Goal: Task Accomplishment & Management: Manage account settings

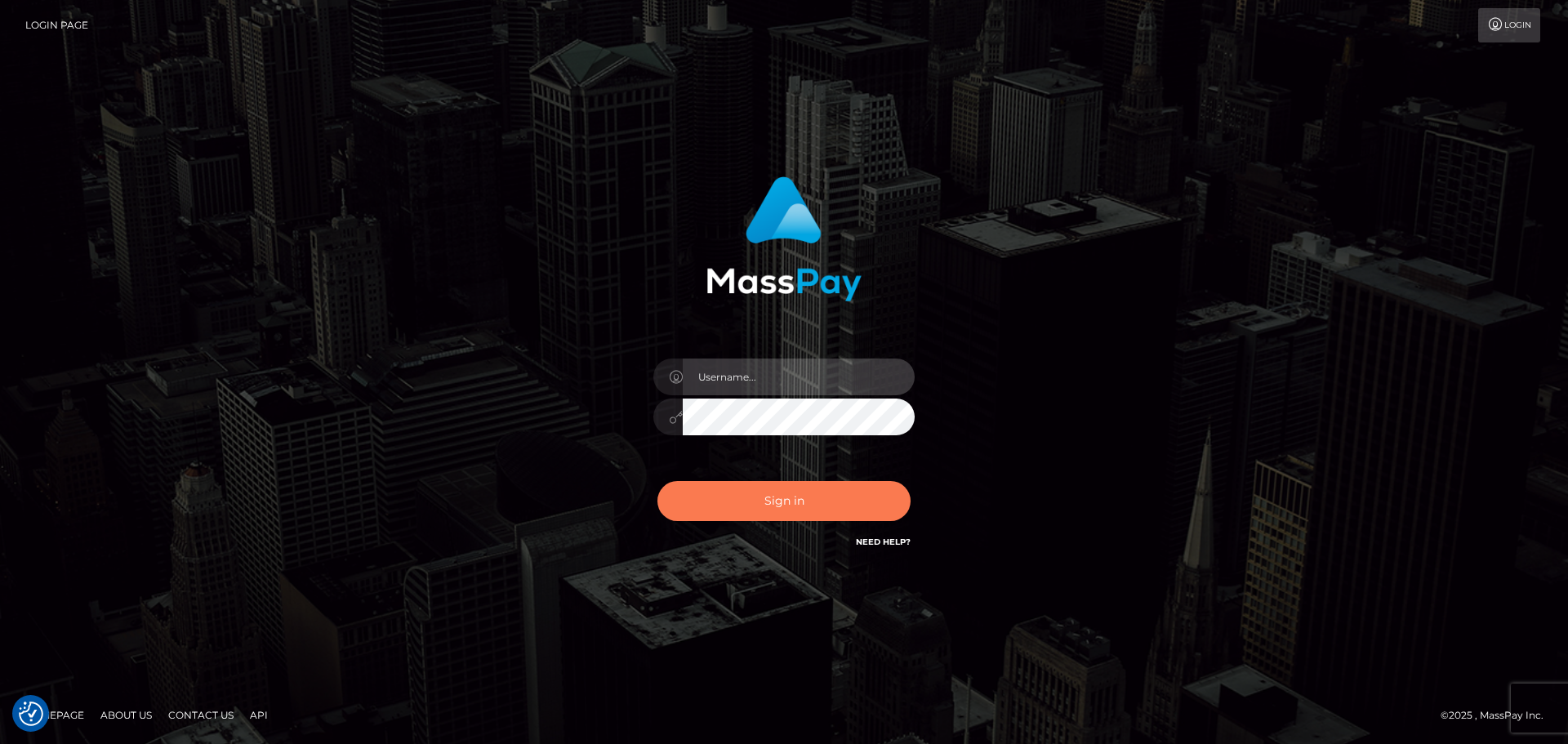
type input "constantin.mp"
click at [844, 506] on button "Sign in" at bounding box center [783, 501] width 253 height 40
type input "constantin.mp"
click at [843, 506] on button "Sign in" at bounding box center [783, 501] width 253 height 40
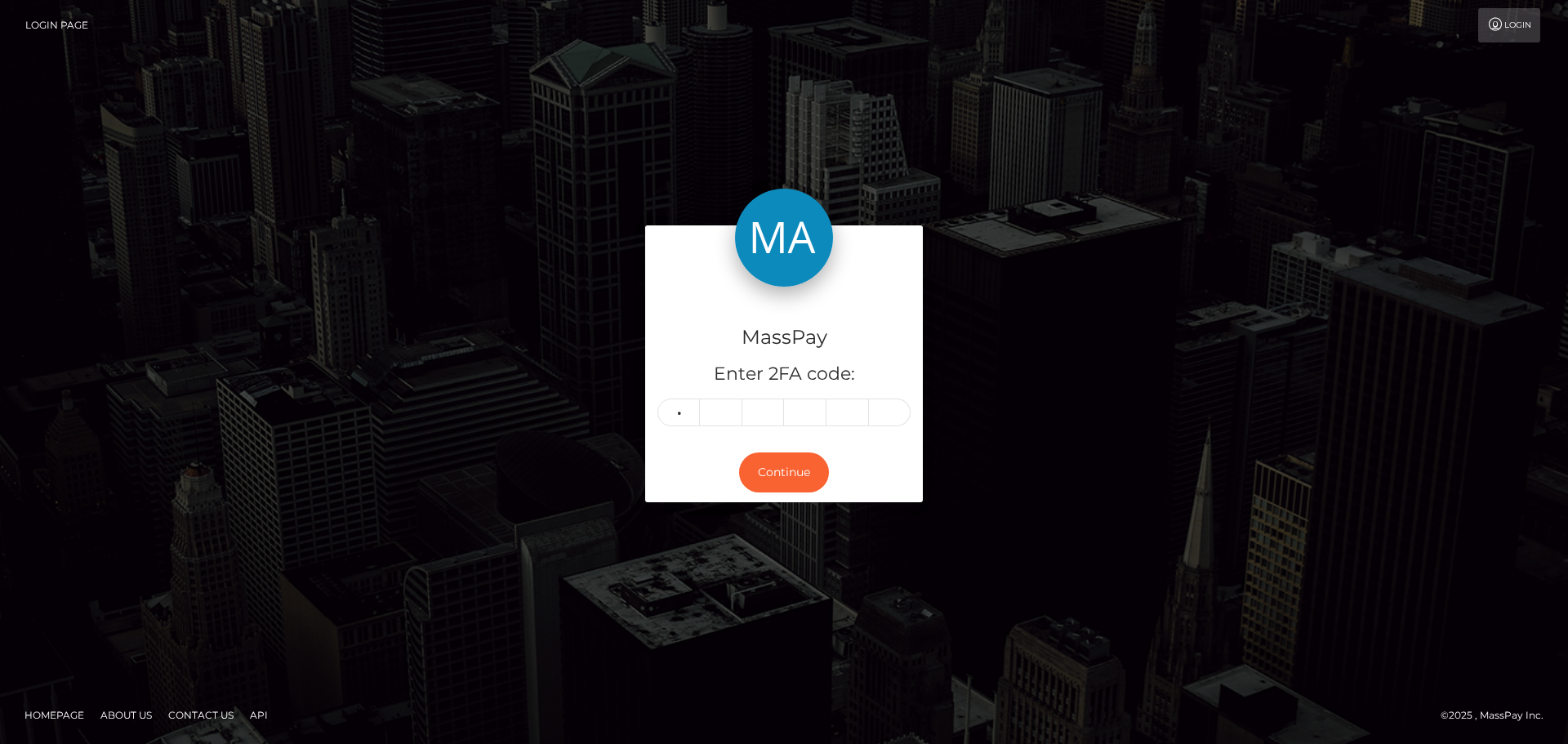
type input "9"
type input "4"
type input "0"
type input "8"
type input "7"
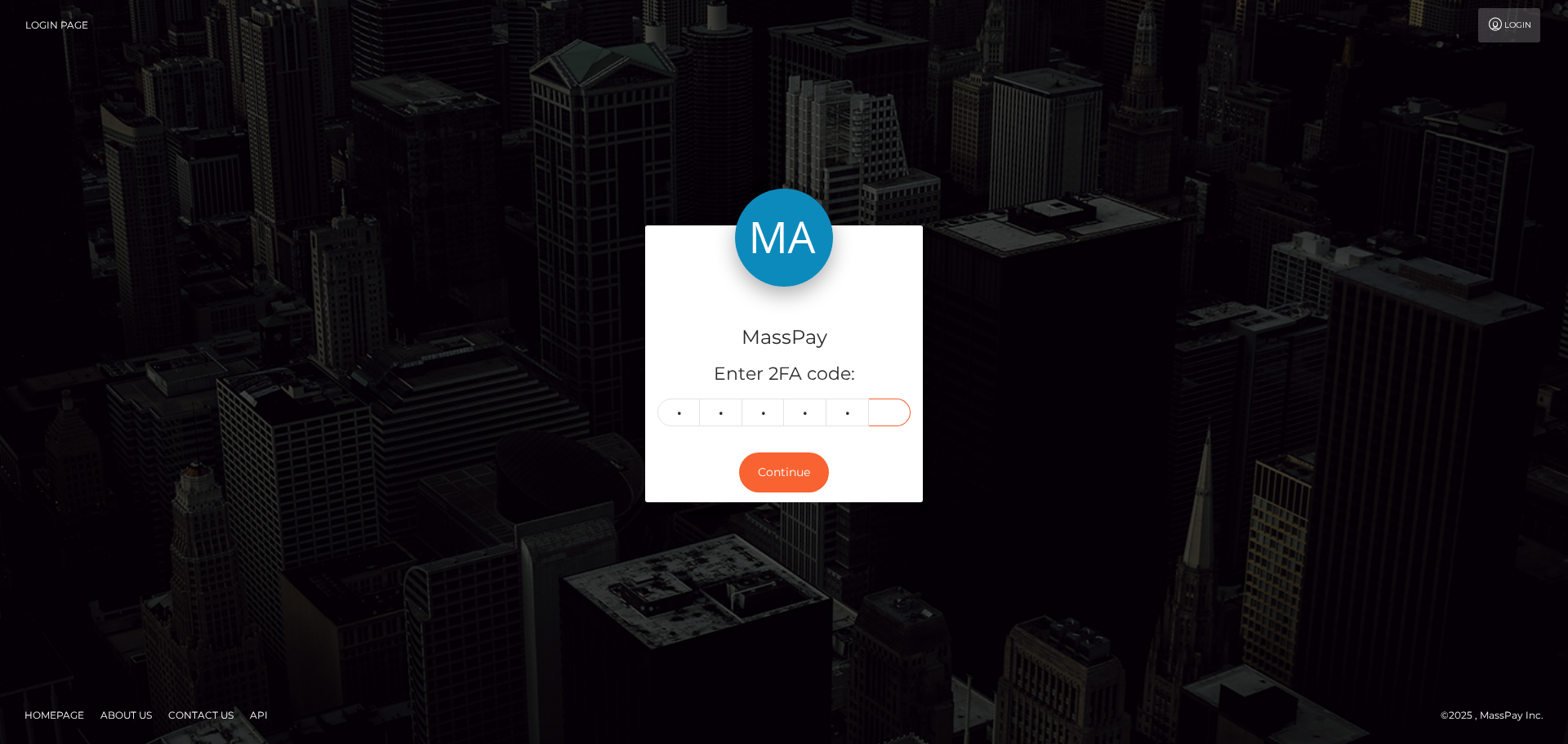
type input "0"
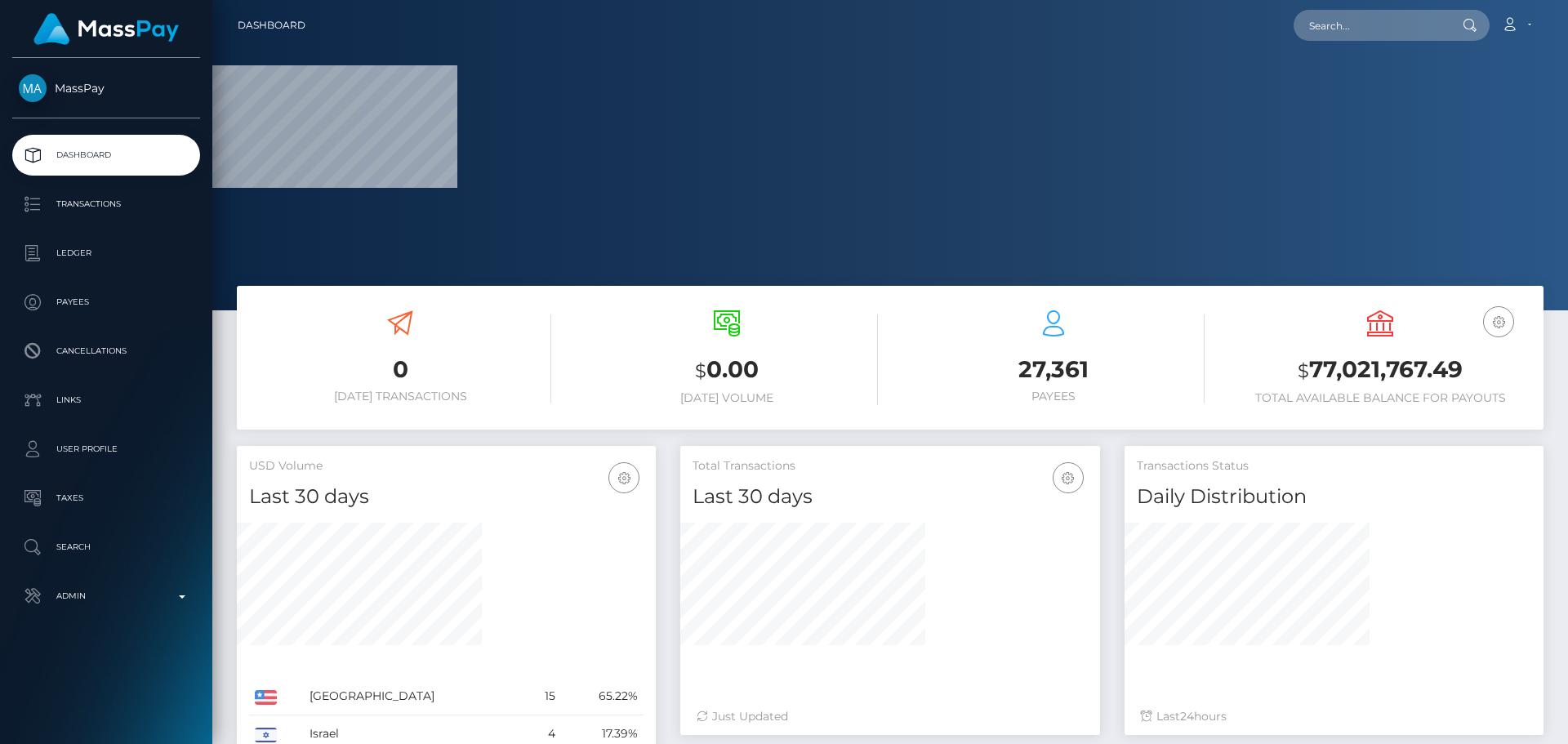
scroll to position [310, 1355]
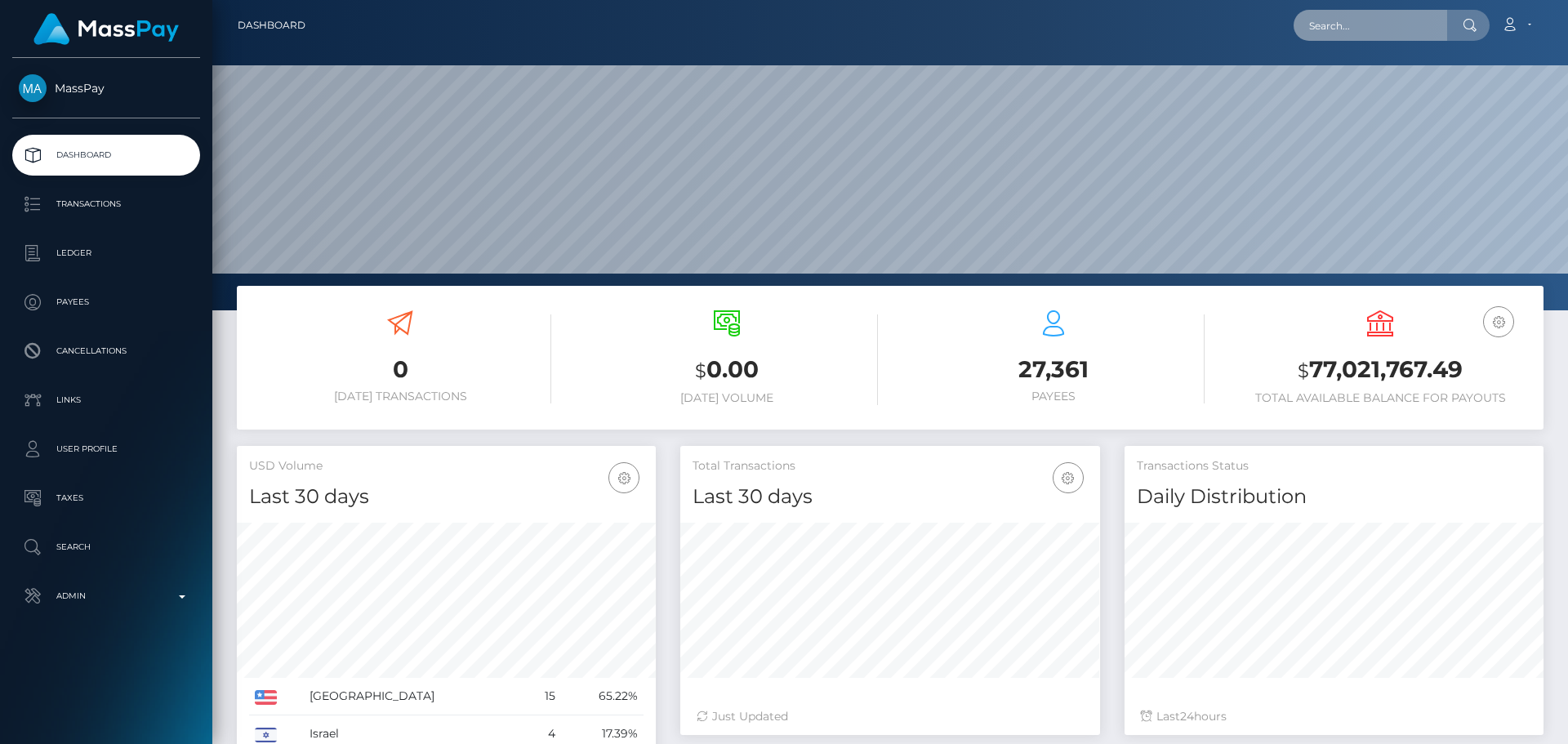
click at [1404, 18] on input "text" at bounding box center [1370, 25] width 153 height 31
paste input "4b368a22-4ab5-11ef-9e4e-06f6d32cc99d"
type input "4b368a22-4ab5-11ef-9e4e-06f6d32cc99d"
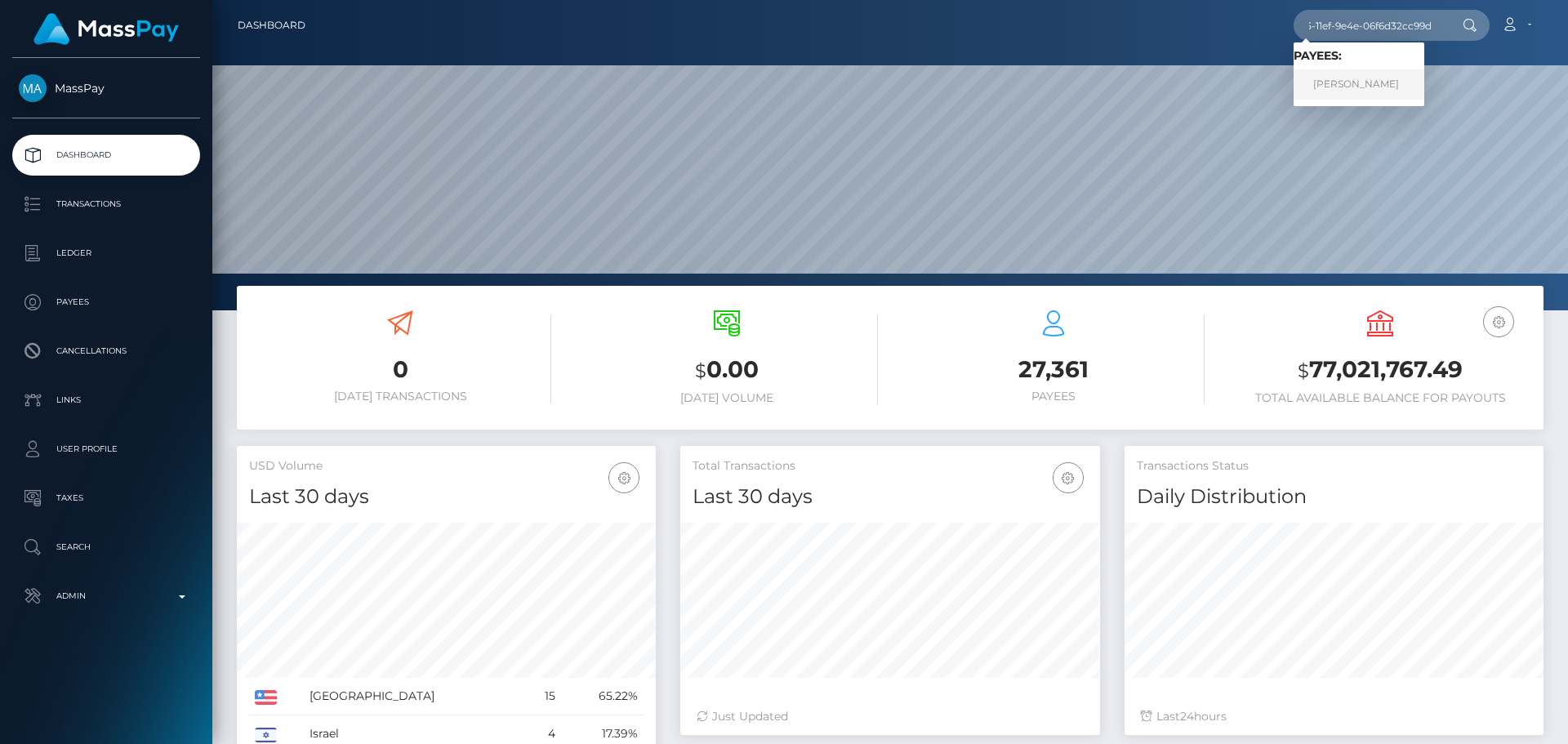
click at [1335, 84] on link "[PERSON_NAME]" at bounding box center [1359, 84] width 131 height 30
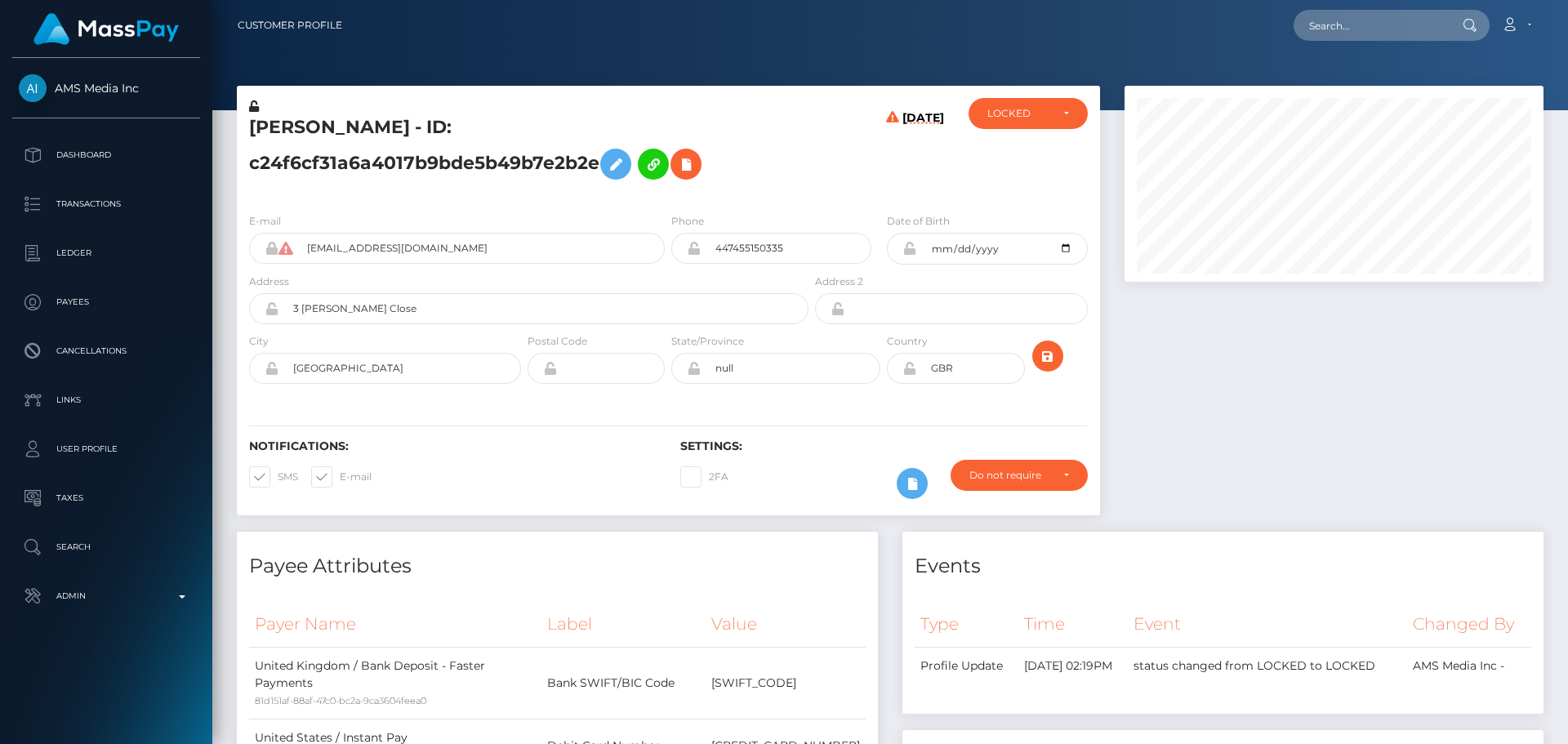
scroll to position [196, 419]
click at [816, 191] on div "[DATE]" at bounding box center [883, 149] width 144 height 102
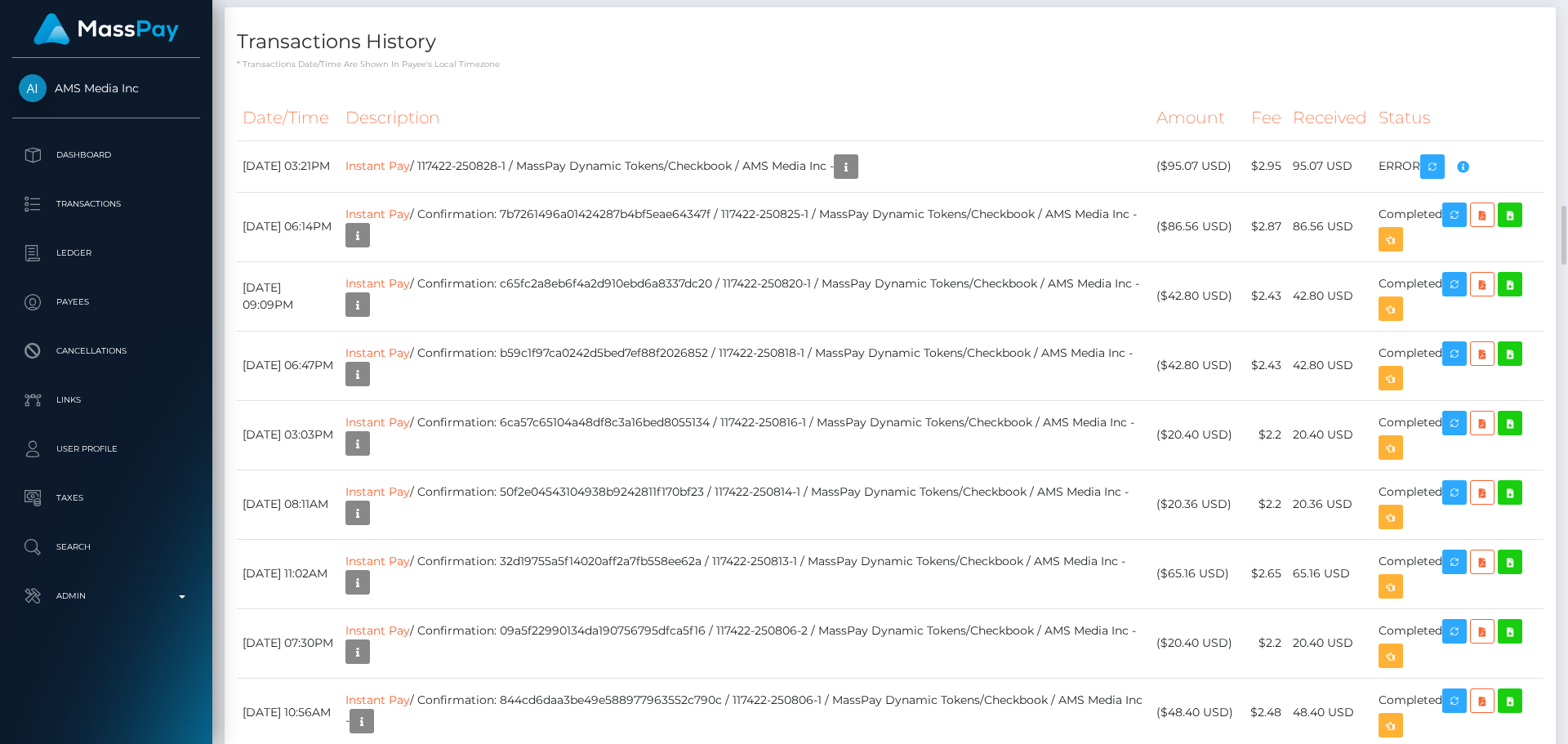
scroll to position [1633, 0]
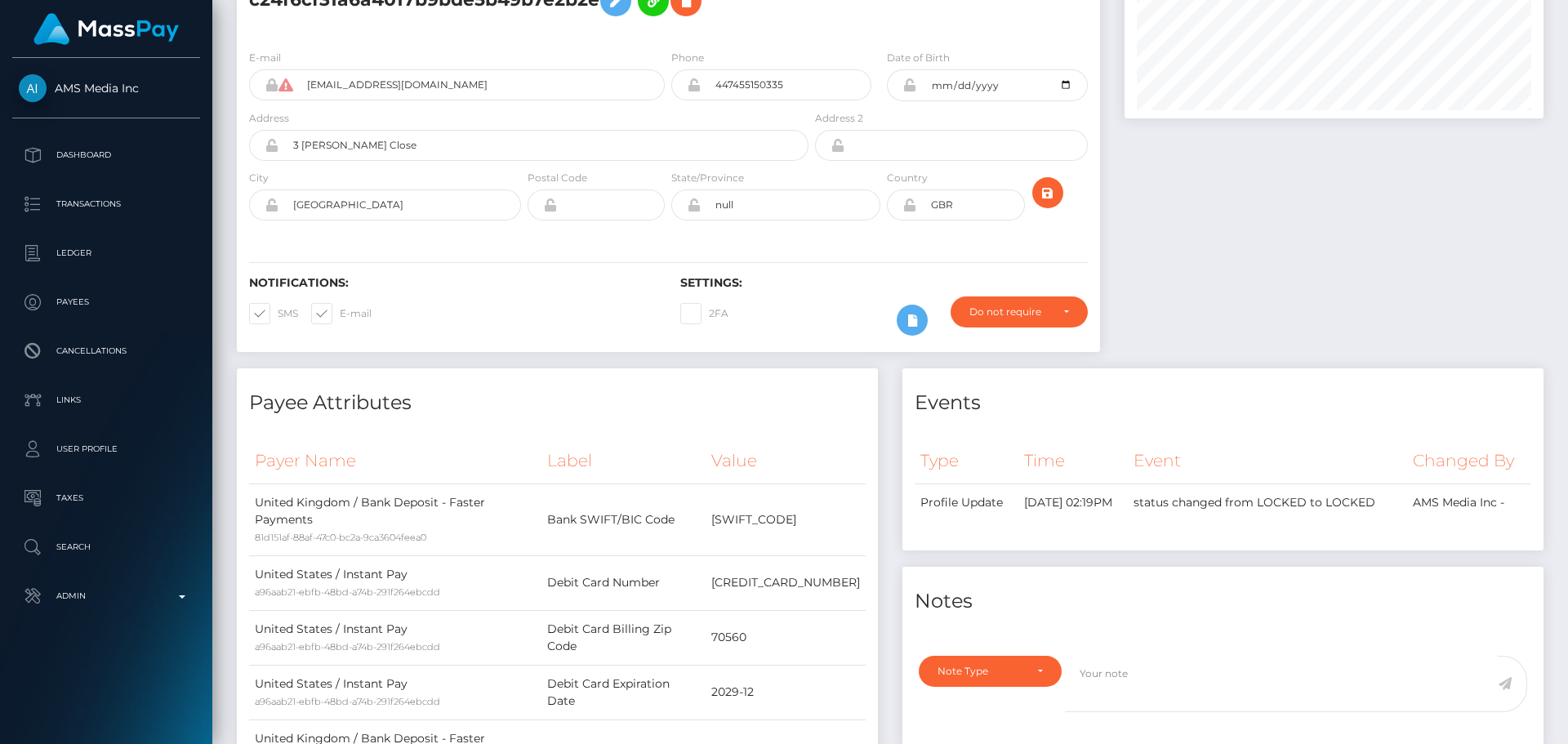
scroll to position [0, 0]
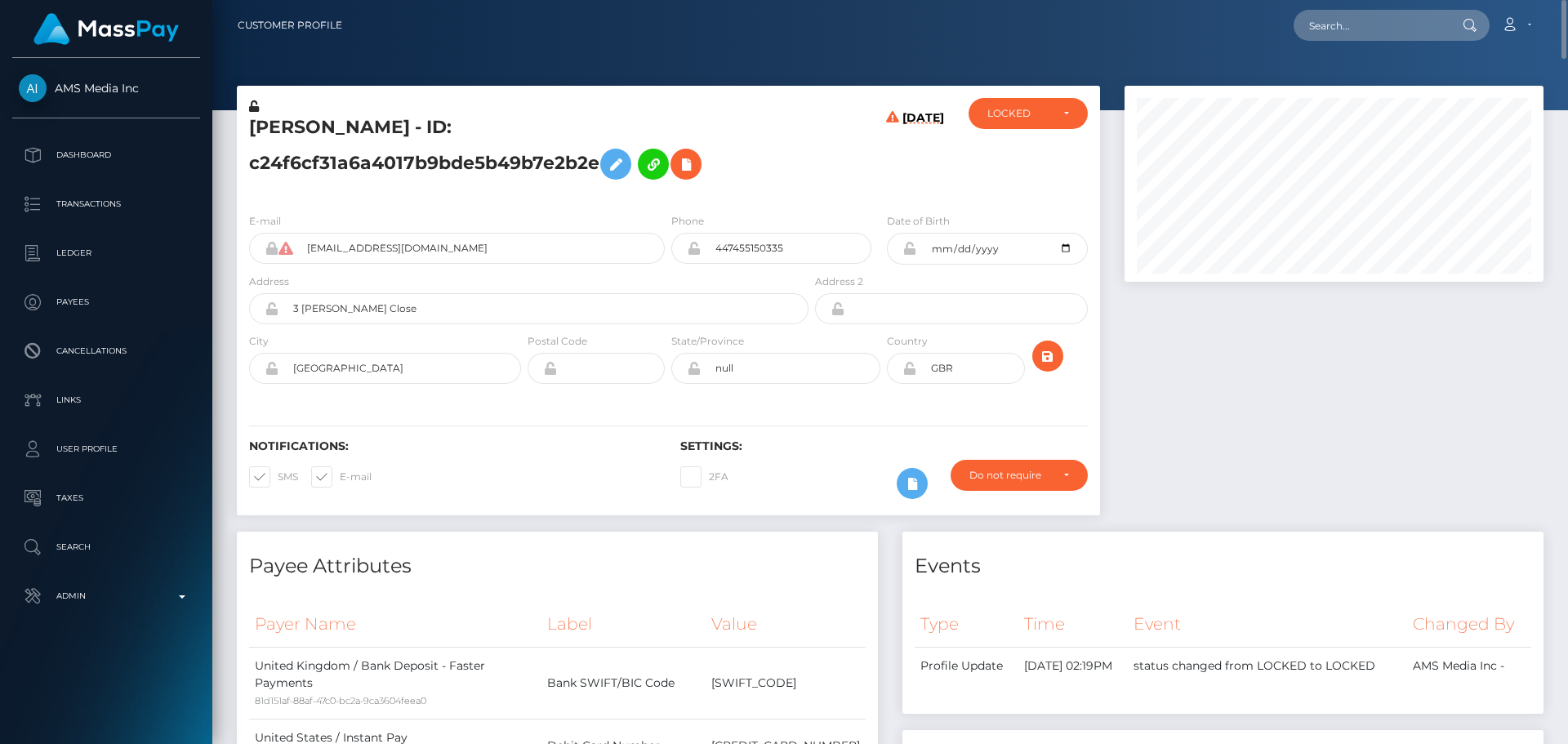
click at [262, 137] on h5 "Kelly Evans - ID: c24f6cf31a6a4017b9bde5b49b7e2b2e" at bounding box center [524, 152] width 550 height 72
copy h5 "Kelly"
click at [330, 136] on h5 "Kelly Evans - ID: c24f6cf31a6a4017b9bde5b49b7e2b2e" at bounding box center [524, 152] width 550 height 72
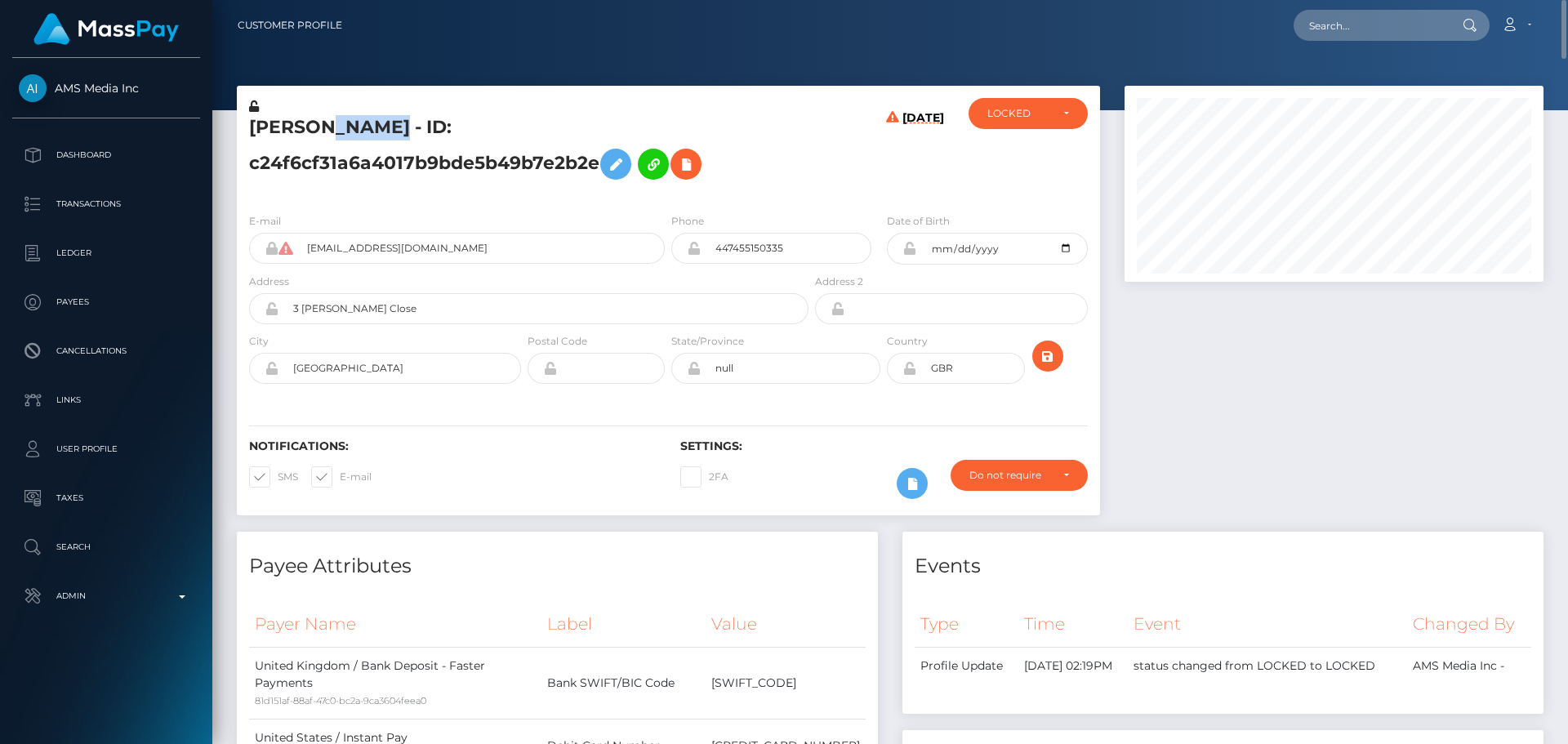
copy h5 "Evans"
click at [916, 259] on input "1988-11-17" at bounding box center [1001, 248] width 171 height 32
click at [874, 200] on div "[DATE]" at bounding box center [883, 149] width 144 height 102
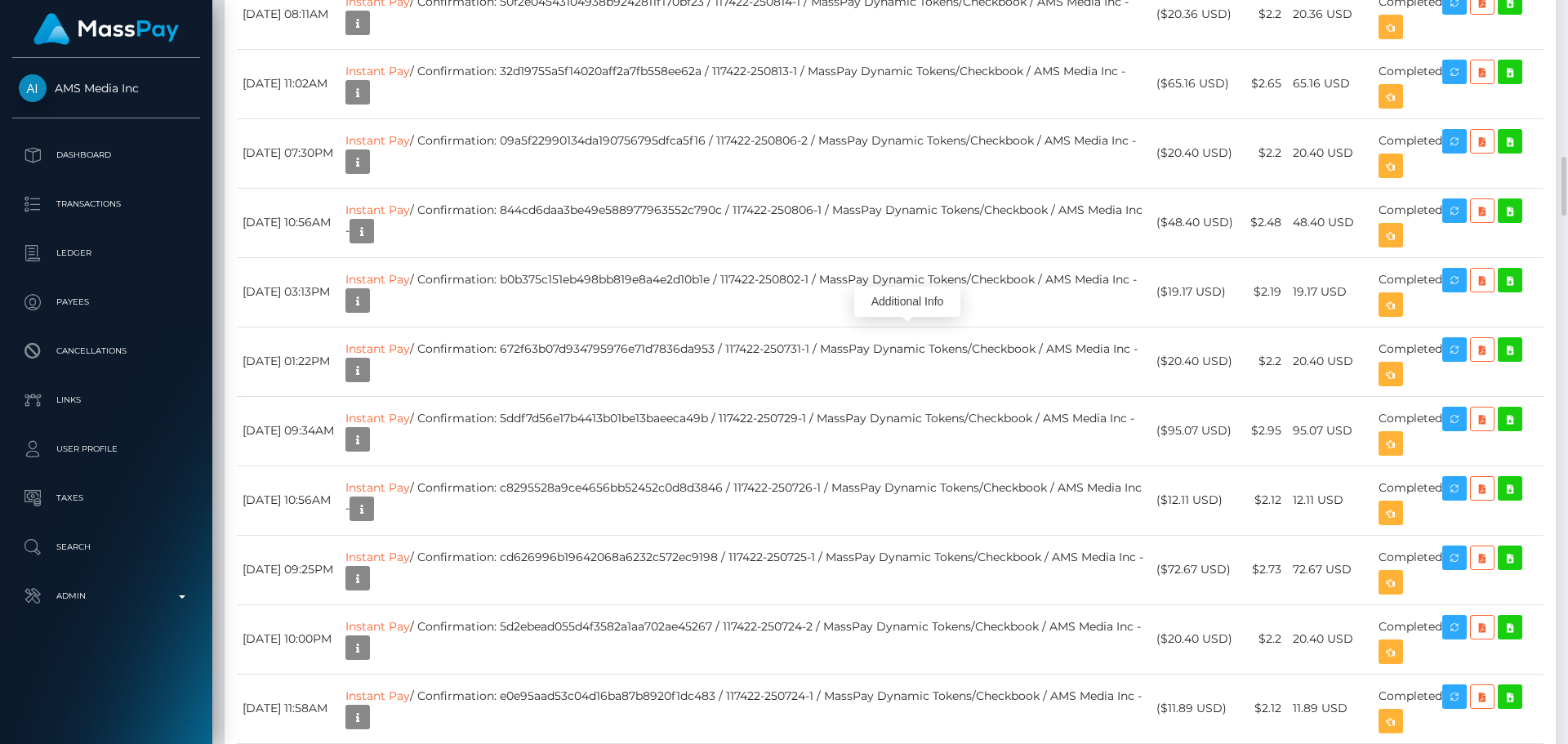
scroll to position [196, 419]
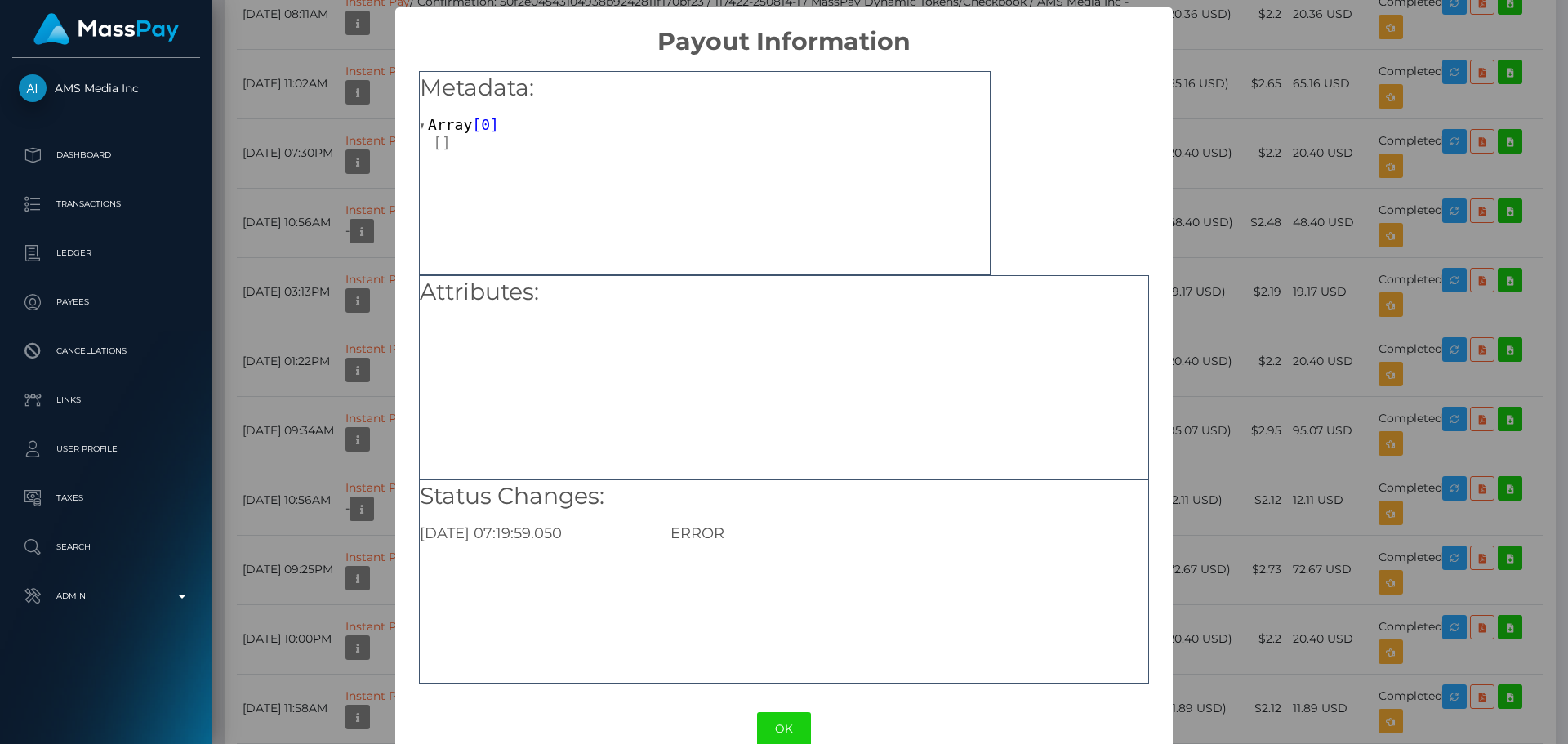
click at [778, 711] on div "OK No Cancel" at bounding box center [783, 728] width 776 height 50
click at [783, 721] on button "OK" at bounding box center [783, 728] width 54 height 33
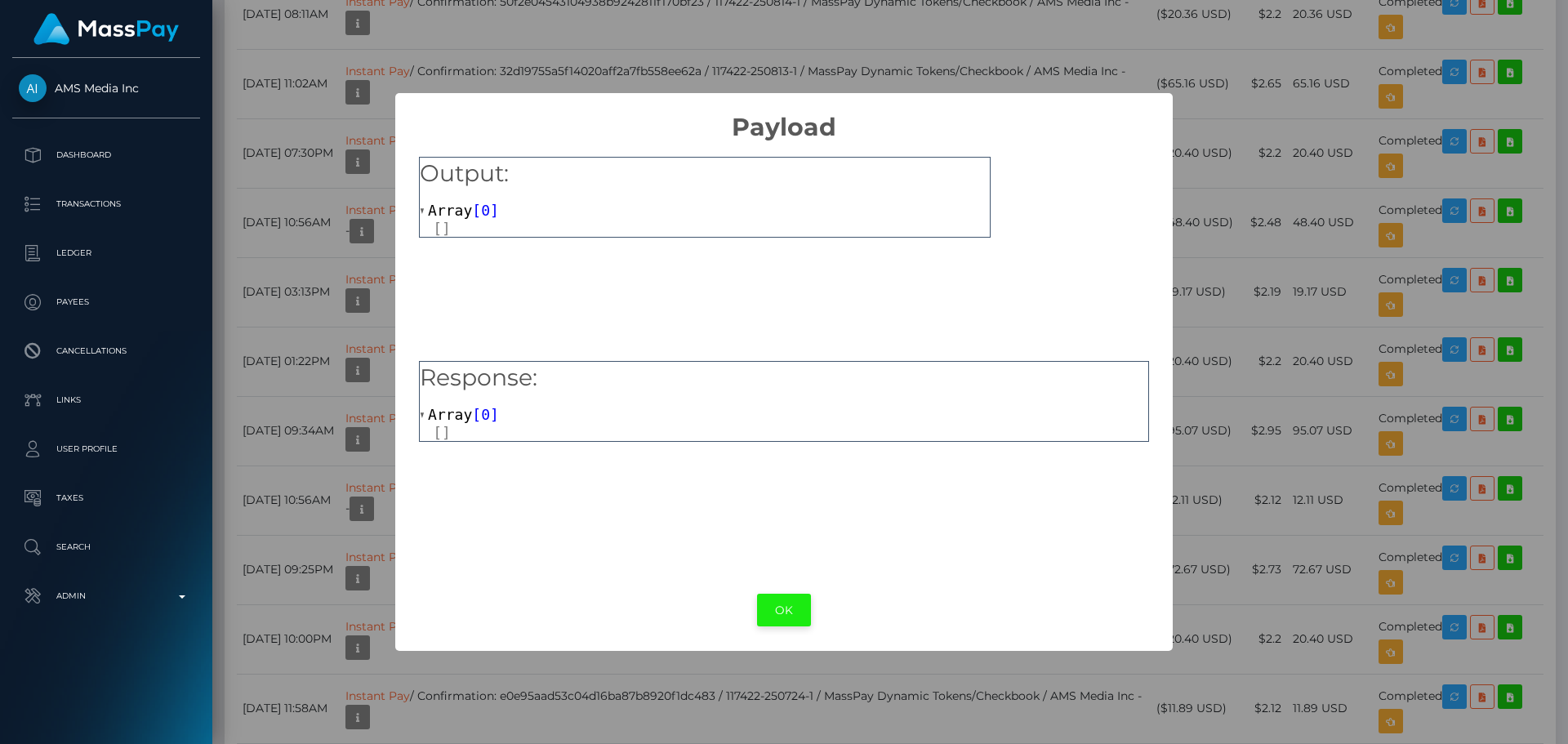
click at [779, 617] on button "OK" at bounding box center [783, 610] width 54 height 33
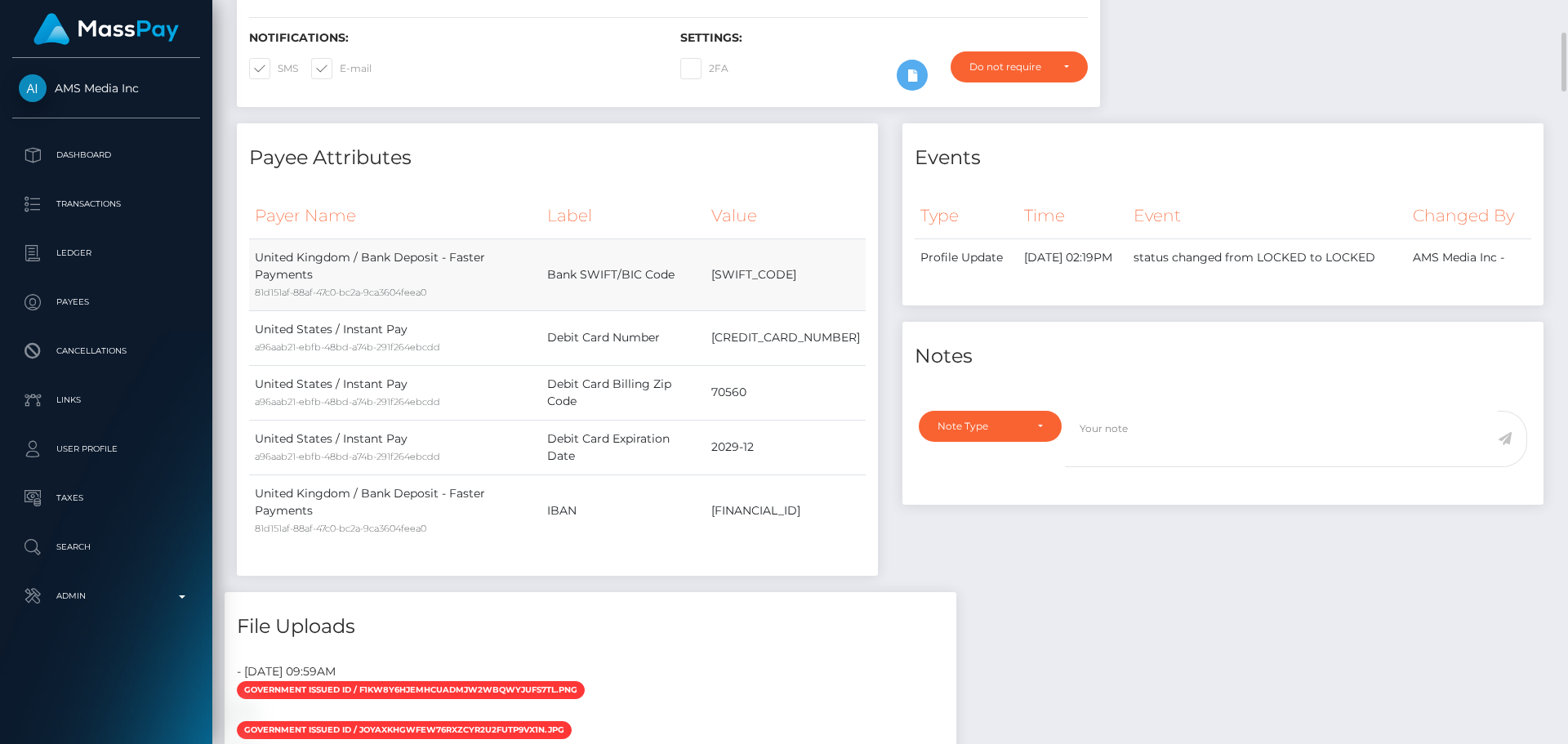
scroll to position [490, 0]
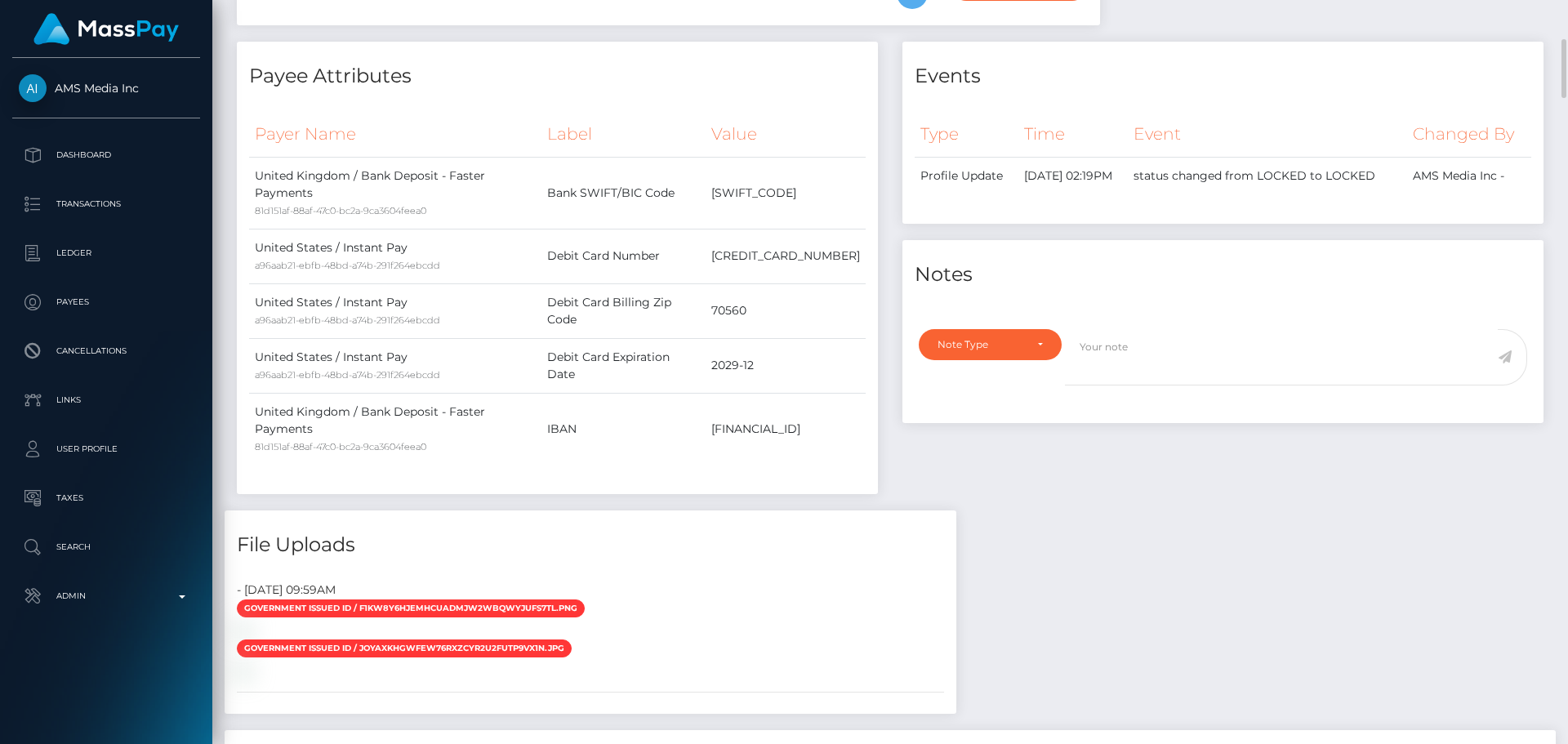
click at [722, 485] on div "Payer Name Label Value United Kingdom / Bank Deposit - Faster Payments 81d151af…" at bounding box center [557, 298] width 617 height 373
click at [729, 485] on div "Payer Name Label Value United Kingdom / Bank Deposit - Faster Payments 81d151af…" at bounding box center [557, 298] width 617 height 373
click at [736, 485] on div "Payer Name Label Value United Kingdom / Bank Deposit - Faster Payments 81d151af…" at bounding box center [557, 298] width 617 height 373
click at [686, 460] on td "IBAN" at bounding box center [624, 428] width 164 height 71
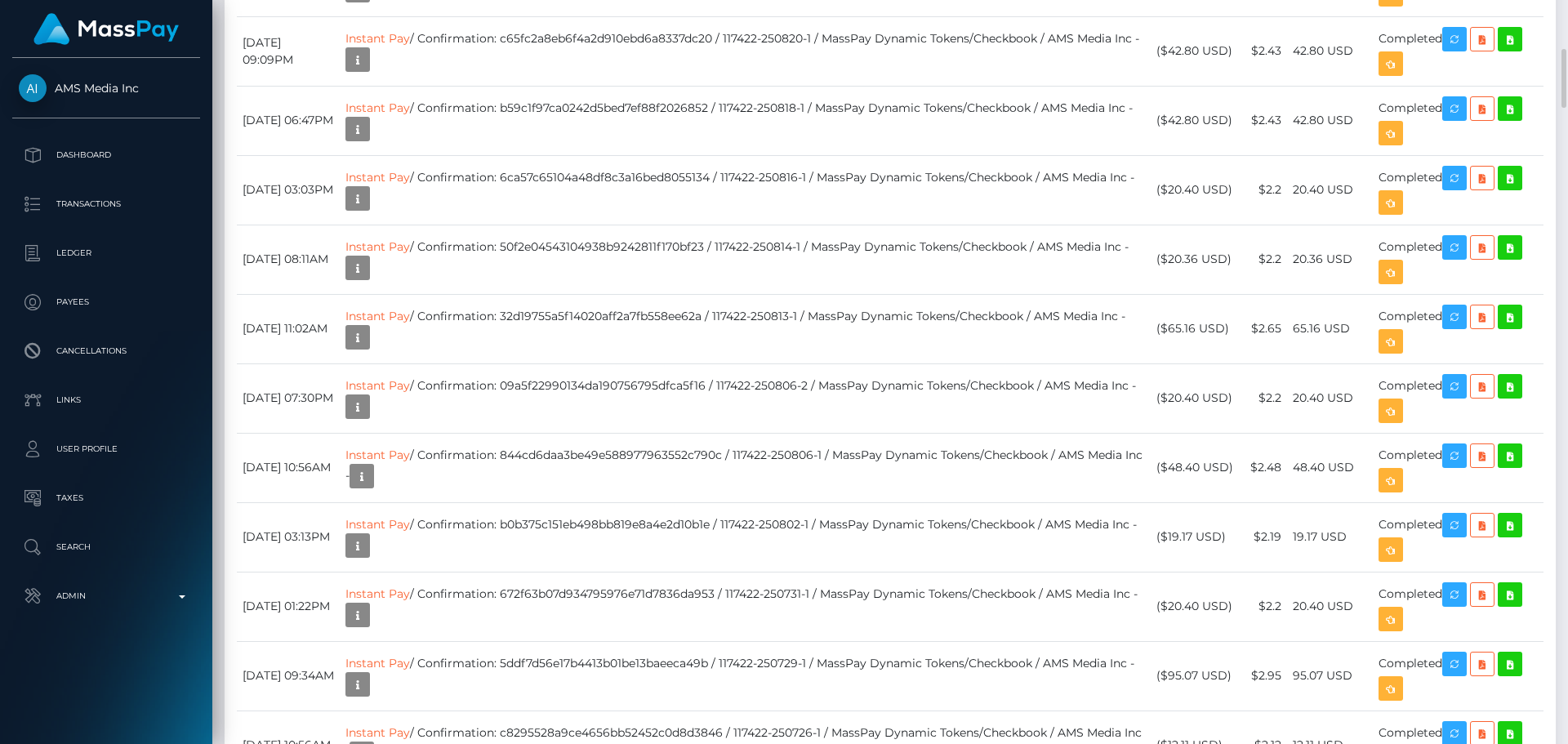
scroll to position [1796, 0]
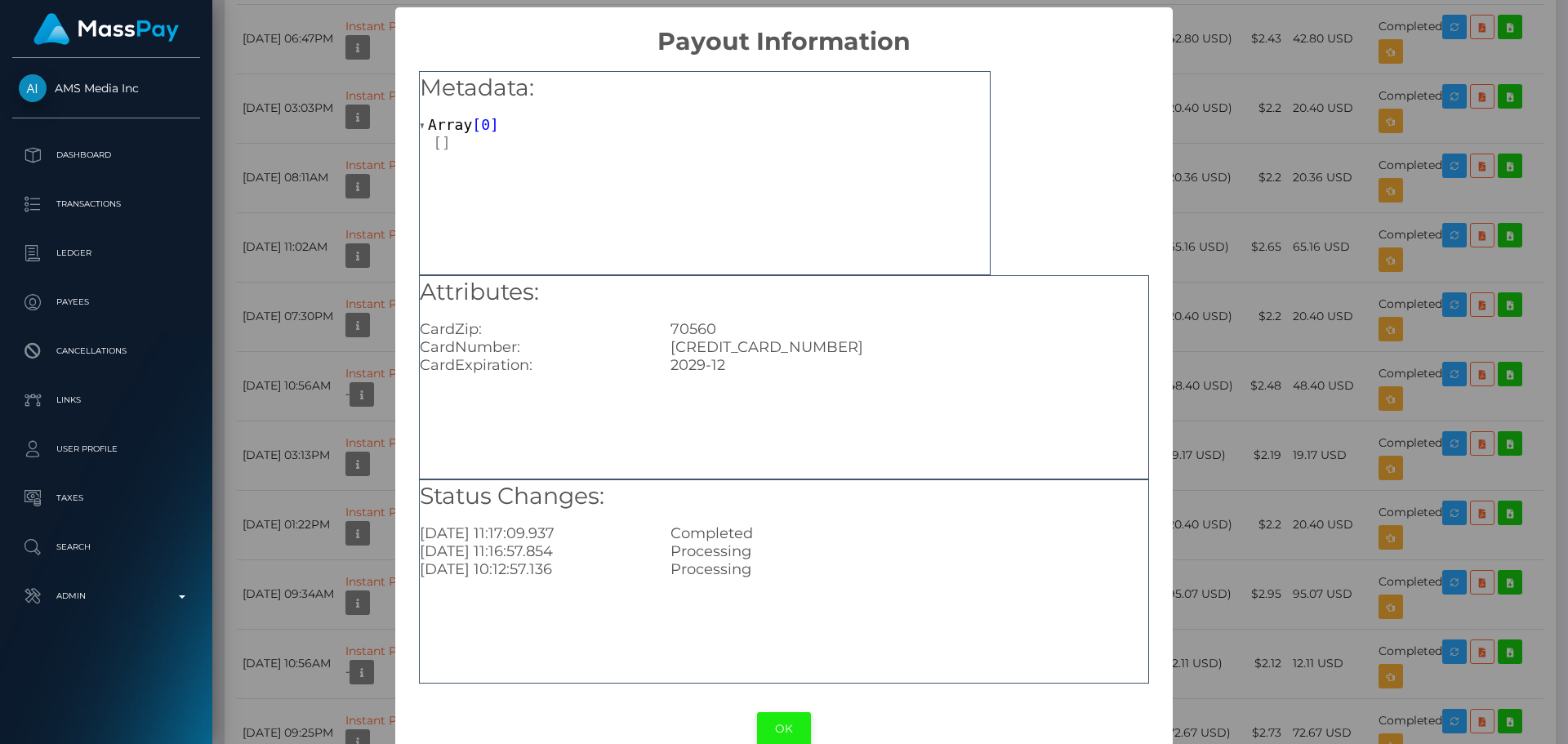
click at [787, 717] on button "OK" at bounding box center [783, 728] width 54 height 33
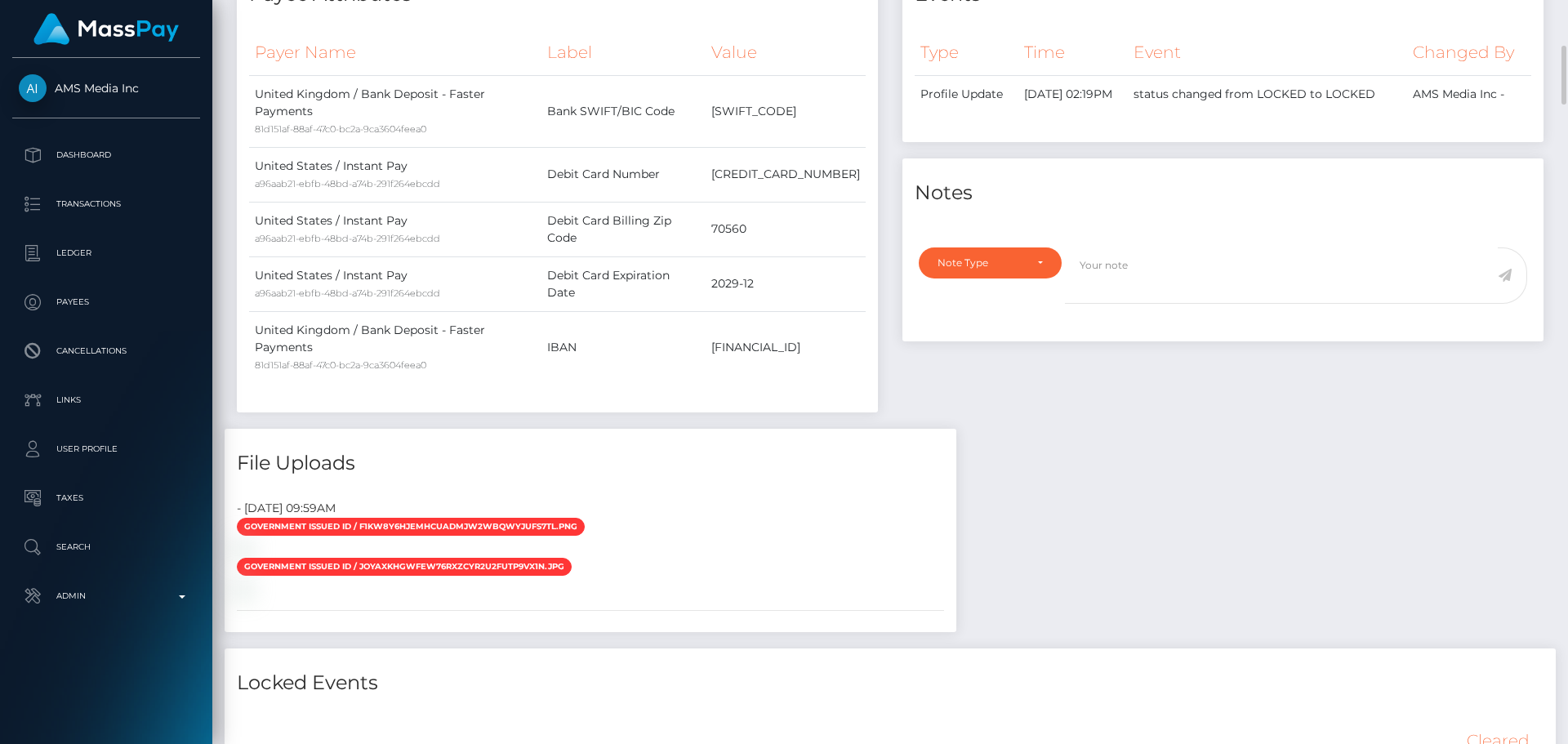
scroll to position [490, 0]
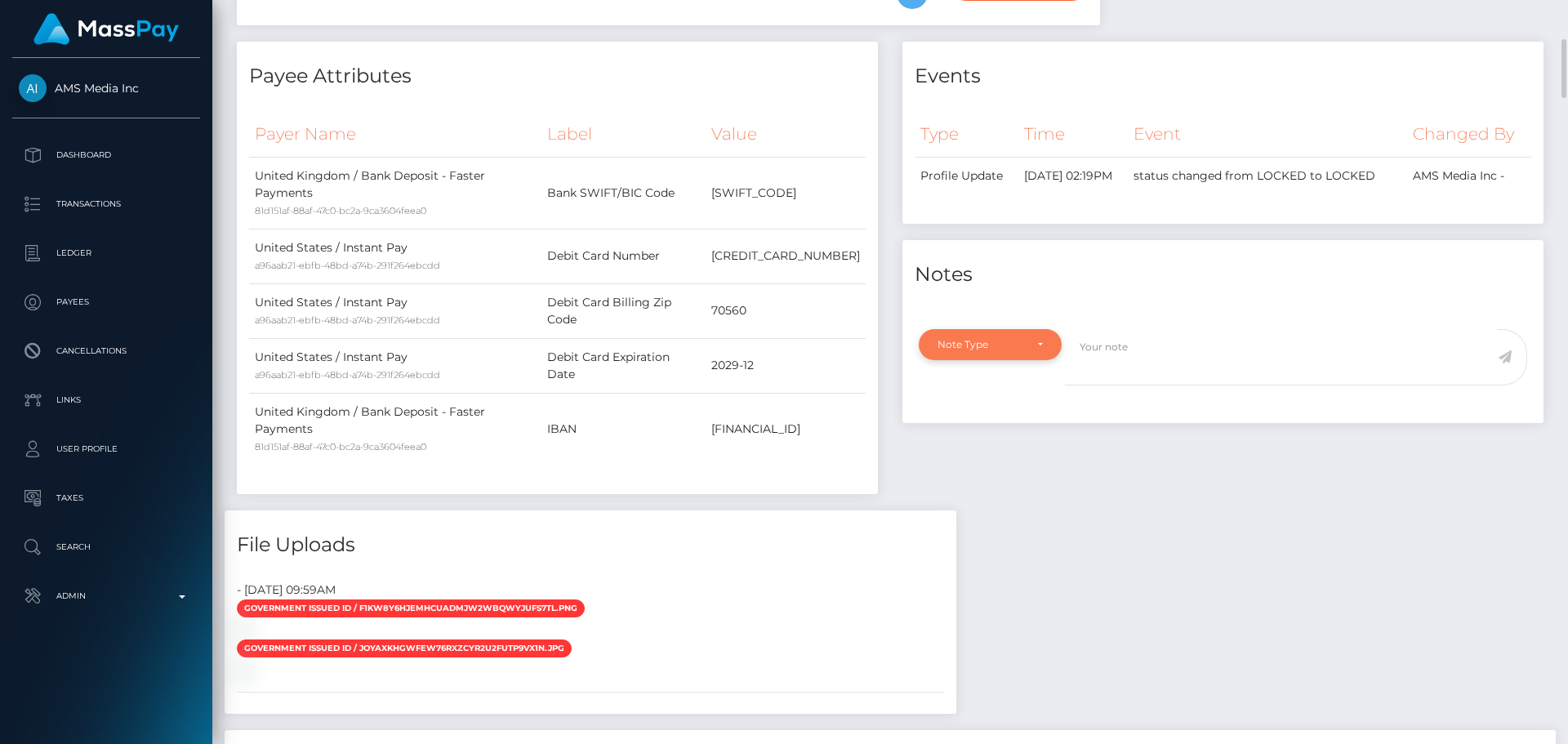
click at [1013, 360] on div "Note Type" at bounding box center [990, 345] width 143 height 31
click at [957, 430] on span "Compliance" at bounding box center [968, 422] width 60 height 15
select select "COMPLIANCE"
click at [1128, 381] on textarea at bounding box center [1281, 358] width 433 height 57
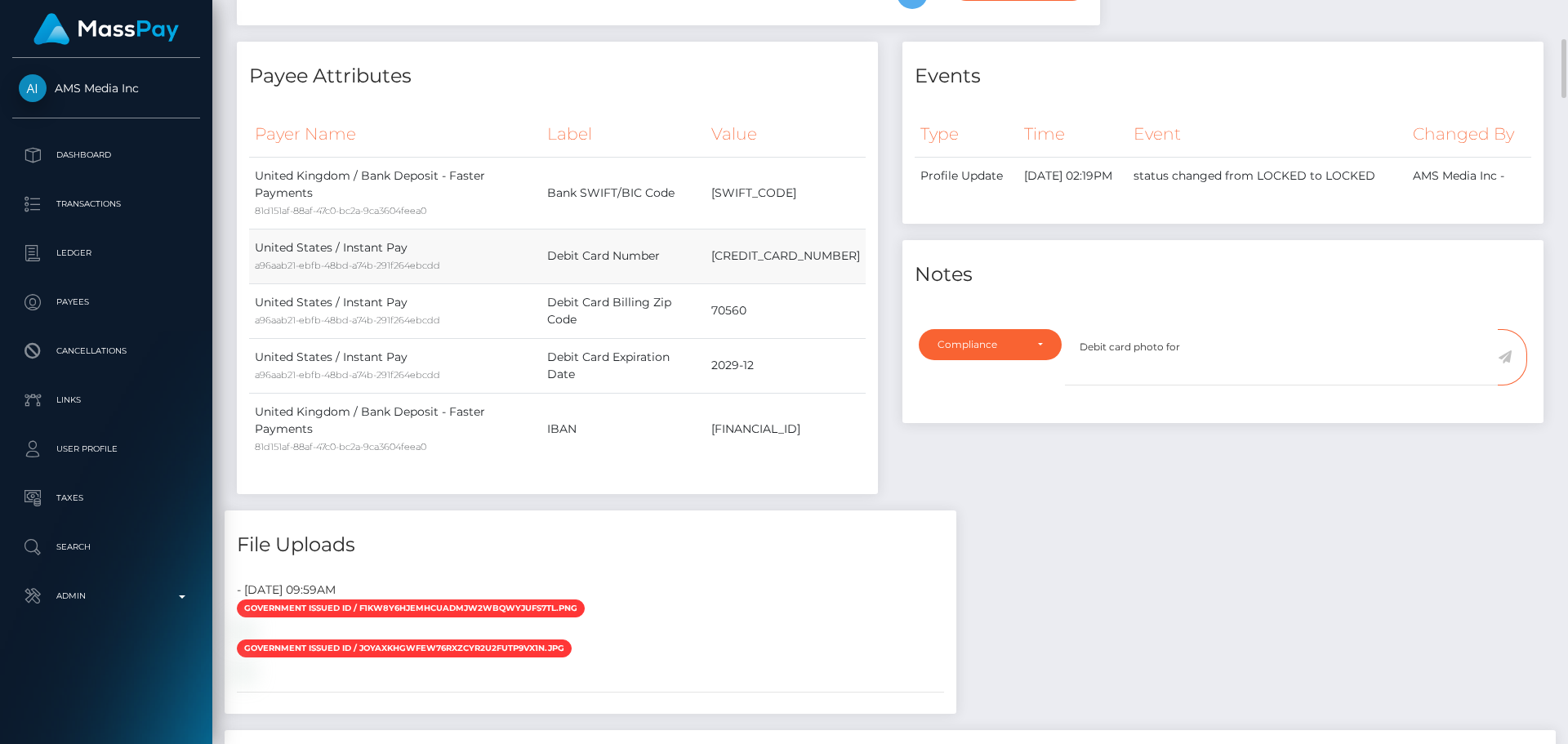
click at [785, 282] on td "4060000040545740" at bounding box center [786, 256] width 160 height 55
copy td "4060000040545740"
click at [1203, 364] on textarea "Debit card photo for" at bounding box center [1281, 358] width 433 height 57
paste textarea "4060000040545740"
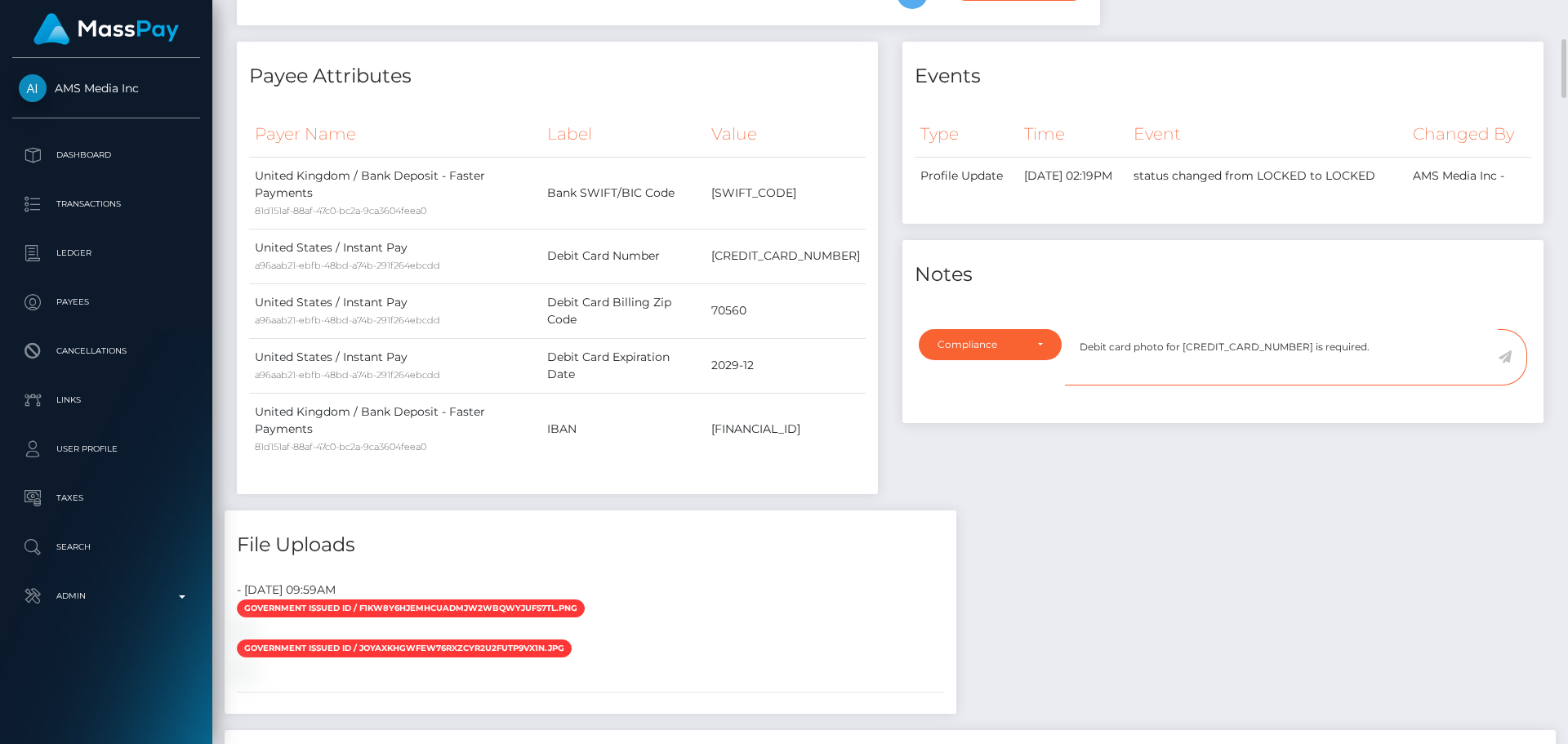
type textarea "Debit card photo for 4060000040545740 is required."
click at [1506, 364] on icon at bounding box center [1504, 356] width 14 height 13
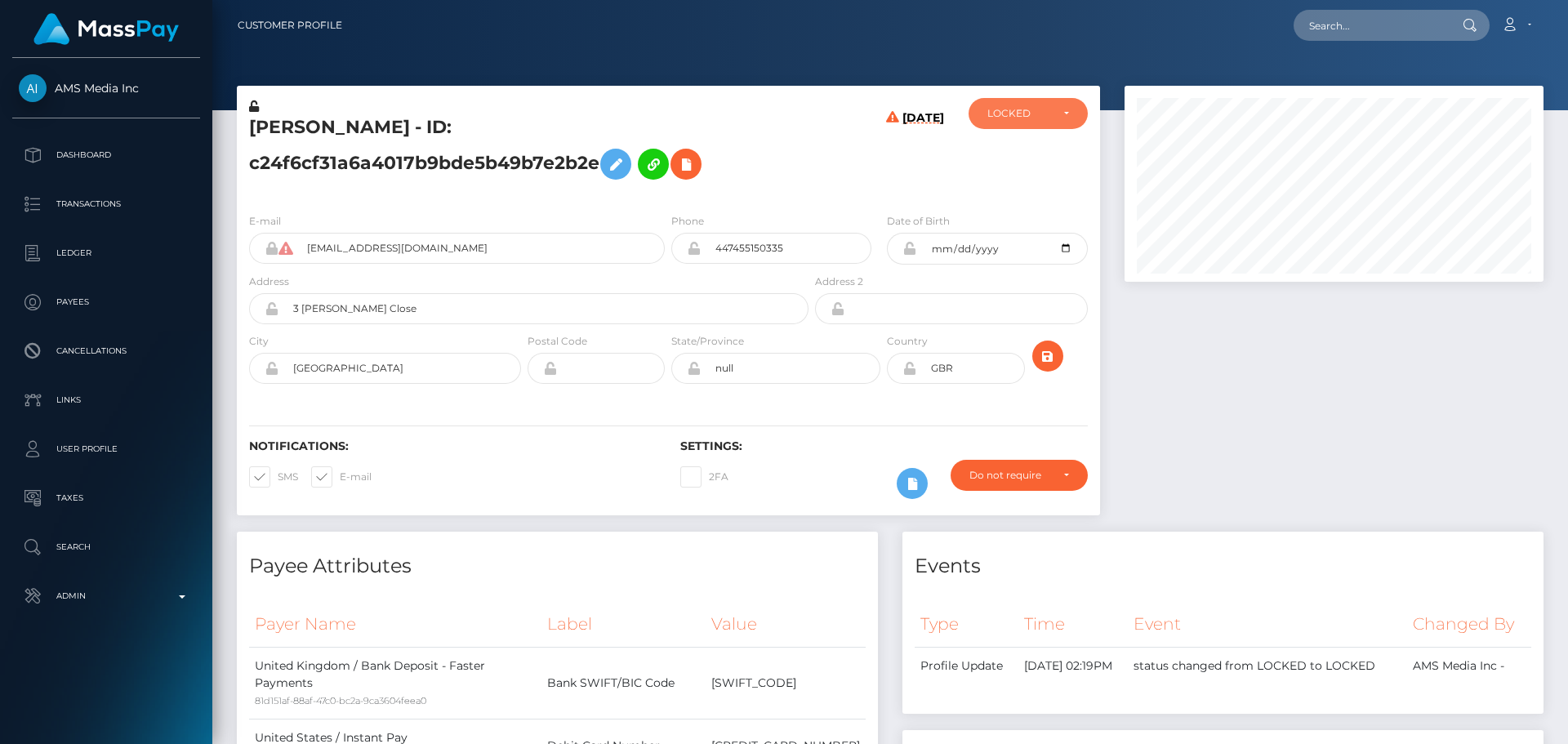
scroll to position [816321, 816010]
click at [1002, 113] on div "LOCKED" at bounding box center [1019, 112] width 63 height 13
click at [1018, 148] on link "ACTIVE" at bounding box center [1028, 156] width 119 height 30
select select "ACTIVE"
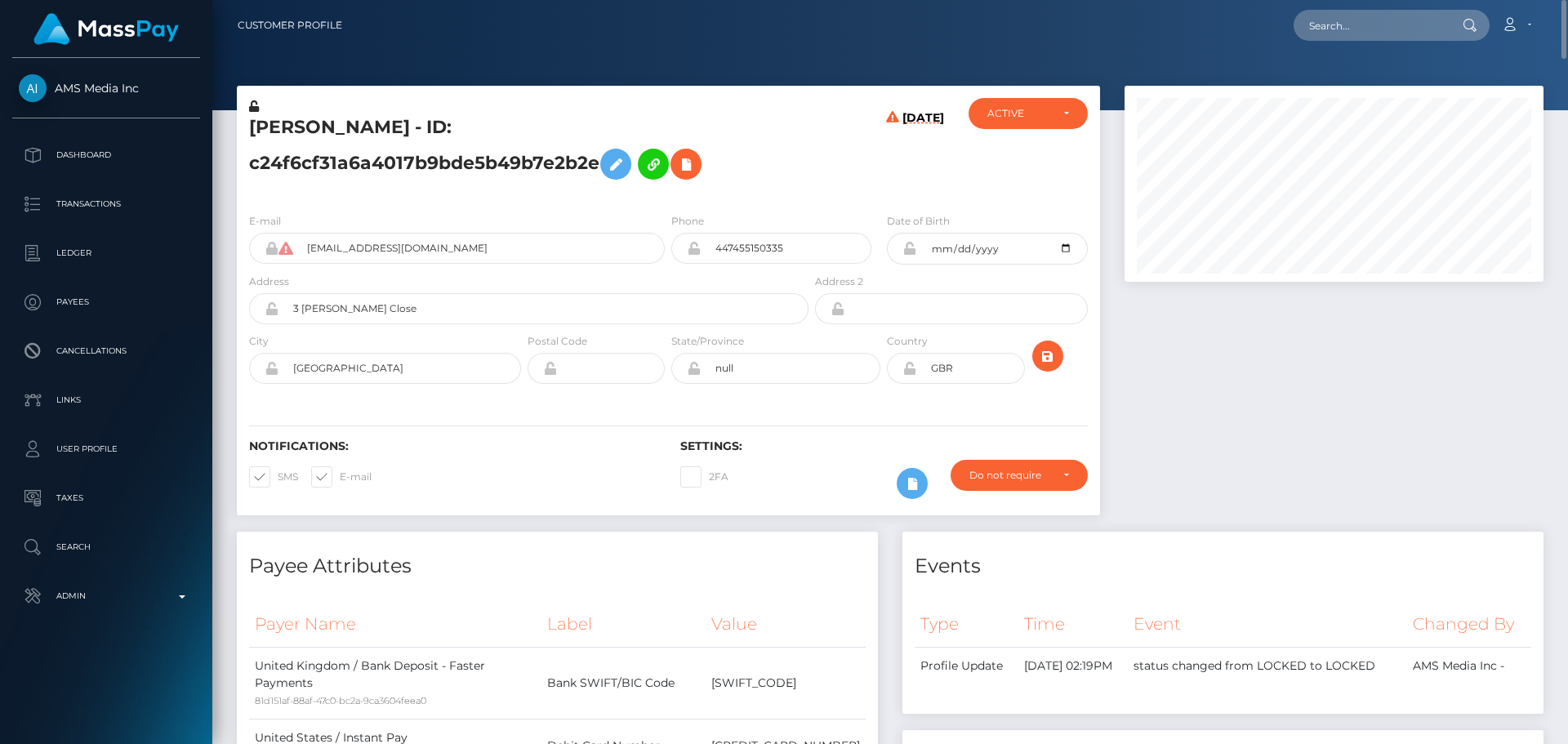
click at [479, 136] on h5 "Kelly Evans - ID: c24f6cf31a6a4017b9bde5b49b7e2b2e" at bounding box center [524, 152] width 550 height 72
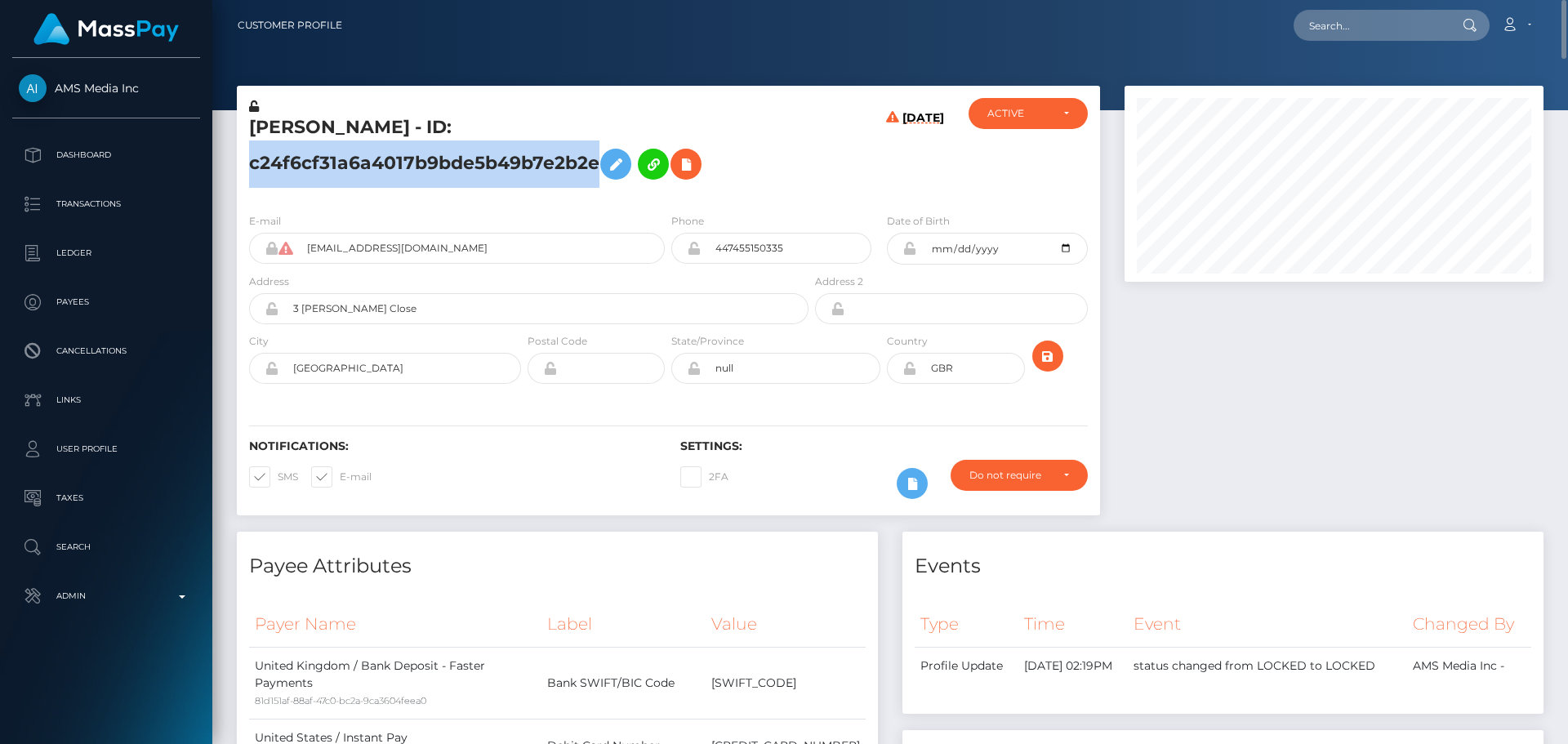
click at [479, 136] on h5 "Kelly Evans - ID: c24f6cf31a6a4017b9bde5b49b7e2b2e" at bounding box center [524, 152] width 550 height 72
copy h5 "Kelly Evans - ID: c24f6cf31a6a4017b9bde5b49b7e2b2e"
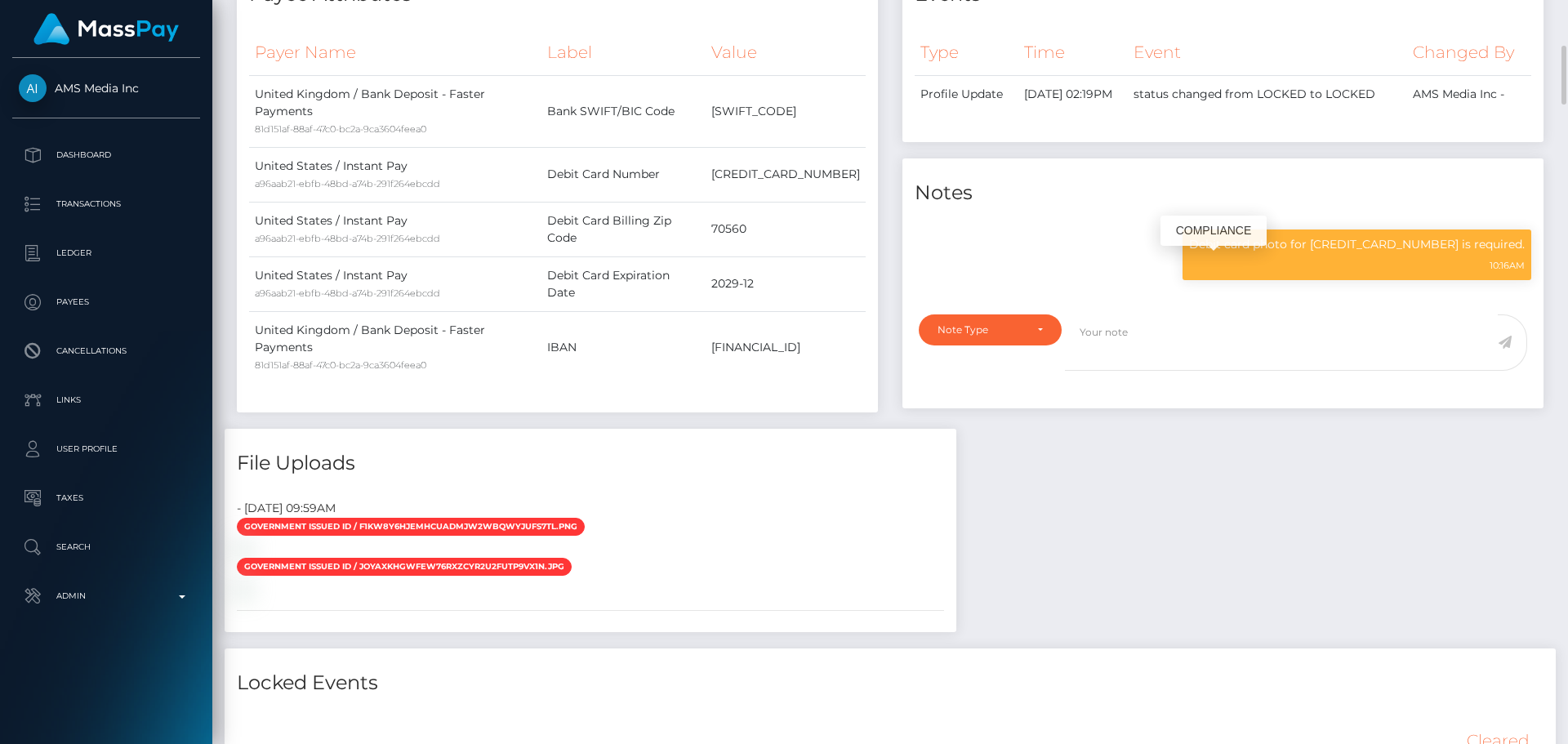
click at [1374, 253] on p "Debit card photo for 4060000040545740 is required." at bounding box center [1356, 244] width 335 height 18
copy p "4060000040545740"
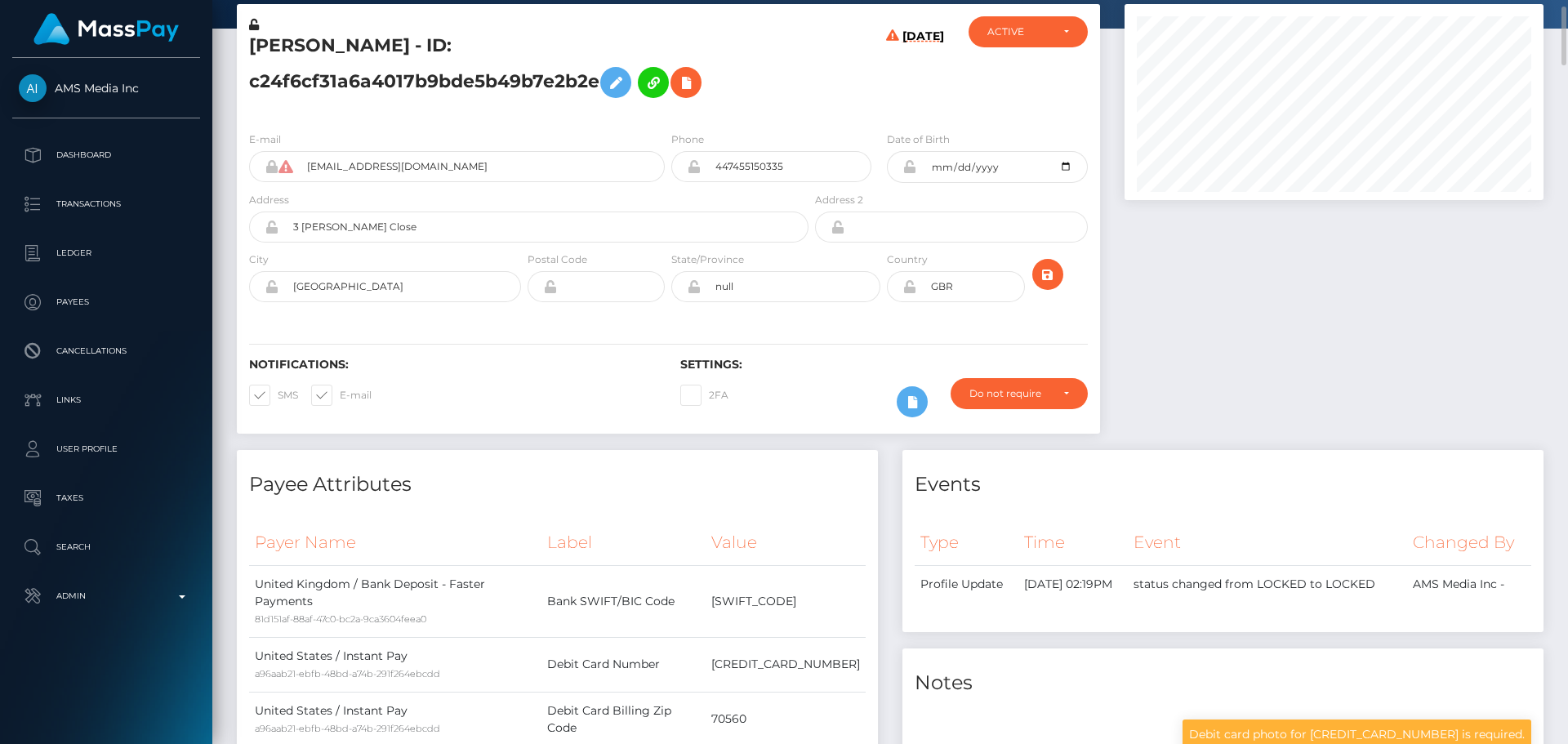
scroll to position [0, 0]
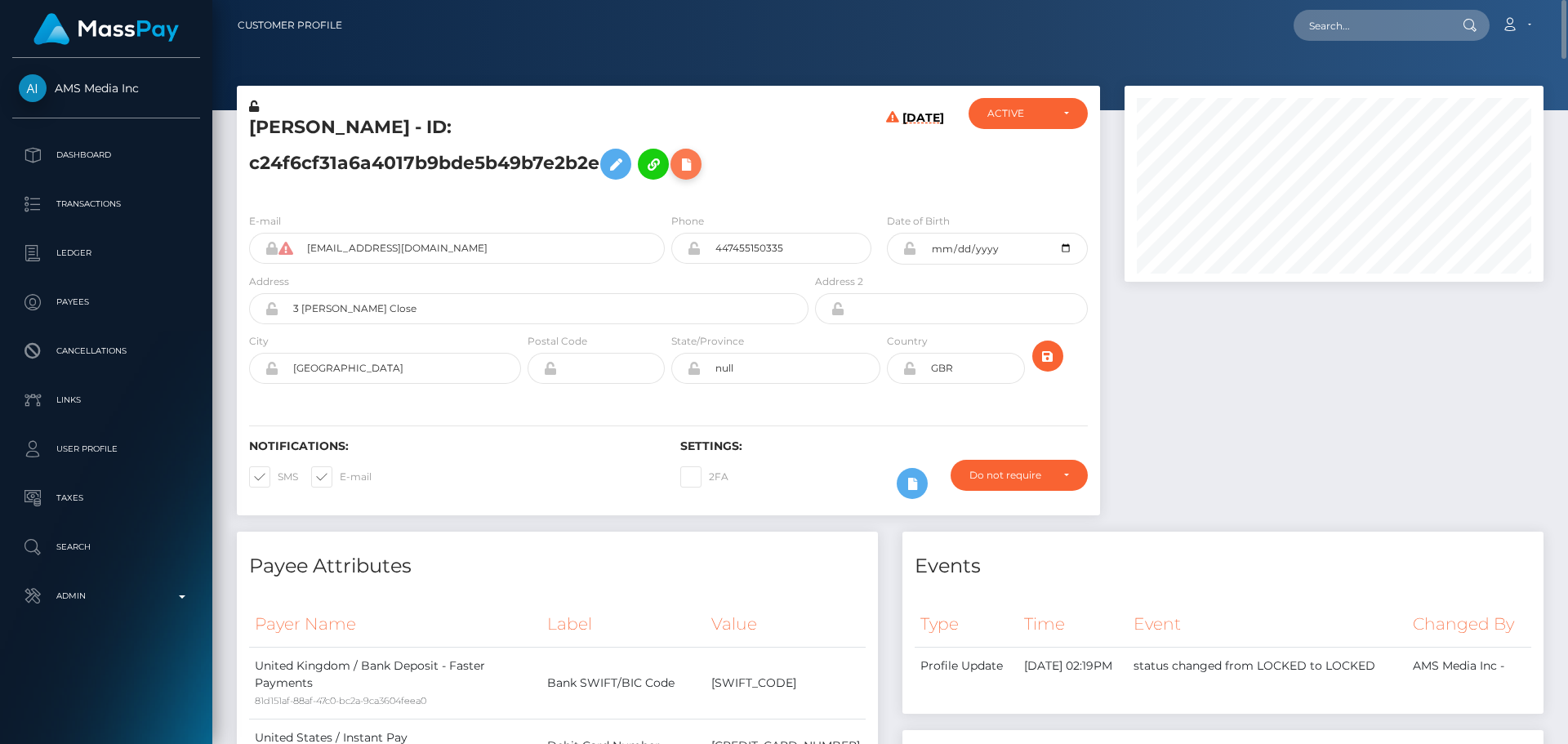
click at [676, 175] on icon at bounding box center [686, 164] width 20 height 21
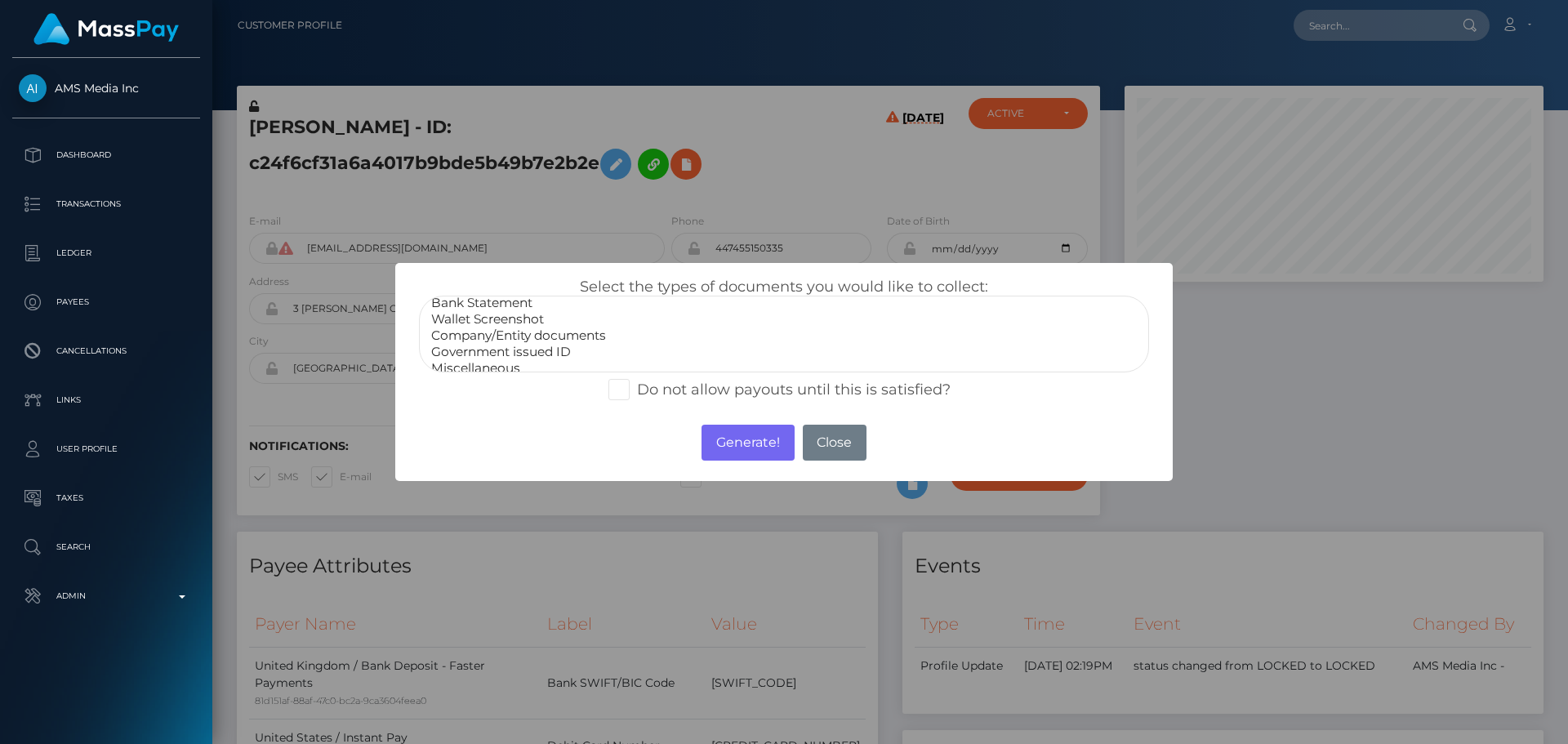
scroll to position [32, 0]
select select "Miscellaneous"
click at [508, 364] on option "Miscellaneous" at bounding box center [783, 358] width 709 height 17
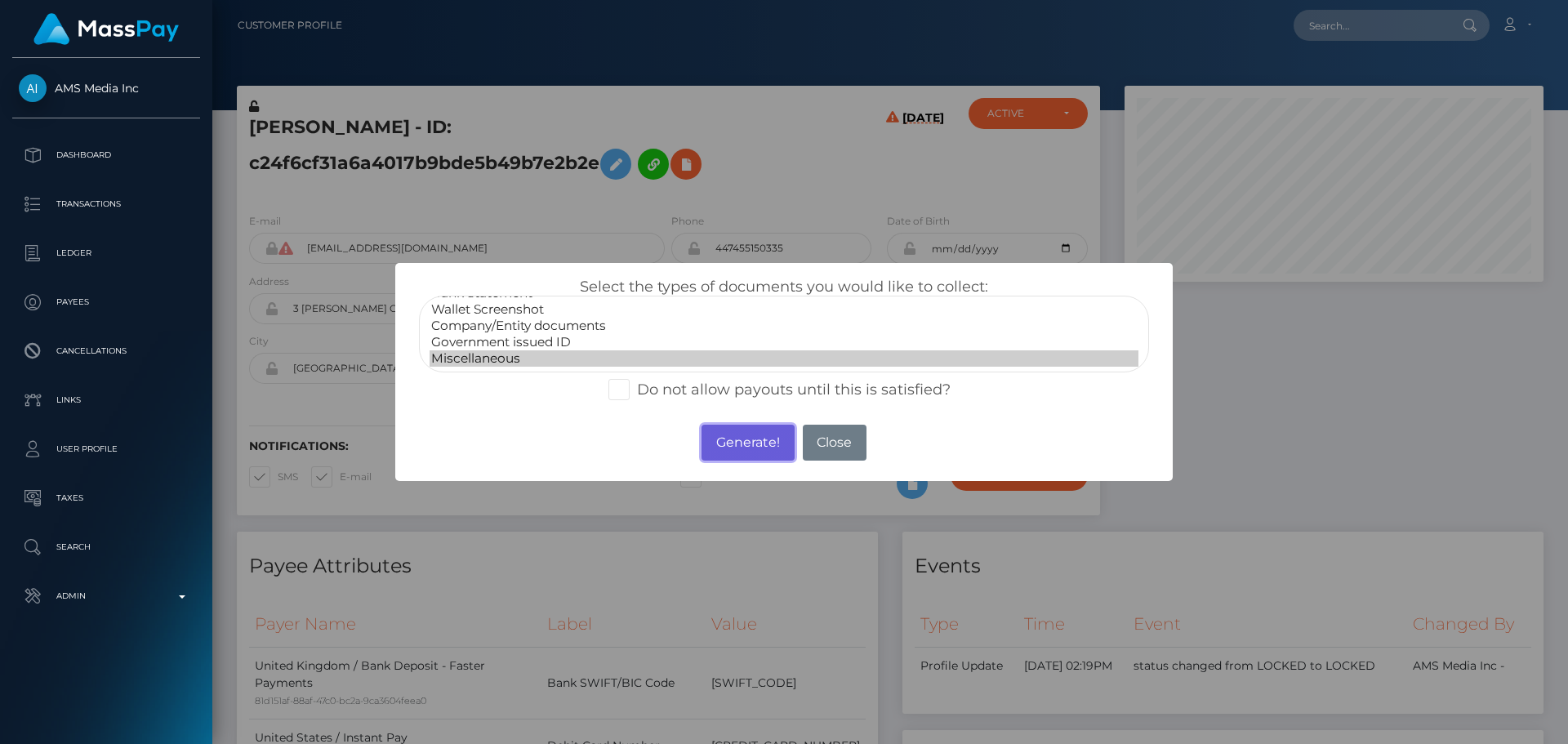
click at [742, 446] on button "Generate!" at bounding box center [747, 442] width 92 height 36
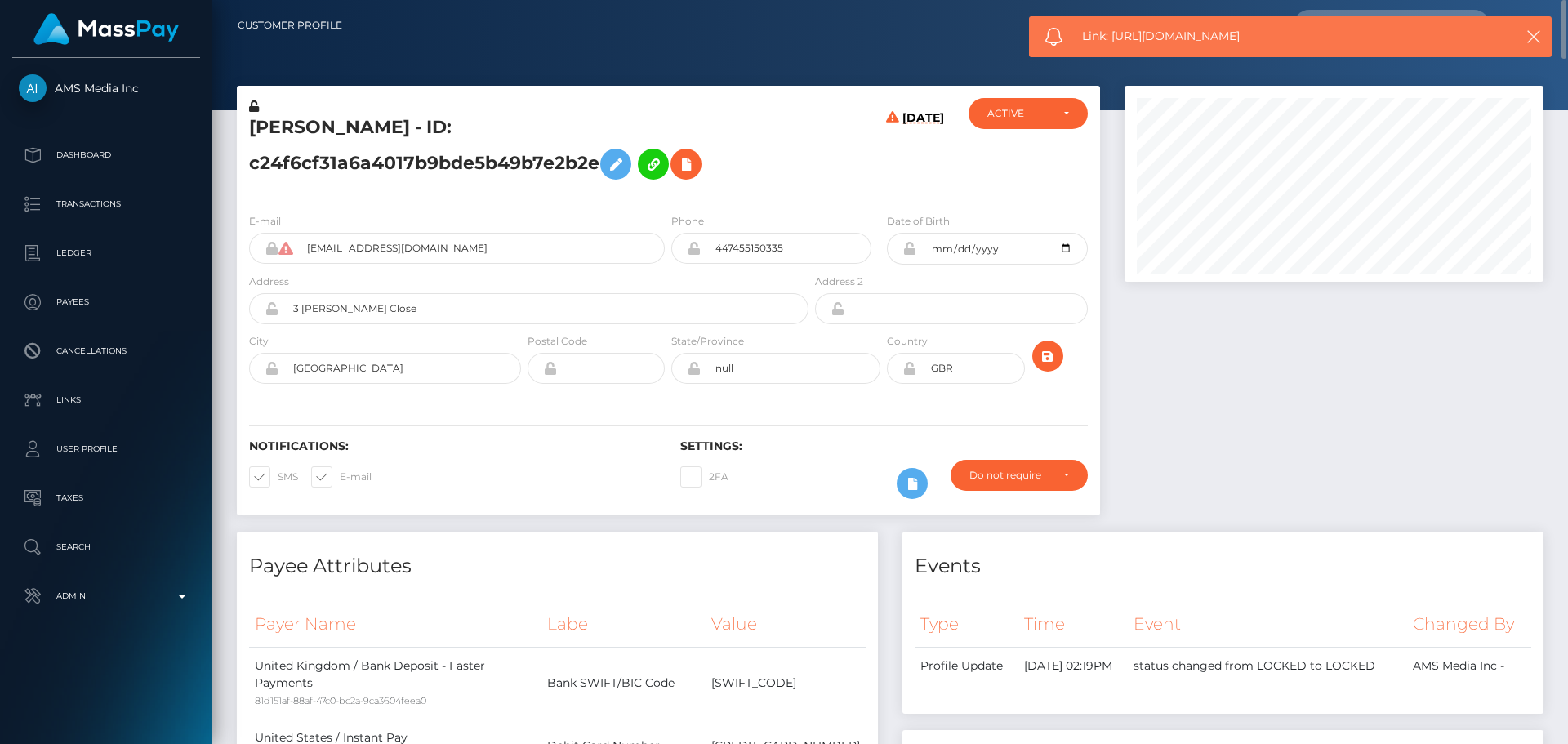
click at [843, 181] on div "[DATE]" at bounding box center [883, 149] width 144 height 102
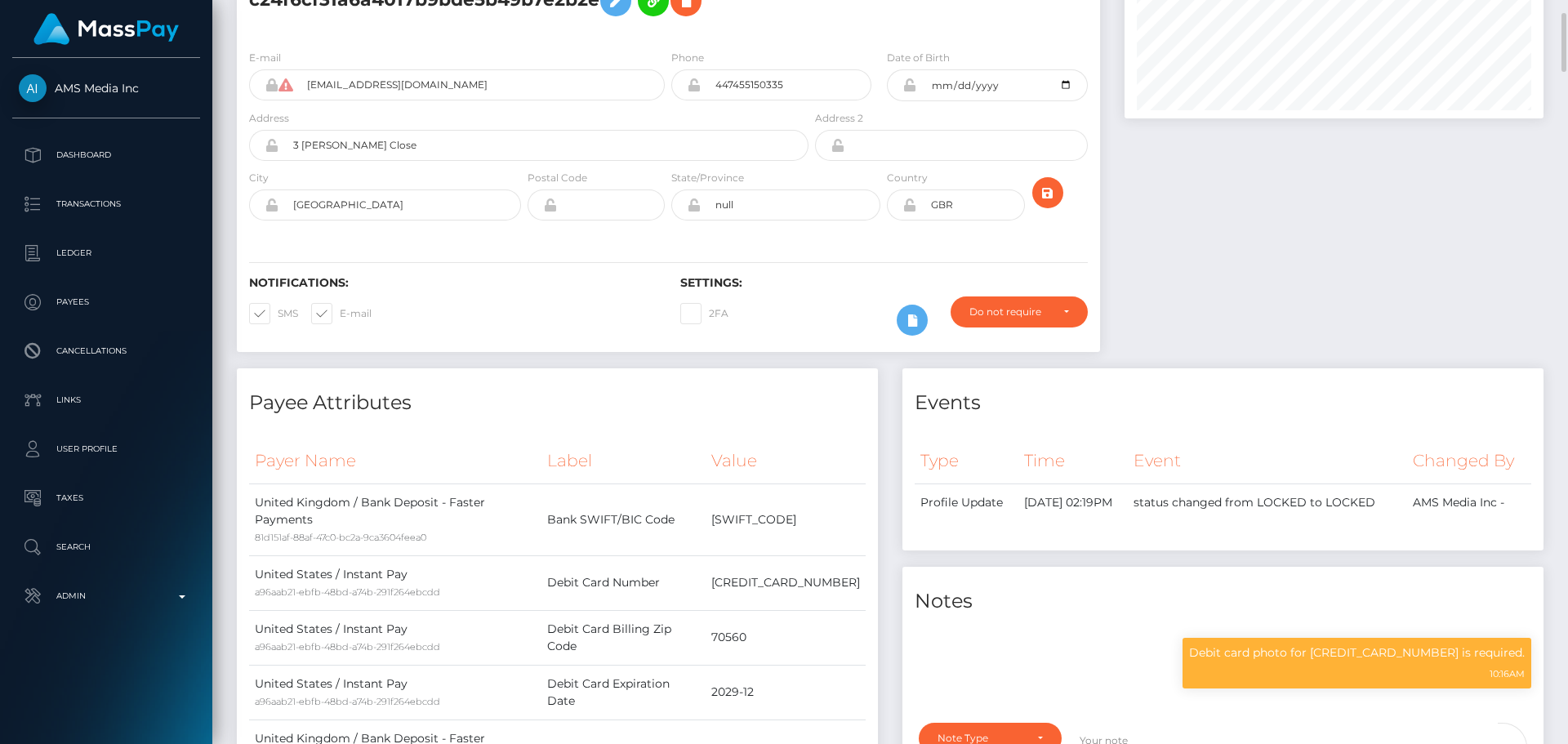
scroll to position [82, 0]
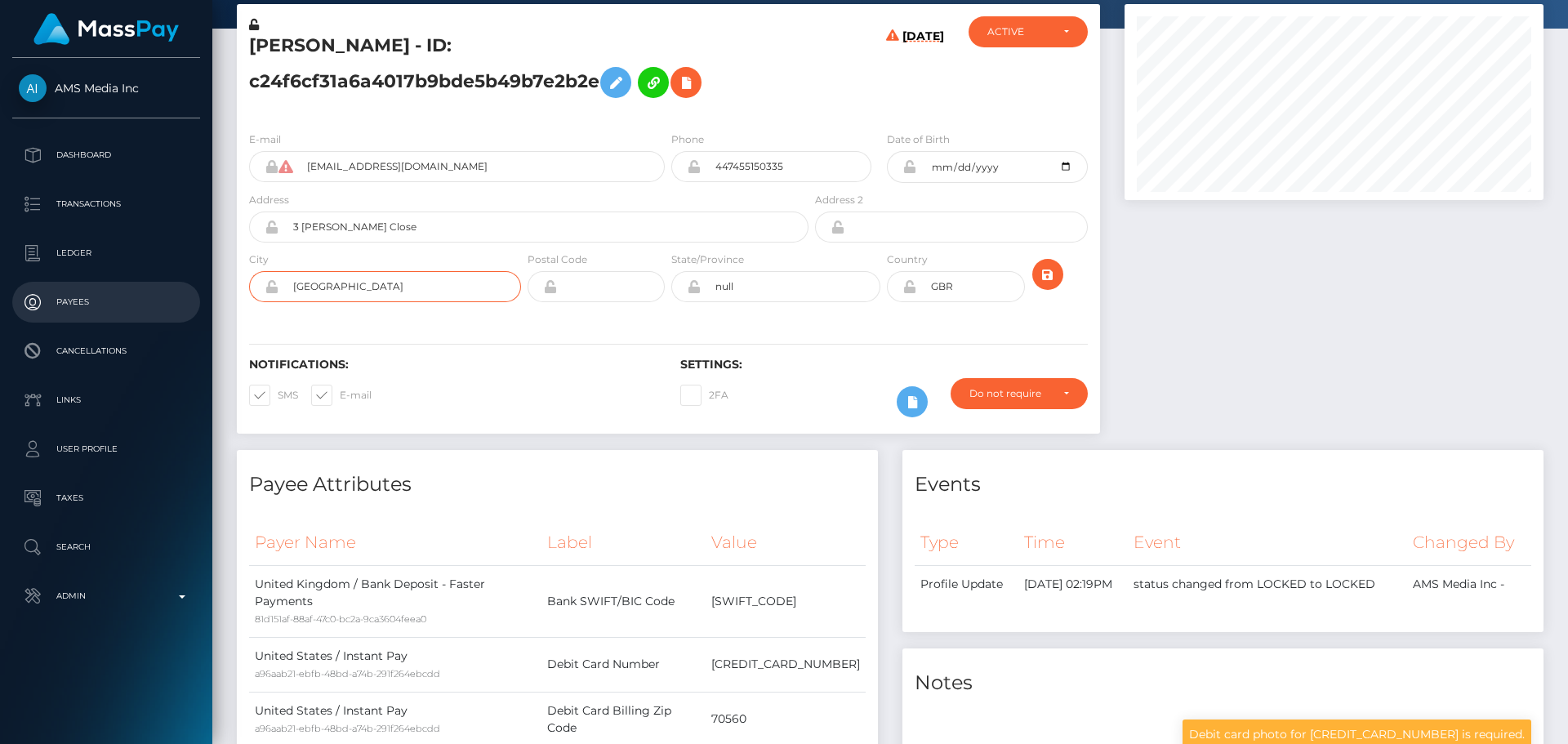
drag, startPoint x: 390, startPoint y: 310, endPoint x: 184, endPoint y: 315, distance: 206.1
click at [184, 315] on div "AMS Media Inc Dashboard Transactions Ledger Payees Cancellations Links" at bounding box center [784, 372] width 1568 height 744
drag, startPoint x: 609, startPoint y: 389, endPoint x: 611, endPoint y: 379, distance: 10.2
click at [610, 372] on h6 "Notifications:" at bounding box center [453, 365] width 407 height 14
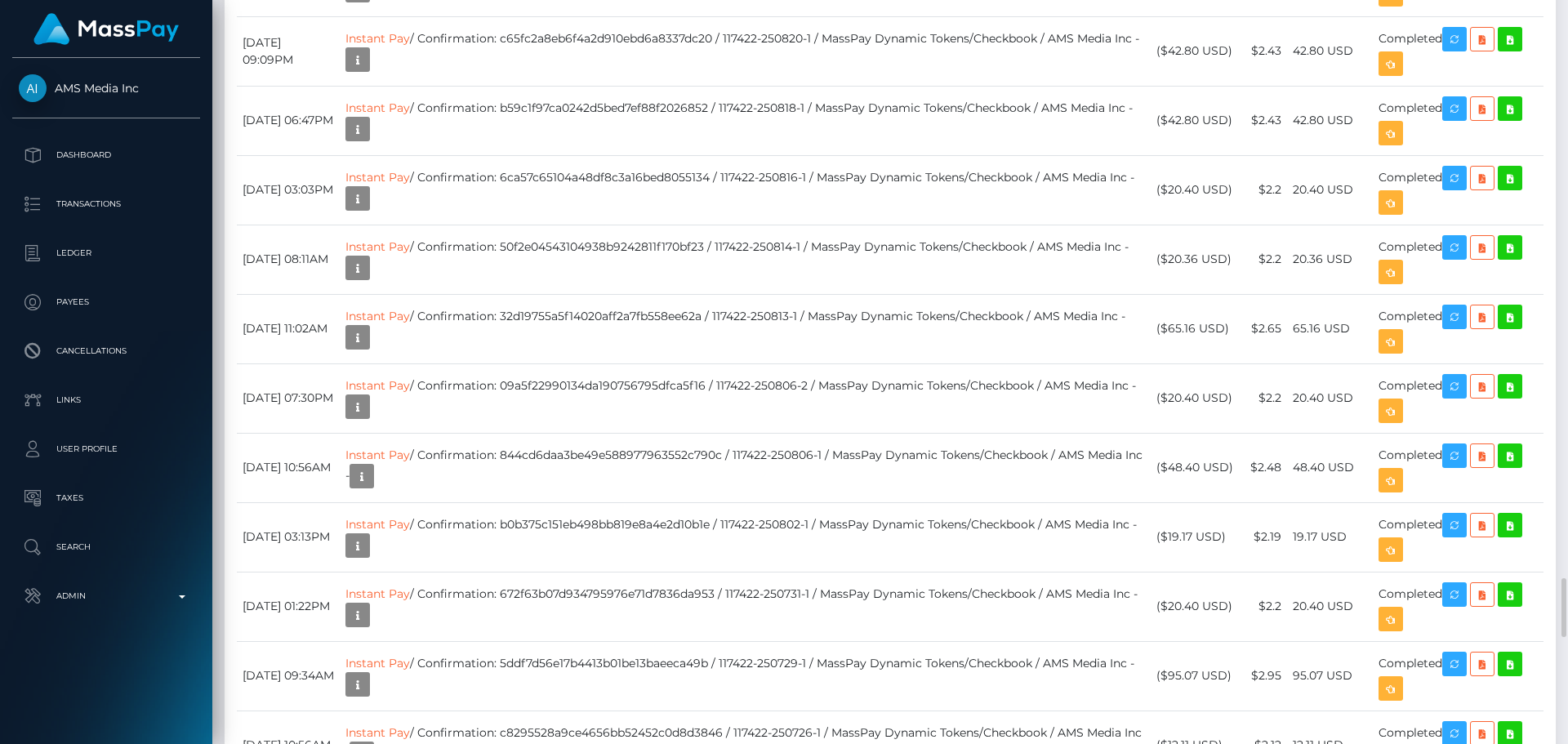
scroll to position [2123, 0]
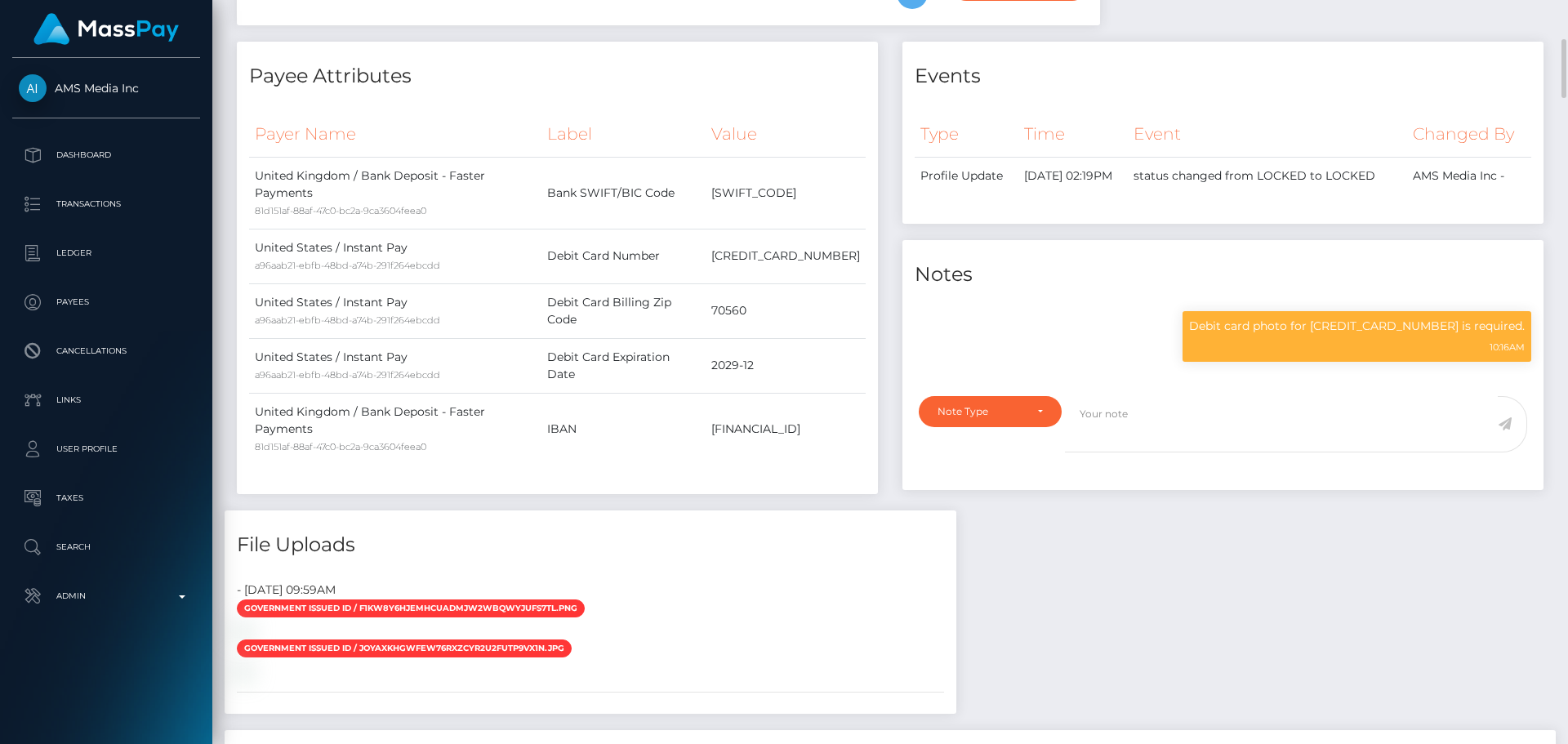
scroll to position [0, 0]
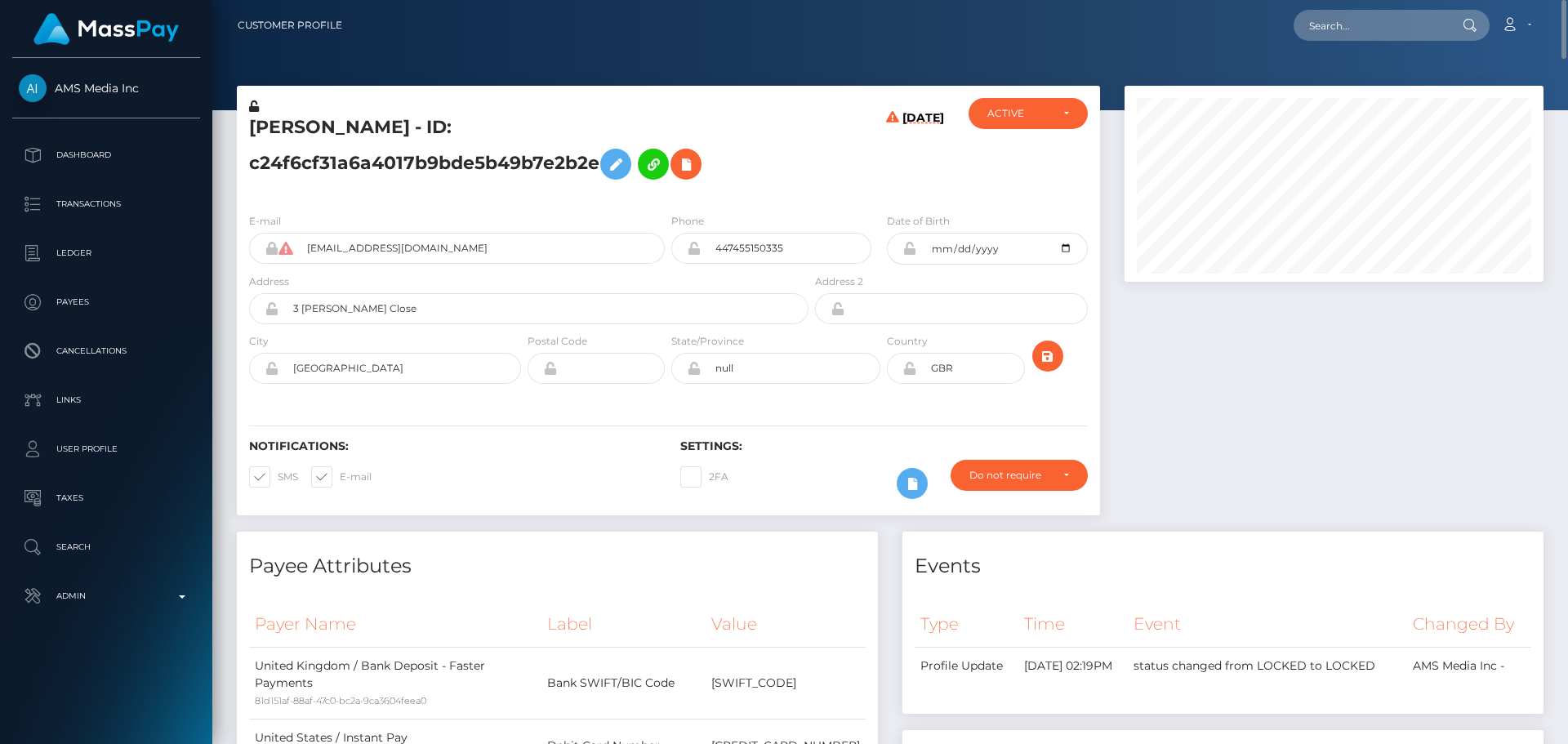
click at [911, 191] on h6 "[DATE]" at bounding box center [923, 153] width 42 height 82
click at [1006, 117] on div "ACTIVE" at bounding box center [1019, 112] width 63 height 13
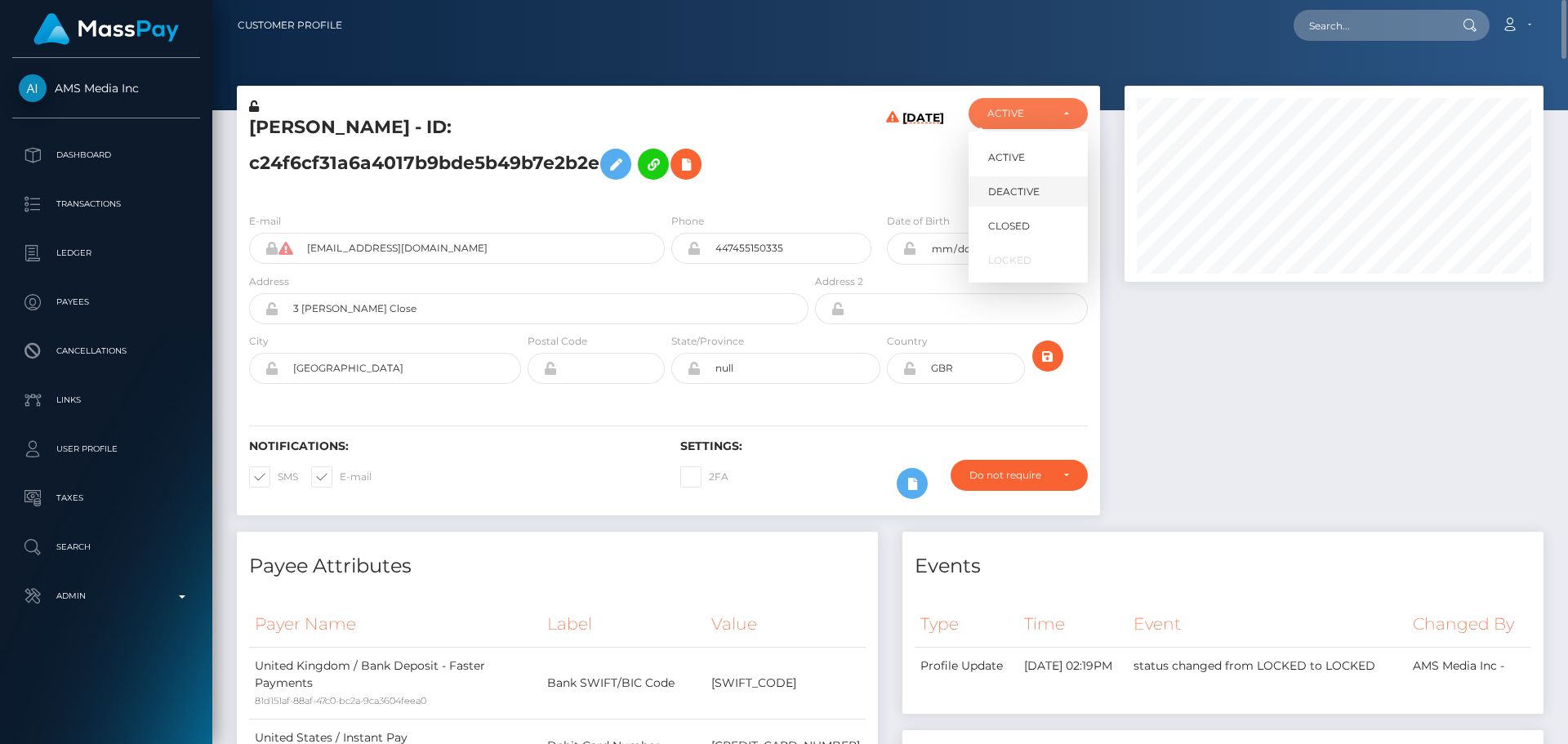
click at [1008, 196] on span "DEACTIVE" at bounding box center [1014, 192] width 52 height 15
select select "DEACTIVE"
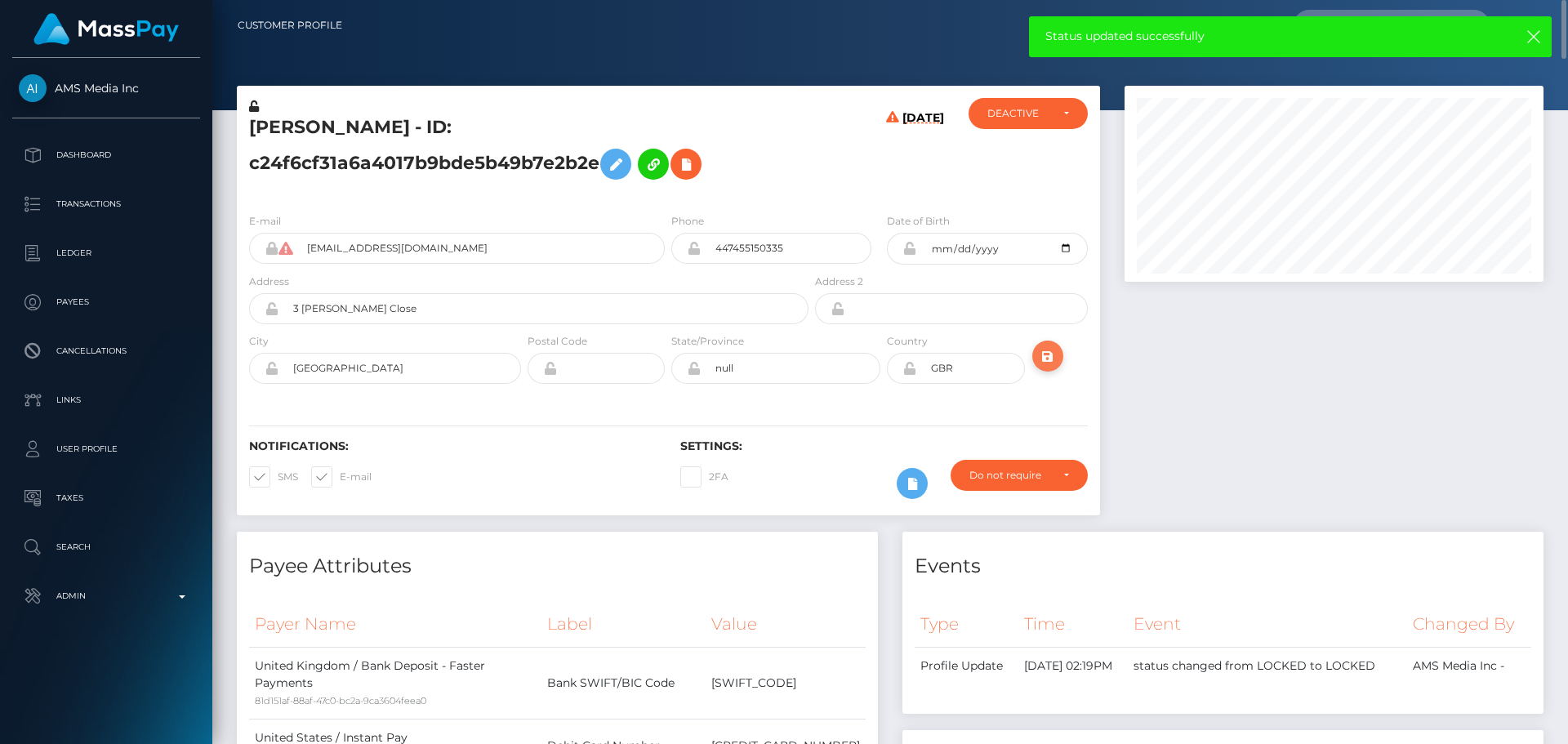
click at [1043, 367] on icon "submit" at bounding box center [1048, 356] width 20 height 21
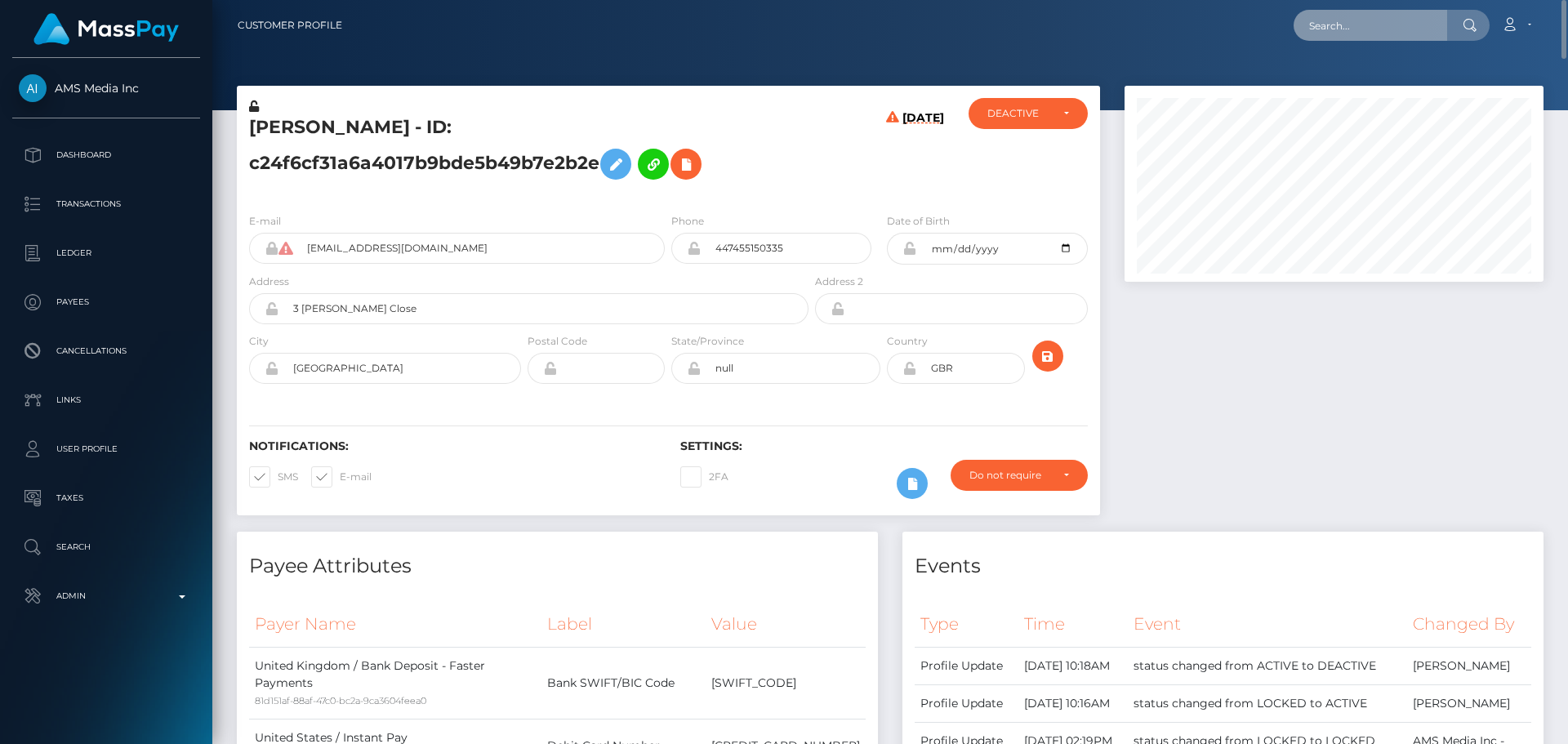
click at [1342, 22] on input "text" at bounding box center [1370, 25] width 153 height 31
paste input "[PERSON_NAME][EMAIL_ADDRESS][DOMAIN_NAME]"
type input "[PERSON_NAME][EMAIL_ADDRESS][DOMAIN_NAME]"
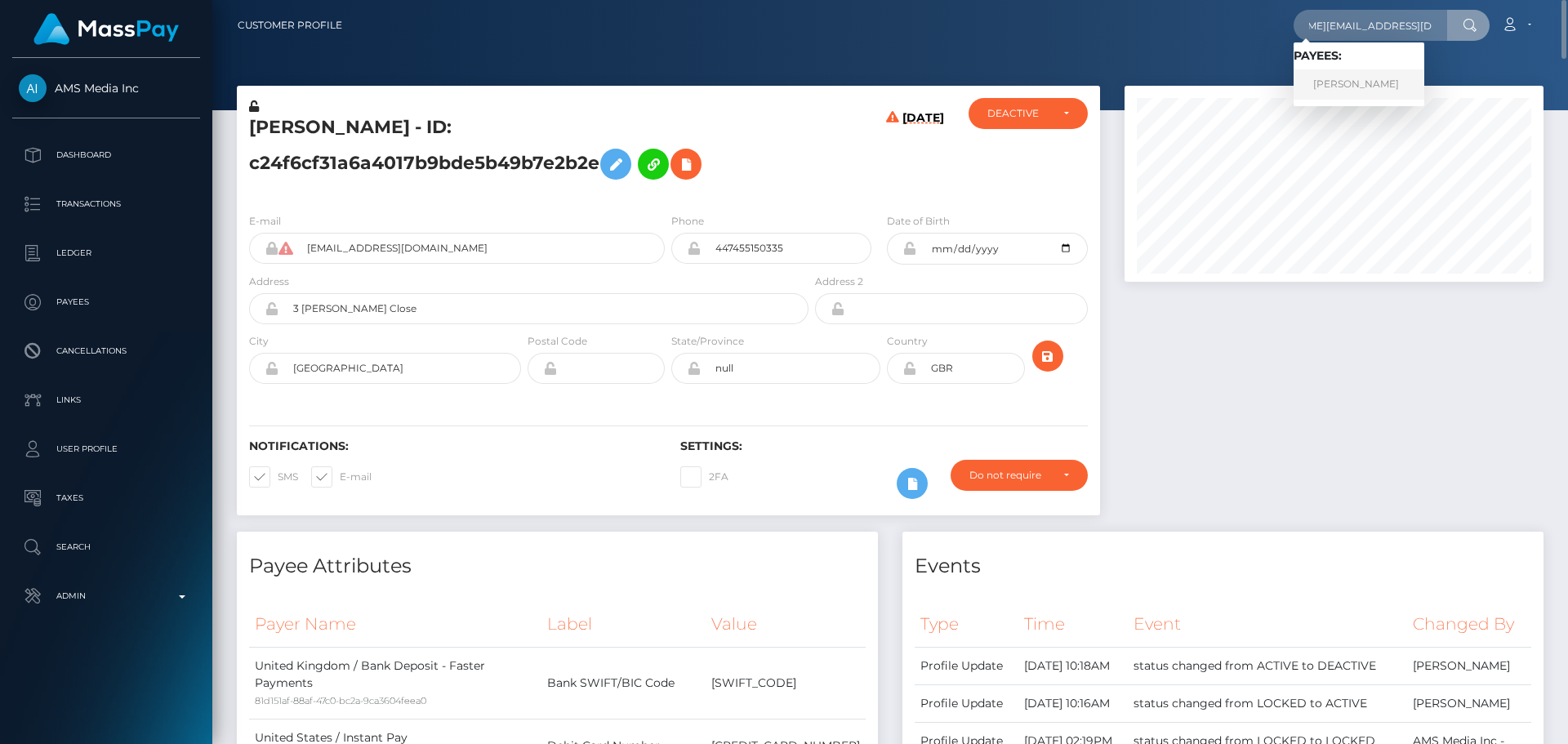
click at [1359, 79] on link "Aleksandra Świątoniowska" at bounding box center [1359, 84] width 131 height 30
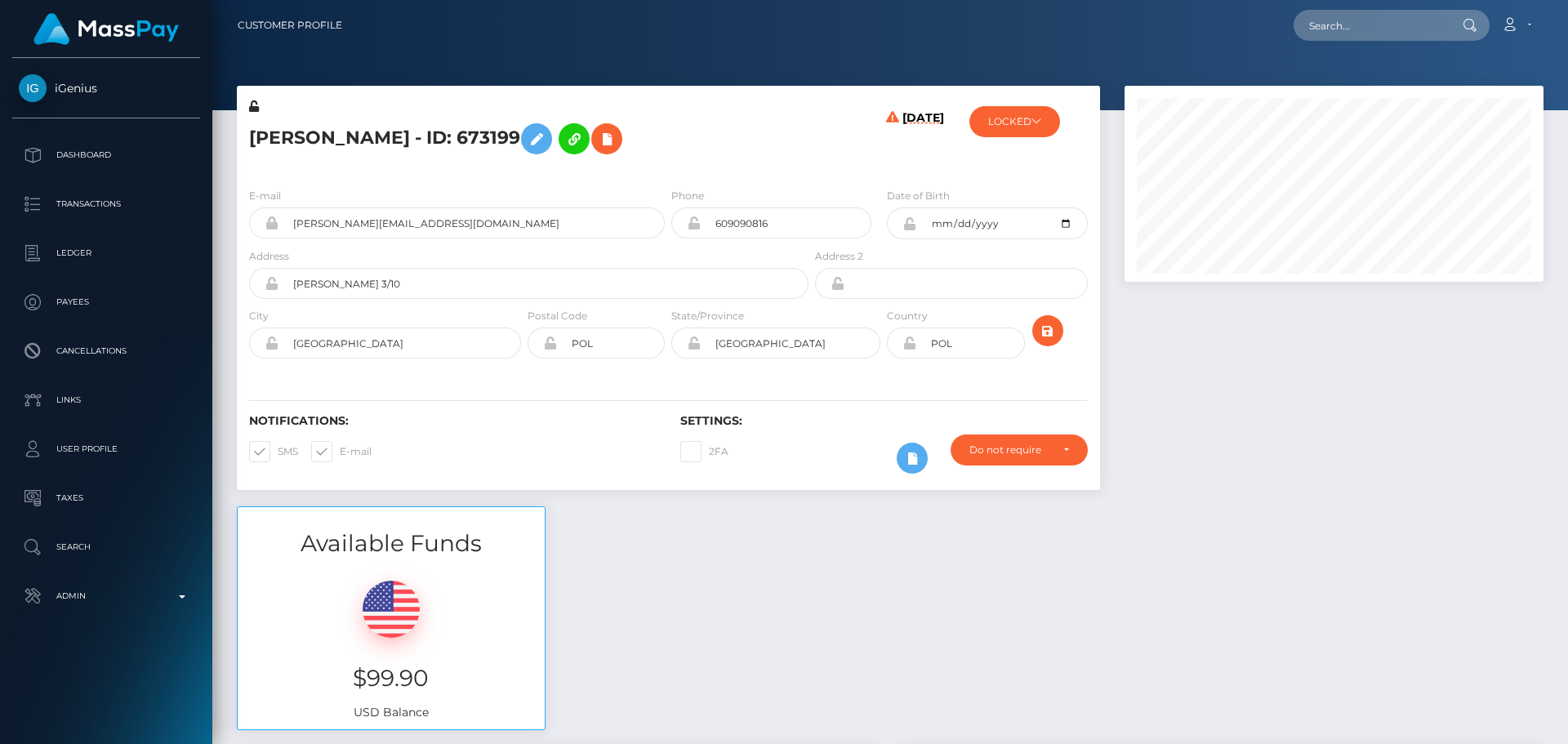
scroll to position [196, 419]
click at [796, 143] on h5 "[PERSON_NAME] - ID: 673199" at bounding box center [524, 139] width 550 height 47
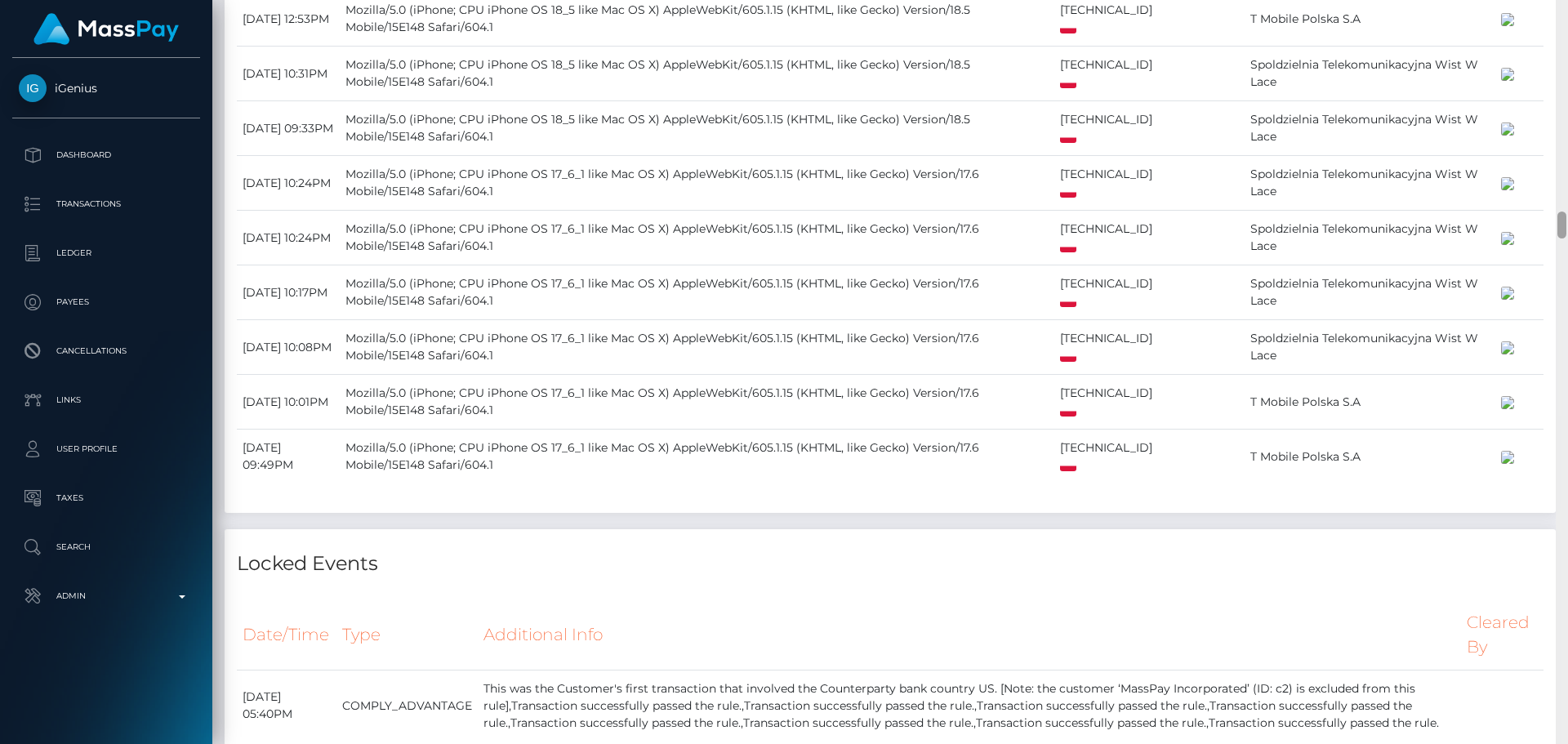
scroll to position [6459, 0]
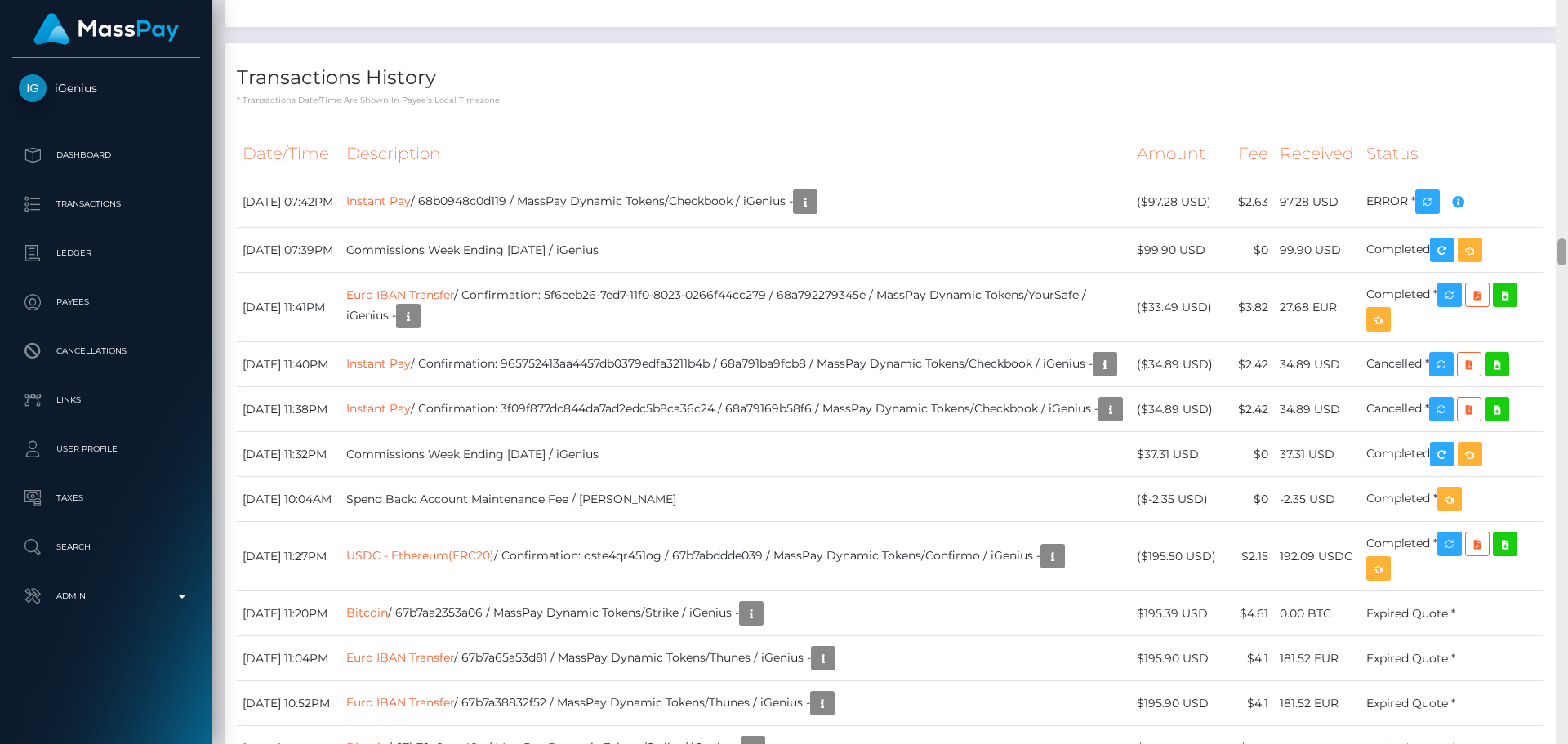
drag, startPoint x: 1566, startPoint y: 218, endPoint x: 1563, endPoint y: 98, distance: 120.0
click at [1563, 98] on div at bounding box center [1561, 372] width 13 height 744
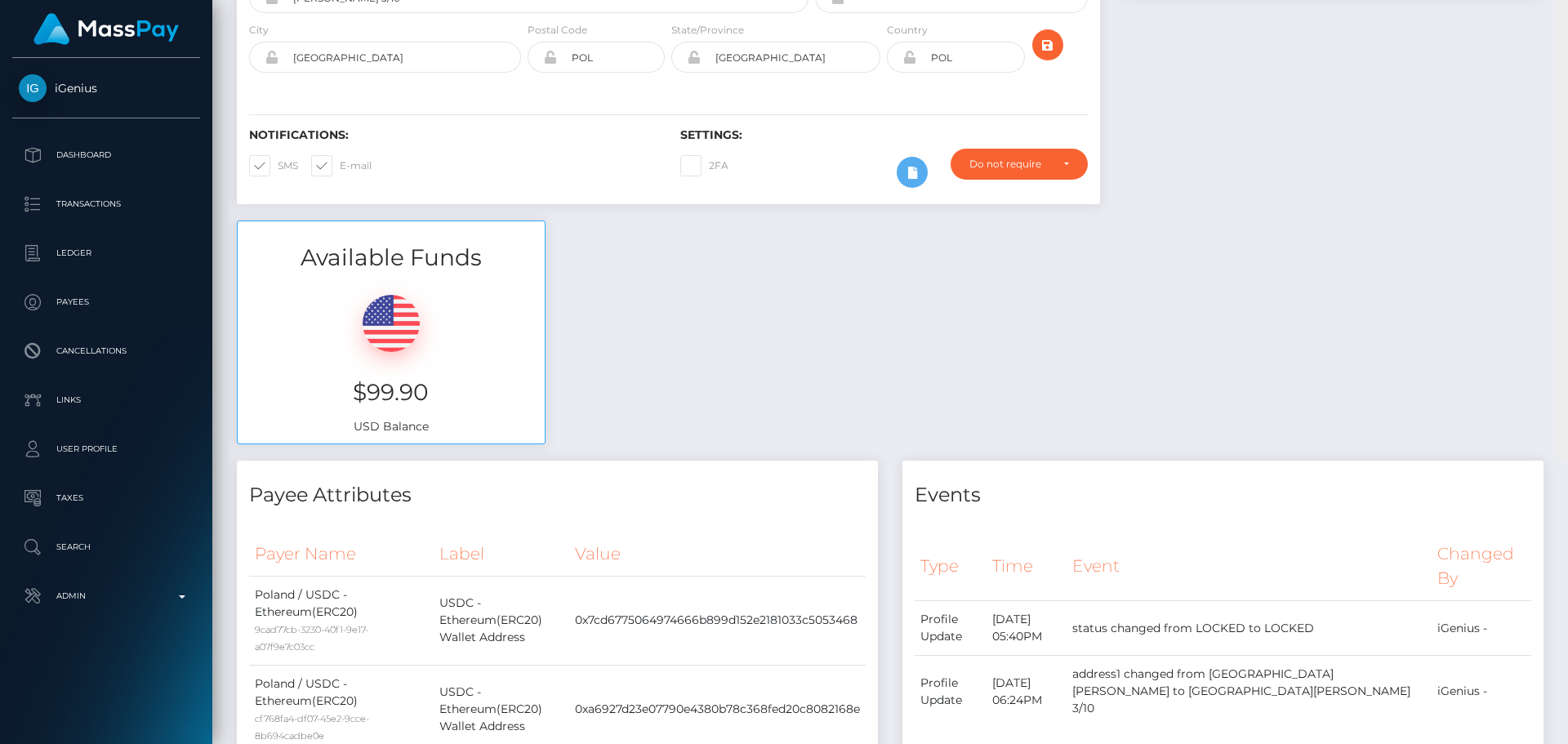
scroll to position [0, 0]
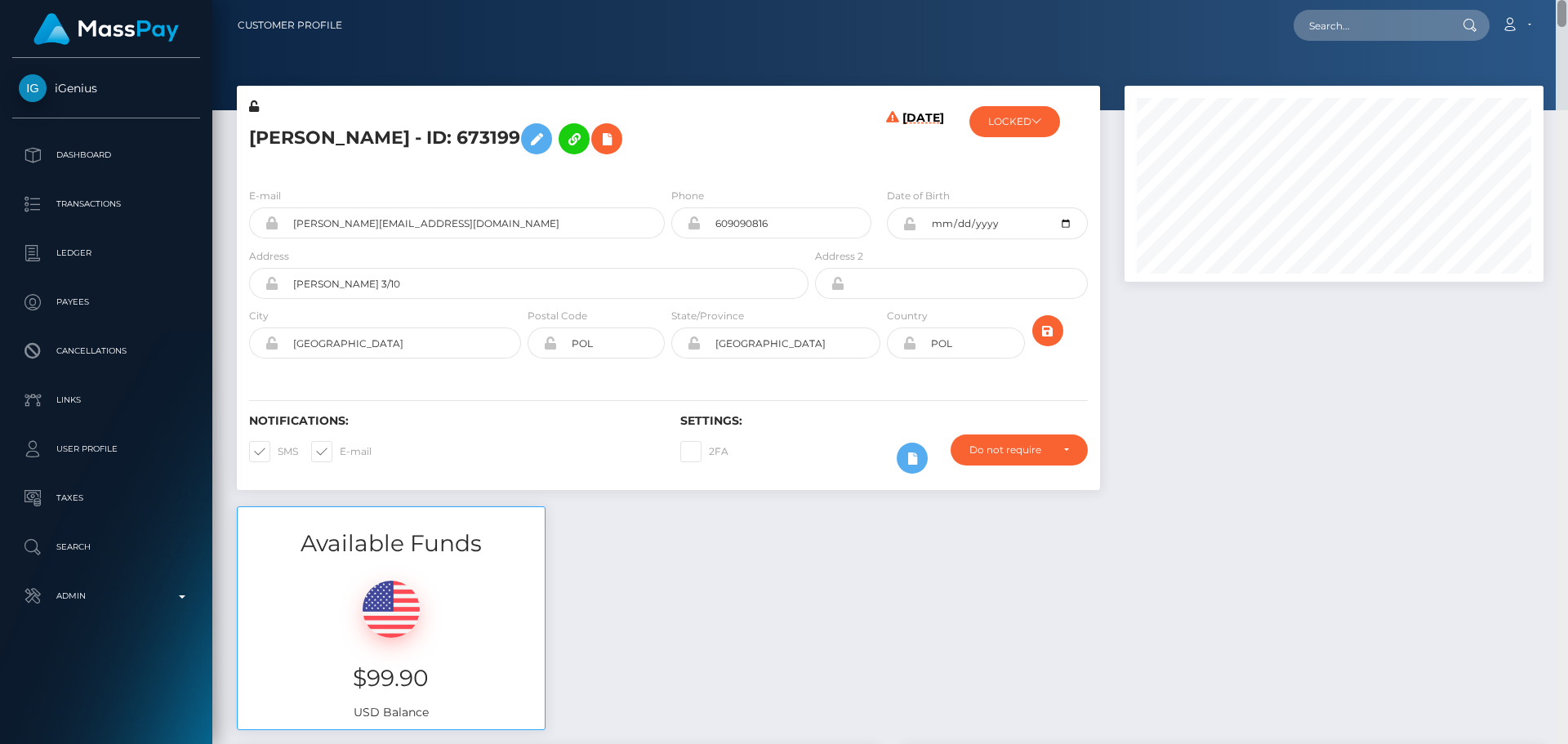
drag, startPoint x: 1564, startPoint y: 250, endPoint x: 1573, endPoint y: -1, distance: 251.2
click at [1567, 0] on html "iGenius Dashboard Transactions Ledger Payees Cancellations Links" at bounding box center [784, 372] width 1568 height 744
click at [284, 141] on h5 "[PERSON_NAME] - ID: 673199" at bounding box center [524, 139] width 550 height 47
copy h5 "Aleksandra"
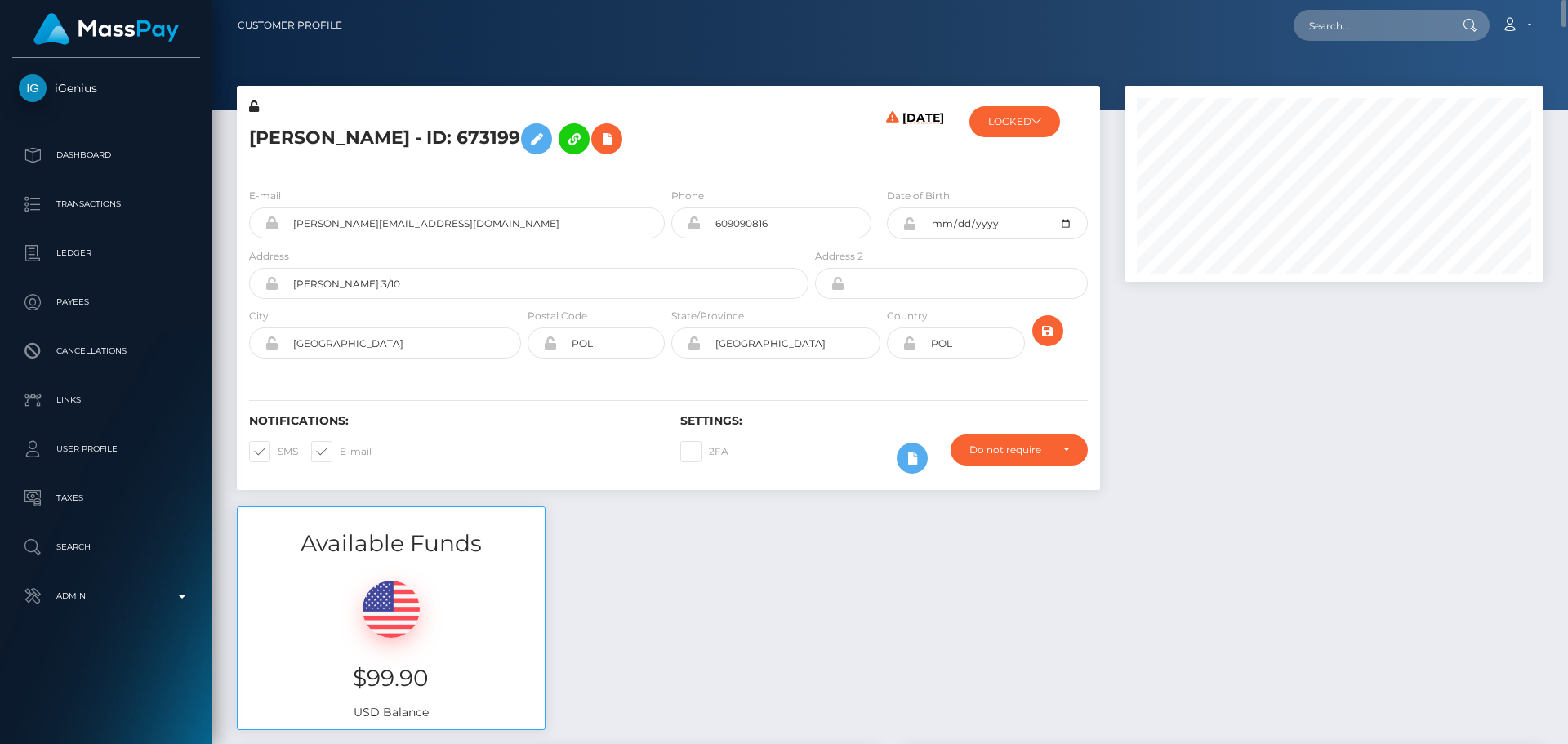
click at [431, 140] on h5 "[PERSON_NAME] - ID: 673199" at bounding box center [524, 139] width 550 height 47
copy h5 "Świątoniowska"
click at [815, 154] on div "[DATE]" at bounding box center [883, 136] width 144 height 77
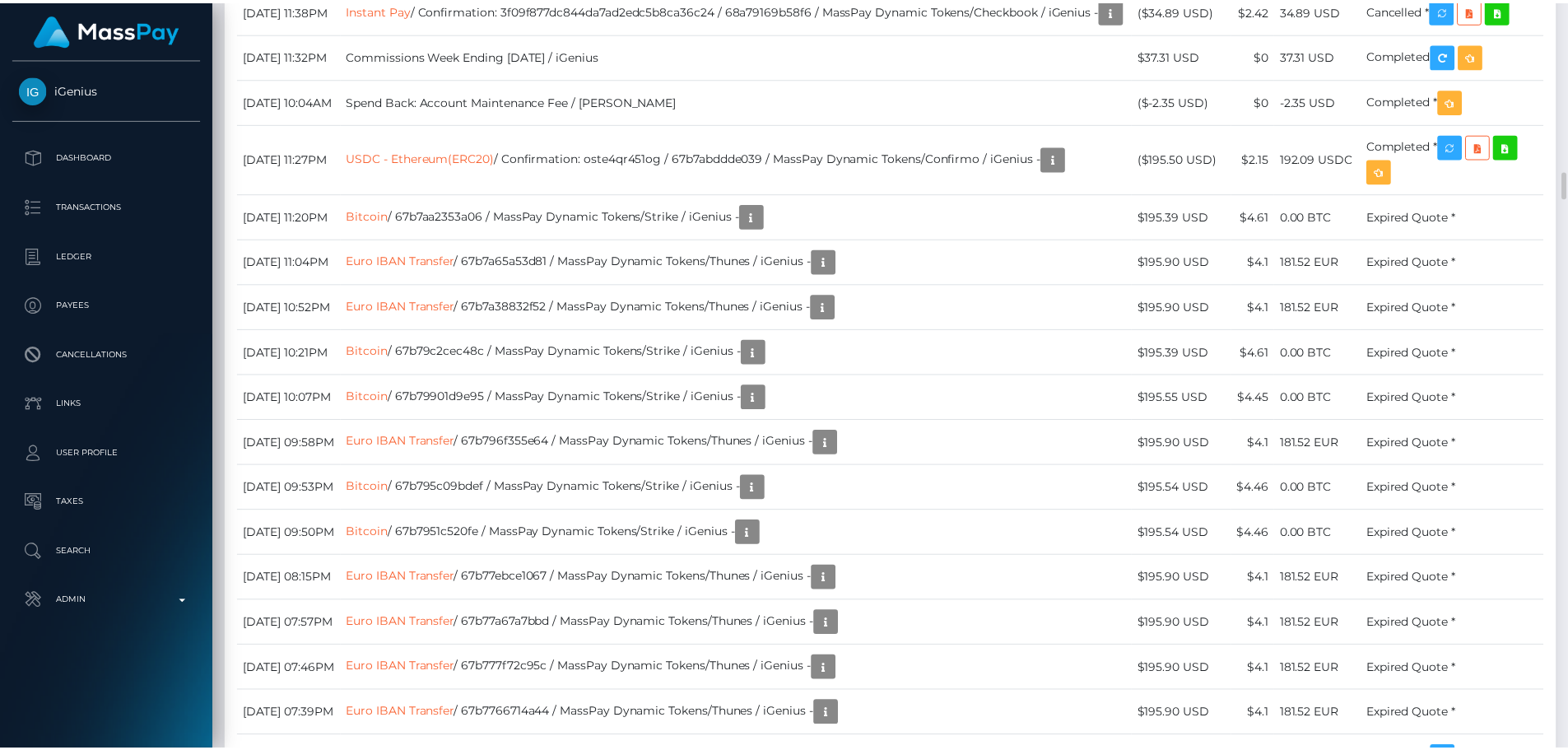
scroll to position [6749, 0]
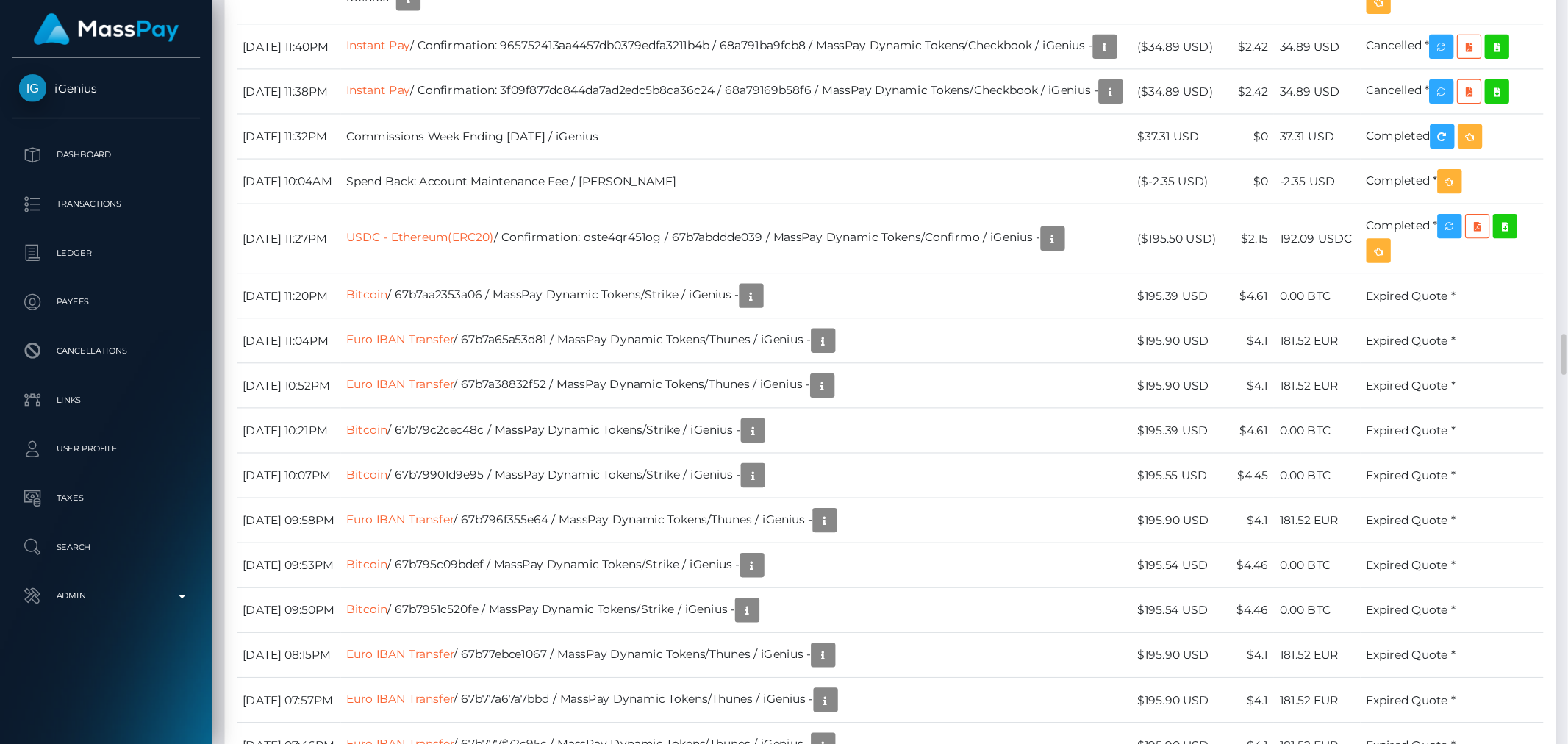
scroll to position [176, 430]
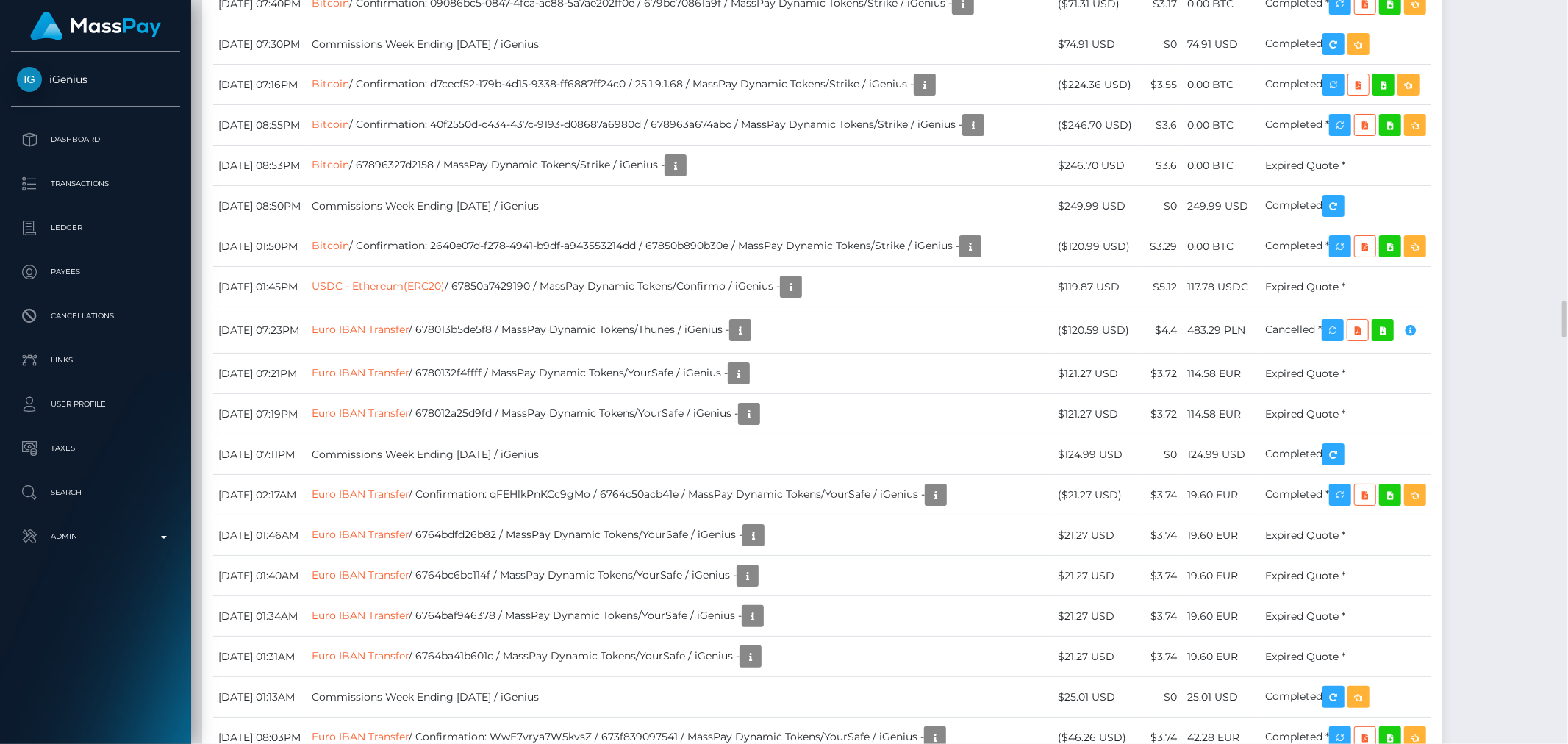
drag, startPoint x: 1394, startPoint y: 0, endPoint x: 1023, endPoint y: 253, distance: 449.1
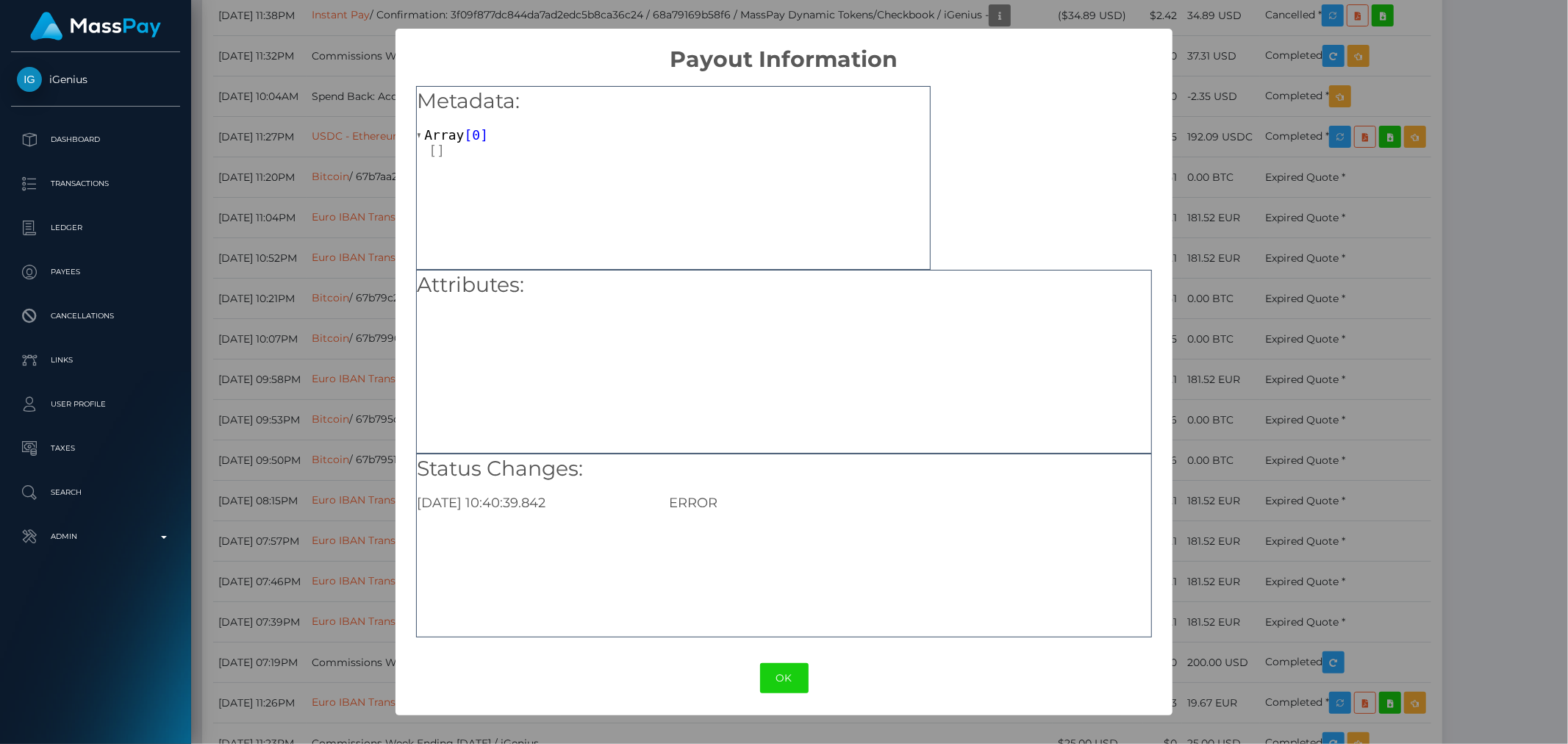
click at [453, 130] on span "Array" at bounding box center [444, 135] width 40 height 16
click at [790, 669] on button "OK" at bounding box center [784, 678] width 48 height 30
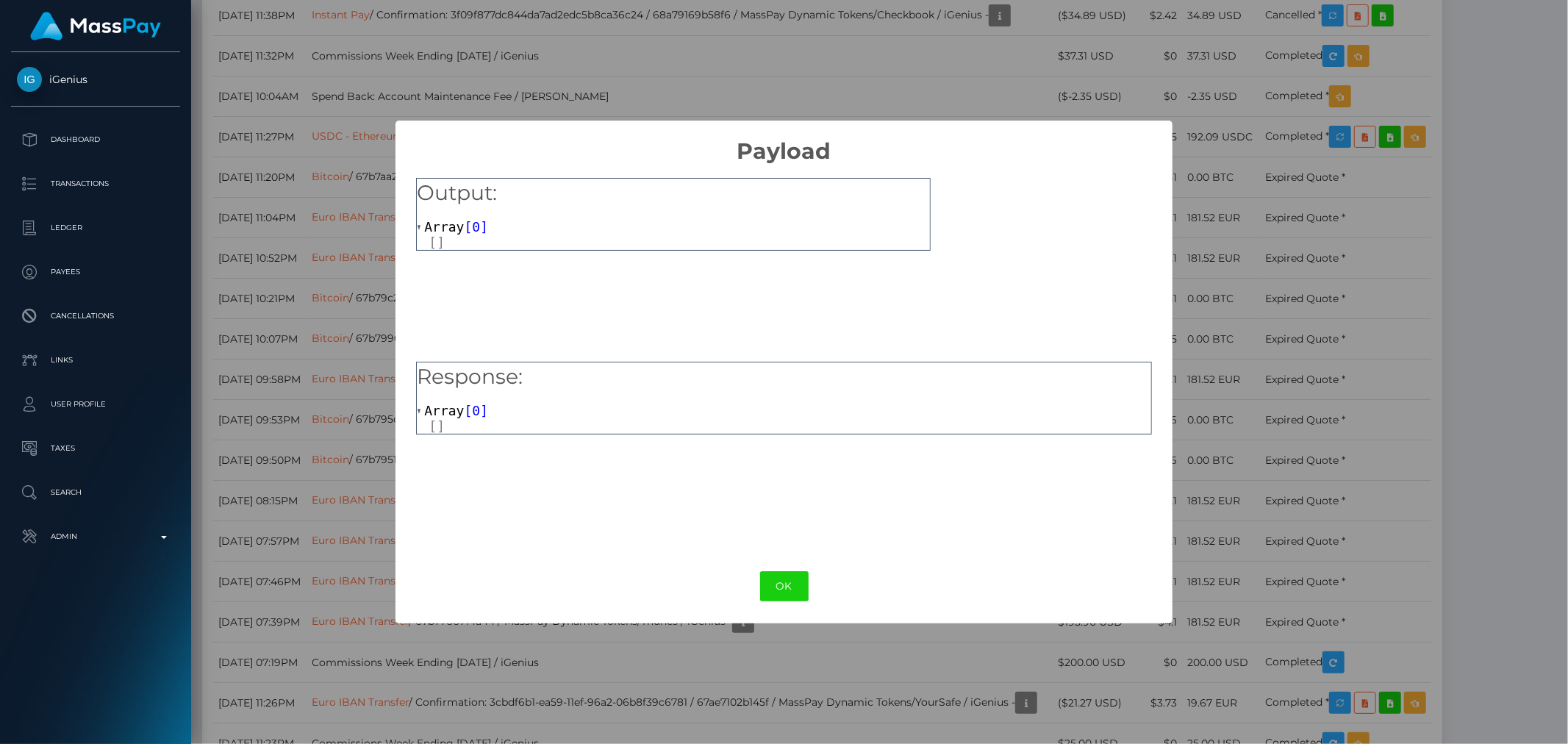
click at [457, 219] on span "Array" at bounding box center [444, 227] width 40 height 16
click at [457, 221] on span "Array" at bounding box center [444, 227] width 40 height 16
click at [775, 578] on button "OK" at bounding box center [784, 586] width 48 height 30
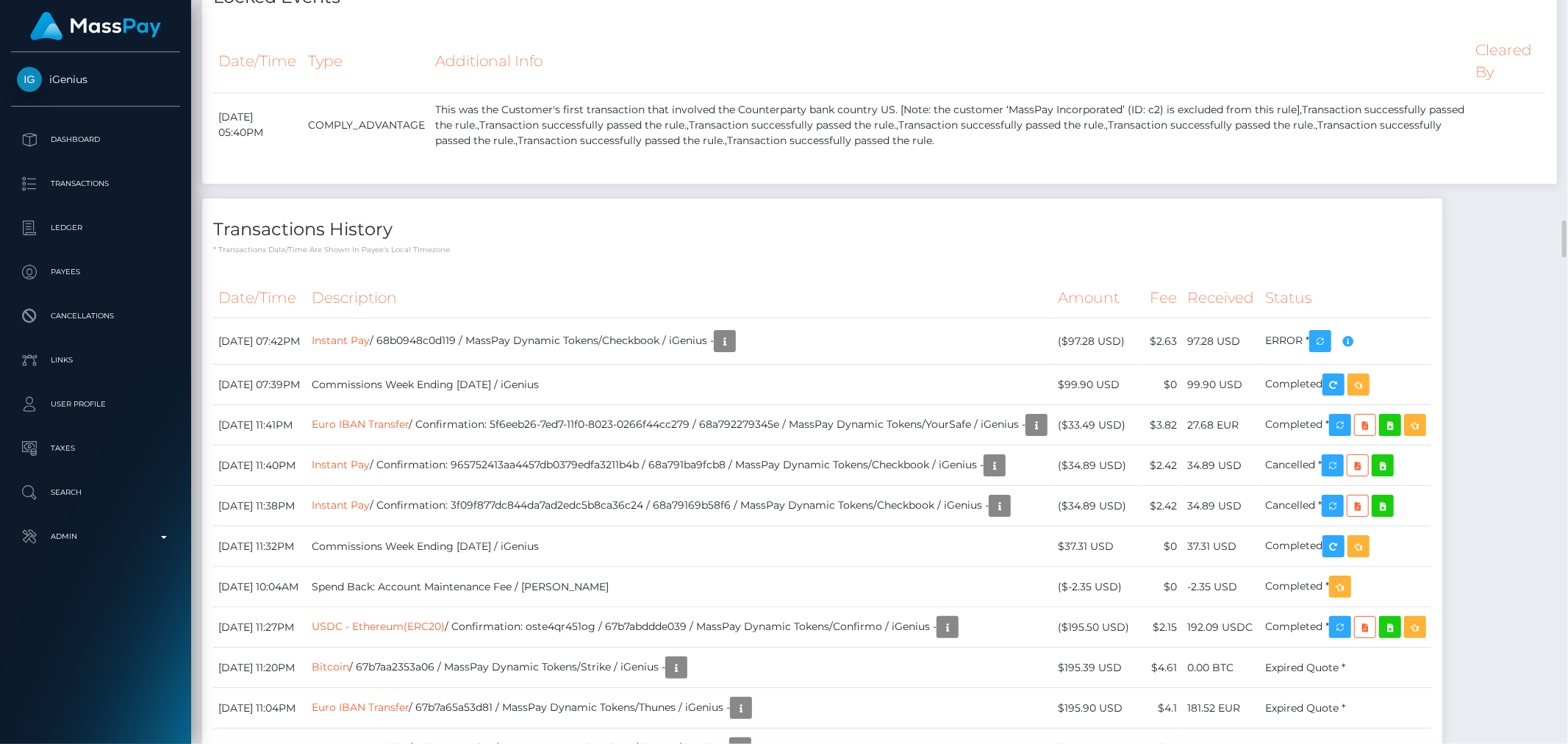
scroll to position [4550, 0]
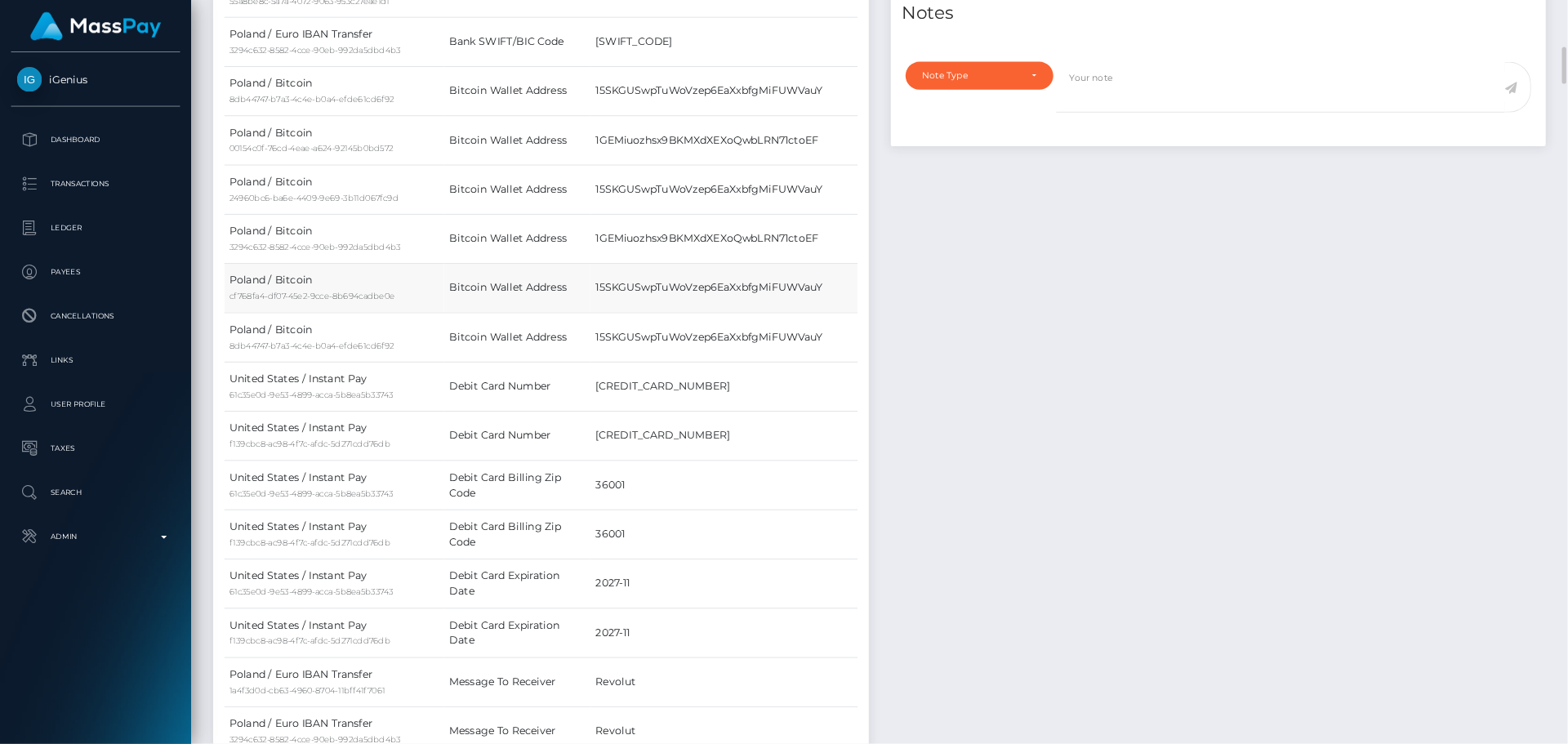
scroll to position [1152, 0]
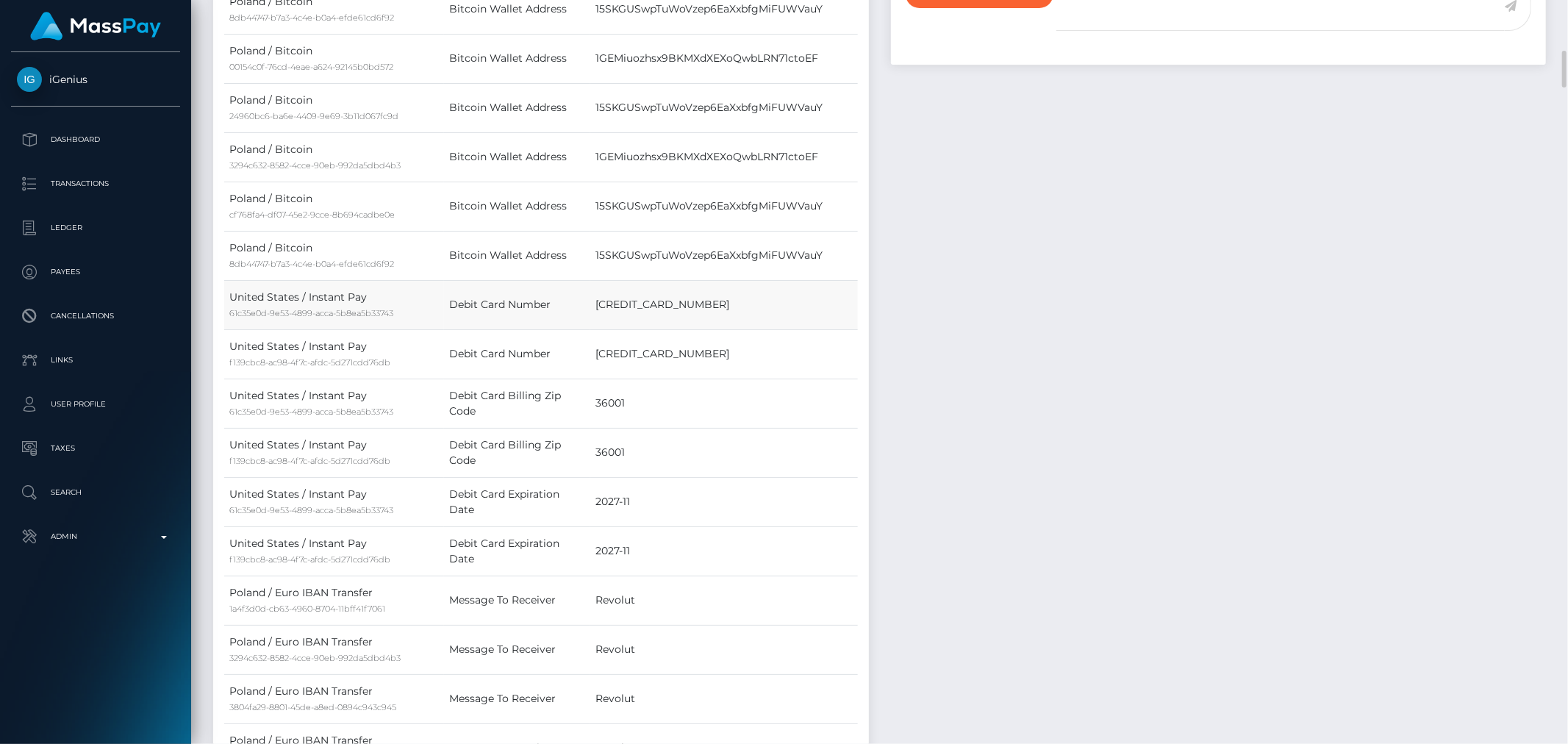
click at [628, 306] on td "[CREDIT_CARD_NUMBER]" at bounding box center [724, 305] width 267 height 49
copy td "[CREDIT_CARD_NUMBER]"
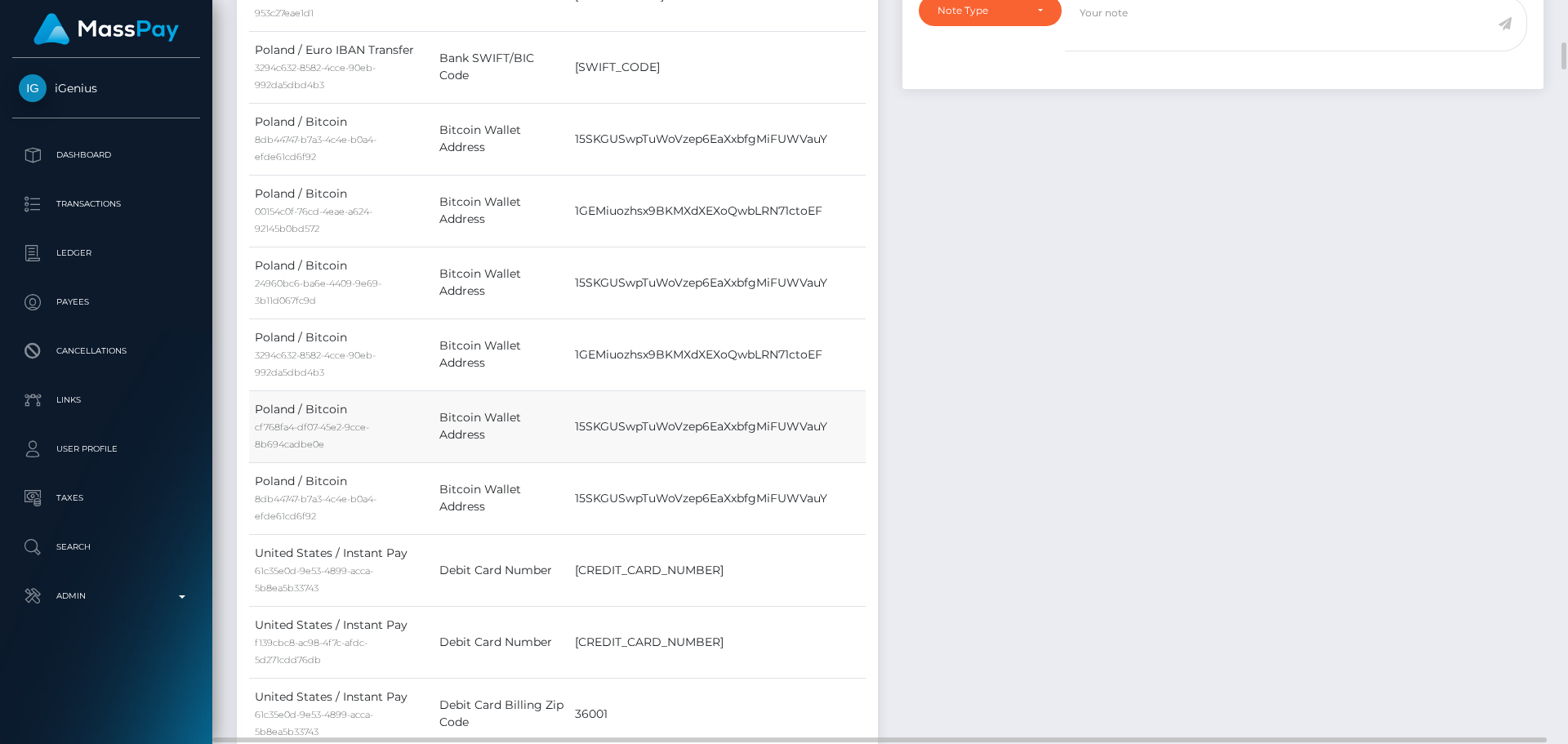
drag, startPoint x: 1696, startPoint y: 0, endPoint x: 762, endPoint y: 441, distance: 1032.9
click at [765, 435] on td "15SKGUSwpTuWoVzep6EaXxbfgMiFUWVauY" at bounding box center [717, 425] width 296 height 71
click at [632, 567] on td "4165987052638039" at bounding box center [717, 569] width 296 height 71
copy td "4165987052638039"
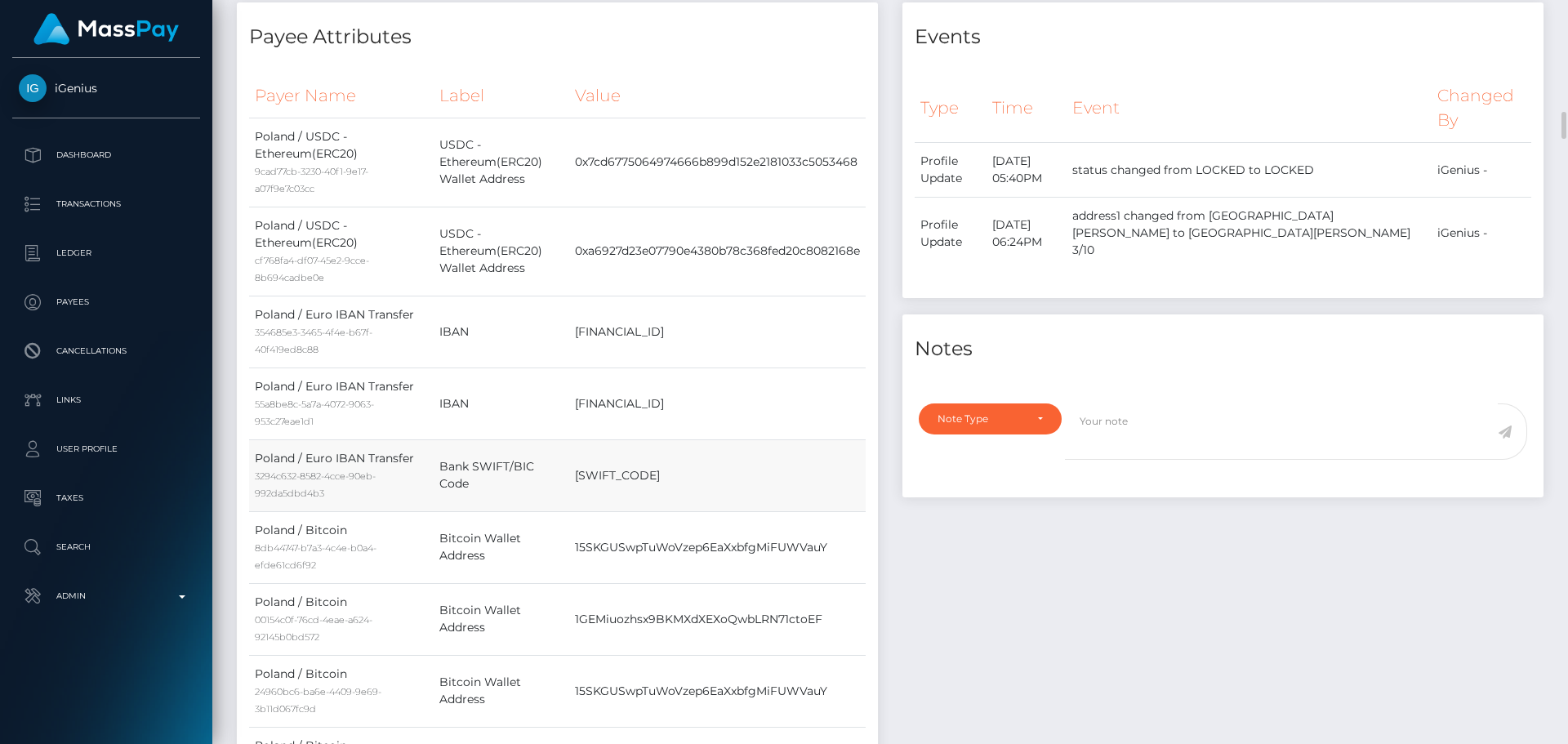
scroll to position [825, 0]
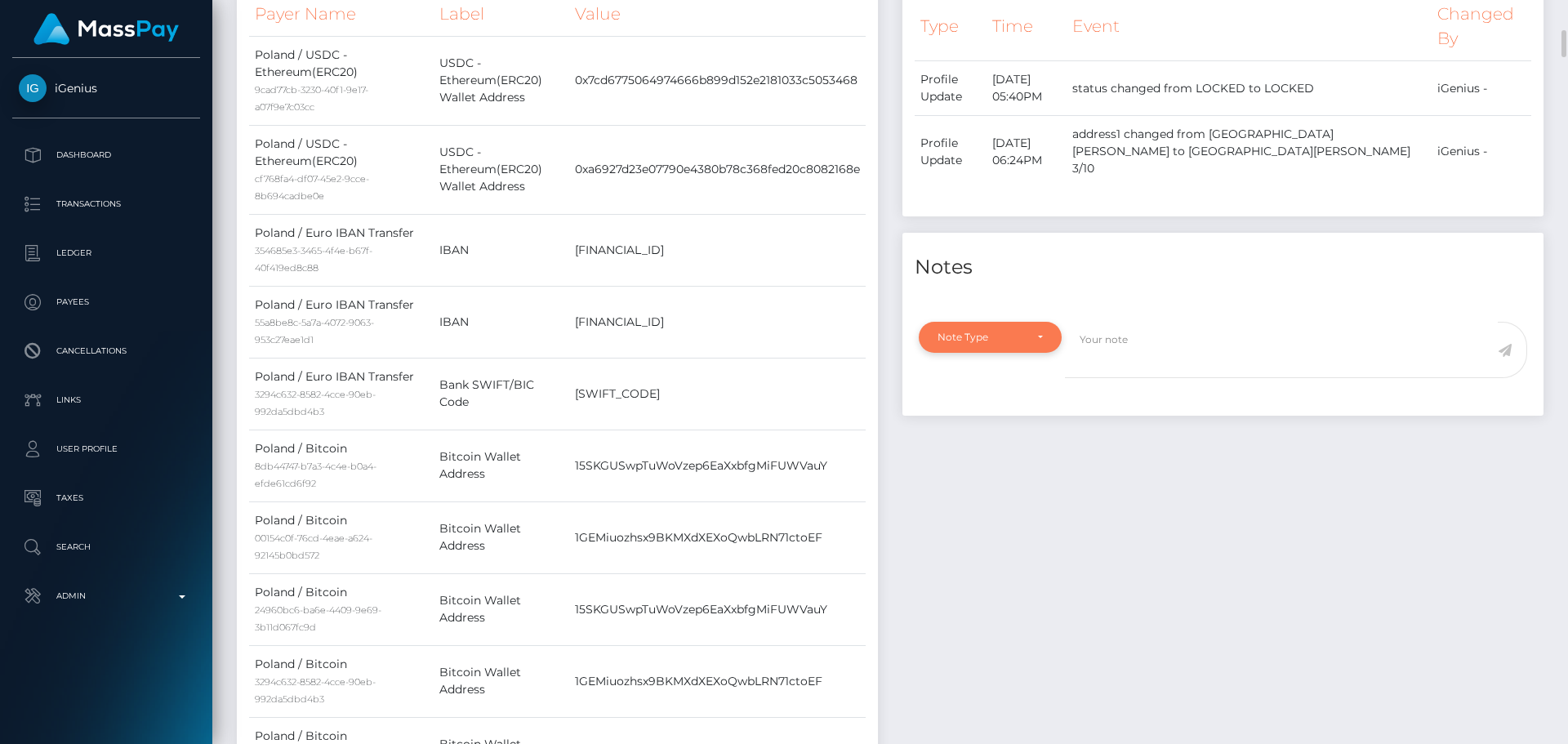
click at [1018, 328] on div "Note Type" at bounding box center [990, 337] width 143 height 31
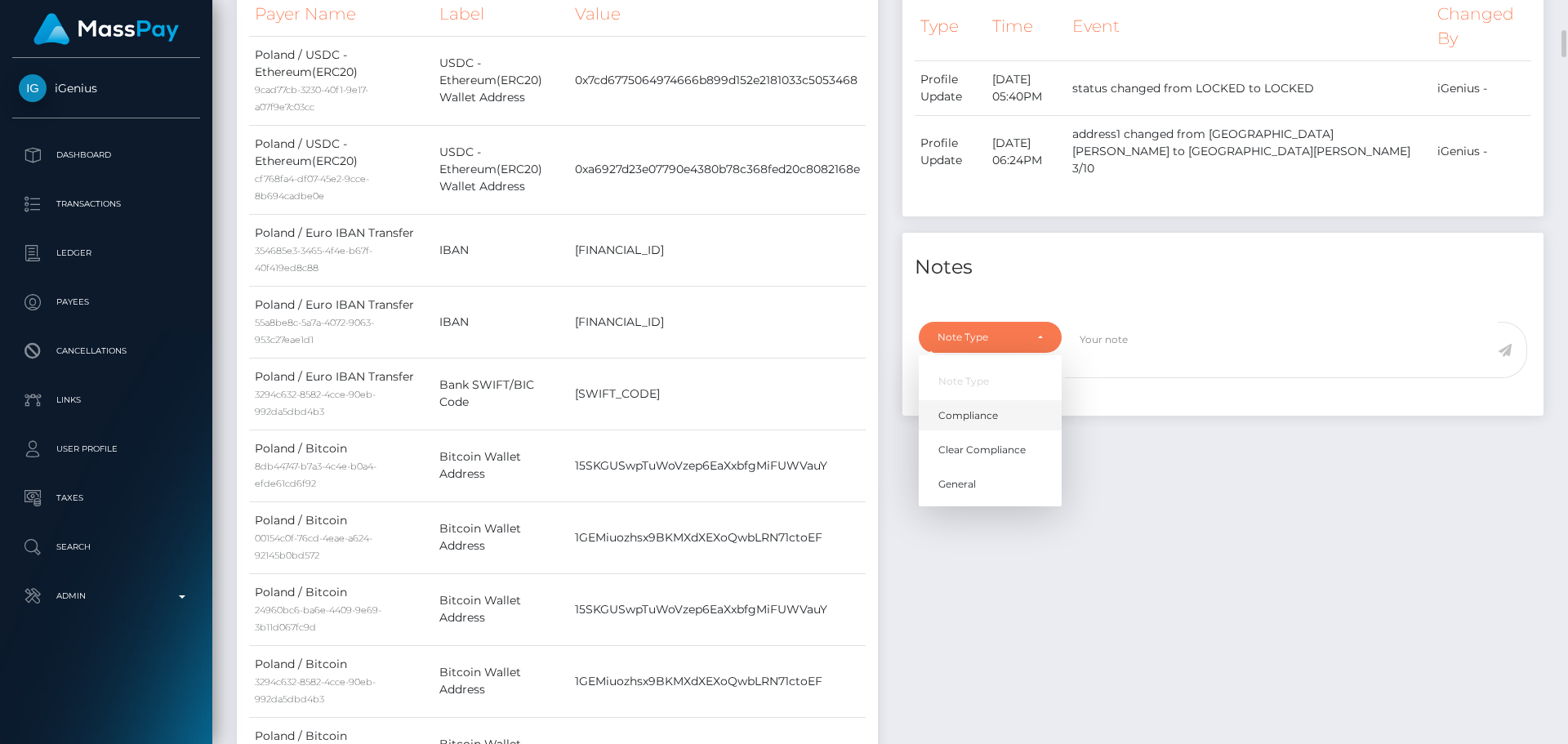
click at [1000, 401] on link "Compliance" at bounding box center [990, 416] width 143 height 30
select select "COMPLIANCE"
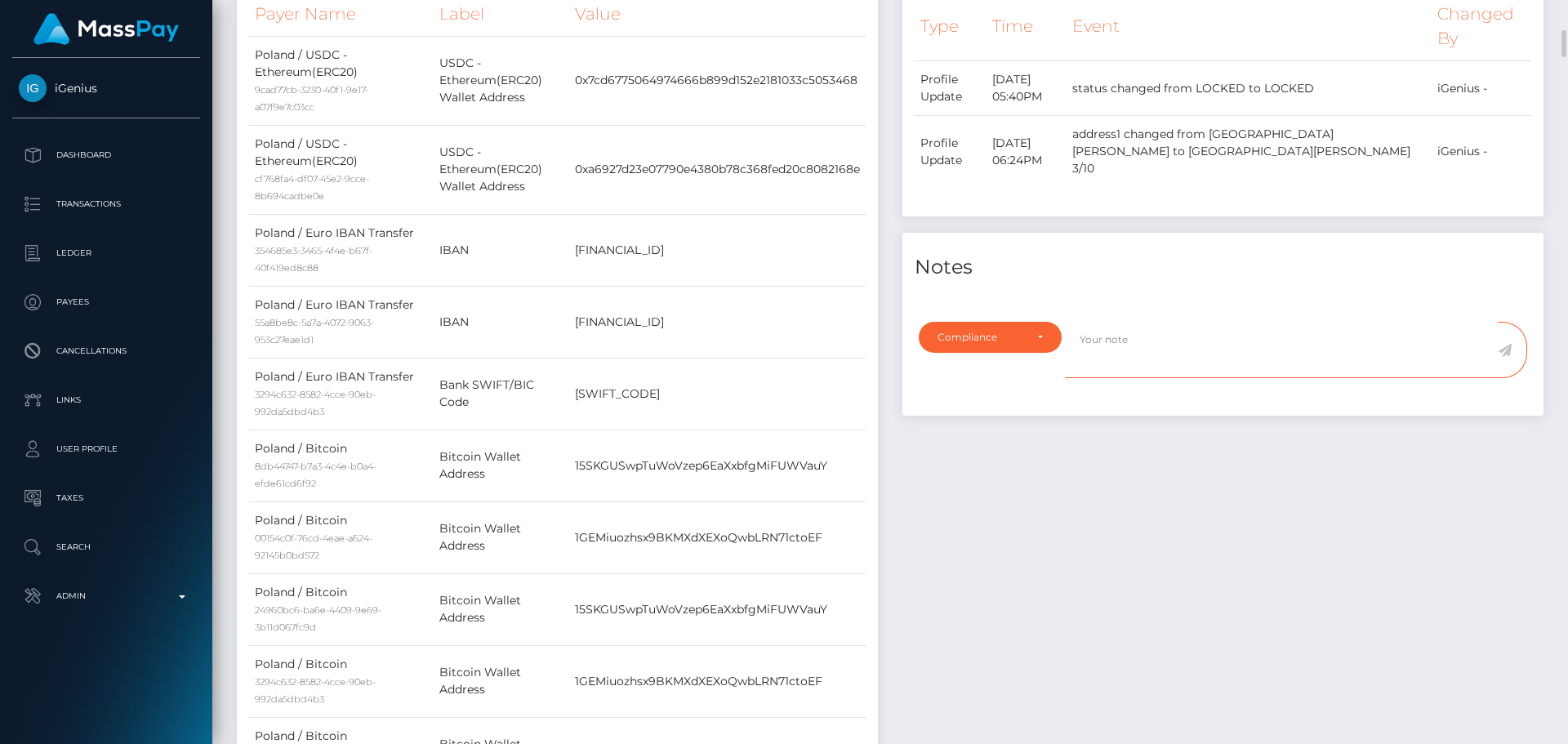
click at [1143, 334] on textarea at bounding box center [1281, 350] width 433 height 57
paste textarea "4165987052638039"
type textarea "Debit card photo for 4165987052638039 is required."
click at [1503, 344] on icon at bounding box center [1504, 350] width 14 height 13
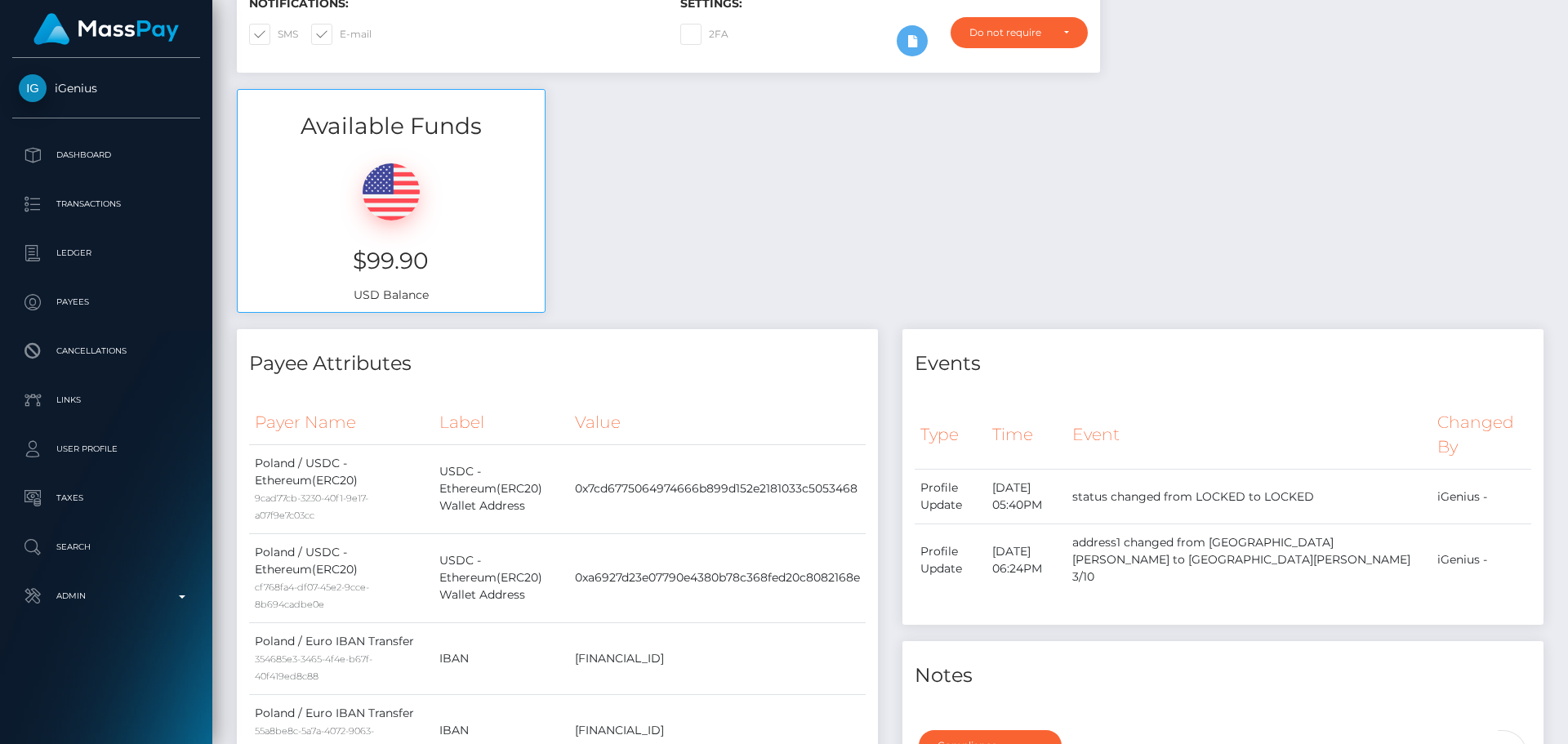
scroll to position [0, 0]
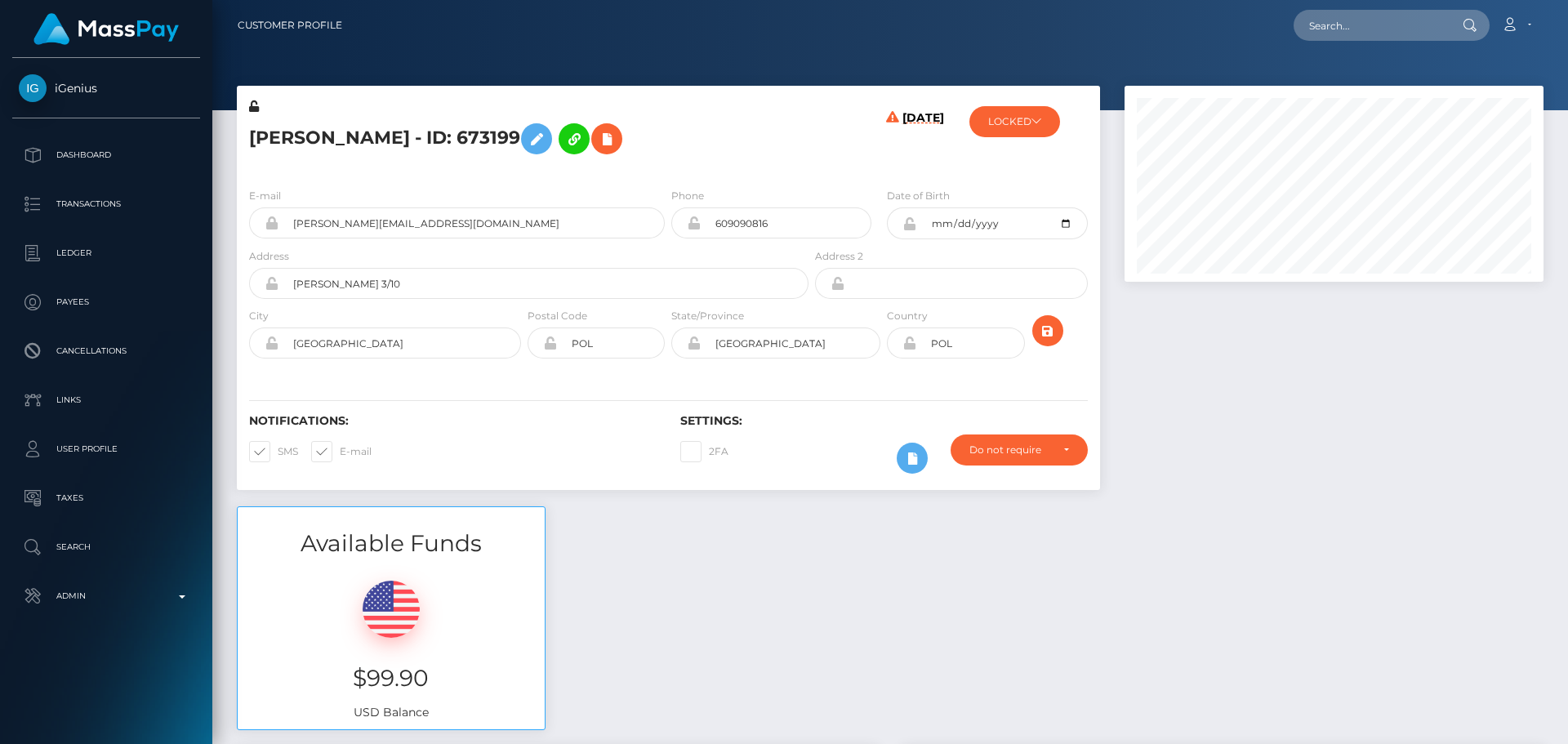
scroll to position [196, 419]
click at [1019, 123] on button "LOCKED" at bounding box center [1014, 122] width 91 height 31
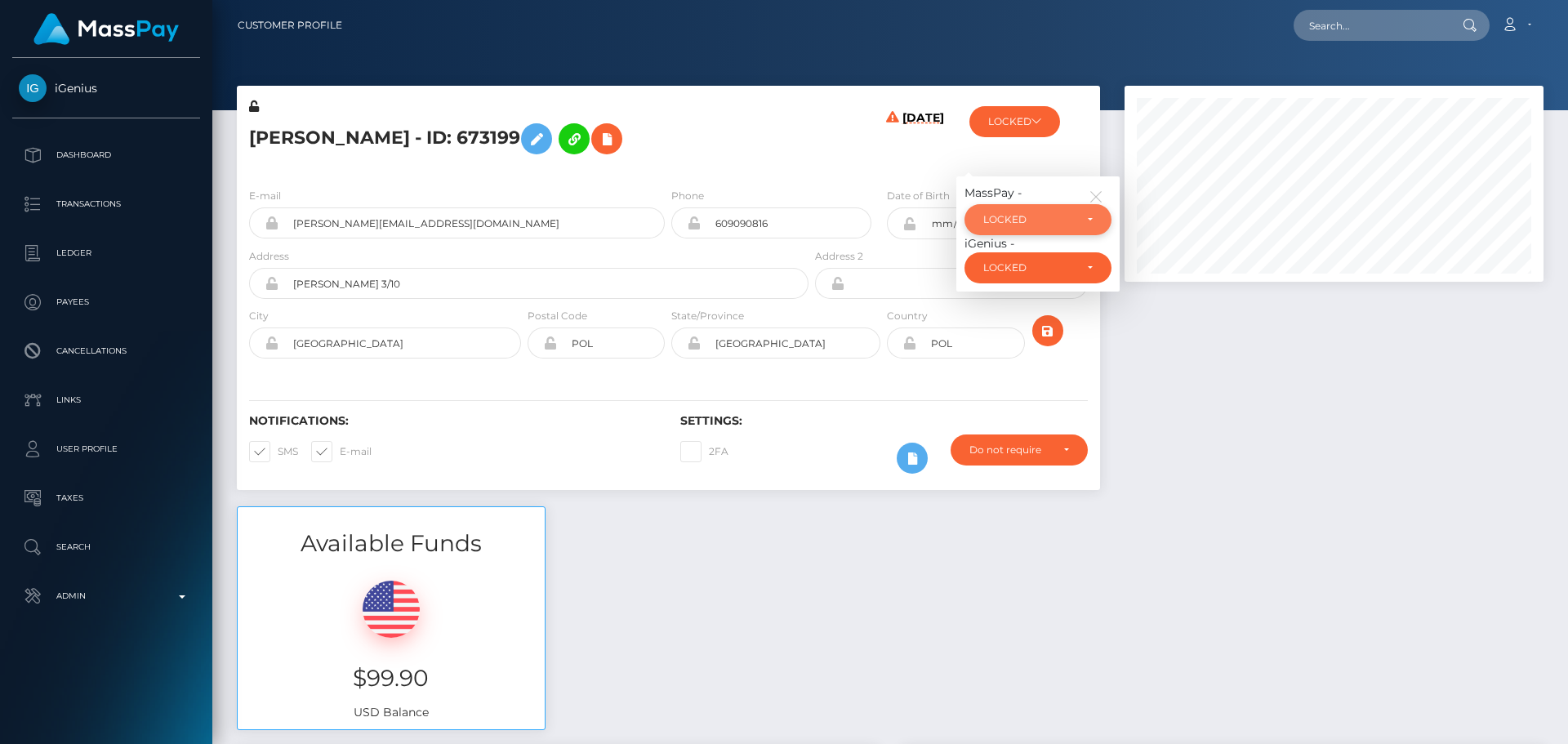
click at [1024, 227] on div "LOCKED" at bounding box center [1037, 220] width 147 height 31
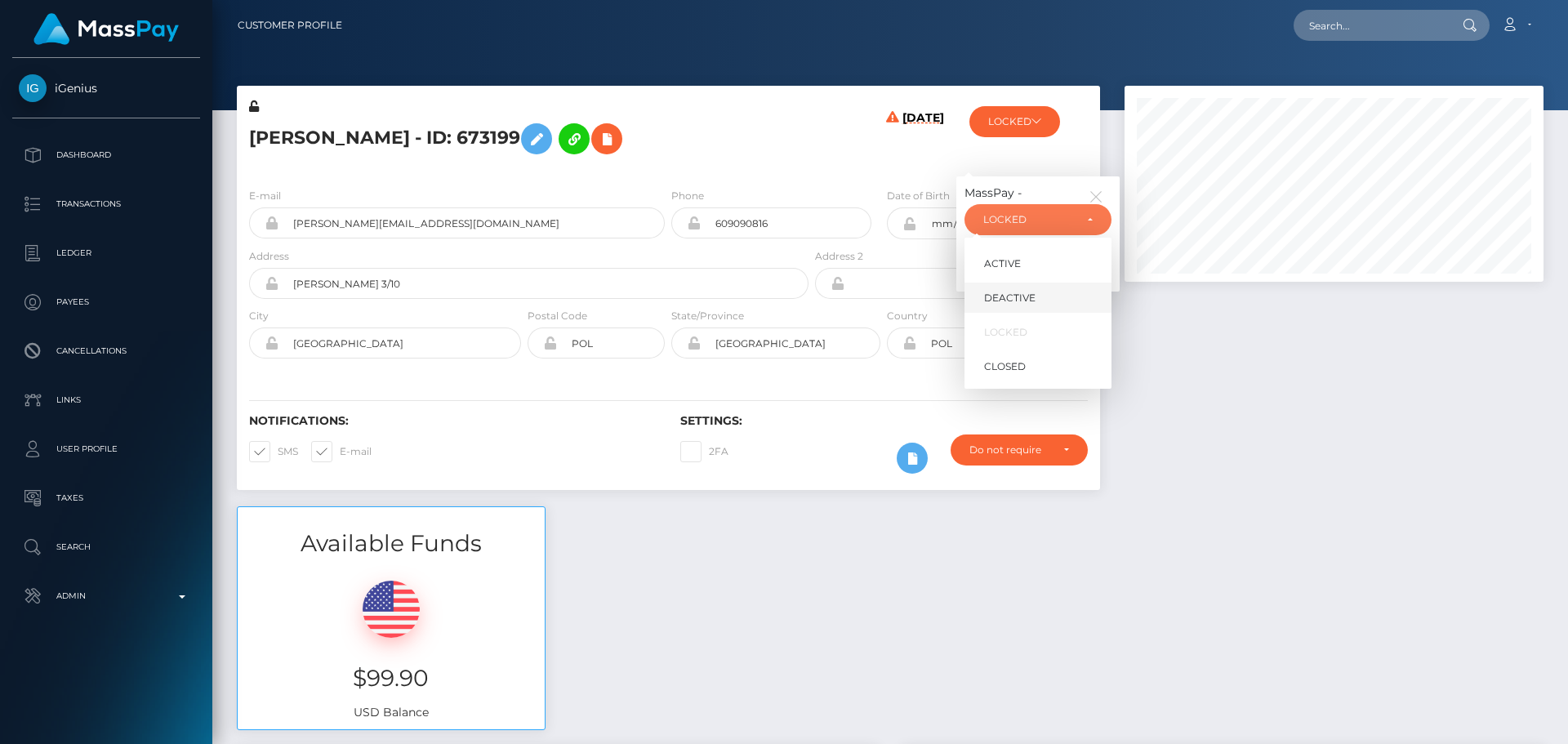
click at [1016, 304] on span "DEACTIVE" at bounding box center [1009, 297] width 52 height 15
select select "DEACTIVE"
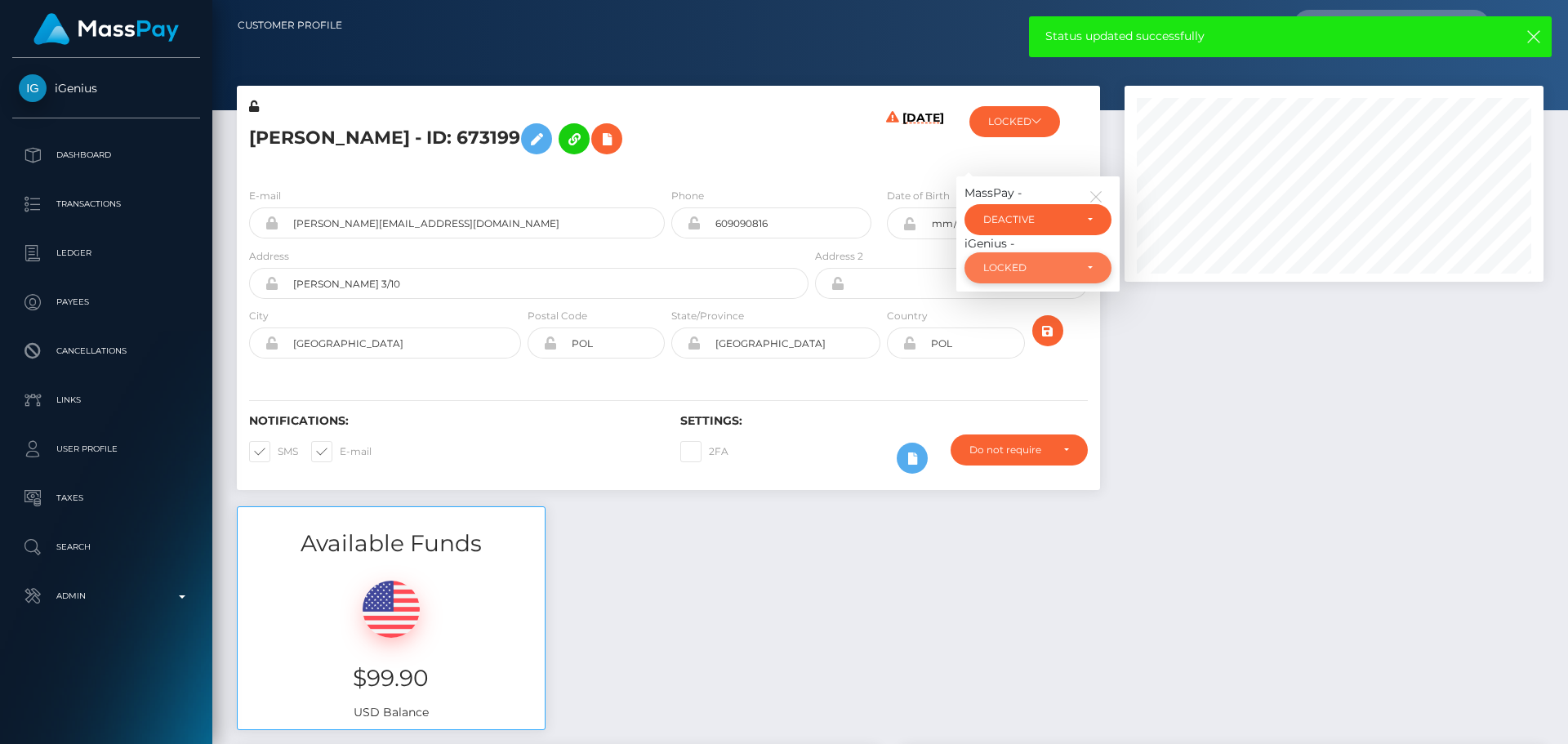
click at [1069, 270] on div "LOCKED" at bounding box center [1028, 267] width 91 height 13
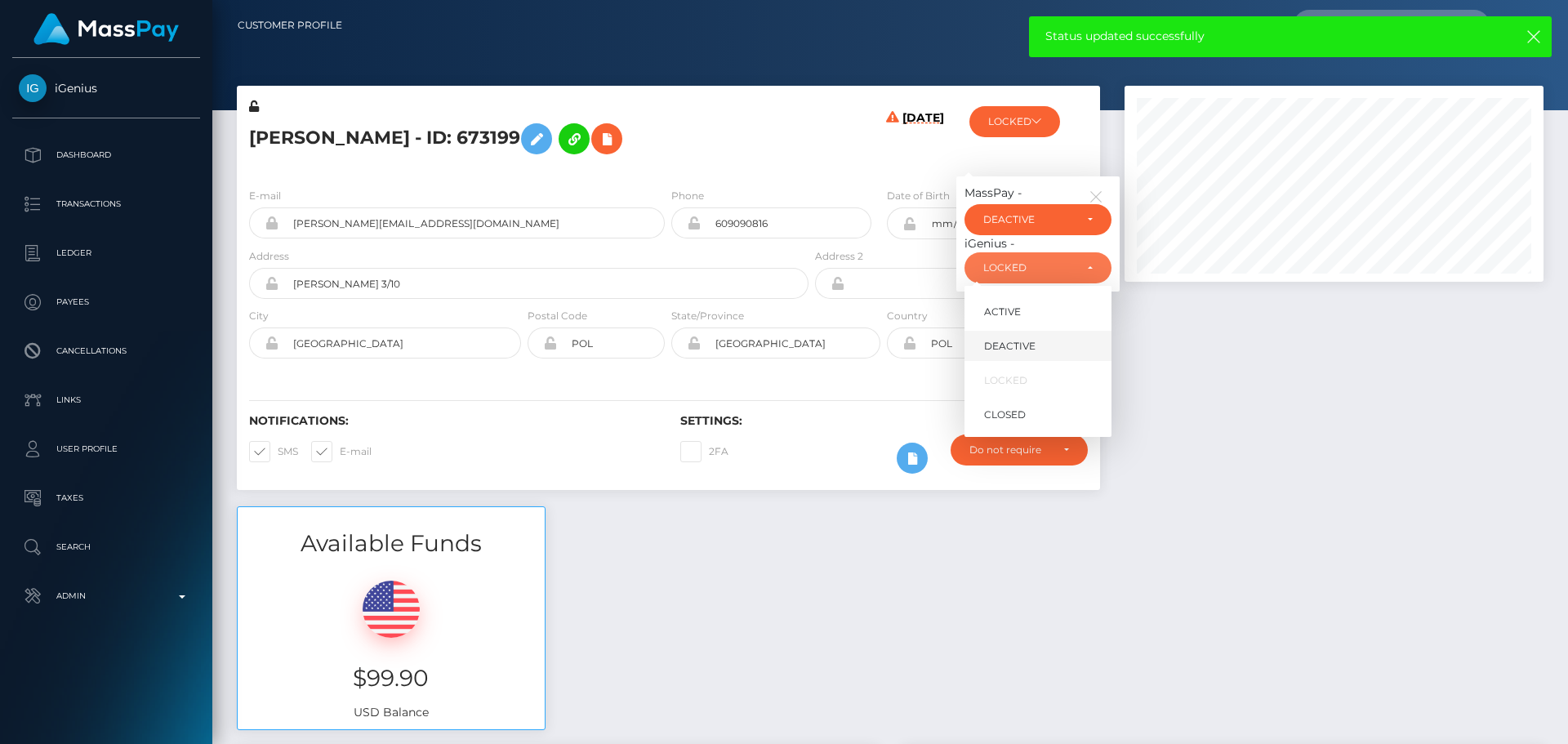
click at [1016, 343] on span "DEACTIVE" at bounding box center [1009, 346] width 52 height 15
select select "DEACTIVE"
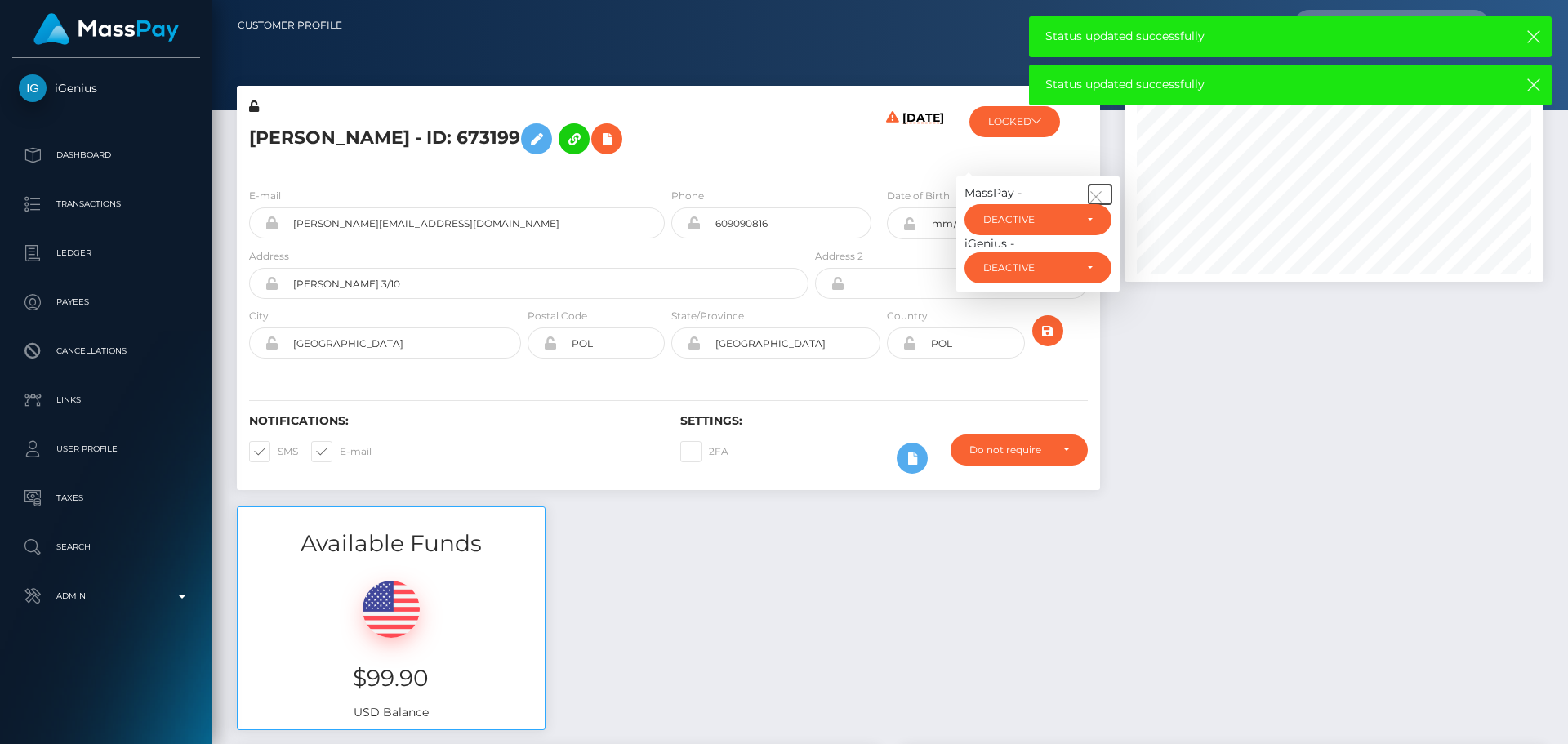
click at [1097, 191] on icon "button" at bounding box center [1095, 197] width 15 height 15
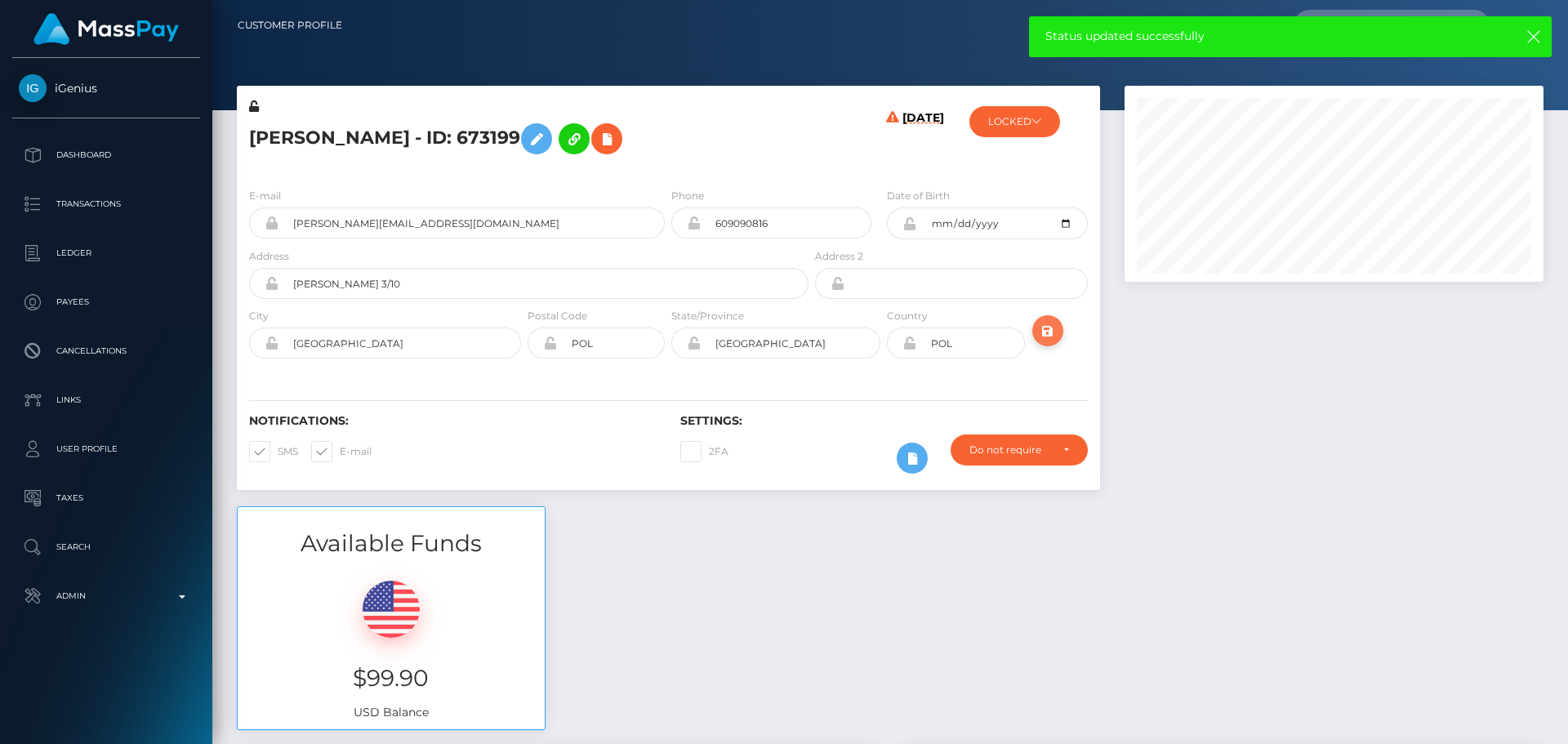
click at [1043, 333] on icon "submit" at bounding box center [1048, 330] width 20 height 21
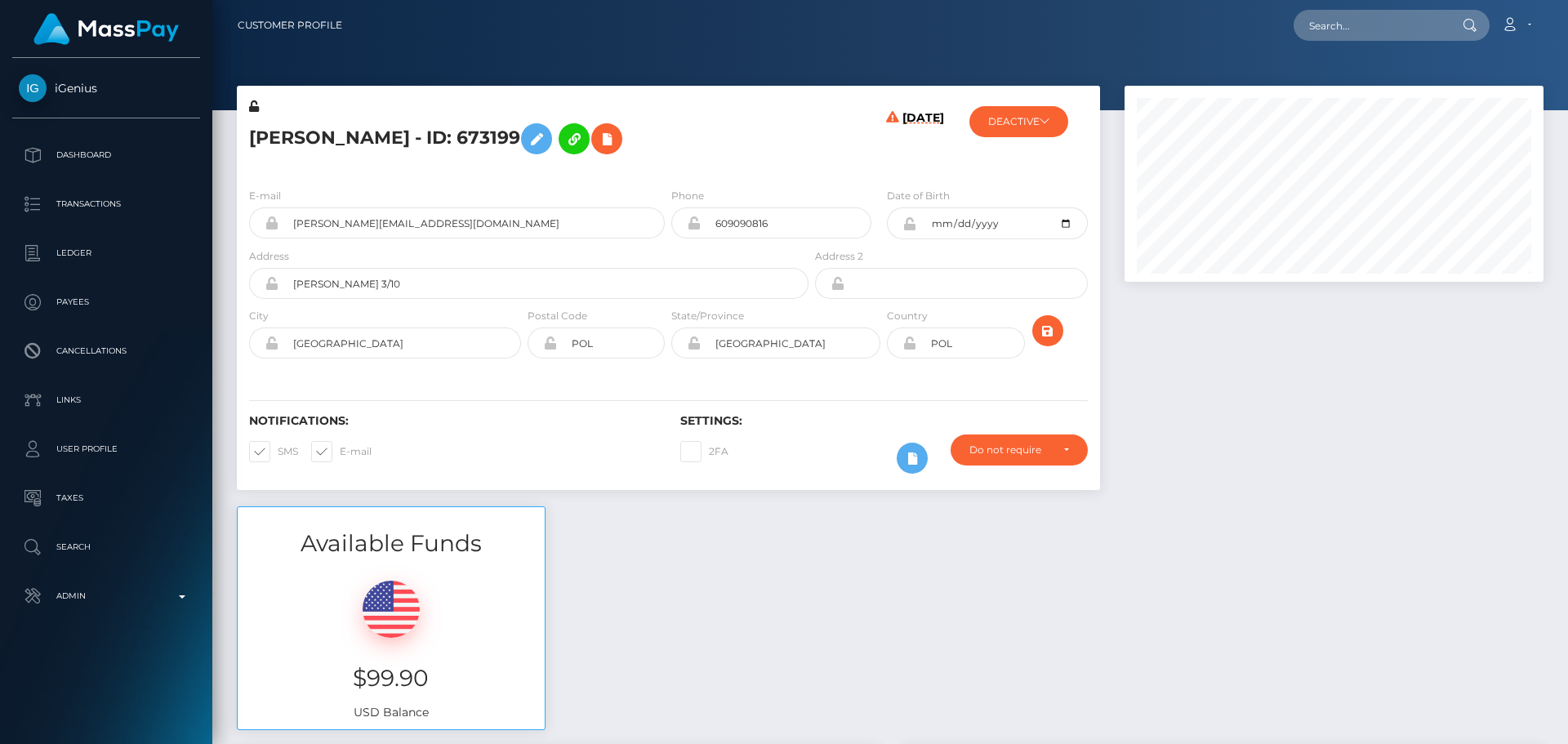
scroll to position [196, 419]
click at [805, 140] on div "[PERSON_NAME] - ID: 673199" at bounding box center [524, 136] width 575 height 77
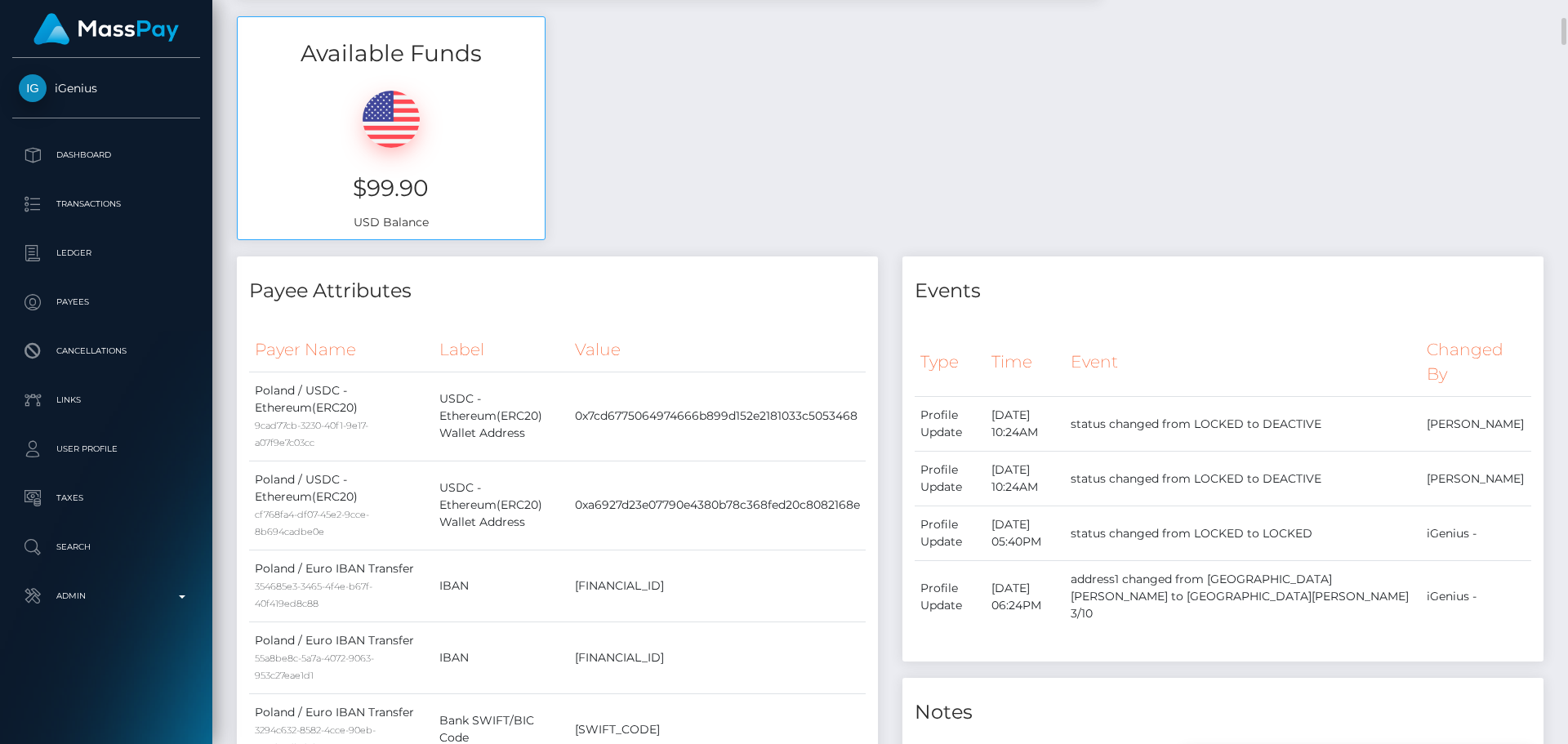
scroll to position [0, 0]
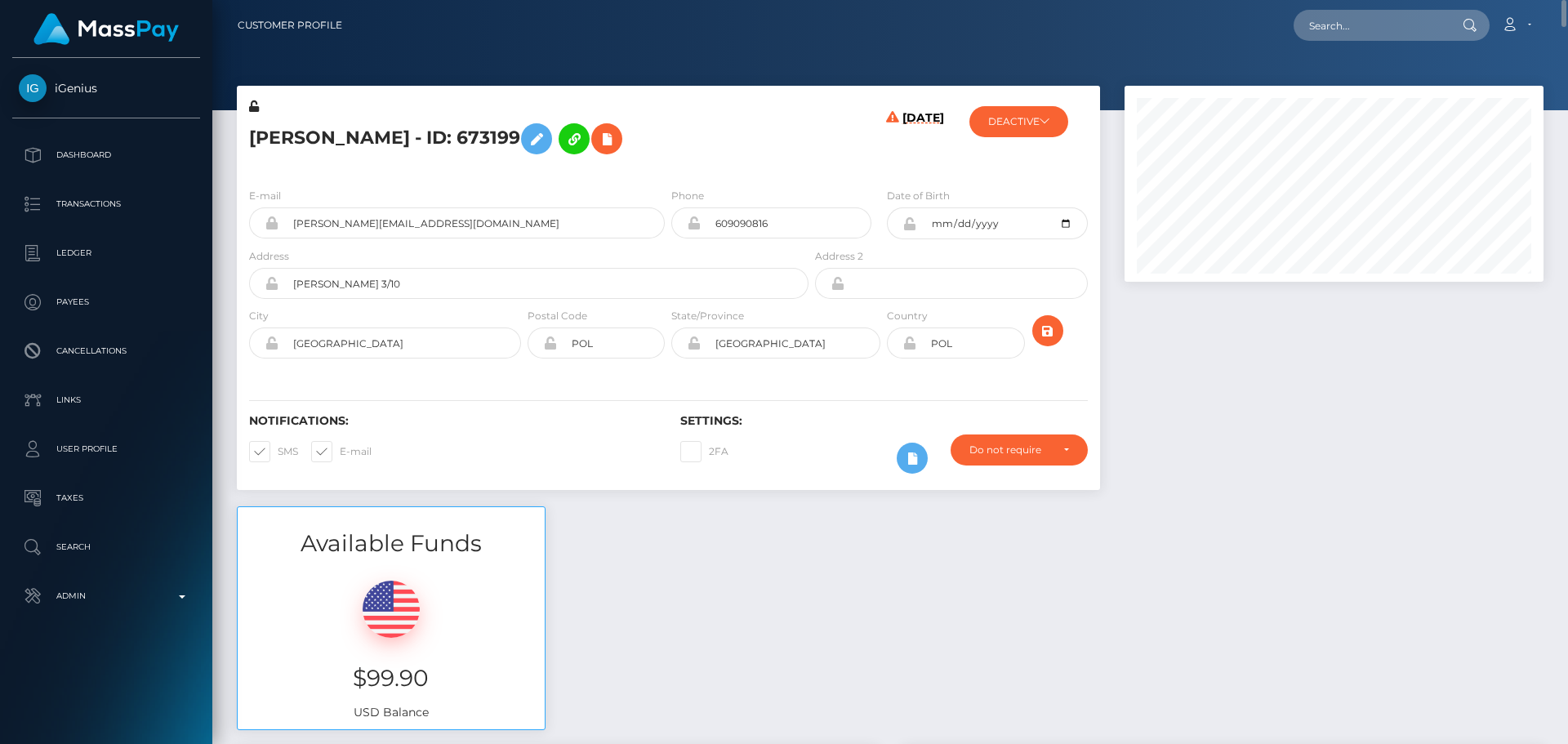
click at [457, 137] on h5 "[PERSON_NAME] - ID: 673199" at bounding box center [524, 139] width 550 height 47
copy h5 "Aleksandra Świątoniowska - ID: 673199"
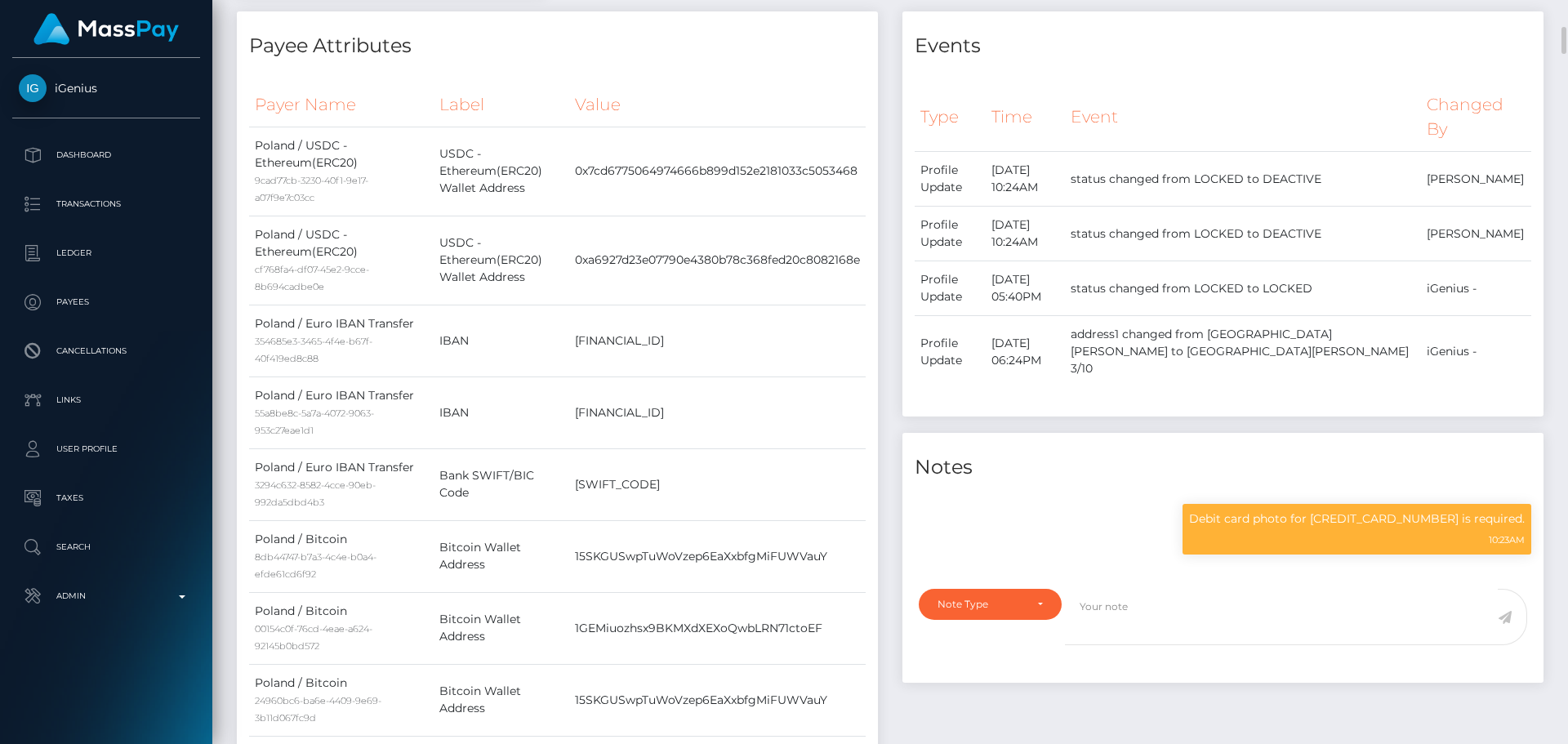
scroll to position [196, 419]
click at [1399, 510] on p "Debit card photo for 4165987052638039 is required." at bounding box center [1356, 519] width 335 height 18
copy p "4165987052638039"
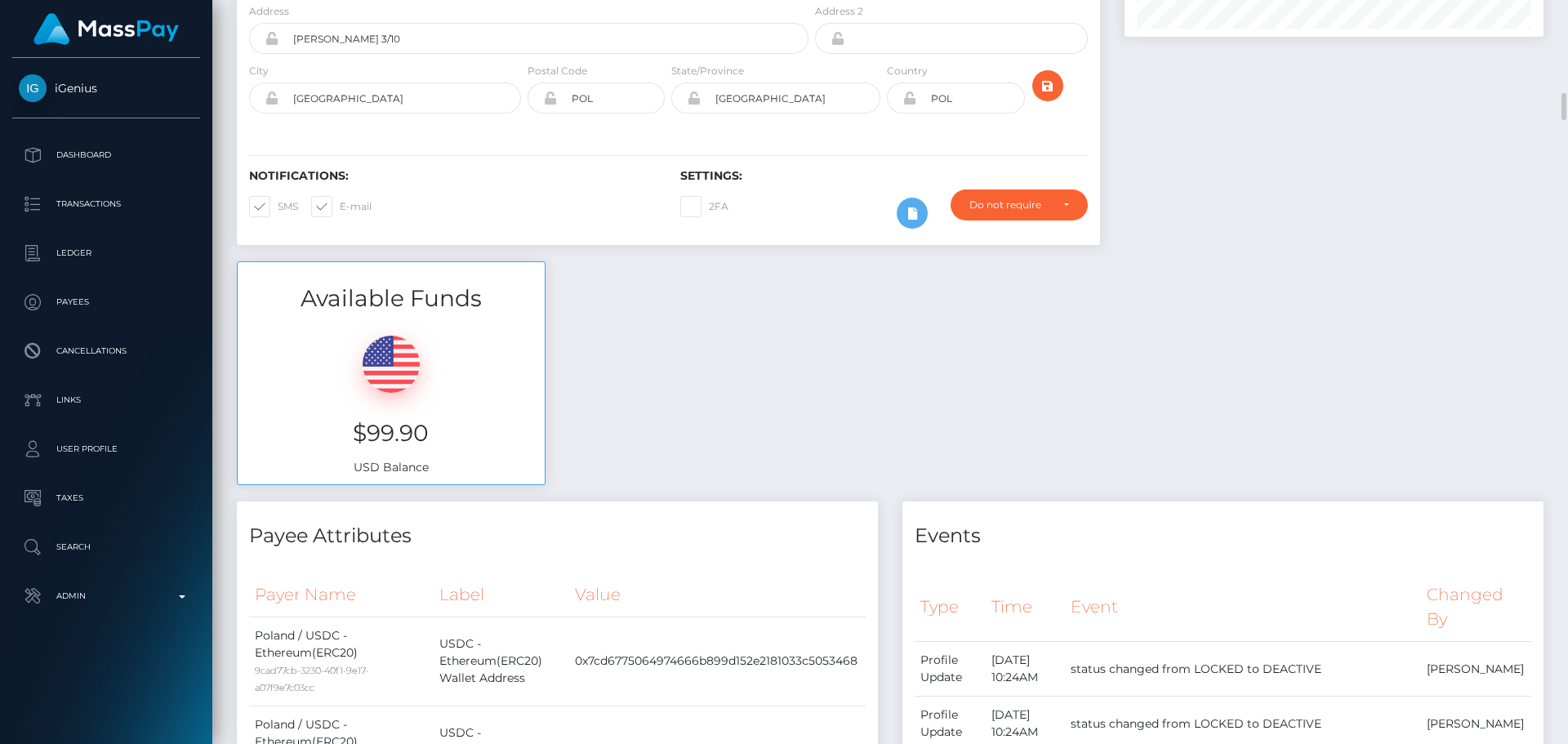
scroll to position [0, 0]
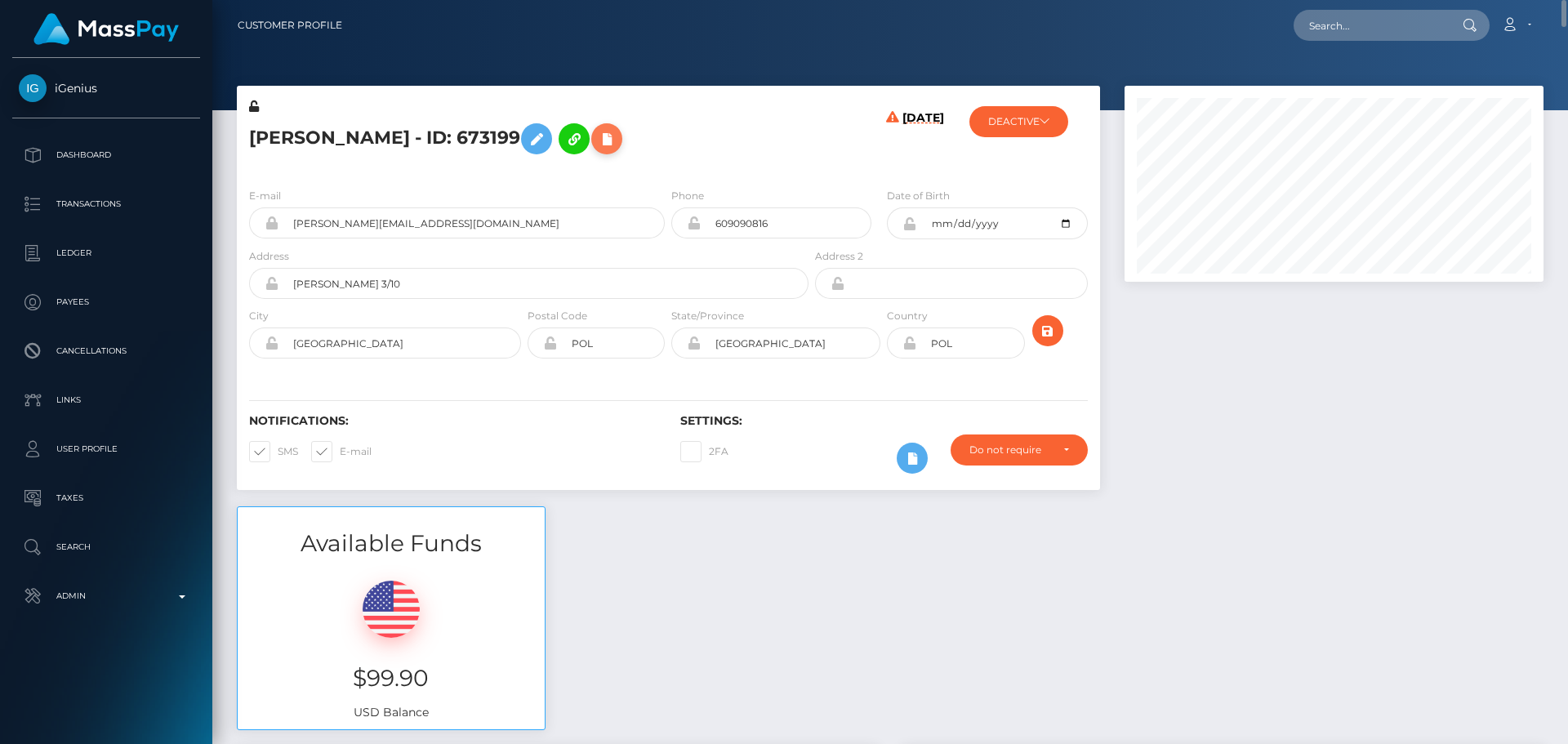
click at [617, 142] on icon at bounding box center [607, 139] width 20 height 21
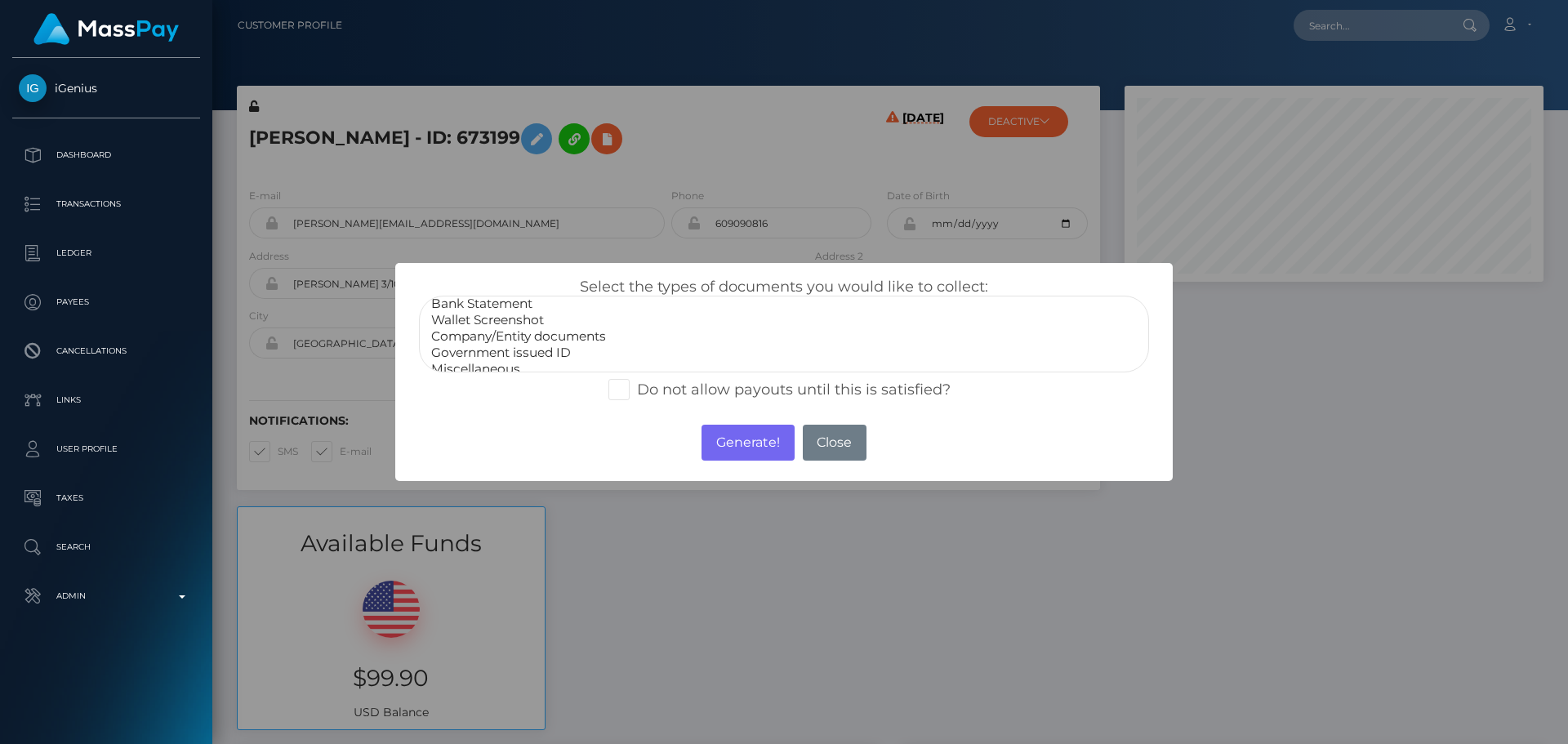
scroll to position [32, 0]
select select "Miscellaneous"
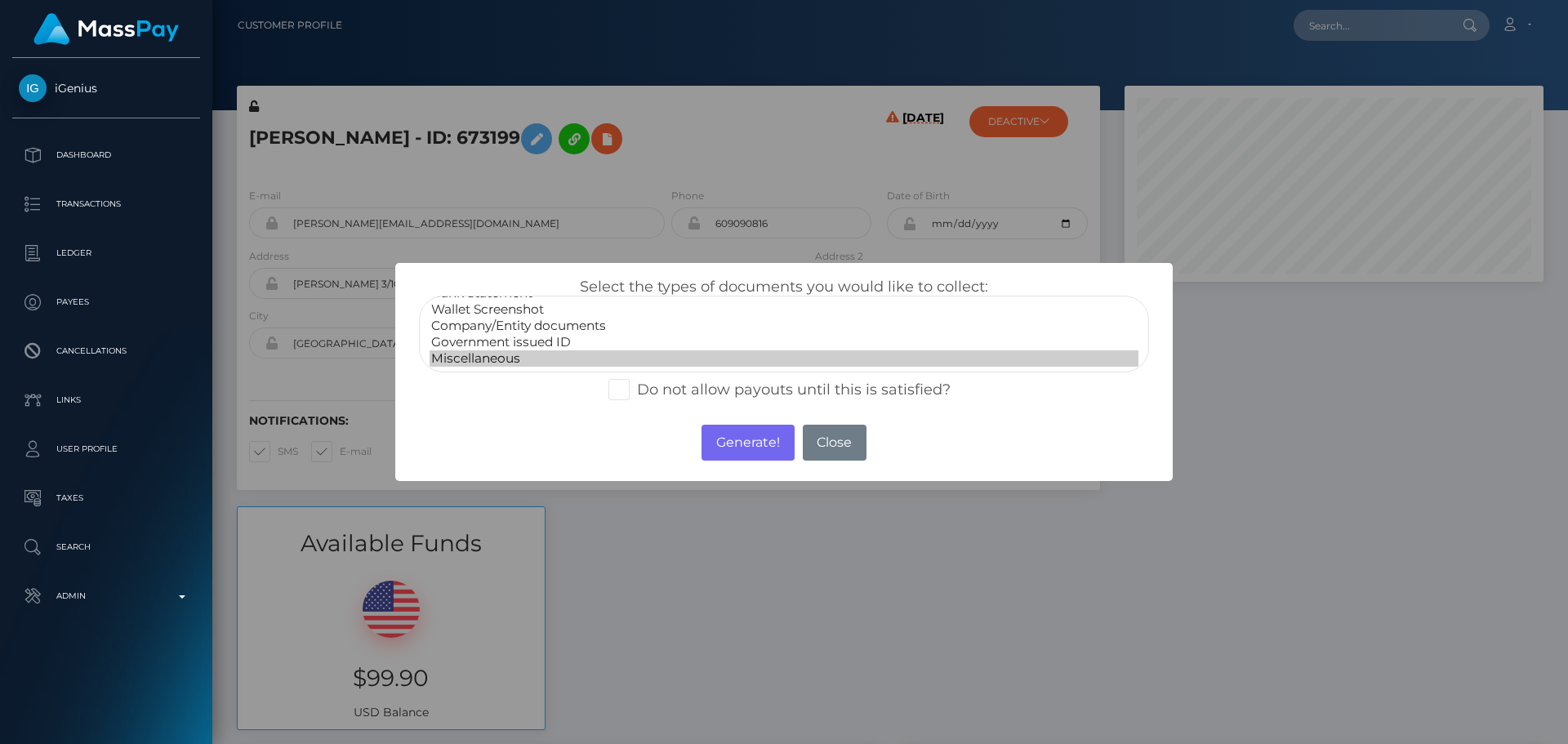
click at [515, 354] on option "Miscellaneous" at bounding box center [783, 358] width 709 height 17
click at [744, 455] on button "Generate!" at bounding box center [747, 442] width 92 height 36
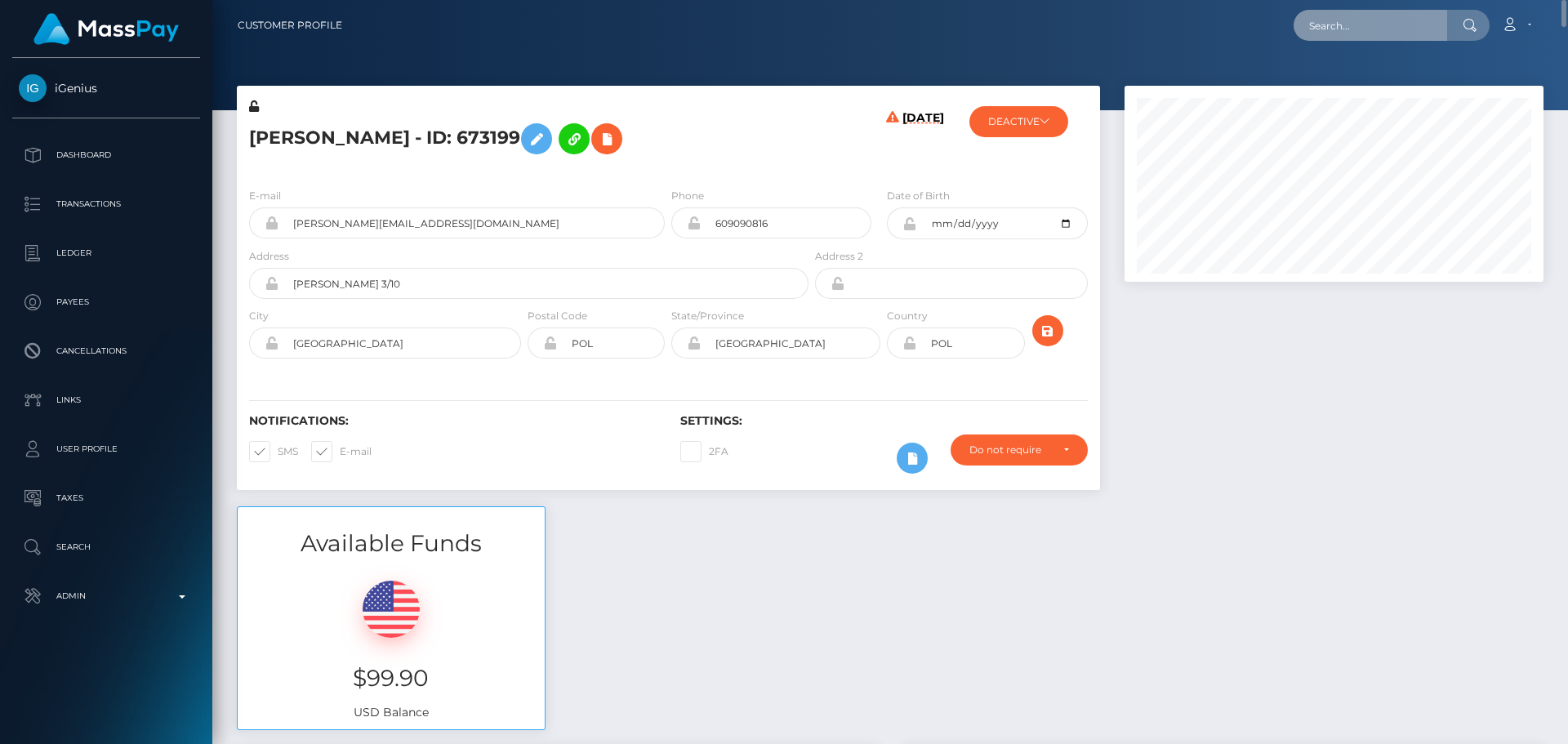
click at [1340, 13] on input "text" at bounding box center [1370, 25] width 153 height 31
paste input "soul.diva808@gmail.com"
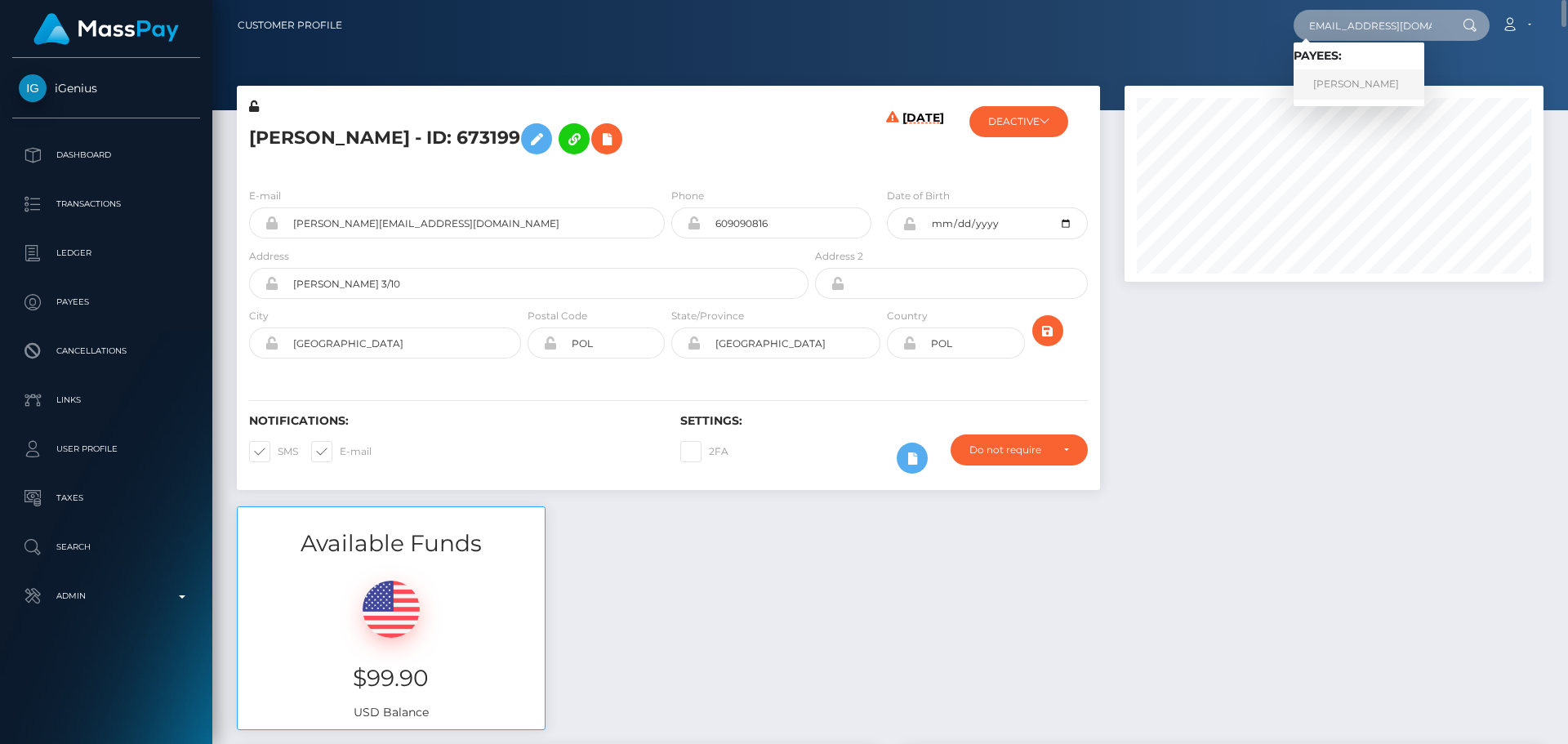
type input "soul.diva808@gmail.com"
click at [1340, 87] on link "Arina Petrova" at bounding box center [1359, 84] width 131 height 30
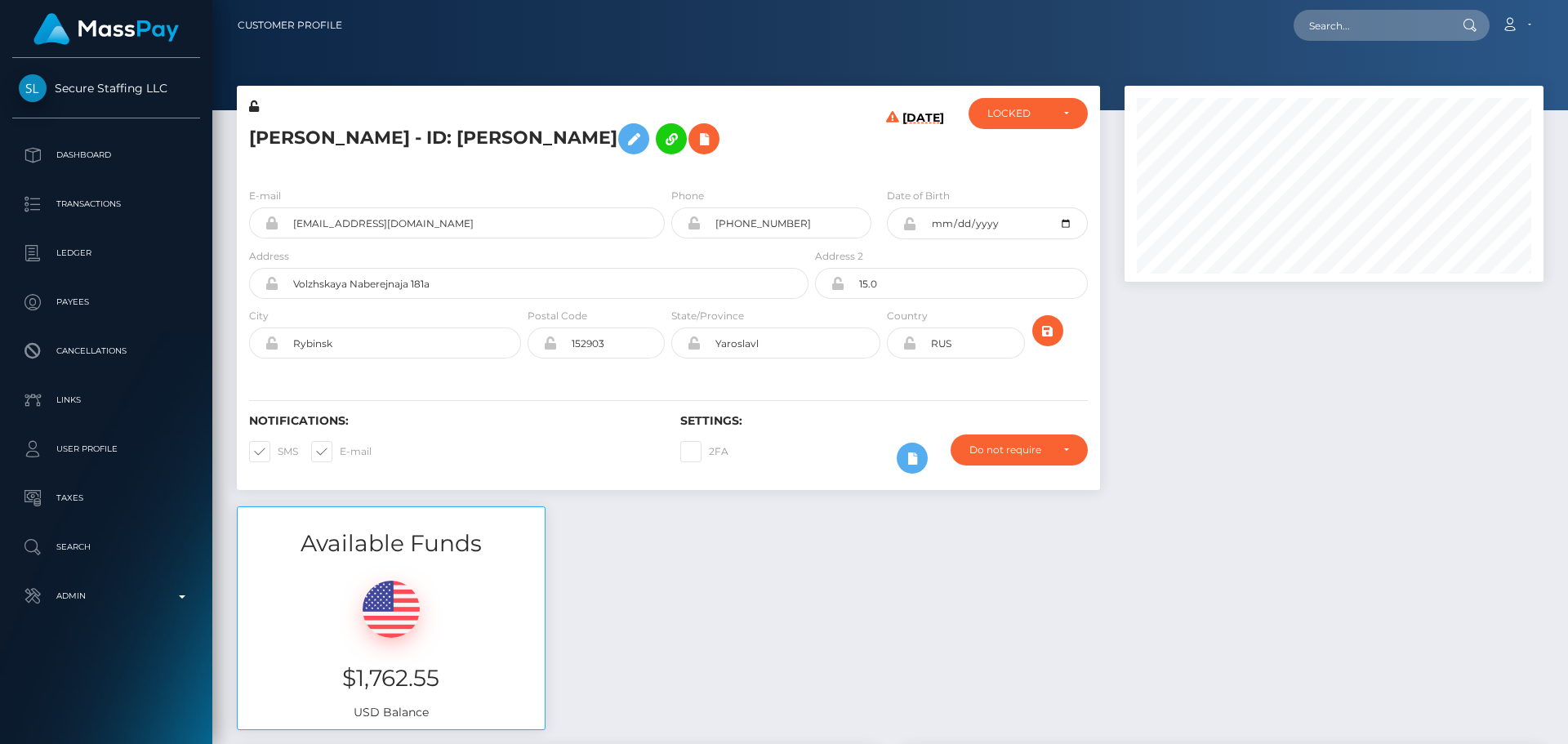
scroll to position [196, 419]
click at [667, 169] on div "Arina Petrova - ID: Arina Petrova" at bounding box center [524, 136] width 575 height 77
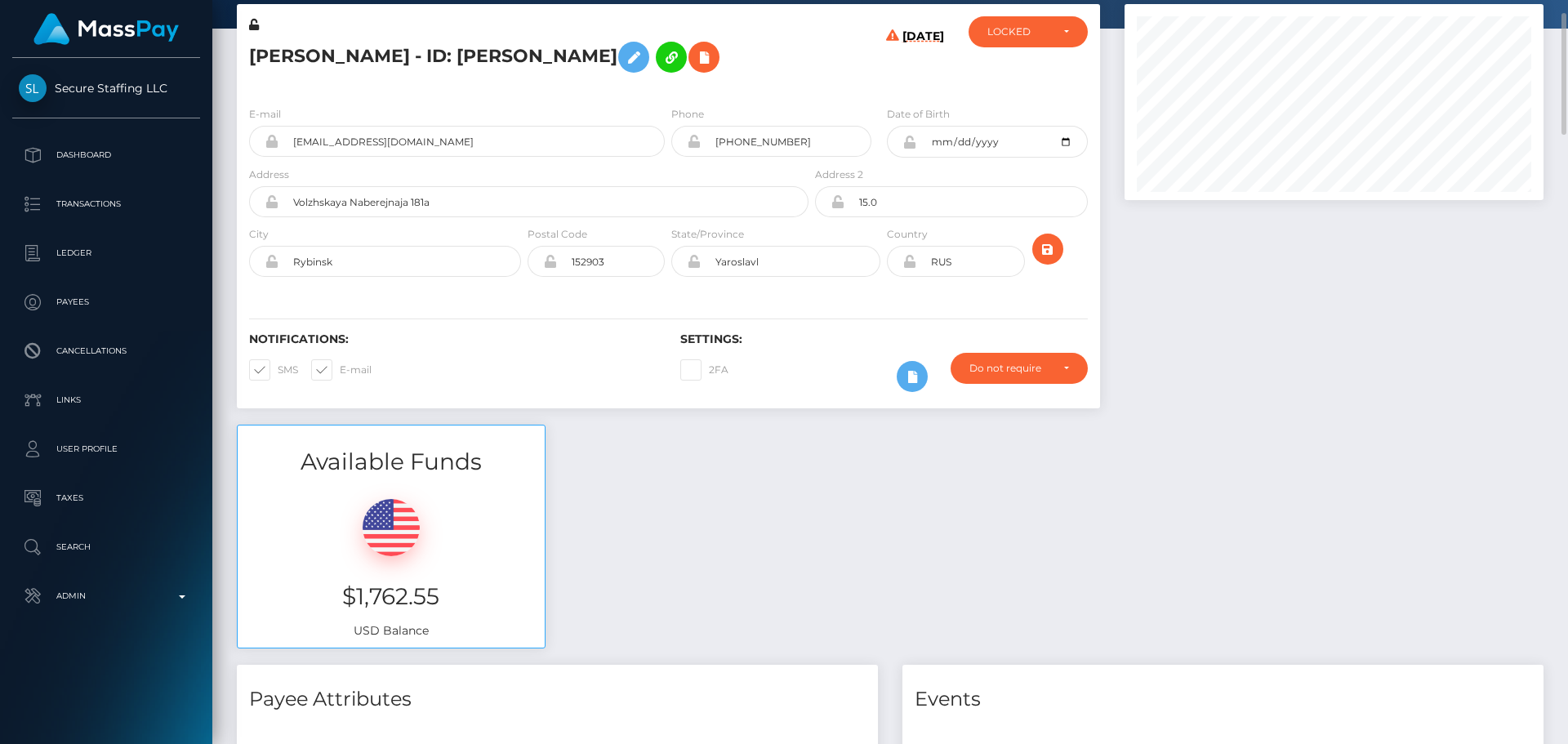
scroll to position [0, 0]
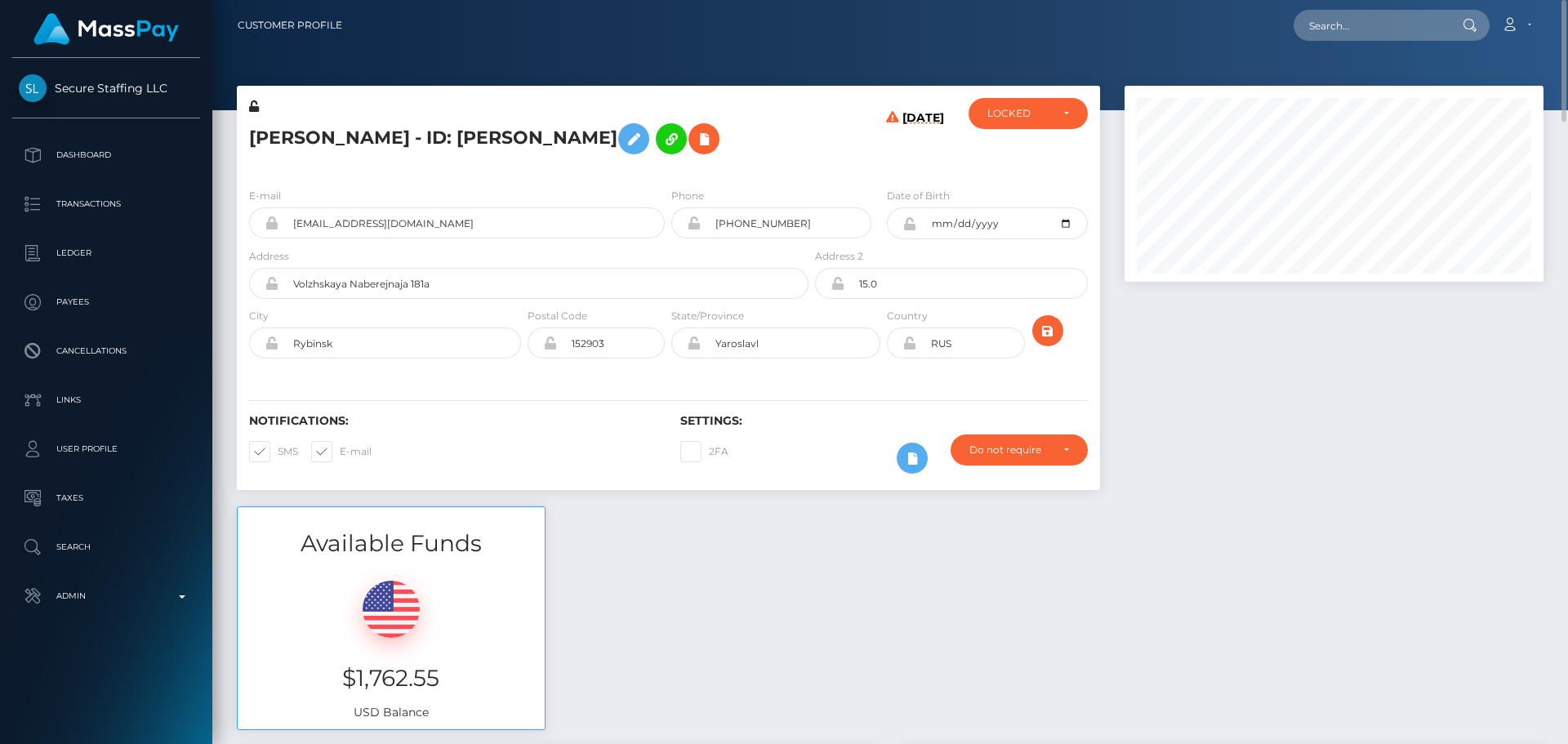
click at [252, 136] on h5 "Arina Petrova - ID: Arina Petrova" at bounding box center [524, 139] width 550 height 47
copy h5 "Arina"
click at [340, 133] on h5 "Arina Petrova - ID: Arina Petrova" at bounding box center [524, 139] width 550 height 47
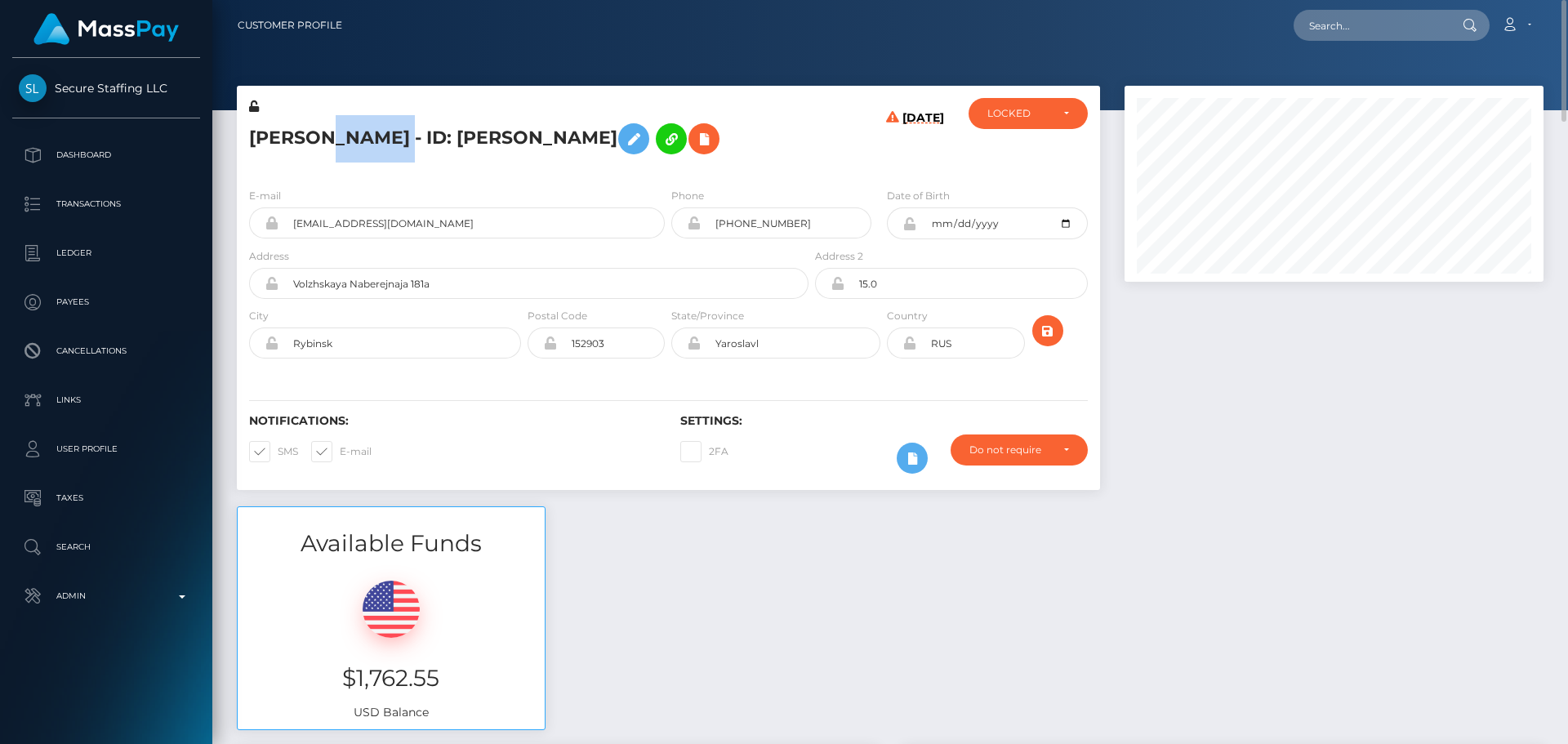
copy h5 "Petrova"
click at [806, 172] on div "Arina Petrova - ID: Arina Petrova" at bounding box center [524, 136] width 575 height 77
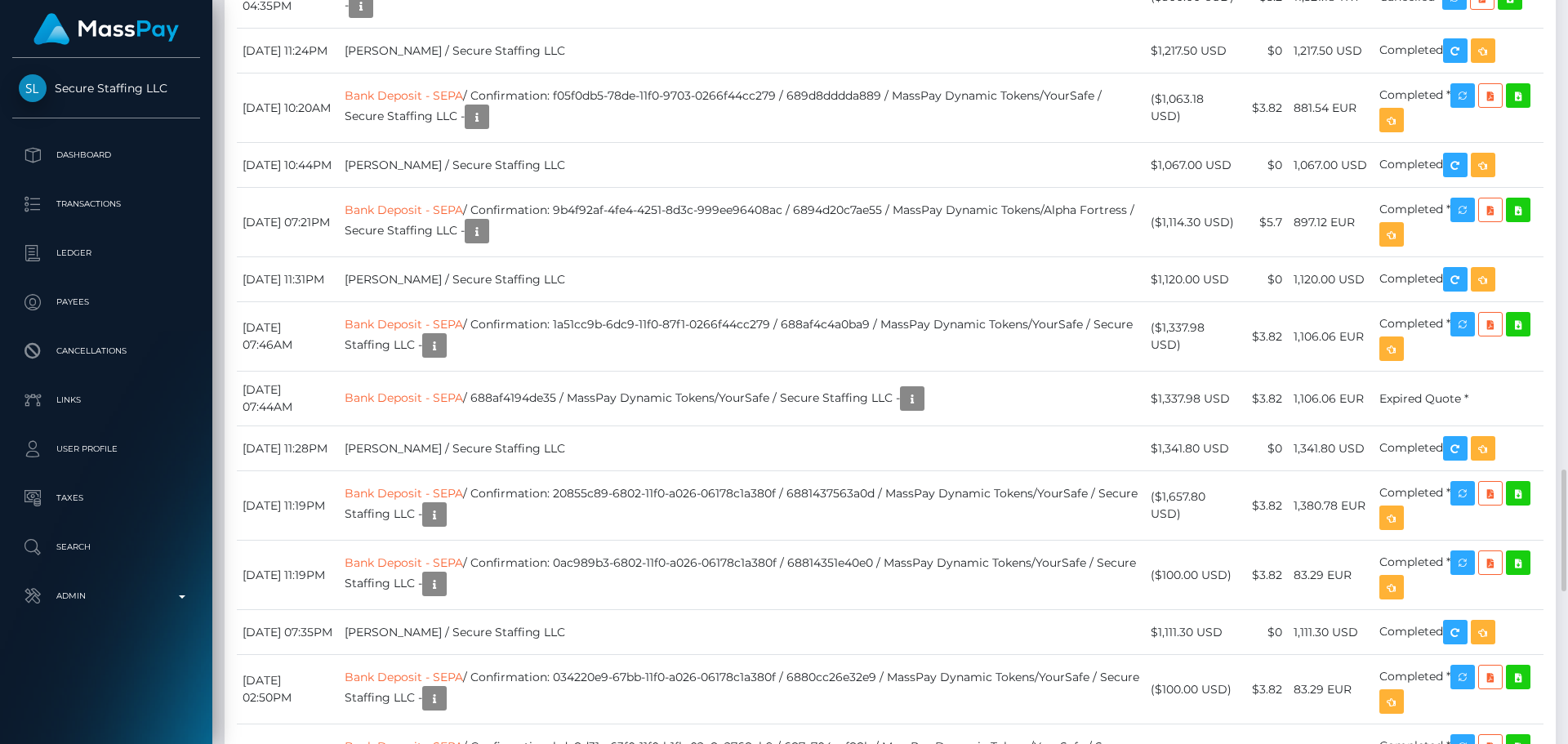
scroll to position [2777, 0]
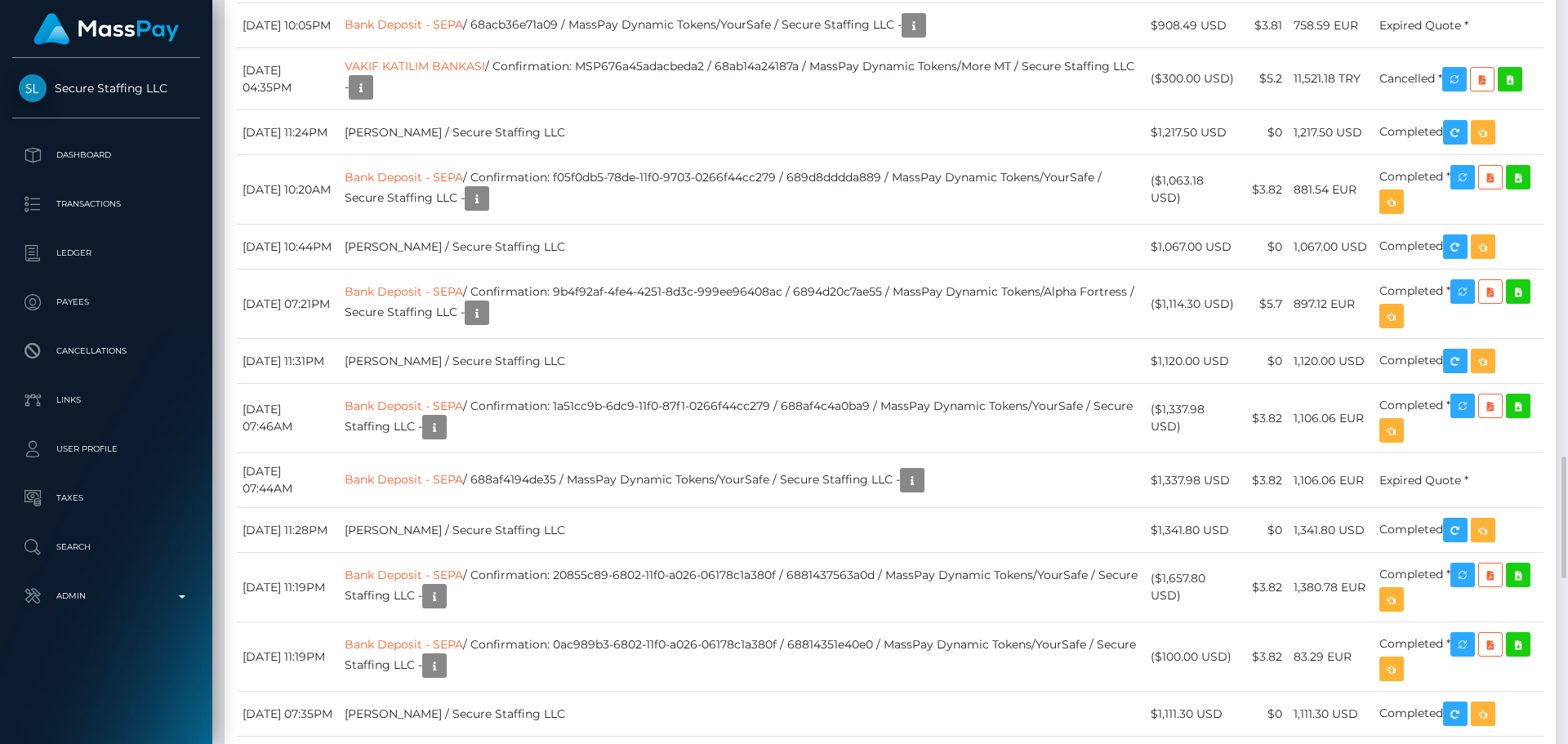
click at [722, 245] on div "Date/Time Description Amount Fee Received Status USDT - Tron(TRC20)" at bounding box center [890, 334] width 1330 height 1386
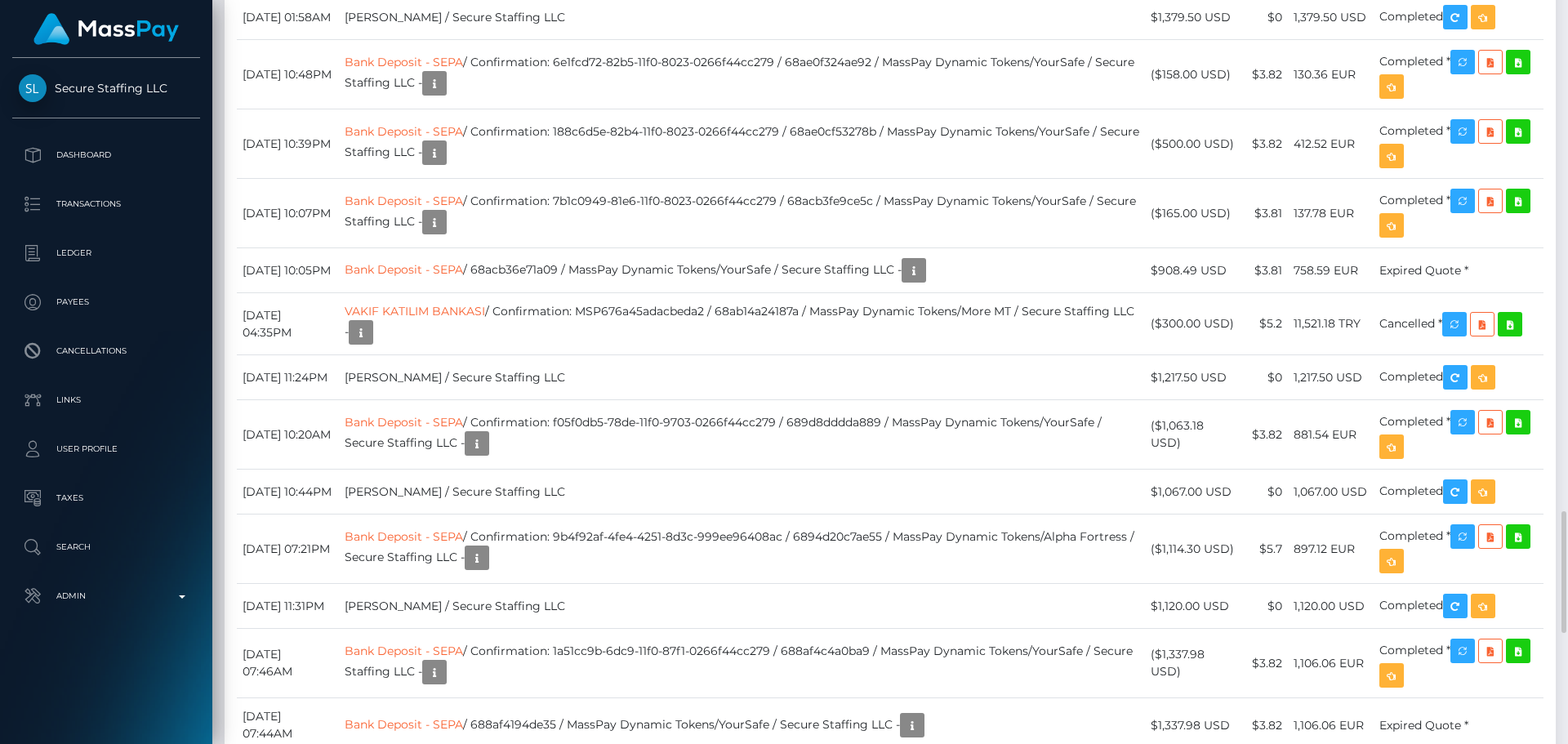
scroll to position [2694, 0]
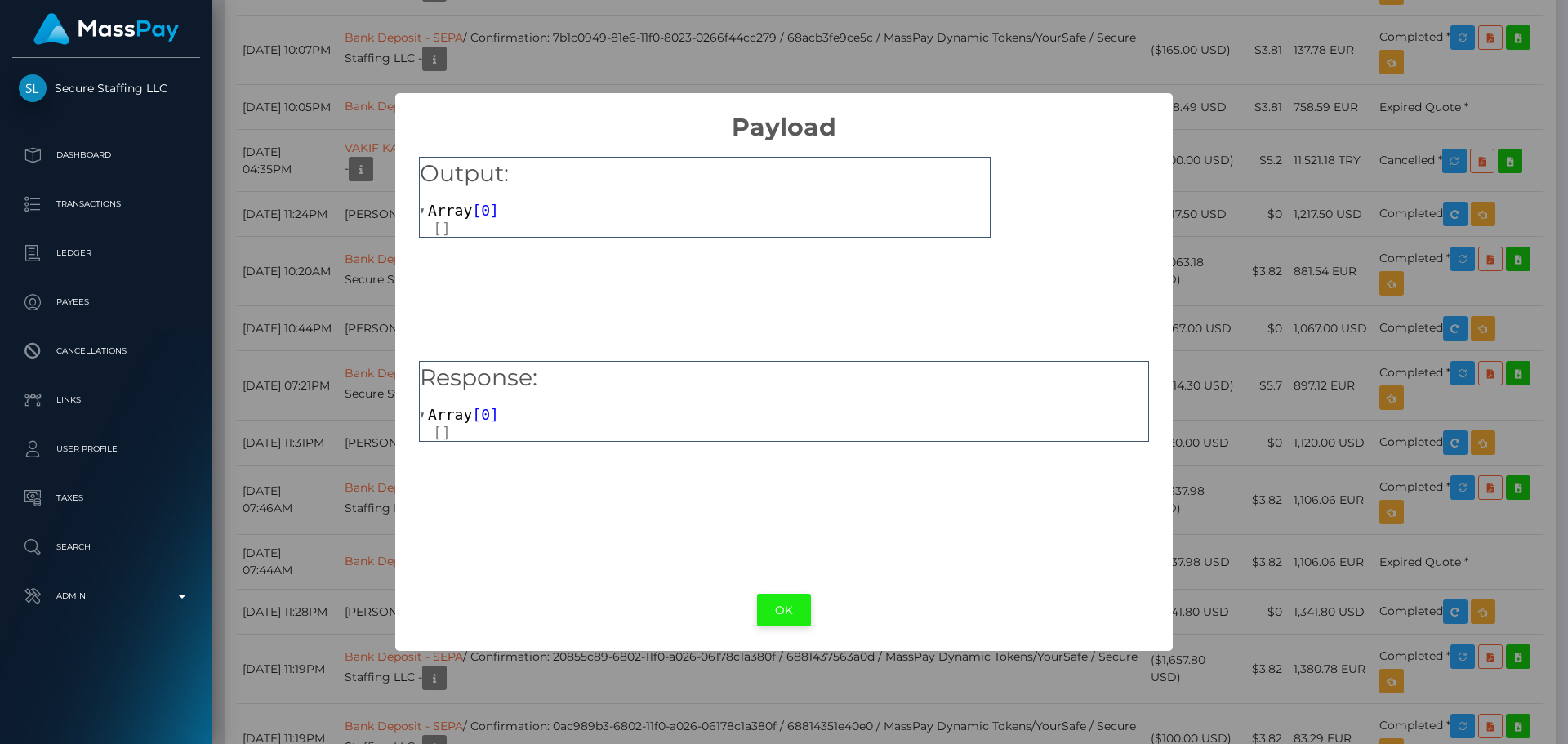
drag, startPoint x: 799, startPoint y: 617, endPoint x: 818, endPoint y: 504, distance: 114.6
click at [799, 616] on button "OK" at bounding box center [783, 610] width 54 height 33
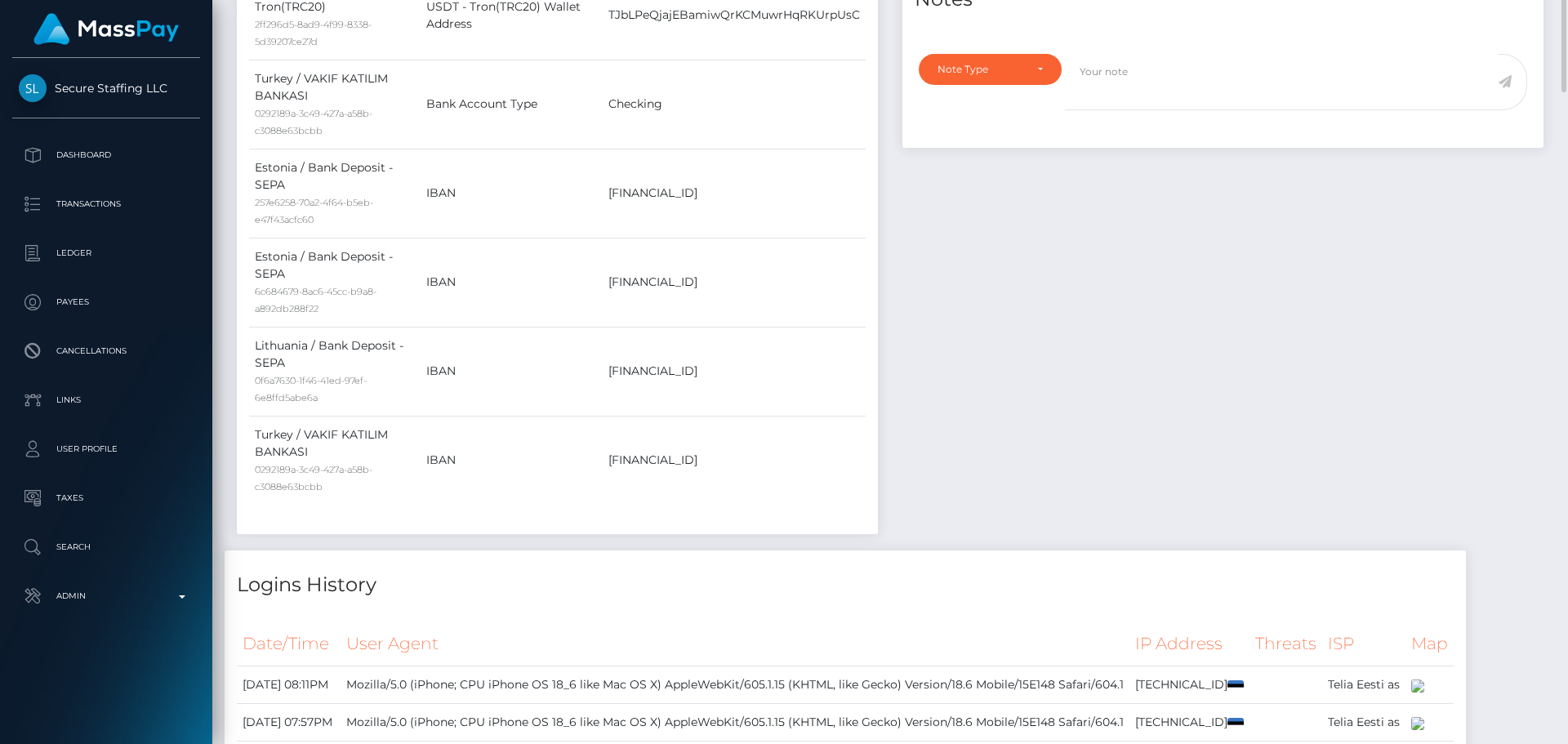
scroll to position [816, 0]
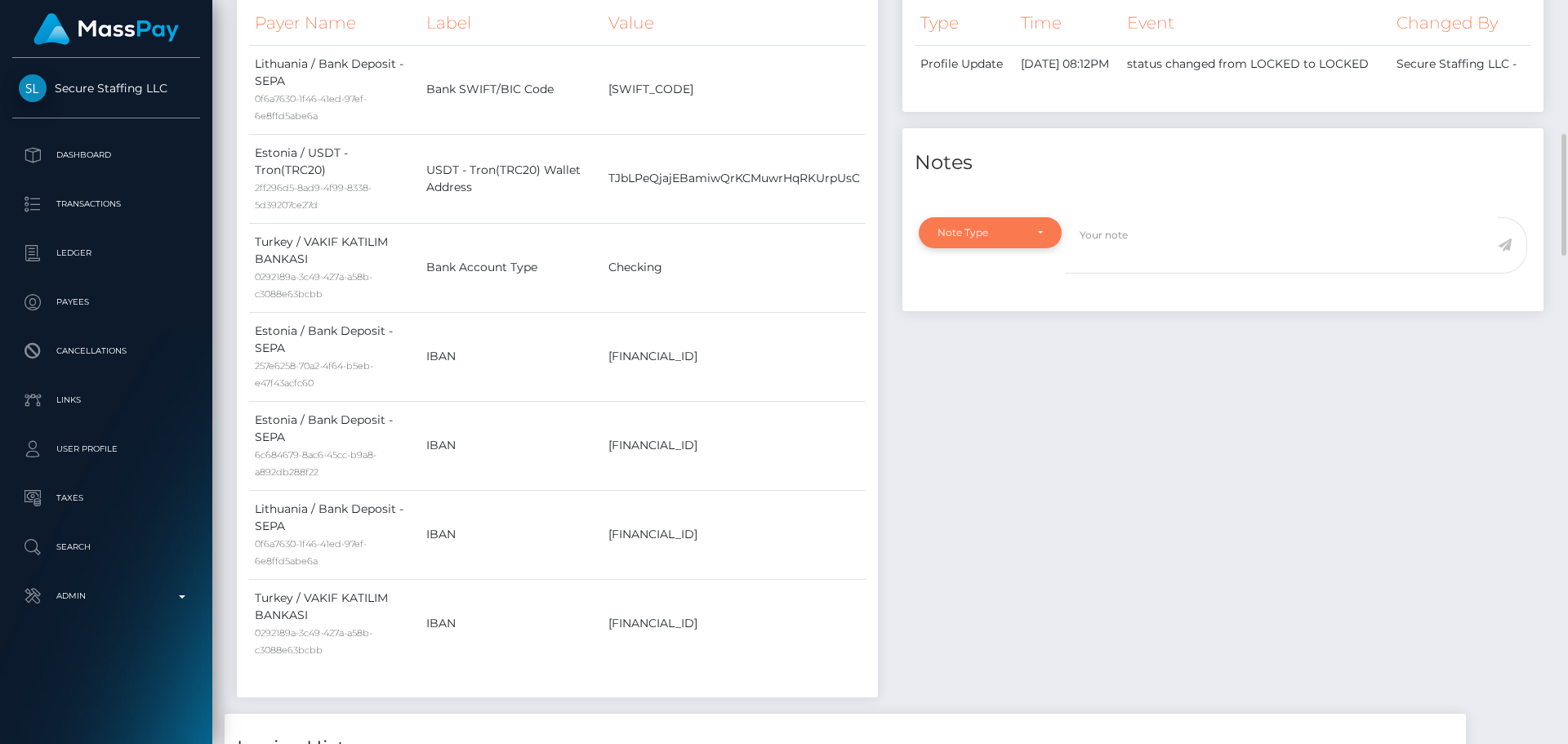
click at [1027, 240] on div "Note Type" at bounding box center [990, 232] width 106 height 13
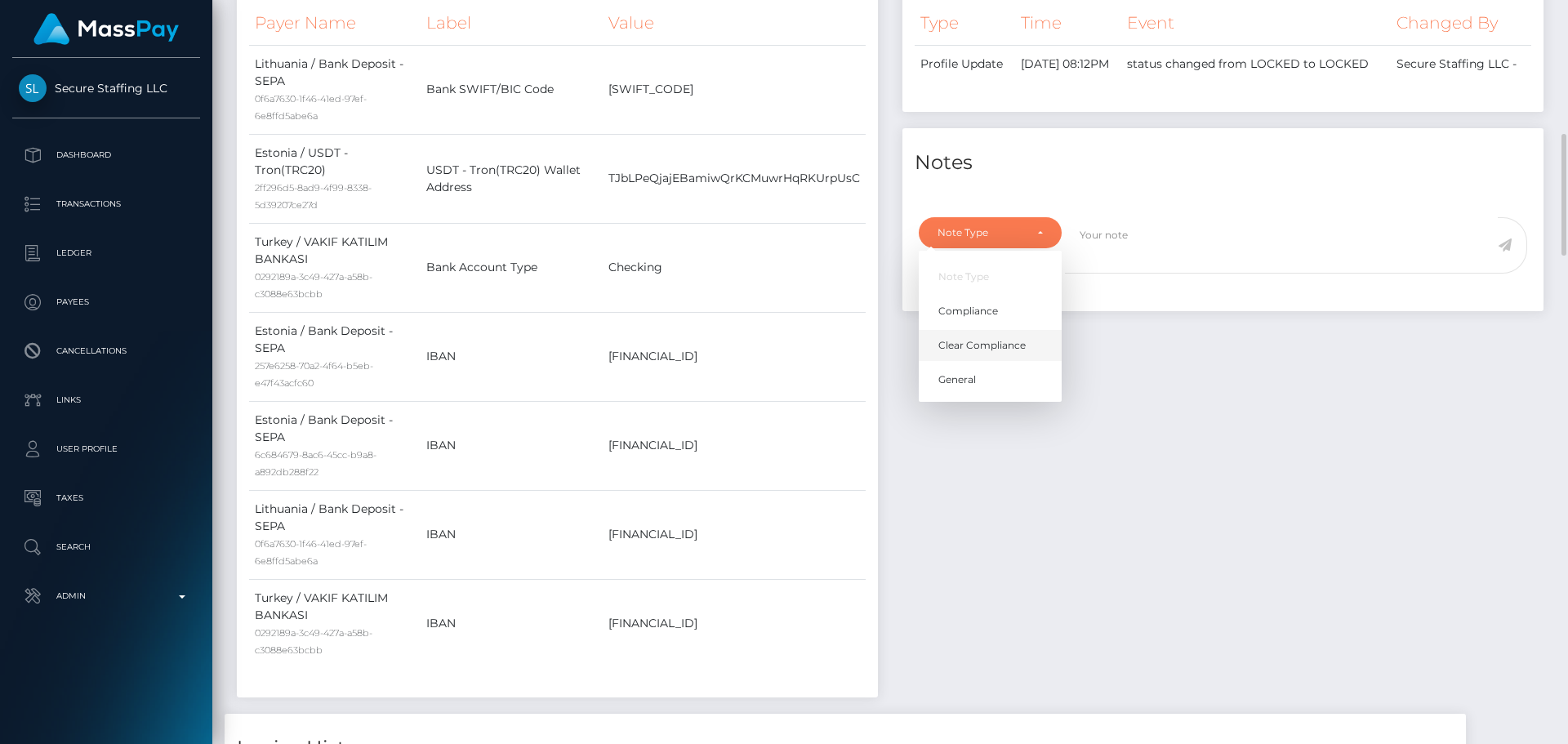
click at [976, 353] on span "Clear Compliance" at bounding box center [981, 345] width 87 height 15
select select "CLEAR_COMPLIANCE"
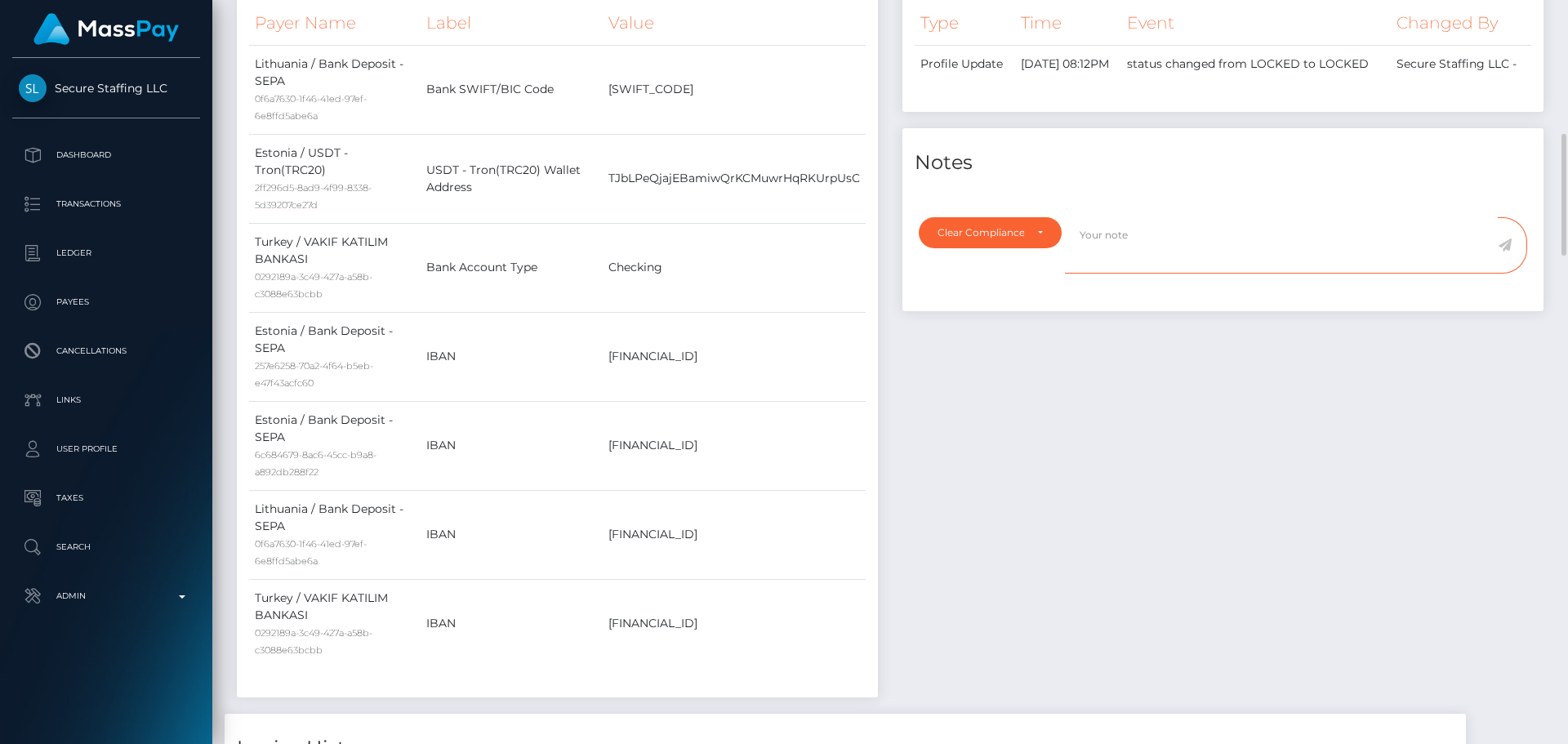
click at [1148, 261] on textarea at bounding box center [1281, 245] width 433 height 57
paste textarea "NCOU and NBCOU rules do not apply to crypto transactions. Flags cleared."
type textarea "NCOU and NBCOU rules do not apply to crypto transactions. Flags cleared."
click at [1507, 251] on icon at bounding box center [1504, 244] width 14 height 13
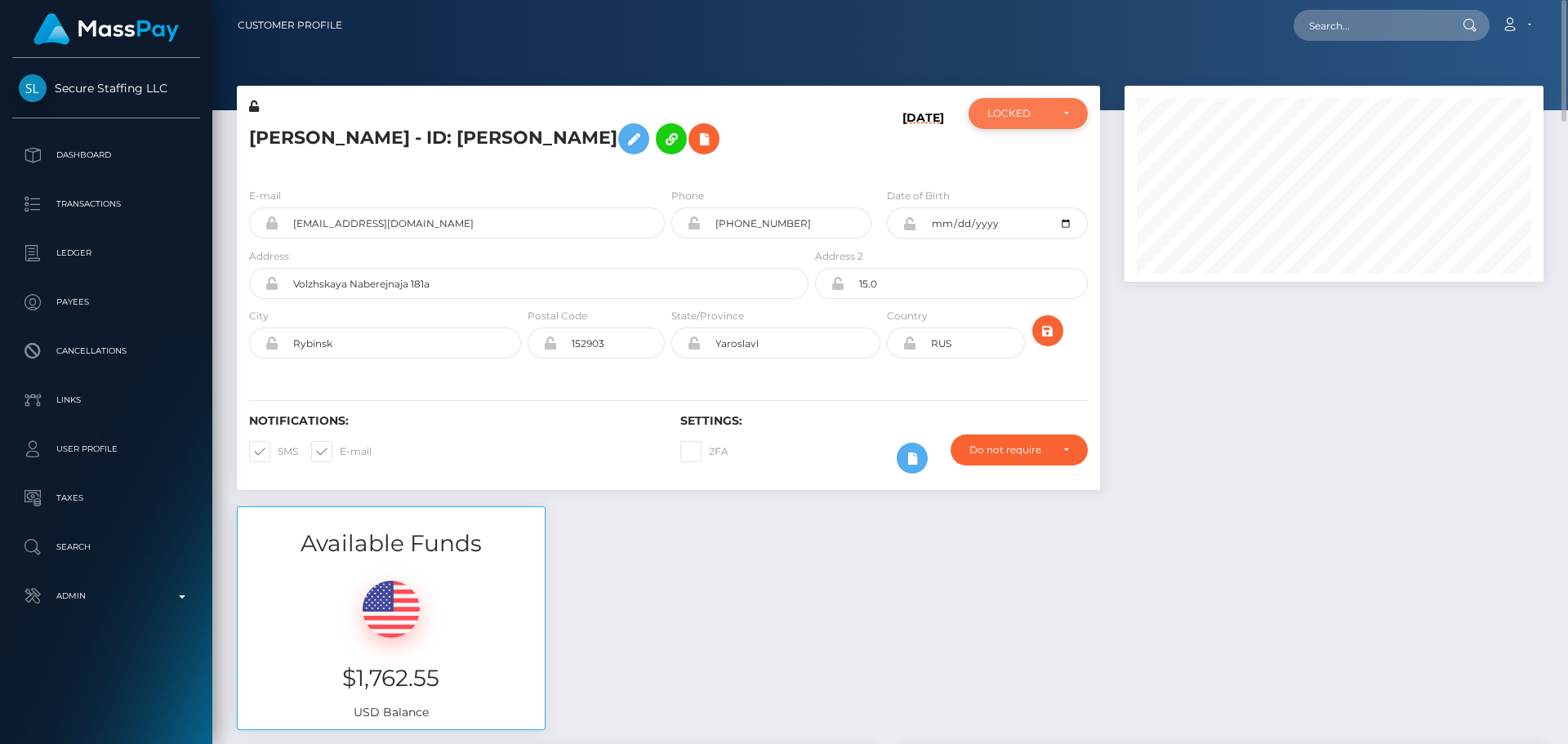
click at [1018, 109] on div "LOCKED" at bounding box center [1019, 112] width 63 height 13
click at [1018, 152] on span "ACTIVE" at bounding box center [1007, 157] width 37 height 15
select select "ACTIVE"
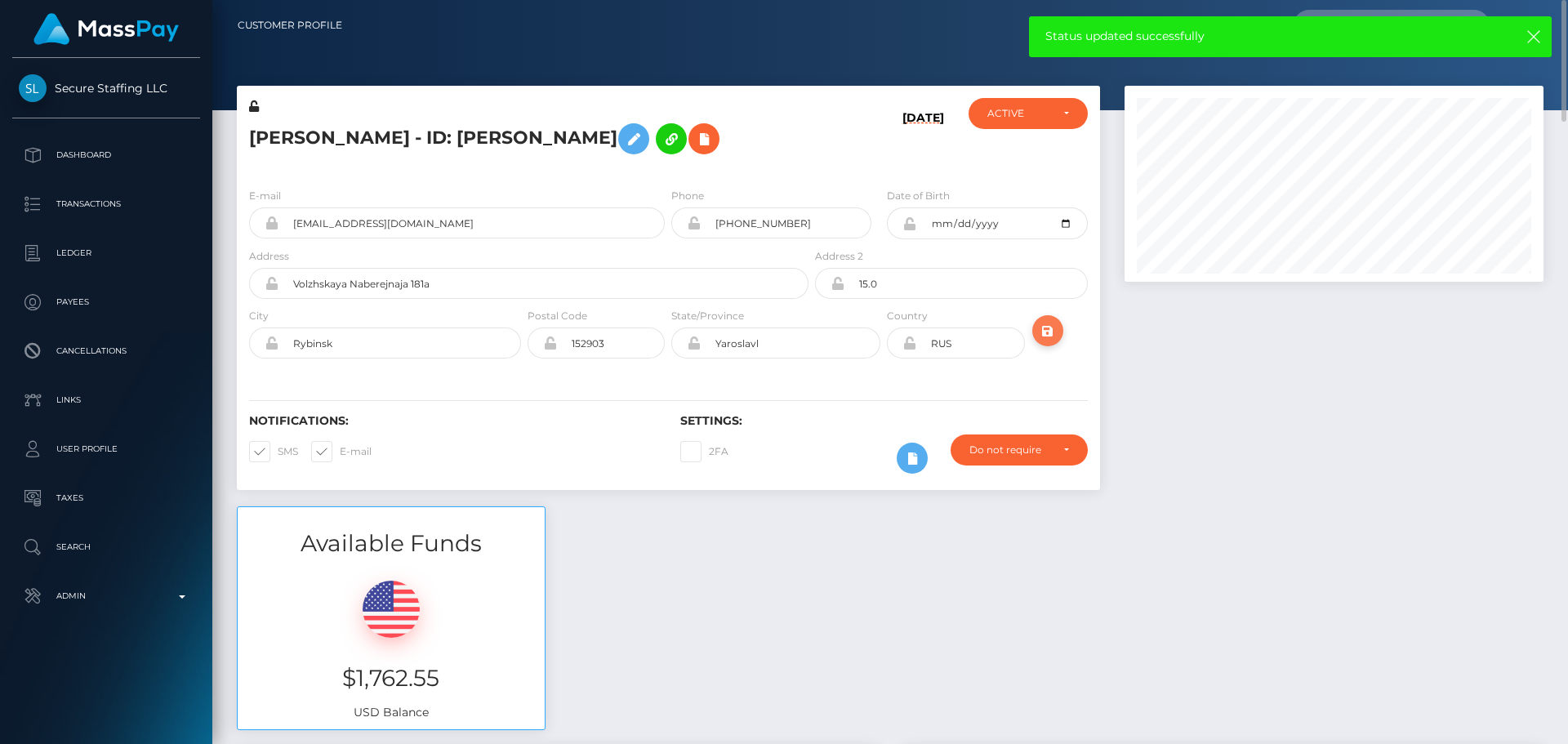
click at [1042, 334] on icon "submit" at bounding box center [1048, 330] width 20 height 21
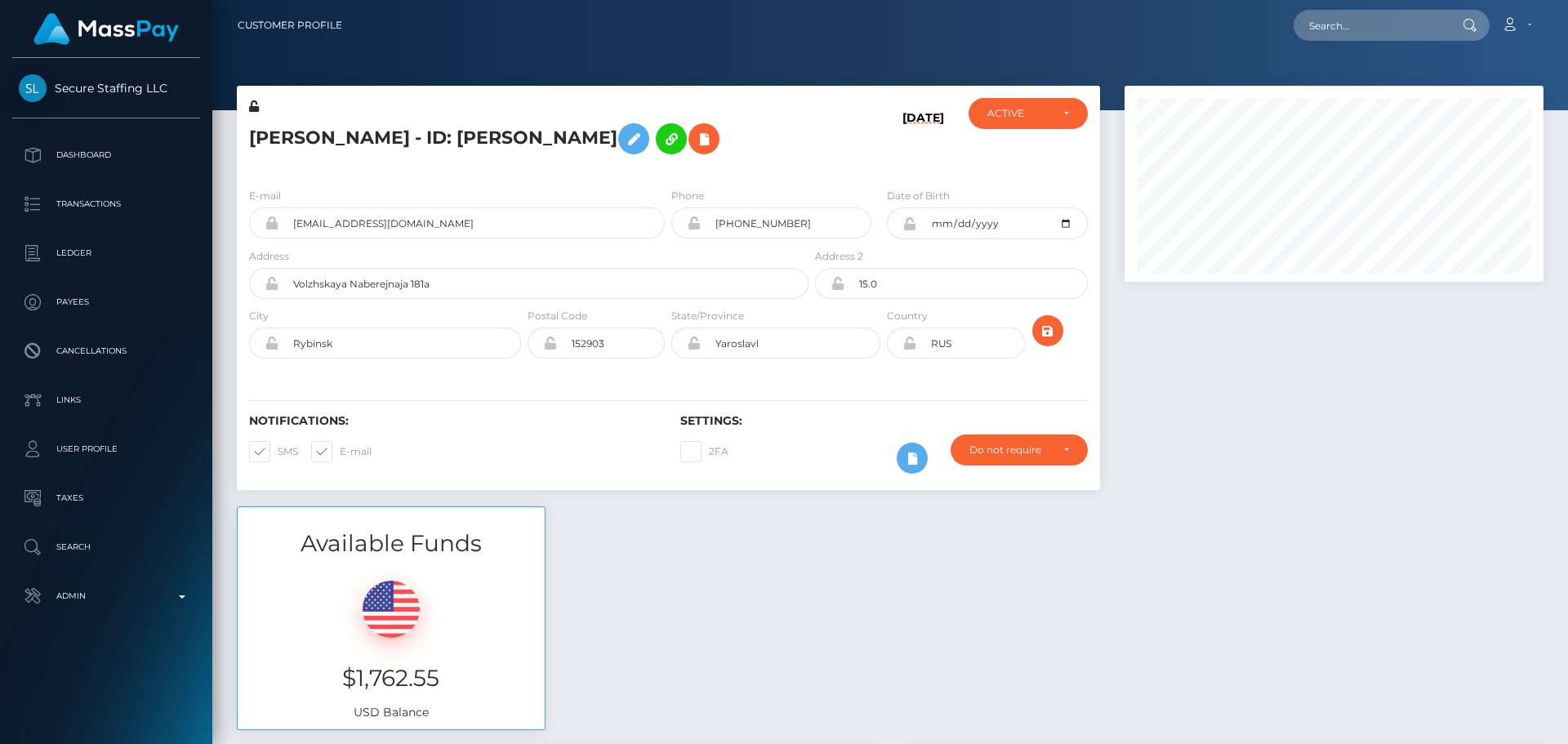
scroll to position [196, 419]
click at [406, 139] on h5 "[PERSON_NAME] - ID: [PERSON_NAME]" at bounding box center [524, 139] width 550 height 47
copy h5 "[PERSON_NAME] - ID: [PERSON_NAME]"
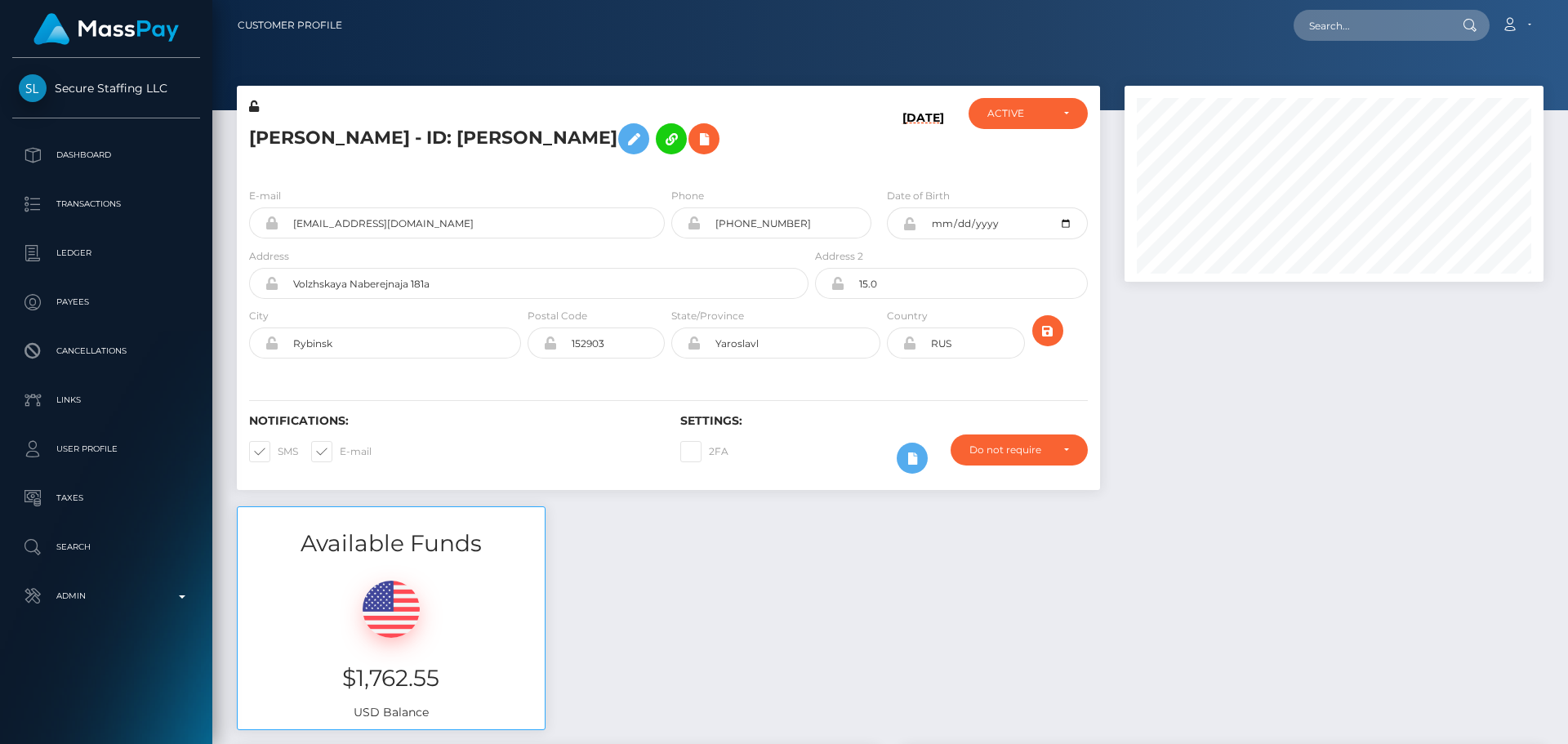
click at [826, 151] on div "08/28/25" at bounding box center [883, 136] width 144 height 77
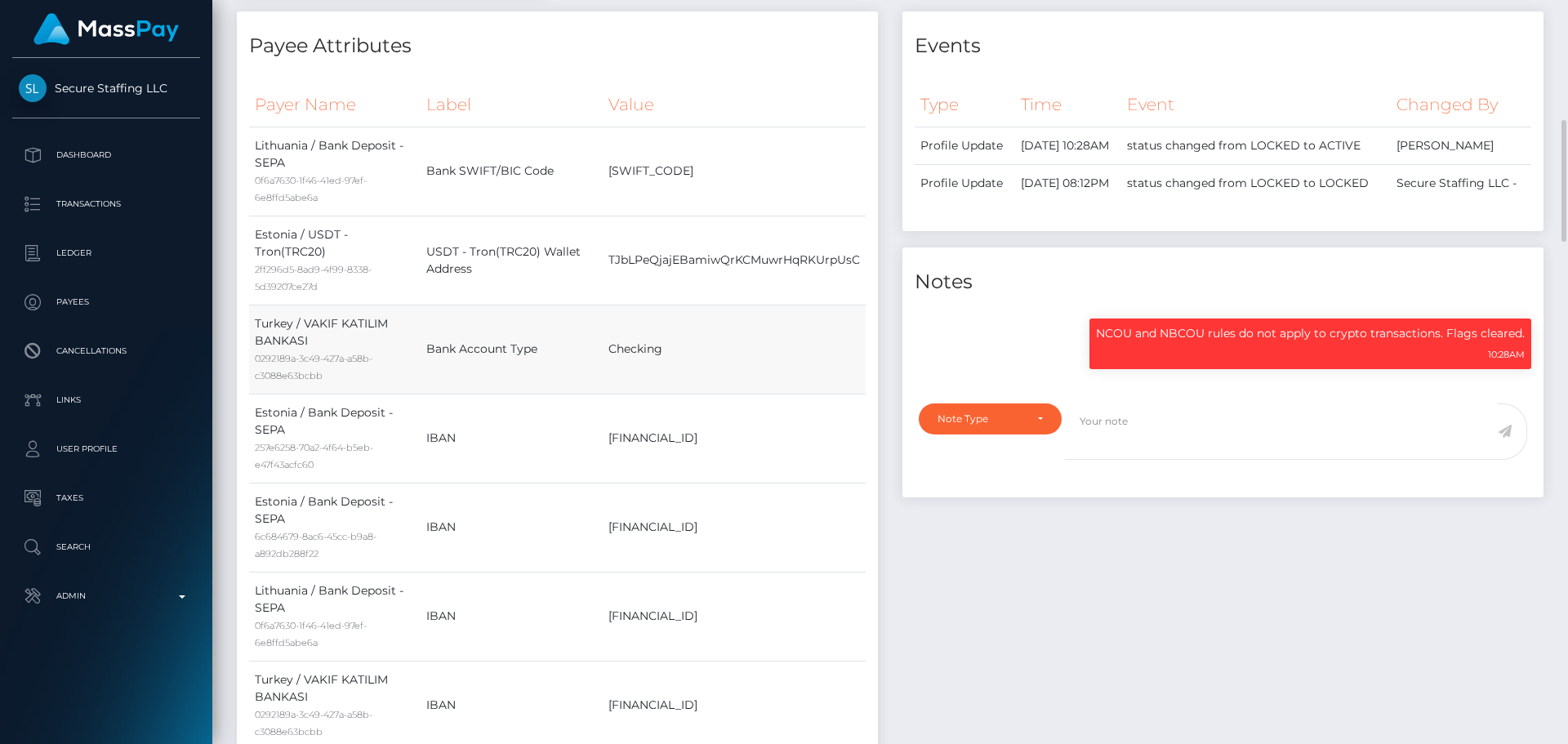
scroll to position [653, 0]
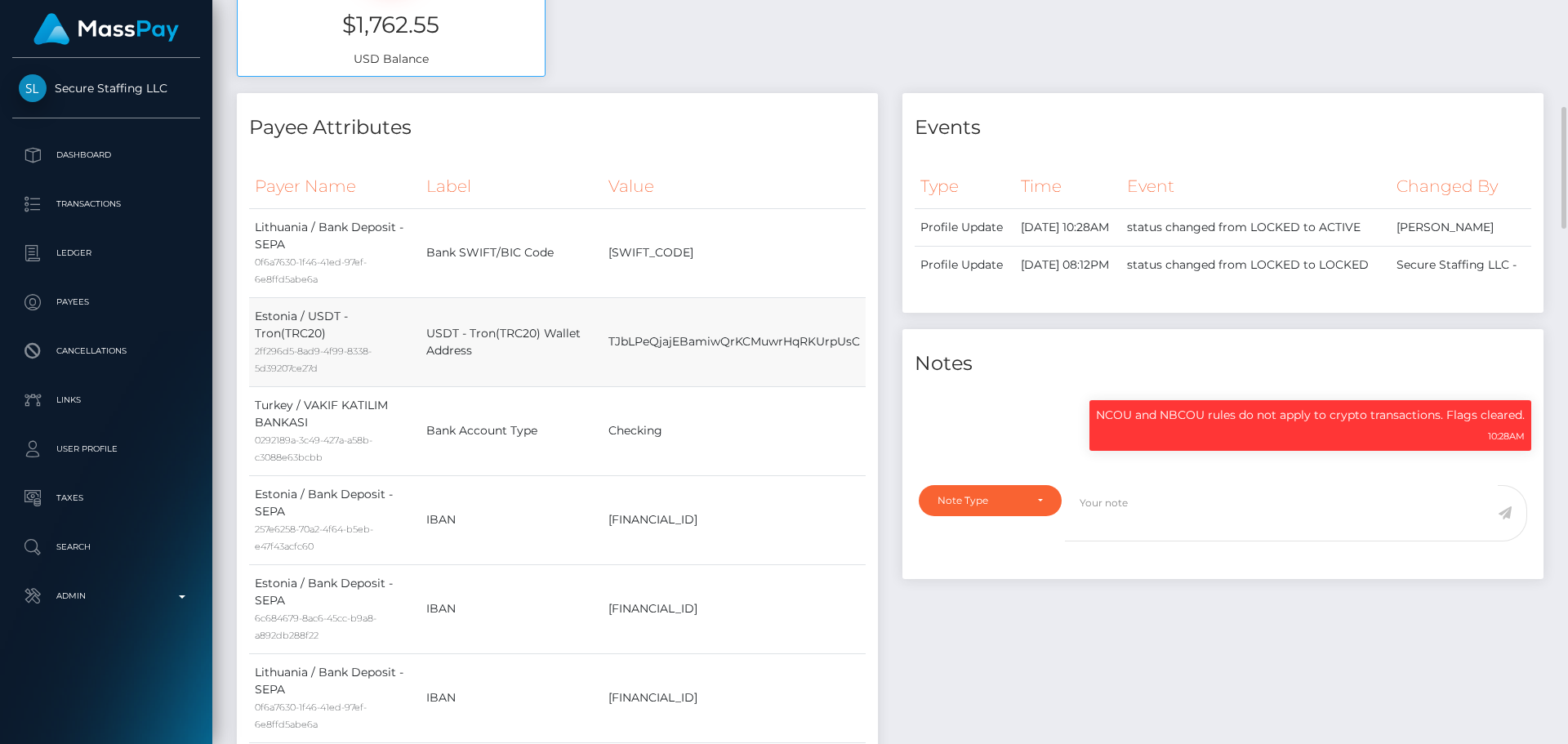
click at [689, 340] on td "TJbLPeQjajEBamiwQrKCMuwrHqRKUrpUsC" at bounding box center [733, 341] width 263 height 89
copy td "TJbLPeQjajEBamiwQrKCMuwrHqRKUrpUsC"
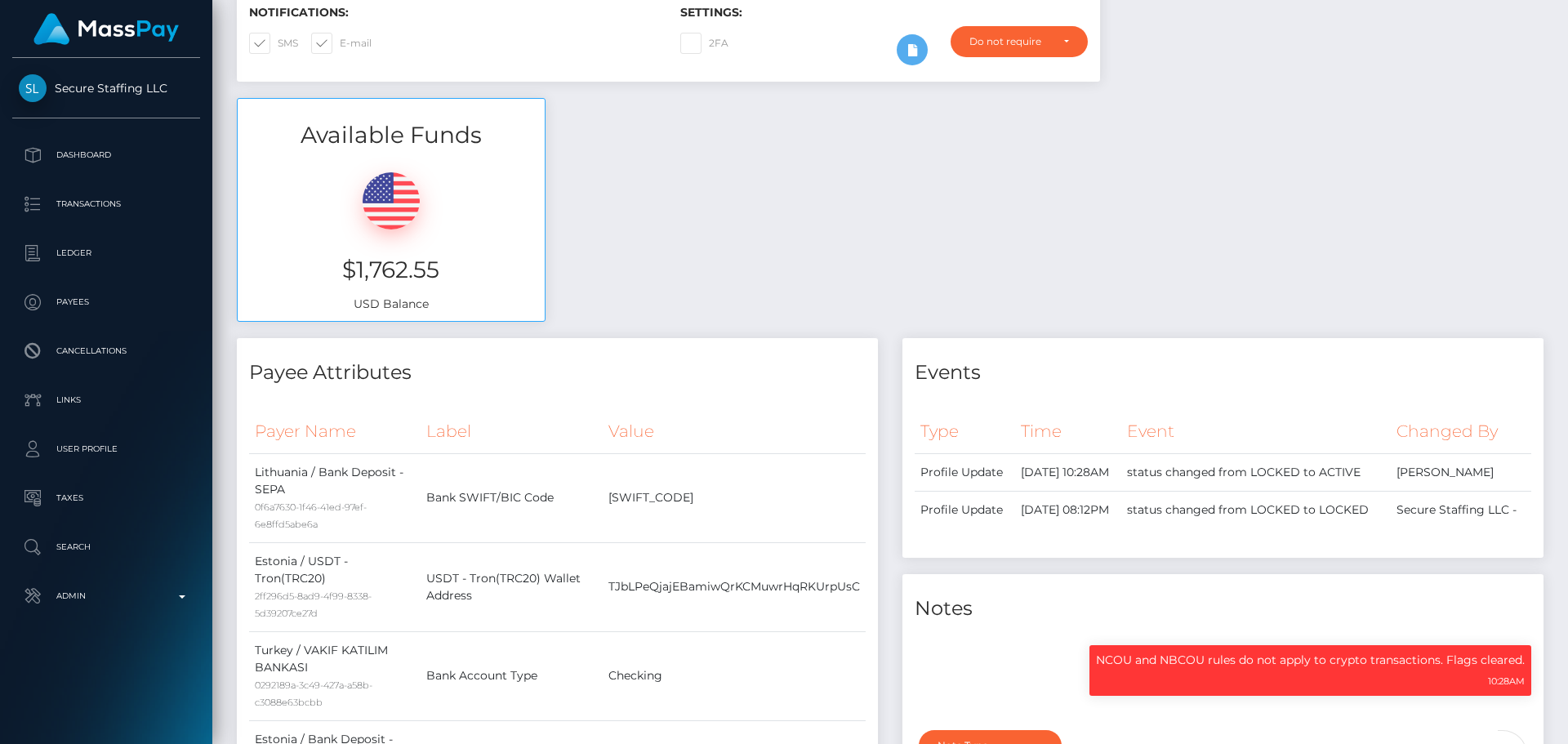
scroll to position [0, 0]
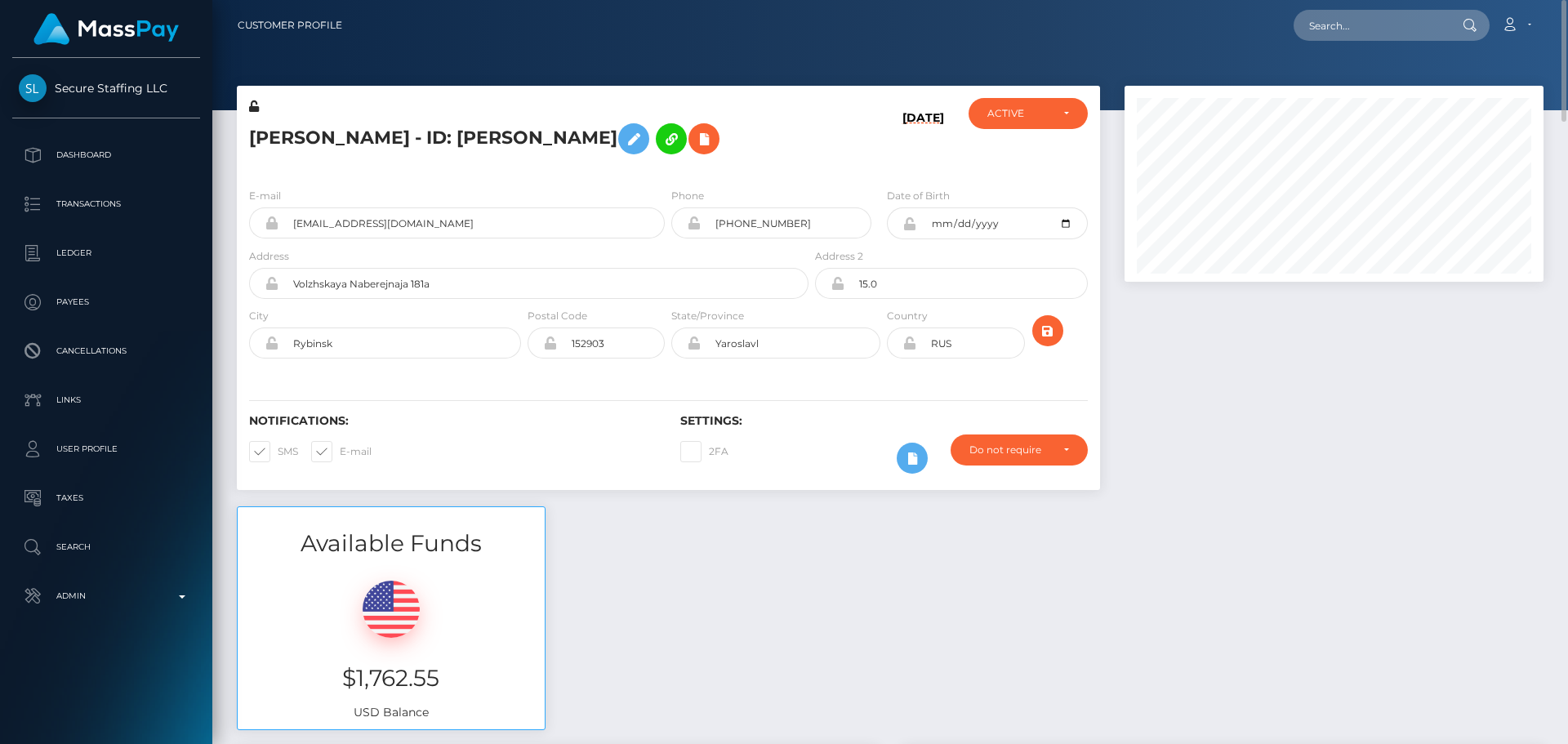
click at [795, 166] on div "Arina Petrova - ID: Arina Petrova" at bounding box center [524, 136] width 575 height 77
click at [1391, 22] on input "text" at bounding box center [1370, 25] width 153 height 31
paste input "poact_mqEcD4ghpofY"
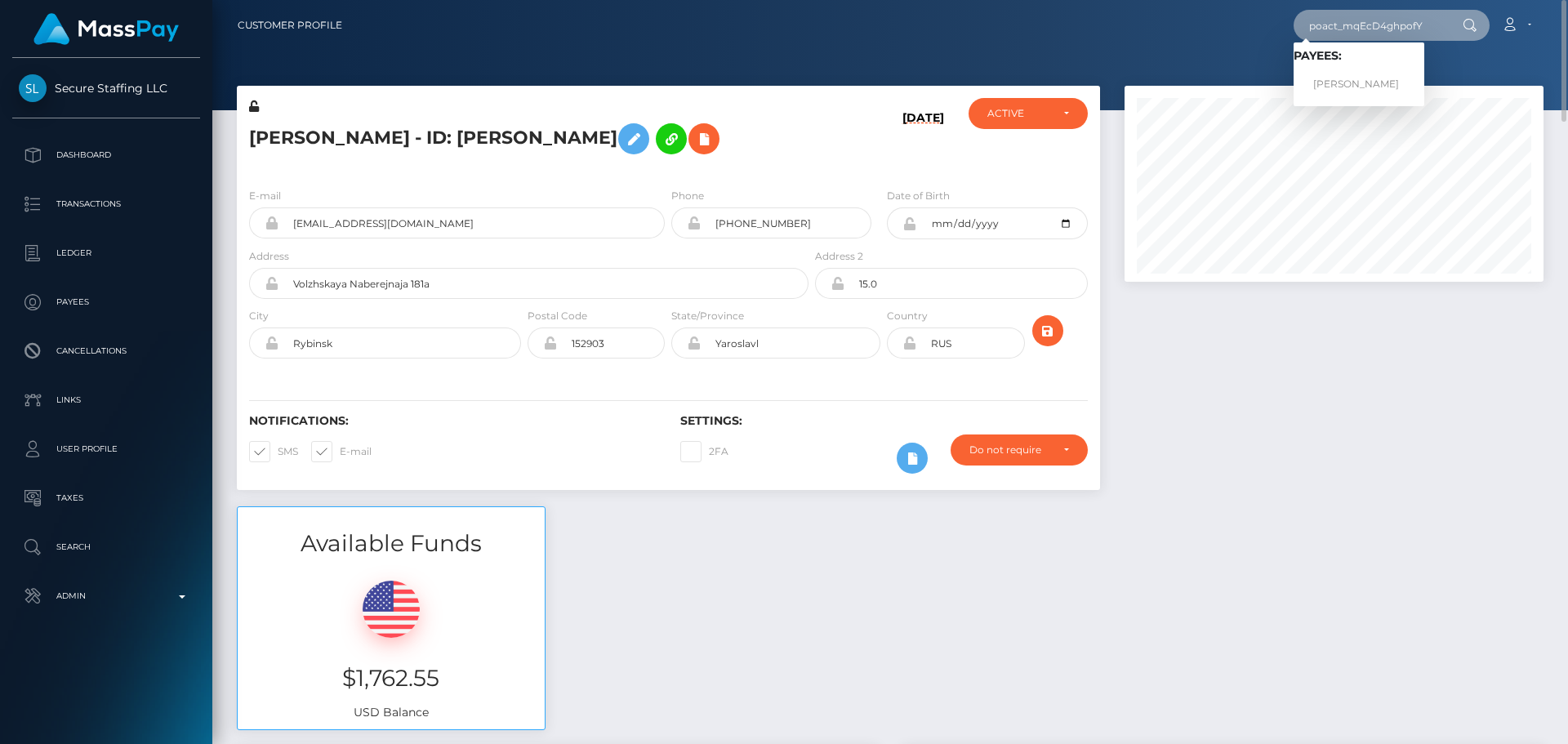
type input "poact_mqEcD4ghpofY"
click at [1345, 82] on link "Aditya Soni" at bounding box center [1359, 84] width 131 height 30
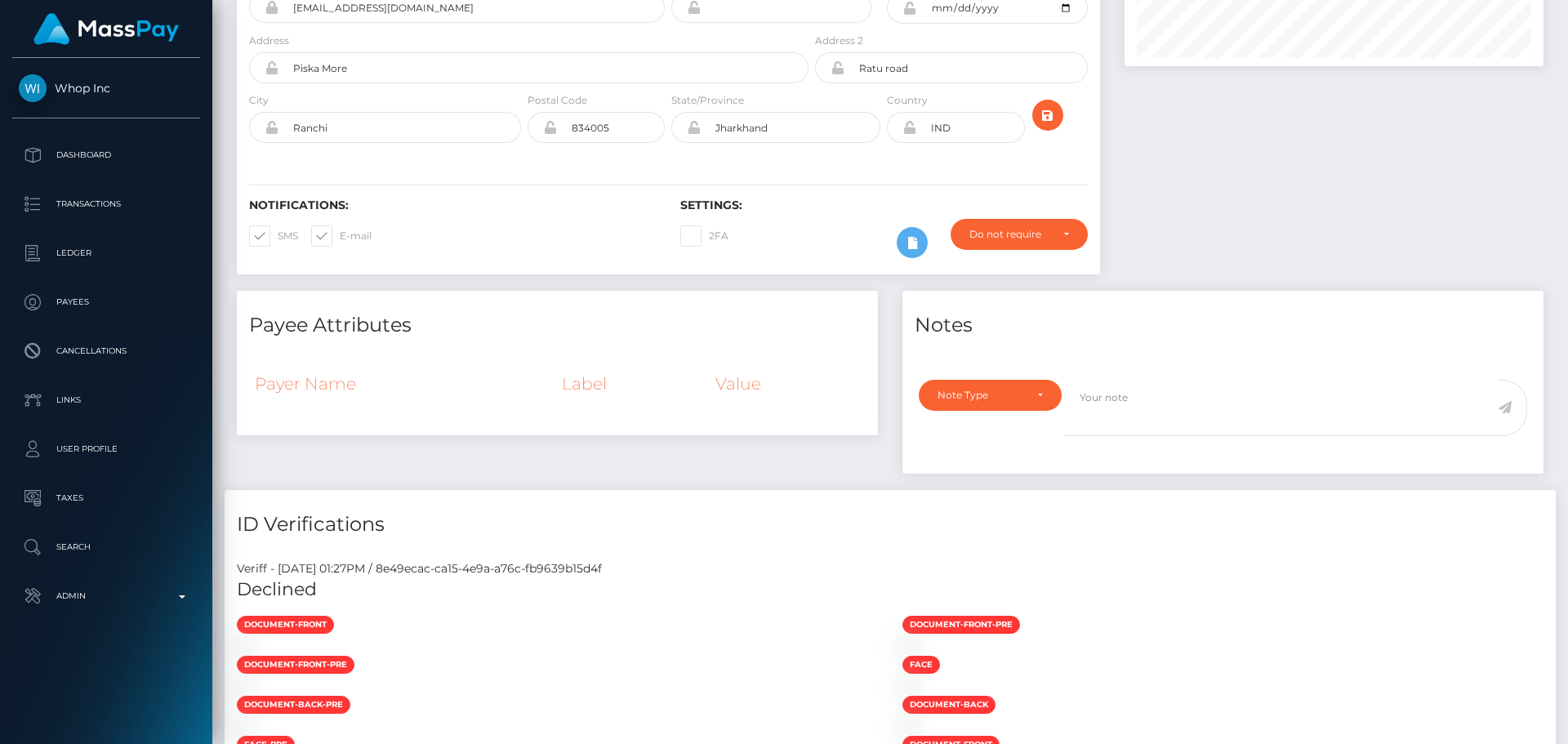
scroll to position [134, 0]
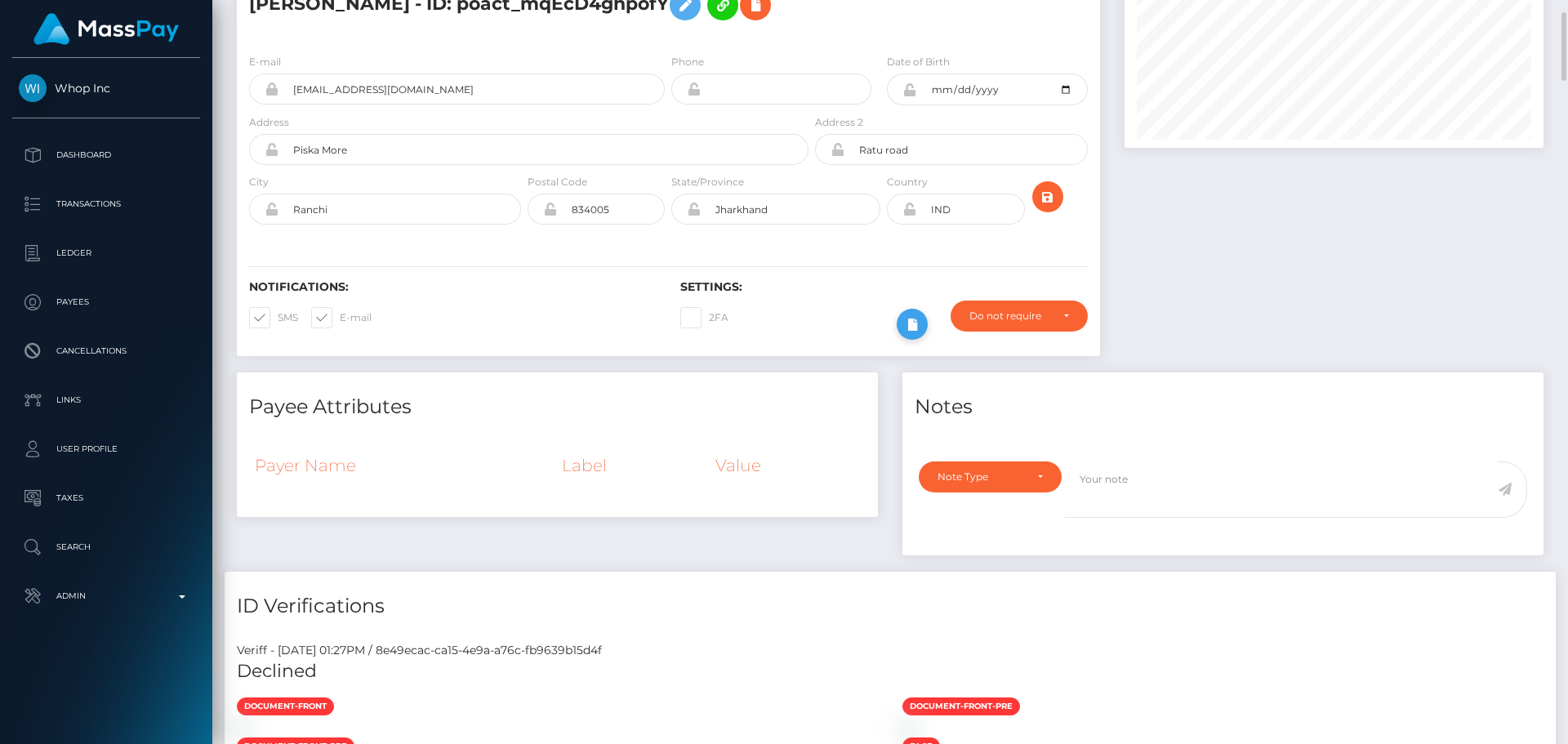
click at [913, 328] on icon at bounding box center [912, 325] width 20 height 21
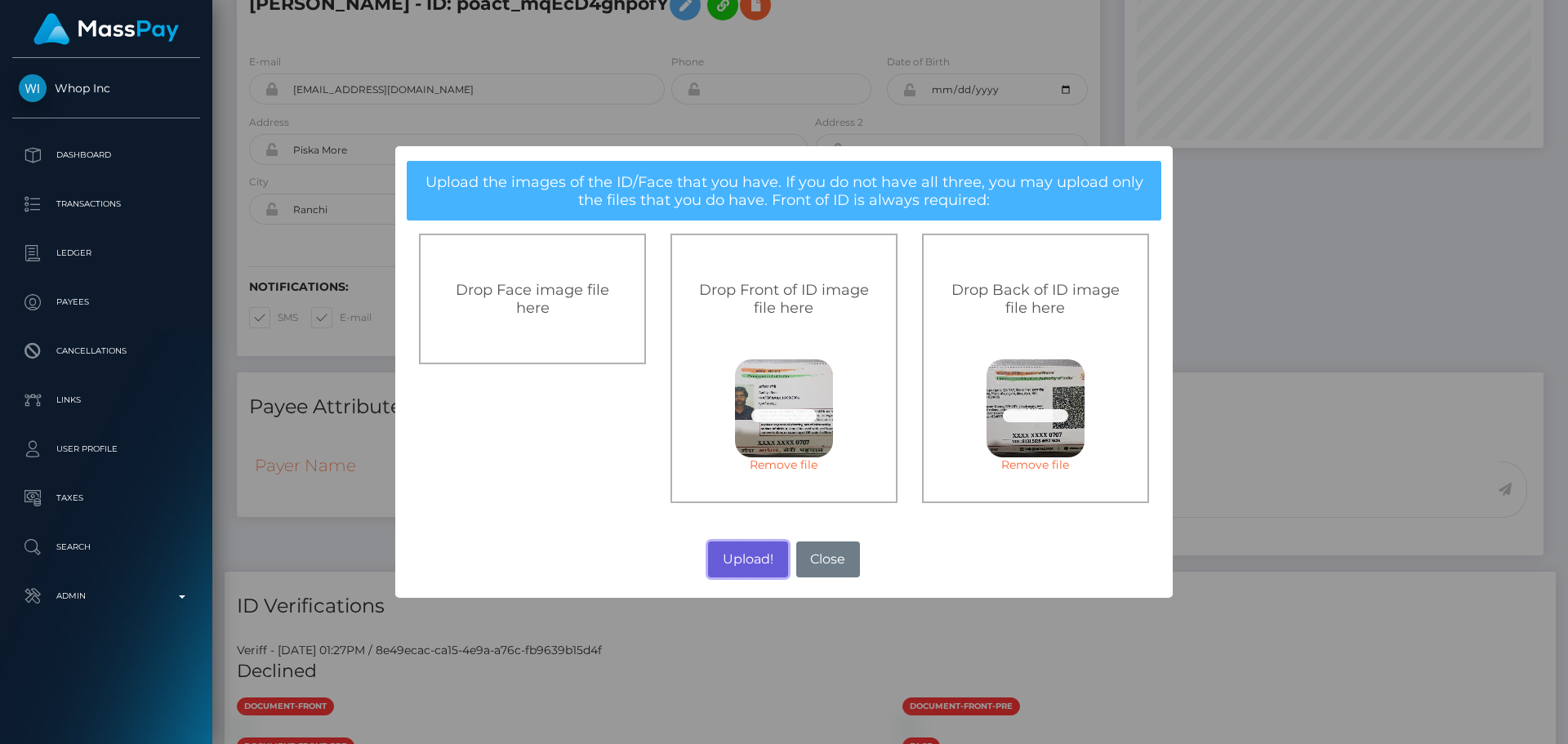
click at [748, 557] on button "Upload!" at bounding box center [747, 559] width 79 height 36
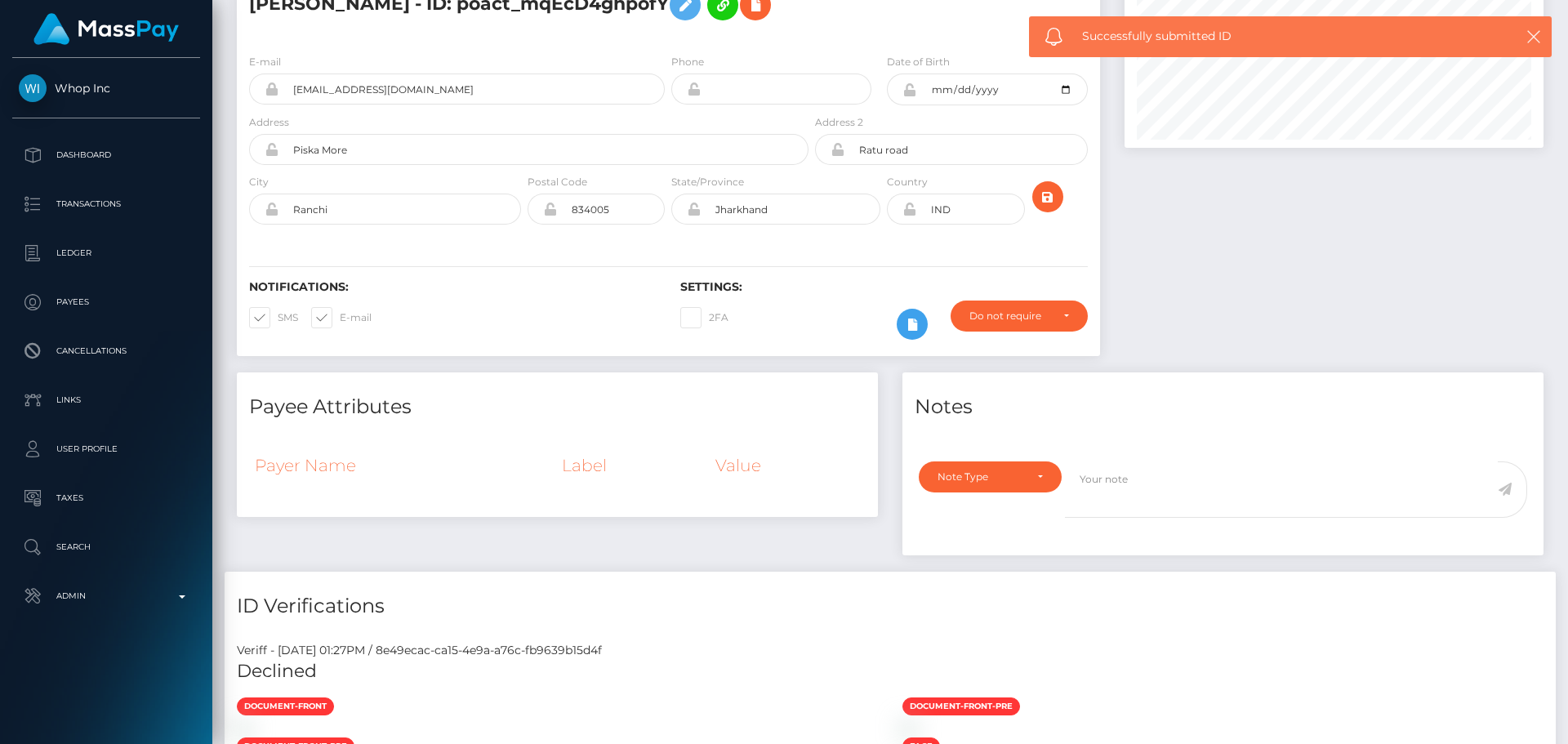
scroll to position [0, 0]
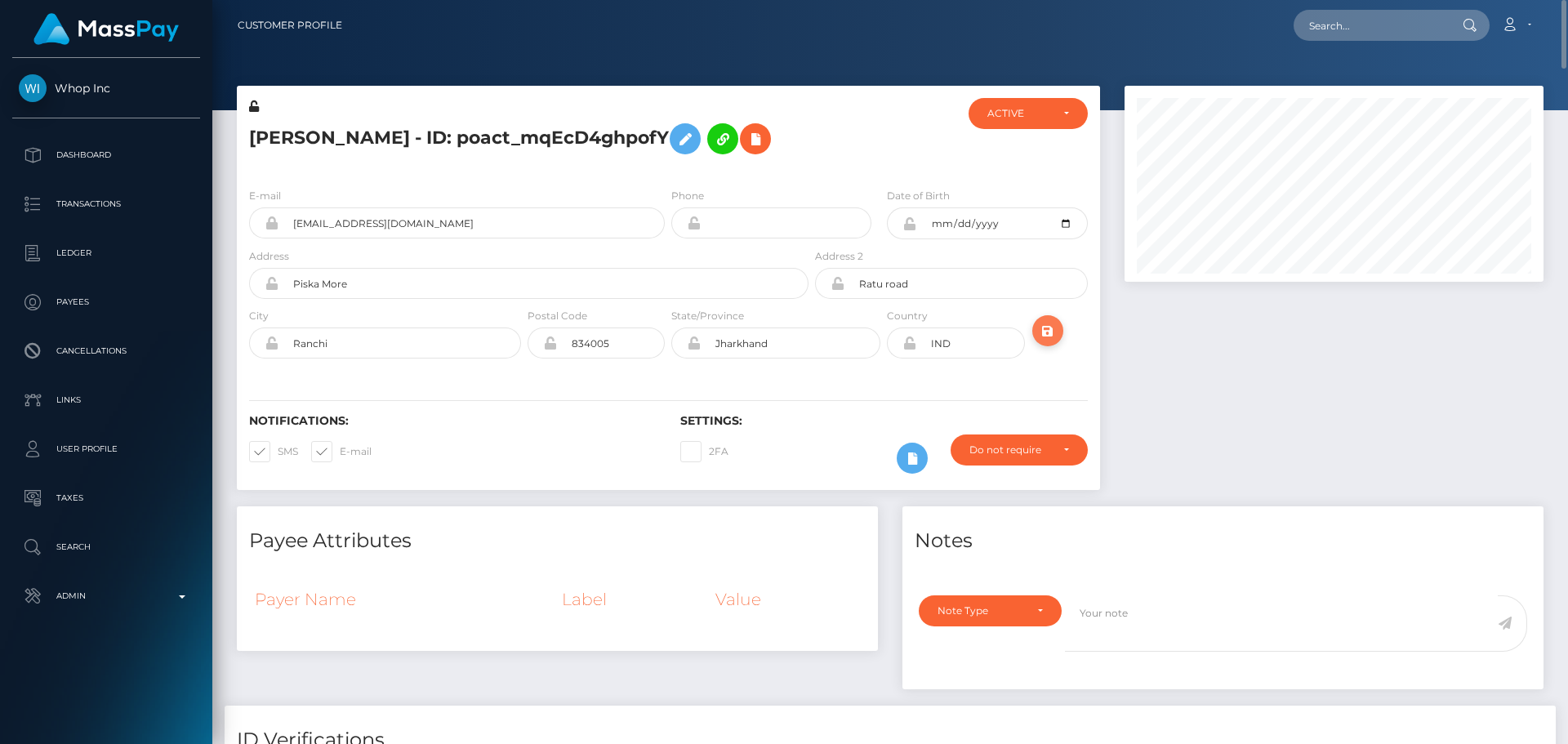
click at [1048, 333] on icon "submit" at bounding box center [1048, 330] width 20 height 21
click at [676, 403] on div "Notifications: SMS E-mail Settings: 2FA" at bounding box center [668, 432] width 863 height 115
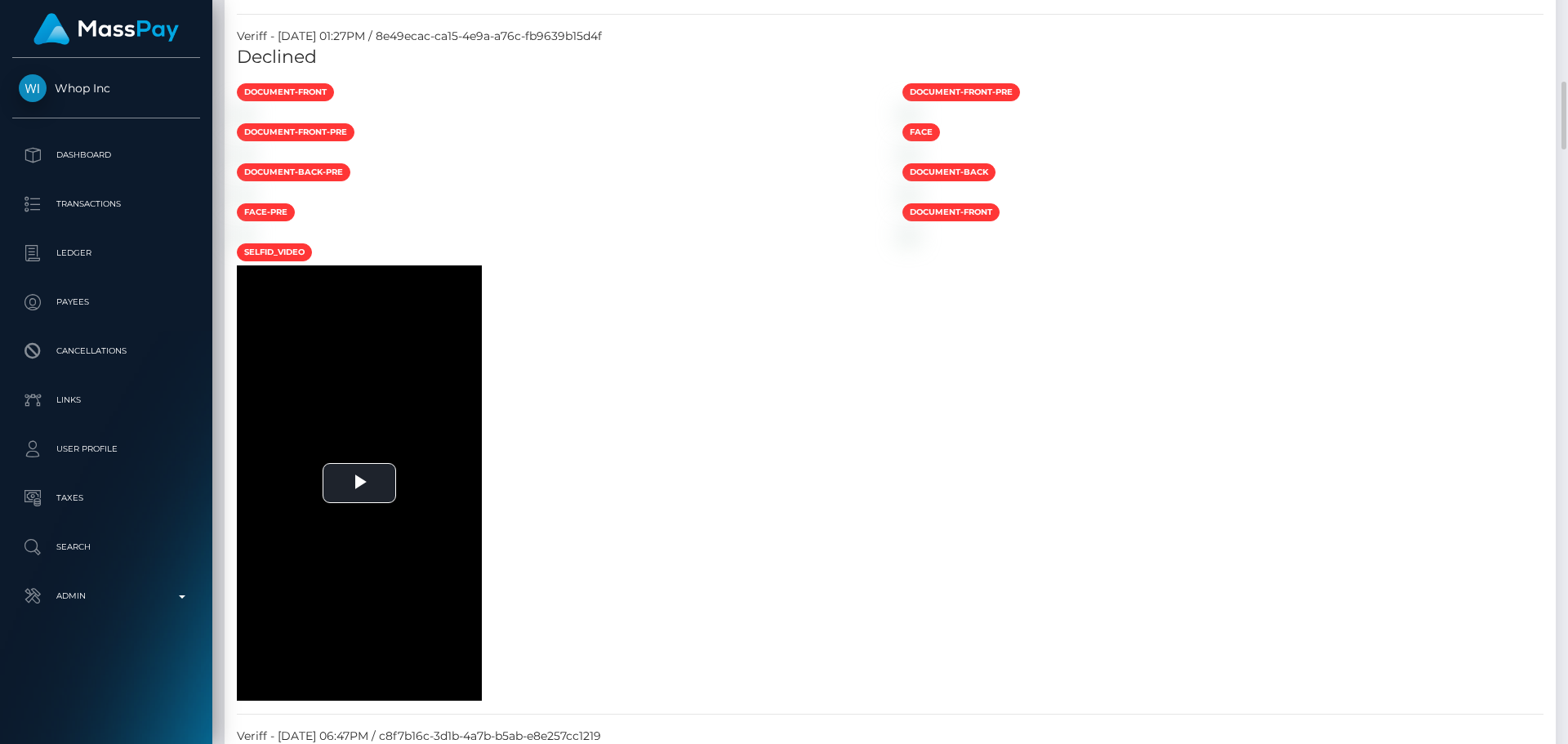
scroll to position [572, 0]
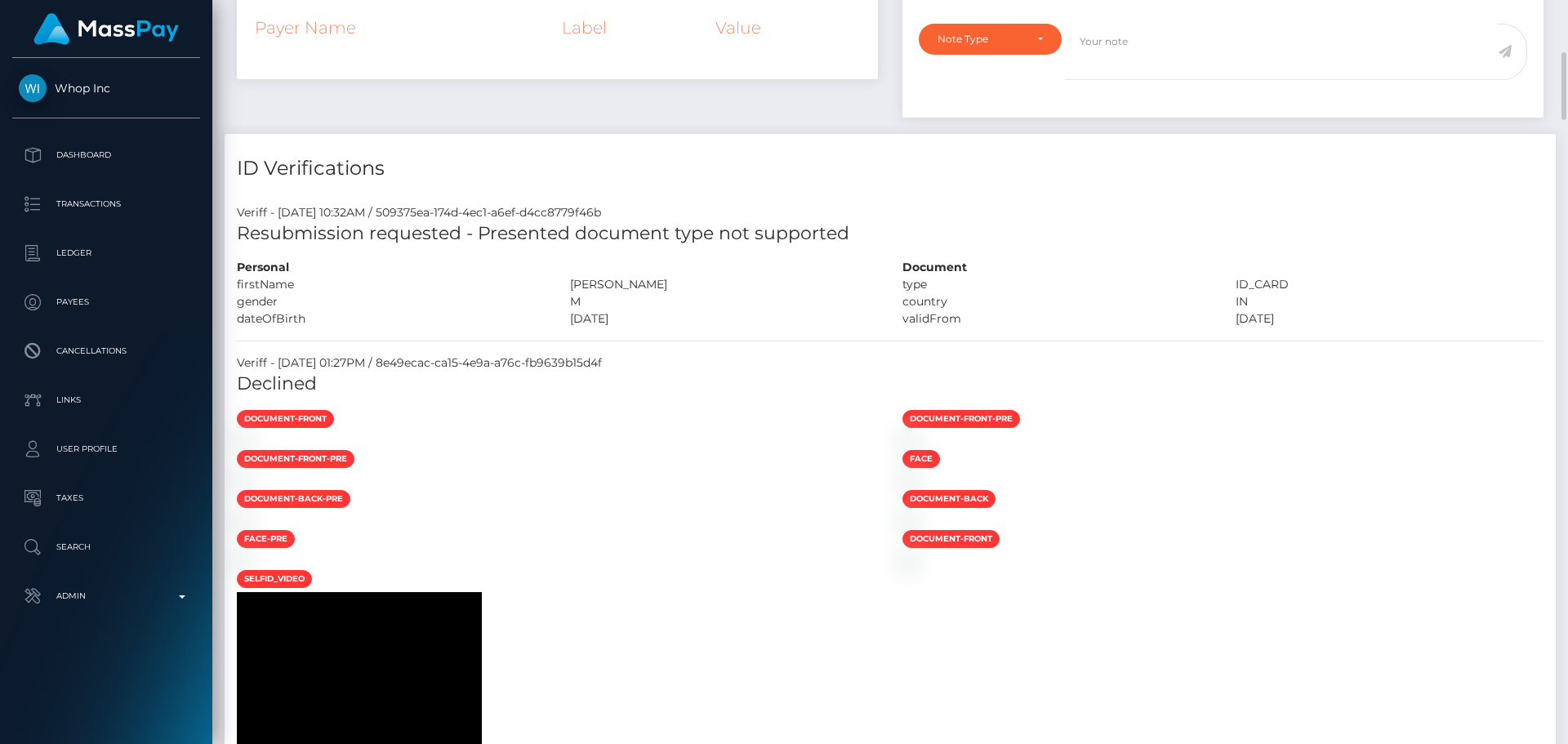
click at [468, 309] on div "gender" at bounding box center [391, 302] width 333 height 18
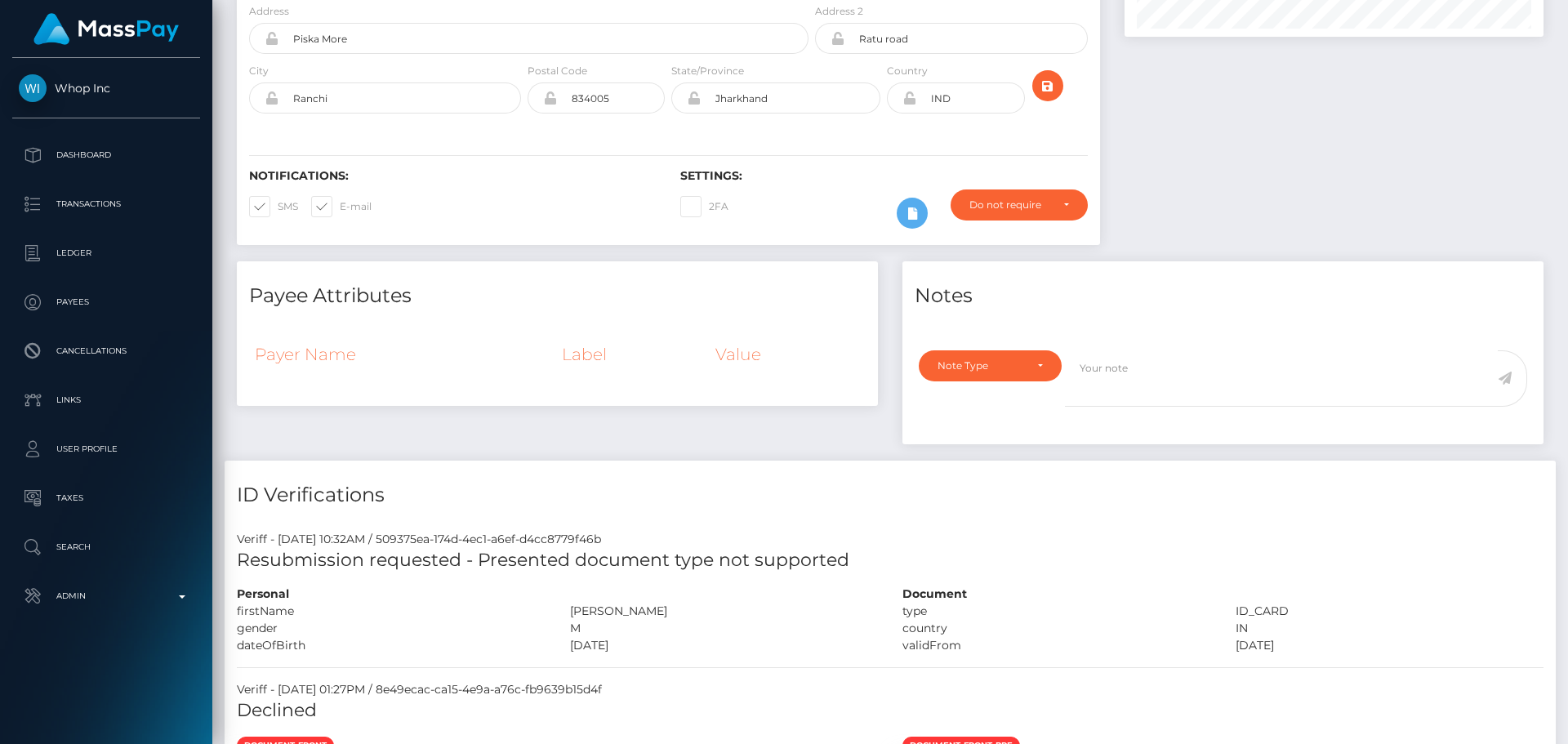
scroll to position [0, 0]
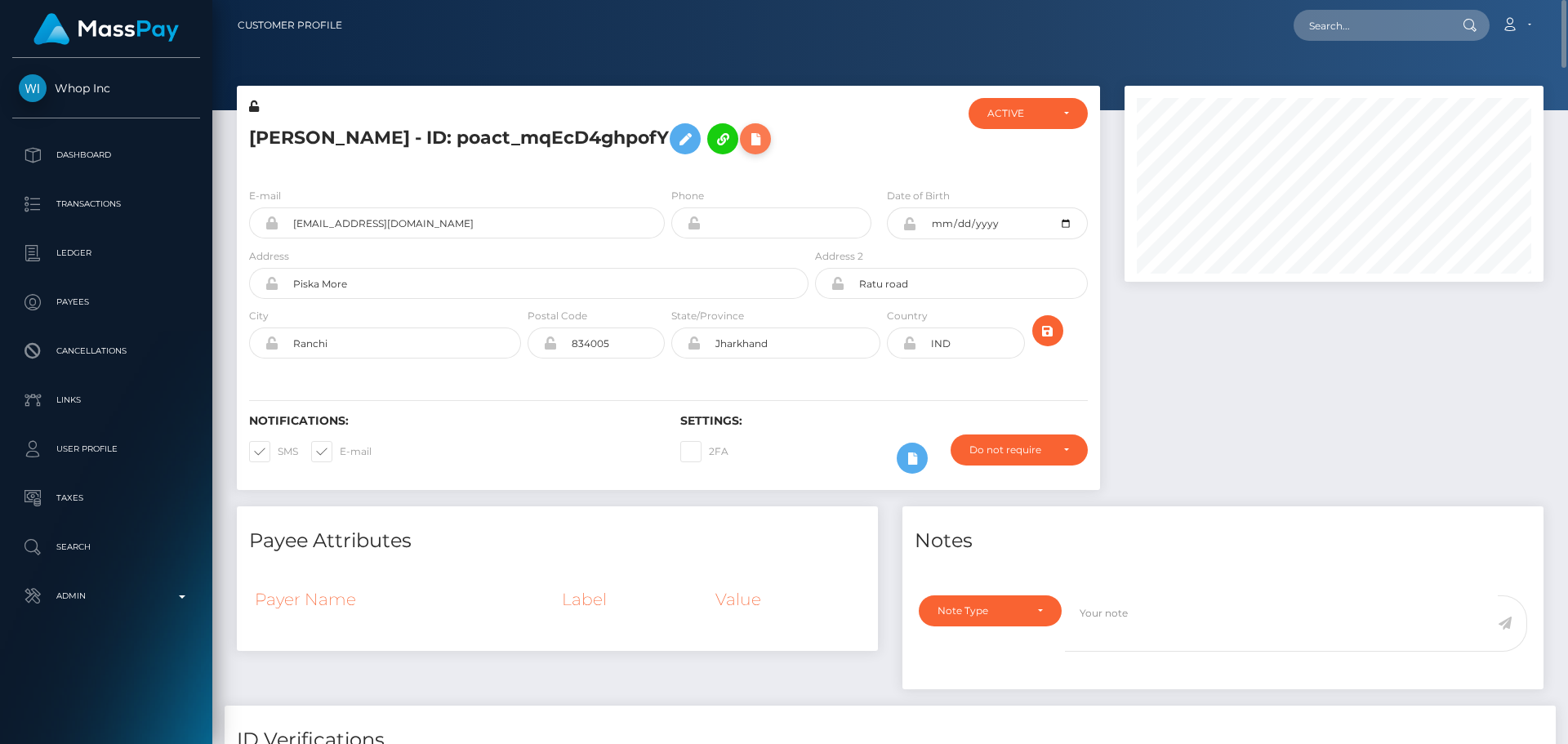
click at [746, 136] on icon at bounding box center [756, 139] width 20 height 21
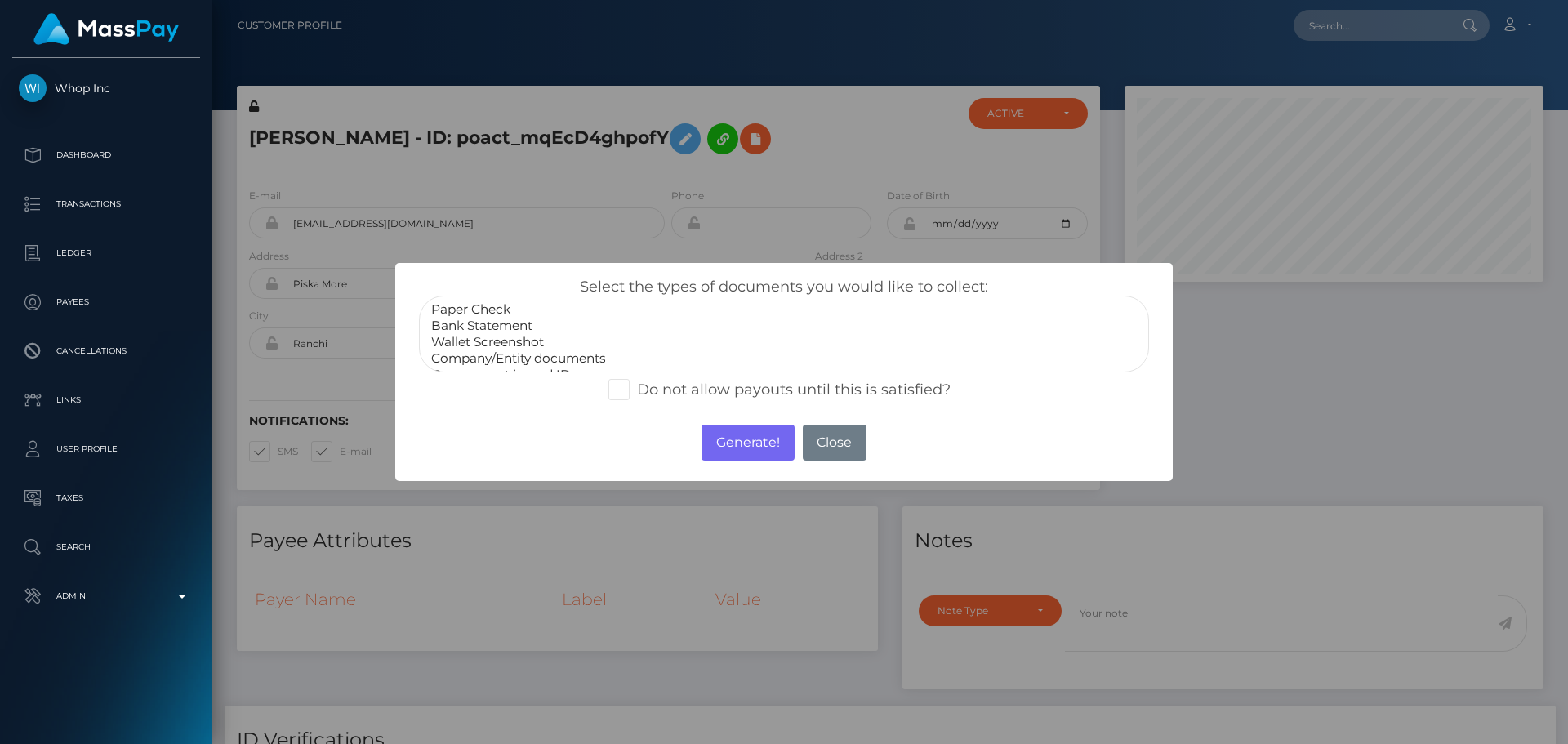
scroll to position [32, 0]
select select "Government issued ID"
click at [509, 338] on option "Government issued ID" at bounding box center [783, 342] width 709 height 17
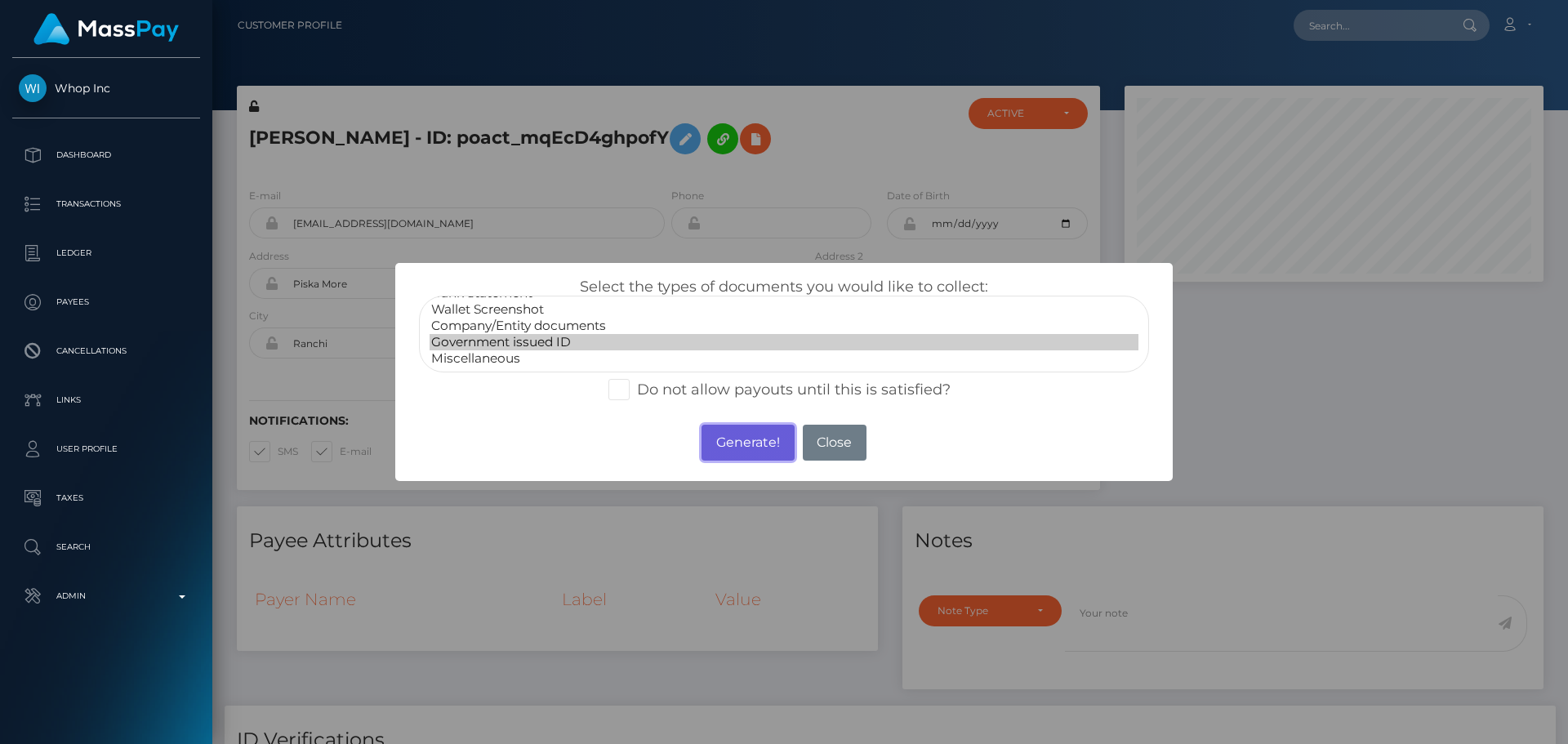
click at [752, 444] on button "Generate!" at bounding box center [747, 442] width 92 height 36
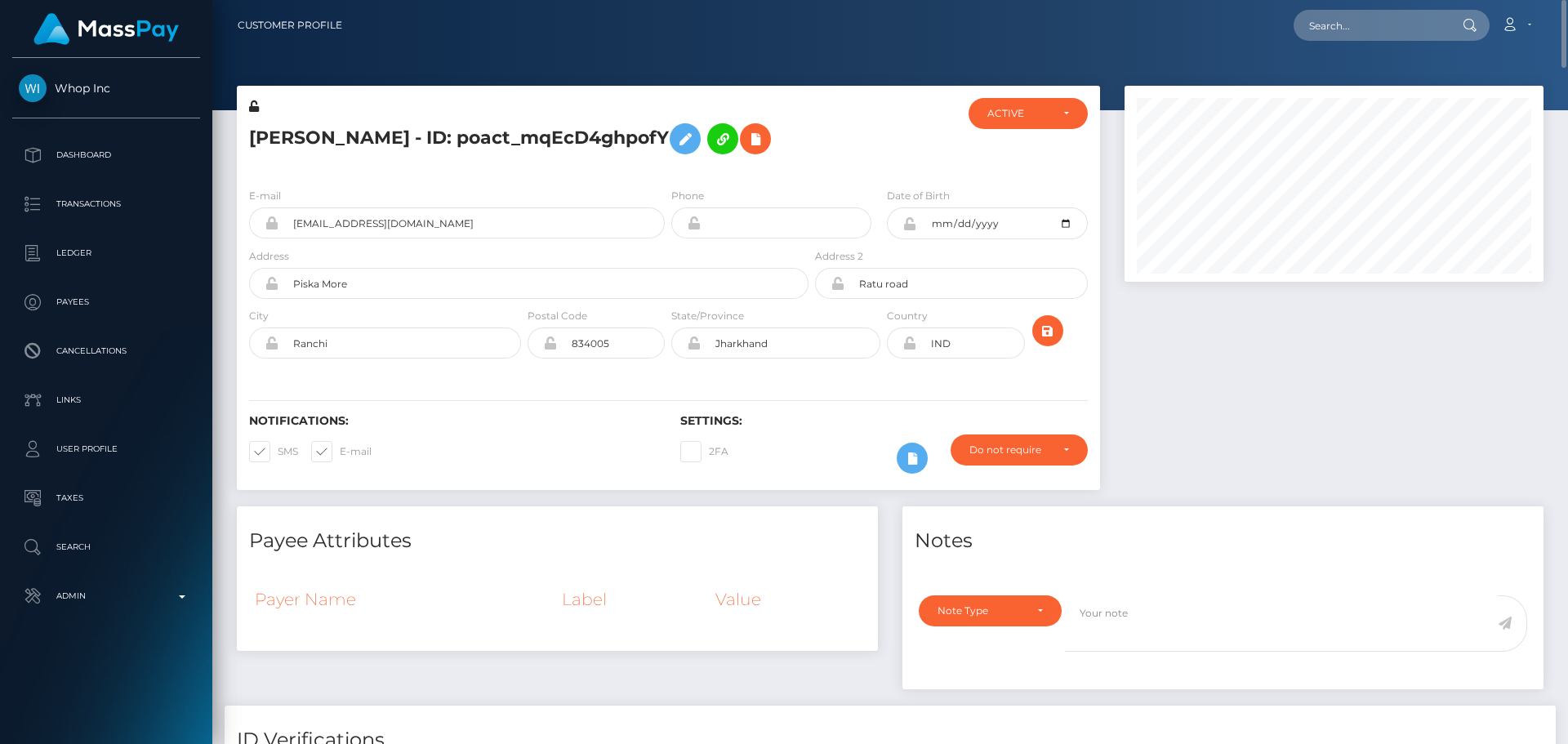
click at [1348, 7] on nav "Customer Profile Loading... Loading... Account" at bounding box center [890, 25] width 1355 height 51
click at [1358, 23] on input "text" at bounding box center [1370, 25] width 153 height 31
paste input "[EMAIL_ADDRESS][DOMAIN_NAME]"
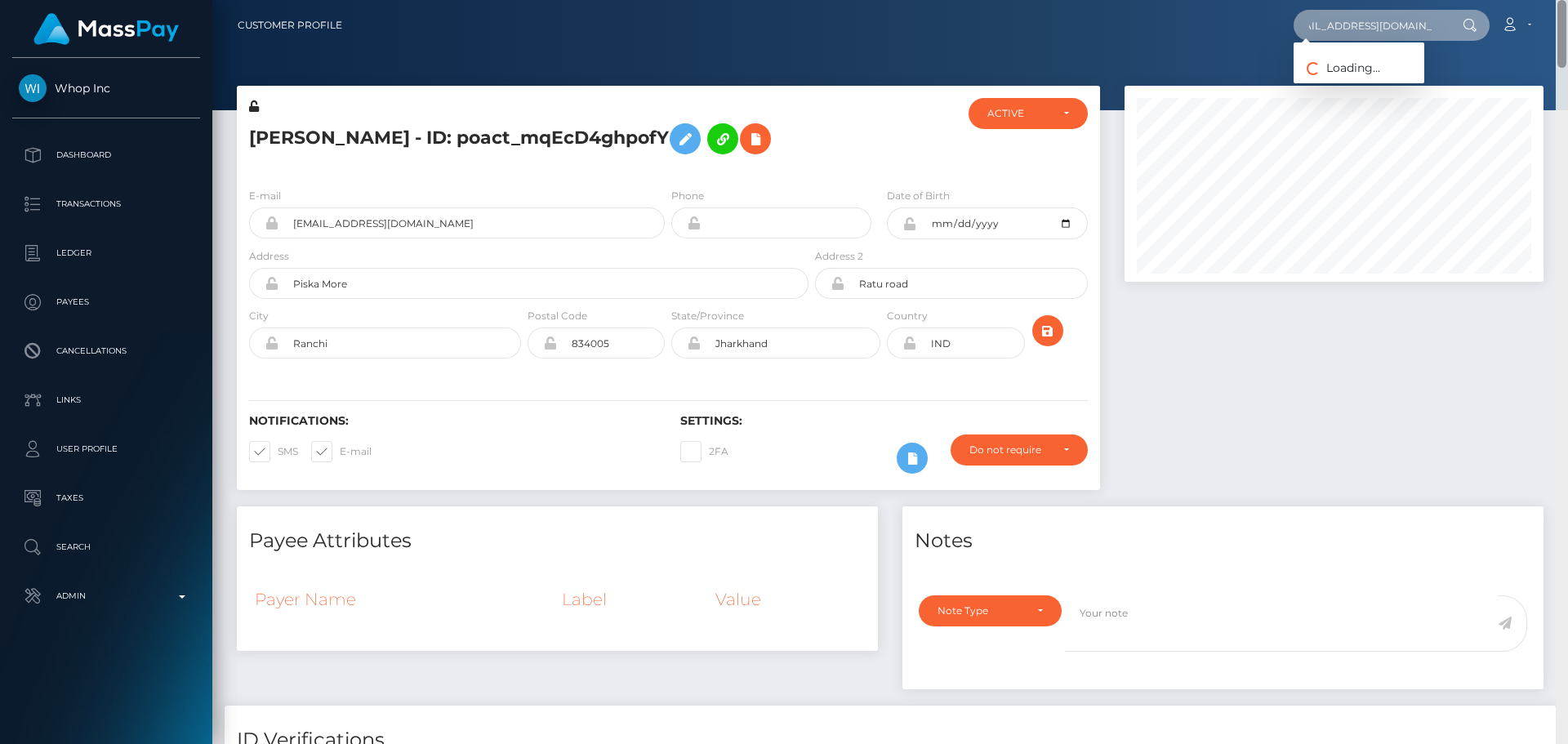
type input "[EMAIL_ADDRESS][DOMAIN_NAME]"
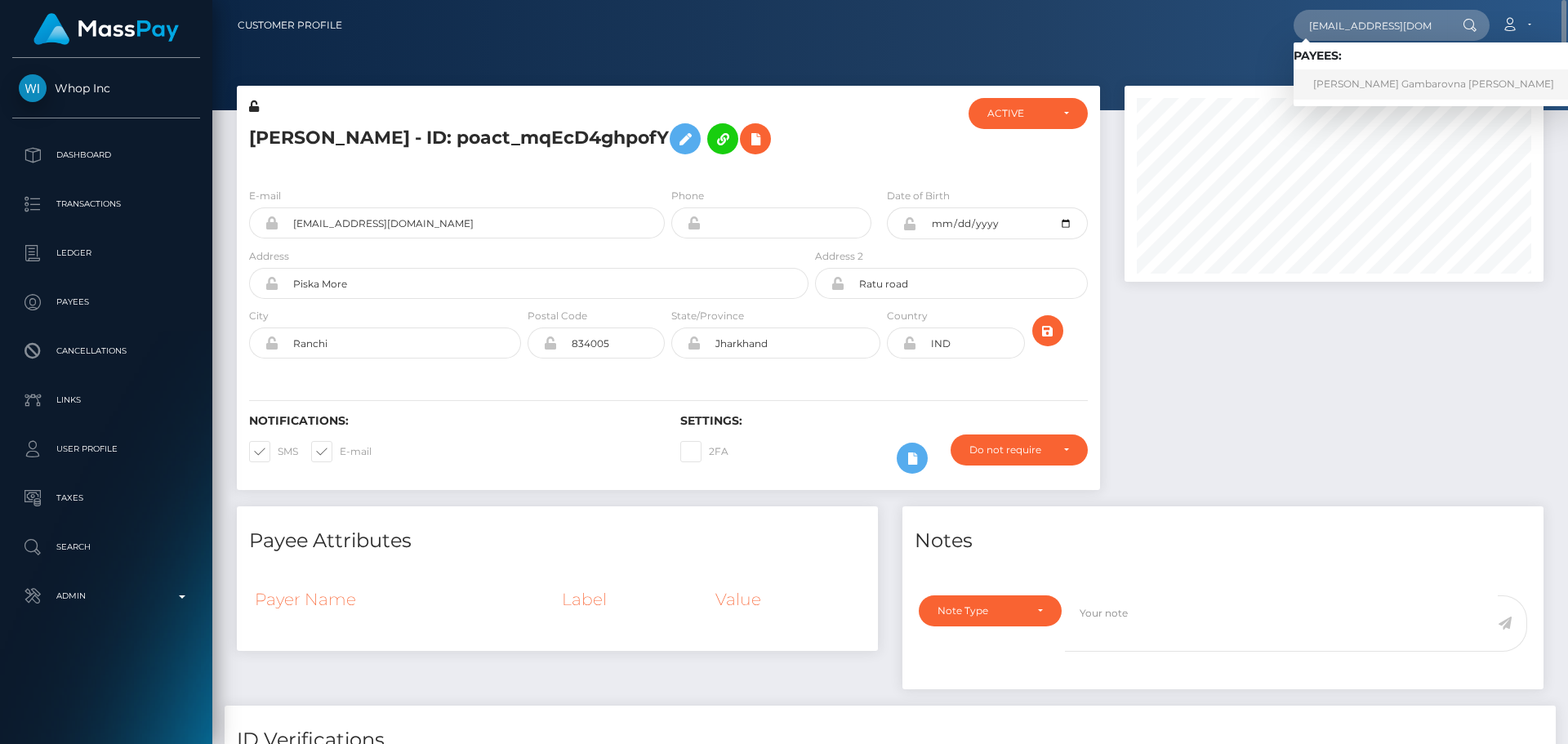
click at [1368, 81] on link "Adelya Gambarovna Kurbanova" at bounding box center [1433, 84] width 280 height 30
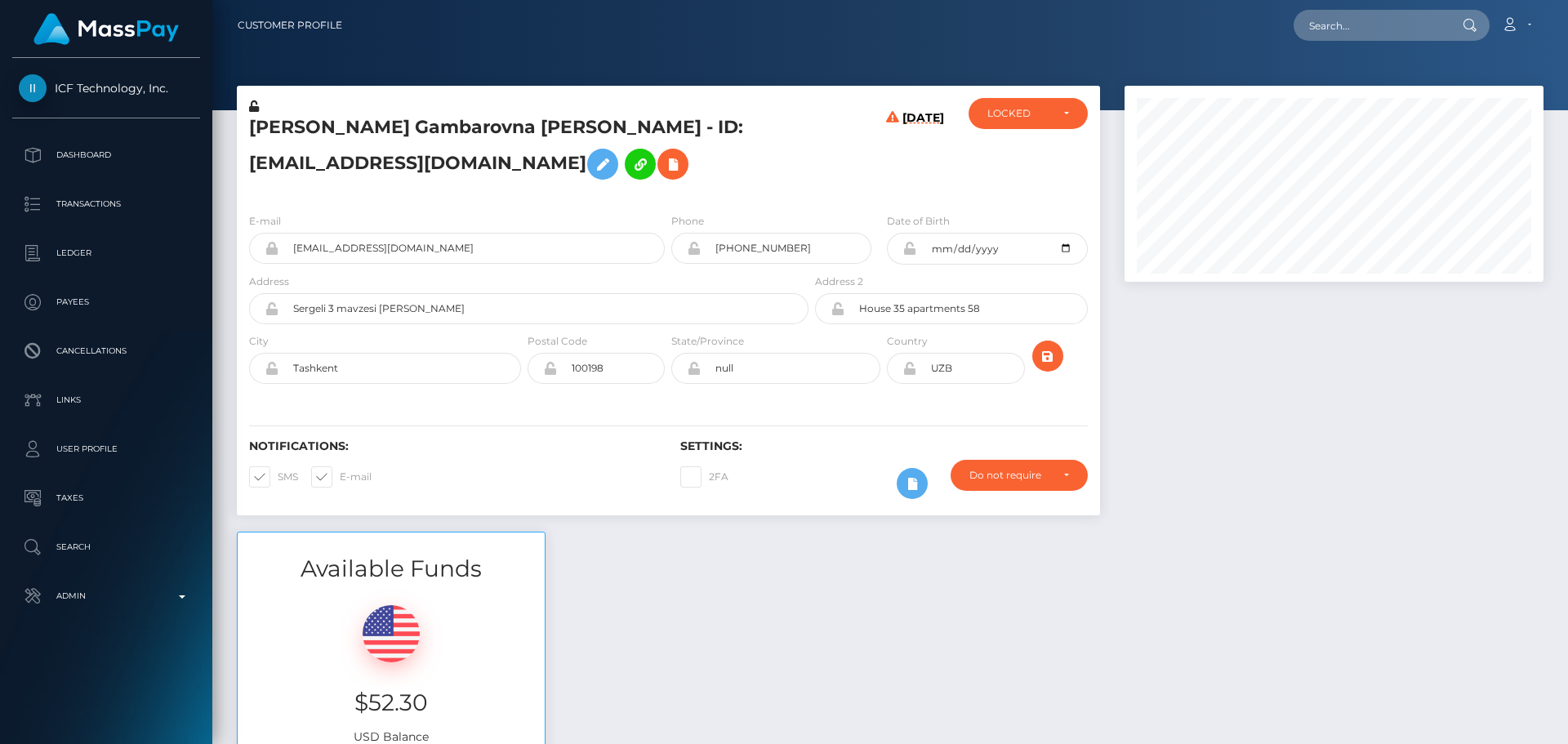
scroll to position [196, 419]
click at [730, 136] on h5 "[PERSON_NAME] Gambarovna [PERSON_NAME] - ID: [EMAIL_ADDRESS][DOMAIN_NAME]" at bounding box center [524, 152] width 550 height 72
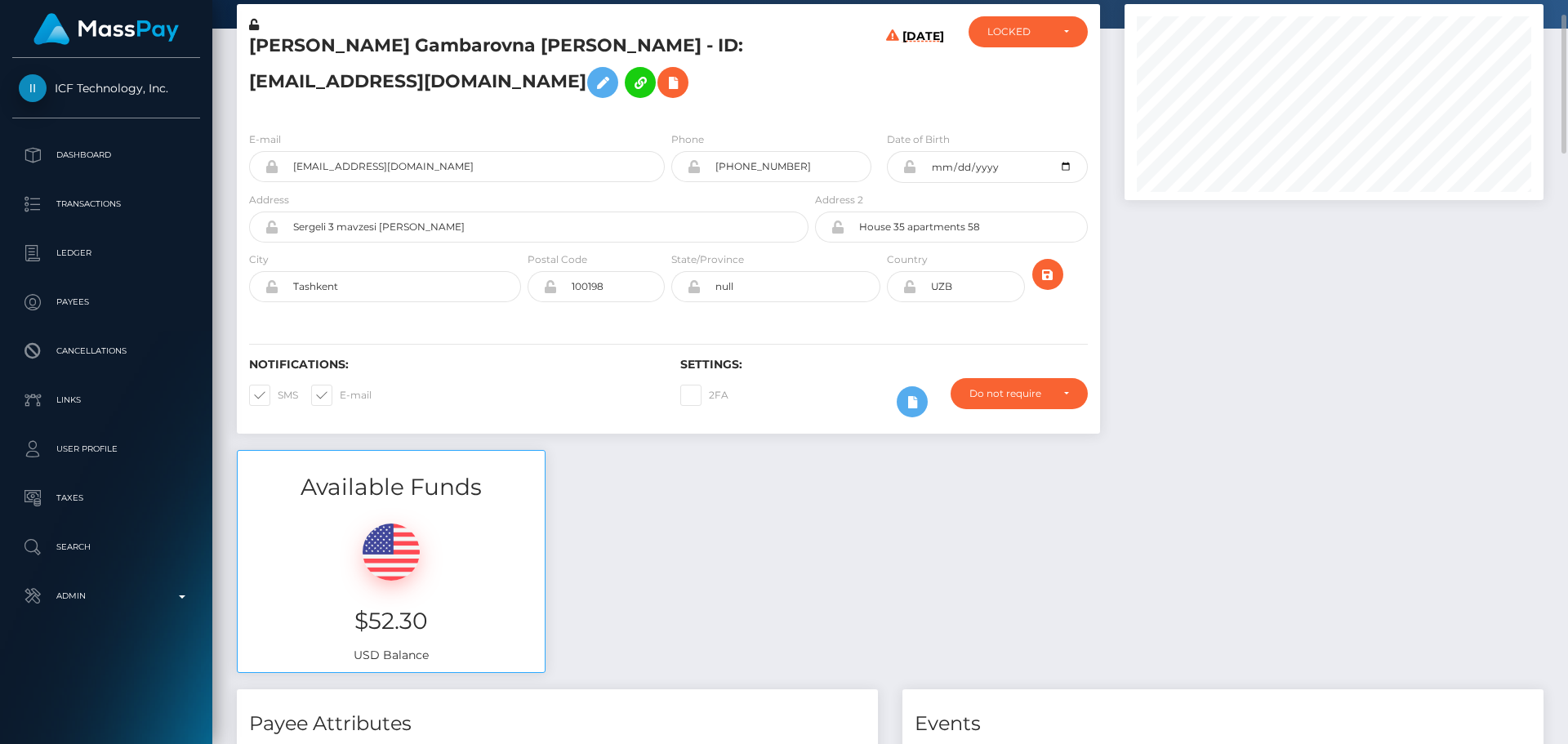
scroll to position [0, 0]
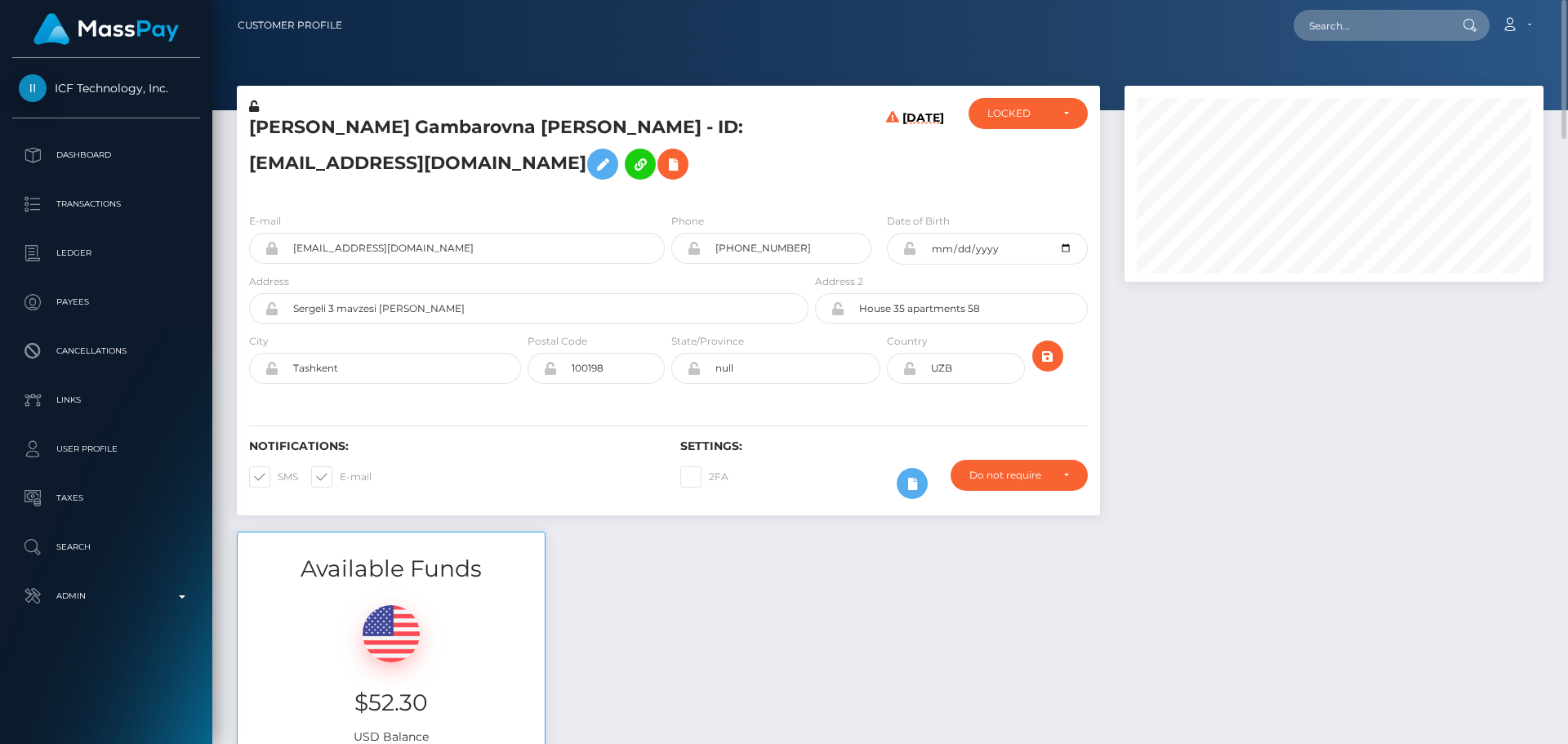
click at [282, 122] on h5 "[PERSON_NAME] Gambarovna [PERSON_NAME] - ID: [EMAIL_ADDRESS][DOMAIN_NAME]" at bounding box center [524, 152] width 550 height 72
copy h5 "Adelya"
click at [476, 127] on h5 "[PERSON_NAME] Gambarovna [PERSON_NAME] - ID: [EMAIL_ADDRESS][DOMAIN_NAME]" at bounding box center [524, 152] width 550 height 72
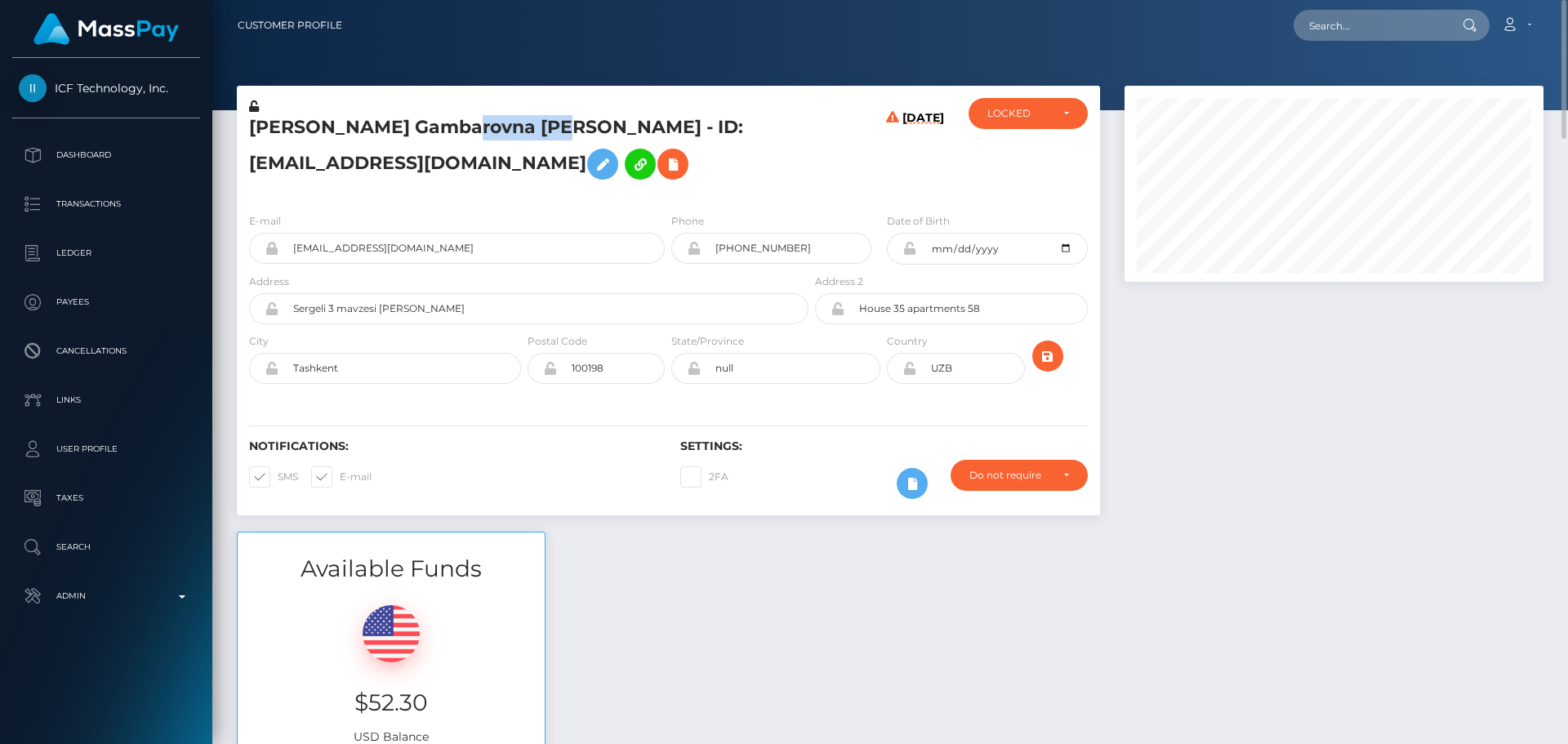
copy h5 "Kurbanova"
click at [775, 152] on h5 "[PERSON_NAME] Gambarovna [PERSON_NAME] - ID: [EMAIL_ADDRESS][DOMAIN_NAME]" at bounding box center [524, 152] width 550 height 72
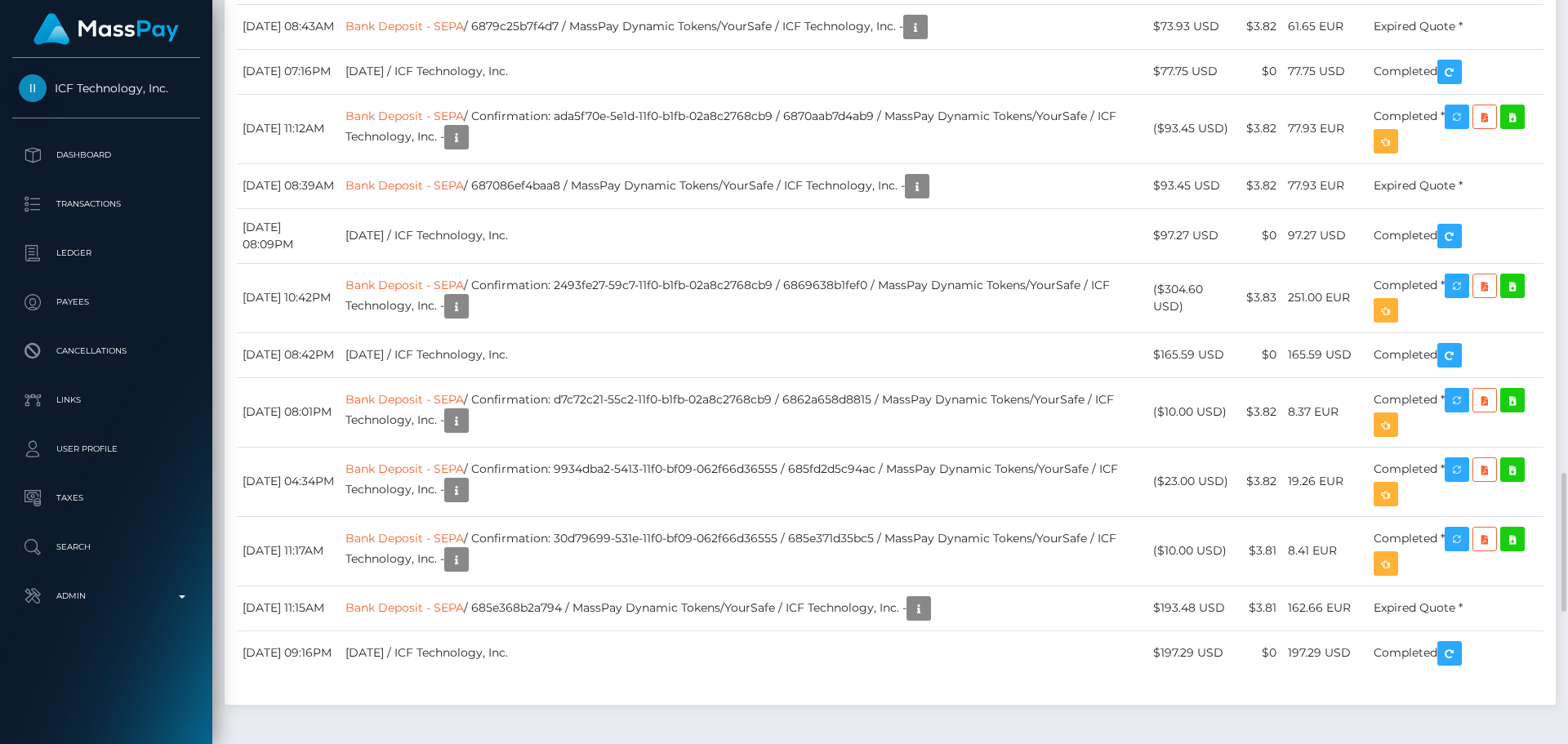
scroll to position [196, 419]
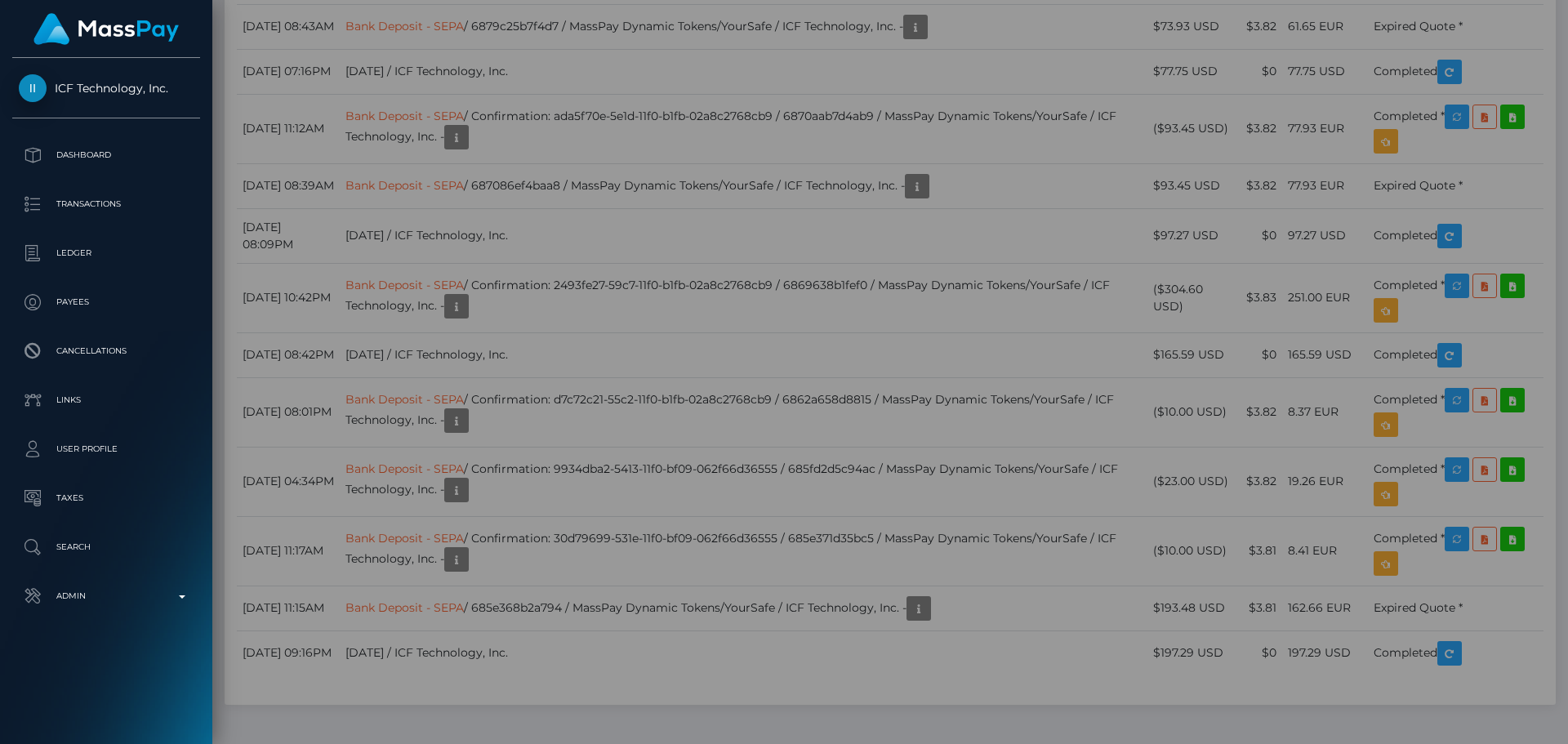
scroll to position [0, 0]
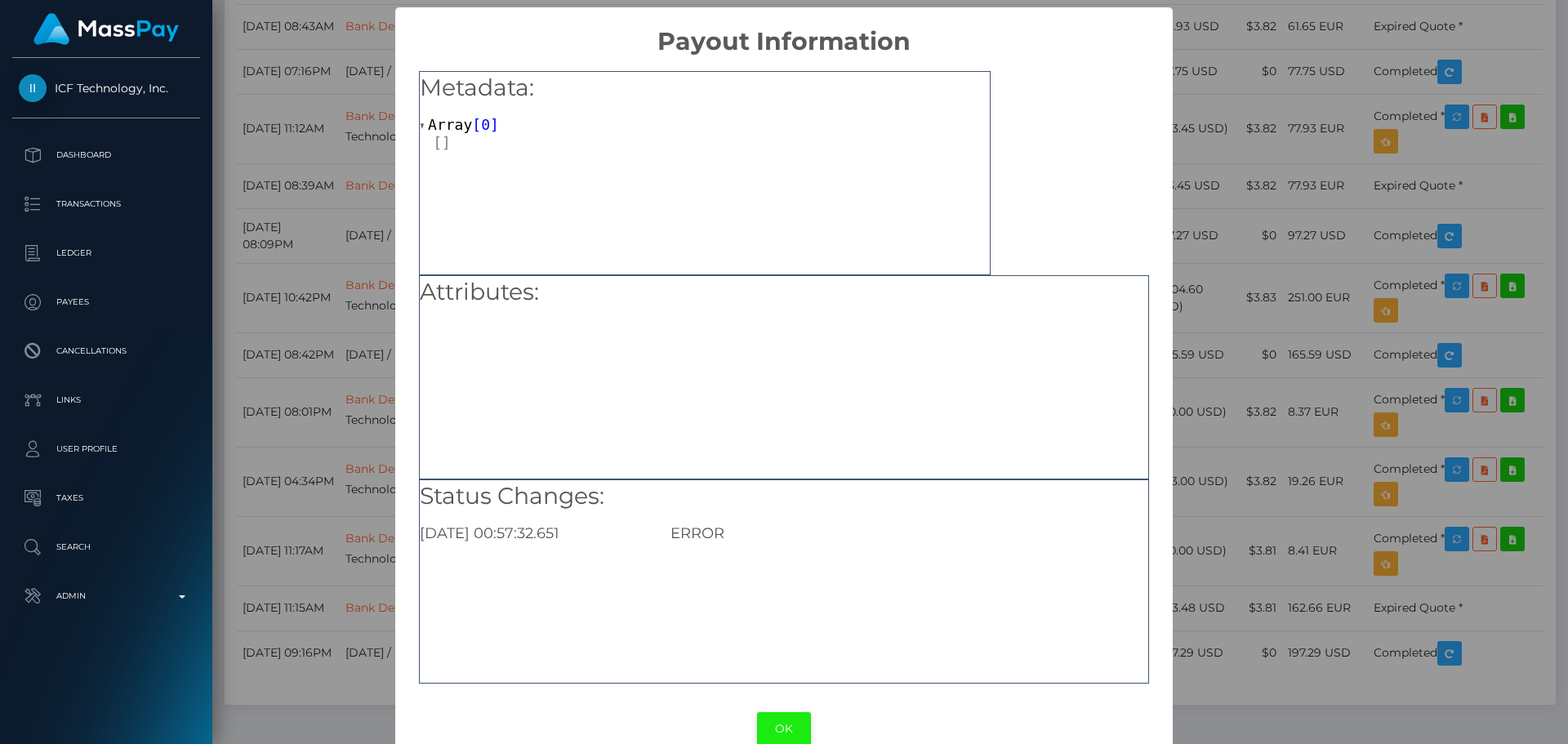
click at [774, 722] on button "OK" at bounding box center [783, 728] width 54 height 33
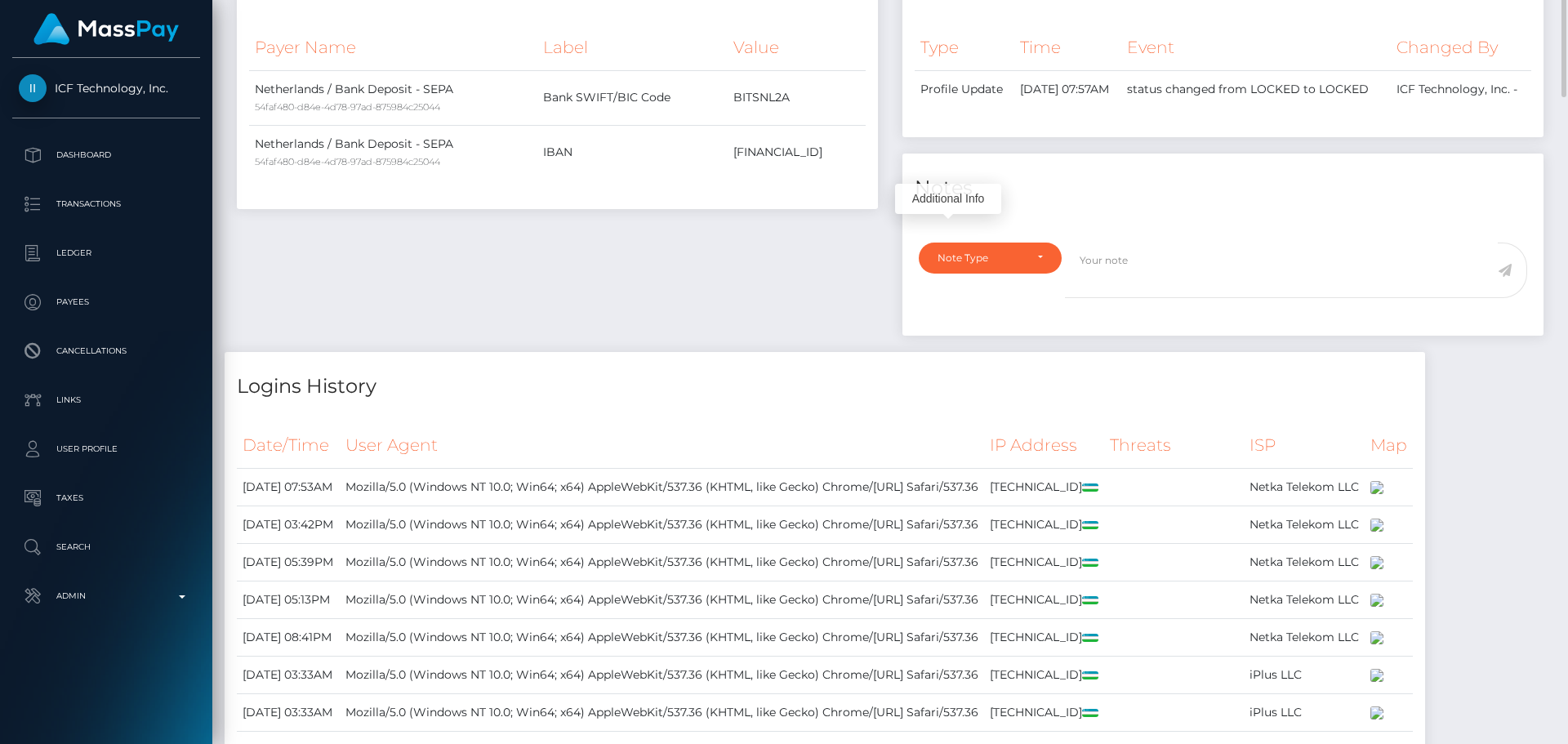
scroll to position [653, 0]
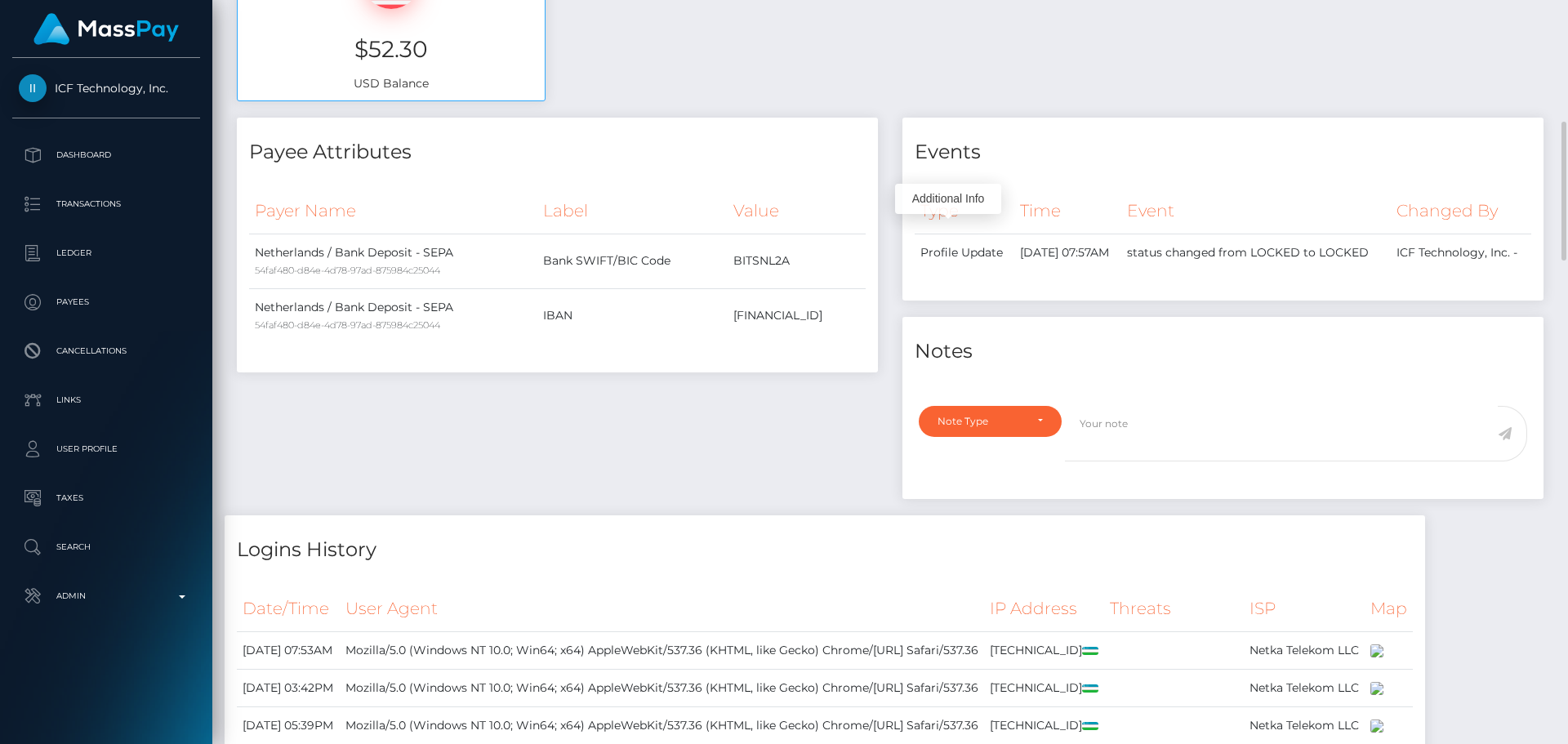
click at [790, 414] on div "Payee Attributes Payer Name Label Value Netherlands / Bank Deposit - SEPA 54faf…" at bounding box center [557, 316] width 666 height 398
click at [1021, 428] on div "Note Type" at bounding box center [980, 420] width 87 height 13
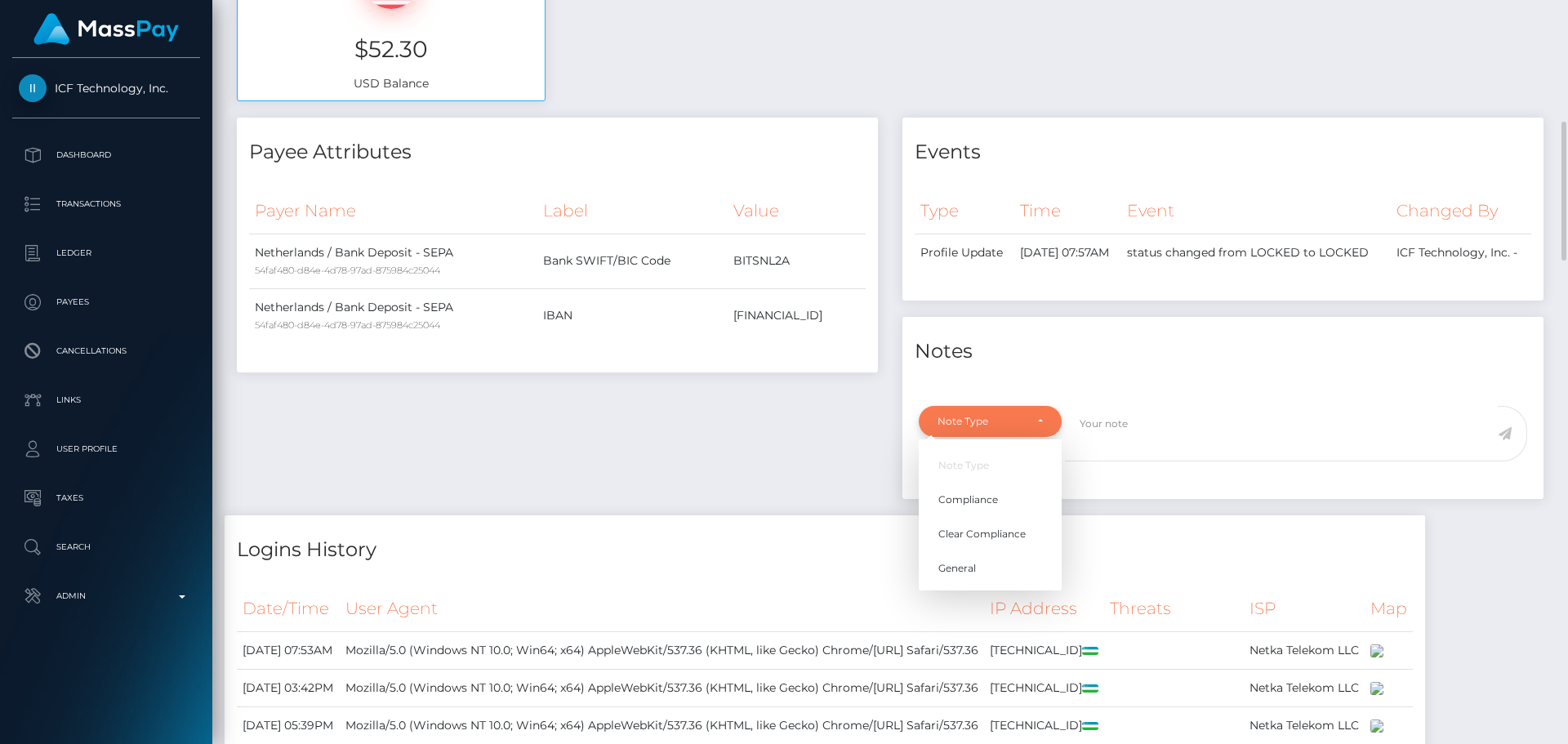
scroll to position [196, 419]
click at [998, 501] on ul "Note Type Compliance Clear Compliance General" at bounding box center [990, 516] width 143 height 134
click at [1008, 428] on div "Note Type" at bounding box center [980, 420] width 87 height 13
click at [981, 506] on span "Compliance" at bounding box center [968, 499] width 60 height 15
select select "COMPLIANCE"
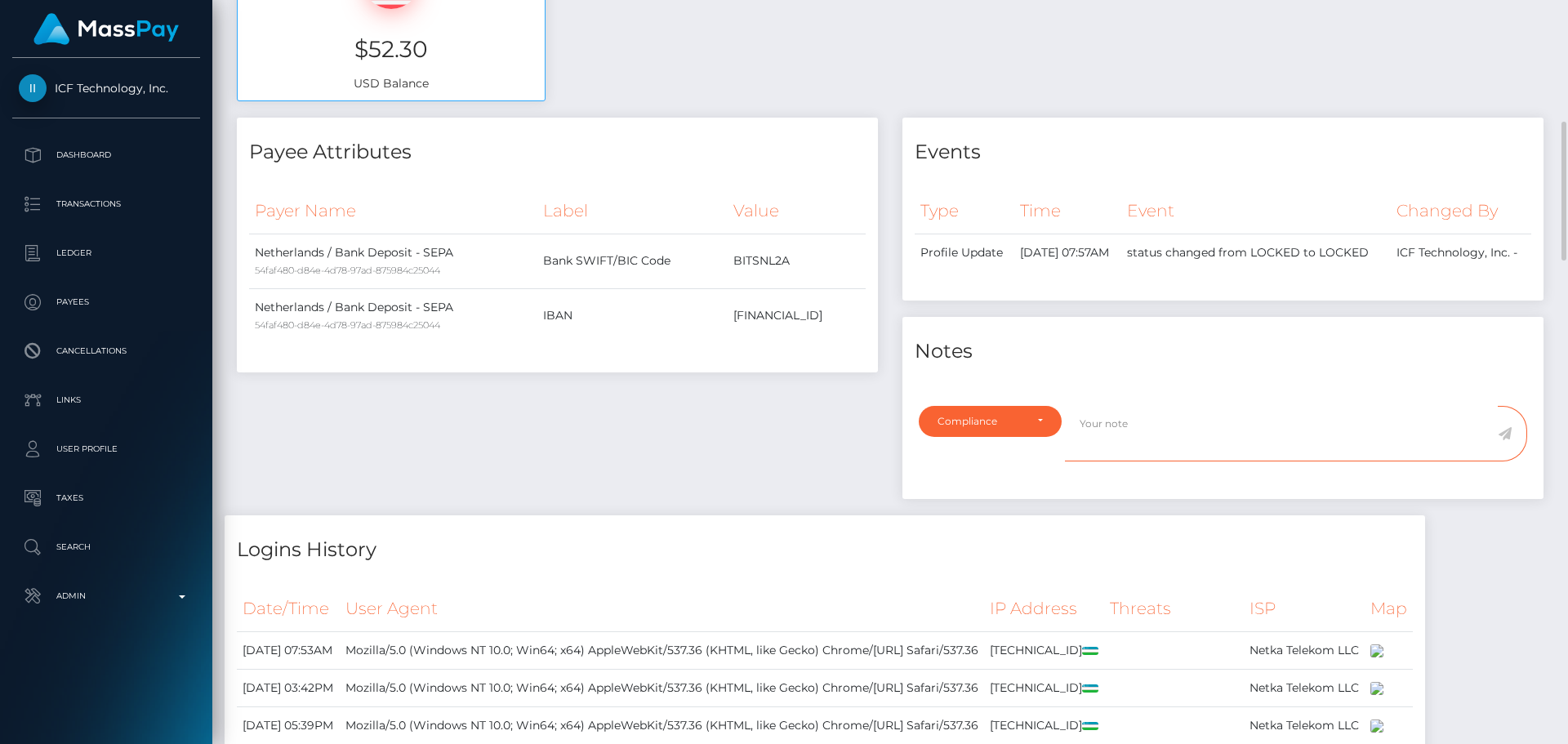
click at [1193, 462] on textarea at bounding box center [1281, 434] width 433 height 57
click at [780, 316] on td "NL55YOUR0246838124" at bounding box center [796, 316] width 138 height 55
copy td "NL55YOUR0246838124"
click at [1255, 451] on textarea "Bank statement for" at bounding box center [1281, 434] width 433 height 57
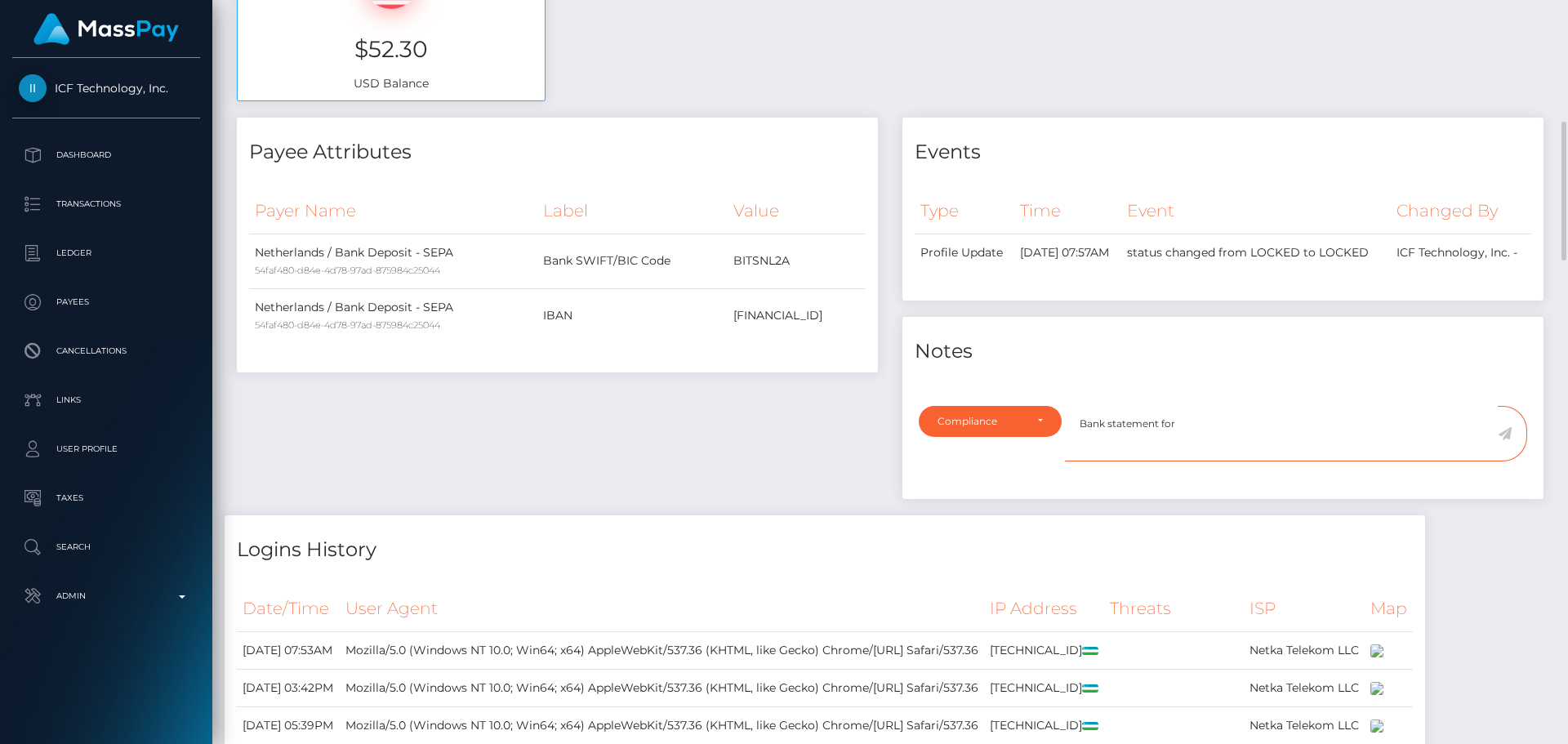
paste textarea "NL55YOUR0246838124"
type textarea "Bank statement for NL55YOUR0246838124 is required."
click at [1507, 440] on icon at bounding box center [1504, 433] width 14 height 13
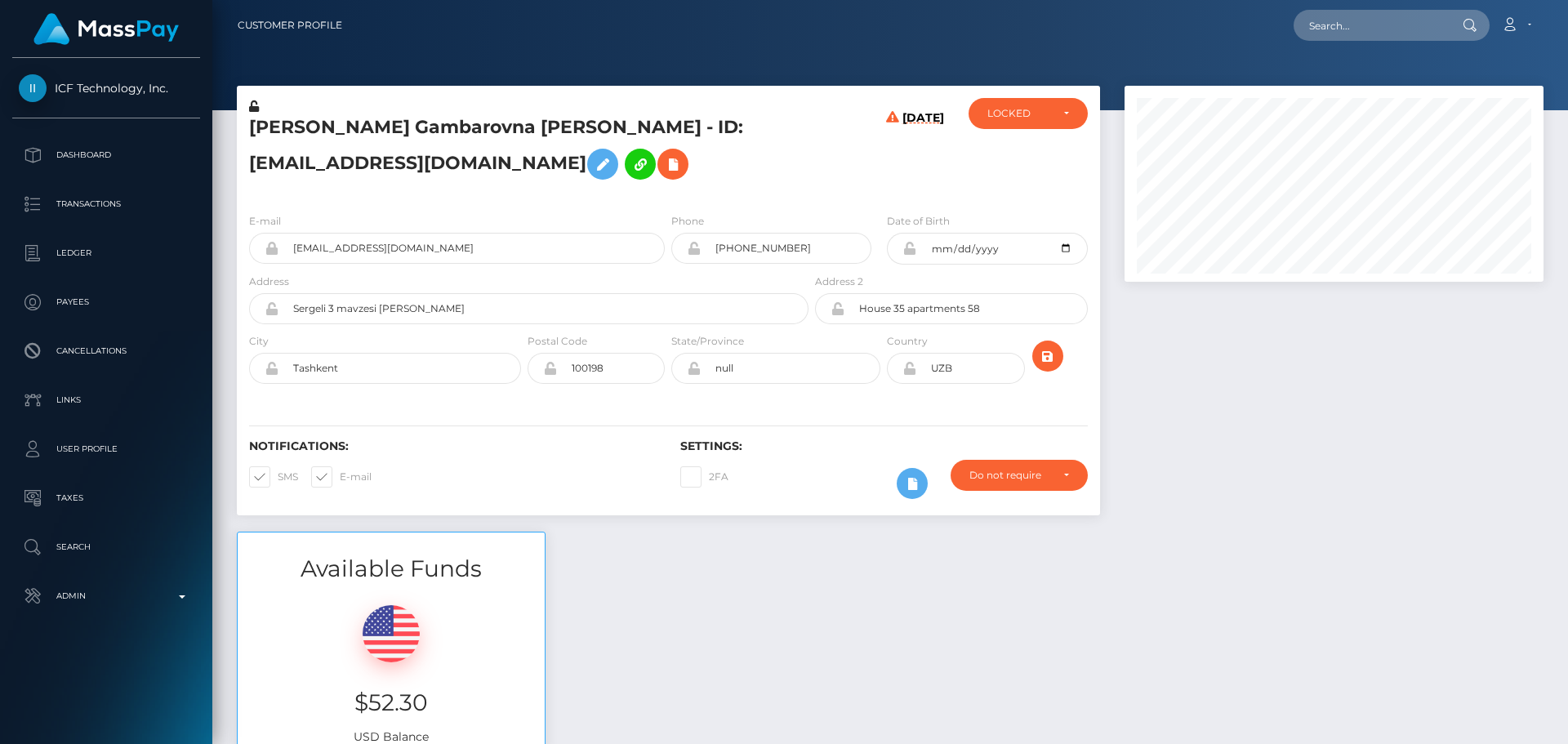
scroll to position [816321, 816010]
click at [1025, 108] on div "LOCKED" at bounding box center [1019, 112] width 63 height 13
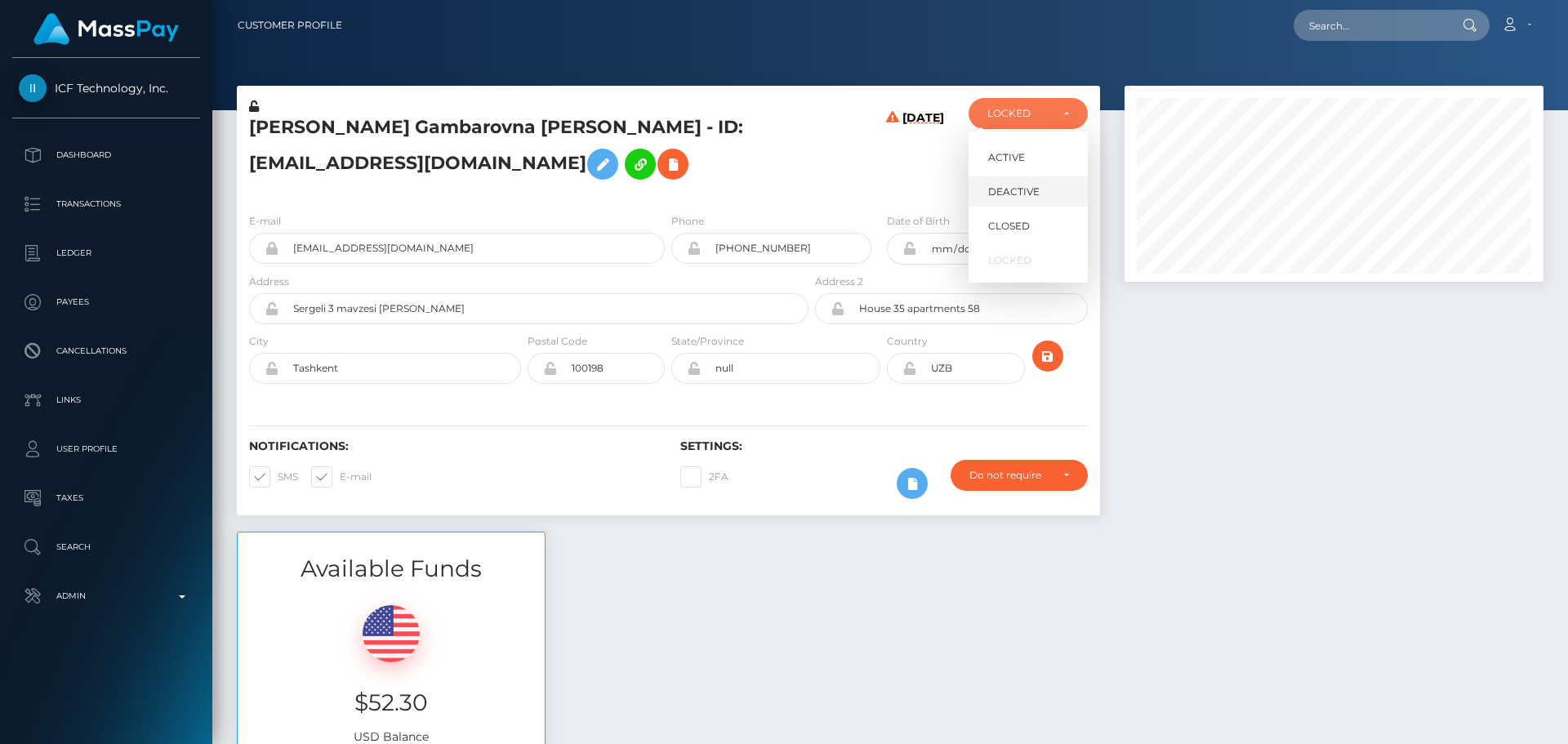
click at [1023, 194] on span "DEACTIVE" at bounding box center [1014, 192] width 52 height 15
select select "DEACTIVE"
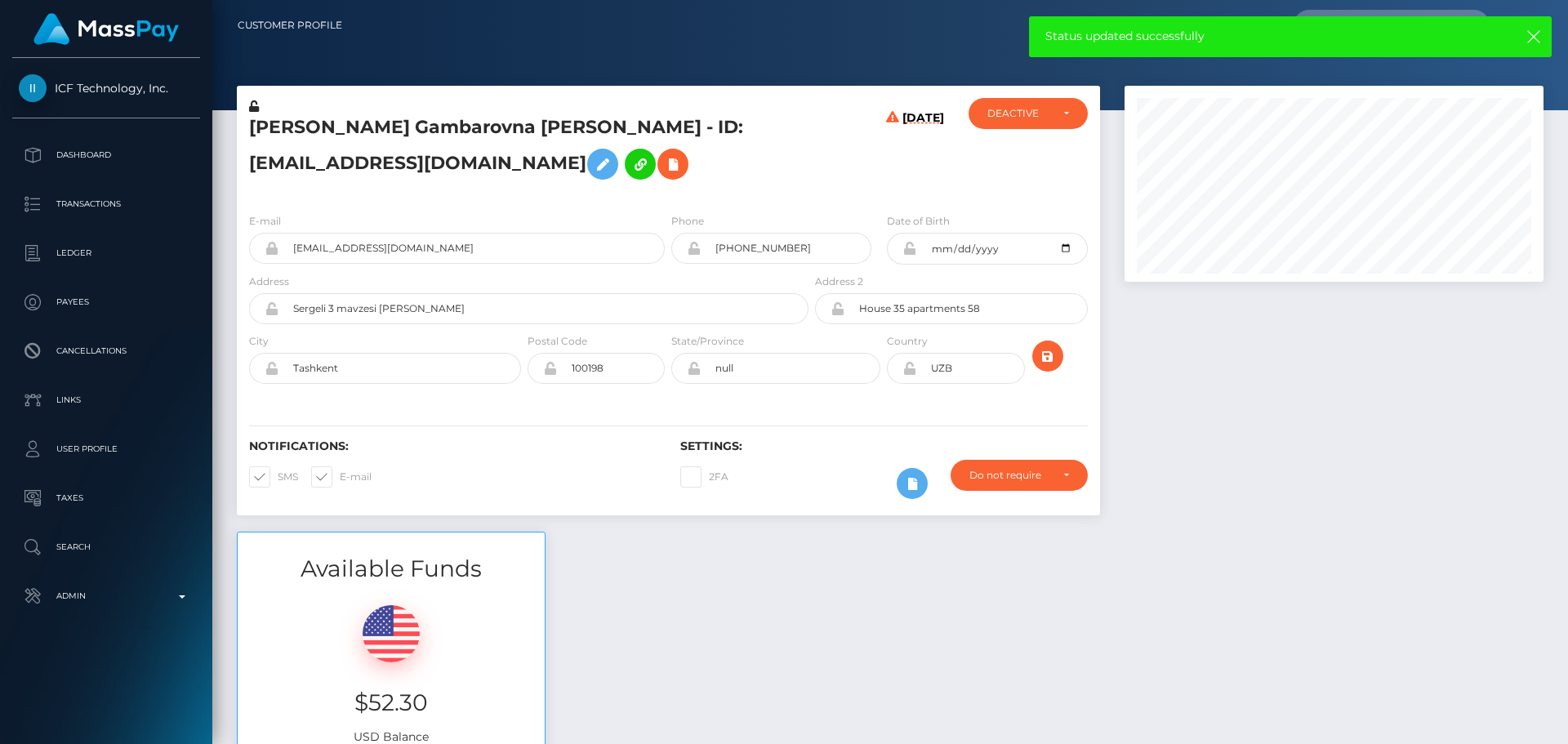
click at [472, 122] on h5 "[PERSON_NAME] Gambarovna [PERSON_NAME] - ID: [EMAIL_ADDRESS][DOMAIN_NAME]" at bounding box center [524, 152] width 550 height 72
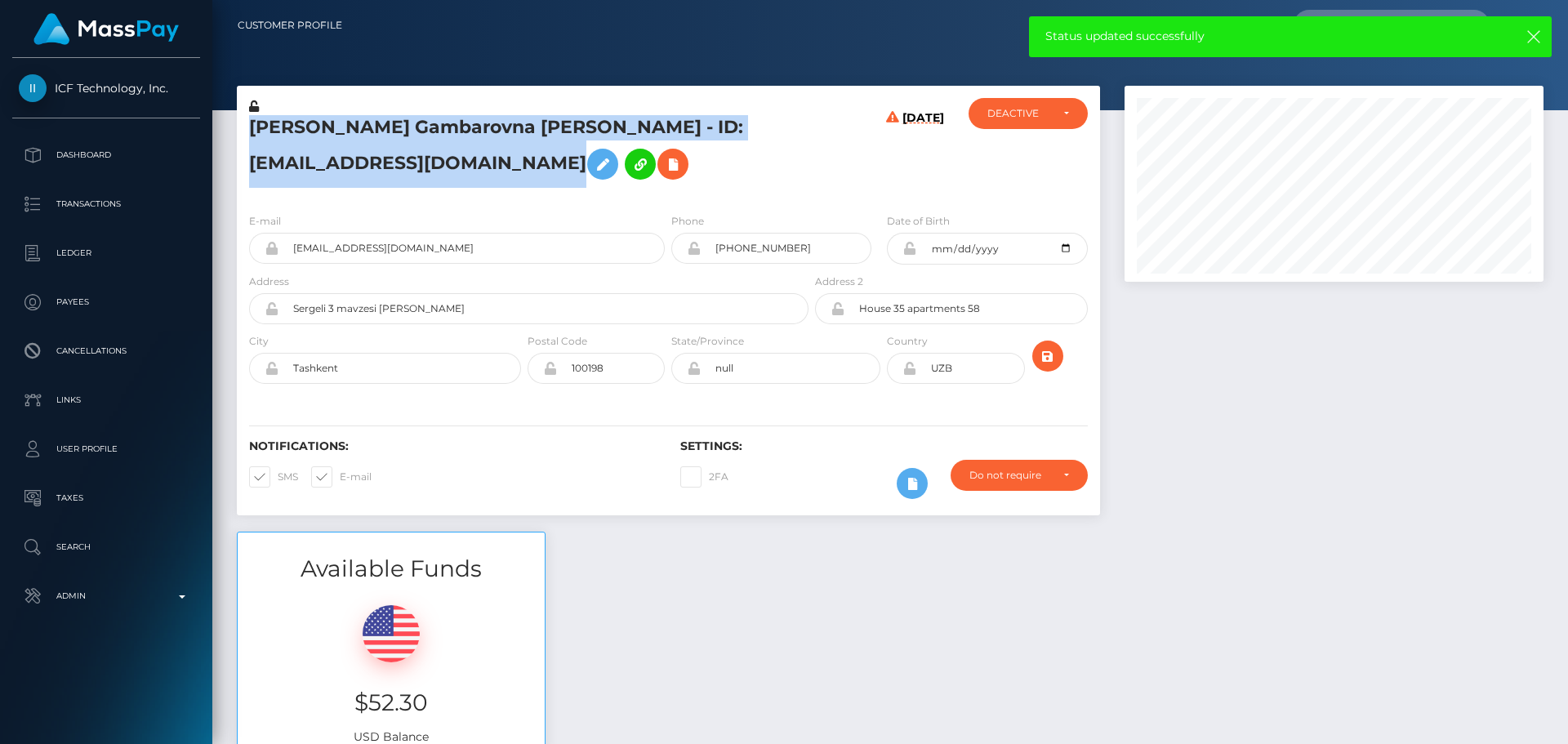
click at [473, 125] on h5 "[PERSON_NAME] Gambarovna [PERSON_NAME] - ID: [EMAIL_ADDRESS][DOMAIN_NAME]" at bounding box center [524, 152] width 550 height 72
copy h5 "[PERSON_NAME] Gambarovna [PERSON_NAME] - ID: [EMAIL_ADDRESS][DOMAIN_NAME]"
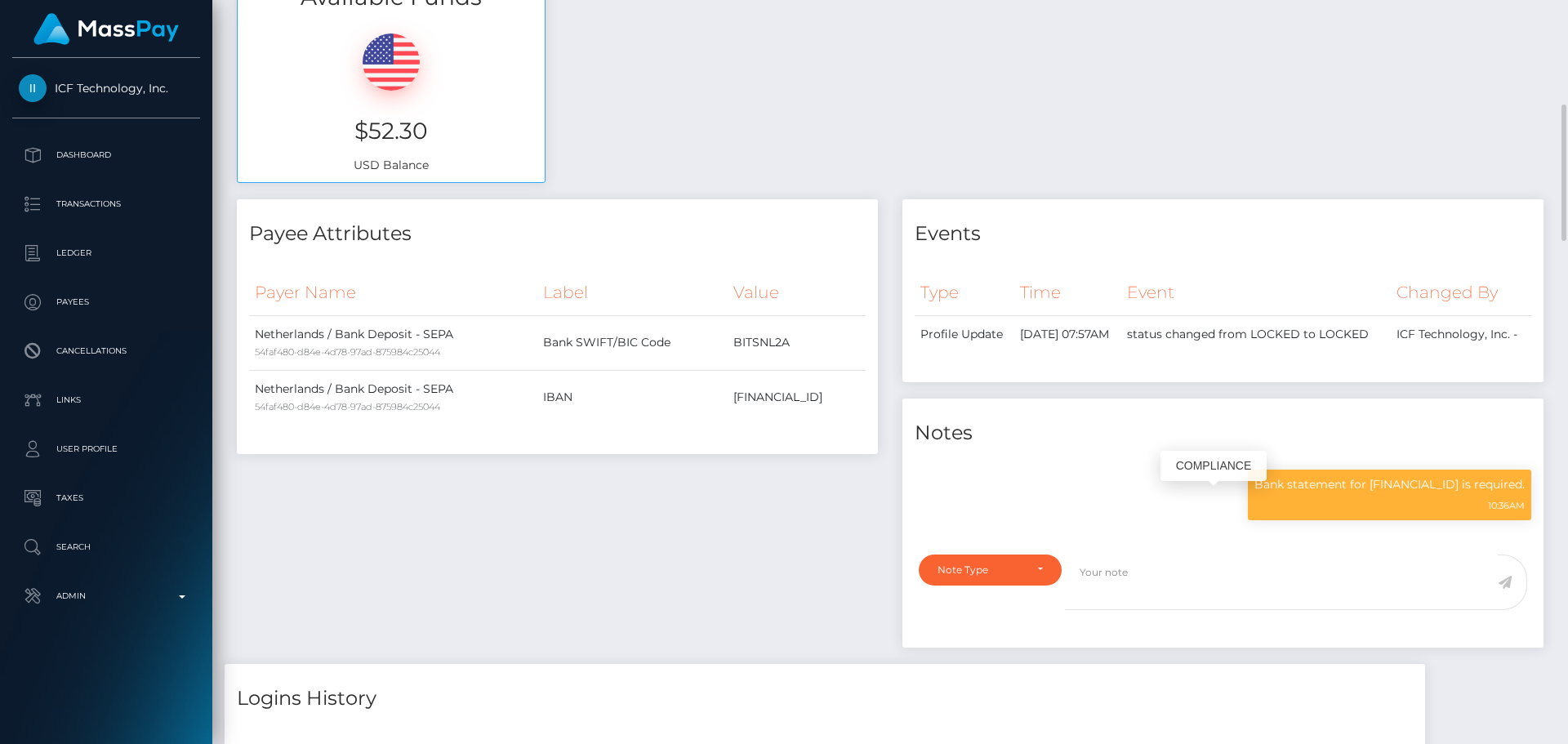
click at [1374, 493] on p "Bank statement for [FINANCIAL_ID] is required." at bounding box center [1389, 485] width 270 height 18
copy p "[FINANCIAL_ID]"
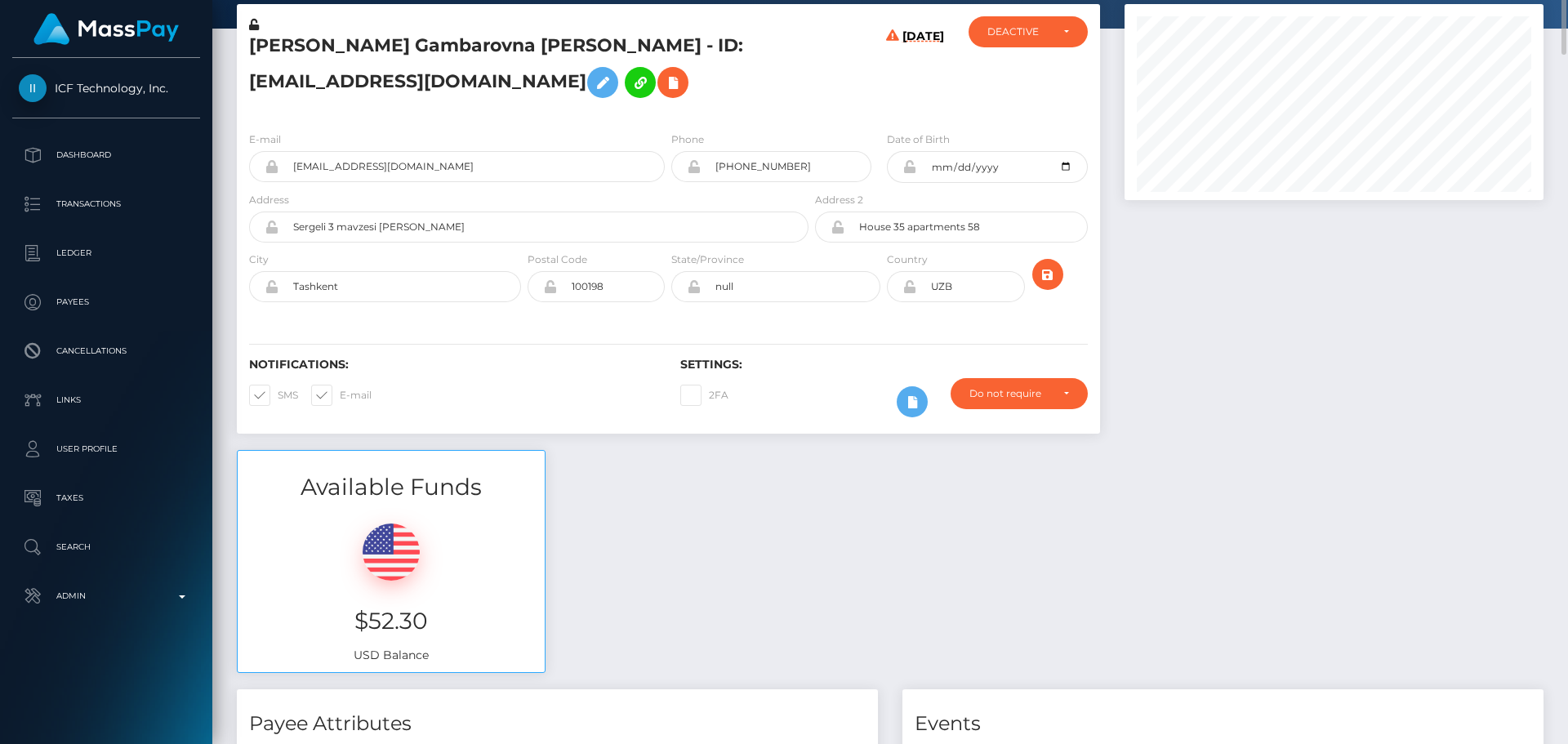
scroll to position [0, 0]
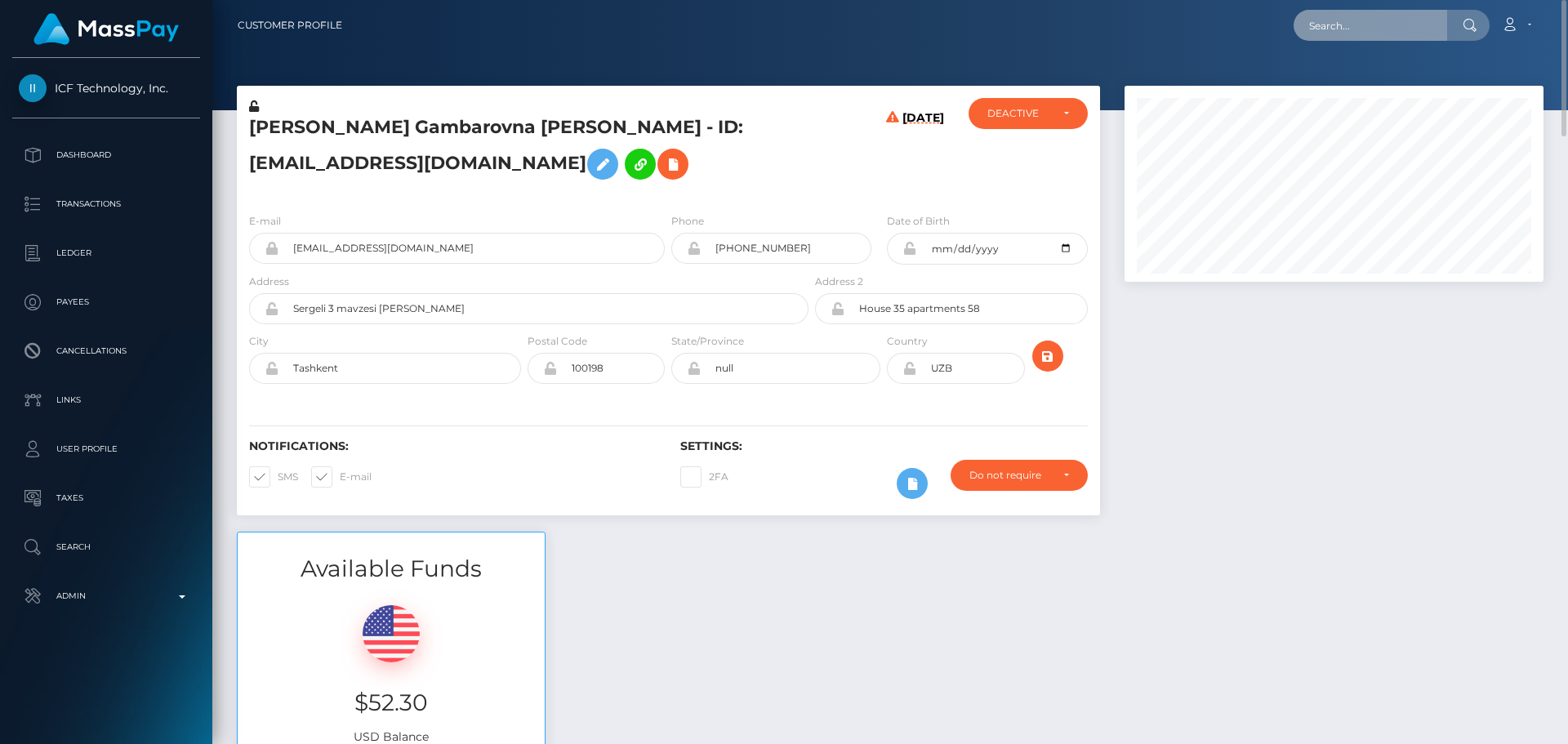
click at [1422, 30] on input "text" at bounding box center [1370, 25] width 153 height 31
paste input "kadaslushy@gmail.com"
type input "kadaslushy@gmail.com"
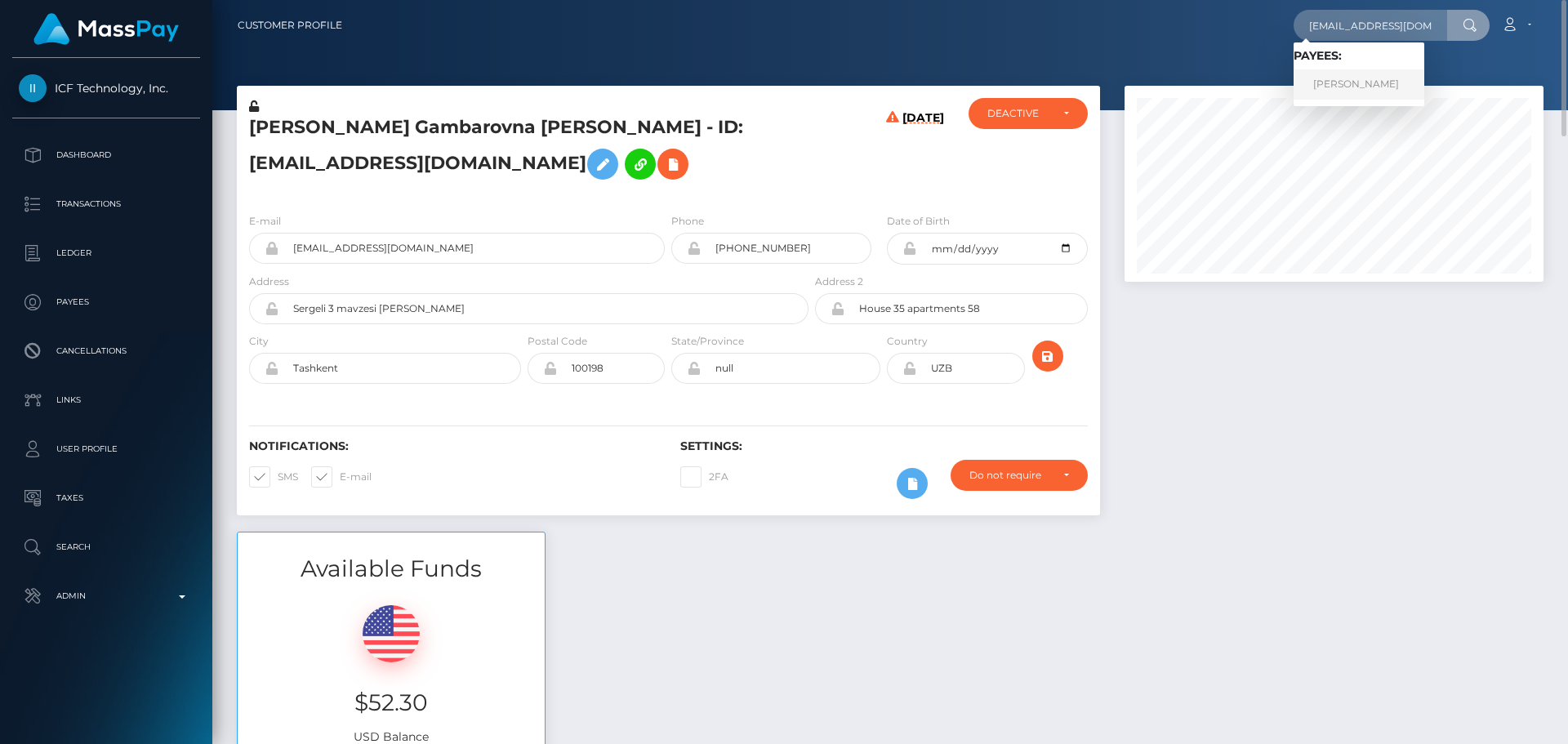
click at [1356, 71] on link "BEN PETERS" at bounding box center [1359, 84] width 131 height 30
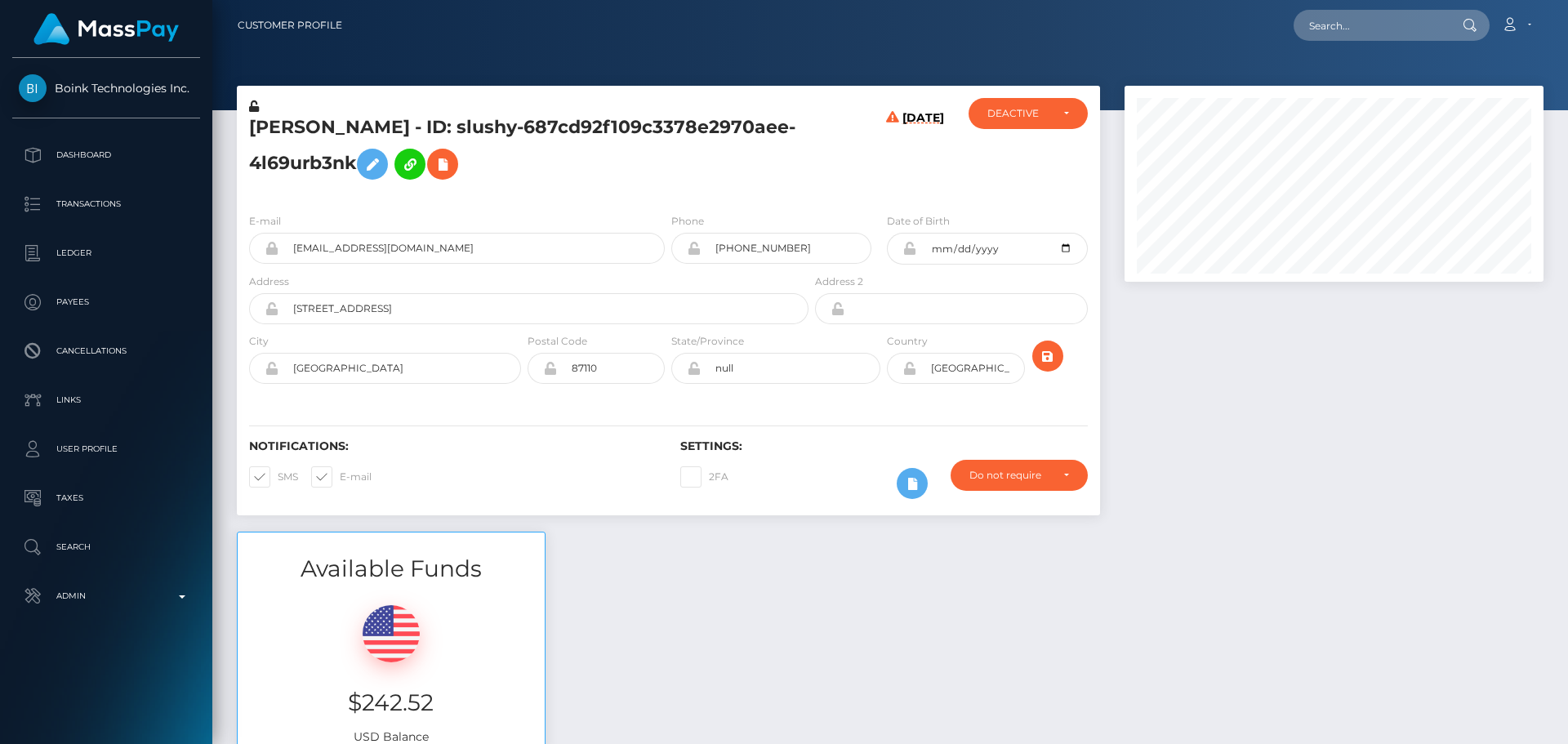
scroll to position [196, 419]
click at [721, 176] on h5 "[PERSON_NAME] - ID: slushy-687cd92f109c3378e2970aee-4l69urb3nk" at bounding box center [524, 152] width 550 height 72
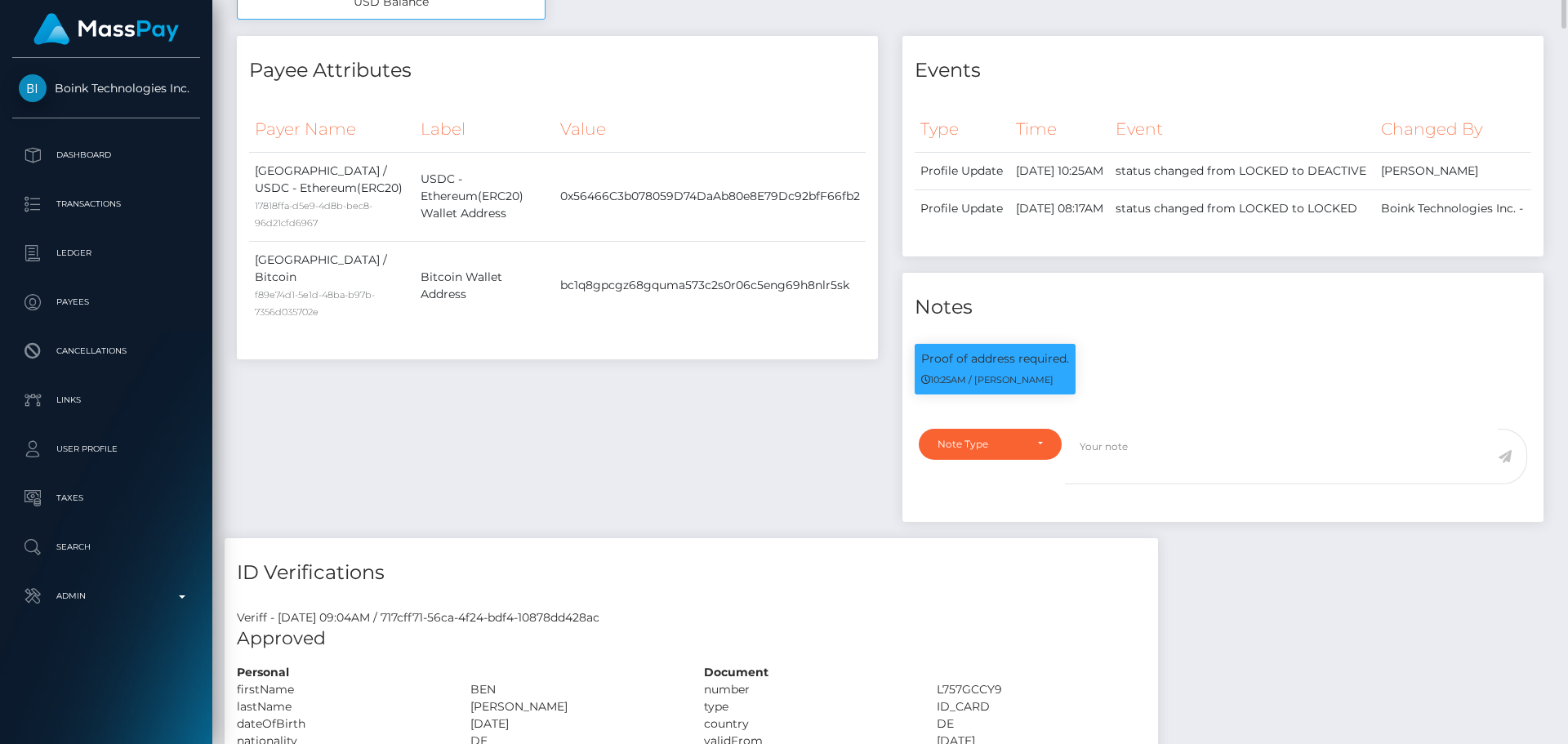
scroll to position [816, 0]
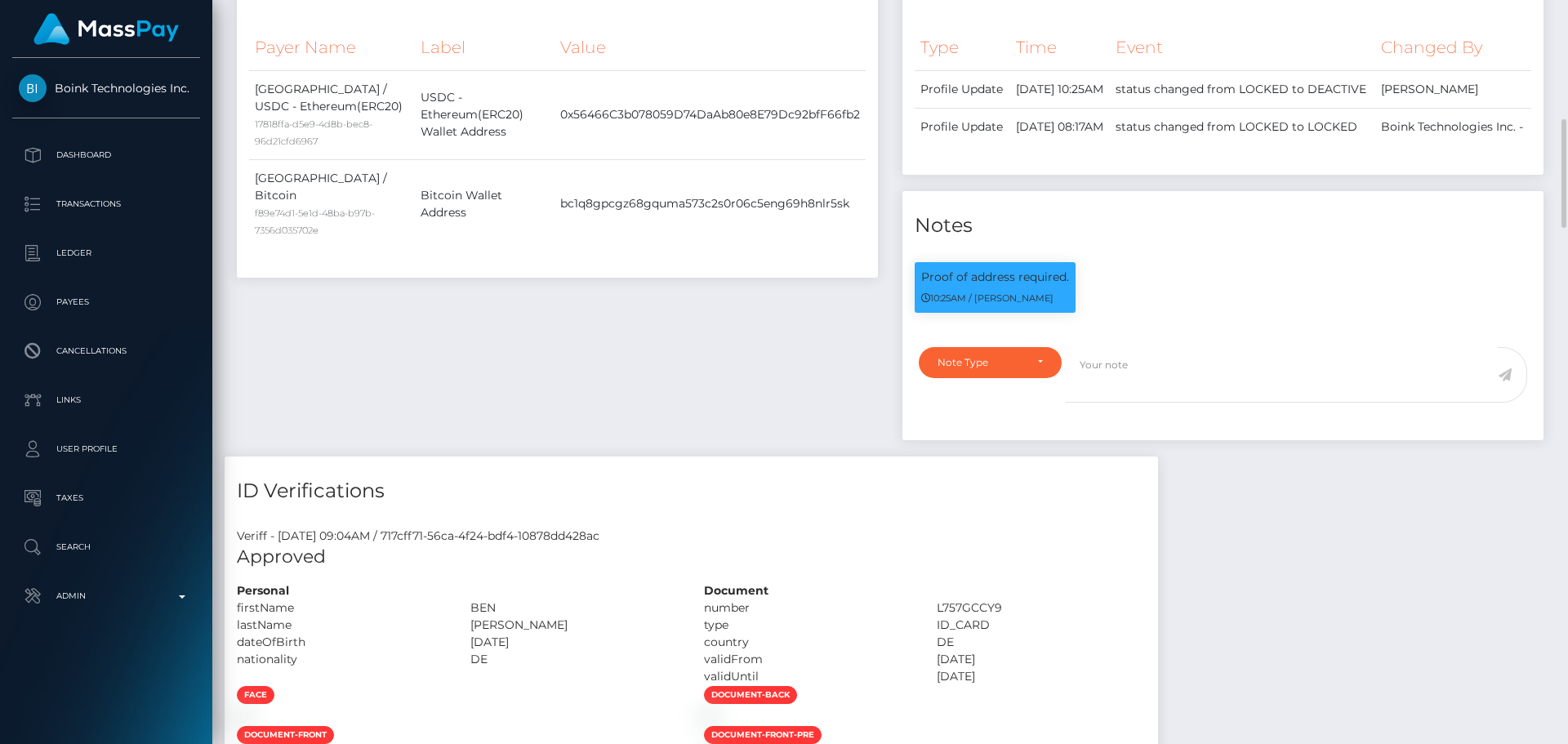
click at [718, 334] on div "Payee Attributes Payer Name Label Value Germany / USDC - Ethereum(ERC20) 17818f…" at bounding box center [557, 205] width 666 height 503
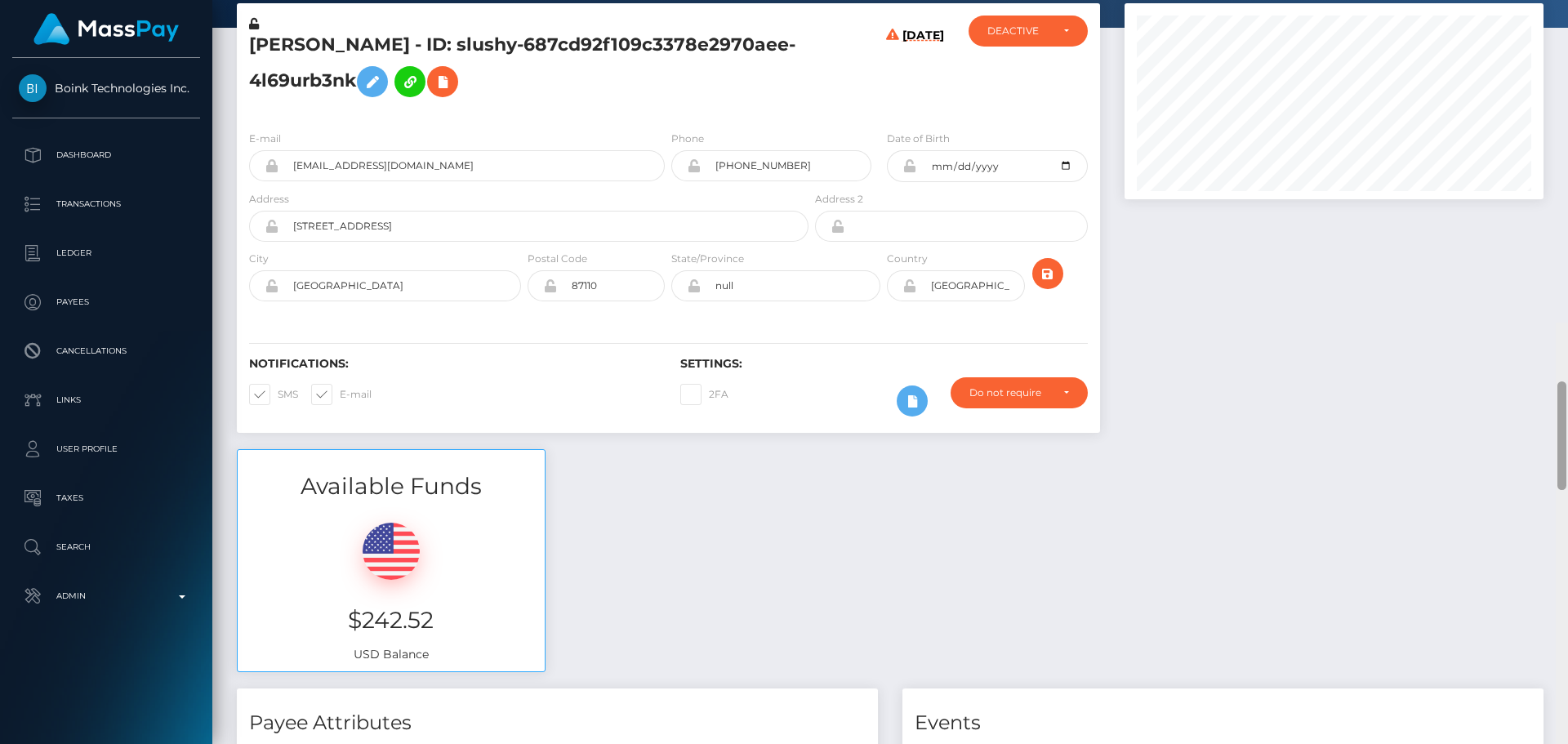
scroll to position [0, 0]
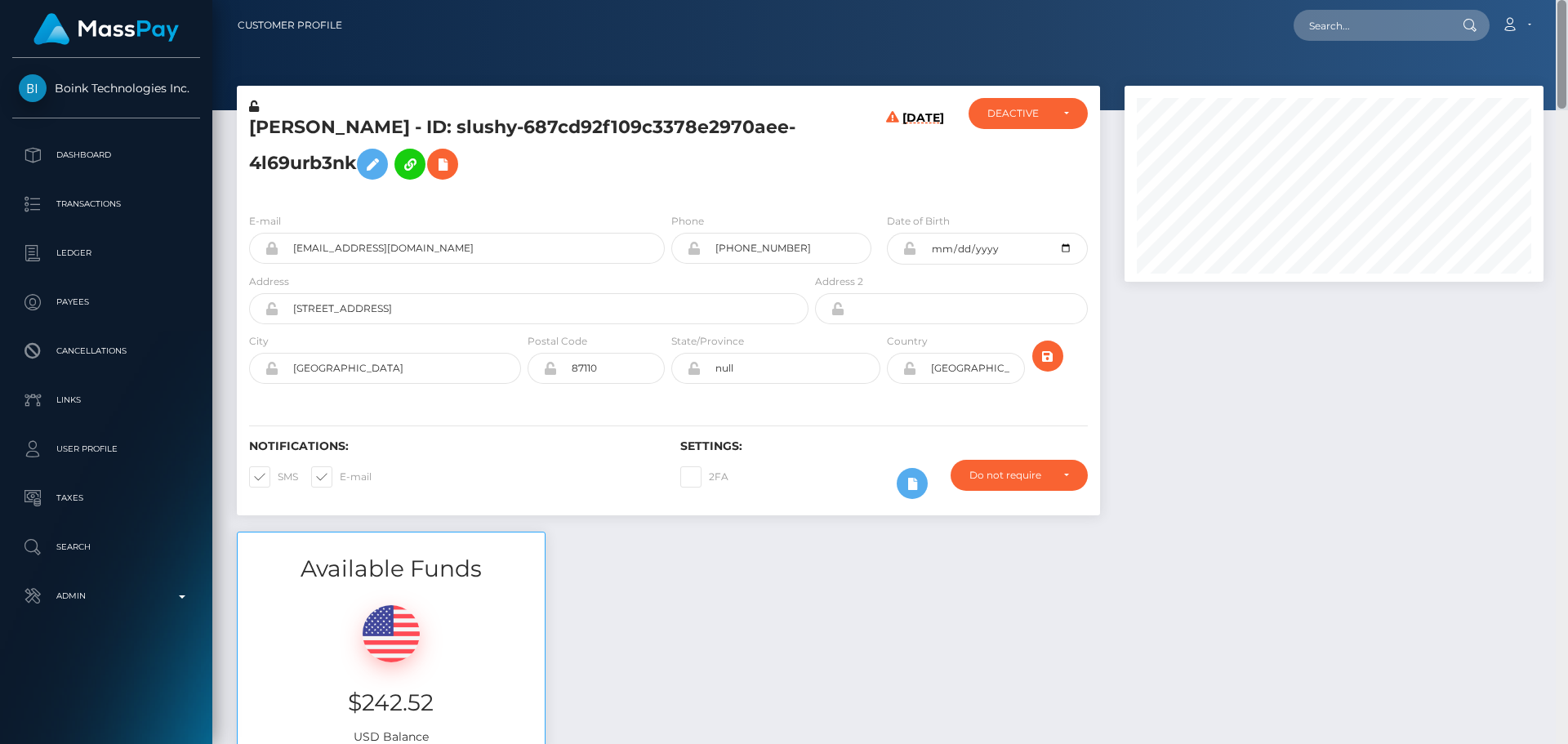
drag, startPoint x: 1560, startPoint y: 601, endPoint x: 1373, endPoint y: 5, distance: 624.6
click at [1563, 13] on div "Customer Profile Loading... Loading..." at bounding box center [890, 372] width 1355 height 744
click at [270, 130] on h5 "[PERSON_NAME] - ID: slushy-687cd92f109c3378e2970aee-4l69urb3nk" at bounding box center [524, 152] width 550 height 72
copy h5 "BEN"
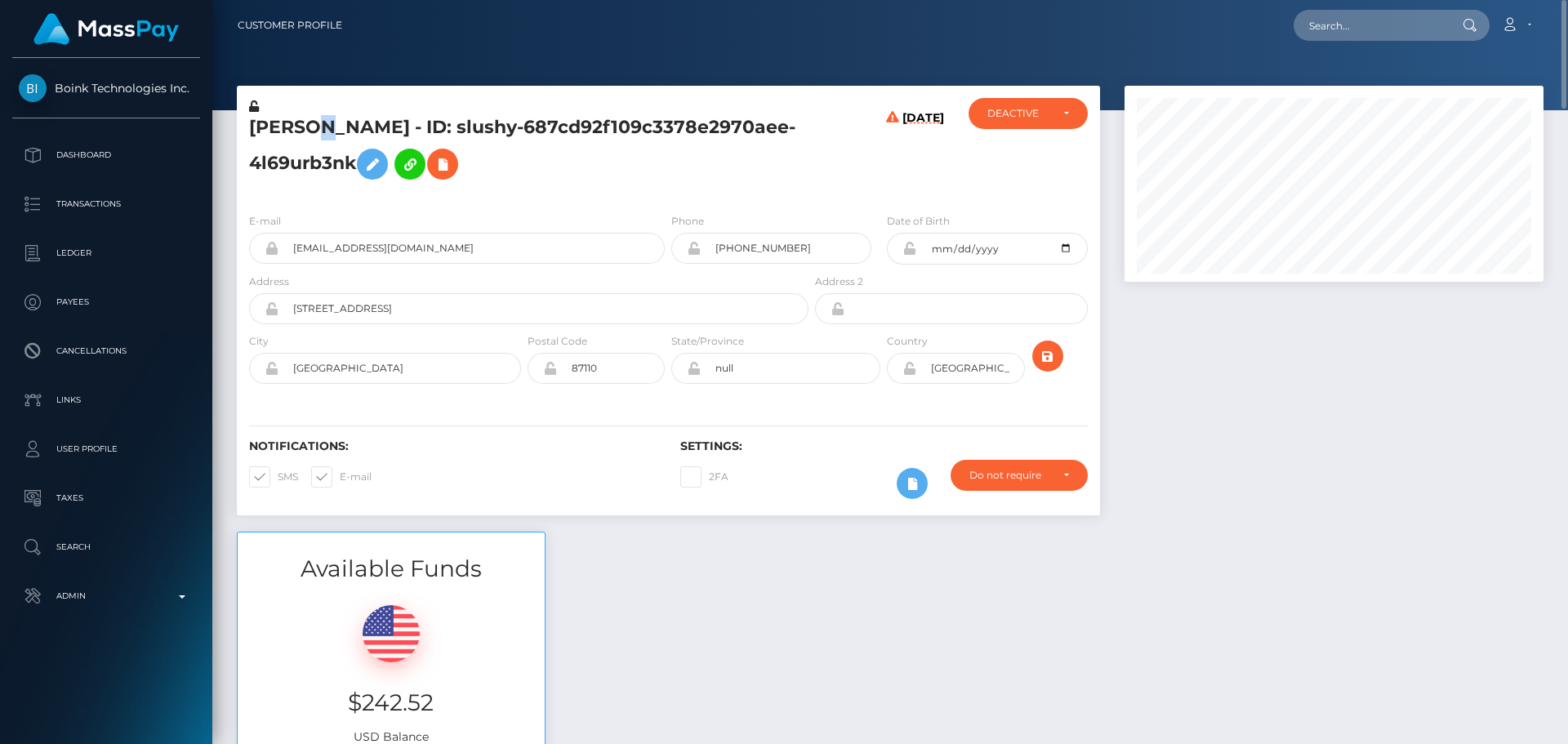
click at [312, 119] on h5 "[PERSON_NAME] - ID: slushy-687cd92f109c3378e2970aee-4l69urb3nk" at bounding box center [524, 152] width 550 height 72
click at [325, 121] on h5 "[PERSON_NAME] - ID: slushy-687cd92f109c3378e2970aee-4l69urb3nk" at bounding box center [524, 152] width 550 height 72
copy h5 "[PERSON_NAME]"
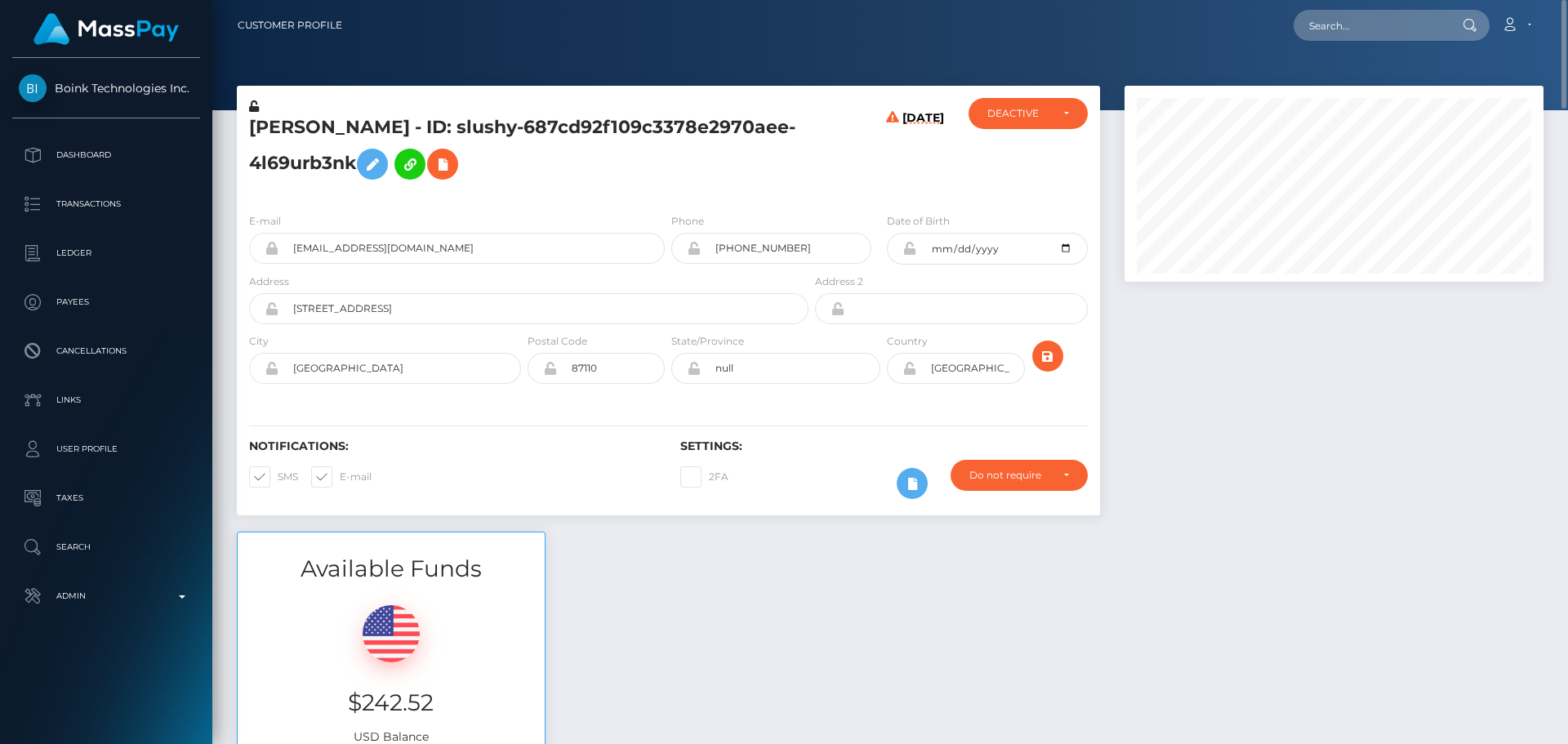
click at [810, 165] on div "[PERSON_NAME] - ID: slushy-687cd92f109c3378e2970aee-4l69urb3nk" at bounding box center [524, 149] width 575 height 102
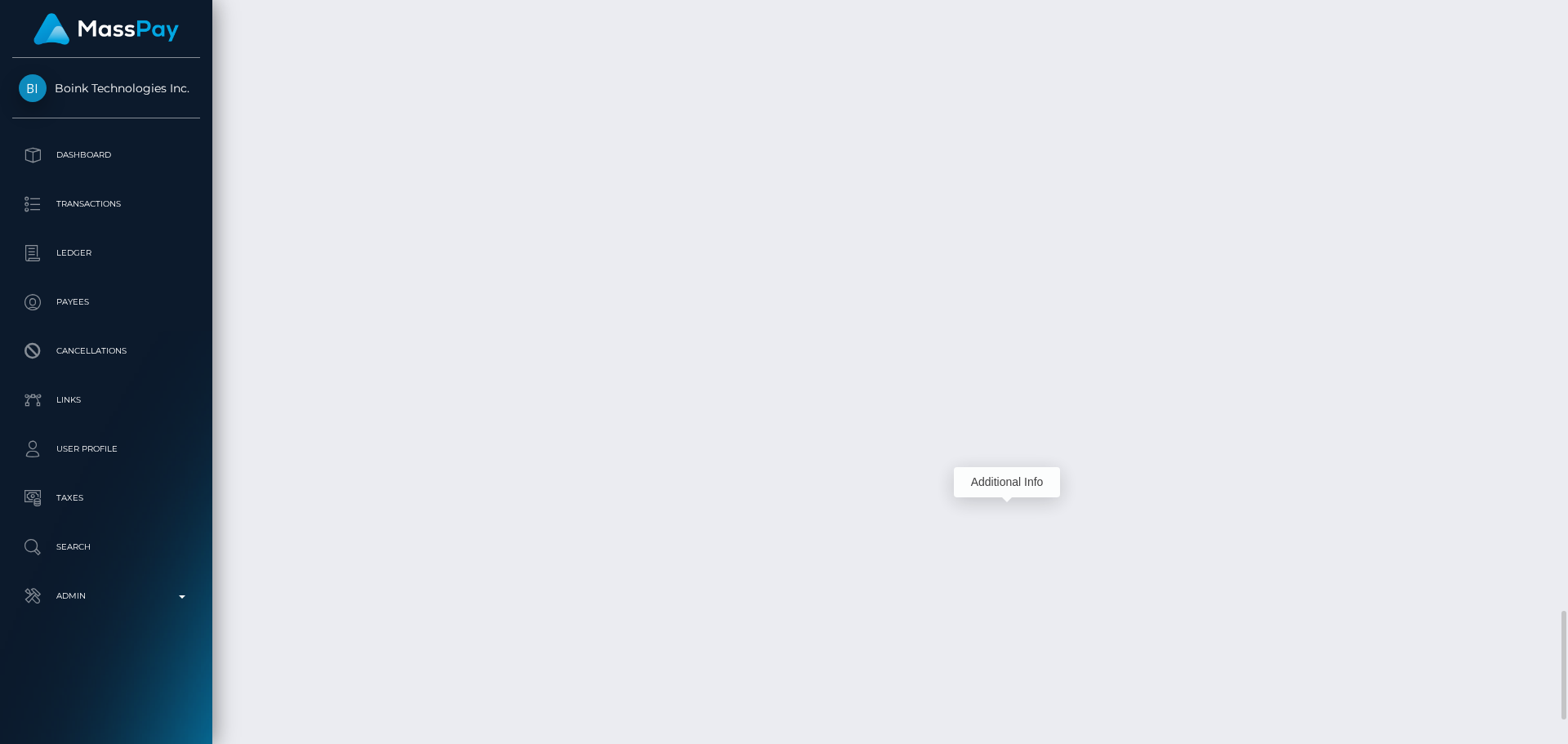
scroll to position [196, 419]
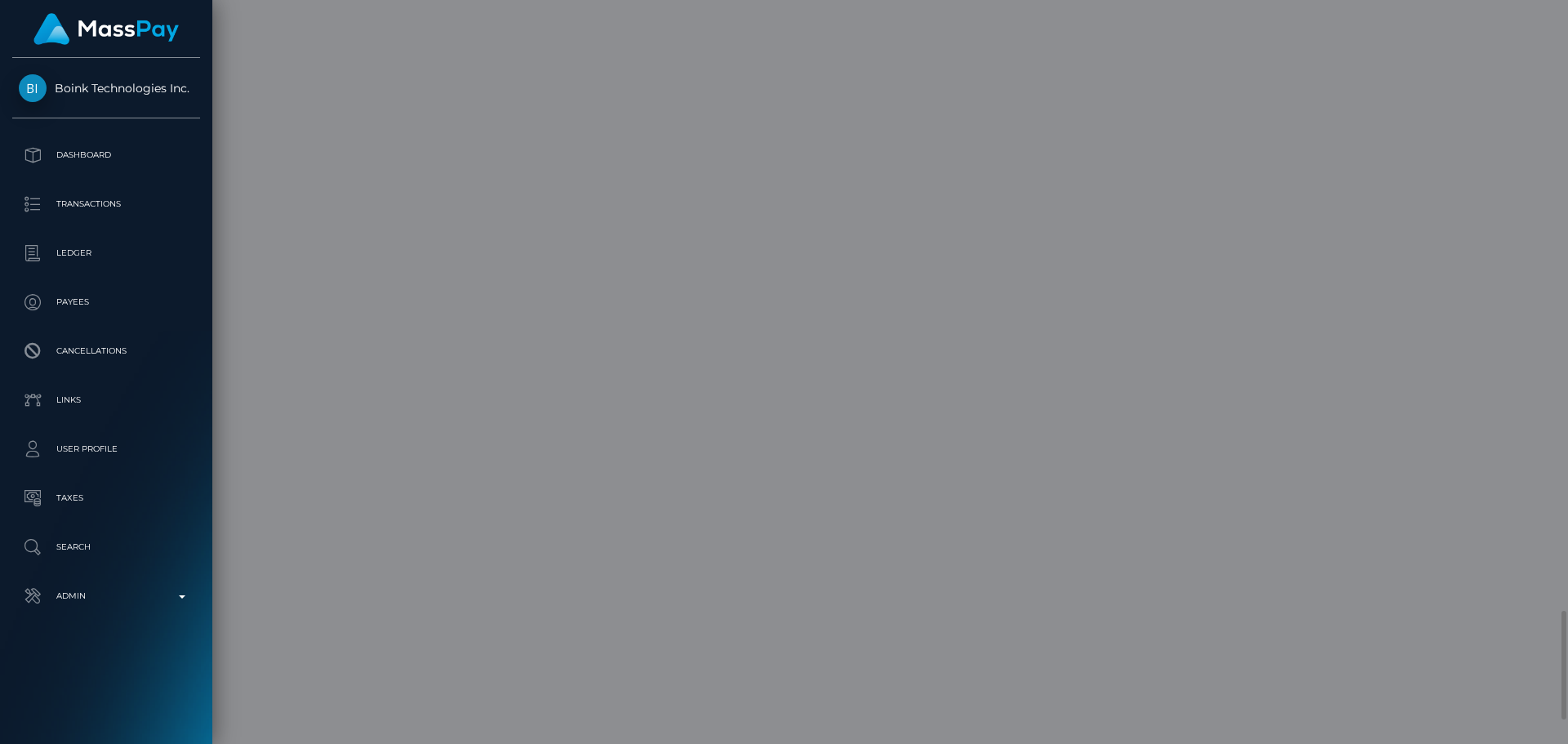
scroll to position [0, 0]
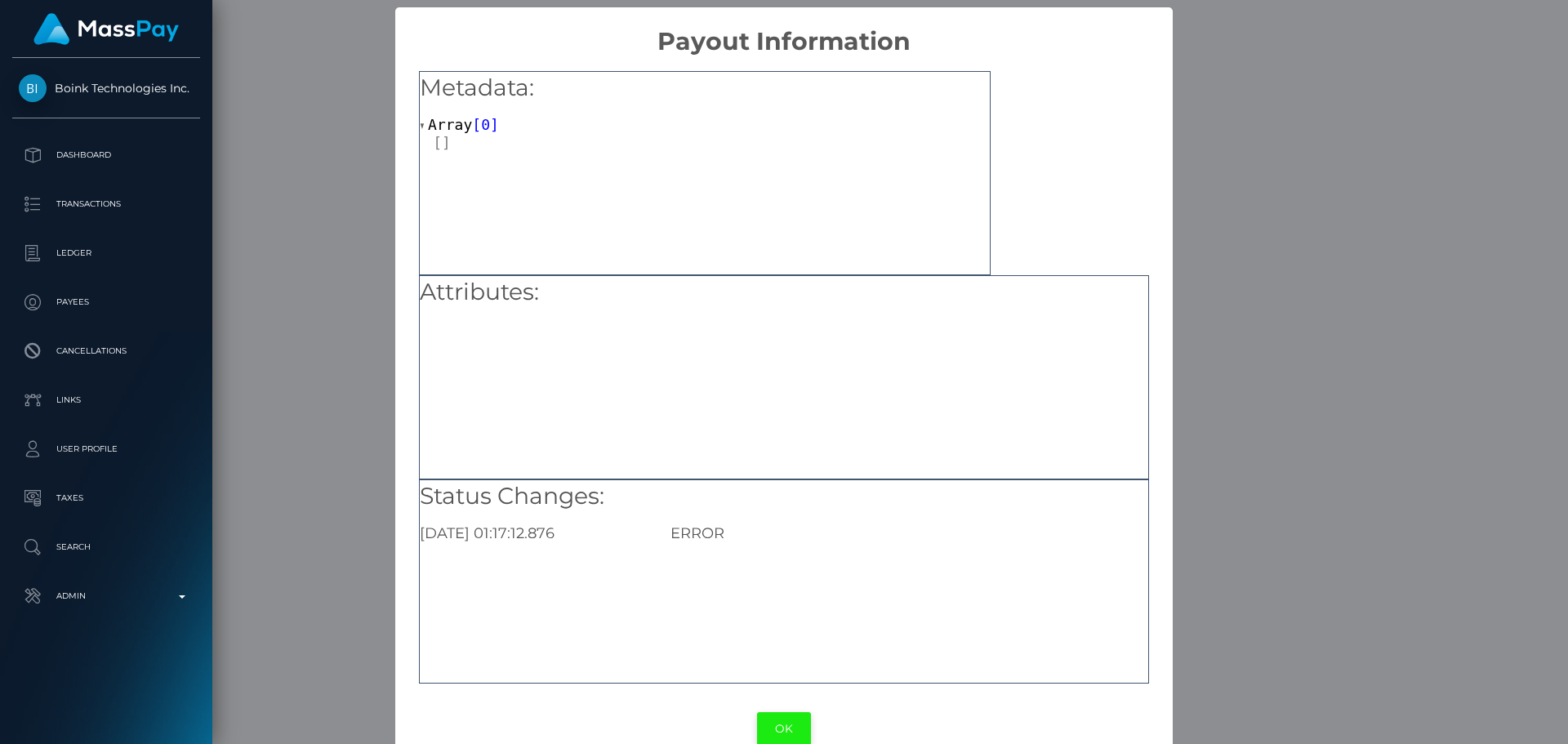
click at [780, 725] on button "OK" at bounding box center [783, 728] width 54 height 33
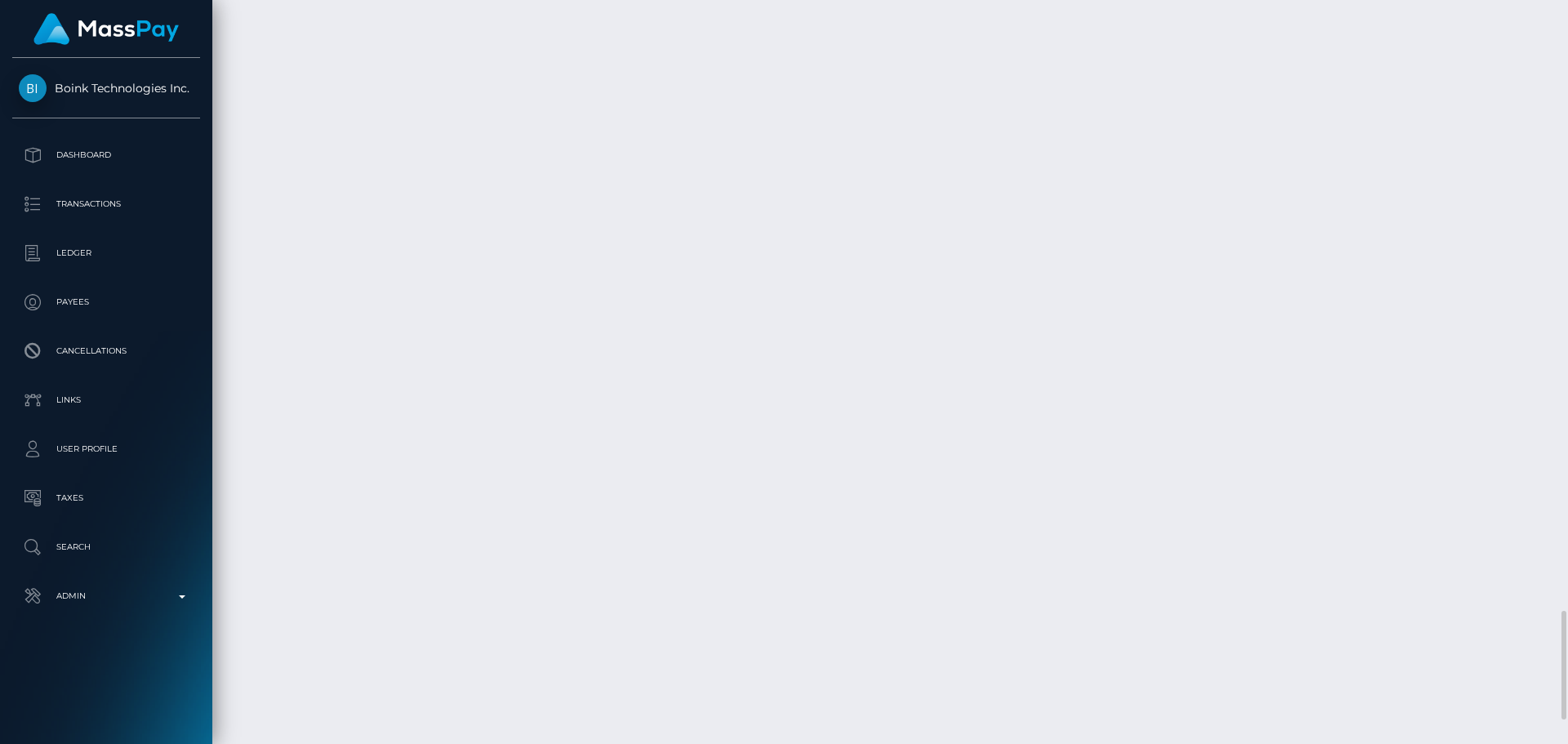
scroll to position [196, 419]
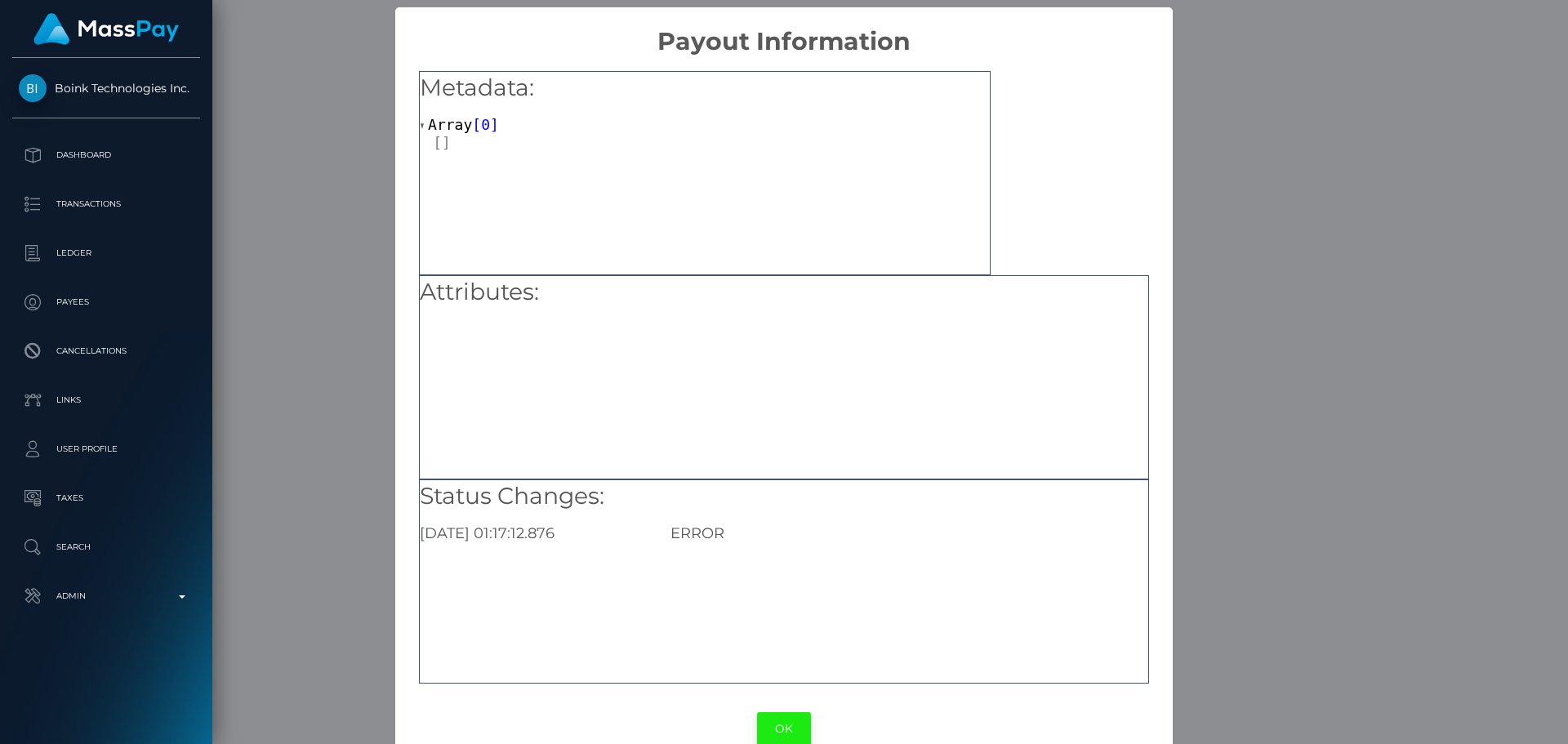
click at [773, 723] on button "OK" at bounding box center [783, 728] width 54 height 33
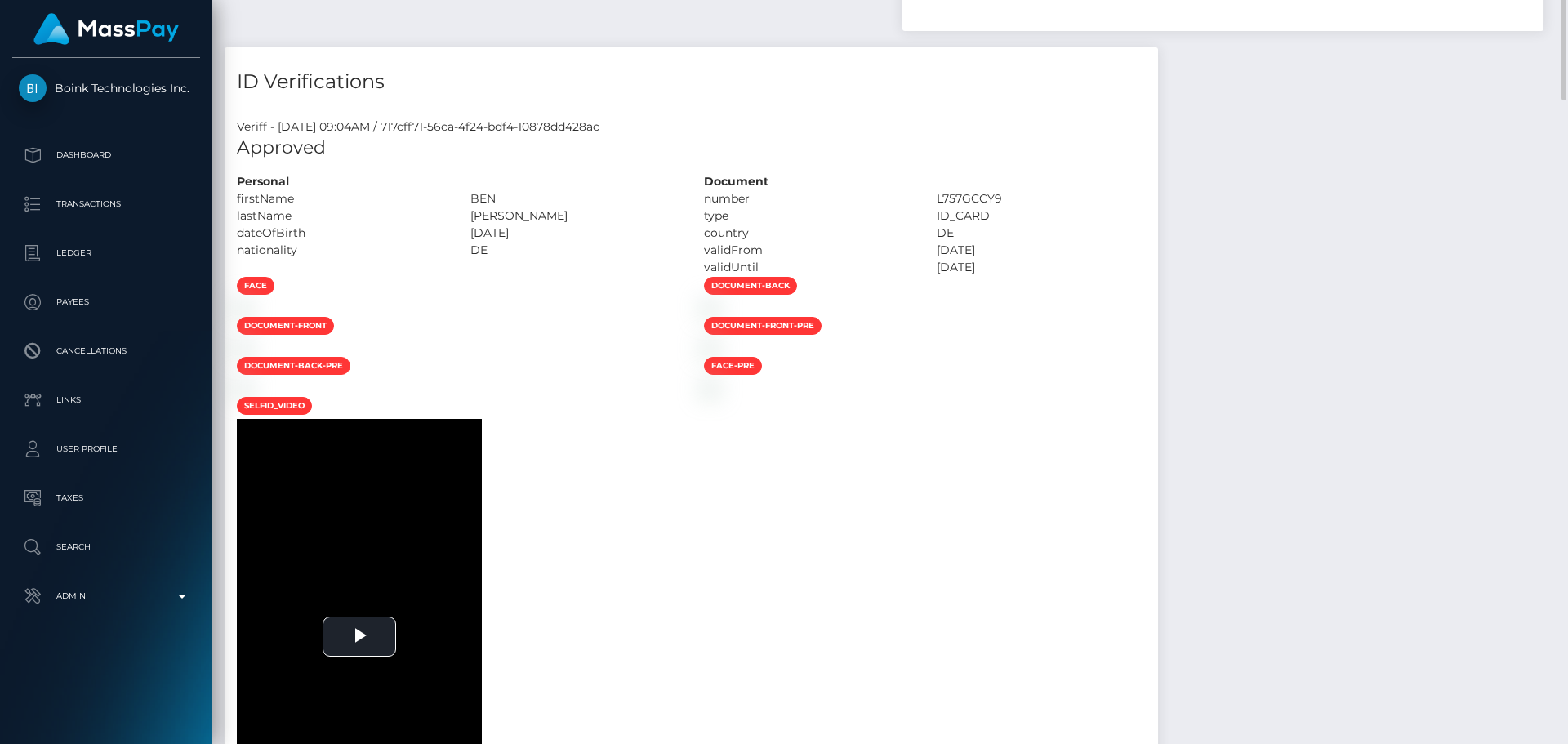
scroll to position [817, 0]
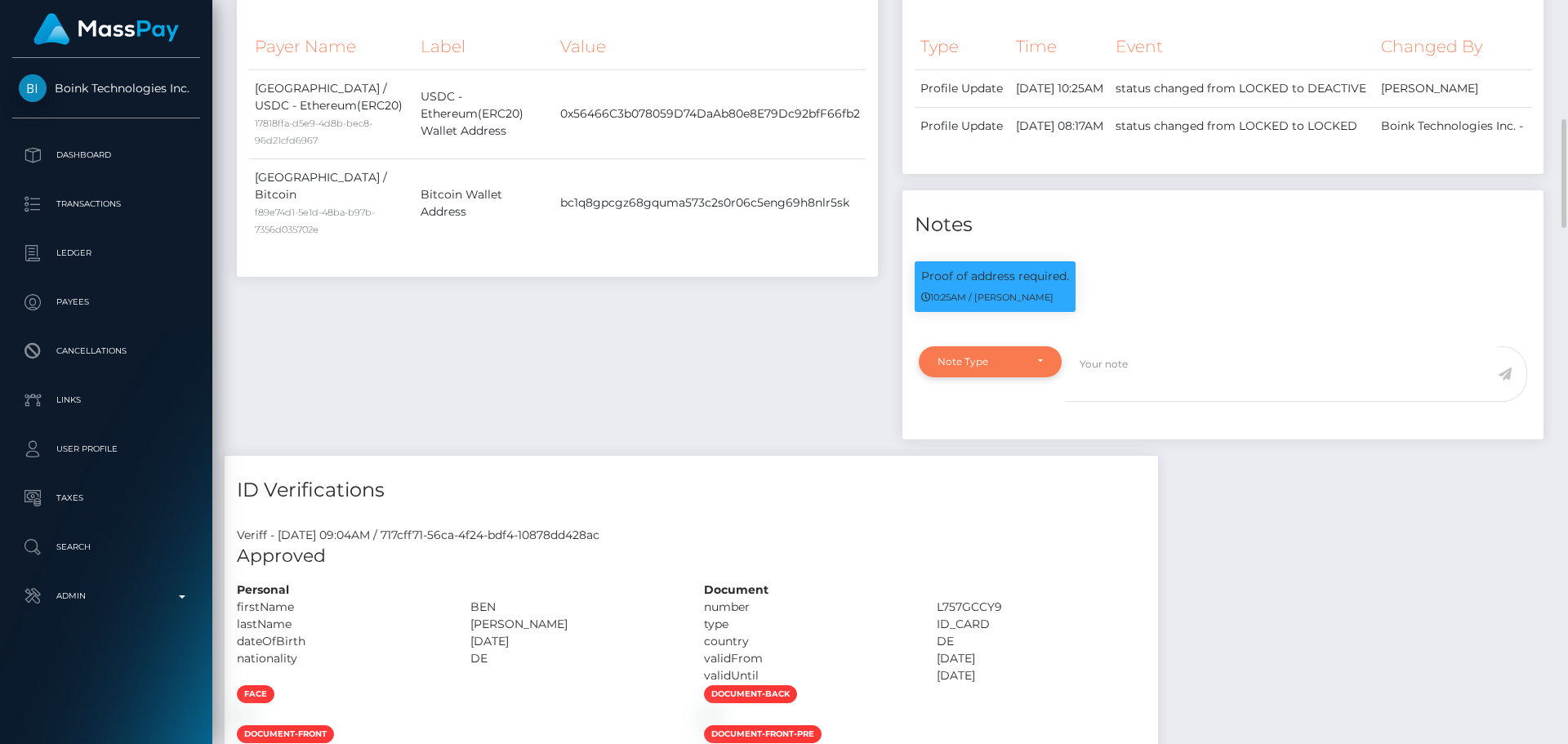
click at [1008, 369] on div "Note Type" at bounding box center [980, 361] width 87 height 13
click at [986, 482] on span "Clear Compliance" at bounding box center [981, 474] width 87 height 15
select select "CLEAR_COMPLIANCE"
click at [1176, 390] on textarea at bounding box center [1281, 374] width 433 height 57
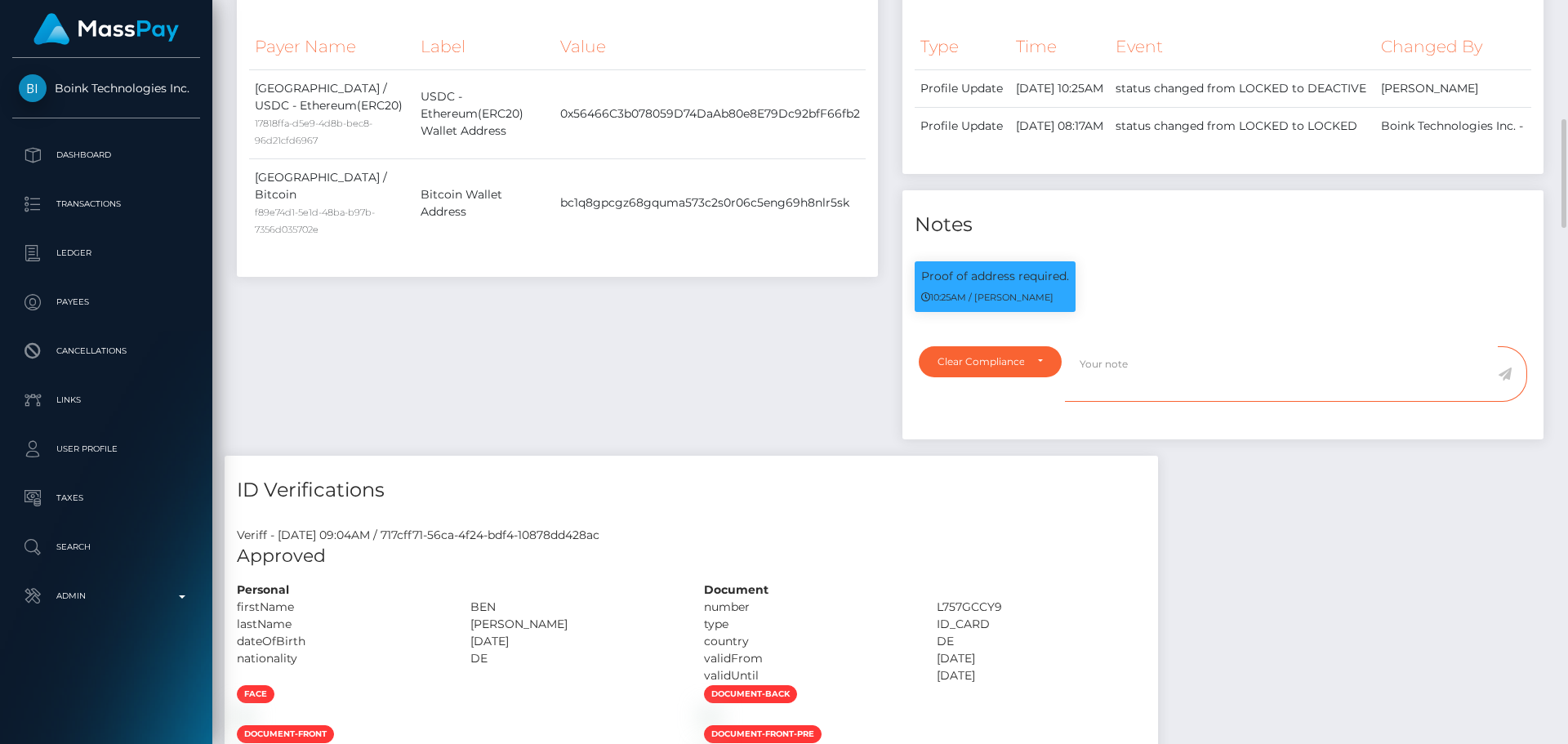
paste textarea "NCOU and NBCOU rules do not apply to crypto transactions. Flags cleared."
type textarea "NCOU and NBCOU rules do not apply to crypto transactions. Flags cleared."
click at [1511, 403] on span at bounding box center [1512, 374] width 29 height 57
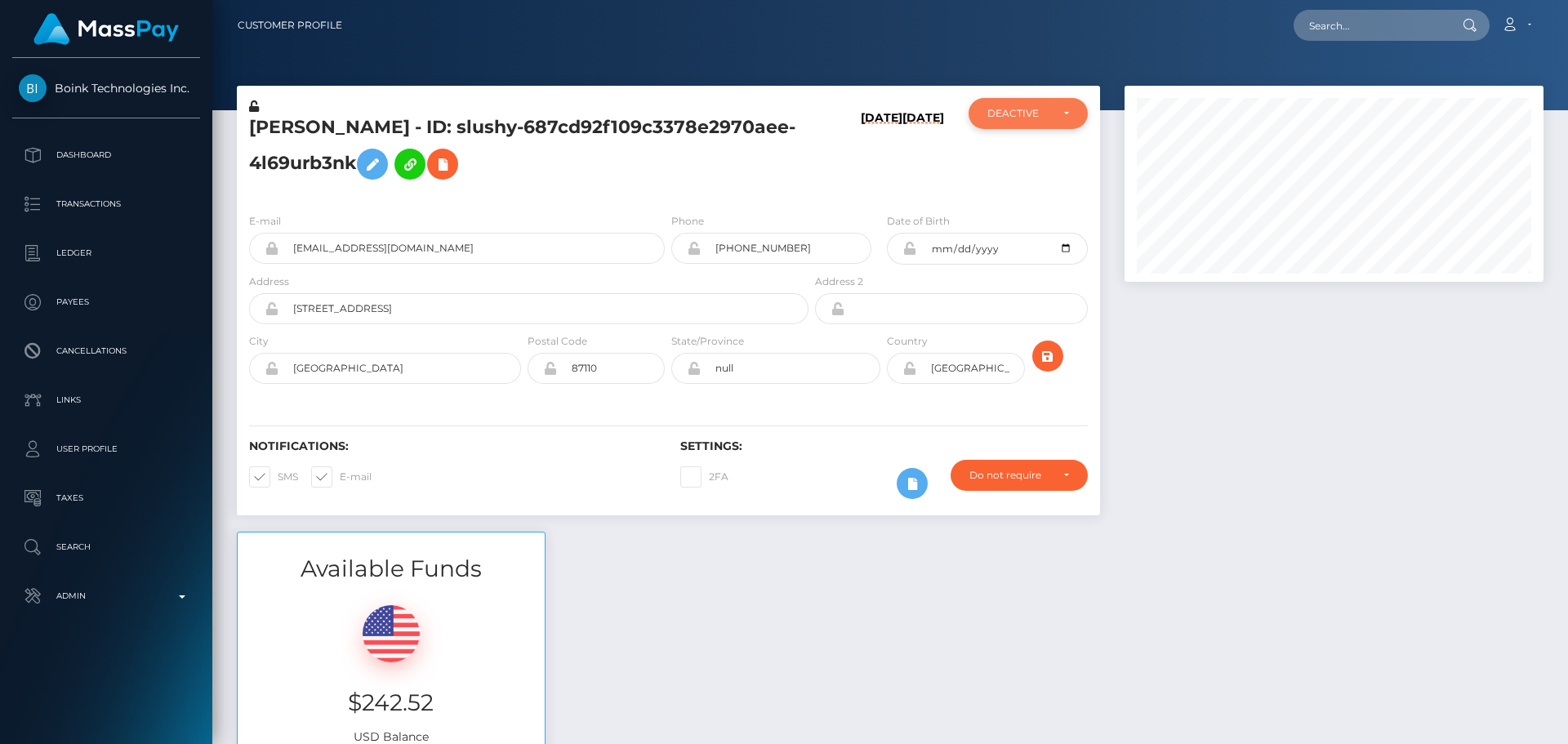
scroll to position [816321, 816010]
click at [1026, 117] on div "DEACTIVE" at bounding box center [1019, 112] width 63 height 13
click at [1023, 155] on span "ACTIVE" at bounding box center [1007, 157] width 37 height 15
select select "ACTIVE"
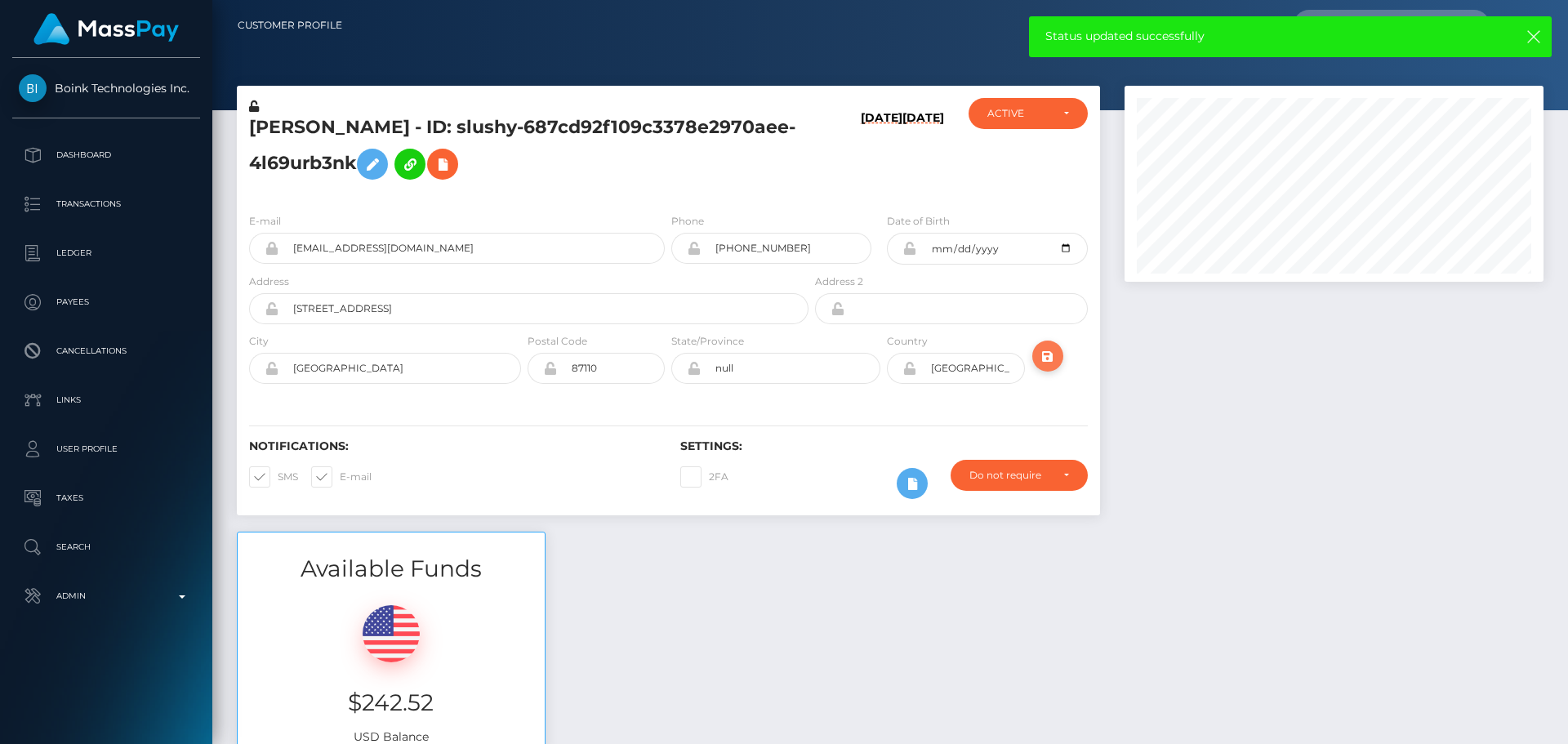
click at [1059, 348] on button "submit" at bounding box center [1048, 356] width 31 height 31
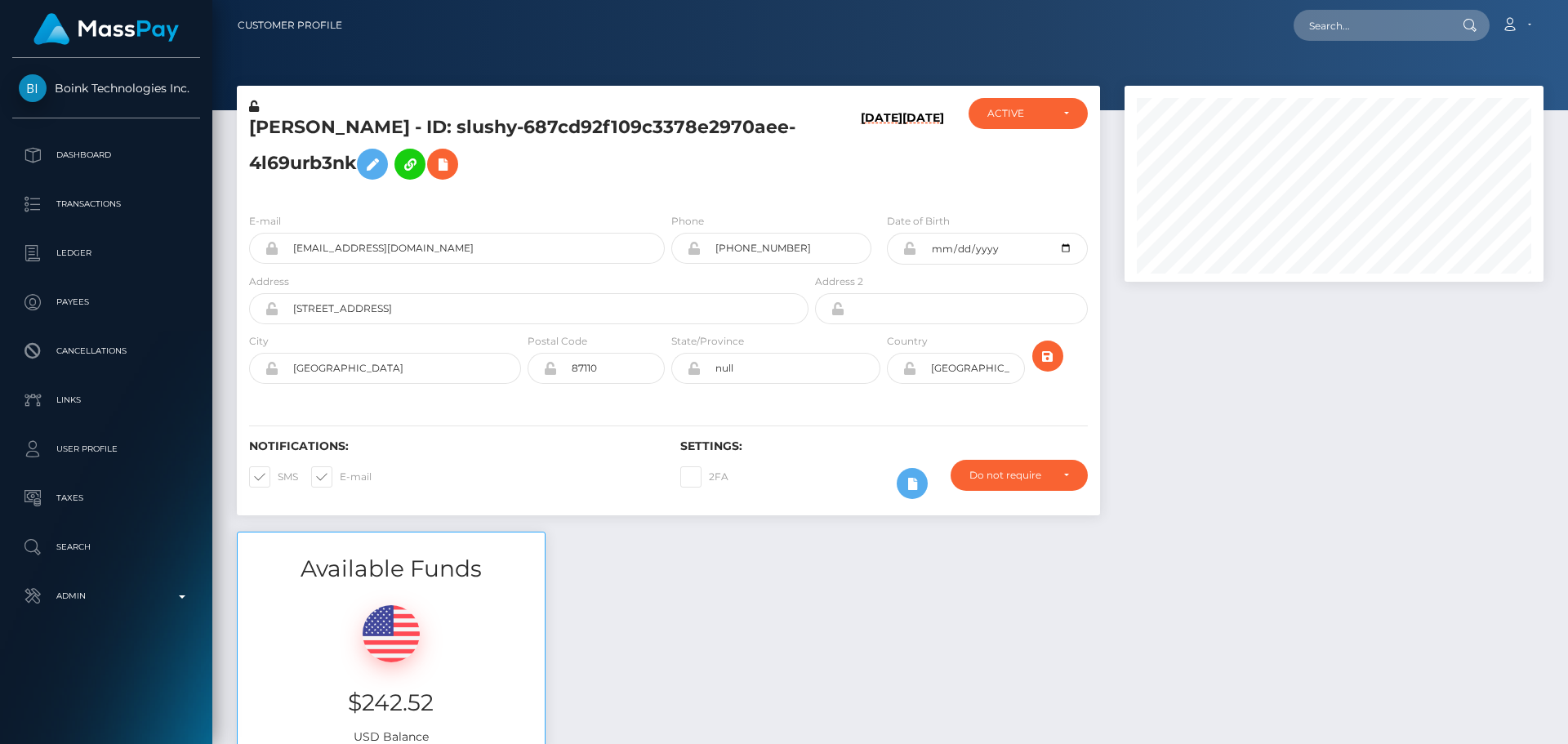
scroll to position [196, 419]
click at [687, 189] on div "[PERSON_NAME] - ID: slushy-687cd92f109c3378e2970aee-4l69urb3nk" at bounding box center [524, 149] width 575 height 102
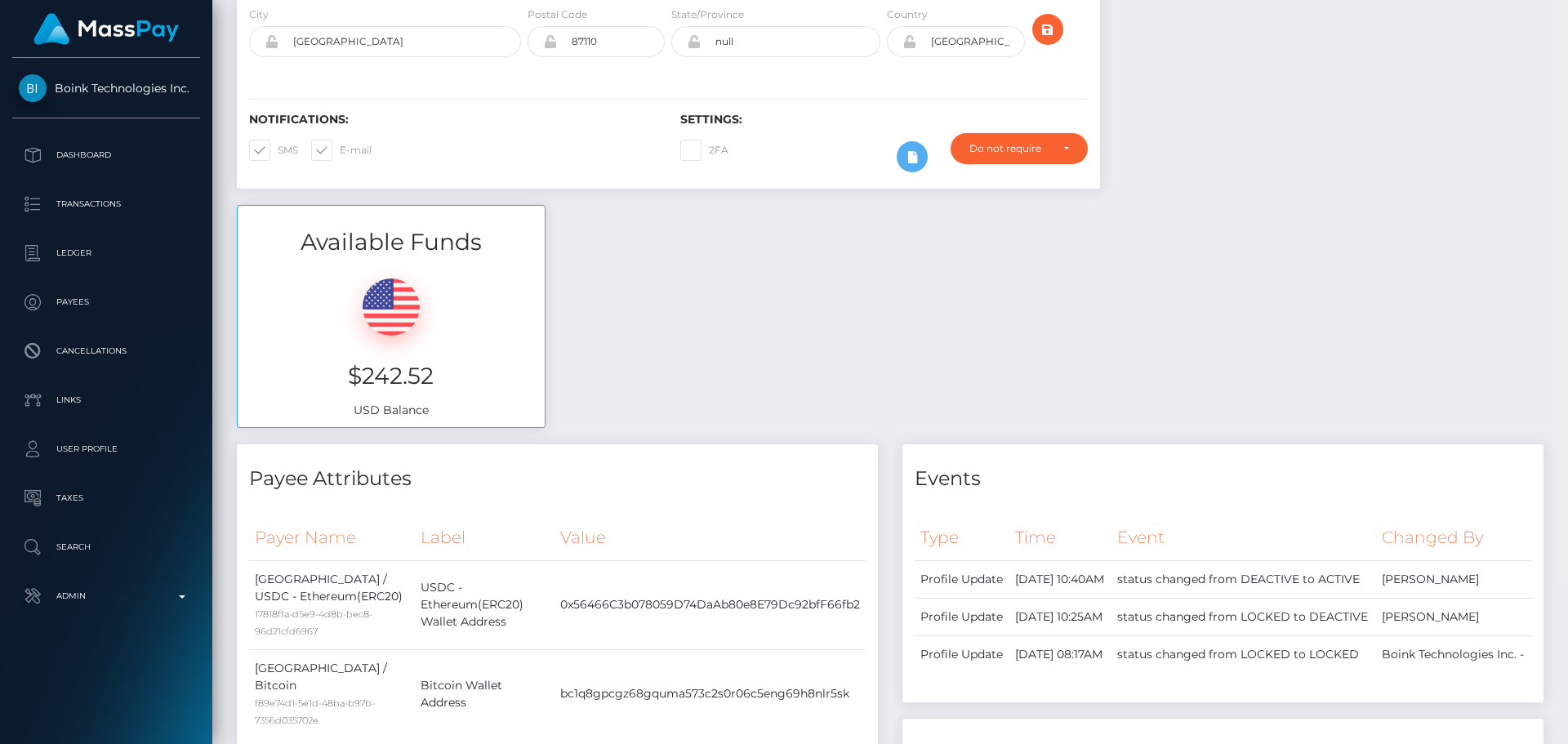
scroll to position [0, 0]
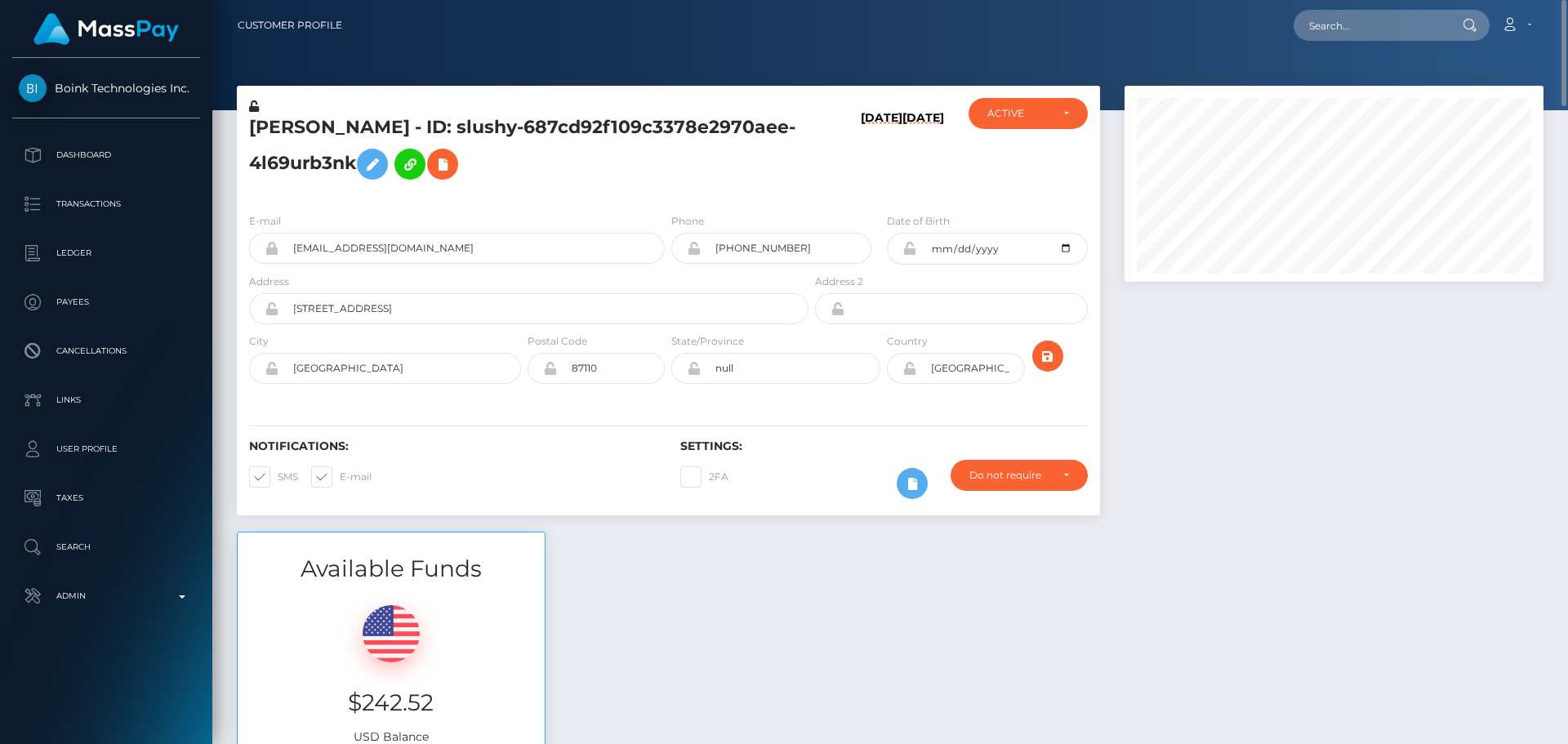
click at [686, 161] on h5 "[PERSON_NAME] - ID: slushy-687cd92f109c3378e2970aee-4l69urb3nk" at bounding box center [524, 152] width 550 height 72
click at [370, 156] on icon at bounding box center [372, 164] width 20 height 21
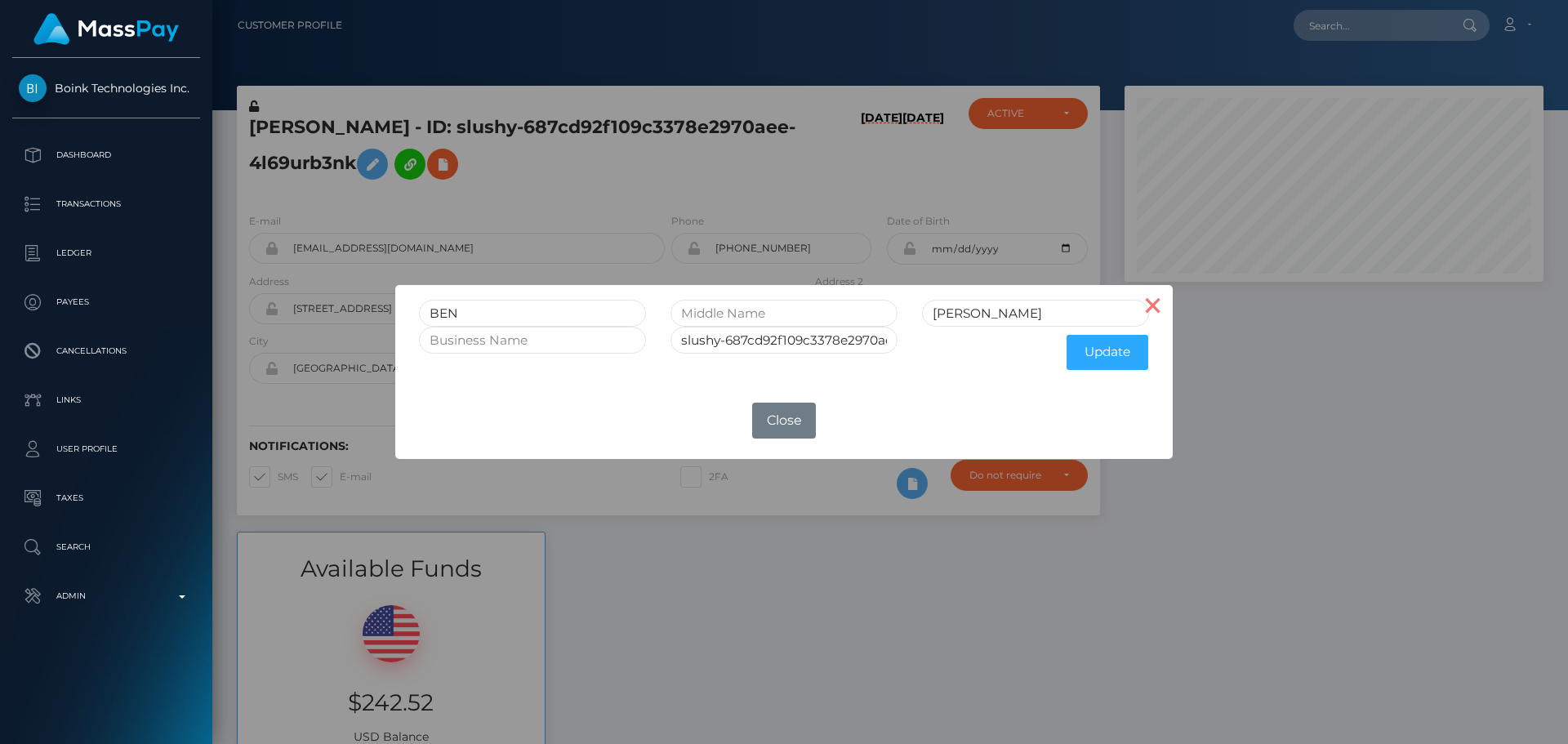
click at [1148, 303] on button "×" at bounding box center [1153, 304] width 39 height 39
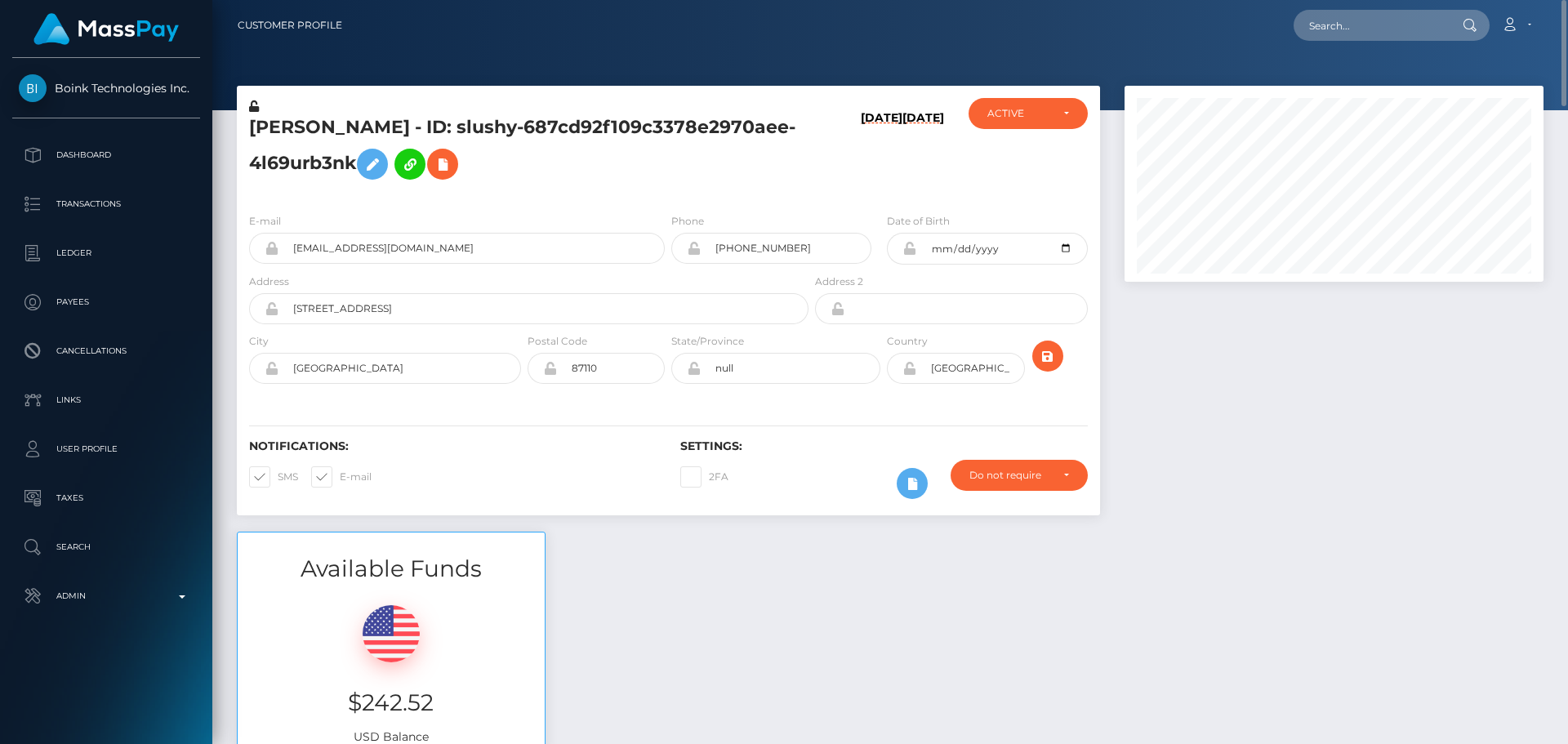
click at [254, 104] on icon at bounding box center [254, 107] width 10 height 12
click at [909, 372] on icon at bounding box center [909, 368] width 14 height 13
drag, startPoint x: 418, startPoint y: 304, endPoint x: 243, endPoint y: 298, distance: 175.1
click at [243, 298] on div "Address 1209 Mountain Road Pl NE" at bounding box center [524, 302] width 575 height 60
click at [795, 369] on input "null" at bounding box center [791, 369] width 180 height 31
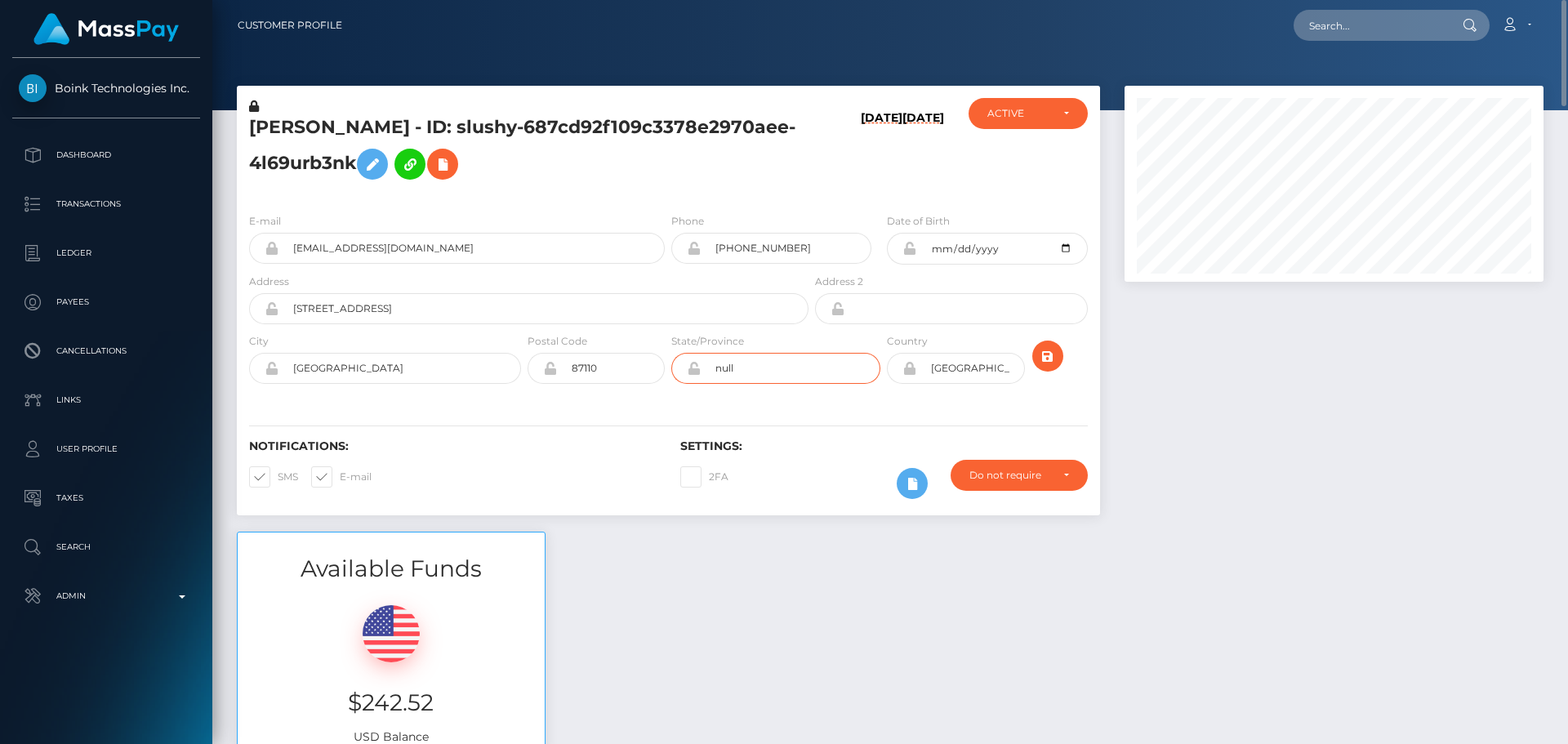
click at [795, 369] on input "null" at bounding box center [791, 369] width 180 height 31
paste input "NM"
type input "NM"
click at [738, 413] on div "Notifications: SMS E-mail Settings: 2FA" at bounding box center [668, 458] width 863 height 115
click at [911, 251] on icon at bounding box center [909, 247] width 14 height 13
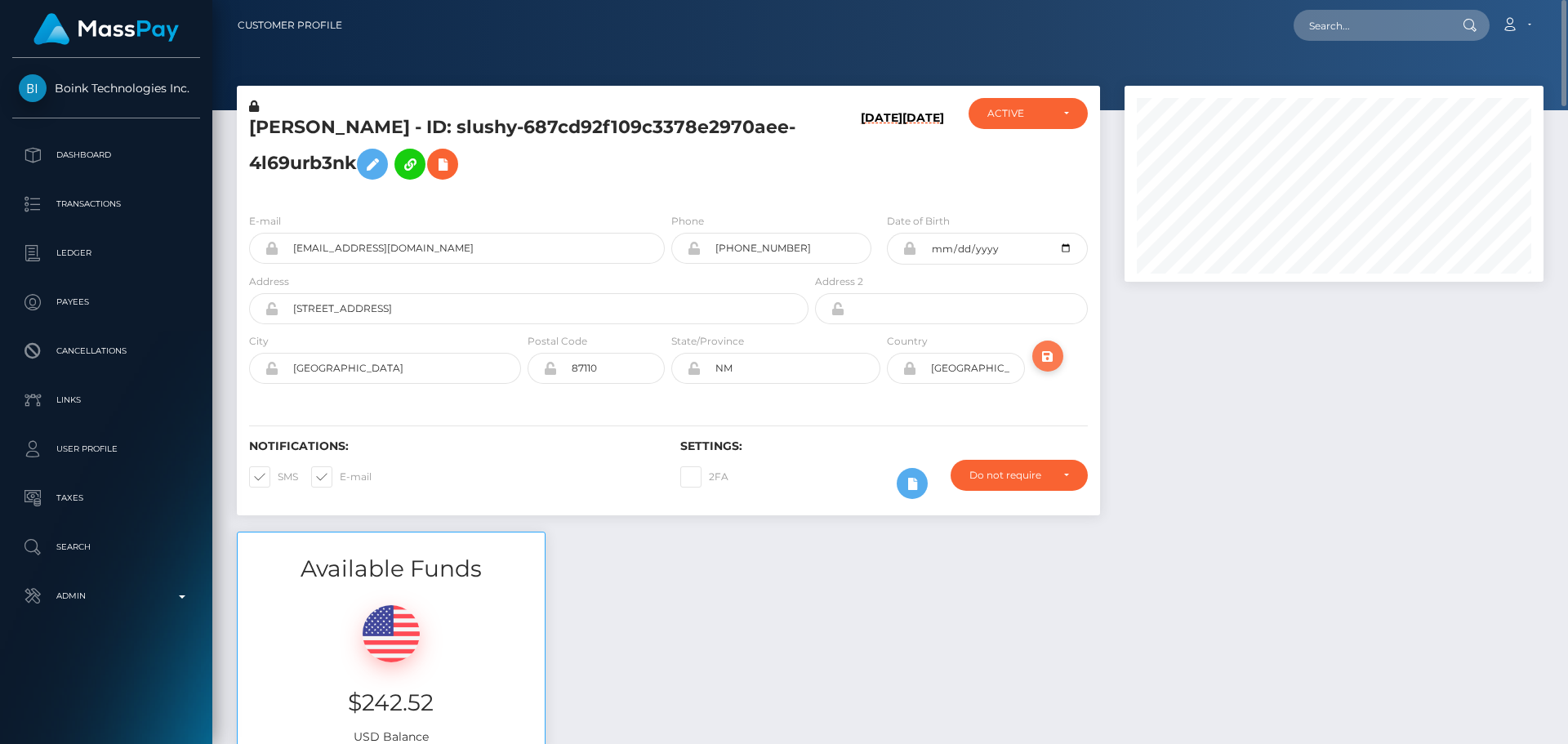
click at [1048, 355] on icon "submit" at bounding box center [1048, 356] width 20 height 21
click at [735, 174] on h5 "[PERSON_NAME] - ID: slushy-687cd92f109c3378e2970aee-4l69urb3nk" at bounding box center [524, 152] width 550 height 72
click at [681, 175] on h5 "BEN PETERS - ID: slushy-687cd92f109c3378e2970aee-4l69urb3nk" at bounding box center [524, 152] width 550 height 72
click at [703, 166] on h5 "BEN PETERS - ID: slushy-687cd92f109c3378e2970aee-4l69urb3nk" at bounding box center [524, 152] width 550 height 72
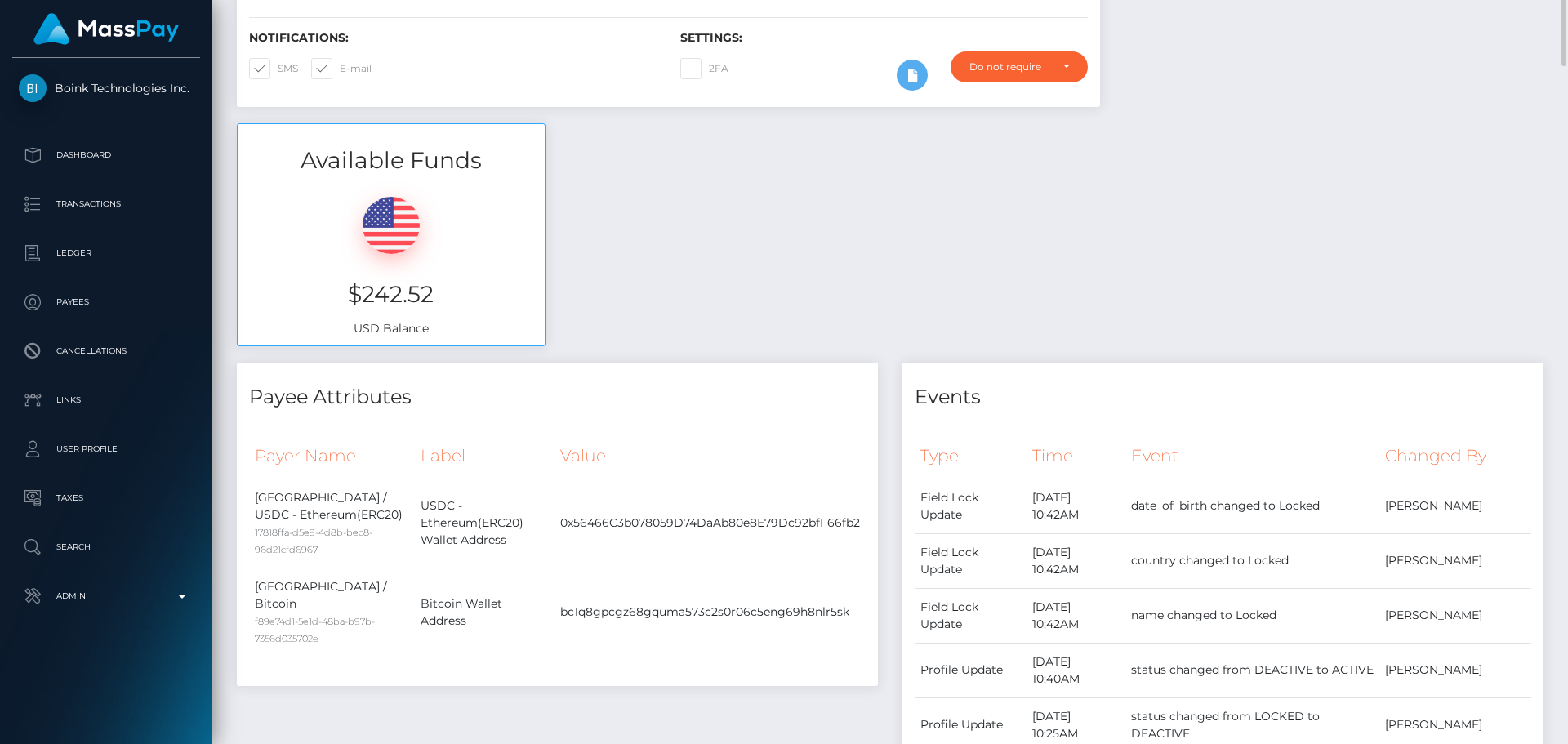
scroll to position [0, 0]
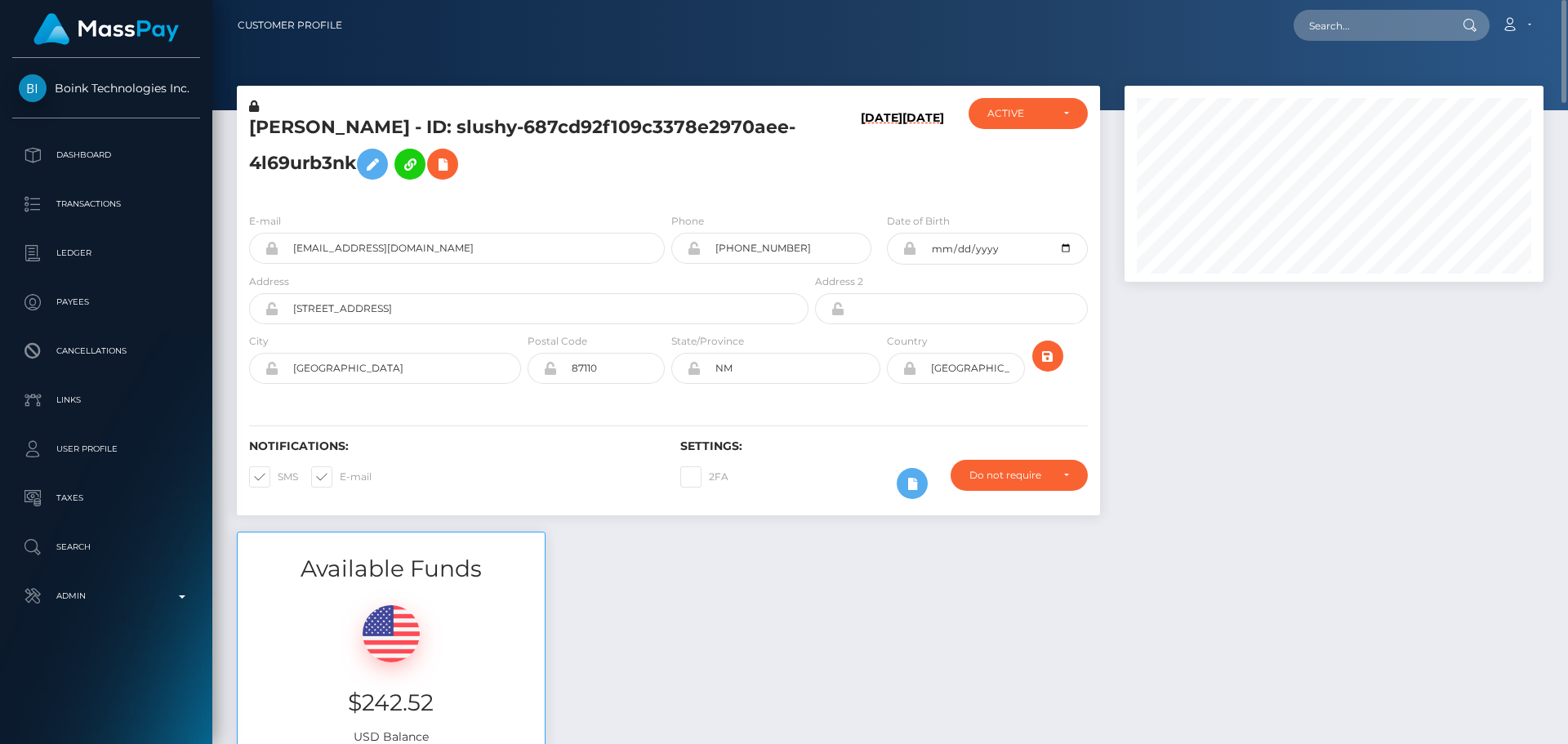
click at [395, 116] on h5 "BEN PETERS - ID: slushy-687cd92f109c3378e2970aee-4l69urb3nk" at bounding box center [524, 152] width 550 height 72
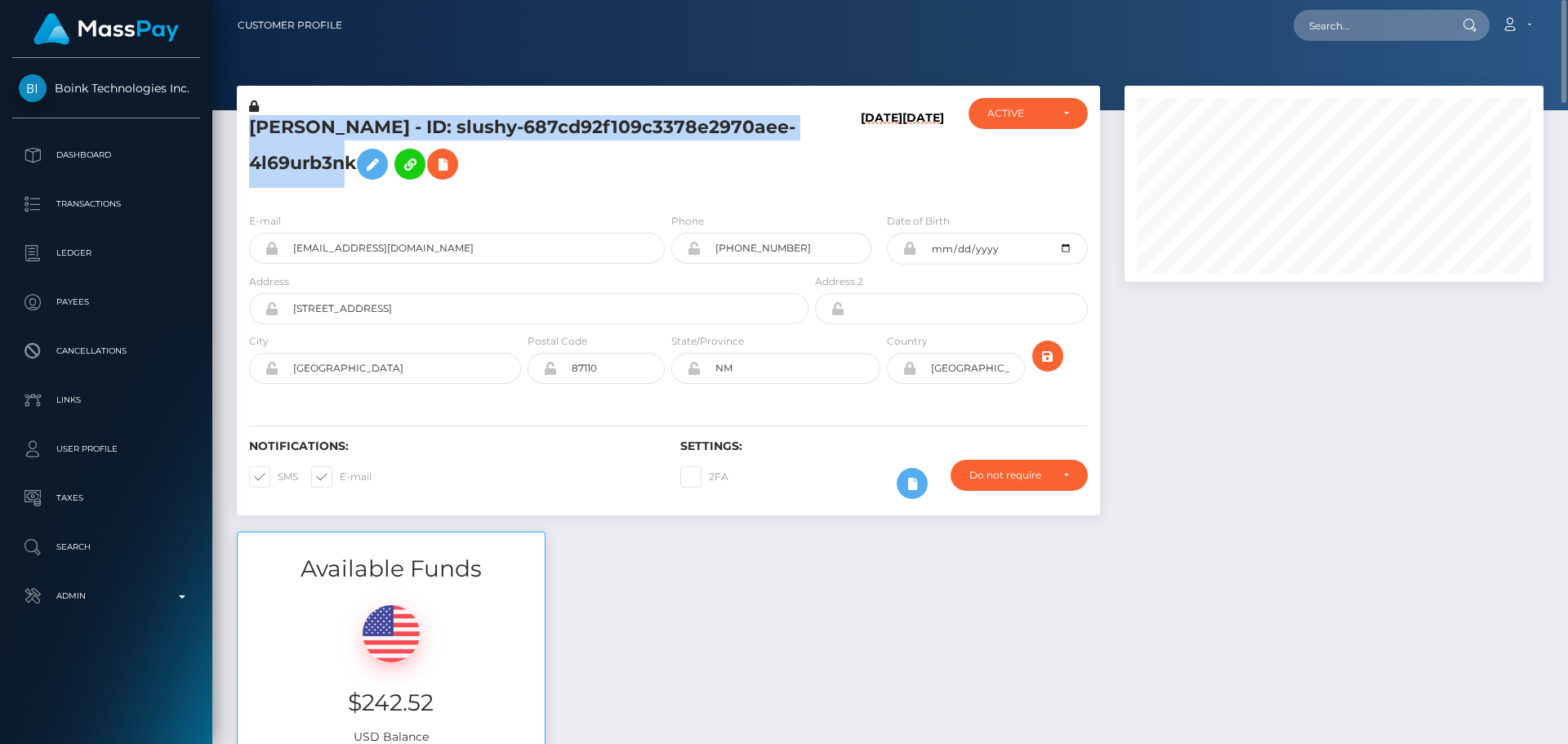
click at [395, 116] on h5 "BEN PETERS - ID: slushy-687cd92f109c3378e2970aee-4l69urb3nk" at bounding box center [524, 152] width 550 height 72
copy h5 "BEN PETERS - ID: slushy-687cd92f109c3378e2970aee-4l69urb3nk"
click at [1000, 107] on div "ACTIVE" at bounding box center [1019, 112] width 63 height 13
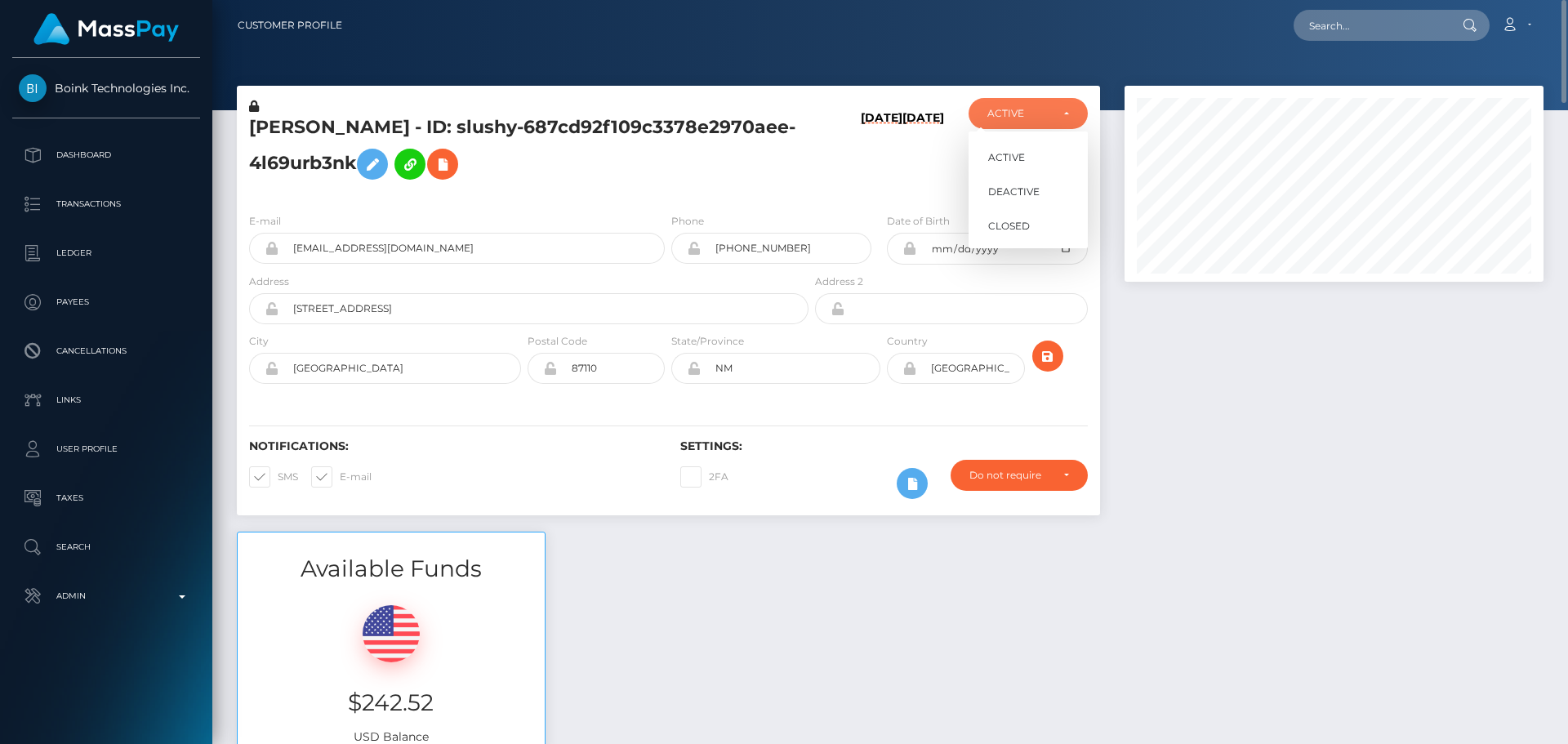
click at [786, 162] on h5 "BEN PETERS - ID: slushy-687cd92f109c3378e2970aee-4l69urb3nk" at bounding box center [524, 152] width 550 height 72
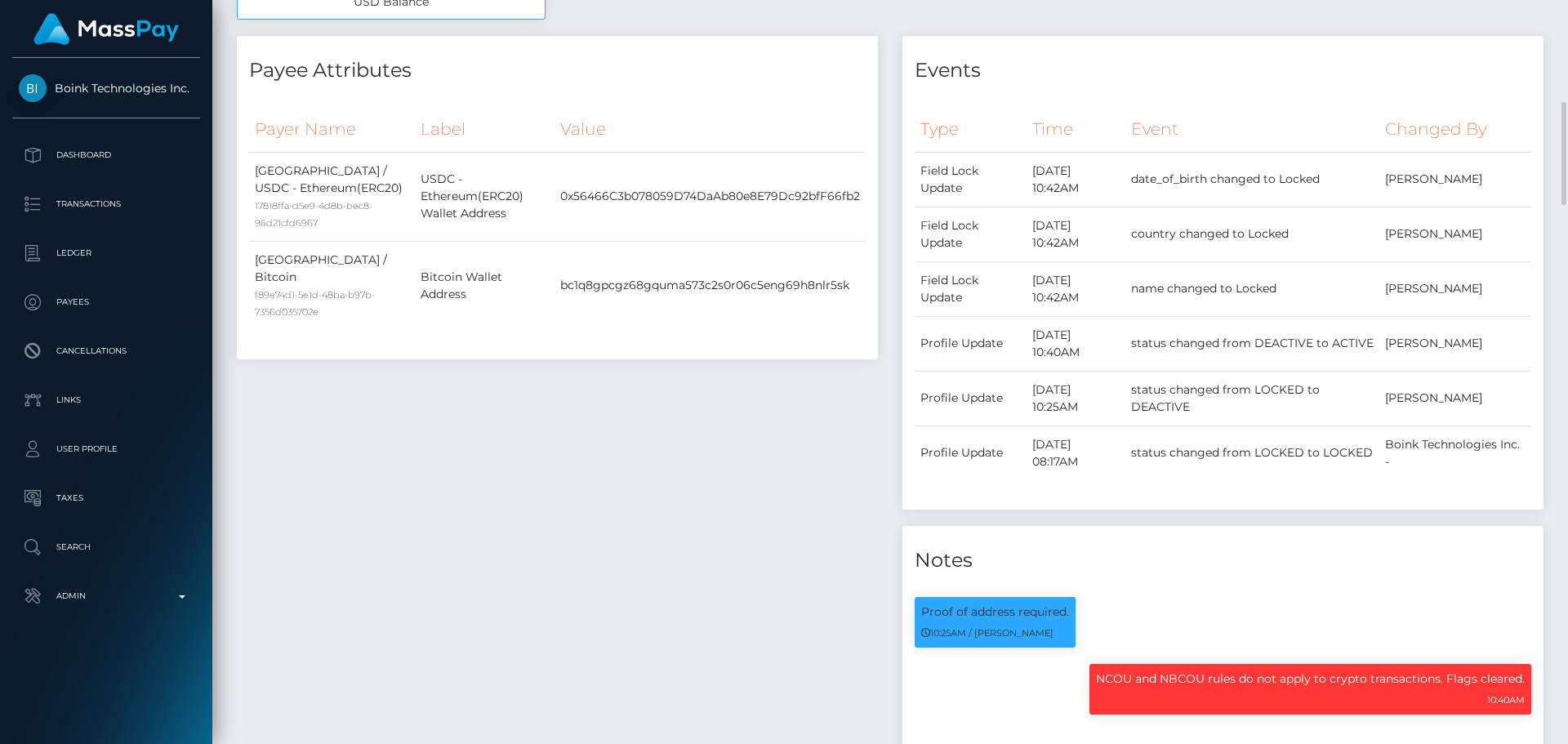
scroll to position [653, 0]
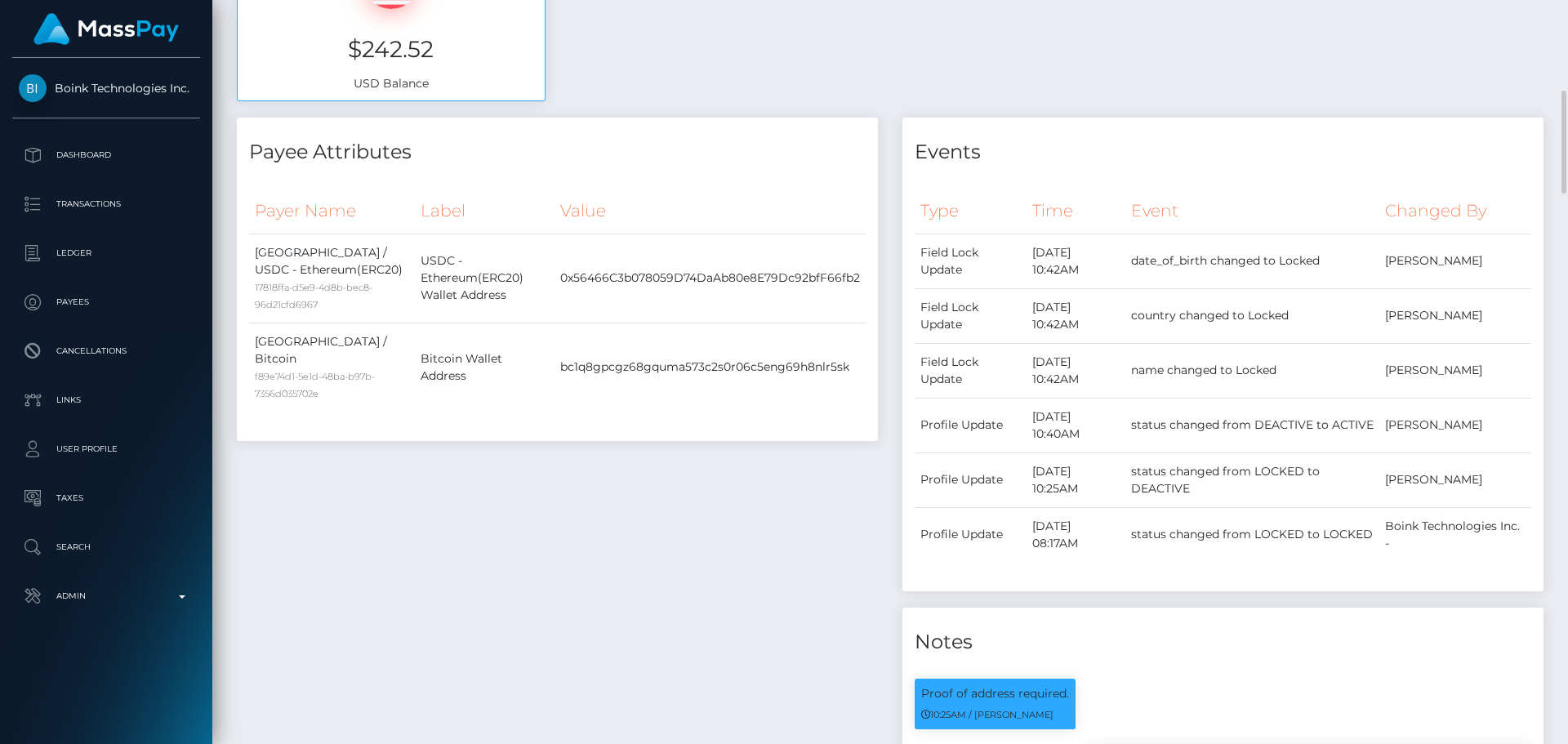
click at [624, 465] on div "Payee Attributes Payer Name Label Value Germany / USDC - Ethereum(ERC20) 17818f…" at bounding box center [557, 528] width 666 height 822
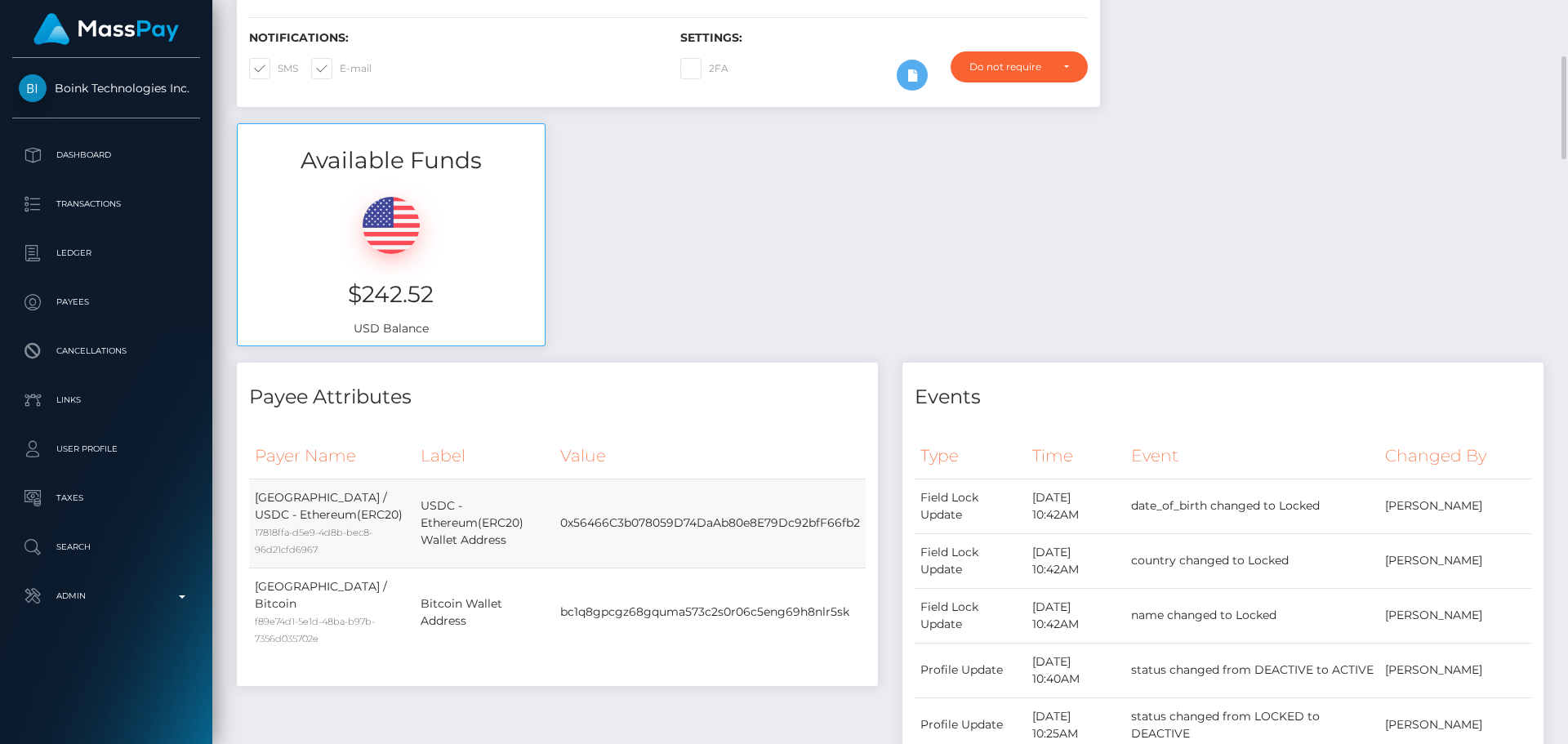
scroll to position [490, 0]
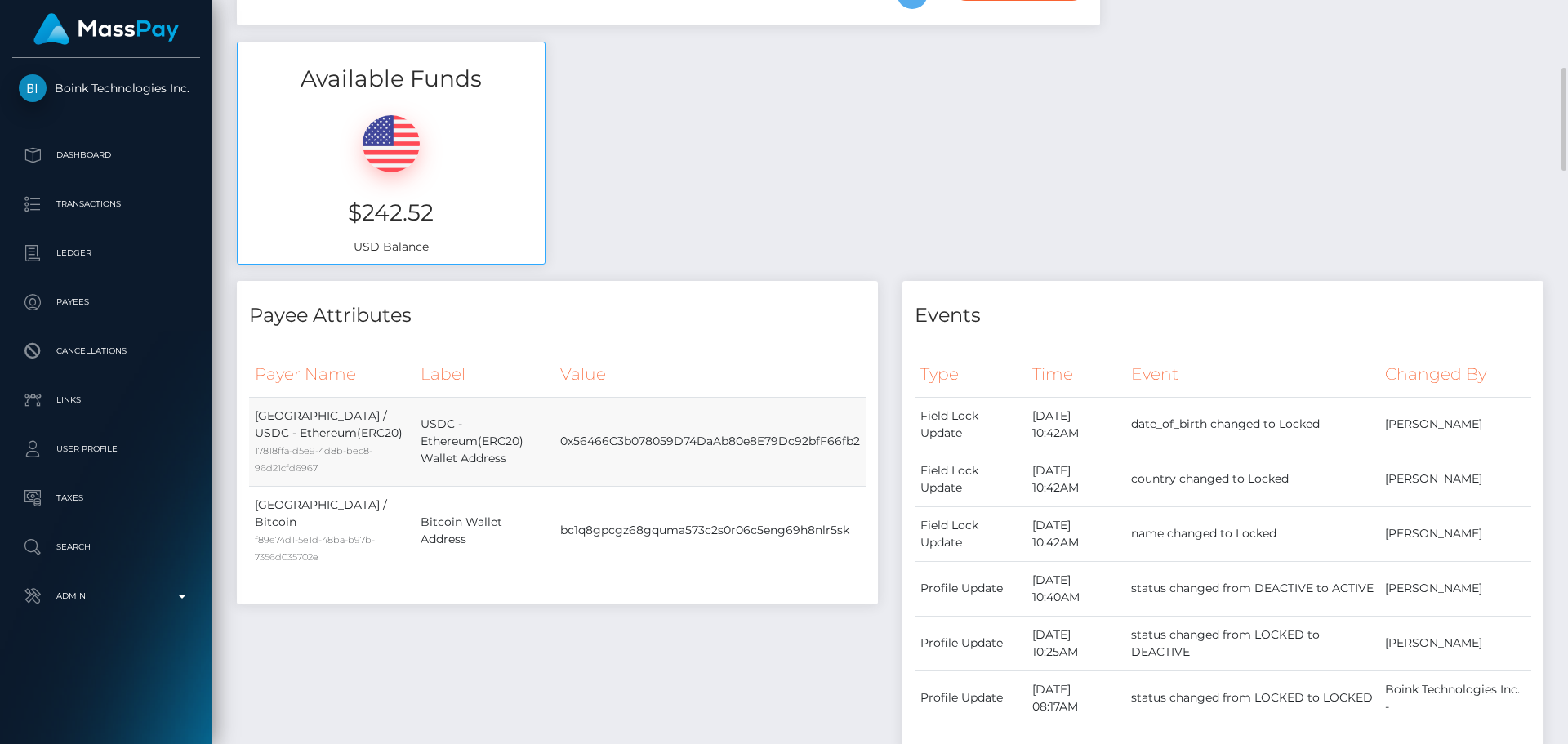
click at [600, 442] on td "0x56466C3b078059D74DaAb80e8E79Dc92bfF66fb2" at bounding box center [710, 441] width 311 height 89
copy td "0x56466C3b078059D74DaAb80e8E79Dc92bfF66fb2"
click at [279, 418] on td "Germany / USDC - Ethereum(ERC20) 17818ffa-d5e9-4d8b-bec8-96d21cfd6967" at bounding box center [332, 441] width 166 height 89
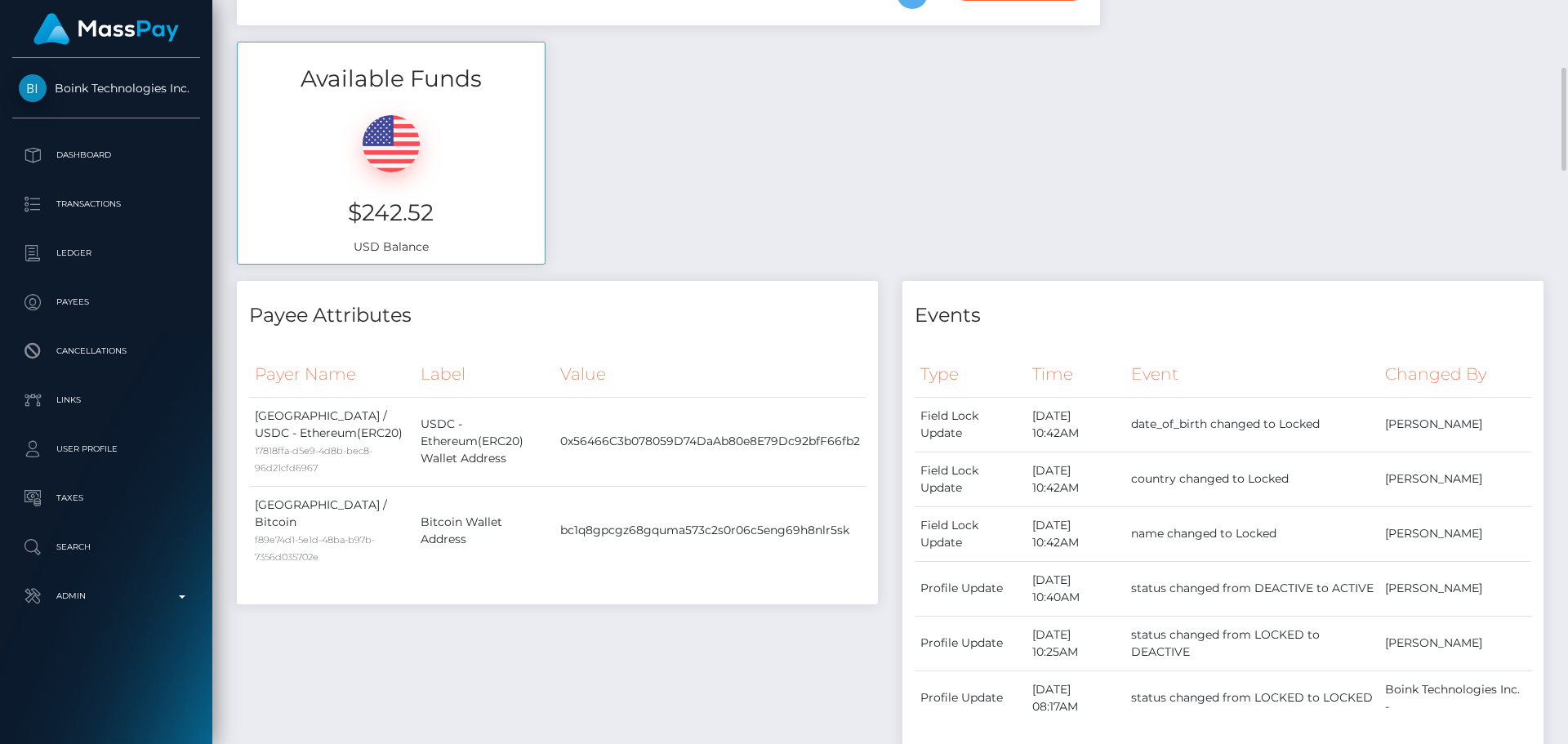
copy td "Germany"
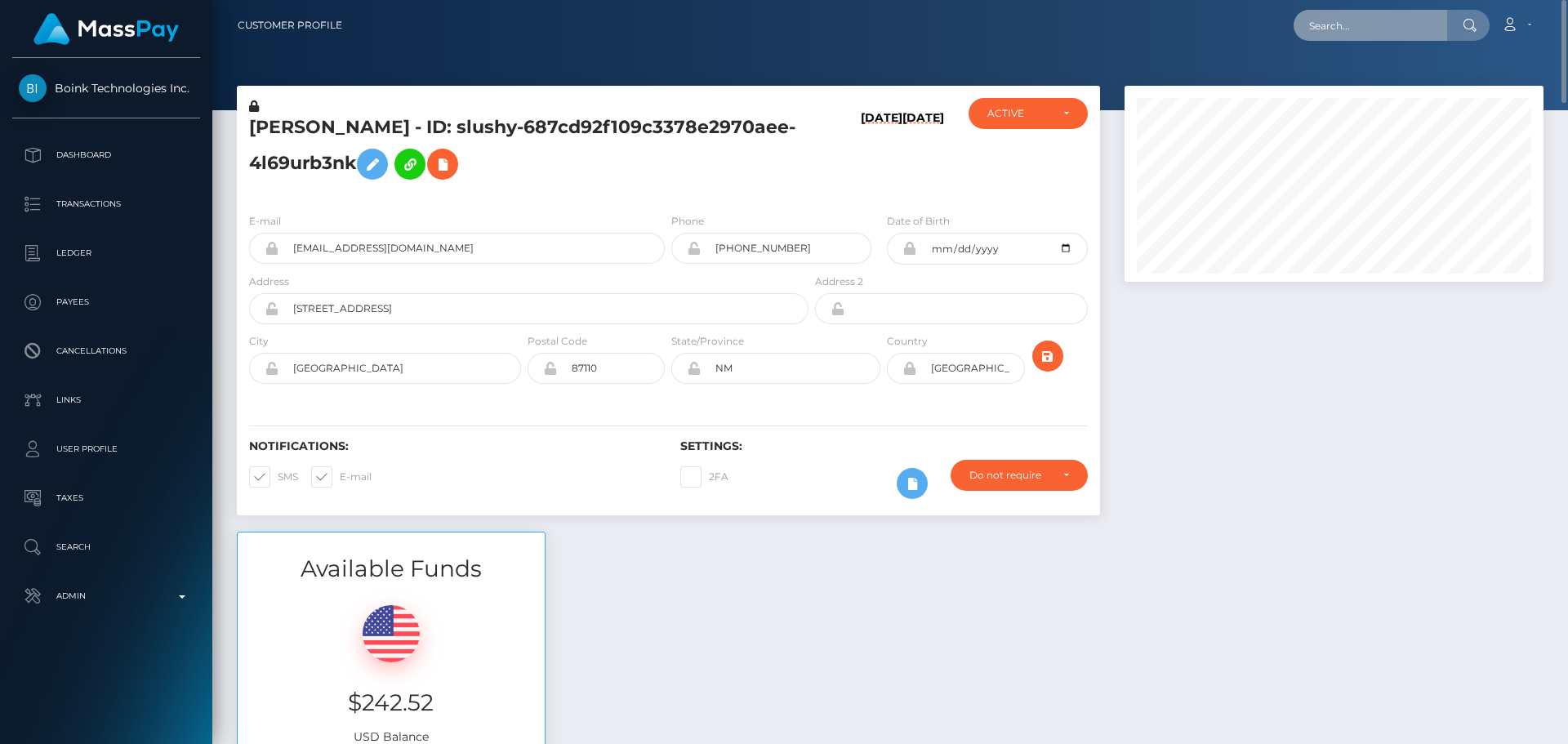
click at [1345, 33] on input "text" at bounding box center [1370, 25] width 153 height 31
paste input "arina.5va@googlemail.com"
type input "arina.5va@googlemail.com"
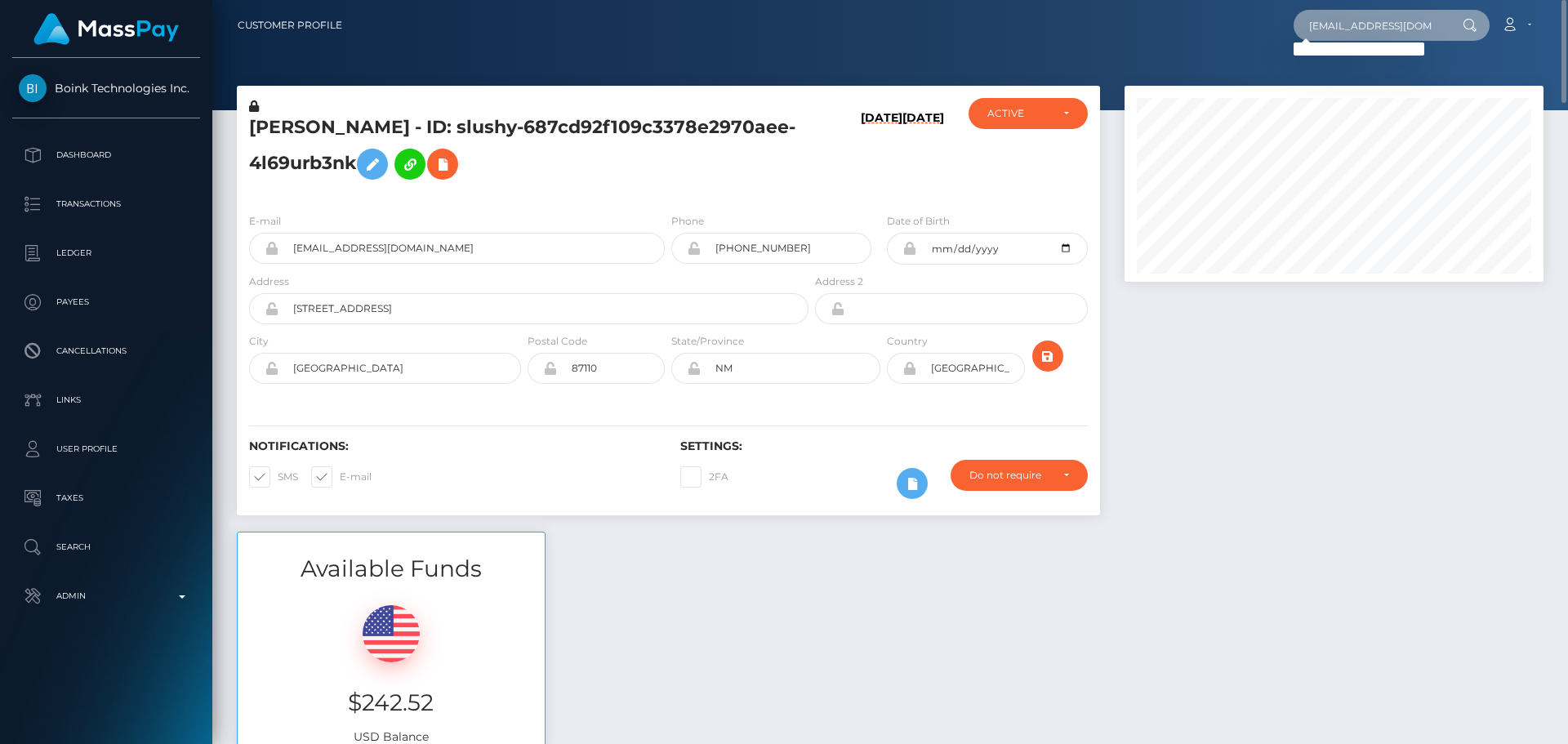
click at [1399, 25] on input "arina.5va@googlemail.com" at bounding box center [1370, 25] width 153 height 31
paste input "soul.diva808@gmail.com"
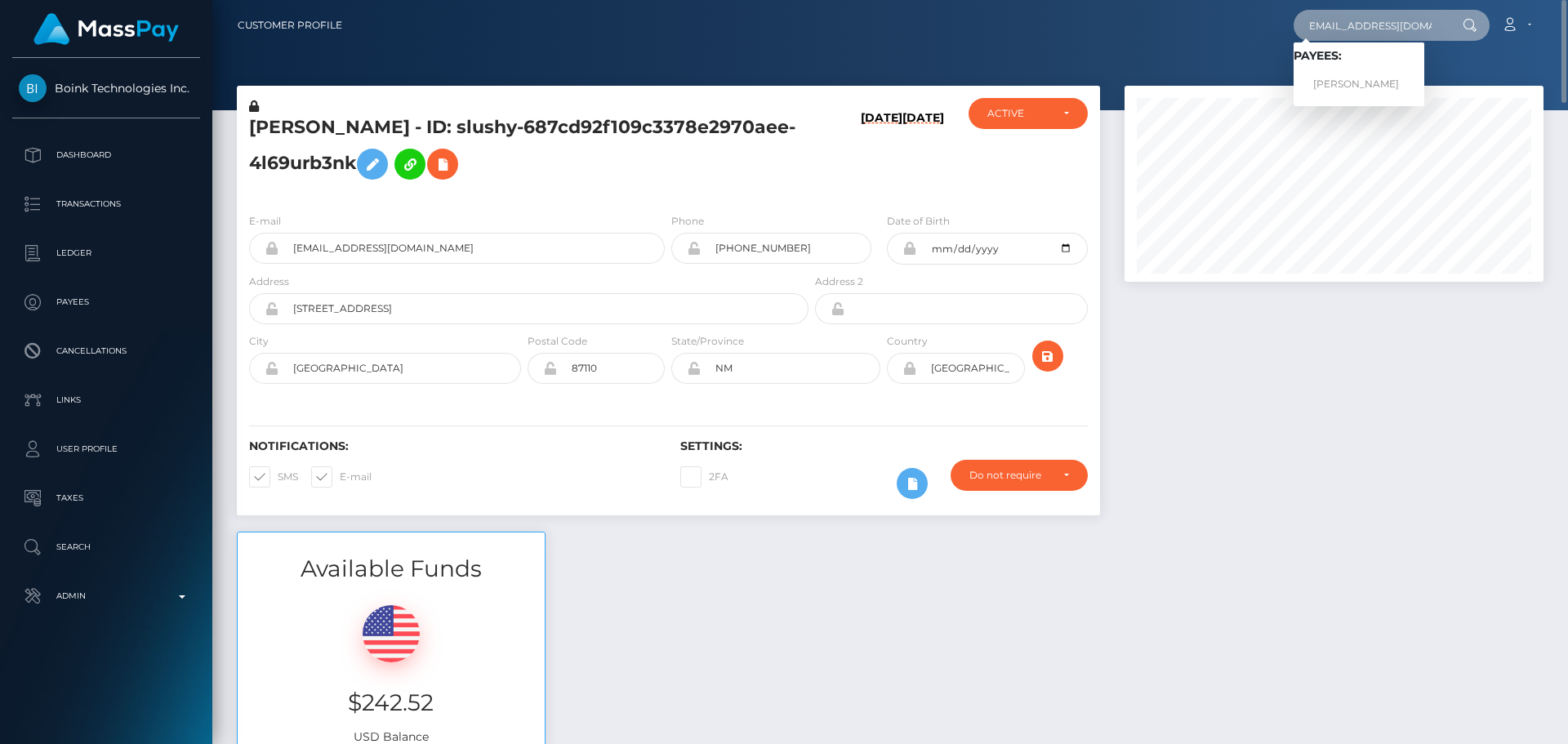
type input "soul.diva808@gmail.com"
click at [1370, 81] on link "Arina Petrova" at bounding box center [1359, 84] width 131 height 30
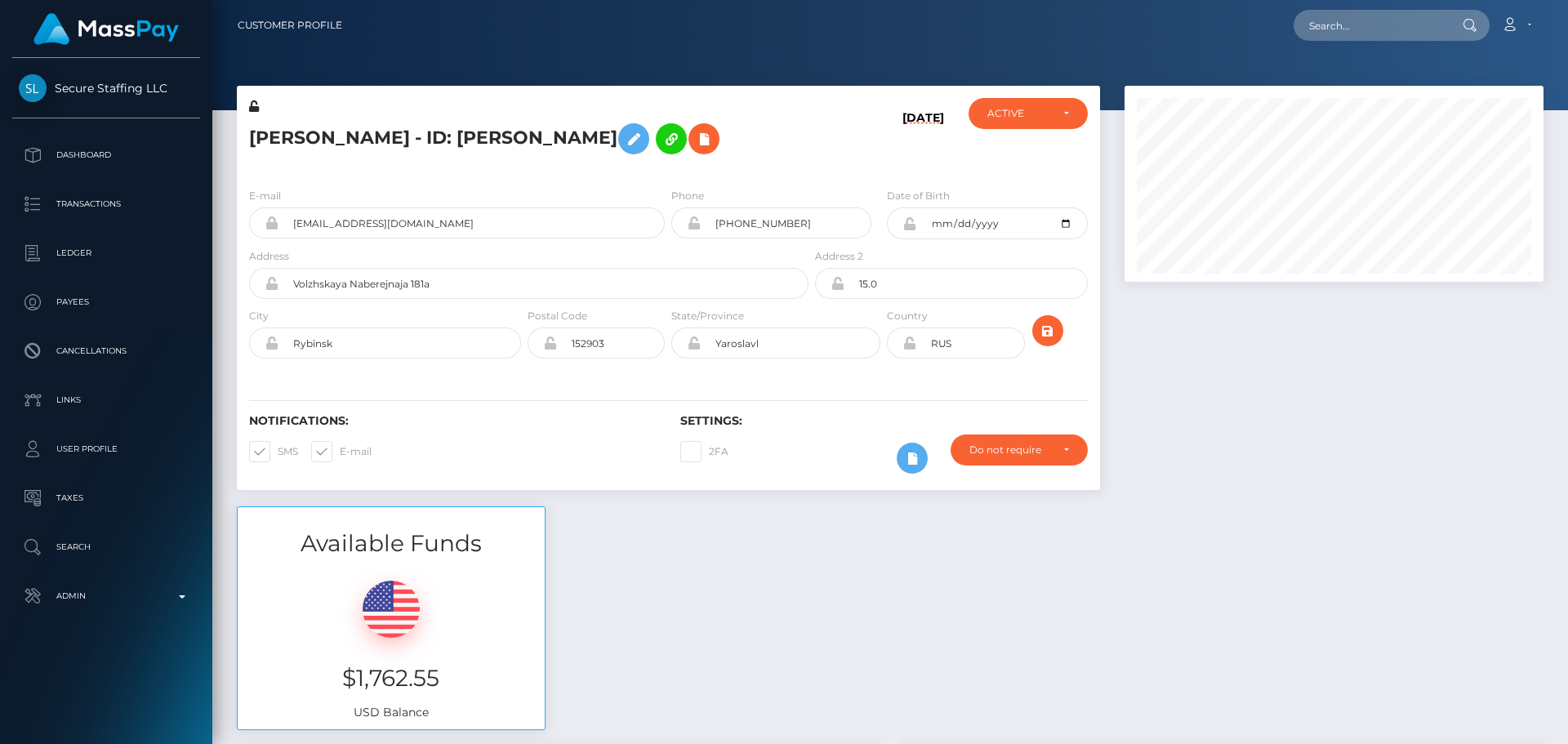
scroll to position [196, 419]
click at [735, 143] on h5 "[PERSON_NAME] - ID: [PERSON_NAME]" at bounding box center [524, 139] width 550 height 47
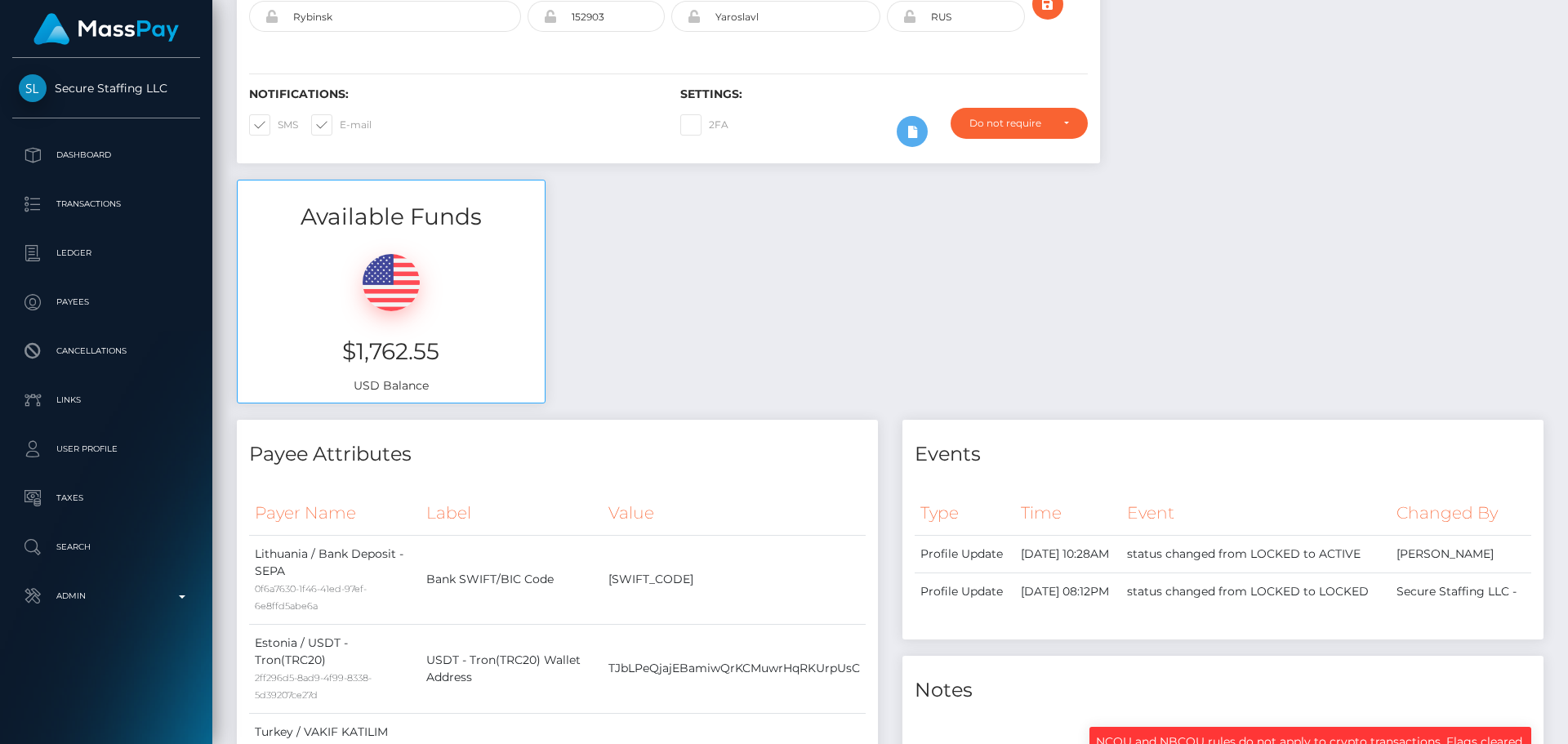
scroll to position [0, 0]
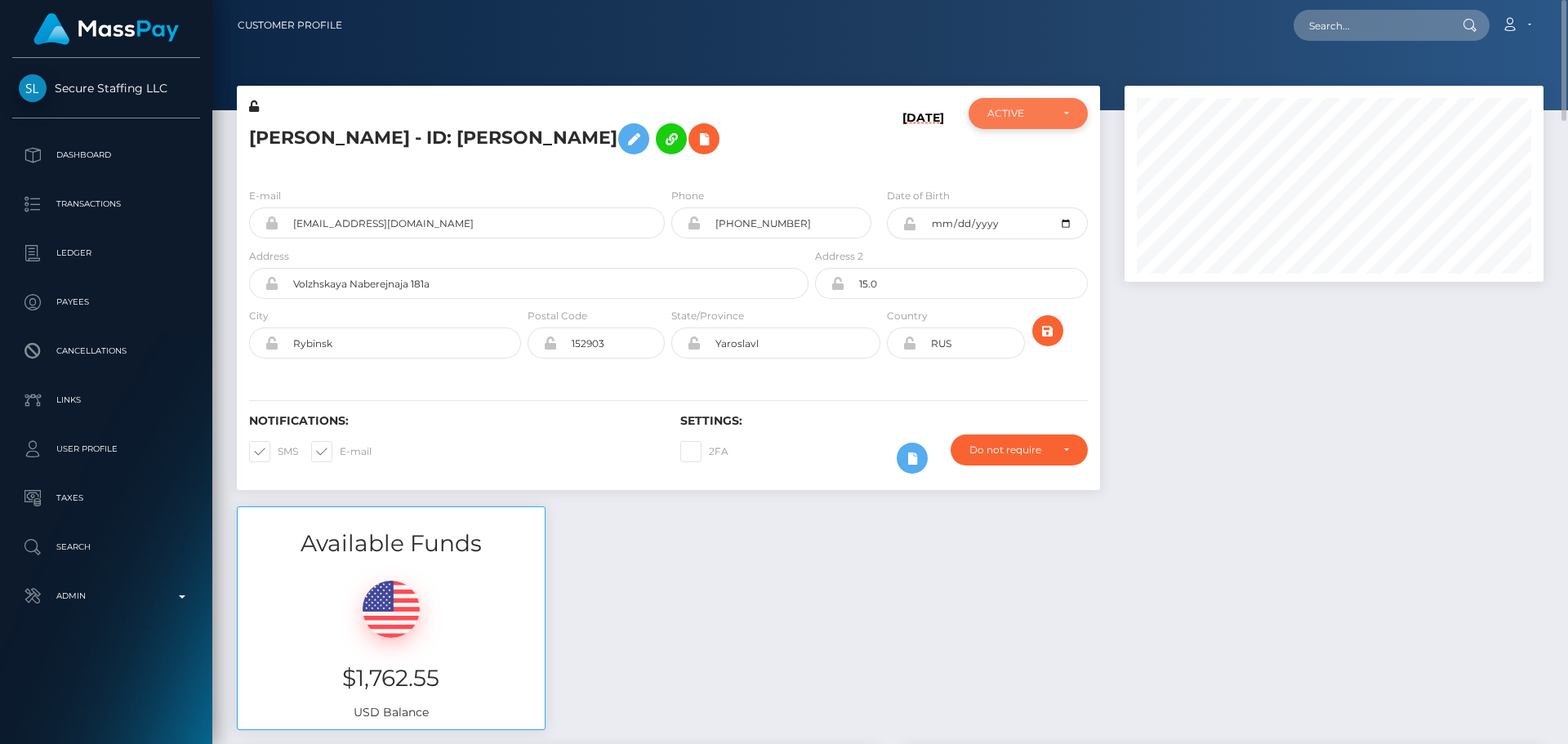
click at [1059, 111] on div "ACTIVE" at bounding box center [1028, 112] width 82 height 13
click at [797, 141] on h5 "[PERSON_NAME] - ID: [PERSON_NAME]" at bounding box center [524, 139] width 550 height 47
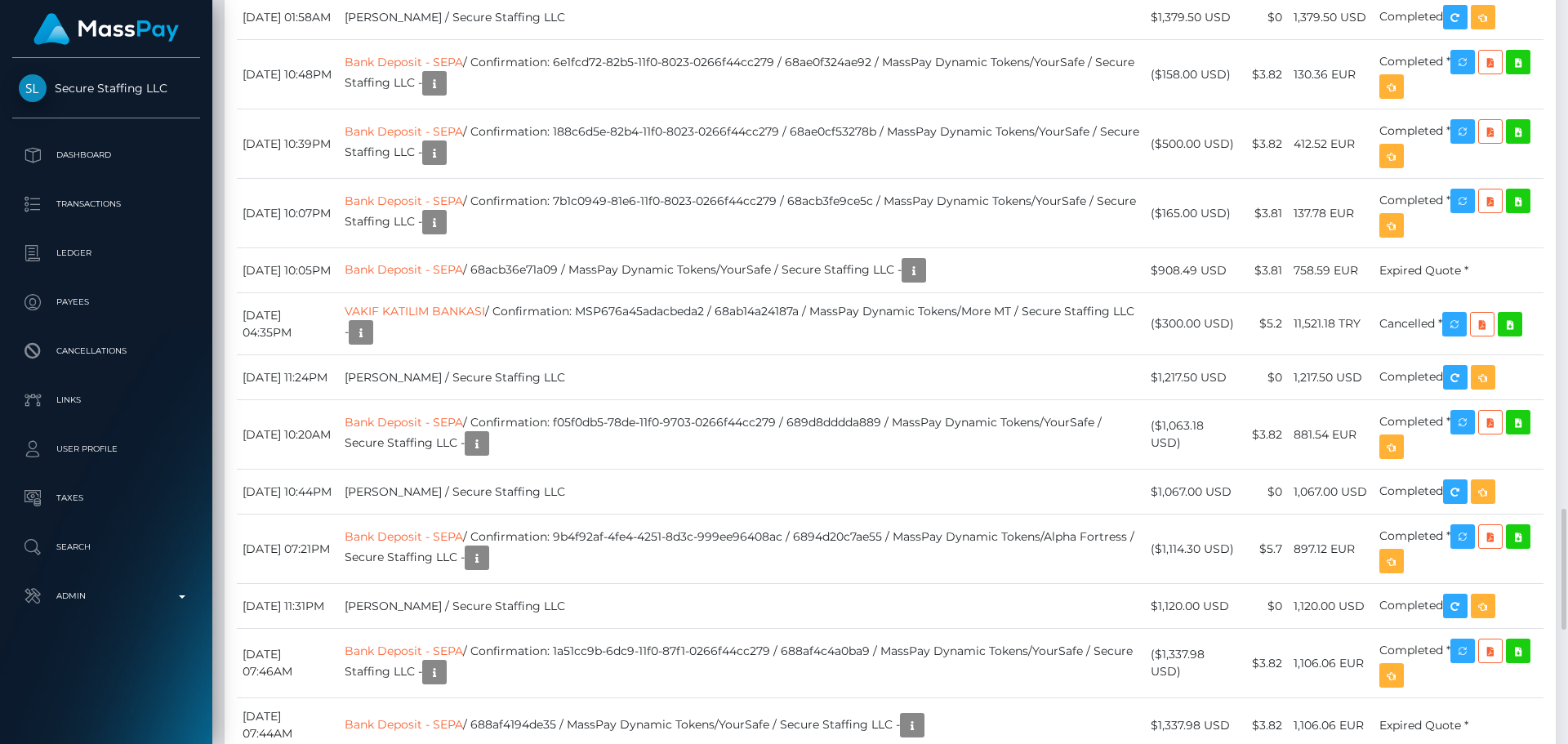
scroll to position [2613, 0]
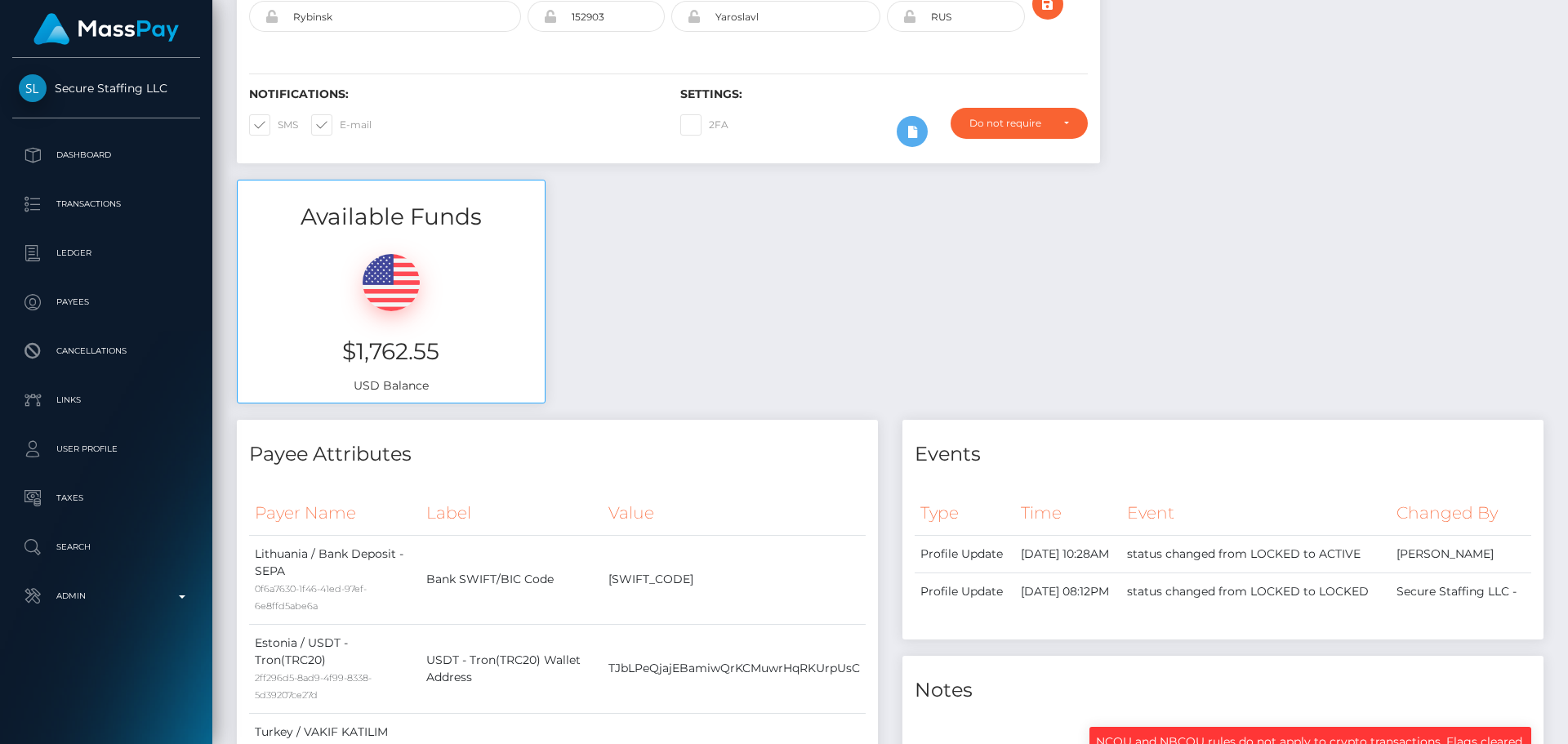
scroll to position [0, 0]
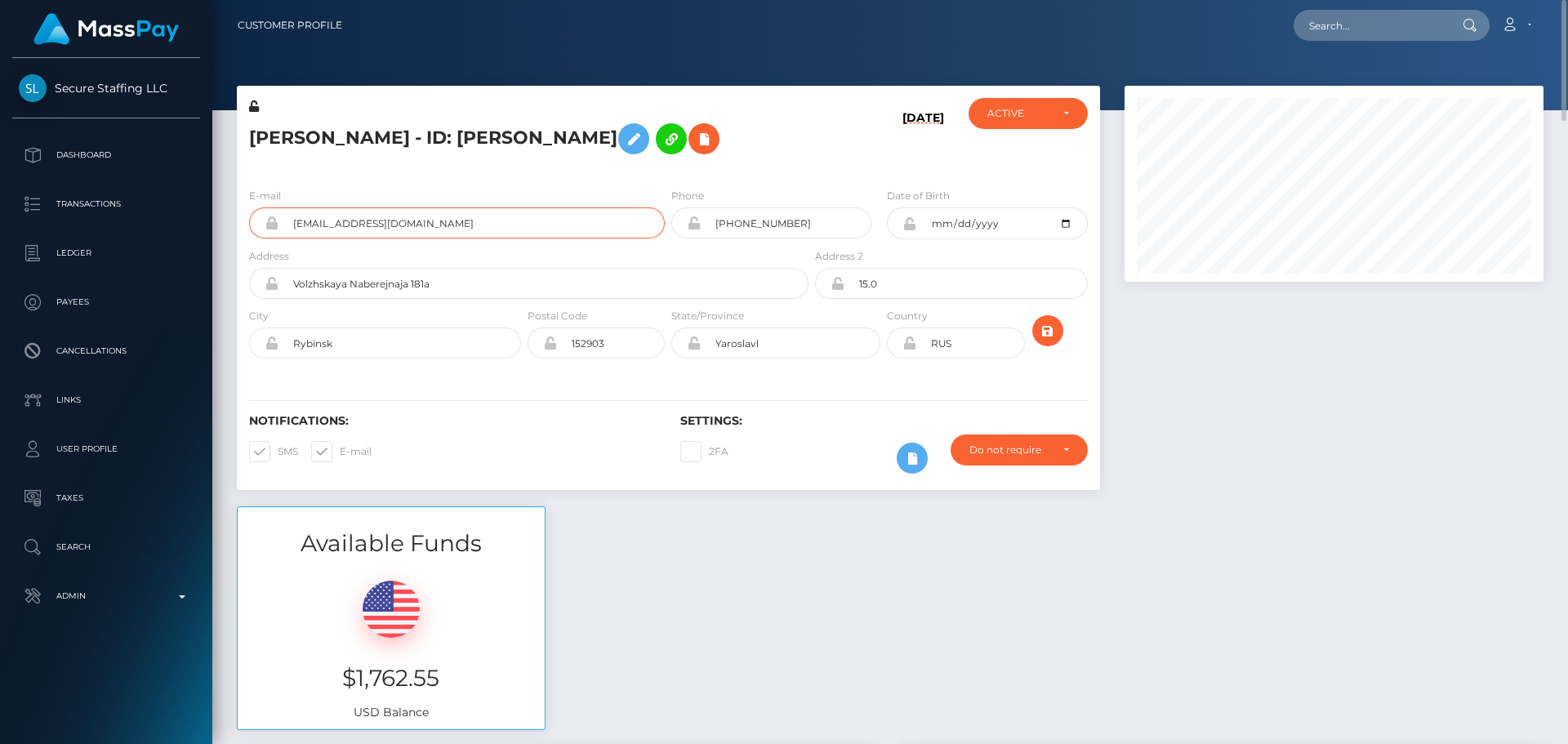
drag, startPoint x: 460, startPoint y: 231, endPoint x: 247, endPoint y: 214, distance: 213.7
click at [247, 214] on div "E-mail [EMAIL_ADDRESS][DOMAIN_NAME]" at bounding box center [452, 217] width 431 height 61
click at [581, 434] on div "Notifications: SMS E-mail" at bounding box center [452, 447] width 431 height 67
click at [608, 414] on div "Notifications: SMS E-mail Settings: 2FA" at bounding box center [668, 432] width 863 height 115
click at [611, 416] on h6 "Notifications:" at bounding box center [453, 420] width 407 height 14
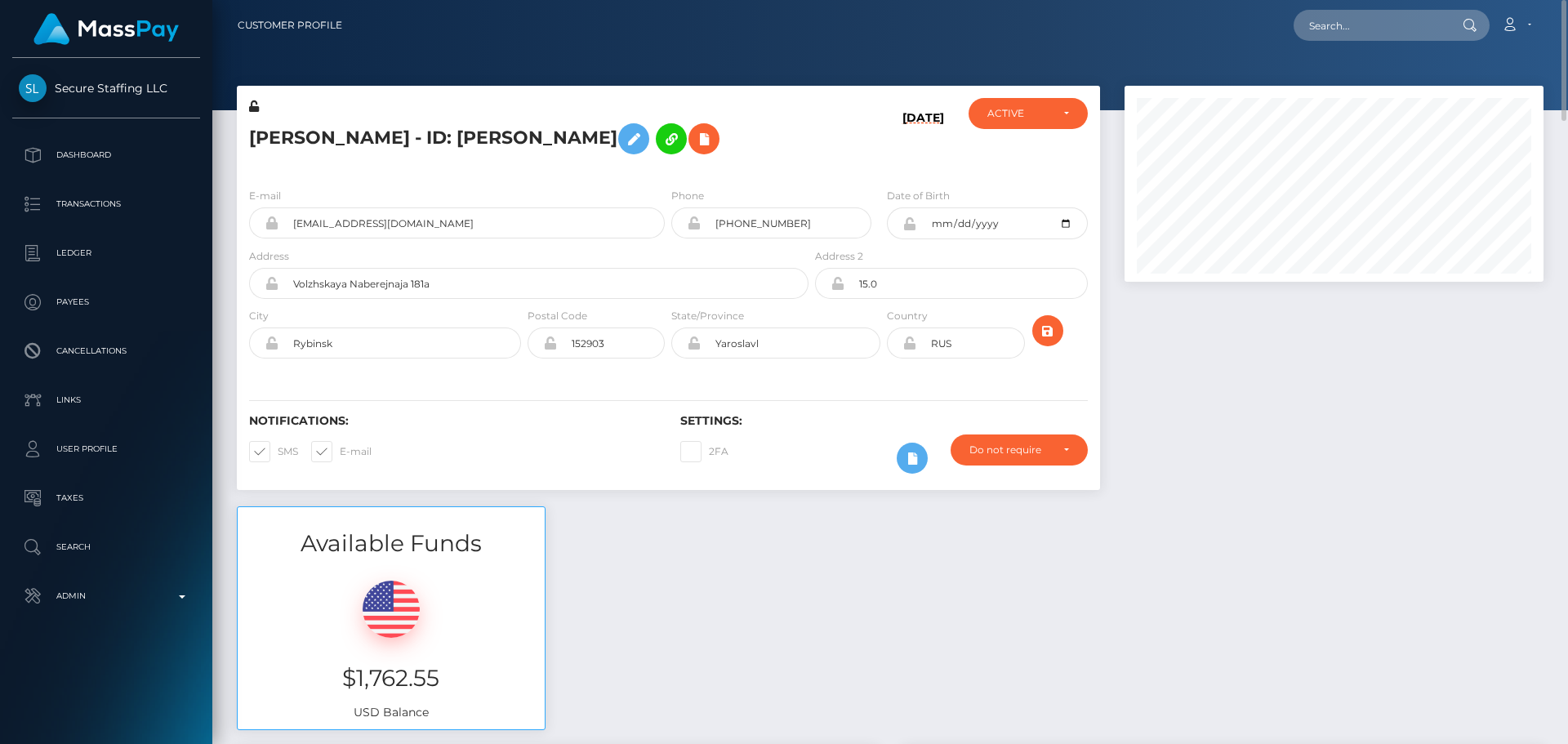
click at [607, 416] on h6 "Notifications:" at bounding box center [453, 420] width 407 height 14
click at [612, 416] on h6 "Notifications:" at bounding box center [453, 420] width 407 height 14
click at [609, 416] on h6 "Notifications:" at bounding box center [453, 420] width 407 height 14
click at [1376, 25] on input "text" at bounding box center [1370, 25] width 153 height 31
paste input "arina.5va@googlemail.com"
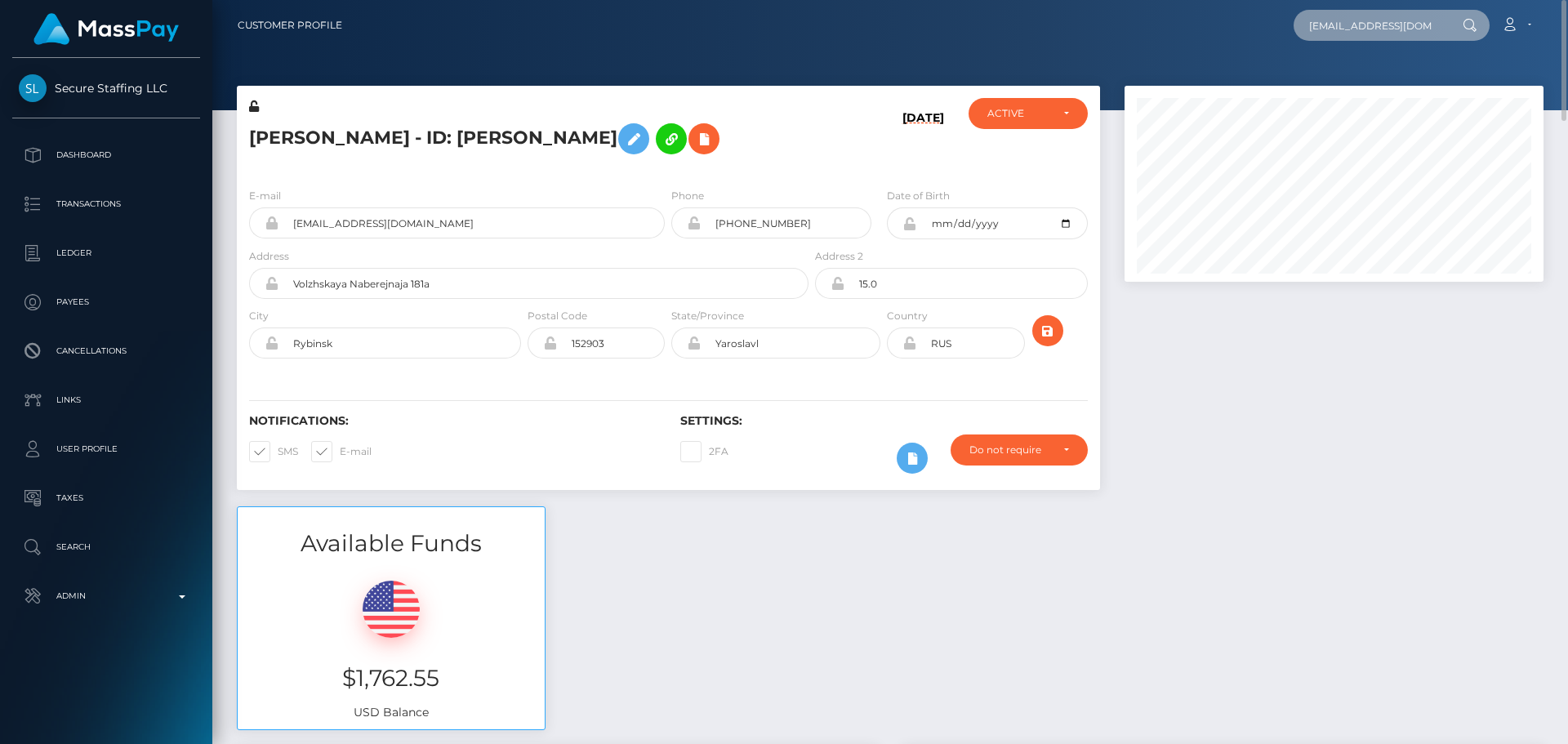
scroll to position [0, 13]
type input "arina.5va@googlemail.com"
click at [713, 141] on h5 "Arina Petrova - ID: Arina Petrova" at bounding box center [524, 139] width 550 height 47
click at [1393, 27] on input "arina.5va@googlemail.com" at bounding box center [1370, 25] width 153 height 31
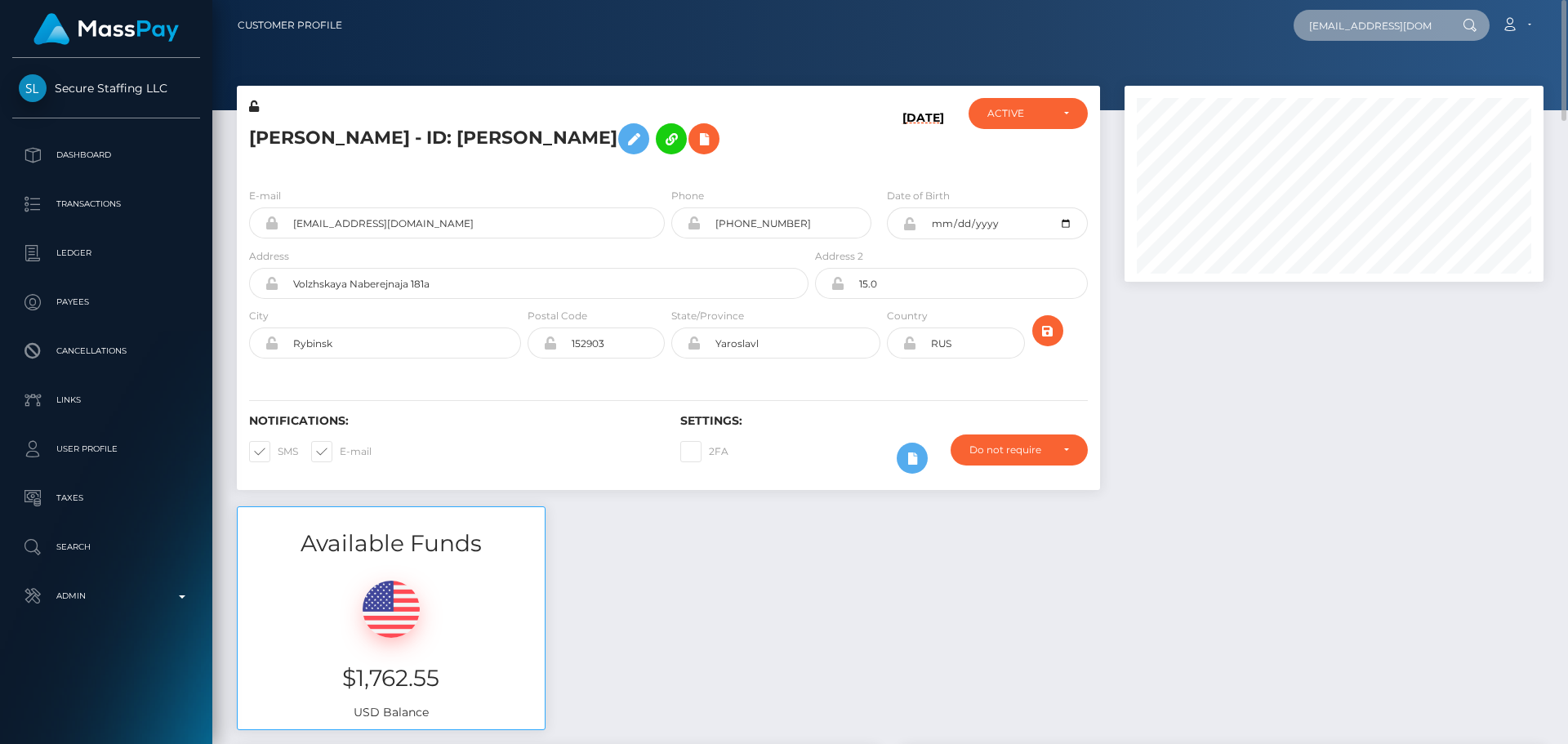
click at [1393, 27] on input "arina.5va@googlemail.com" at bounding box center [1370, 25] width 153 height 31
paste input "poact_0UHFvAnDJRkv"
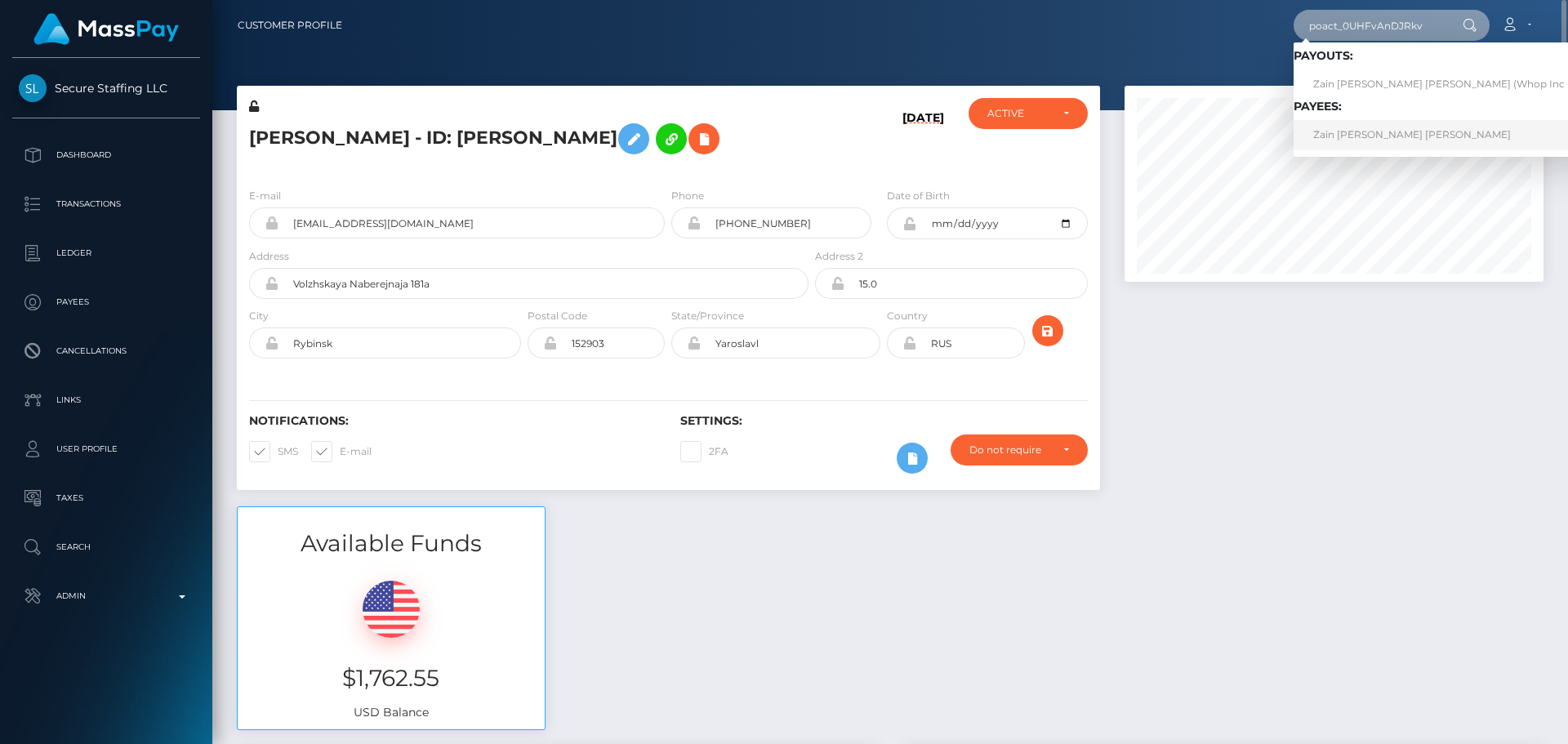
type input "poact_0UHFvAnDJRkv"
click at [1348, 138] on link "Zain Hisham Zaki Mahmoud" at bounding box center [1445, 135] width 303 height 30
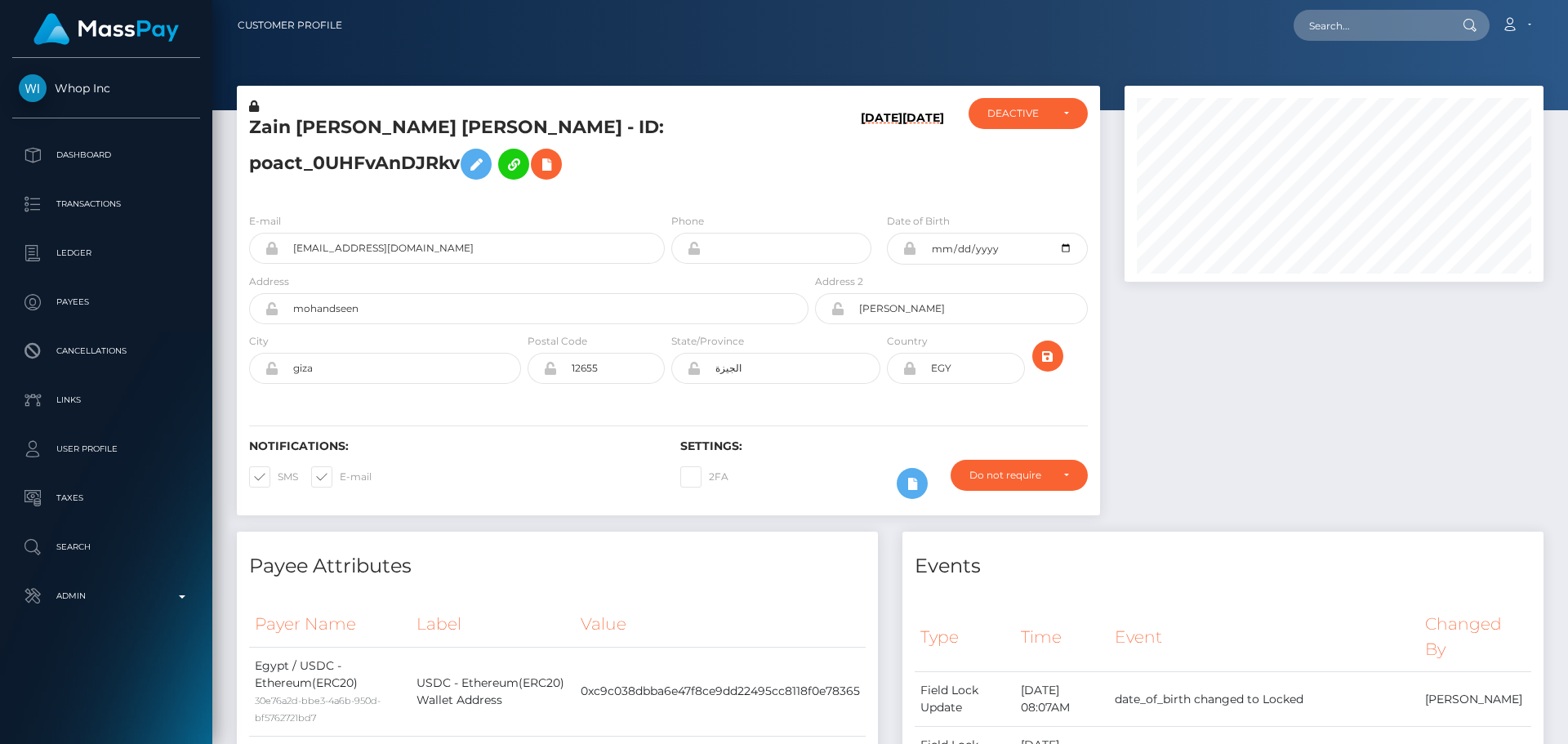
scroll to position [196, 419]
click at [729, 200] on div "E-mail [EMAIL_ADDRESS][DOMAIN_NAME] Phone Date of Birth" at bounding box center [668, 300] width 863 height 200
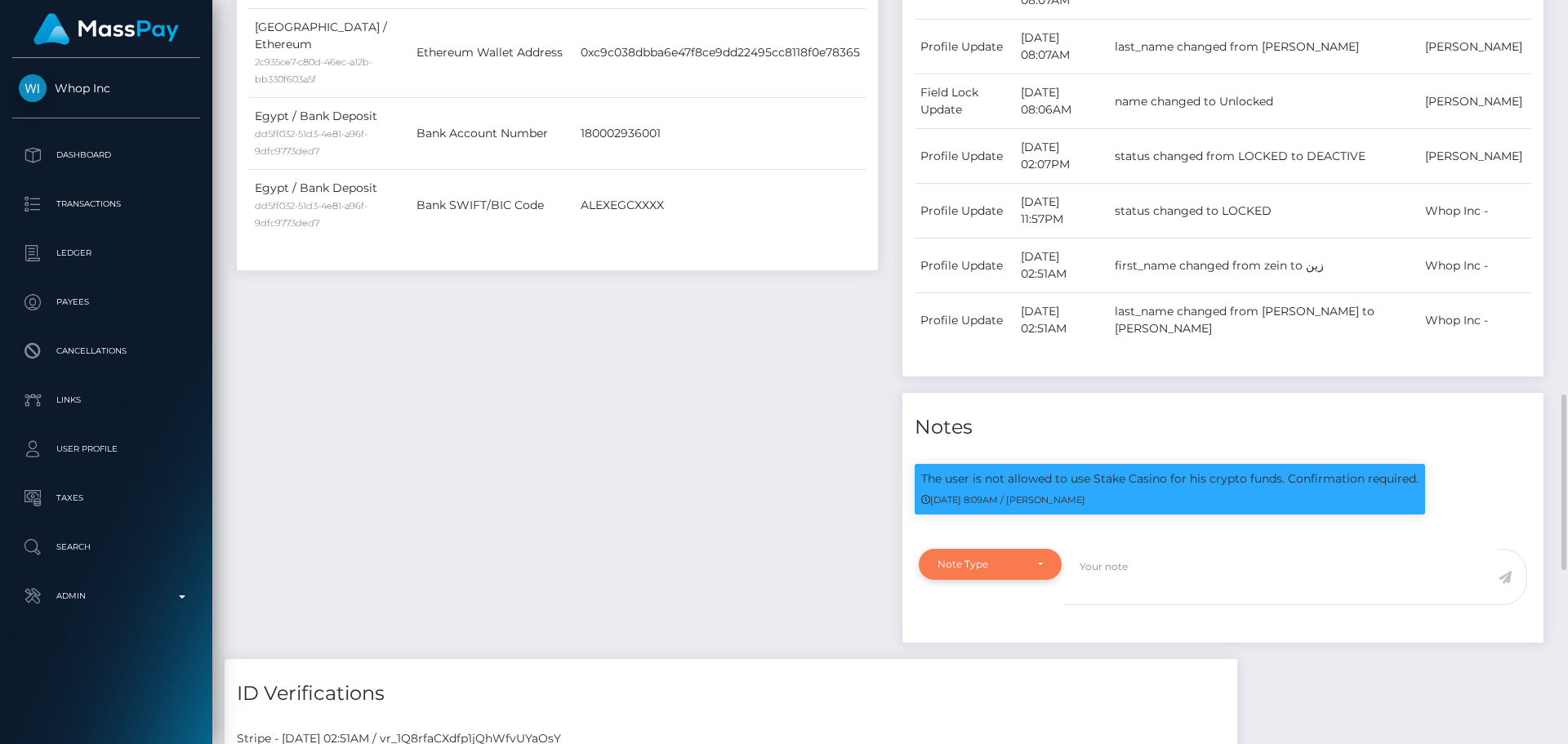
scroll to position [980, 0]
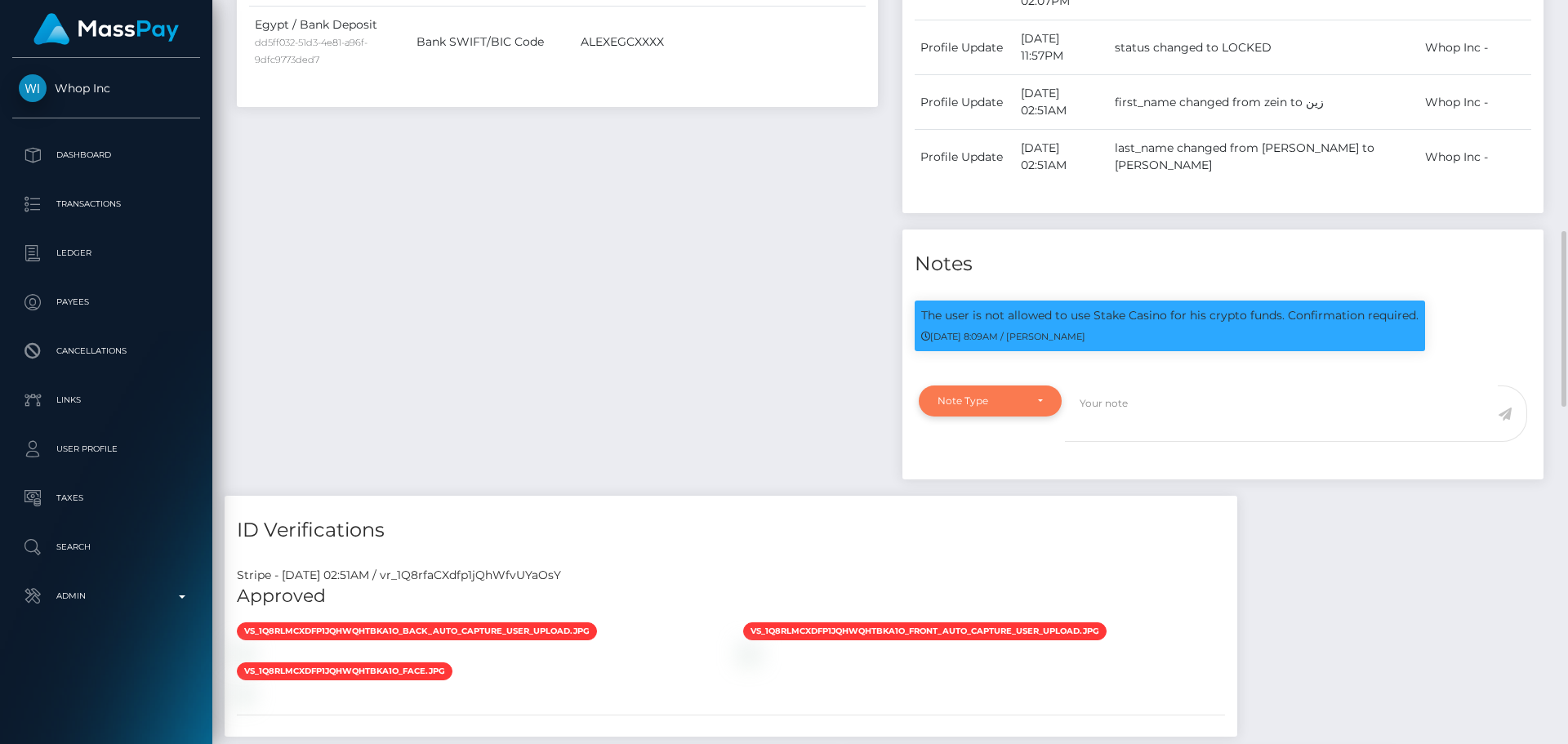
click at [1015, 394] on div "Note Type" at bounding box center [980, 400] width 87 height 13
click at [975, 472] on span "Compliance" at bounding box center [968, 479] width 60 height 15
select select "COMPLIANCE"
click at [1138, 388] on textarea at bounding box center [1281, 414] width 433 height 57
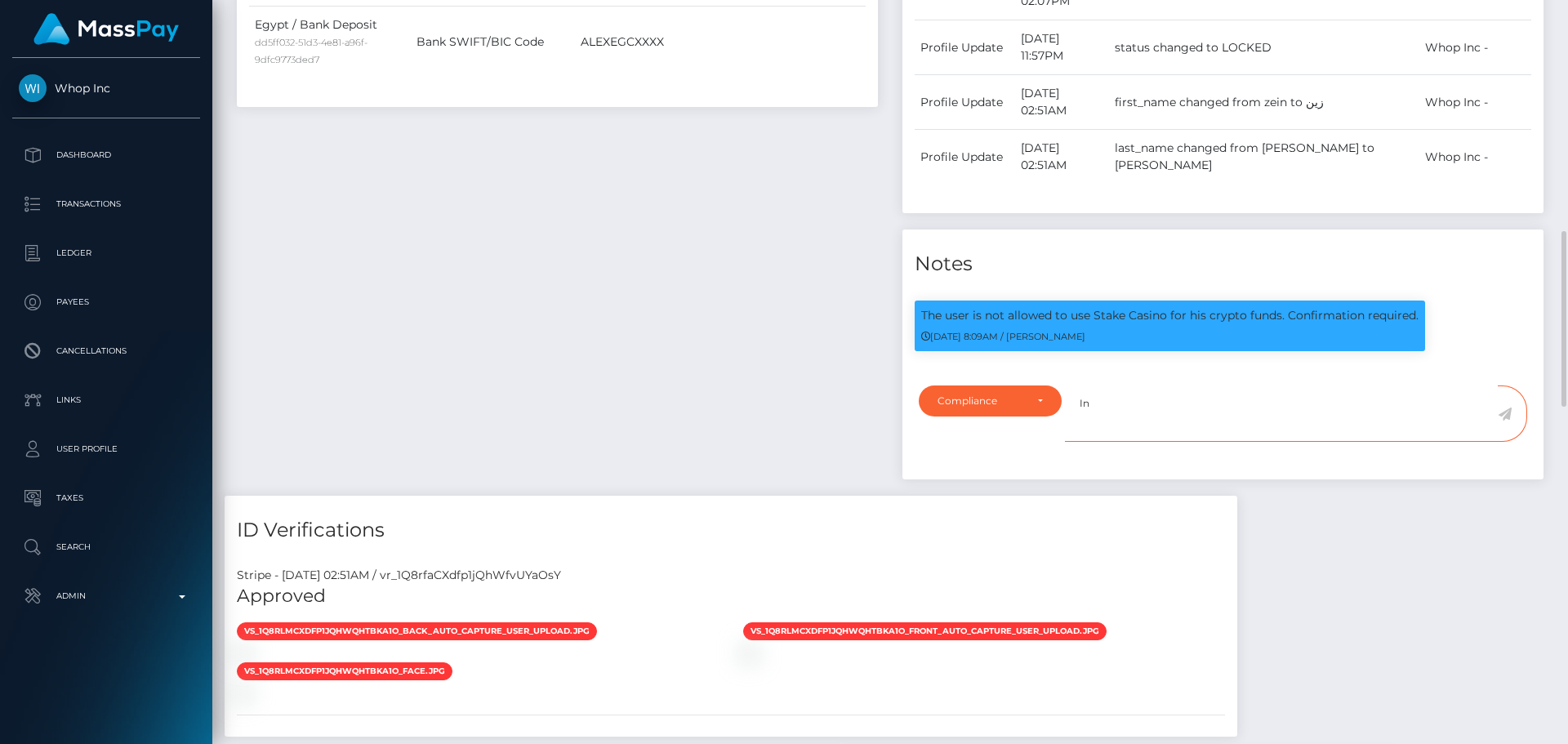
paste textarea "Ticket #125951"
type textarea "In Ticket #125951, Whop informed us that the payee confirmed that they understo…"
click at [1503, 408] on icon at bounding box center [1504, 414] width 14 height 13
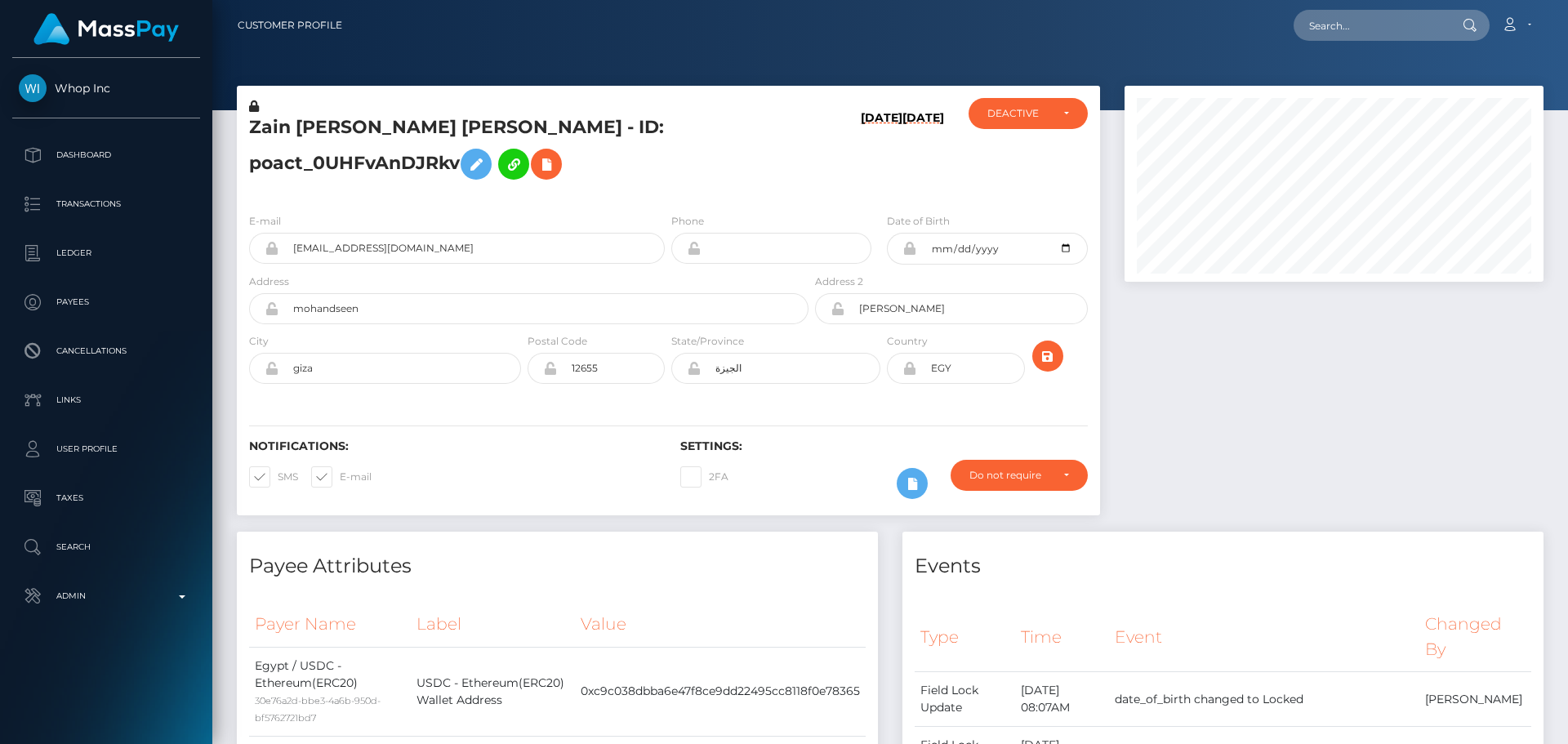
scroll to position [196, 419]
click at [1008, 114] on div "DEACTIVE" at bounding box center [1019, 112] width 63 height 13
click at [1013, 152] on span "ACTIVE" at bounding box center [1007, 157] width 37 height 15
select select "ACTIVE"
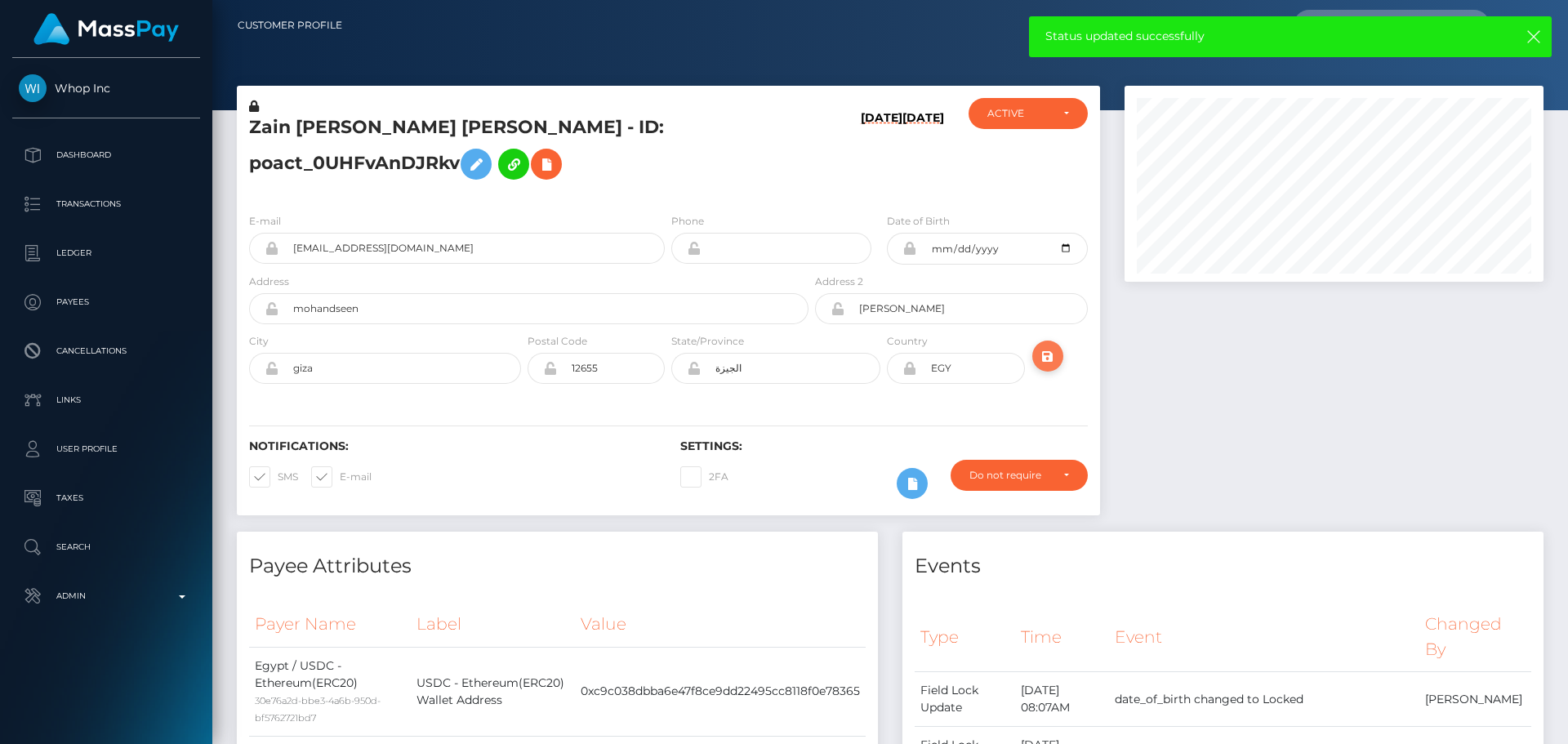
click at [1048, 356] on icon "submit" at bounding box center [1048, 356] width 20 height 21
drag, startPoint x: 742, startPoint y: 369, endPoint x: 707, endPoint y: 368, distance: 35.0
click at [707, 368] on input "الجيزة" at bounding box center [791, 369] width 180 height 31
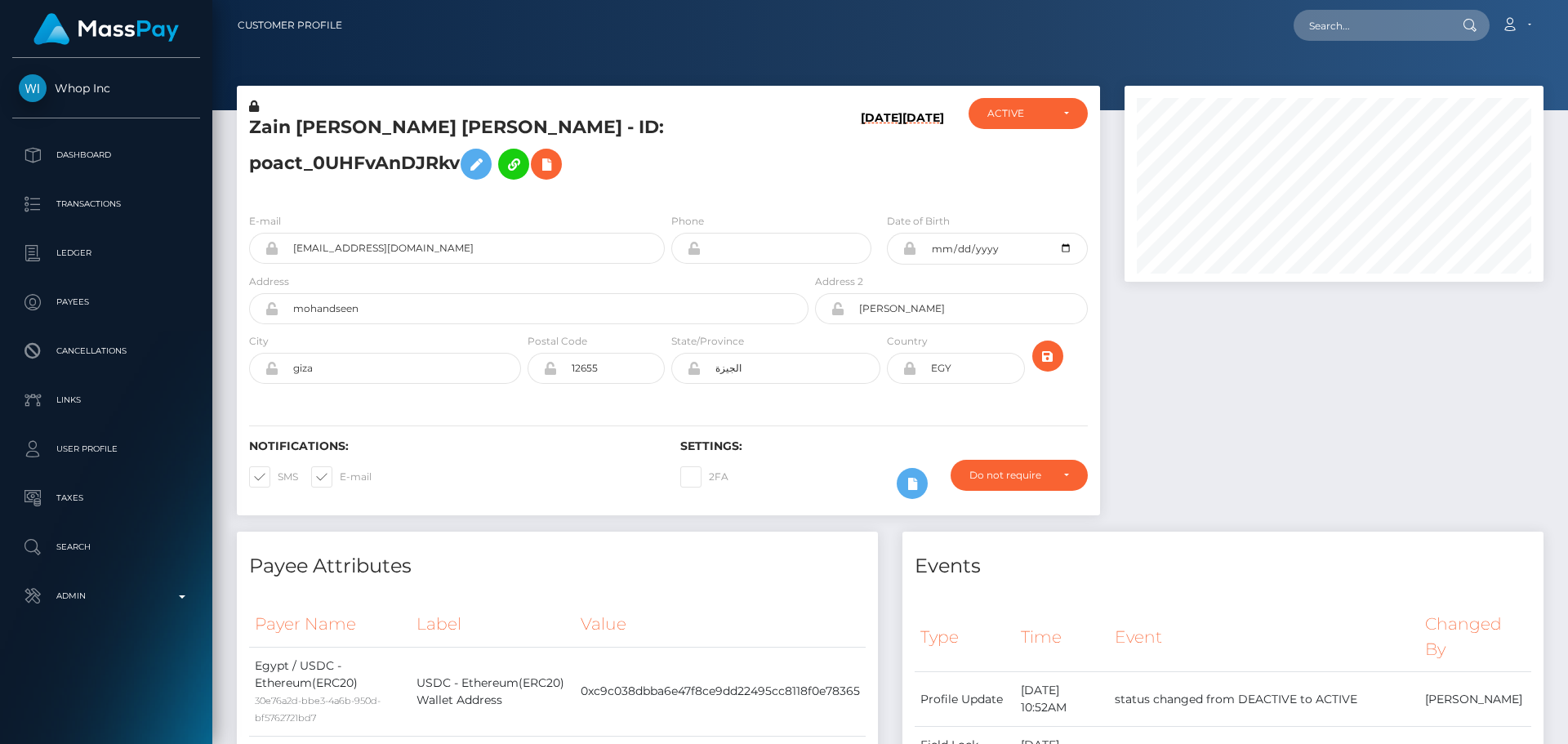
scroll to position [196, 419]
drag, startPoint x: 357, startPoint y: 369, endPoint x: 273, endPoint y: 374, distance: 84.1
click at [273, 374] on div "giza" at bounding box center [385, 369] width 272 height 31
click at [748, 381] on input "الجيزة" at bounding box center [791, 369] width 180 height 31
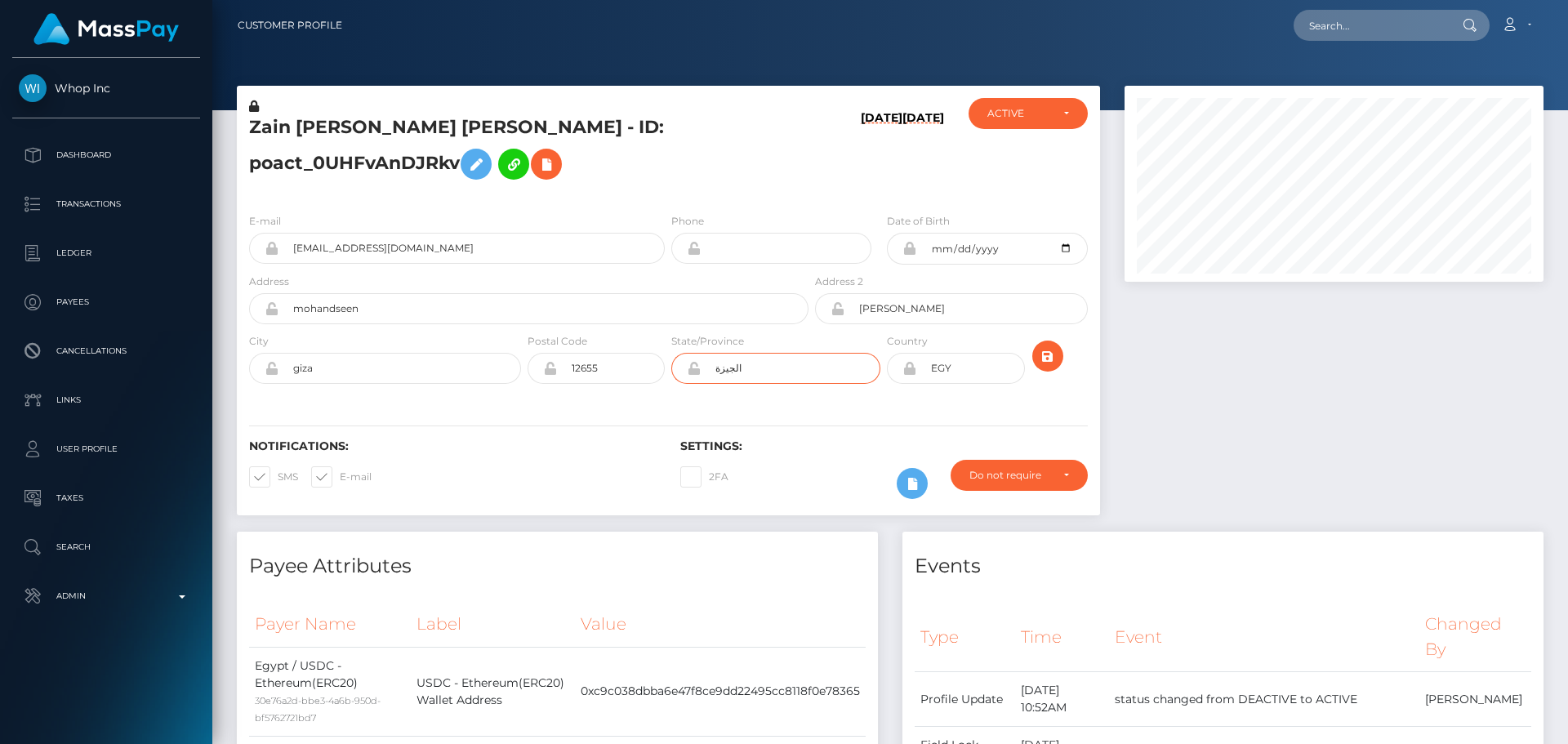
click at [748, 381] on input "الجيزة" at bounding box center [791, 369] width 180 height 31
paste input "giza"
type input "giza"
click at [651, 399] on div "Zain Hisham Zaki Mahmoud - ID: poact_0UHFvAnDJRkv 08/19/25 08/19/25 DEACTIVE CL…" at bounding box center [668, 300] width 863 height 429
drag, startPoint x: 953, startPoint y: 414, endPoint x: 969, endPoint y: 416, distance: 16.1
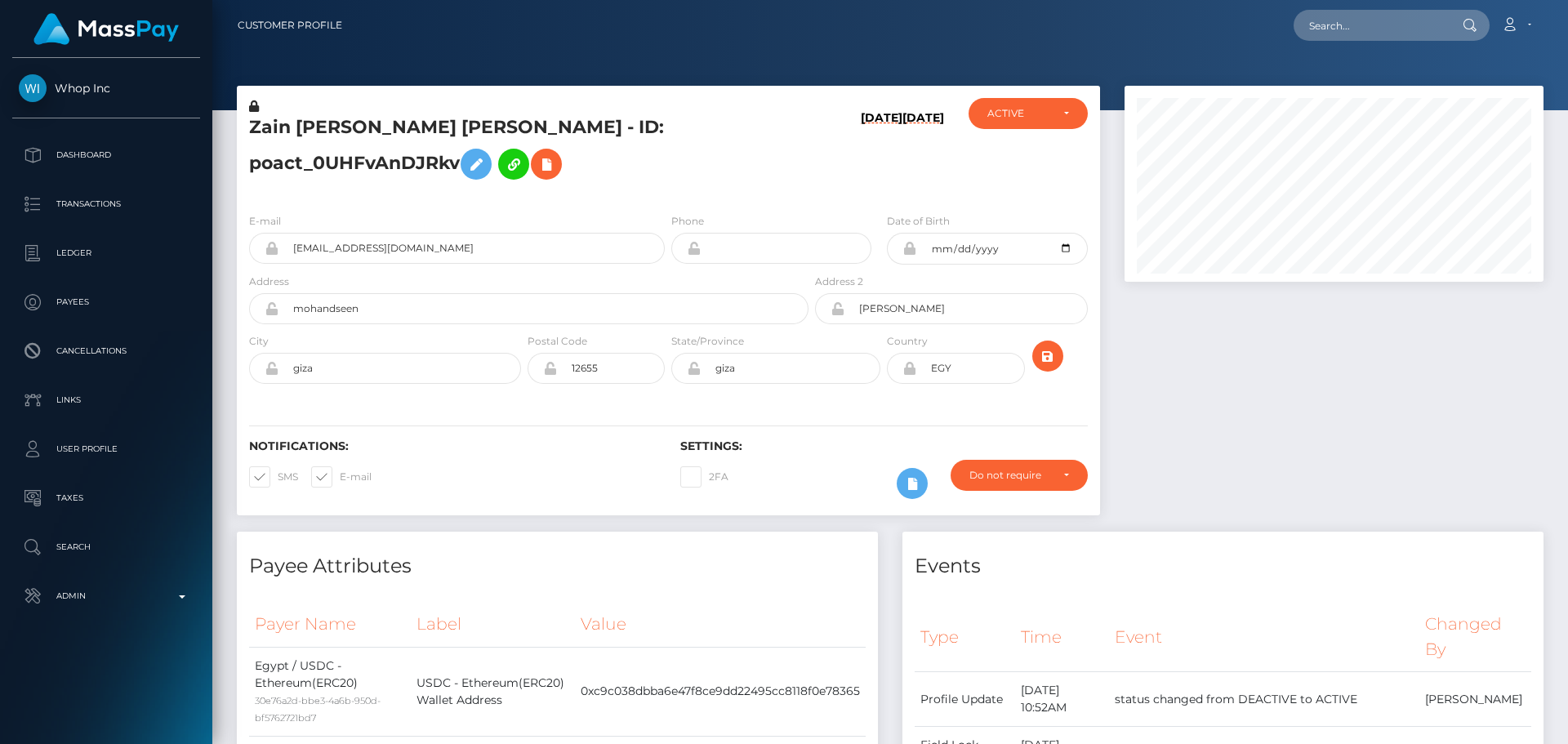
click at [951, 415] on div "Notifications: SMS E-mail Settings: 2FA" at bounding box center [668, 458] width 863 height 115
click at [1042, 367] on button "submit" at bounding box center [1048, 356] width 31 height 31
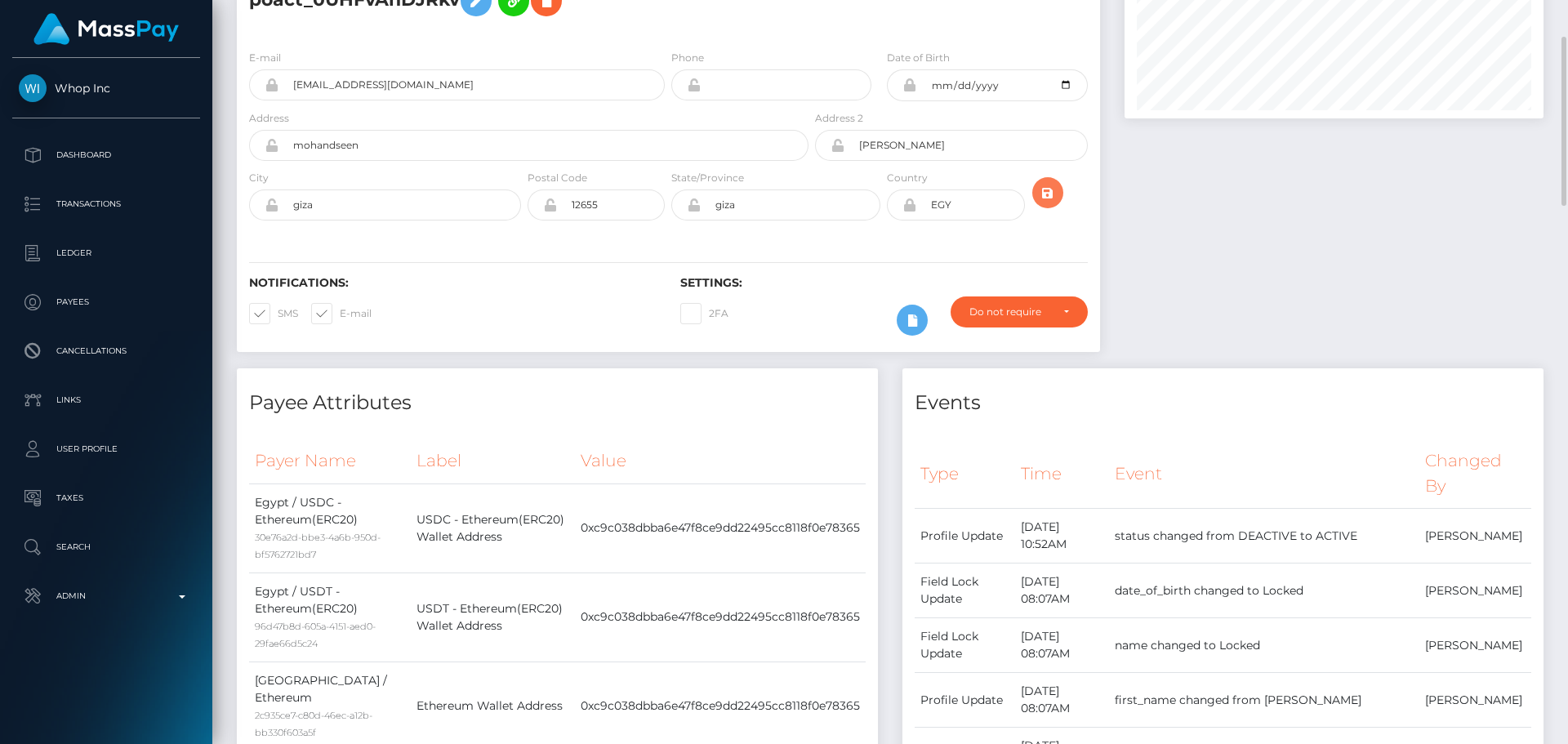
scroll to position [0, 0]
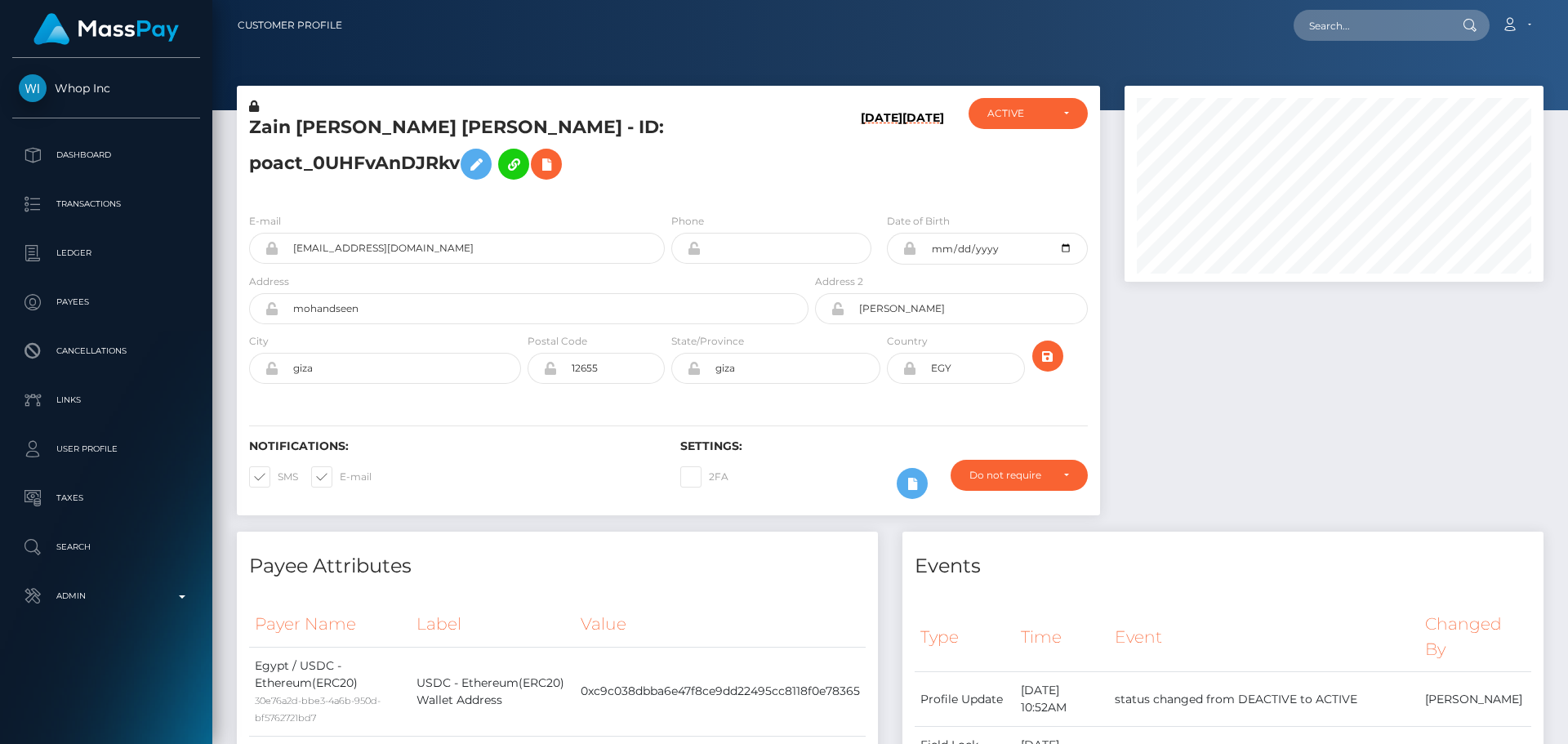
scroll to position [196, 419]
click at [437, 117] on h5 "Zain Hisham Zaki Mahmoud - ID: poact_0UHFvAnDJRkv" at bounding box center [524, 152] width 550 height 72
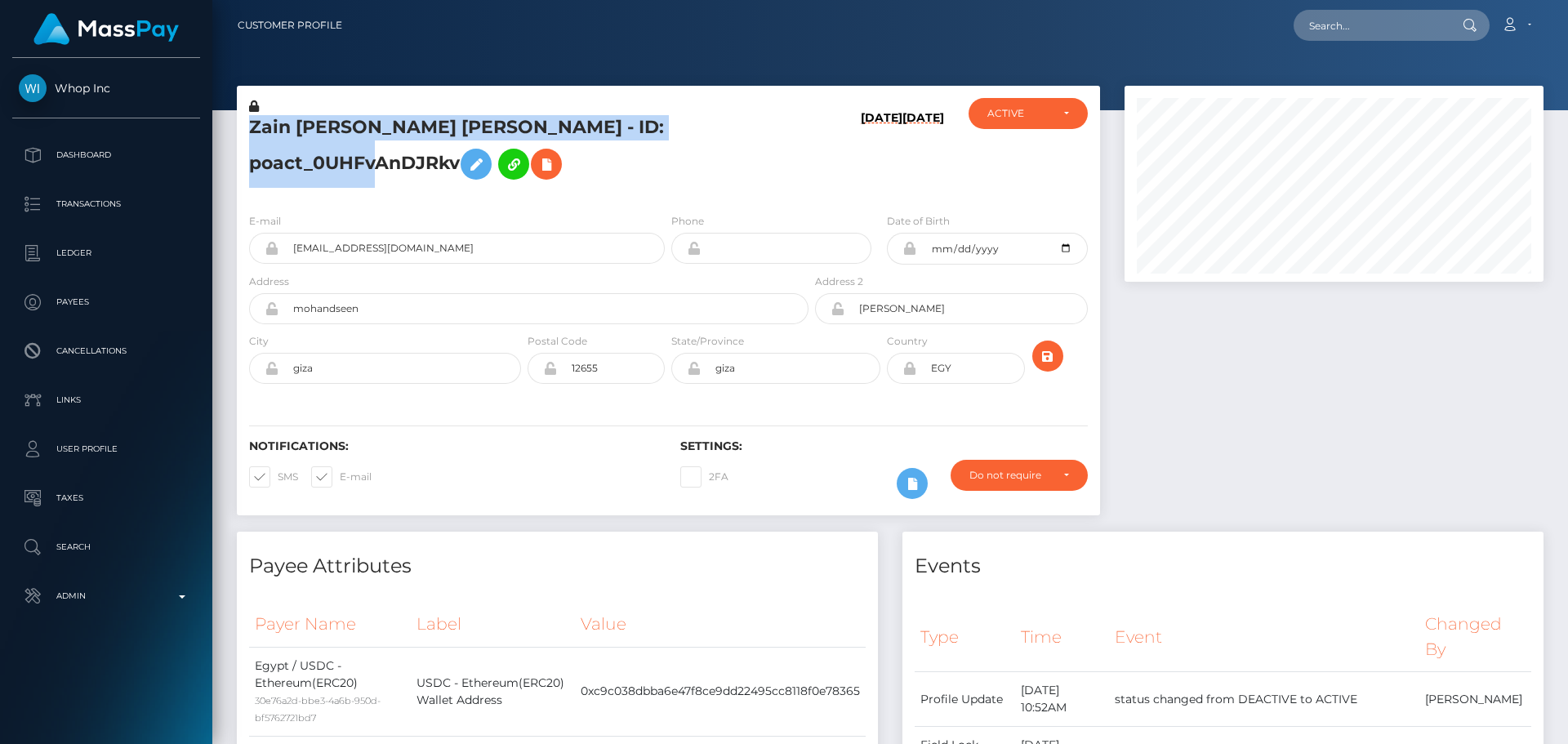
click at [437, 117] on h5 "Zain Hisham Zaki Mahmoud - ID: poact_0UHFvAnDJRkv" at bounding box center [524, 152] width 550 height 72
copy h5 "Zain Hisham Zaki Mahmoud - ID: poact_0UHFvAnDJRkv"
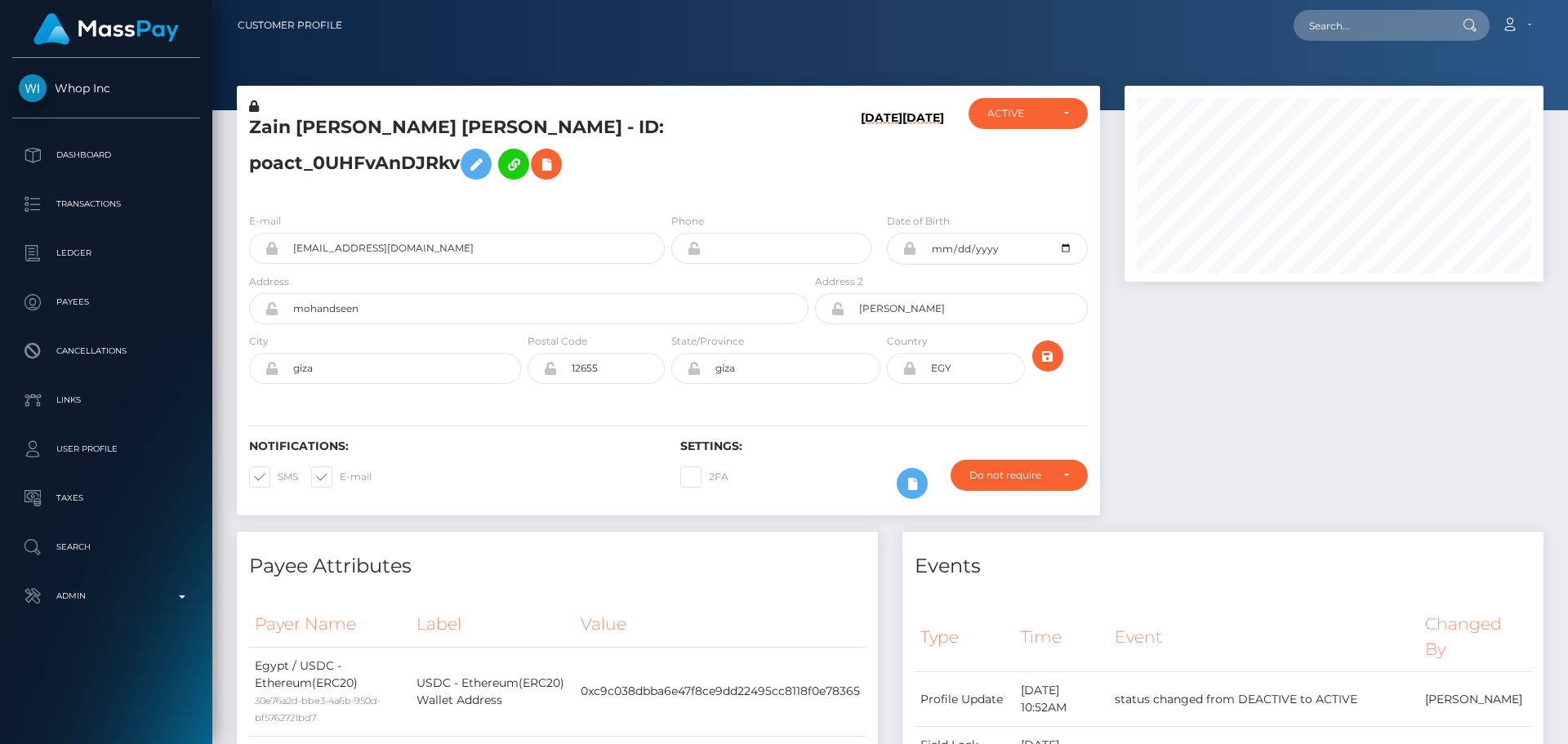
click at [826, 159] on div "08/19/25 08/19/25" at bounding box center [883, 149] width 144 height 102
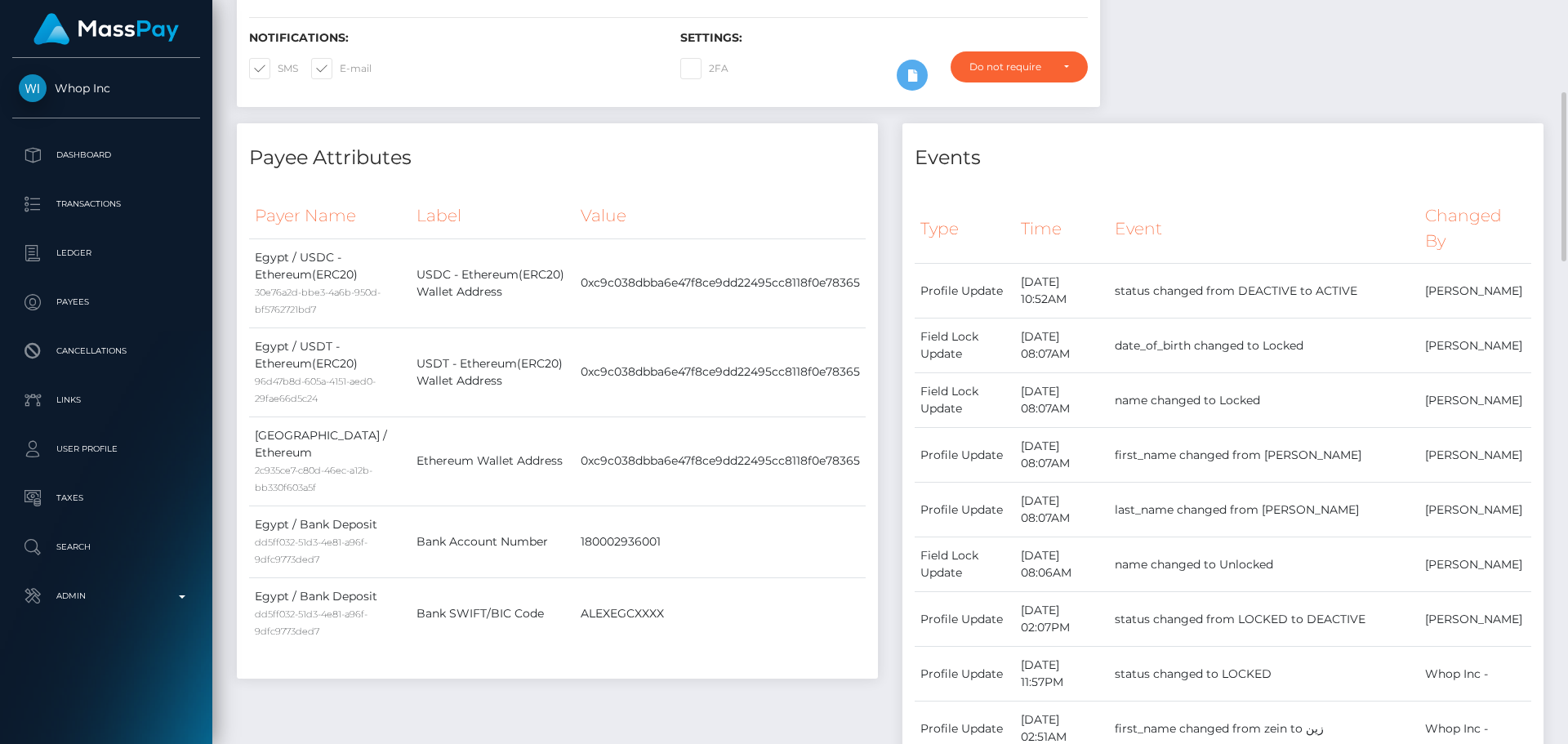
scroll to position [0, 0]
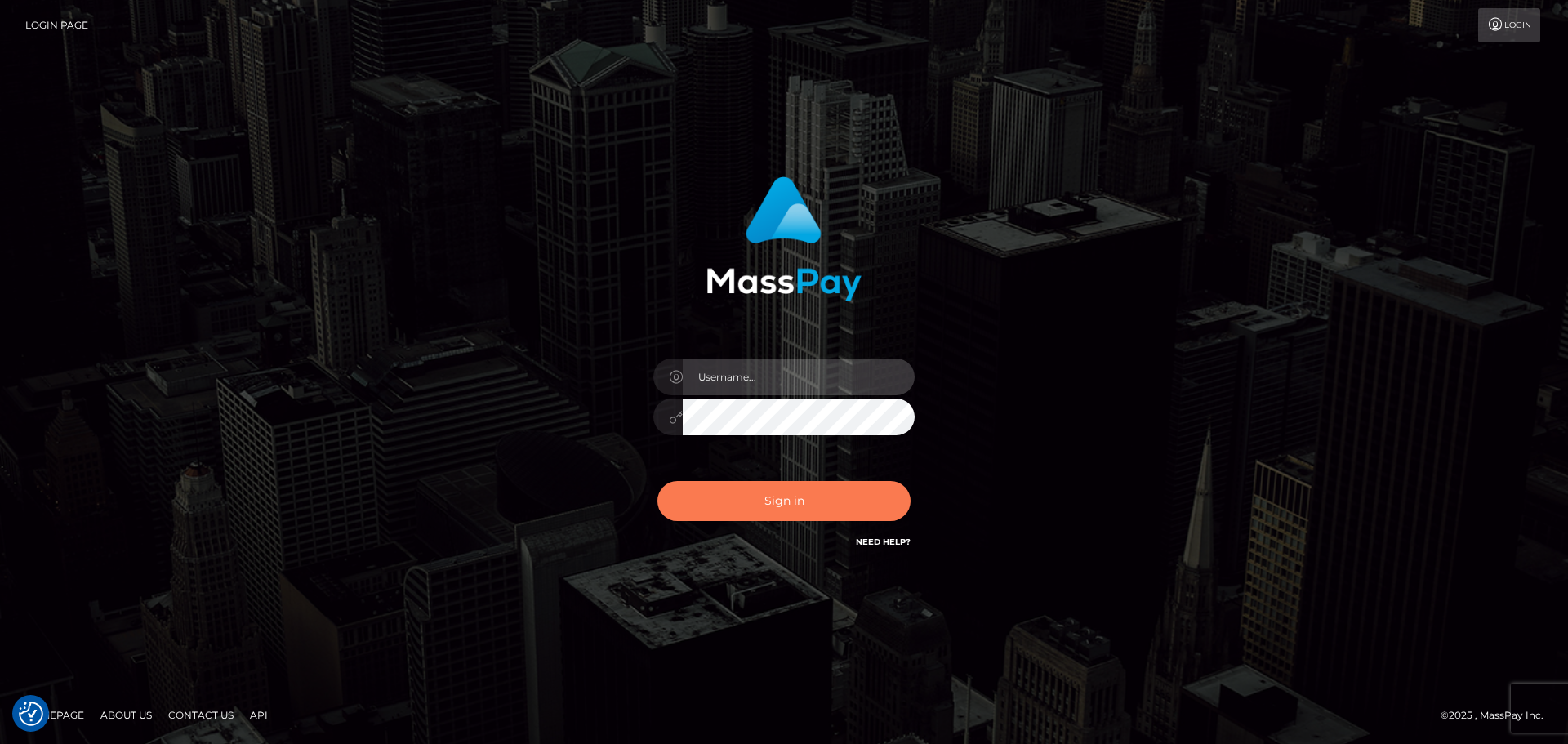
type input "[DOMAIN_NAME]"
click at [791, 488] on button "Sign in" at bounding box center [783, 501] width 253 height 40
type input "[DOMAIN_NAME]"
click at [824, 512] on button "Sign in" at bounding box center [783, 501] width 253 height 40
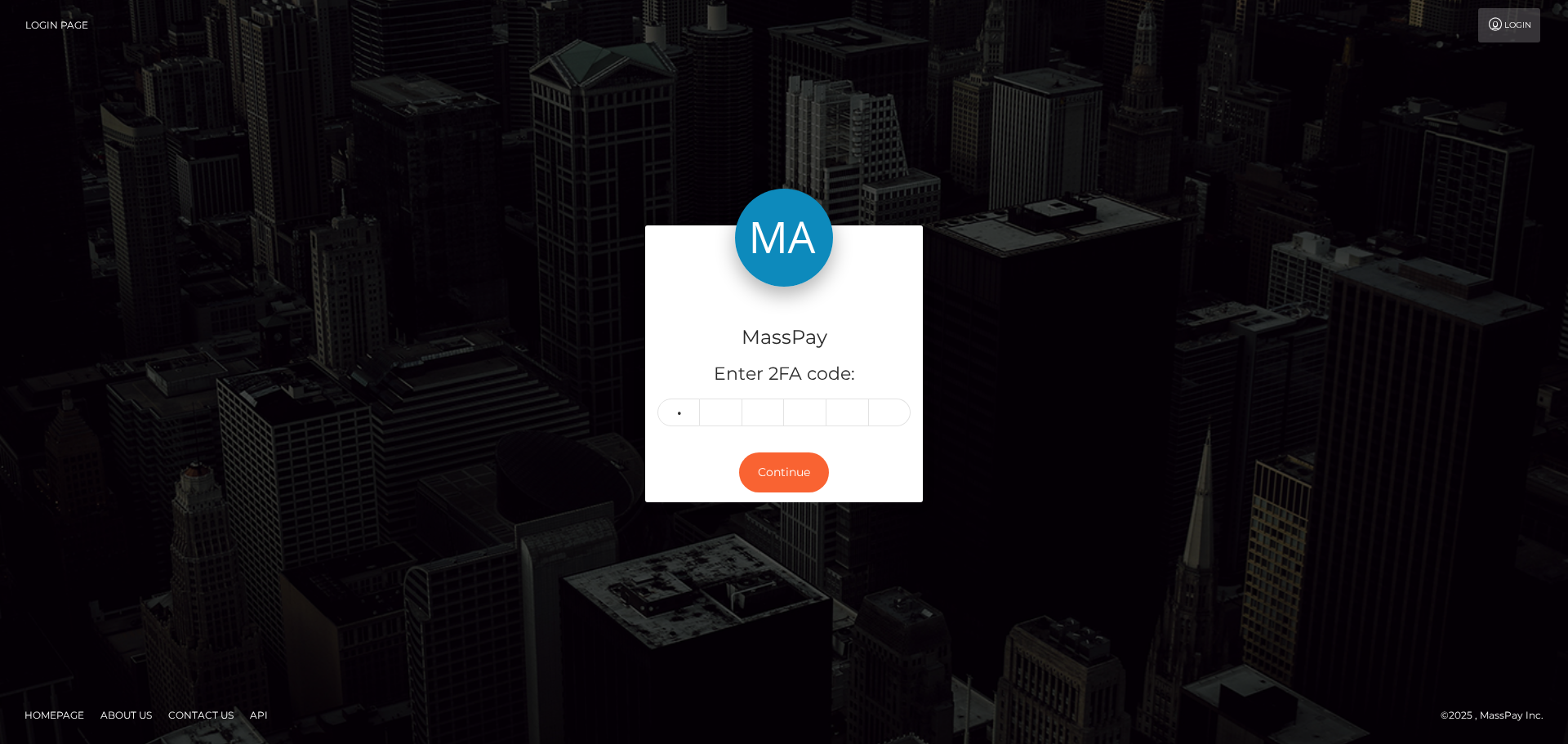
type input "9"
type input "6"
type input "0"
type input "6"
type input "4"
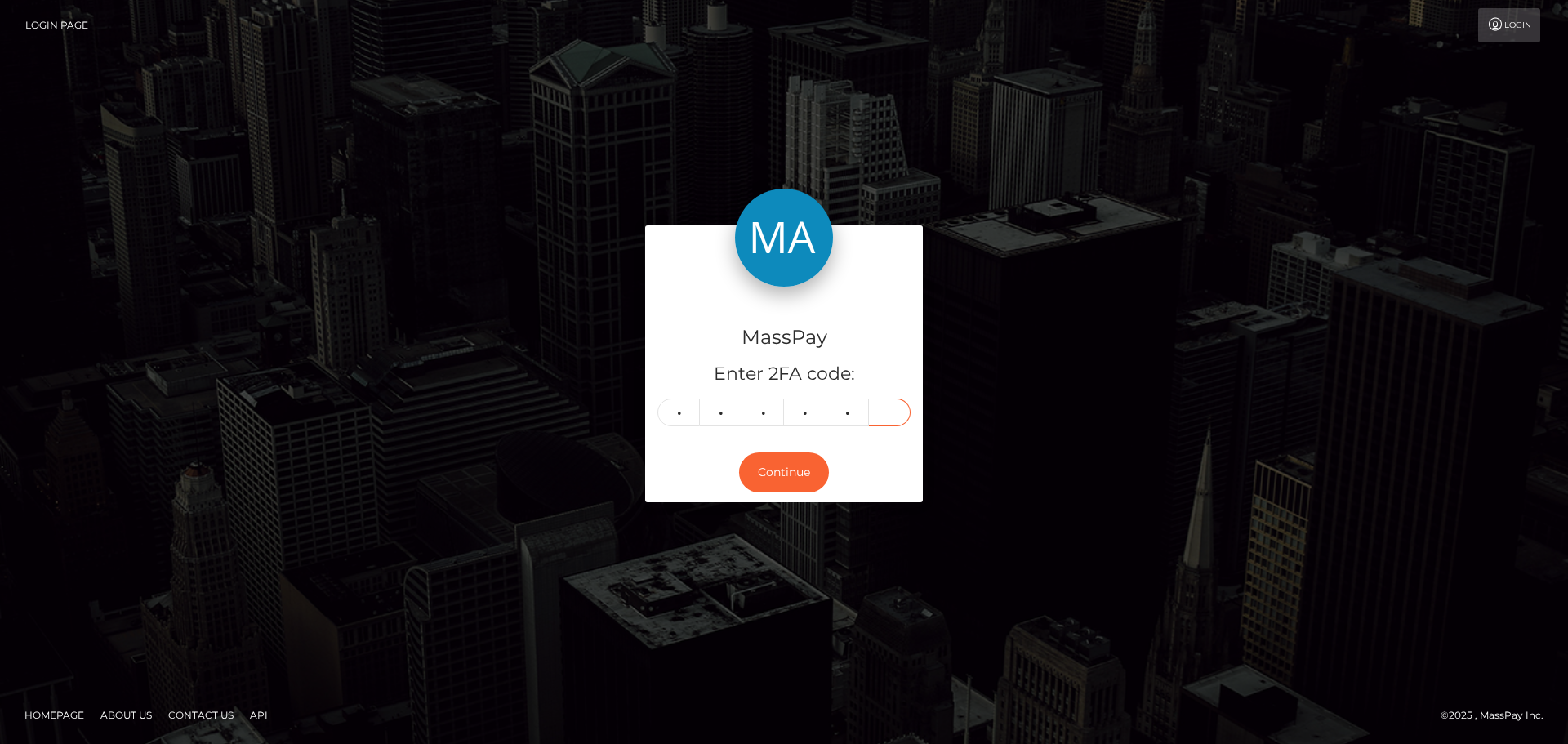
type input "0"
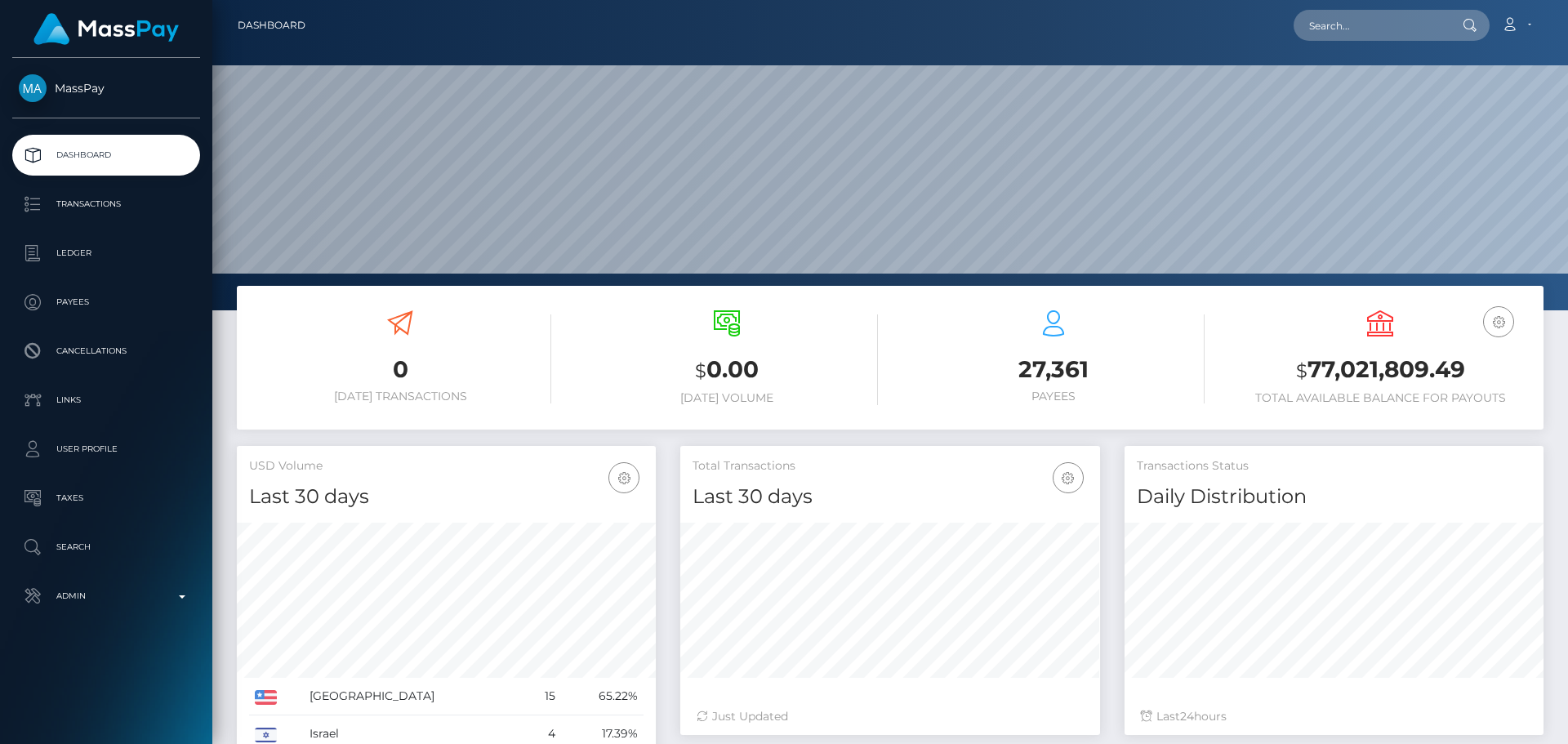
scroll to position [289, 419]
click at [1410, 33] on input "text" at bounding box center [1370, 25] width 153 height 31
paste input "poact_GPLqY1689ZSZ"
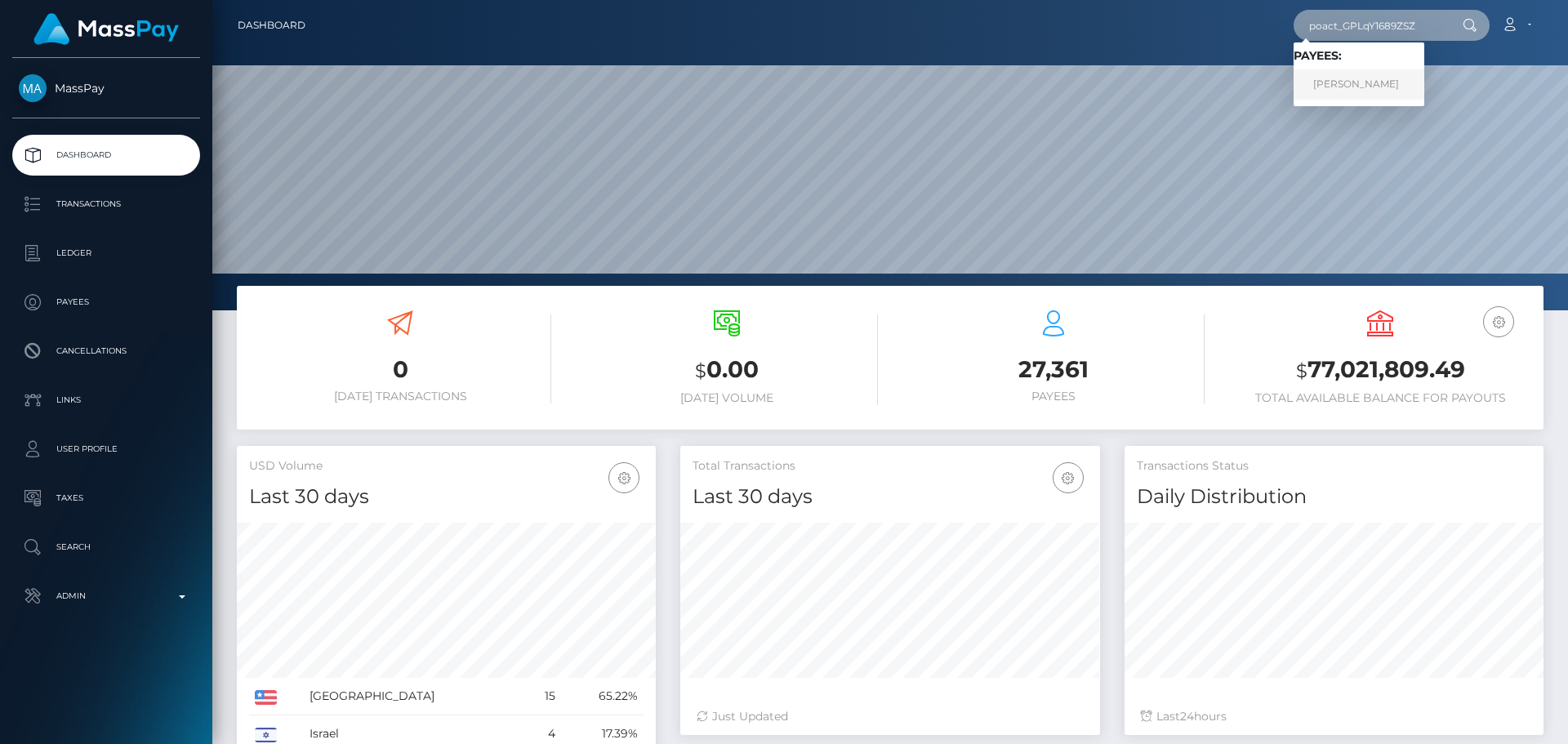
type input "poact_GPLqY1689ZSZ"
click at [1357, 92] on link "Mohamed Mohamud Ali" at bounding box center [1359, 84] width 131 height 30
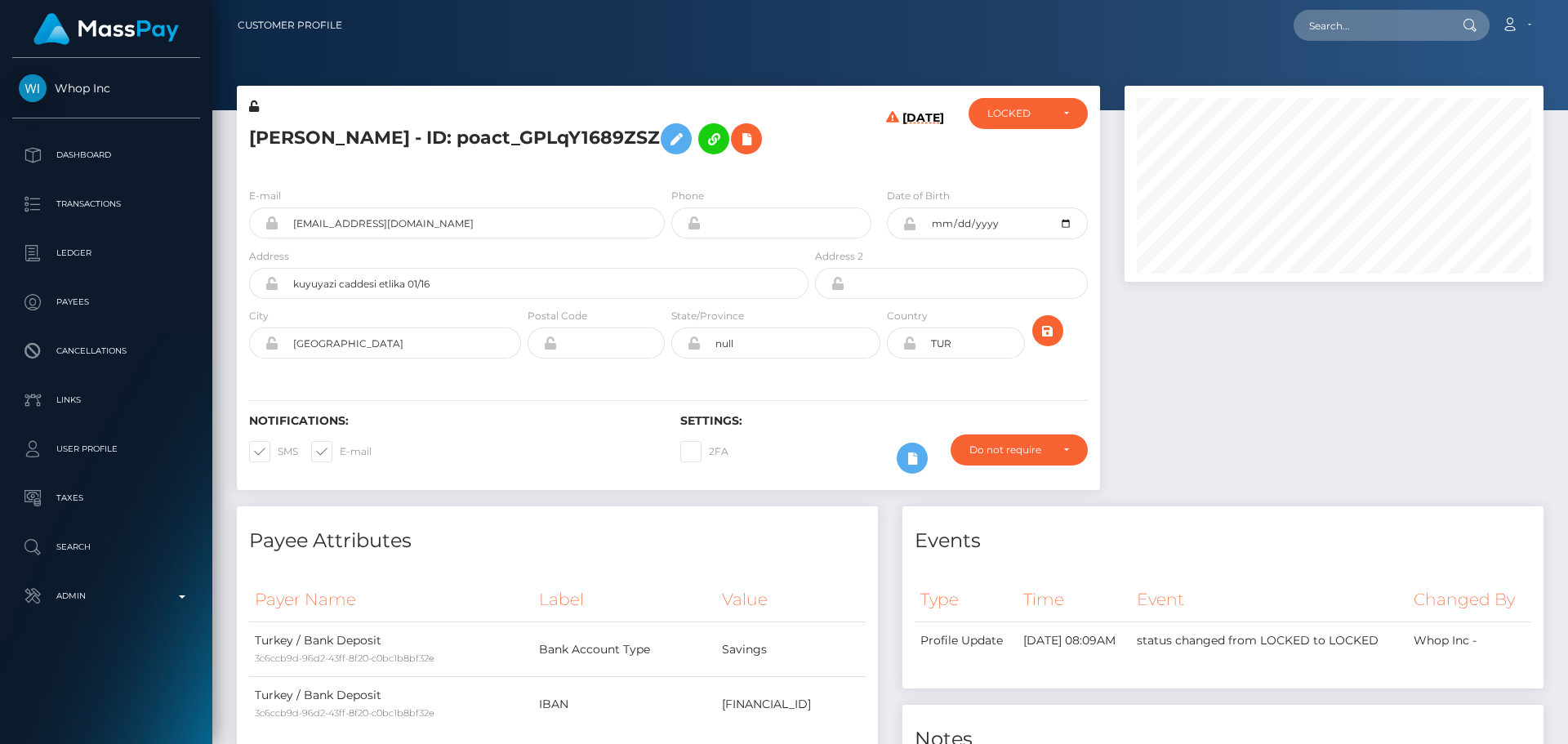
scroll to position [196, 419]
click at [661, 162] on h5 "[PERSON_NAME] - ID: poact_GPLqY1689ZSZ" at bounding box center [524, 139] width 550 height 47
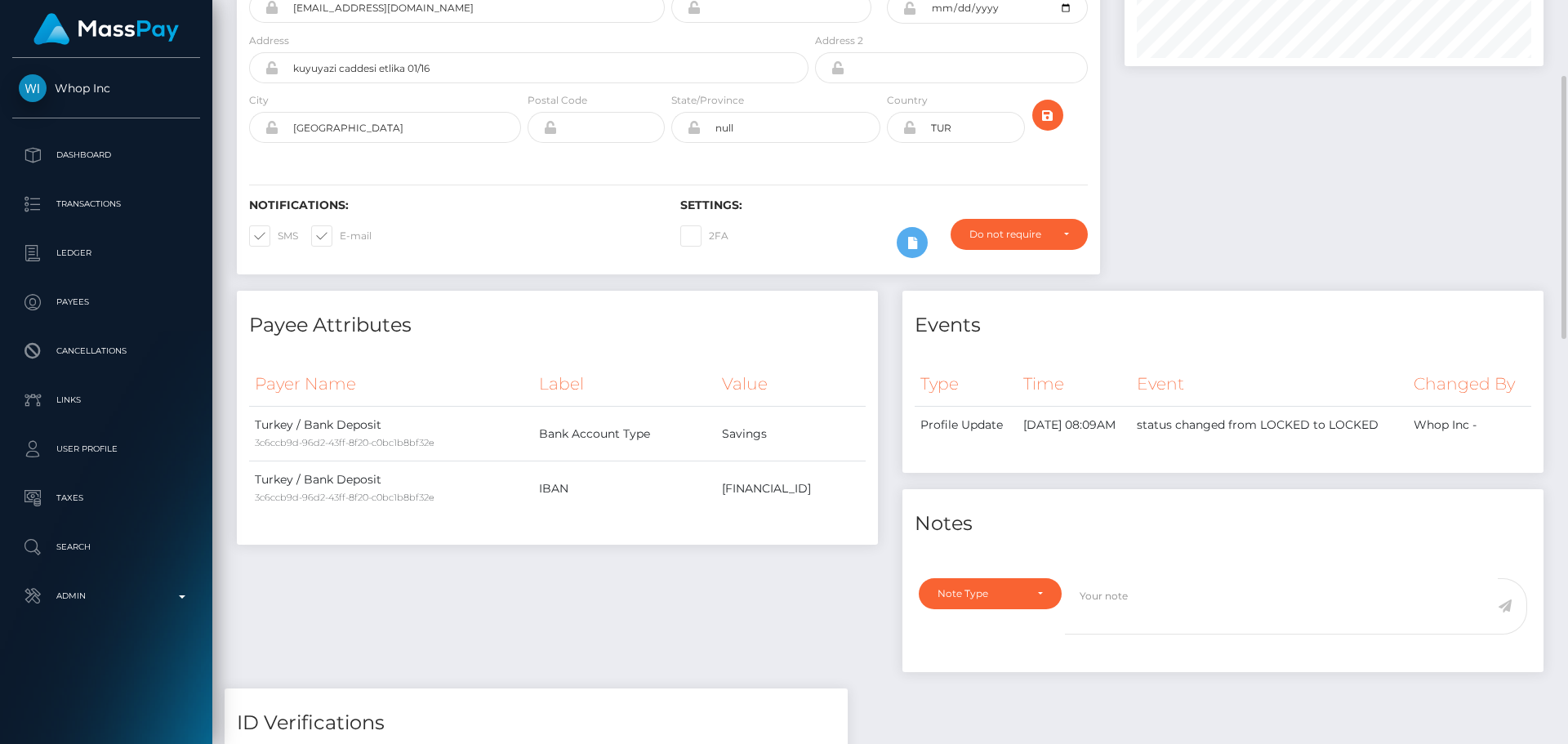
scroll to position [0, 0]
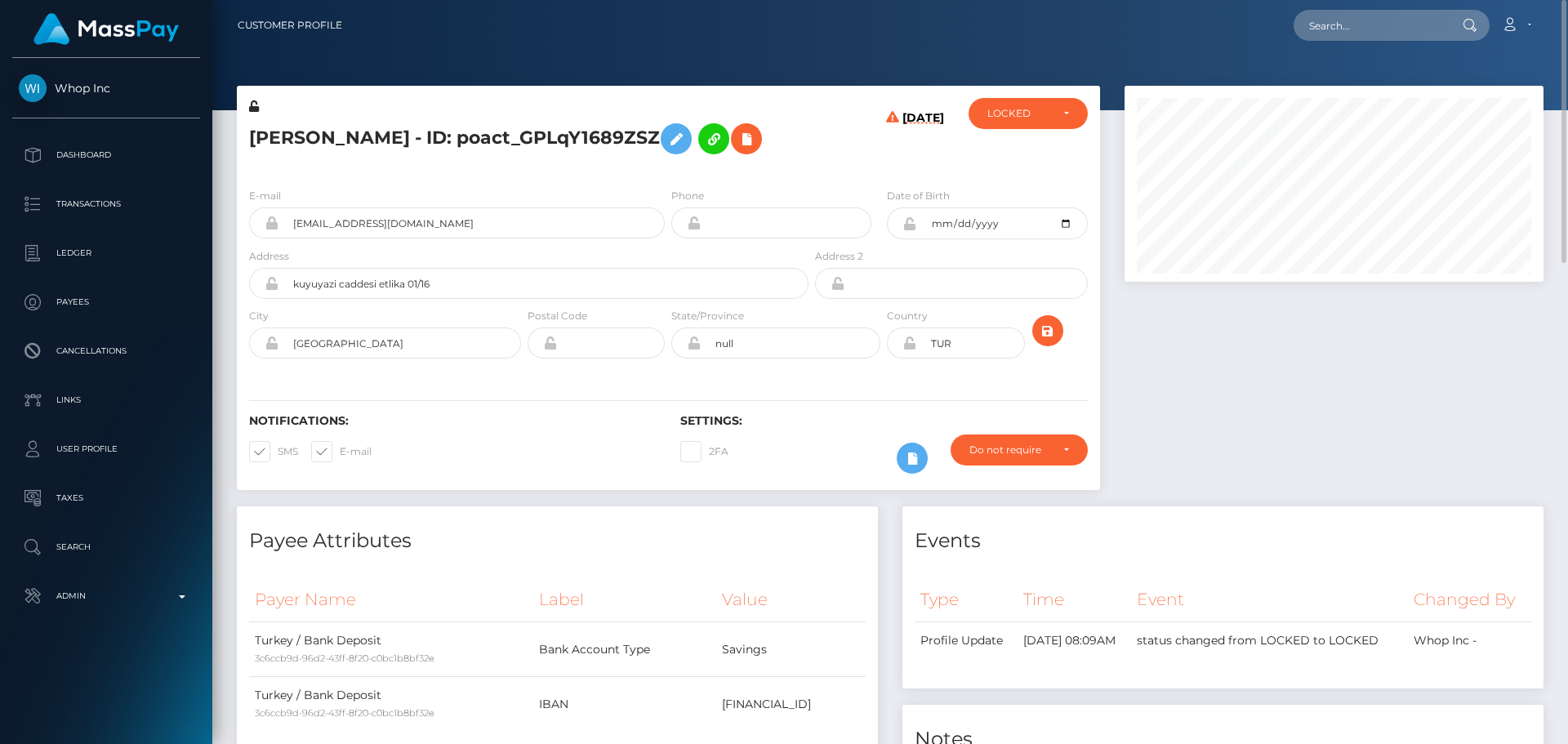
click at [297, 133] on h5 "[PERSON_NAME] - ID: poact_GPLqY1689ZSZ" at bounding box center [524, 139] width 550 height 47
copy h5 "Mohamed"
click at [456, 132] on h5 "Mohamed Mohamud Ali - ID: poact_GPLqY1689ZSZ" at bounding box center [524, 139] width 550 height 47
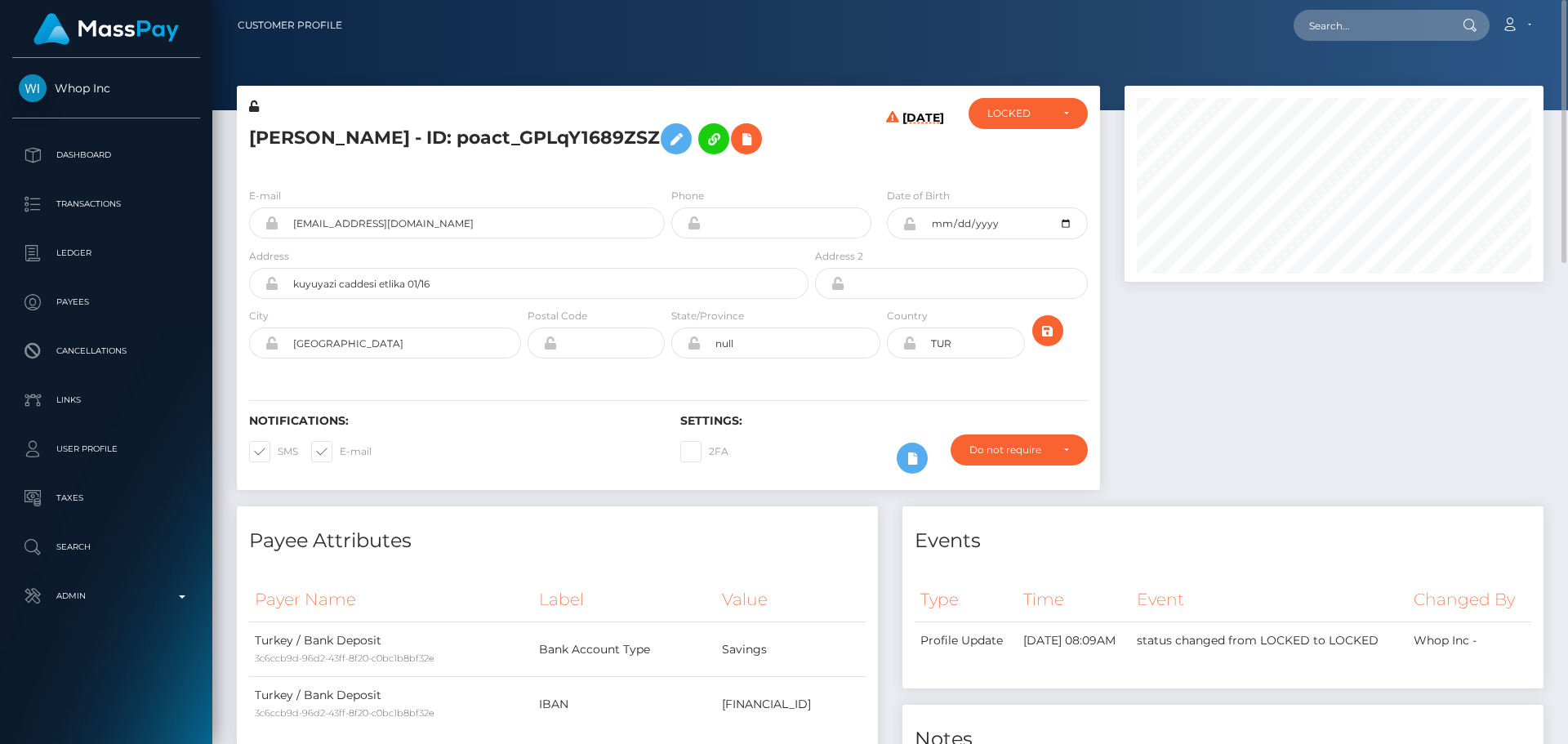
copy h5 "Ali"
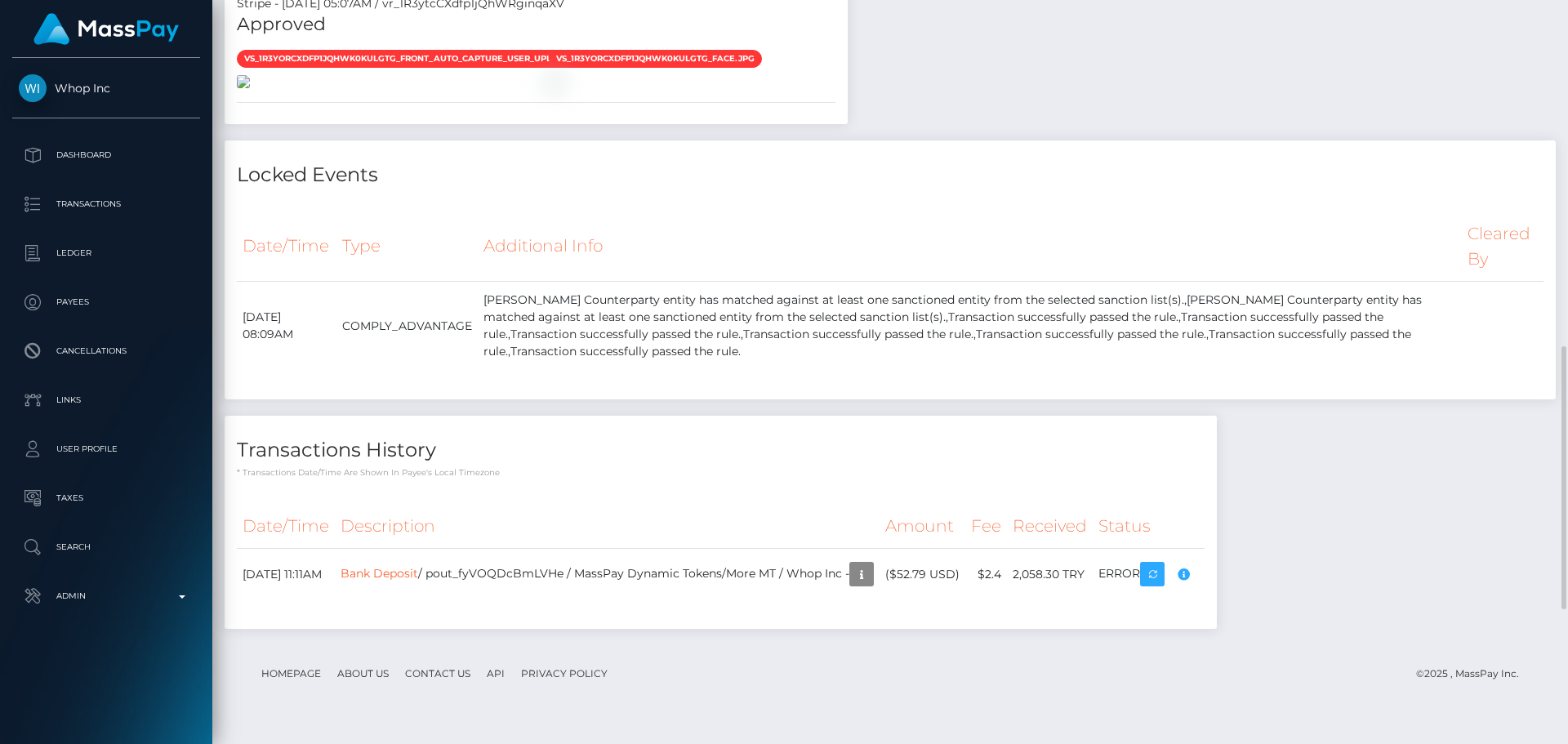
scroll to position [898, 0]
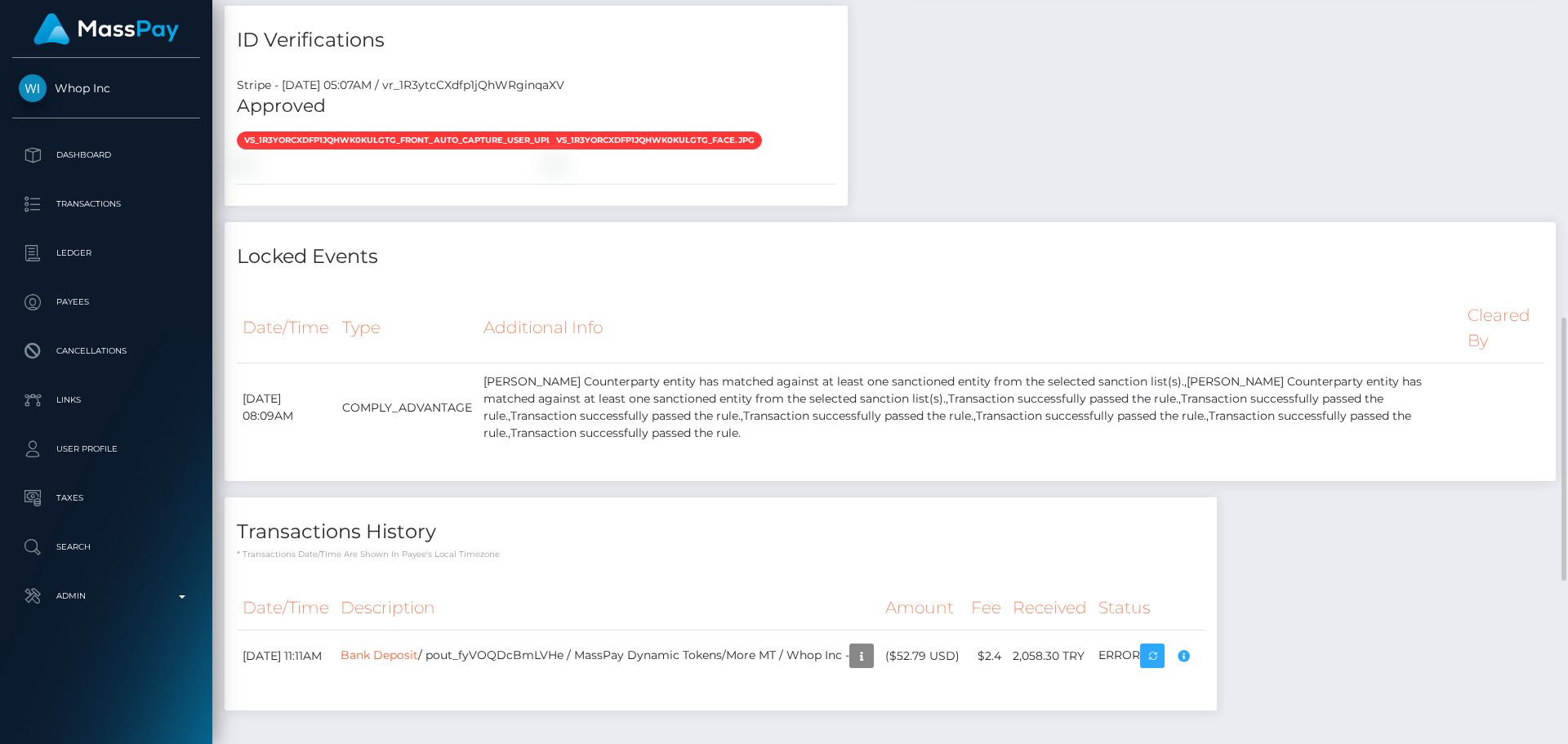
click at [1223, 273] on div "Payee Attributes Payer Name Label Value Turkey / Bank Deposit 3c6ccb9d-96d2-43f…" at bounding box center [890, 167] width 1330 height 1118
click at [1092, 287] on div "Payee Attributes Payer Name Label Value Turkey / Bank Deposit 3c6ccb9d-96d2-43f…" at bounding box center [890, 167] width 1330 height 1118
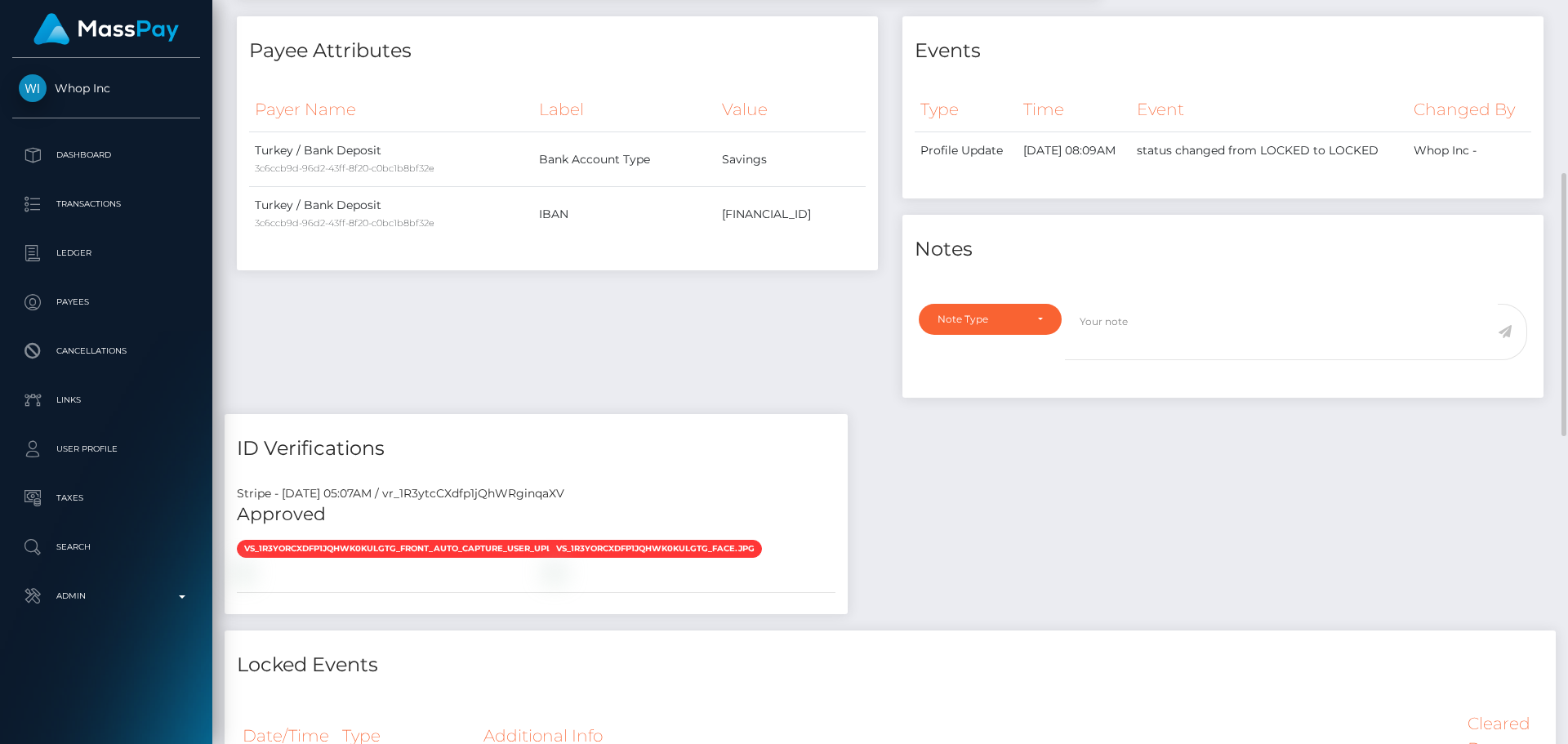
scroll to position [0, 0]
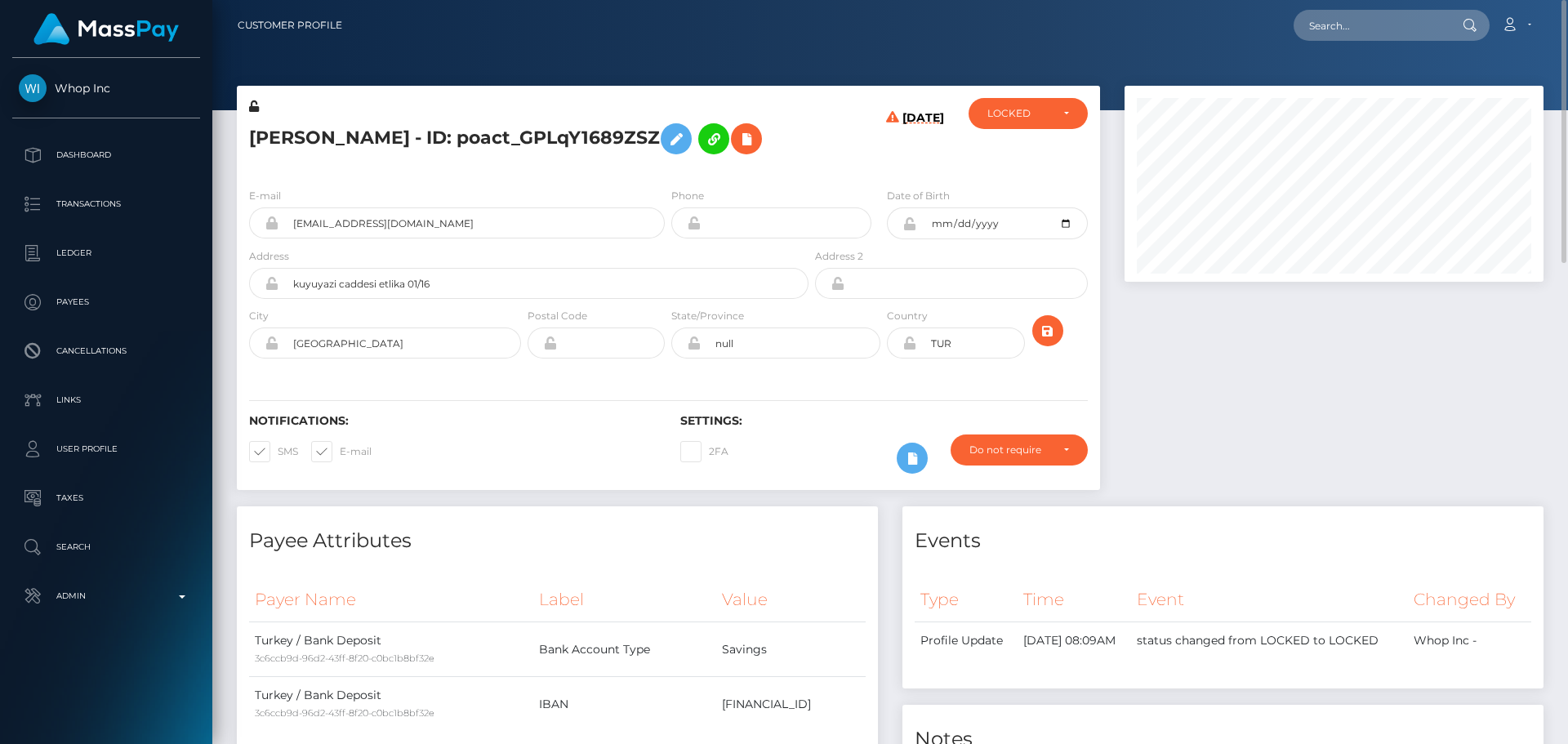
click at [647, 162] on h5 "Mohamed Mohamud Ali - ID: poact_GPLqY1689ZSZ" at bounding box center [524, 139] width 550 height 47
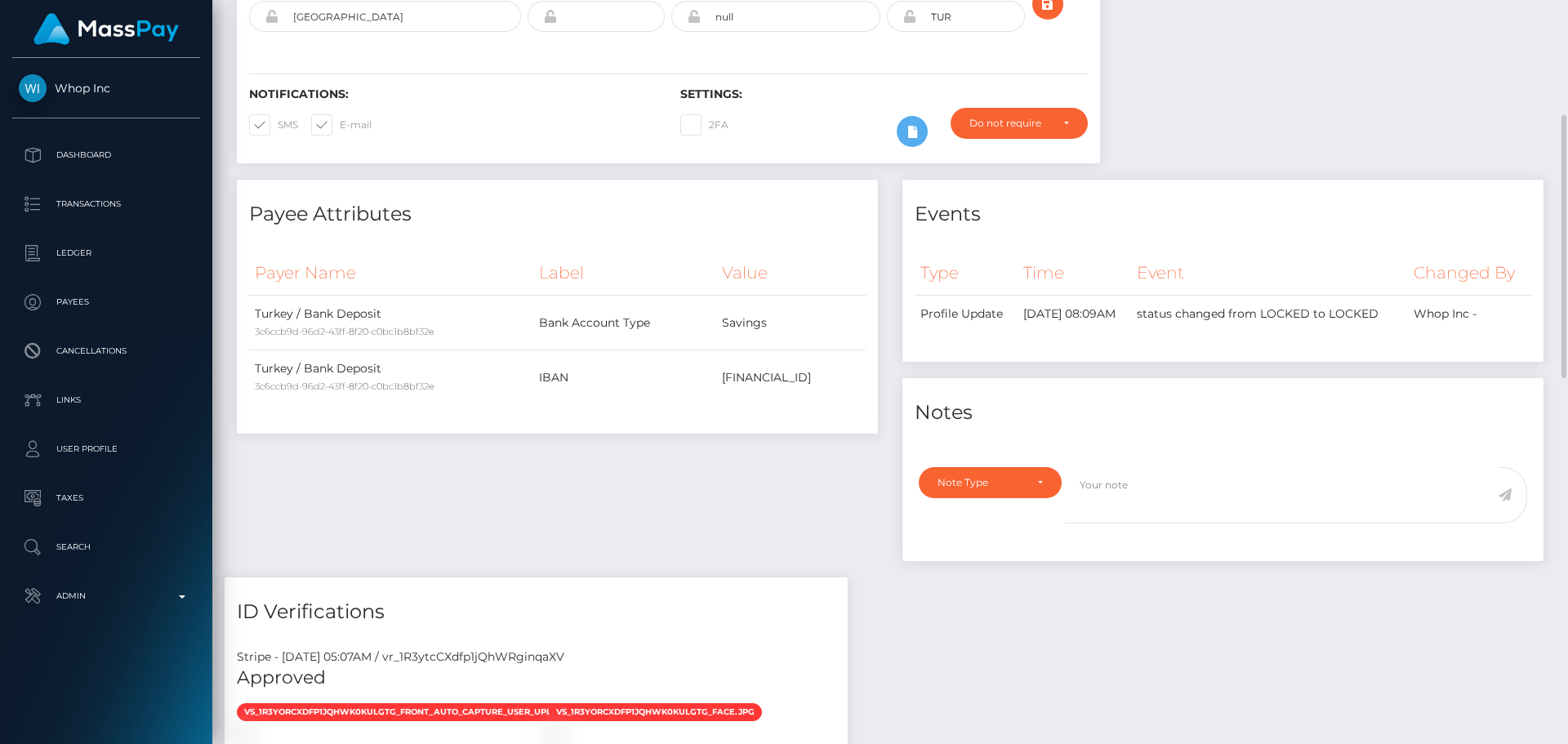
scroll to position [245, 0]
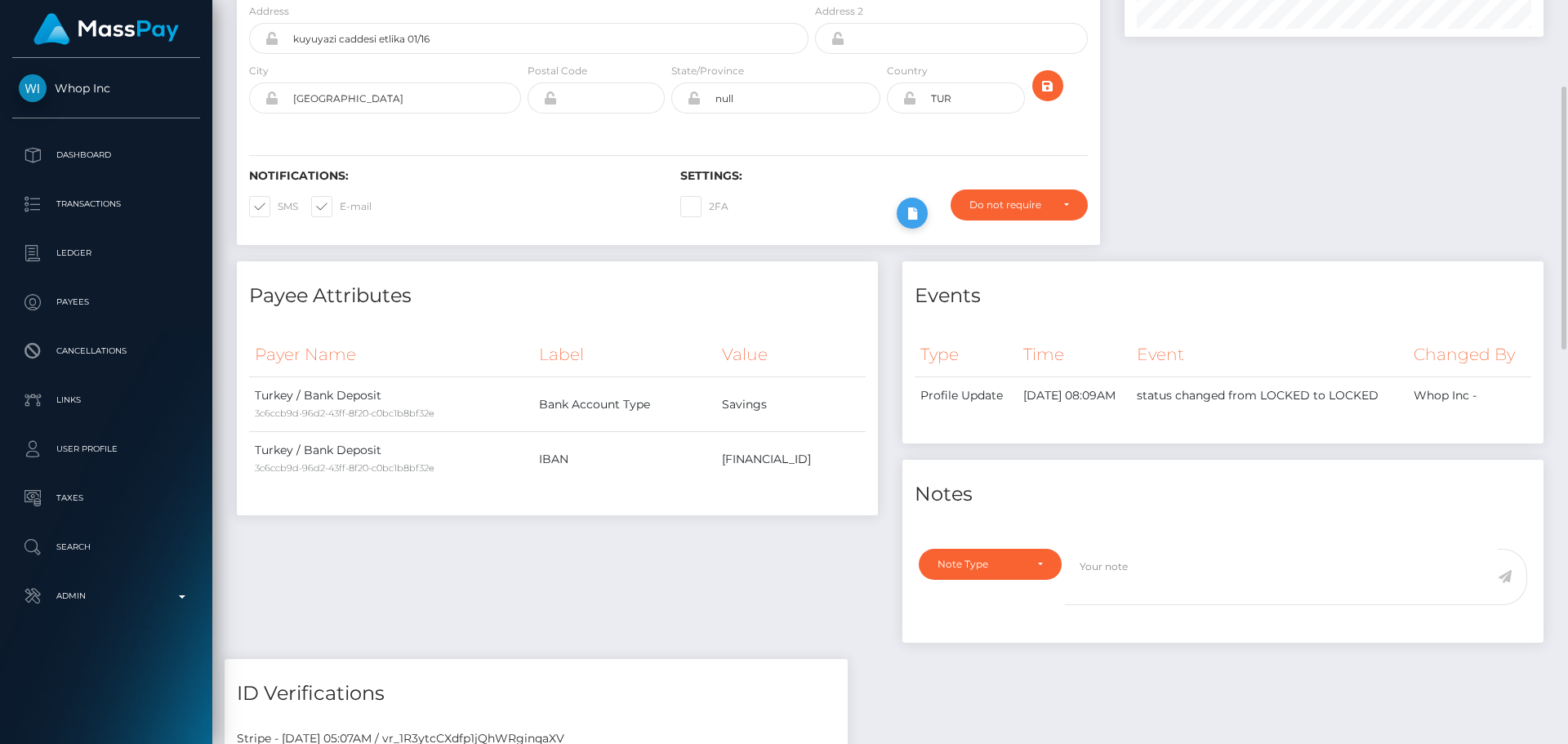
click at [913, 224] on icon at bounding box center [912, 213] width 20 height 21
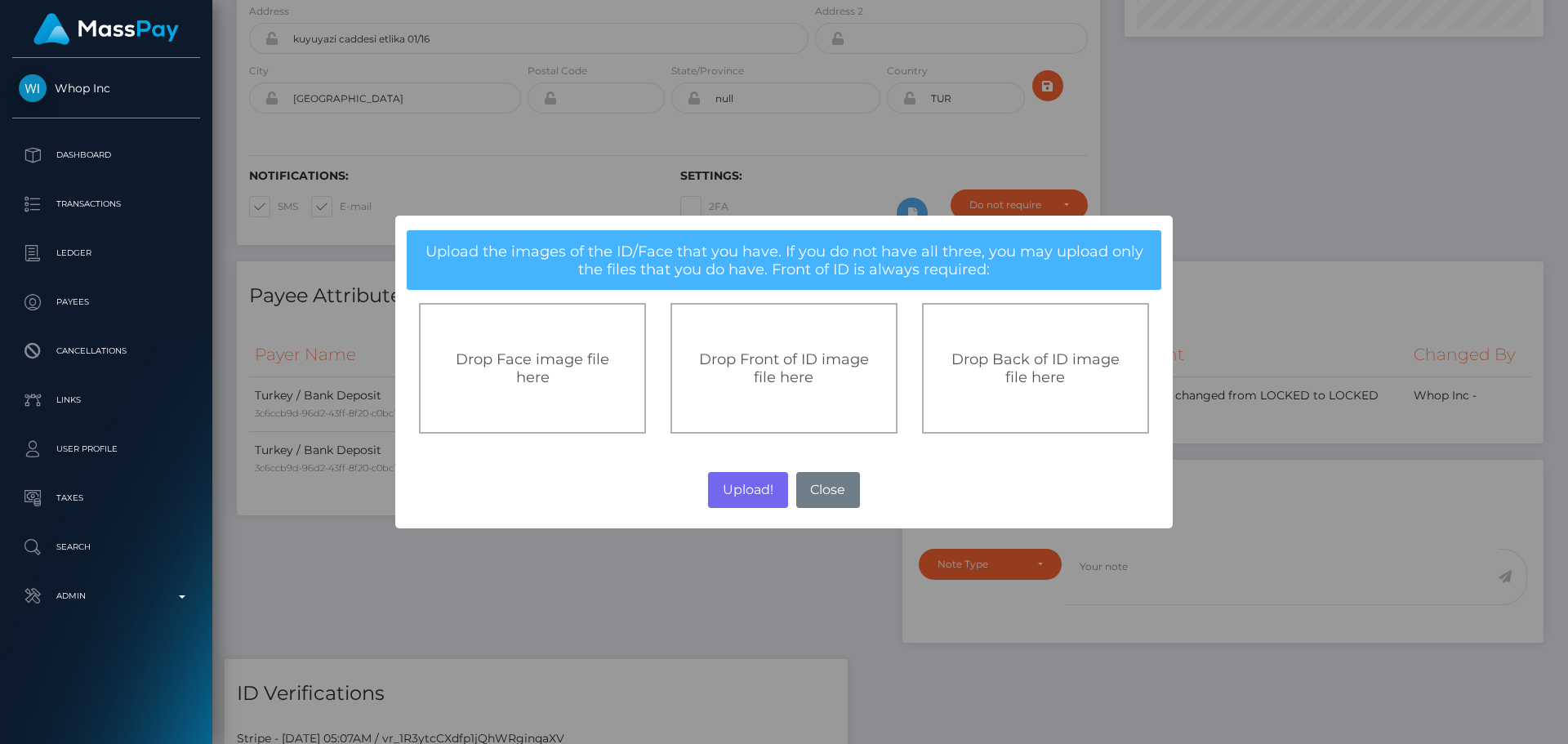
click at [742, 336] on div "Drop Front of ID image file here" at bounding box center [784, 369] width 227 height 131
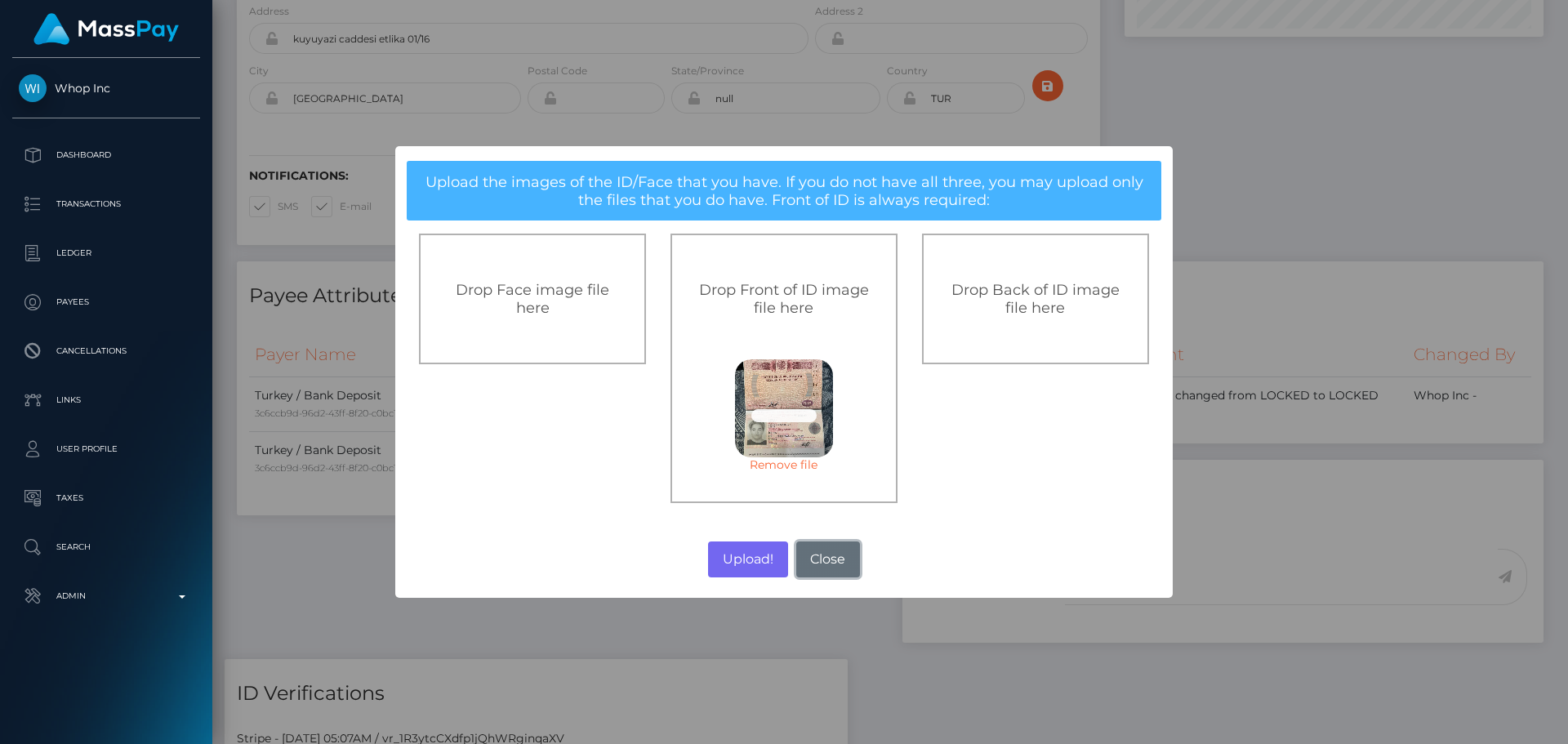
click at [815, 559] on button "Close" at bounding box center [827, 559] width 64 height 36
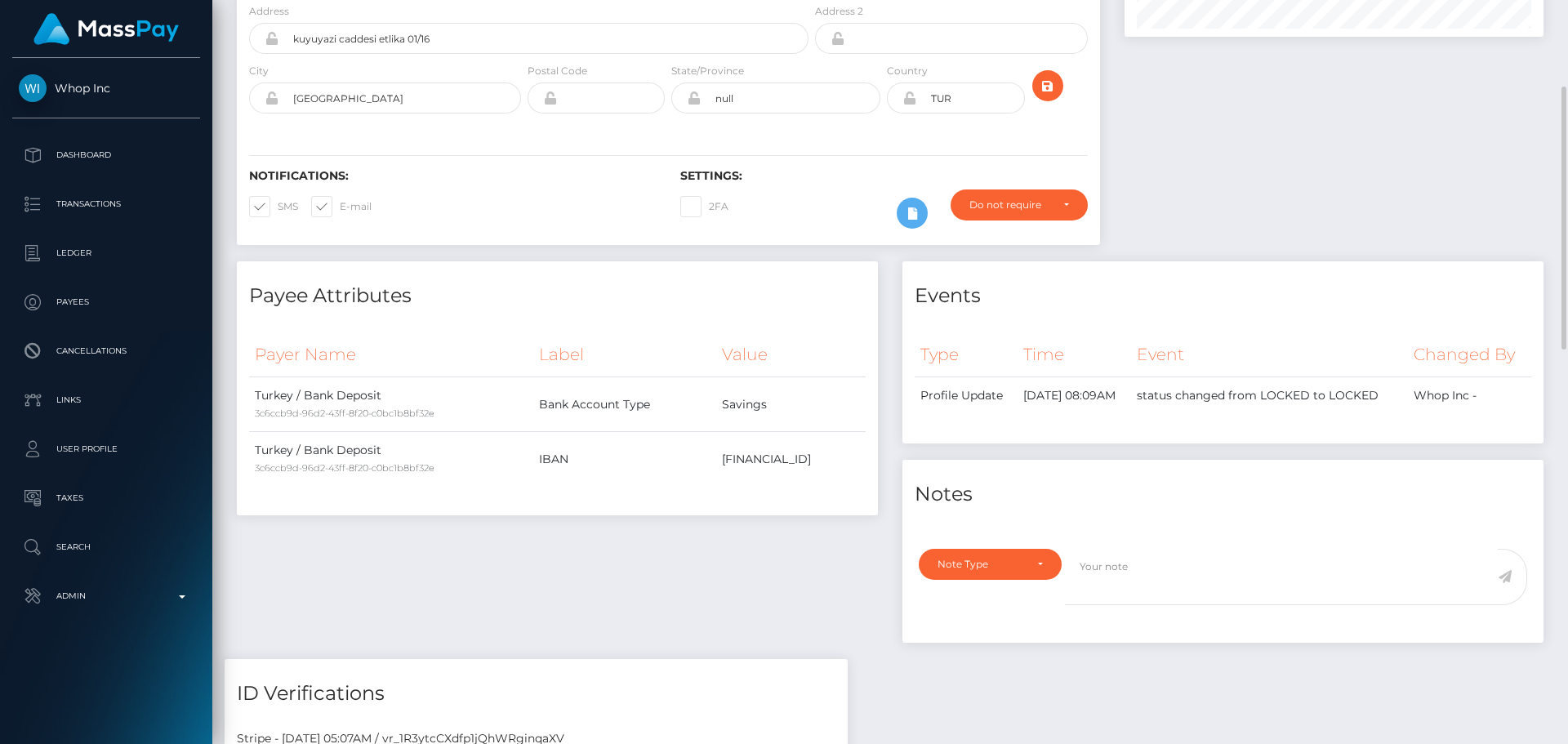
click at [926, 237] on div at bounding box center [910, 213] width 54 height 47
click at [909, 224] on icon at bounding box center [912, 213] width 20 height 21
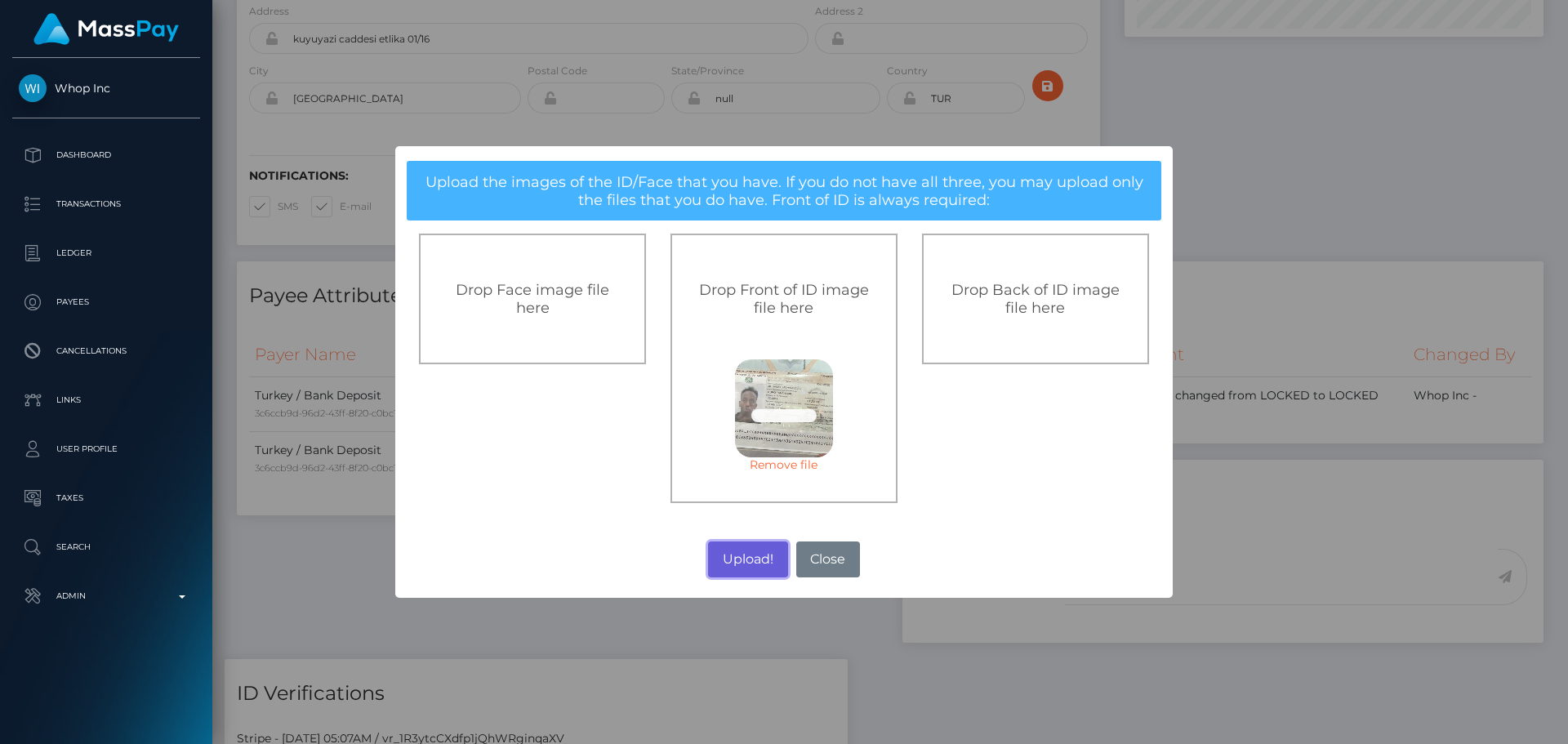
click at [755, 554] on button "Upload!" at bounding box center [747, 559] width 79 height 36
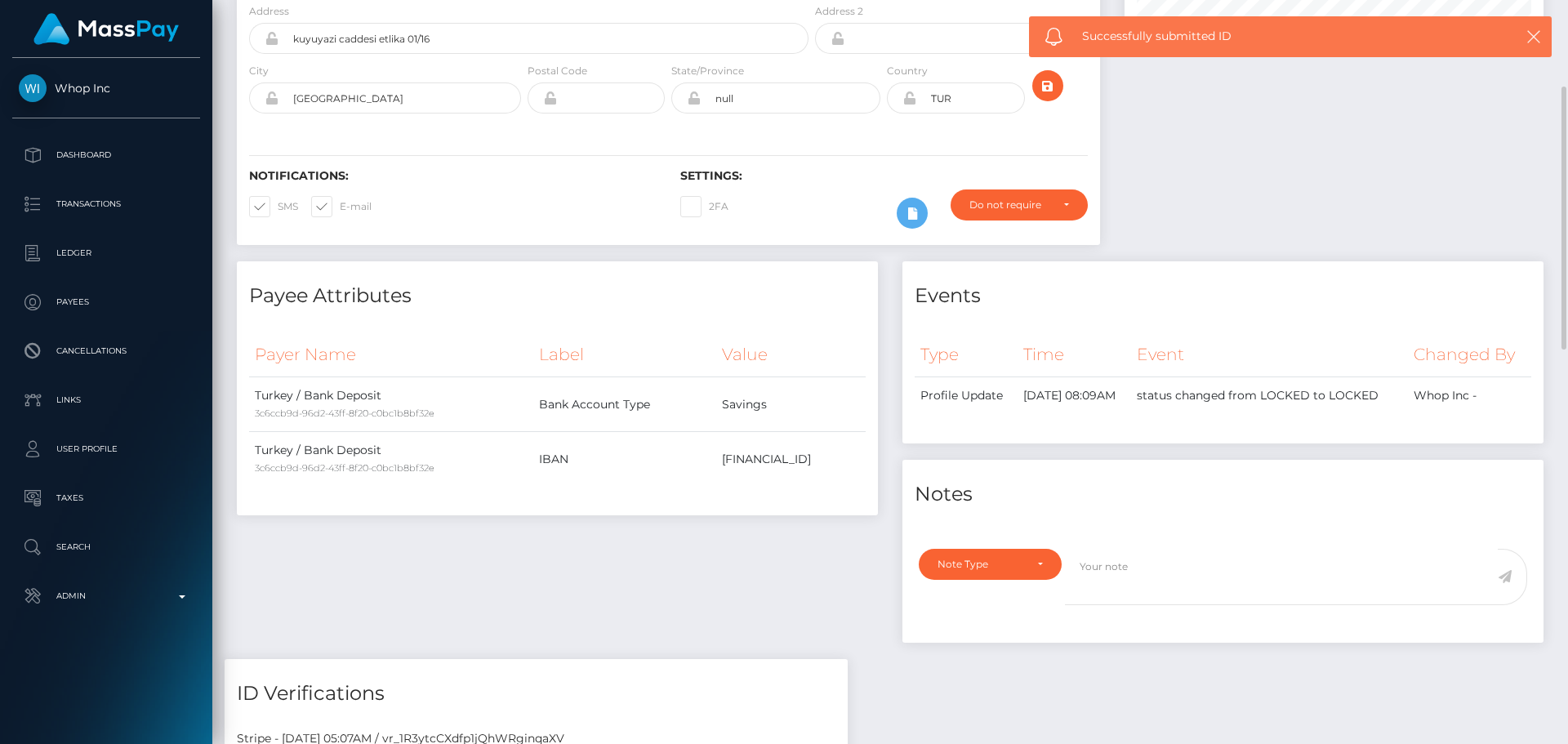
click at [831, 237] on div "2FA" at bounding box center [775, 213] width 215 height 47
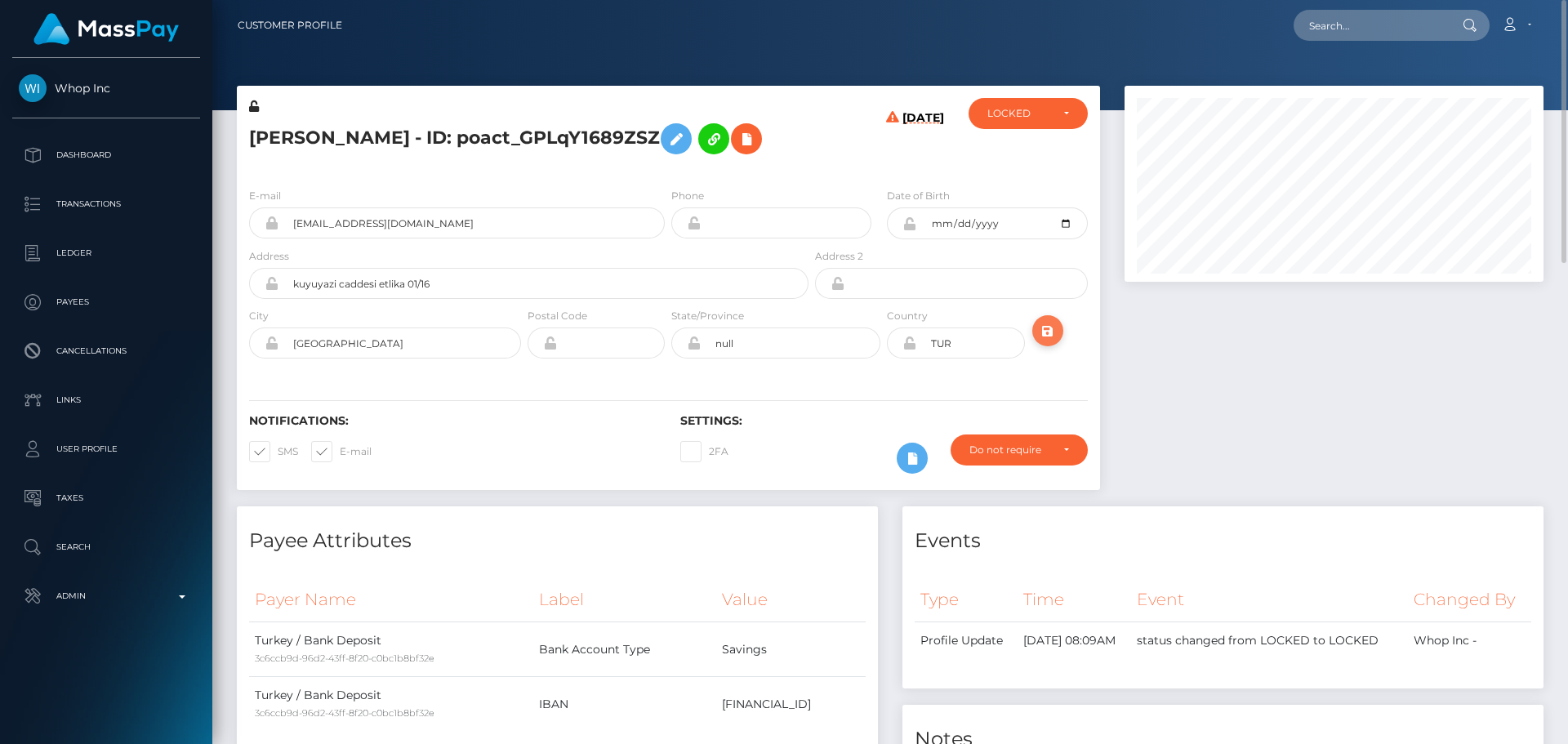
click at [1047, 341] on icon "submit" at bounding box center [1048, 330] width 20 height 21
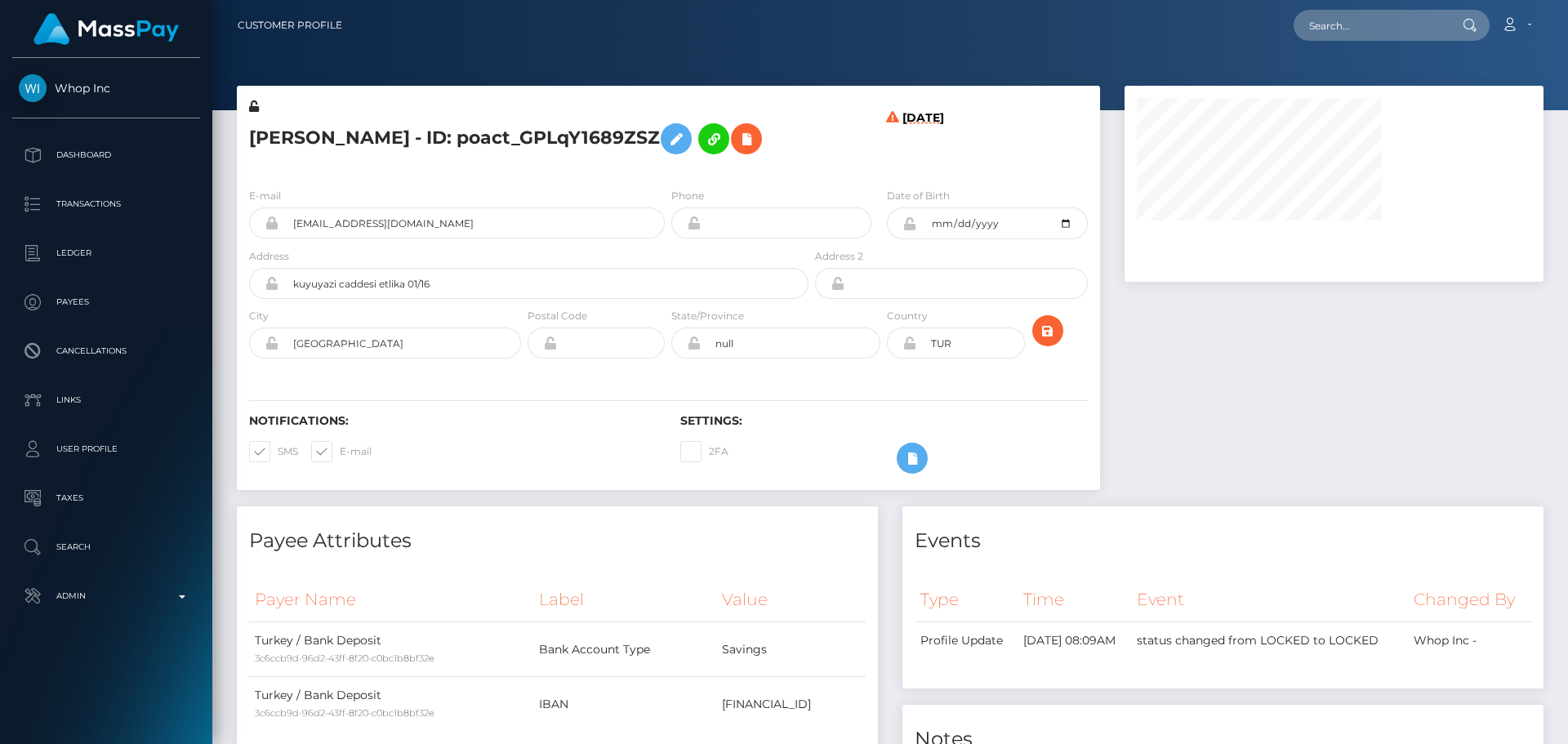
click at [692, 162] on h5 "Mohamed Mohamud Ali - ID: poact_GPLqY1689ZSZ" at bounding box center [524, 139] width 550 height 47
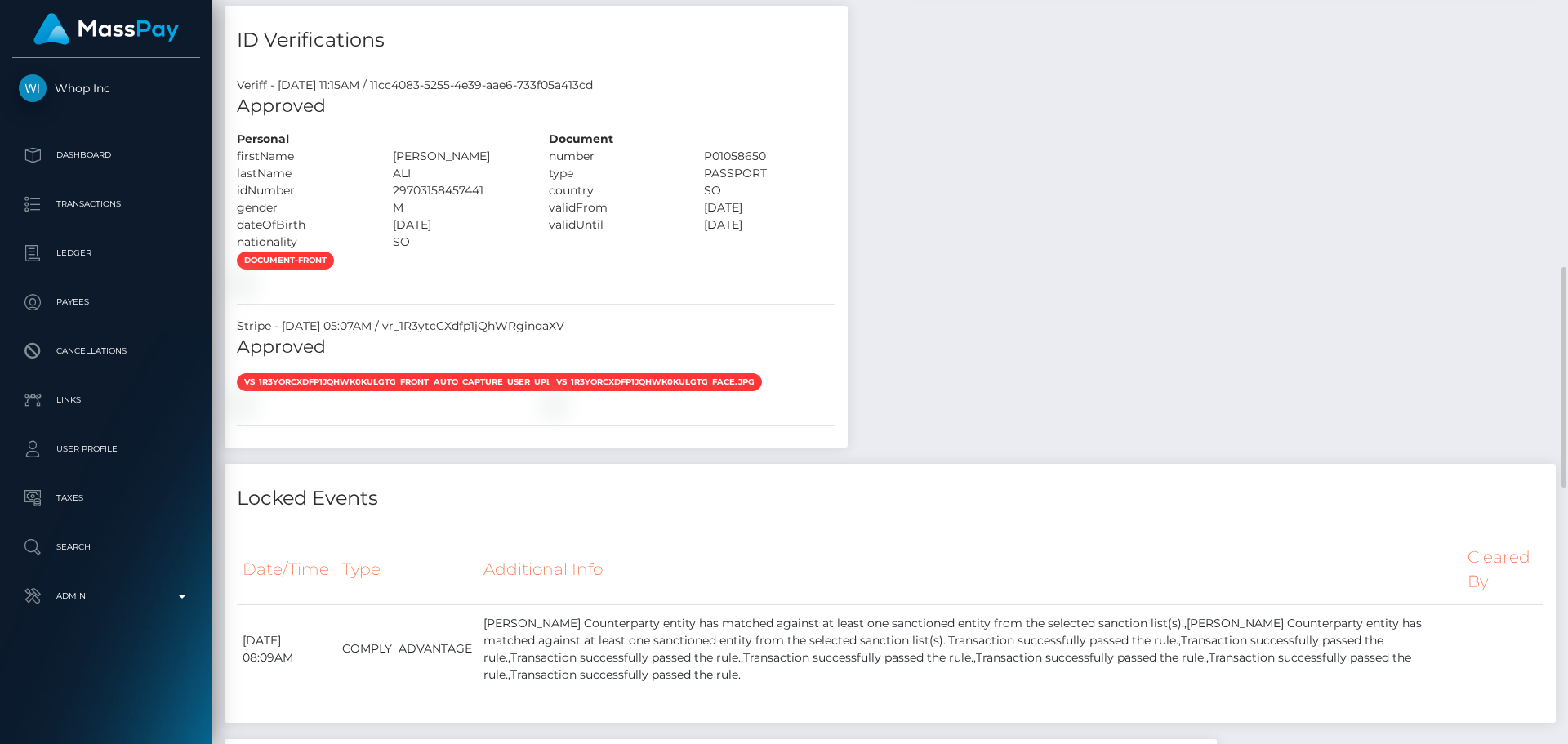
scroll to position [196, 419]
click at [537, 250] on div "SO" at bounding box center [458, 242] width 156 height 18
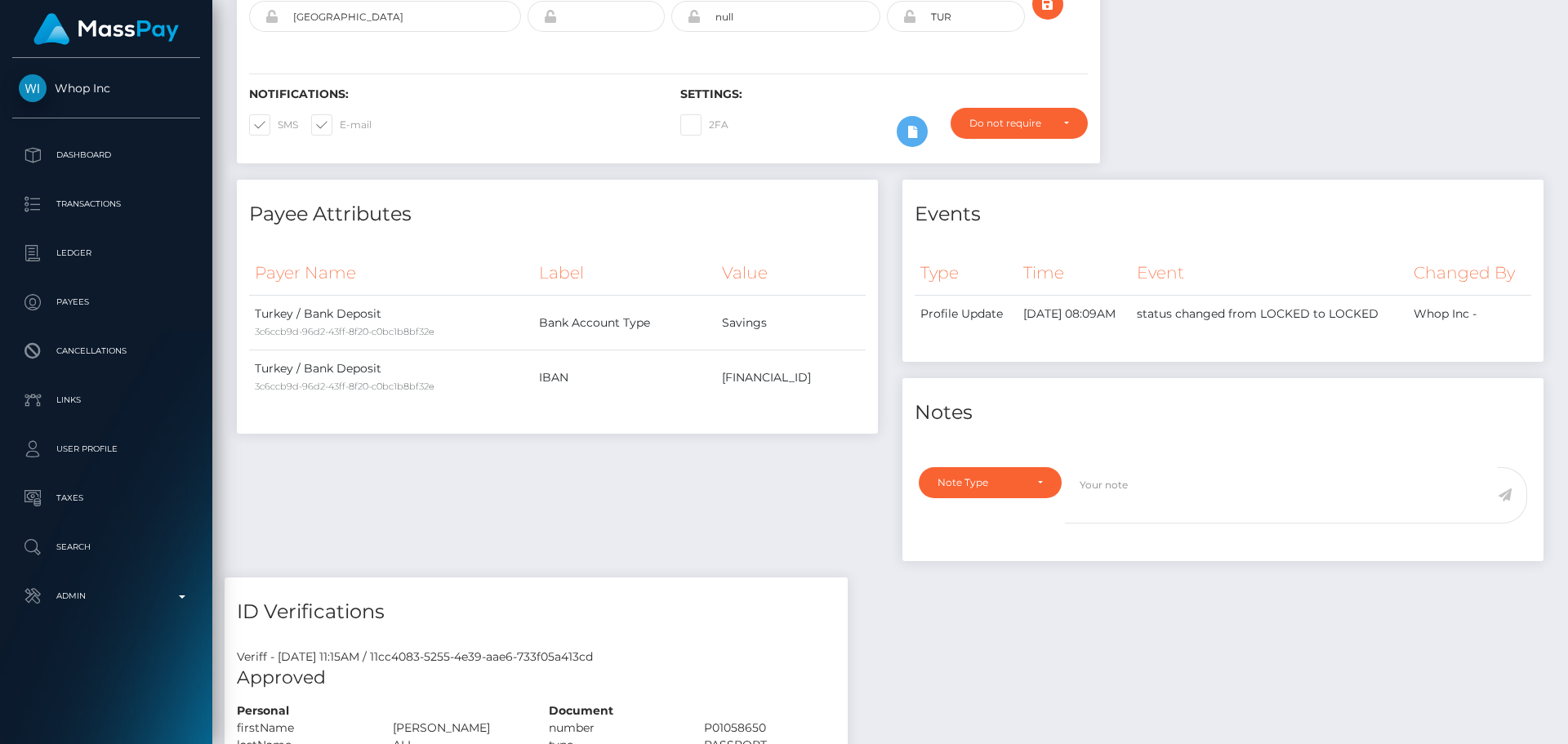
scroll to position [0, 0]
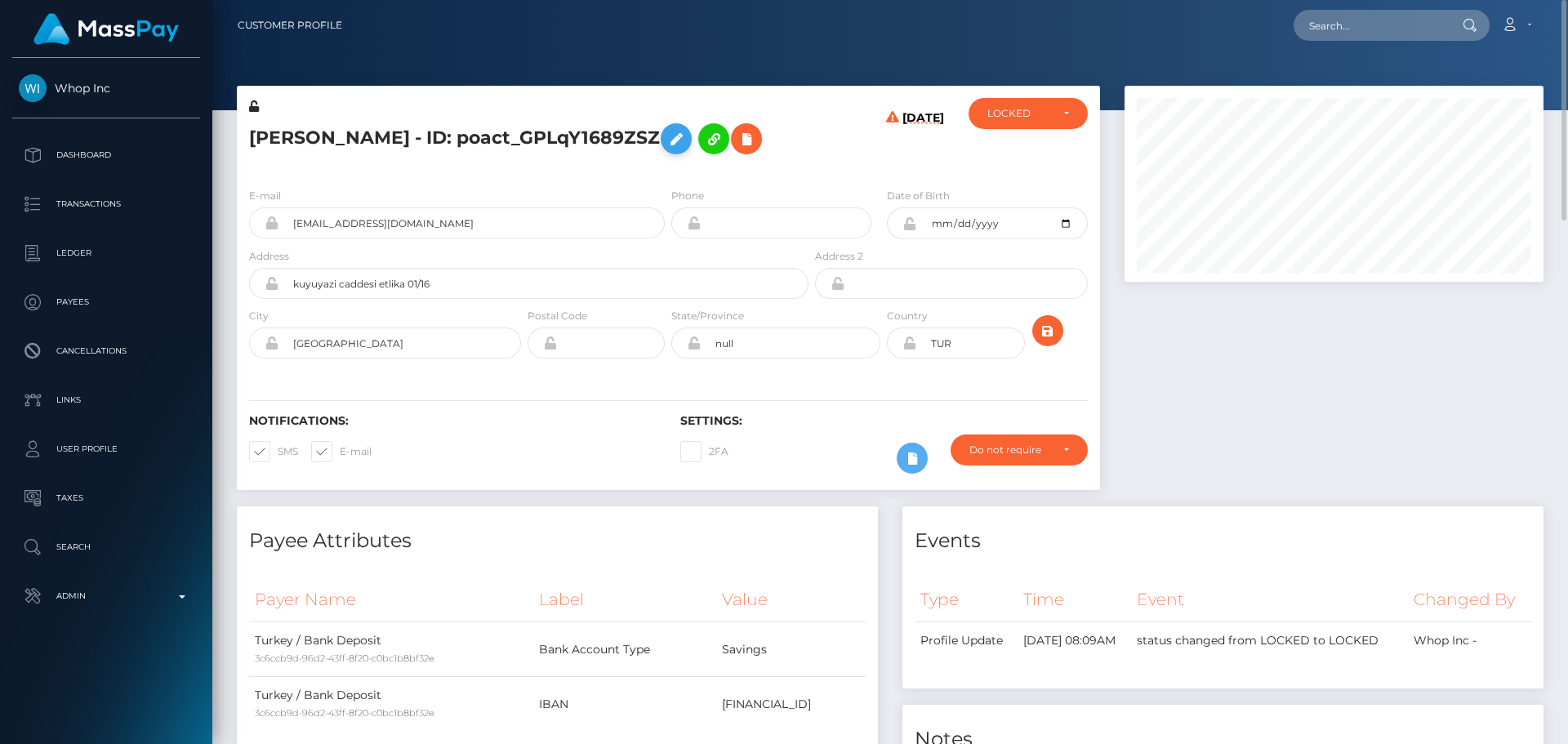
click at [686, 141] on icon at bounding box center [676, 139] width 20 height 21
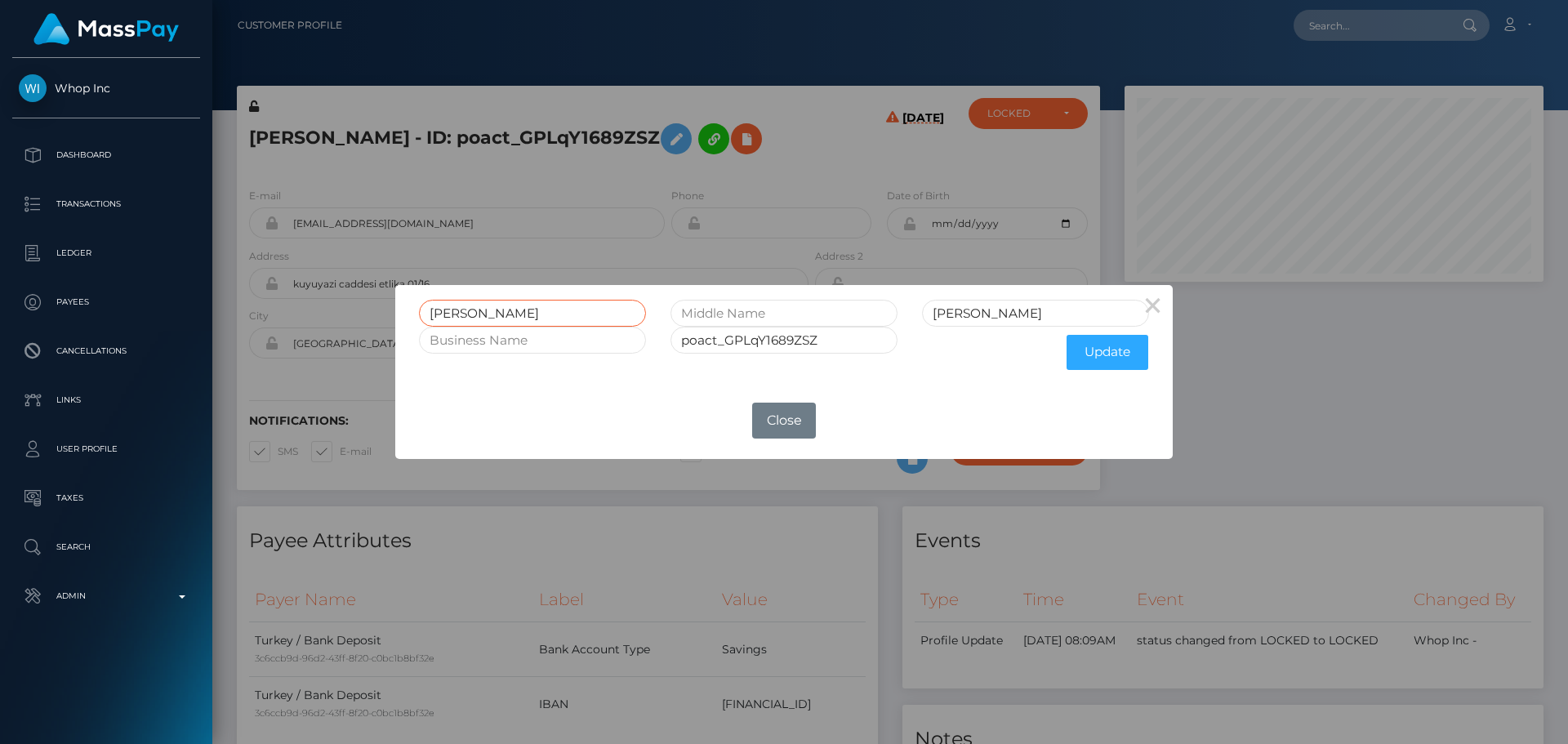
click at [541, 310] on input "Mohamed Mohamud" at bounding box center [532, 314] width 227 height 27
click at [765, 309] on input "text" at bounding box center [784, 314] width 227 height 27
paste input "Mohamud"
type input "Mohamud"
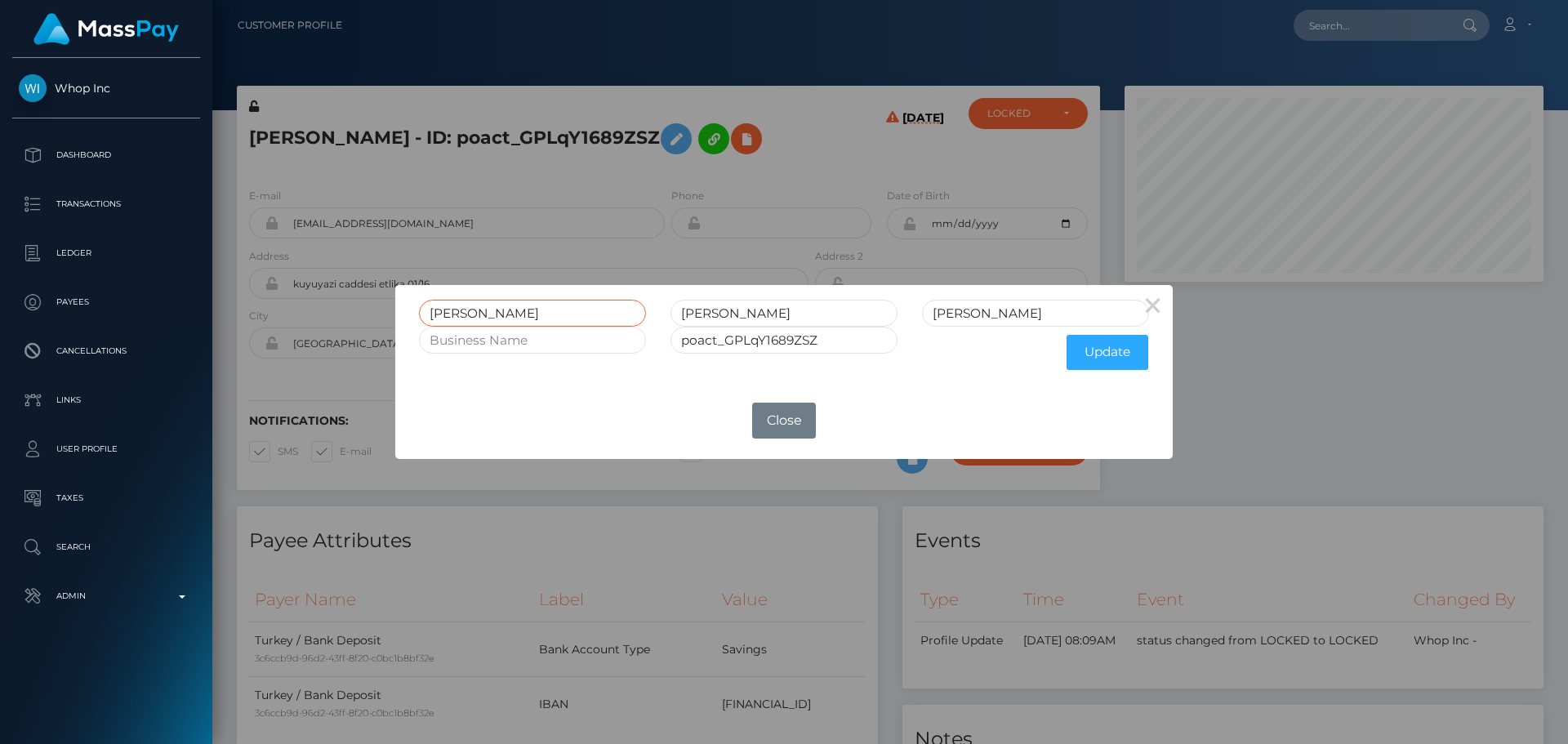
click at [545, 310] on input "Mohamed Mohamud" at bounding box center [532, 314] width 227 height 27
type input "Mohamed"
click at [786, 315] on input "Mohamud" at bounding box center [784, 314] width 227 height 27
click at [996, 315] on input "Ali" at bounding box center [1035, 314] width 227 height 27
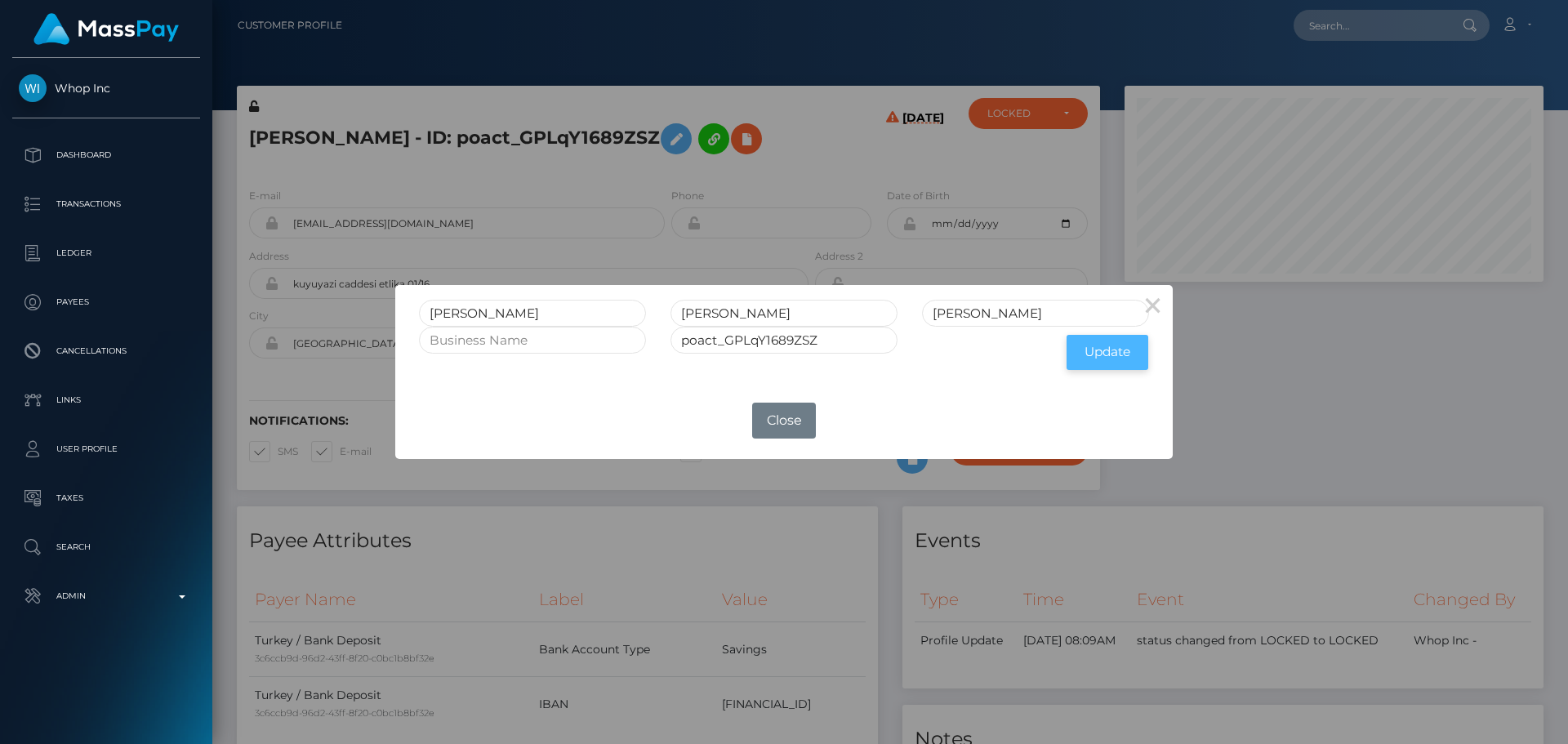
click at [1120, 359] on button "Update" at bounding box center [1108, 352] width 82 height 35
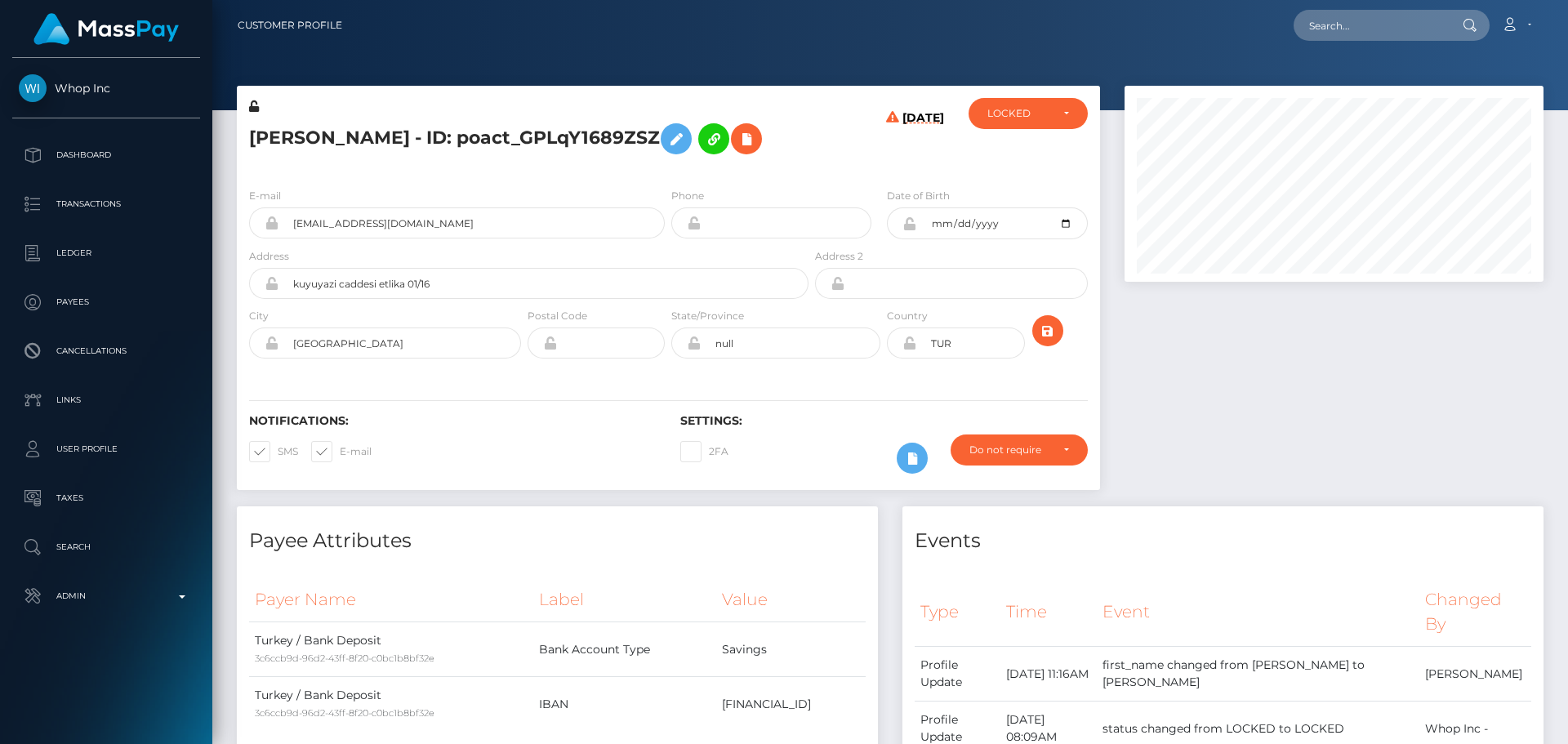
scroll to position [196, 419]
click at [251, 107] on icon at bounding box center [254, 107] width 10 height 12
click at [910, 349] on icon at bounding box center [909, 342] width 14 height 13
click at [672, 443] on div "Notifications: SMS E-mail Settings: 2FA" at bounding box center [668, 432] width 863 height 115
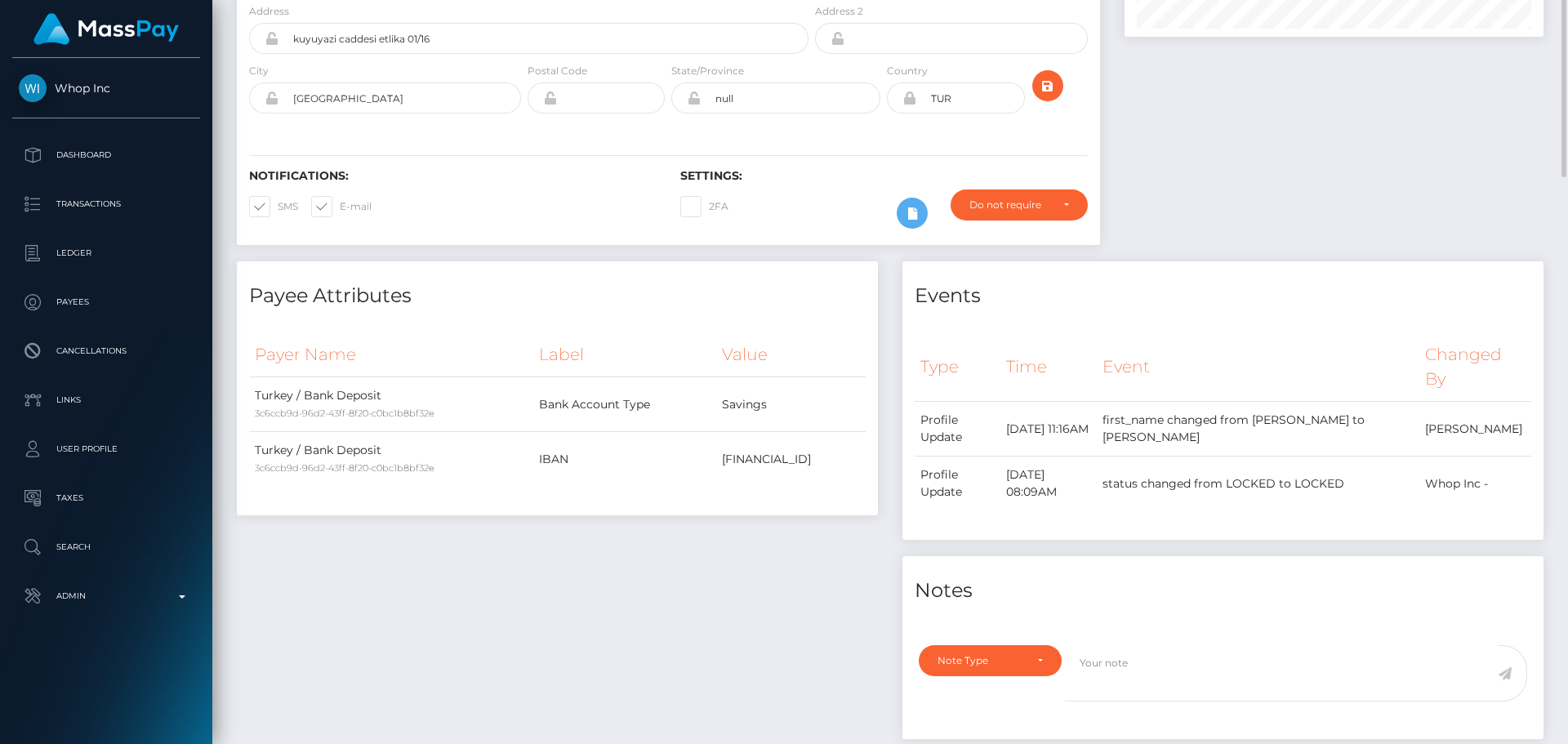
scroll to position [0, 0]
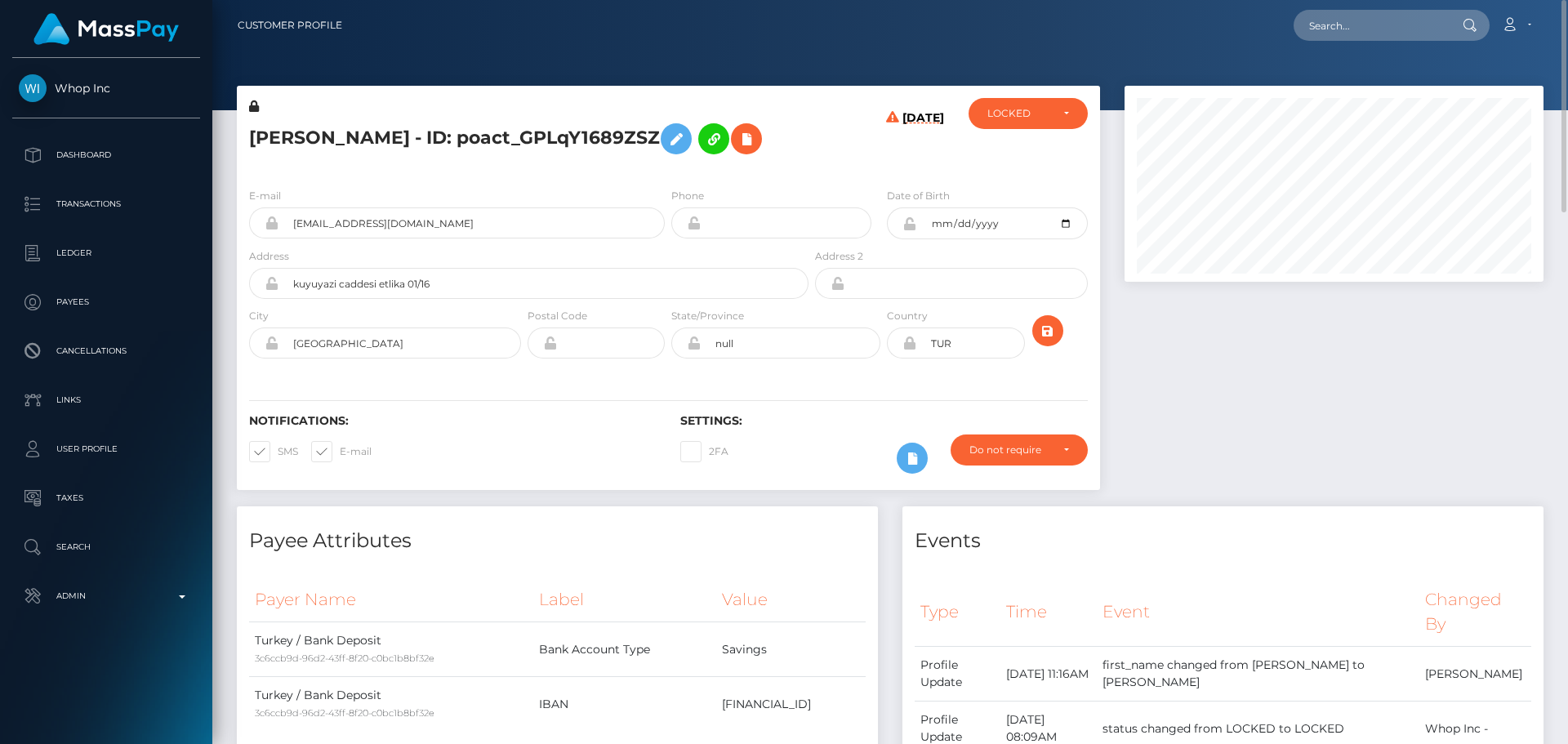
click at [909, 231] on icon at bounding box center [909, 223] width 14 height 13
click at [793, 162] on h5 "[PERSON_NAME] - ID: poact_GPLqY1689ZSZ" at bounding box center [524, 139] width 550 height 47
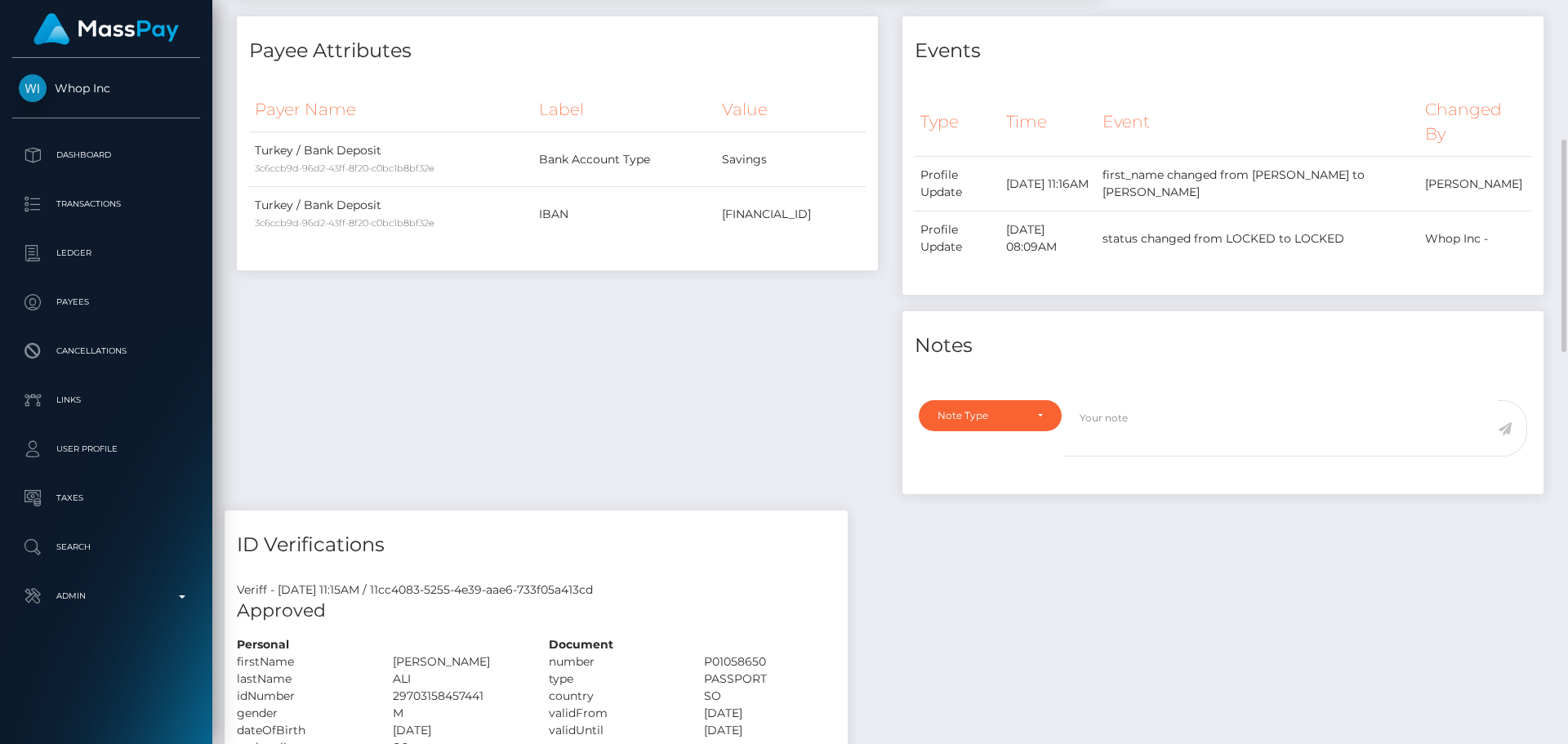
scroll to position [735, 0]
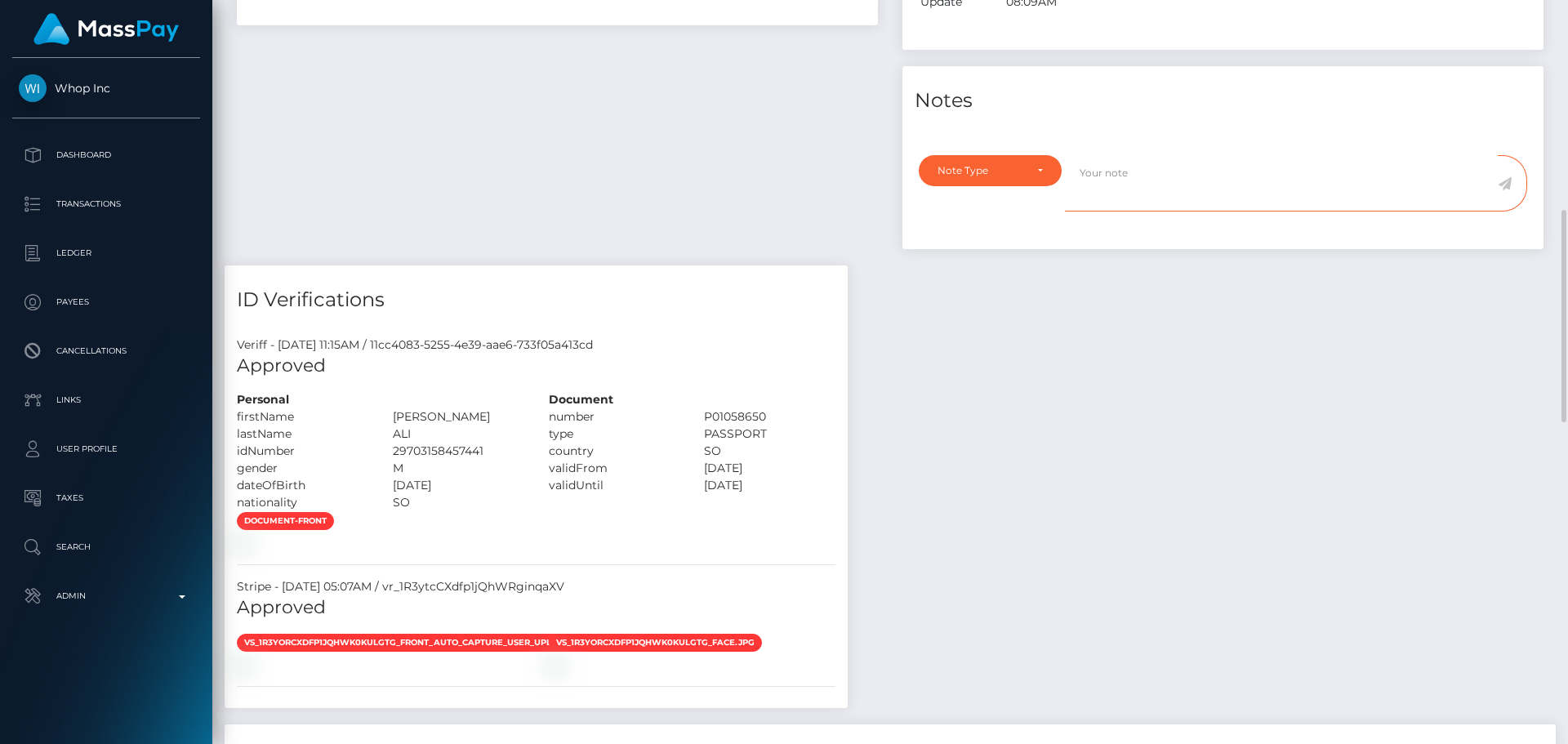
click at [1188, 211] on textarea at bounding box center [1281, 184] width 433 height 57
paste textarea "ComplyAdvantage potential hits, except the fifth one, refer to persons with a d…"
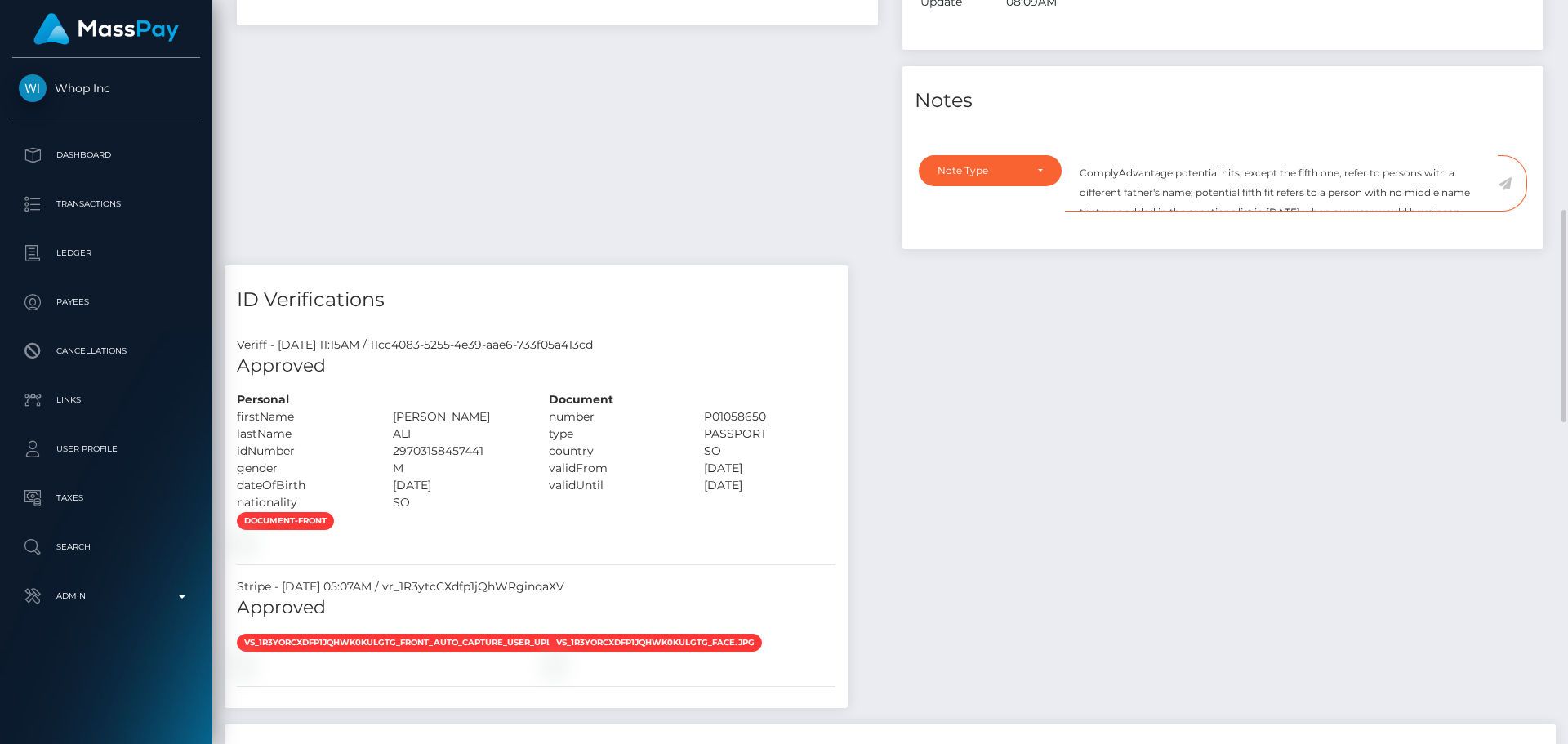
scroll to position [27, 0]
type textarea "ComplyAdvantage potential hits, except the fifth one, refer to persons with a d…"
click at [1010, 177] on div "Note Type" at bounding box center [980, 170] width 87 height 13
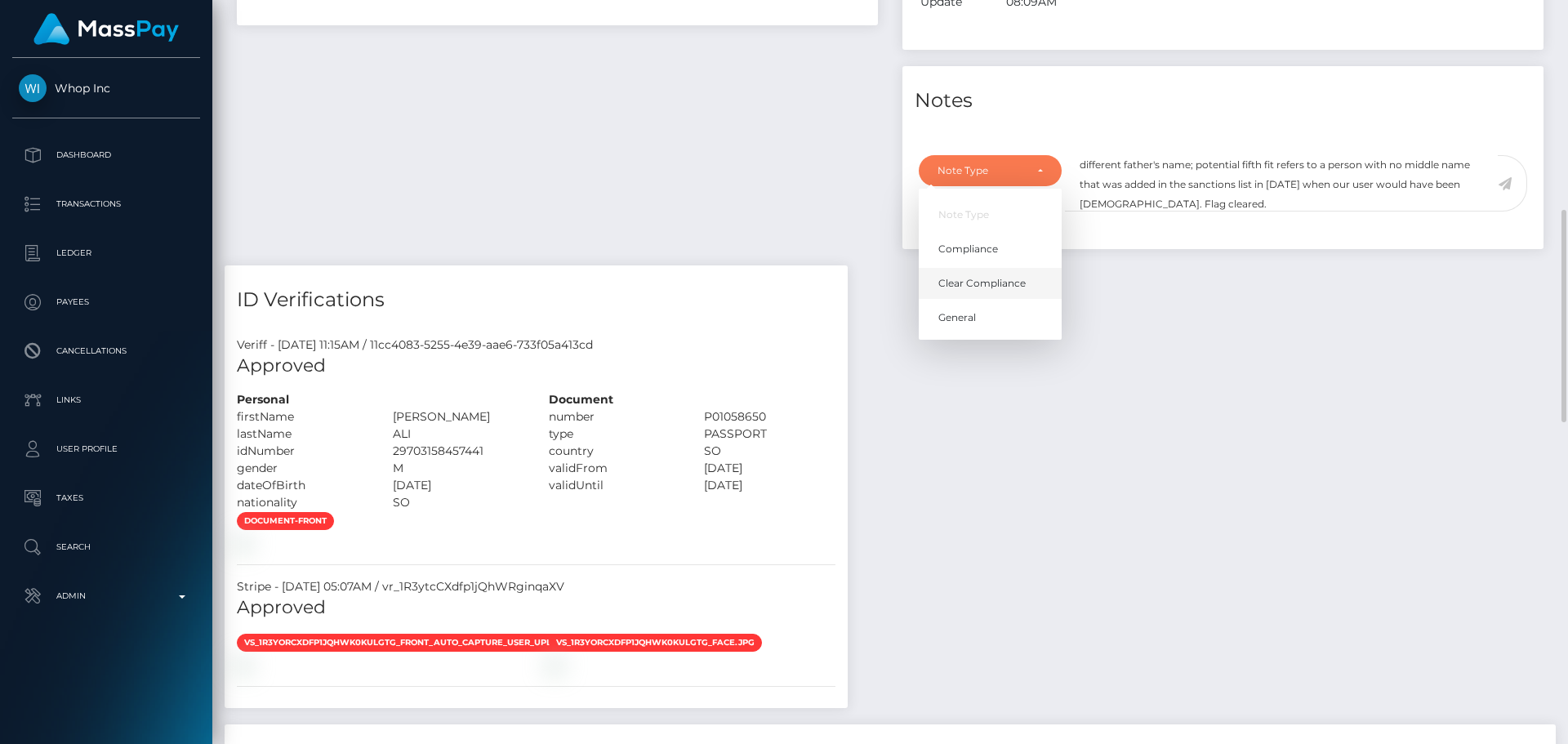
click at [1008, 290] on span "Clear Compliance" at bounding box center [981, 283] width 87 height 15
select select "CLEAR_COMPLIANCE"
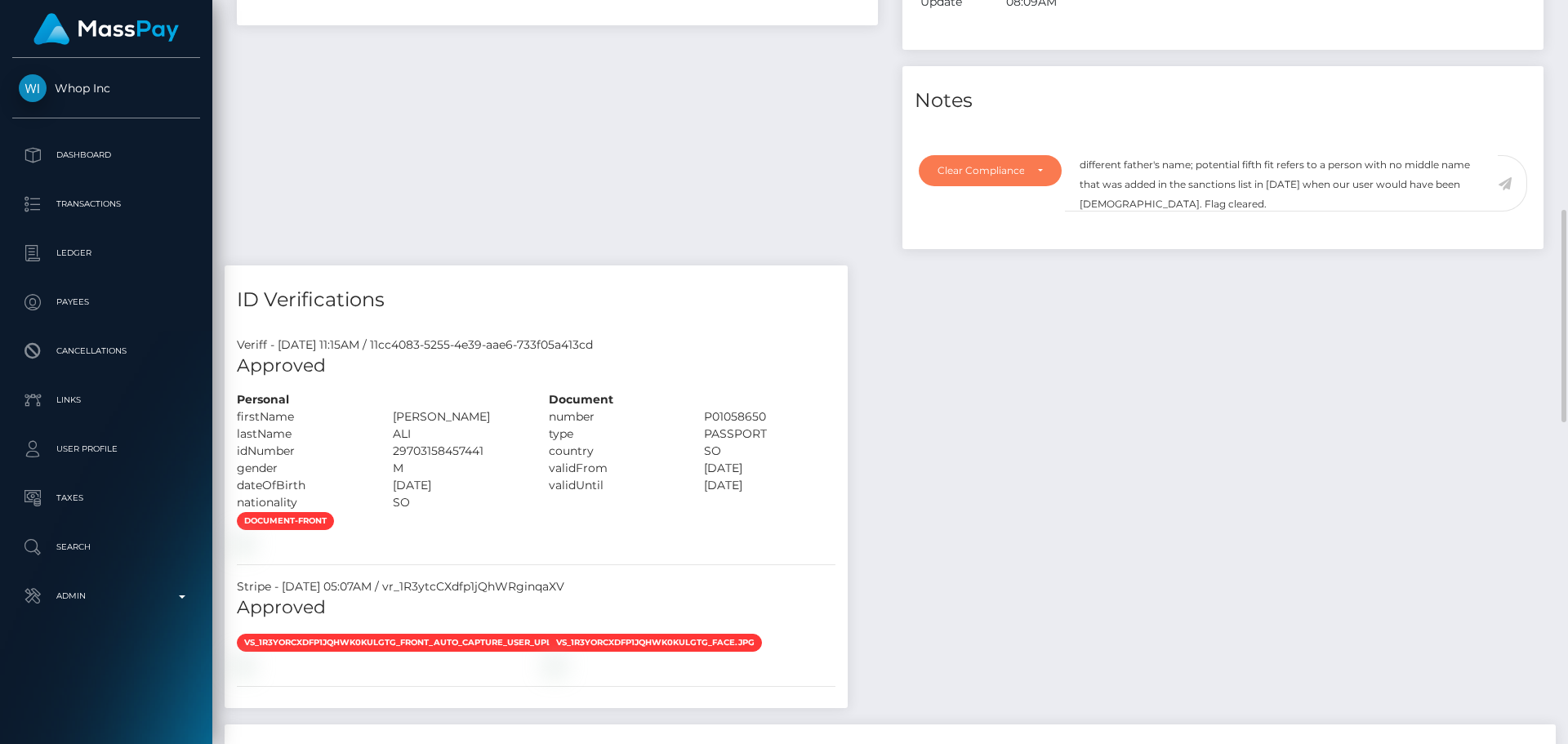
scroll to position [572, 0]
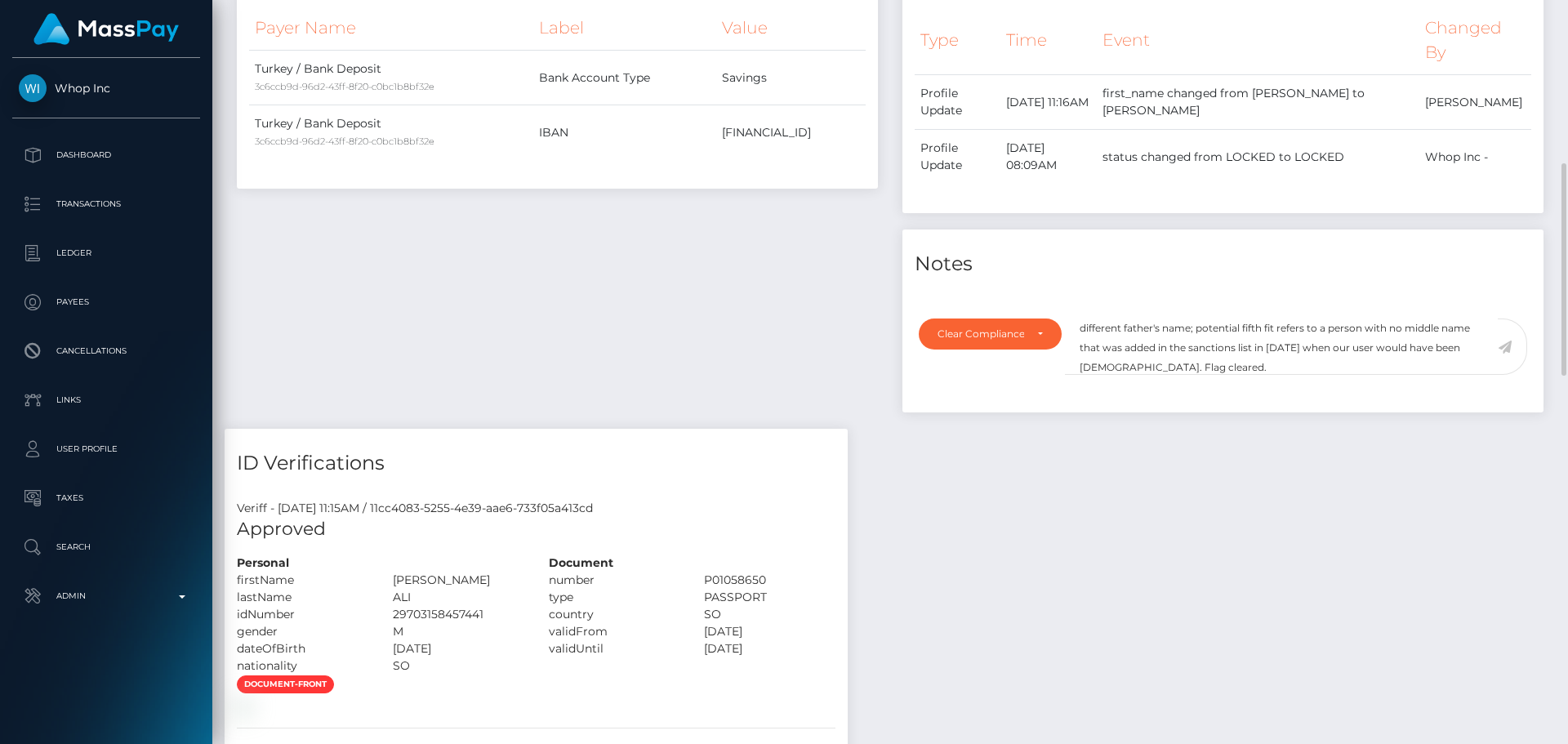
click at [1508, 354] on icon at bounding box center [1504, 346] width 14 height 13
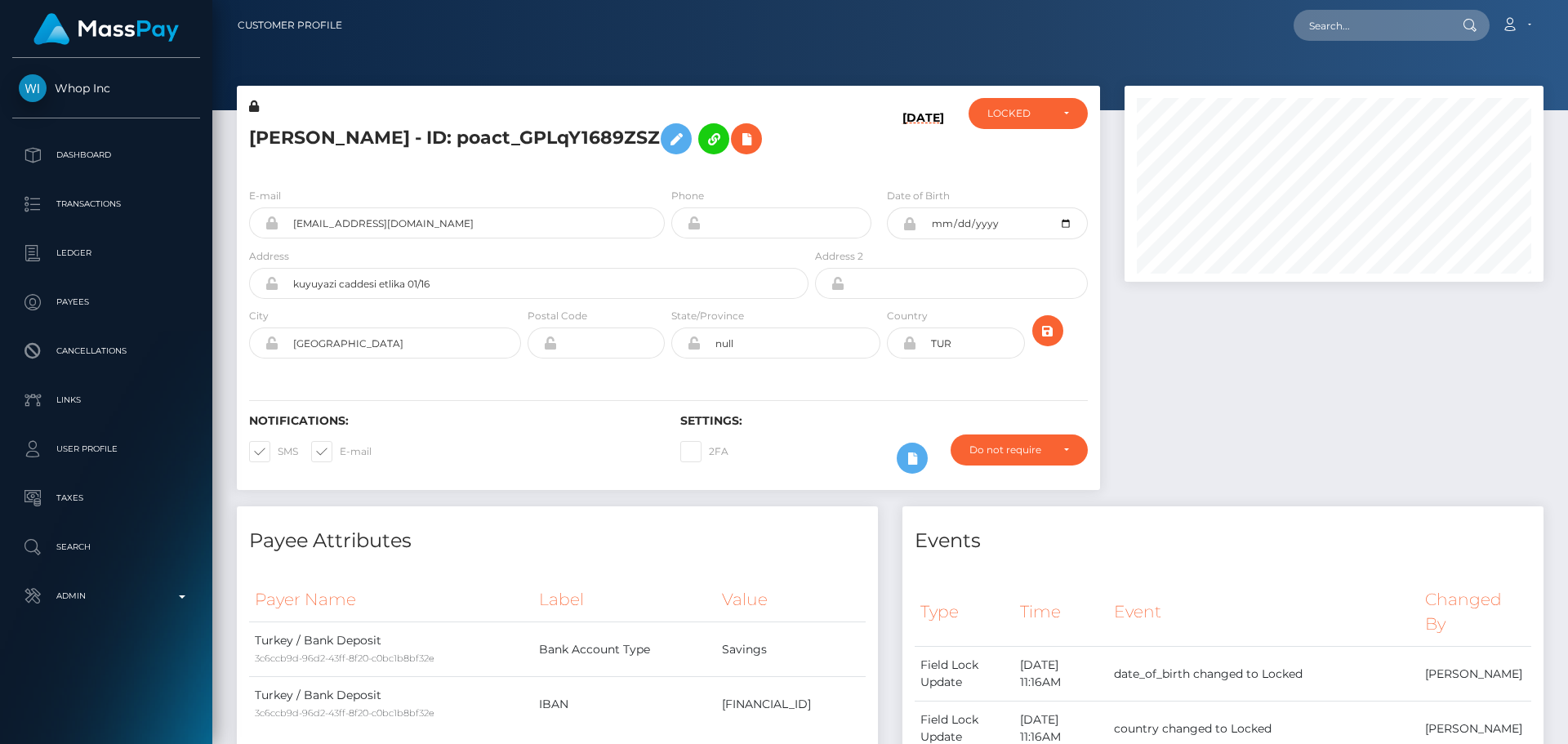
scroll to position [196, 419]
click at [800, 175] on div "[PERSON_NAME] - ID: poact_GPLqY1689ZSZ" at bounding box center [524, 136] width 575 height 77
click at [1009, 123] on div "LOCKED" at bounding box center [1028, 113] width 119 height 31
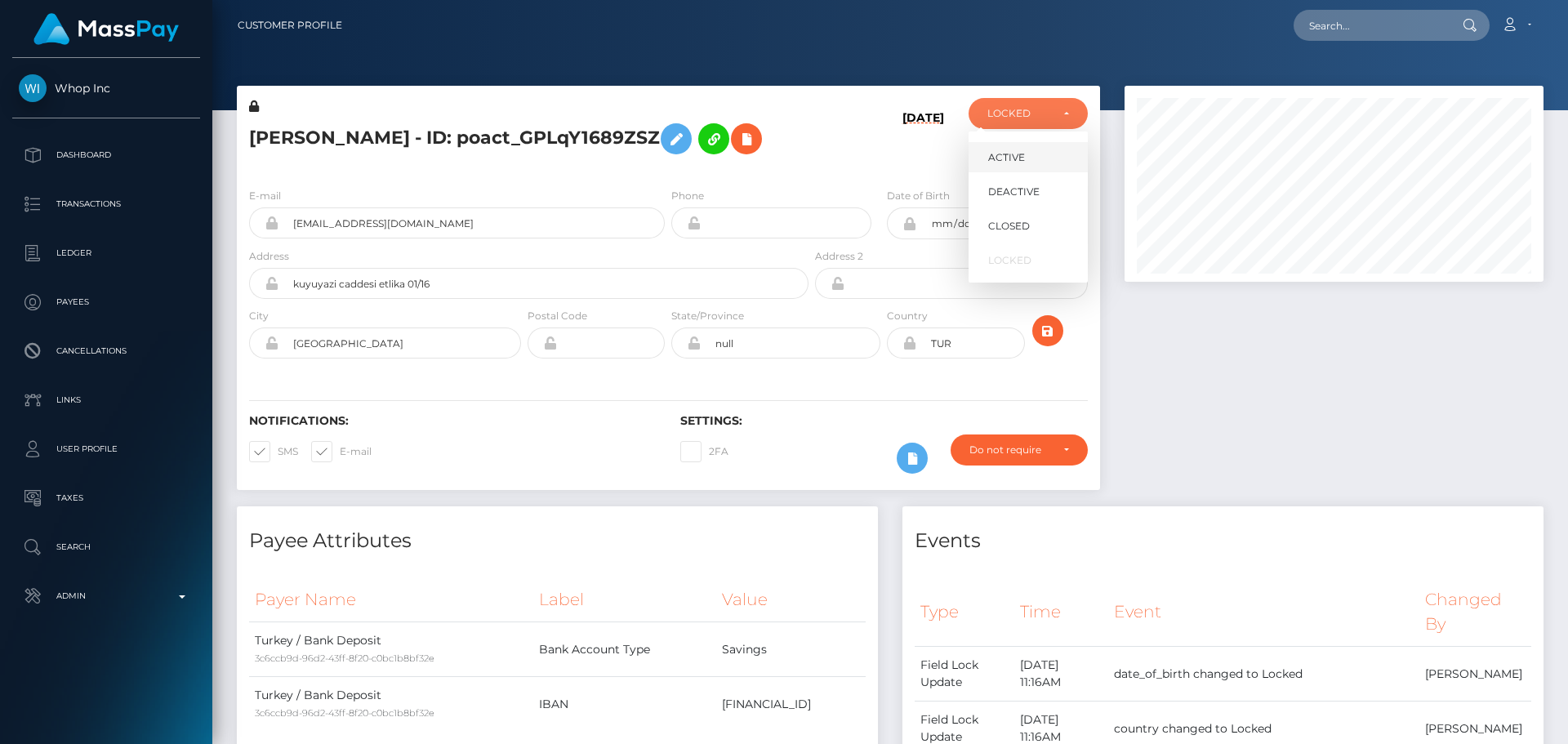
click at [1017, 149] on link "ACTIVE" at bounding box center [1028, 156] width 119 height 30
select select "ACTIVE"
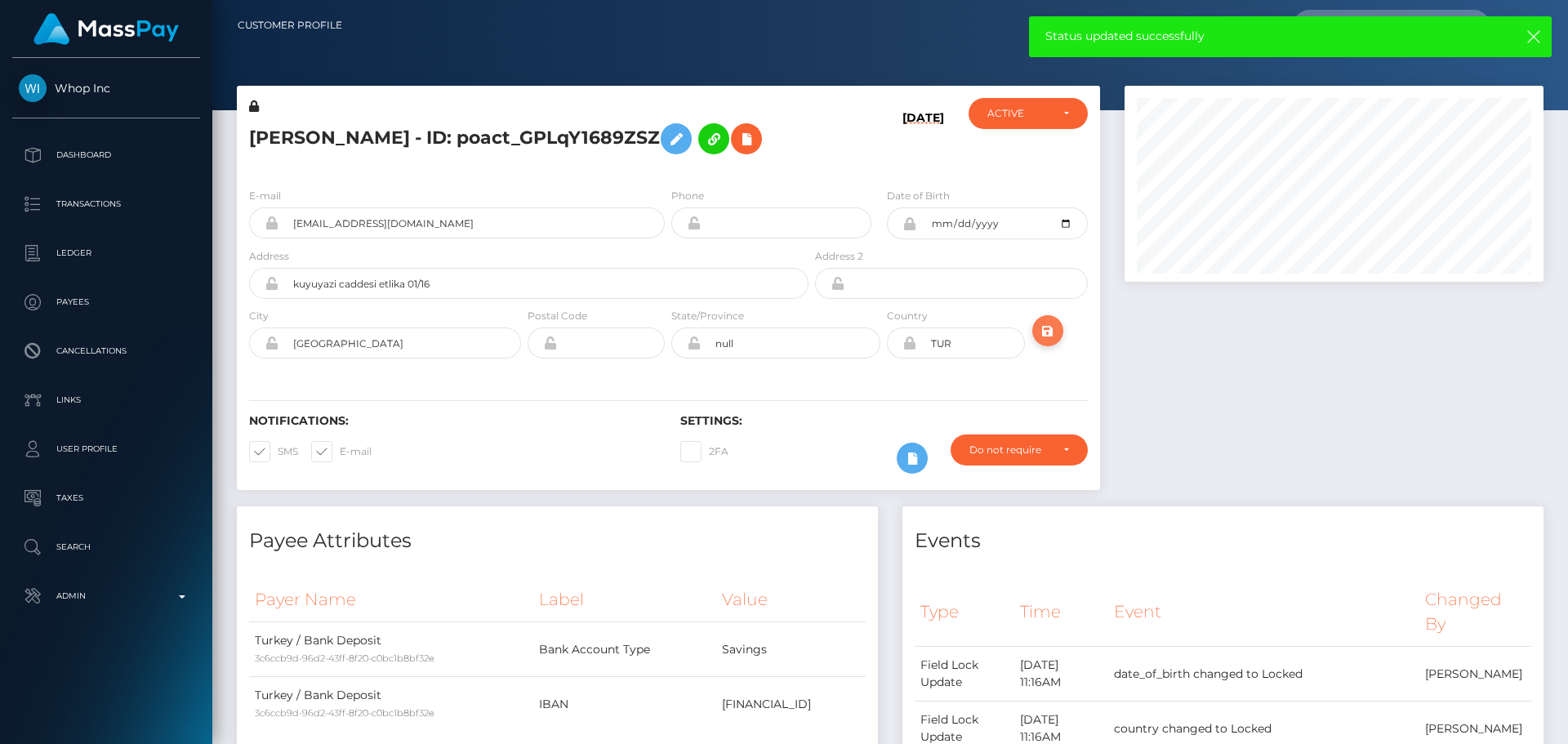
click at [1053, 341] on icon "submit" at bounding box center [1048, 330] width 20 height 21
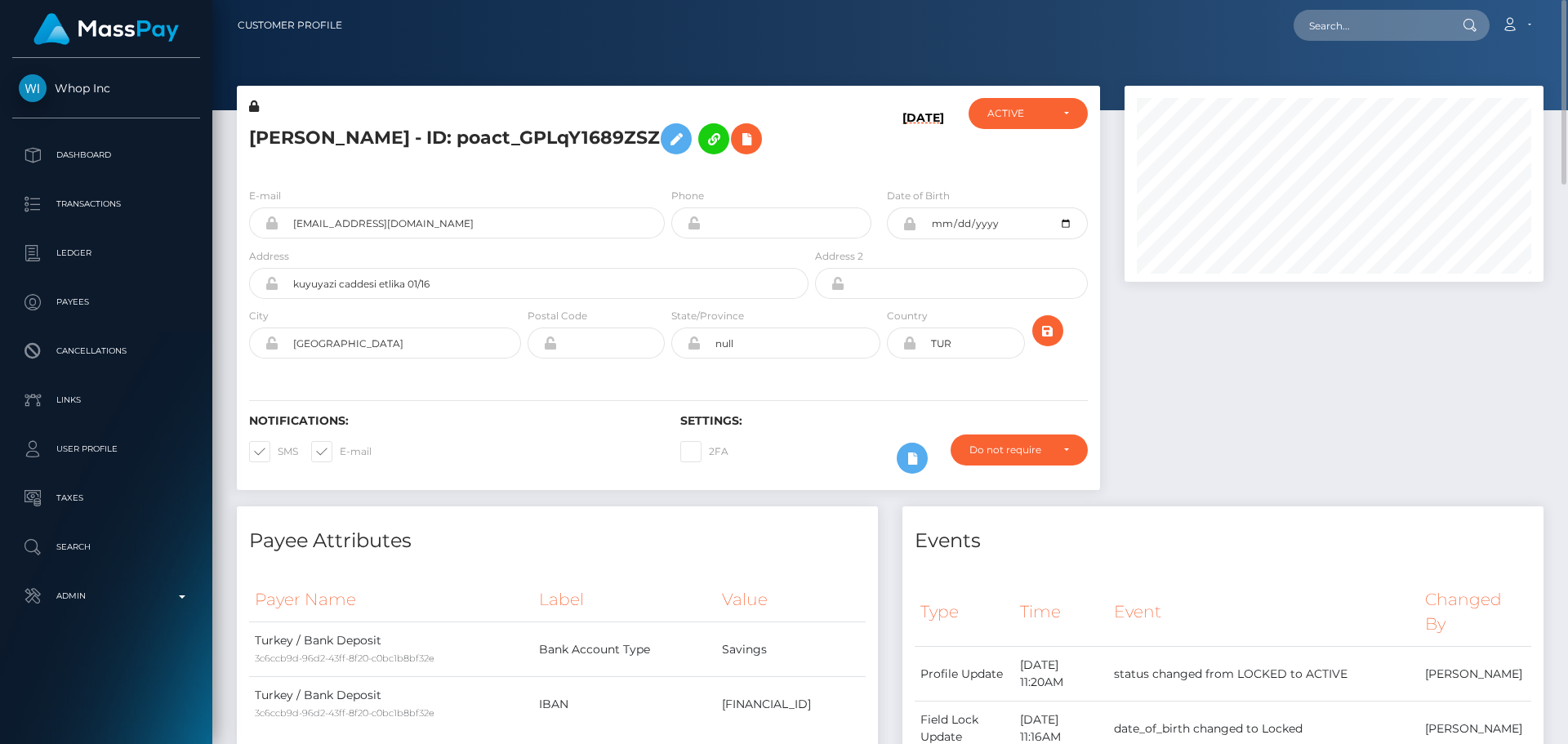
click at [436, 133] on h5 "[PERSON_NAME] - ID: poact_GPLqY1689ZSZ" at bounding box center [524, 139] width 550 height 47
copy h5 "[PERSON_NAME] - ID: poact_GPLqY1689ZSZ"
click at [1361, 18] on input "text" at bounding box center [1370, 25] width 153 height 31
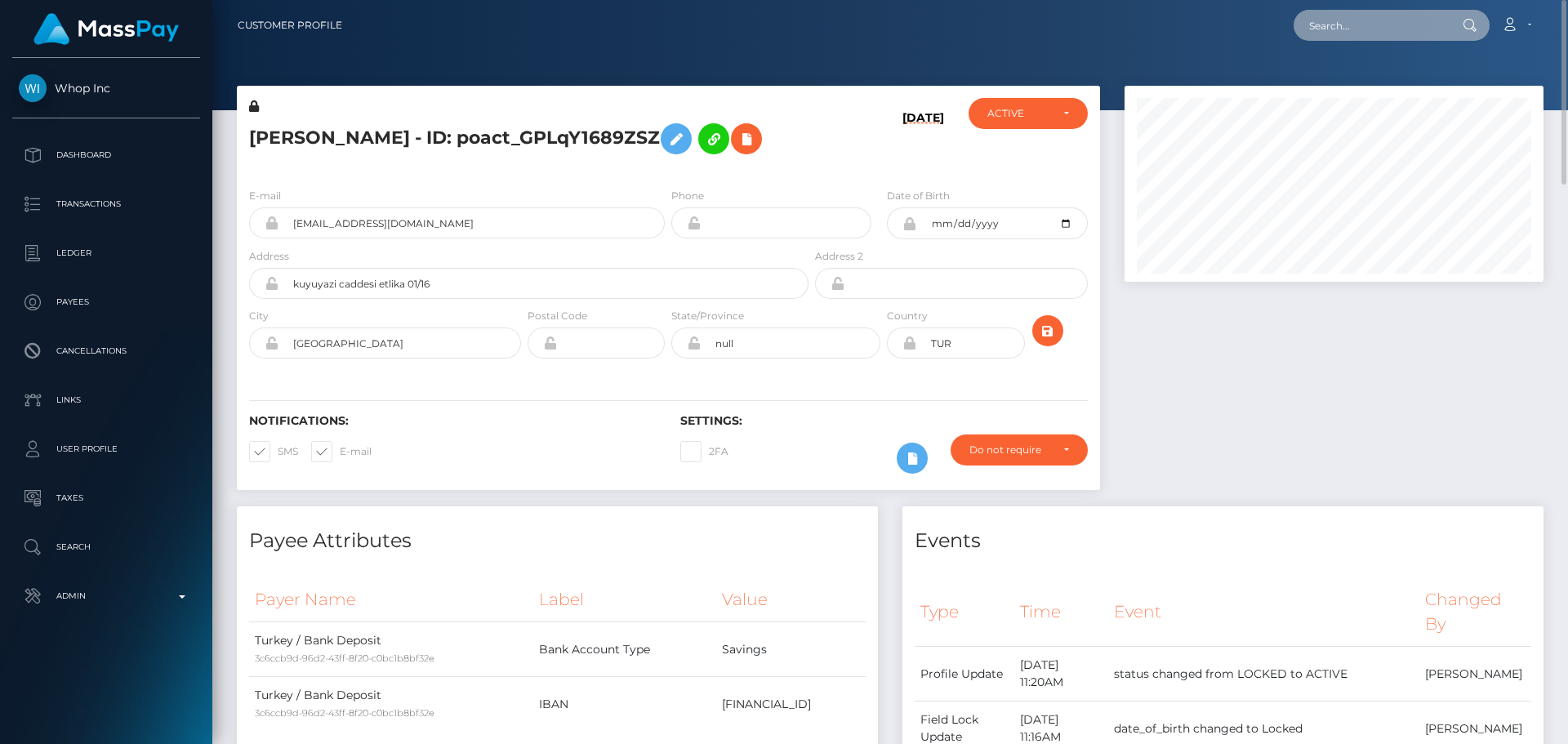
paste input "poact_25oTq7WJcJI7"
type input "poact_25oTq7WJcJI7"
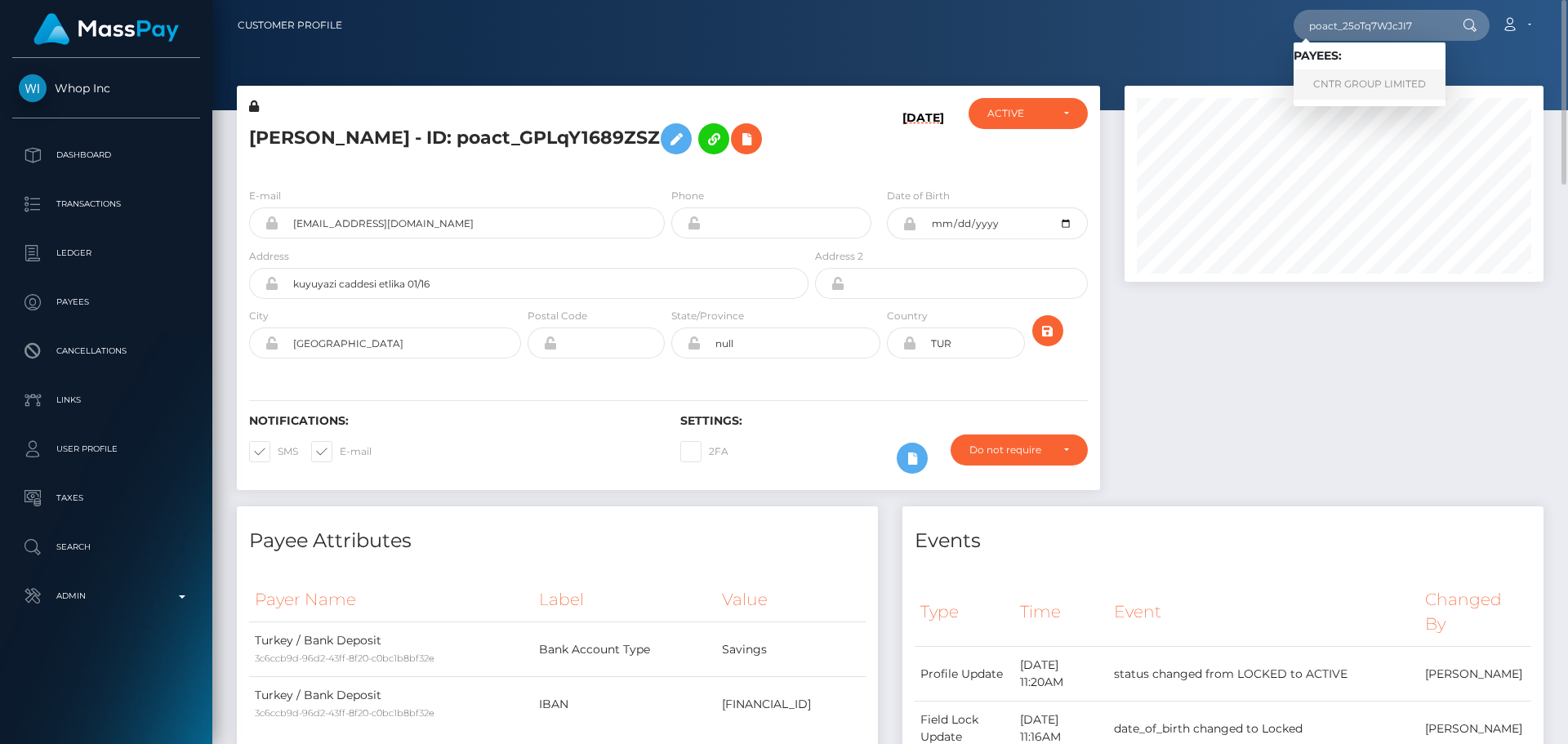
click at [1368, 84] on link "CNTR GROUP LIMITED" at bounding box center [1369, 84] width 152 height 30
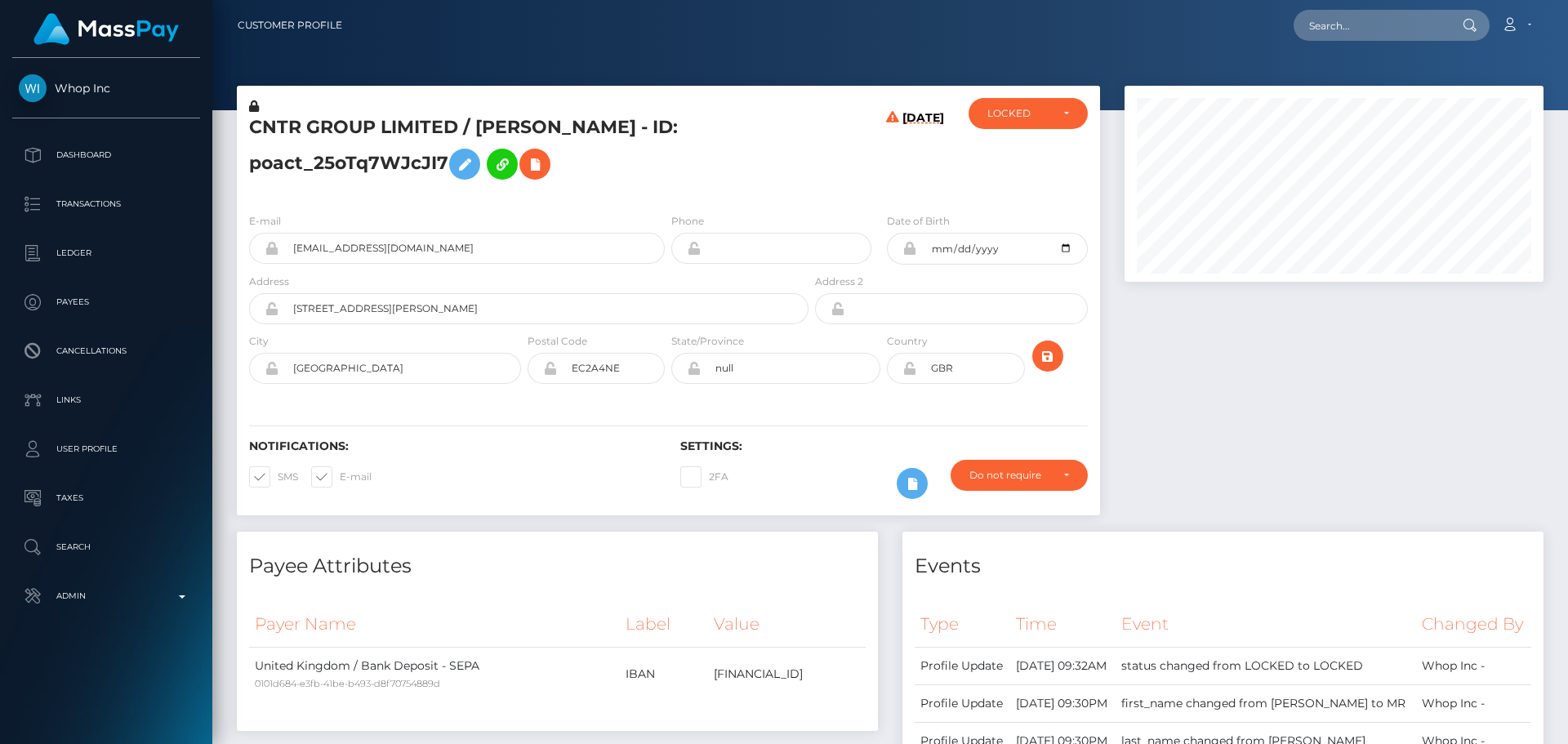
scroll to position [196, 419]
click at [649, 166] on h5 "CNTR GROUP LIMITED / MR MOHAMMAD ABDULLAH - ID: poact_25oTq7WJcJI7" at bounding box center [524, 152] width 550 height 72
click at [651, 166] on h5 "CNTR GROUP LIMITED / MR MOHAMMAD ABDULLAH - ID: poact_25oTq7WJcJI7" at bounding box center [524, 152] width 550 height 72
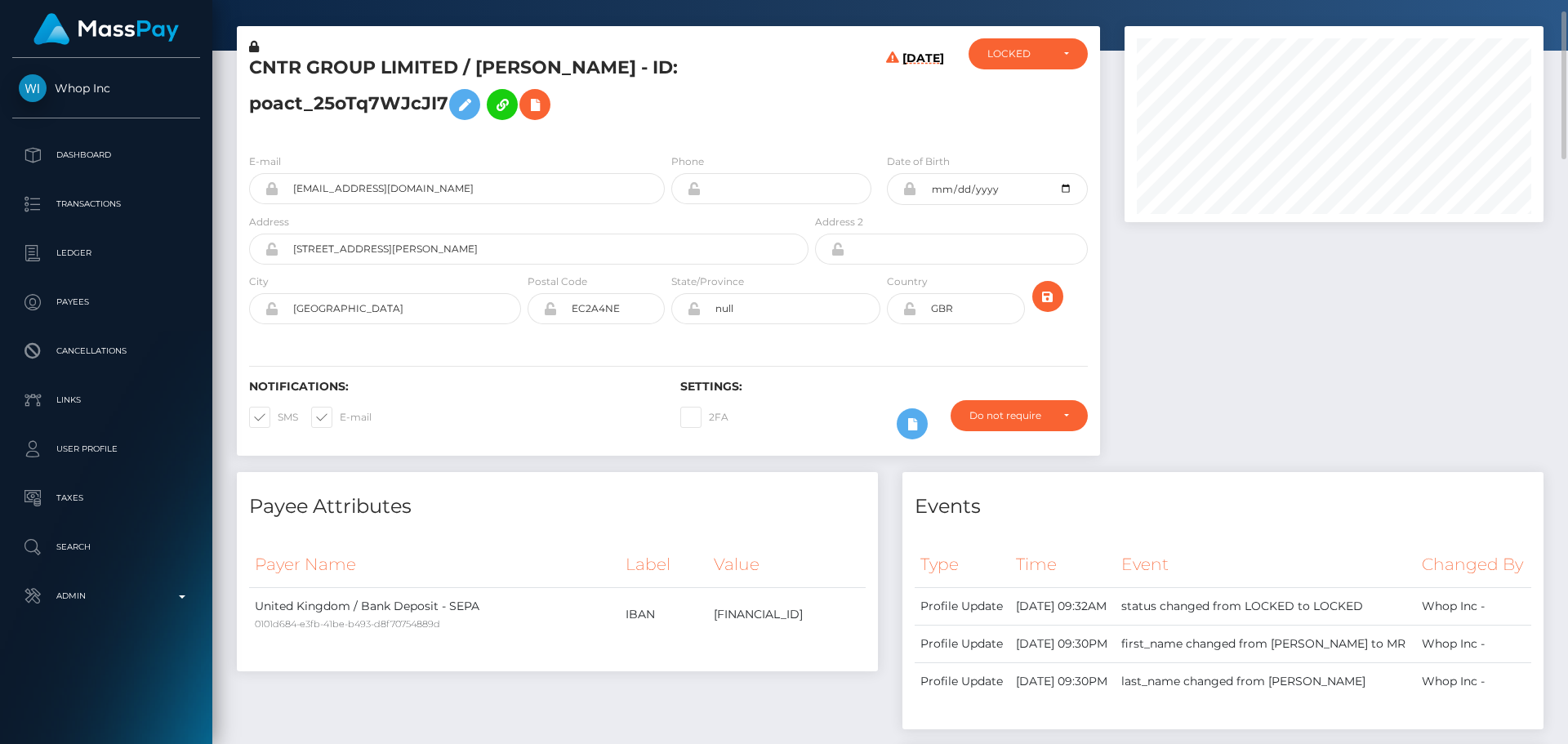
scroll to position [0, 0]
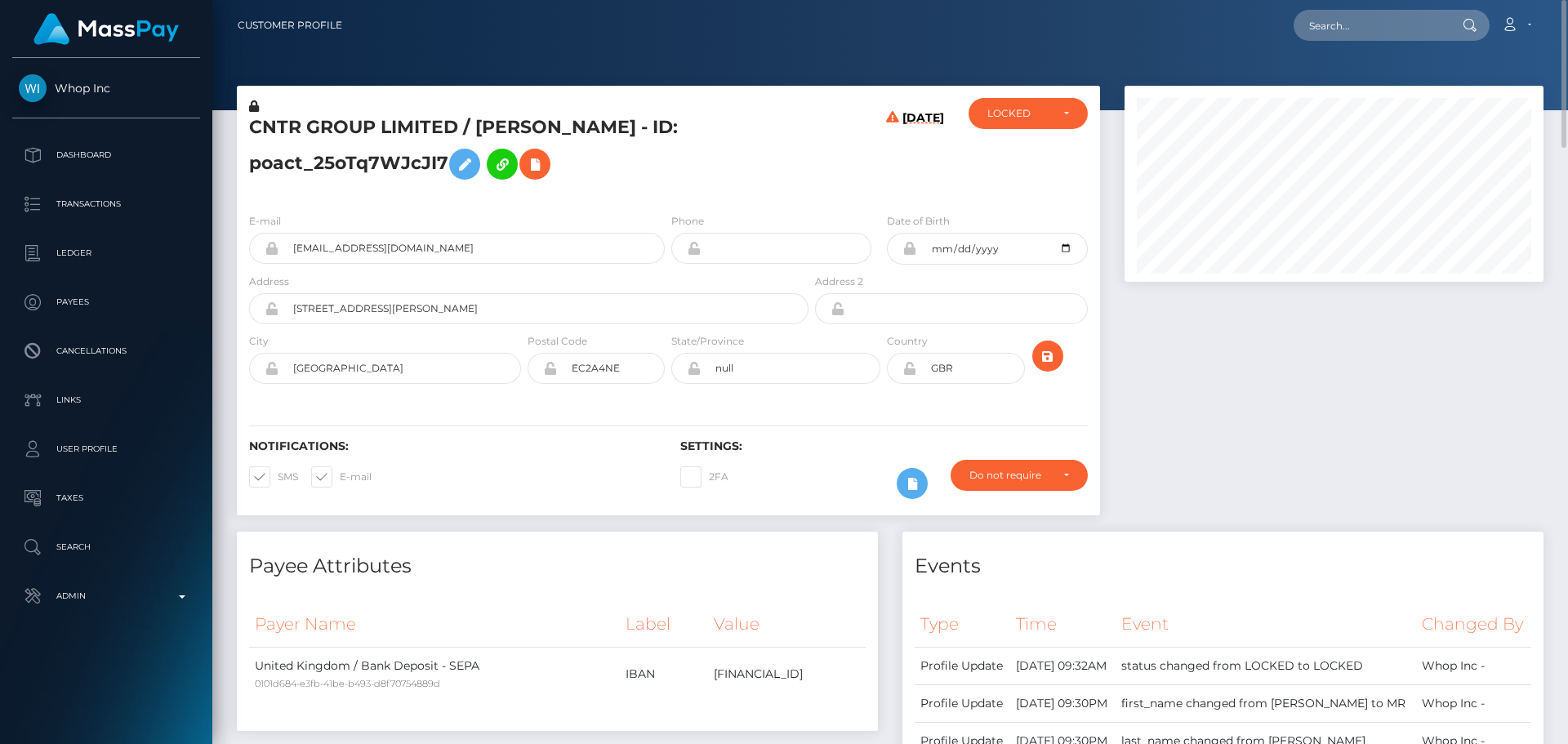
click at [552, 127] on h5 "CNTR GROUP LIMITED / MR MOHAMMAD ABDULLAH - ID: poact_25oTq7WJcJI7" at bounding box center [524, 152] width 550 height 72
copy h5 "MOHAMMAD"
click at [679, 131] on h5 "CNTR GROUP LIMITED / MR MOHAMMAD ABDULLAH - ID: poact_25oTq7WJcJI7" at bounding box center [524, 152] width 550 height 72
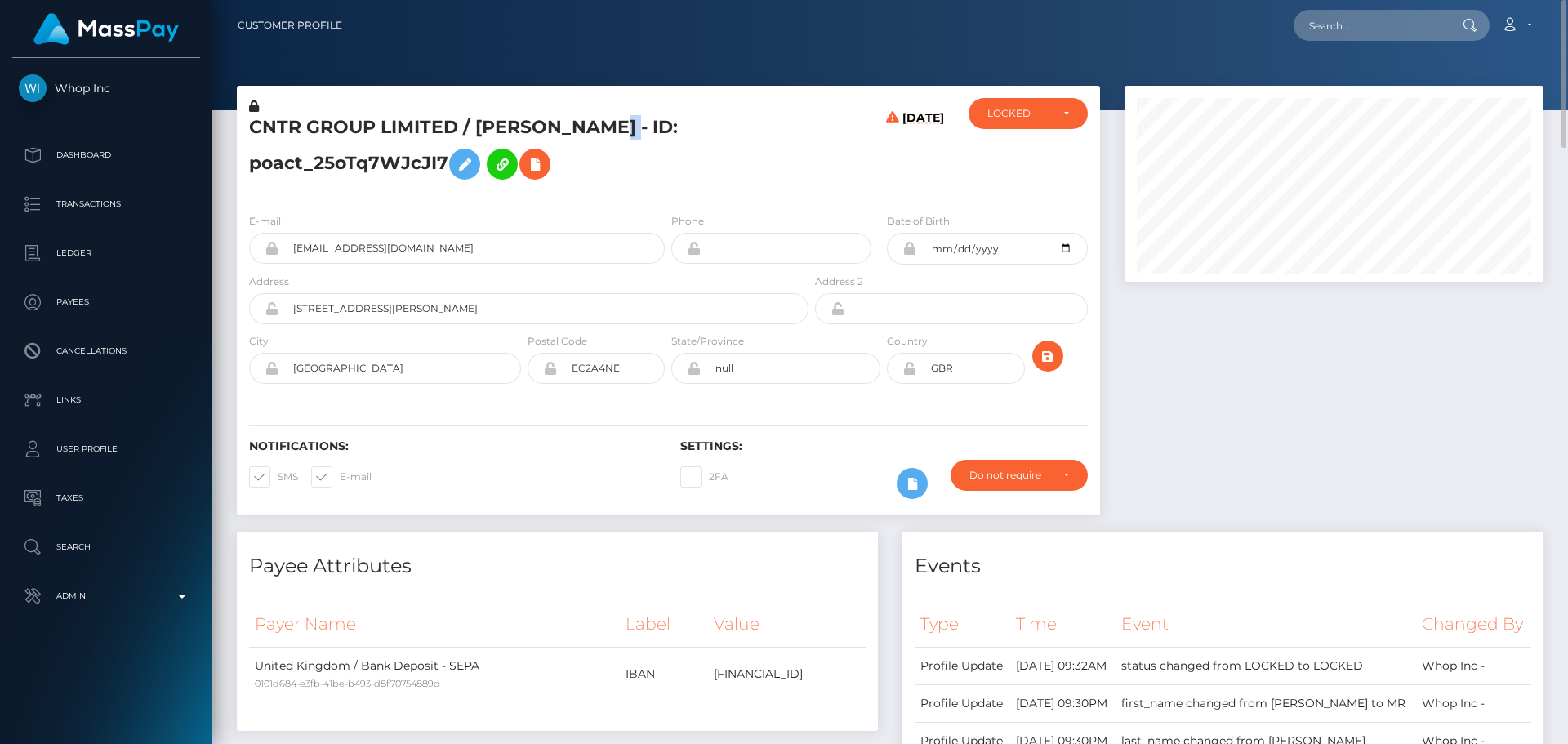
copy h5 "ABDULLAH"
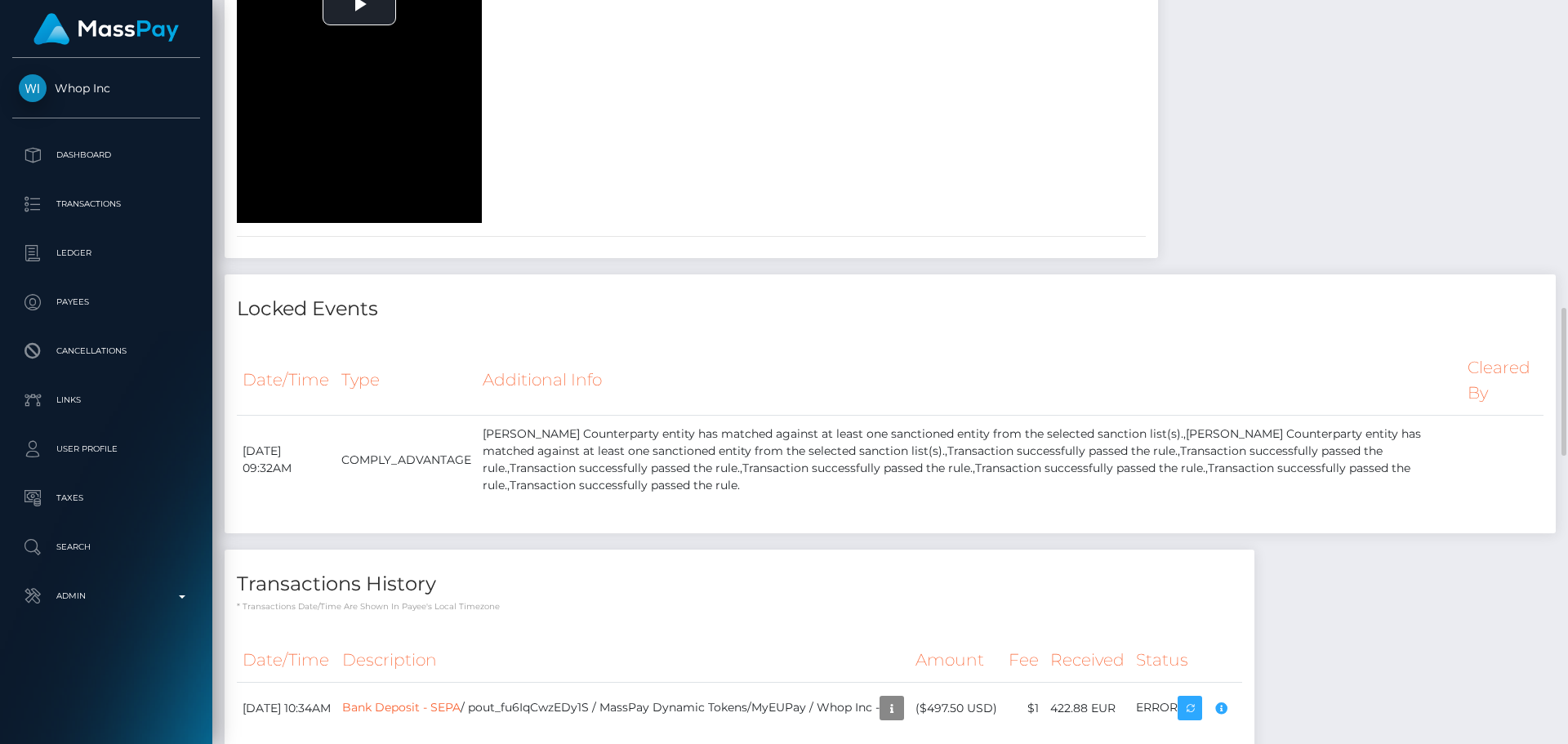
scroll to position [2041, 0]
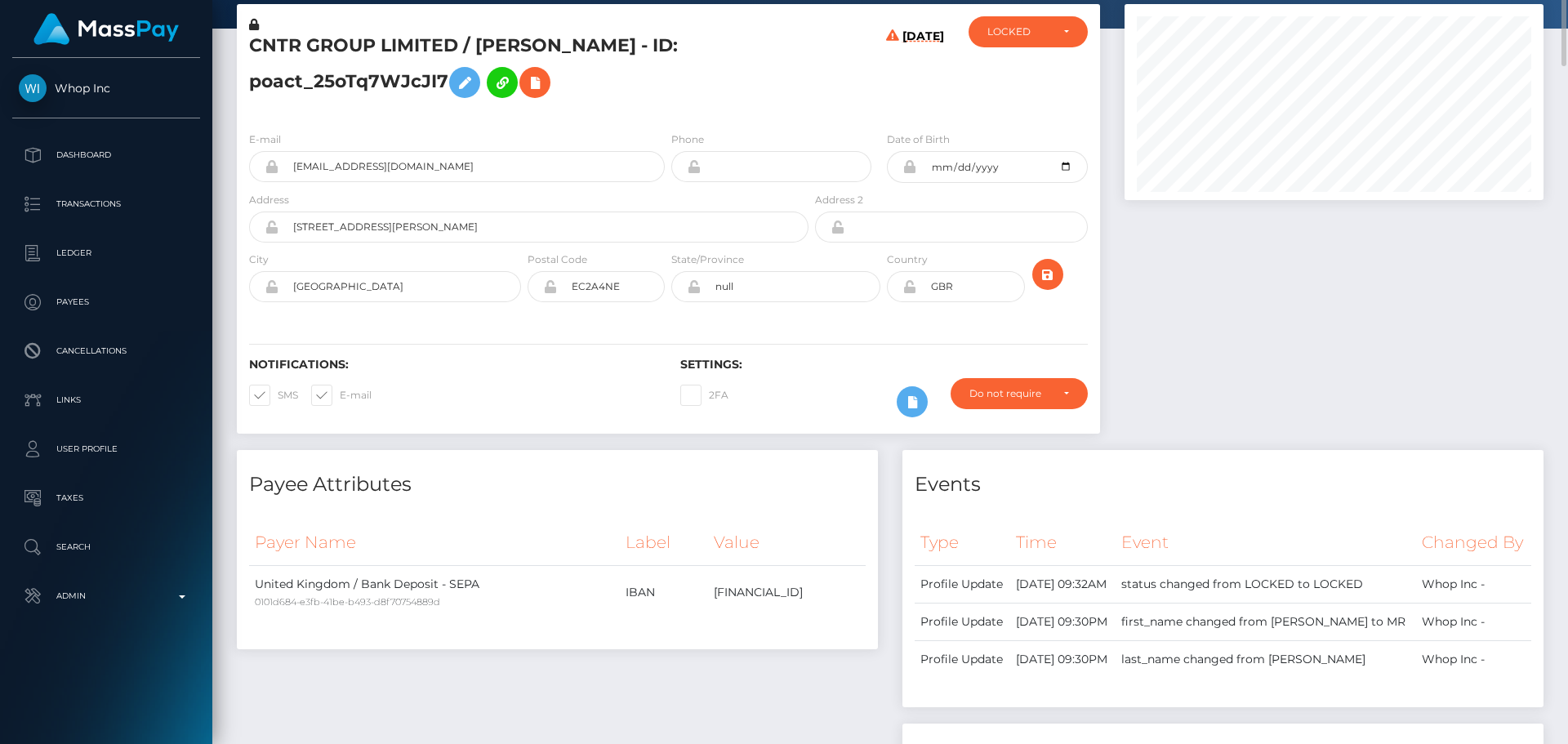
scroll to position [0, 0]
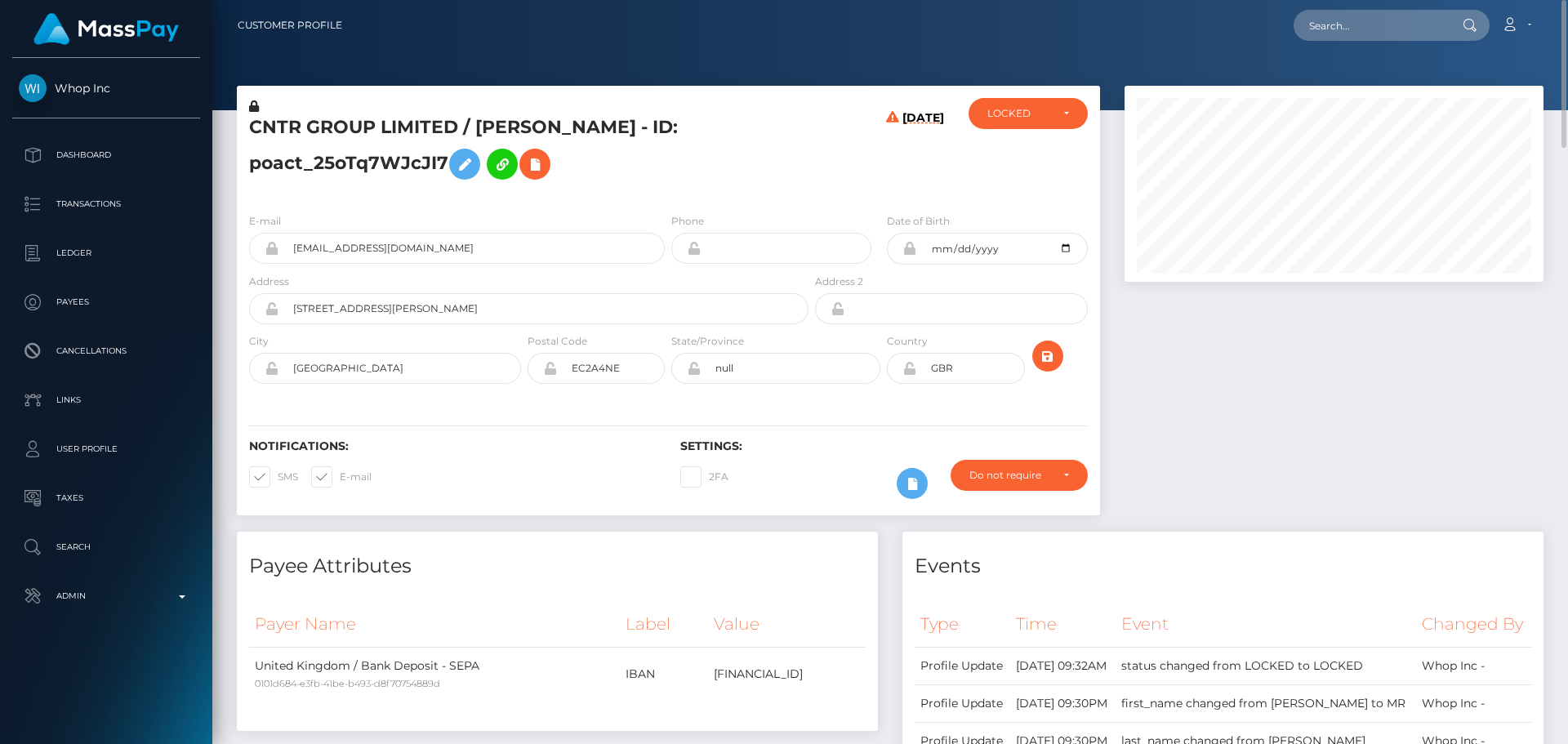
click at [252, 107] on icon at bounding box center [254, 107] width 10 height 12
click at [463, 166] on icon at bounding box center [464, 164] width 20 height 21
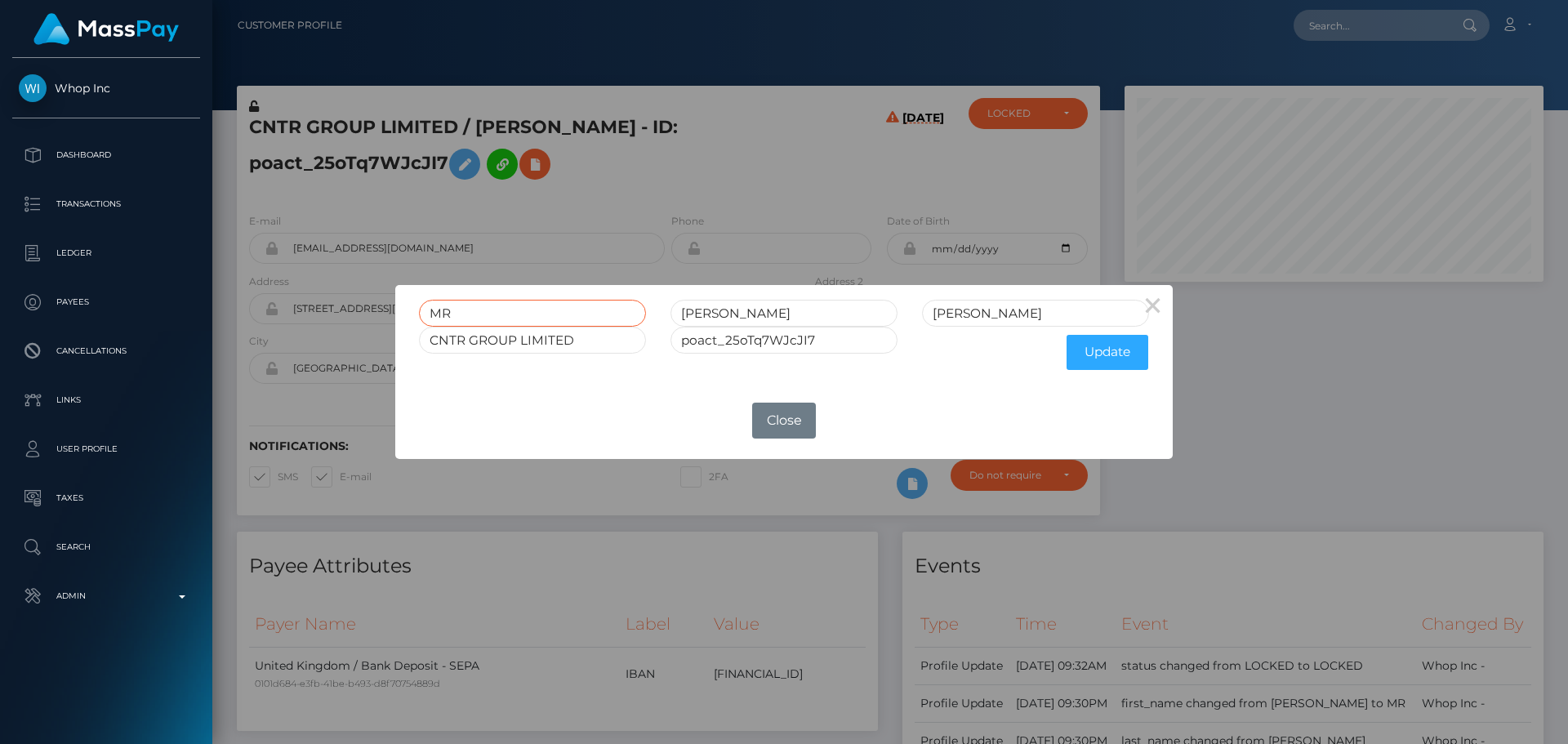
click at [559, 319] on input "MR" at bounding box center [532, 314] width 227 height 27
click at [720, 314] on input "MOHAMMAD" at bounding box center [784, 314] width 227 height 27
click at [575, 311] on input "text" at bounding box center [532, 314] width 227 height 27
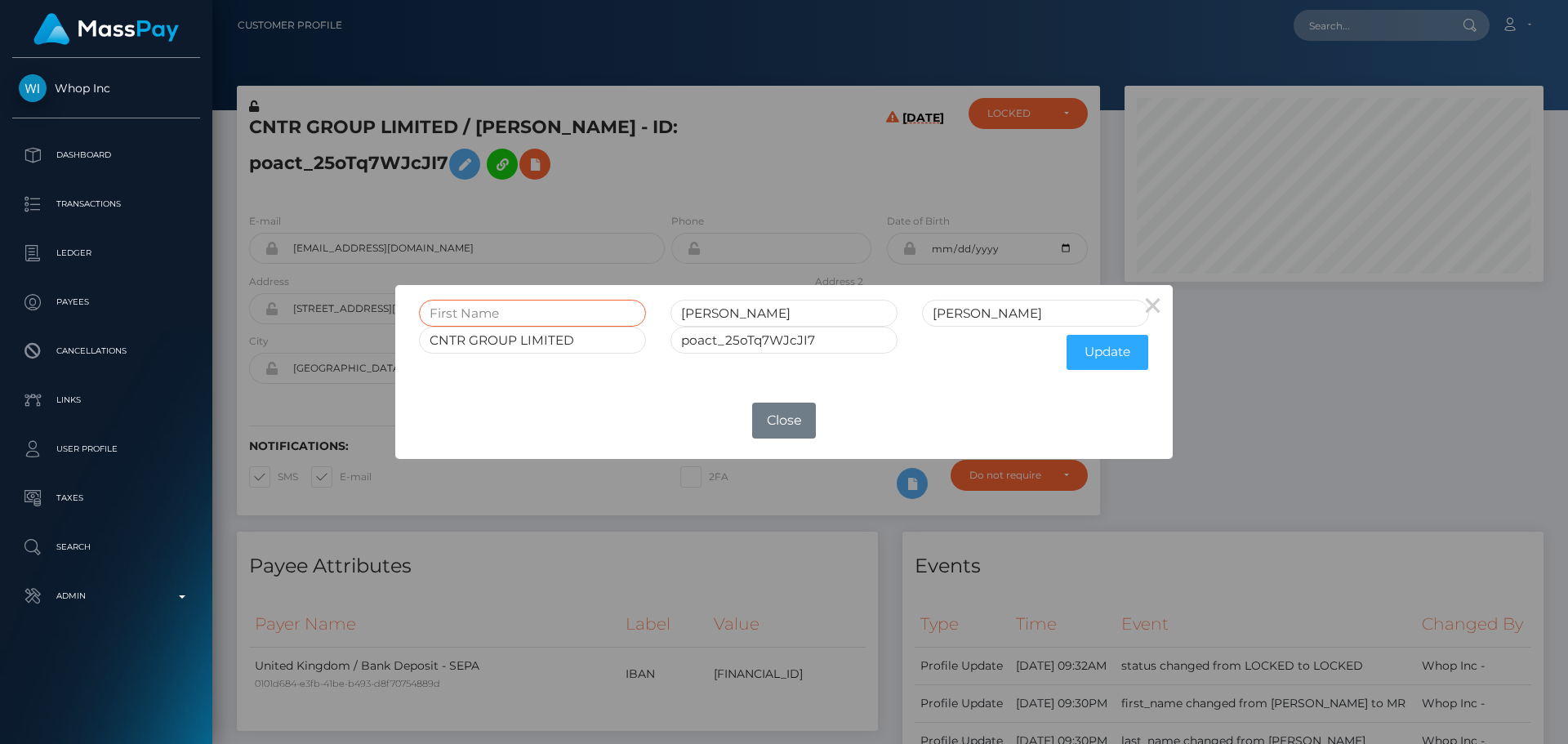
click at [575, 311] on input "text" at bounding box center [532, 314] width 227 height 27
paste input "MOHAMMAD"
type input "MOHAMMAD"
click at [720, 310] on input "MOHAMMAD" at bounding box center [784, 314] width 227 height 27
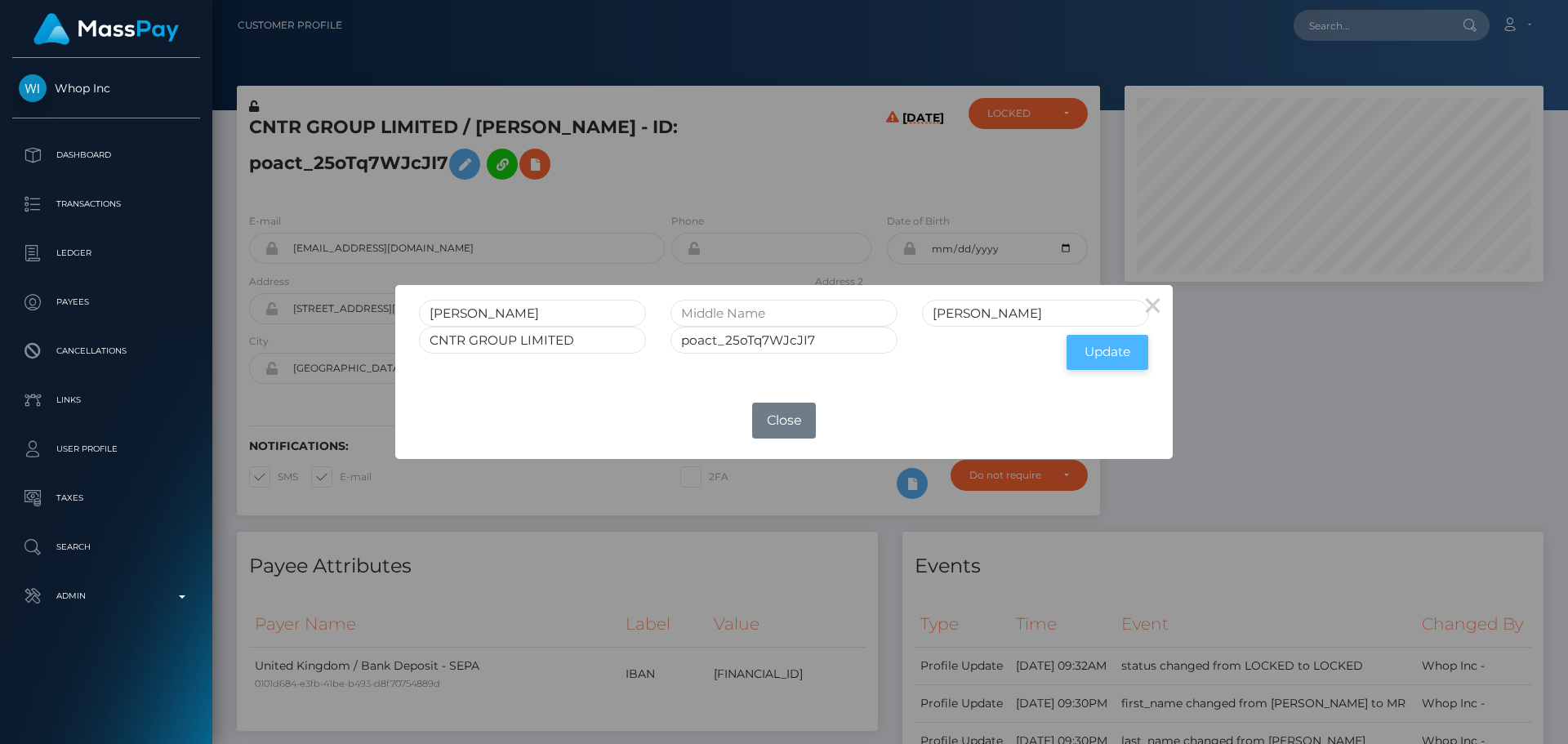
click at [1104, 357] on button "Update" at bounding box center [1108, 352] width 82 height 35
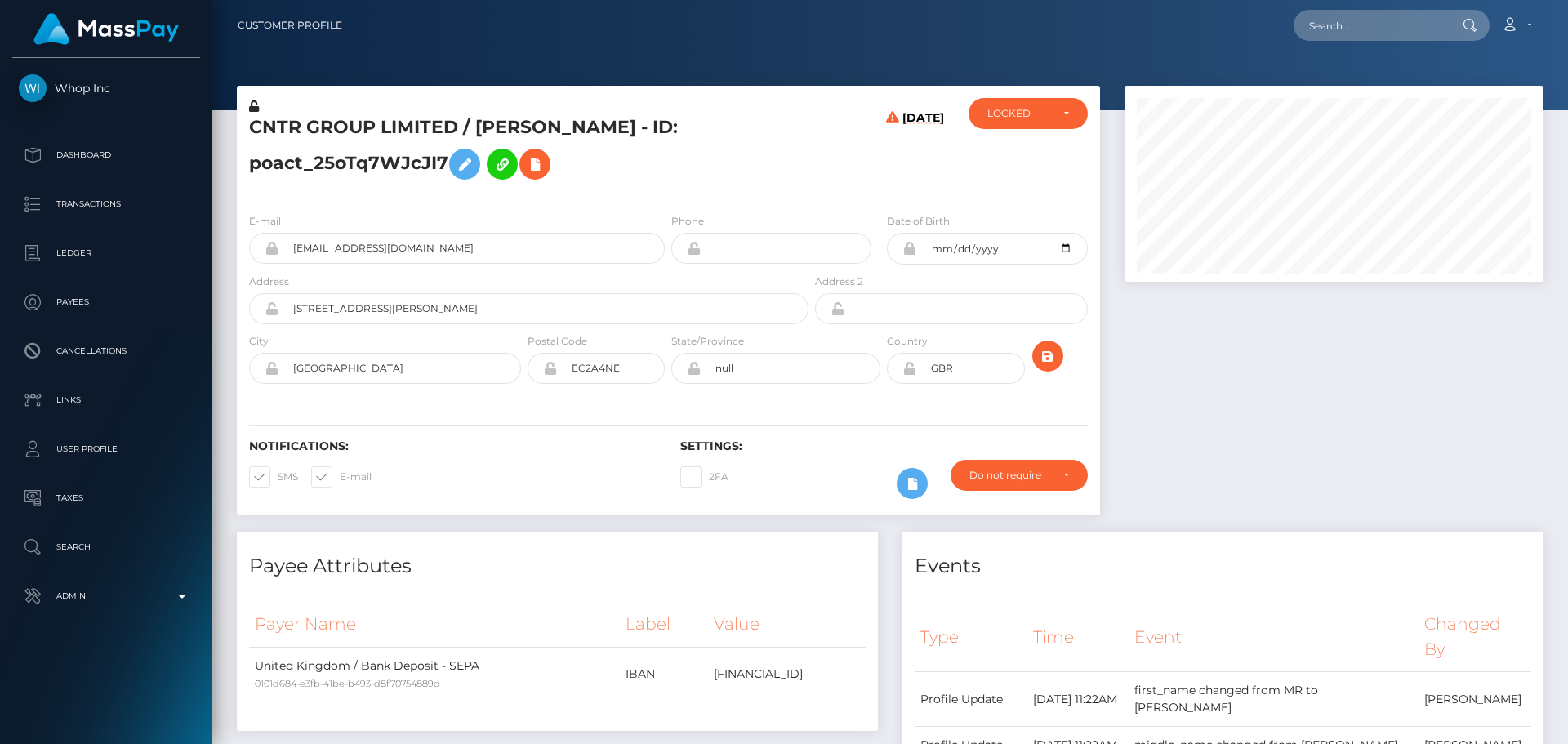
click at [253, 108] on icon at bounding box center [254, 107] width 10 height 12
click at [908, 372] on icon at bounding box center [909, 368] width 14 height 13
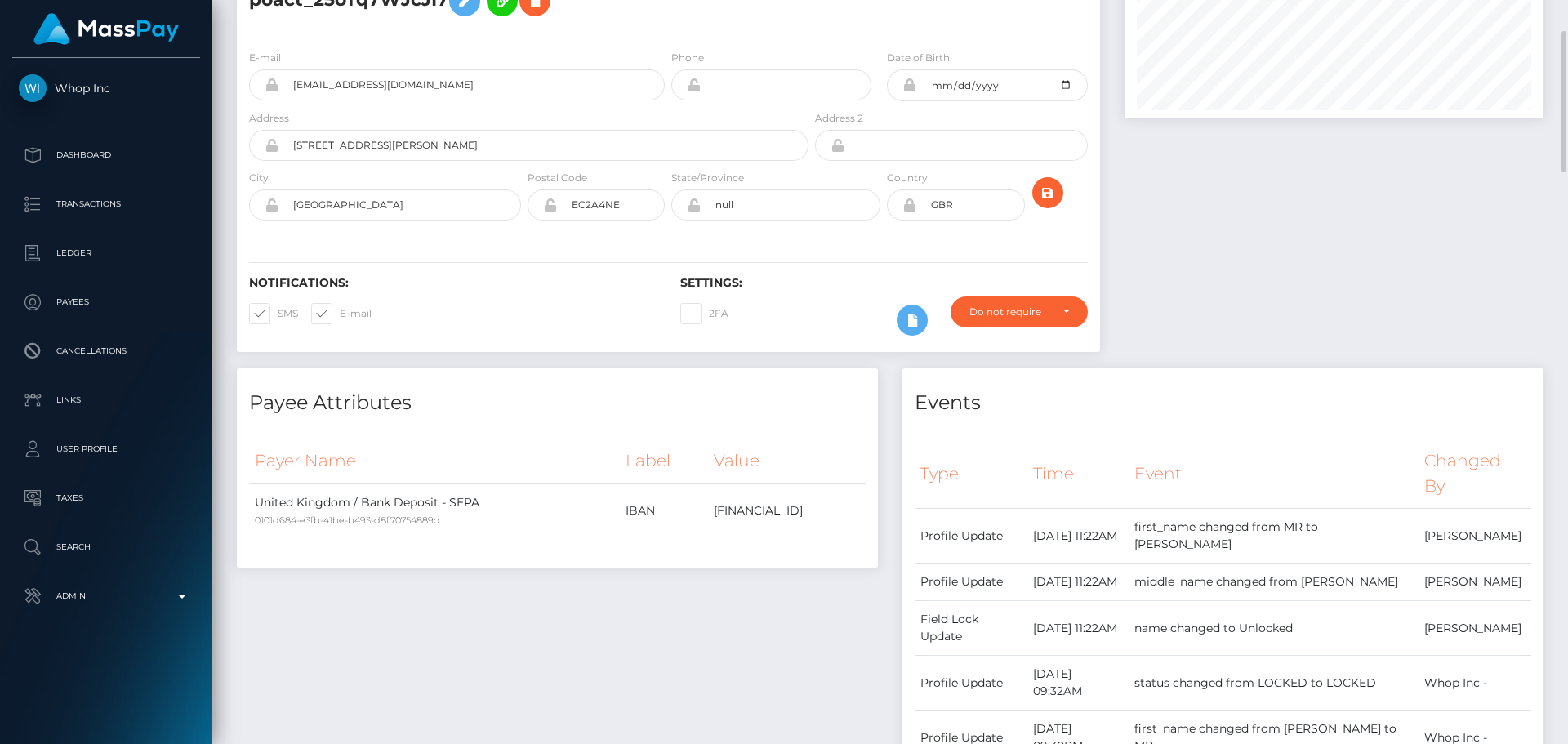
scroll to position [0, 0]
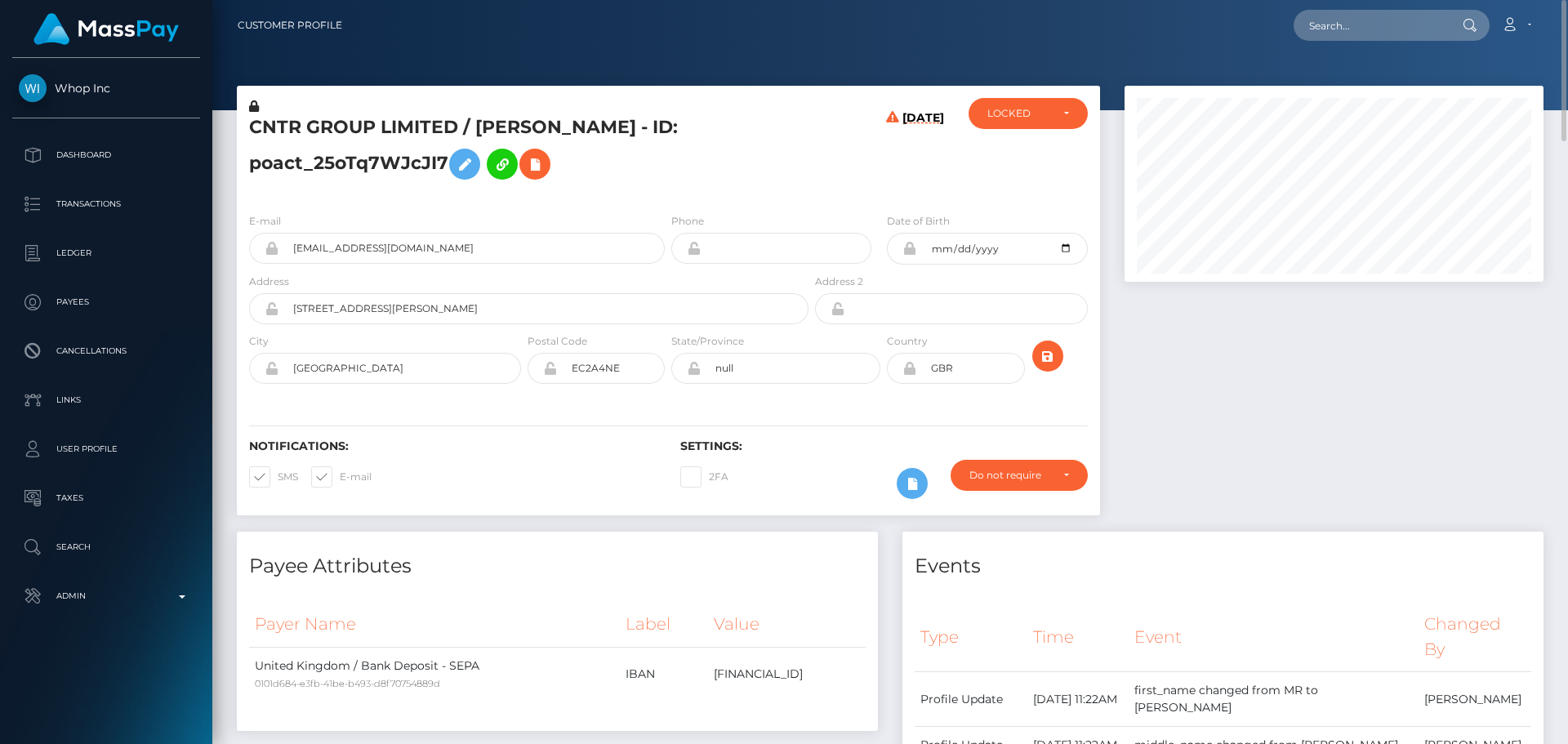
click at [804, 158] on div "CNTR GROUP LIMITED / [PERSON_NAME] - ID: poact_25oTq7WJcJI7" at bounding box center [524, 149] width 575 height 102
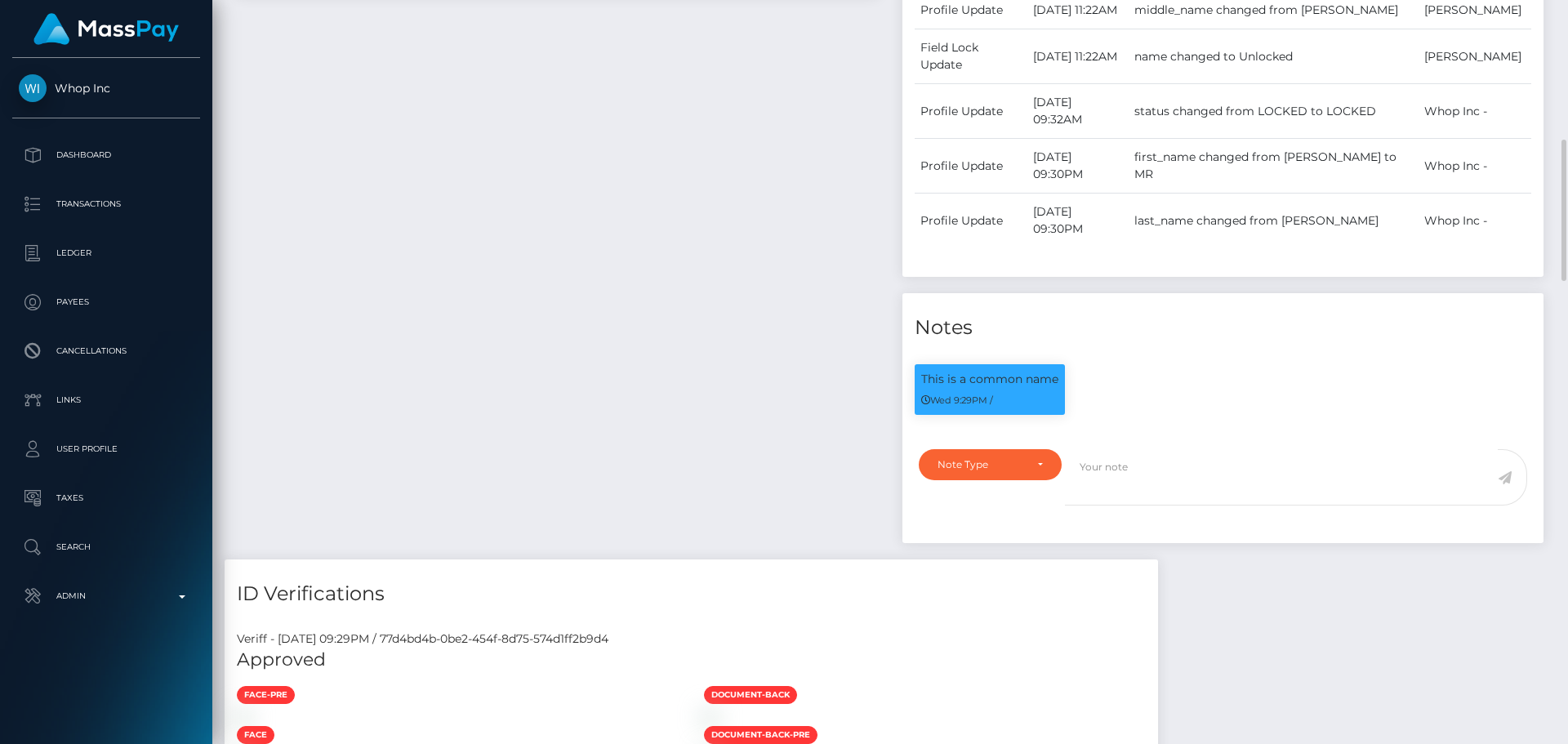
scroll to position [196, 419]
click at [1150, 505] on textarea at bounding box center [1281, 477] width 433 height 57
paste textarea "Name updated on the account. ComplyAdvantage potential hits refer to people wit…"
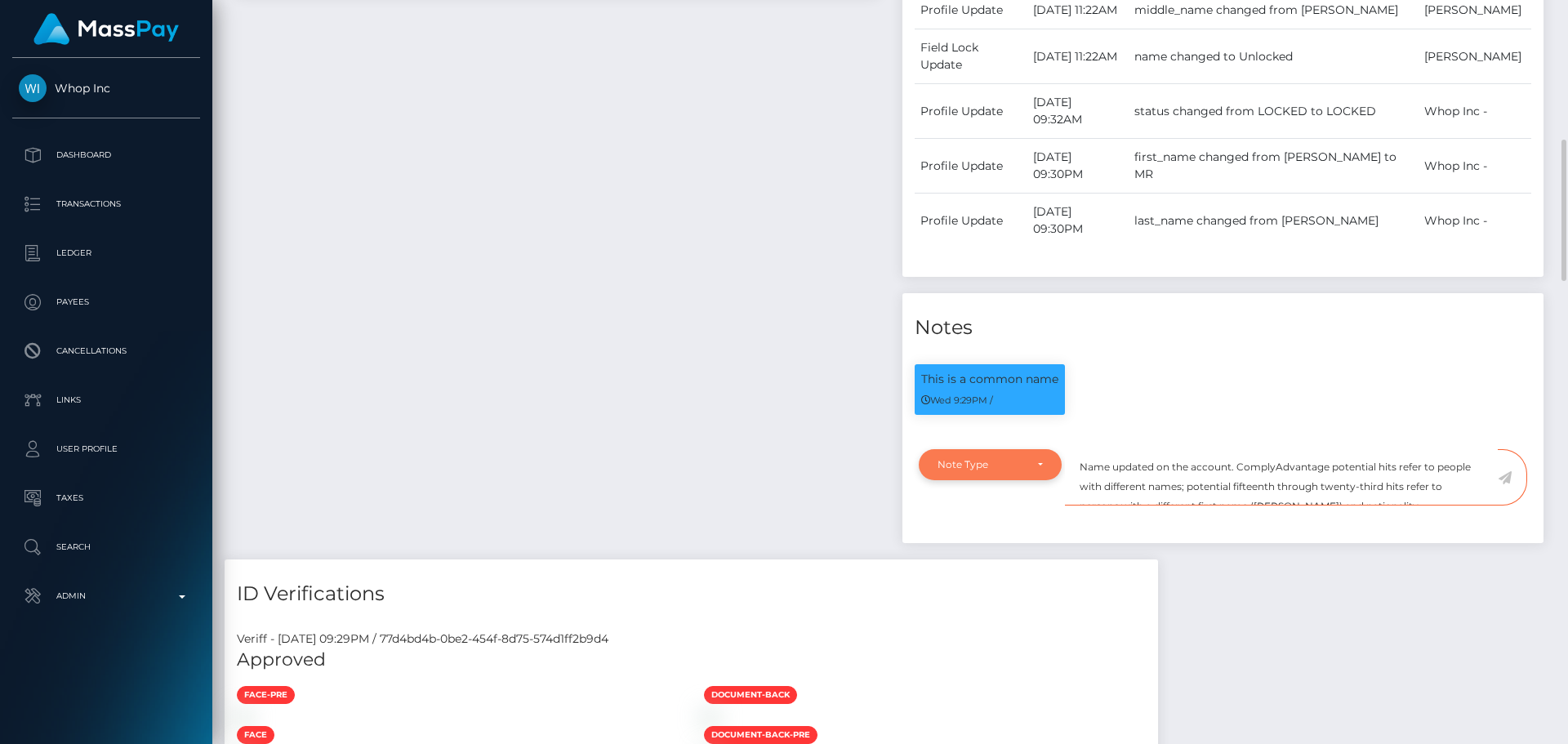
scroll to position [27, 0]
type textarea "Name updated on the account. ComplyAdvantage potential hits refer to people wit…"
click at [1027, 471] on div "Note Type" at bounding box center [990, 464] width 106 height 13
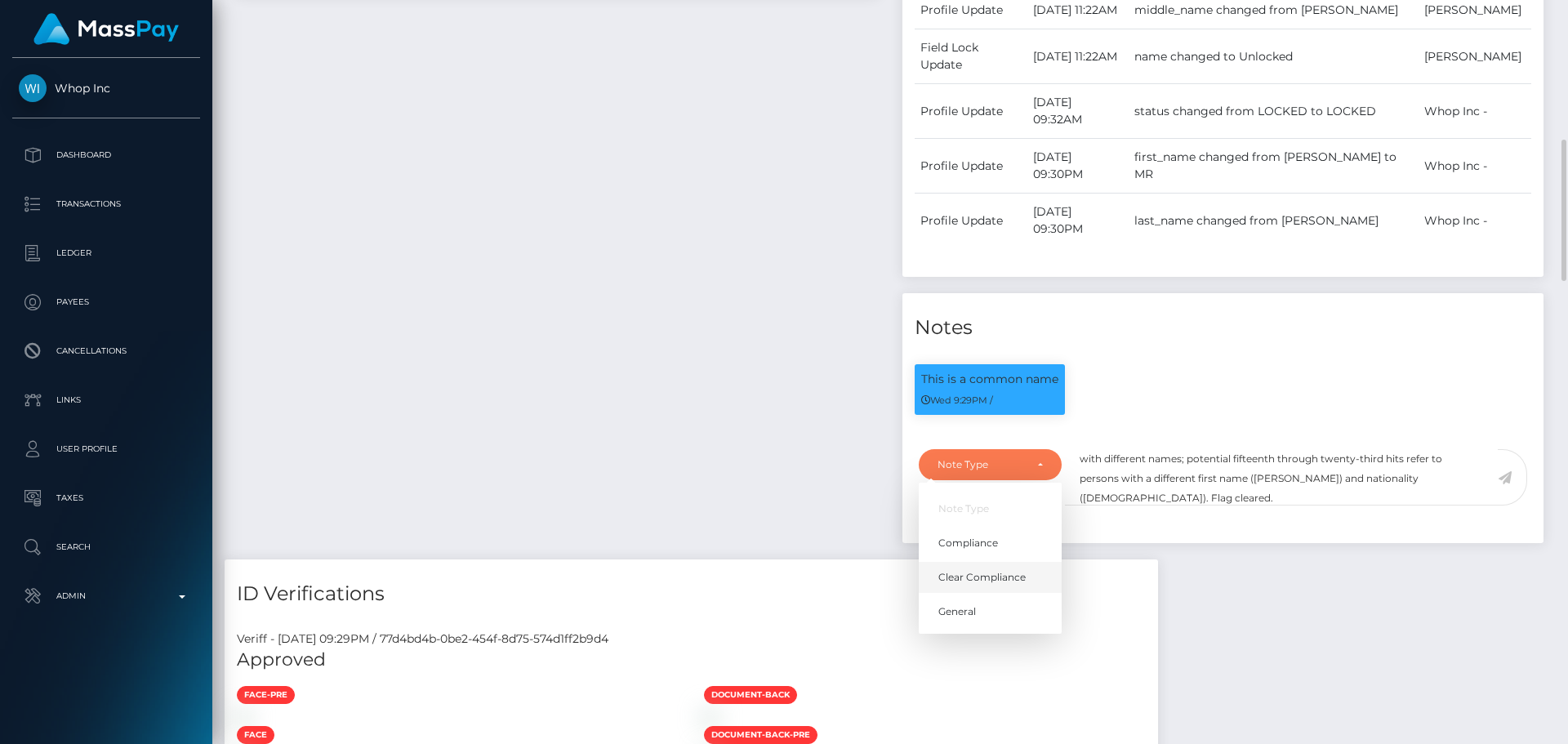
click at [974, 592] on link "Clear Compliance" at bounding box center [990, 577] width 143 height 30
select select "CLEAR_COMPLIANCE"
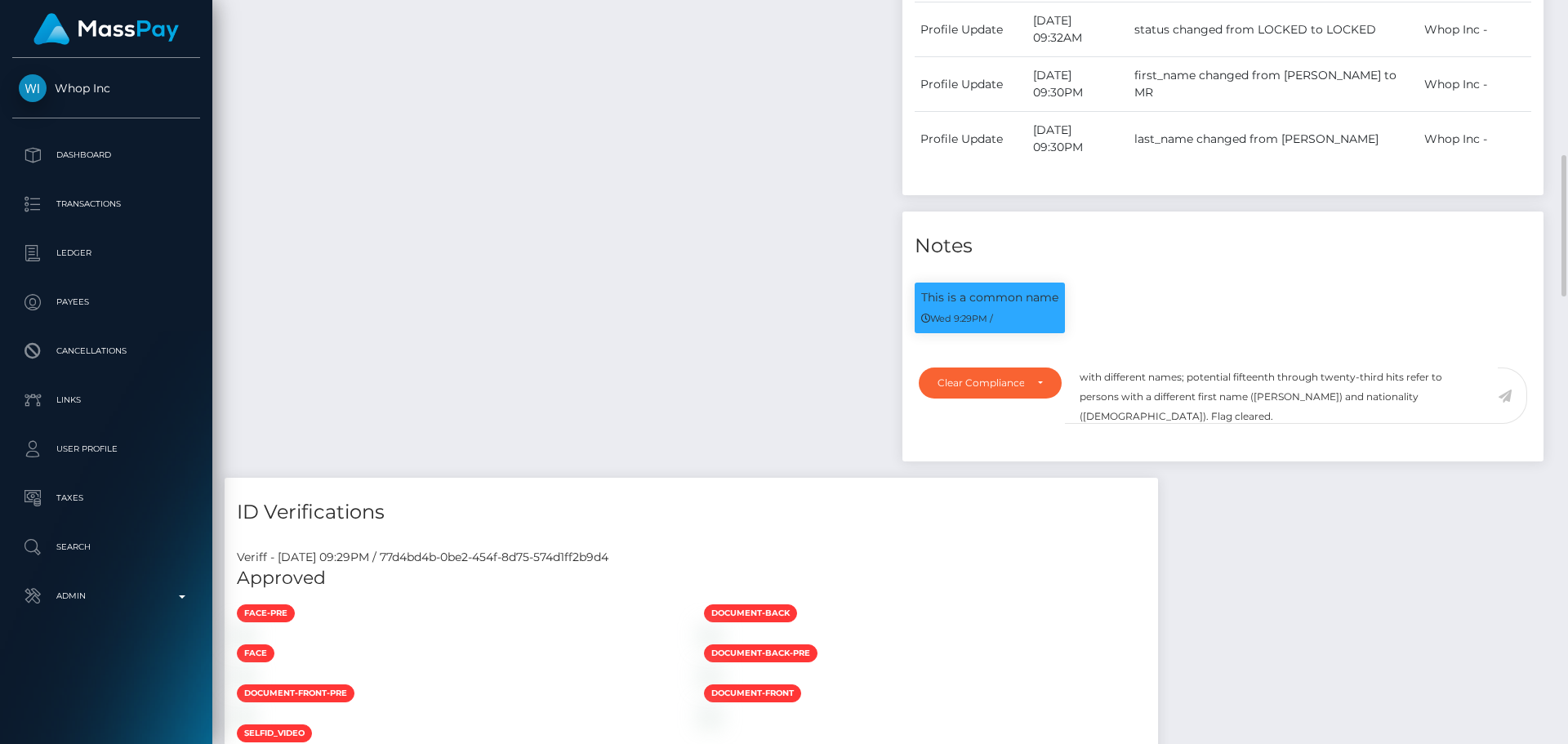
click at [1504, 403] on icon at bounding box center [1504, 395] width 14 height 13
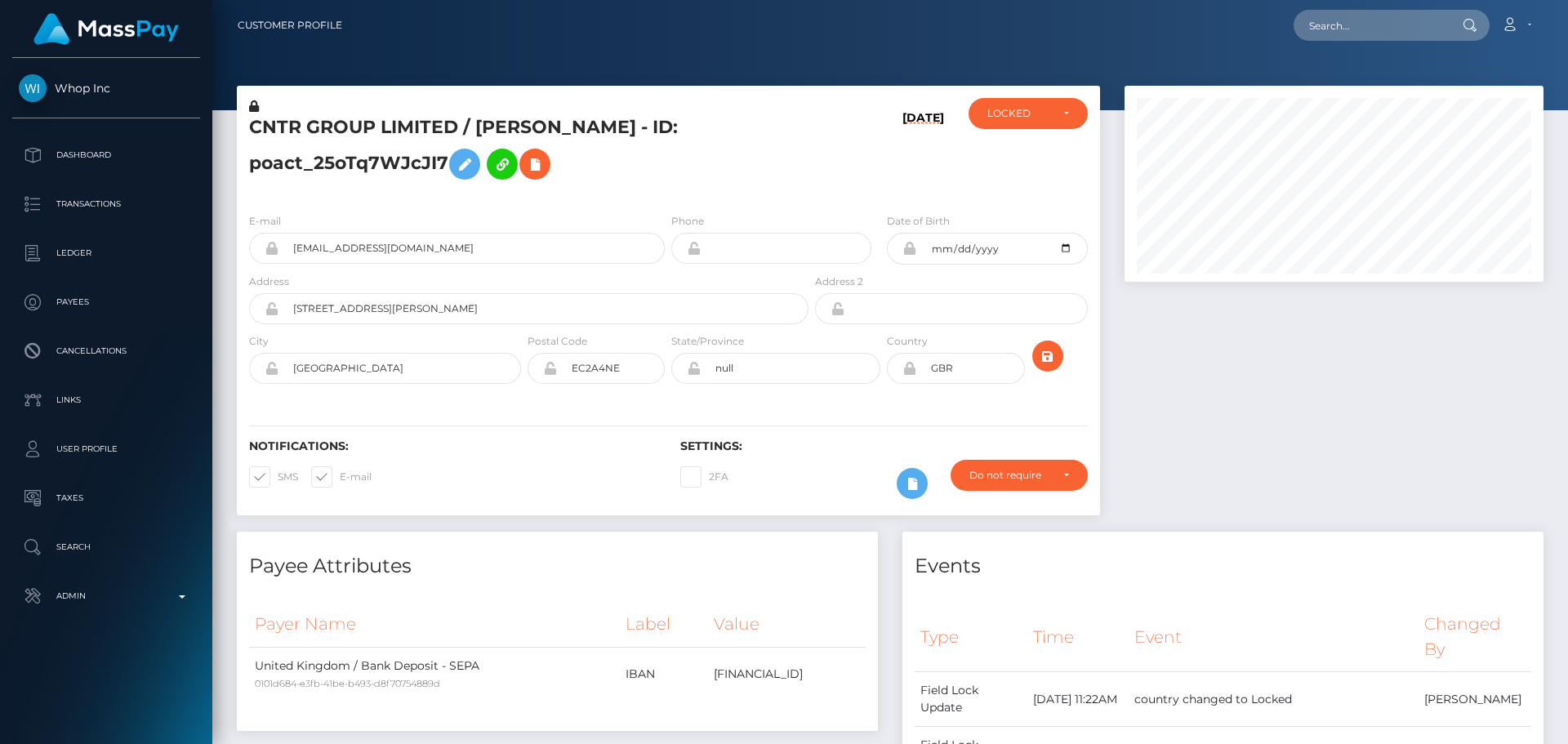
scroll to position [816321, 816010]
click at [831, 194] on div "[DATE]" at bounding box center [883, 149] width 144 height 102
click at [1021, 111] on div "LOCKED" at bounding box center [1019, 112] width 63 height 13
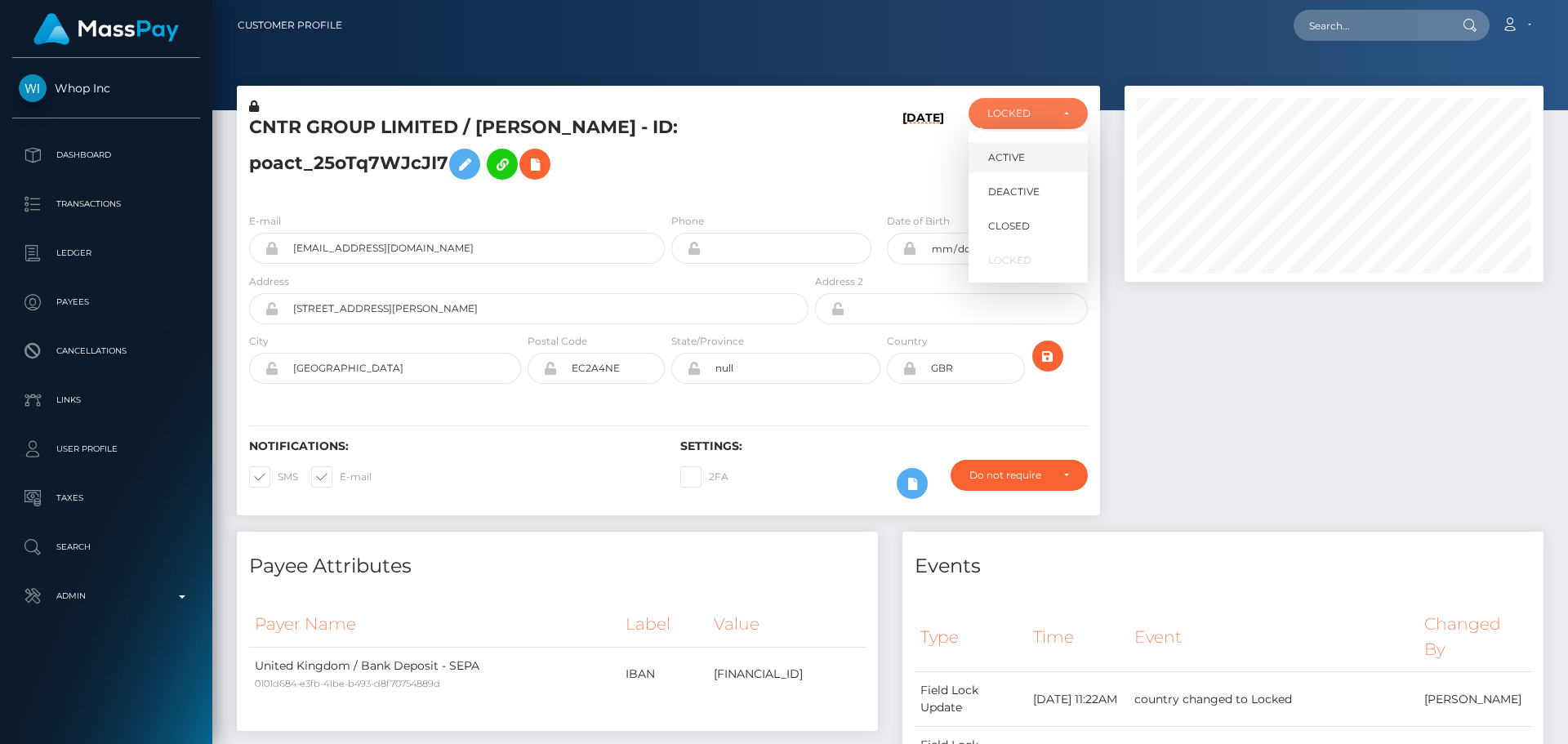
click at [1031, 150] on link "ACTIVE" at bounding box center [1028, 156] width 119 height 30
select select "ACTIVE"
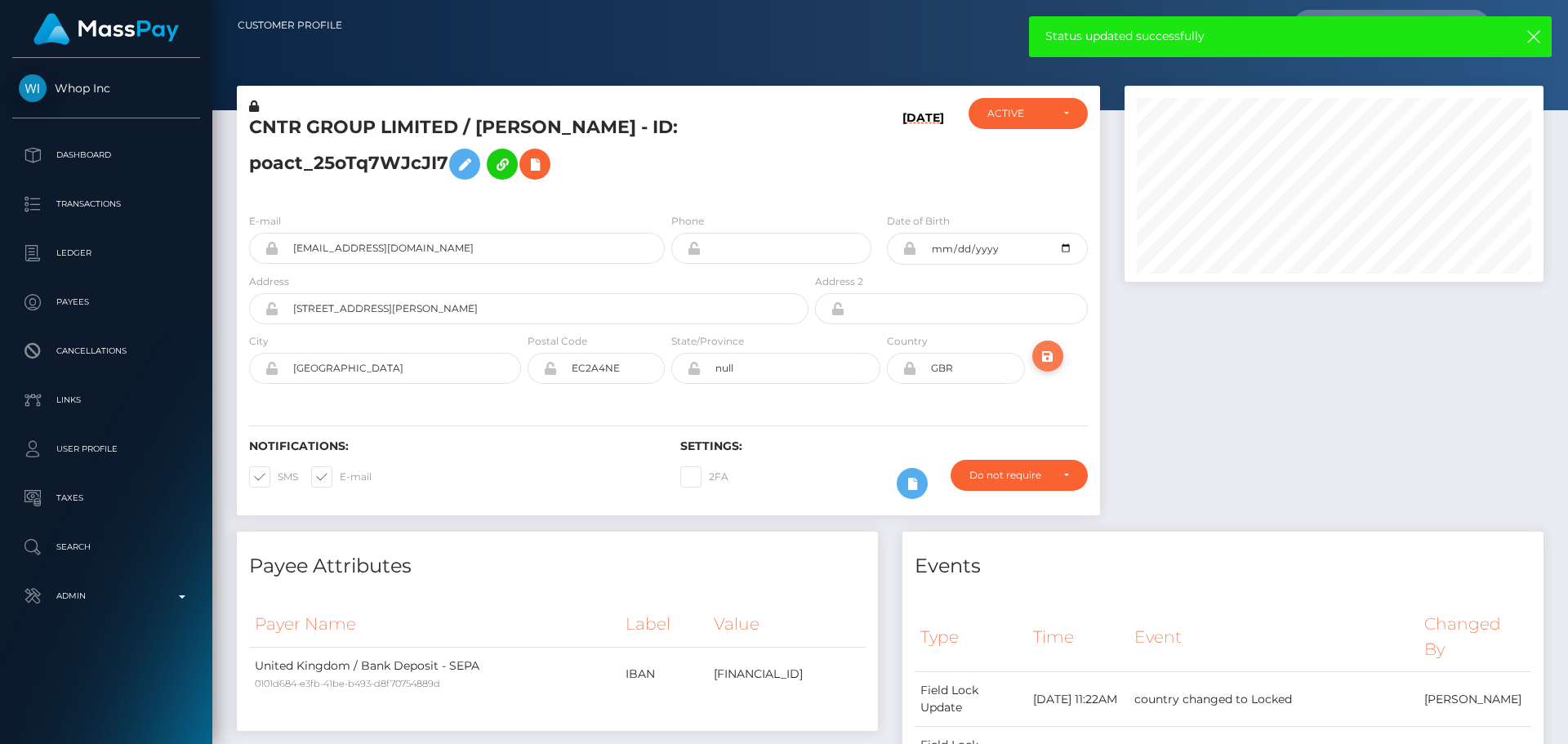
click at [1036, 349] on button "submit" at bounding box center [1048, 356] width 31 height 31
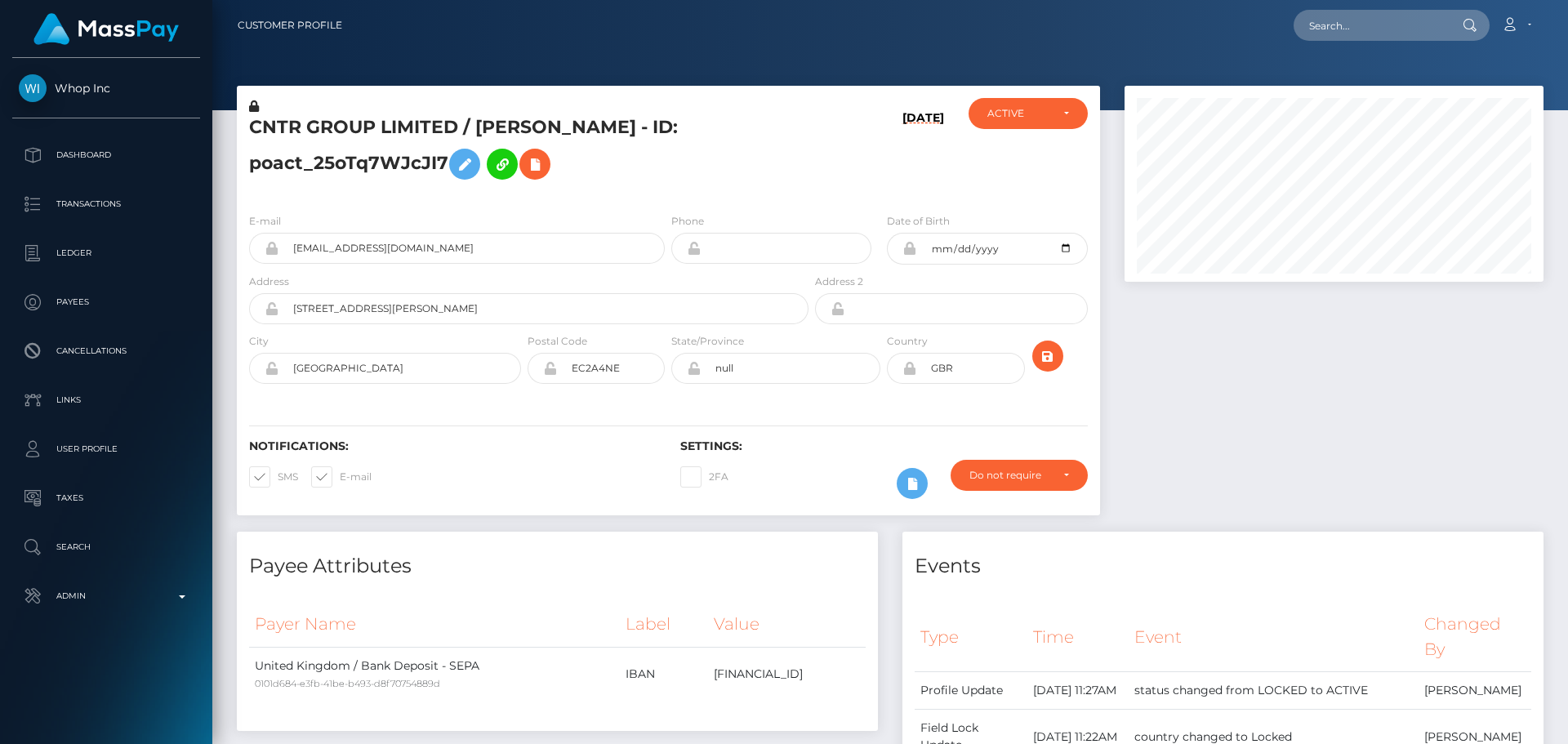
scroll to position [196, 419]
click at [418, 123] on h5 "CNTR GROUP LIMITED / [PERSON_NAME] - ID: poact_25oTq7WJcJI7" at bounding box center [524, 152] width 550 height 72
copy h5 "CNTR GROUP LIMITED / [PERSON_NAME] - ID: poact_25oTq7WJcJI7"
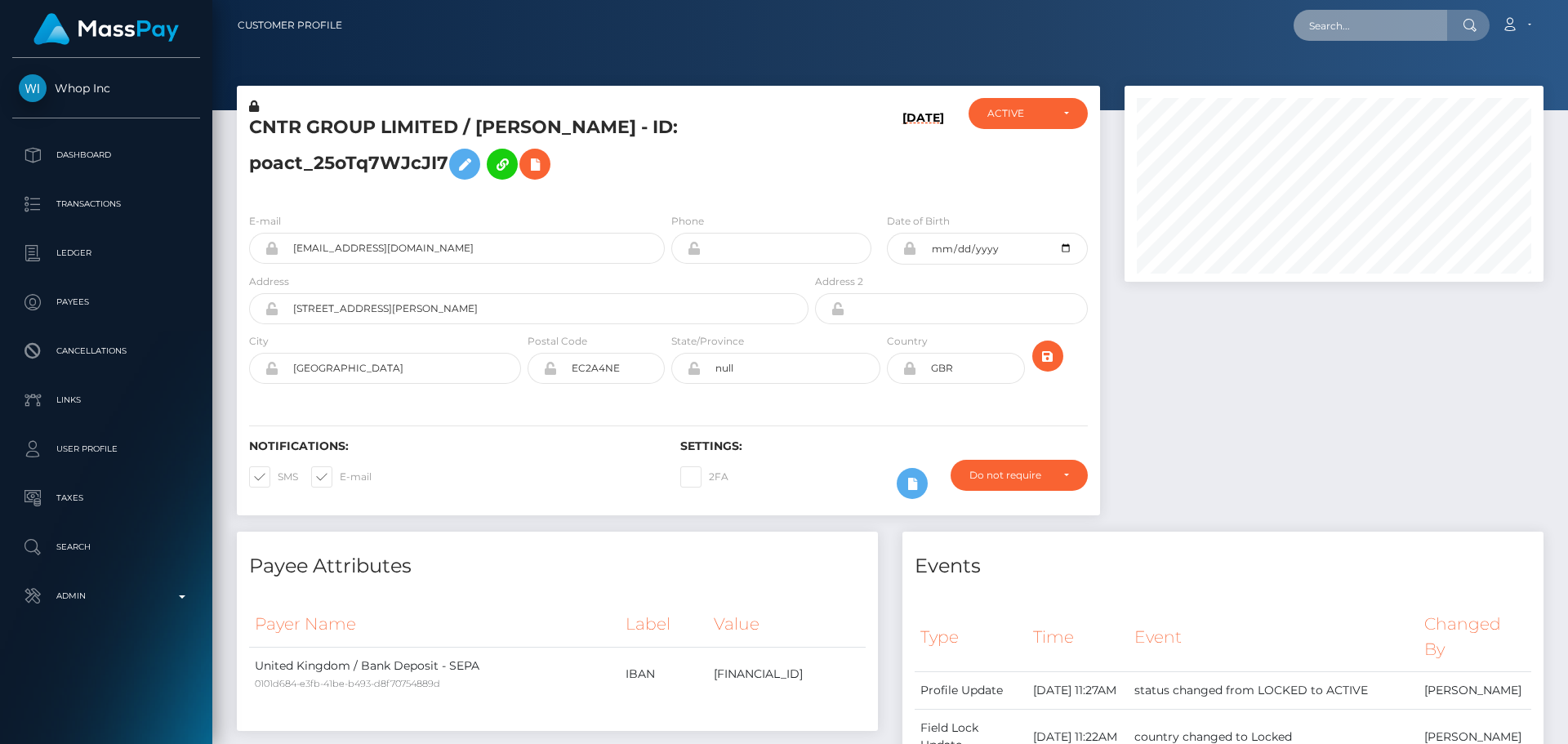
click at [1359, 18] on input "text" at bounding box center [1370, 25] width 153 height 31
paste input "poact_BmccbDsOSZQ6"
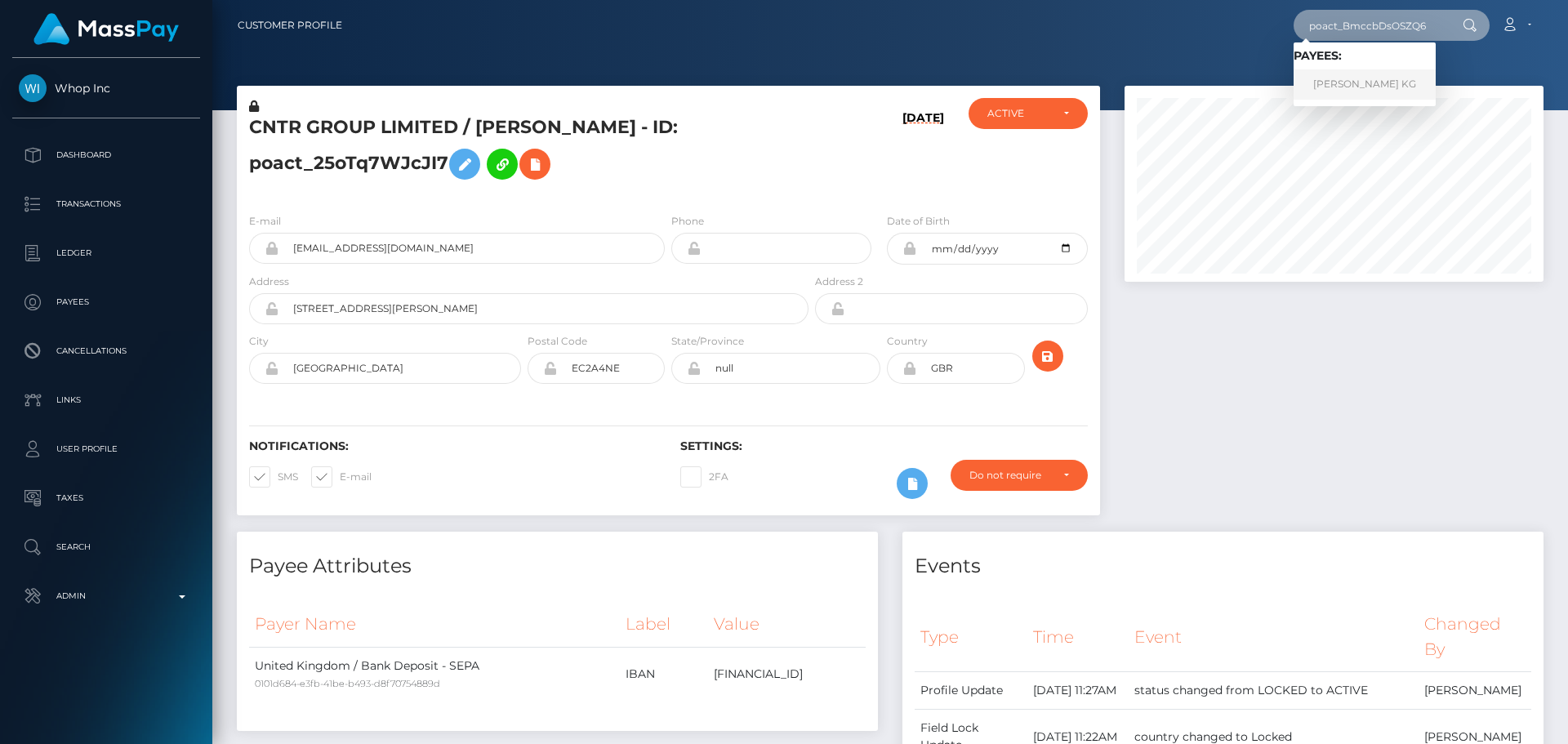
type input "poact_BmccbDsOSZQ6"
click at [1333, 82] on link "Kaladharan KG" at bounding box center [1364, 84] width 142 height 30
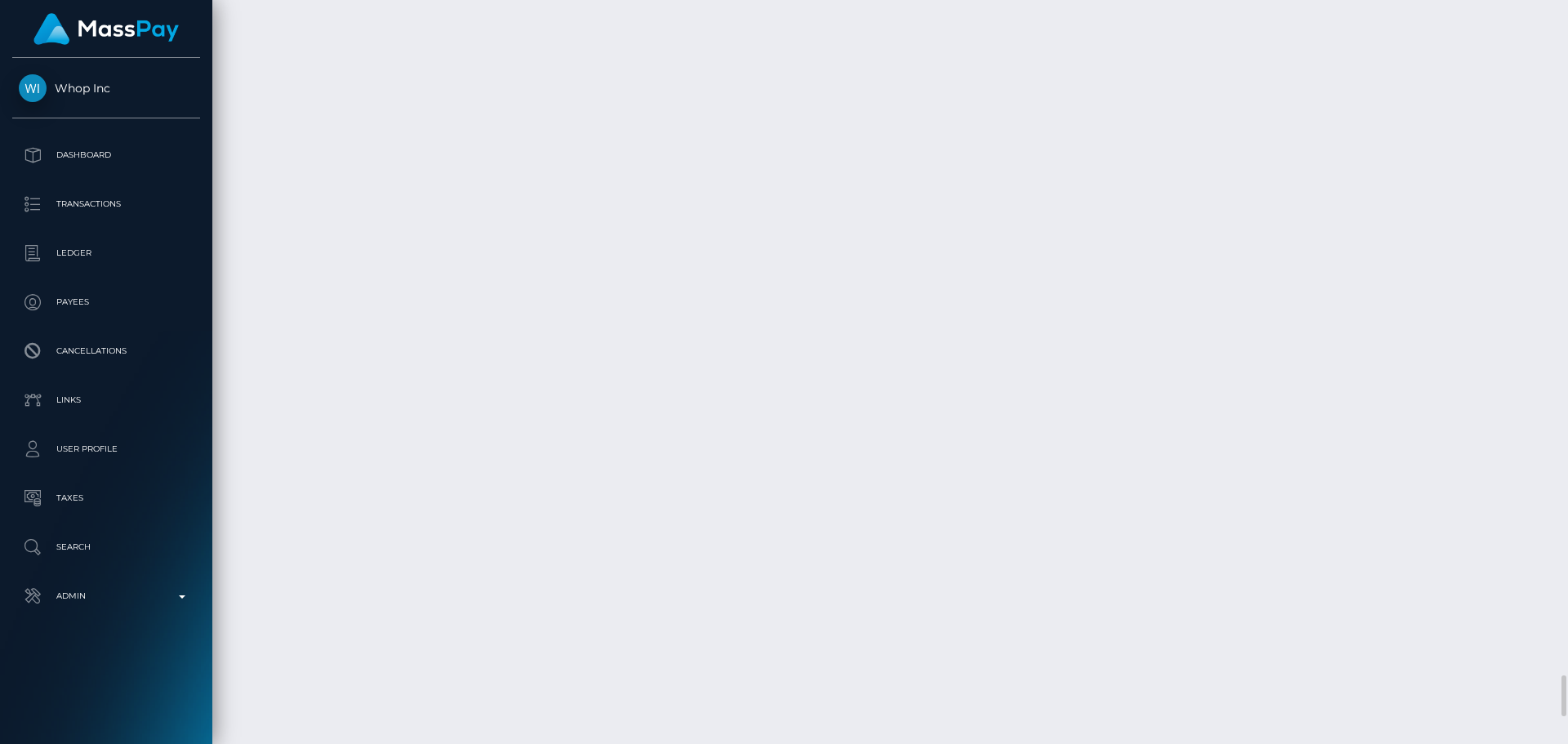
scroll to position [12225, 0]
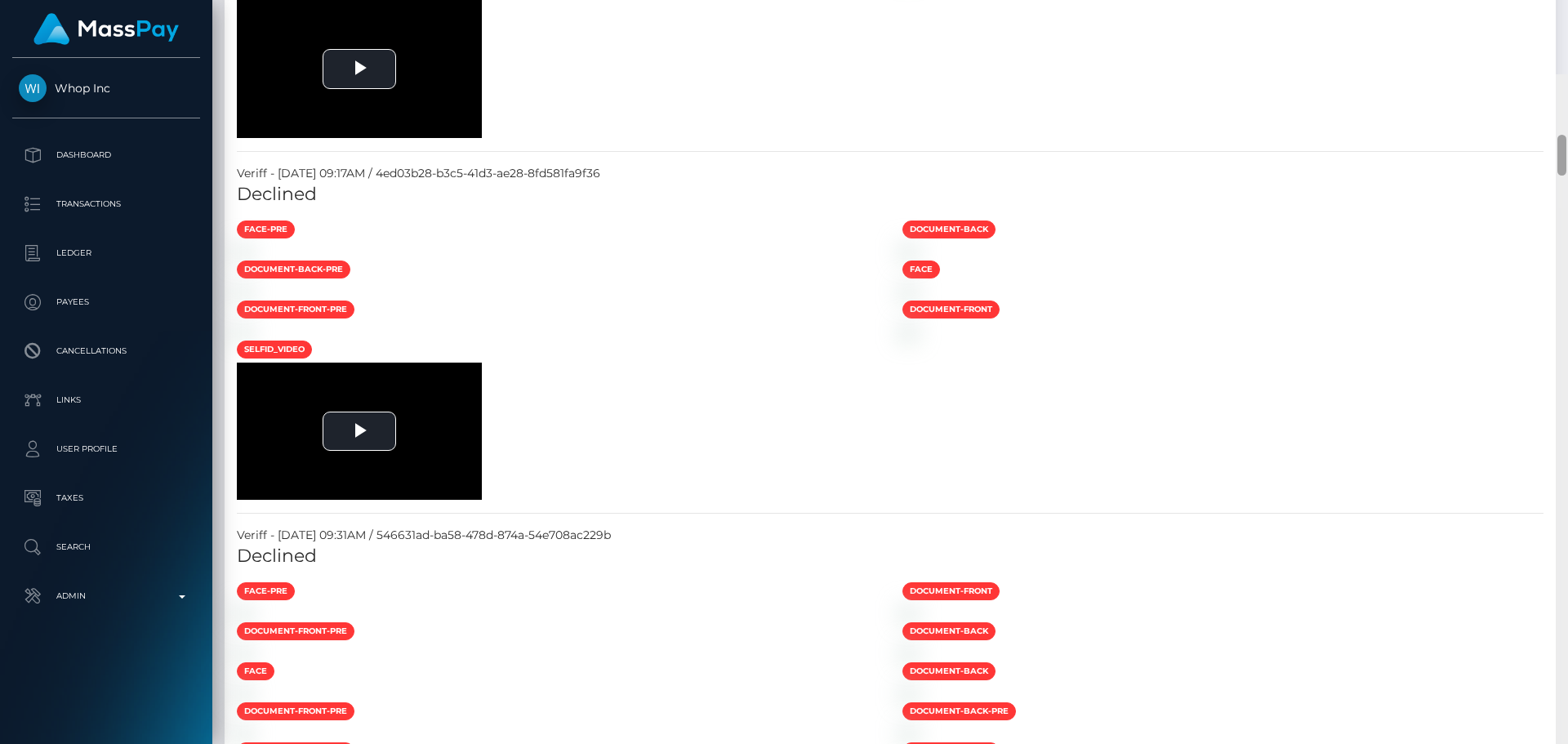
drag, startPoint x: 1563, startPoint y: 667, endPoint x: 1509, endPoint y: 78, distance: 591.5
click at [1509, 78] on div "Customer Profile Loading... Loading..." at bounding box center [890, 372] width 1355 height 744
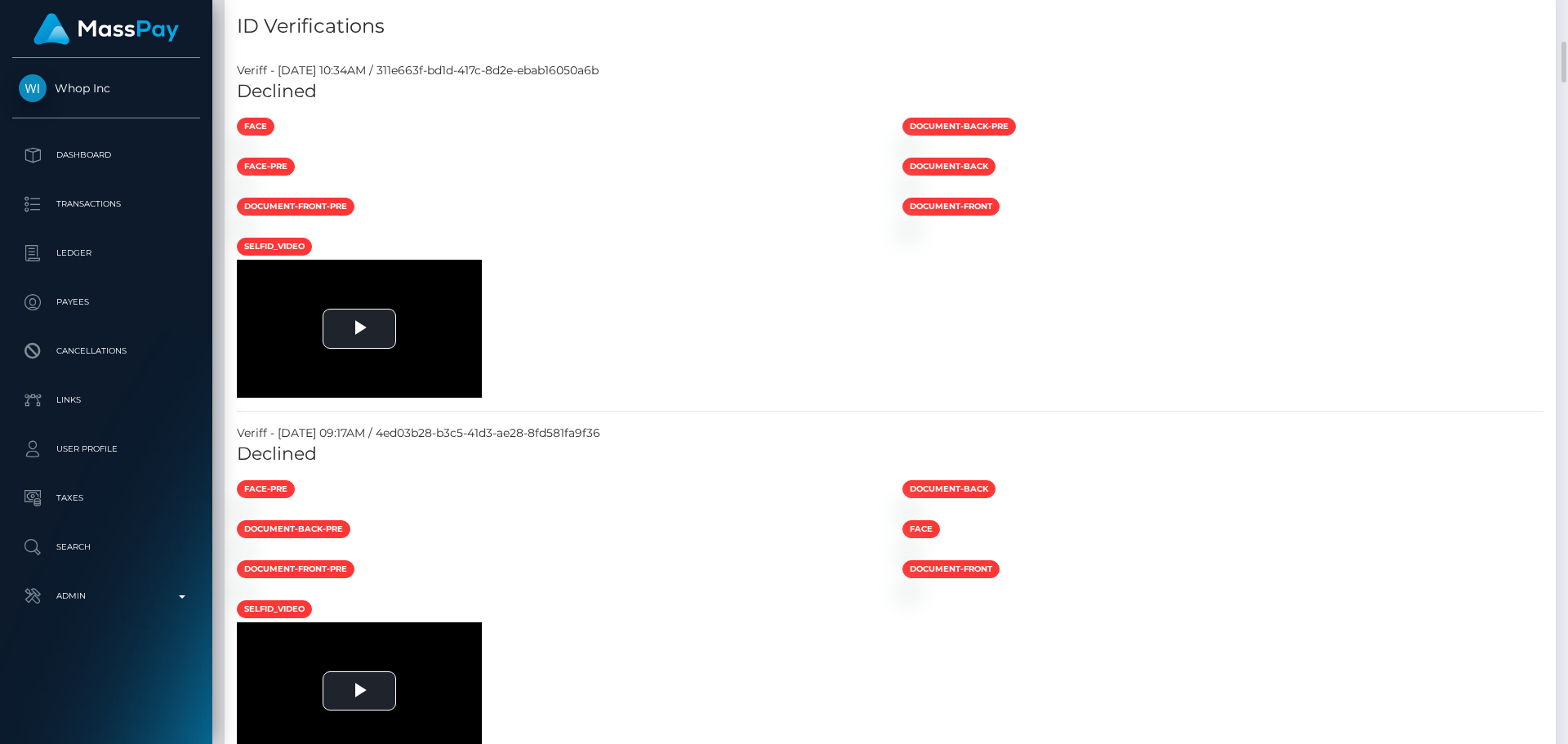
scroll to position [679, 0]
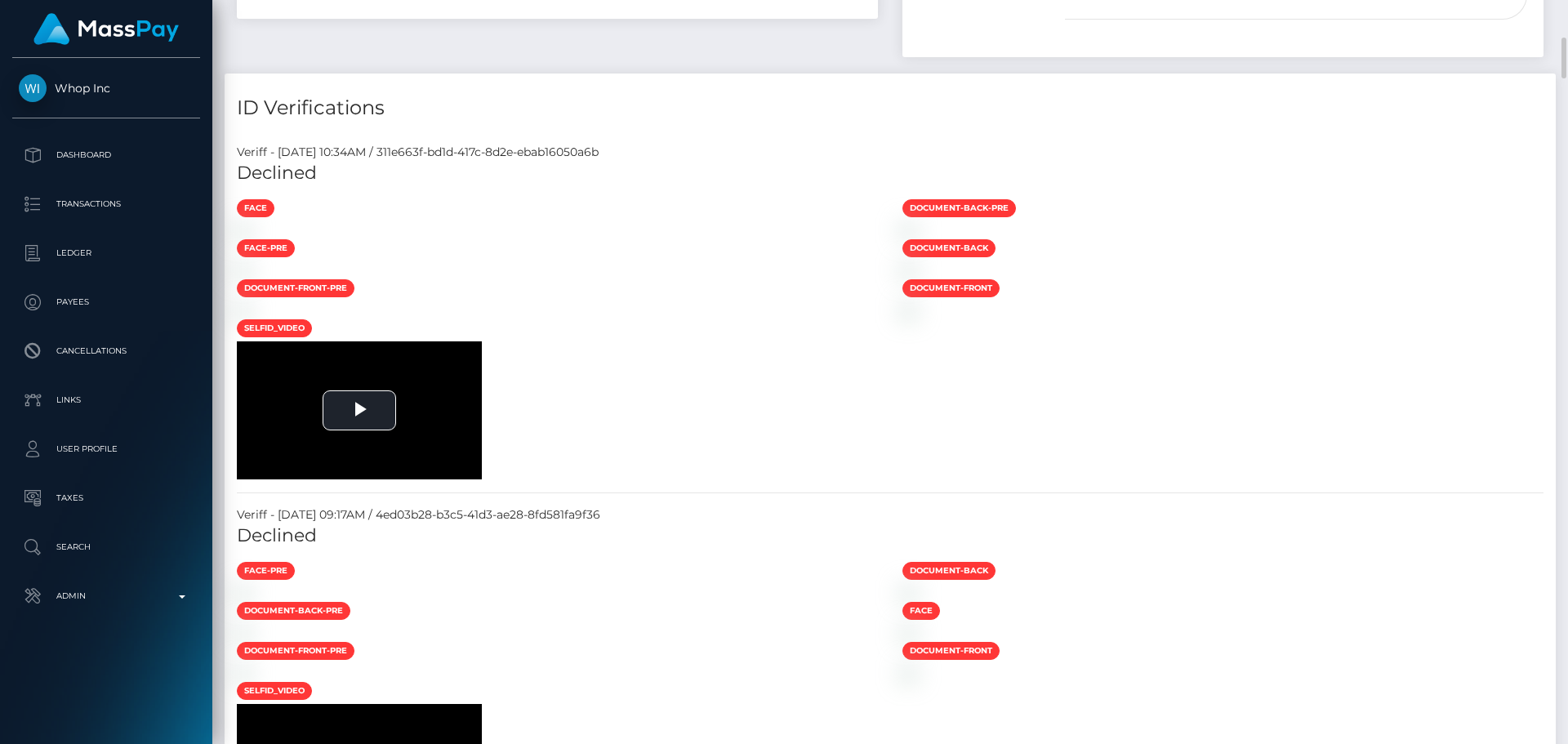
click at [687, 239] on div at bounding box center [557, 230] width 666 height 18
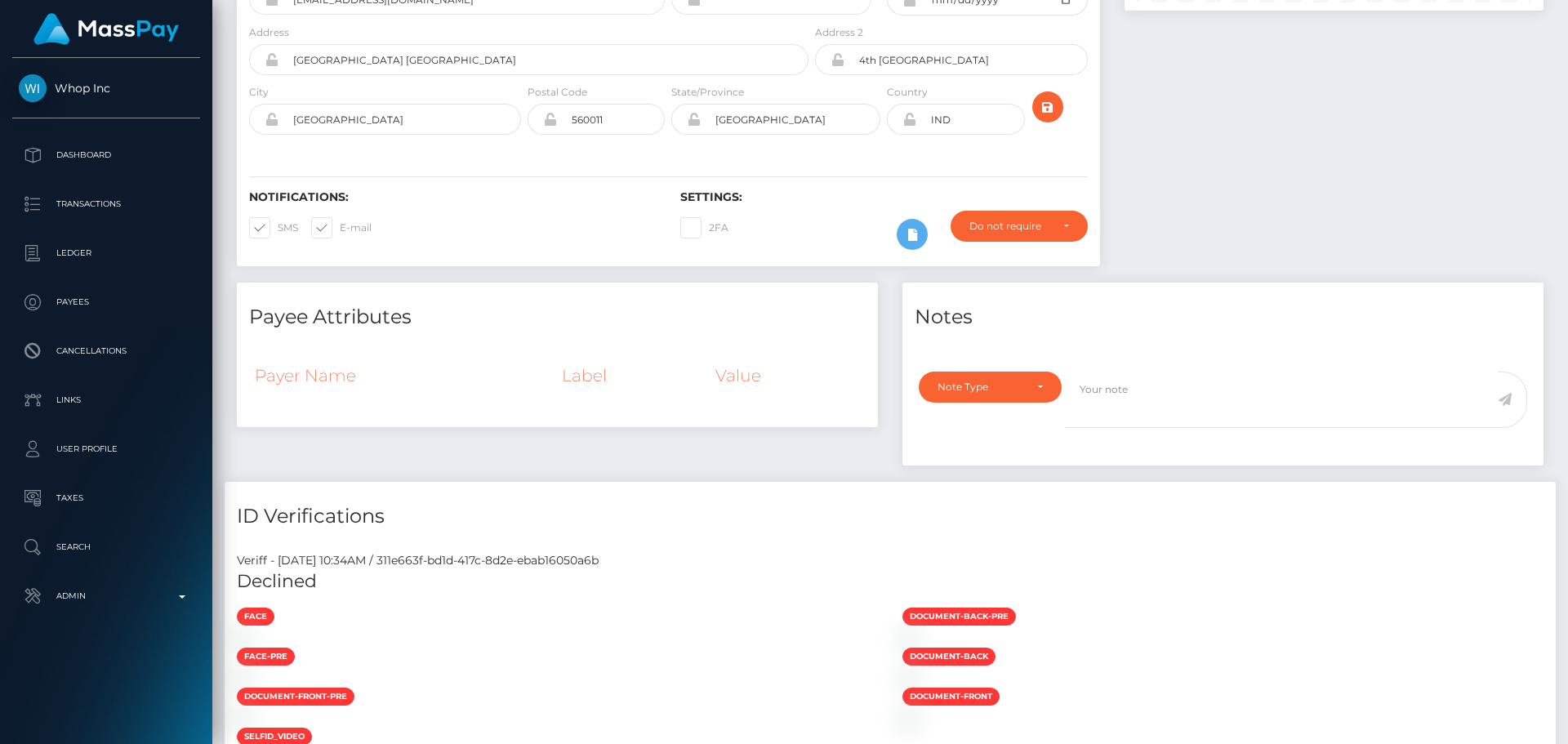
scroll to position [0, 0]
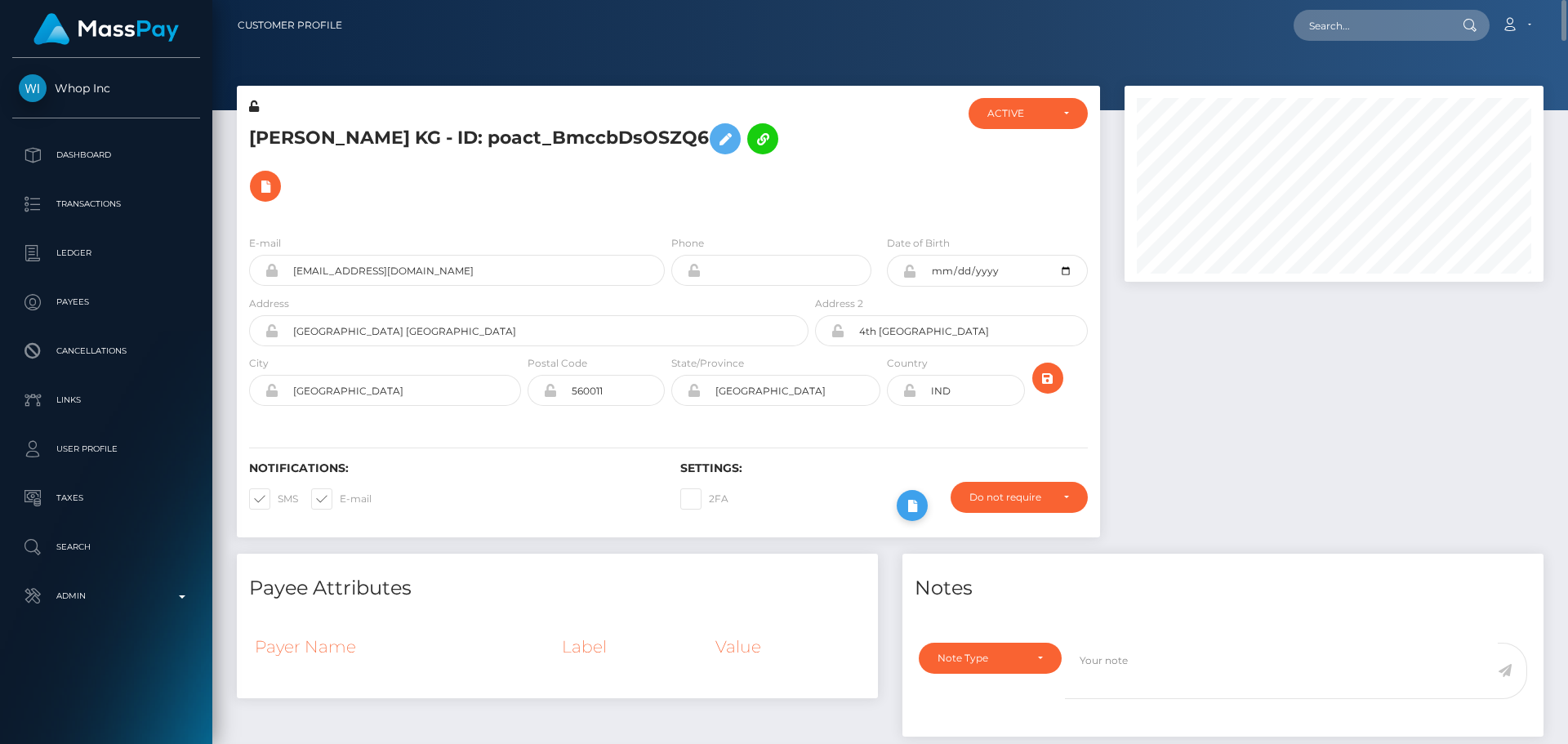
click at [904, 496] on icon at bounding box center [912, 505] width 20 height 21
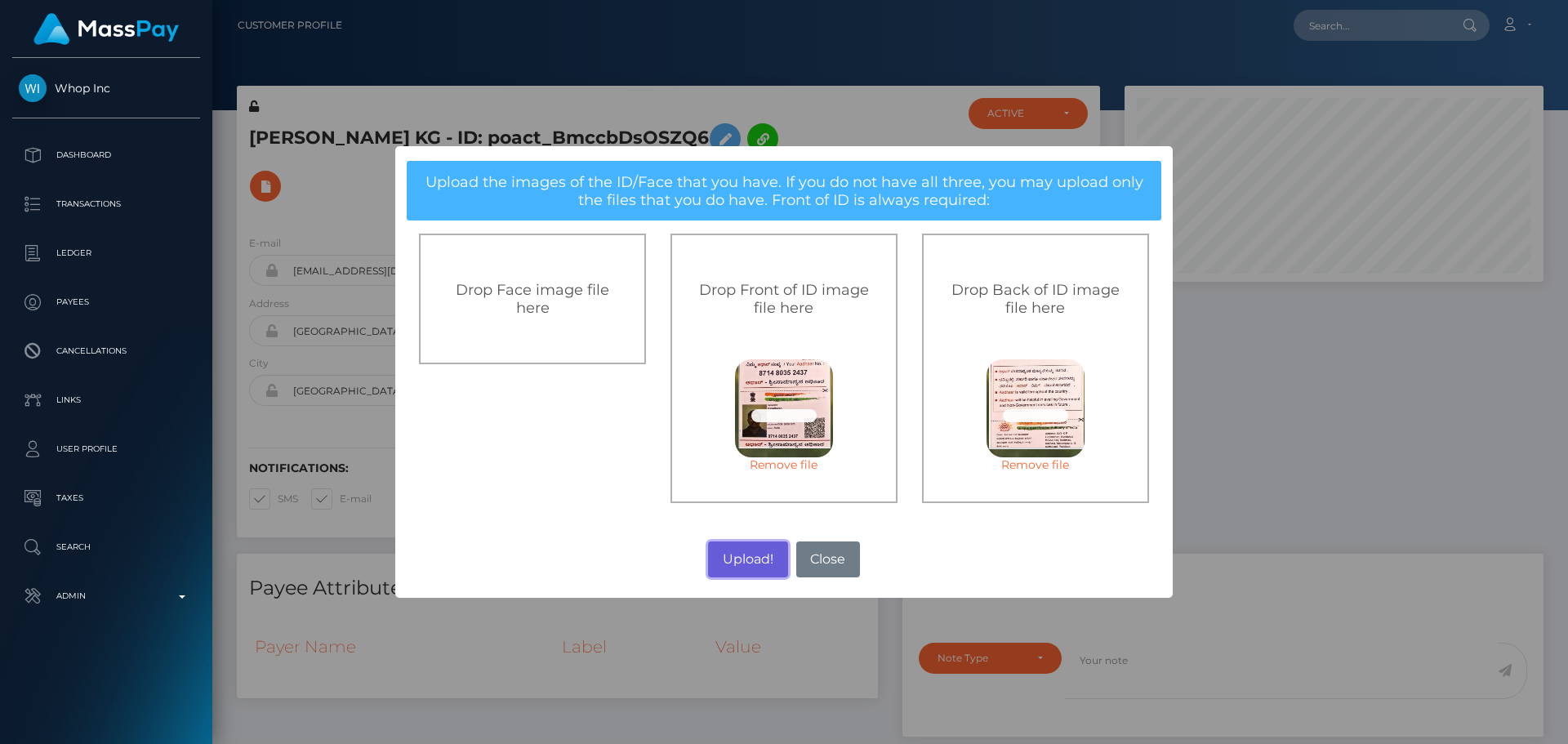
click at [752, 548] on button "Upload!" at bounding box center [747, 559] width 79 height 36
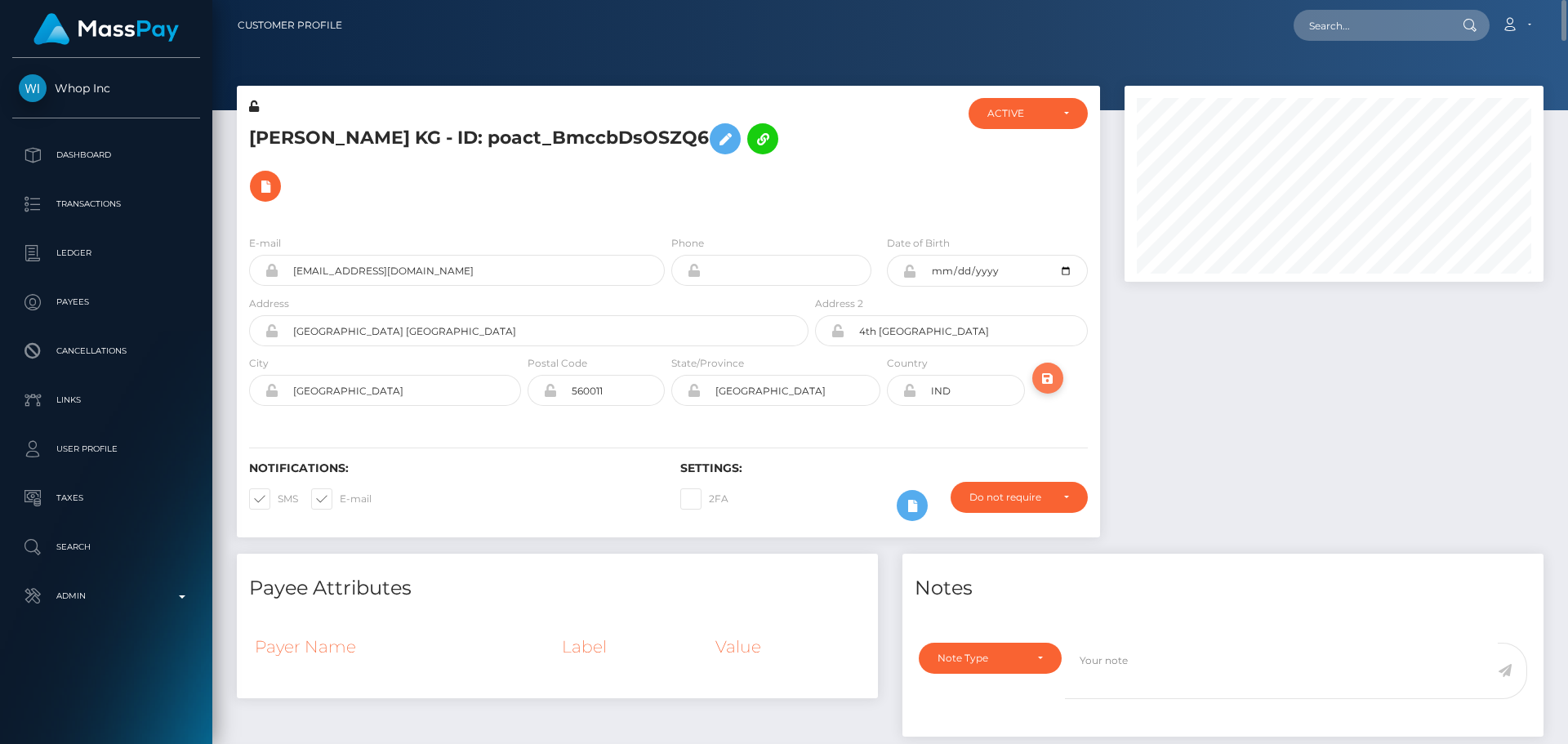
click at [1059, 363] on button "submit" at bounding box center [1048, 378] width 31 height 31
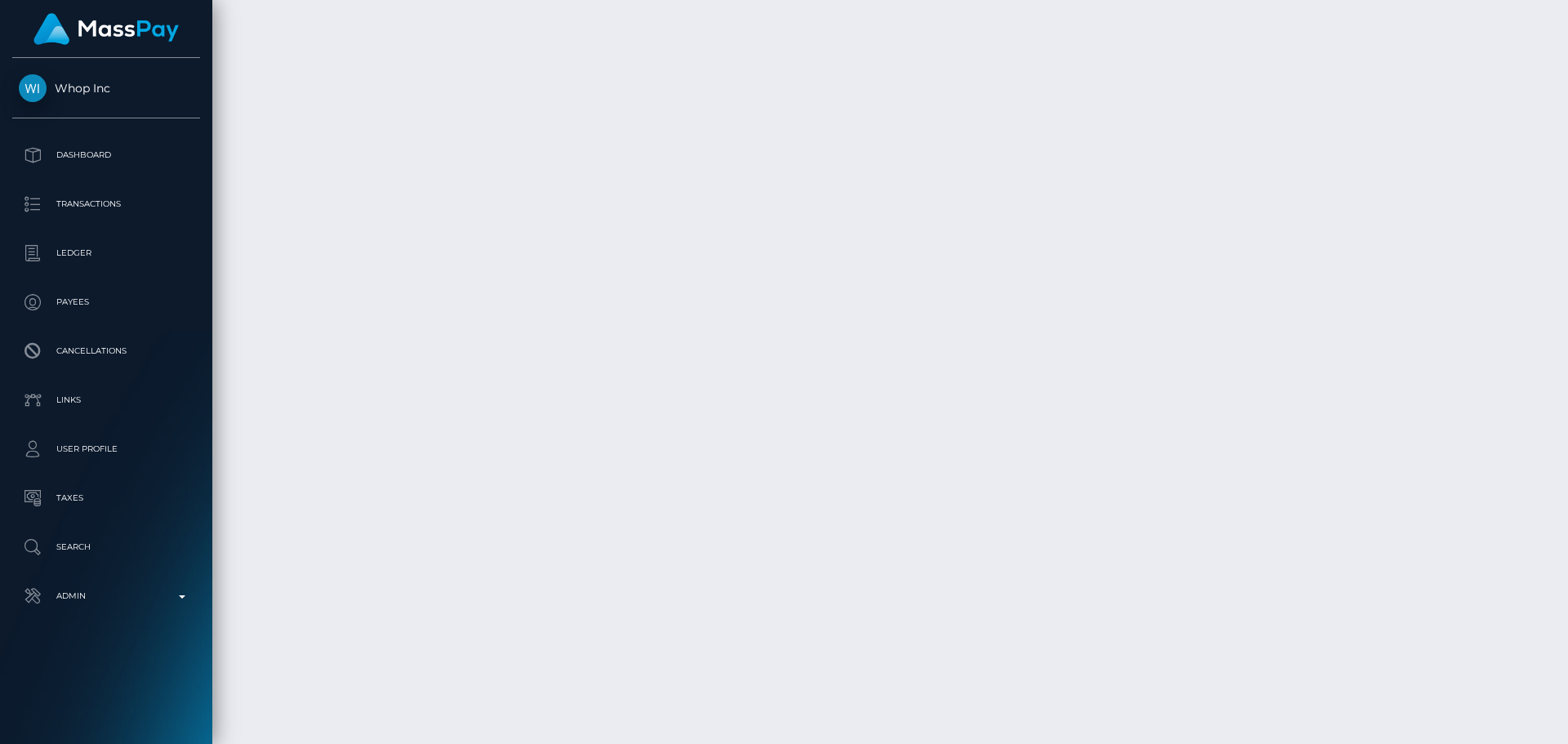
scroll to position [13043, 0]
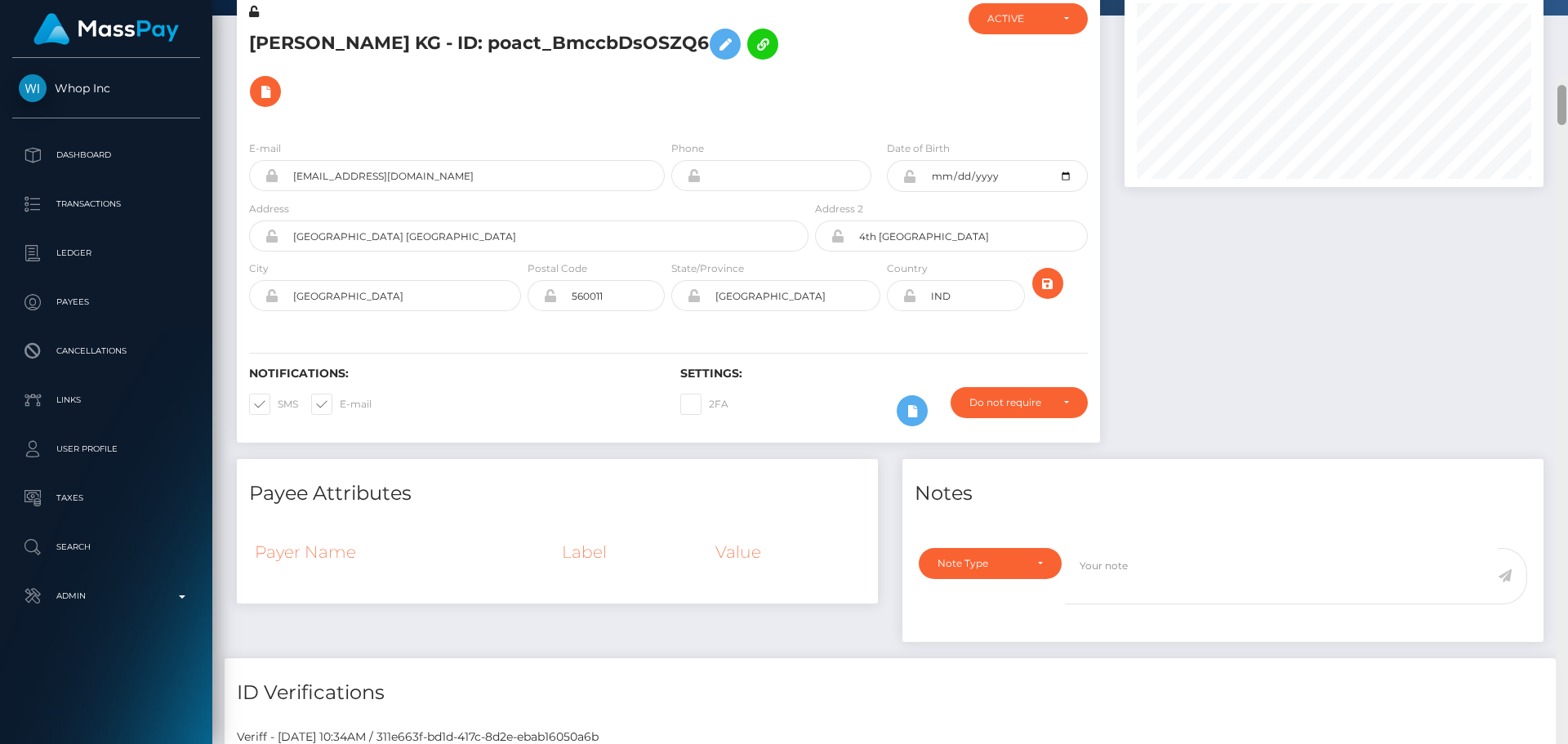
scroll to position [0, 0]
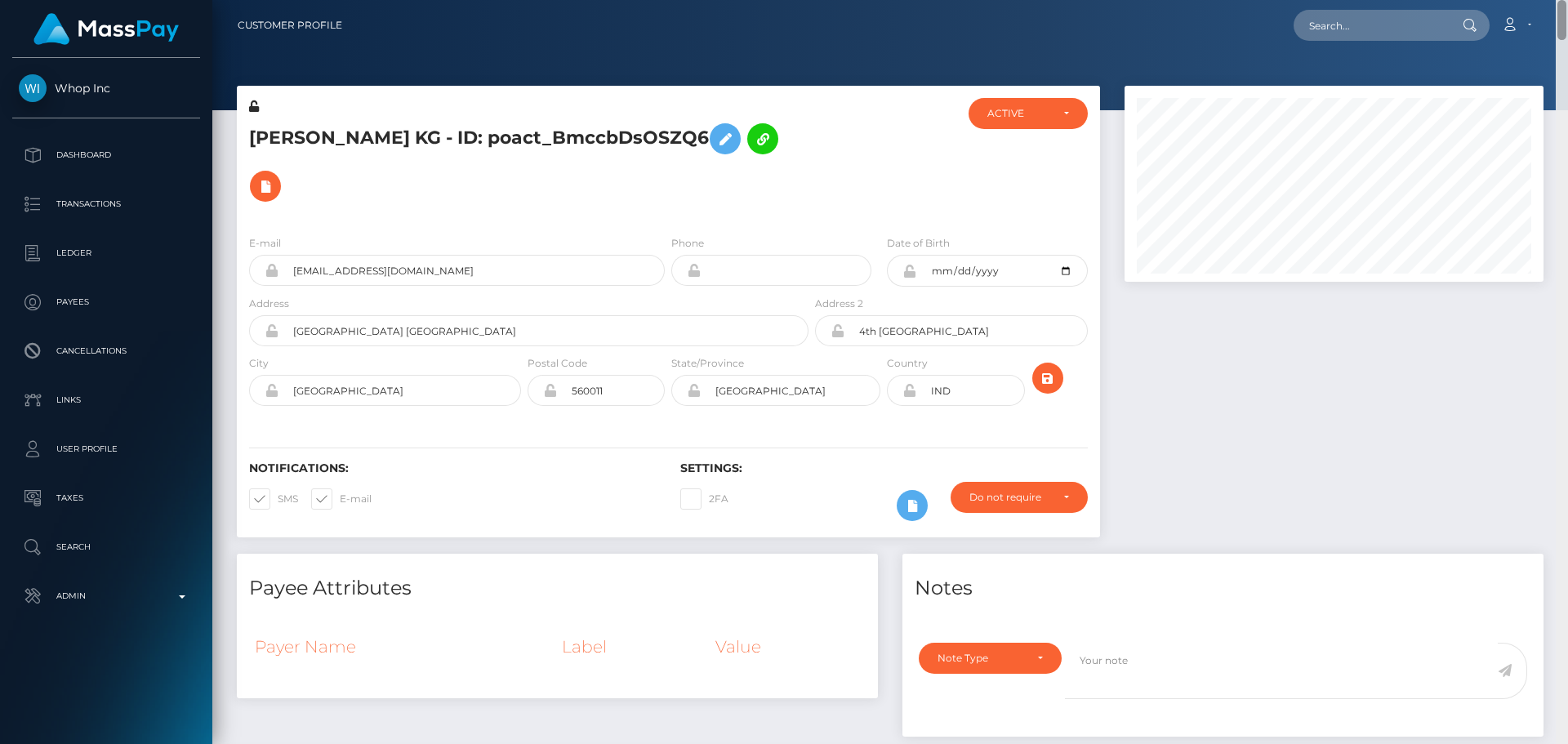
drag, startPoint x: 1563, startPoint y: 652, endPoint x: 1552, endPoint y: -2, distance: 654.1
click at [1552, 0] on html "Whop Inc Dashboard Transactions Ledger Payees Cancellations Links" at bounding box center [784, 372] width 1568 height 744
click at [275, 176] on icon at bounding box center [265, 186] width 20 height 21
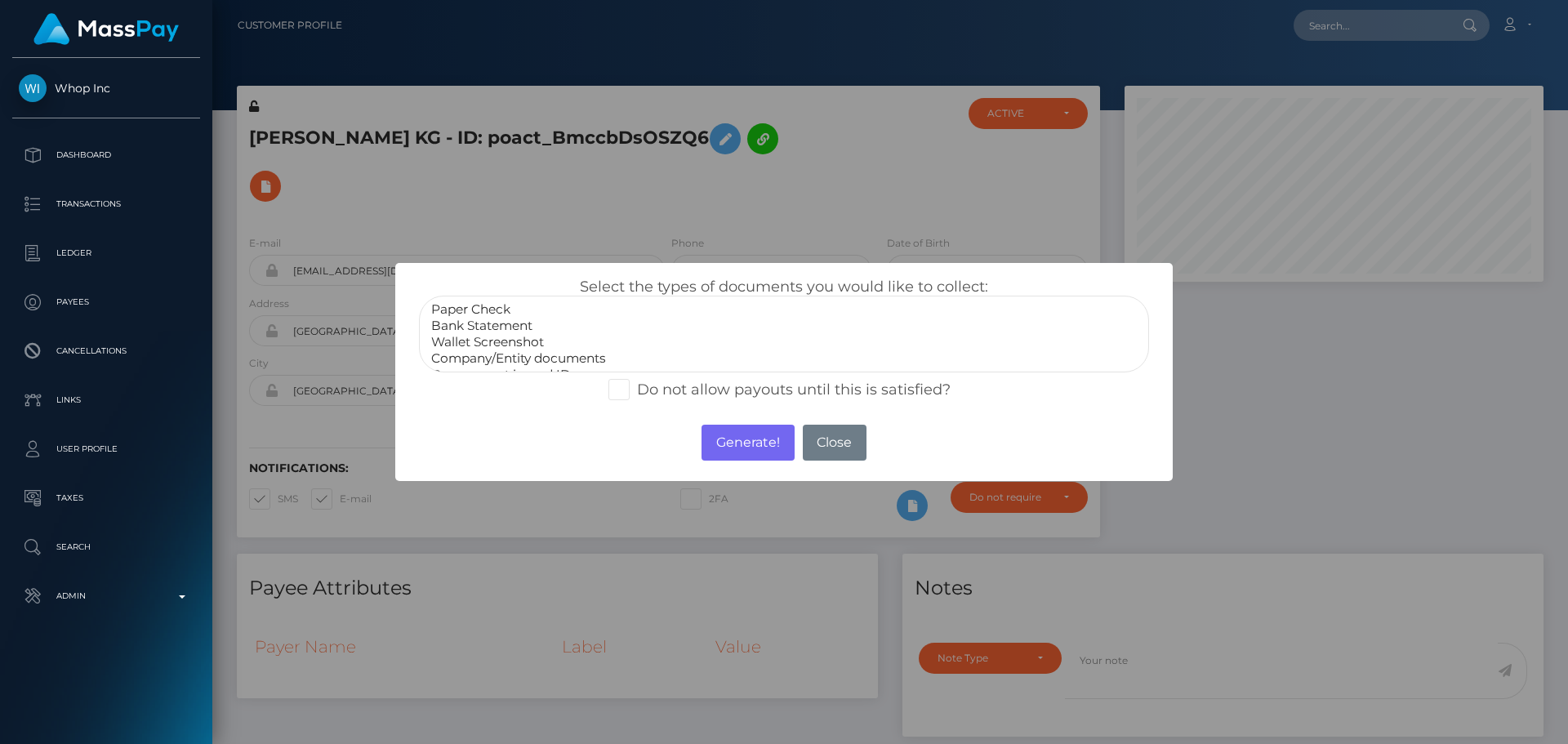
scroll to position [32, 0]
select select "Government issued ID"
click at [498, 344] on option "Government issued ID" at bounding box center [783, 342] width 709 height 17
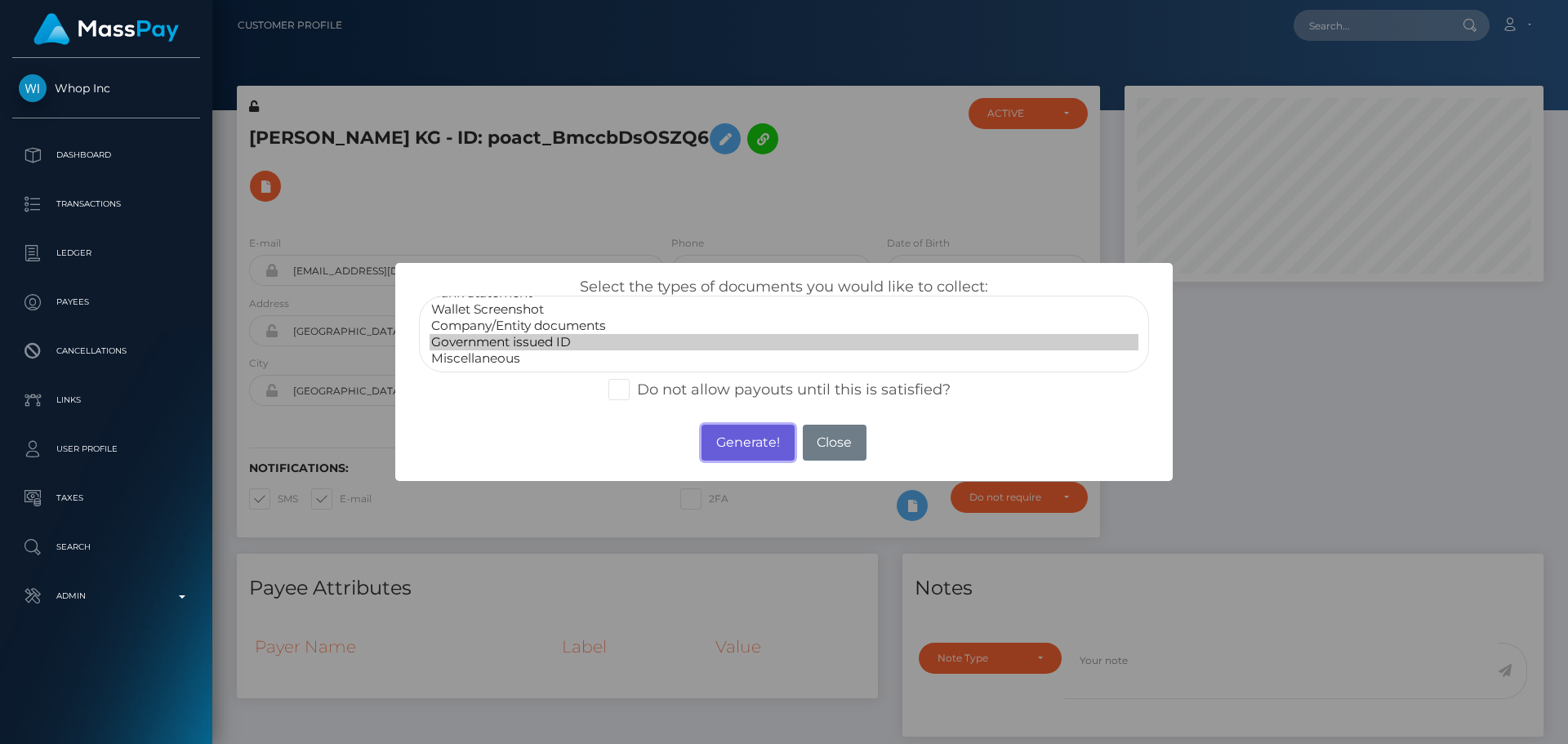
click at [742, 451] on button "Generate!" at bounding box center [747, 442] width 92 height 36
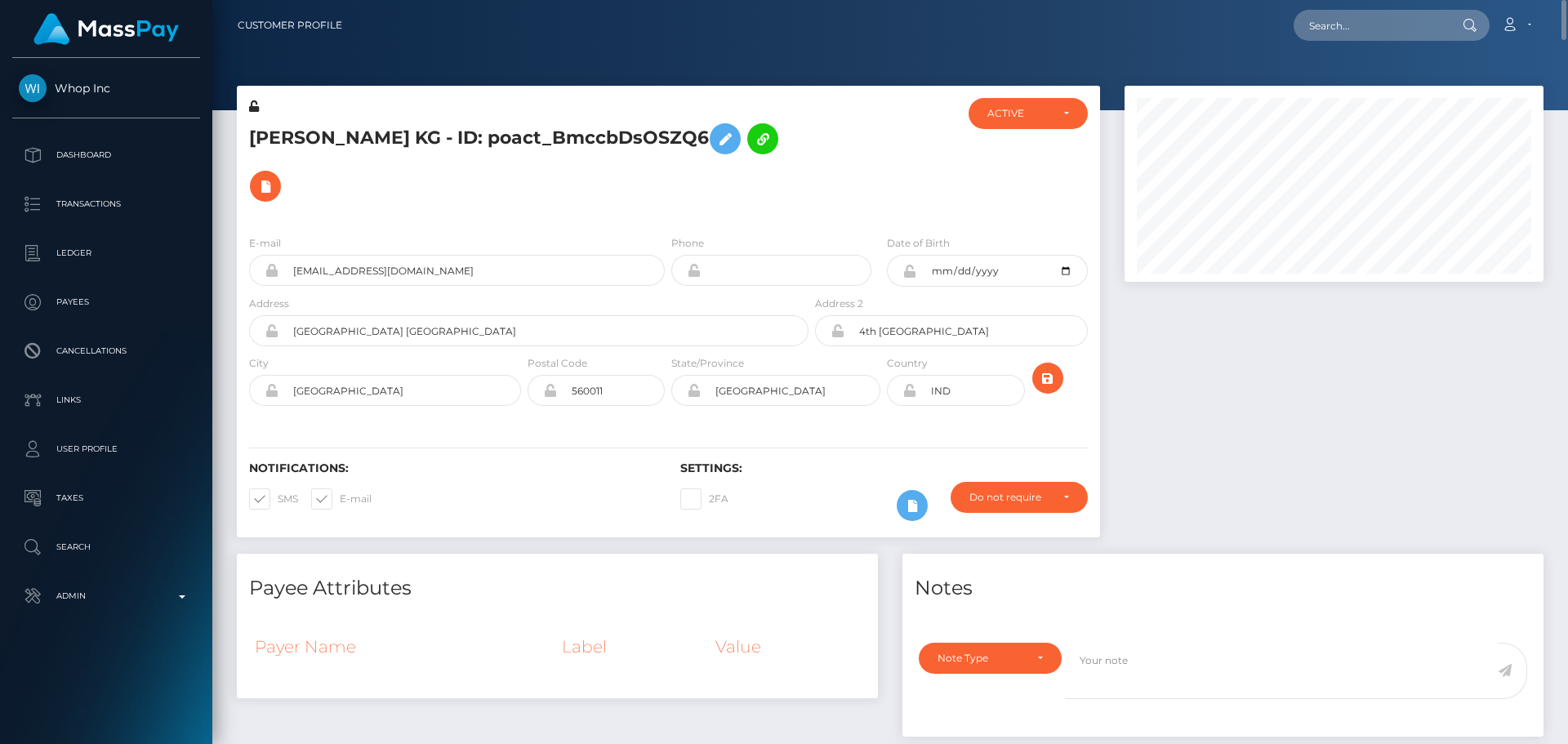
click at [620, 222] on div "E-mail powerboys124444@gmail.com Phone 1975-08-20" at bounding box center [668, 322] width 863 height 200
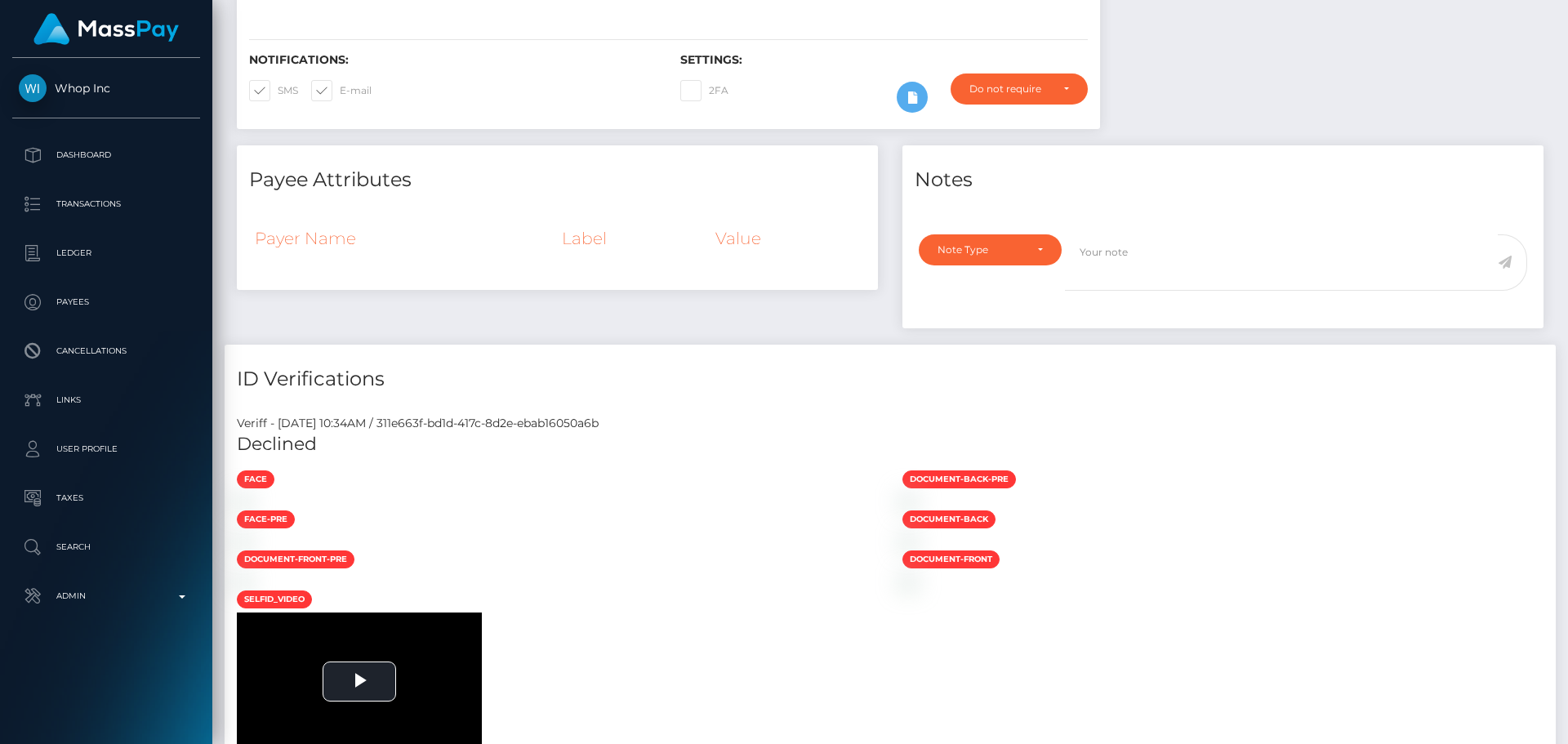
scroll to position [0, 0]
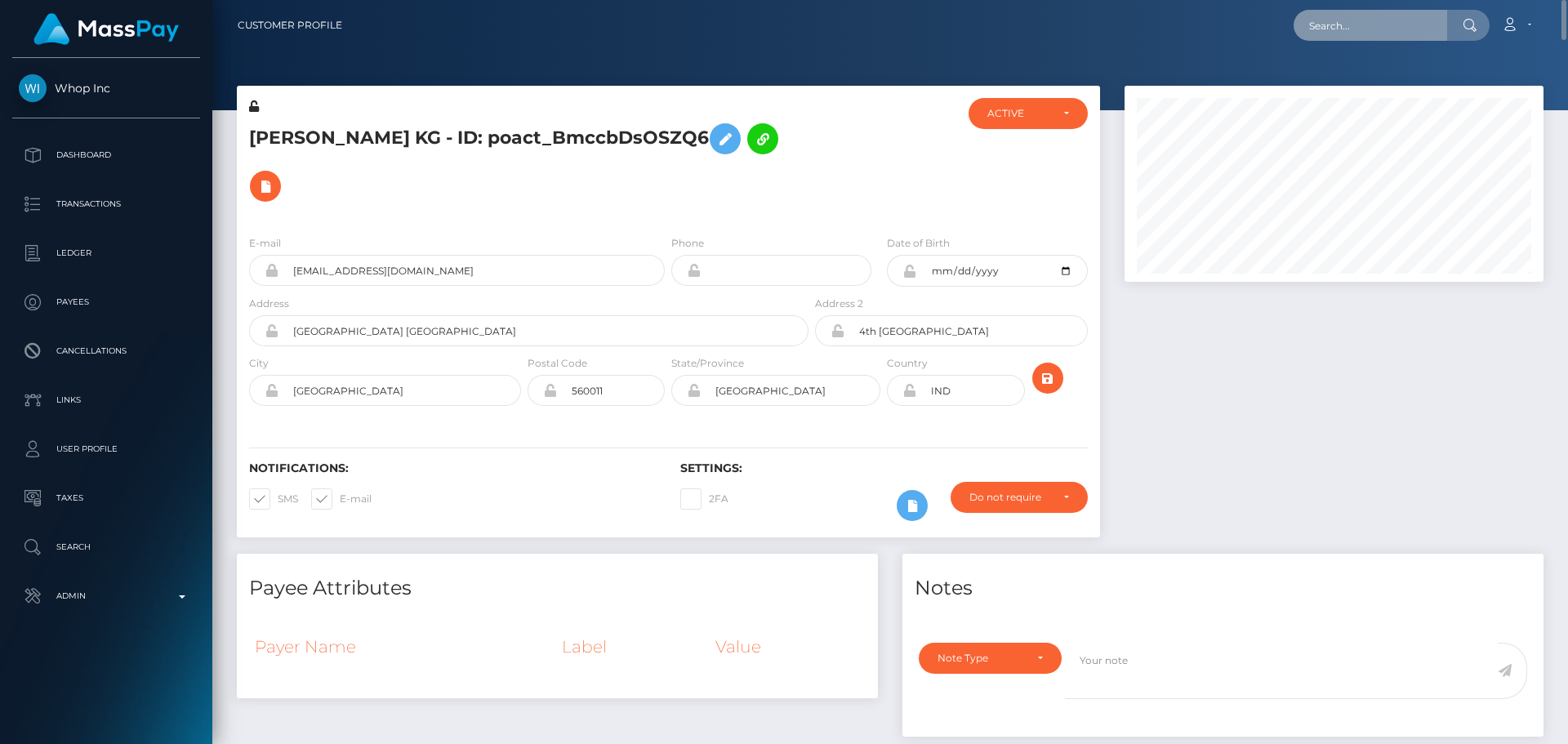
click at [1370, 30] on input "text" at bounding box center [1370, 25] width 153 height 31
paste input "poact_Fw85cXtOcZTG"
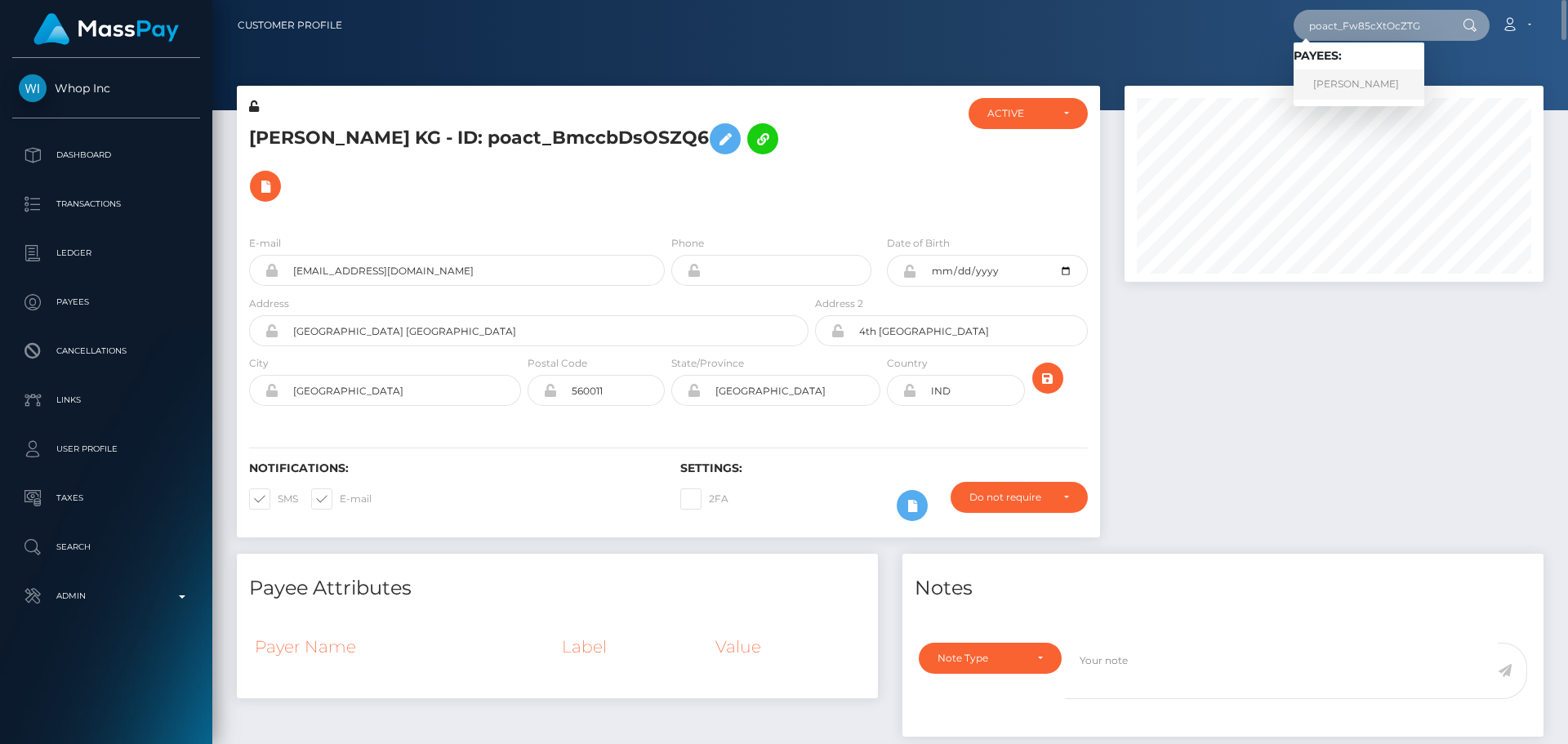
type input "poact_Fw85cXtOcZTG"
click at [1340, 78] on link "Muhammad Saqib" at bounding box center [1359, 84] width 131 height 30
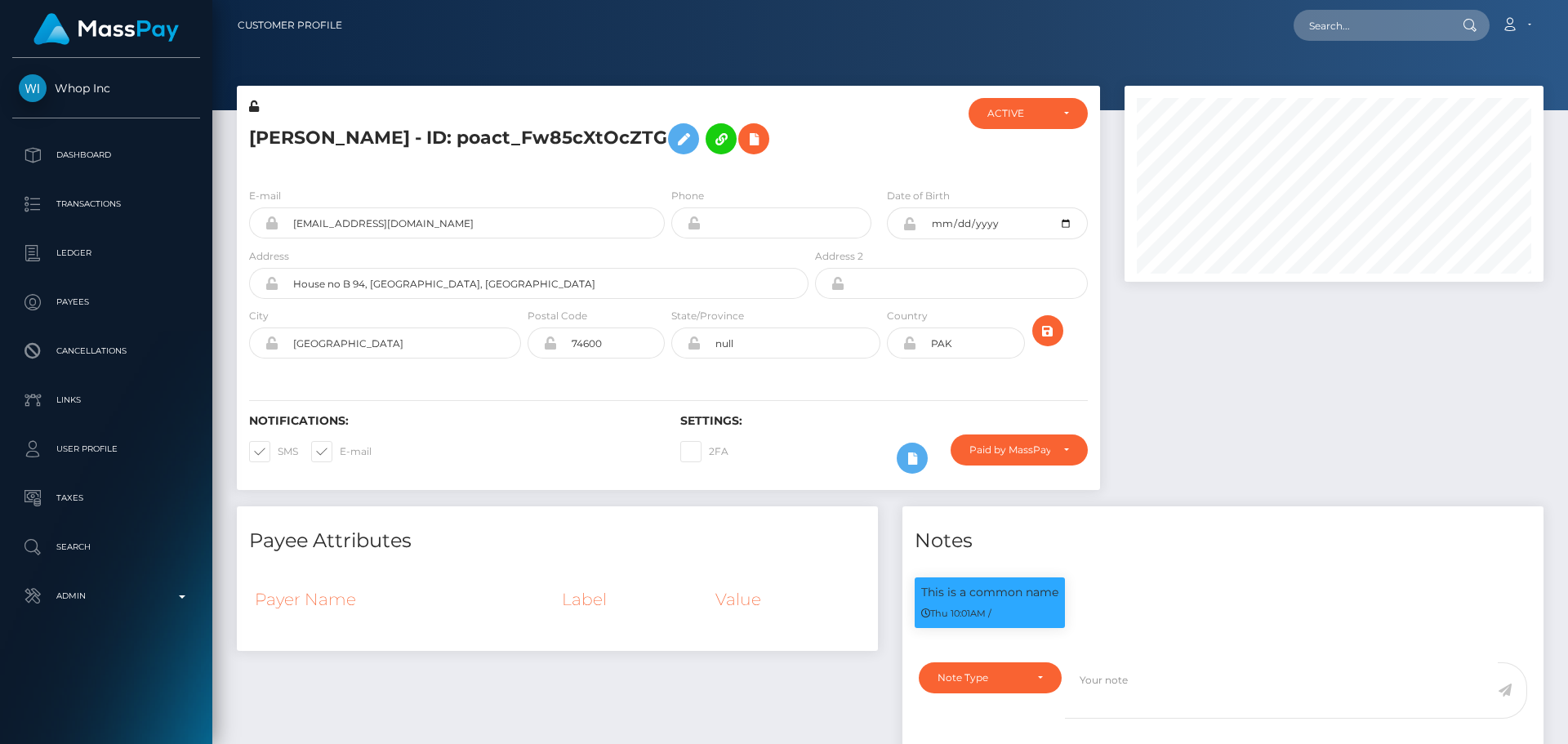
scroll to position [196, 419]
click at [655, 166] on div "[PERSON_NAME] - ID: poact_Fw85cXtOcZTG" at bounding box center [524, 136] width 575 height 77
click at [667, 168] on div "[PERSON_NAME] - ID: poact_Fw85cXtOcZTG" at bounding box center [524, 136] width 575 height 77
click at [668, 169] on div "[PERSON_NAME] - ID: poact_Fw85cXtOcZTG" at bounding box center [524, 136] width 575 height 77
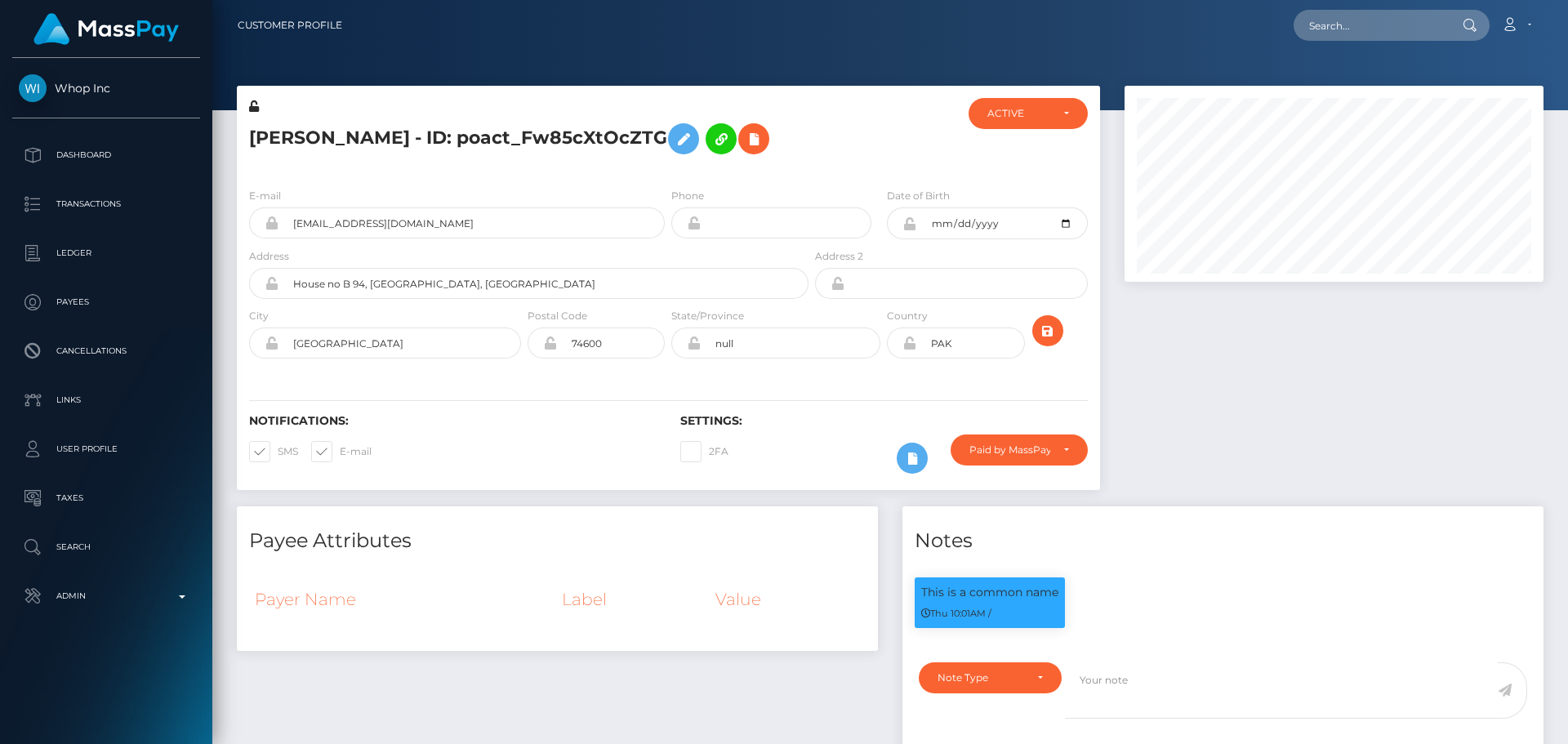
click at [668, 169] on div "[PERSON_NAME] - ID: poact_Fw85cXtOcZTG" at bounding box center [524, 136] width 575 height 77
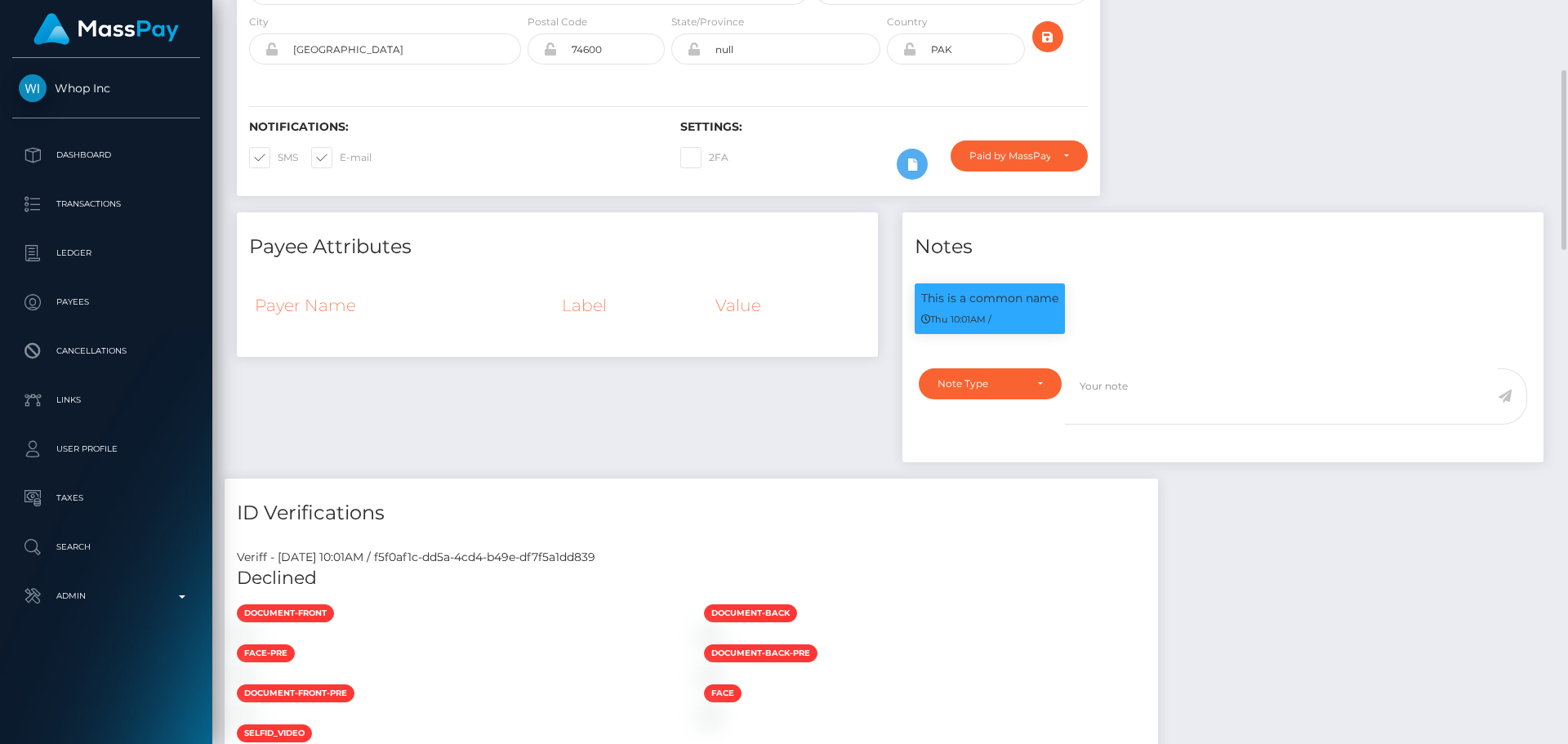
scroll to position [0, 0]
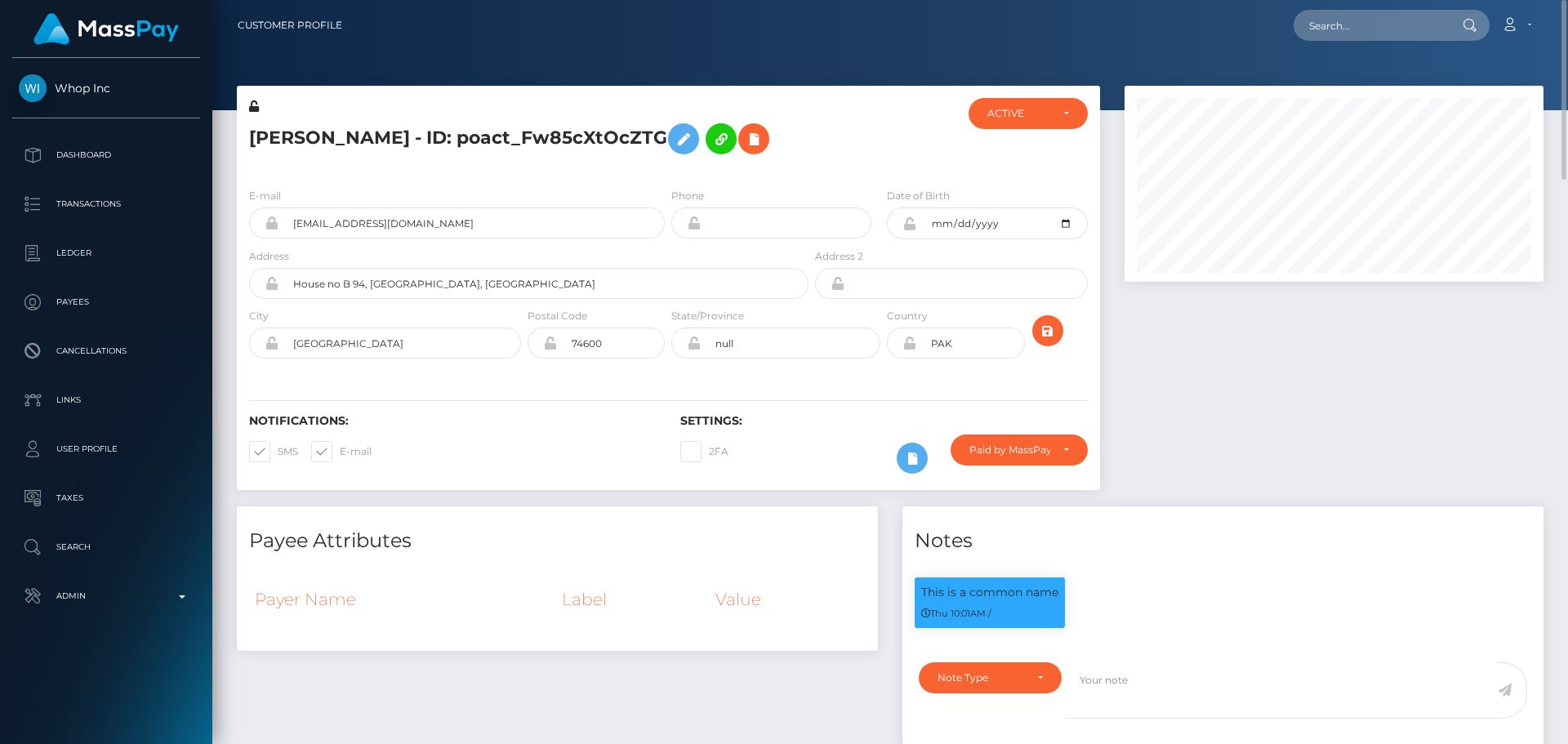
click at [870, 138] on div at bounding box center [883, 136] width 144 height 77
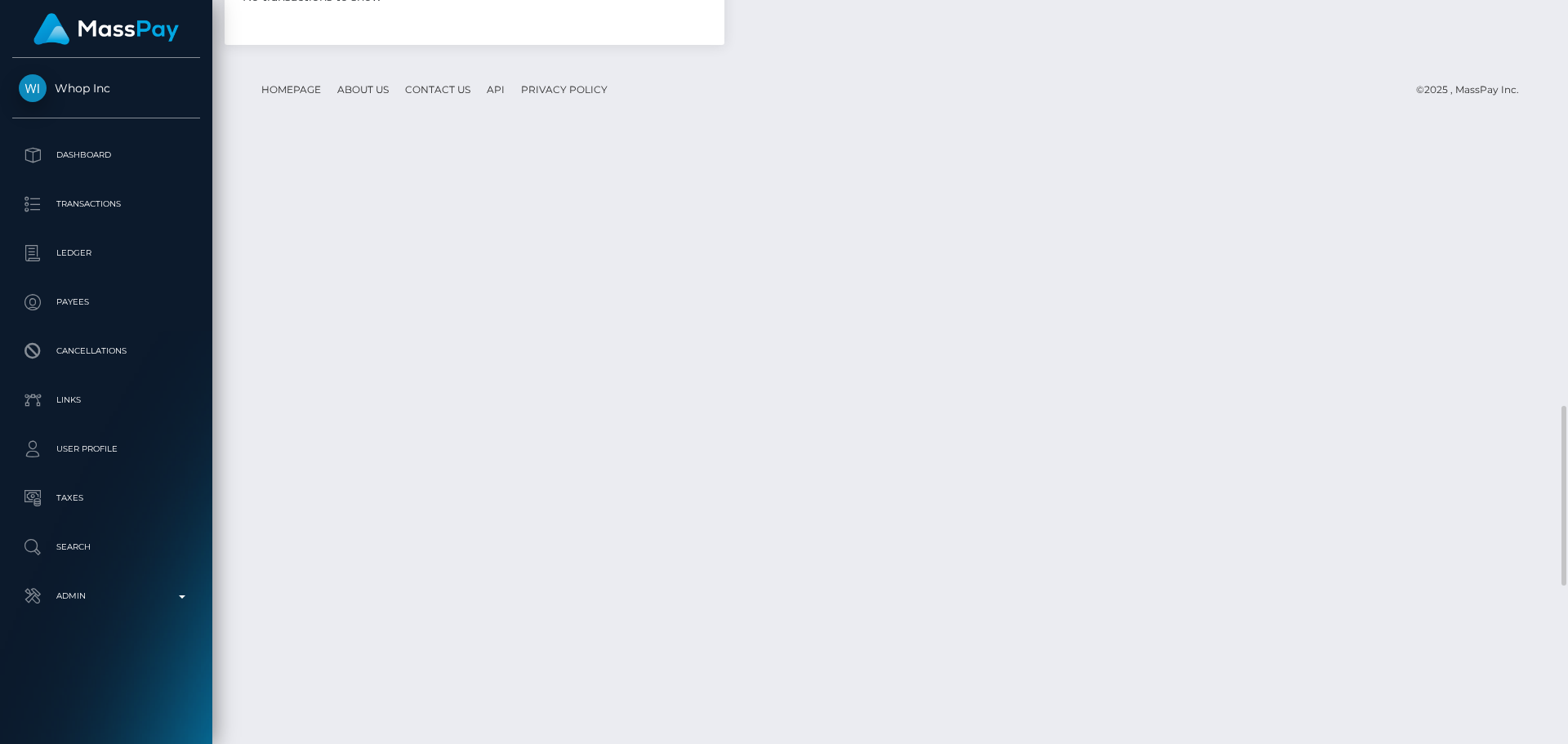
scroll to position [1274, 0]
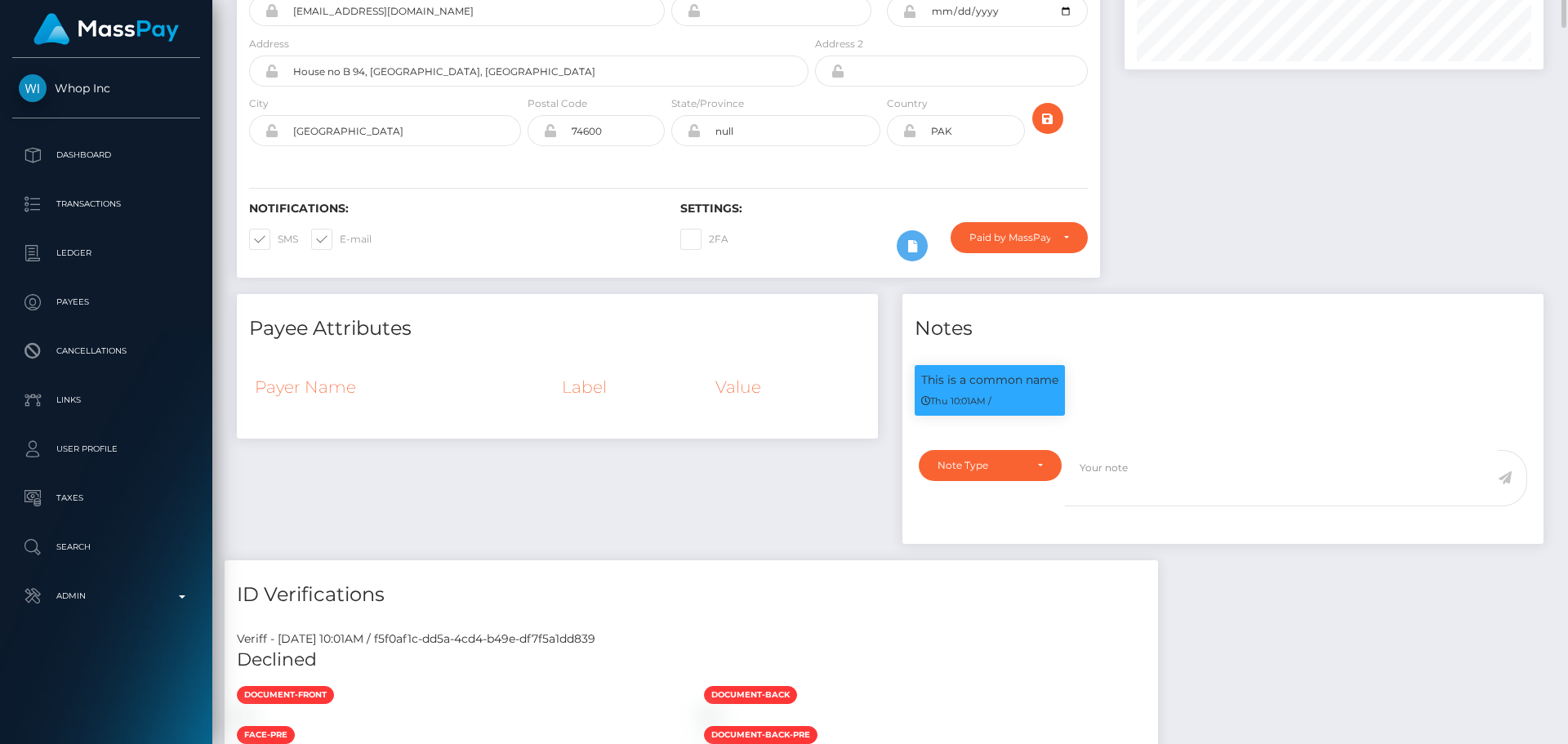
scroll to position [49, 0]
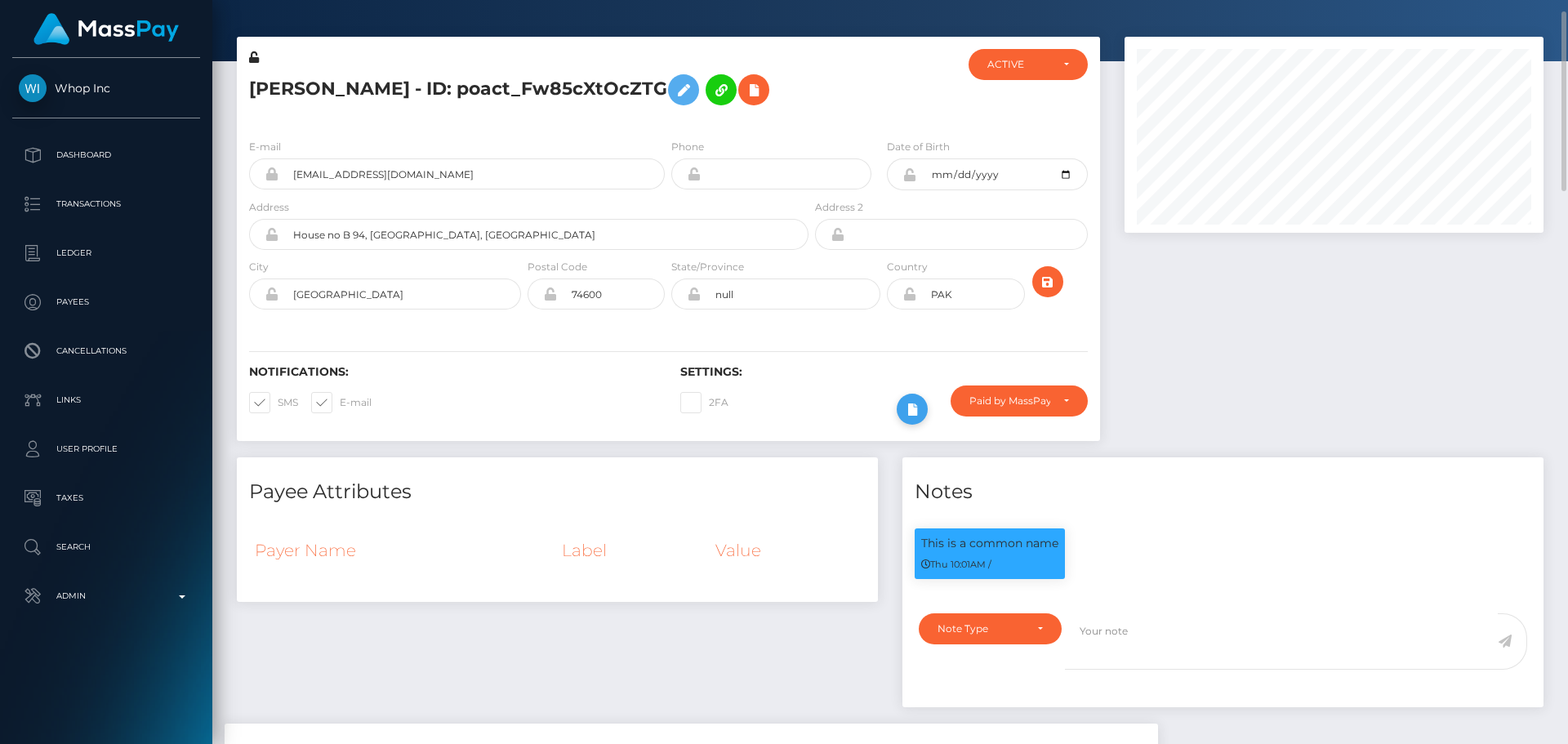
click at [906, 413] on icon at bounding box center [912, 409] width 20 height 21
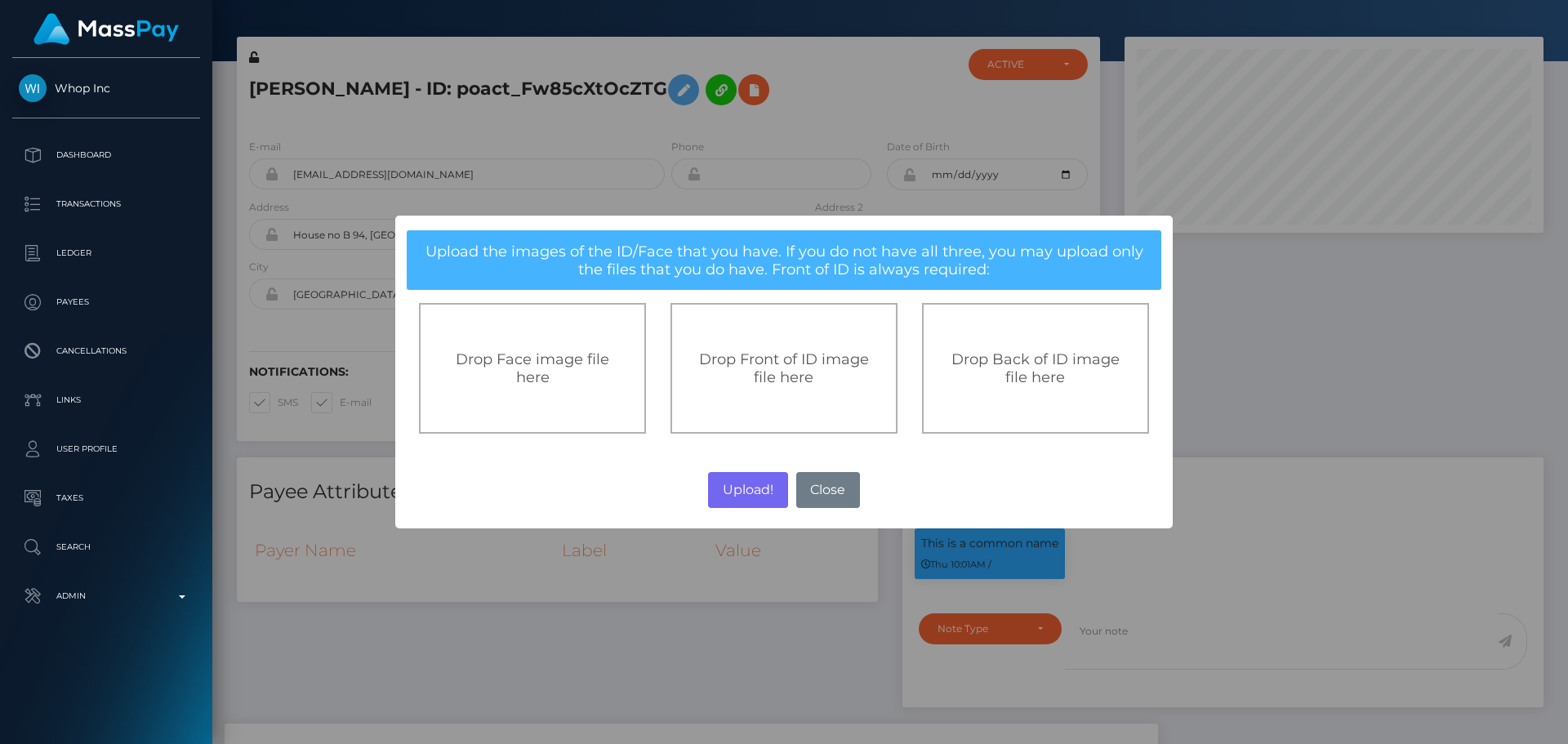
click at [712, 379] on div "Drop Front of ID image file here" at bounding box center [783, 368] width 191 height 36
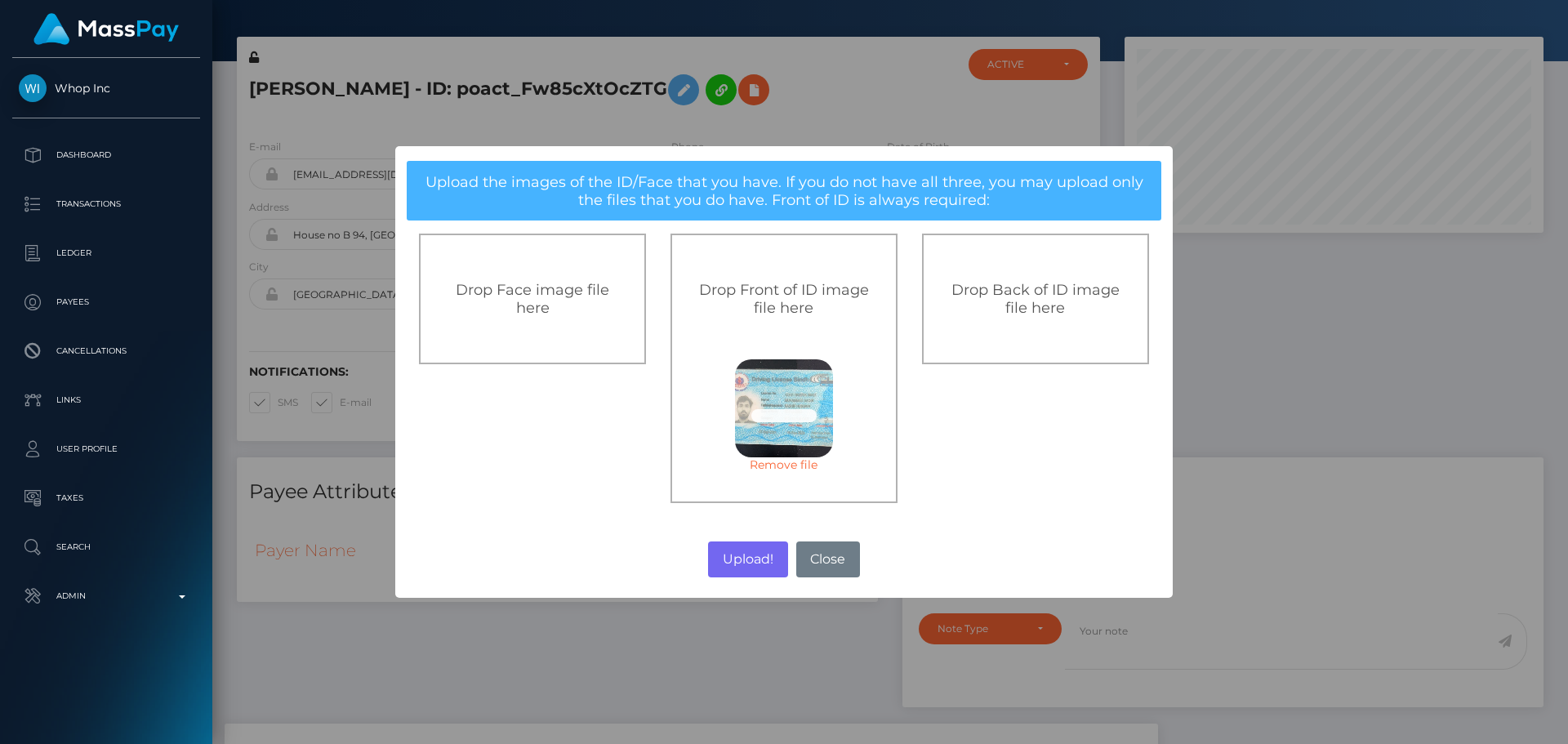
click at [1027, 312] on span "Drop Back of ID image file here" at bounding box center [1035, 298] width 168 height 36
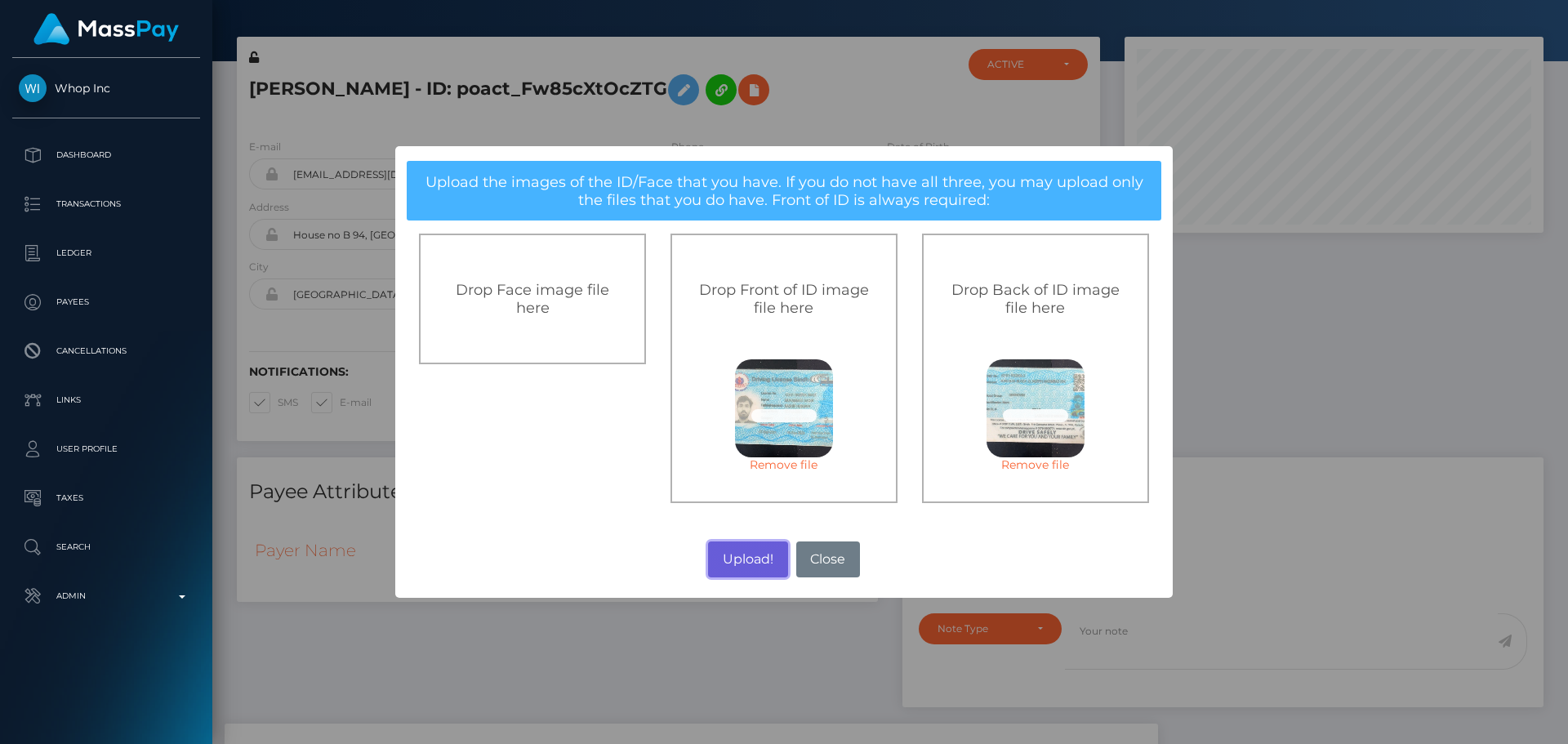
click at [745, 553] on button "Upload!" at bounding box center [747, 559] width 79 height 36
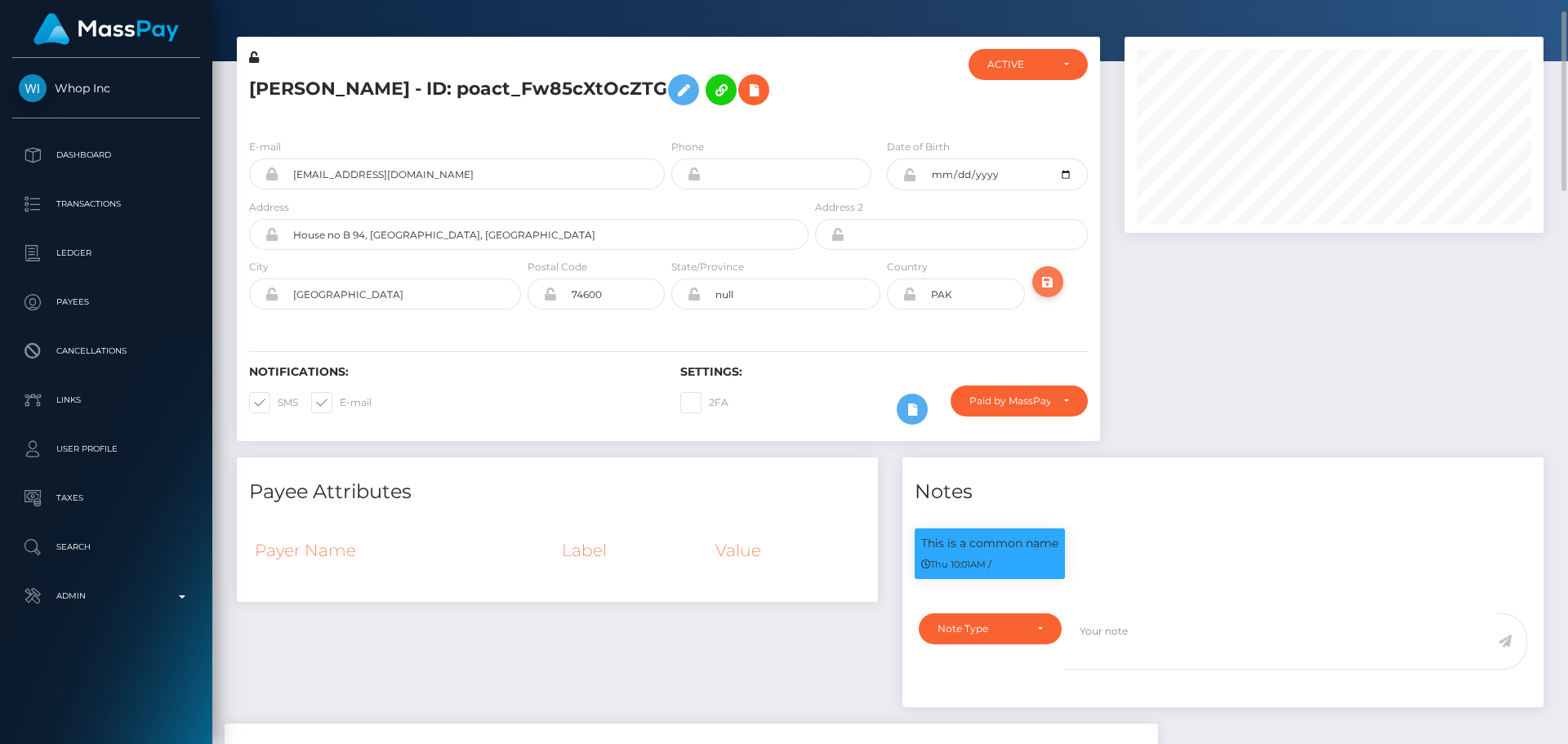
click at [1046, 280] on icon "submit" at bounding box center [1048, 282] width 20 height 21
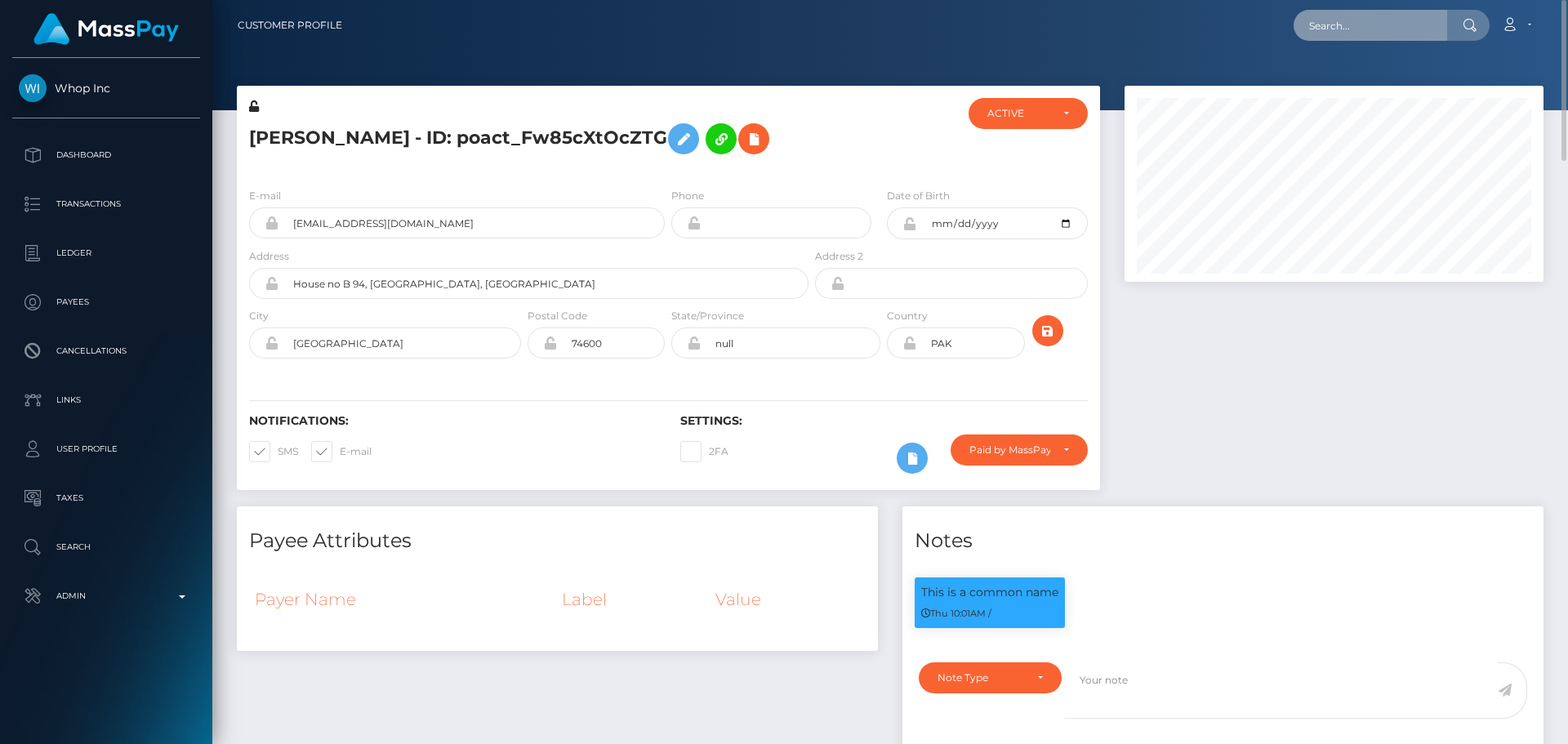
click at [1418, 27] on input "text" at bounding box center [1370, 25] width 153 height 31
paste input "[EMAIL_ADDRESS][DOMAIN_NAME]"
type input "soul.diva808@gmail.com"
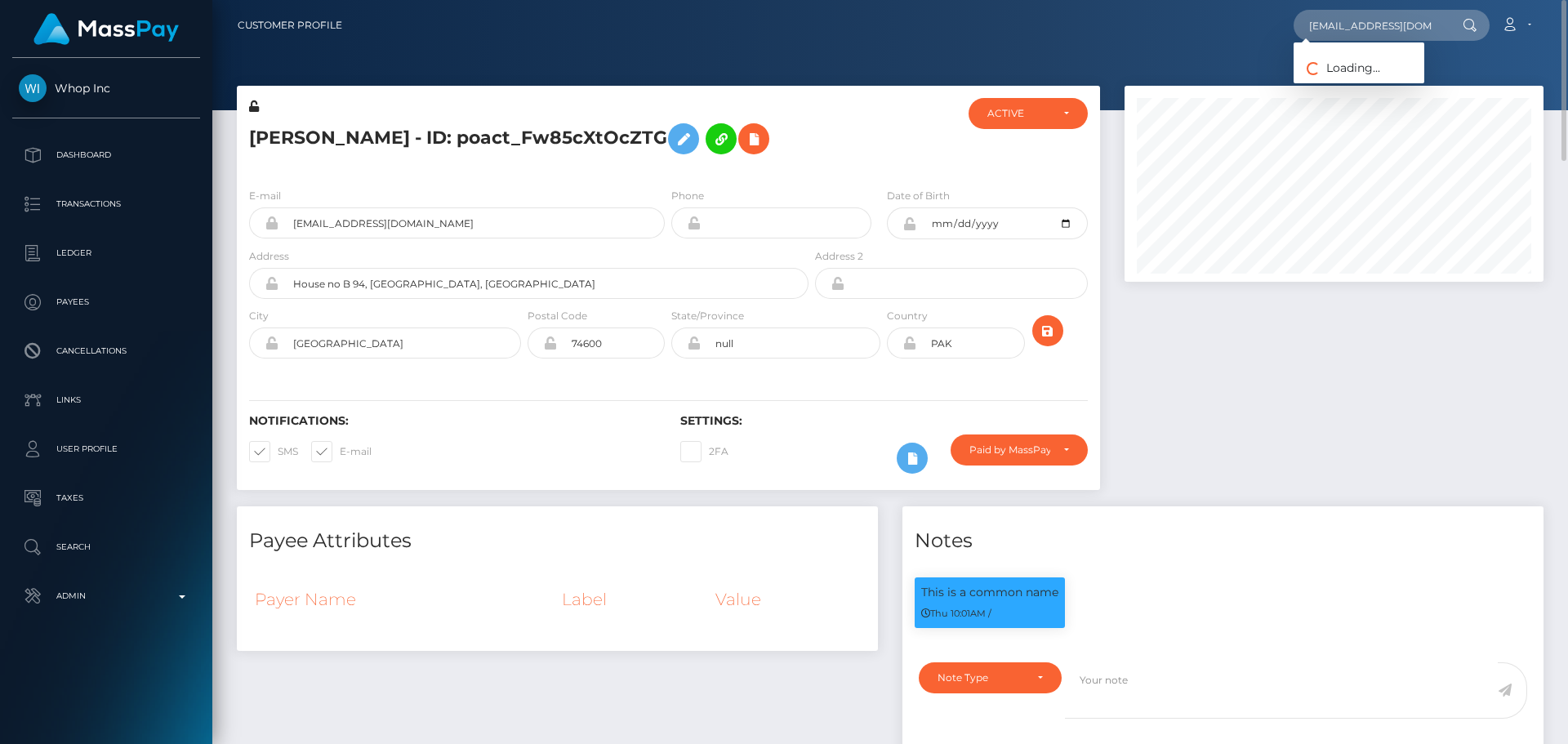
click at [845, 147] on div at bounding box center [883, 136] width 144 height 77
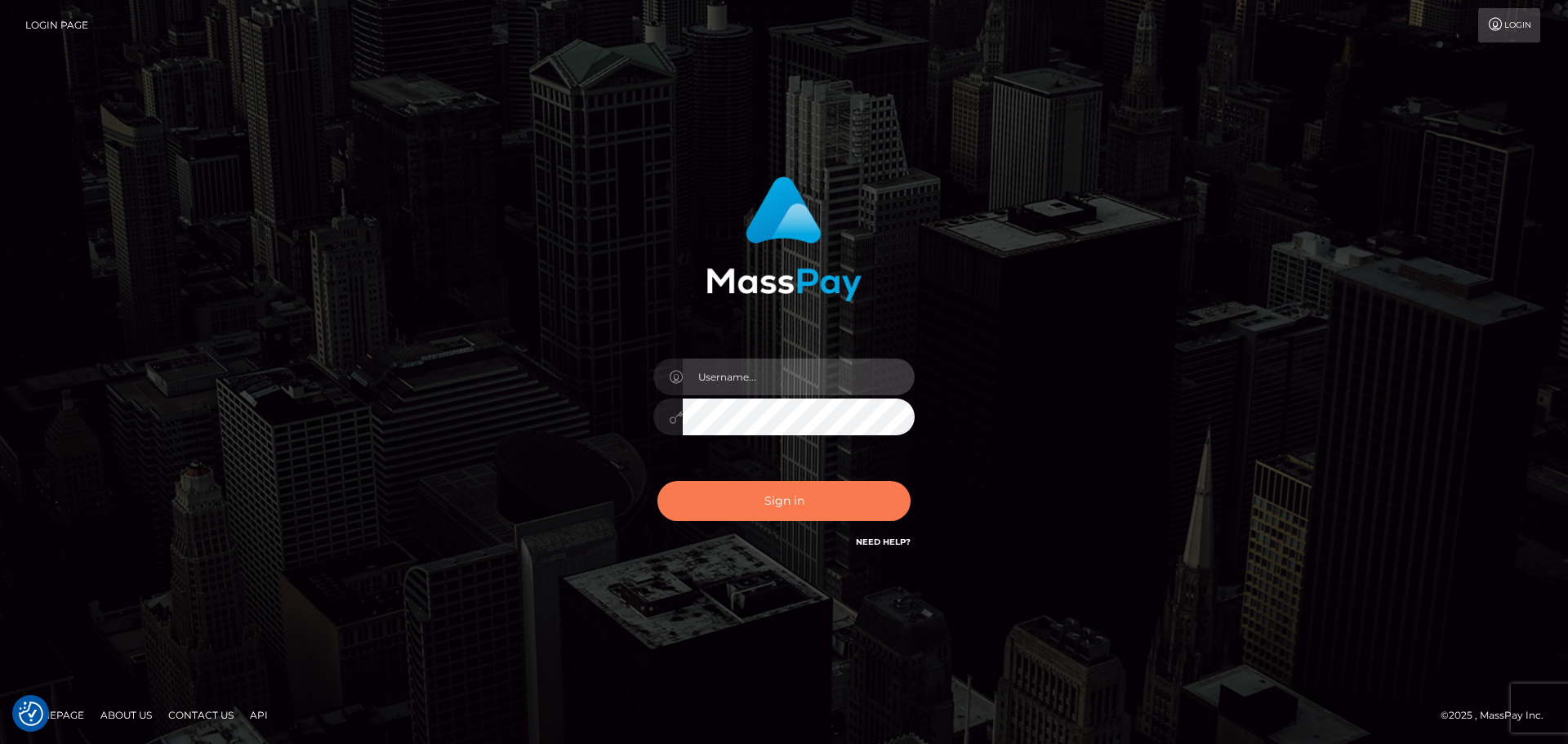
type input "constantin.mp"
click at [797, 513] on button "Sign in" at bounding box center [783, 501] width 253 height 40
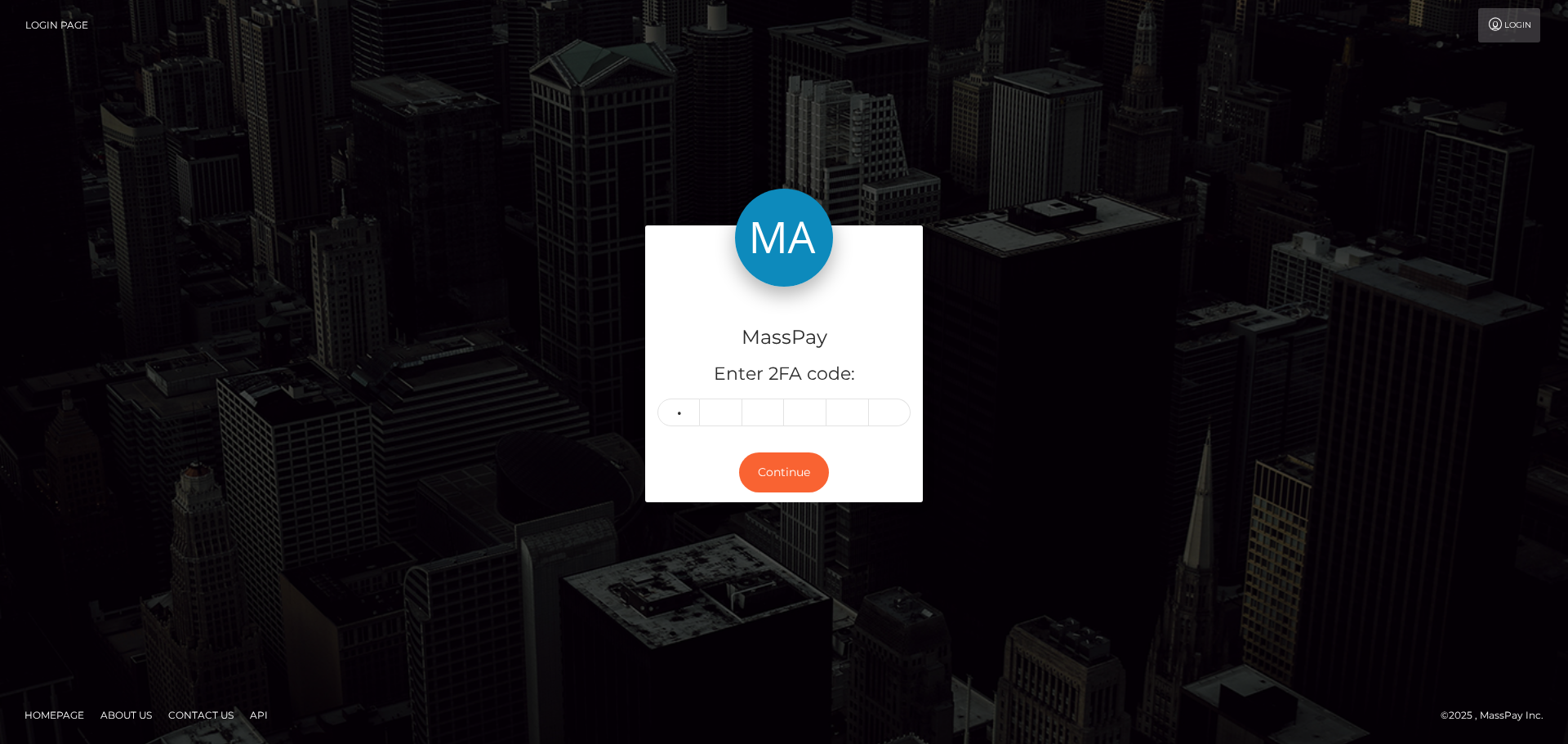
type input "6"
type input "1"
type input "9"
type input "8"
type input "5"
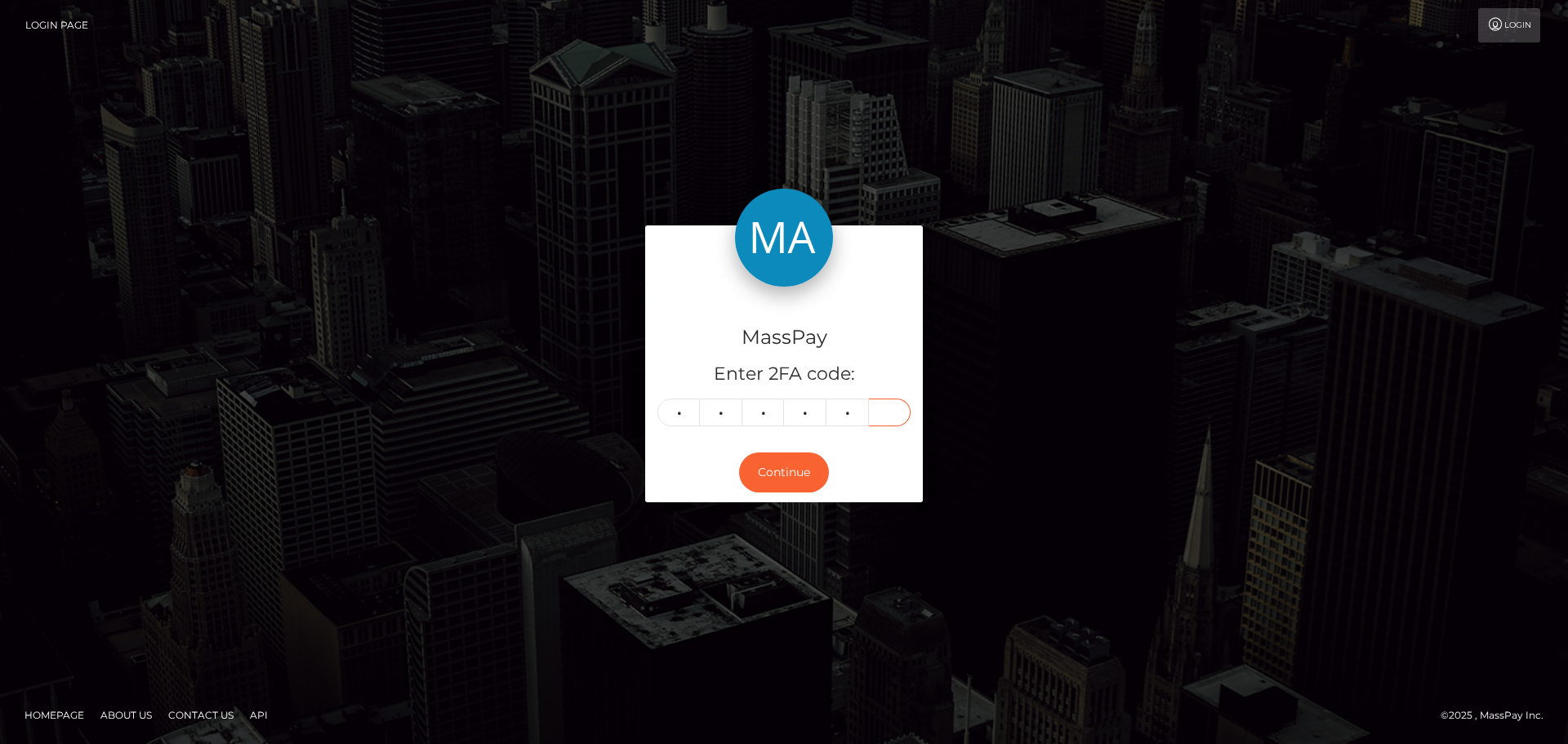
type input "3"
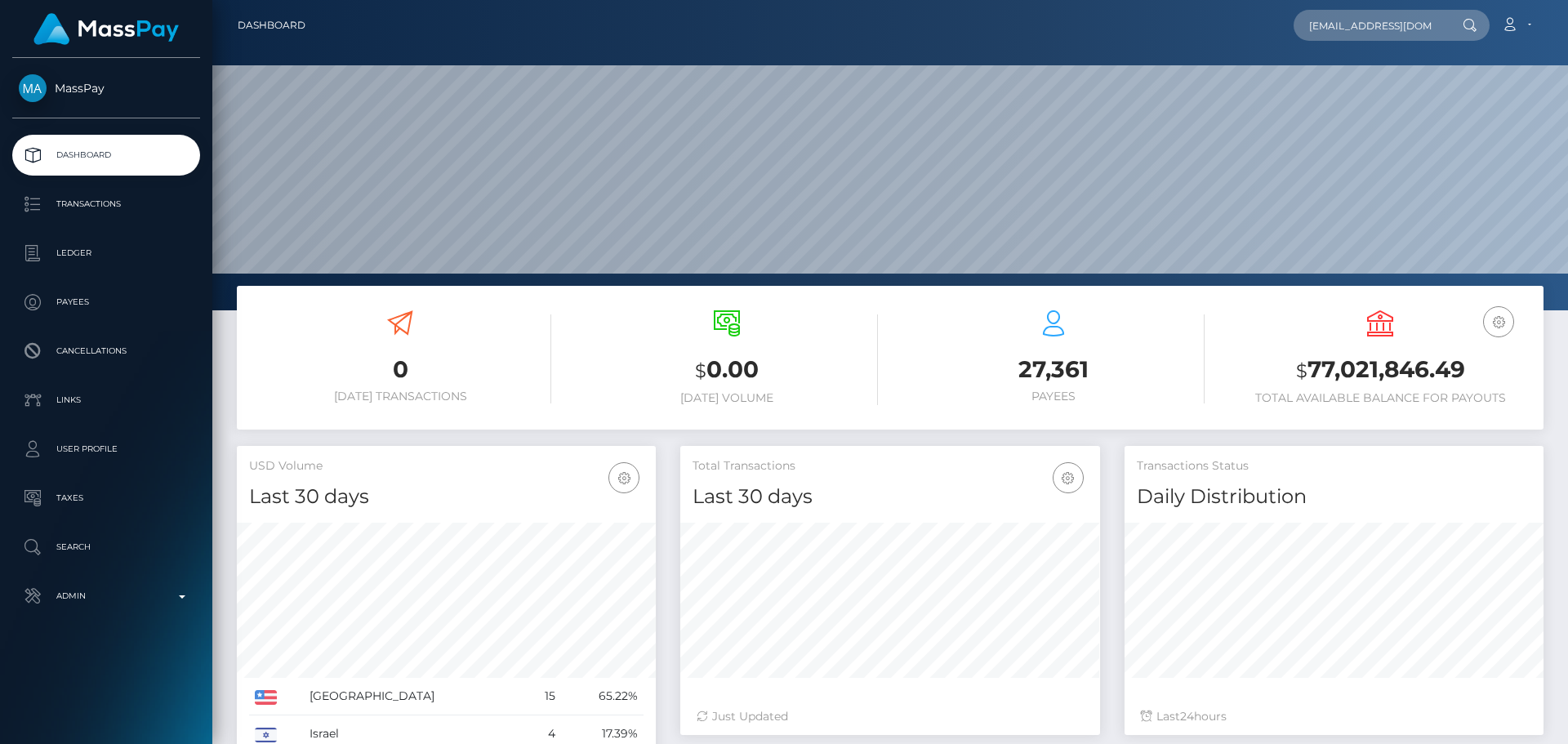
scroll to position [0, 3]
type input "soul.diva808@gmail.com"
click at [1365, 76] on link "Arina Petrova" at bounding box center [1359, 84] width 131 height 30
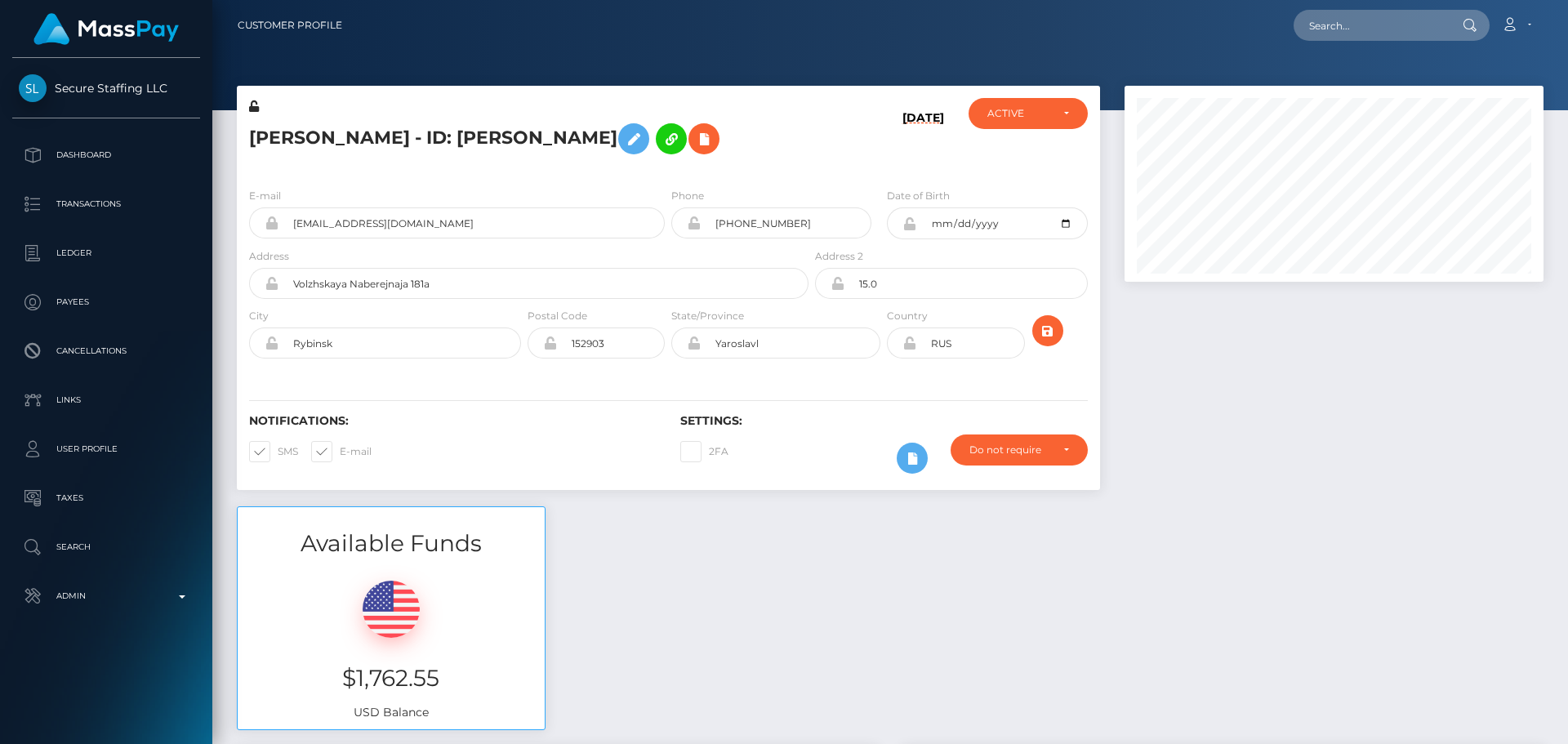
scroll to position [196, 419]
click at [1339, 19] on input "text" at bounding box center [1370, 25] width 153 height 31
paste input "poact_JhM4zic4mS7l"
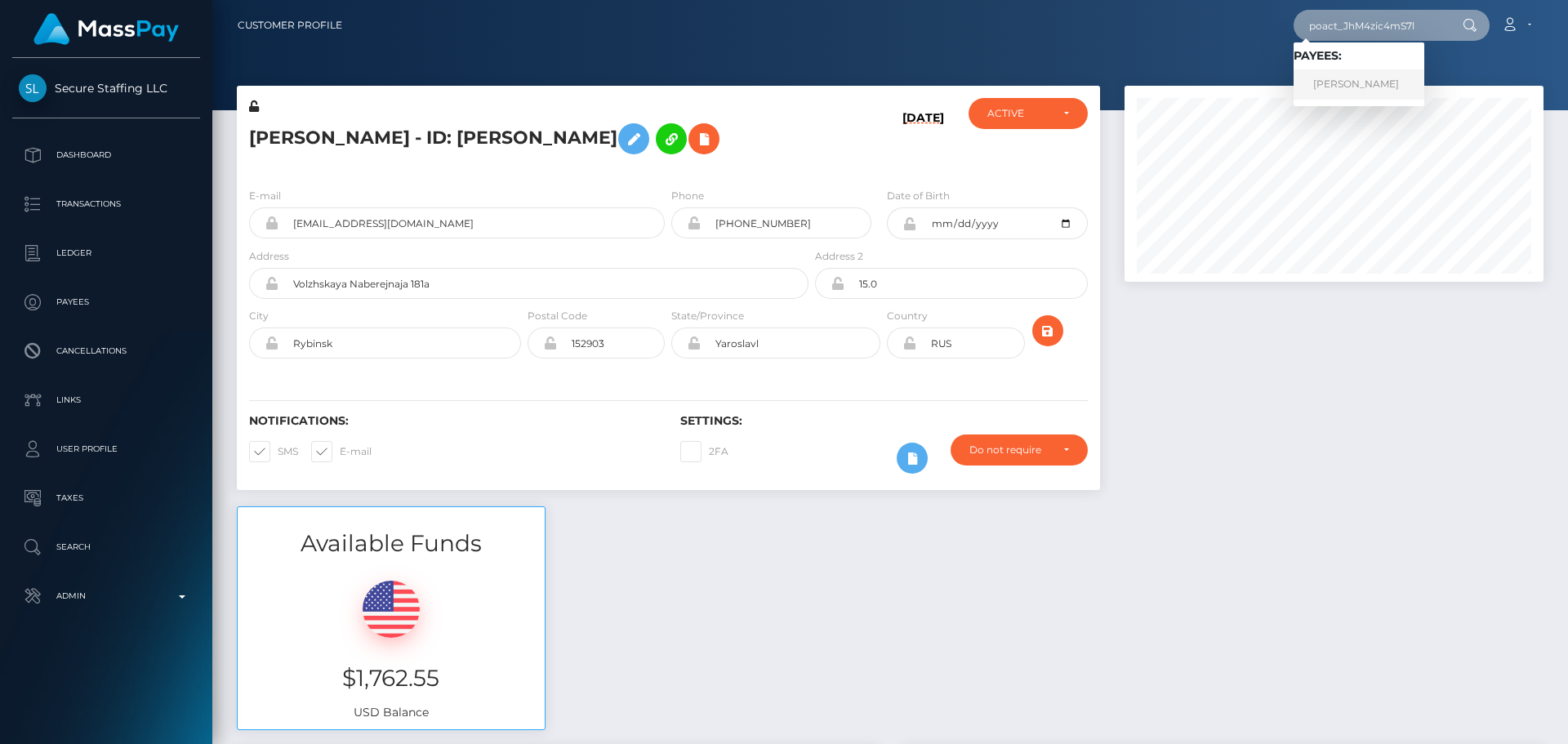
type input "poact_JhM4zic4mS7l"
click at [1353, 92] on link "Tjhin Martin" at bounding box center [1359, 84] width 131 height 30
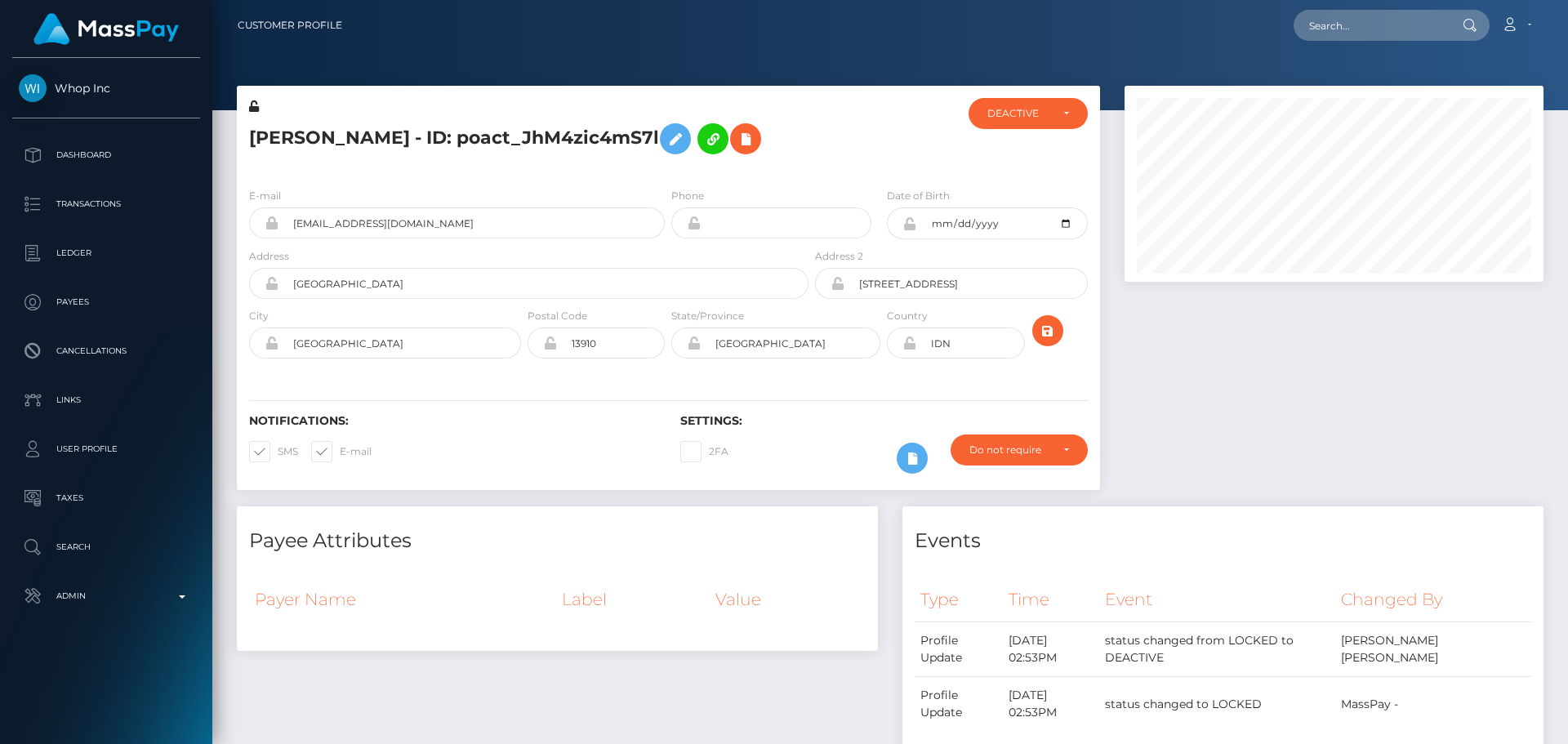
scroll to position [196, 419]
click at [786, 152] on h5 "Tjhin Martin - ID: poact_JhM4zic4mS7l" at bounding box center [524, 139] width 550 height 47
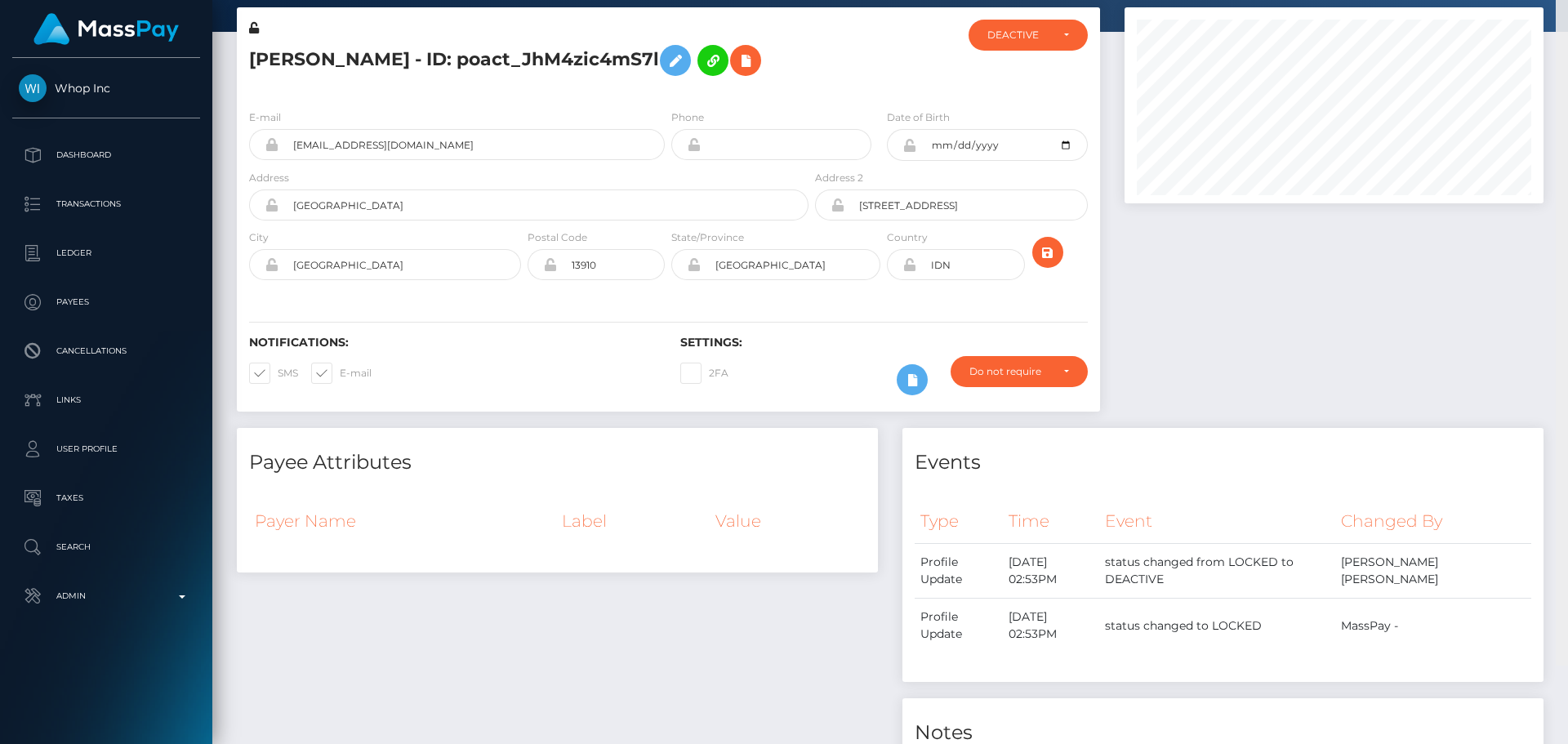
scroll to position [0, 0]
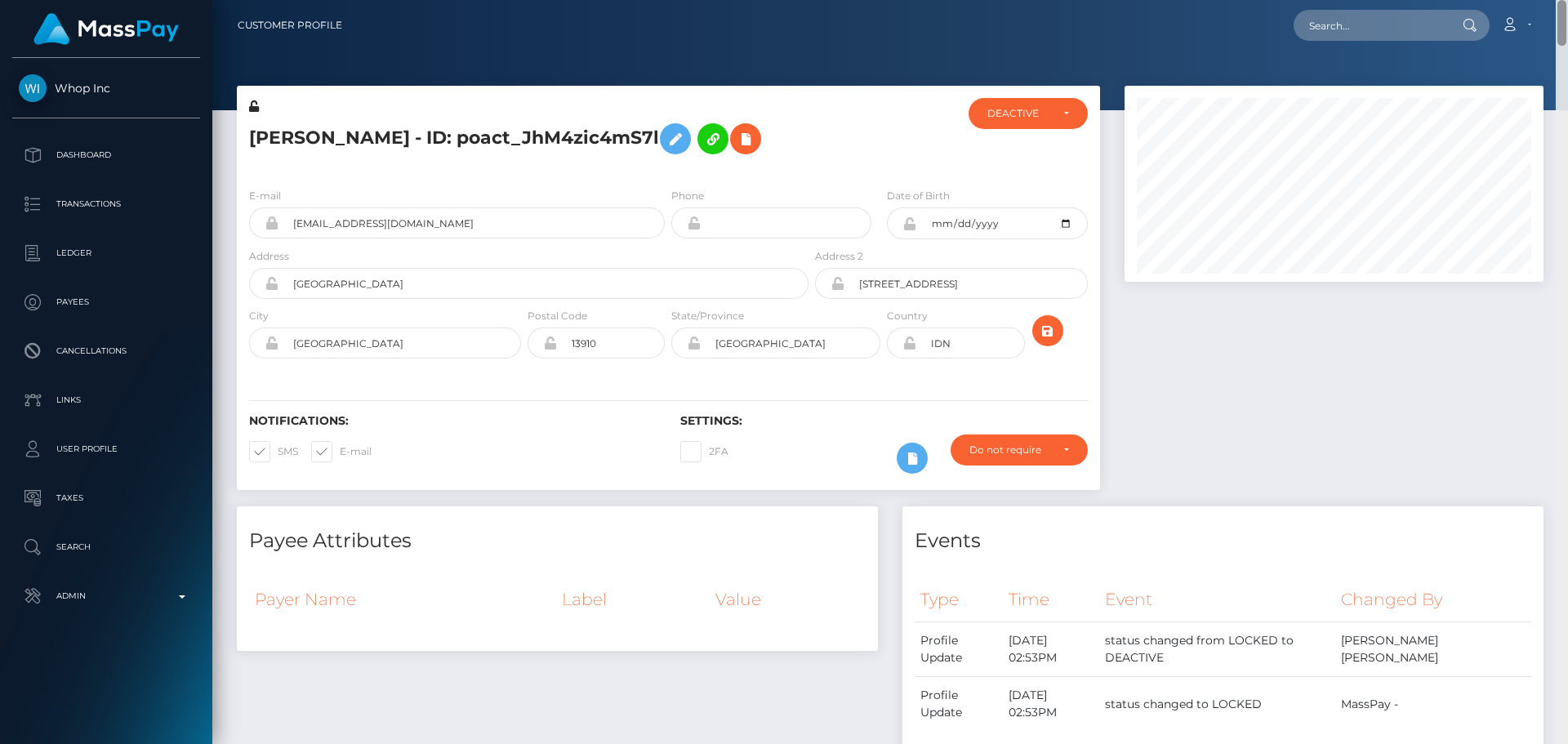
drag, startPoint x: 1558, startPoint y: 616, endPoint x: 1577, endPoint y: -18, distance: 634.3
click at [1567, 0] on html "Whop Inc Dashboard Transactions Ledger Payees Cancellations Links" at bounding box center [784, 372] width 1568 height 744
click at [1337, 33] on input "text" at bounding box center [1370, 25] width 153 height 31
paste input "[EMAIL_ADDRESS][DOMAIN_NAME]"
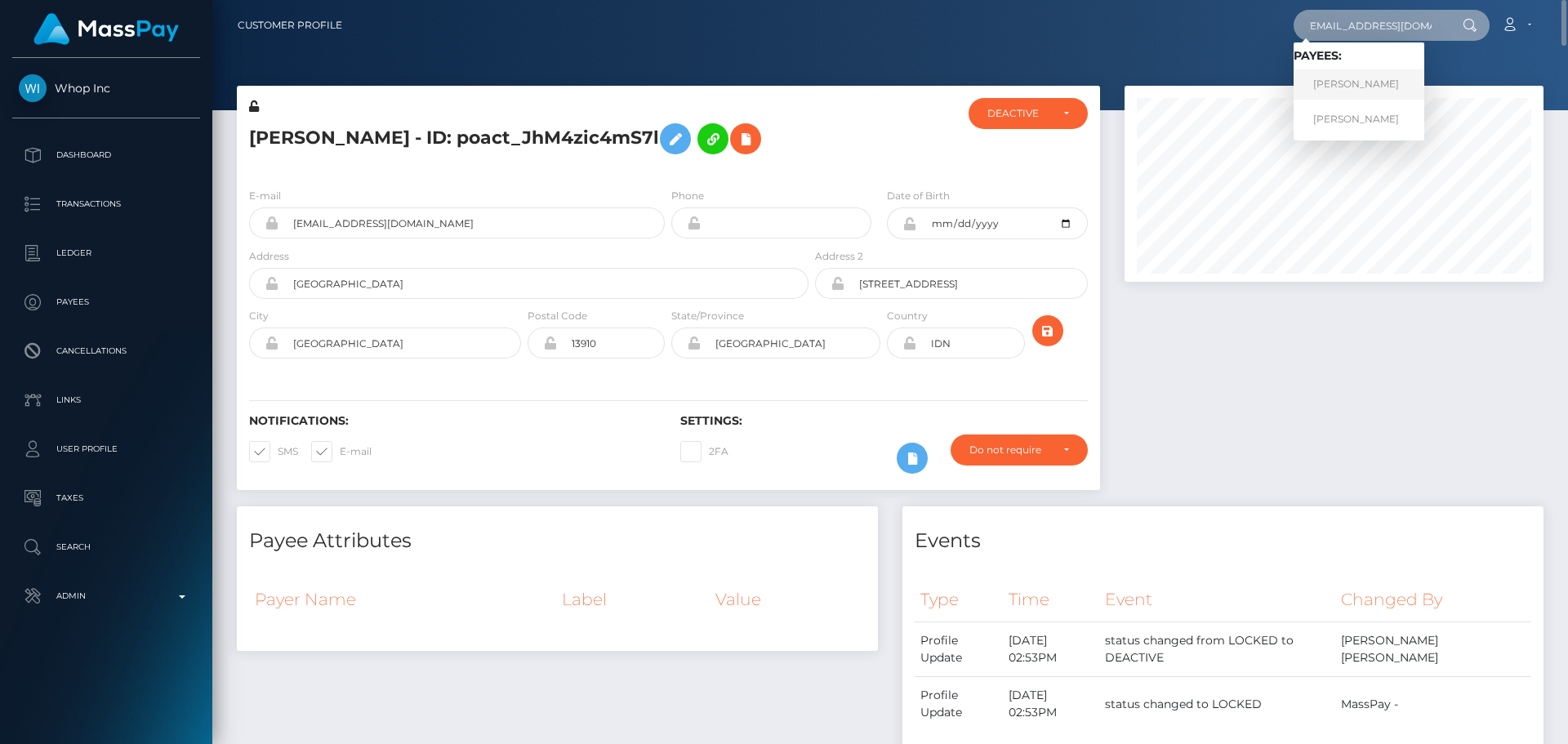
type input "[EMAIL_ADDRESS][DOMAIN_NAME]"
click at [1346, 80] on link "Lydia Elizabeth Garnett" at bounding box center [1359, 84] width 131 height 30
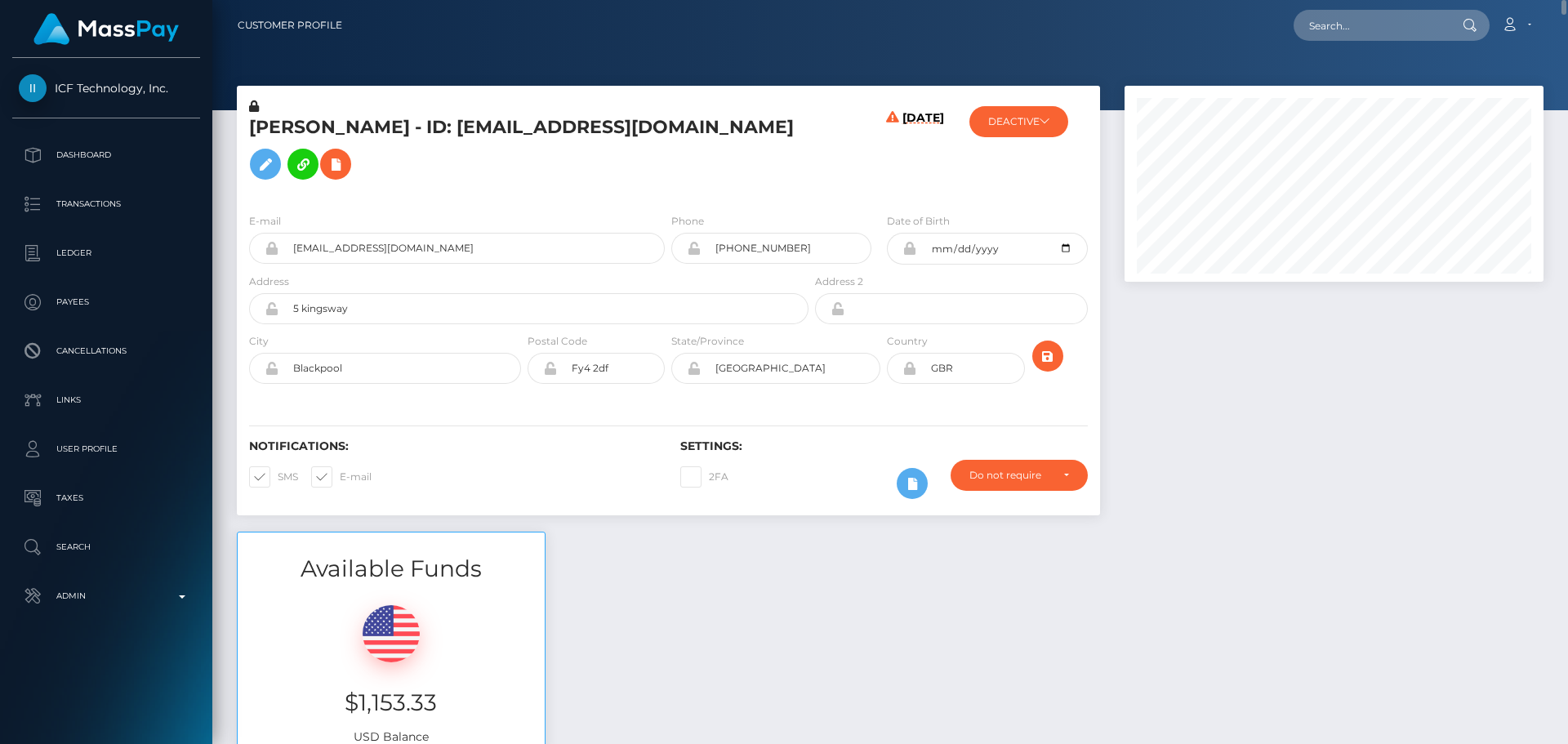
click at [274, 135] on h5 "[PERSON_NAME] - ID: [EMAIL_ADDRESS][DOMAIN_NAME]" at bounding box center [524, 152] width 550 height 72
click at [274, 135] on h5 "Lydia Elizabeth Garnett - ID: lgarnett1989@gmail.com" at bounding box center [524, 152] width 550 height 72
copy h5 "Lydia"
click at [424, 145] on h5 "Lydia Elizabeth Garnett - ID: lgarnett1989@gmail.com" at bounding box center [524, 152] width 550 height 72
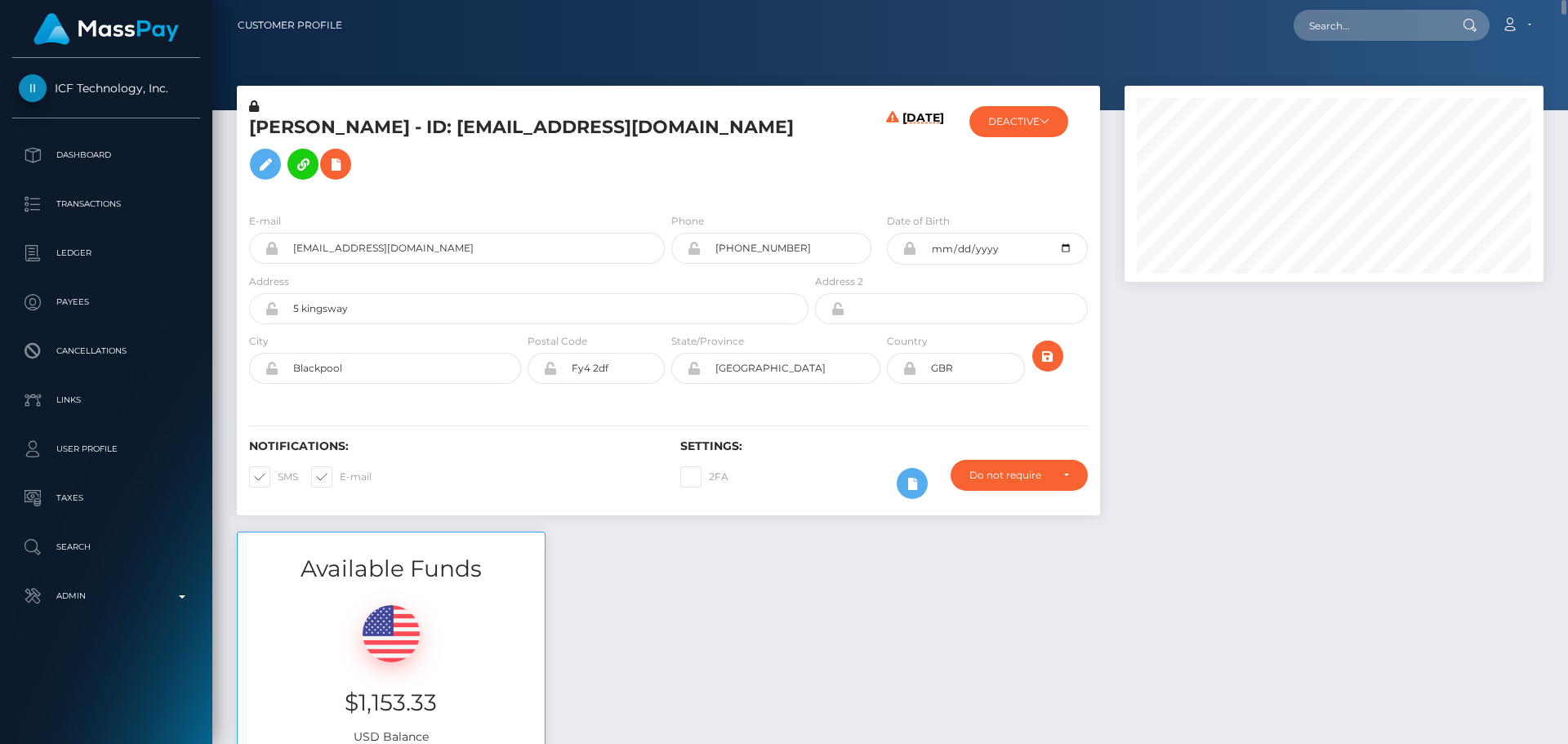
copy h5 "Garnett"
click at [902, 190] on h6 "08/28/25" at bounding box center [923, 153] width 42 height 82
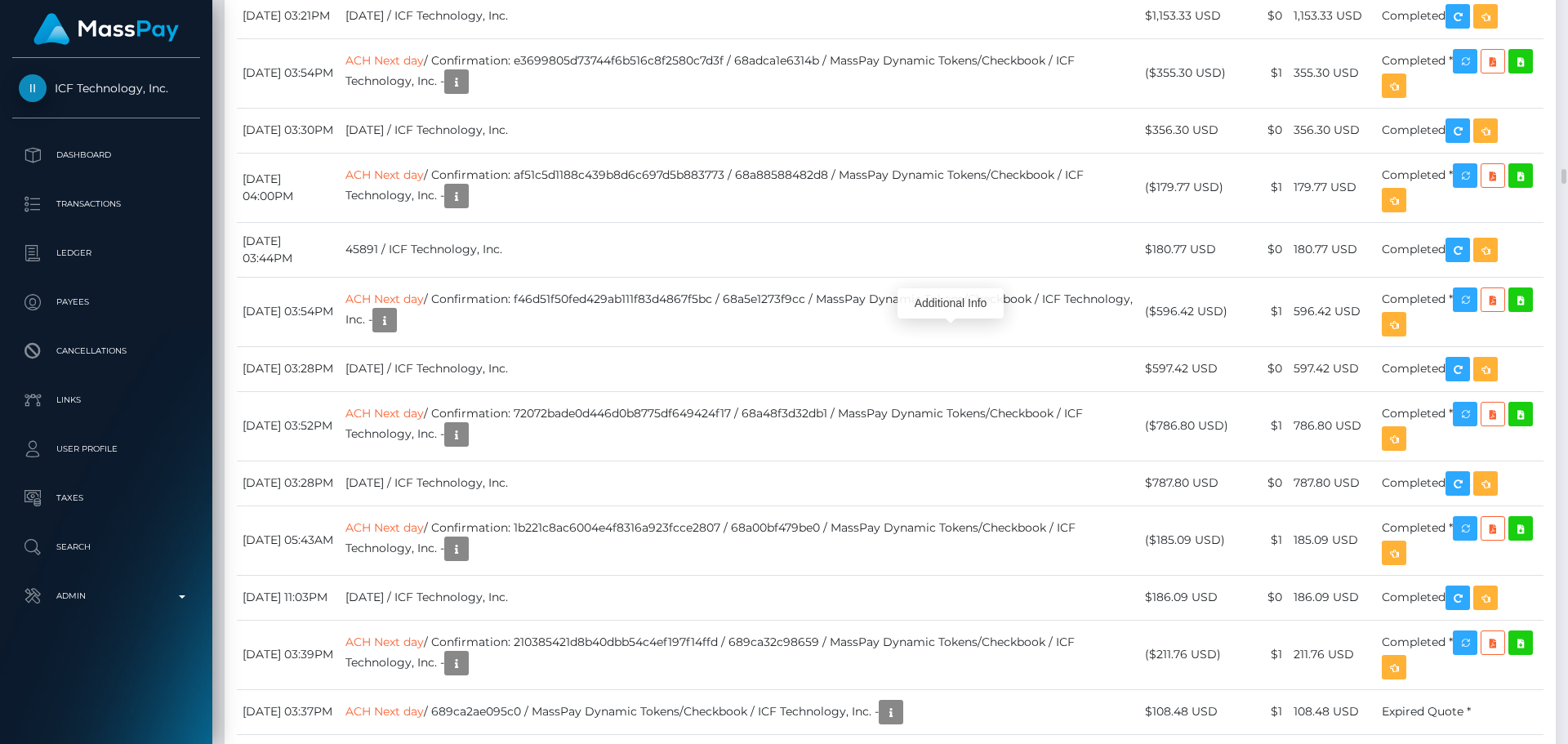
scroll to position [196, 419]
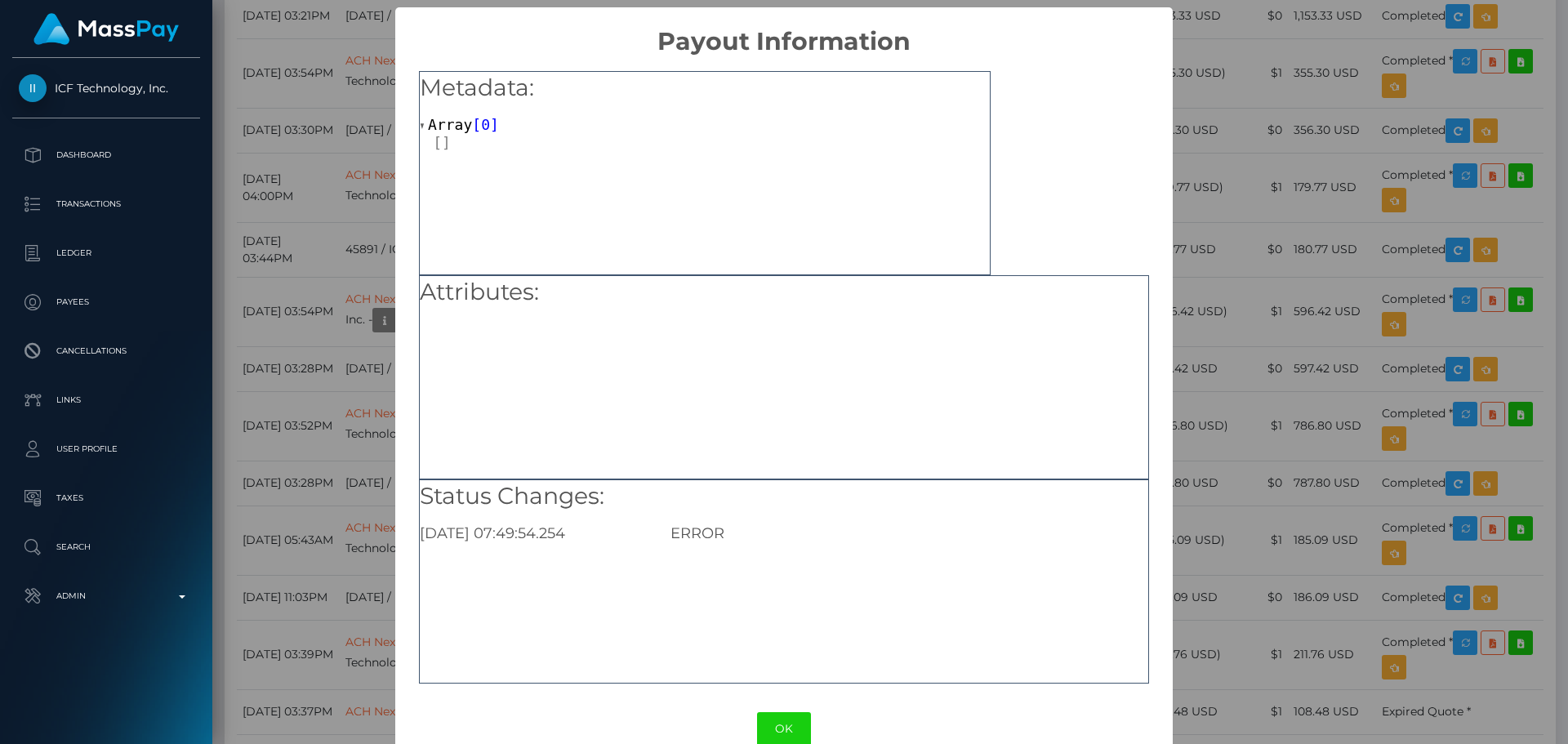
drag, startPoint x: 770, startPoint y: 717, endPoint x: 710, endPoint y: 590, distance: 140.5
click at [771, 717] on button "OK" at bounding box center [783, 728] width 54 height 33
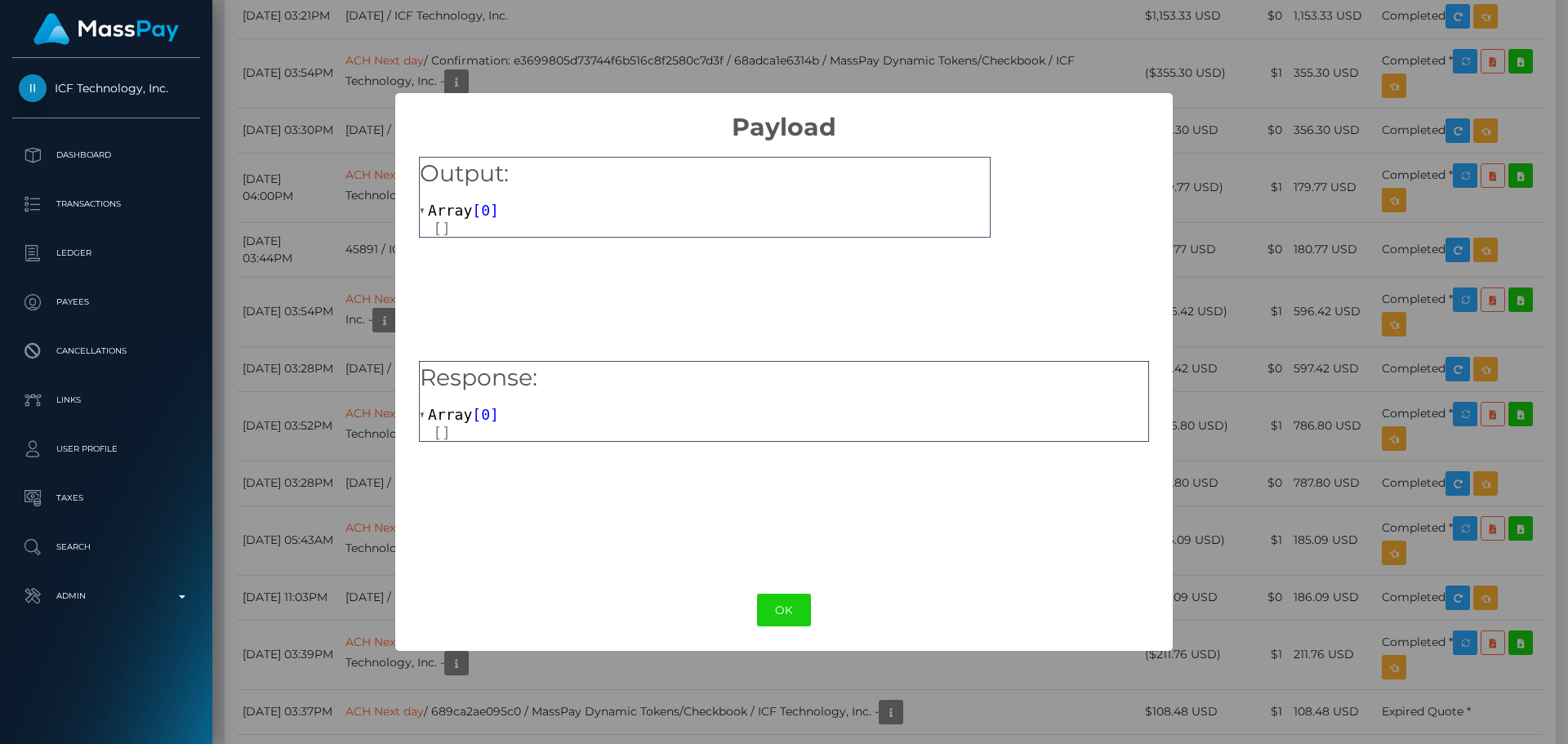
drag, startPoint x: 773, startPoint y: 618, endPoint x: 795, endPoint y: 568, distance: 54.6
click at [774, 617] on button "OK" at bounding box center [783, 610] width 54 height 33
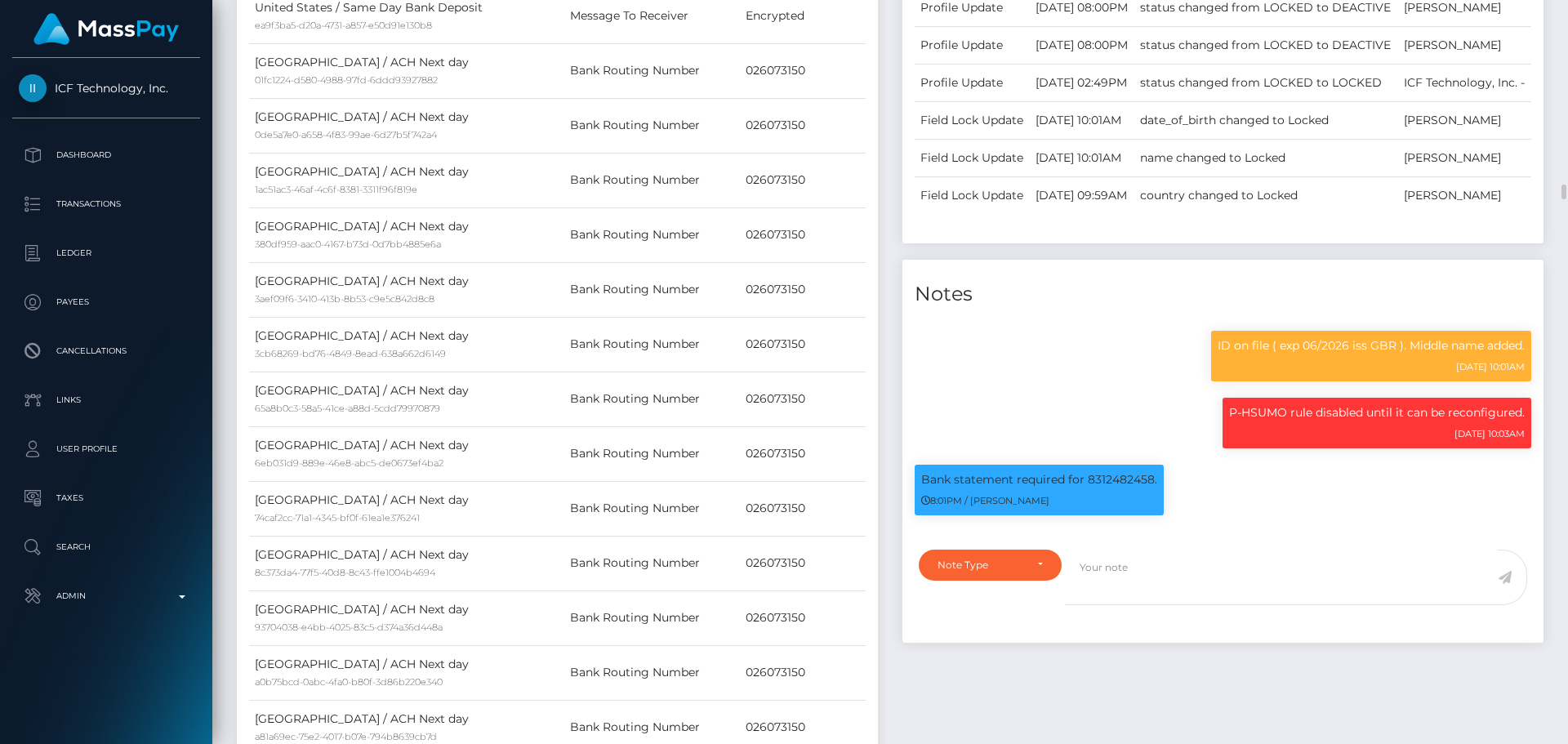
scroll to position [1062, 0]
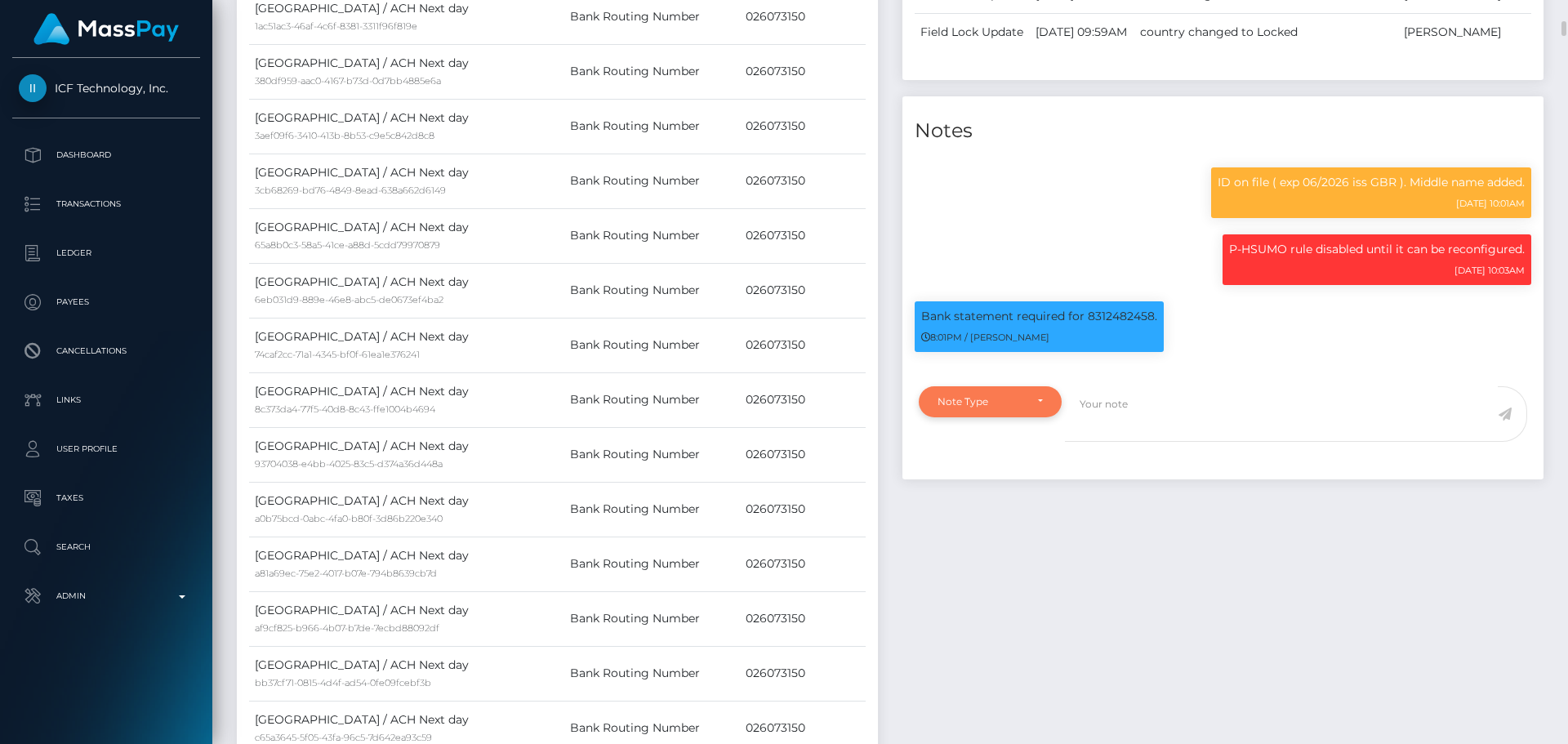
click at [1038, 409] on div "Note Type" at bounding box center [990, 401] width 106 height 13
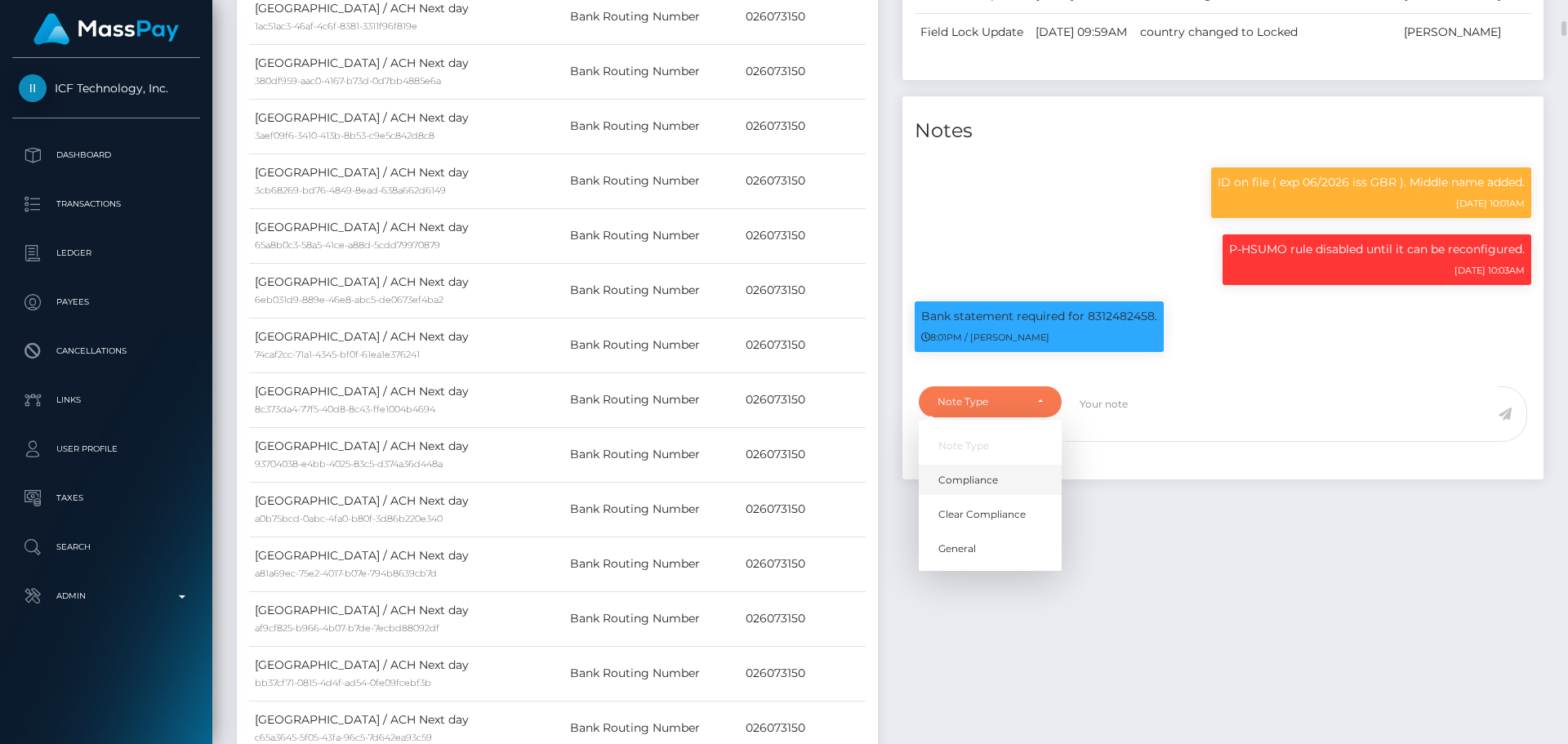
click at [969, 487] on span "Compliance" at bounding box center [968, 479] width 60 height 15
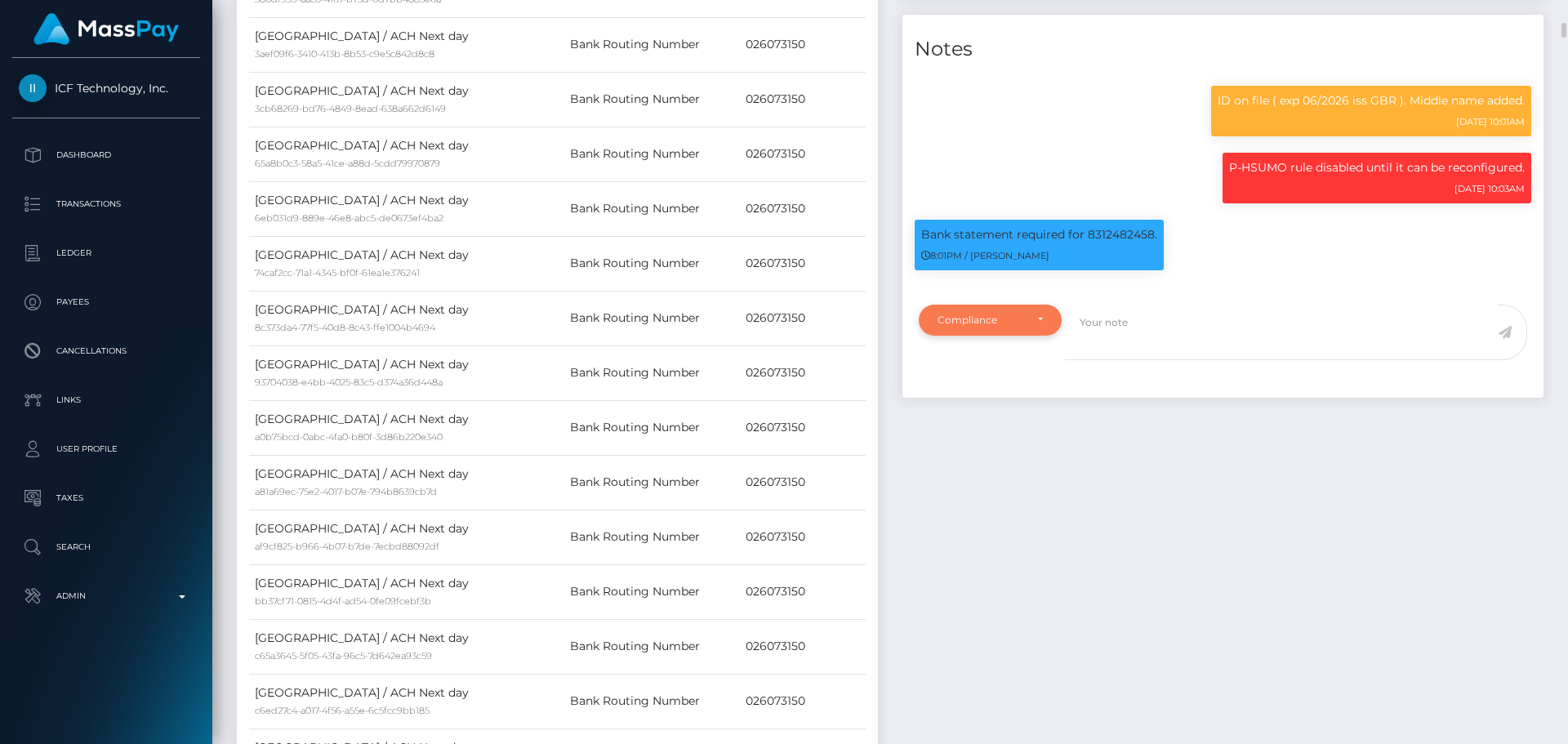
click at [1013, 335] on div "Compliance" at bounding box center [990, 321] width 143 height 31
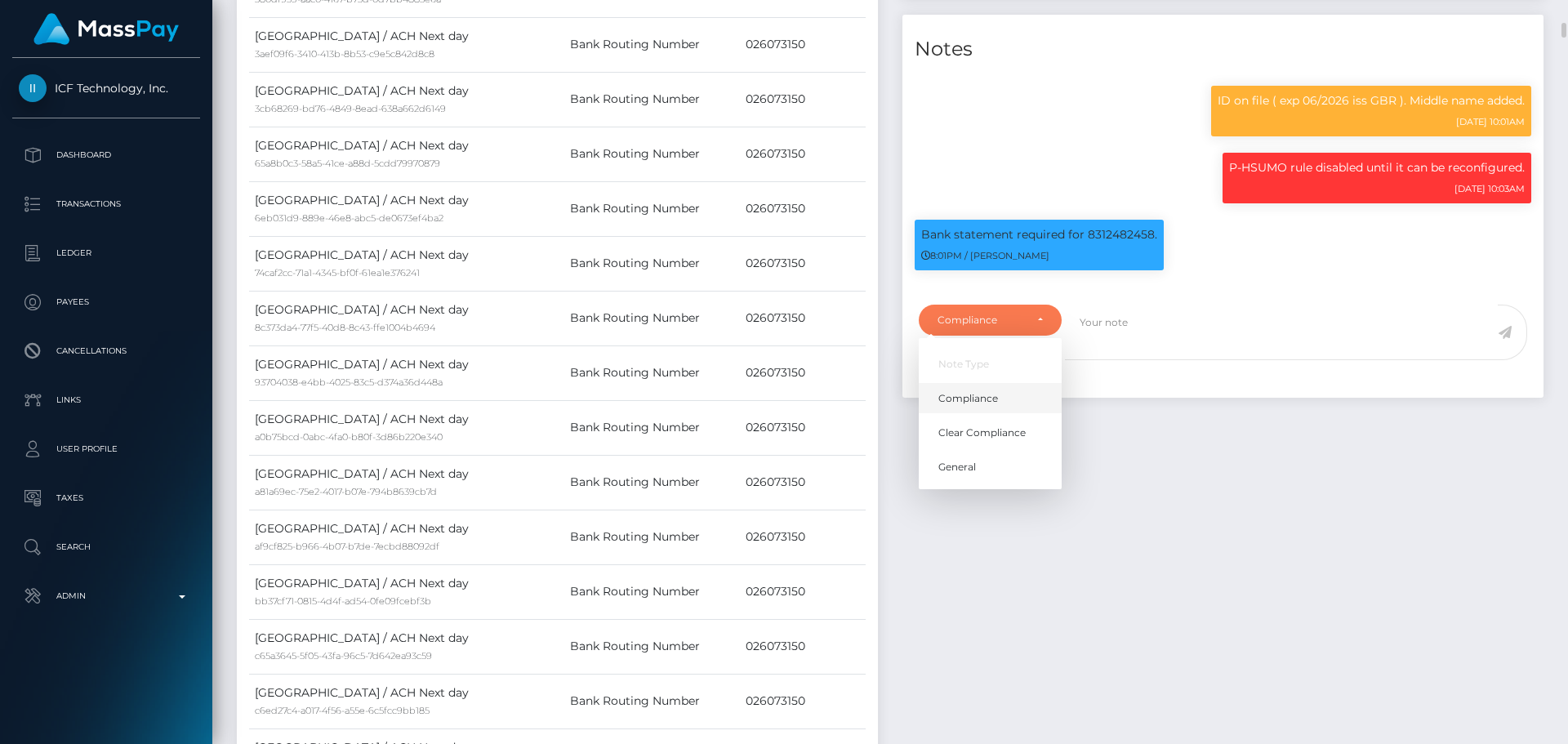
click at [979, 405] on span "Compliance" at bounding box center [968, 397] width 60 height 15
select select "COMPLIANCE"
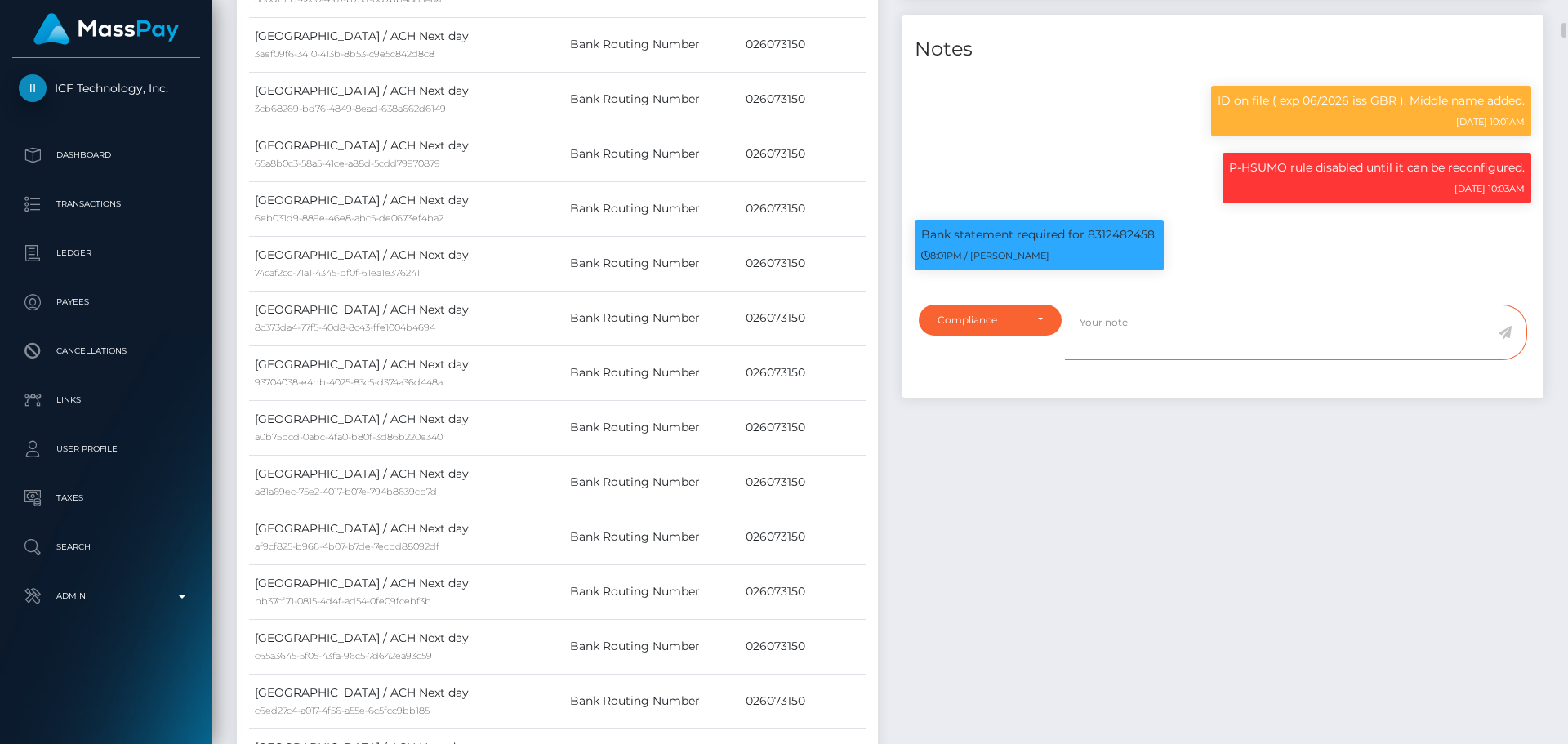
click at [1171, 361] on textarea at bounding box center [1281, 333] width 433 height 57
paste textarea "Bank statement provided for showing that the bank account belongs to Heather Ni…"
click at [1124, 243] on p "Bank statement required for 8312482458." at bounding box center [1038, 235] width 236 height 18
copy p "8312482458"
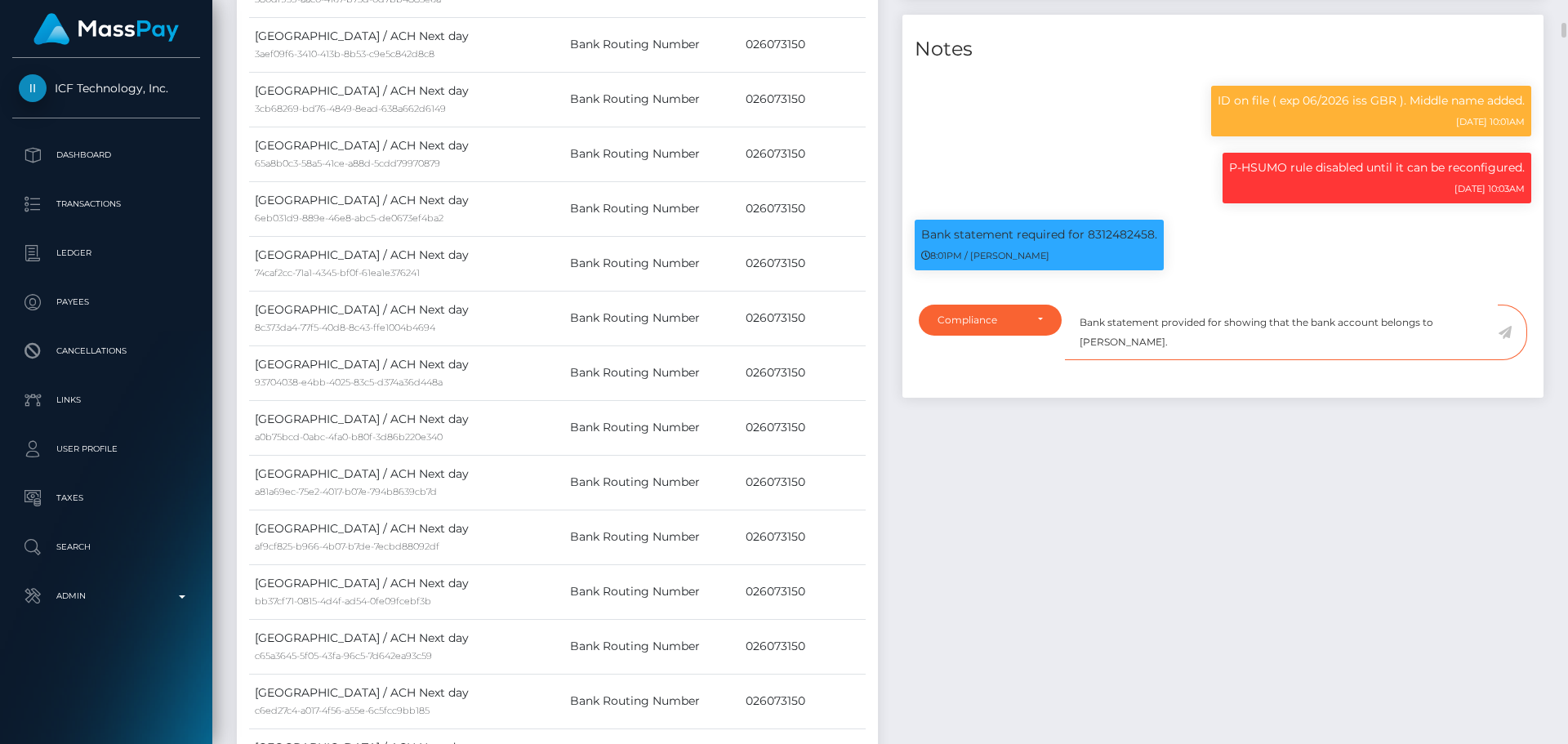
click at [1219, 361] on textarea "Bank statement provided for showing that the bank account belongs to Heather Ni…" at bounding box center [1281, 333] width 433 height 57
paste textarea "8312482458"
click at [1113, 361] on textarea "Bank statement provided for 8312482458, showing that the bank account belongs t…" at bounding box center [1281, 333] width 433 height 57
drag, startPoint x: 1113, startPoint y: 470, endPoint x: 1175, endPoint y: 467, distance: 62.1
click at [1175, 361] on textarea "Bank statement provided for 8312482458, showing that the bank account belongs t…" at bounding box center [1281, 333] width 433 height 57
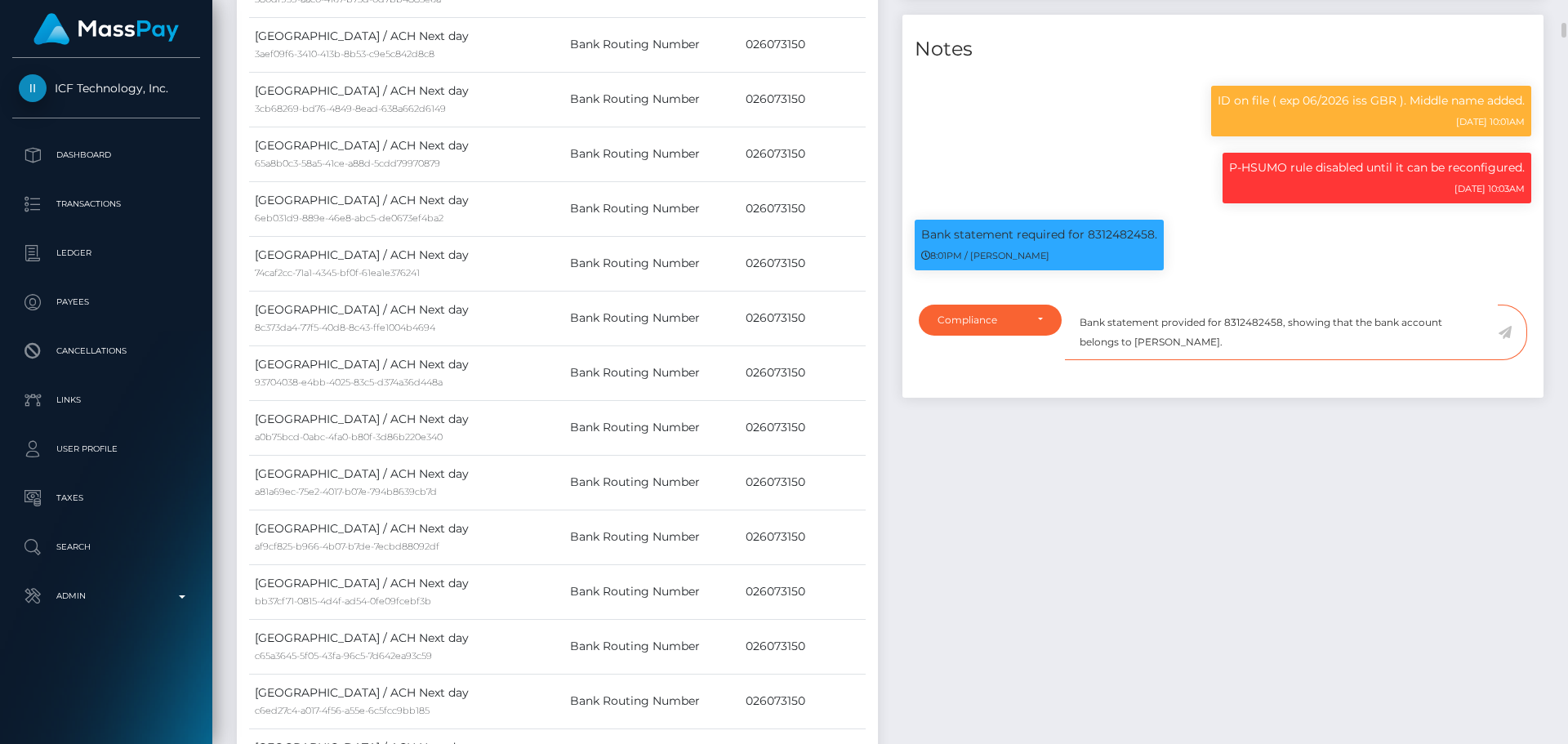
paste textarea "ostessharlow"
click at [1206, 361] on textarea "Bank statement provided for 8312482458, showing that the bank account belongs t…" at bounding box center [1281, 333] width 433 height 57
paste textarea "Hostessharlow"
type textarea "Bank statement provided for 8312482458, showing that the bank account belongs t…"
drag, startPoint x: 1503, startPoint y: 456, endPoint x: 1462, endPoint y: 452, distance: 41.2
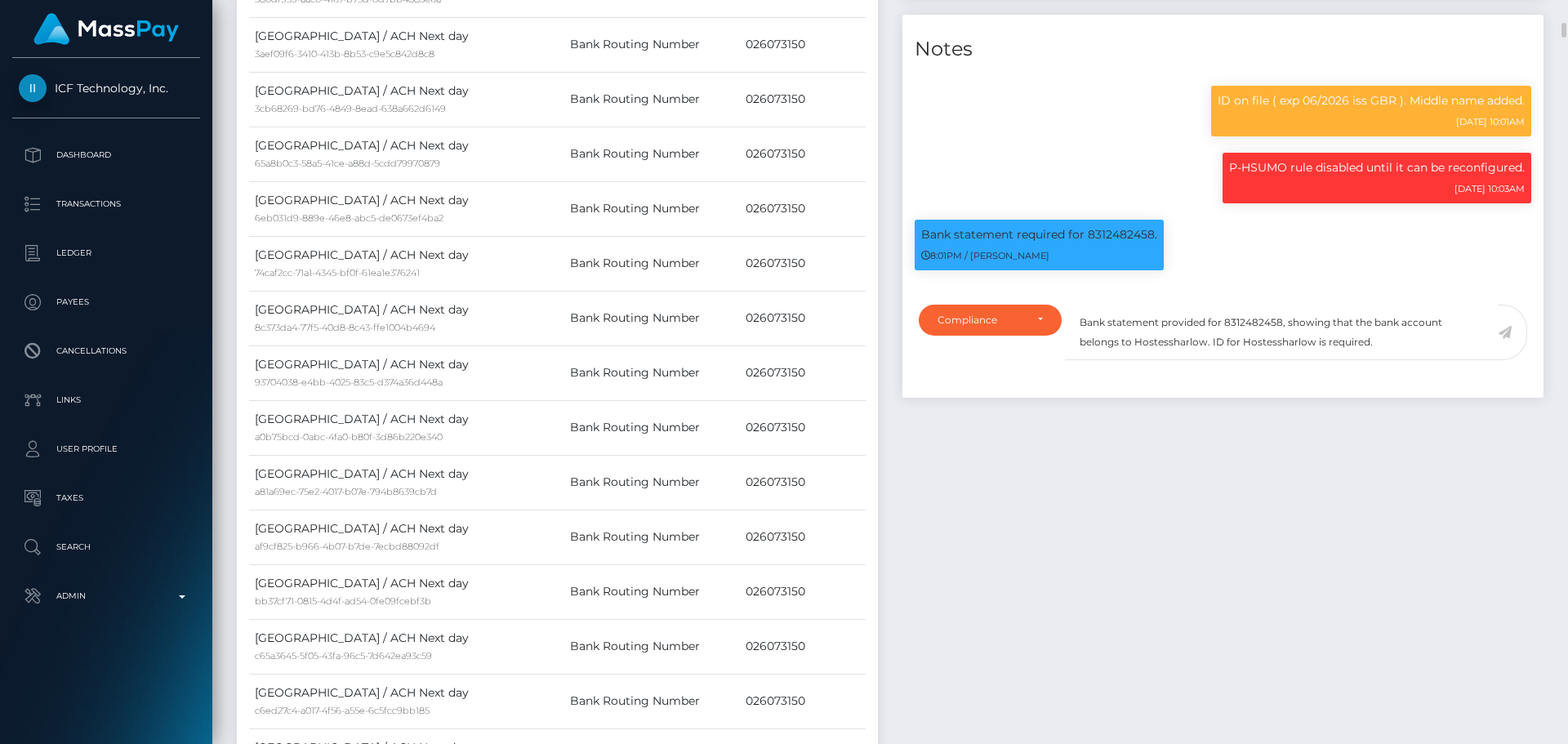
click at [1503, 339] on icon at bounding box center [1504, 331] width 14 height 13
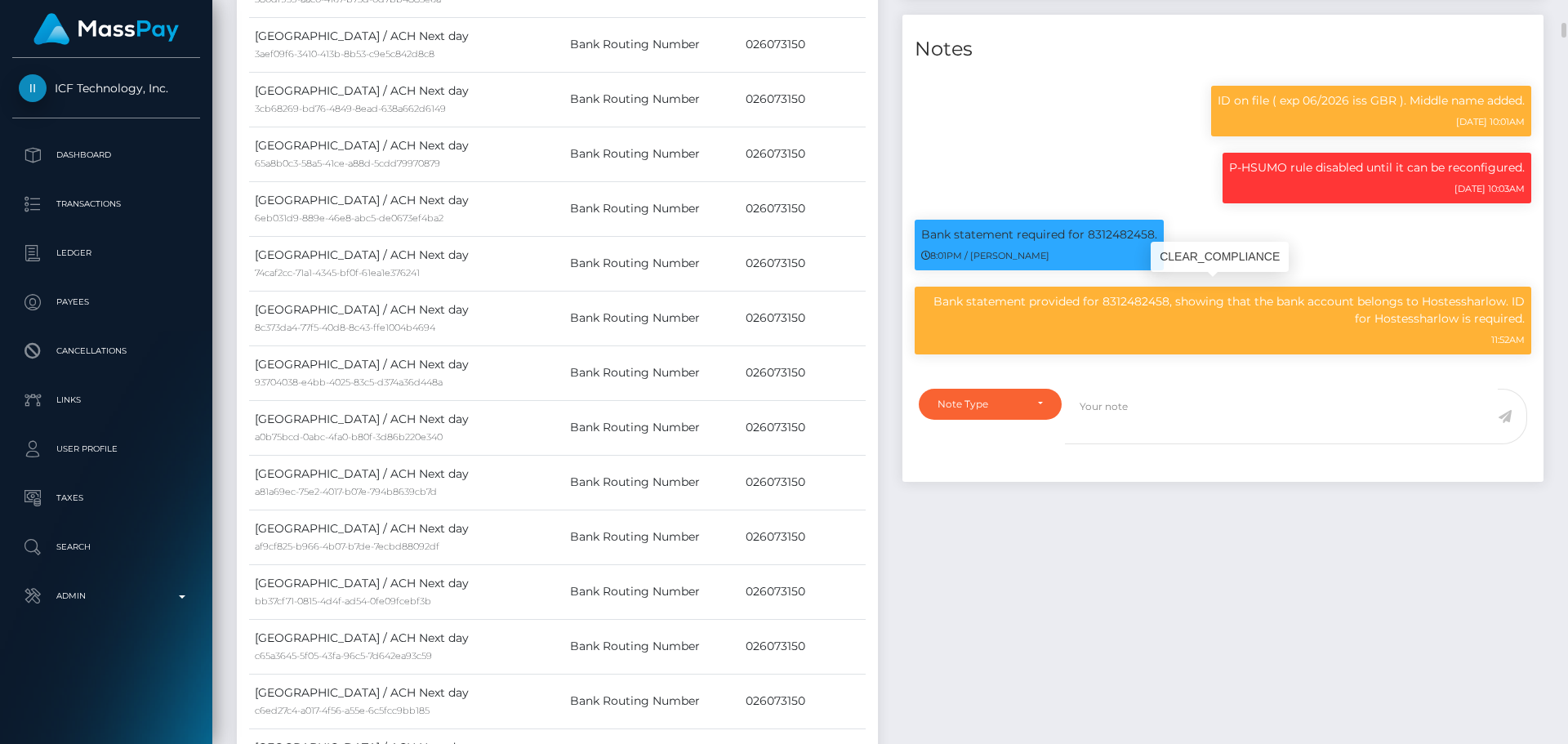
scroll to position [196, 419]
click at [1102, 243] on p "Bank statement required for 8312482458." at bounding box center [1038, 235] width 236 height 18
copy p "8312482458"
click at [1449, 328] on p "Bank statement provided for 8312482458, showing that the bank account belongs t…" at bounding box center [1222, 310] width 603 height 34
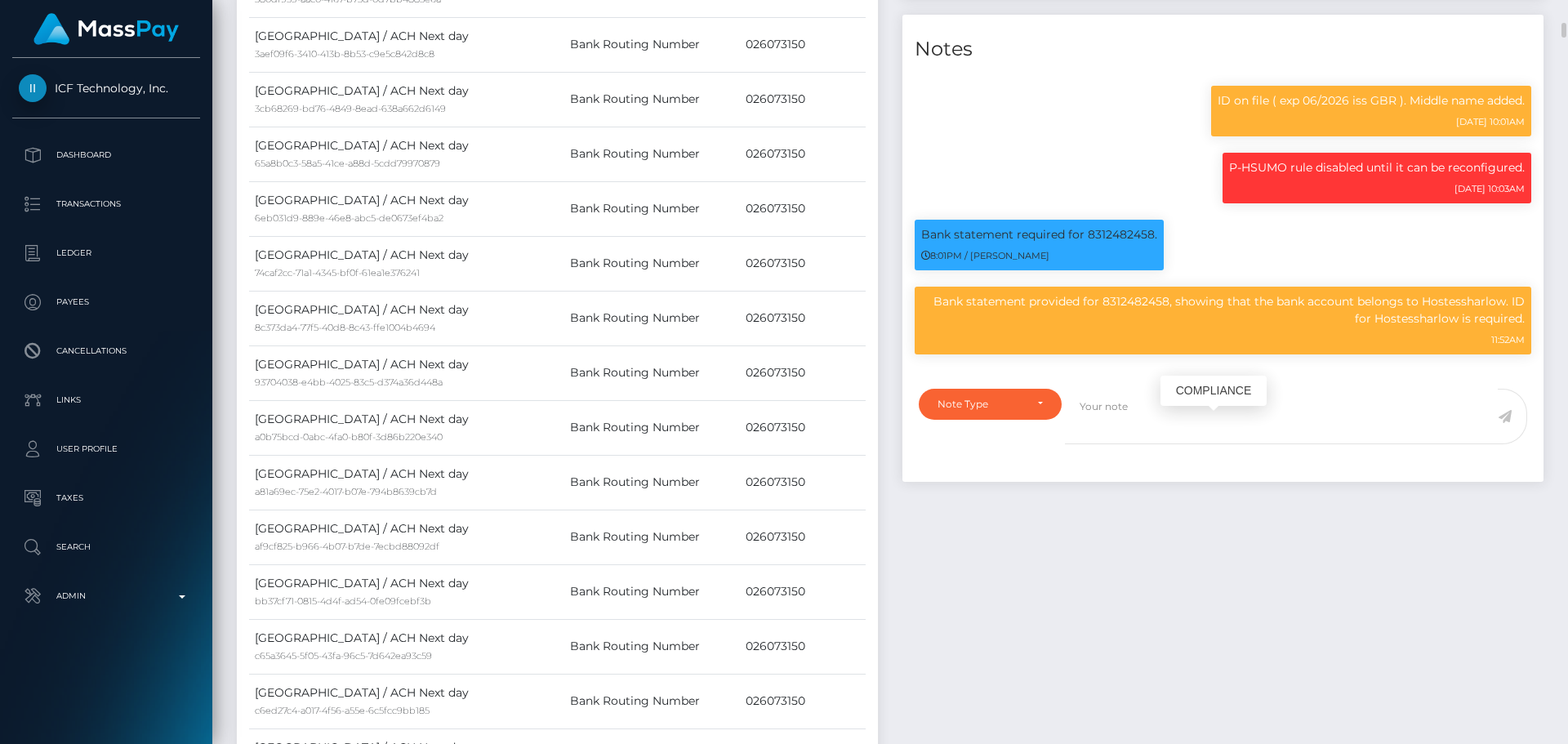
click at [1449, 328] on p "Bank statement provided for 8312482458, showing that the bank account belongs t…" at bounding box center [1222, 310] width 603 height 34
copy p "Hostessharlow"
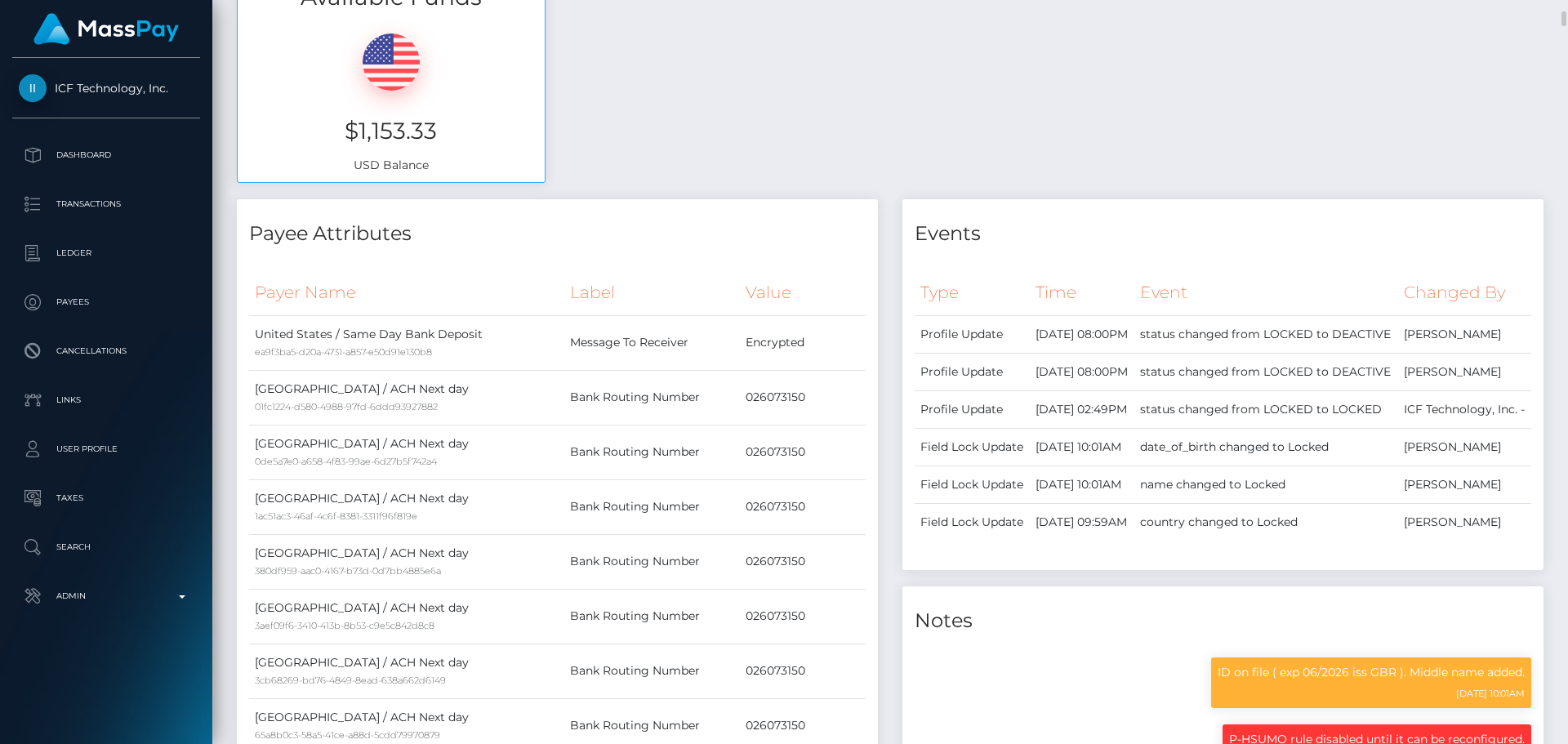
scroll to position [0, 0]
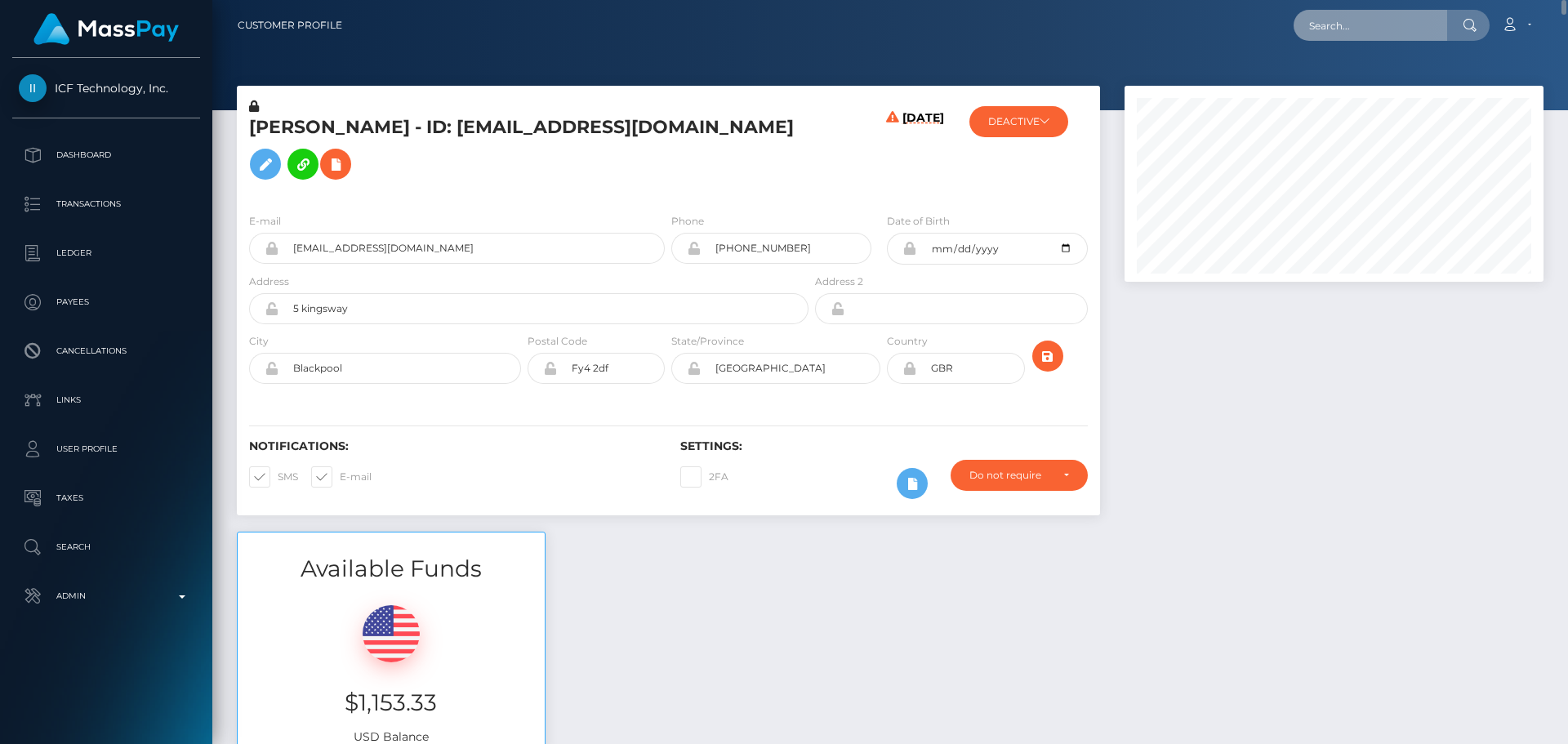
click at [1348, 22] on input "text" at bounding box center [1370, 25] width 153 height 31
paste input "429921921962881024"
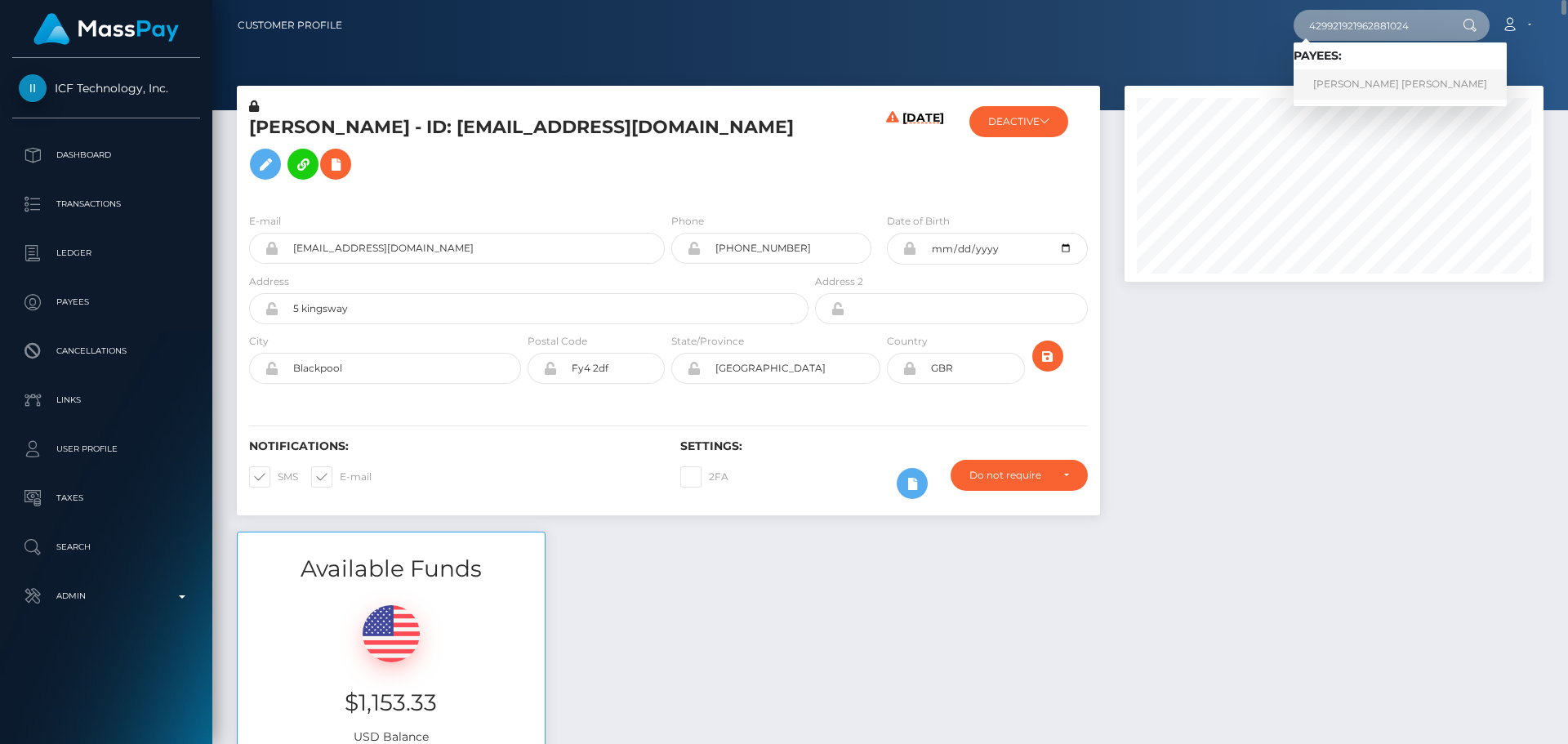
type input "429921921962881024"
click at [1335, 81] on link "FABIANA KARELYS CAMACARO JUAREZ" at bounding box center [1400, 84] width 213 height 30
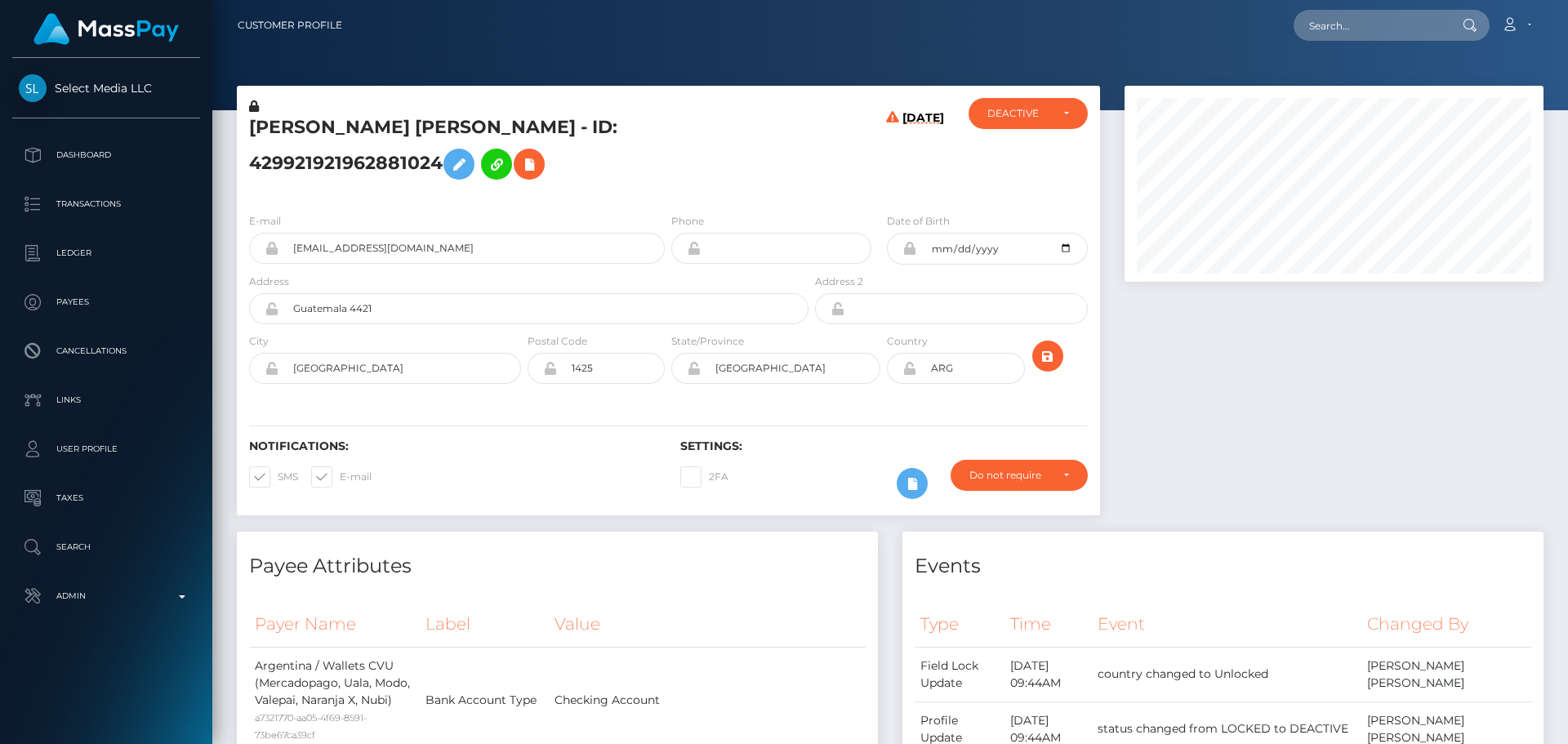
scroll to position [196, 419]
click at [1187, 428] on div at bounding box center [1333, 309] width 443 height 446
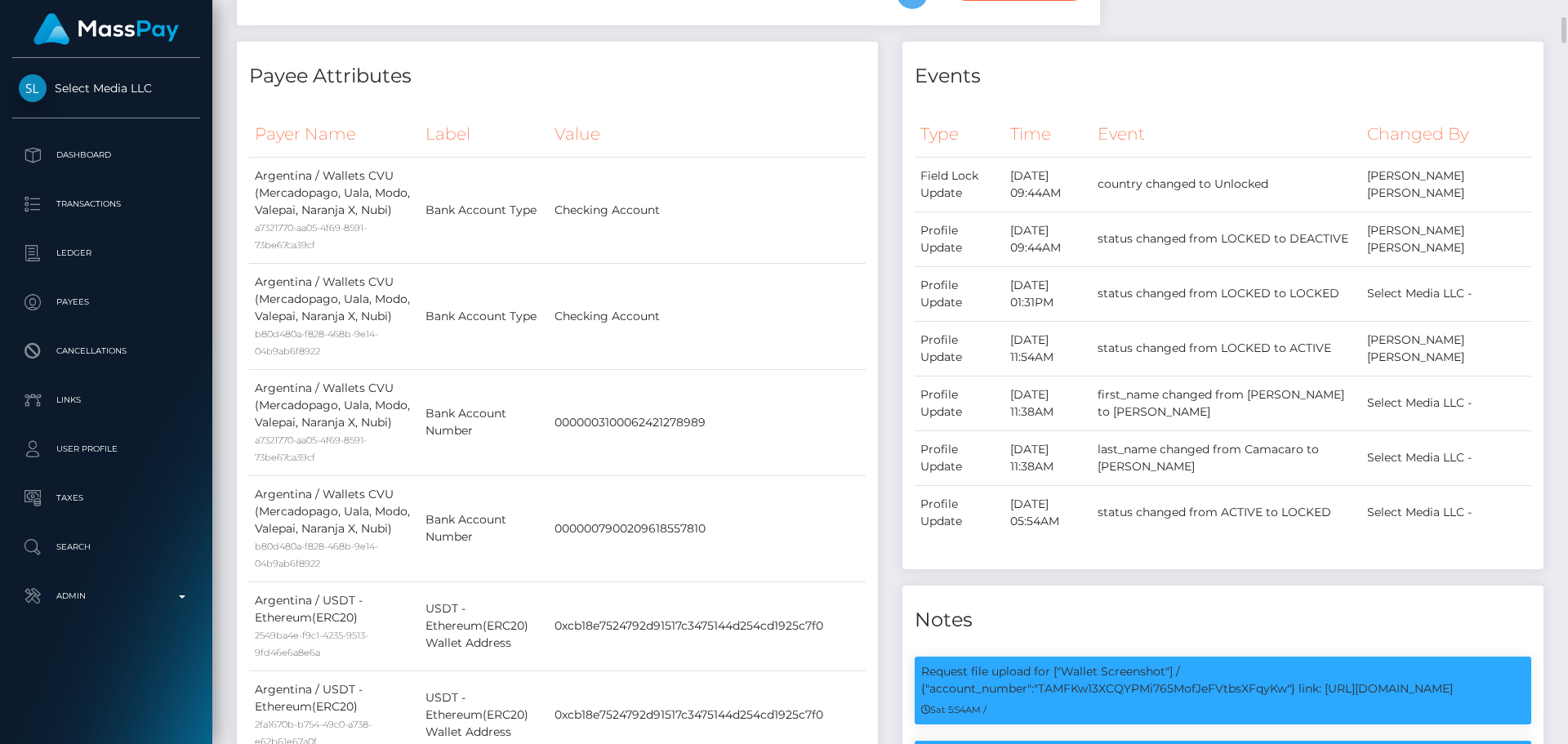
scroll to position [0, 0]
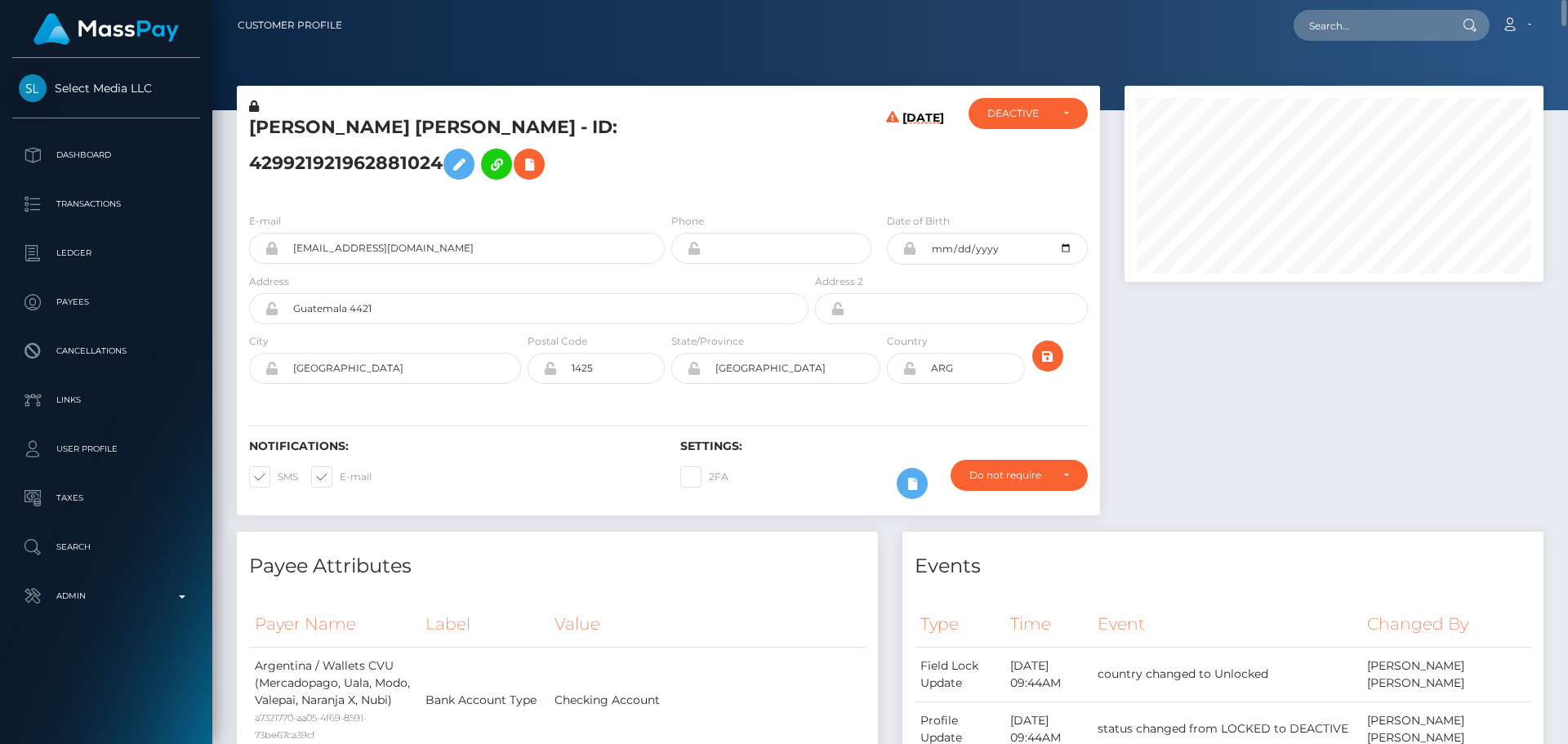
click at [275, 114] on div "[PERSON_NAME] [PERSON_NAME] - ID: 429921921962881024" at bounding box center [524, 149] width 575 height 102
click at [280, 124] on h5 "[PERSON_NAME] [PERSON_NAME] - ID: 429921921962881024" at bounding box center [524, 152] width 550 height 72
copy h5 "FABIANA"
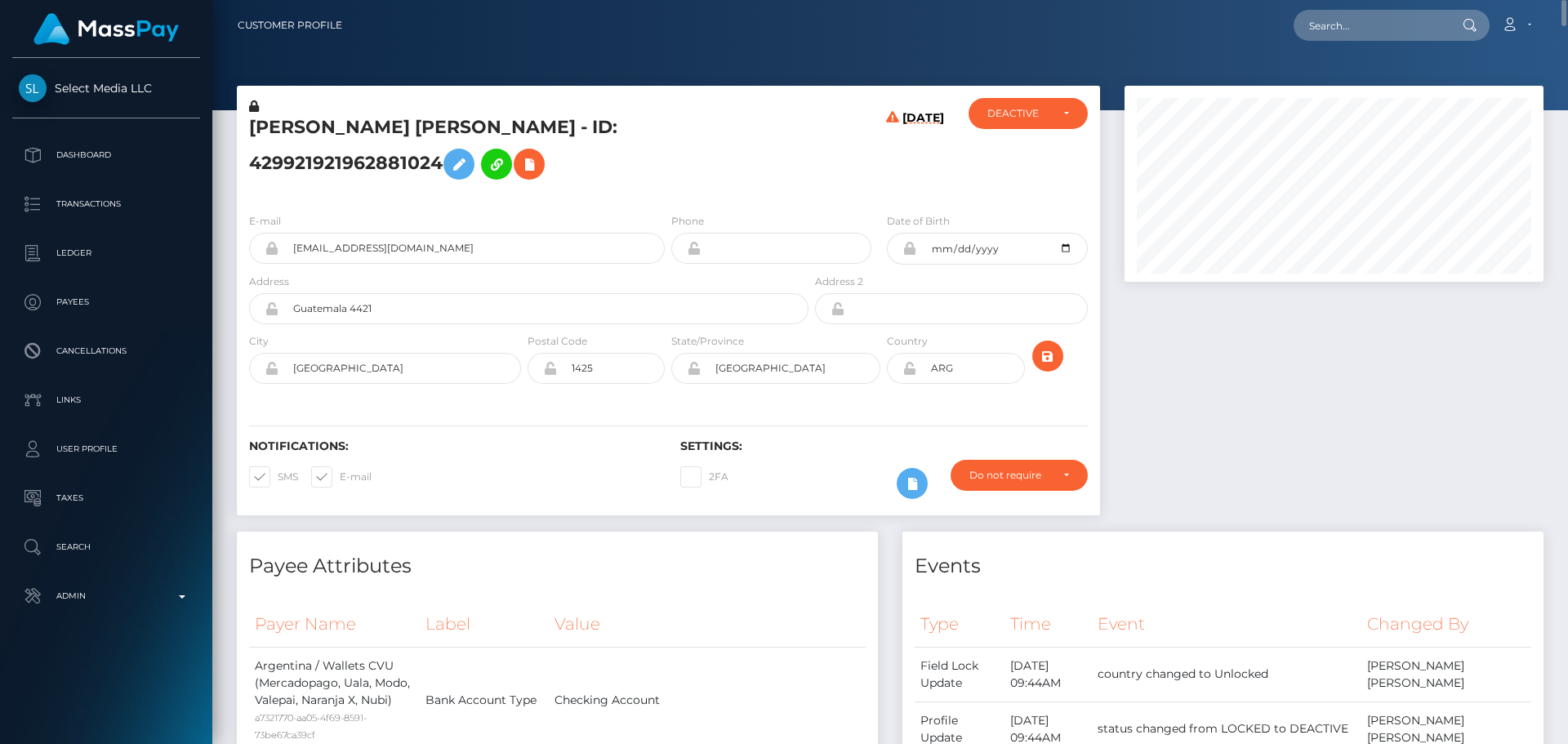
click at [587, 131] on h5 "[PERSON_NAME] [PERSON_NAME] - ID: 429921921962881024" at bounding box center [524, 152] width 550 height 72
copy h5 "JUAREZ"
click at [846, 200] on div "E-mail motherursula20@gmail.com Phone 1998-07-20" at bounding box center [668, 300] width 863 height 200
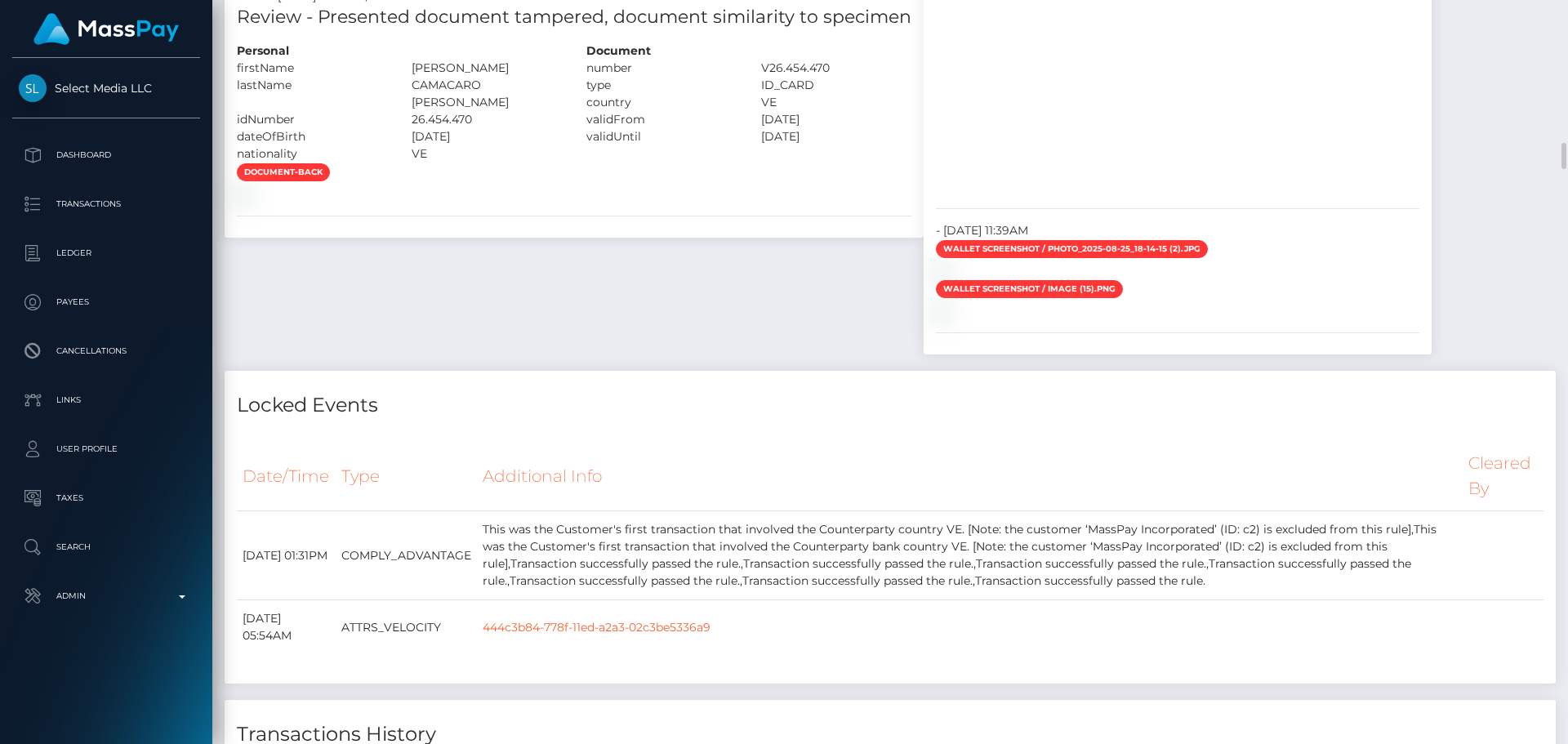
scroll to position [3674, 0]
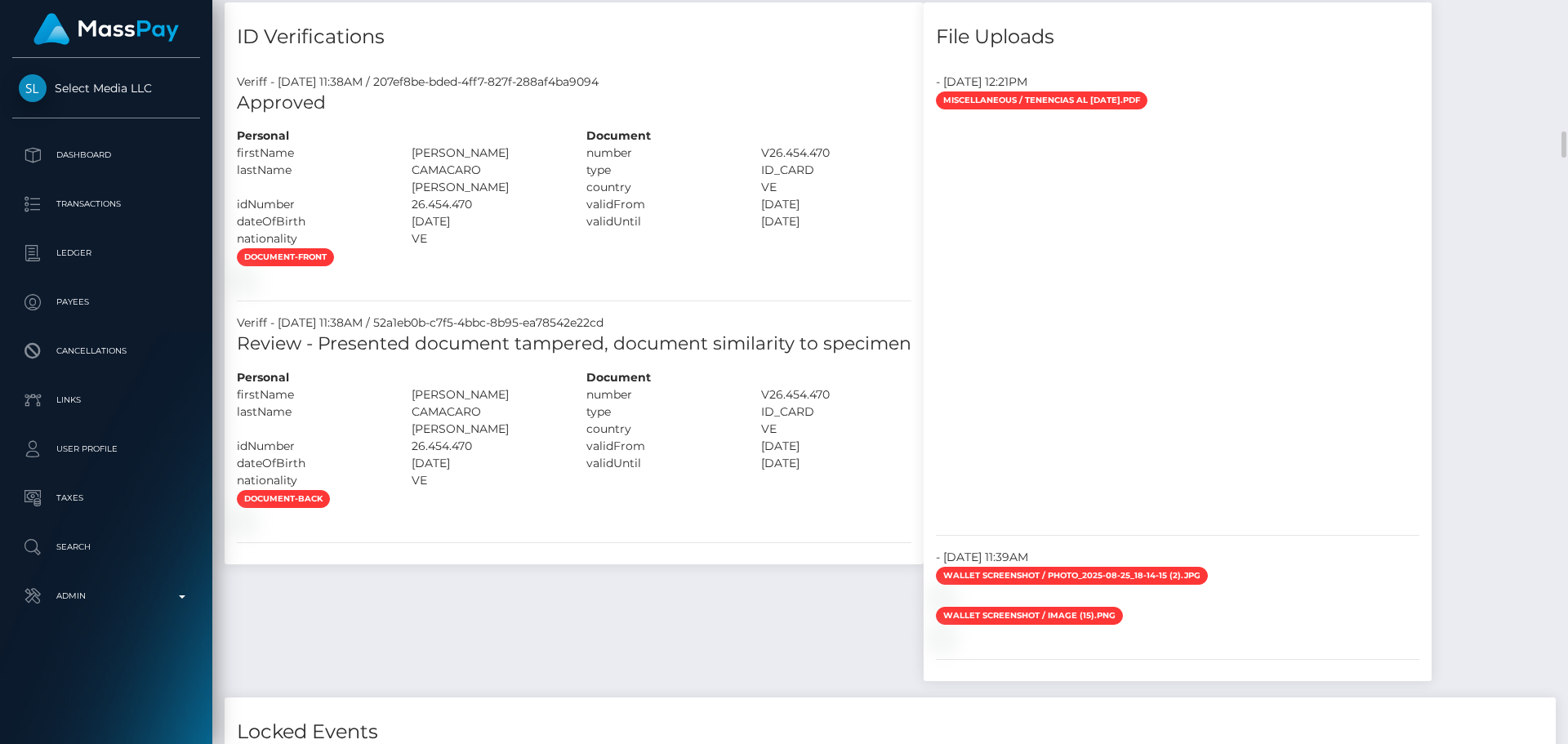
click at [785, 287] on div "document-front" at bounding box center [574, 267] width 699 height 40
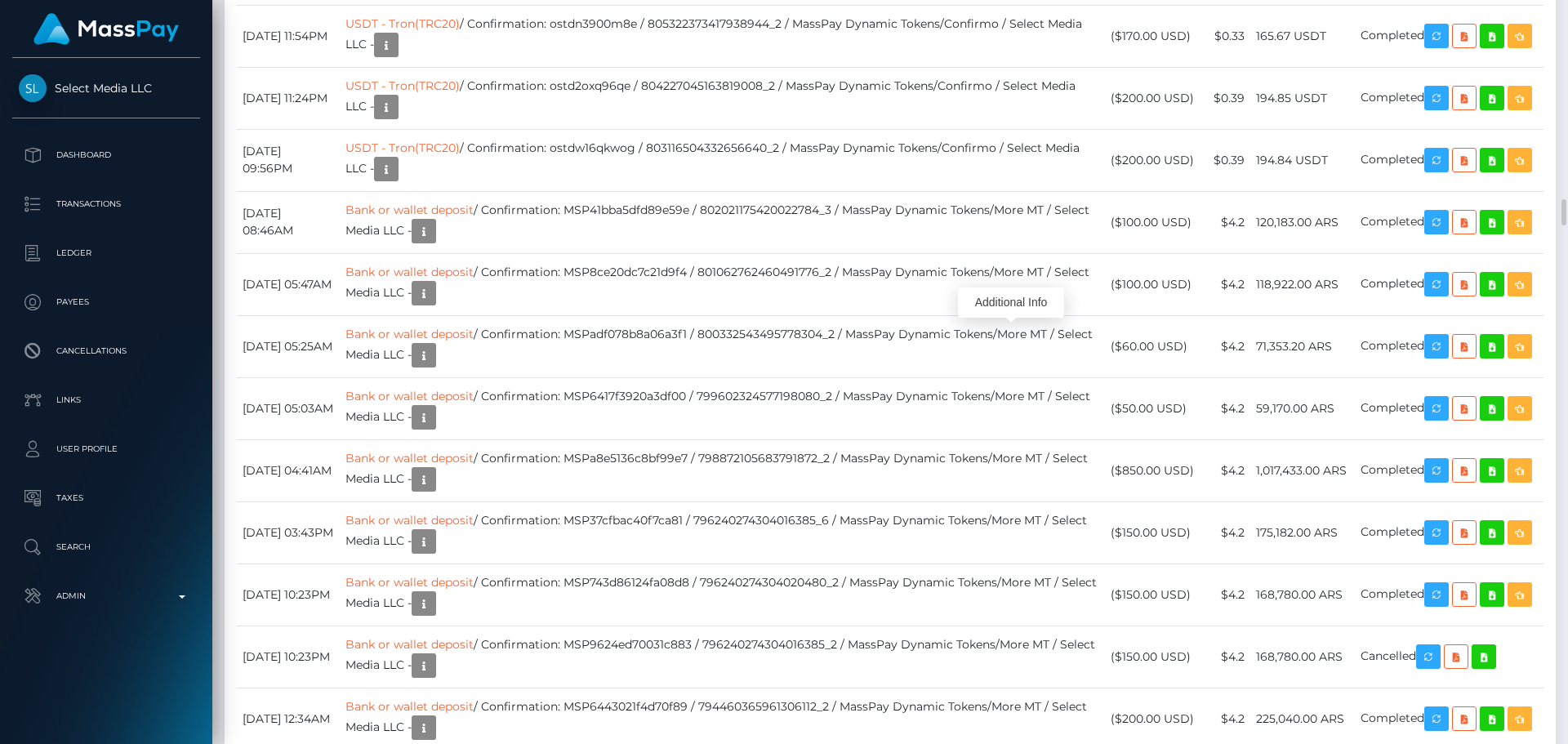
scroll to position [196, 419]
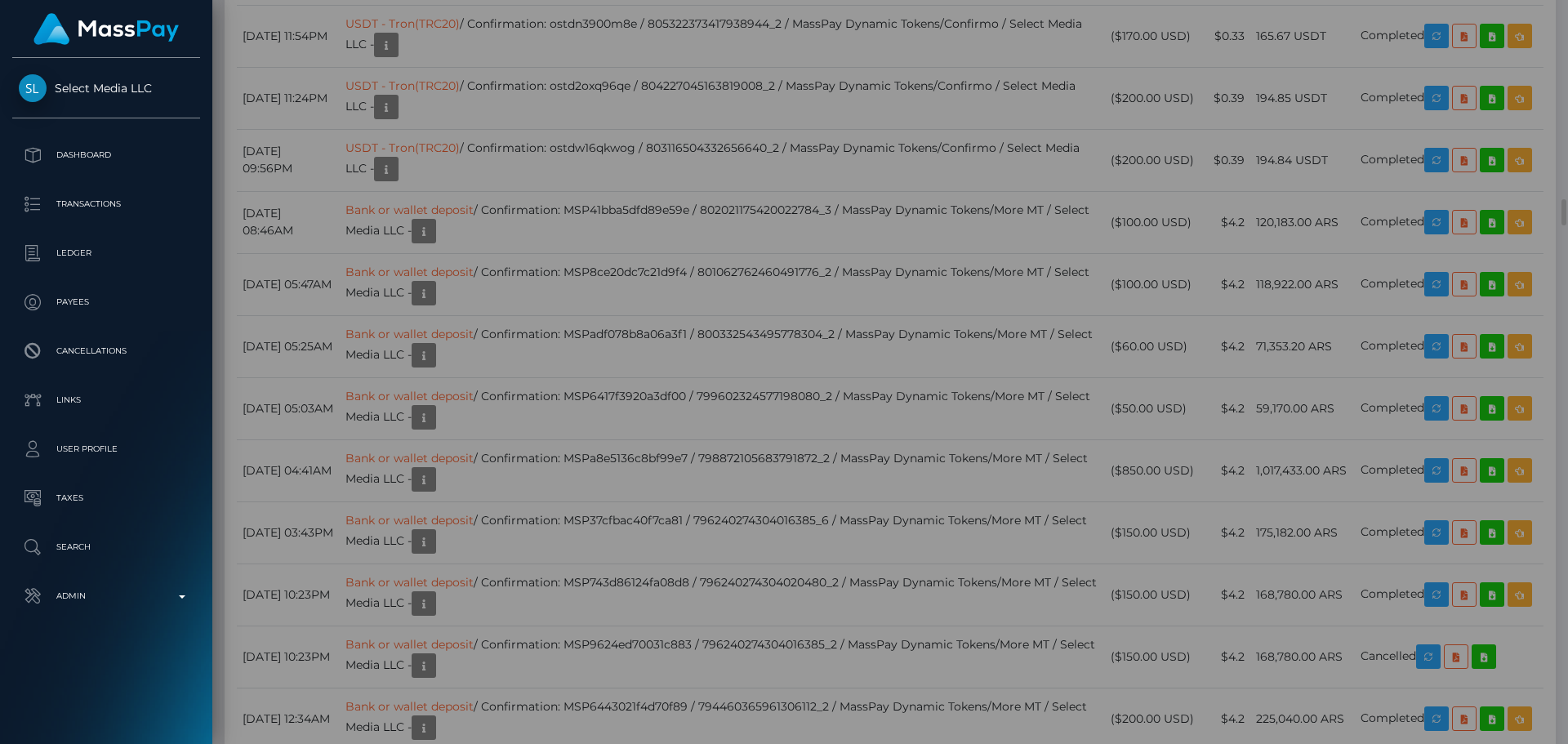
scroll to position [0, 0]
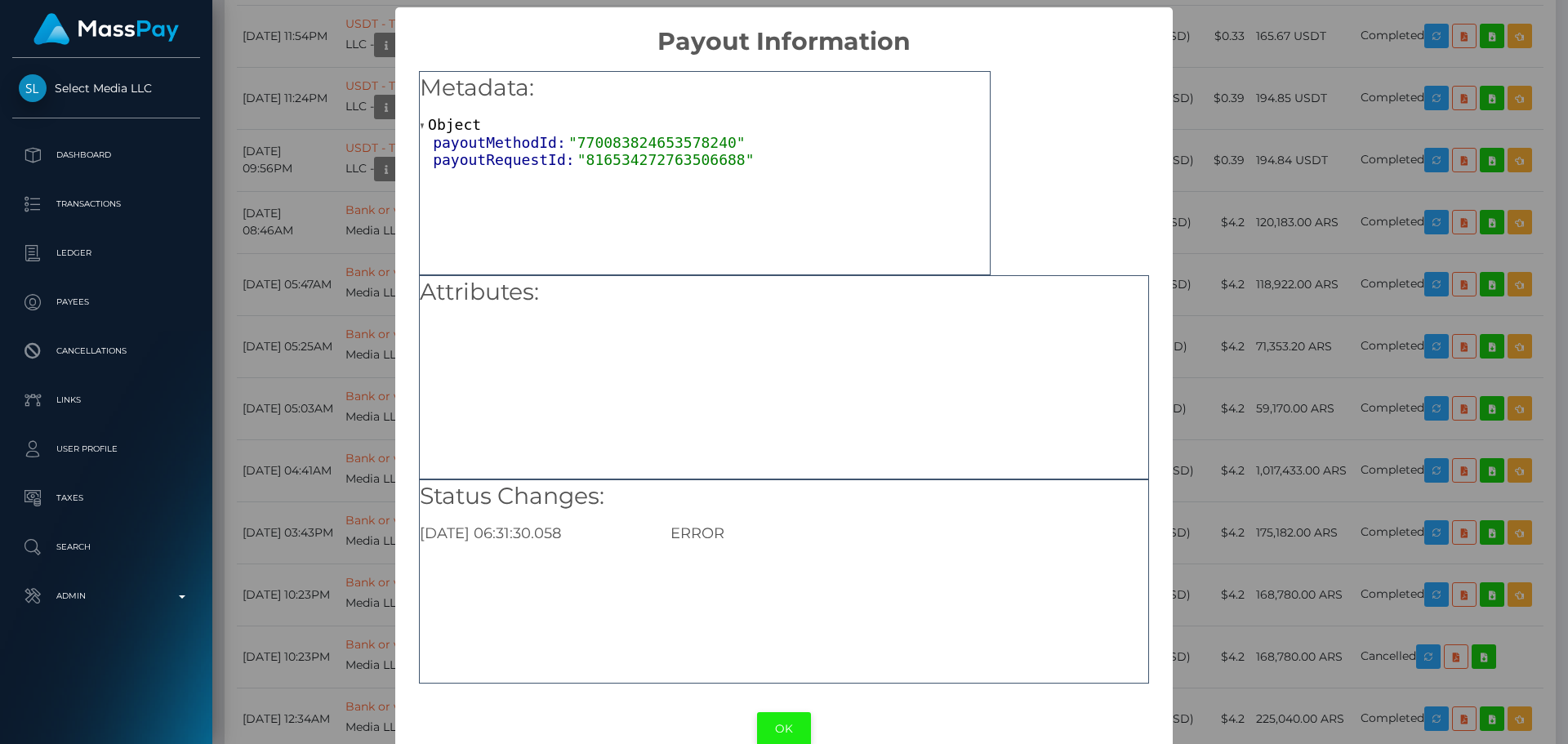
click at [782, 723] on button "OK" at bounding box center [783, 728] width 54 height 33
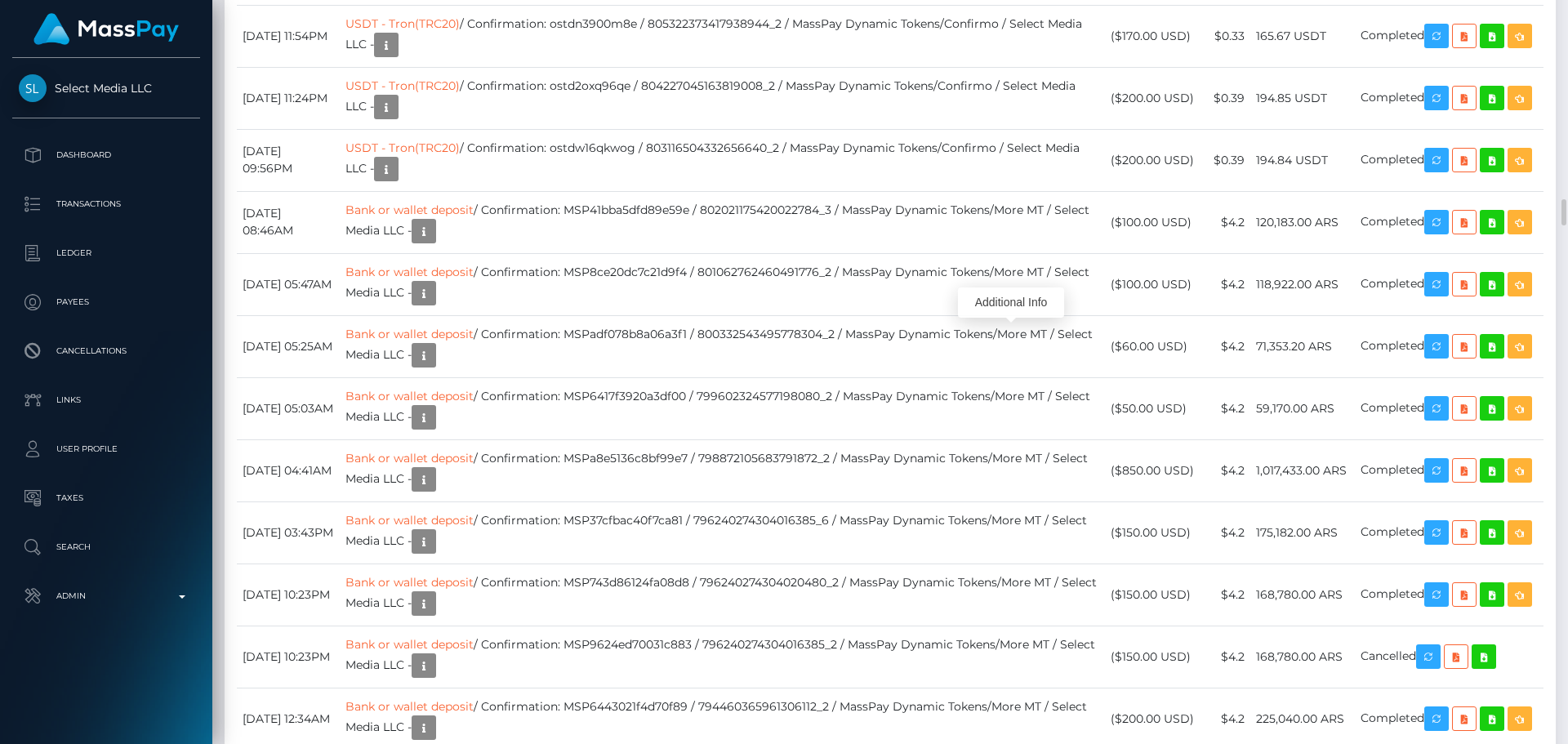
scroll to position [196, 419]
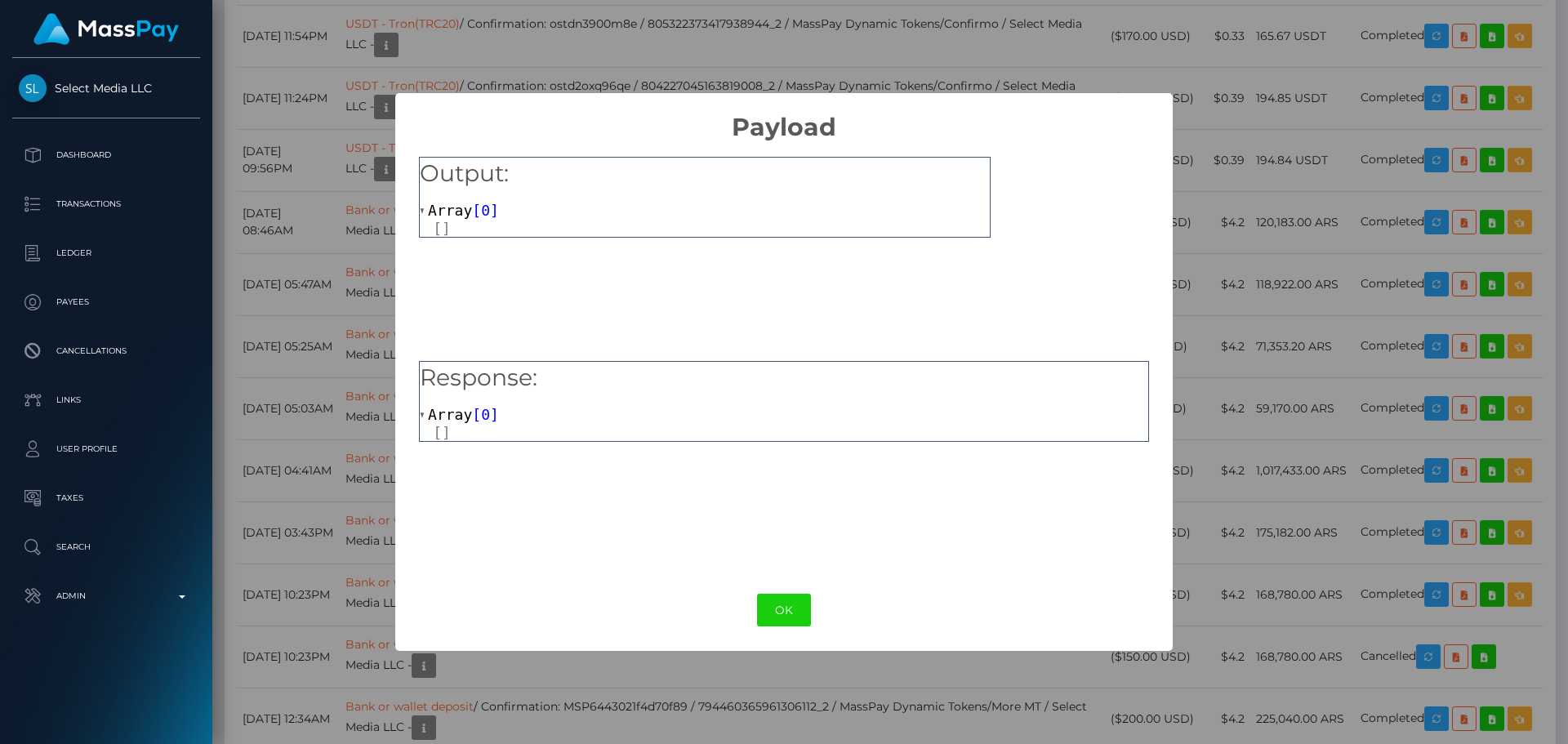
click at [456, 206] on span "Array" at bounding box center [450, 210] width 44 height 18
drag, startPoint x: 780, startPoint y: 610, endPoint x: 750, endPoint y: 538, distance: 78.0
click at [778, 611] on button "OK" at bounding box center [783, 610] width 54 height 33
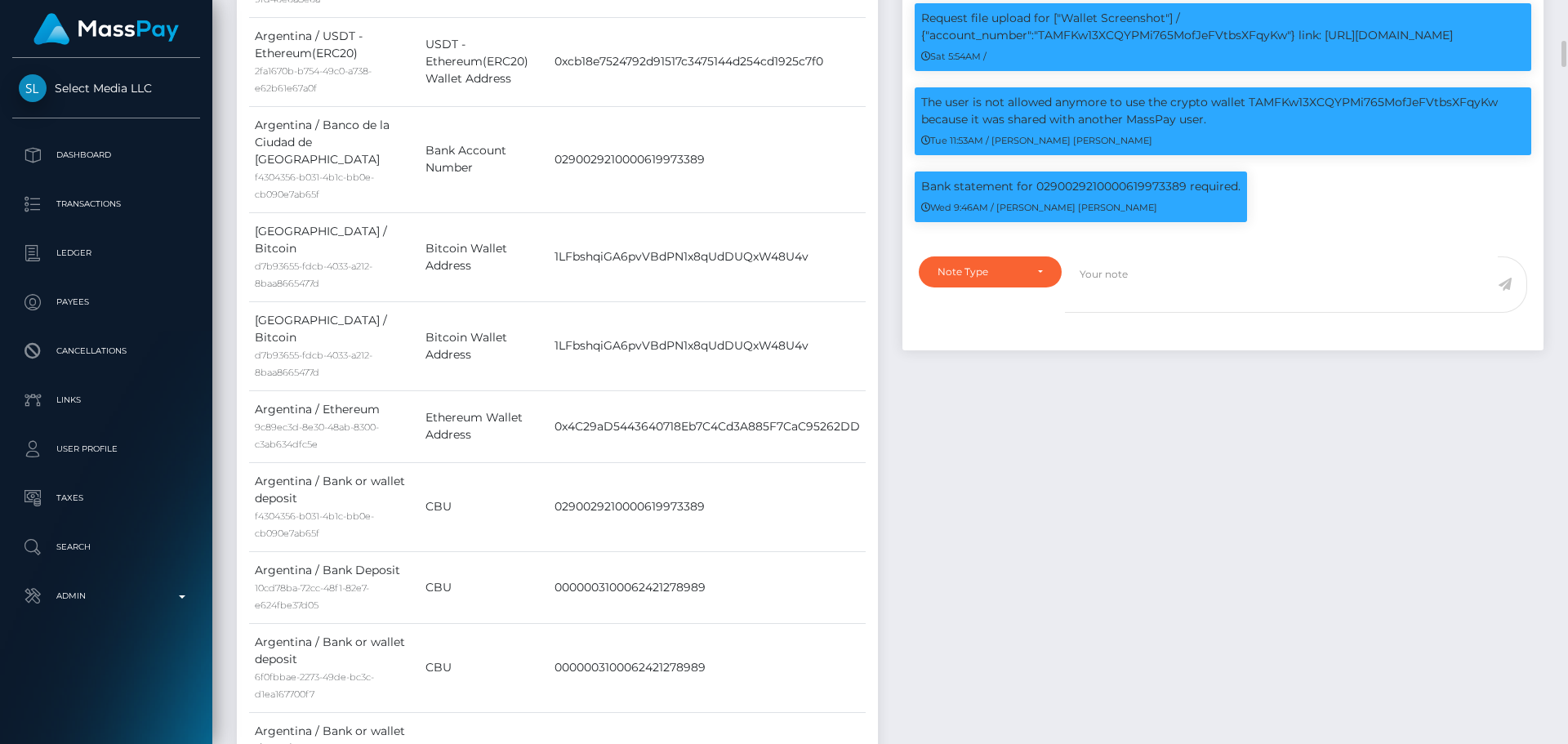
scroll to position [1062, 0]
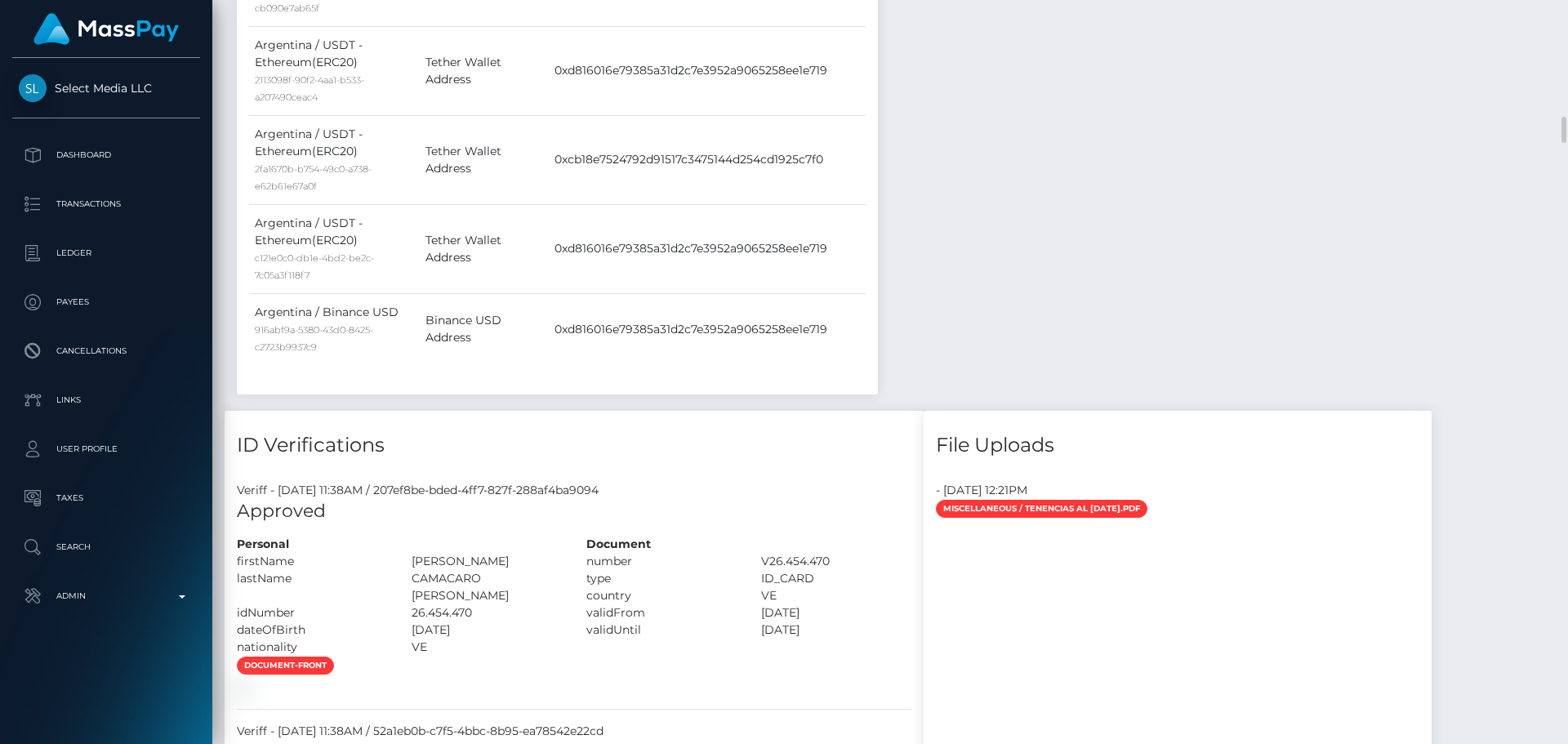
scroll to position [3674, 0]
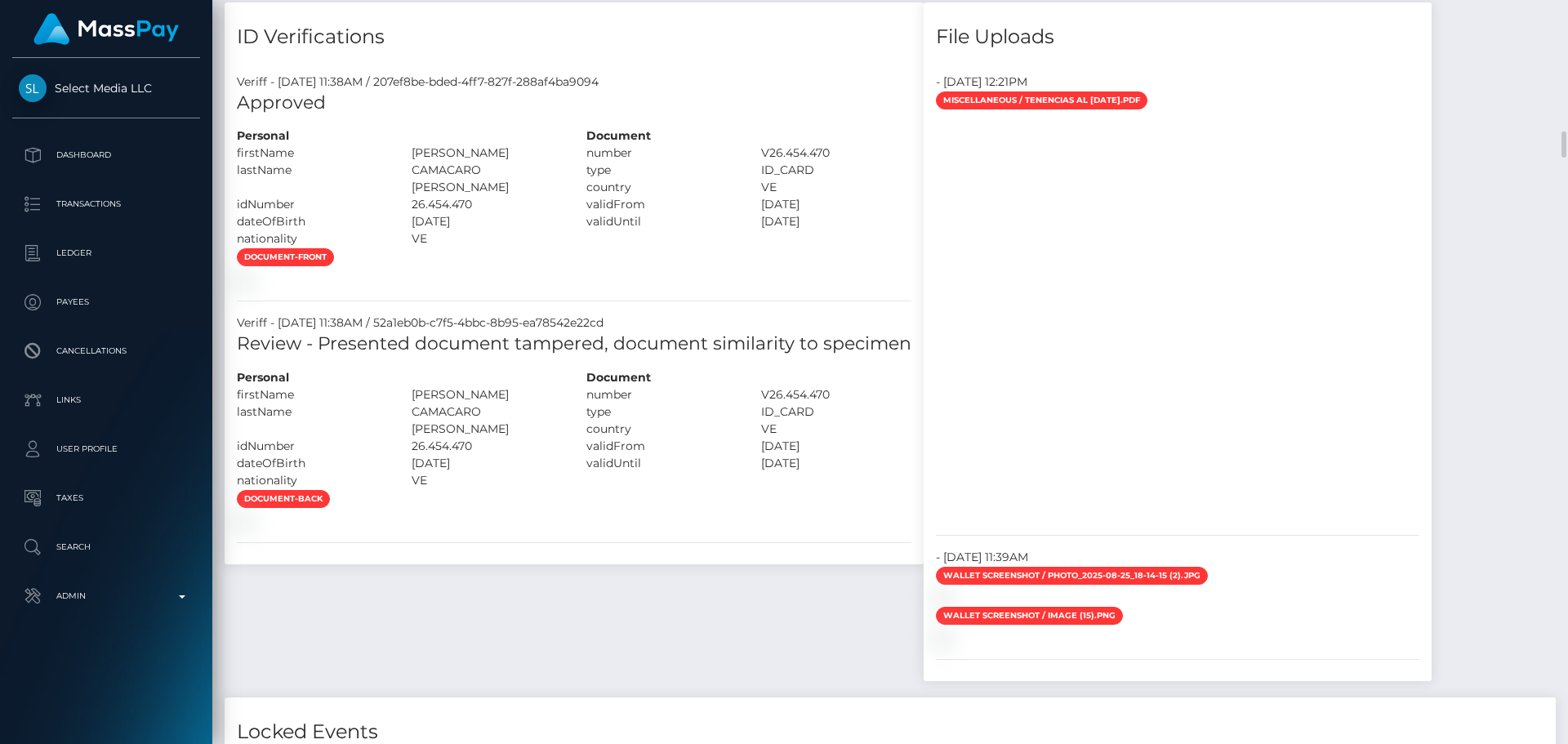
click at [1245, 298] on div at bounding box center [1177, 318] width 507 height 409
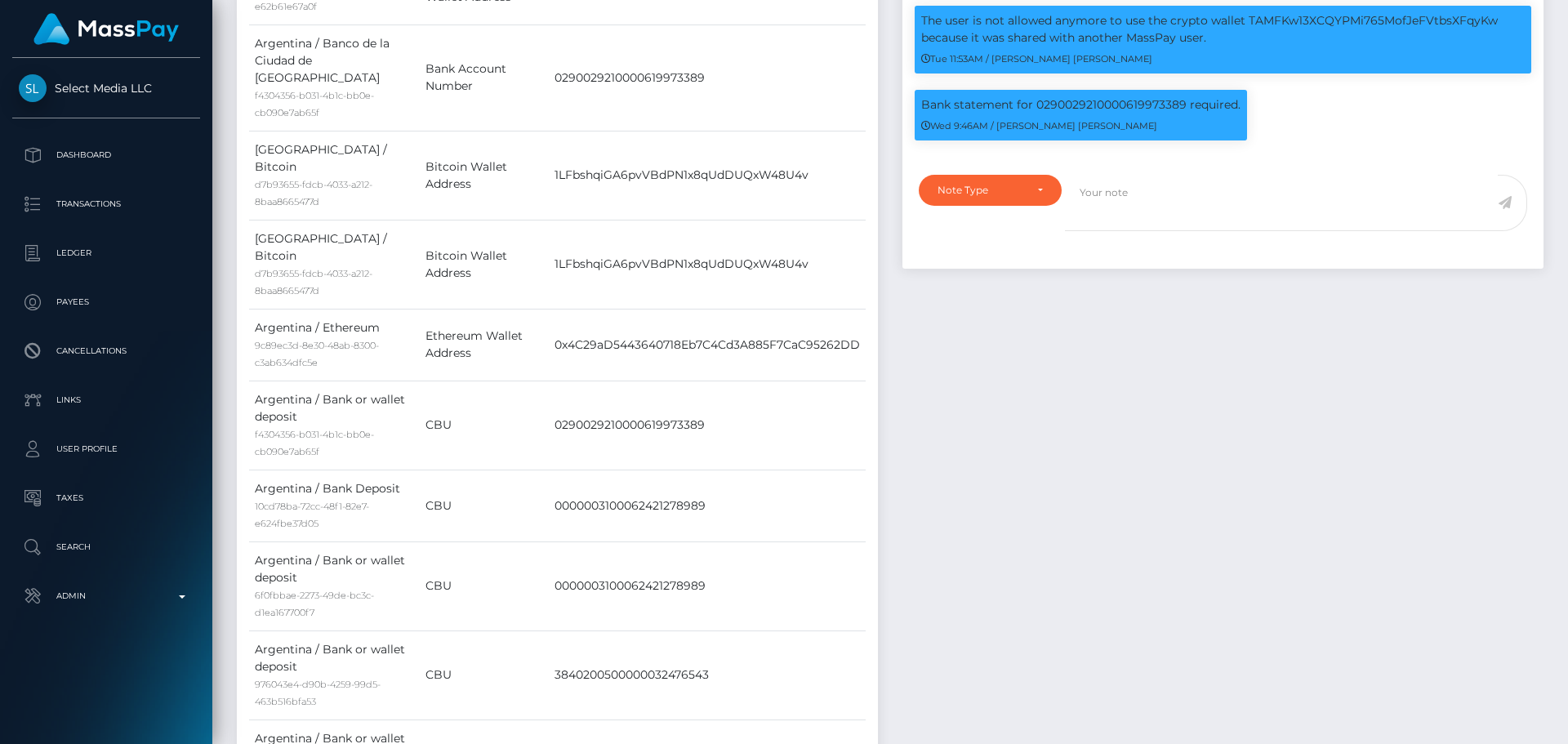
scroll to position [980, 0]
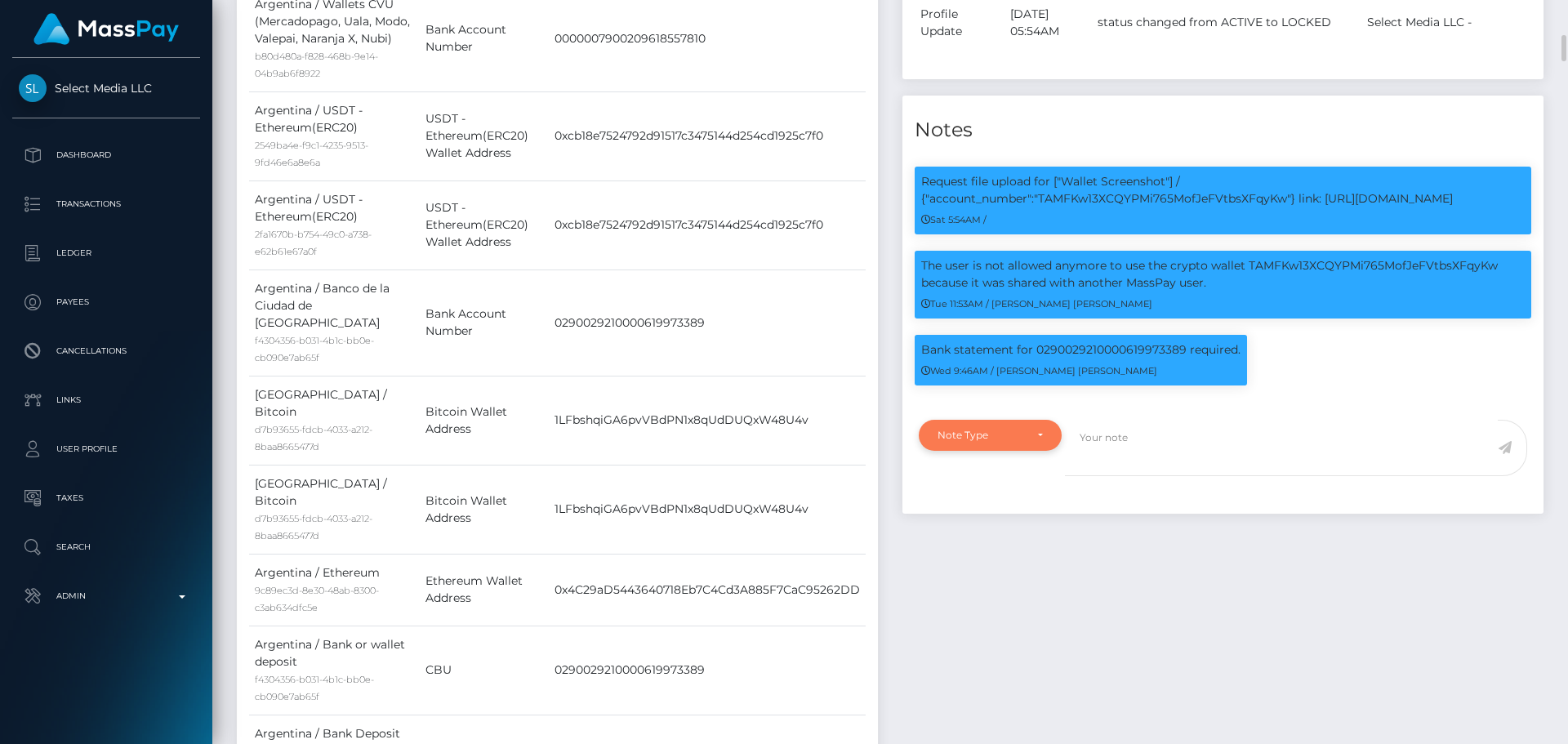
click at [1010, 451] on div "Note Type" at bounding box center [990, 435] width 143 height 31
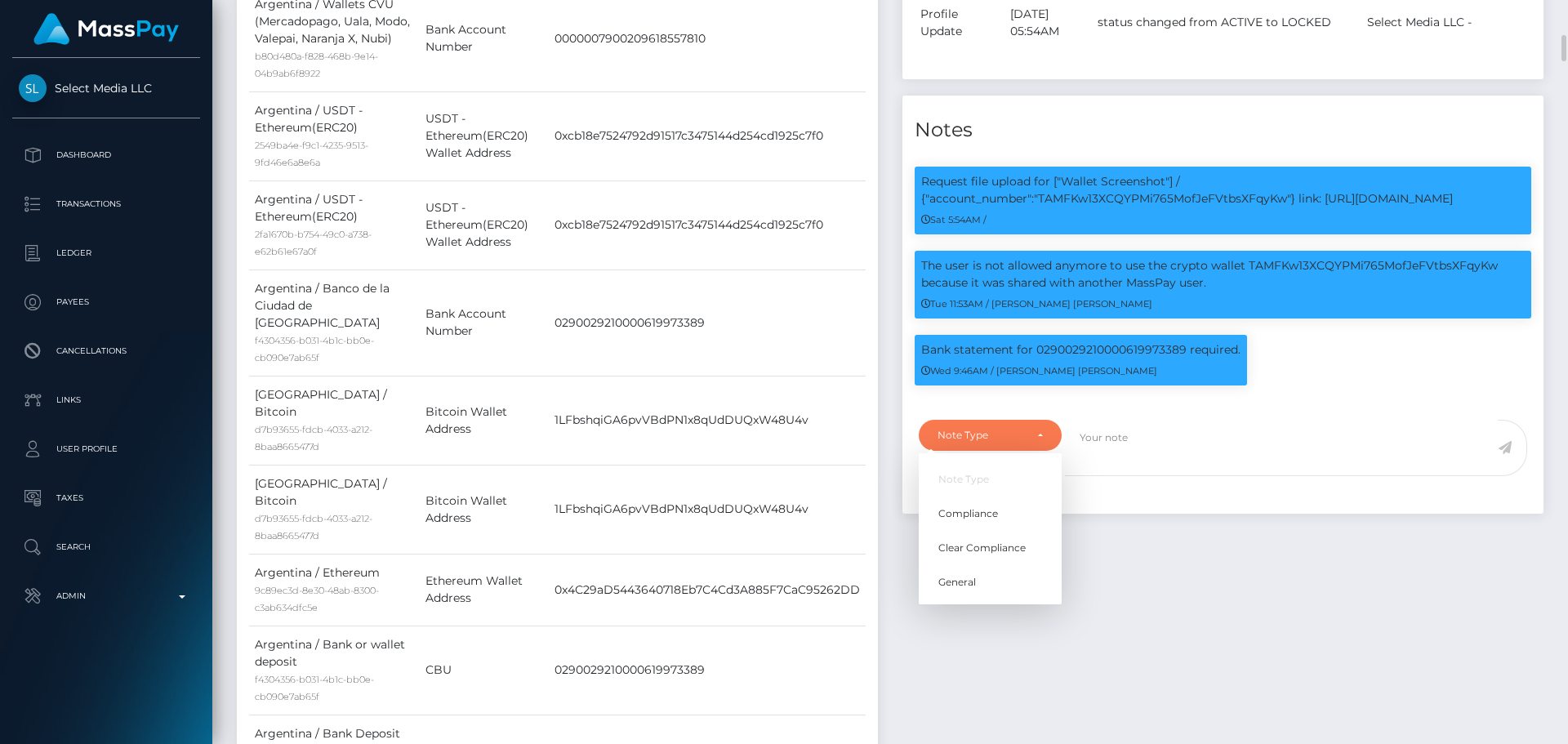
scroll to position [196, 419]
click at [984, 521] on span "Compliance" at bounding box center [968, 513] width 60 height 15
select select "COMPLIANCE"
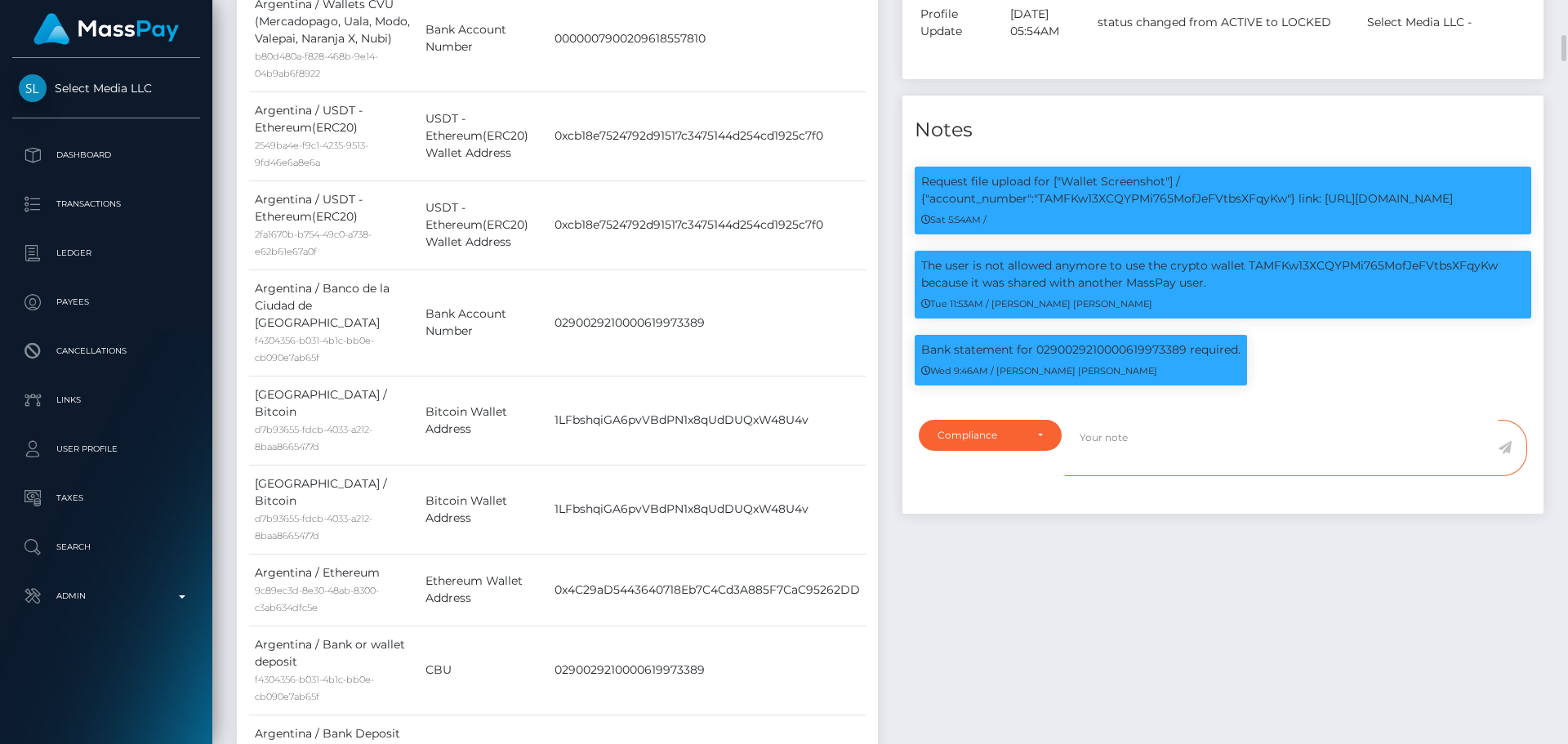
click at [1164, 476] on textarea at bounding box center [1281, 448] width 433 height 57
type textarea "ID on file for"
drag, startPoint x: 1171, startPoint y: 473, endPoint x: 1040, endPoint y: 471, distance: 131.0
click at [1040, 471] on div "Note Type Compliance Clear Compliance General Compliance Note Type Compliance C…" at bounding box center [1222, 458] width 632 height 76
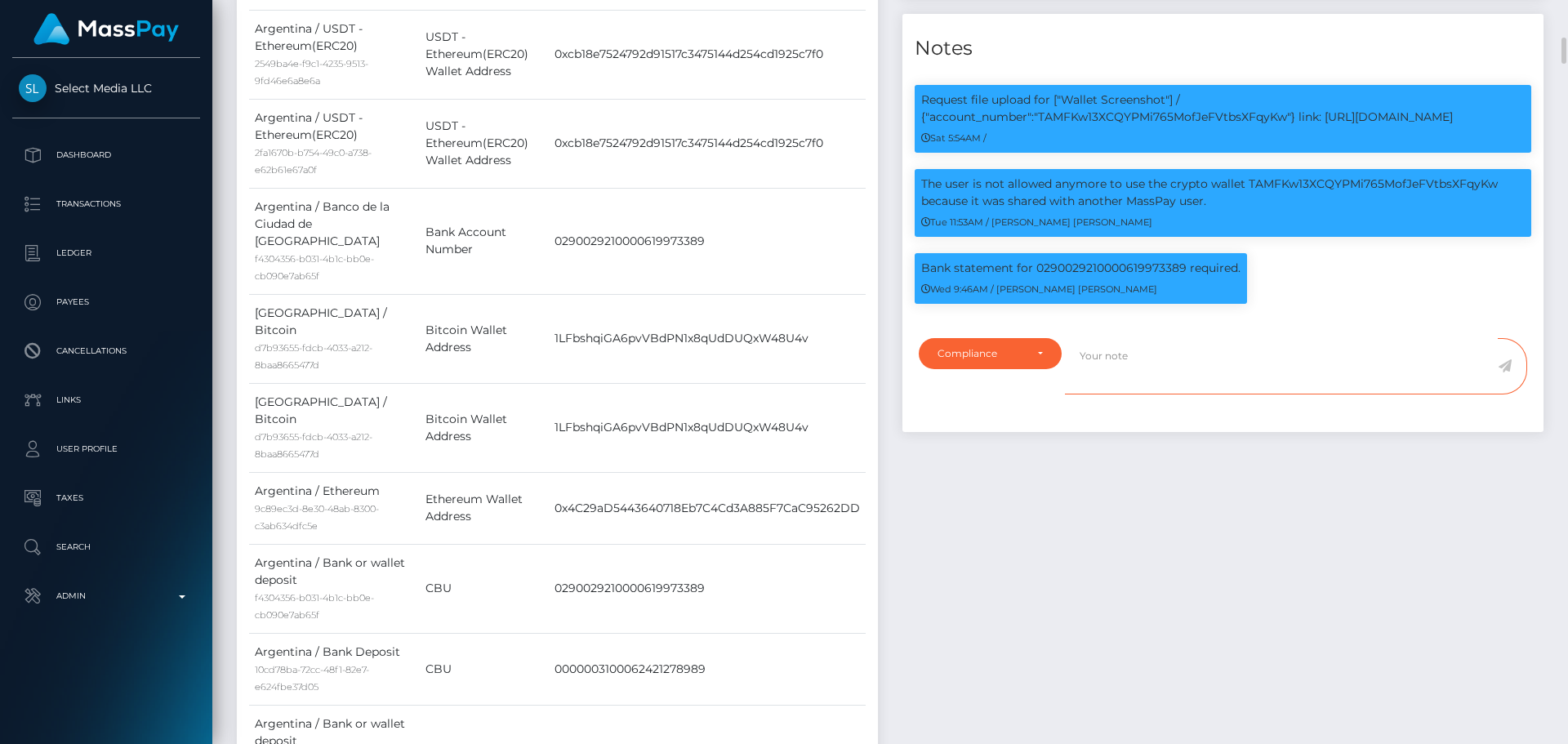
click at [1196, 394] on textarea at bounding box center [1281, 367] width 433 height 57
paste textarea "Bank statement provided for showing that the bank account belongs to Heather Ni…"
type textarea "Bank statement provided for showing that the bank account belongs to Heather Ni…"
click at [1043, 369] on div "Compliance" at bounding box center [990, 354] width 143 height 31
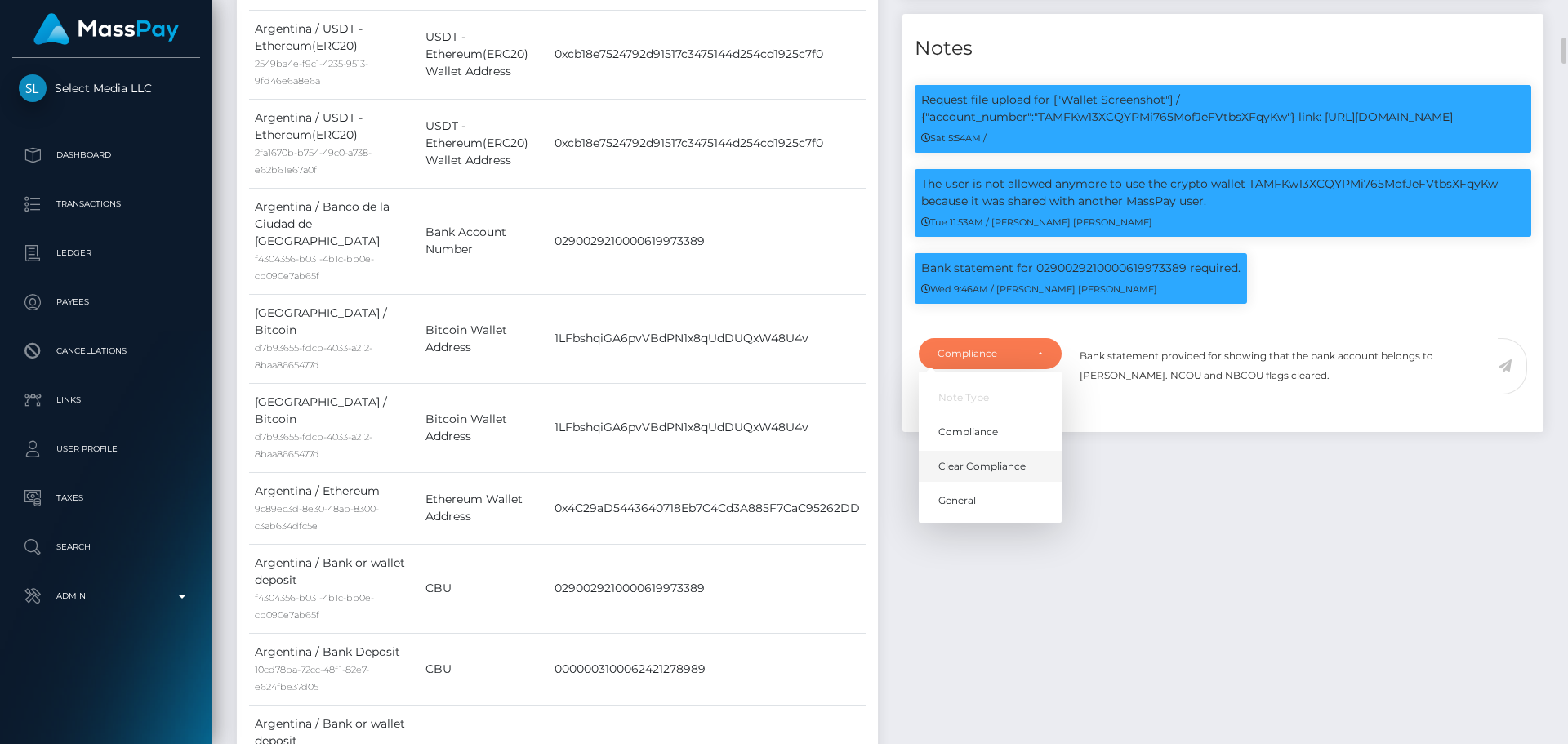
click at [991, 473] on span "Clear Compliance" at bounding box center [981, 465] width 87 height 15
select select "CLEAR_COMPLIANCE"
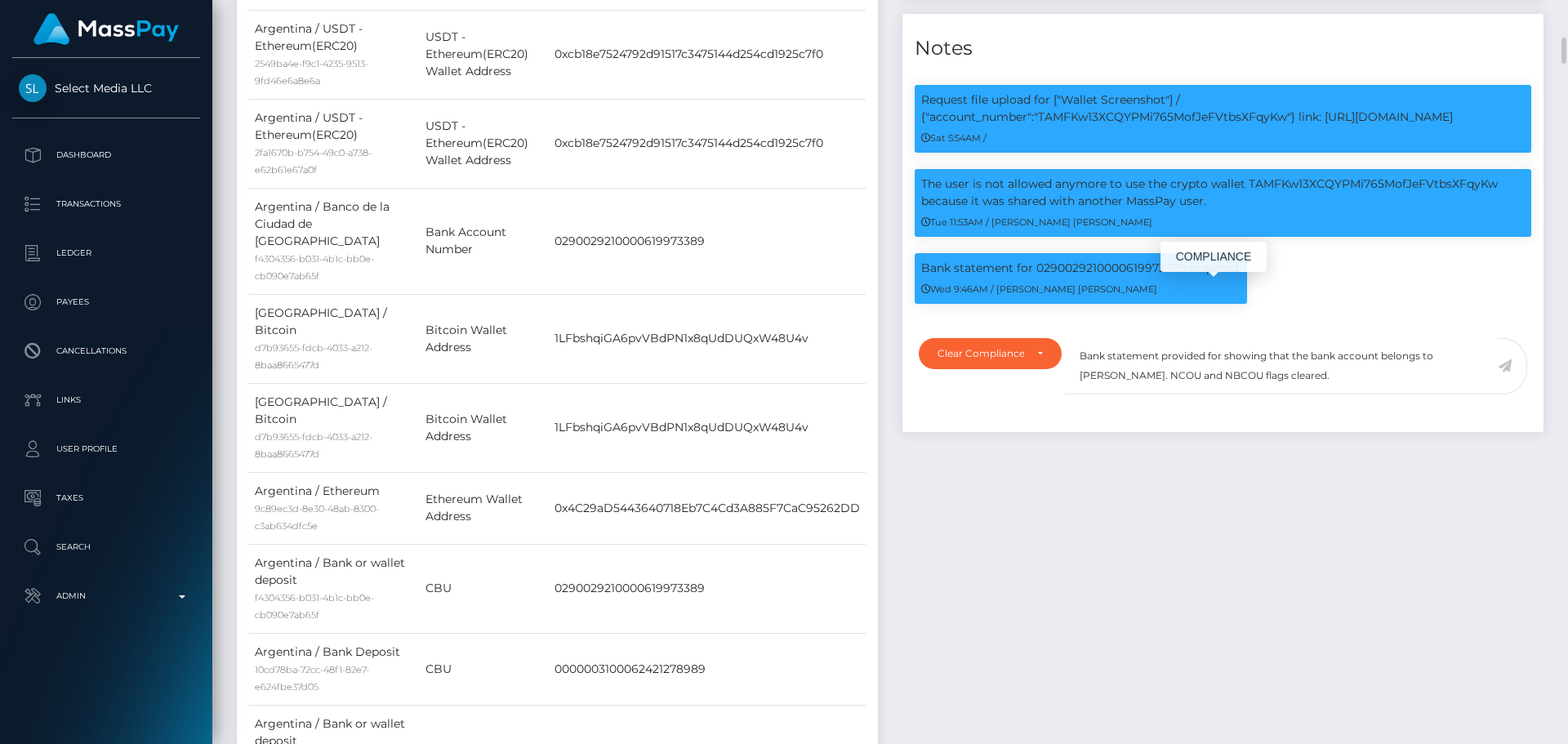
click at [1102, 277] on p "Bank statement for 0290029210000619973389 required." at bounding box center [1080, 269] width 320 height 18
copy p "0290029210000619973389"
click at [1219, 379] on textarea "Bank statement provided for showing that the bank account belongs to Heather Ni…" at bounding box center [1281, 367] width 433 height 57
paste textarea "0290029210000619973389"
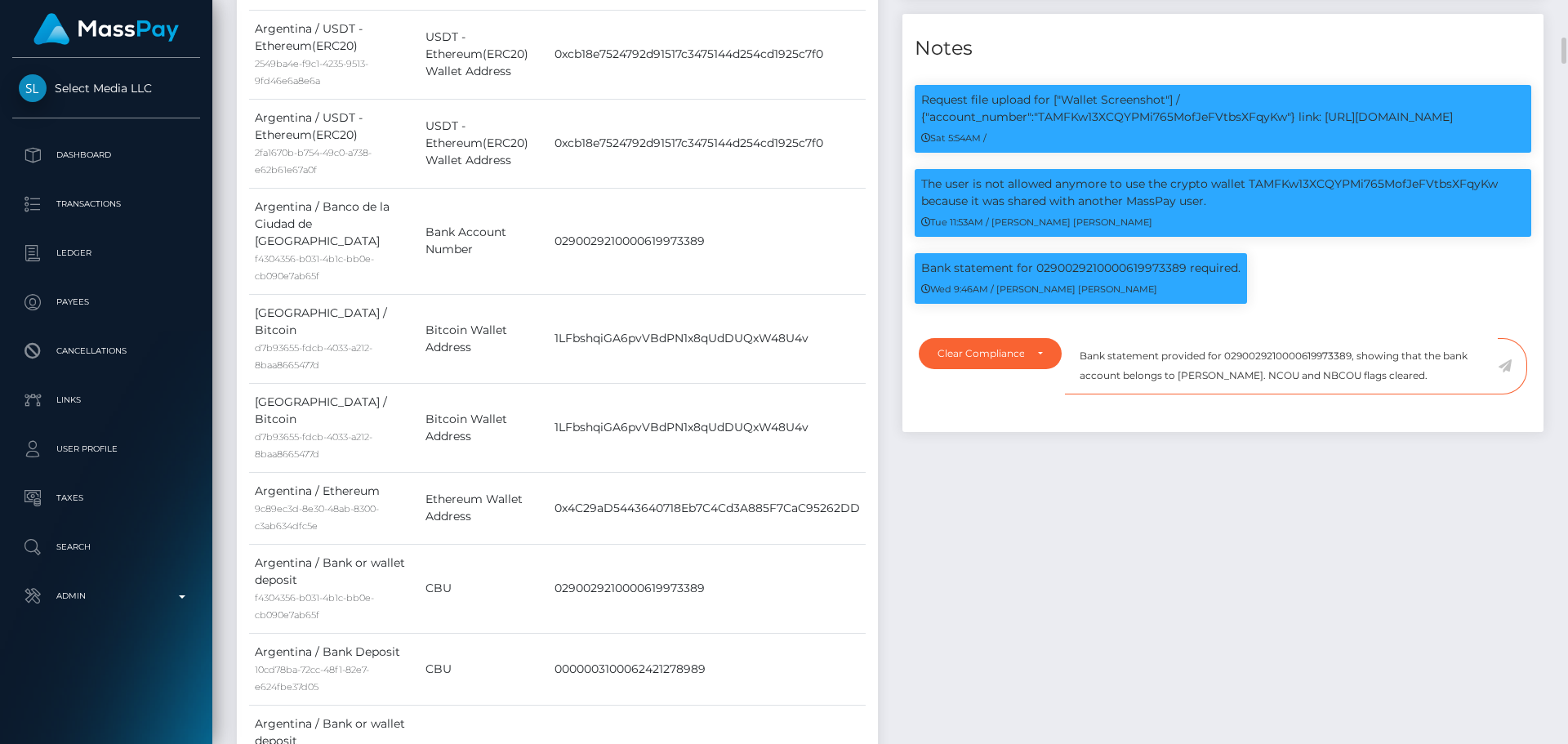
click at [1193, 394] on textarea "Bank statement provided for 0290029210000619973389, showing that the bank accou…" at bounding box center [1281, 367] width 433 height 57
drag, startPoint x: 1193, startPoint y: 399, endPoint x: 1270, endPoint y: 404, distance: 77.2
click at [1270, 394] on textarea "Bank statement provided for 0290029210000619973389, showing that the bank accou…" at bounding box center [1281, 367] width 433 height 57
paste textarea "ROMERO ALVARADO BRANDO STEVEN"
click at [1343, 394] on textarea "Bank statement provided for 0290029210000619973389, showing that the bank accou…" at bounding box center [1281, 367] width 433 height 57
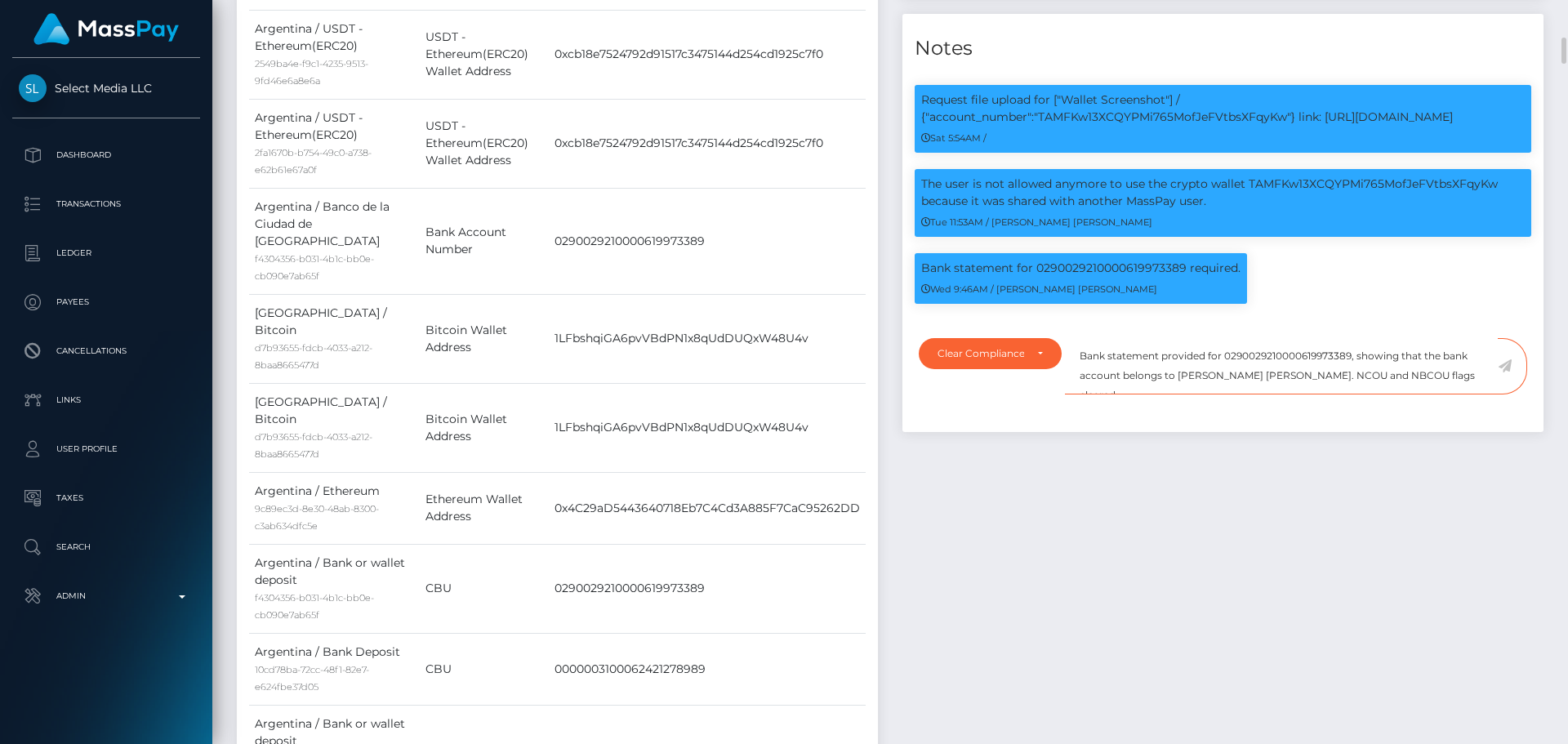
click at [1343, 394] on textarea "Bank statement provided for 0290029210000619973389, showing that the bank accou…" at bounding box center [1281, 367] width 433 height 57
type textarea "Bank statement provided for 0290029210000619973389, showing that the bank accou…"
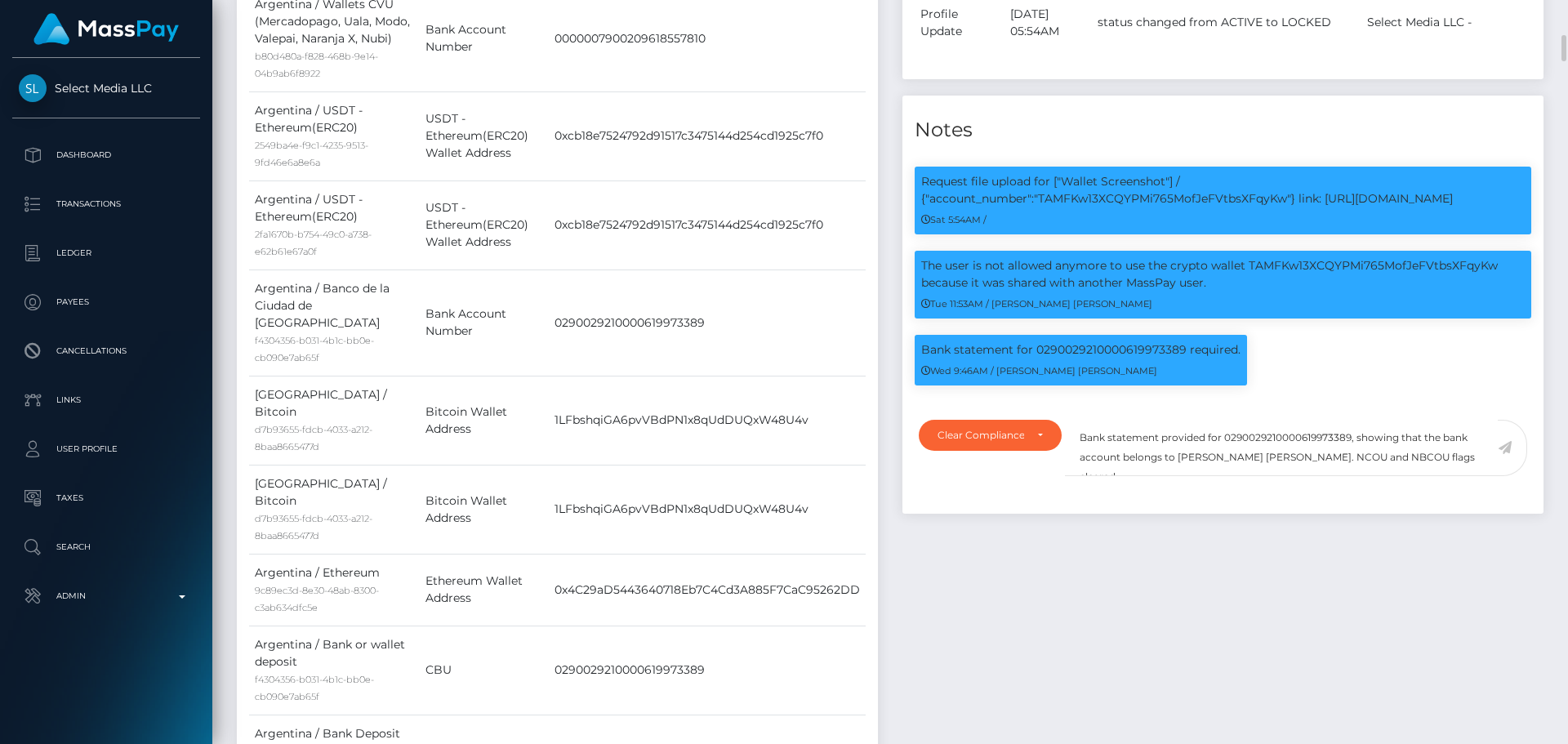
click at [1505, 454] on icon at bounding box center [1504, 447] width 14 height 13
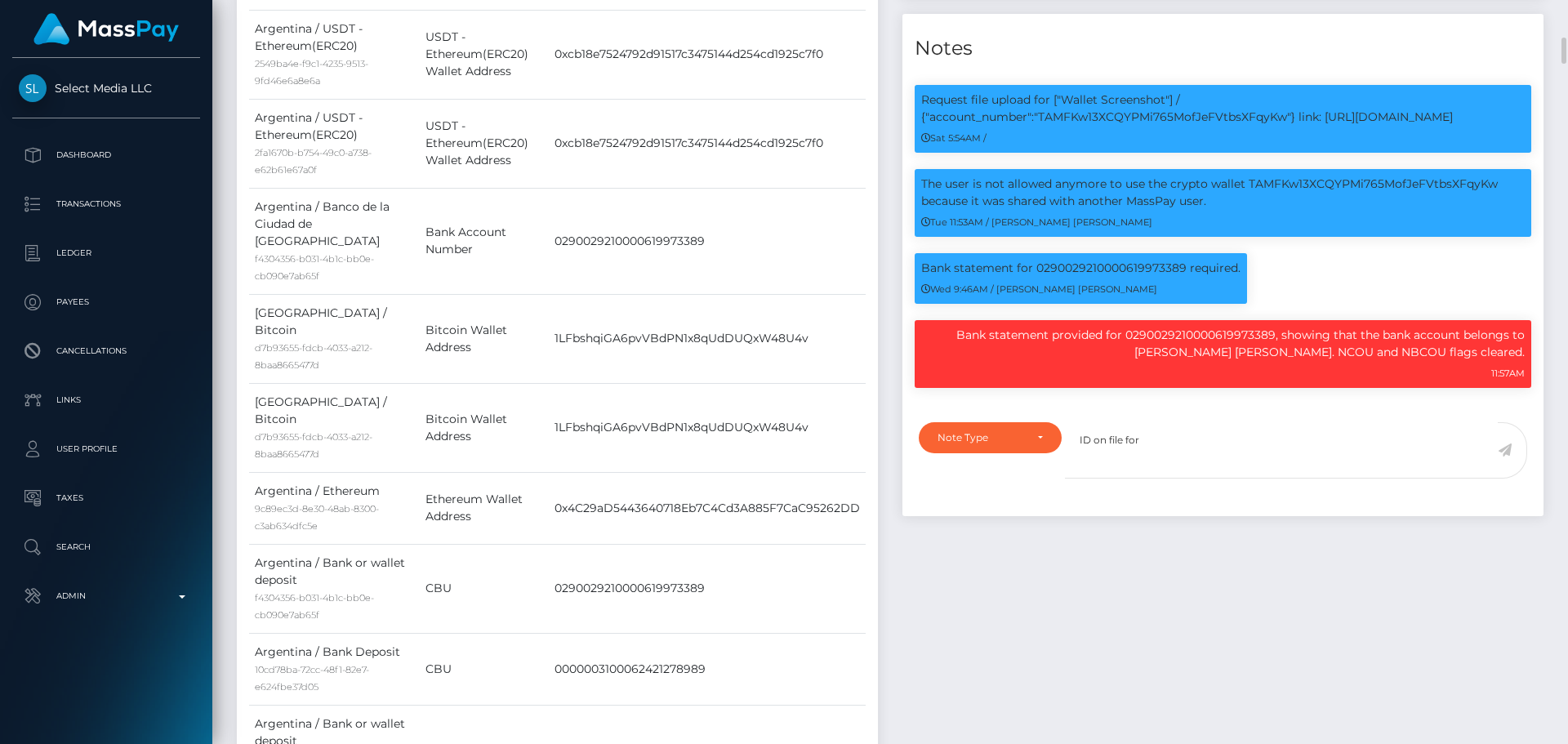
scroll to position [196, 419]
click at [1126, 361] on p "Bank statement provided for 0290029210000619973389, showing that the bank accou…" at bounding box center [1222, 343] width 603 height 34
drag, startPoint x: 1126, startPoint y: 374, endPoint x: 1301, endPoint y: 378, distance: 175.0
click at [1301, 361] on p "Bank statement provided for 0290029210000619973389, showing that the bank accou…" at bounding box center [1222, 343] width 603 height 34
copy p "[PERSON_NAME] [PERSON_NAME]"
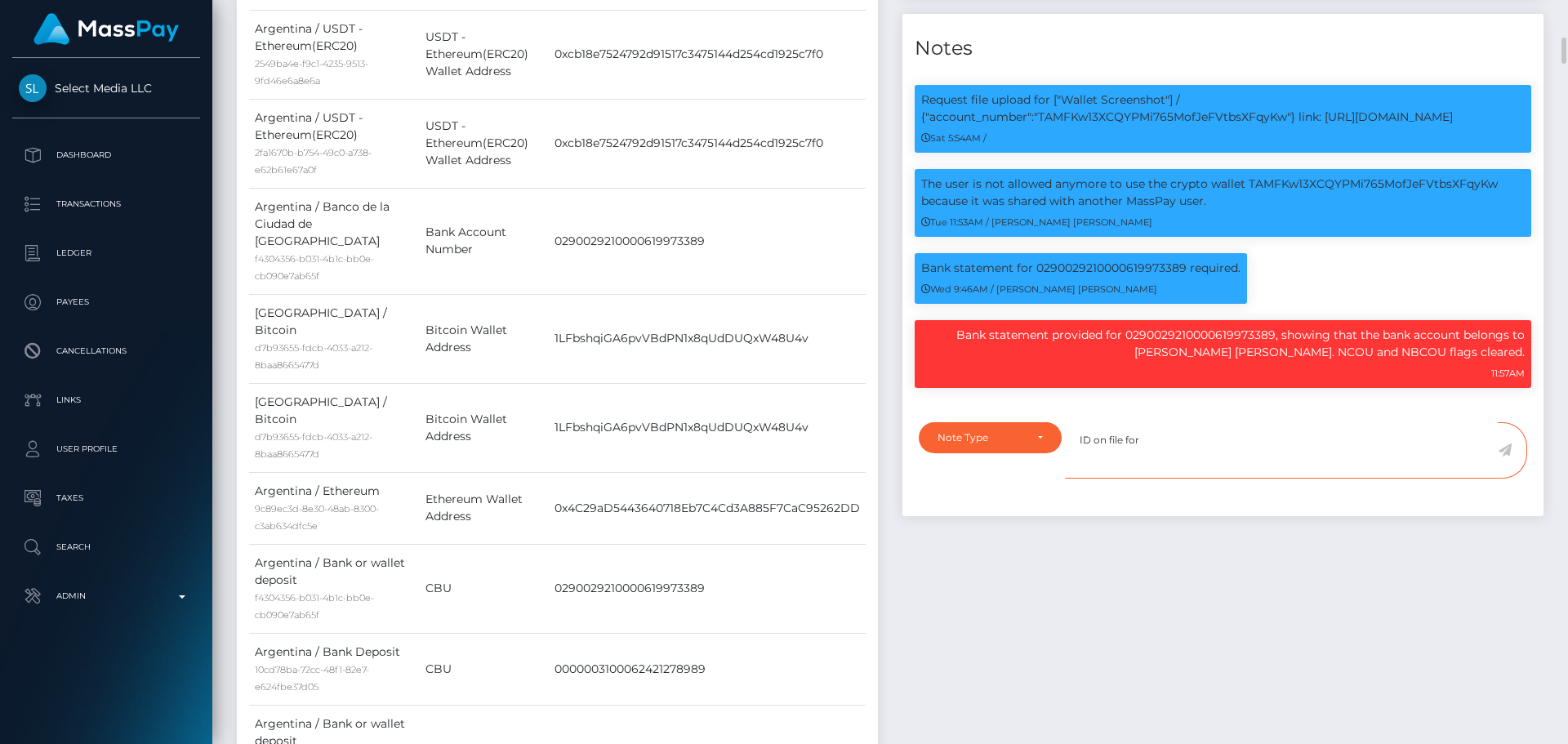
click at [1178, 477] on textarea "ID on file for" at bounding box center [1281, 451] width 433 height 57
paste textarea "[PERSON_NAME] [PERSON_NAME]"
type textarea "ID on file for [PERSON_NAME] [PERSON_NAME] ( exp 01/2028 iss VEN )."
click at [1020, 444] on div "Note Type" at bounding box center [980, 437] width 87 height 13
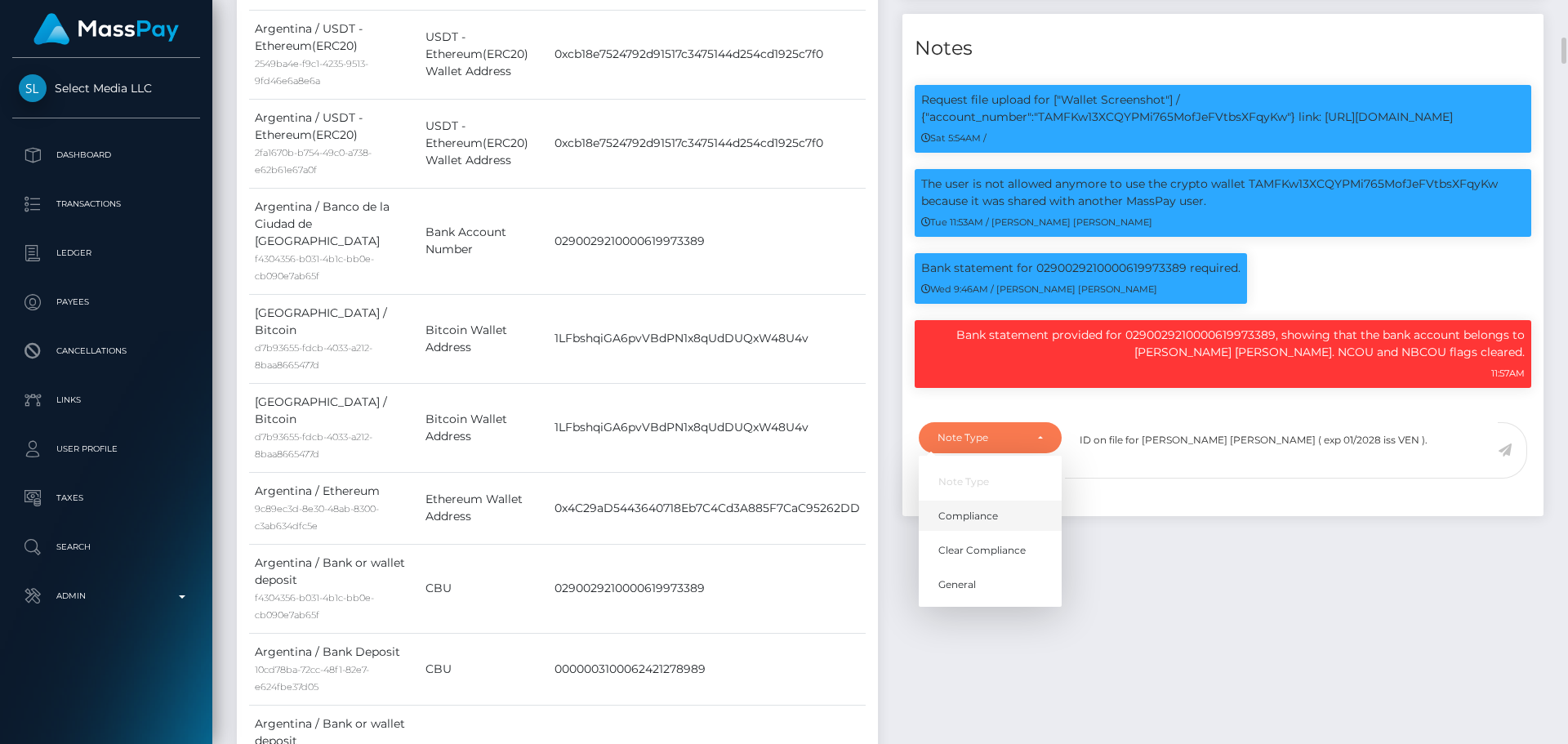
click at [983, 523] on span "Compliance" at bounding box center [968, 515] width 60 height 15
select select "COMPLIANCE"
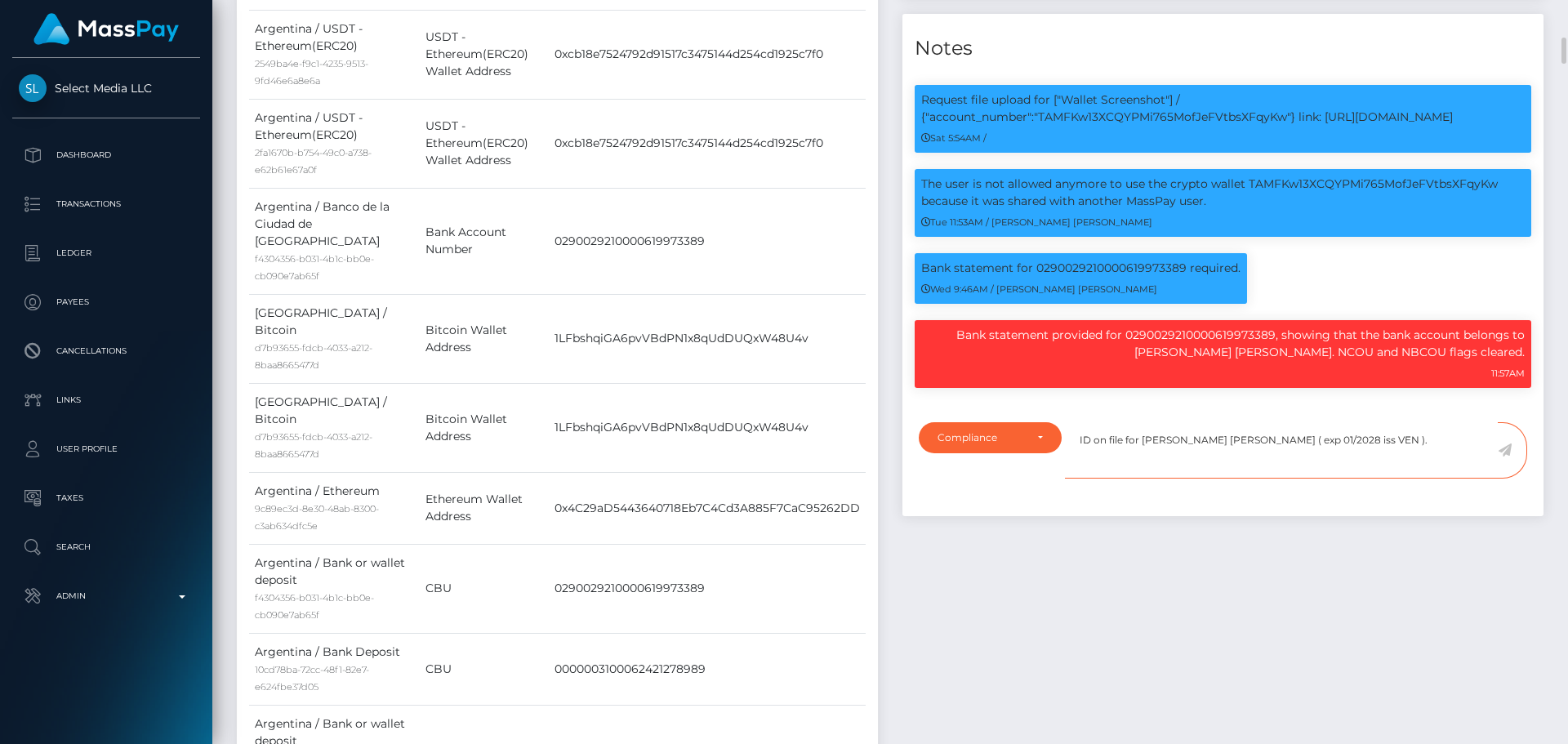
click at [1457, 463] on textarea "ID on file for [PERSON_NAME] [PERSON_NAME] ( exp 01/2028 iss VEN )." at bounding box center [1281, 451] width 433 height 57
click at [1503, 457] on icon at bounding box center [1504, 449] width 14 height 13
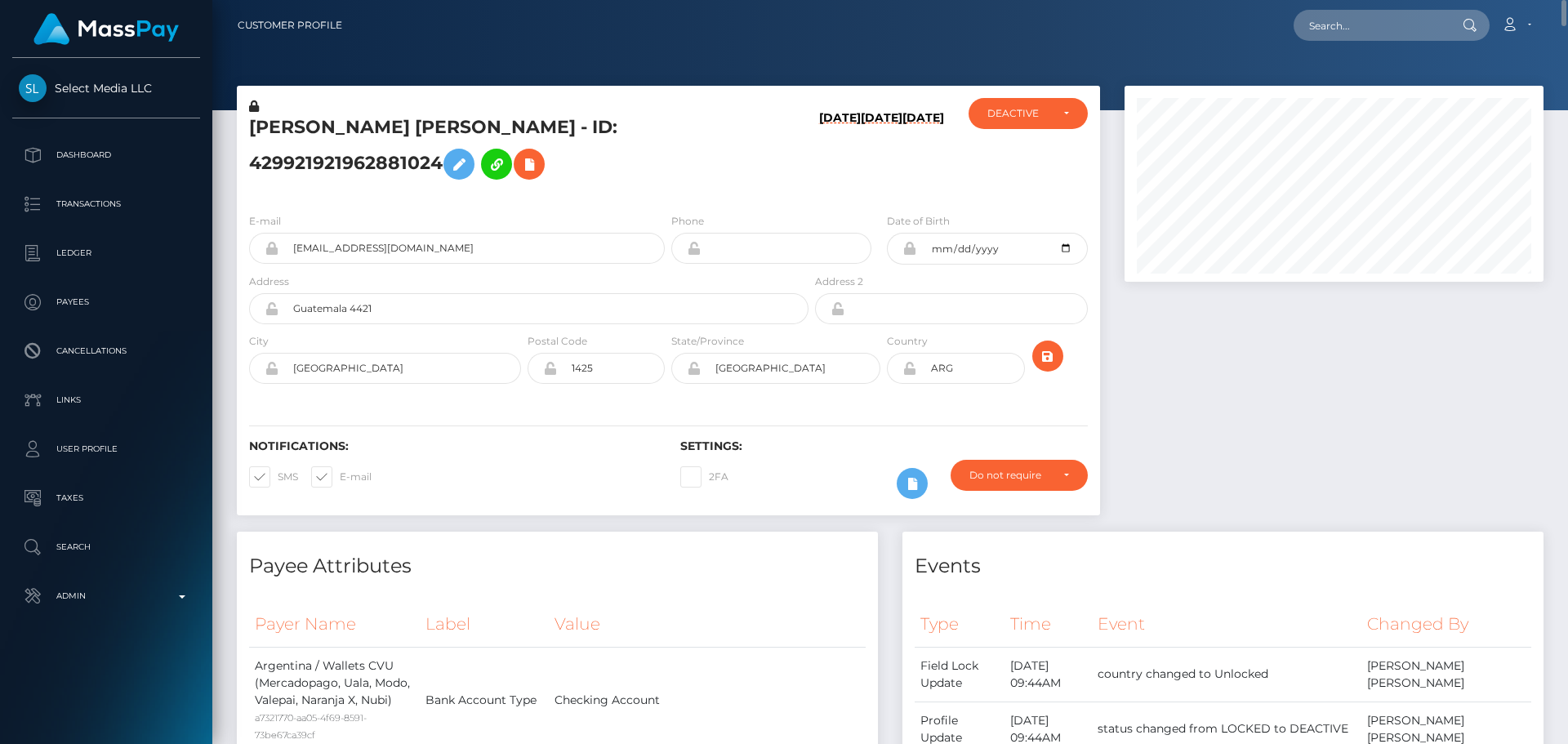
scroll to position [196, 419]
click at [908, 369] on icon at bounding box center [909, 368] width 14 height 13
click at [1024, 118] on div "DEACTIVE" at bounding box center [1019, 112] width 63 height 13
click at [1018, 158] on span "ACTIVE" at bounding box center [1007, 157] width 37 height 15
select select "ACTIVE"
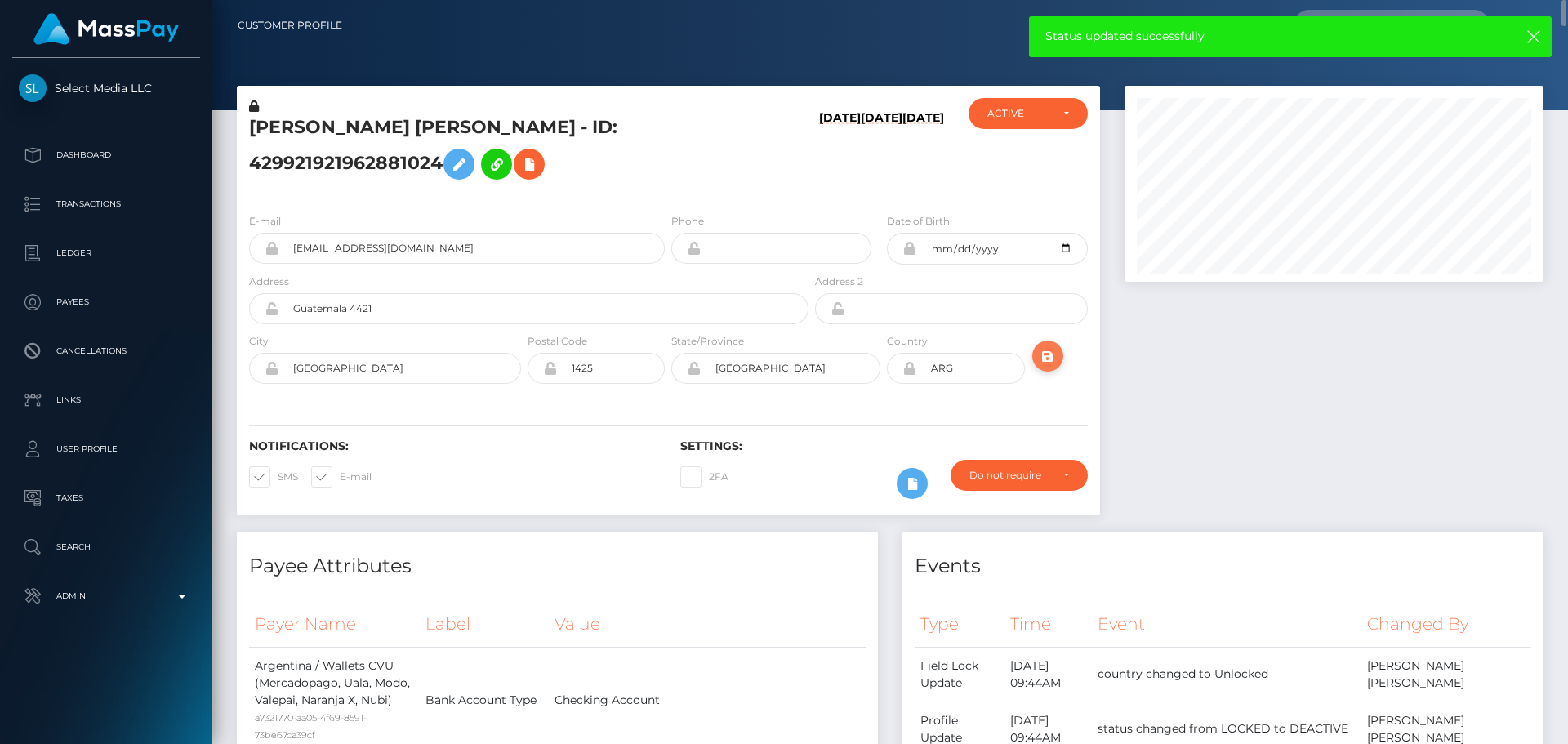
click at [1049, 354] on icon "submit" at bounding box center [1048, 356] width 20 height 21
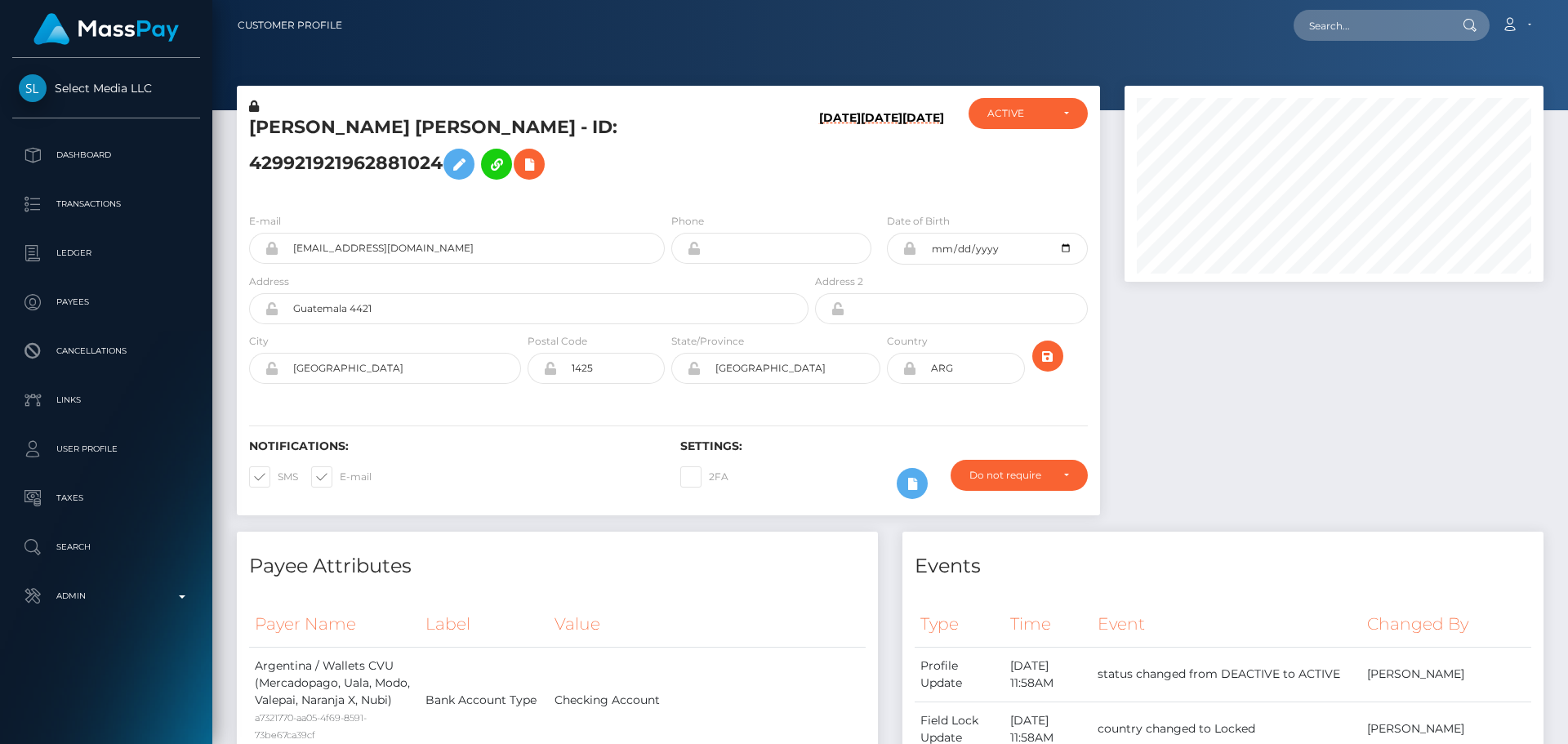
scroll to position [196, 419]
click at [528, 157] on icon at bounding box center [529, 164] width 20 height 21
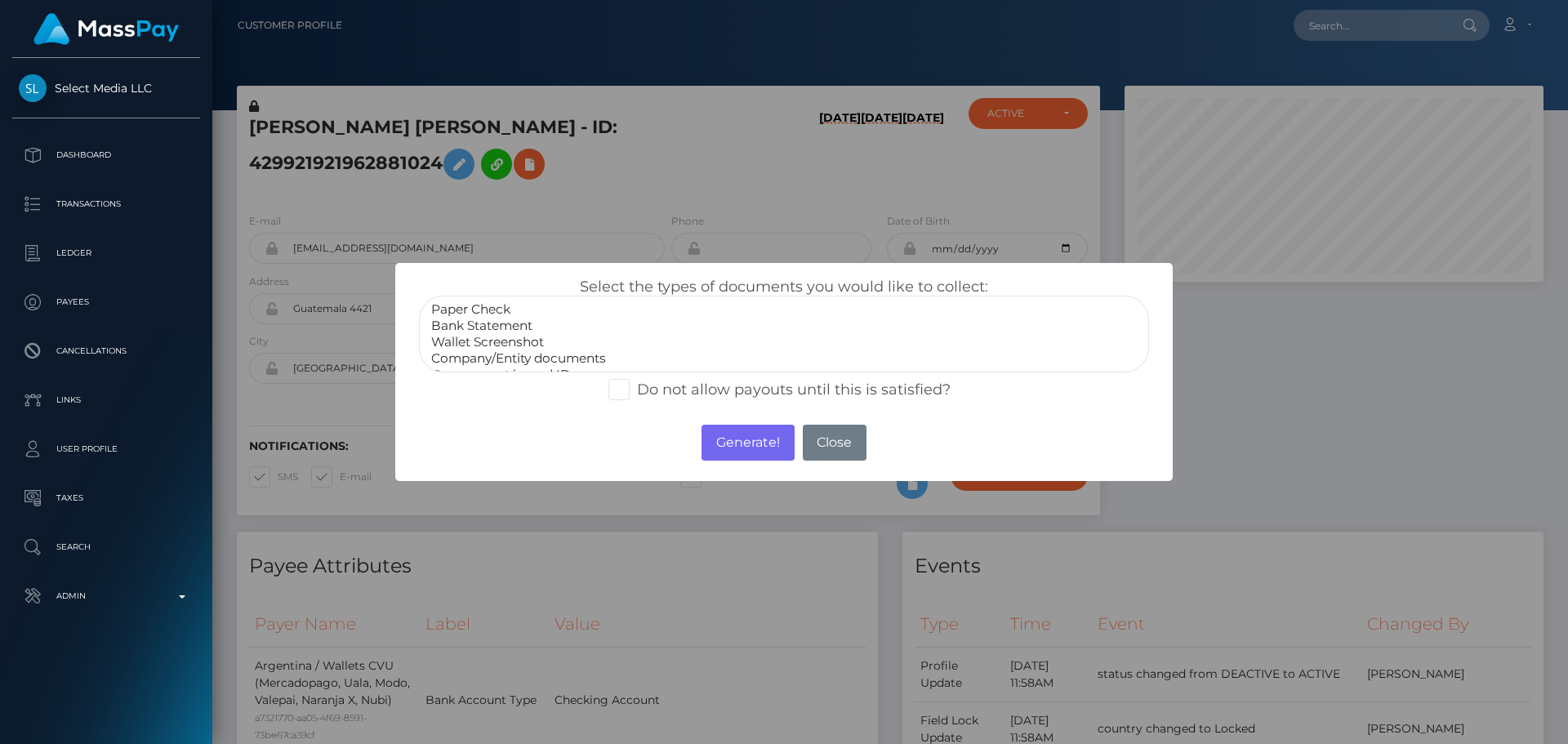
scroll to position [32, 0]
select select "Government issued ID"
click at [500, 342] on option "Government issued ID" at bounding box center [783, 342] width 709 height 17
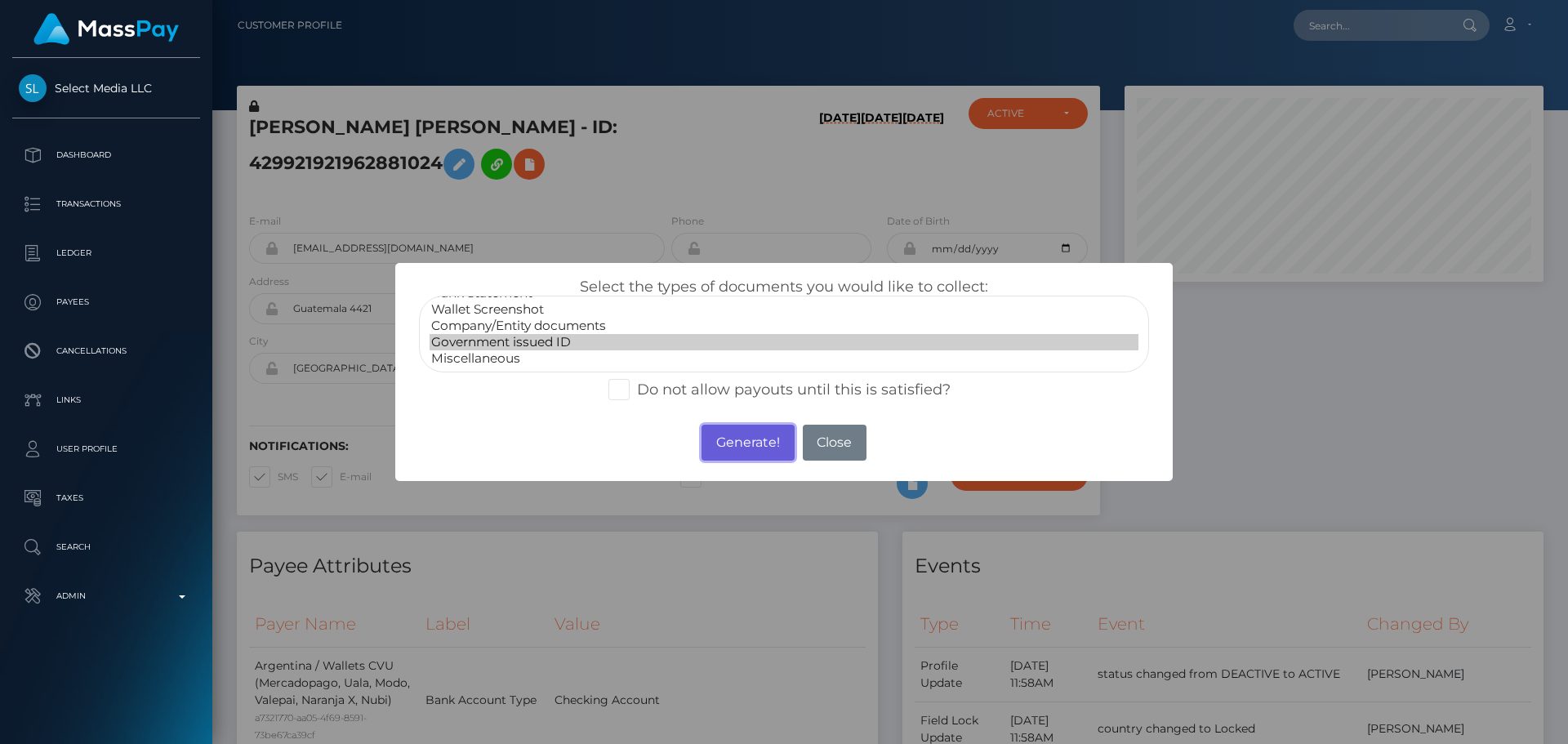
click at [763, 445] on button "Generate!" at bounding box center [747, 442] width 92 height 36
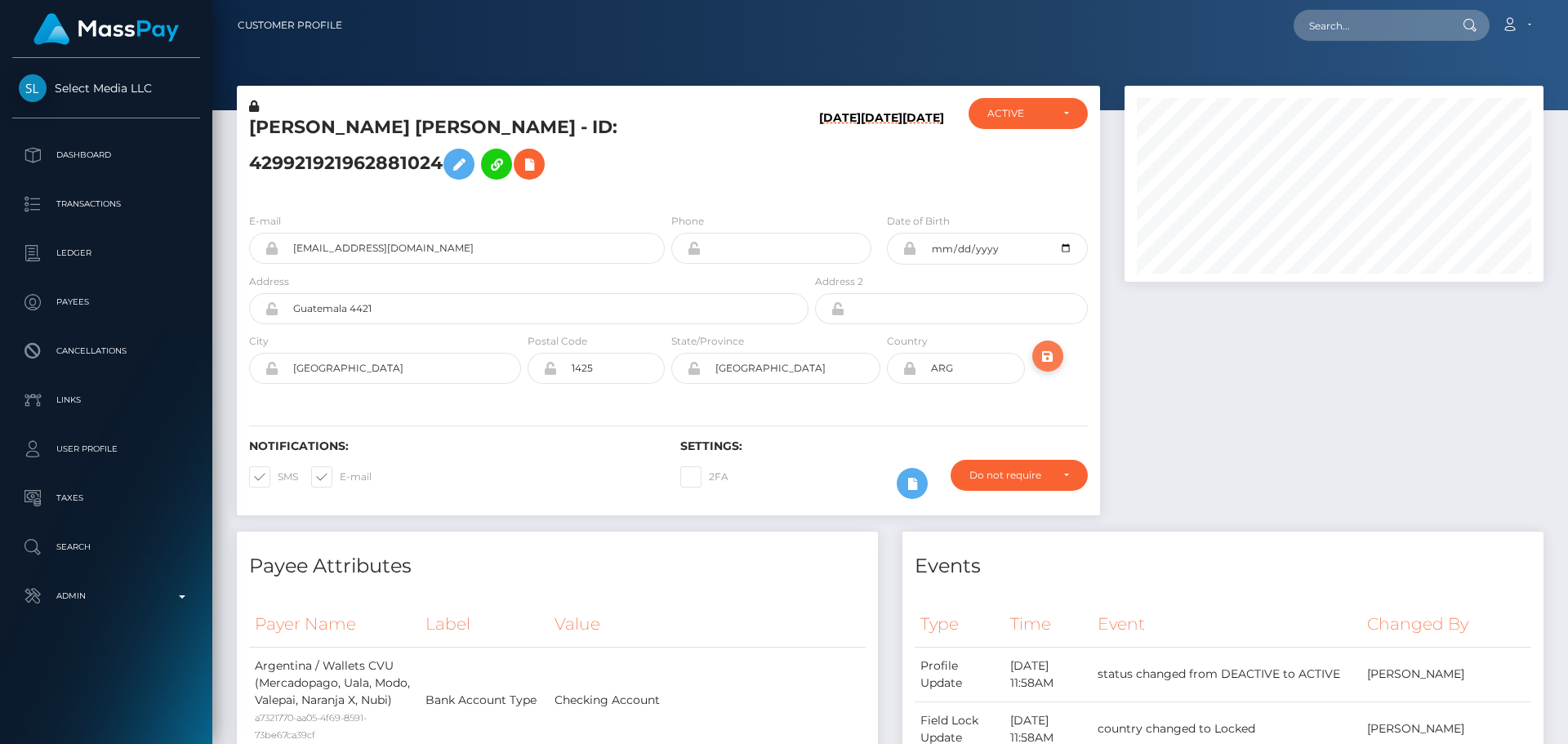
click at [1044, 354] on icon "submit" at bounding box center [1048, 356] width 20 height 21
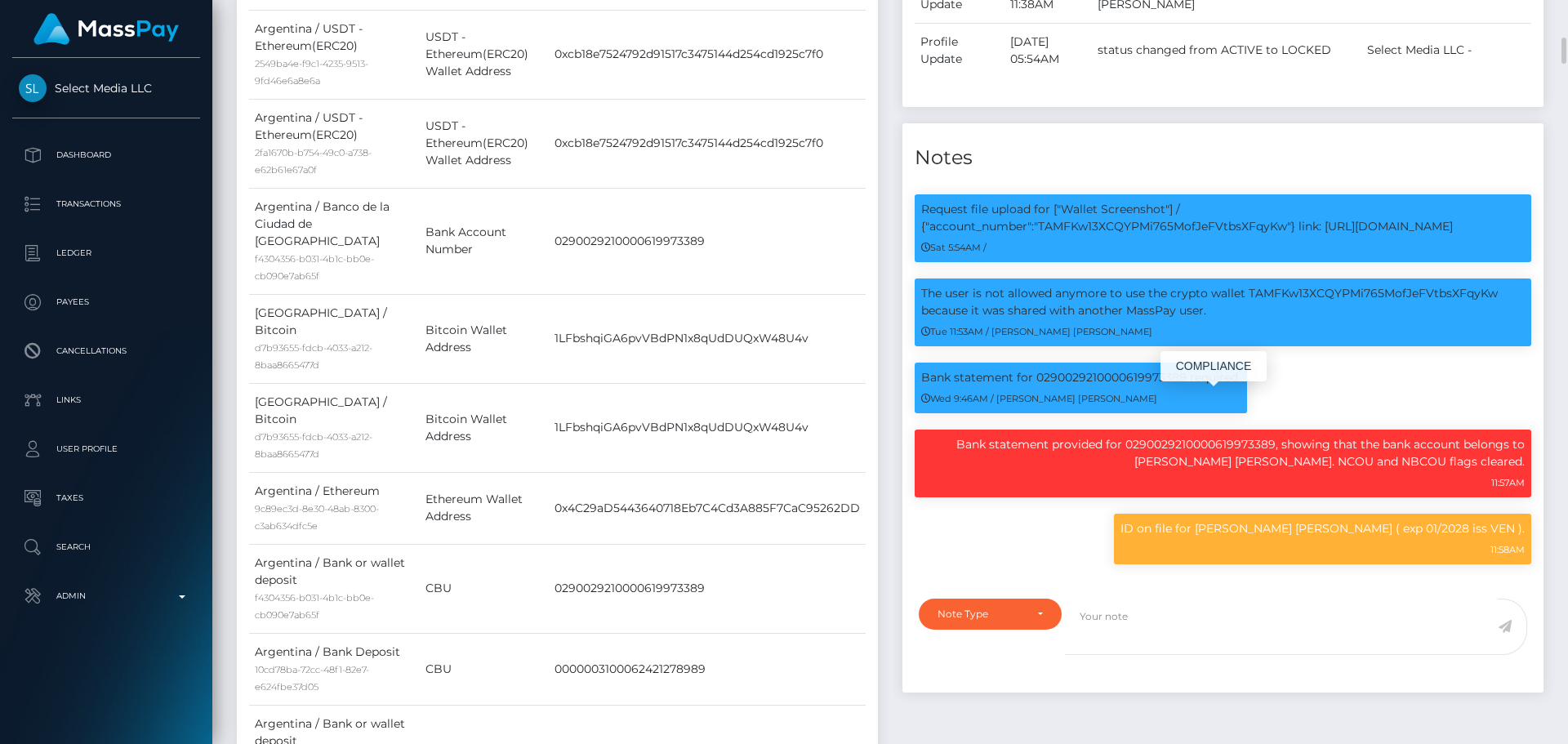
scroll to position [196, 419]
click at [1201, 465] on p "Bank statement provided for 0290029210000619973389, showing that the bank accou…" at bounding box center [1222, 453] width 603 height 34
copy p "0290029210000619973389"
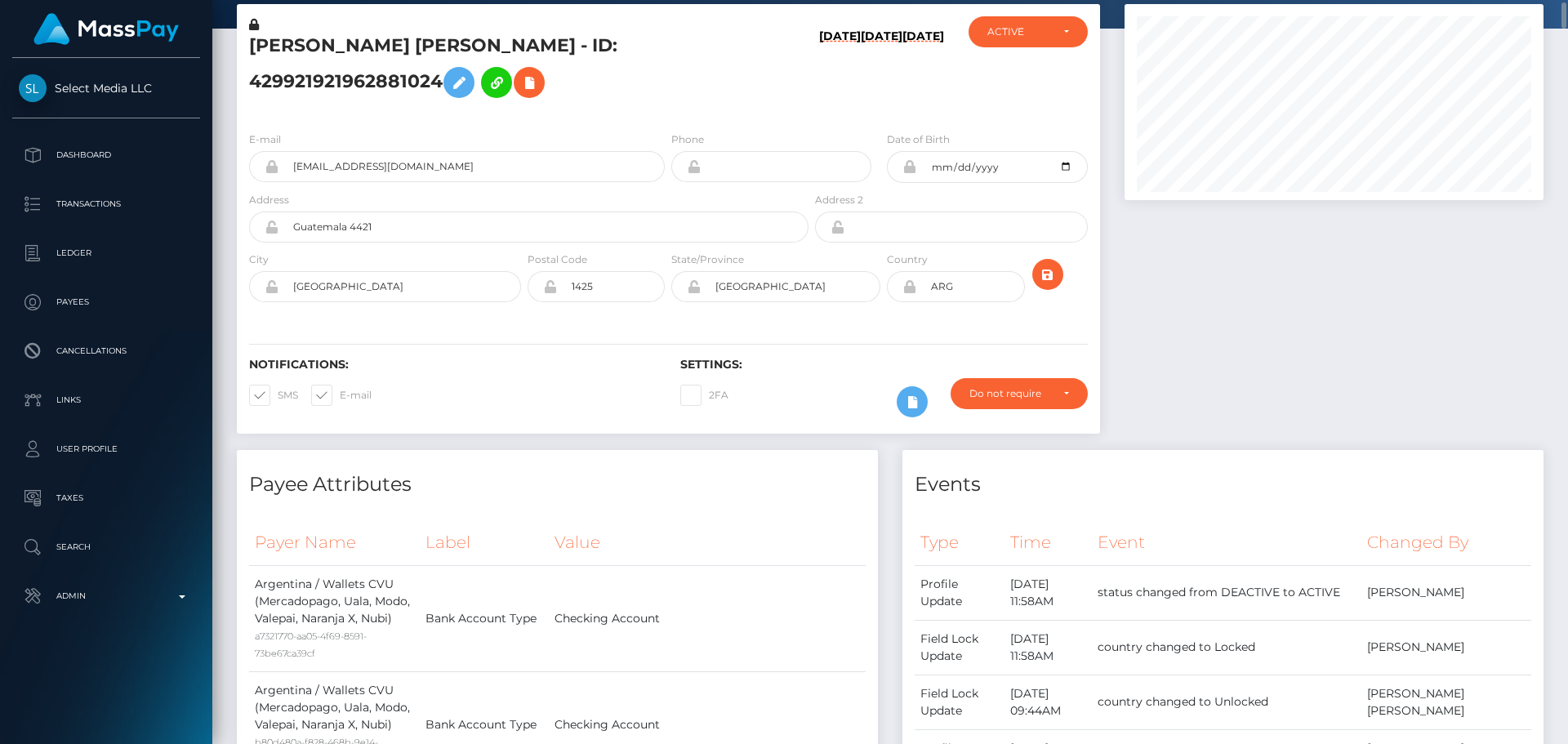
scroll to position [0, 0]
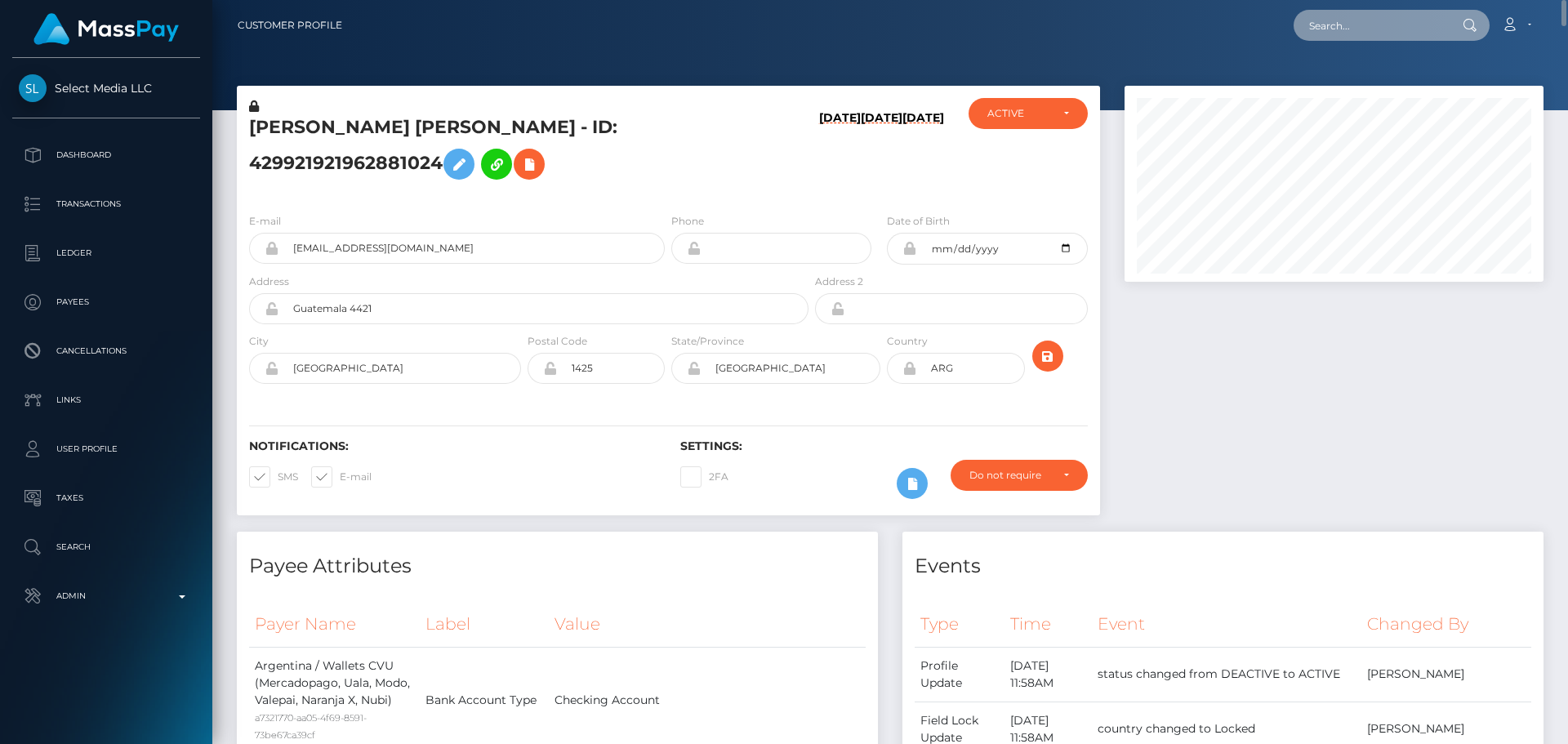
click at [1364, 26] on input "text" at bounding box center [1370, 25] width 153 height 31
paste input "[EMAIL_ADDRESS][DOMAIN_NAME]"
type input "[EMAIL_ADDRESS][DOMAIN_NAME]"
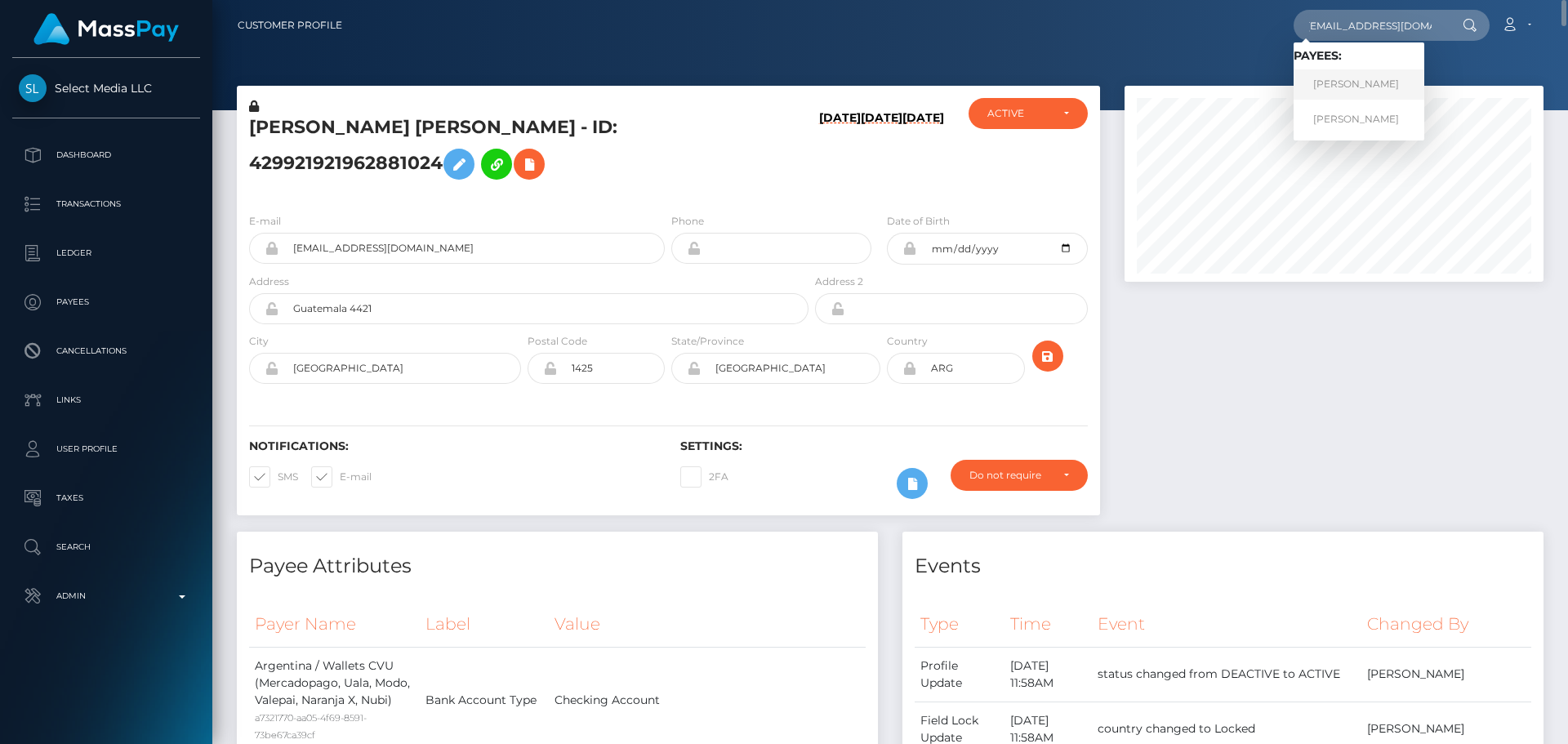
click at [1365, 79] on link "Lydia Elizabeth Garnett" at bounding box center [1359, 84] width 131 height 30
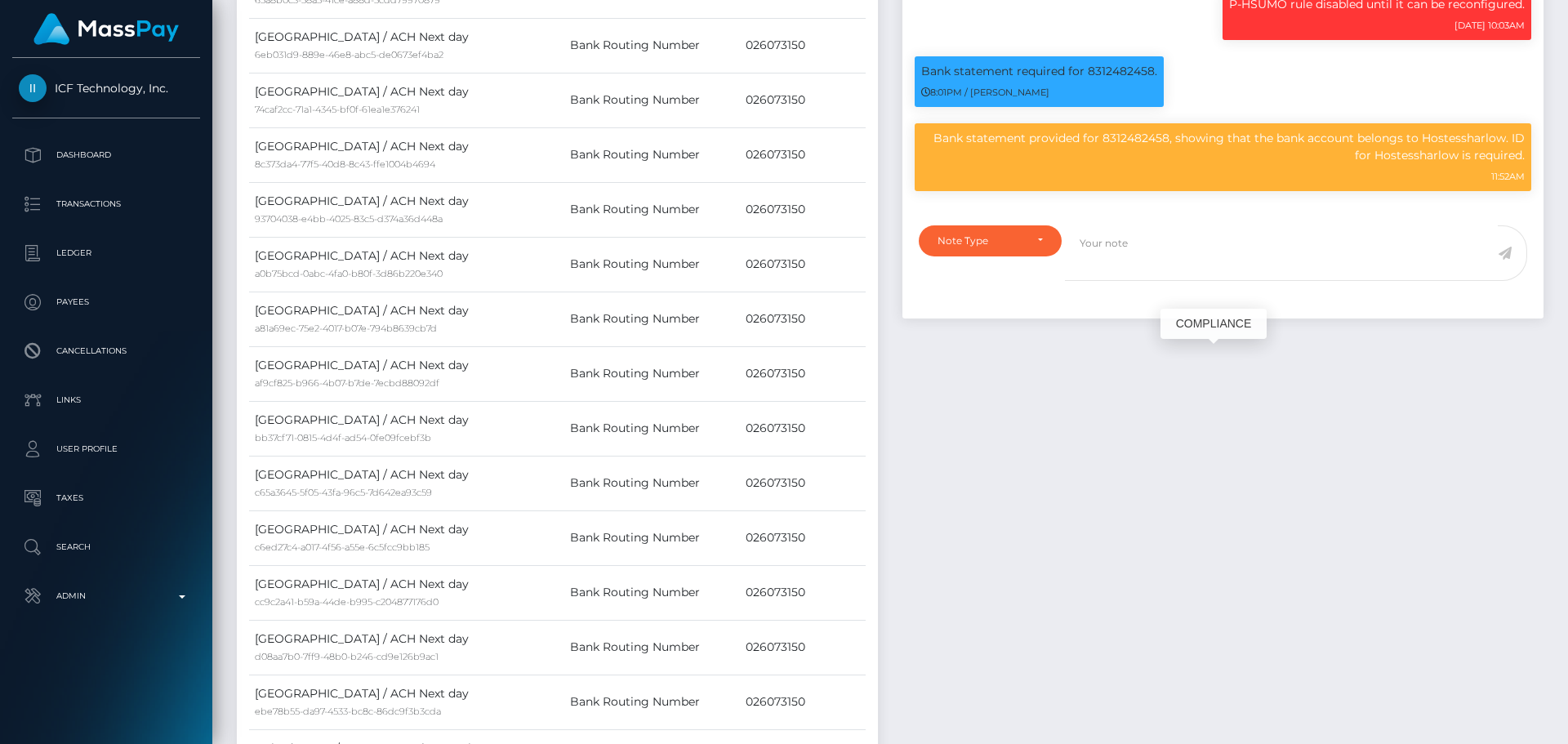
scroll to position [1143, 0]
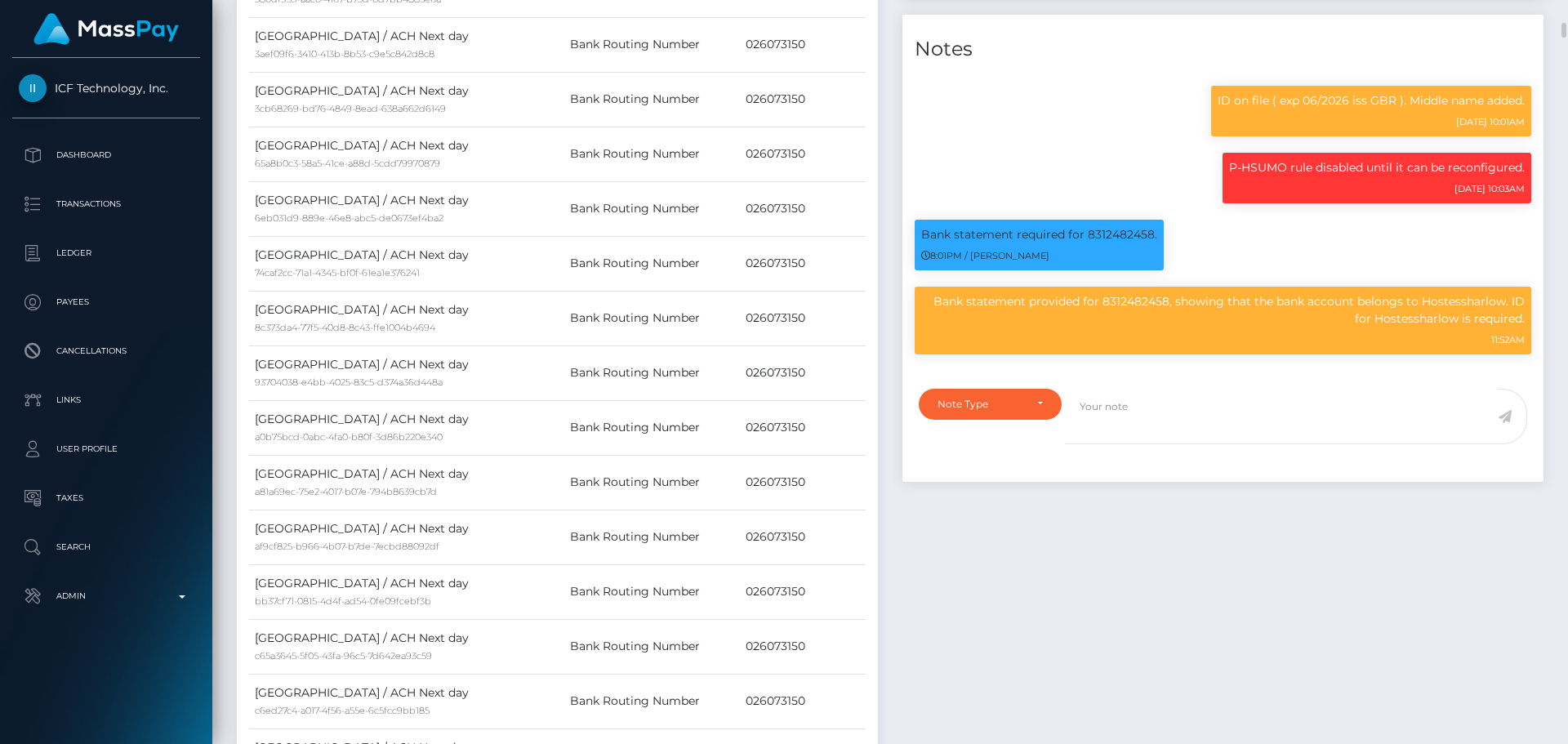
click at [1024, 202] on div "ID on file ( exp 06/2026 iss GBR ). Middle name added. [DATE] 10:01AM [DATE] 10…" at bounding box center [1223, 226] width 641 height 305
click at [1033, 153] on div "ID on file ( exp 06/2026 iss GBR ). Middle name added. [DATE] 10:01AM" at bounding box center [1223, 119] width 641 height 66
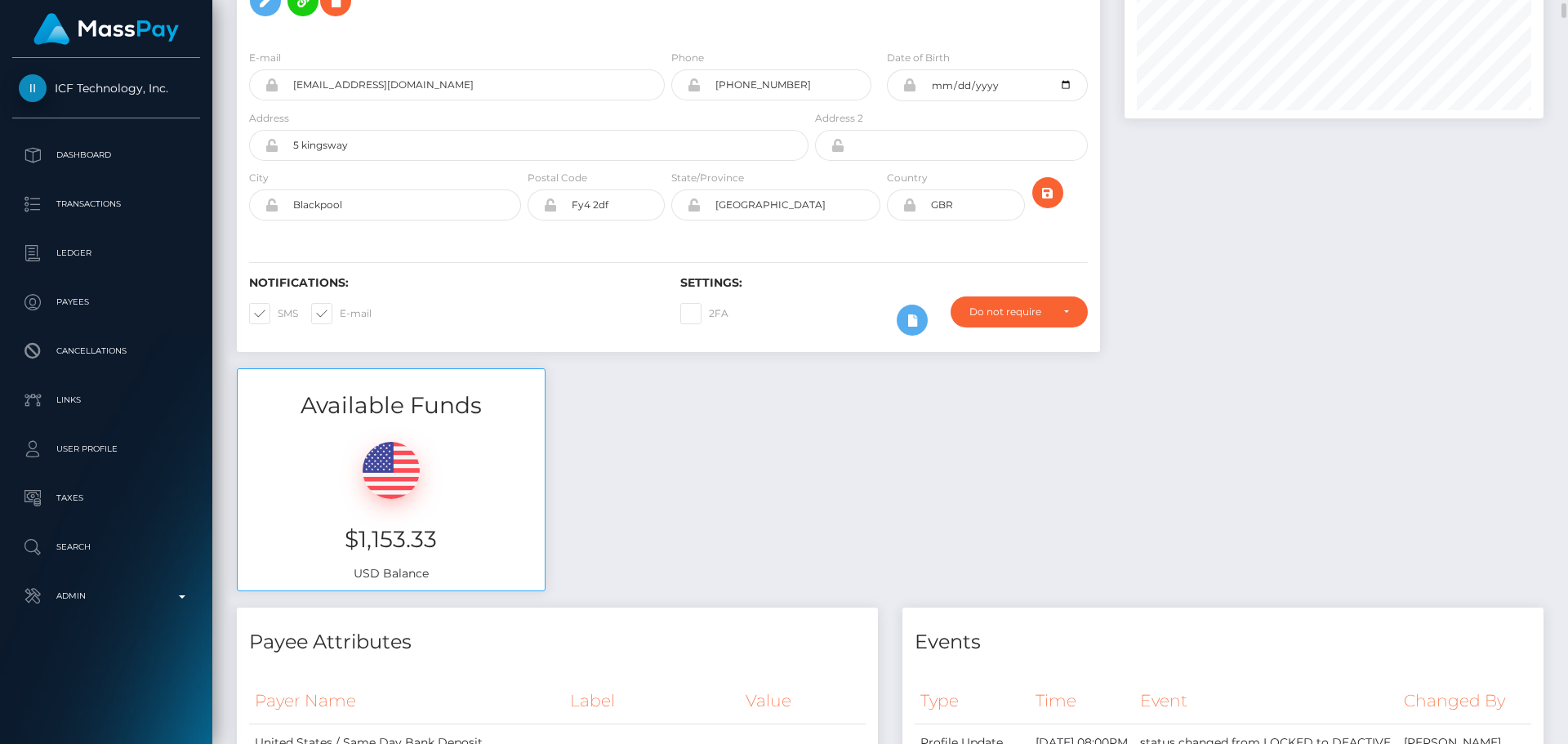
scroll to position [0, 0]
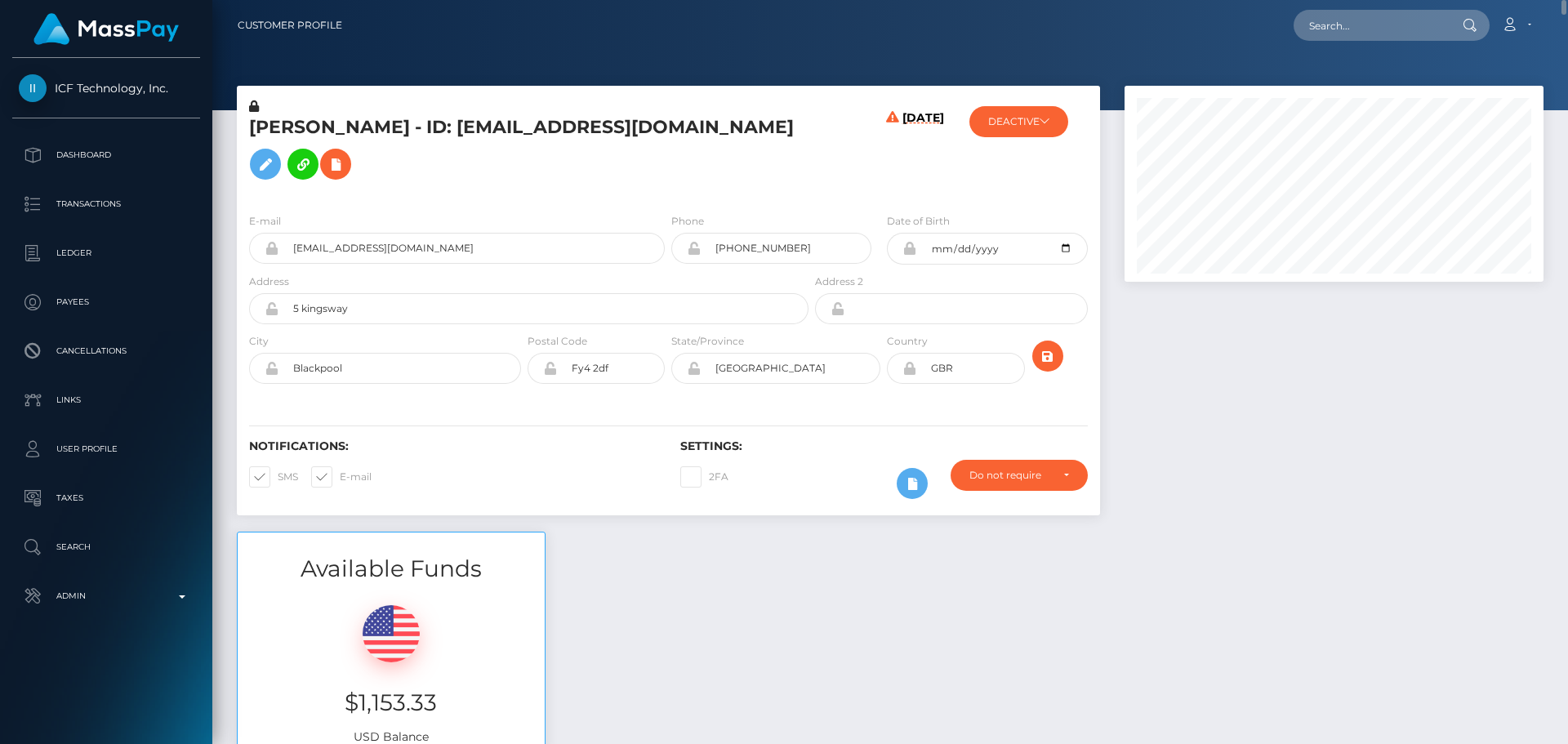
click at [528, 140] on h5 "[PERSON_NAME] - ID: [EMAIL_ADDRESS][DOMAIN_NAME]" at bounding box center [524, 152] width 550 height 72
drag, startPoint x: 527, startPoint y: 140, endPoint x: 717, endPoint y: 140, distance: 190.0
click at [717, 140] on h5 "[PERSON_NAME] - ID: [EMAIL_ADDRESS][DOMAIN_NAME]" at bounding box center [524, 152] width 550 height 72
copy h5 "[EMAIL_ADDRESS][DOMAIN_NAME]"
click at [666, 184] on h5 "[PERSON_NAME] - ID: [EMAIL_ADDRESS][DOMAIN_NAME]" at bounding box center [524, 152] width 550 height 72
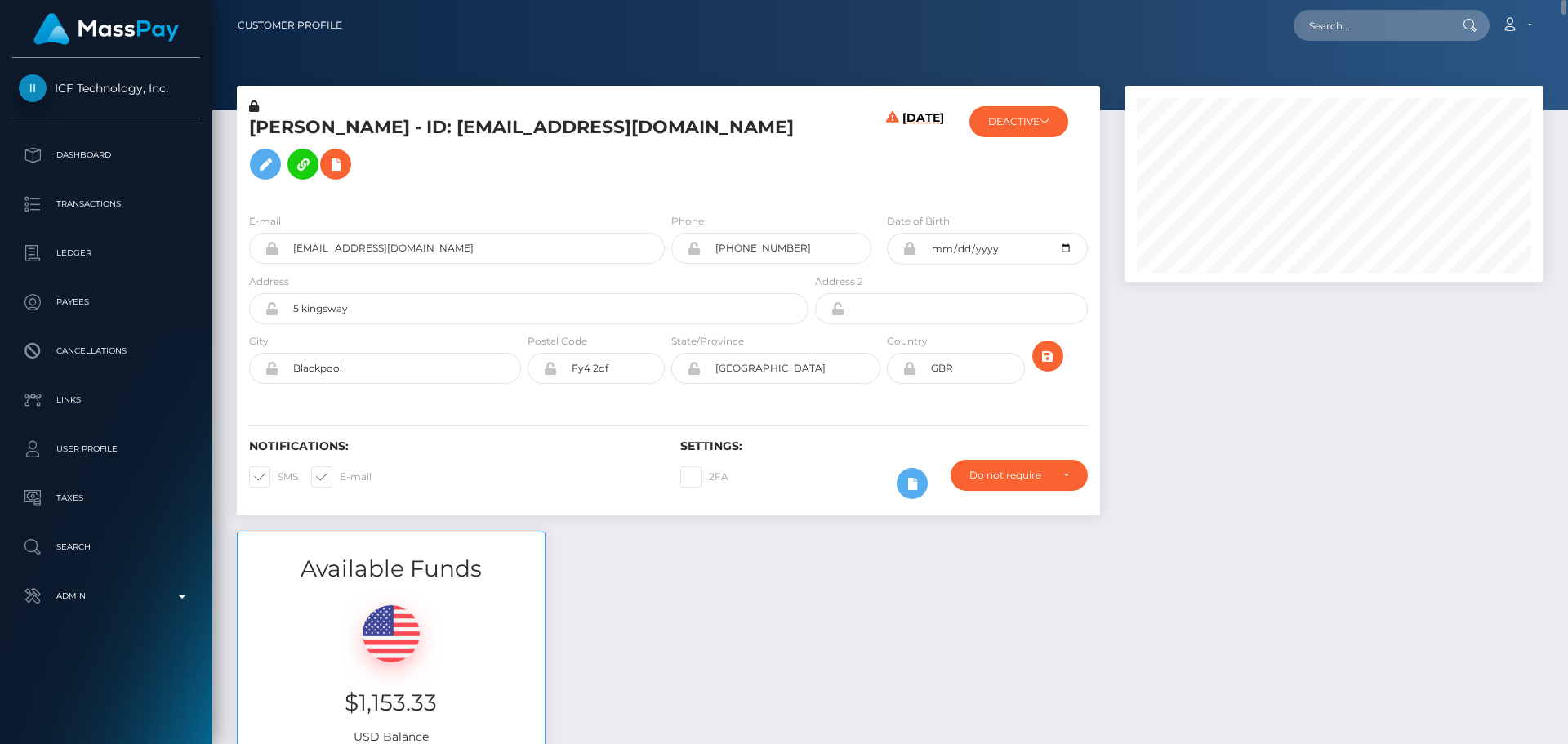
click at [316, 188] on h5 "[PERSON_NAME] - ID: [EMAIL_ADDRESS][DOMAIN_NAME]" at bounding box center [524, 152] width 550 height 72
click at [326, 175] on icon at bounding box center [335, 164] width 20 height 21
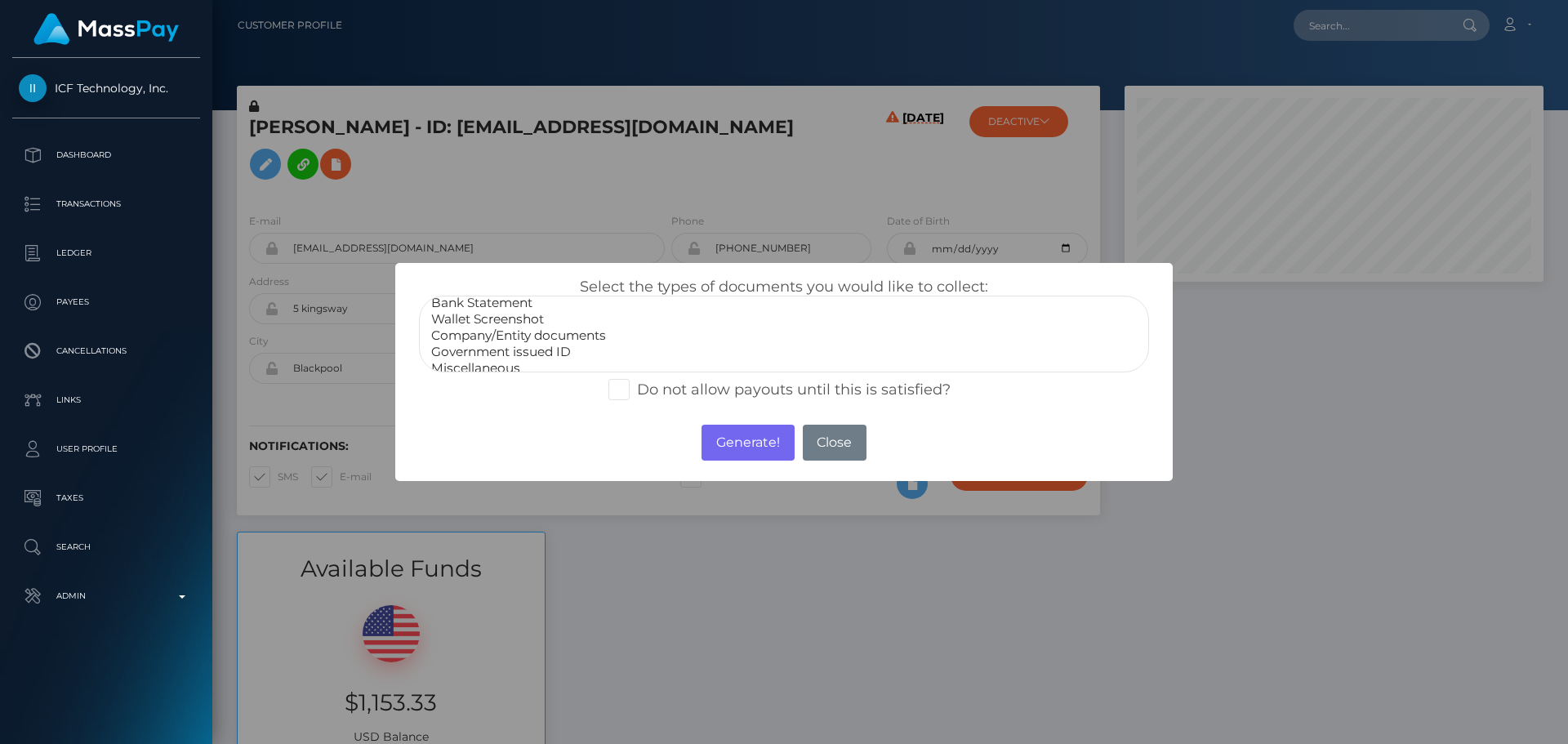
scroll to position [32, 0]
select select "Miscellaneous"
click at [488, 355] on option "Miscellaneous" at bounding box center [783, 358] width 709 height 17
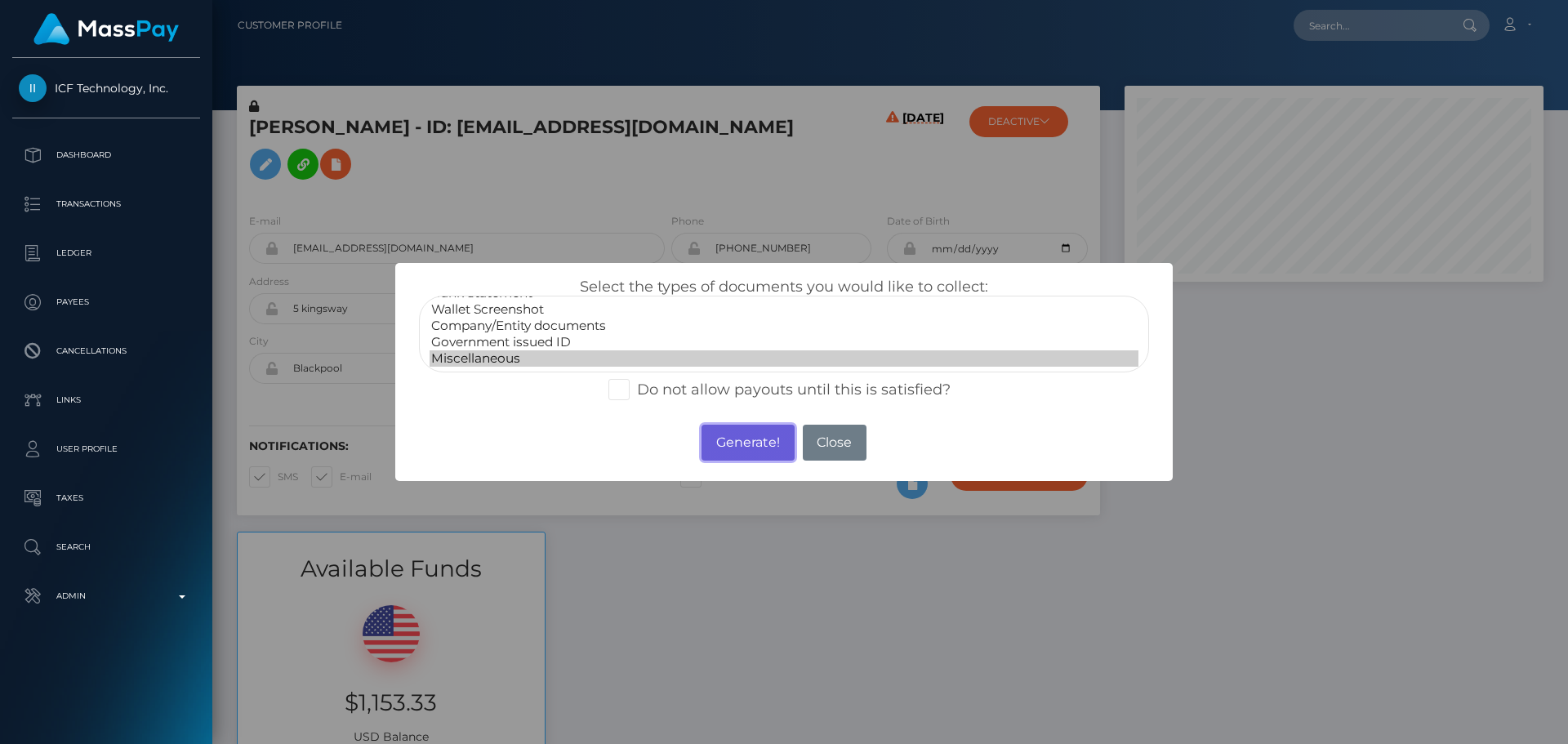
click at [766, 439] on button "Generate!" at bounding box center [747, 442] width 92 height 36
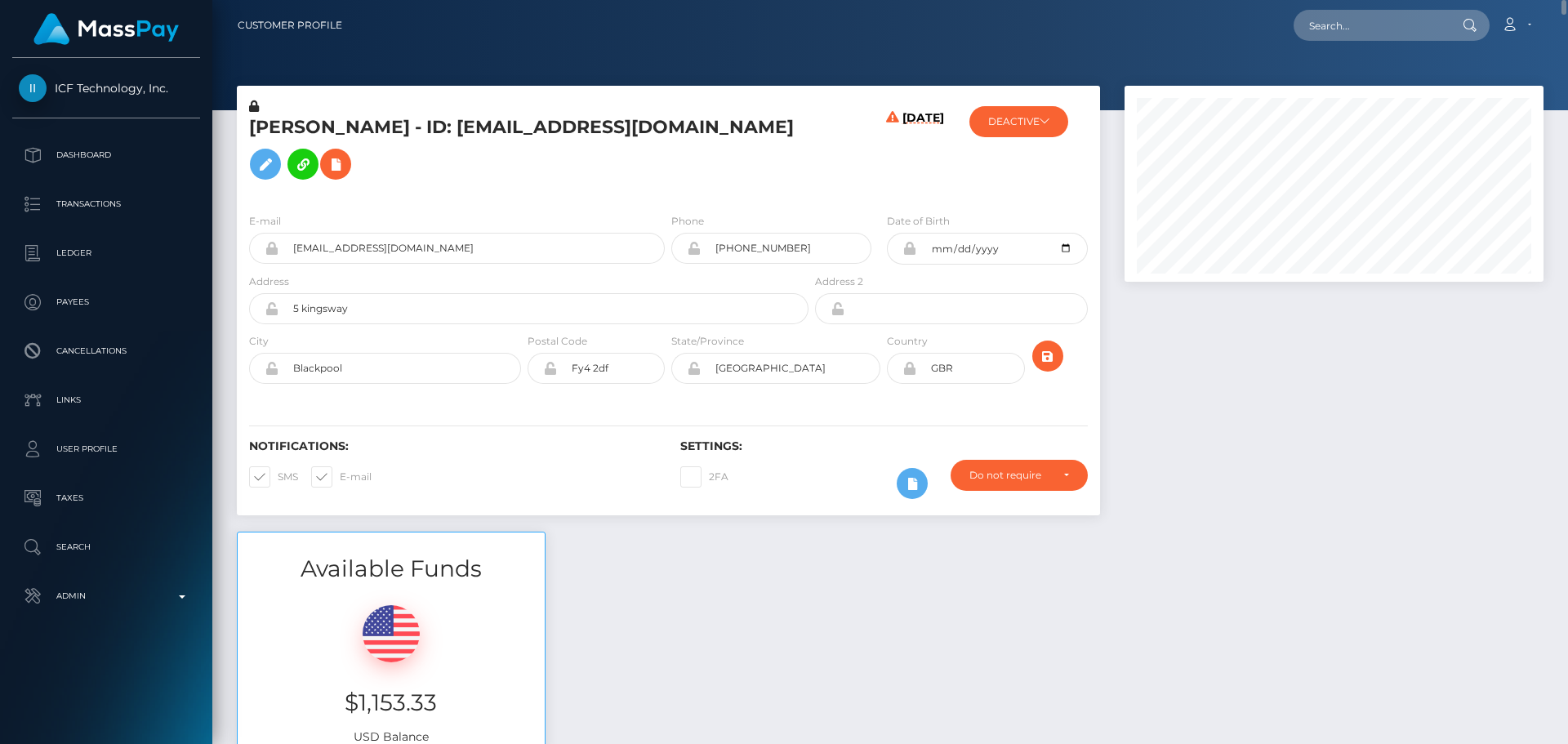
click at [648, 200] on div "[PERSON_NAME] - ID: [EMAIL_ADDRESS][DOMAIN_NAME]" at bounding box center [524, 149] width 575 height 102
click at [1053, 367] on icon "submit" at bounding box center [1048, 356] width 20 height 21
click at [920, 225] on div "E-mail [EMAIL_ADDRESS][DOMAIN_NAME] Phone [PHONE_NUMBER]" at bounding box center [668, 300] width 863 height 200
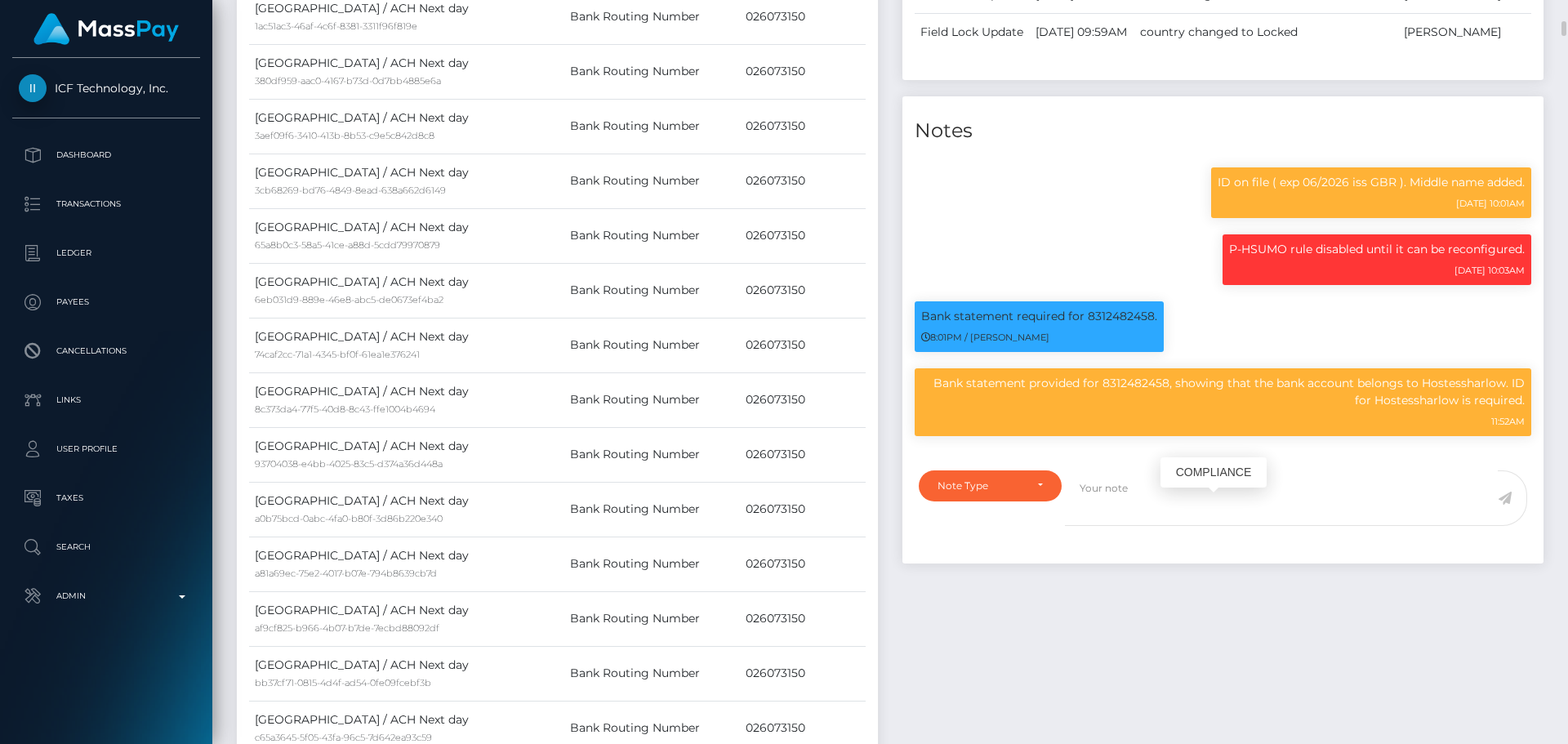
click at [1444, 409] on p "Bank statement provided for 8312482458, showing that the bank account belongs t…" at bounding box center [1222, 391] width 603 height 34
copy p "Hostessharlow"
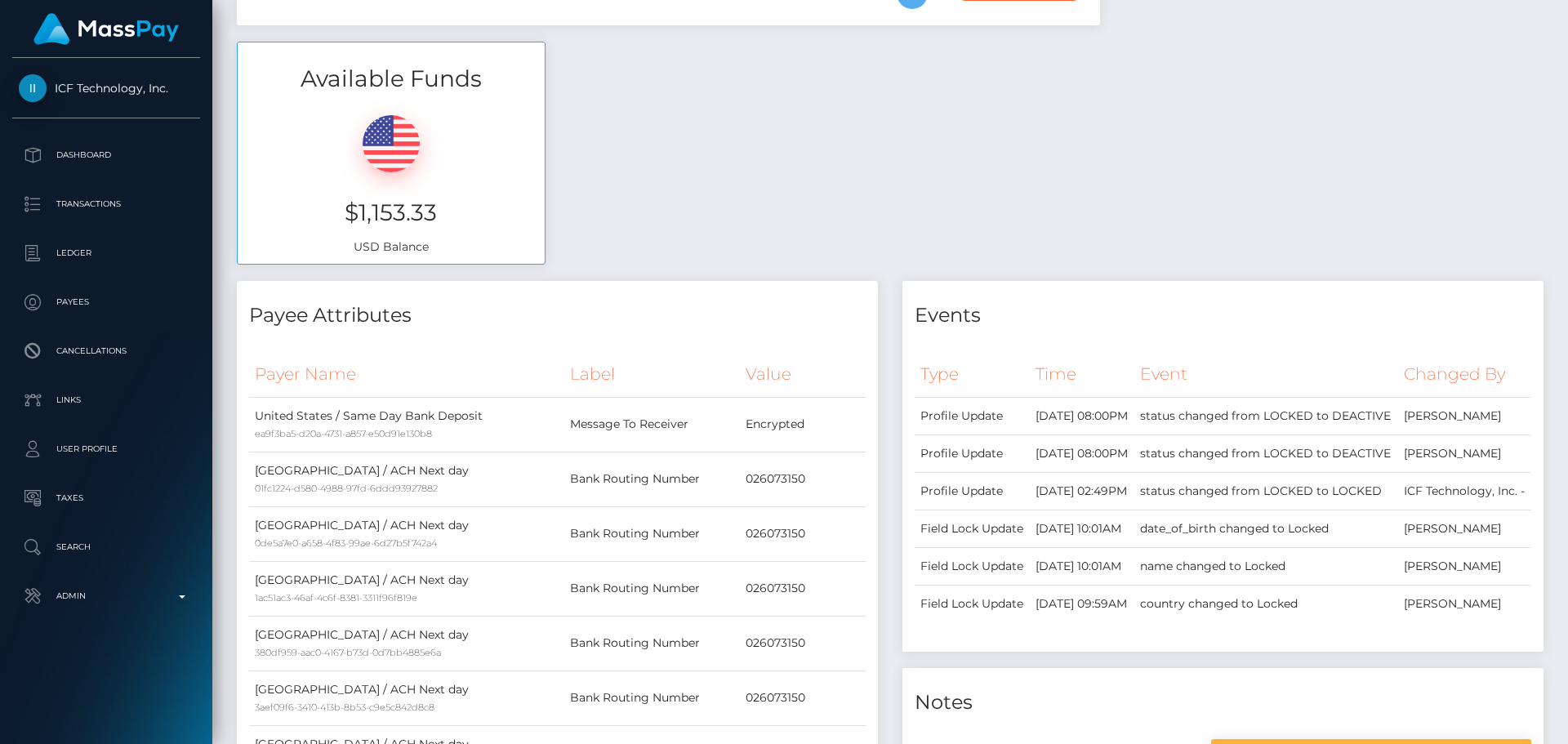
scroll to position [0, 0]
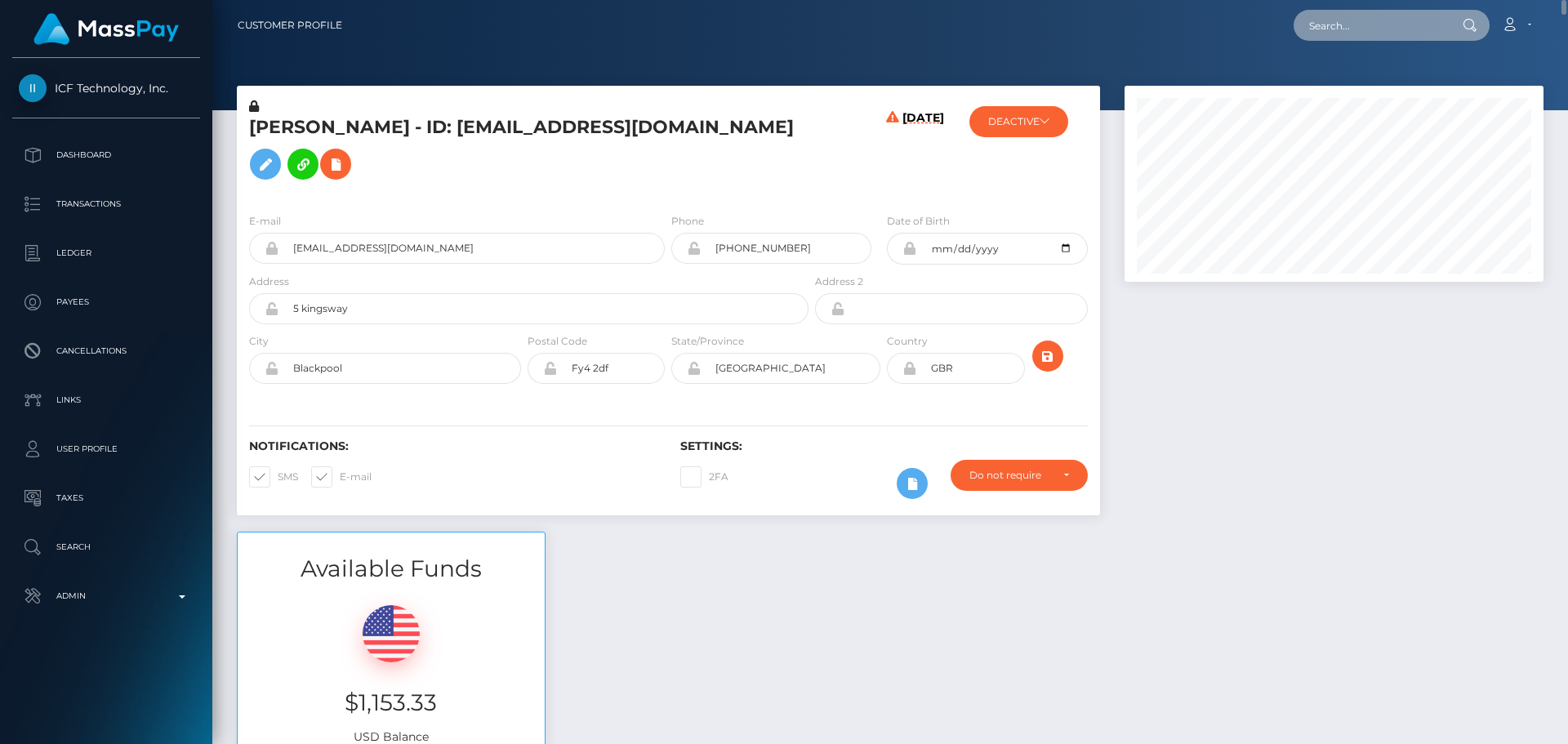
click at [1358, 27] on input "text" at bounding box center [1370, 25] width 153 height 31
paste input "[EMAIL_ADDRESS][DOMAIN_NAME]"
type input "[EMAIL_ADDRESS][DOMAIN_NAME]"
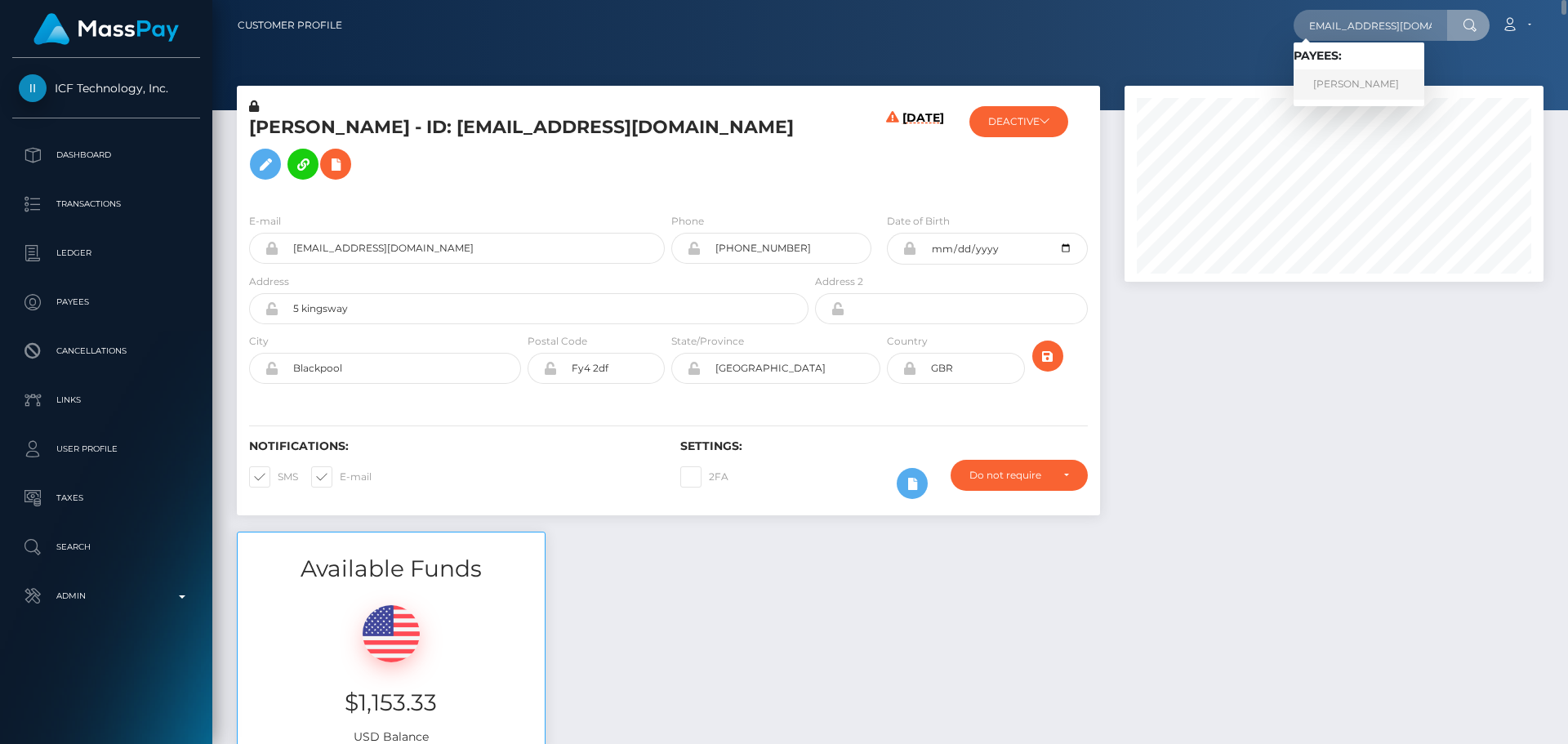
click at [1350, 77] on link "Arina Petrova" at bounding box center [1359, 84] width 131 height 30
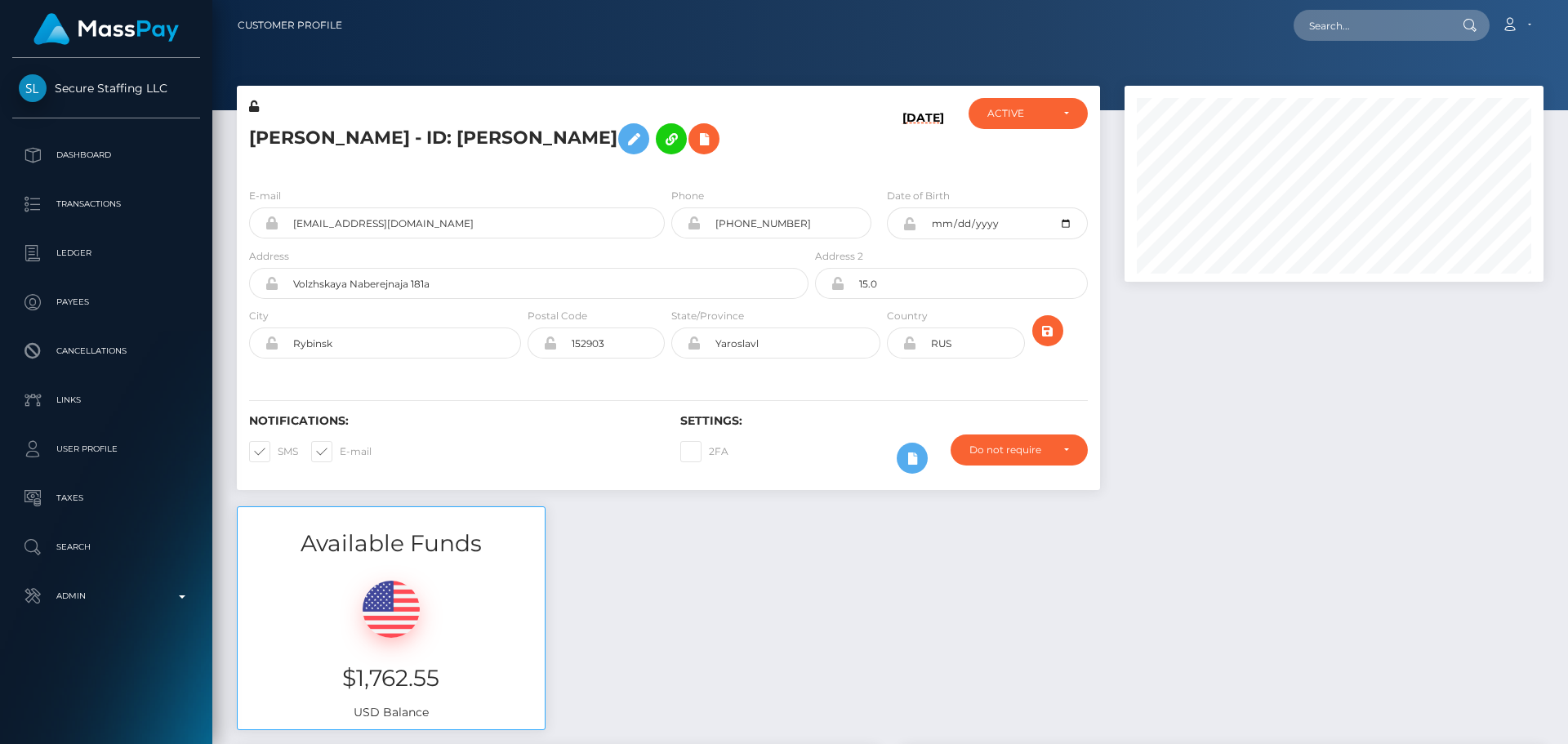
scroll to position [196, 419]
click at [727, 121] on h5 "[PERSON_NAME] - ID: [PERSON_NAME]" at bounding box center [524, 139] width 550 height 47
click at [730, 120] on h5 "Arina Petrova - ID: Arina Petrova" at bounding box center [524, 139] width 550 height 47
click at [741, 122] on h5 "Arina Petrova - ID: Arina Petrova" at bounding box center [524, 139] width 550 height 47
click at [742, 122] on h5 "Arina Petrova - ID: Arina Petrova" at bounding box center [524, 139] width 550 height 47
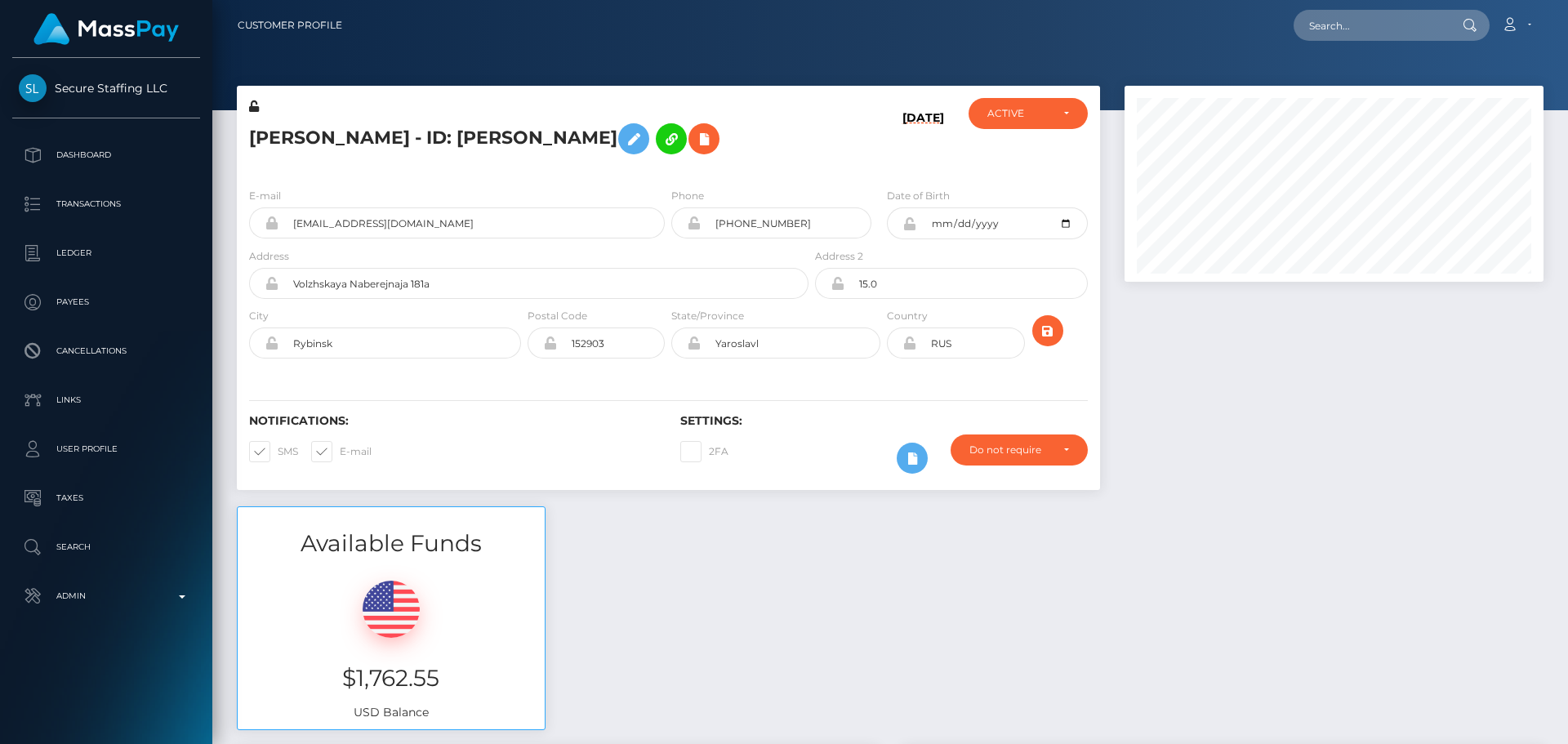
click at [741, 121] on h5 "Arina Petrova - ID: Arina Petrova" at bounding box center [524, 139] width 550 height 47
click at [741, 119] on h5 "Arina Petrova - ID: Arina Petrova" at bounding box center [524, 139] width 550 height 47
click at [694, 145] on icon at bounding box center [704, 139] width 20 height 21
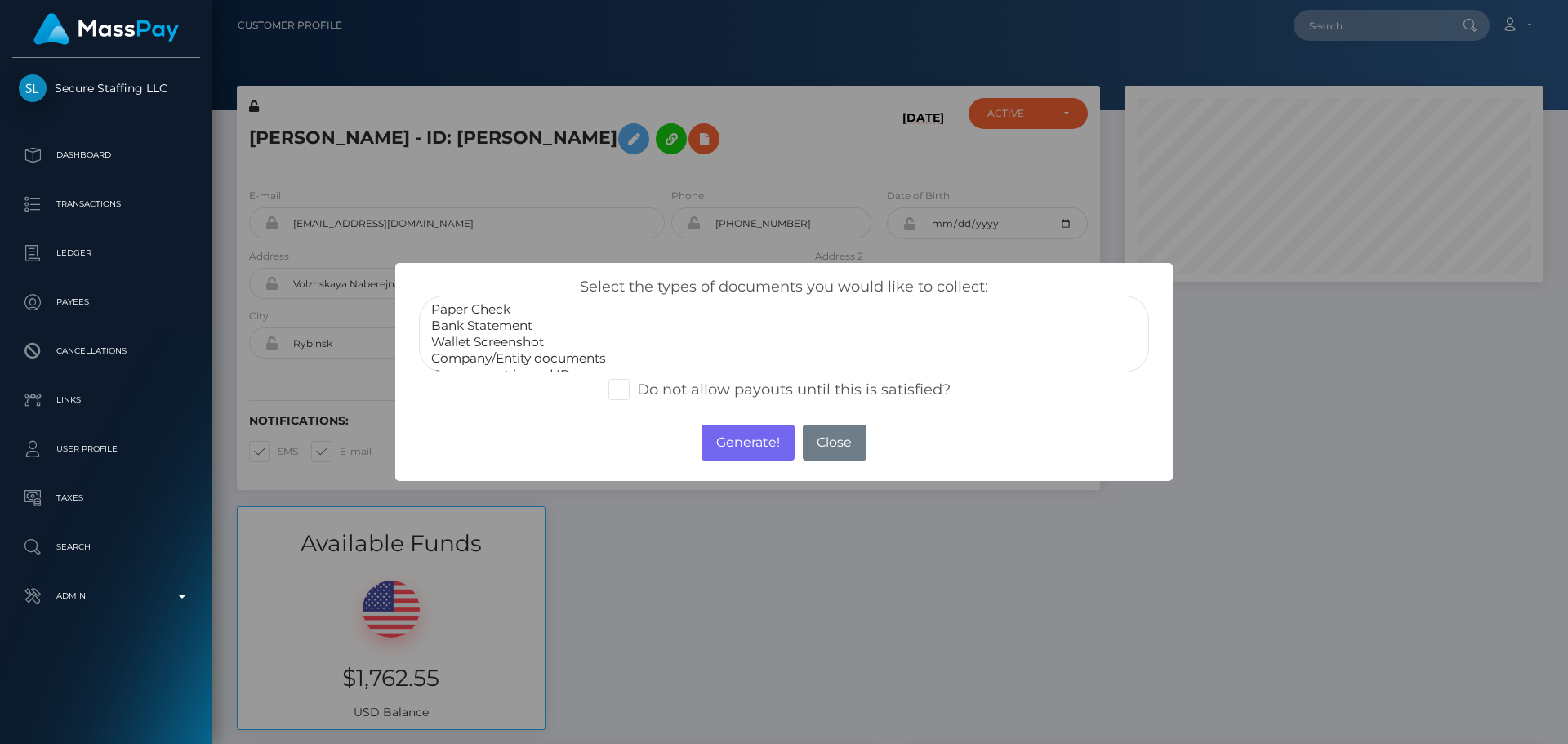
scroll to position [32, 0]
select select "Miscellaneous"
click at [504, 359] on option "Miscellaneous" at bounding box center [783, 358] width 709 height 17
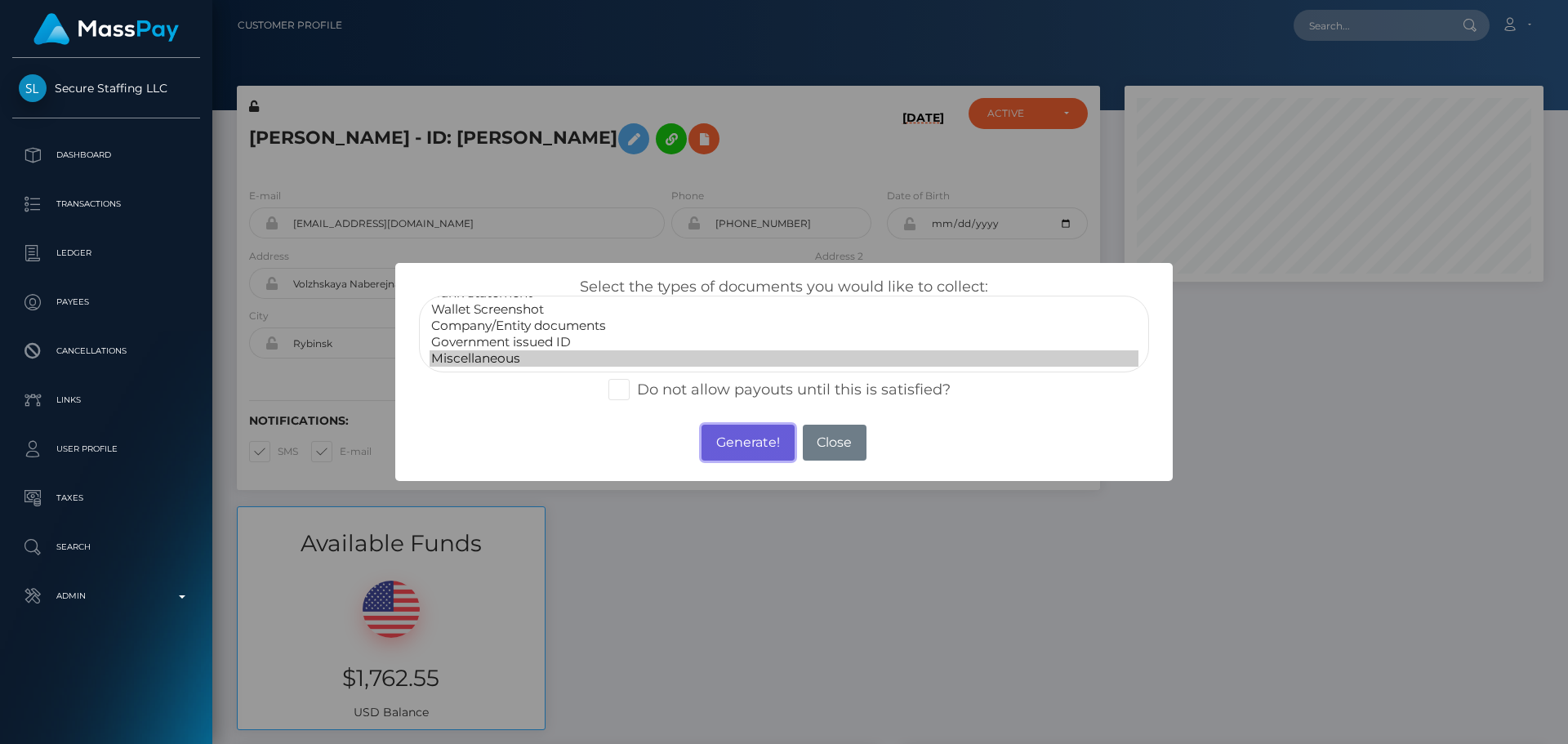
click at [740, 446] on button "Generate!" at bounding box center [747, 442] width 92 height 36
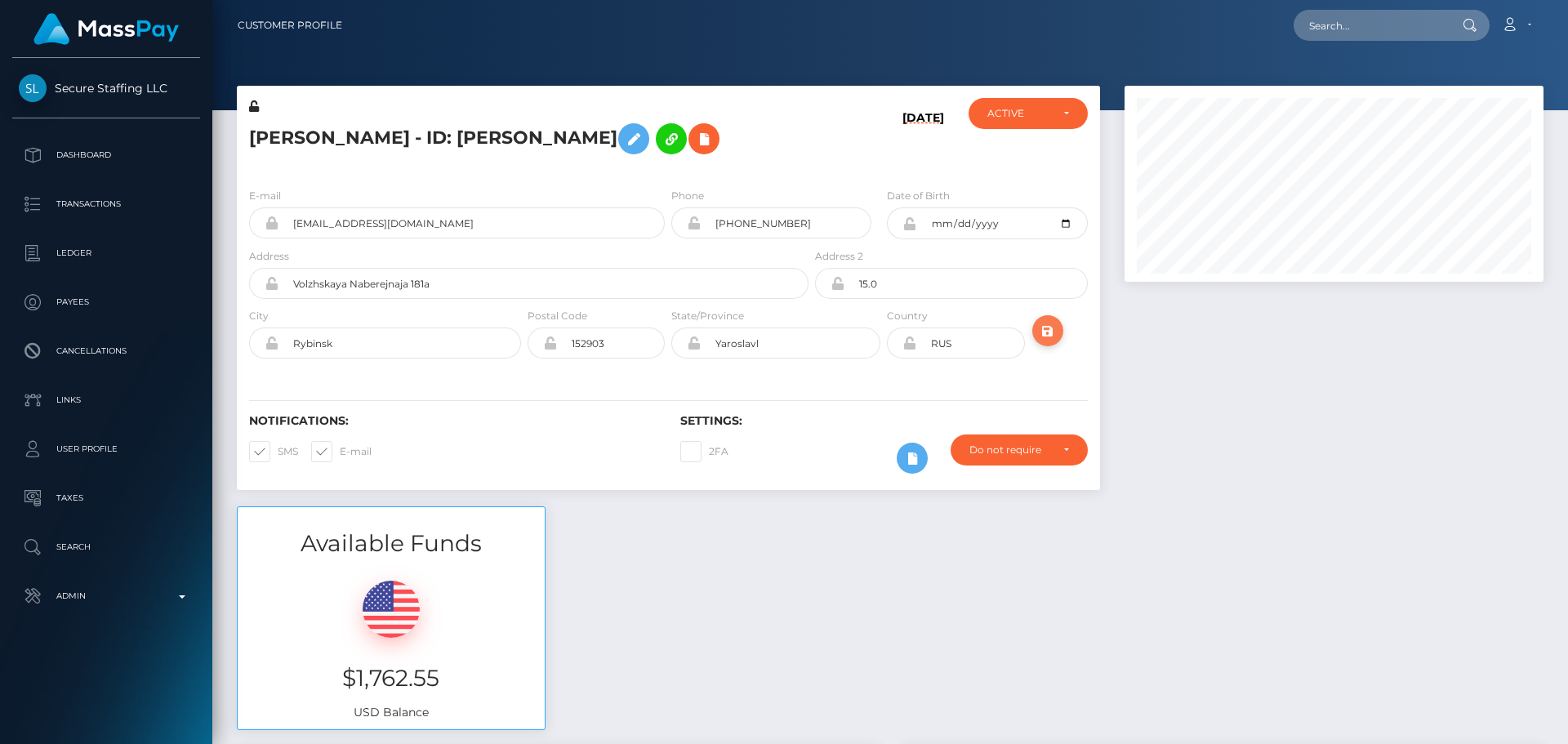
click at [1044, 325] on icon "submit" at bounding box center [1048, 330] width 20 height 21
click at [508, 281] on input "Volzhskaya Naberejnaja 181a" at bounding box center [544, 284] width 530 height 31
paste input "abaõhumuuseumi tee 4/2, Apartment 45"
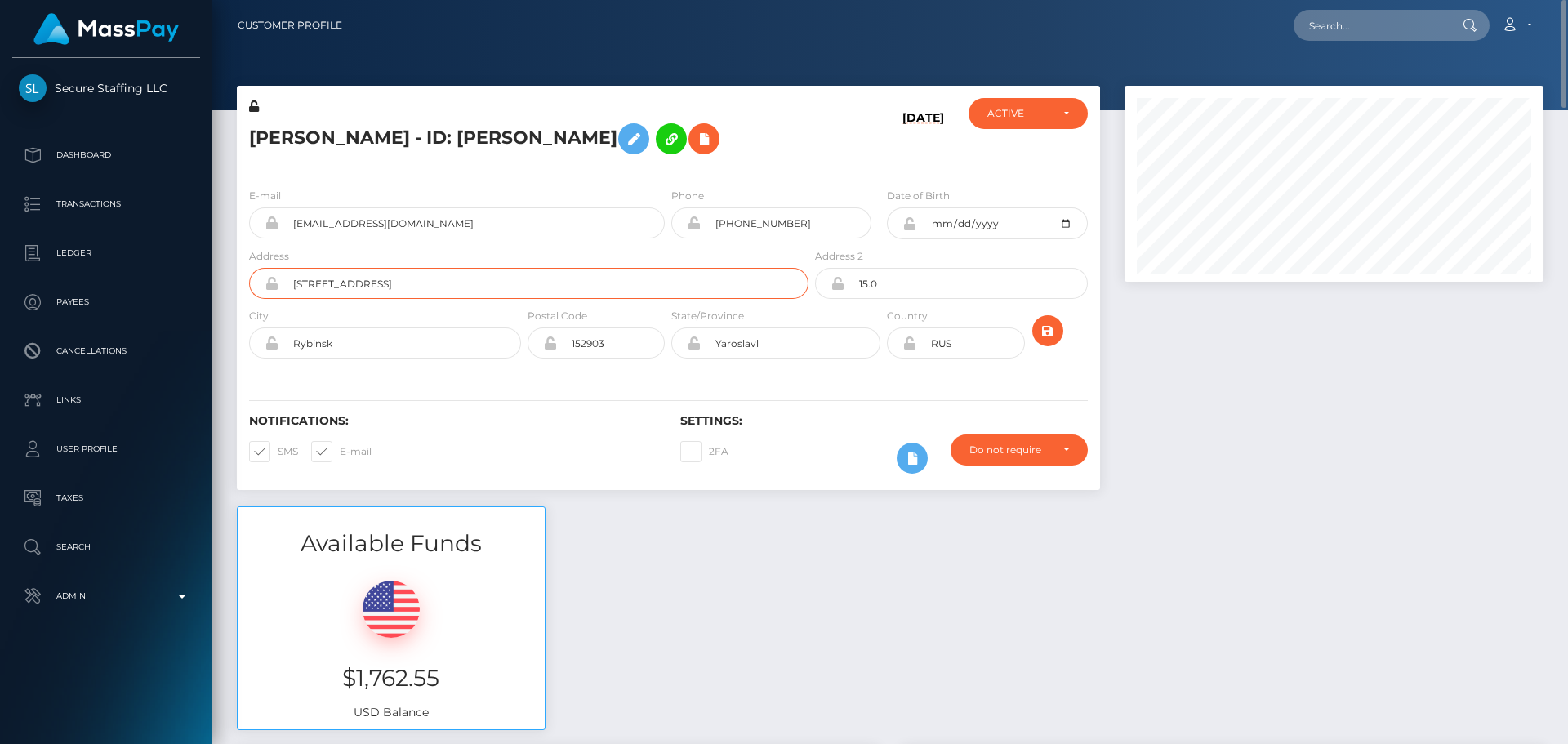
click at [324, 282] on input "Vabaõhumuuseumi tee 4/2, Apartment 45" at bounding box center [544, 284] width 530 height 31
type input "Vabaohumuuseumi tee 4/2, Apartment 45"
click at [453, 386] on div "Notifications: SMS E-mail Settings: 2FA" at bounding box center [668, 432] width 863 height 115
click at [622, 337] on input "152903" at bounding box center [611, 343] width 108 height 31
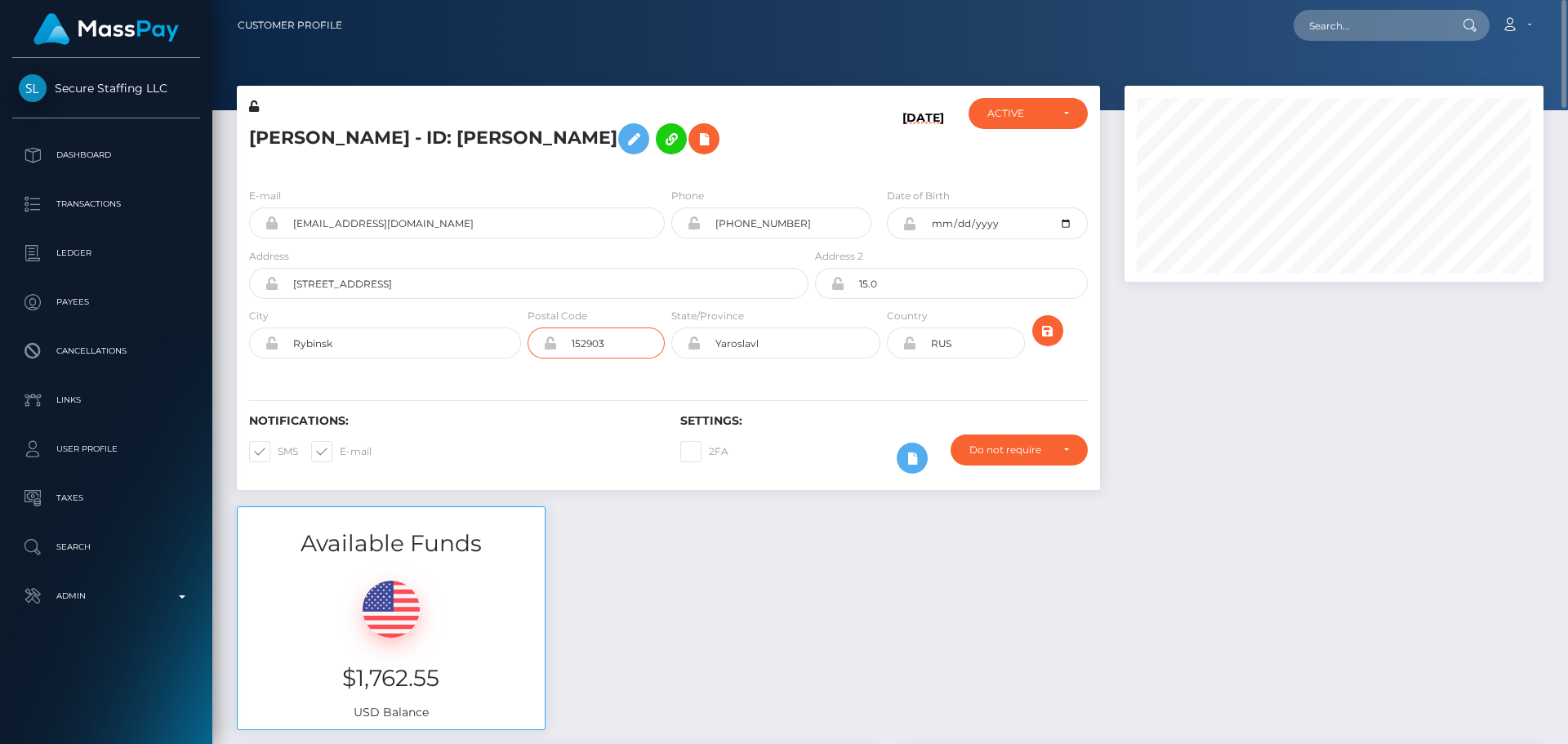
paste input "3522"
type input "13522"
click at [567, 411] on div "Notifications: SMS E-mail Settings: 2FA" at bounding box center [668, 432] width 863 height 115
click at [468, 338] on input "Rybinsk" at bounding box center [400, 343] width 242 height 31
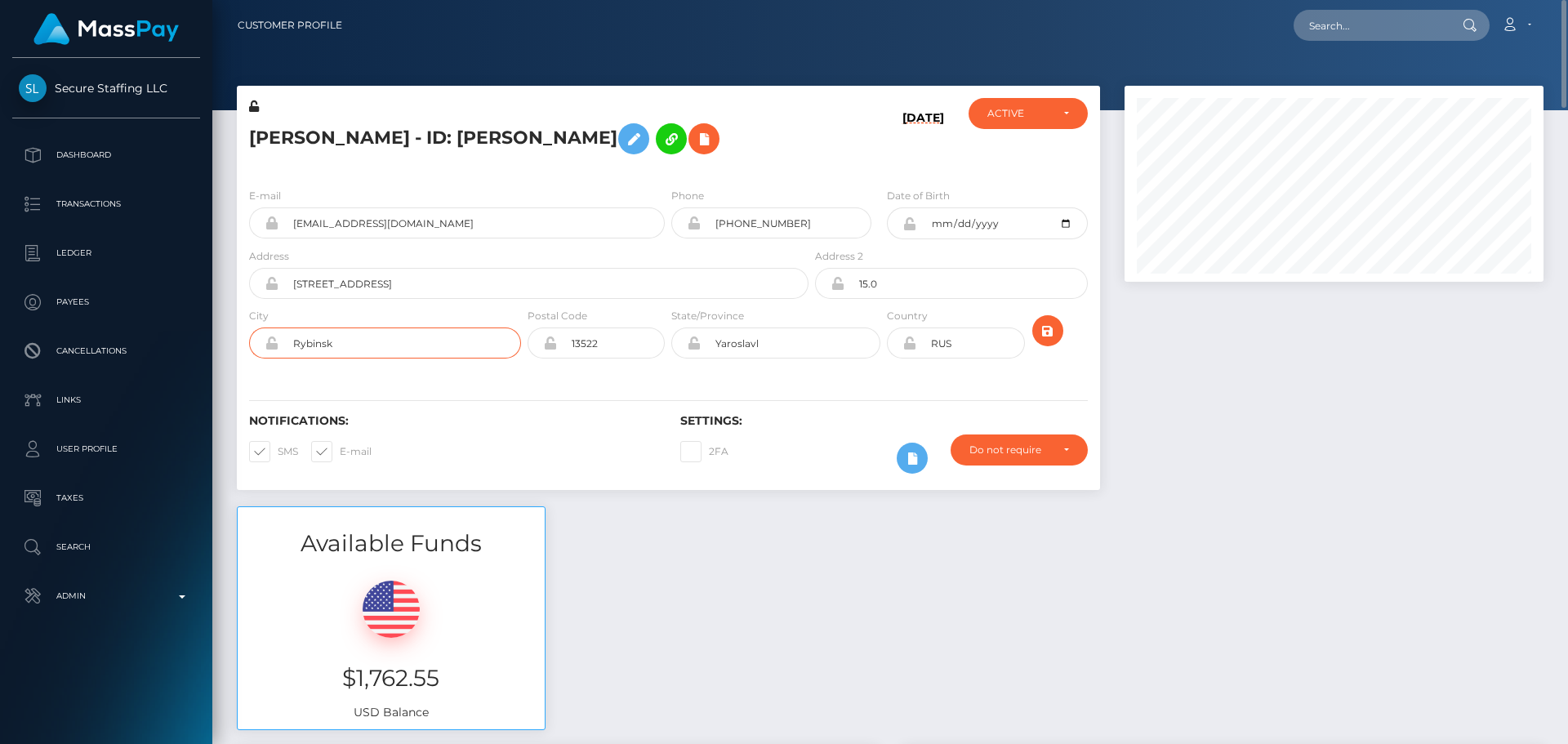
paste input "[GEOGRAPHIC_DATA]"
type input "Tallinn"
click at [533, 283] on input "Vabaohumuuseumi tee 4/2, Apartment 45" at bounding box center [544, 284] width 530 height 31
paste input "Haabersti"
type input "Vabaohumuuseumi tee 4/2, Apartment 45, Haabersti District"
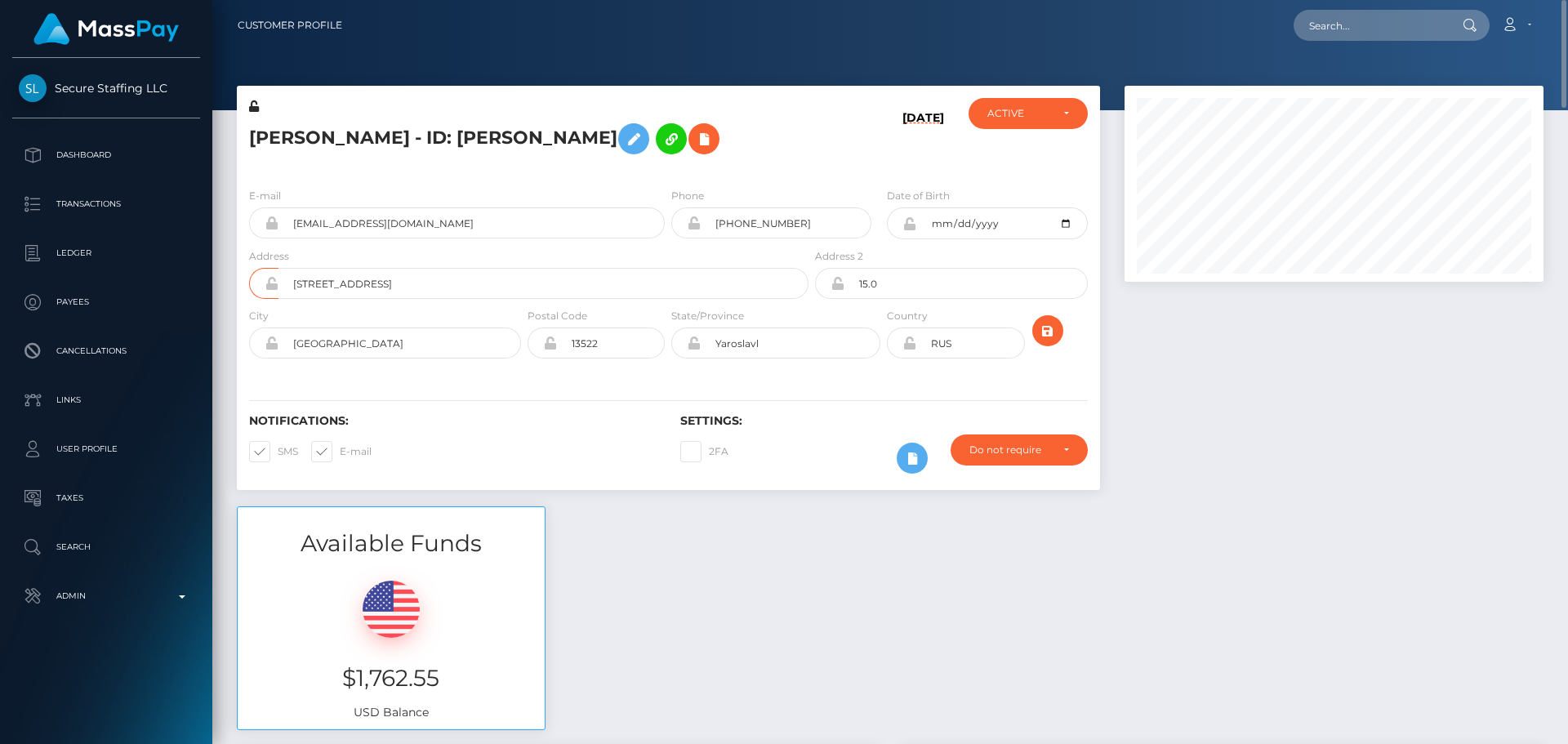
click at [517, 399] on div "Notifications: SMS E-mail Settings: 2FA" at bounding box center [668, 432] width 863 height 115
click at [790, 352] on input "Yaroslavl" at bounding box center [791, 343] width 180 height 31
paste input "Harju maakond"
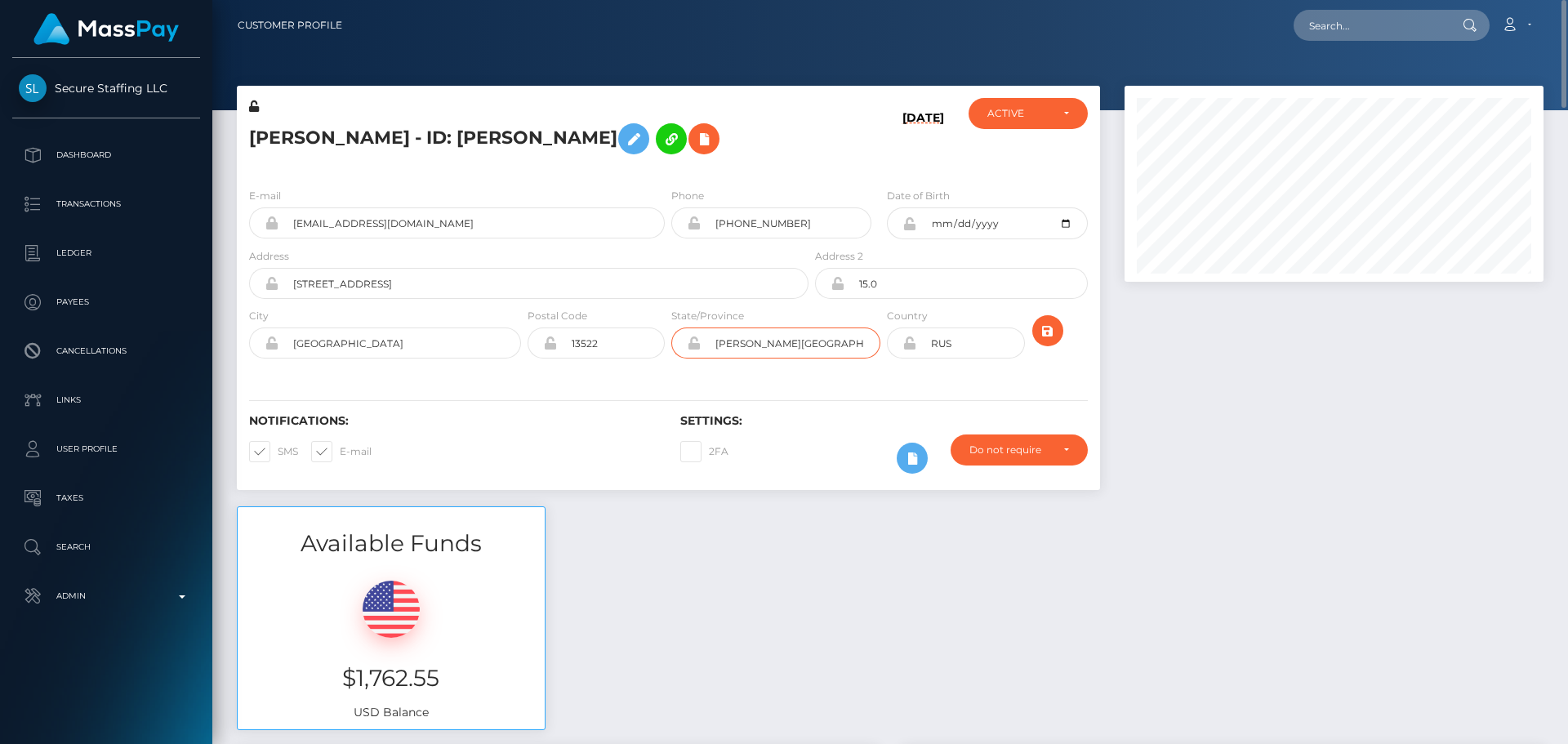
type input "Harju maakond"
click at [918, 282] on input "15.0" at bounding box center [966, 284] width 242 height 31
click at [597, 399] on div "Notifications: SMS E-mail Settings: 2FA" at bounding box center [668, 432] width 863 height 115
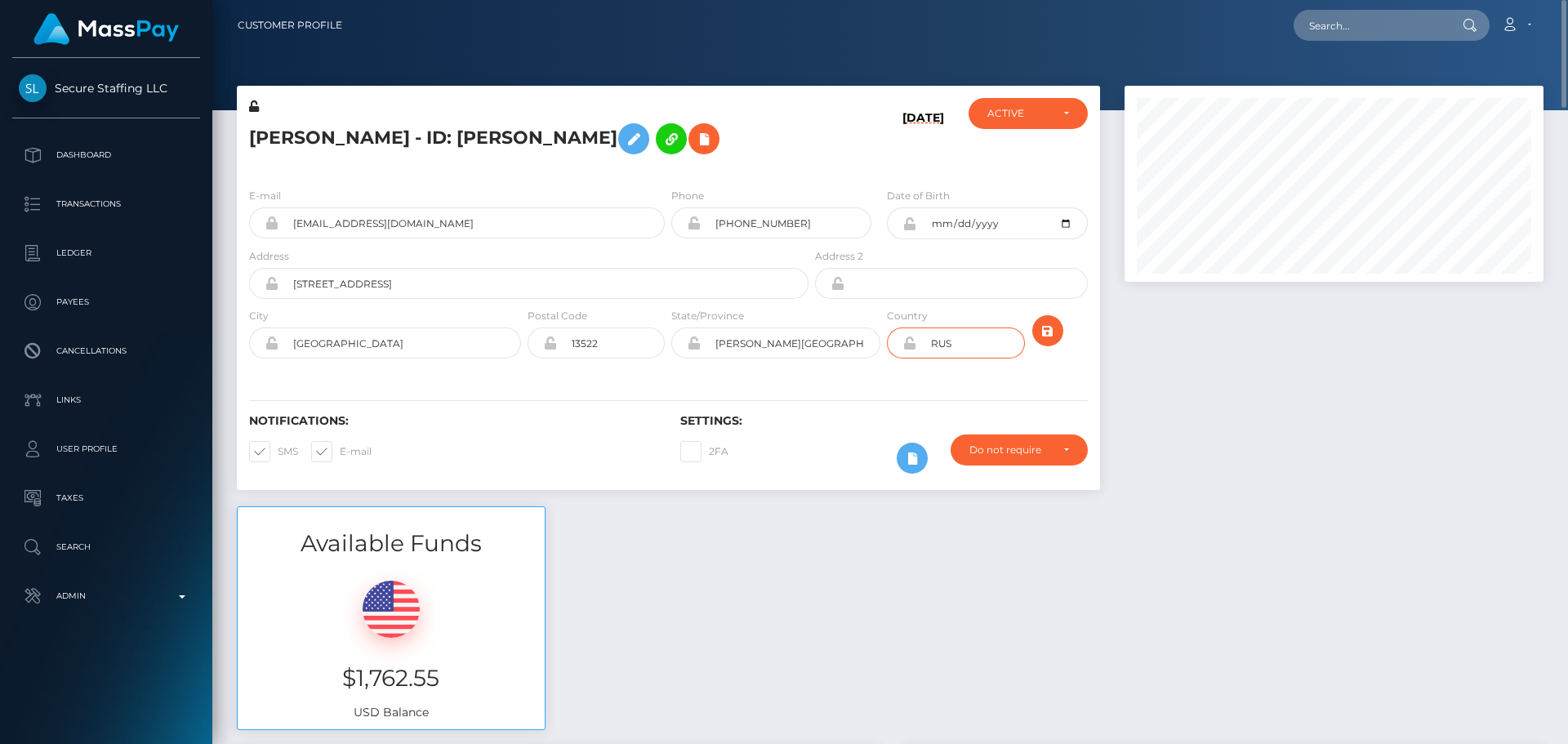
click at [975, 351] on input "RUS" at bounding box center [970, 343] width 108 height 31
paste input "EST"
type input "EST"
click at [823, 389] on div "Notifications: SMS E-mail Settings: 2FA" at bounding box center [668, 432] width 863 height 115
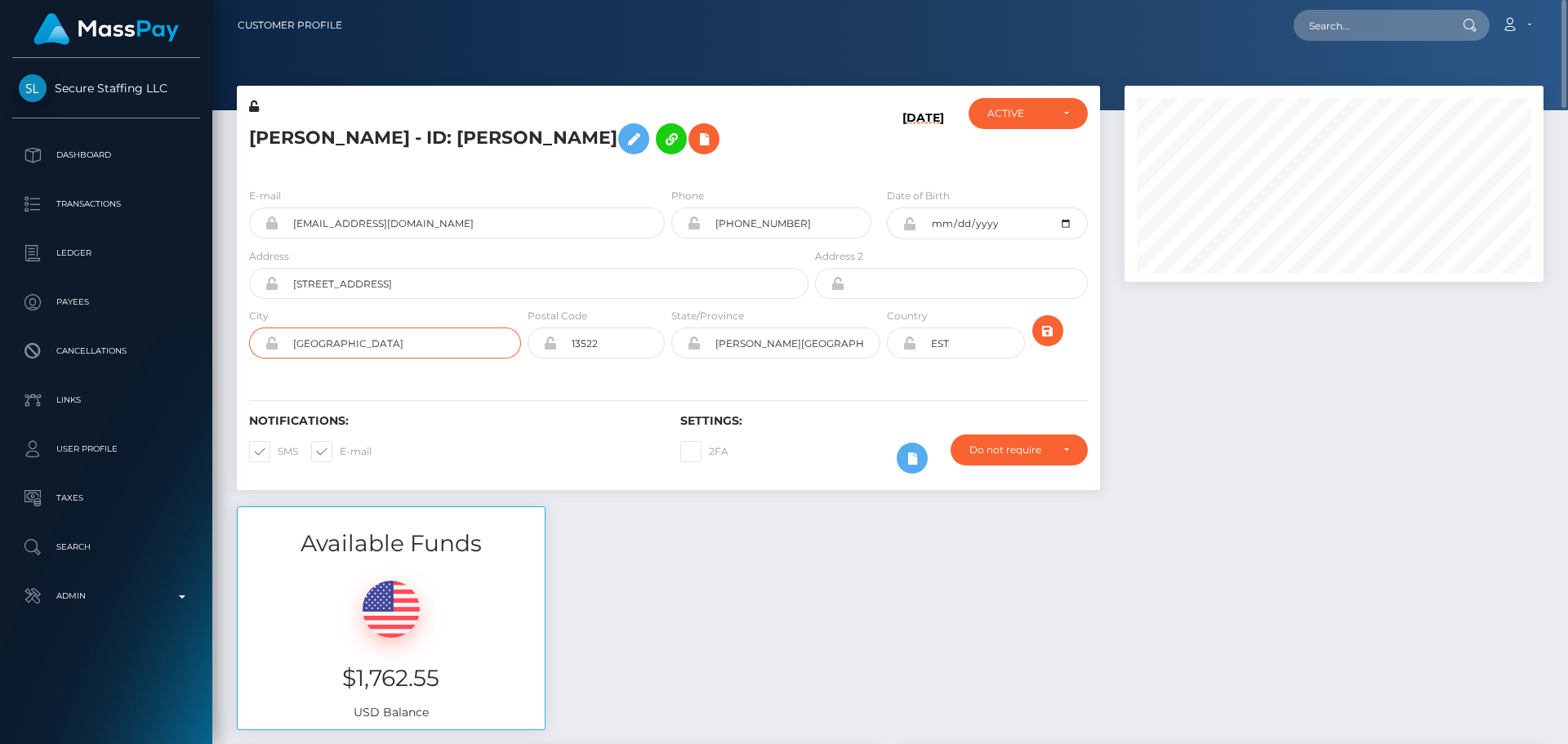
drag, startPoint x: 362, startPoint y: 344, endPoint x: 249, endPoint y: 339, distance: 113.1
click at [794, 168] on div "Arina Petrova - ID: Arina Petrova" at bounding box center [524, 136] width 575 height 77
click at [1046, 333] on icon "submit" at bounding box center [1048, 330] width 20 height 21
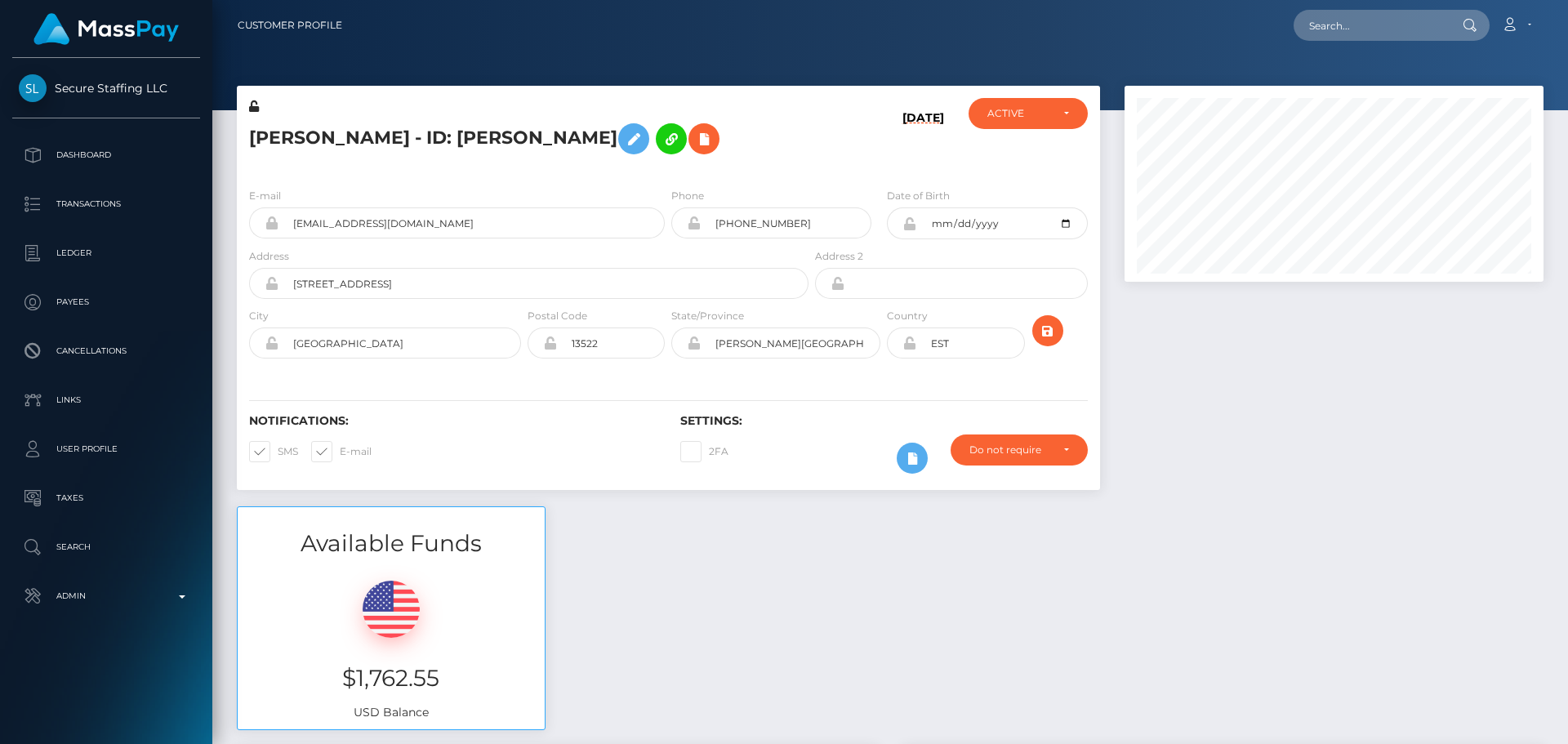
click at [909, 349] on icon at bounding box center [909, 342] width 14 height 13
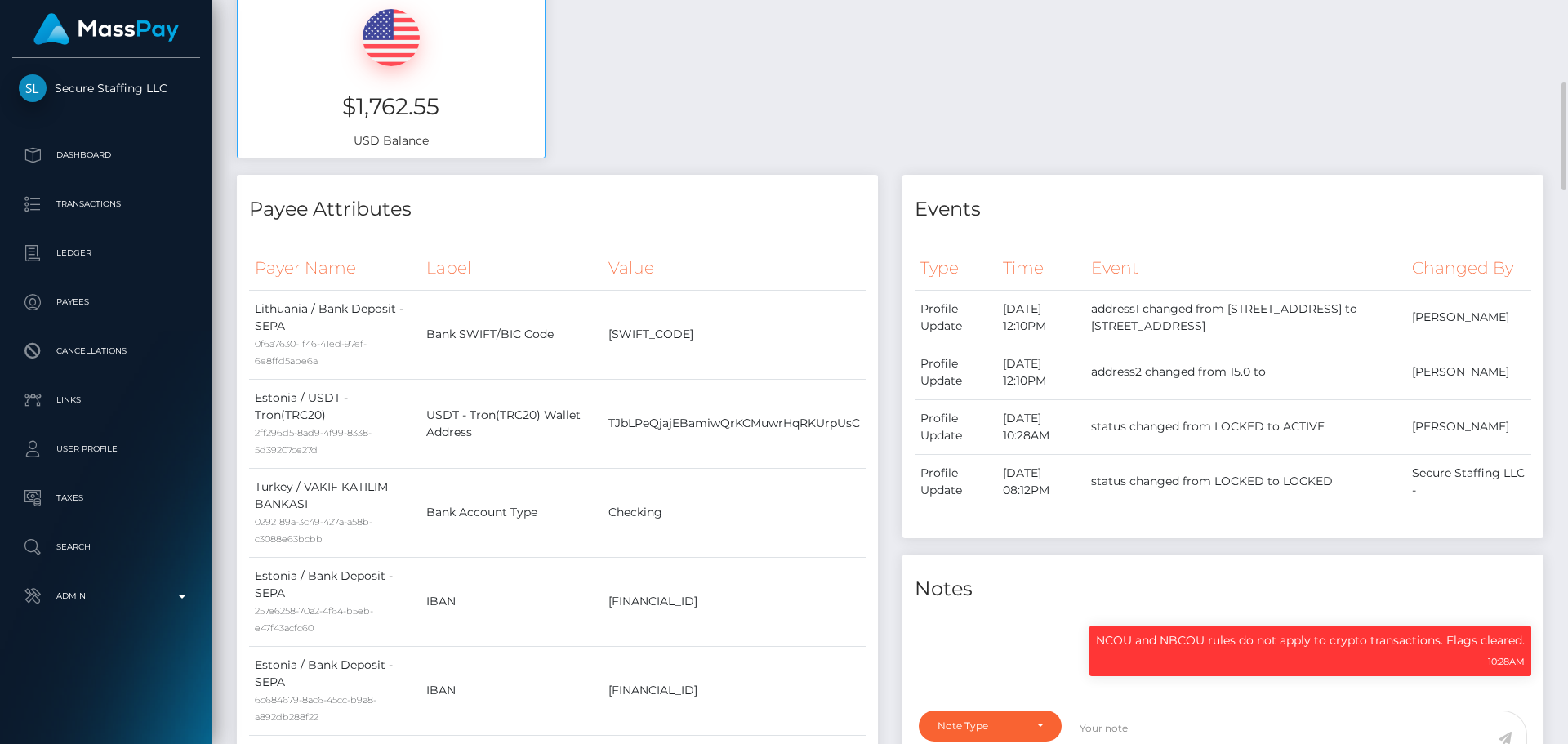
scroll to position [1062, 0]
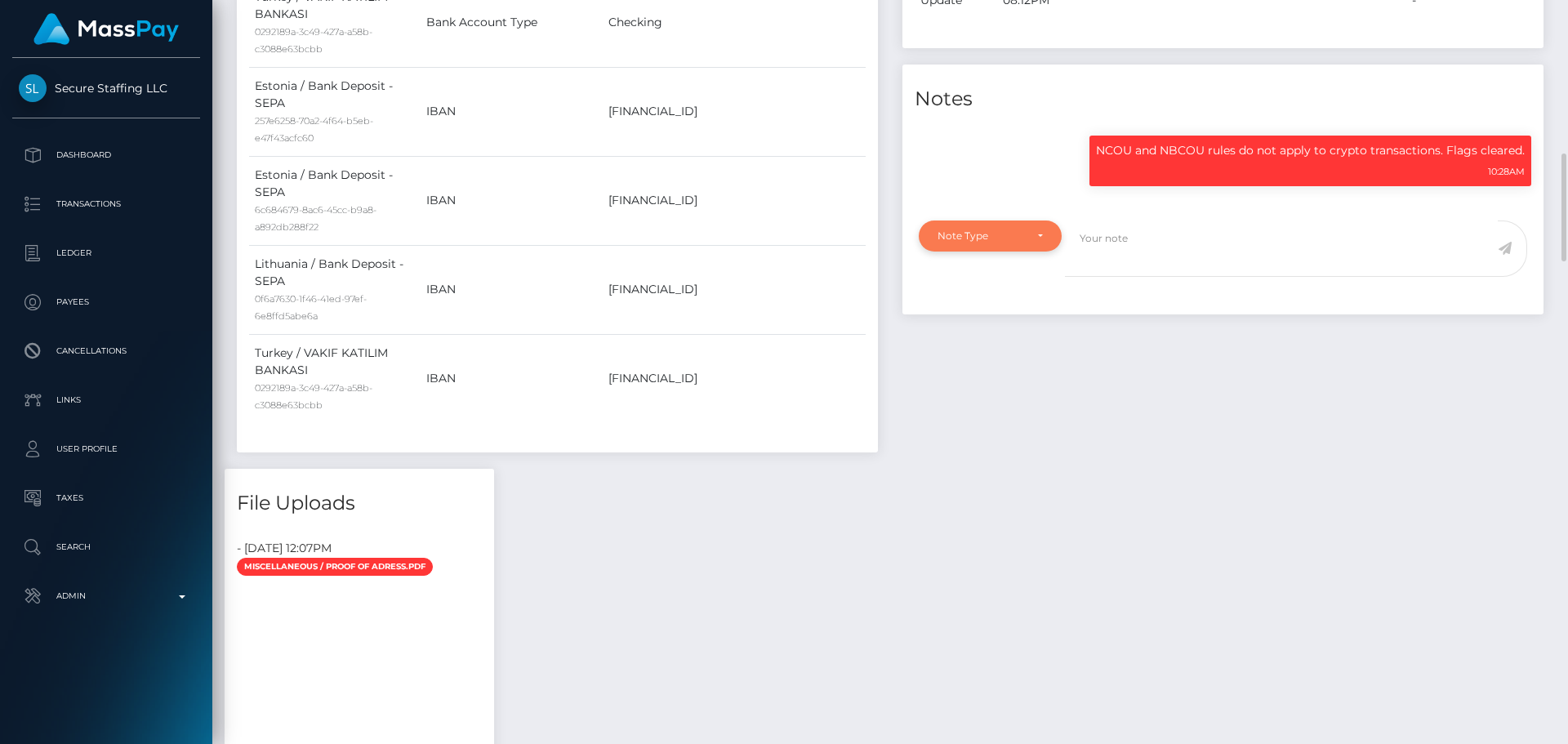
click at [1024, 242] on div "Note Type" at bounding box center [990, 236] width 106 height 13
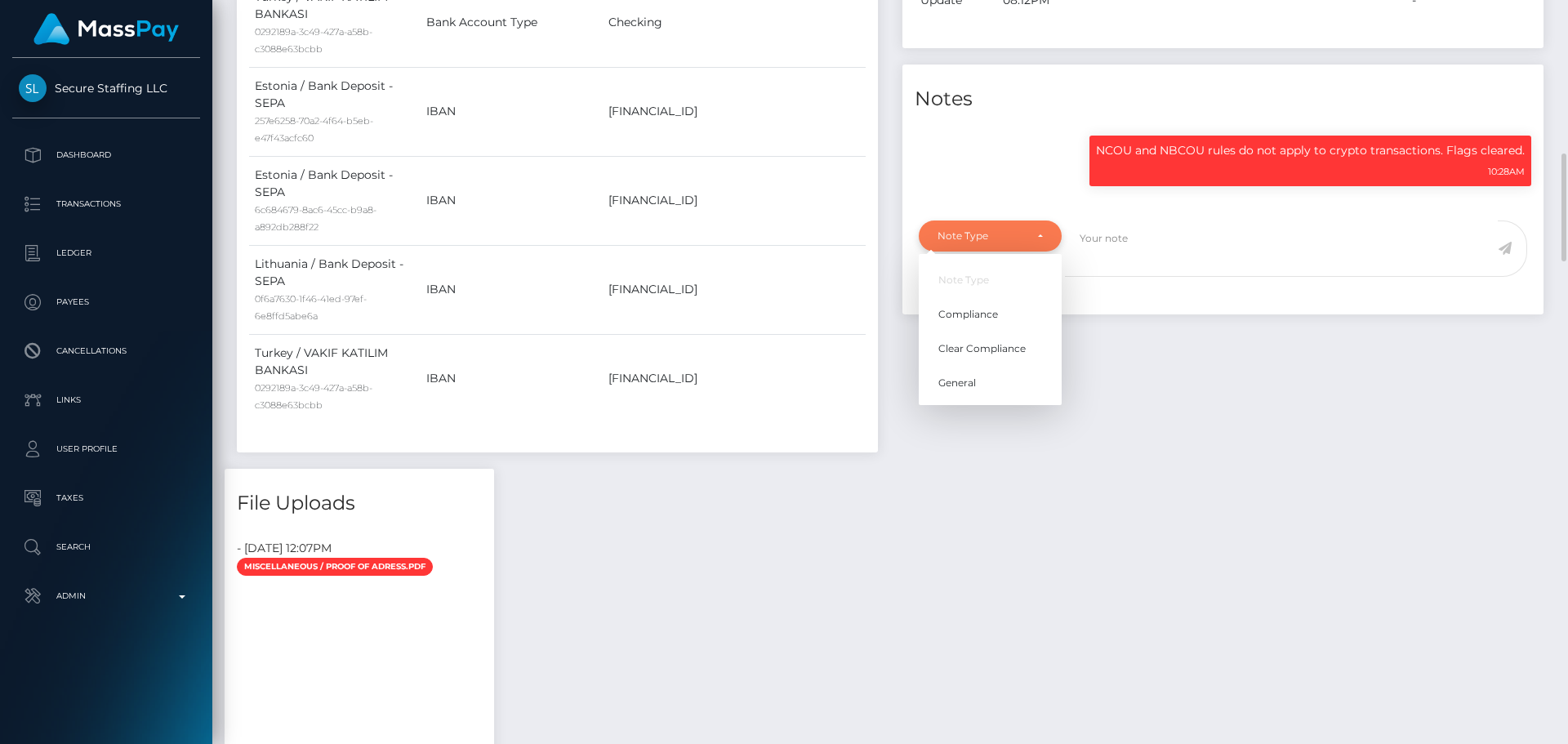
scroll to position [196, 419]
click at [976, 329] on link "Compliance" at bounding box center [990, 314] width 143 height 30
select select "COMPLIANCE"
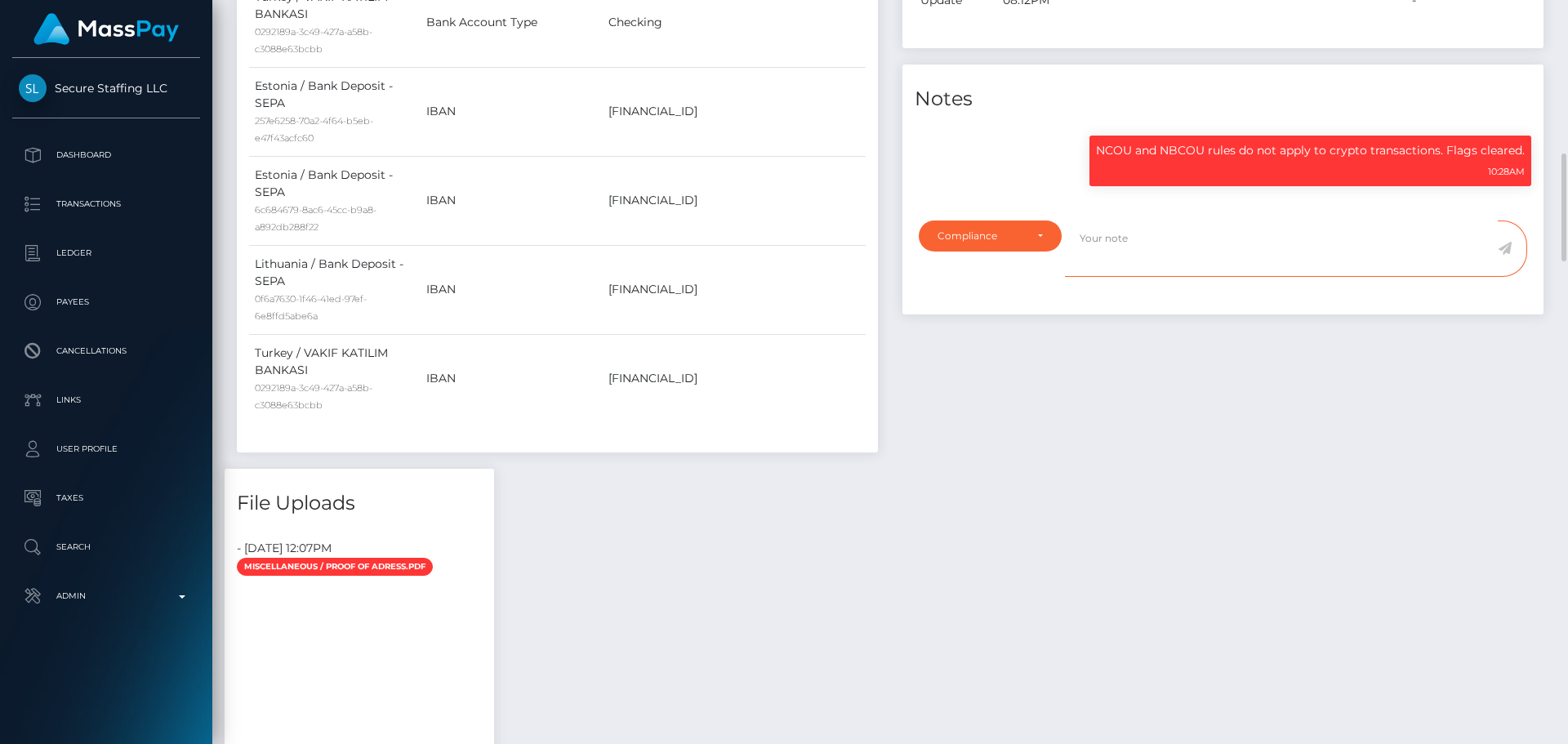
click at [1147, 277] on textarea at bounding box center [1281, 248] width 433 height 57
type textarea "Address updated as per the provided proof."
click at [1500, 255] on icon at bounding box center [1504, 247] width 14 height 13
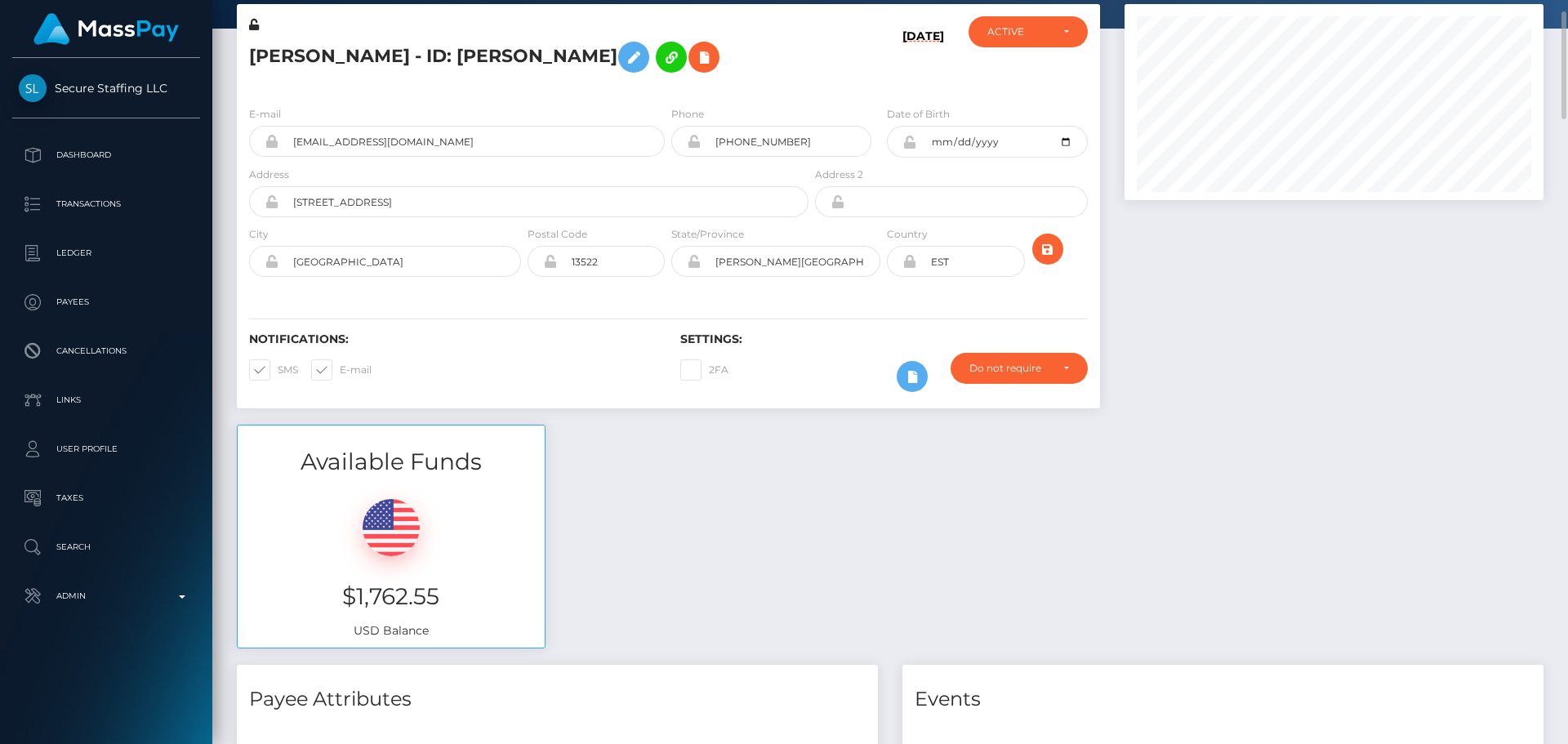
scroll to position [0, 0]
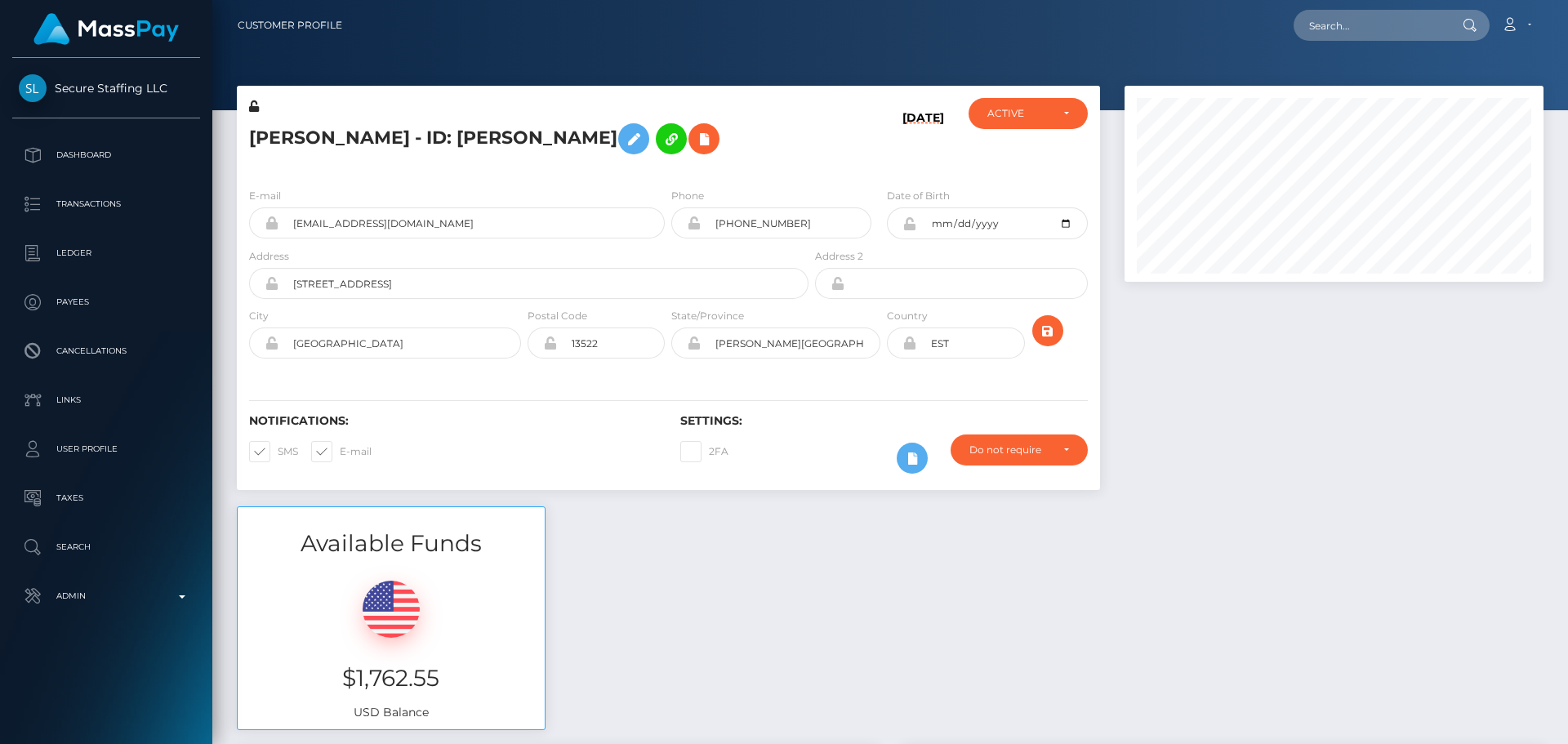
scroll to position [196, 419]
click at [414, 136] on h5 "[PERSON_NAME] - ID: [PERSON_NAME]" at bounding box center [524, 139] width 550 height 47
copy h5 "[PERSON_NAME] - ID: [PERSON_NAME]"
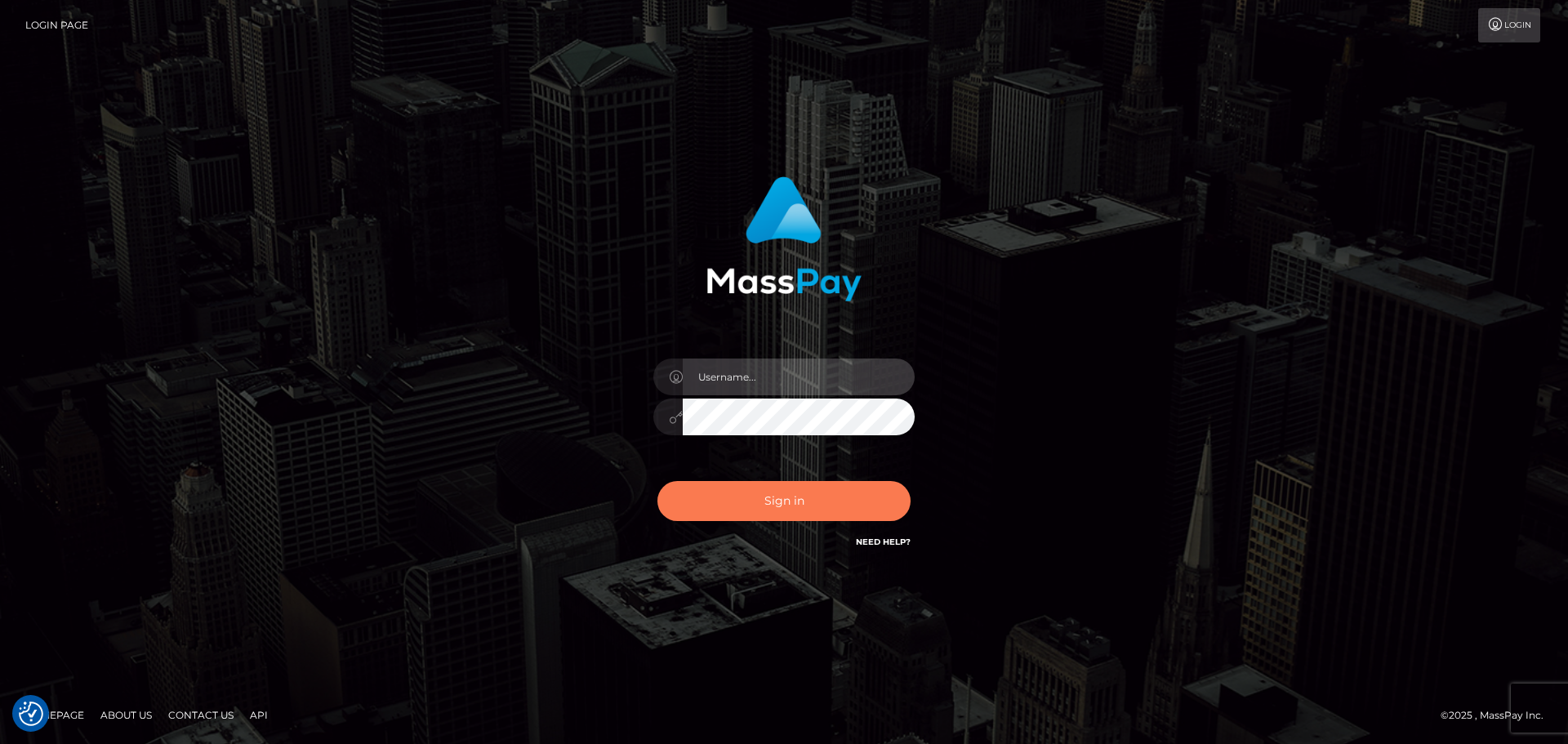
type input "constantin.mp"
click at [796, 503] on button "Sign in" at bounding box center [783, 501] width 253 height 40
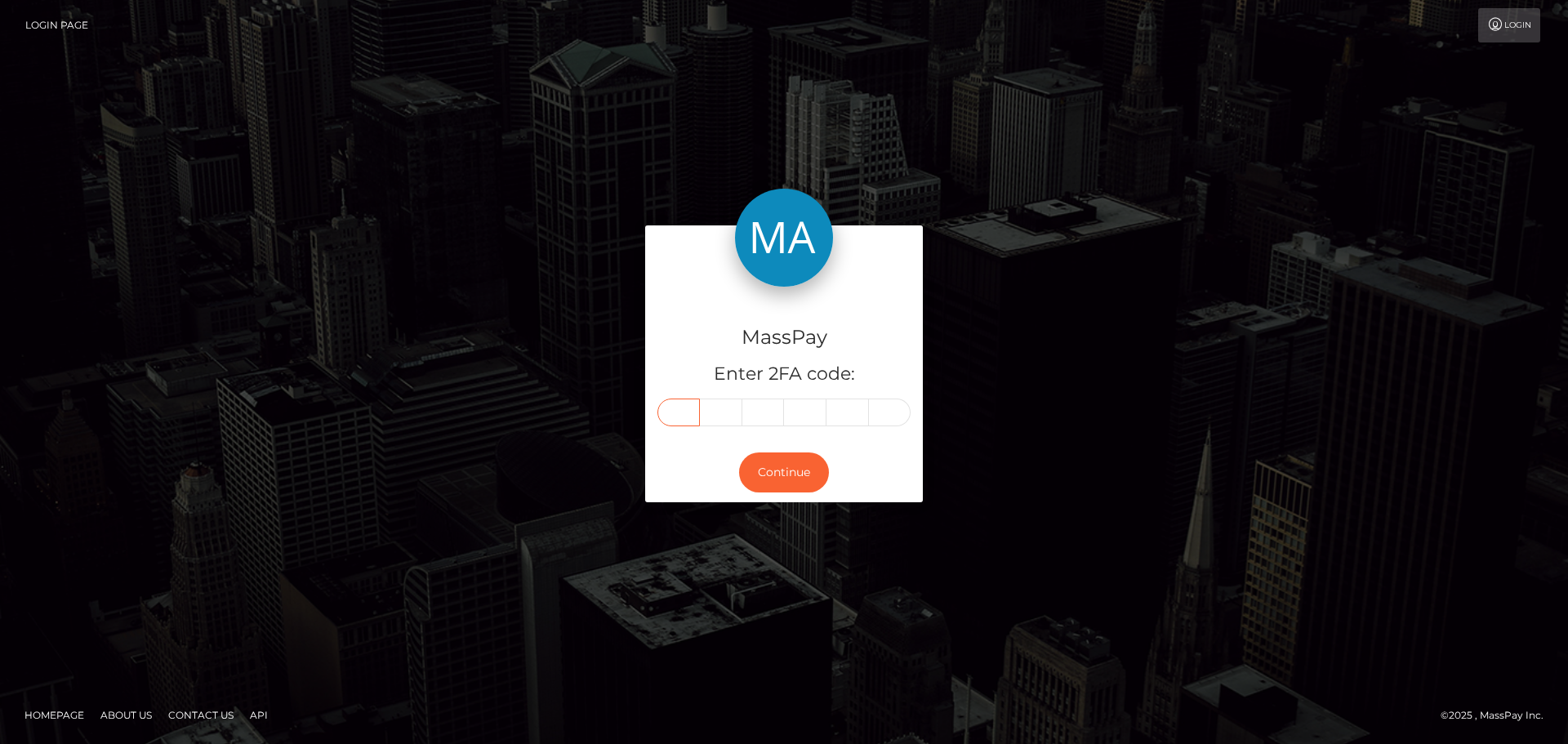
click at [692, 410] on input "text" at bounding box center [677, 413] width 42 height 27
type input "8"
type input "4"
type input "3"
type input "4"
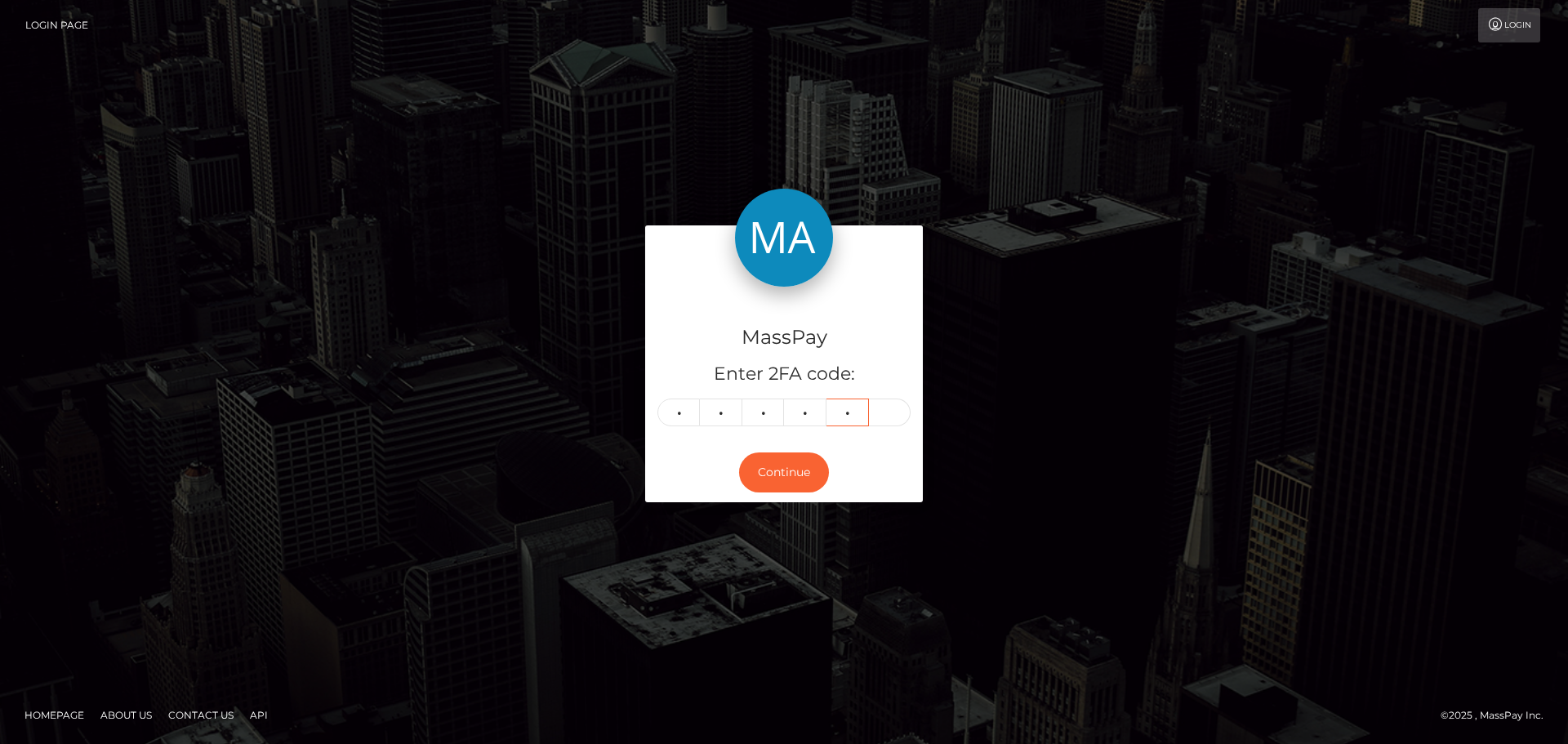
type input "2"
type input "4"
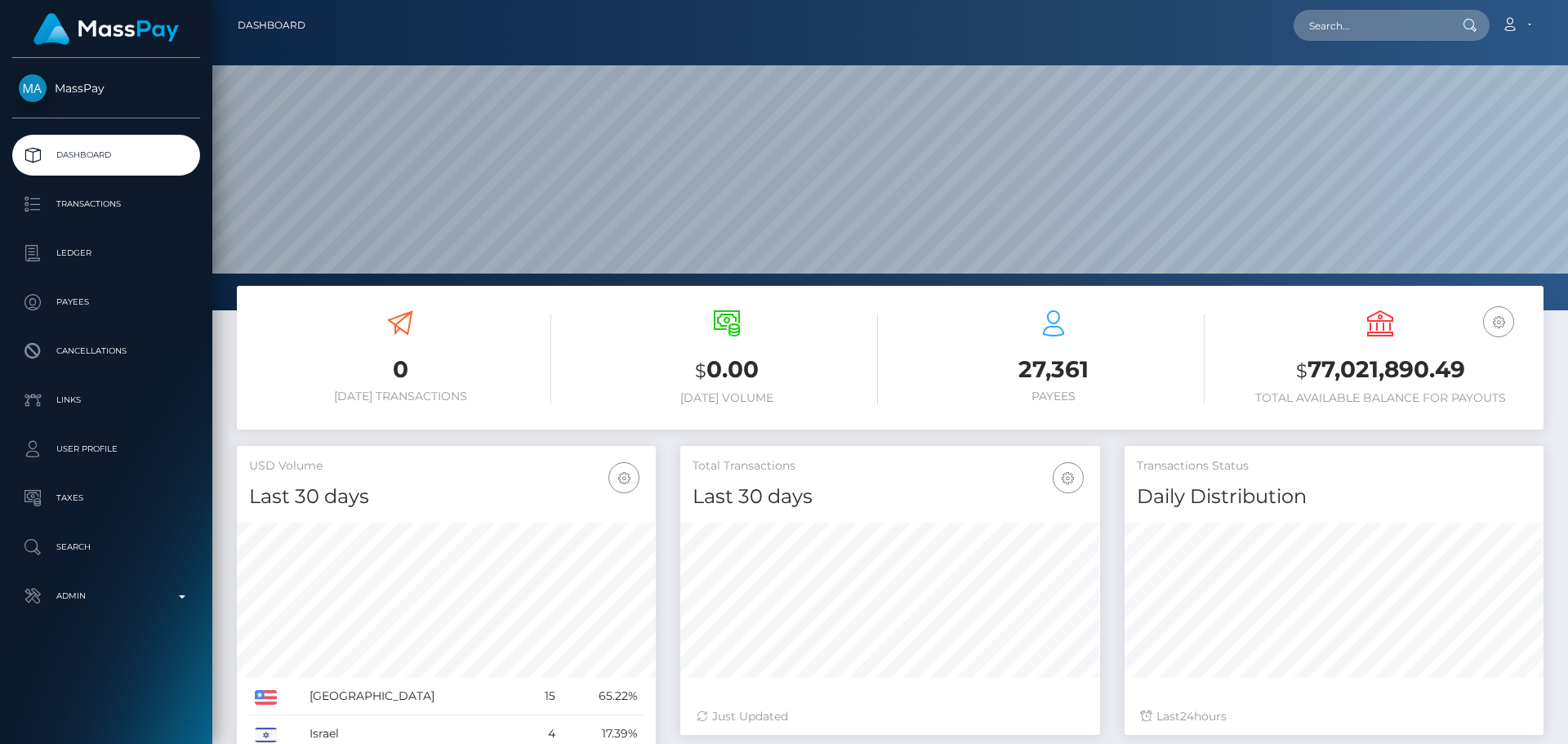
scroll to position [289, 419]
drag, startPoint x: 1357, startPoint y: 1, endPoint x: 1363, endPoint y: 13, distance: 13.4
click at [1358, 3] on nav "Dashboard Loading... Loading... Account Edit Profile" at bounding box center [890, 25] width 1355 height 51
click at [1366, 22] on input "text" at bounding box center [1370, 25] width 153 height 31
paste input "[EMAIL_ADDRESS][DOMAIN_NAME]"
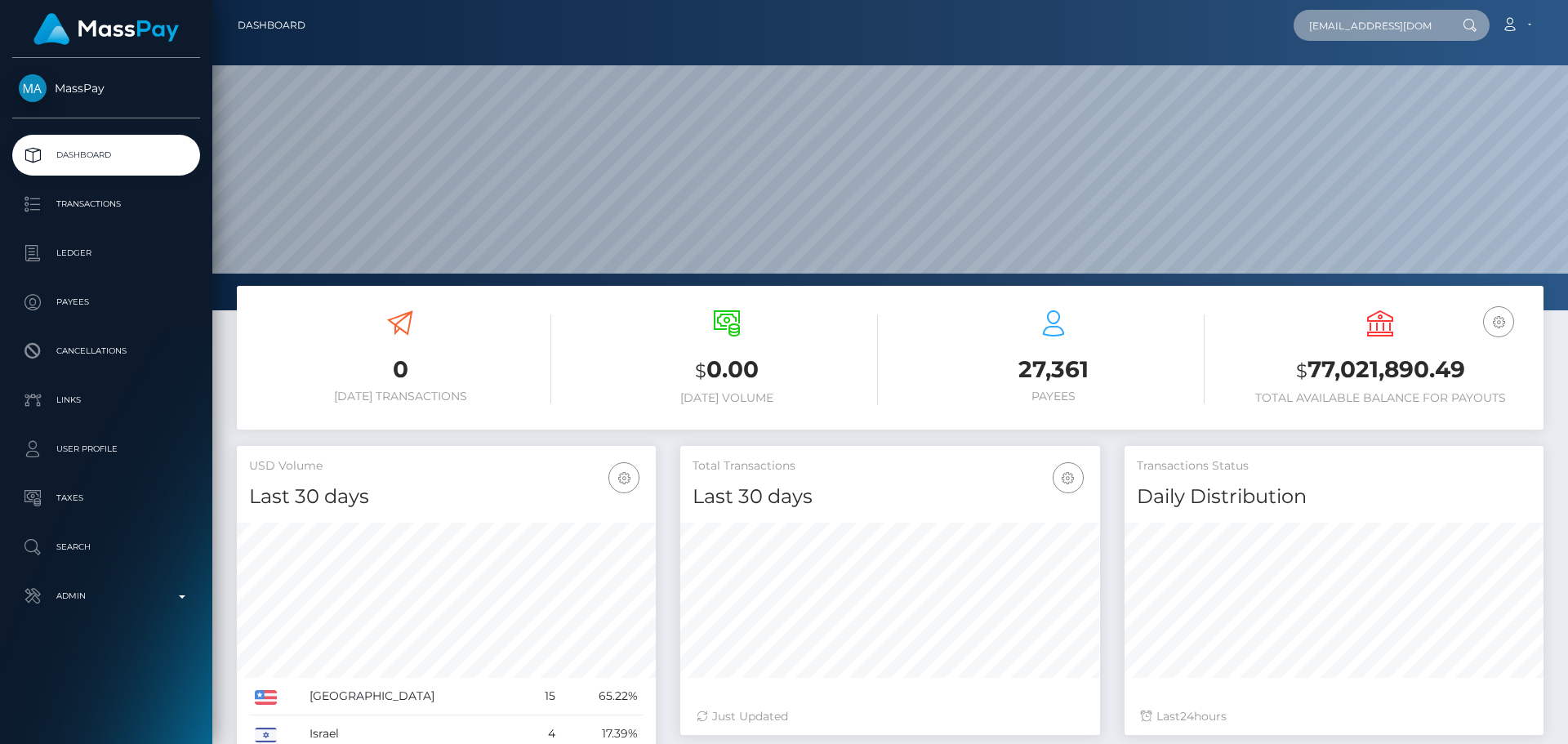
scroll to position [0, 3]
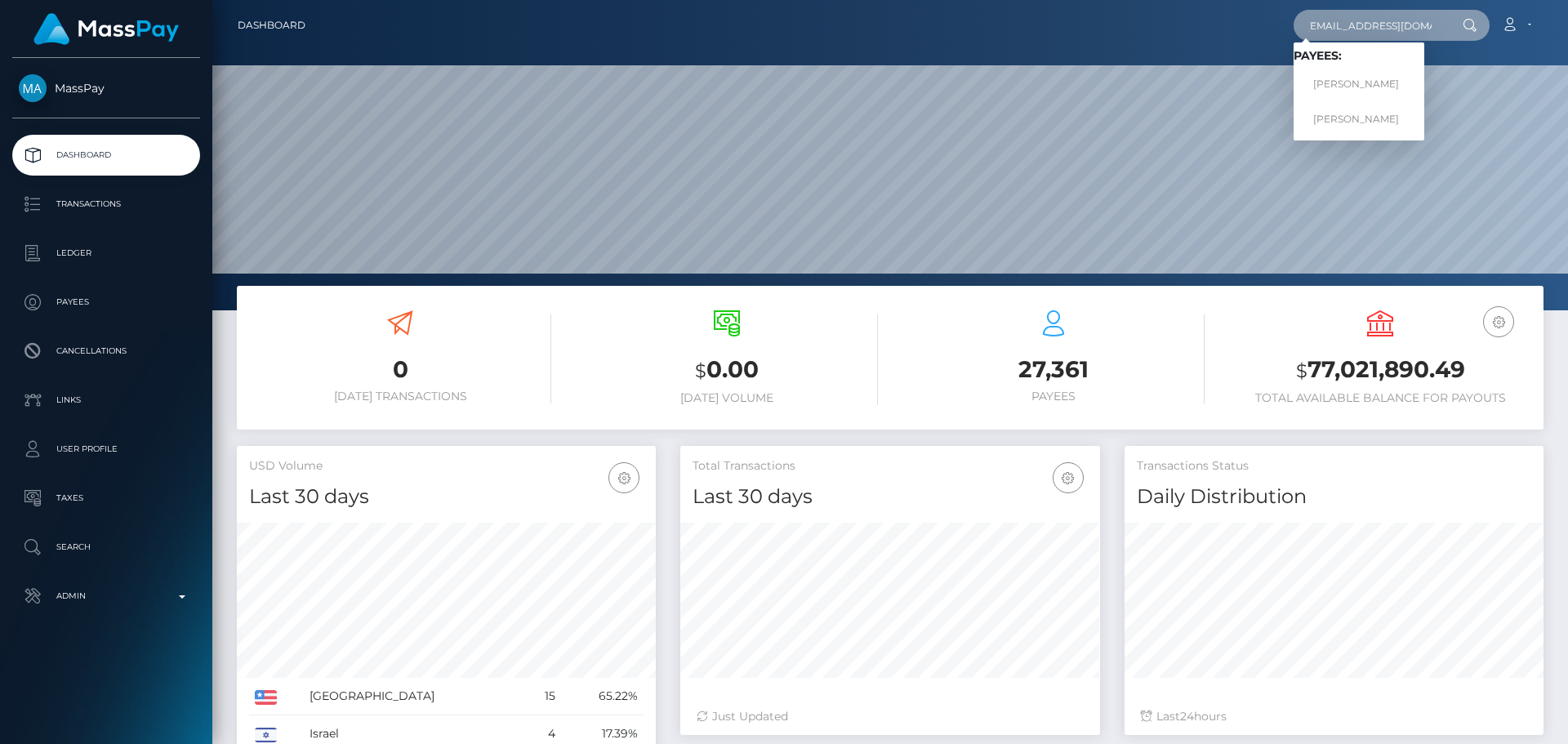
type input "[EMAIL_ADDRESS][DOMAIN_NAME]"
click at [1359, 81] on link "Lydia Elizabeth Garnett" at bounding box center [1359, 84] width 131 height 30
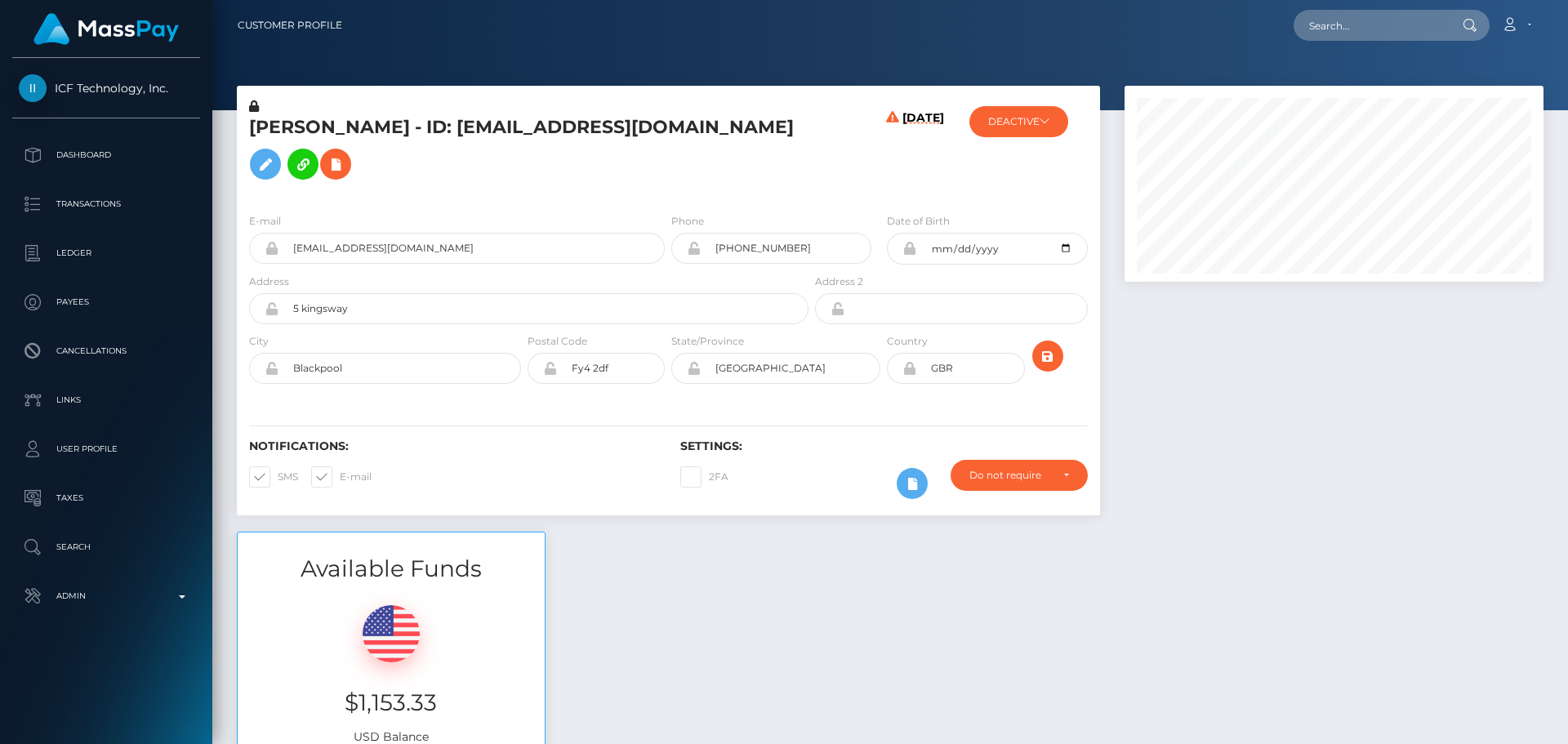
scroll to position [196, 419]
click at [807, 200] on div "[PERSON_NAME] - ID: [EMAIL_ADDRESS][DOMAIN_NAME]" at bounding box center [524, 149] width 575 height 102
click at [326, 175] on icon at bounding box center [335, 164] width 20 height 21
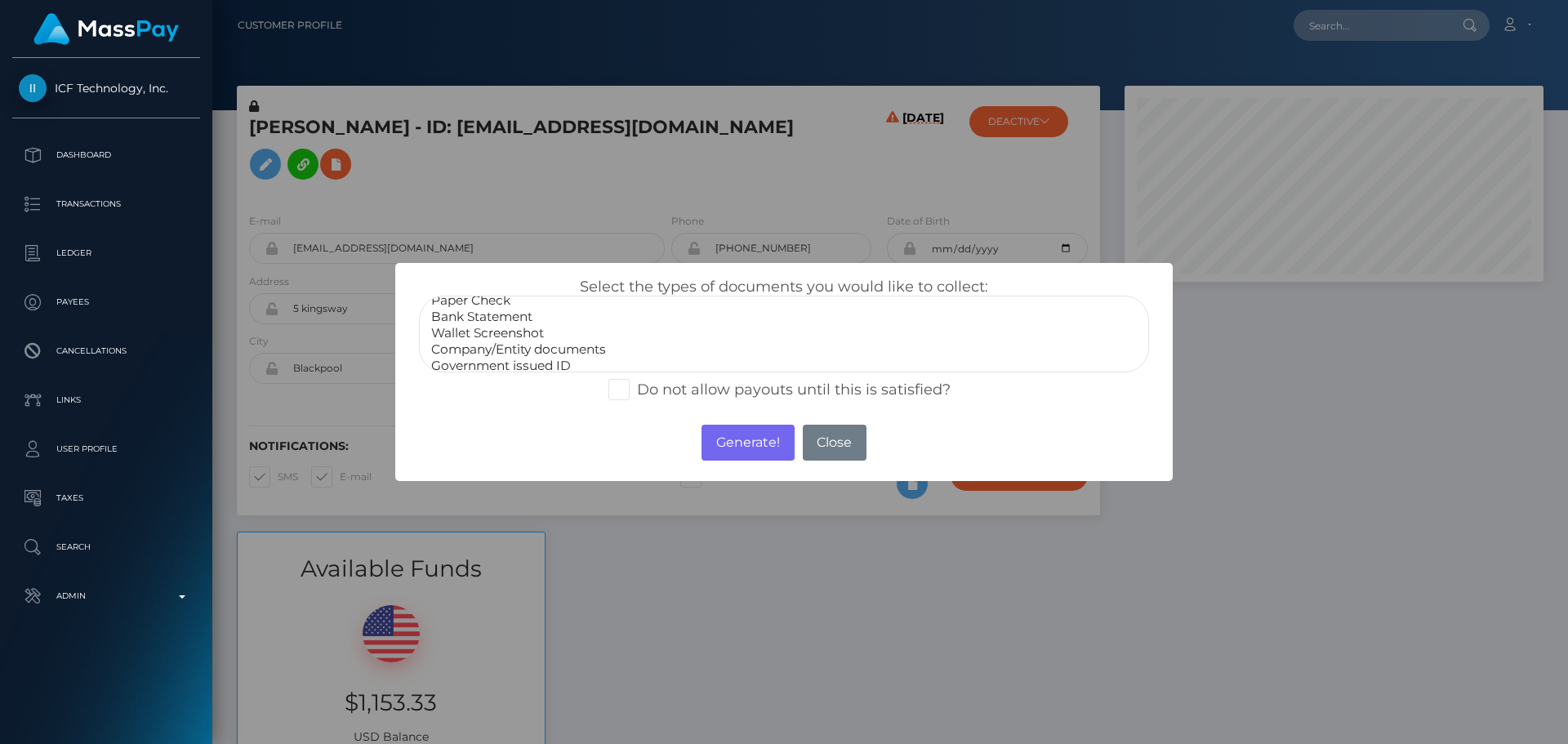
scroll to position [0, 0]
select select "Bank Statement"
click at [478, 325] on option "Bank Statement" at bounding box center [783, 326] width 709 height 17
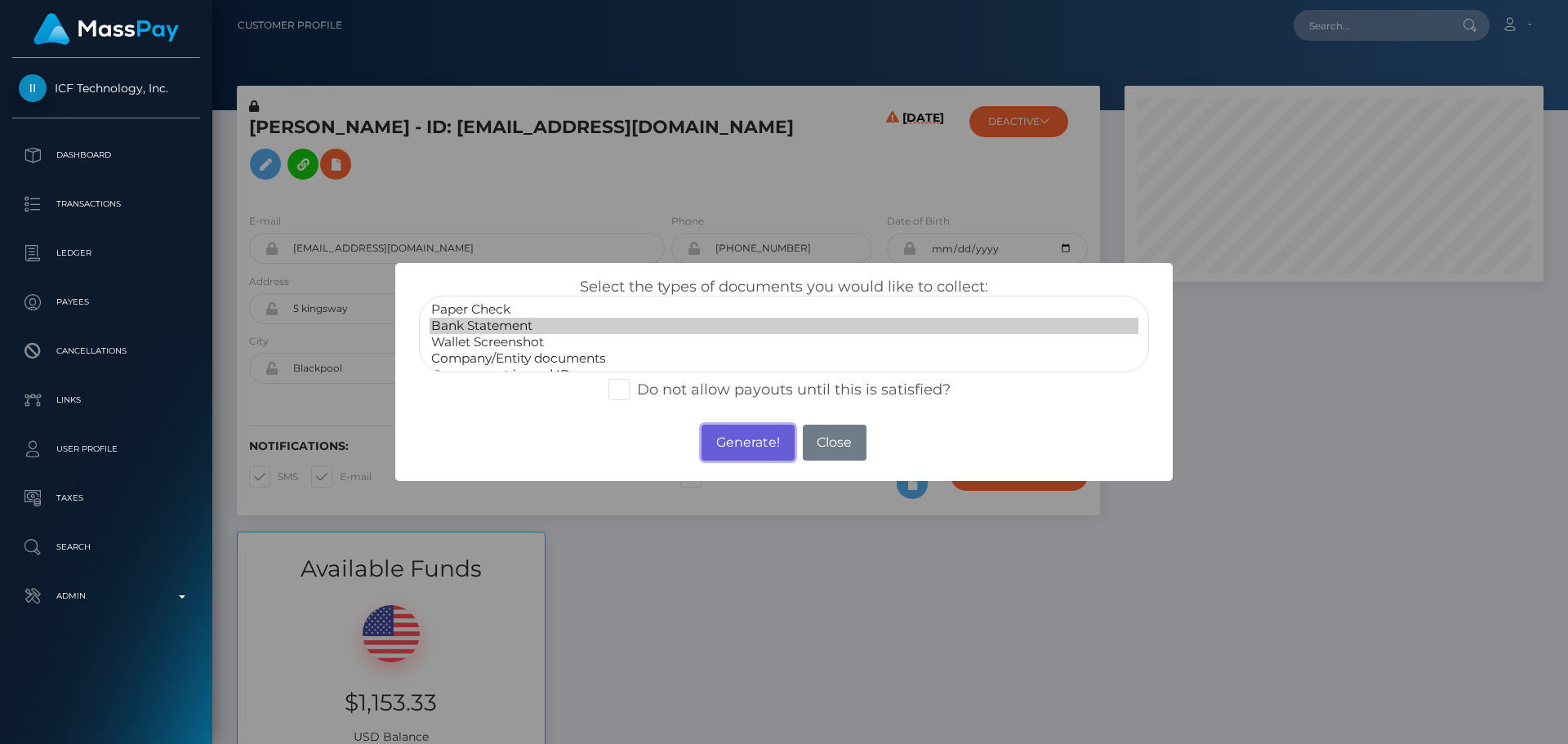
click at [756, 442] on button "Generate!" at bounding box center [747, 442] width 92 height 36
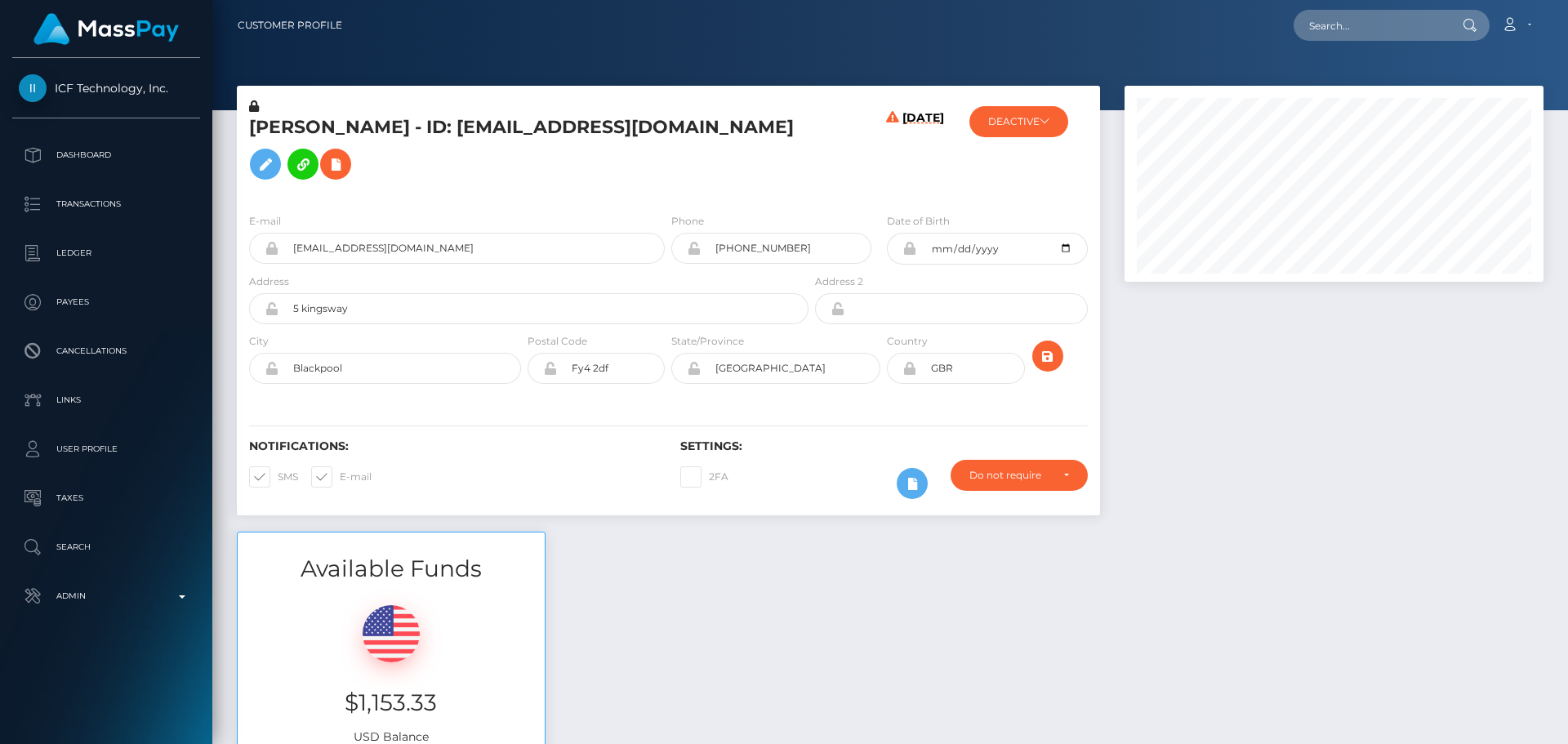
click at [541, 137] on h5 "[PERSON_NAME] - ID: [EMAIL_ADDRESS][DOMAIN_NAME]" at bounding box center [524, 152] width 550 height 72
copy h5 "[PERSON_NAME] - ID: [EMAIL_ADDRESS][DOMAIN_NAME]"
click at [824, 174] on div "[DATE]" at bounding box center [883, 149] width 144 height 102
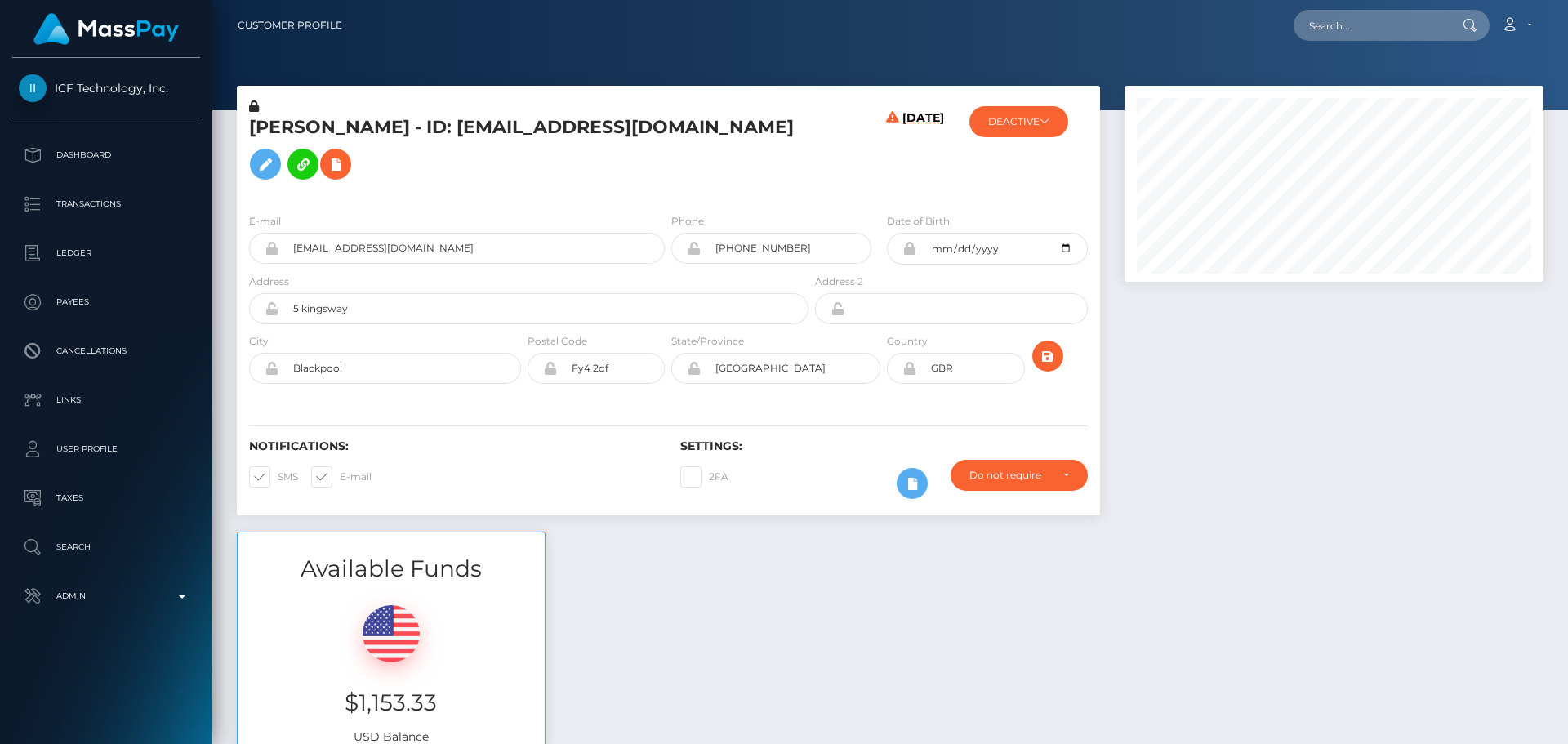
click at [809, 190] on div "[PERSON_NAME] - ID: [EMAIL_ADDRESS][DOMAIN_NAME]" at bounding box center [524, 149] width 575 height 102
click at [1057, 367] on icon "submit" at bounding box center [1048, 356] width 20 height 21
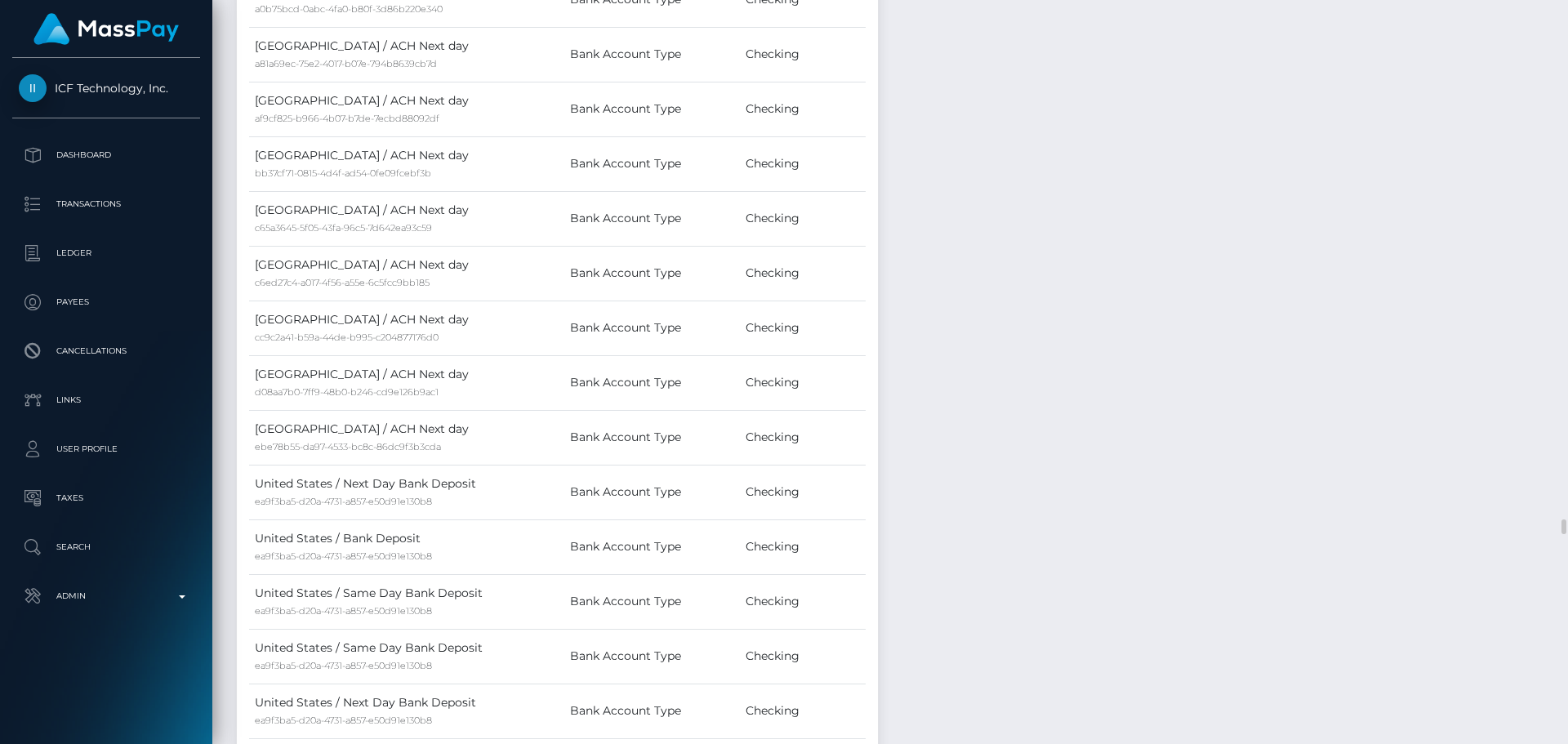
scroll to position [5715, 0]
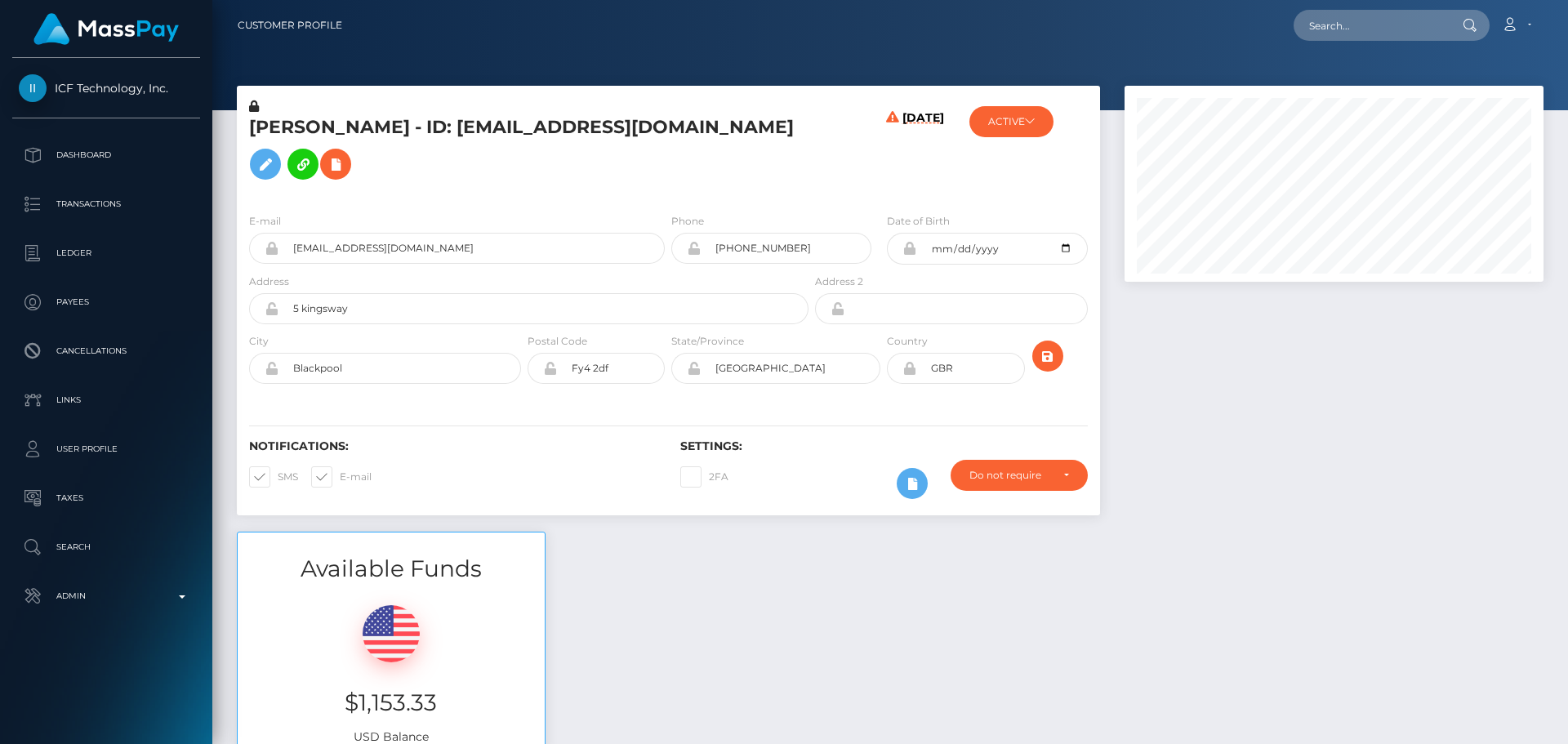
scroll to position [196, 419]
click at [622, 188] on h5 "[PERSON_NAME] - ID: [EMAIL_ADDRESS][DOMAIN_NAME]" at bounding box center [524, 152] width 550 height 72
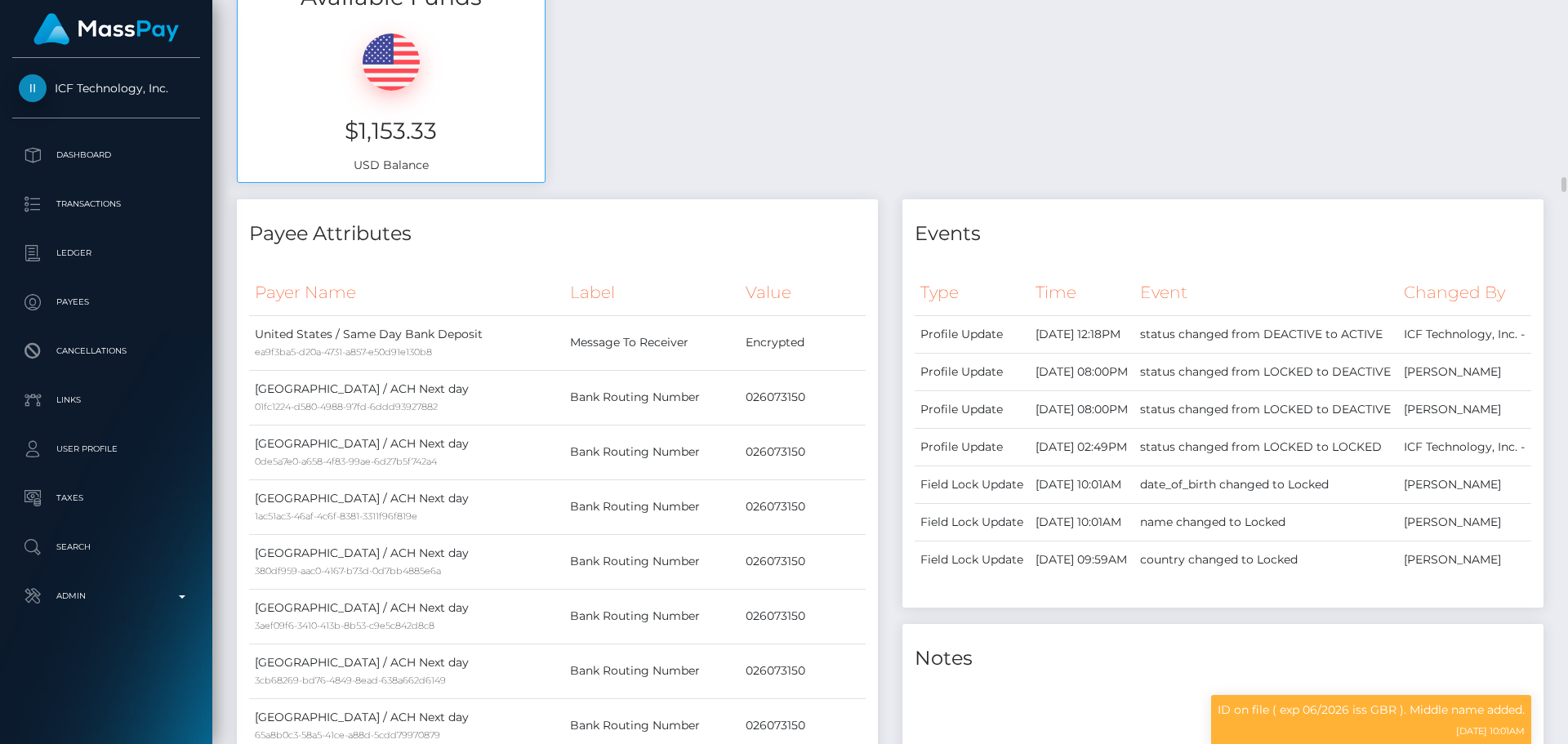
scroll to position [1143, 0]
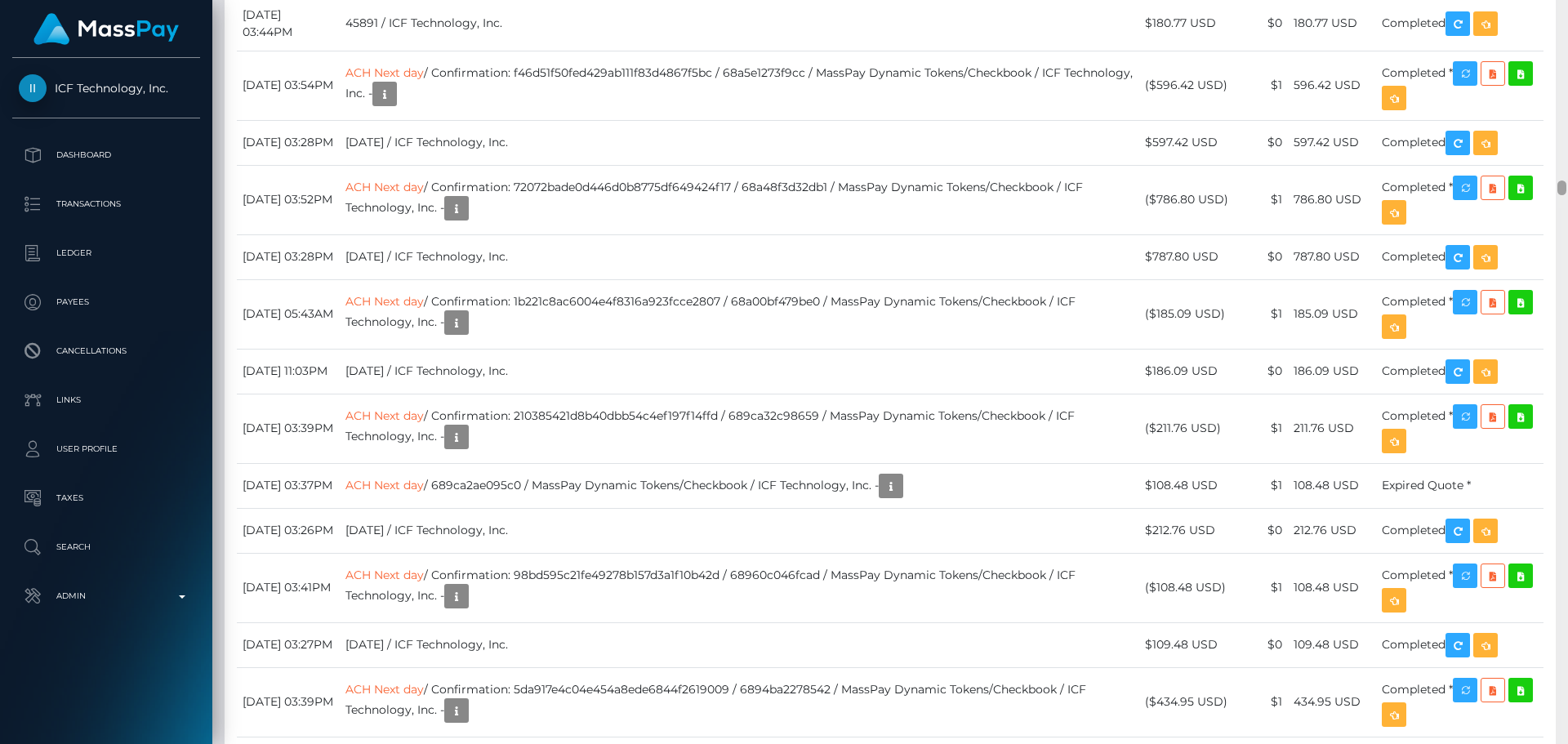
drag, startPoint x: 1560, startPoint y: 29, endPoint x: 1513, endPoint y: 188, distance: 165.8
click at [1513, 188] on div "Customer Profile Loading... Loading..." at bounding box center [890, 372] width 1355 height 744
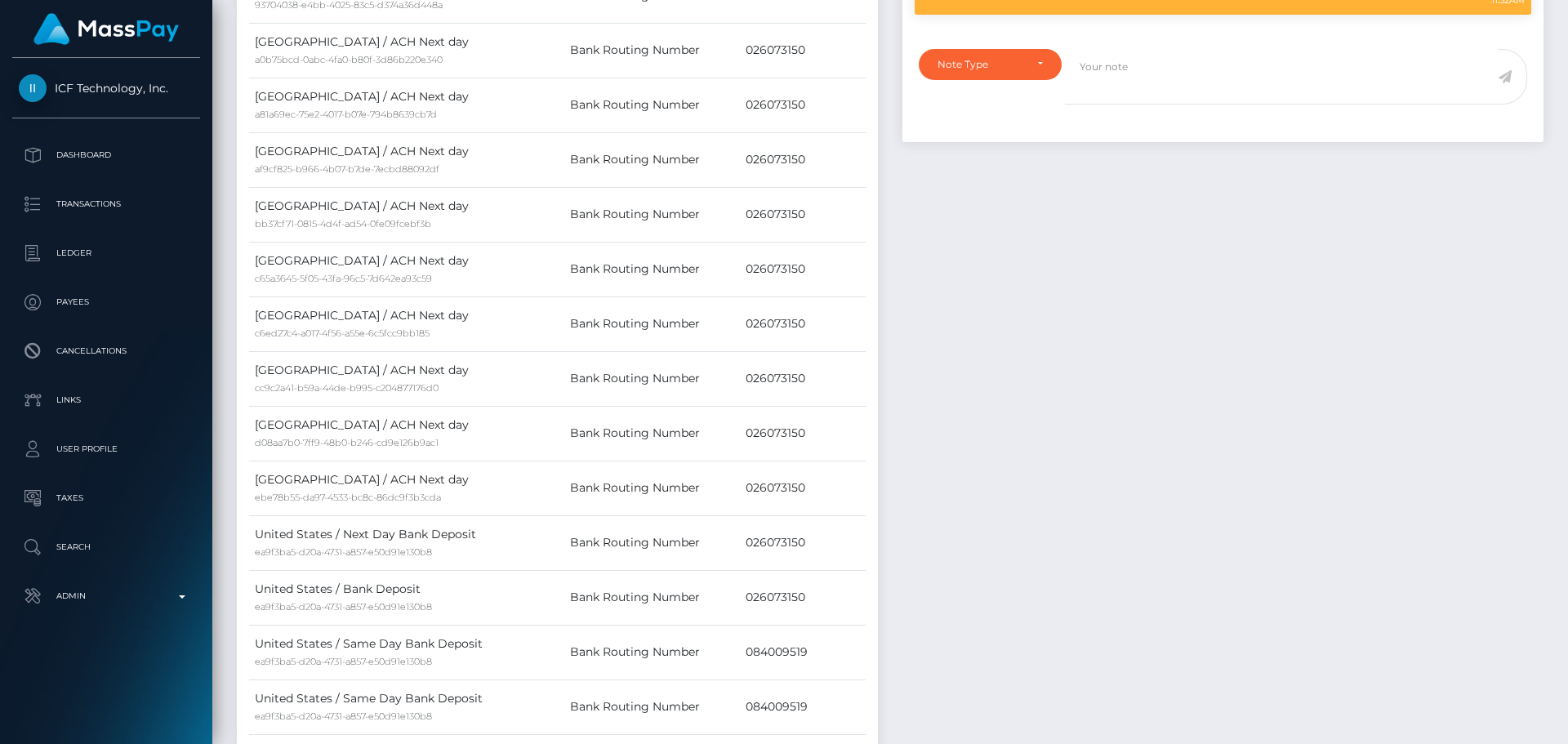
scroll to position [1357, 0]
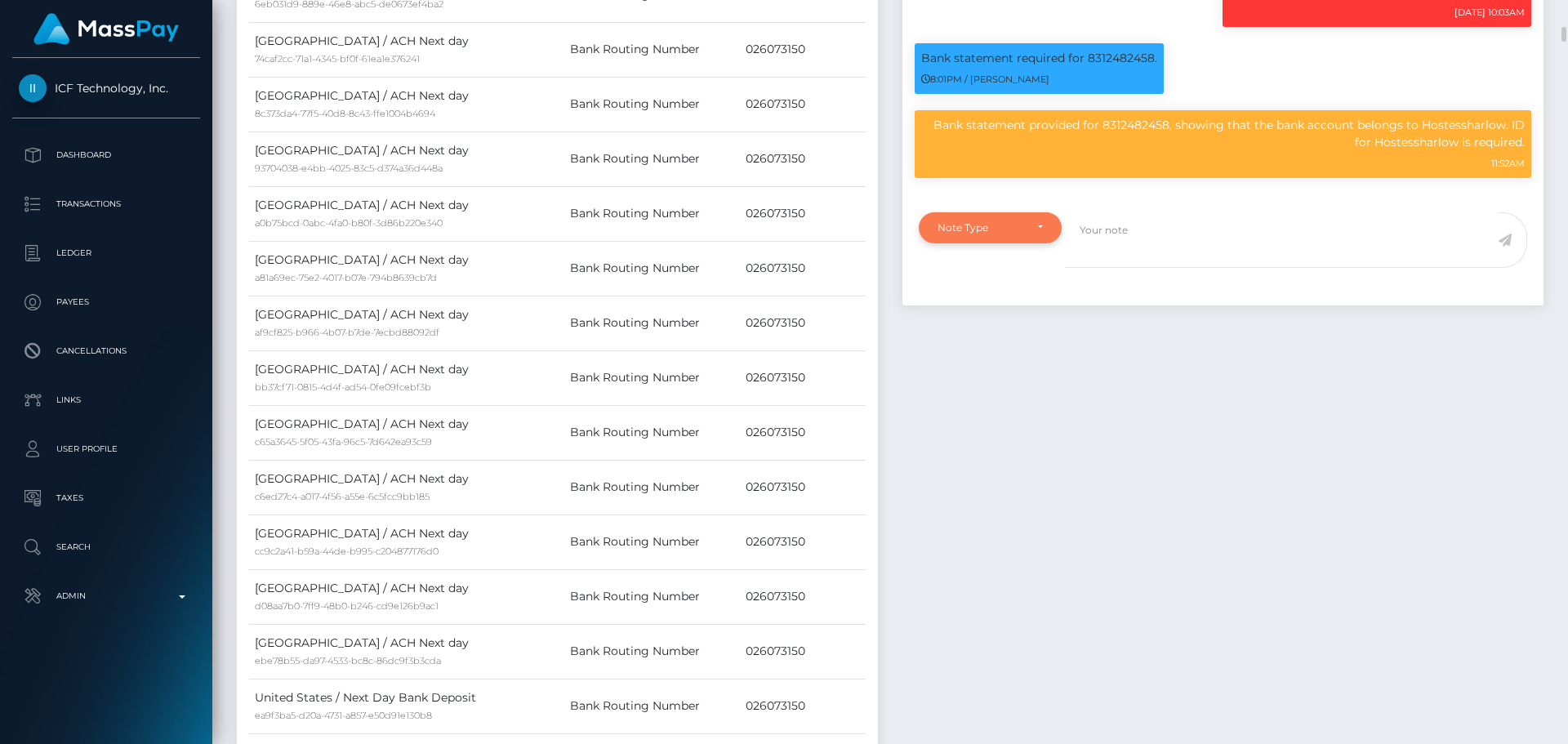
click at [1031, 235] on div "Note Type" at bounding box center [990, 227] width 106 height 13
click at [974, 313] on span "Compliance" at bounding box center [968, 305] width 60 height 15
select select "COMPLIANCE"
click at [1126, 269] on textarea at bounding box center [1281, 241] width 433 height 57
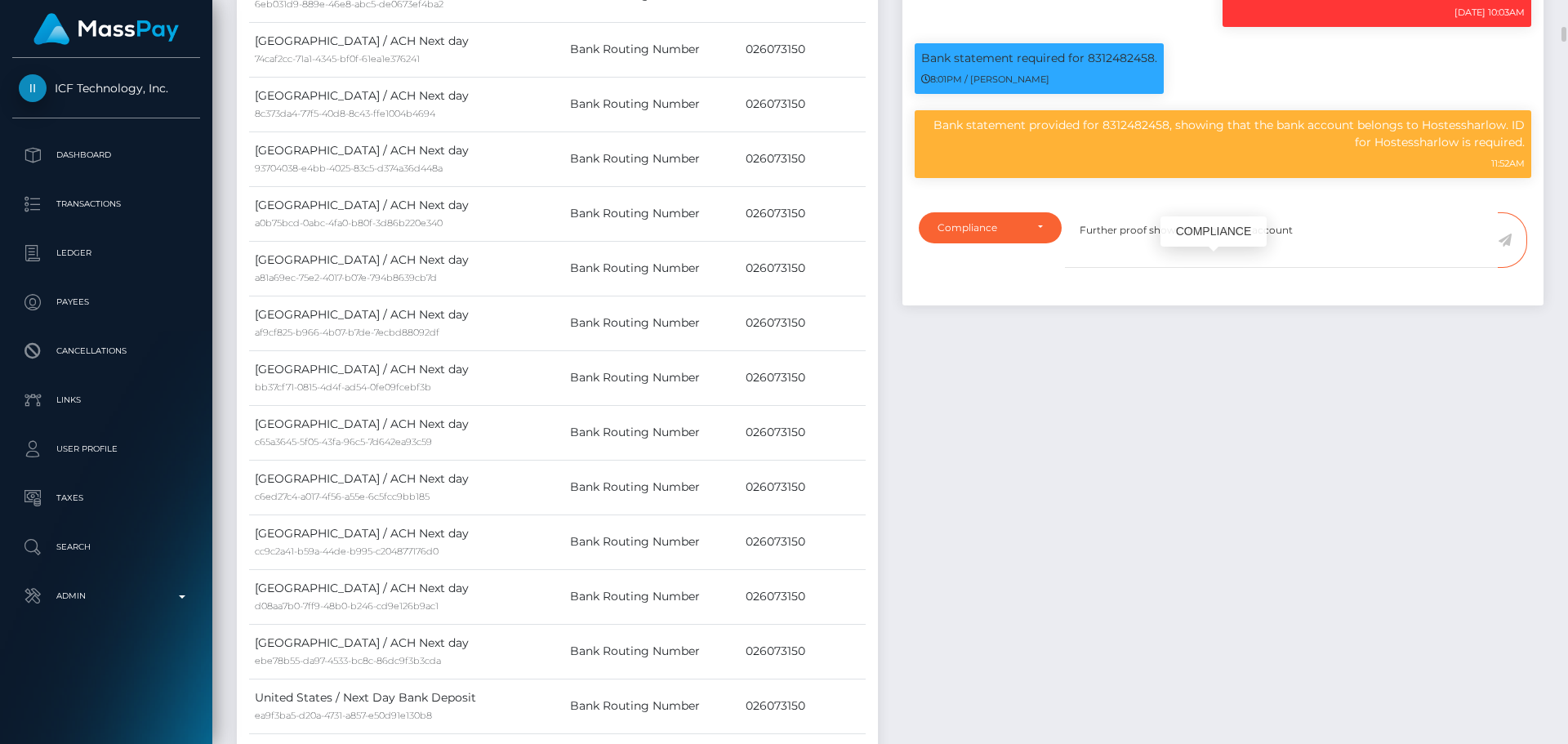
click at [1144, 152] on p "Bank statement provided for 8312482458, showing that the bank account belongs t…" at bounding box center [1222, 133] width 603 height 34
copy p "8312482458"
click at [1322, 269] on textarea "Further proof shows that the bank account" at bounding box center [1281, 241] width 433 height 57
paste textarea "8312482458"
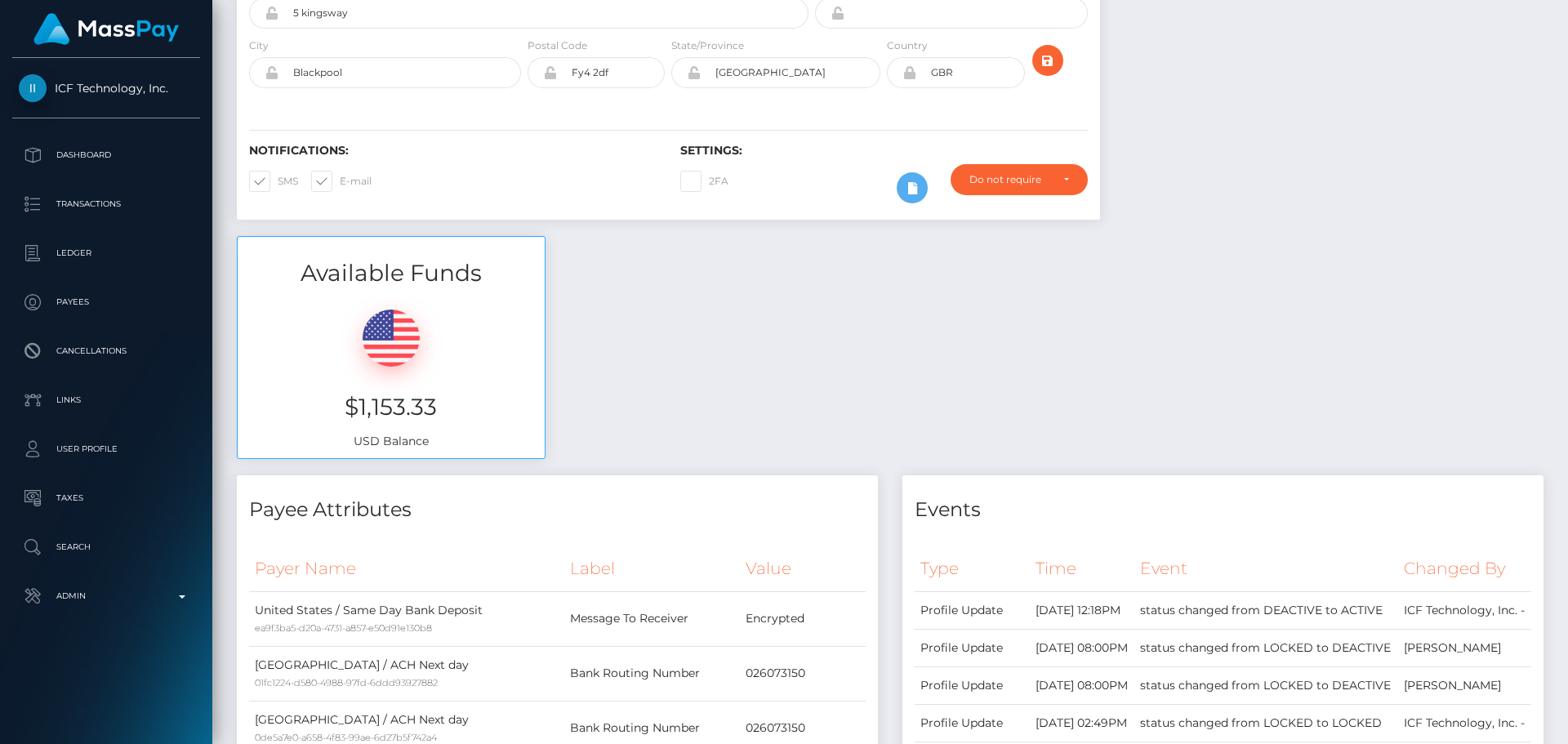
scroll to position [0, 0]
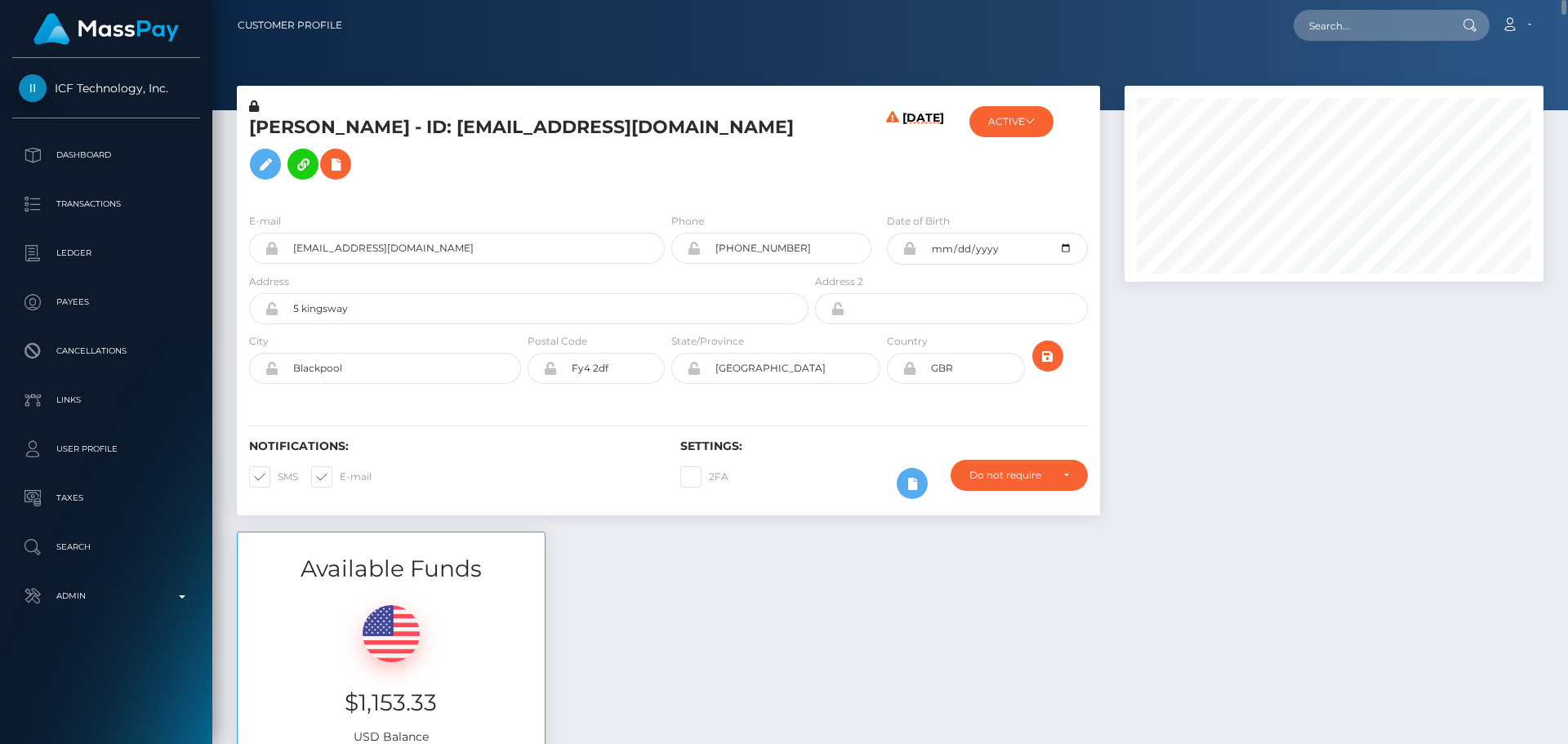
click at [263, 138] on h5 "[PERSON_NAME] - ID: [EMAIL_ADDRESS][DOMAIN_NAME]" at bounding box center [524, 152] width 550 height 72
drag, startPoint x: 263, startPoint y: 138, endPoint x: 404, endPoint y: 136, distance: 141.0
click at [404, 136] on h5 "[PERSON_NAME] - ID: [EMAIL_ADDRESS][DOMAIN_NAME]" at bounding box center [524, 152] width 550 height 72
copy h5 "Lydia Elizabeth Garnett"
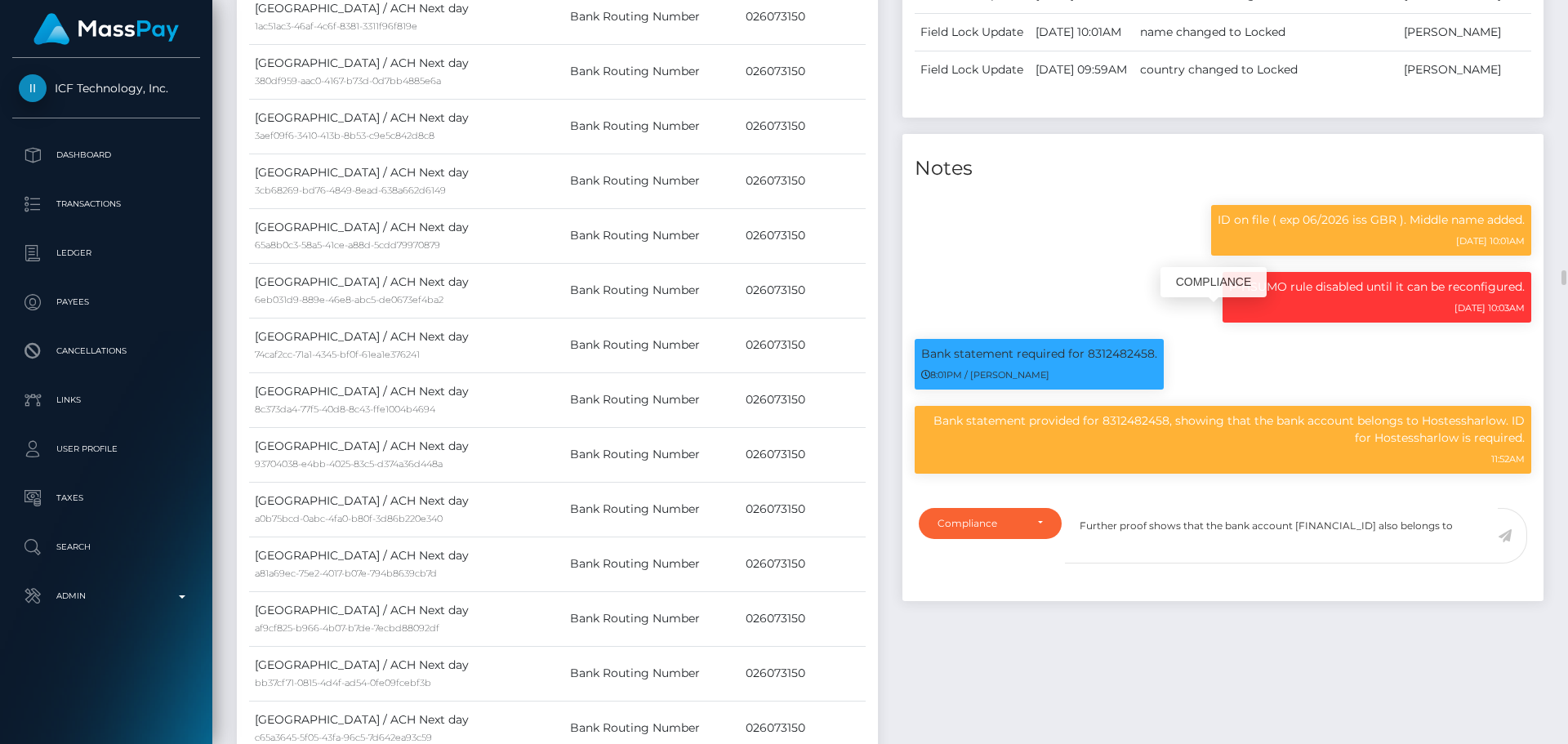
scroll to position [196, 419]
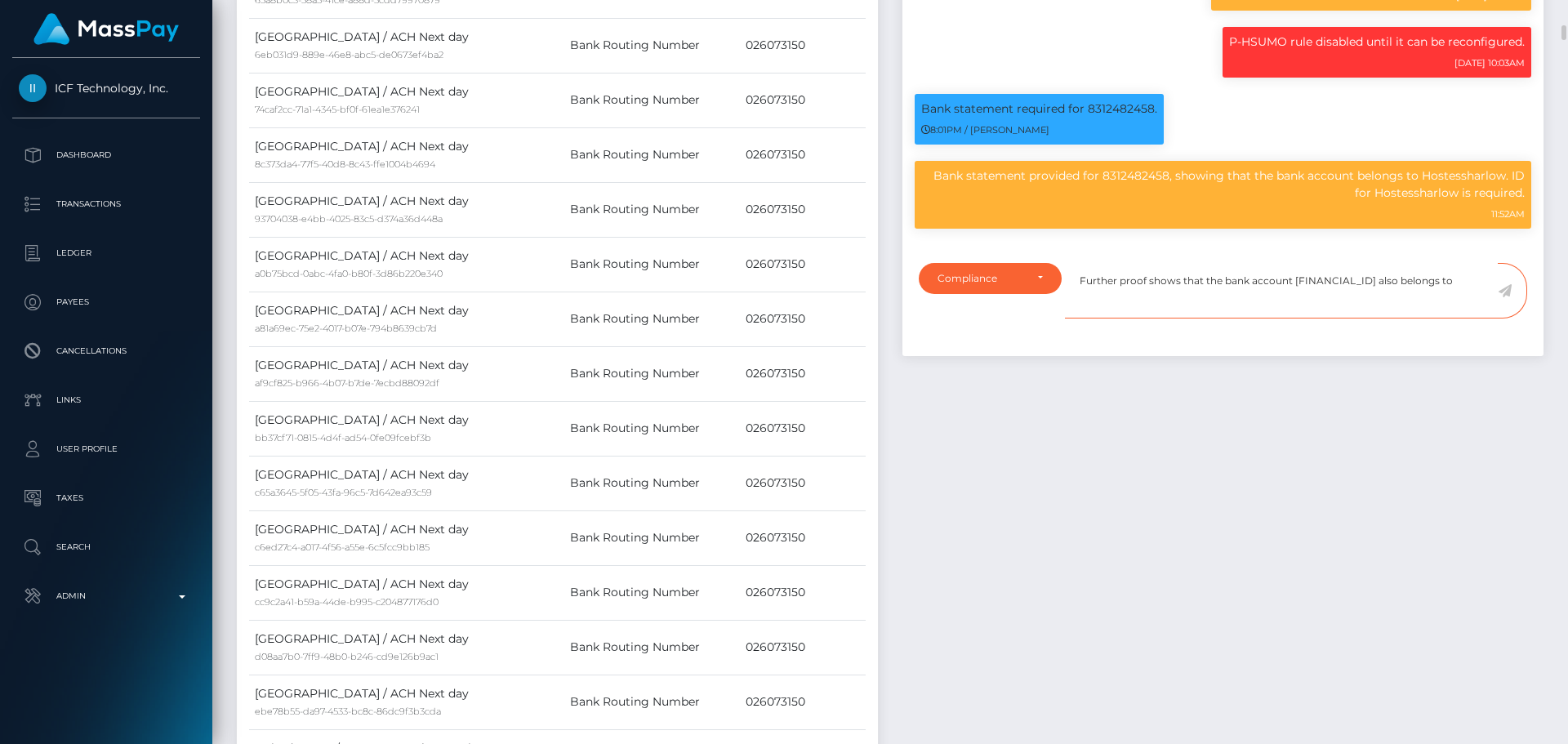
click at [1445, 320] on textarea "Further proof shows that the bank account 8312482458 also belongs to" at bounding box center [1281, 291] width 433 height 57
paste textarea "Lydia Elizabeth Garnett"
paste textarea "sole trader"
click at [1453, 201] on p "Bank statement provided for 8312482458, showing that the bank account belongs t…" at bounding box center [1222, 184] width 603 height 34
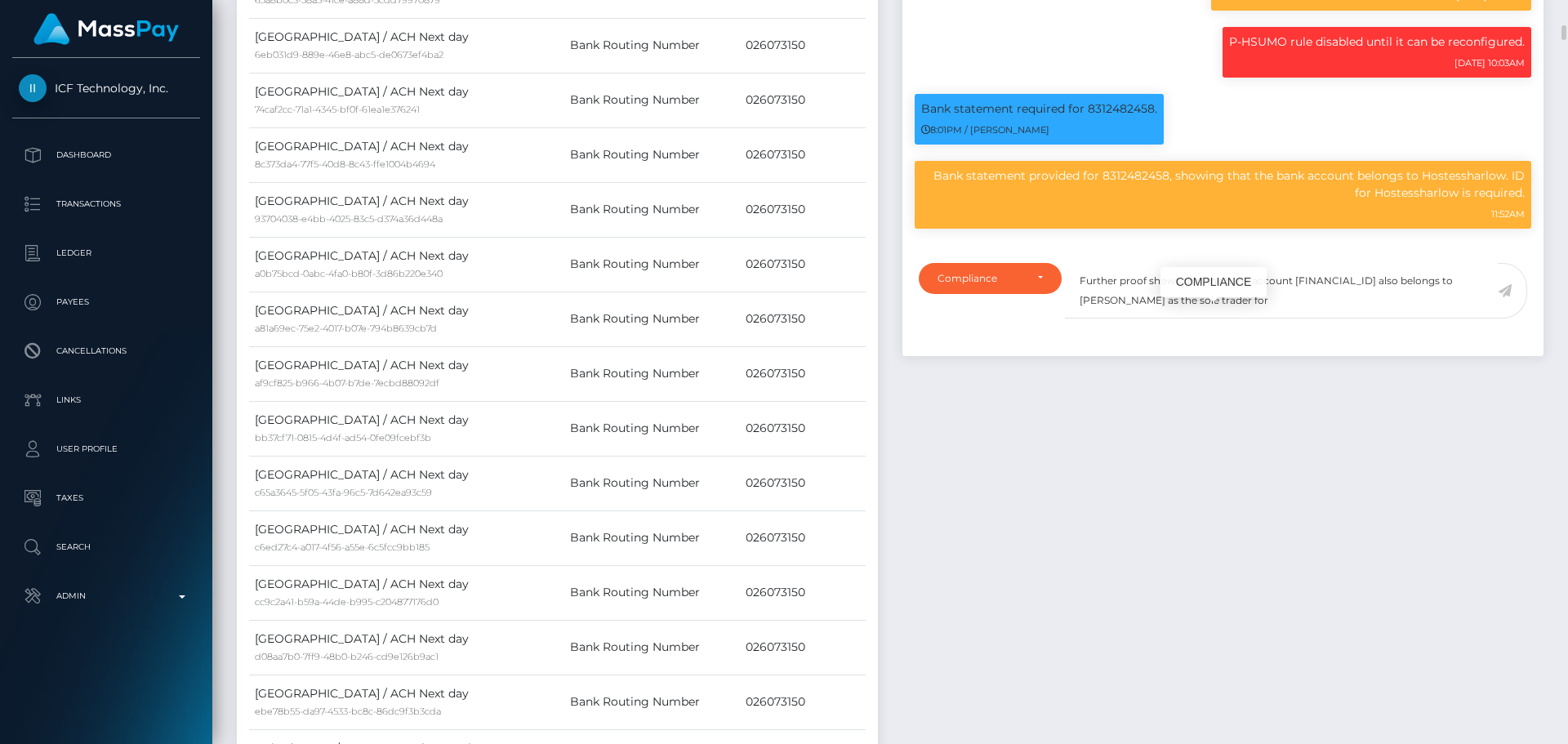
copy p "Hostessharlow"
drag, startPoint x: 1310, startPoint y: 443, endPoint x: 1328, endPoint y: 454, distance: 21.1
click at [1311, 320] on textarea "Further proof shows that the bank account 8312482458 also belongs to Lydia Eliz…" at bounding box center [1281, 291] width 433 height 57
paste textarea "Hostessharlow"
type textarea "Further proof shows that the bank account 8312482458 also belongs to Lydia Eliz…"
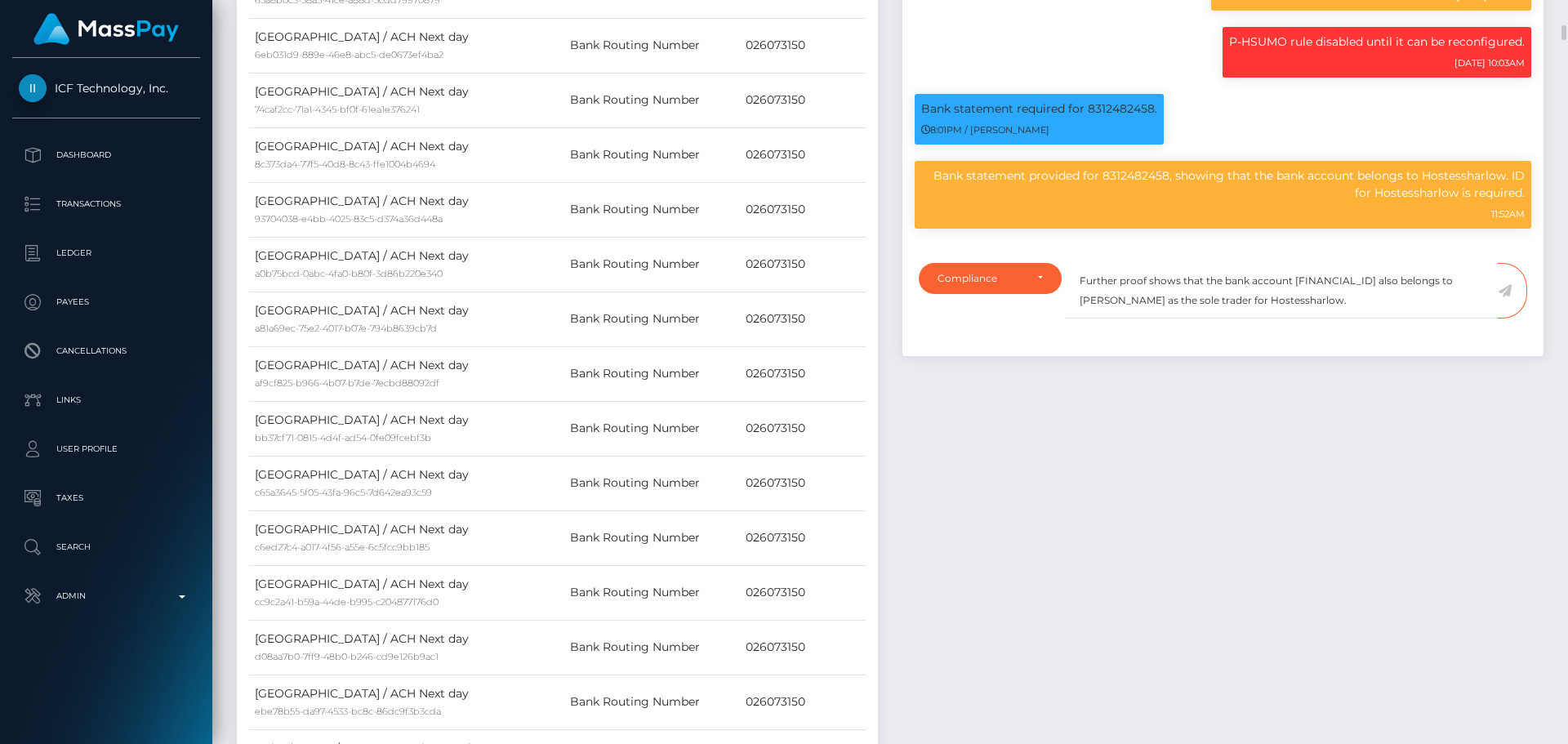
click at [1505, 297] on icon at bounding box center [1504, 290] width 14 height 13
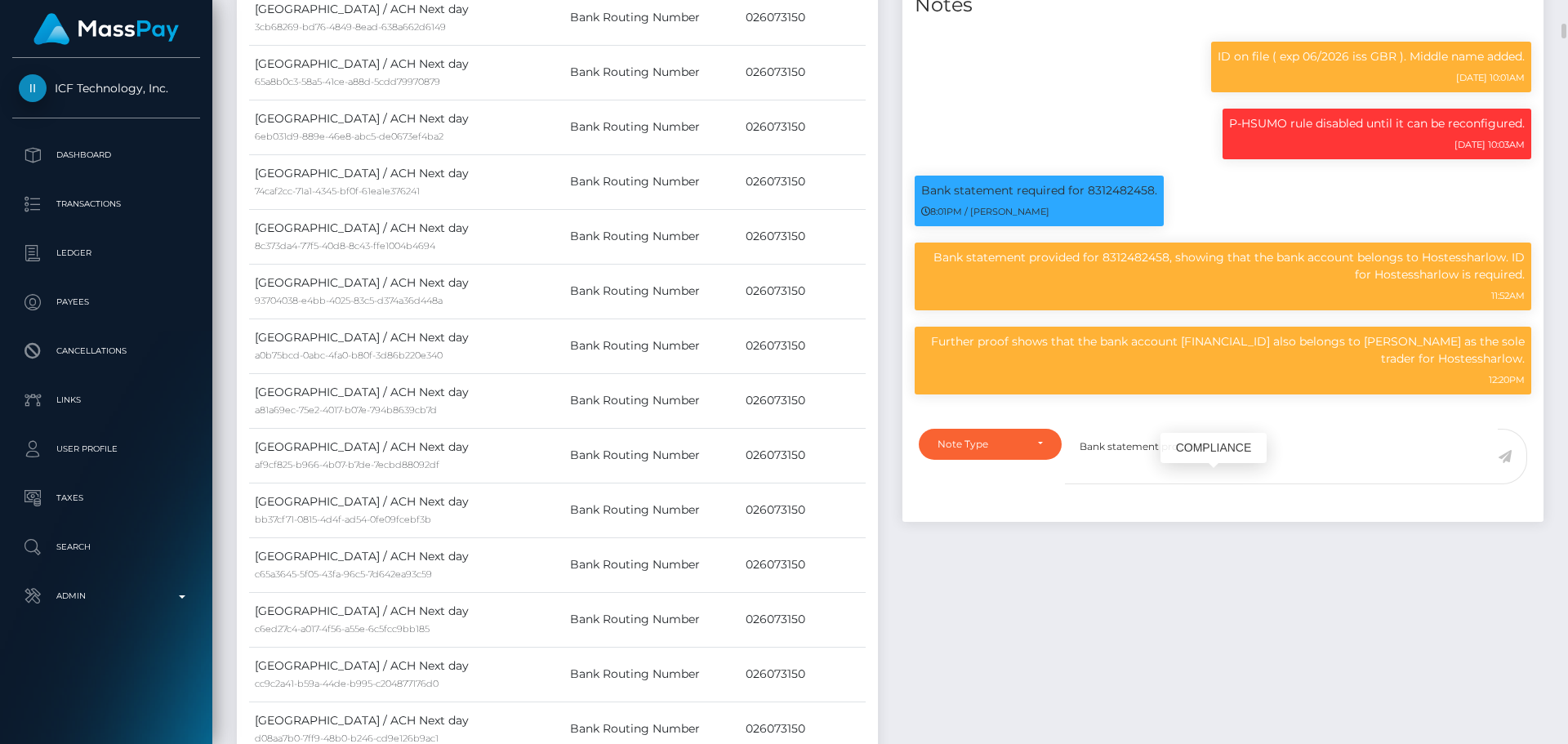
scroll to position [196, 419]
click at [1238, 485] on textarea "Bank statement provided." at bounding box center [1281, 457] width 433 height 57
paste textarea "NCOU and NBCOU flags cleared."
drag, startPoint x: 1382, startPoint y: 592, endPoint x: 1070, endPoint y: 612, distance: 312.6
click at [1068, 485] on textarea "Bank statement provided. NCOU and NBCOU flags cleared." at bounding box center [1281, 457] width 433 height 57
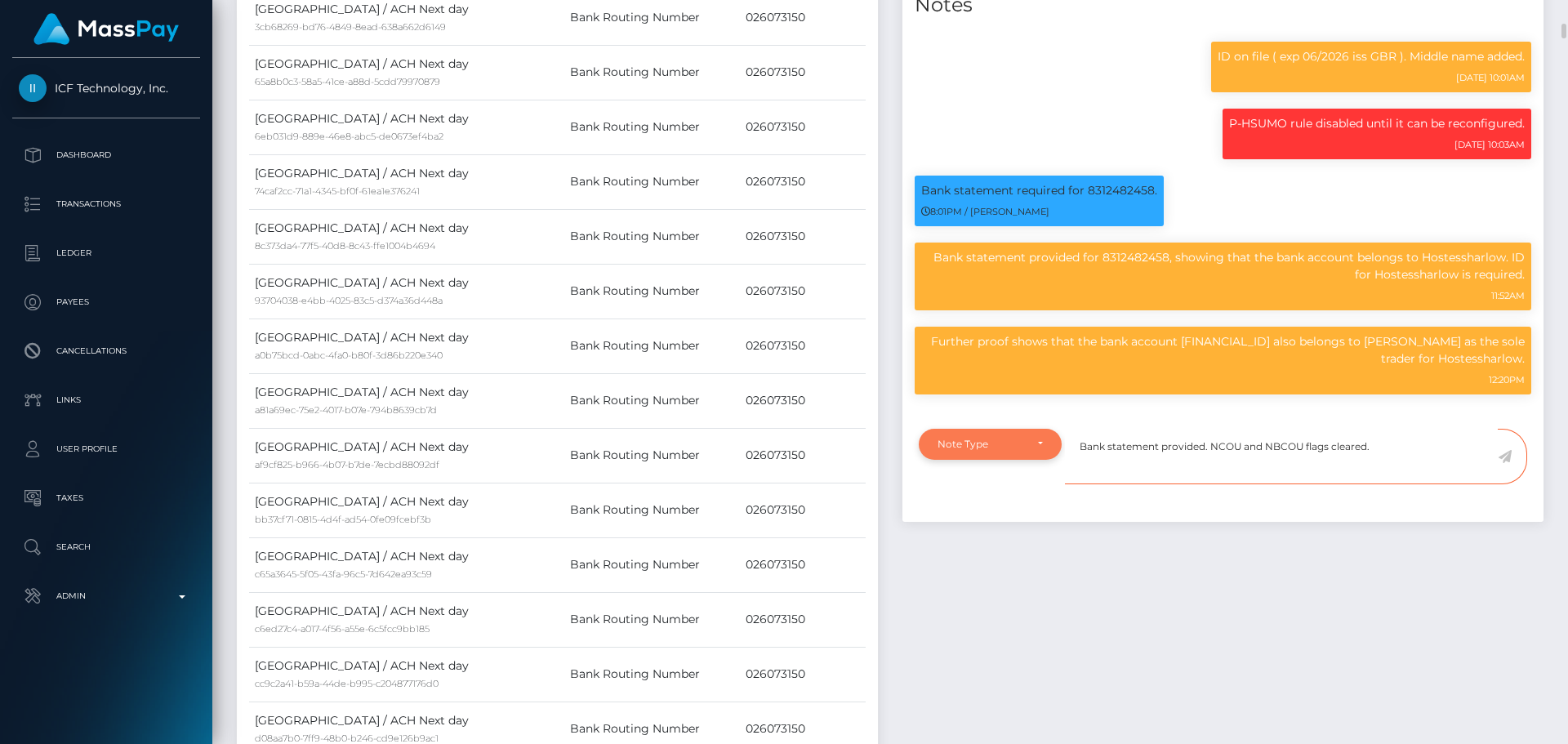
type textarea "Bank statement provided. NCOU and NBCOU flags cleared."
click at [1010, 460] on div "Note Type" at bounding box center [990, 444] width 143 height 31
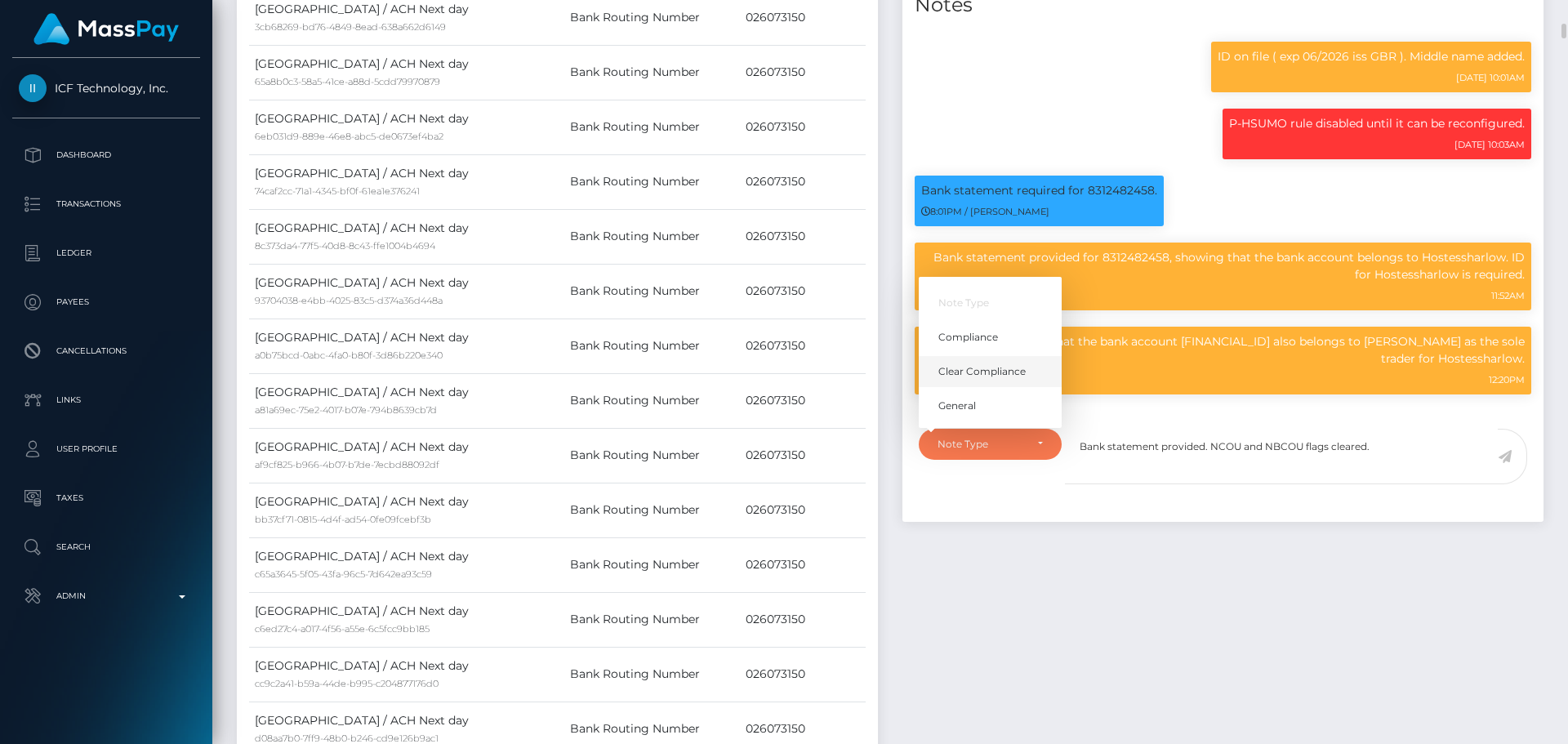
click at [996, 379] on span "Clear Compliance" at bounding box center [981, 371] width 87 height 15
select select "CLEAR_COMPLIANCE"
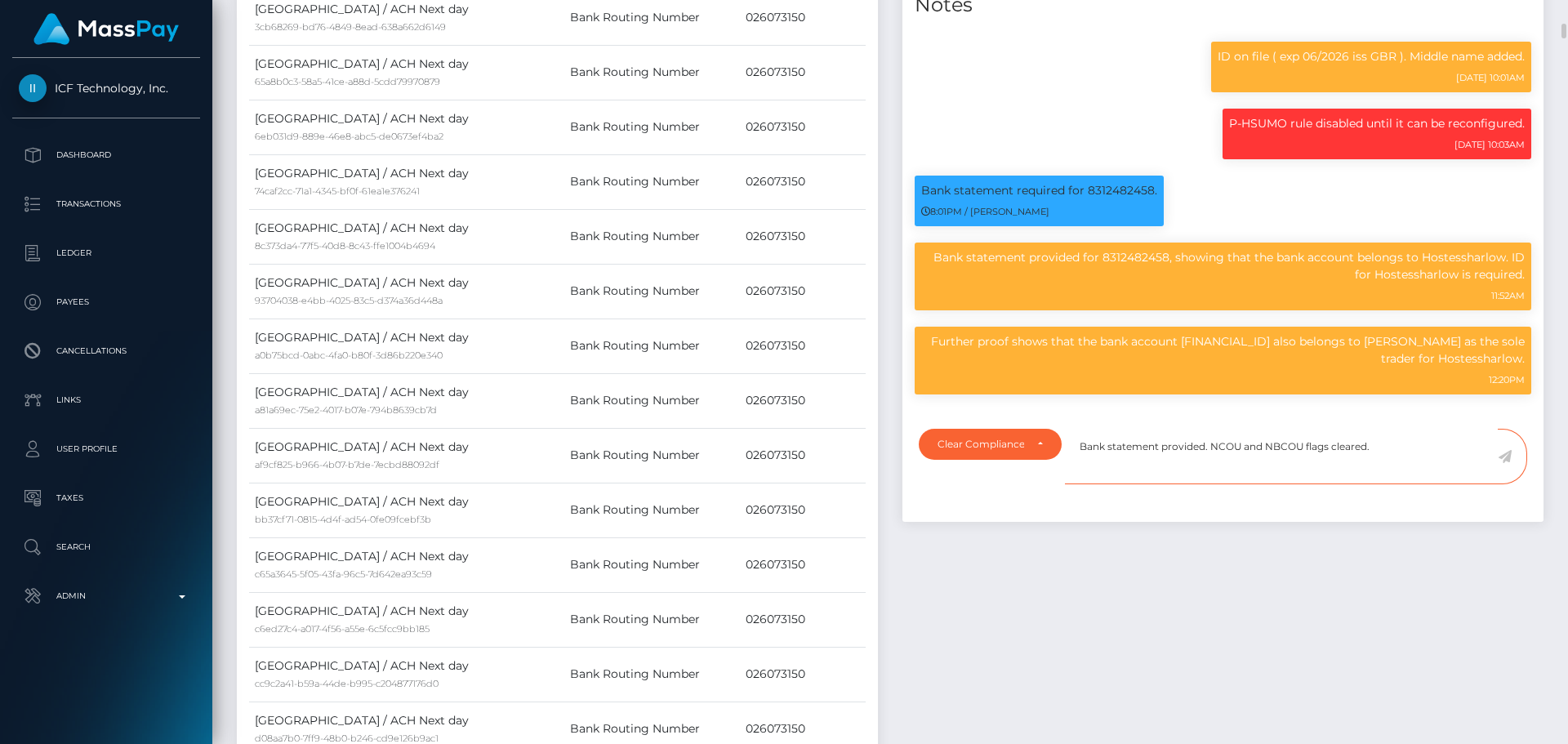
click at [1394, 485] on textarea "Bank statement provided. NCOU and NBCOU flags cleared." at bounding box center [1281, 457] width 433 height 57
click at [1390, 485] on textarea "Bank statement provided. NCOU and NBCOU flags cleared." at bounding box center [1281, 457] width 433 height 57
click at [1502, 463] on icon at bounding box center [1504, 456] width 14 height 13
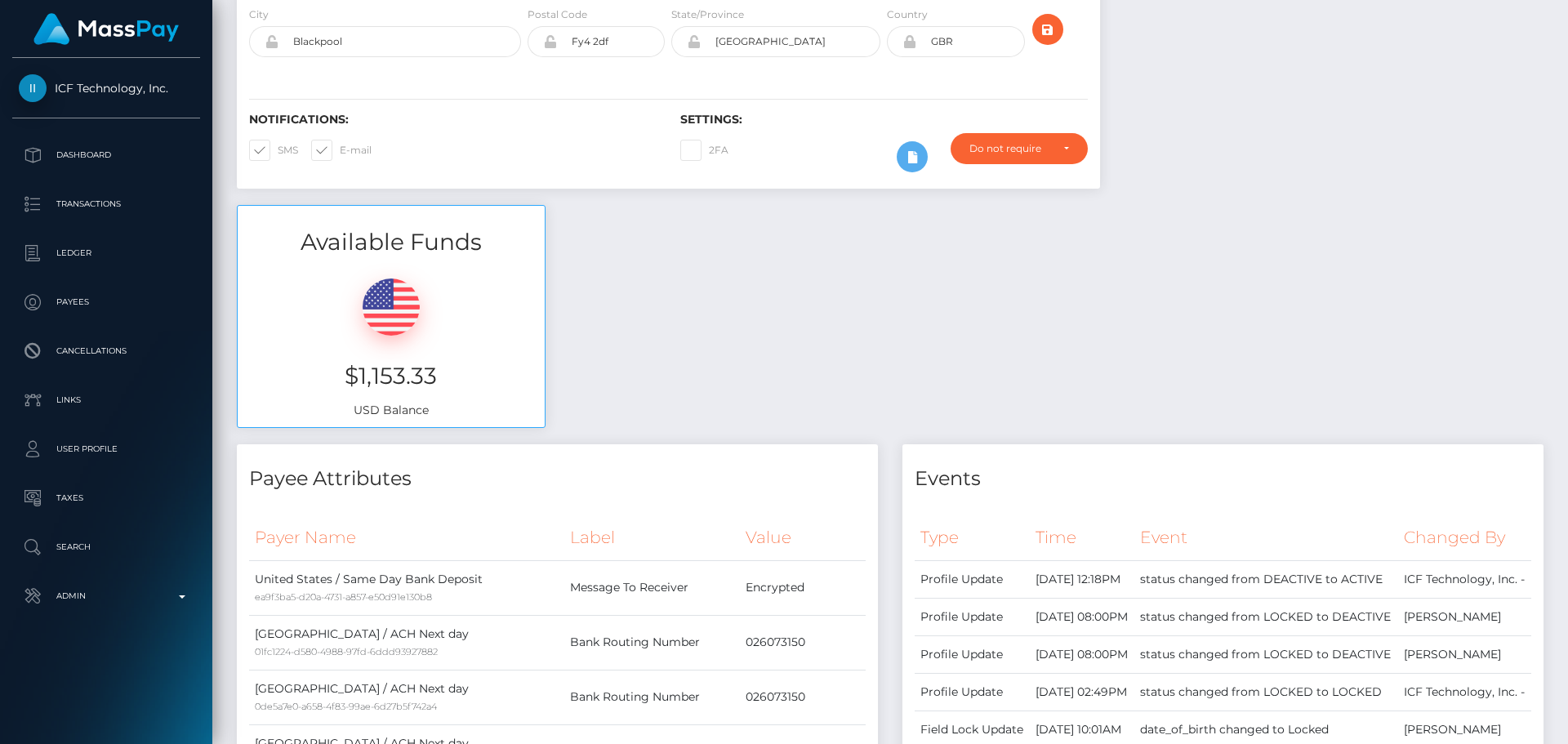
scroll to position [0, 0]
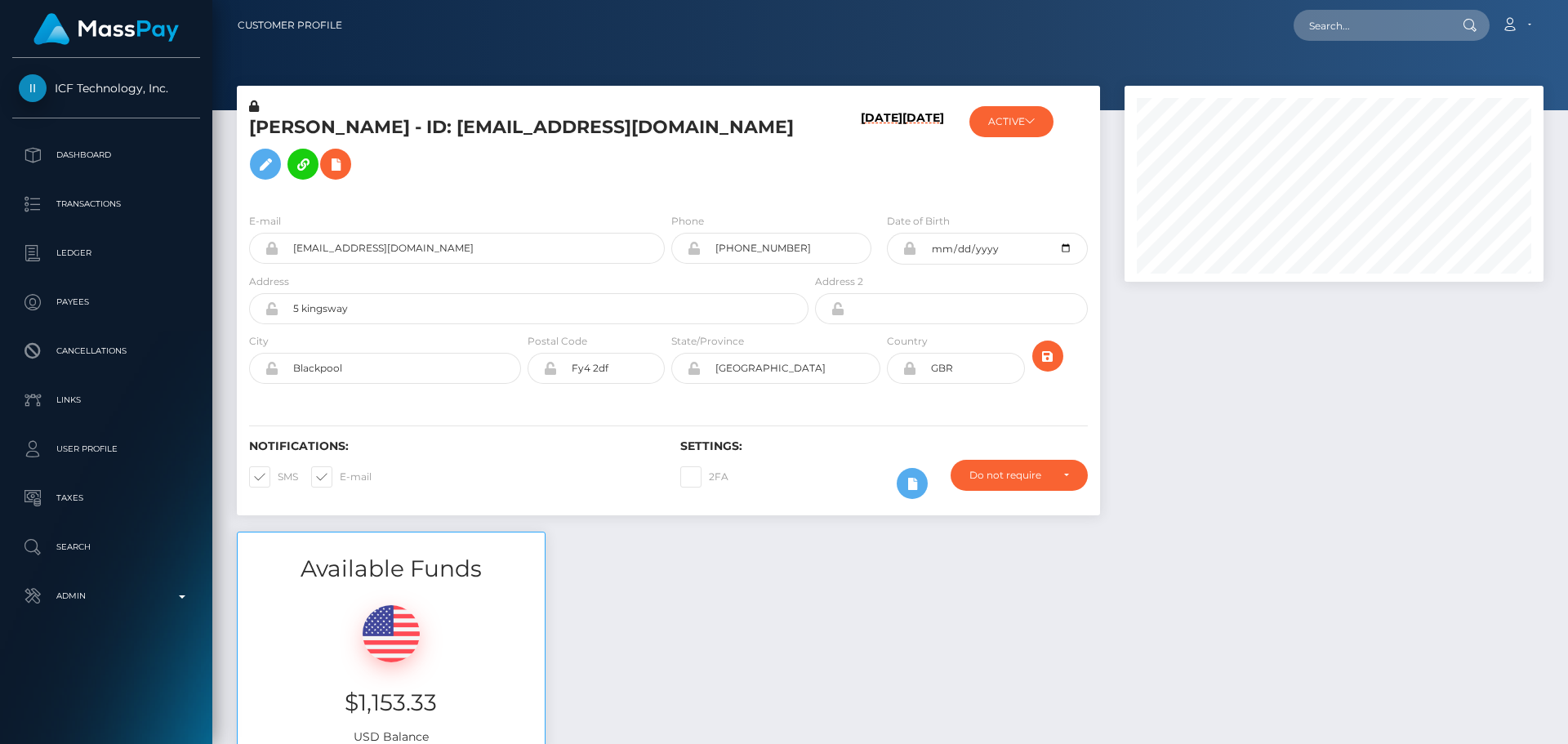
scroll to position [196, 419]
click at [1354, 25] on input "text" at bounding box center [1370, 25] width 153 height 31
paste input "[EMAIL_ADDRESS][DOMAIN_NAME]"
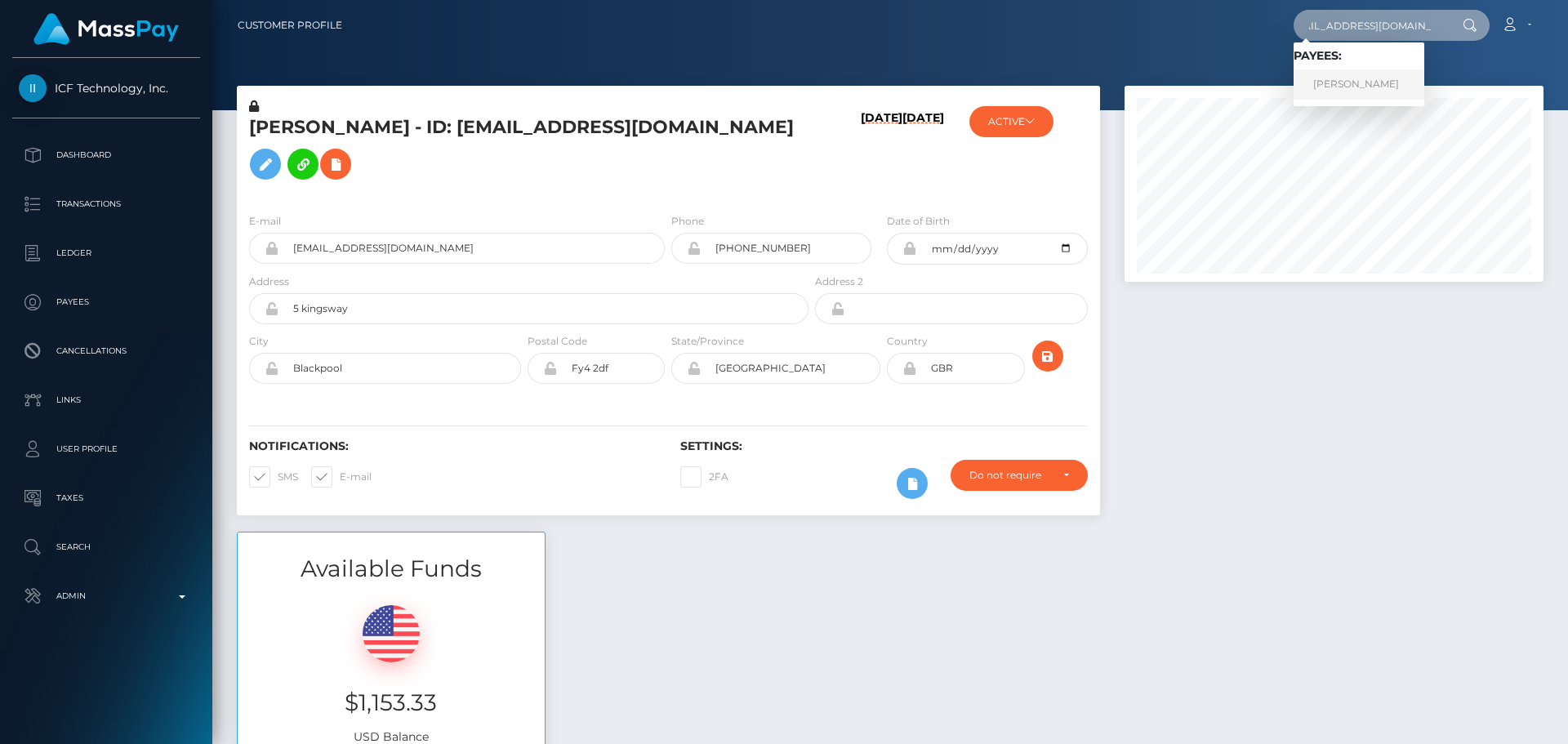
type input "[EMAIL_ADDRESS][DOMAIN_NAME]"
click at [1345, 86] on link "[PERSON_NAME]" at bounding box center [1359, 84] width 131 height 30
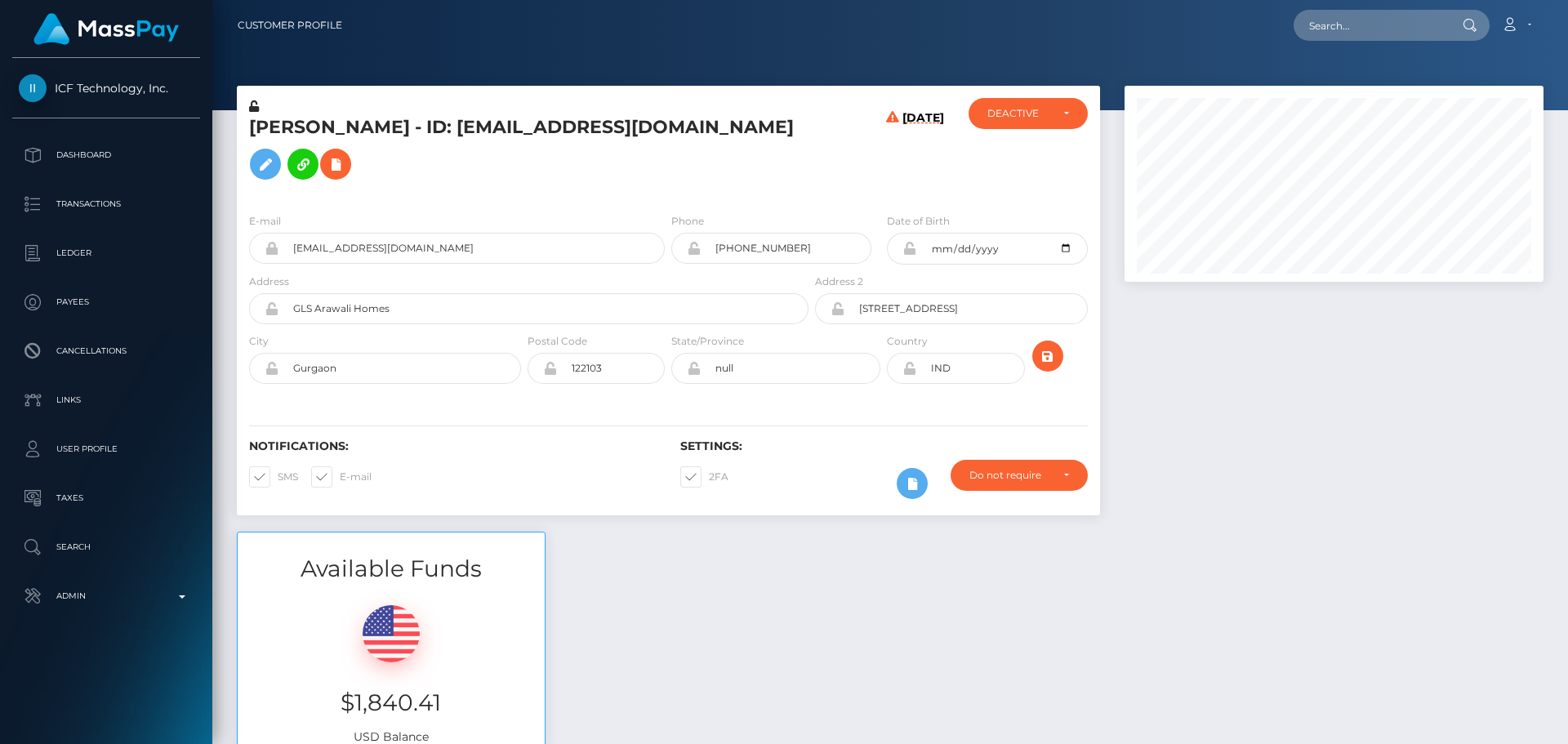
scroll to position [196, 419]
click at [802, 162] on div "[PERSON_NAME] - ID: [EMAIL_ADDRESS][DOMAIN_NAME]" at bounding box center [524, 149] width 575 height 102
click at [597, 188] on h5 "[PERSON_NAME] - ID: [EMAIL_ADDRESS][DOMAIN_NAME]" at bounding box center [524, 152] width 550 height 72
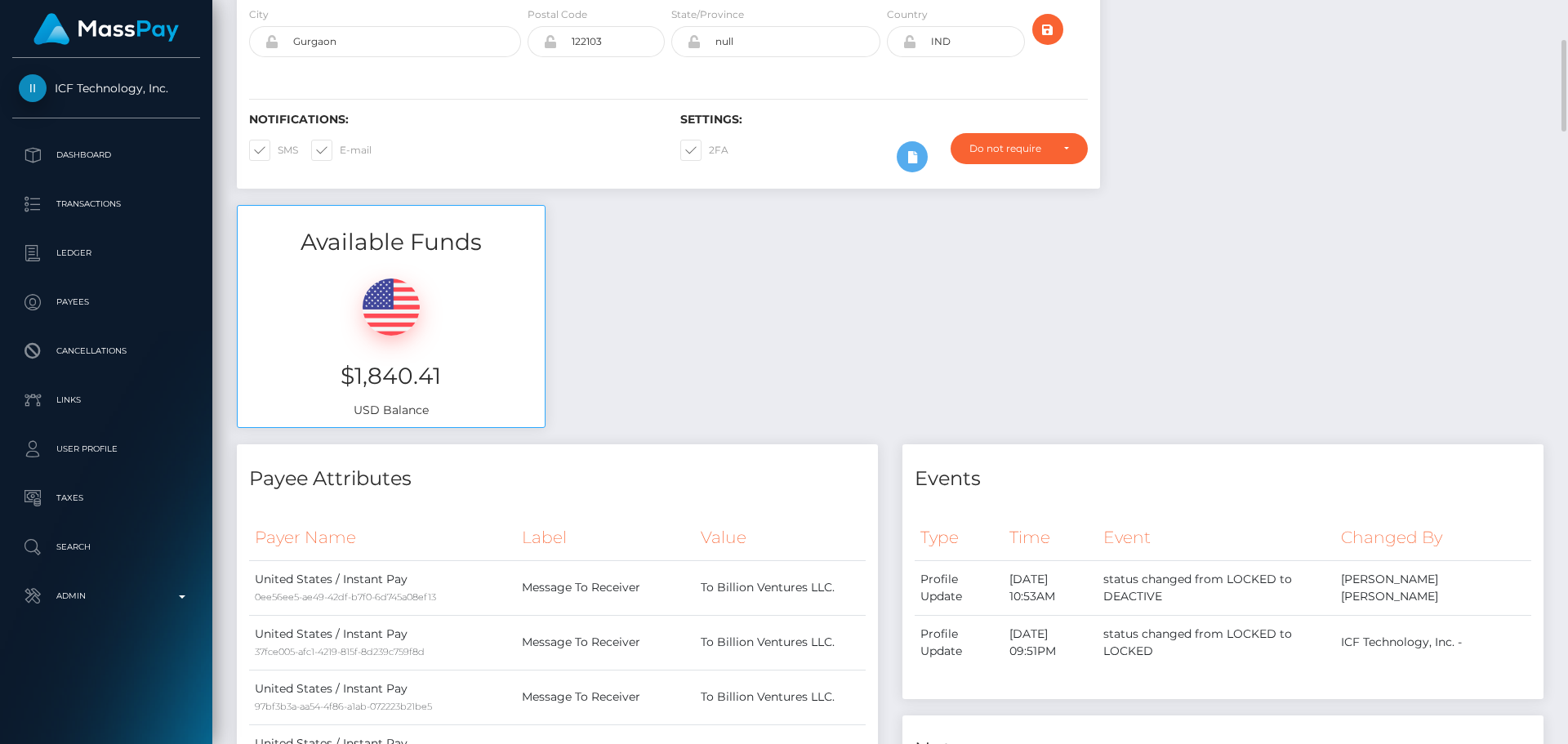
scroll to position [0, 0]
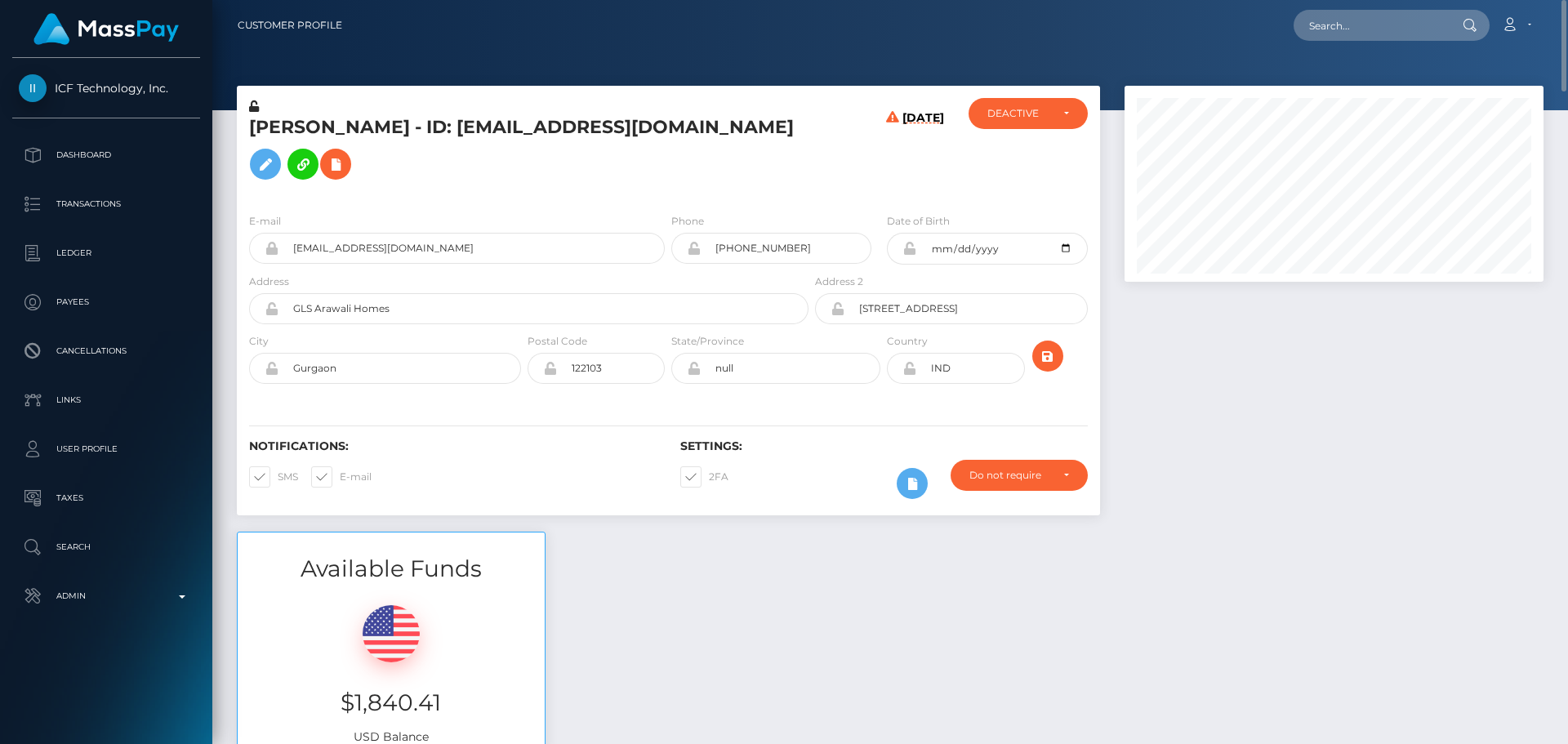
click at [283, 136] on h5 "[PERSON_NAME] - ID: [EMAIL_ADDRESS][DOMAIN_NAME]" at bounding box center [524, 152] width 550 height 72
copy h5 "Neelam"
click at [368, 135] on h5 "[PERSON_NAME] - ID: [EMAIL_ADDRESS][DOMAIN_NAME]" at bounding box center [524, 152] width 550 height 72
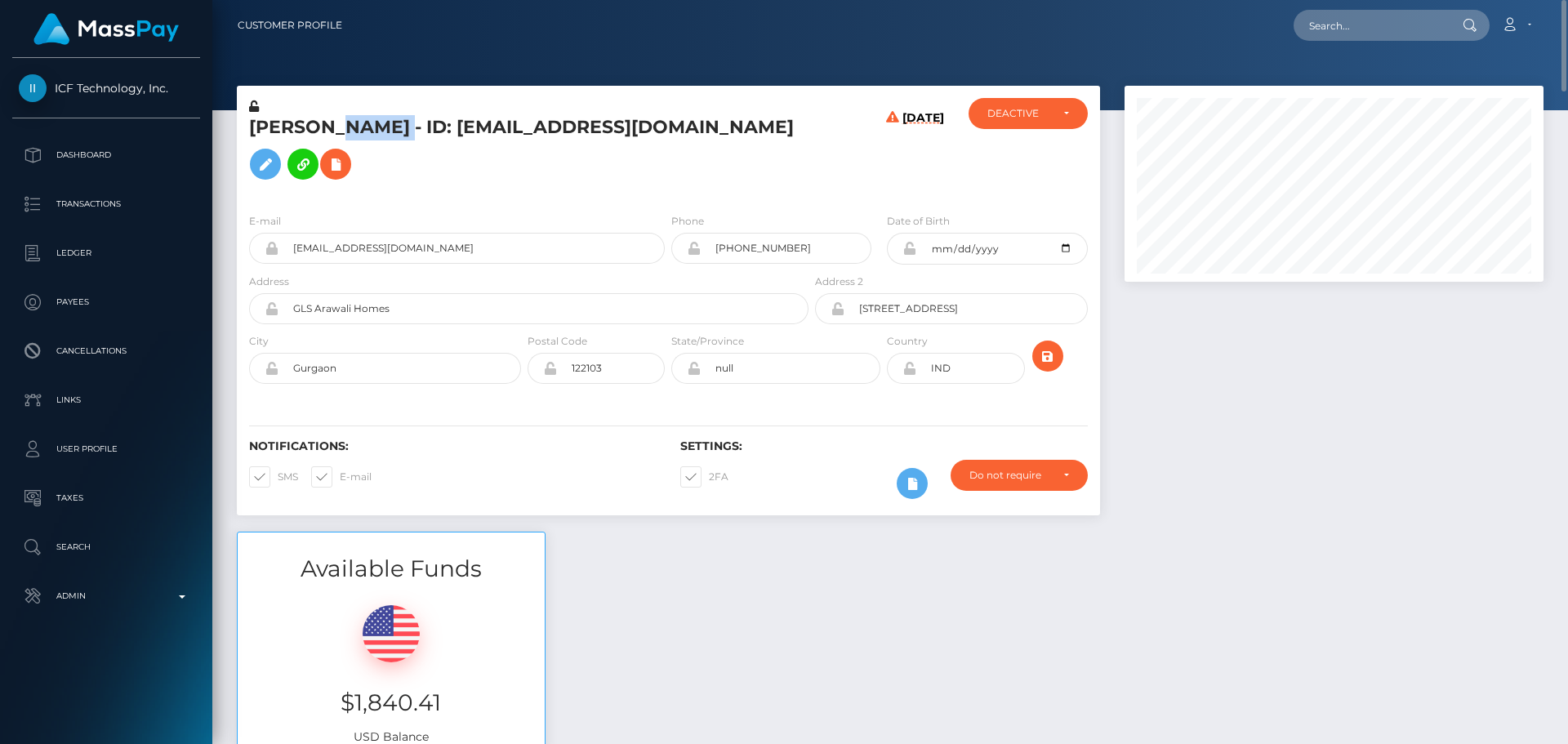
copy h5 "Pokhrel"
click at [837, 200] on div "[DATE]" at bounding box center [883, 149] width 144 height 102
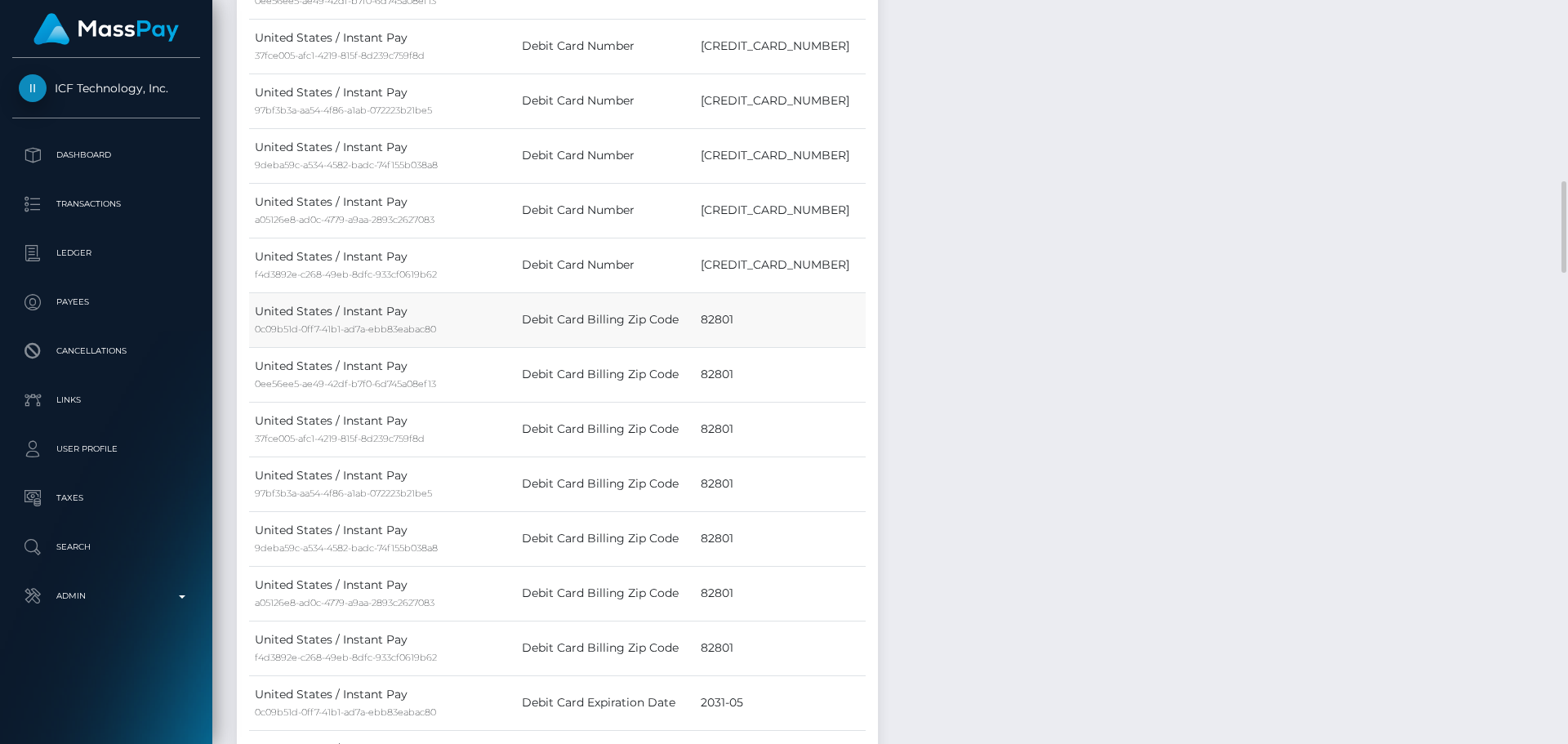
scroll to position [1388, 0]
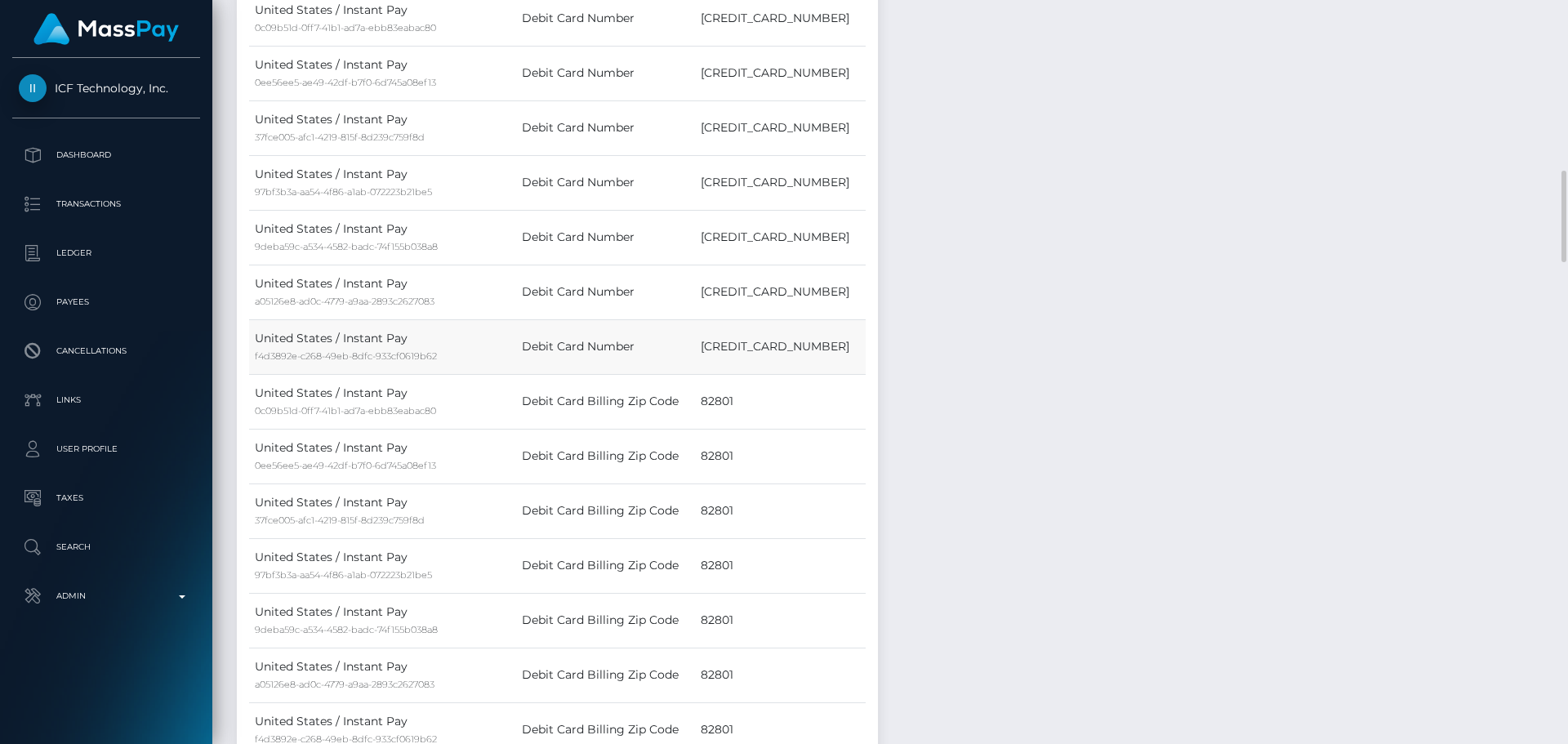
click at [750, 371] on td "[CREDIT_CARD_NUMBER]" at bounding box center [780, 347] width 171 height 55
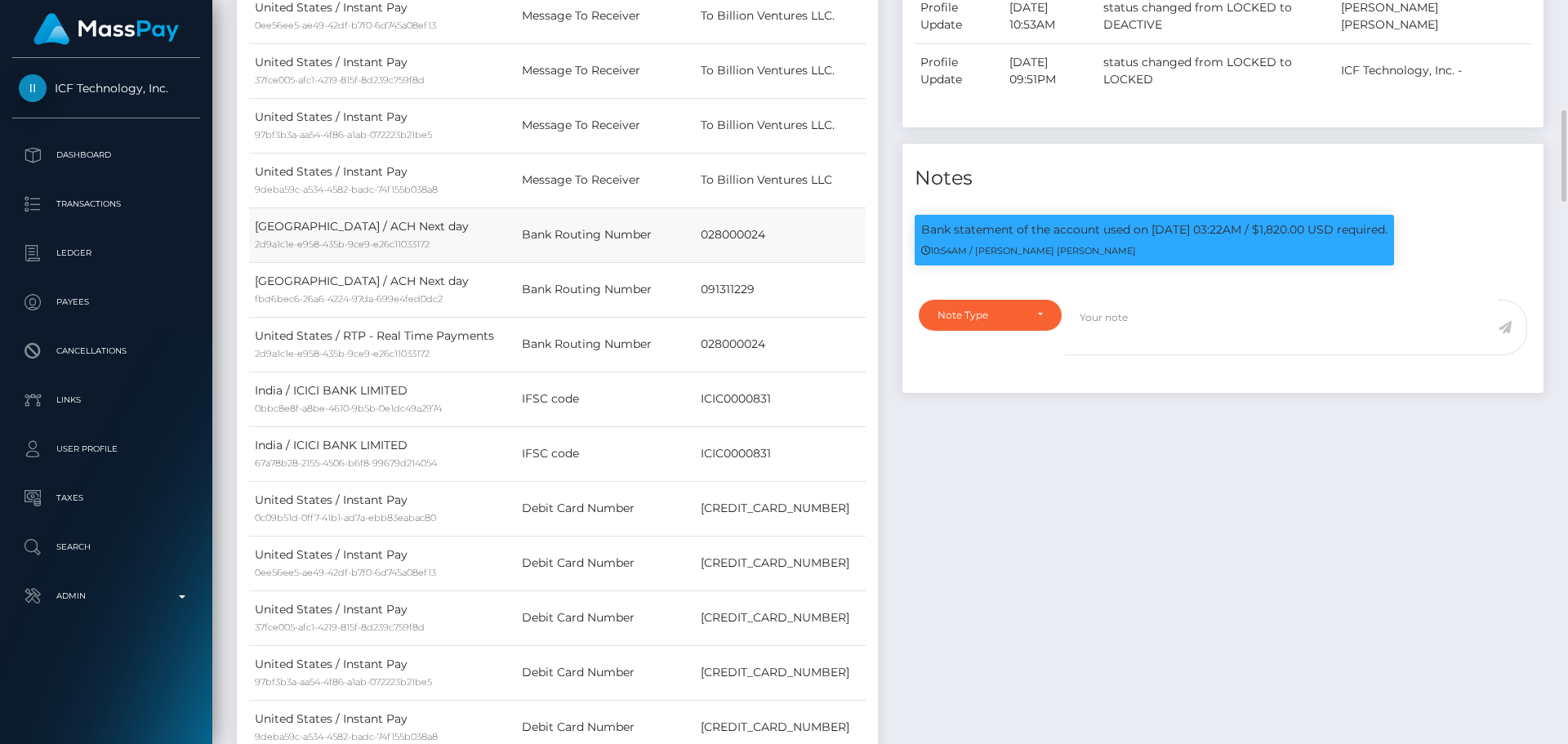
scroll to position [980, 0]
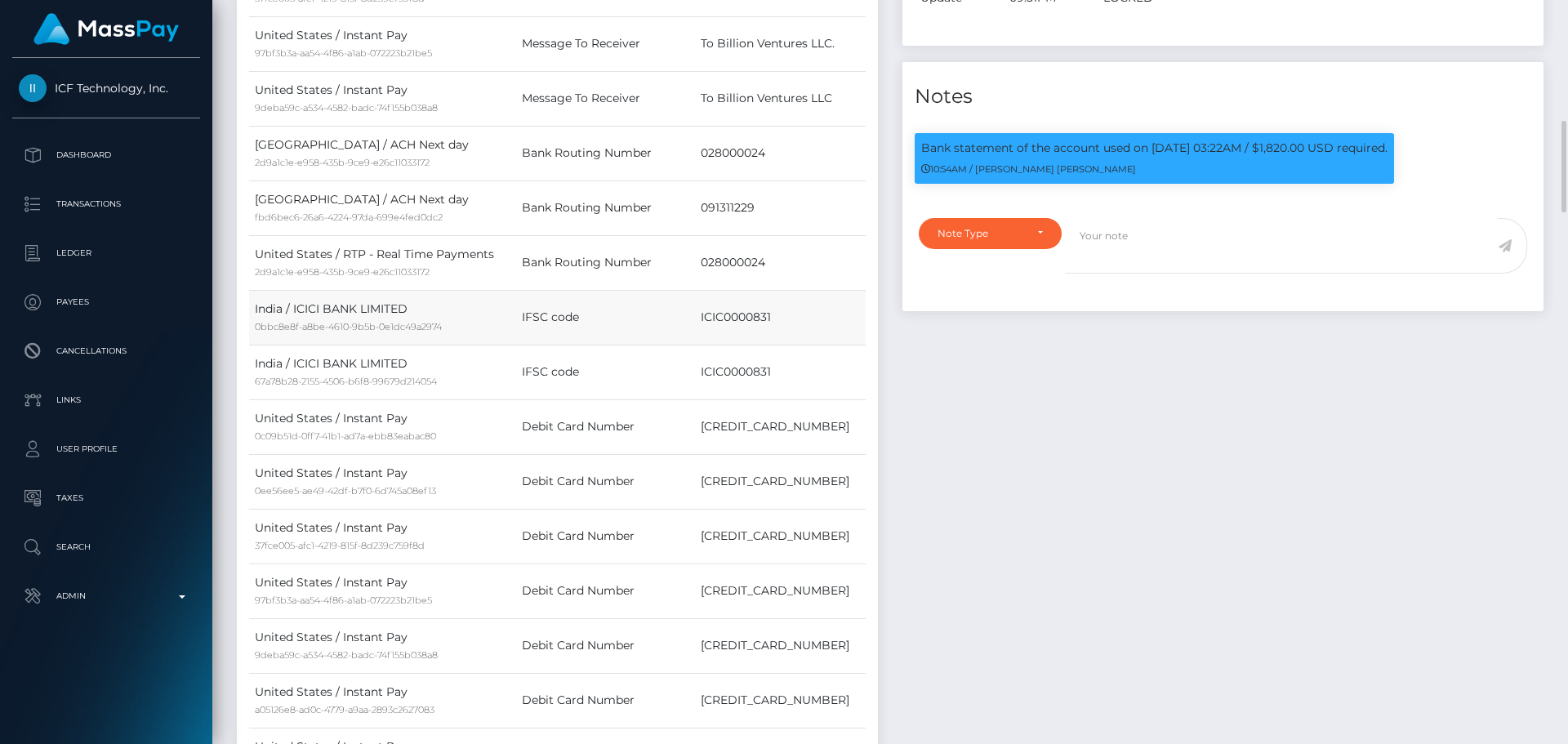
click at [736, 343] on td "ICIC0000831" at bounding box center [780, 317] width 171 height 55
click at [764, 344] on td "ICIC0000831" at bounding box center [780, 317] width 171 height 55
click at [774, 344] on td "ICIC0000831" at bounding box center [780, 317] width 171 height 55
drag, startPoint x: 765, startPoint y: 341, endPoint x: 781, endPoint y: 341, distance: 16.0
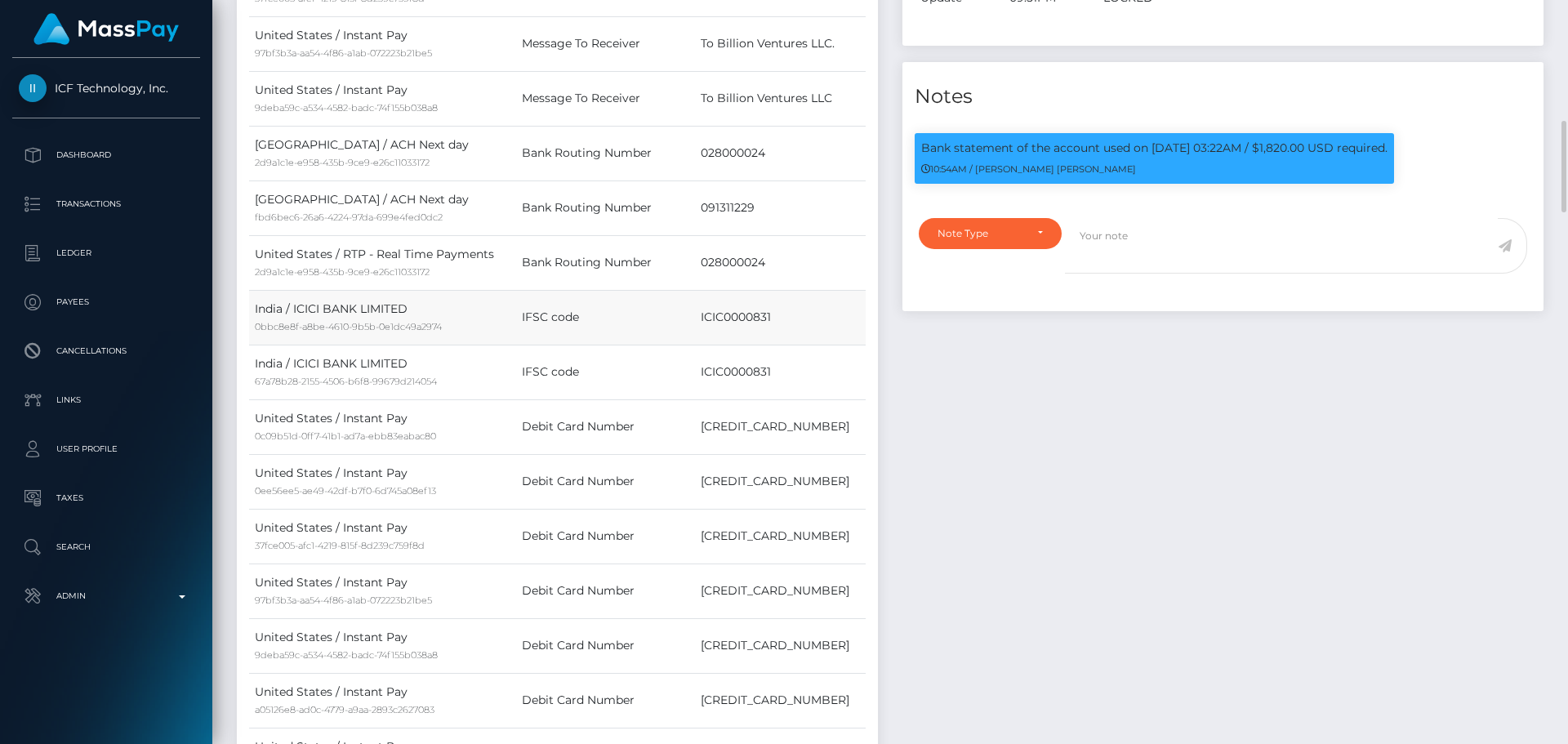
click at [781, 341] on td "ICIC0000831" at bounding box center [780, 317] width 171 height 55
copy td "831"
click at [1031, 249] on div "Note Type" at bounding box center [990, 234] width 143 height 31
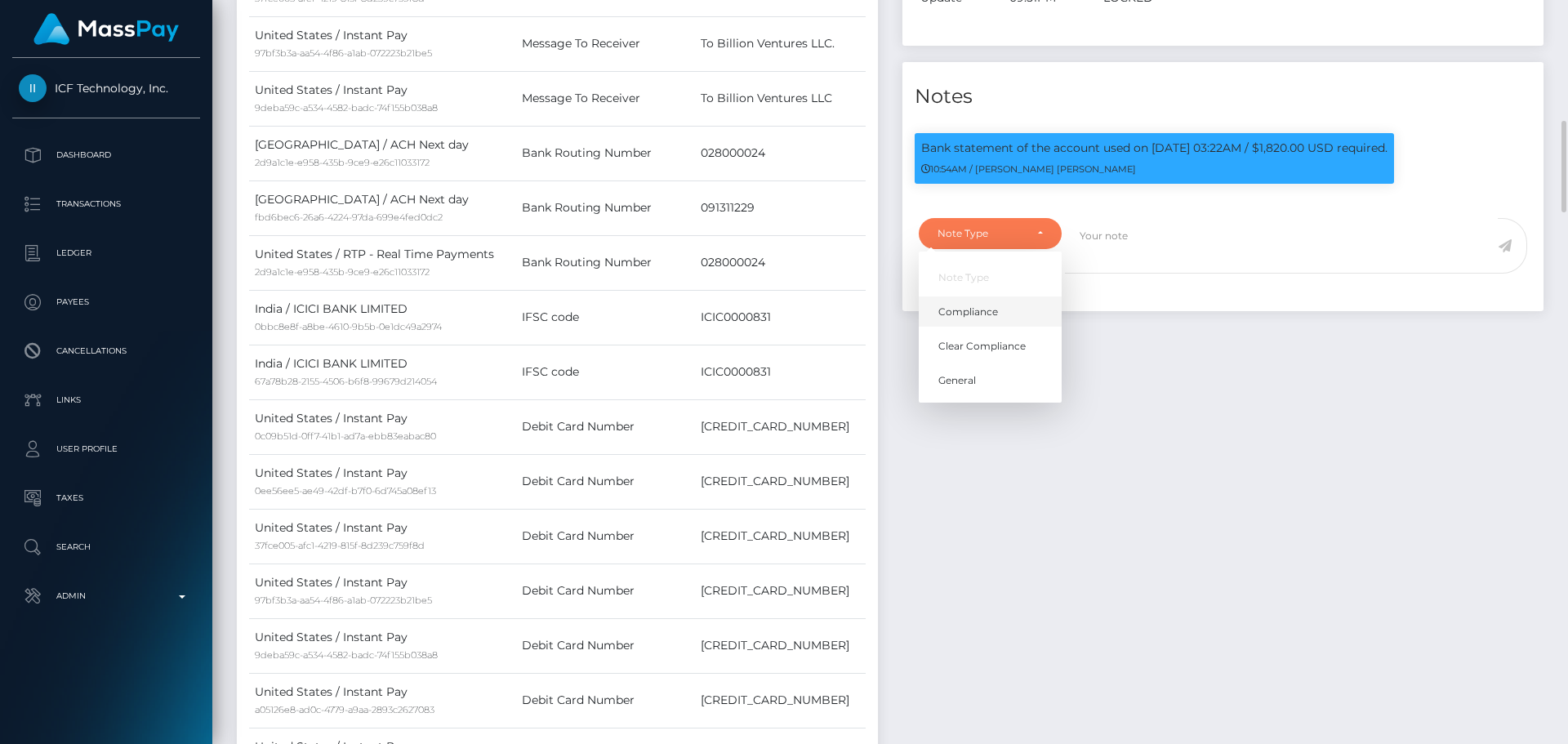
click at [999, 327] on link "Compliance" at bounding box center [990, 311] width 143 height 30
select select "COMPLIANCE"
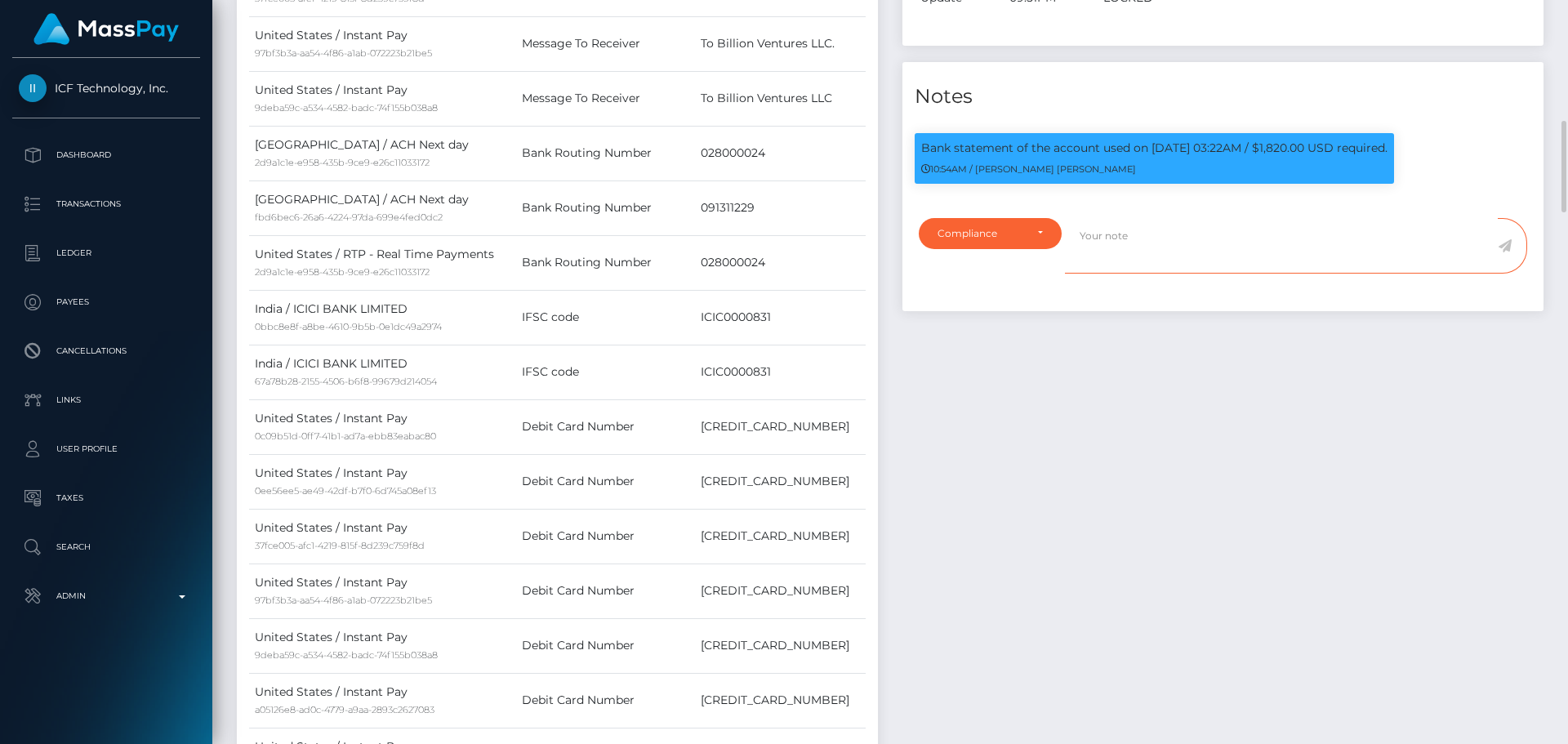
click at [1181, 275] on textarea at bounding box center [1281, 246] width 433 height 57
paste textarea "Bank statement provided for showing that the bank account belongs to Heather Ni…"
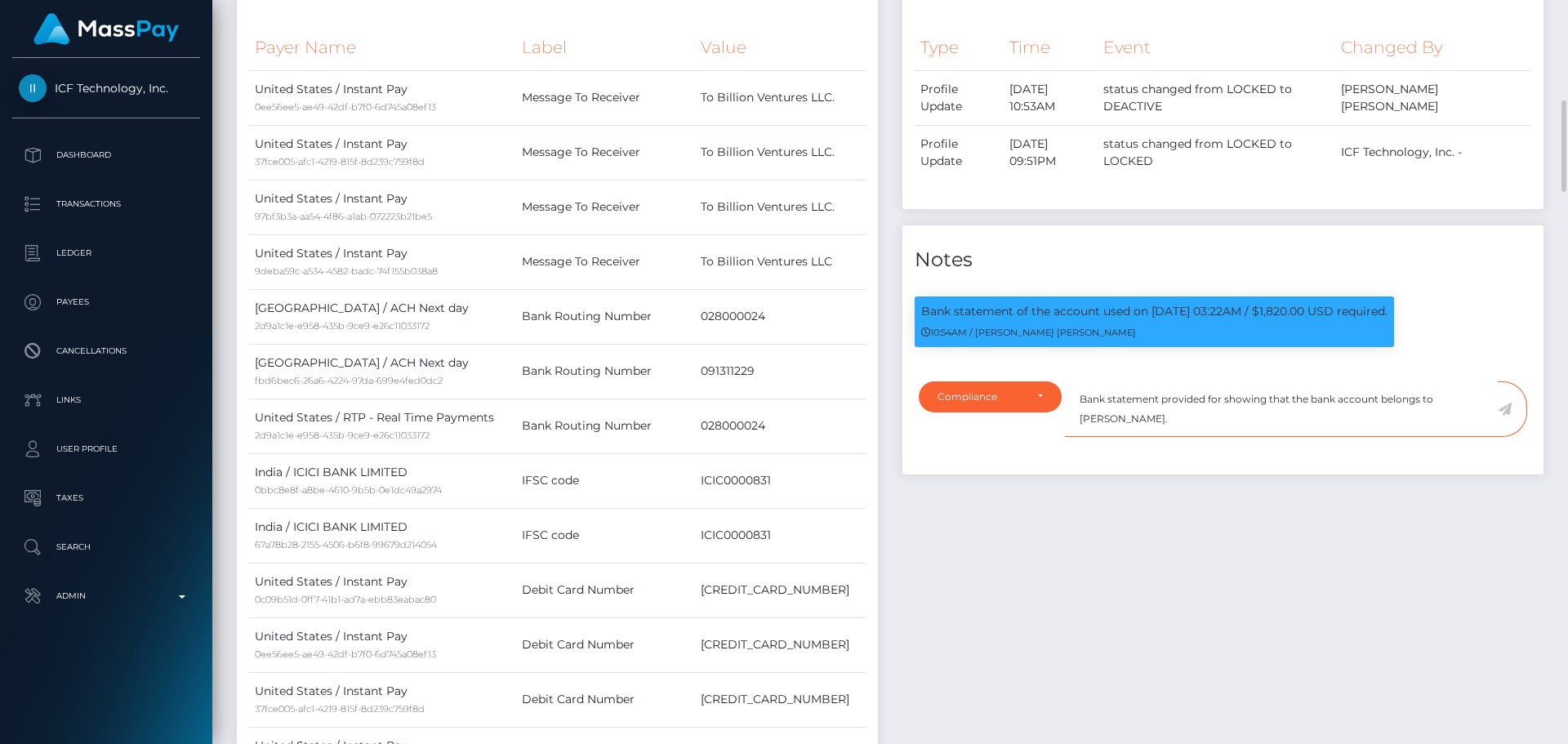
click at [1224, 424] on textarea "Bank statement provided for showing that the bank account belongs to Heather Ni…" at bounding box center [1281, 410] width 433 height 57
paste textarea "083101004689"
click at [1144, 438] on textarea "Bank statement provided for 083101004689, showing that the bank account belongs…" at bounding box center [1281, 410] width 433 height 57
drag, startPoint x: 1144, startPoint y: 439, endPoint x: 1214, endPoint y: 437, distance: 70.0
click at [1214, 437] on textarea "Bank statement provided for 083101004689, showing that the bank account belongs…" at bounding box center [1281, 410] width 433 height 57
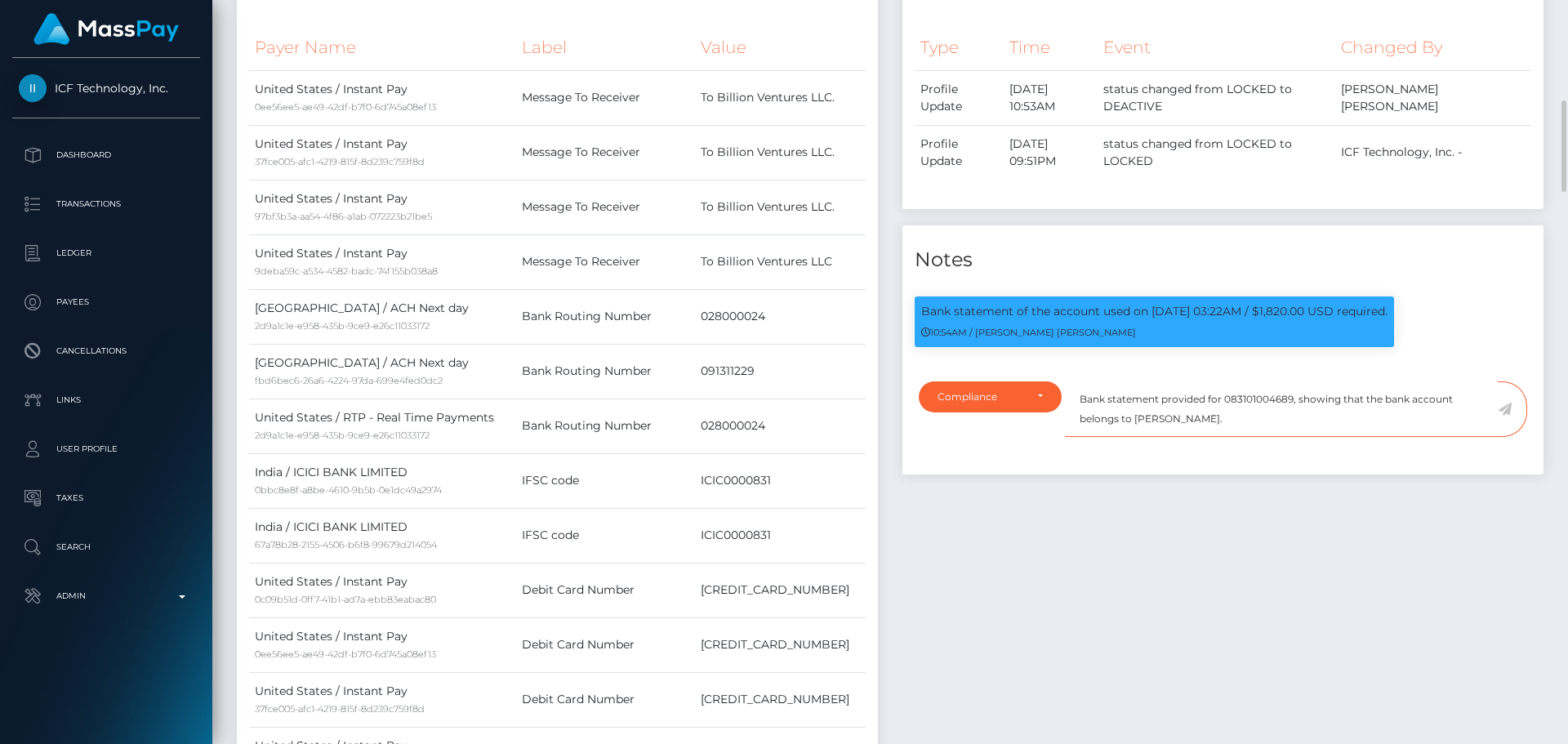
paste textarea "NEELAM POKHREL"
click at [1249, 438] on textarea "Bank statement provided for 083101004689, showing that the bank account belongs…" at bounding box center [1281, 410] width 433 height 57
type textarea "Bank statement provided for 083101004689, showing that the bank account belongs…"
click at [1505, 416] on icon at bounding box center [1504, 409] width 14 height 13
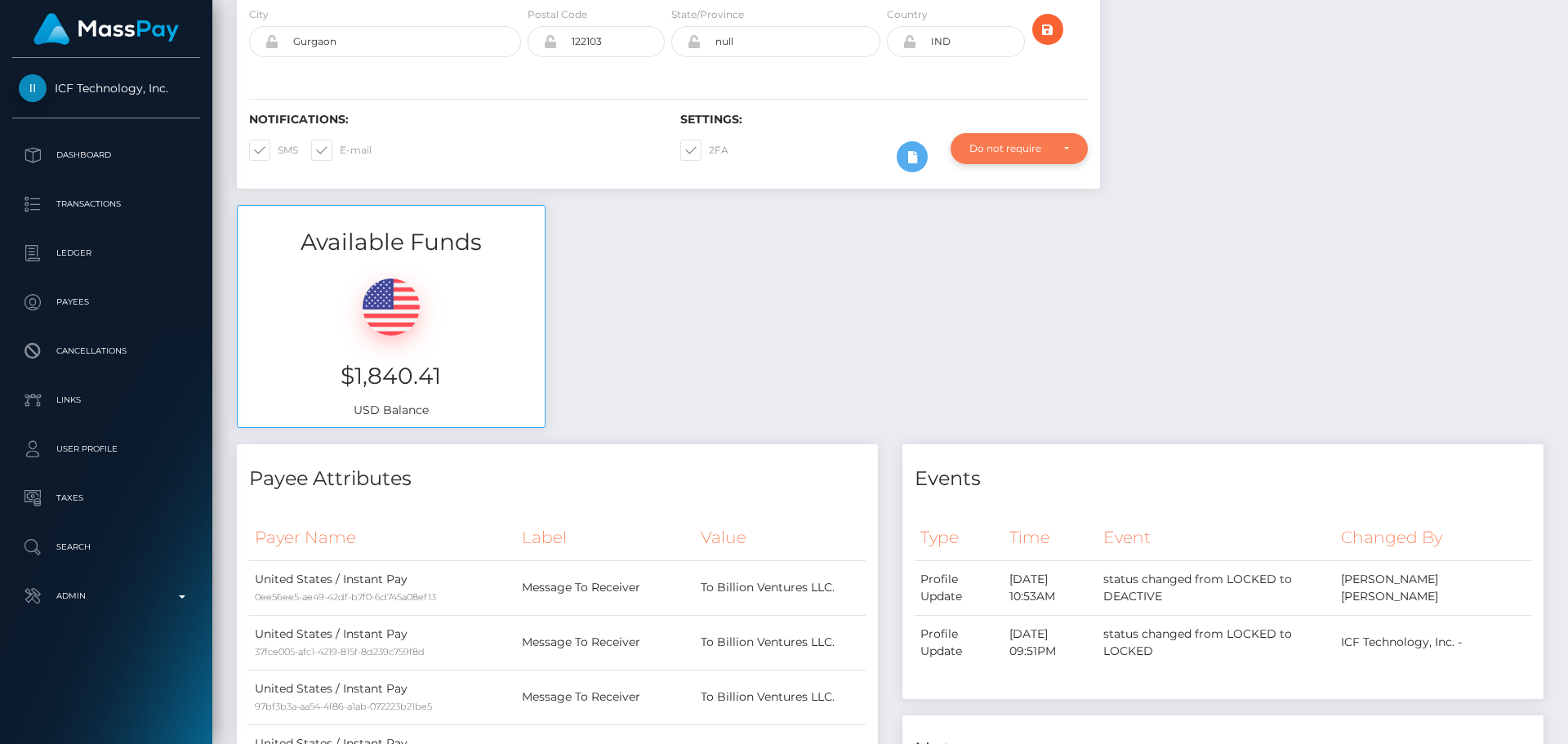
scroll to position [0, 0]
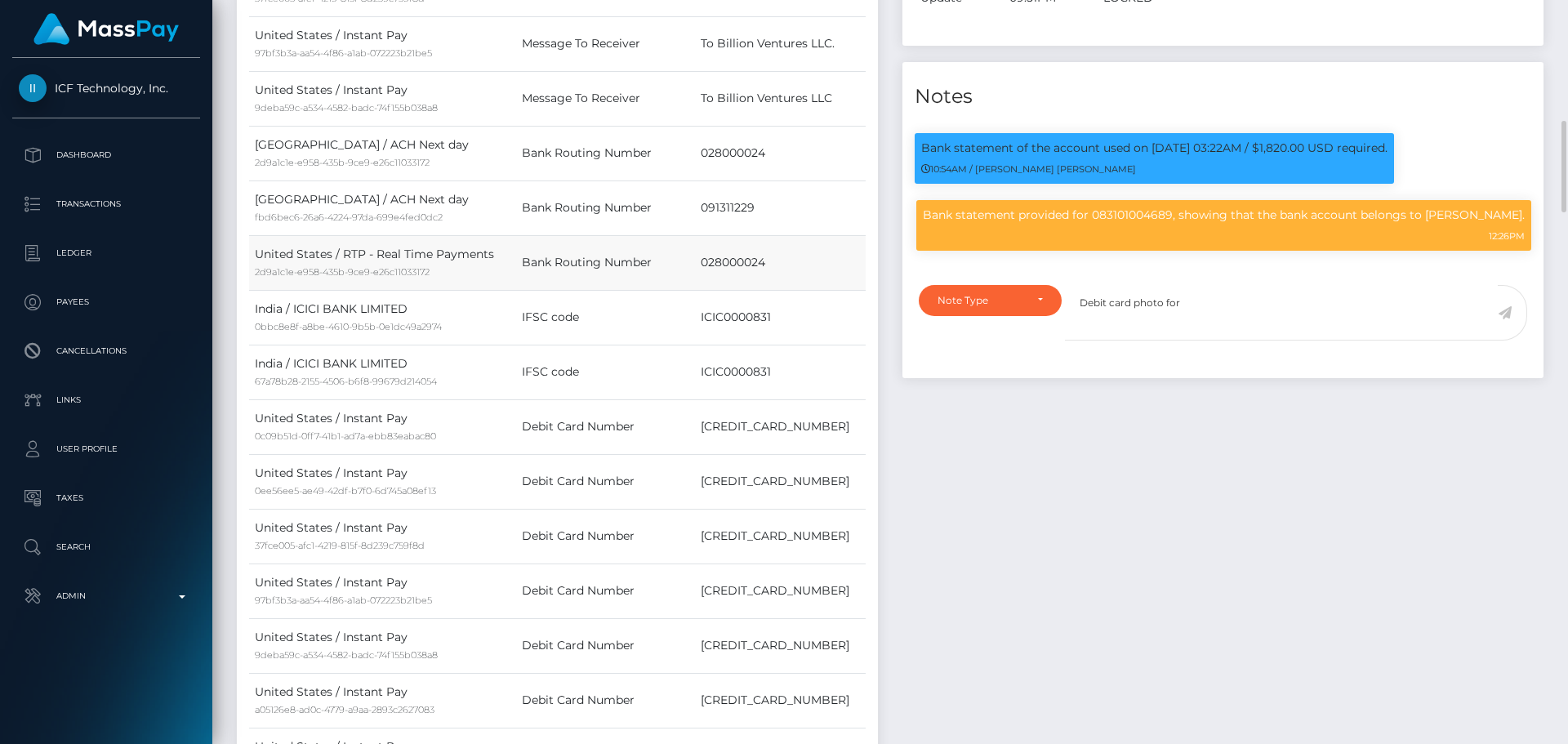
scroll to position [196, 419]
click at [773, 450] on td "[CREDIT_CARD_NUMBER]" at bounding box center [780, 426] width 171 height 55
copy td "[CREDIT_CARD_NUMBER]"
click at [1221, 329] on textarea "Debit card photo for" at bounding box center [1281, 313] width 433 height 57
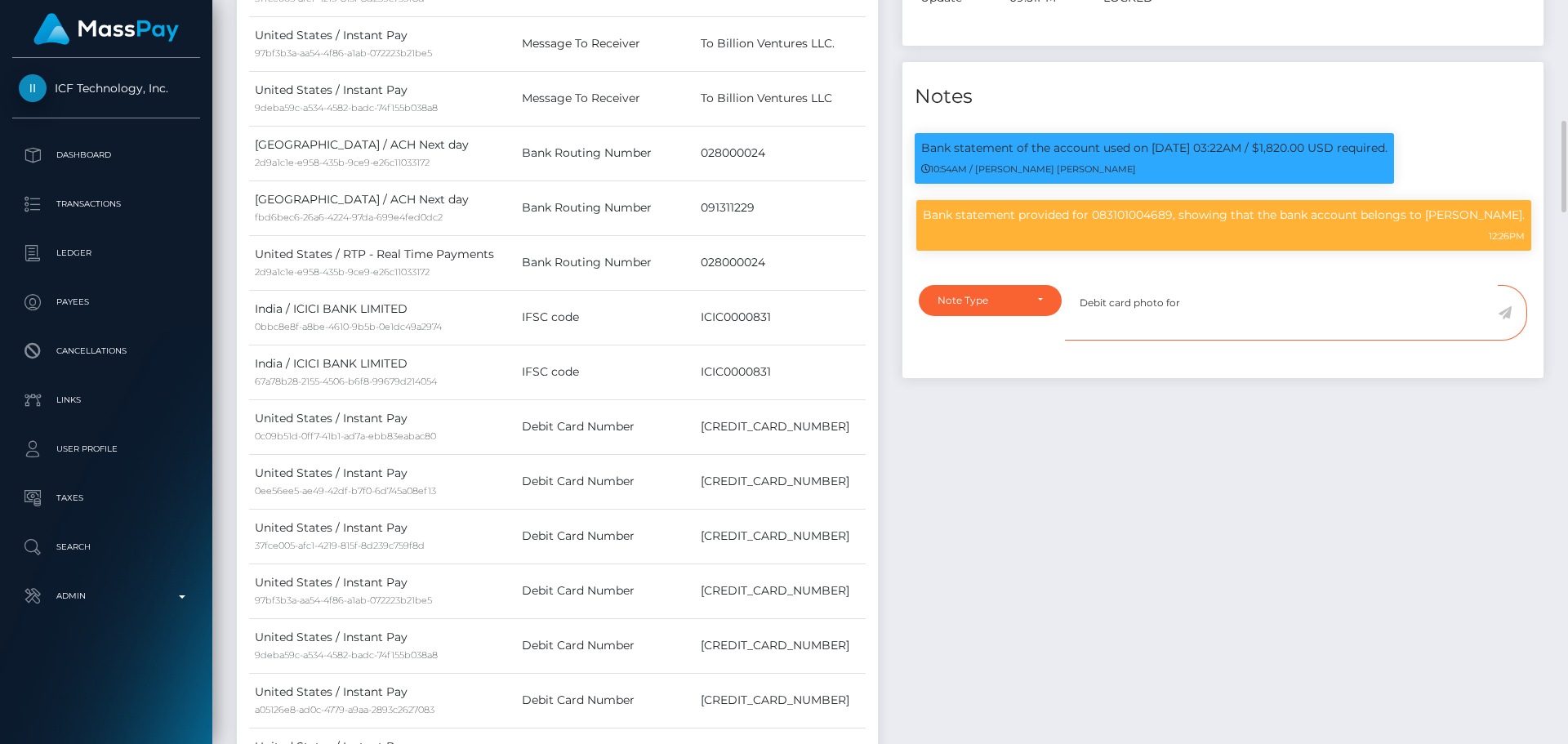
paste textarea "[CREDIT_CARD_NUMBER]"
type textarea "Debit card photo for [CREDIT_CARD_NUMBER] is required."
click at [999, 307] on div "Note Type" at bounding box center [980, 300] width 87 height 13
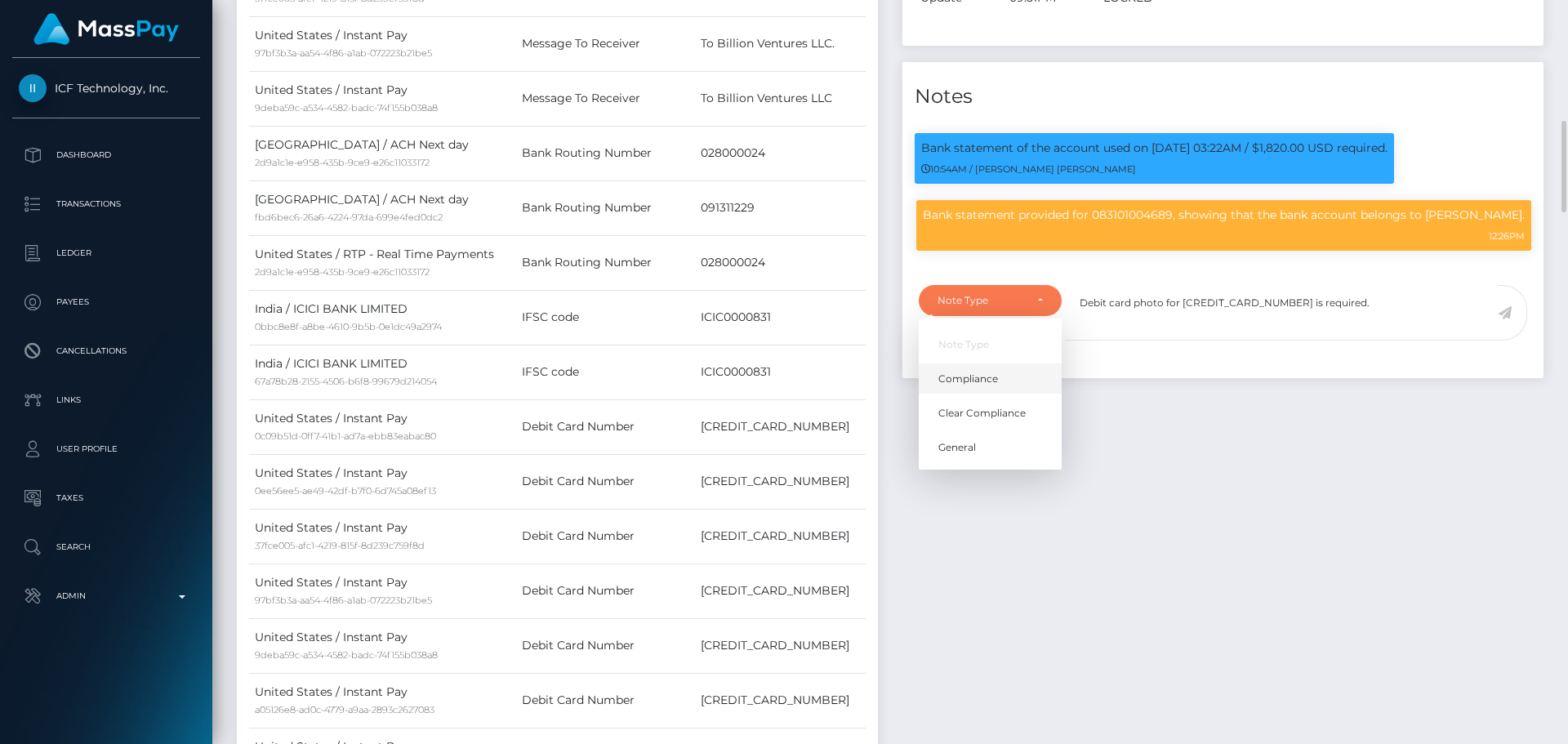
click at [991, 394] on link "Compliance" at bounding box center [990, 378] width 143 height 30
select select "COMPLIANCE"
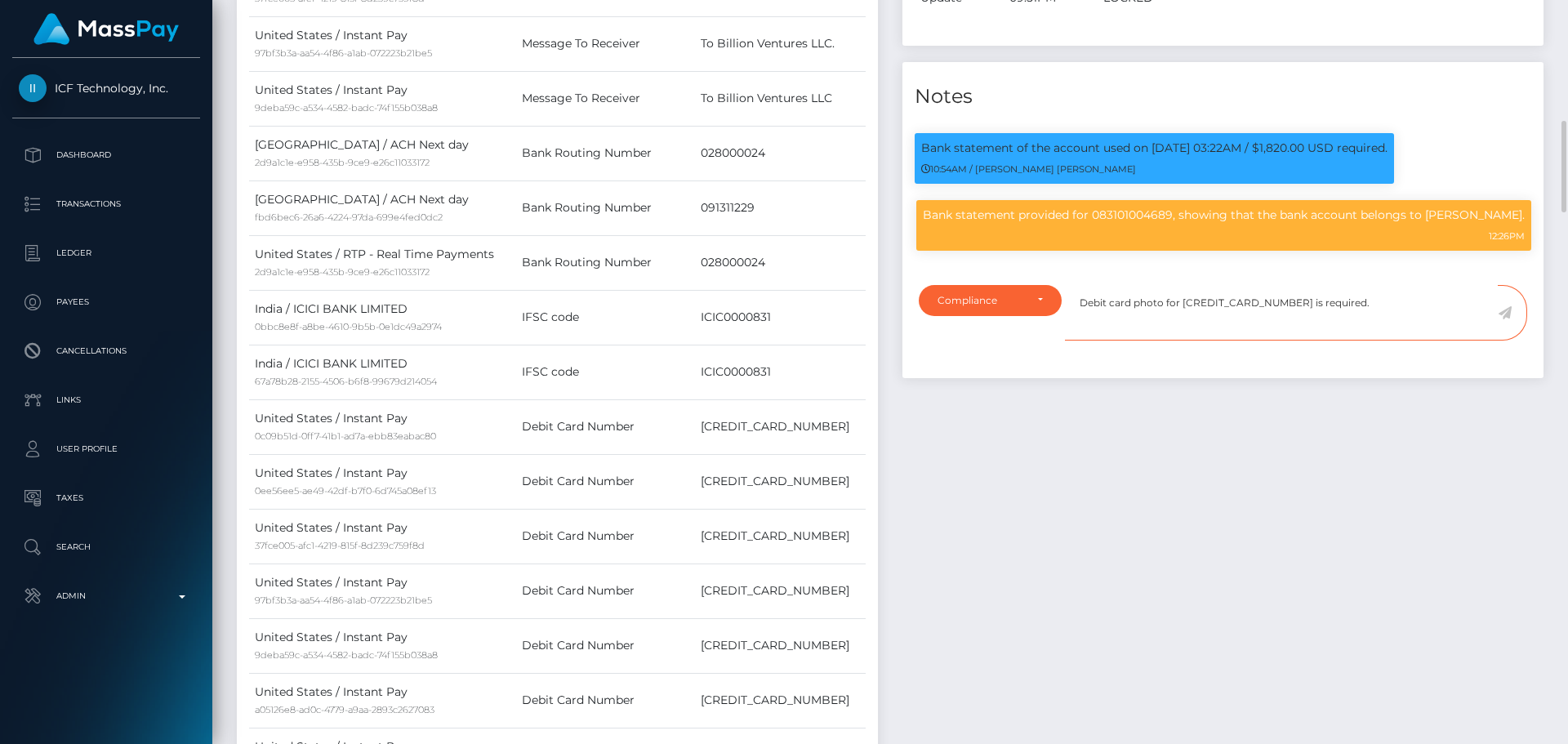
click at [1375, 341] on textarea "Debit card photo for [CREDIT_CARD_NUMBER] is required." at bounding box center [1281, 313] width 433 height 57
click at [1504, 320] on icon at bounding box center [1504, 312] width 14 height 13
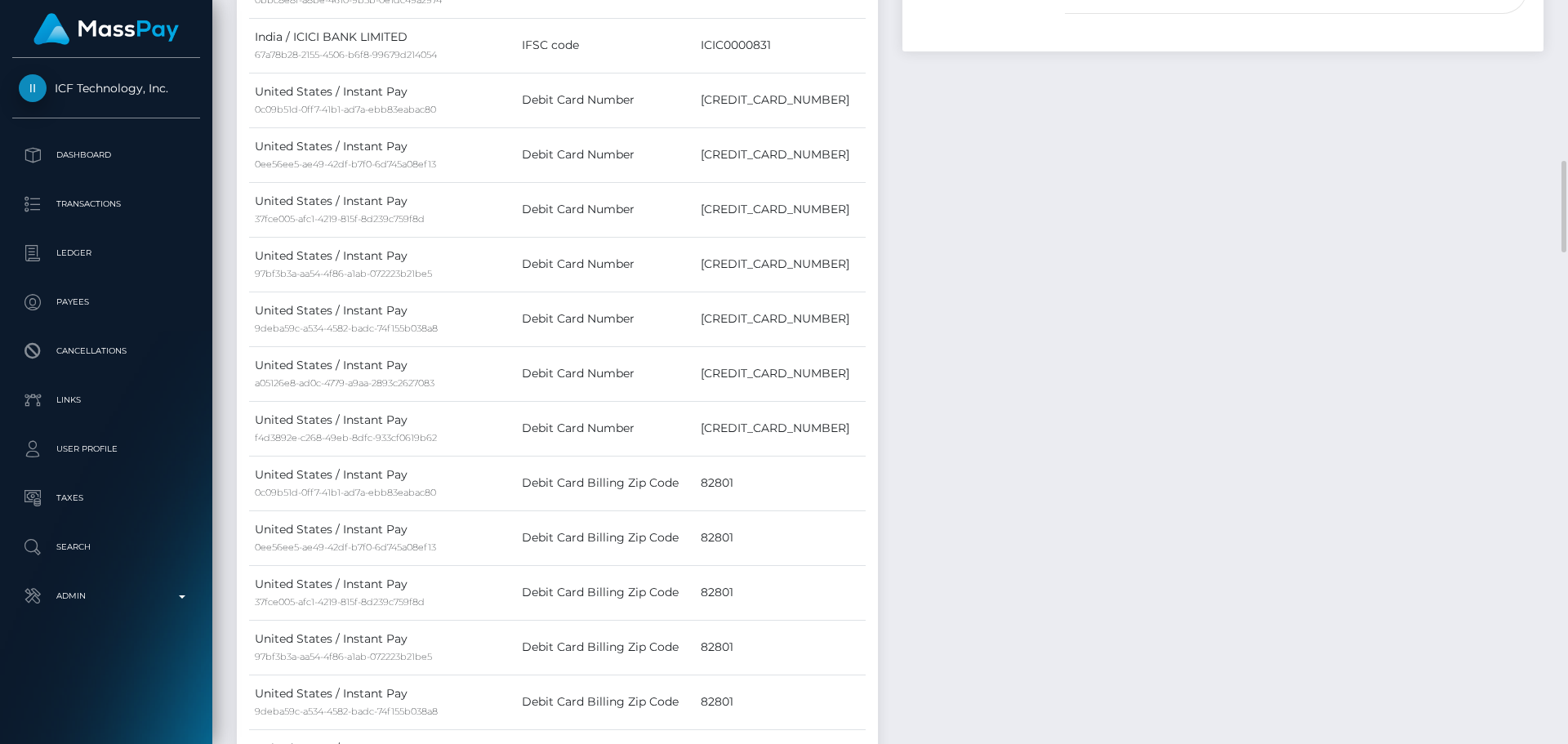
scroll to position [1388, 0]
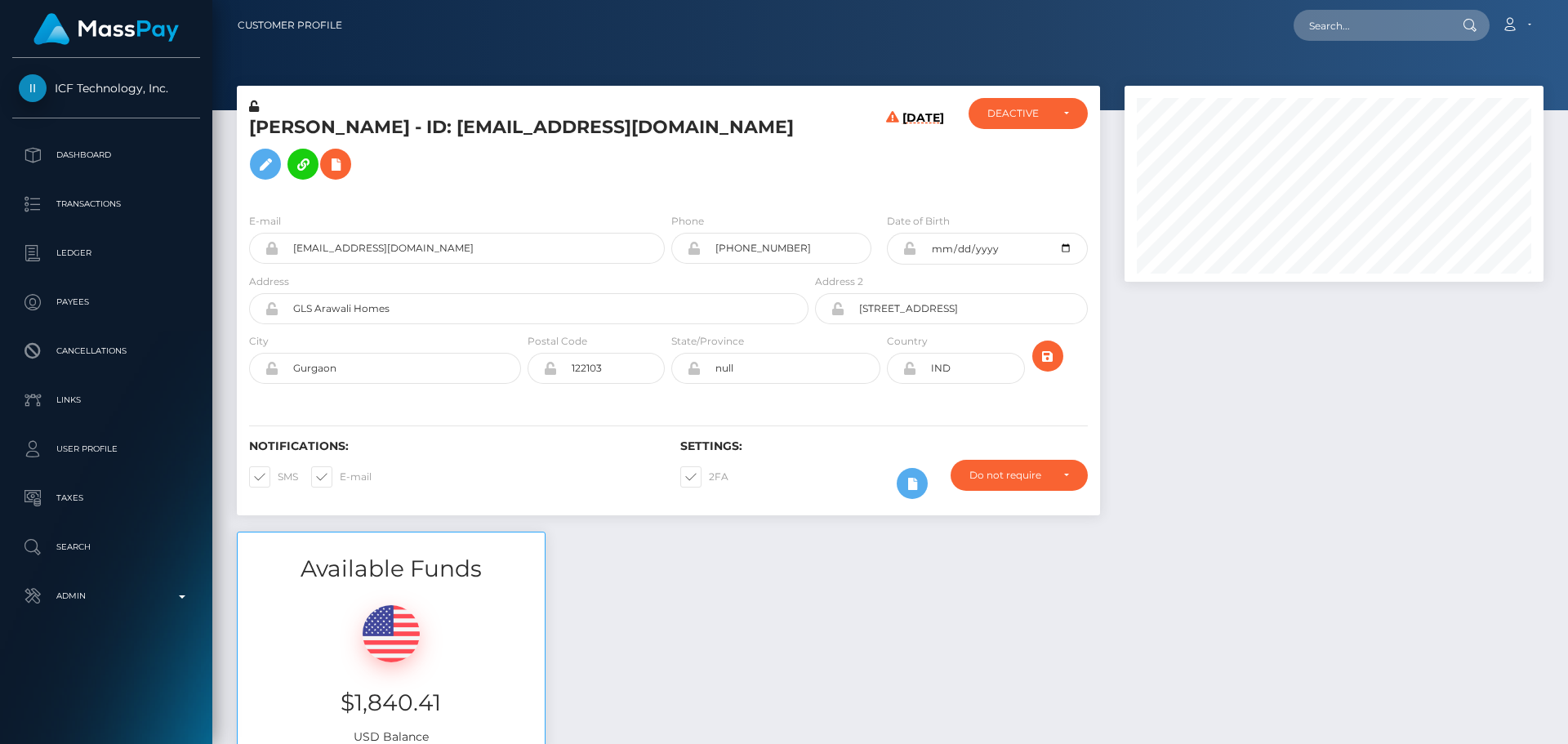
scroll to position [196, 419]
click at [868, 200] on div "[DATE]" at bounding box center [883, 149] width 144 height 102
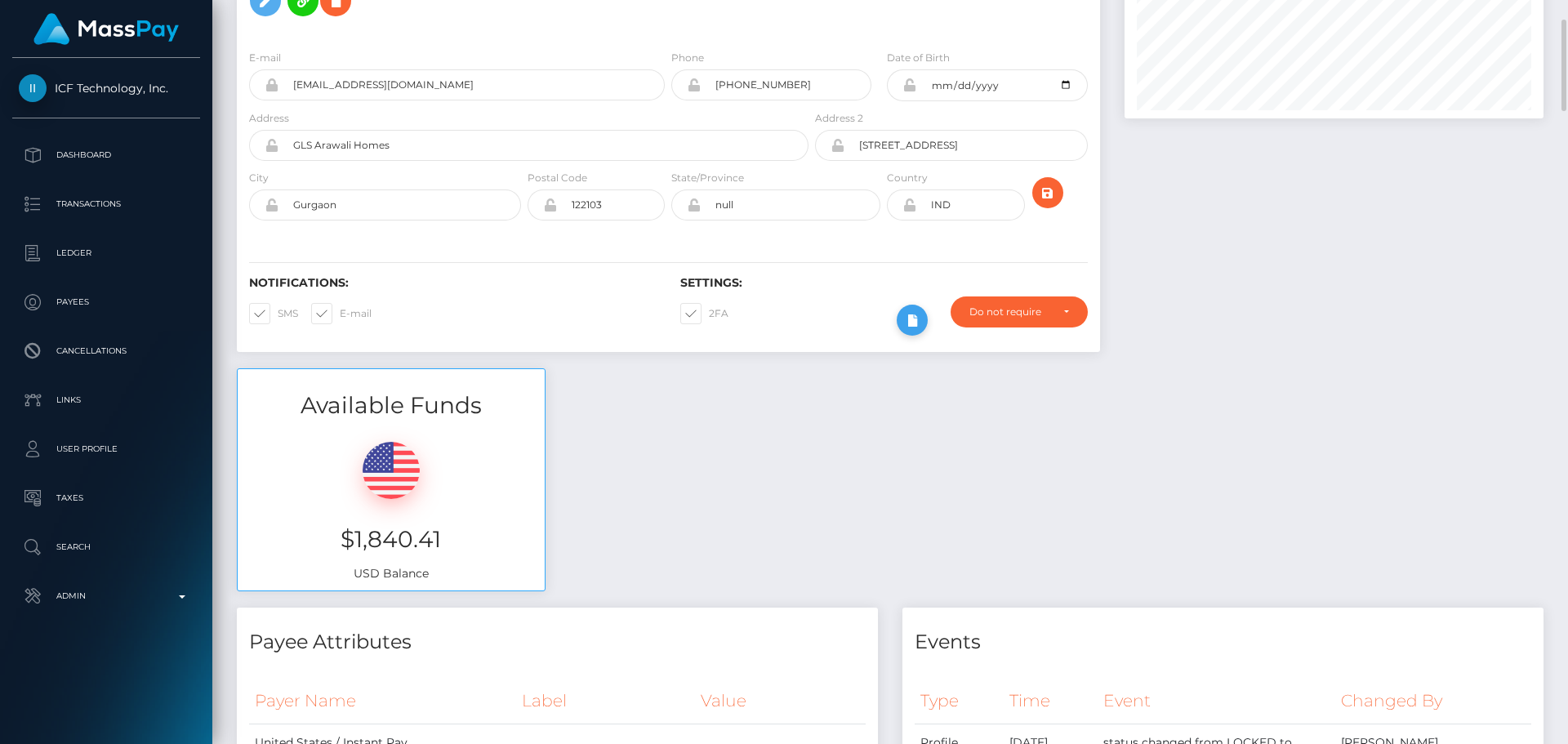
click at [909, 335] on button at bounding box center [912, 321] width 31 height 31
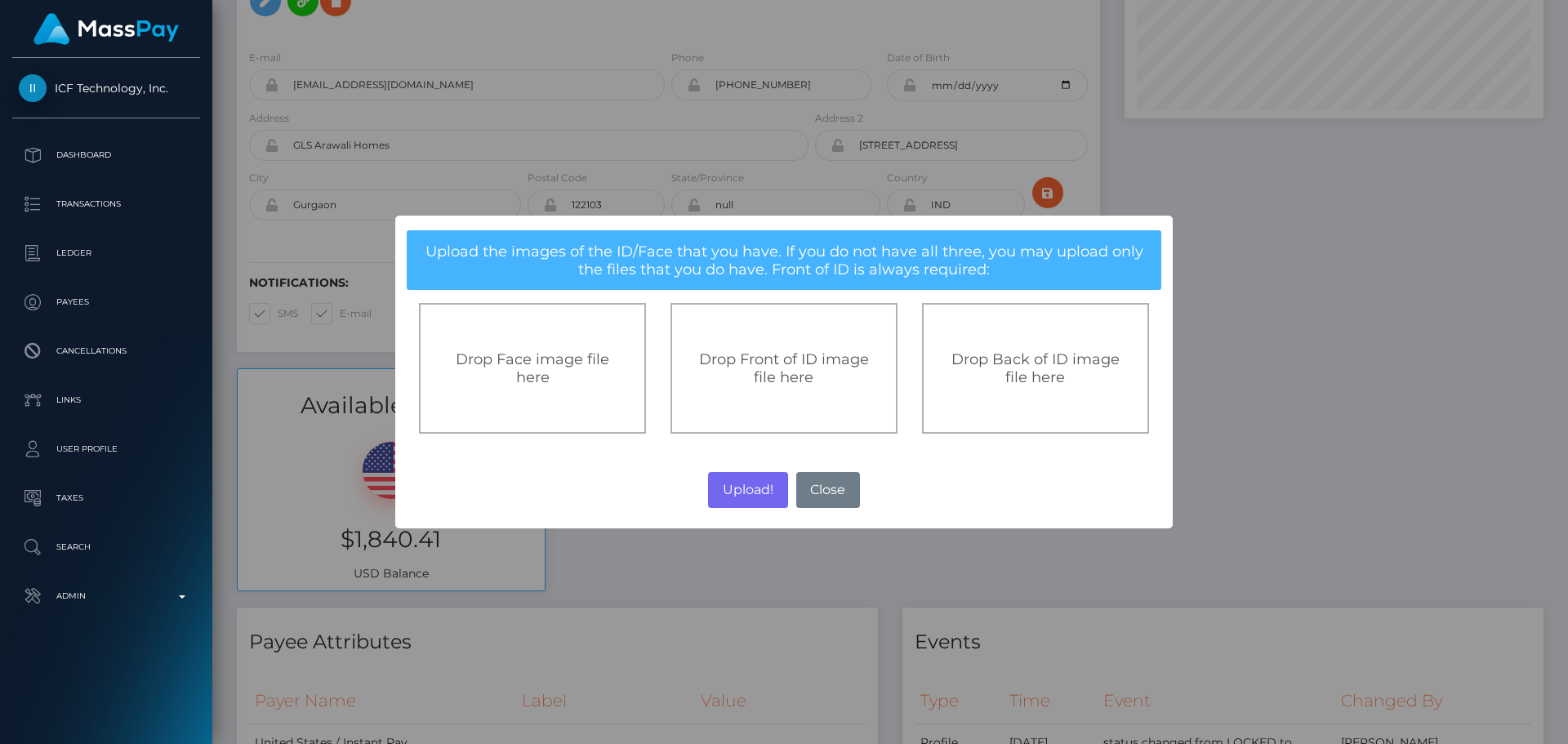
click at [808, 351] on span "Drop Front of ID image file here" at bounding box center [784, 368] width 170 height 36
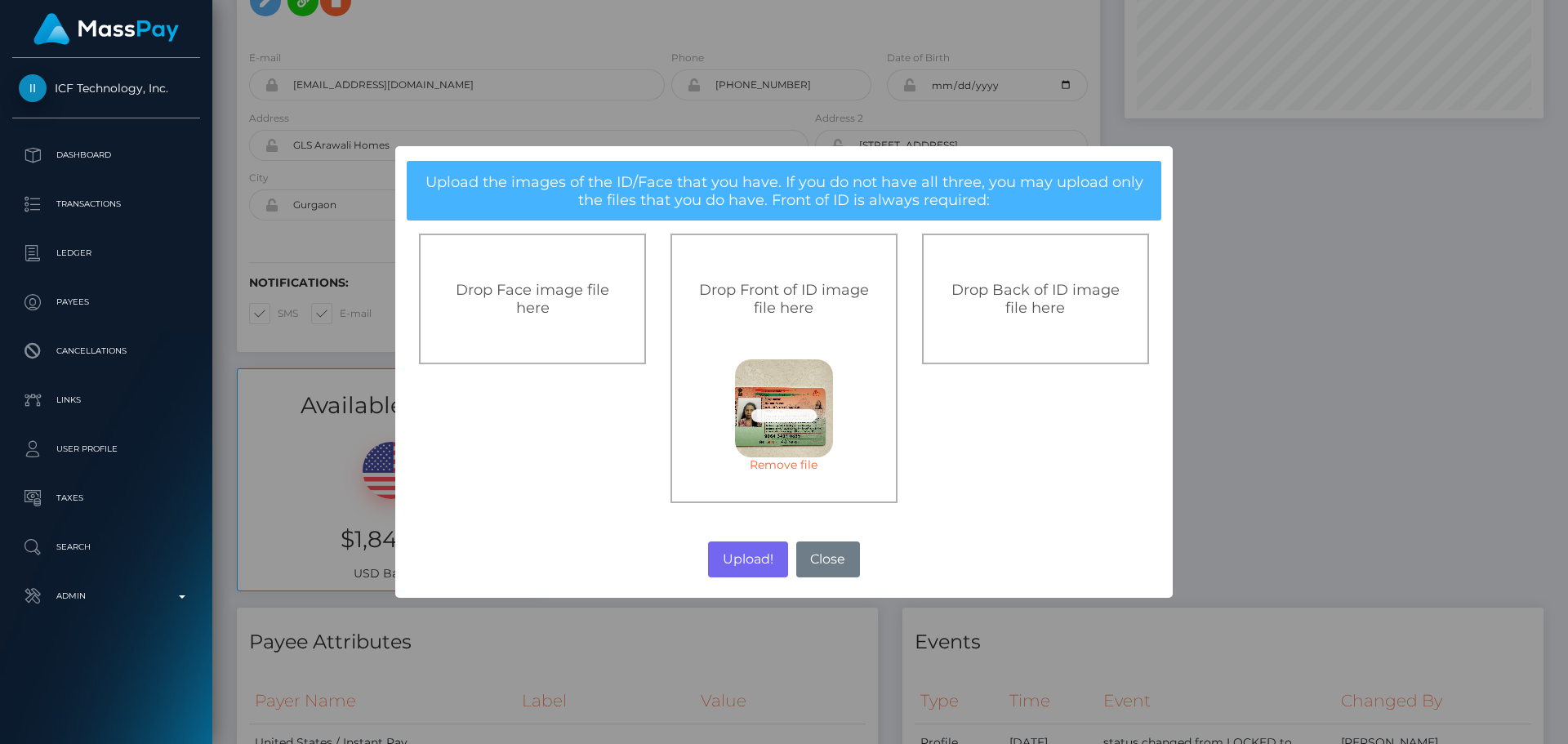
click at [1009, 349] on div "Drop Back of ID image file here" at bounding box center [1035, 299] width 227 height 131
click at [755, 555] on button "Upload!" at bounding box center [747, 559] width 79 height 36
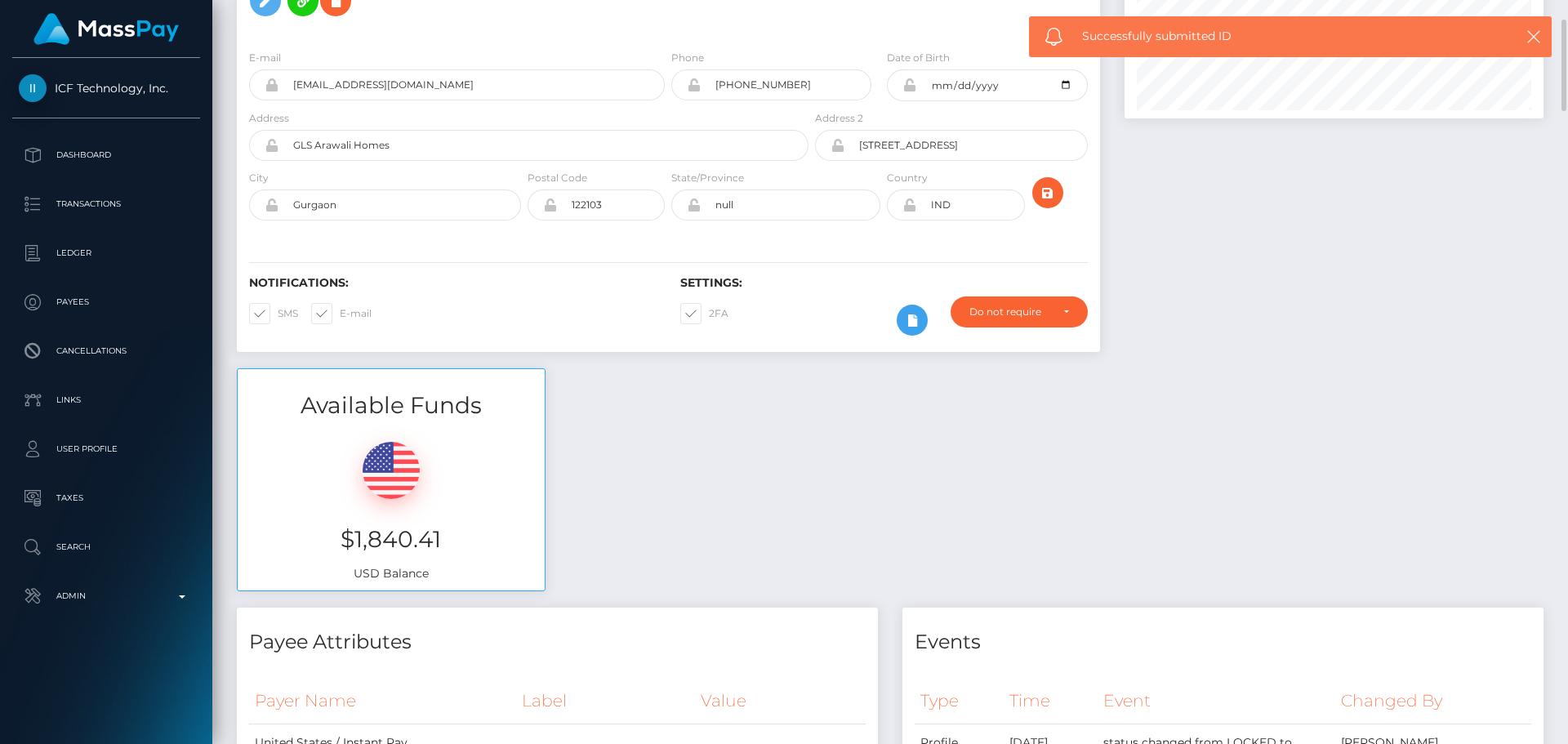
scroll to position [0, 0]
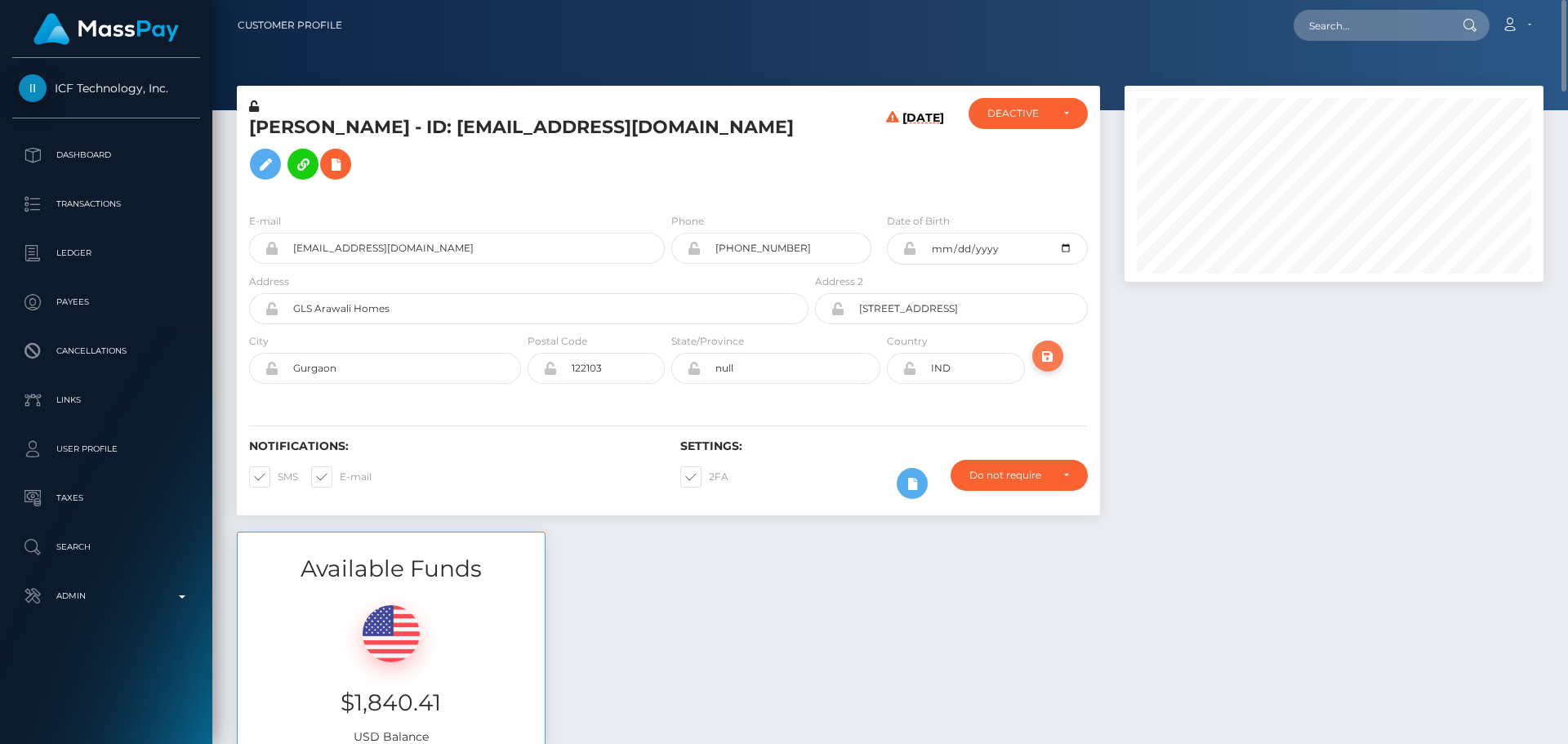
click at [1045, 367] on icon "submit" at bounding box center [1048, 356] width 20 height 21
drag, startPoint x: 254, startPoint y: 105, endPoint x: 541, endPoint y: 165, distance: 293.2
click at [254, 105] on icon at bounding box center [254, 107] width 10 height 12
click at [275, 165] on icon at bounding box center [265, 164] width 20 height 21
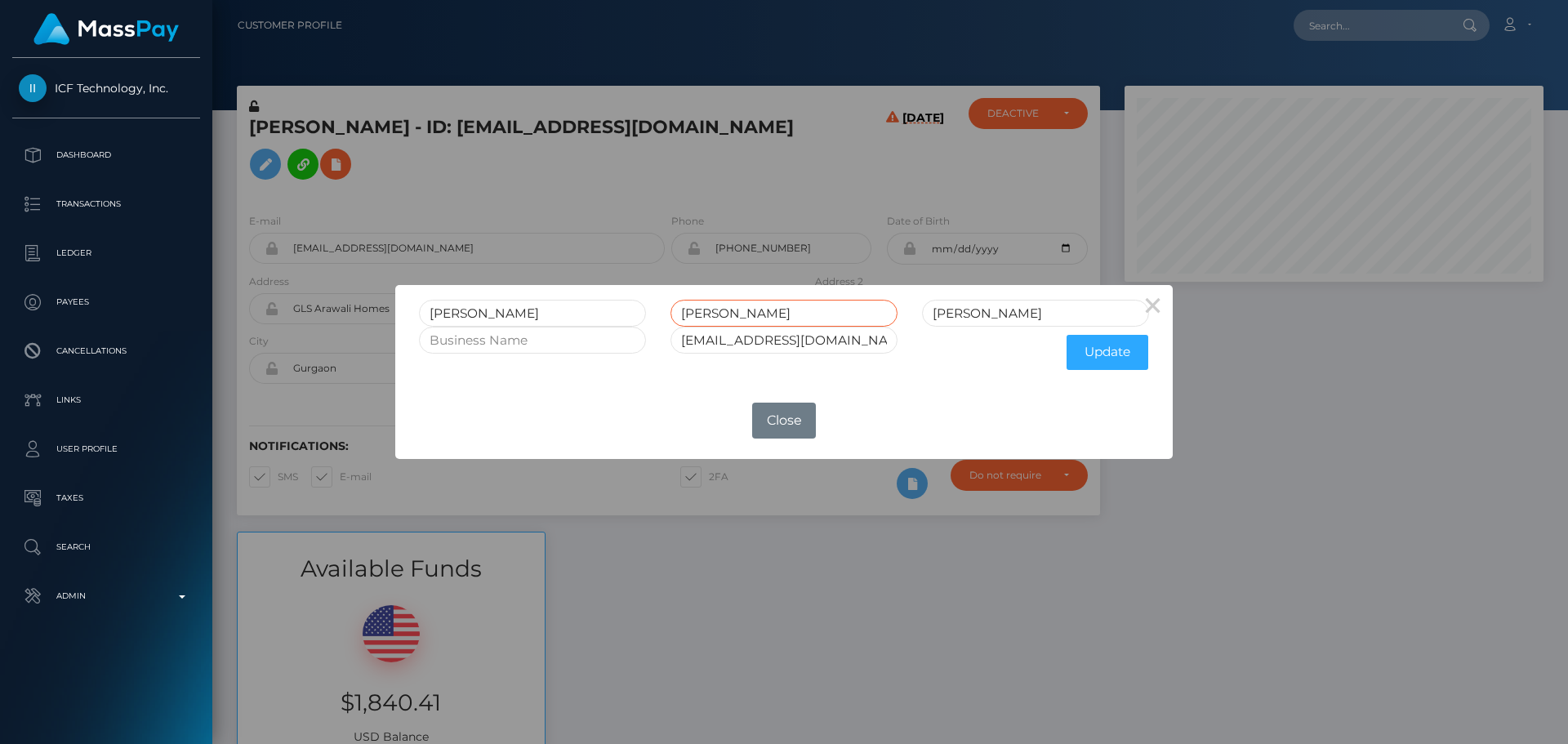
click at [711, 319] on input "POKHREL" at bounding box center [784, 314] width 227 height 27
click at [1035, 319] on input "Pokhrel" at bounding box center [1035, 314] width 227 height 27
paste input "OKHREL"
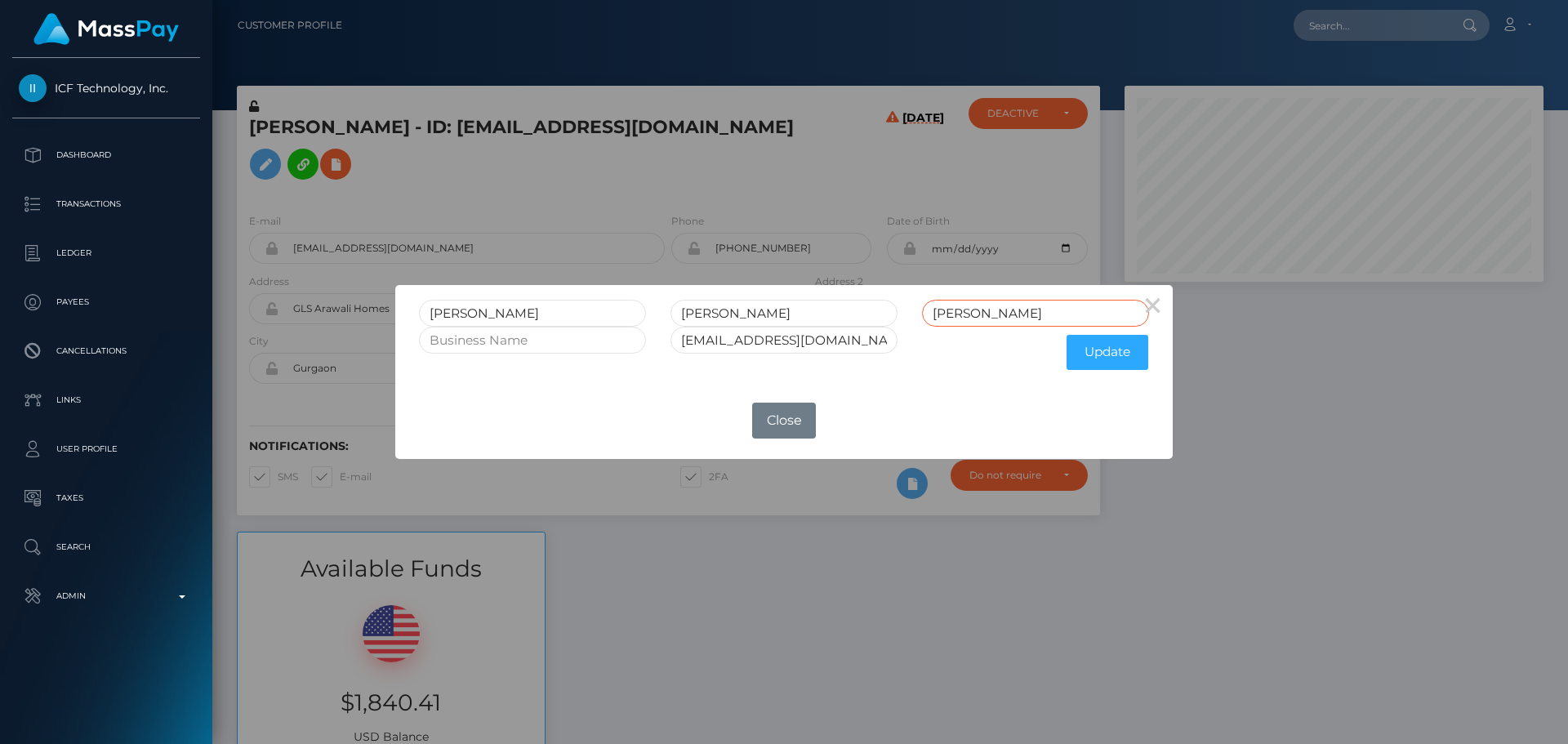
type input "POKHREL"
click at [730, 318] on input "POKHREL" at bounding box center [784, 314] width 227 height 27
click at [1120, 352] on button "Update" at bounding box center [1108, 352] width 82 height 35
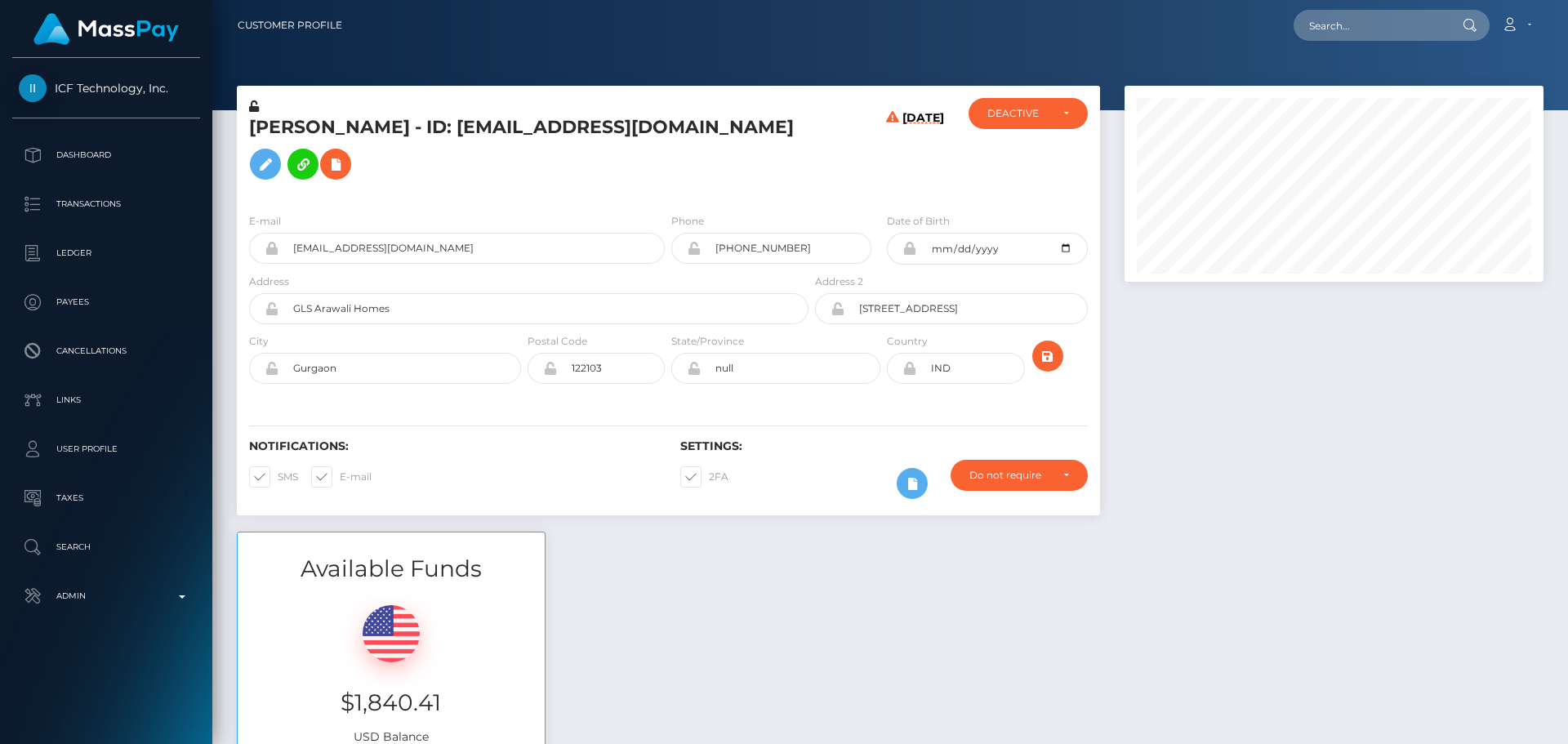
scroll to position [196, 419]
click at [254, 107] on icon at bounding box center [254, 107] width 10 height 12
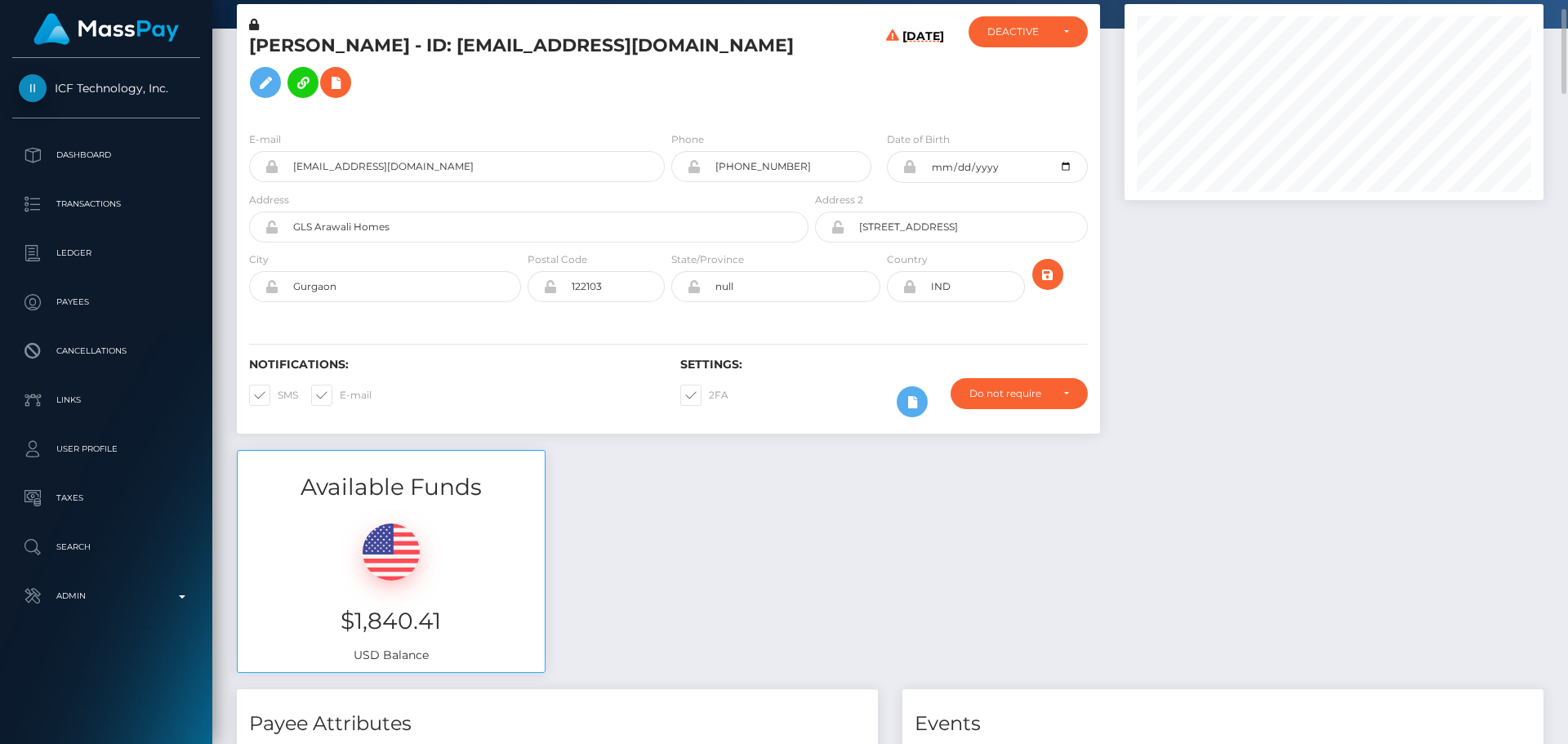
scroll to position [0, 0]
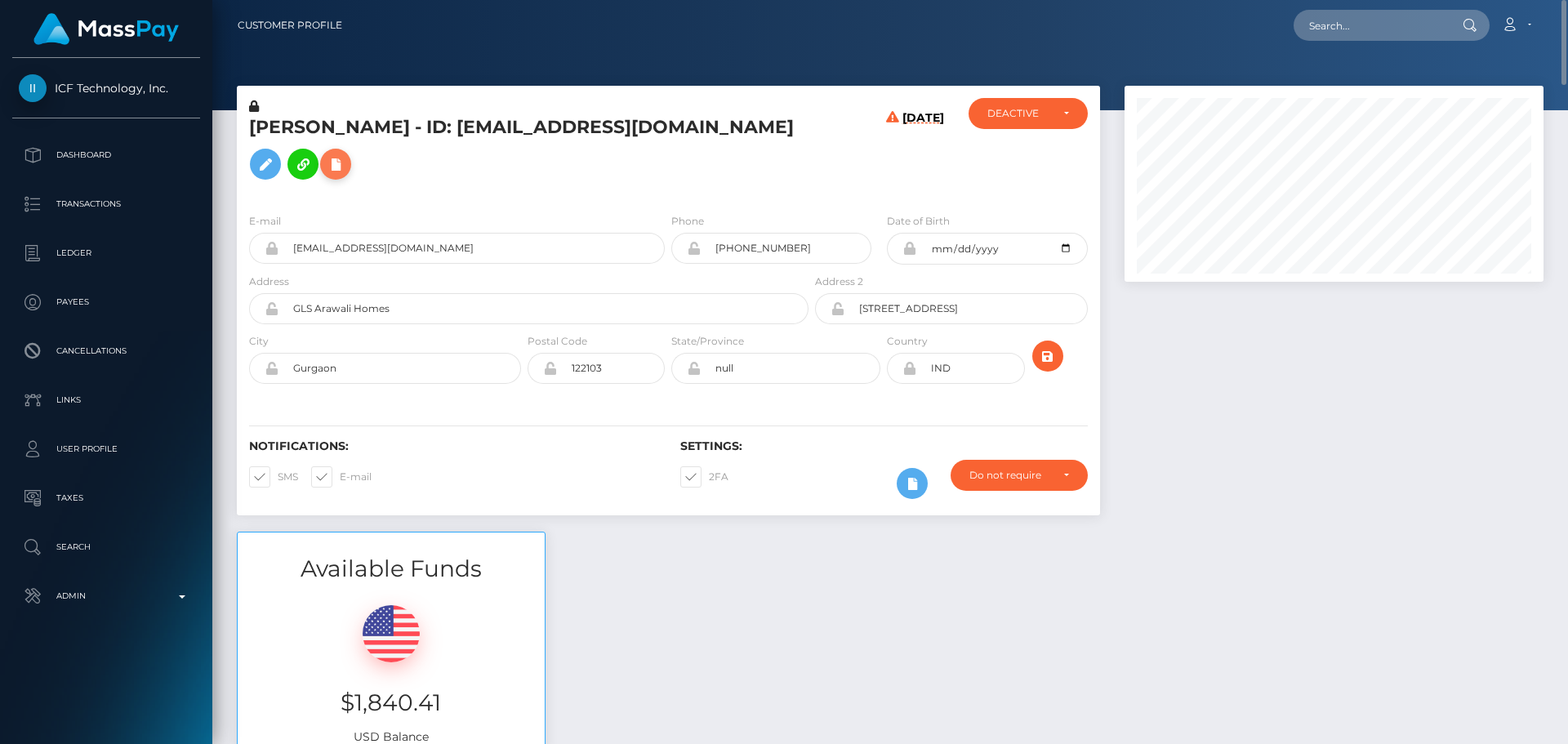
click at [326, 175] on icon at bounding box center [335, 164] width 20 height 21
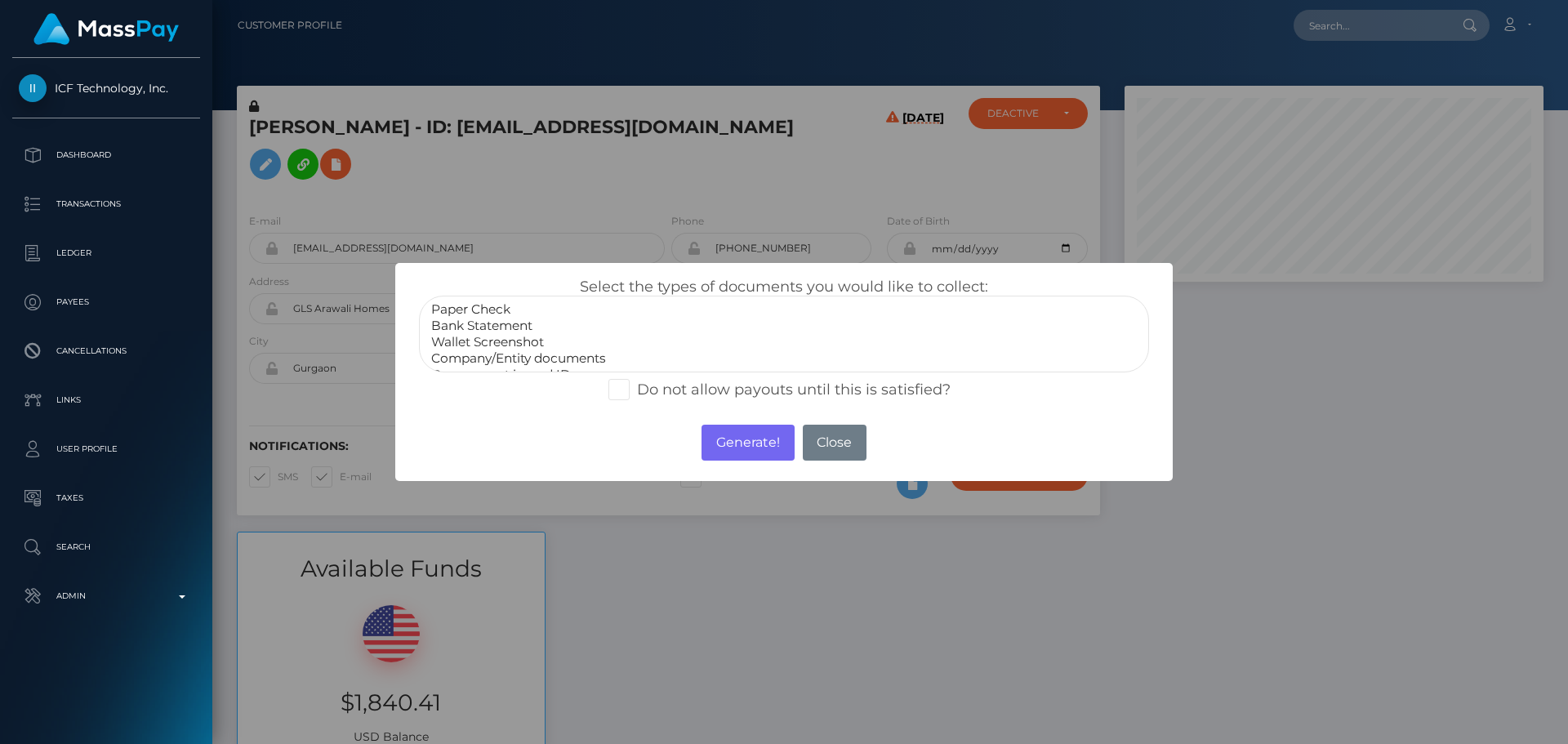
select select "Bank Statement"
click at [502, 321] on option "Bank Statement" at bounding box center [783, 326] width 709 height 17
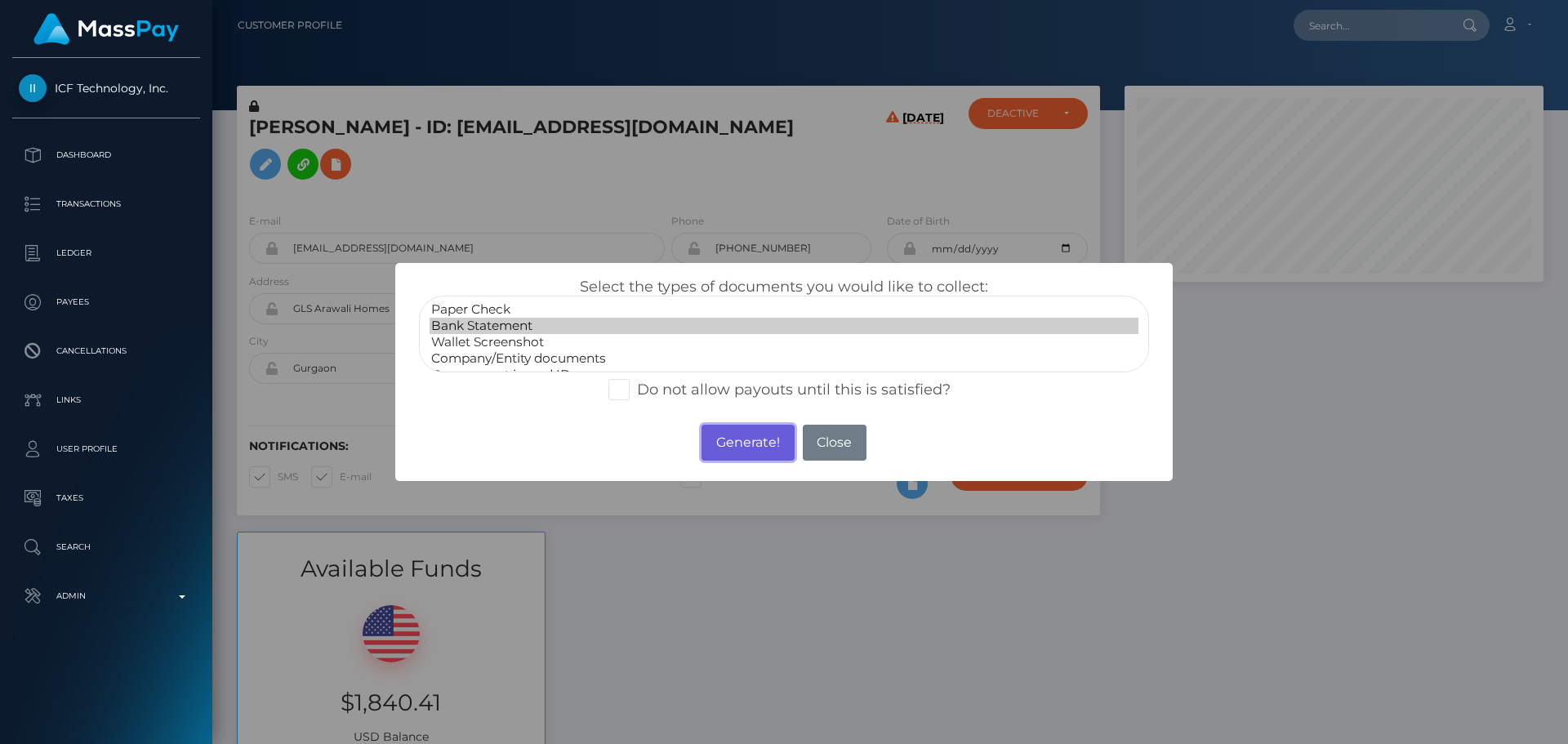
click at [725, 437] on button "Generate!" at bounding box center [747, 442] width 92 height 36
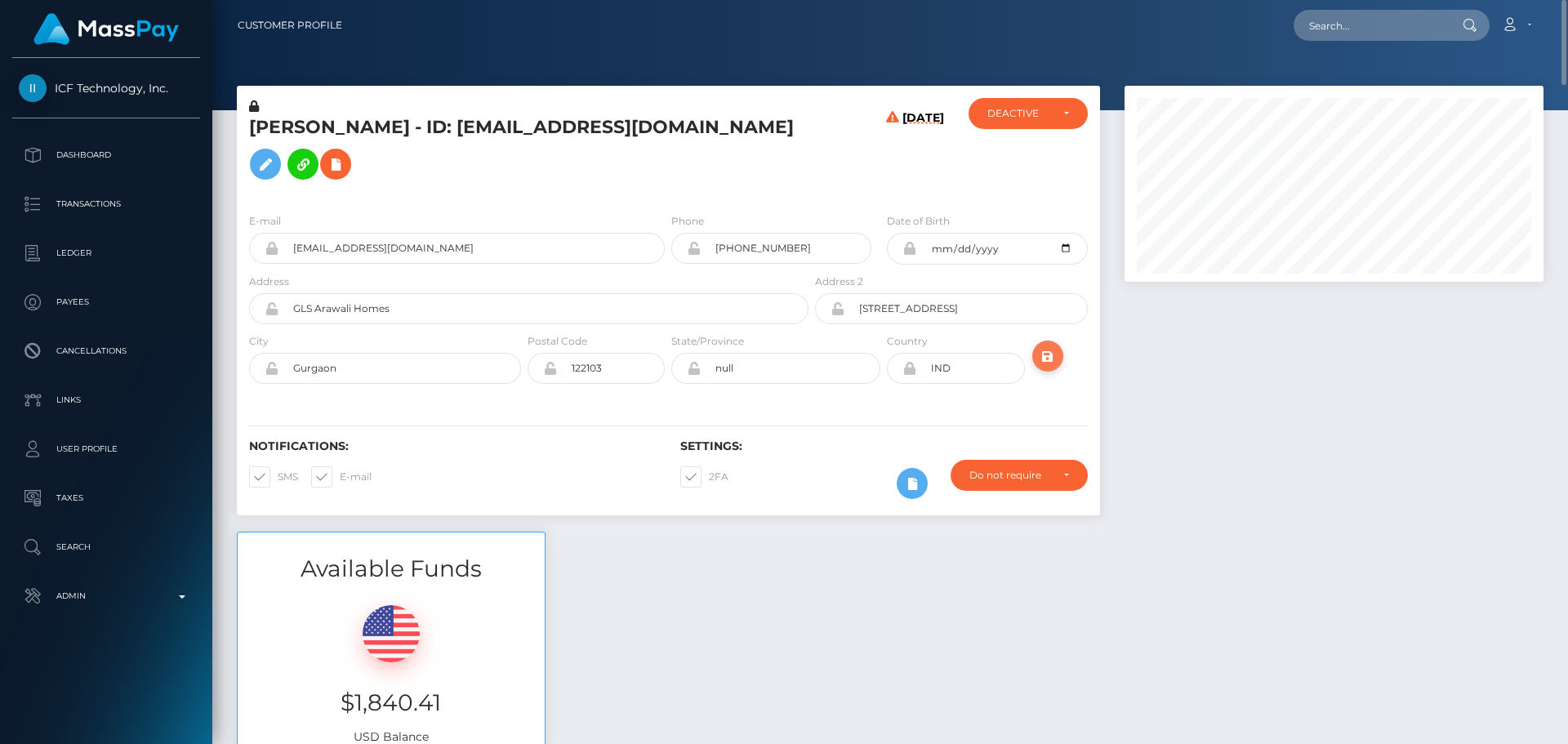
click at [1056, 367] on icon "submit" at bounding box center [1048, 356] width 20 height 21
drag, startPoint x: 914, startPoint y: 201, endPoint x: 856, endPoint y: 159, distance: 71.6
click at [914, 194] on h6 "[DATE]" at bounding box center [923, 153] width 42 height 82
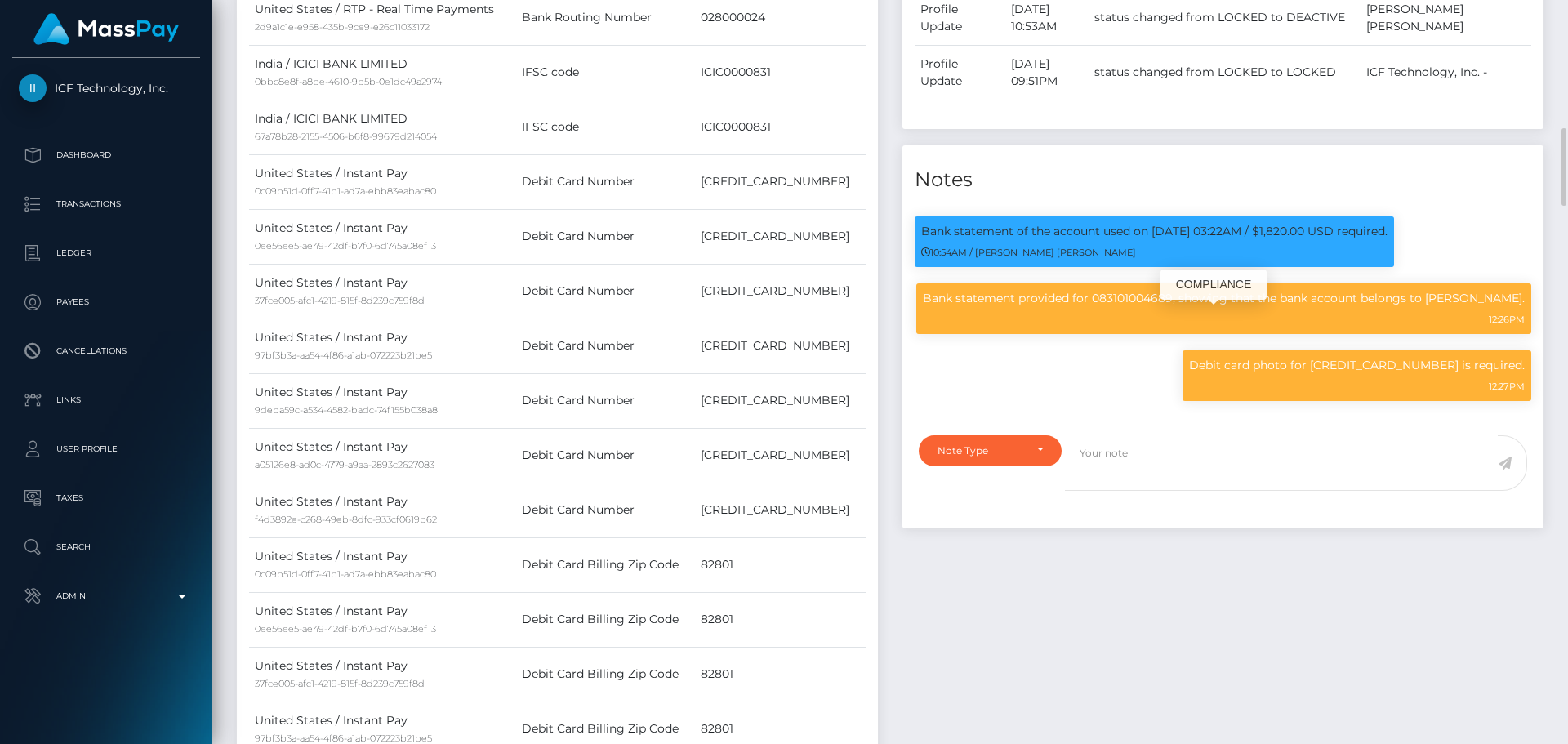
click at [1170, 307] on p "Bank statement provided for 083101004689, showing that the bank account belongs…" at bounding box center [1224, 298] width 602 height 18
copy p "083101004689"
click at [1403, 374] on p "Debit card photo for 5342711063877250 is required." at bounding box center [1356, 366] width 335 height 18
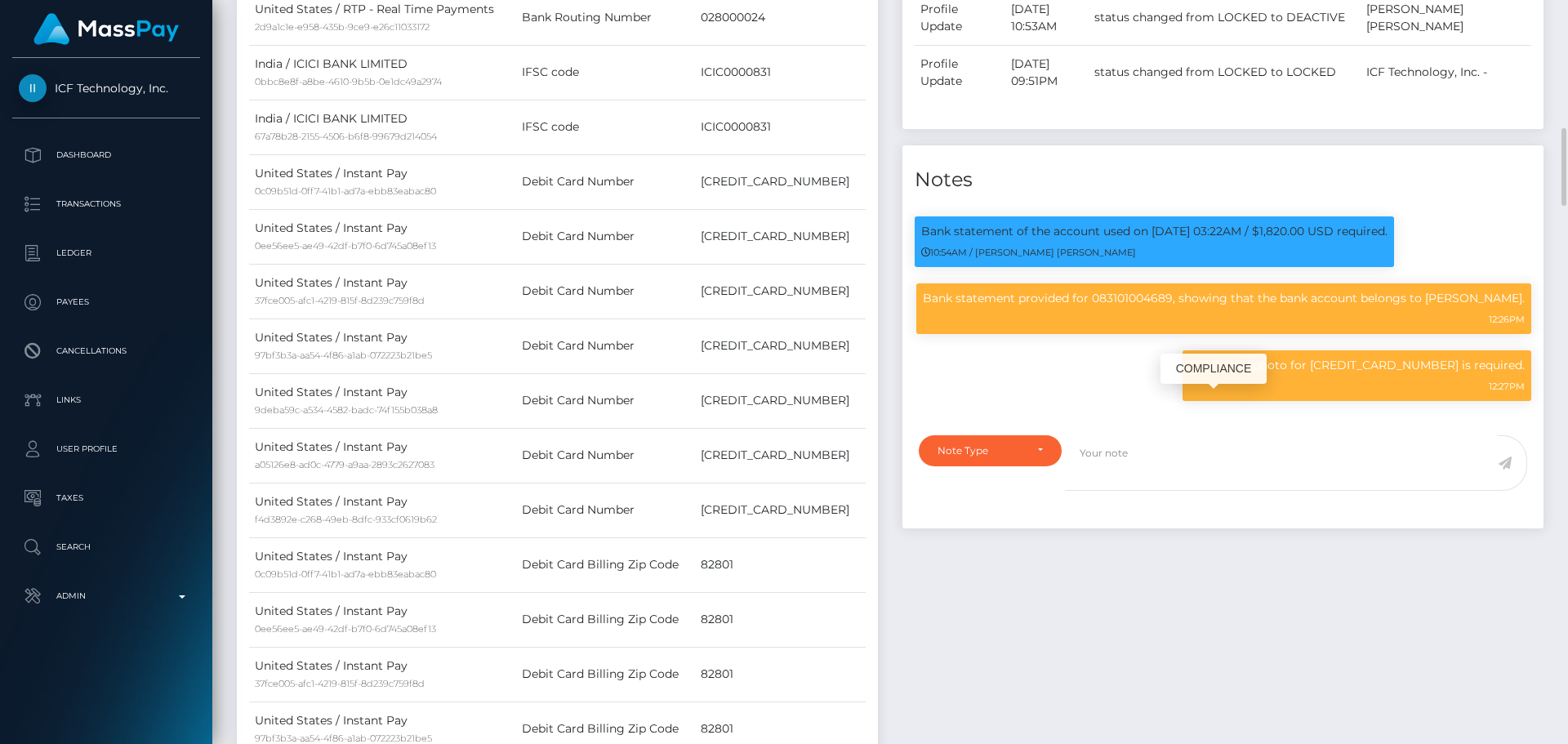
copy p "5342711063877250"
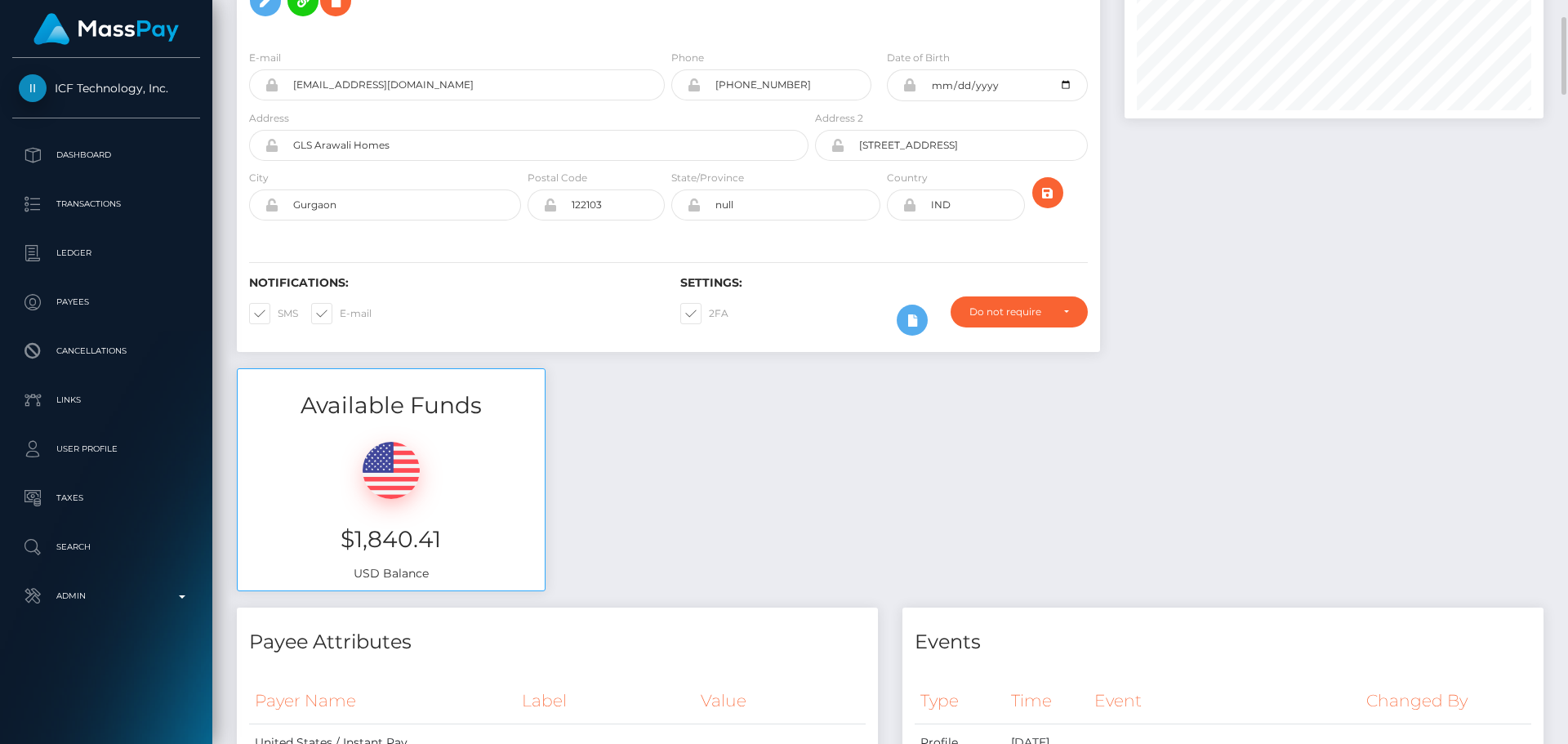
scroll to position [0, 0]
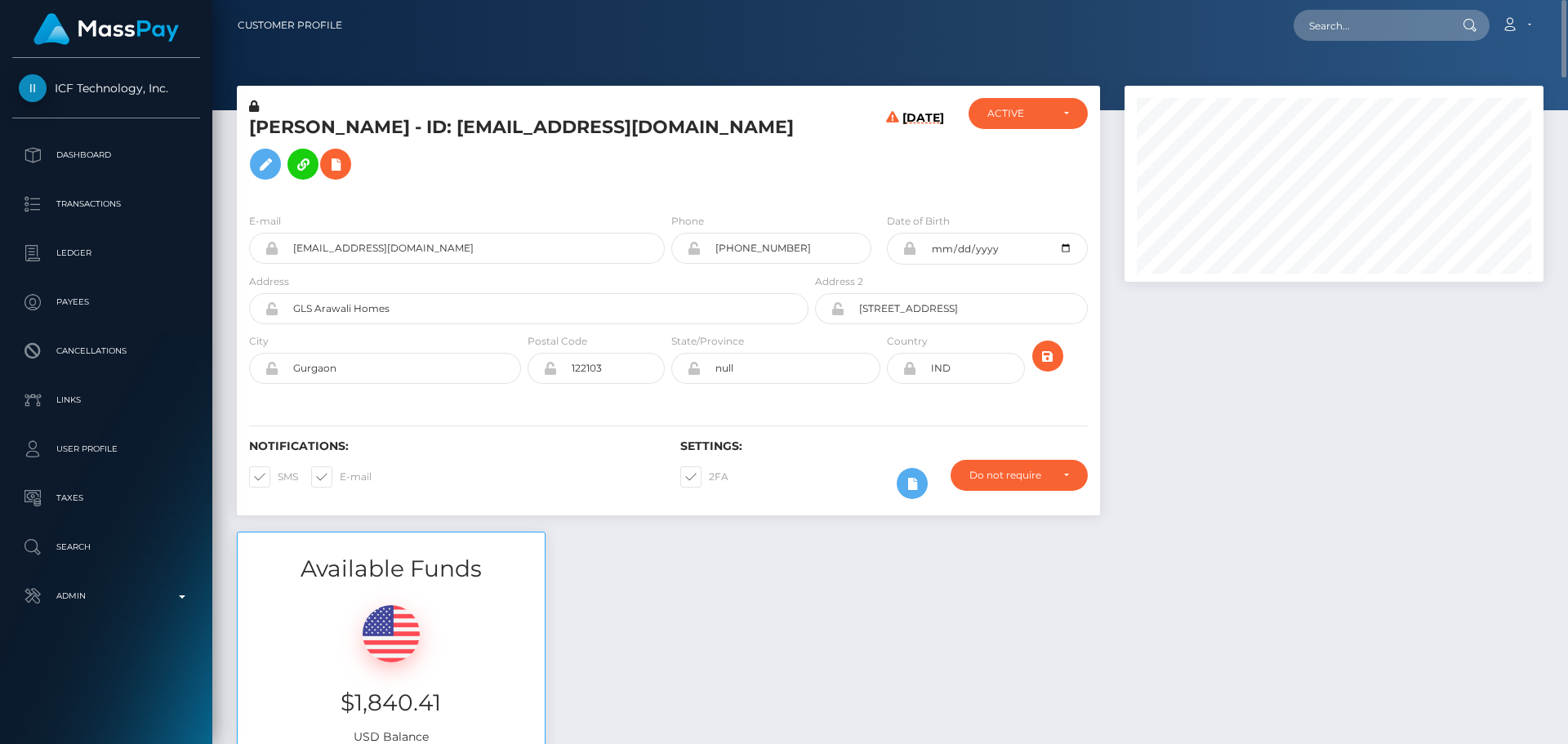
click at [886, 200] on icon at bounding box center [892, 155] width 13 height 89
click at [530, 147] on h5 "NEELAM POKHREL - ID: thenaughtynoori@gmail.com" at bounding box center [524, 152] width 550 height 72
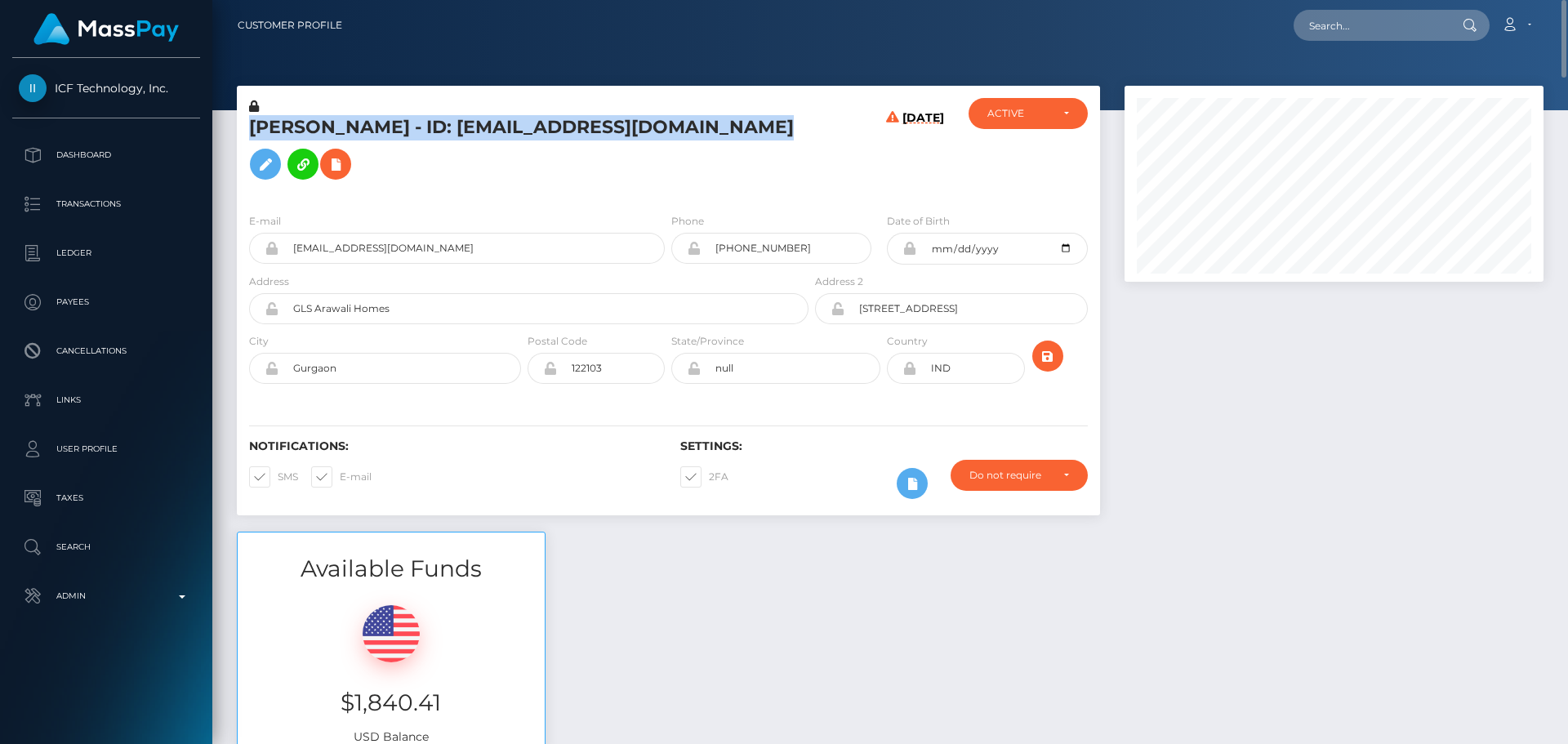
click at [530, 147] on h5 "NEELAM POKHREL - ID: thenaughtynoori@gmail.com" at bounding box center [524, 152] width 550 height 72
copy h5 "NEELAM POKHREL - ID: thenaughtynoori@gmail.com"
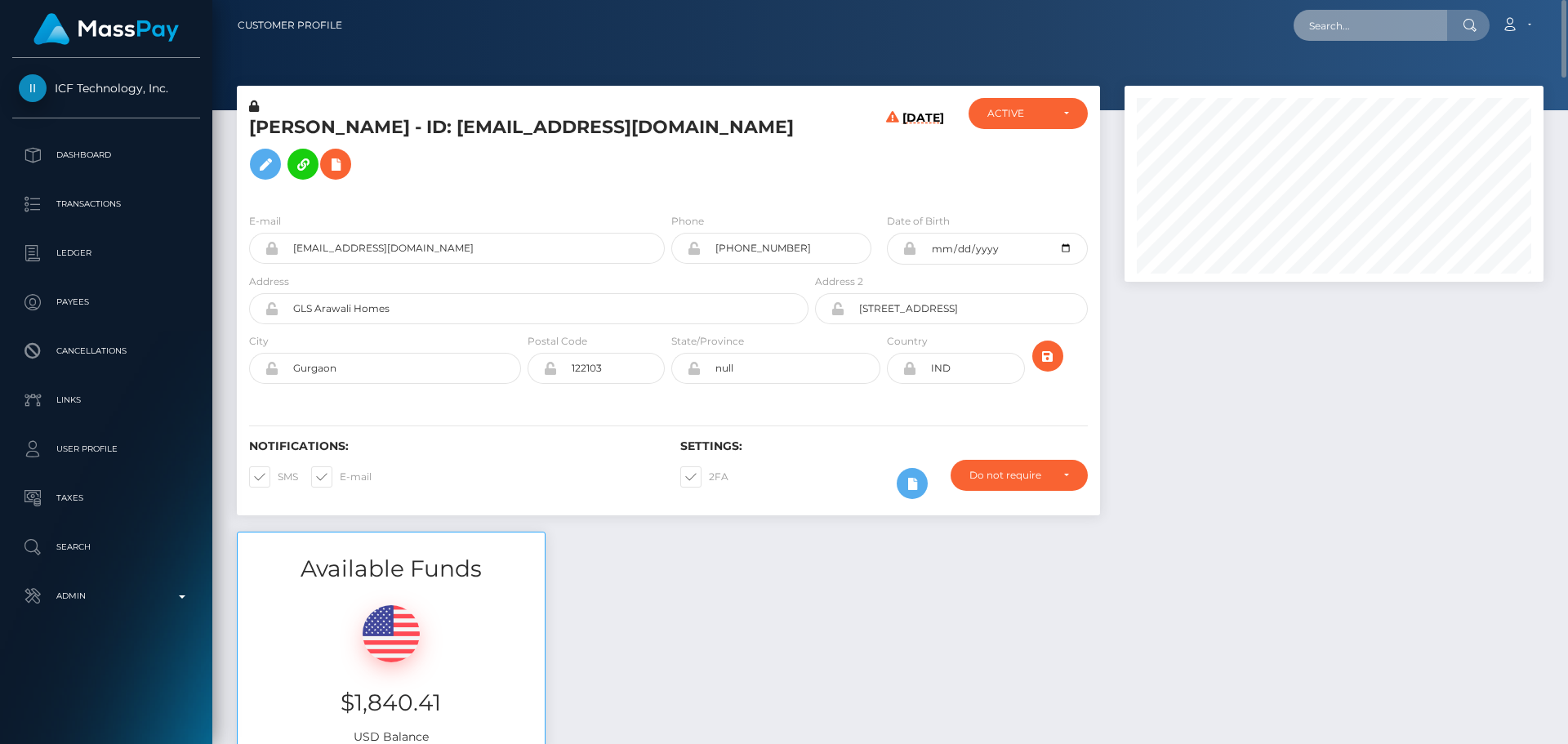
click at [1345, 16] on input "text" at bounding box center [1370, 25] width 153 height 31
paste input "673199"
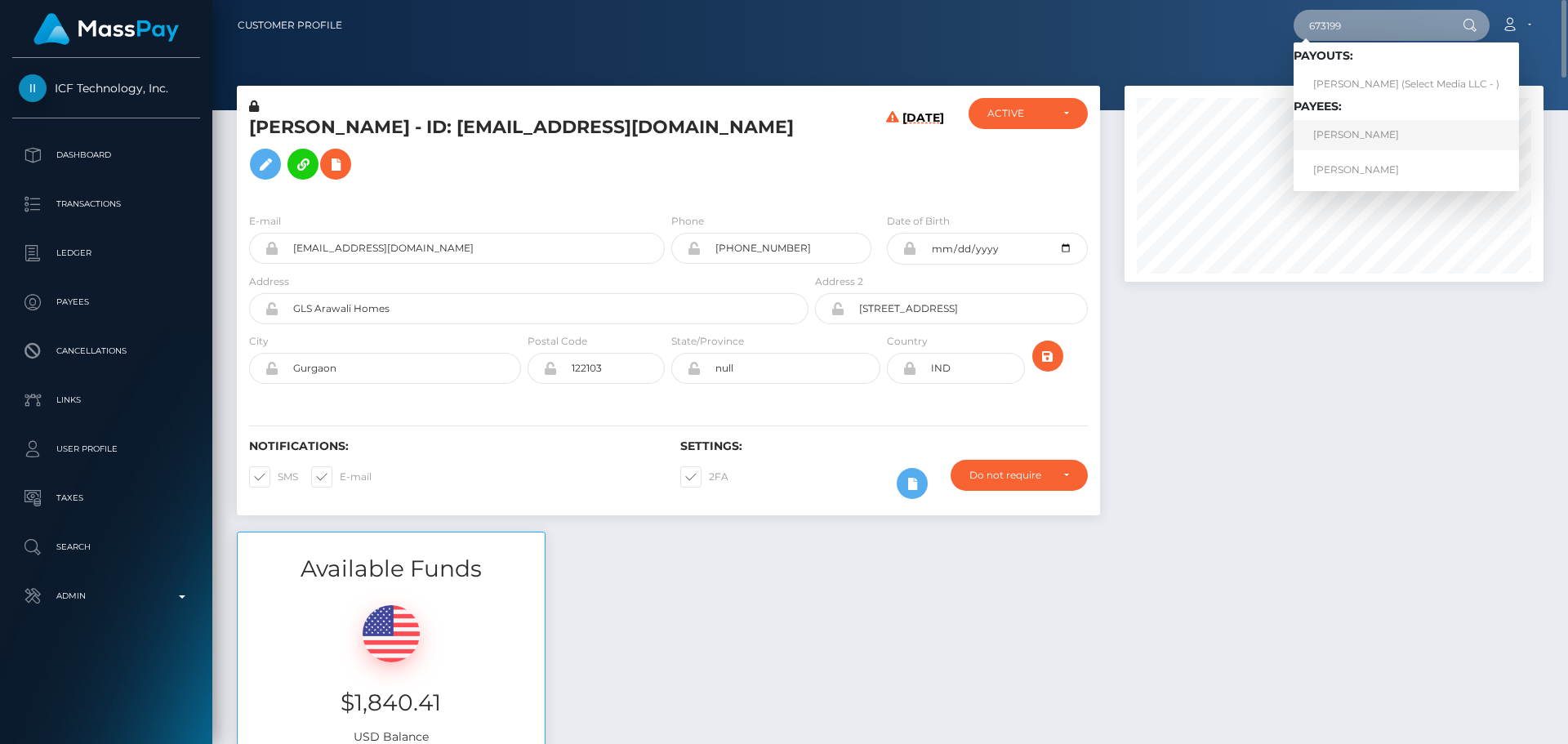
type input "673199"
click at [1352, 134] on link "Aleksandra Świątoniowska" at bounding box center [1406, 135] width 226 height 30
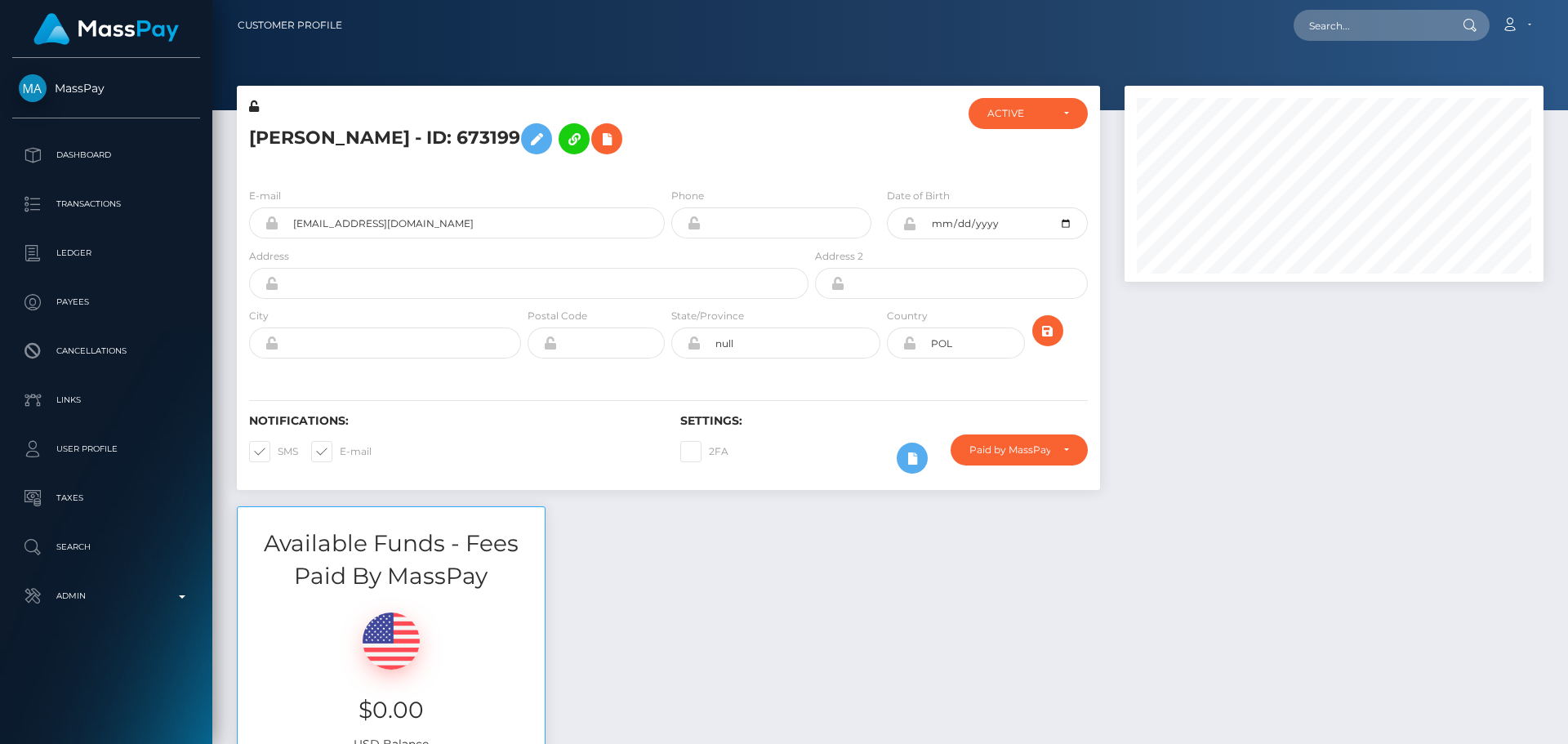
scroll to position [196, 419]
click at [1044, 112] on div "ACTIVE" at bounding box center [1019, 112] width 63 height 13
click at [829, 145] on div at bounding box center [883, 136] width 144 height 77
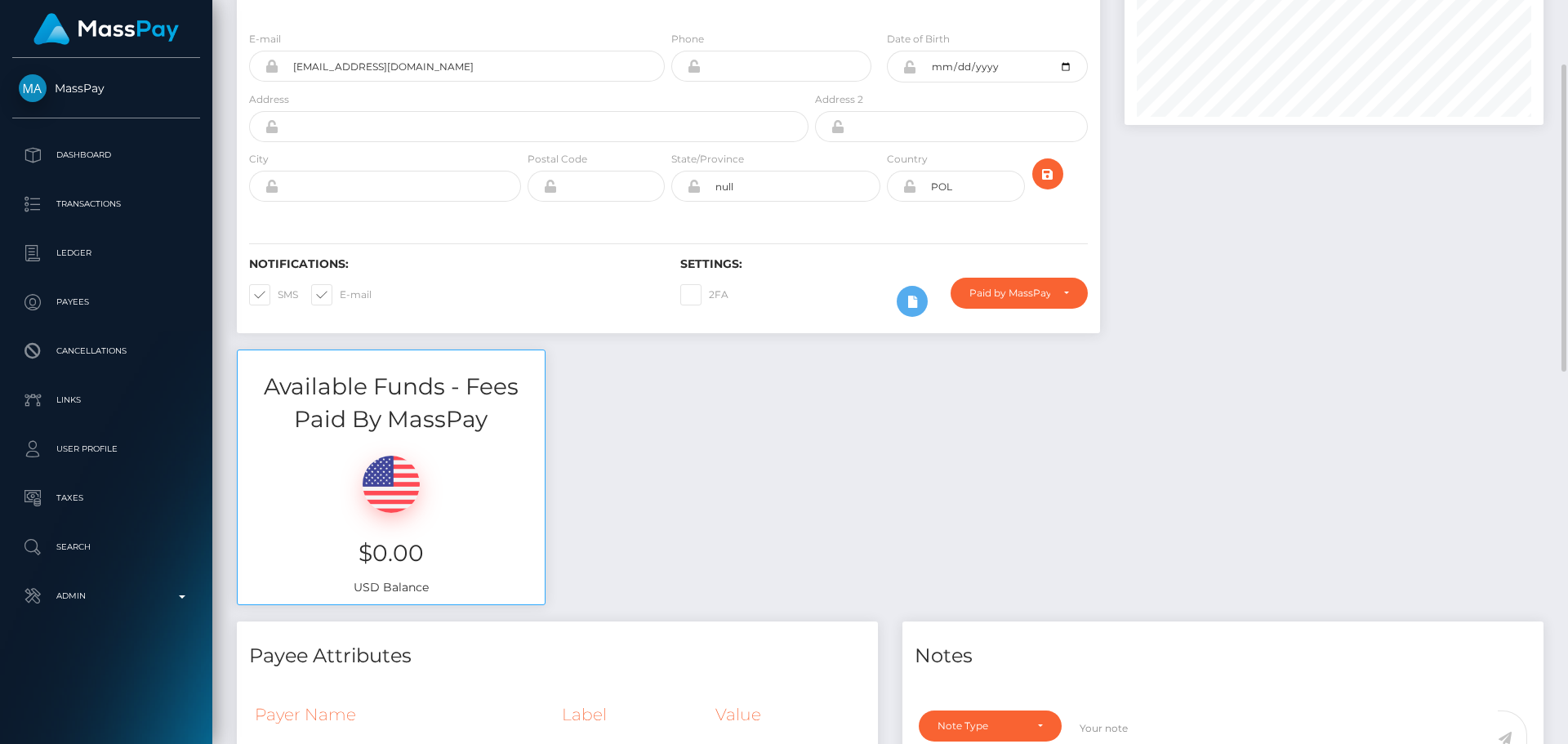
scroll to position [0, 0]
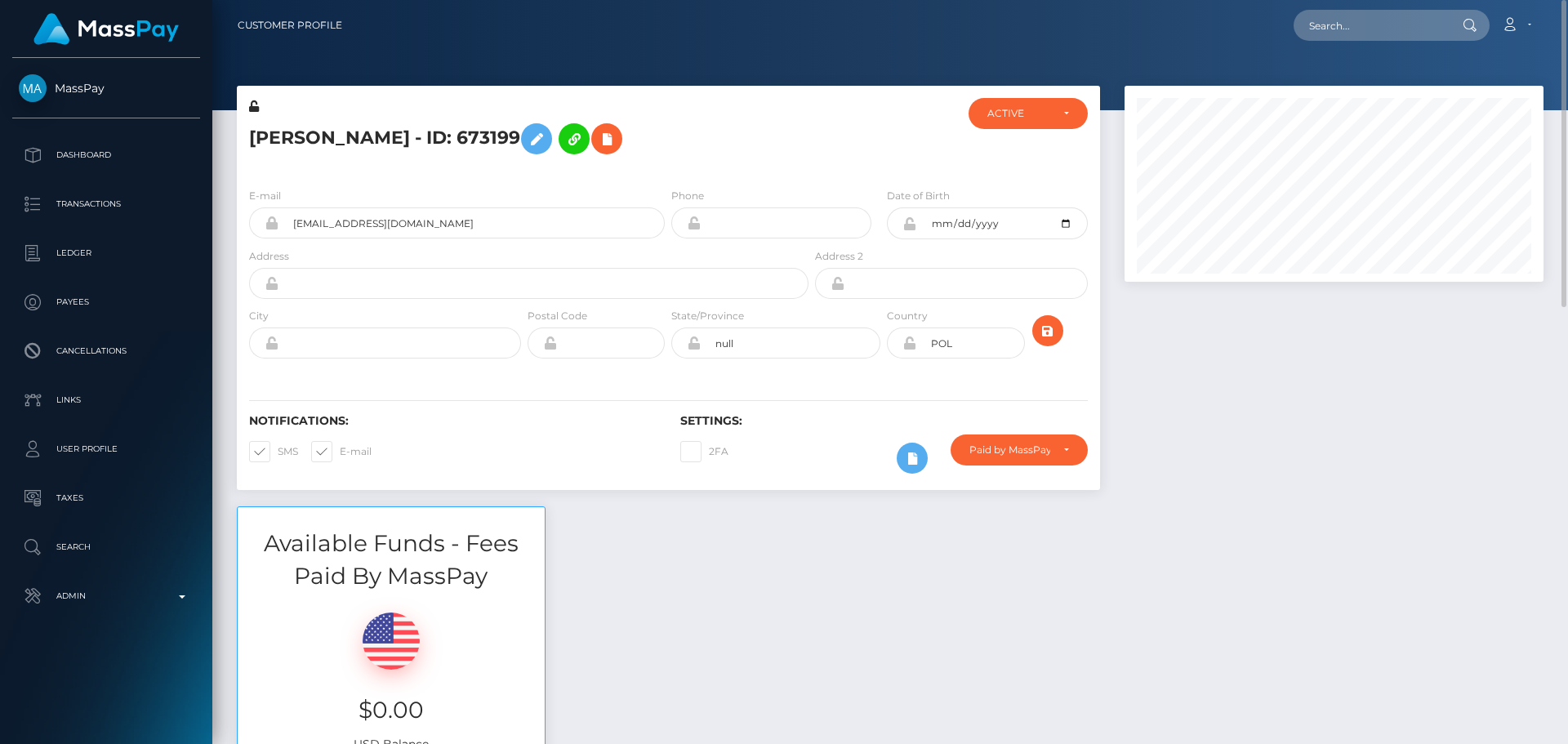
click at [795, 160] on h5 "Aleksandra Świątoniowska - ID: 673199" at bounding box center [524, 139] width 550 height 47
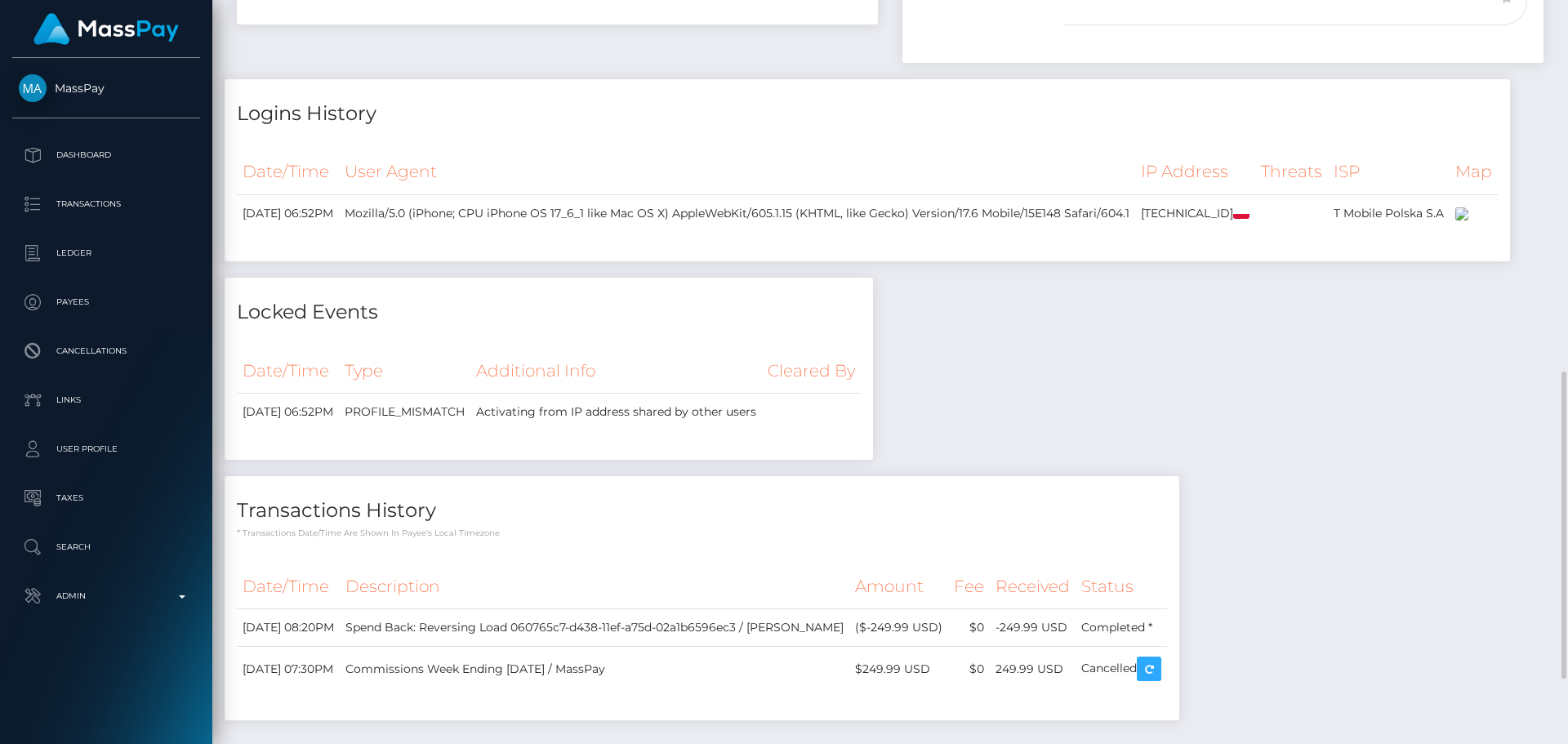
scroll to position [1055, 0]
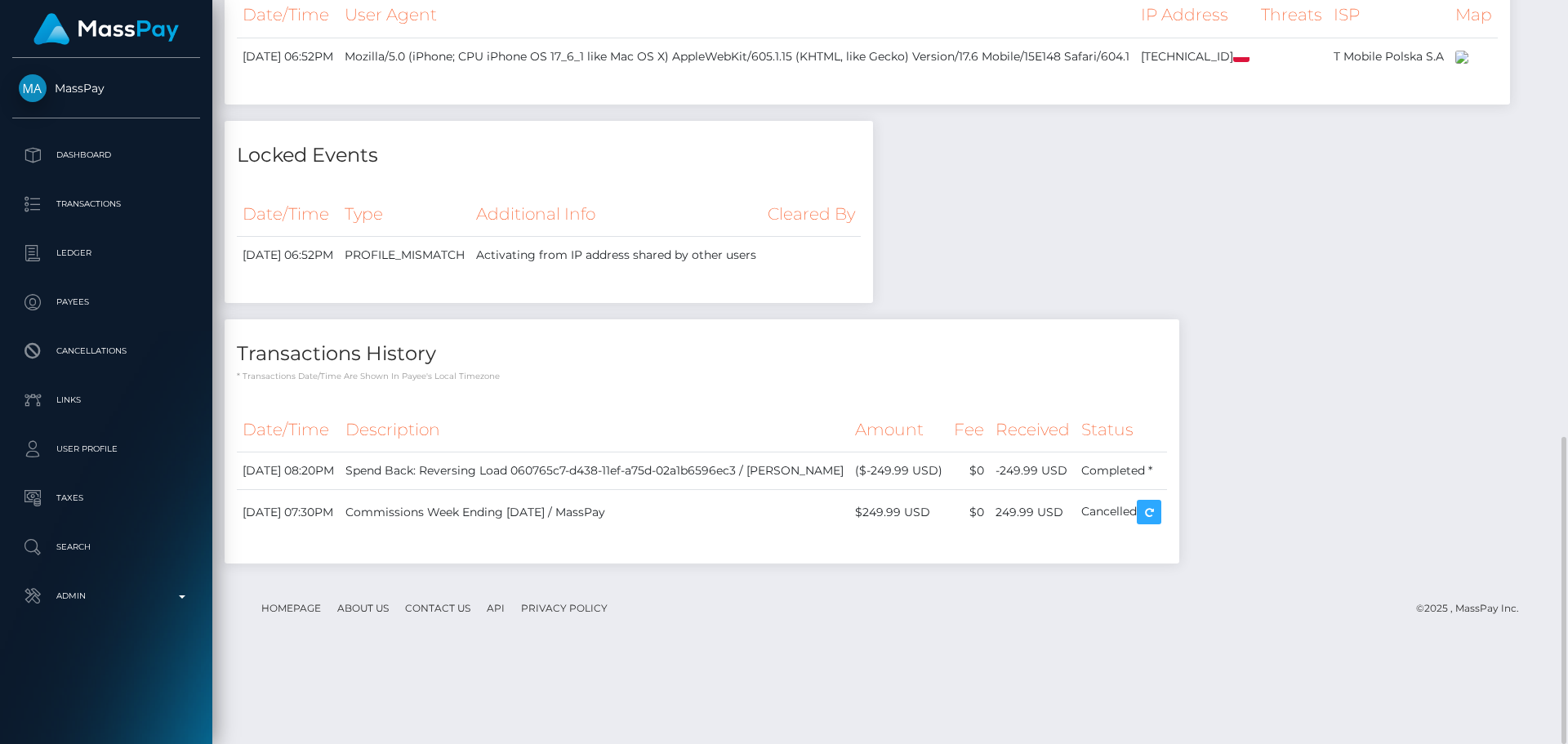
click at [668, 170] on div "Locked Events" at bounding box center [548, 146] width 648 height 49
click at [647, 170] on h4 "Locked Events" at bounding box center [548, 154] width 624 height 28
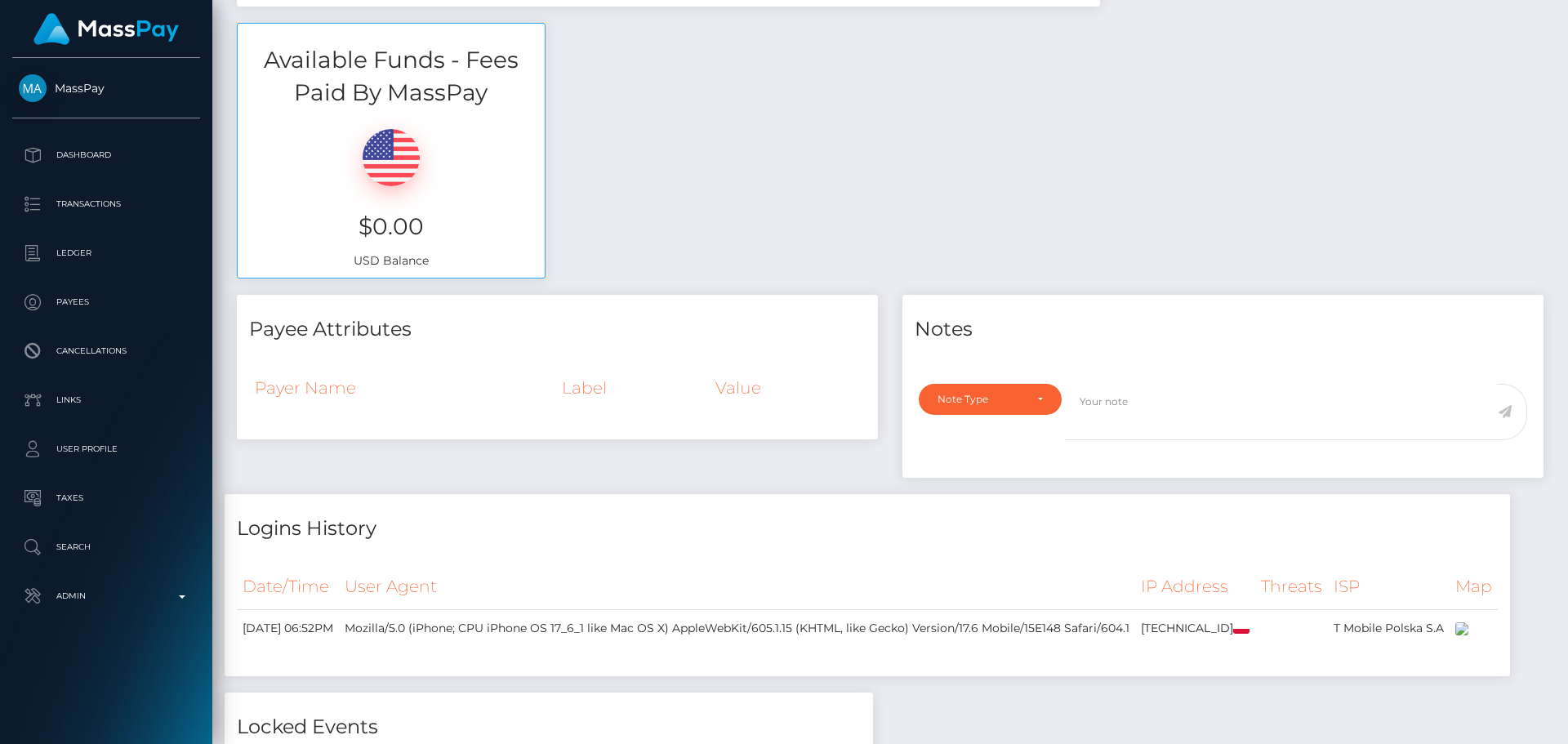
scroll to position [0, 0]
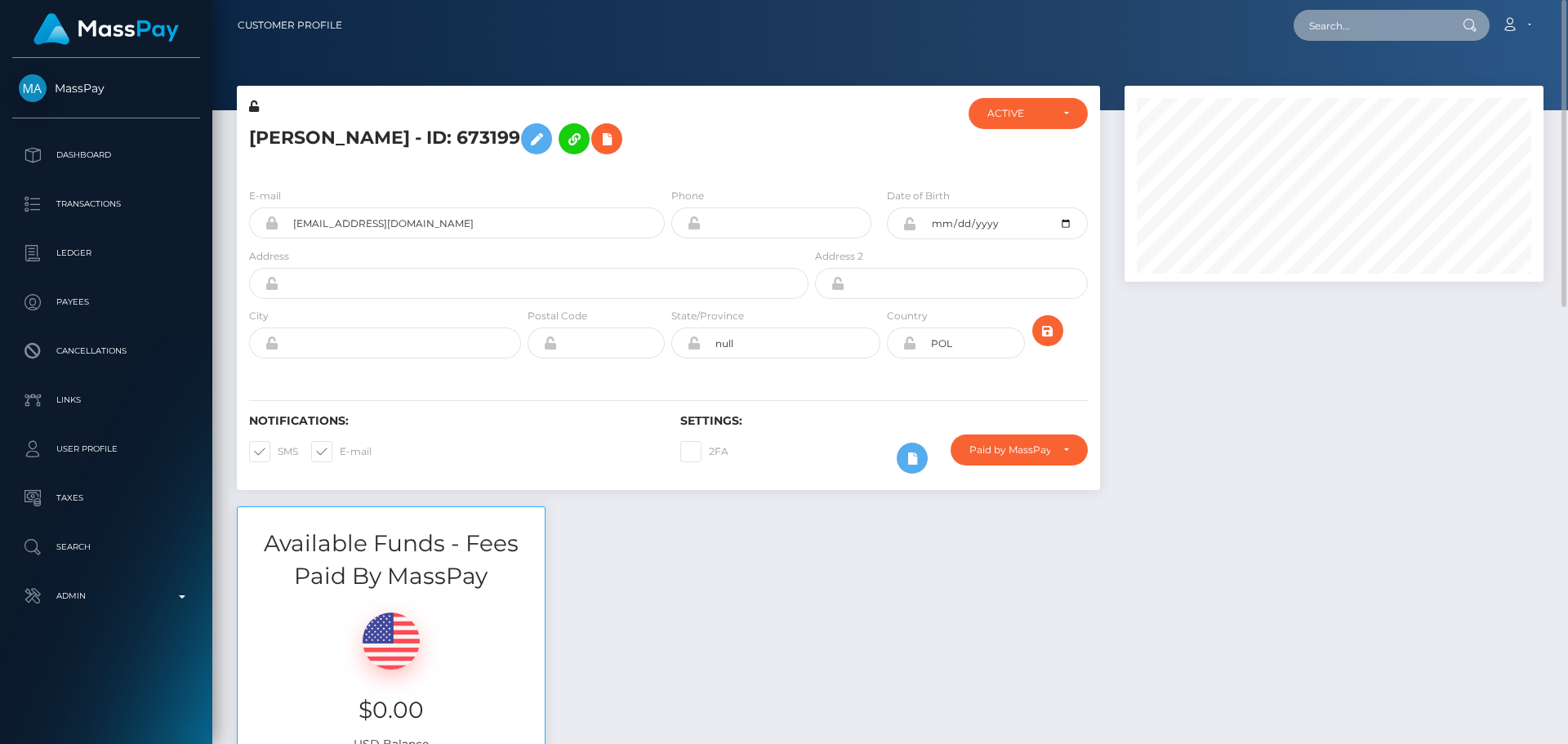
click at [1373, 26] on input "text" at bounding box center [1370, 25] width 153 height 31
paste input "[PERSON_NAME][EMAIL_ADDRESS][DOMAIN_NAME]"
type input "[PERSON_NAME][EMAIL_ADDRESS][DOMAIN_NAME]"
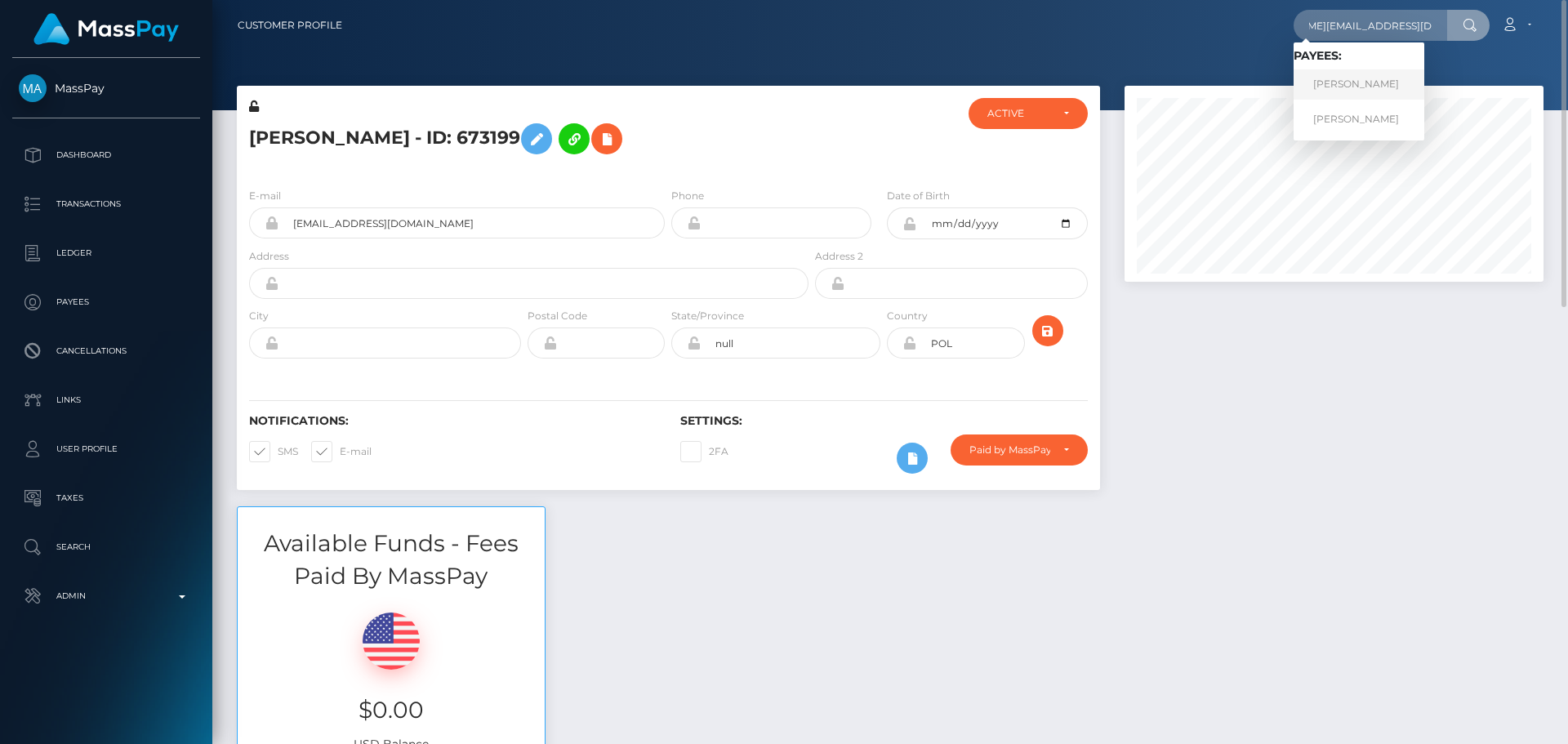
scroll to position [0, 0]
click at [1325, 87] on link "[PERSON_NAME]" at bounding box center [1359, 84] width 131 height 30
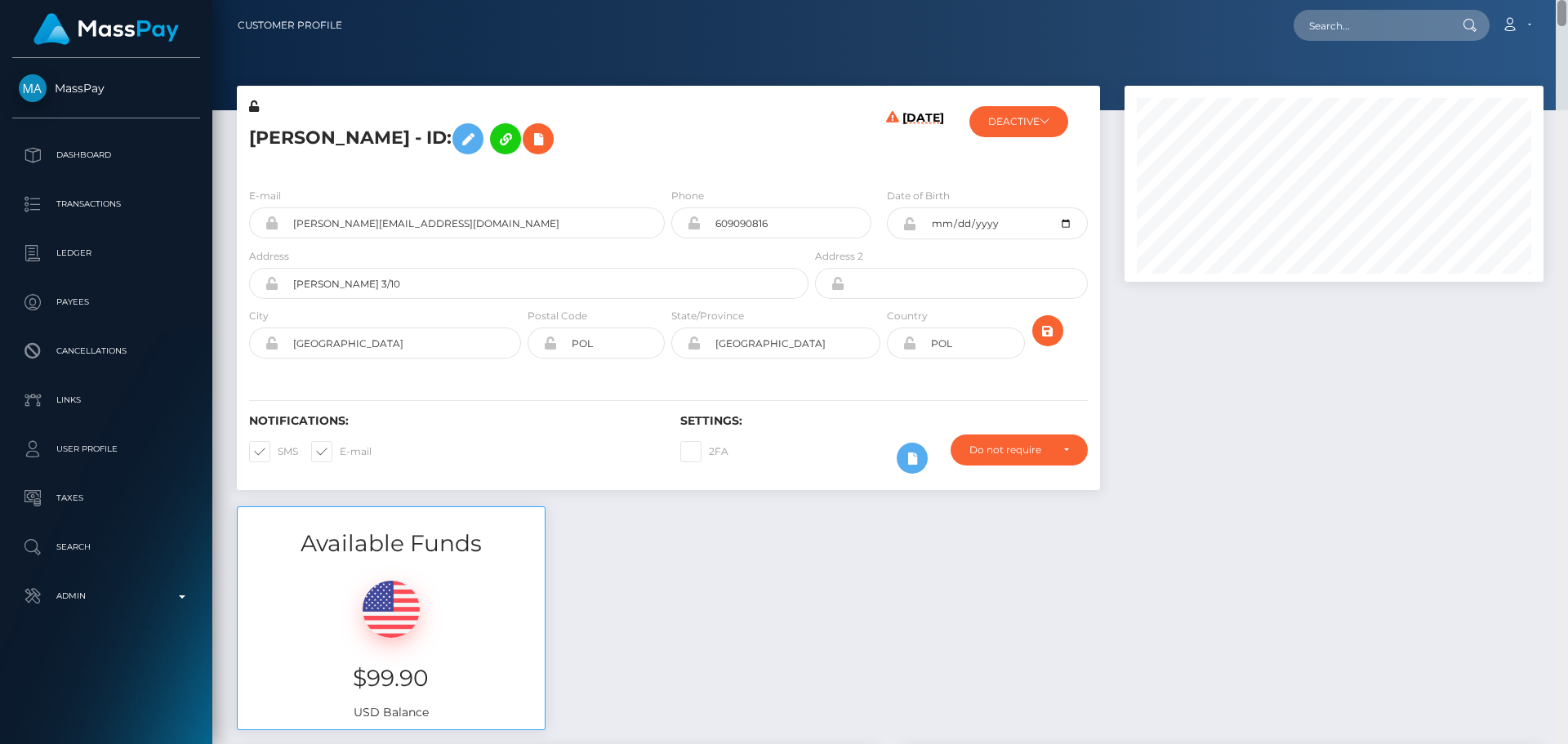
drag, startPoint x: 1560, startPoint y: 202, endPoint x: 1564, endPoint y: -2, distance: 204.0
click at [1564, 0] on html "MassPay Dashboard Transactions Ledger Payees Cancellations Links" at bounding box center [784, 372] width 1568 height 744
click at [988, 125] on button "DEACTIVE" at bounding box center [1018, 122] width 99 height 31
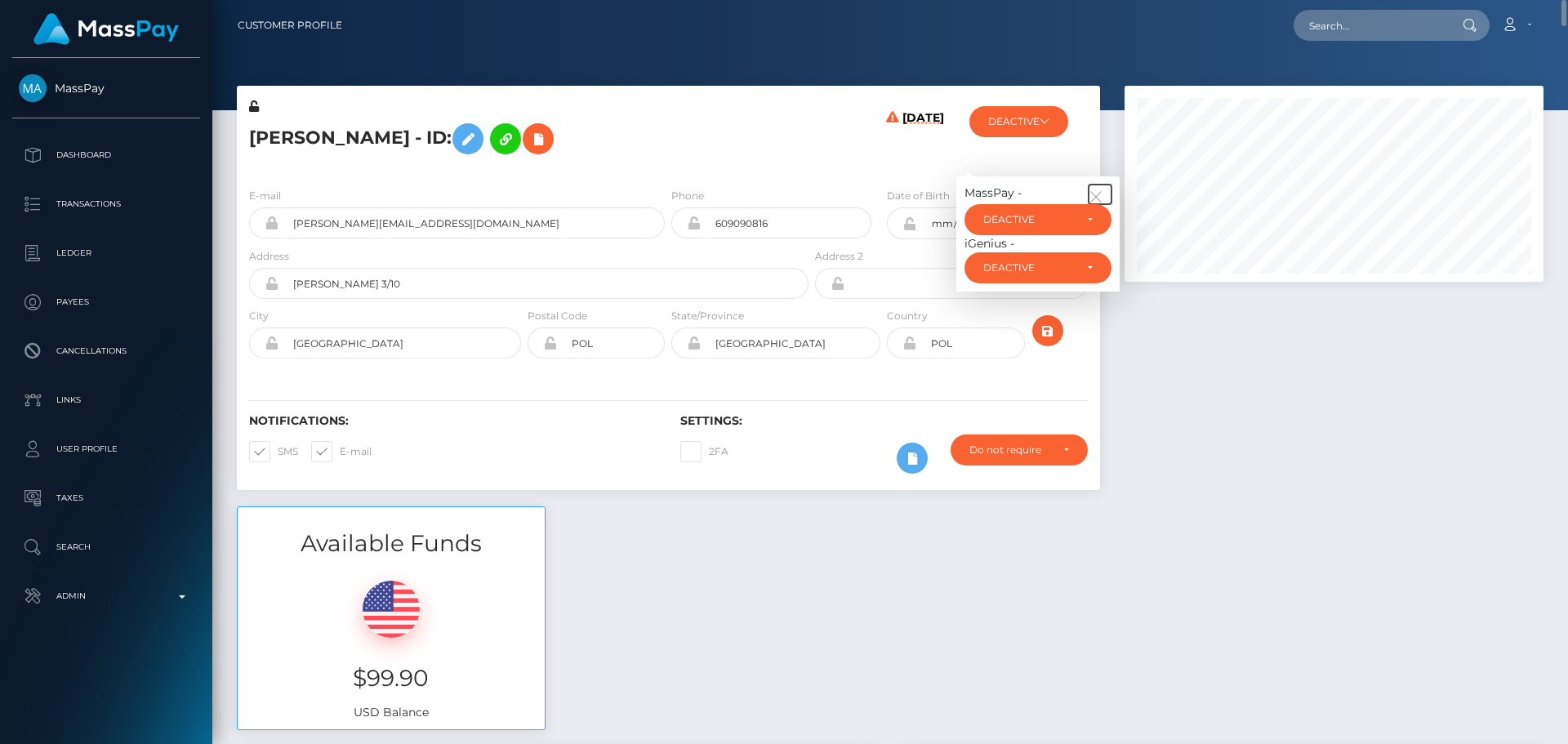
click at [1096, 186] on button "button" at bounding box center [1099, 195] width 22 height 20
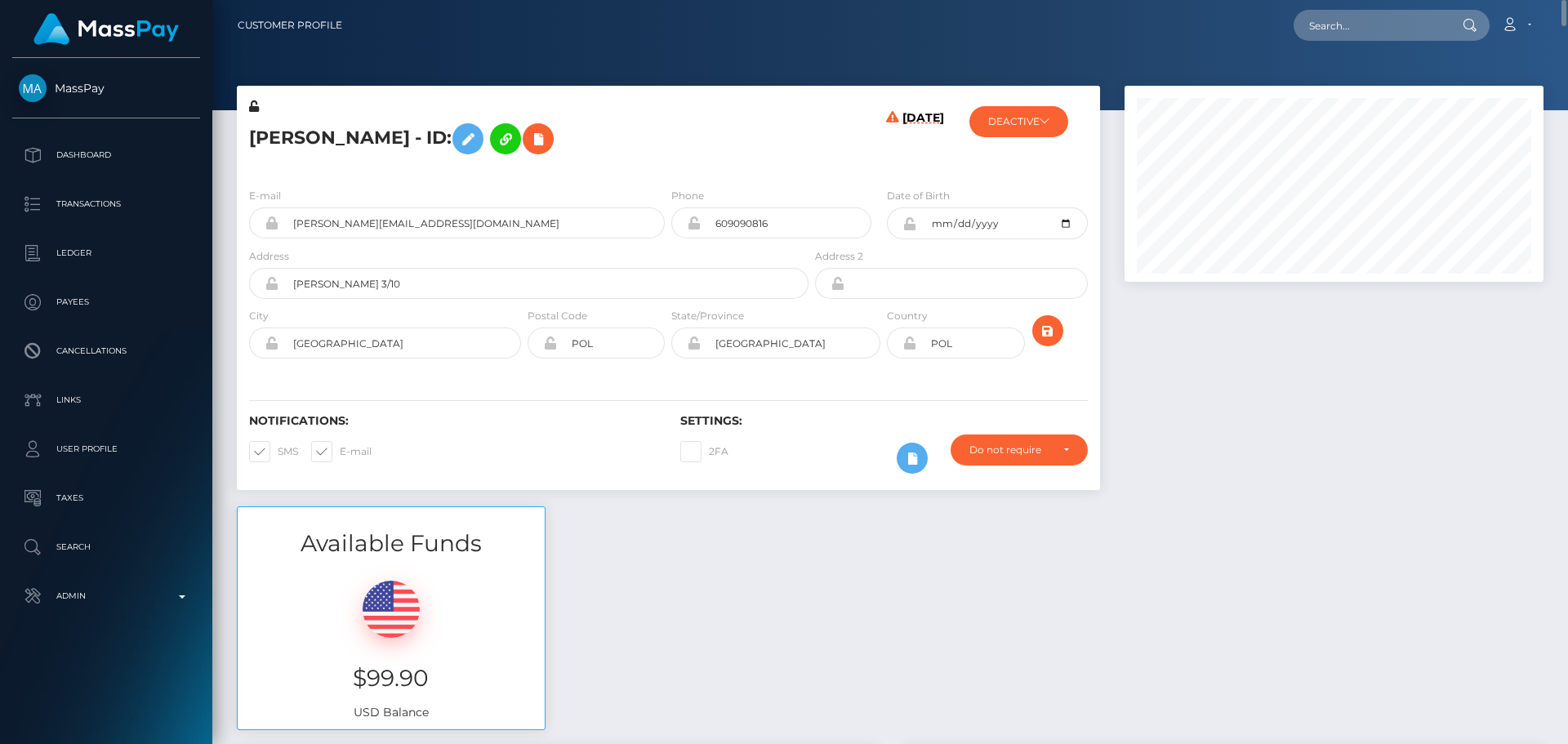
click at [796, 132] on h5 "Aleksandra Świątoniowska - ID:" at bounding box center [524, 139] width 550 height 47
drag, startPoint x: 558, startPoint y: 214, endPoint x: 278, endPoint y: 212, distance: 280.0
click at [278, 212] on div "[PERSON_NAME][EMAIL_ADDRESS][DOMAIN_NAME]" at bounding box center [457, 223] width 415 height 31
click at [1370, 31] on input "text" at bounding box center [1370, 25] width 153 height 31
paste input "[PERSON_NAME][EMAIL_ADDRESS][DOMAIN_NAME]"
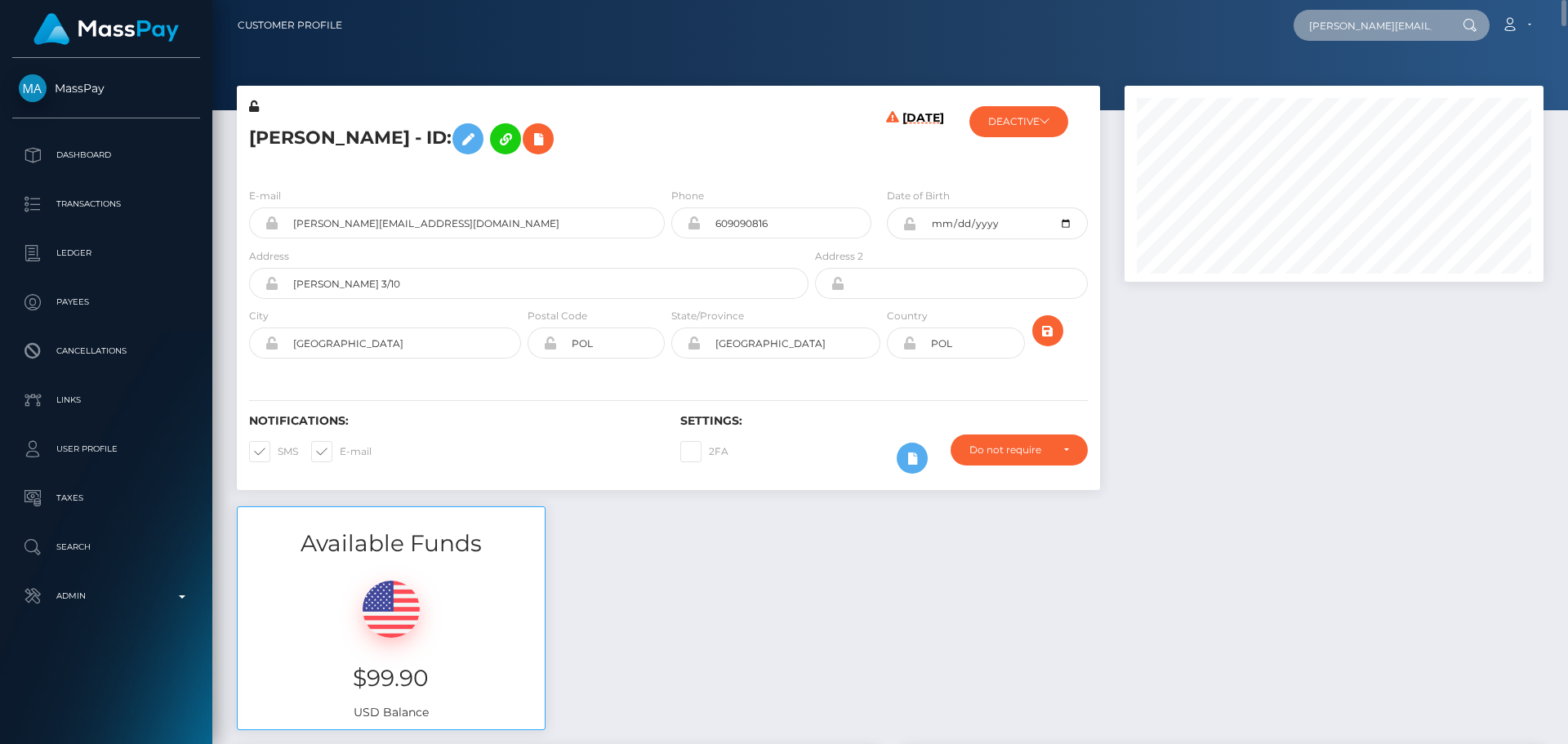
scroll to position [0, 68]
type input "[PERSON_NAME][EMAIL_ADDRESS][DOMAIN_NAME]"
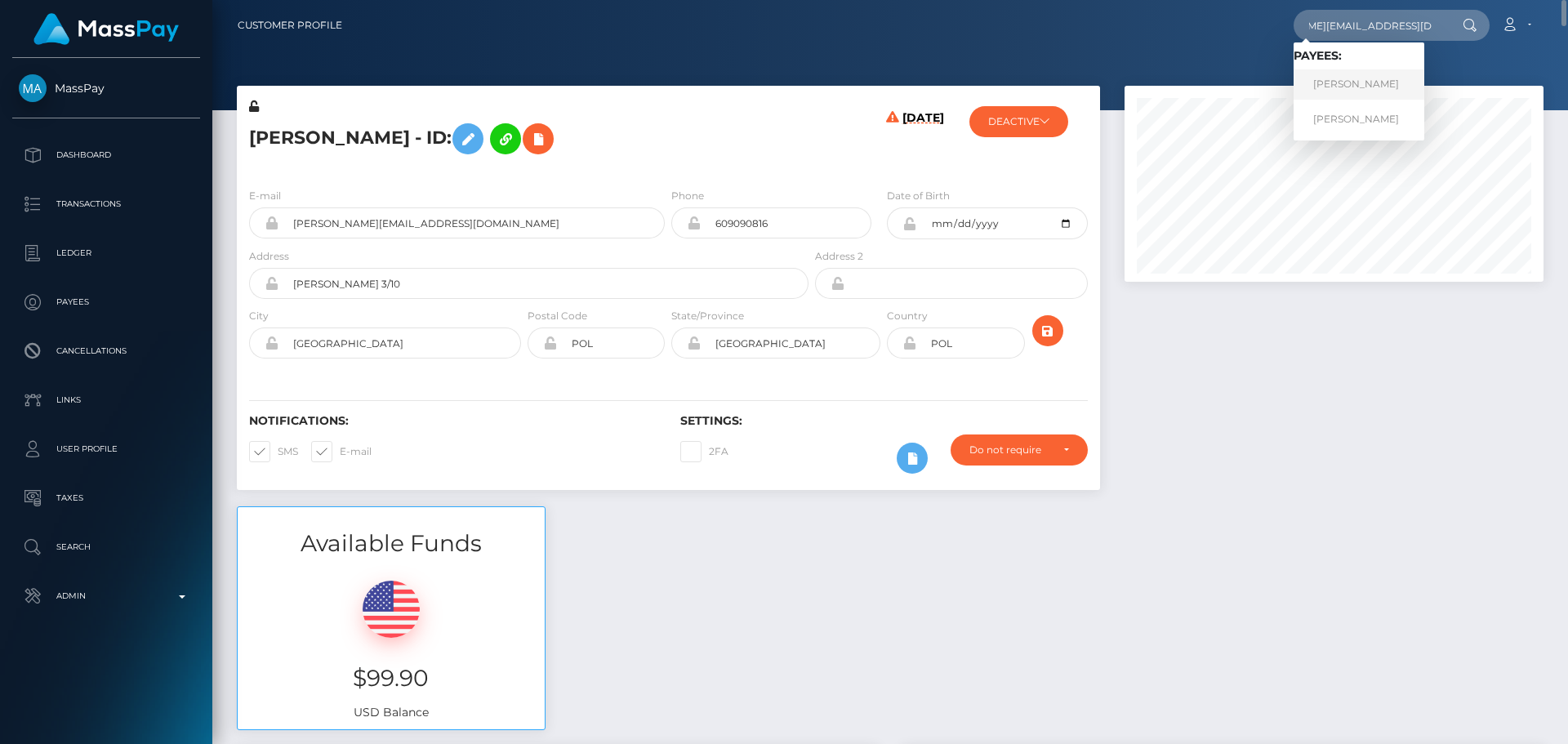
scroll to position [0, 0]
click at [1360, 84] on link "Aleksandra Świątoniowska" at bounding box center [1359, 84] width 131 height 30
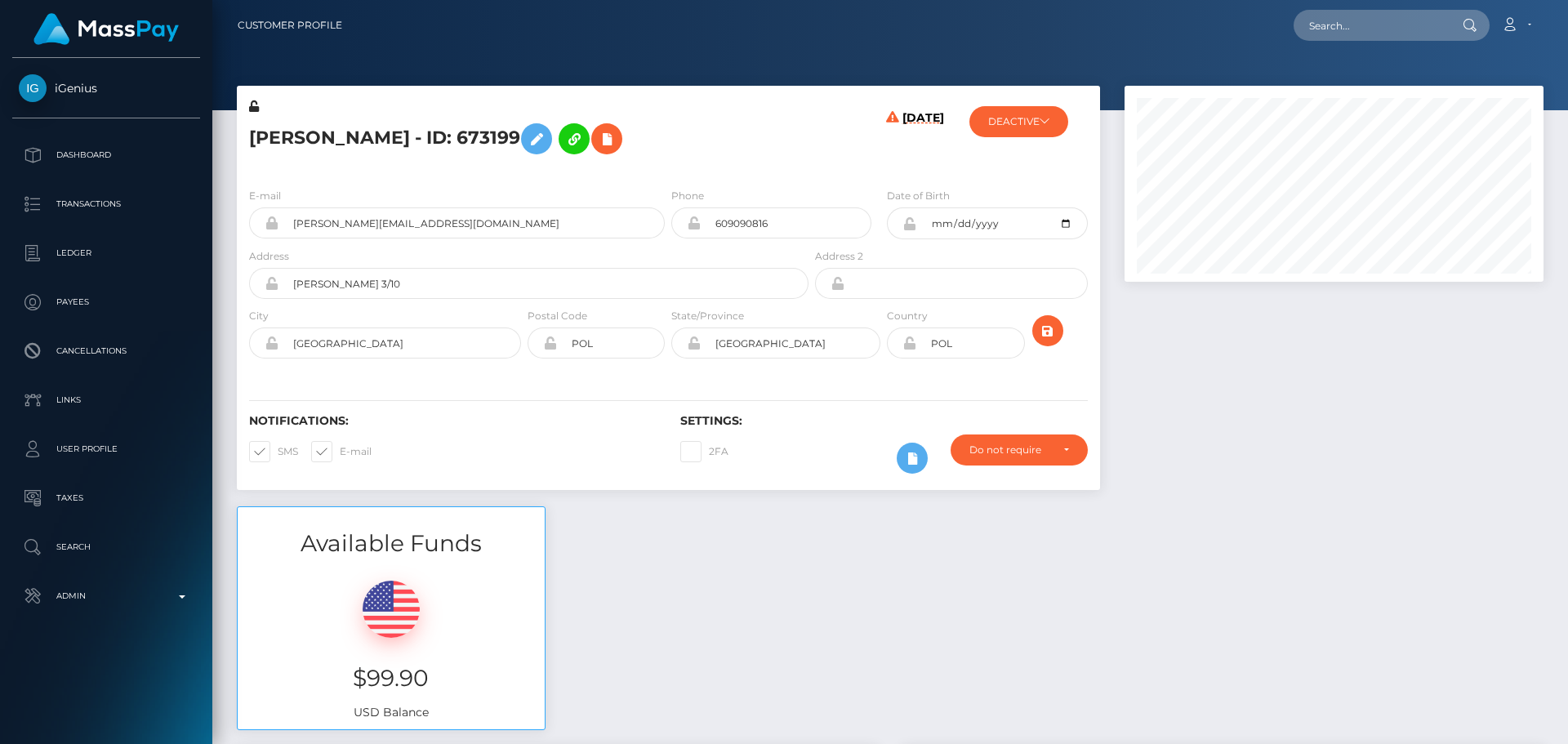
scroll to position [196, 419]
click at [778, 191] on div "Phone 609090816" at bounding box center [771, 212] width 200 height 52
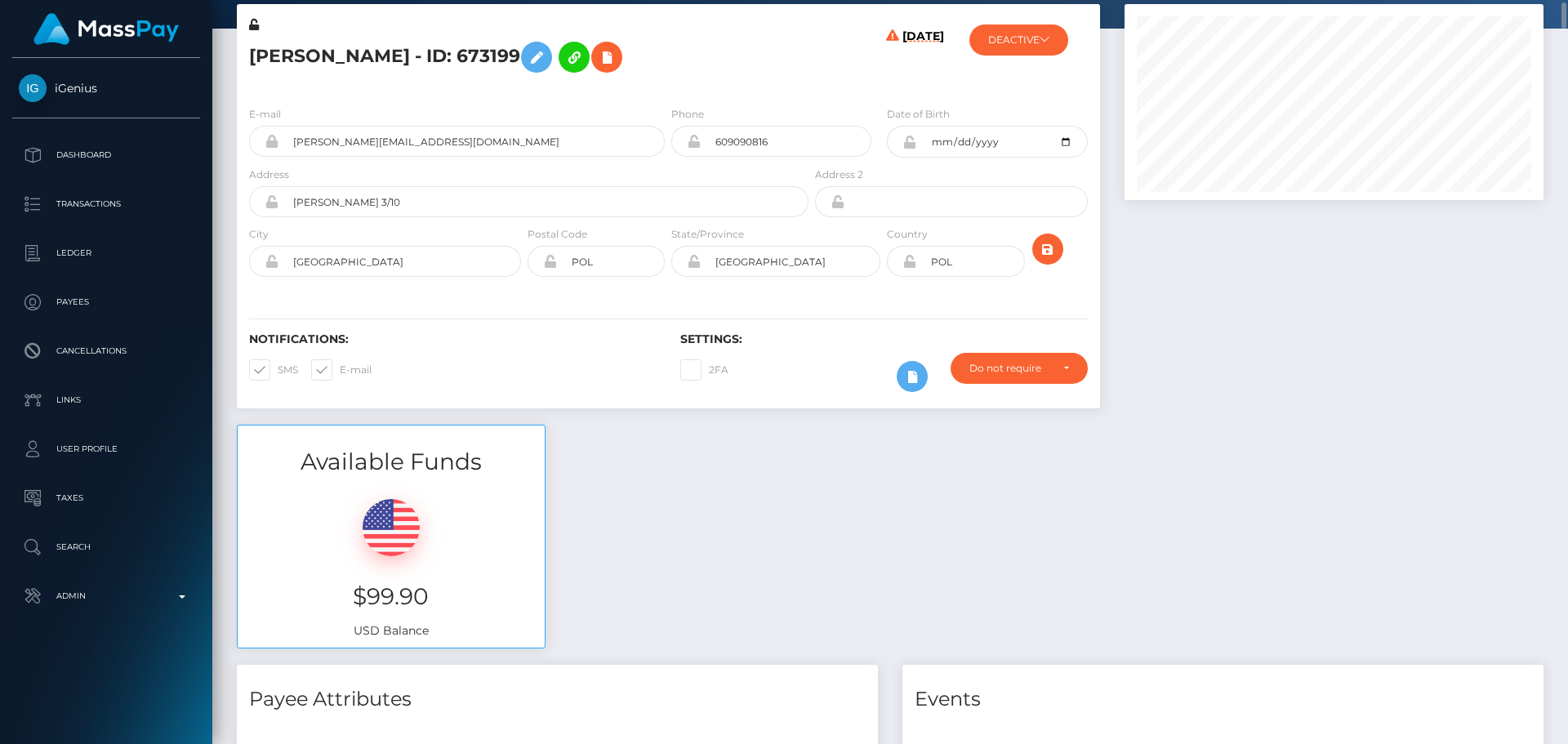
scroll to position [0, 0]
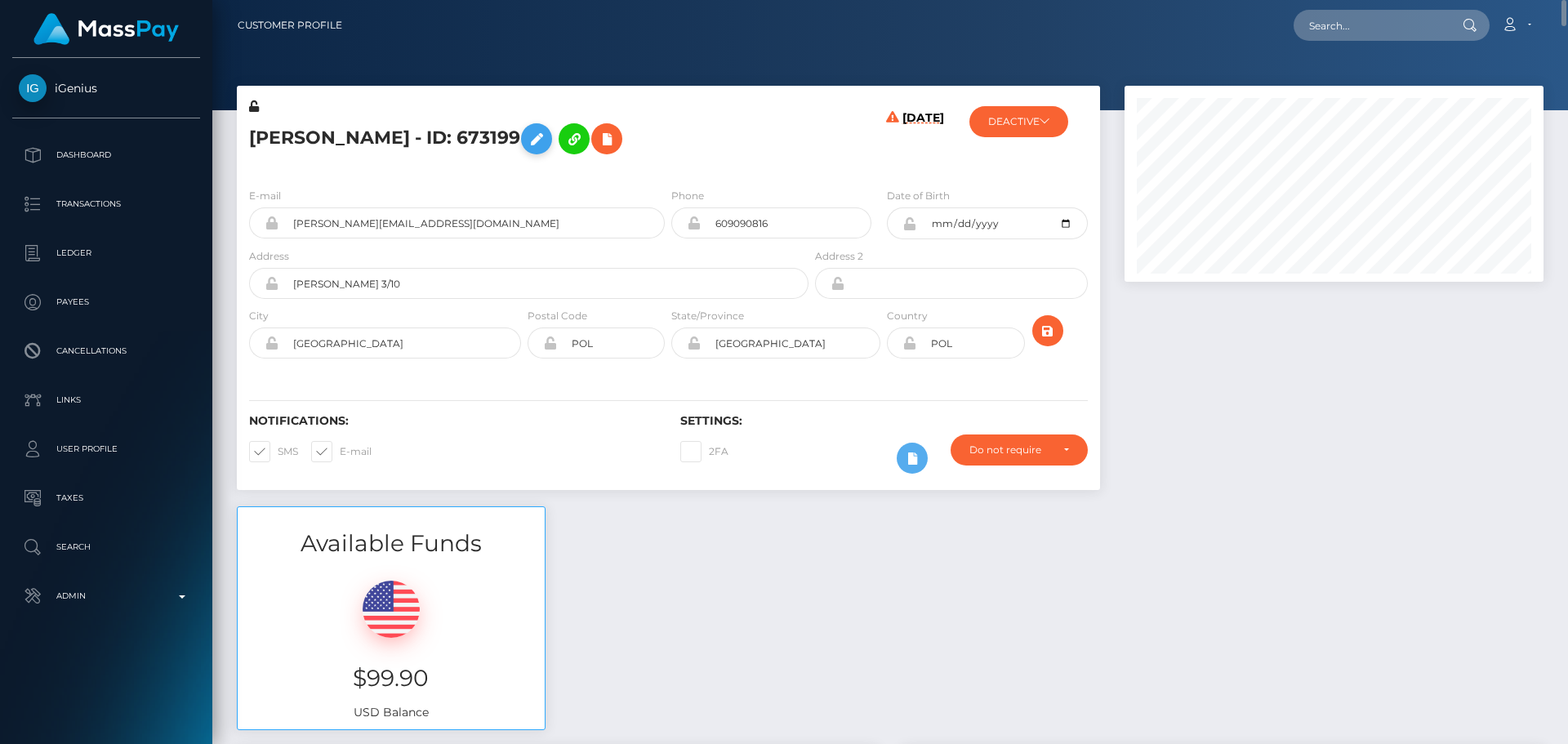
click at [546, 138] on icon at bounding box center [537, 139] width 20 height 21
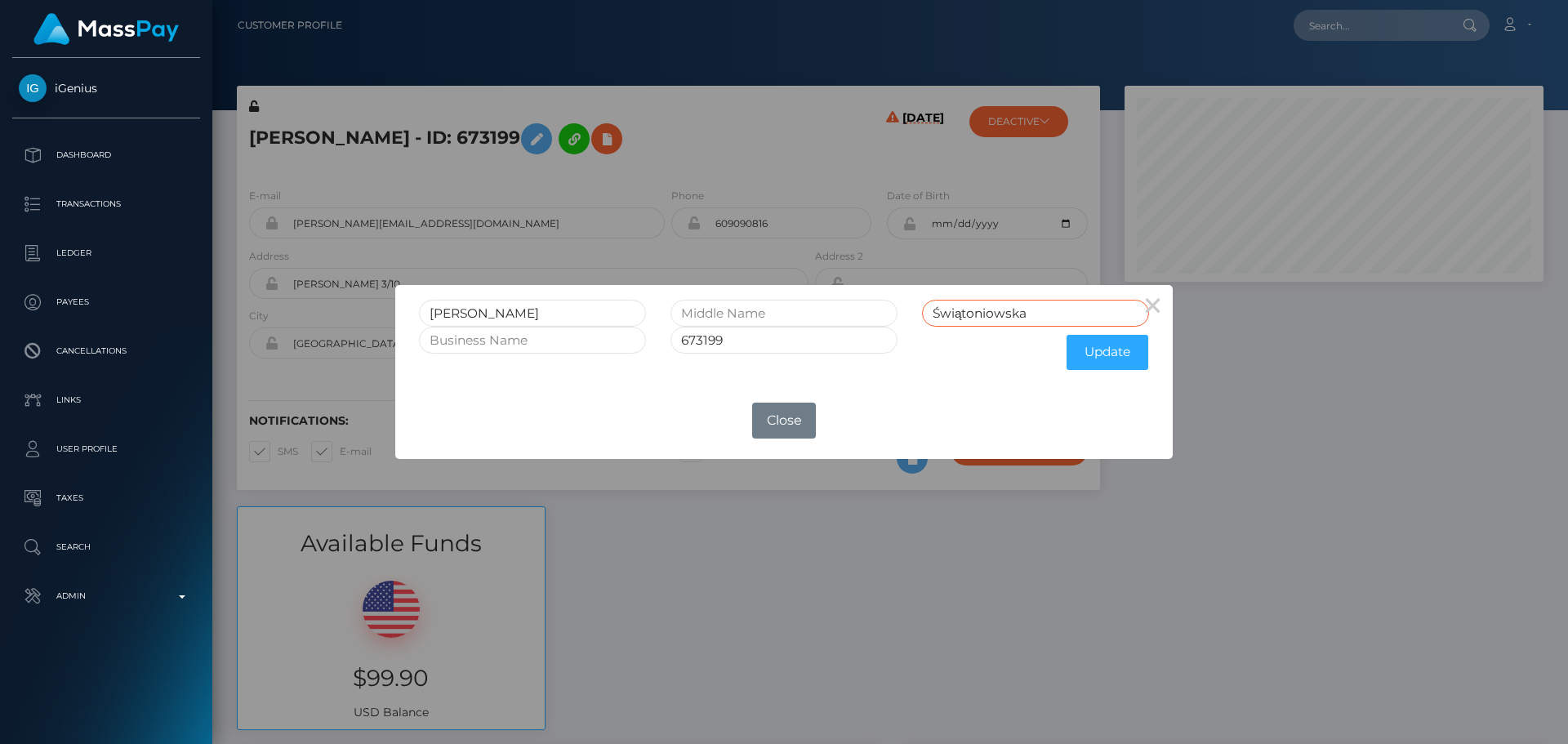
click at [937, 318] on input "Świątoniowska" at bounding box center [1035, 314] width 227 height 27
type input "Swiatoniowska"
click at [1159, 300] on button "×" at bounding box center [1153, 304] width 39 height 39
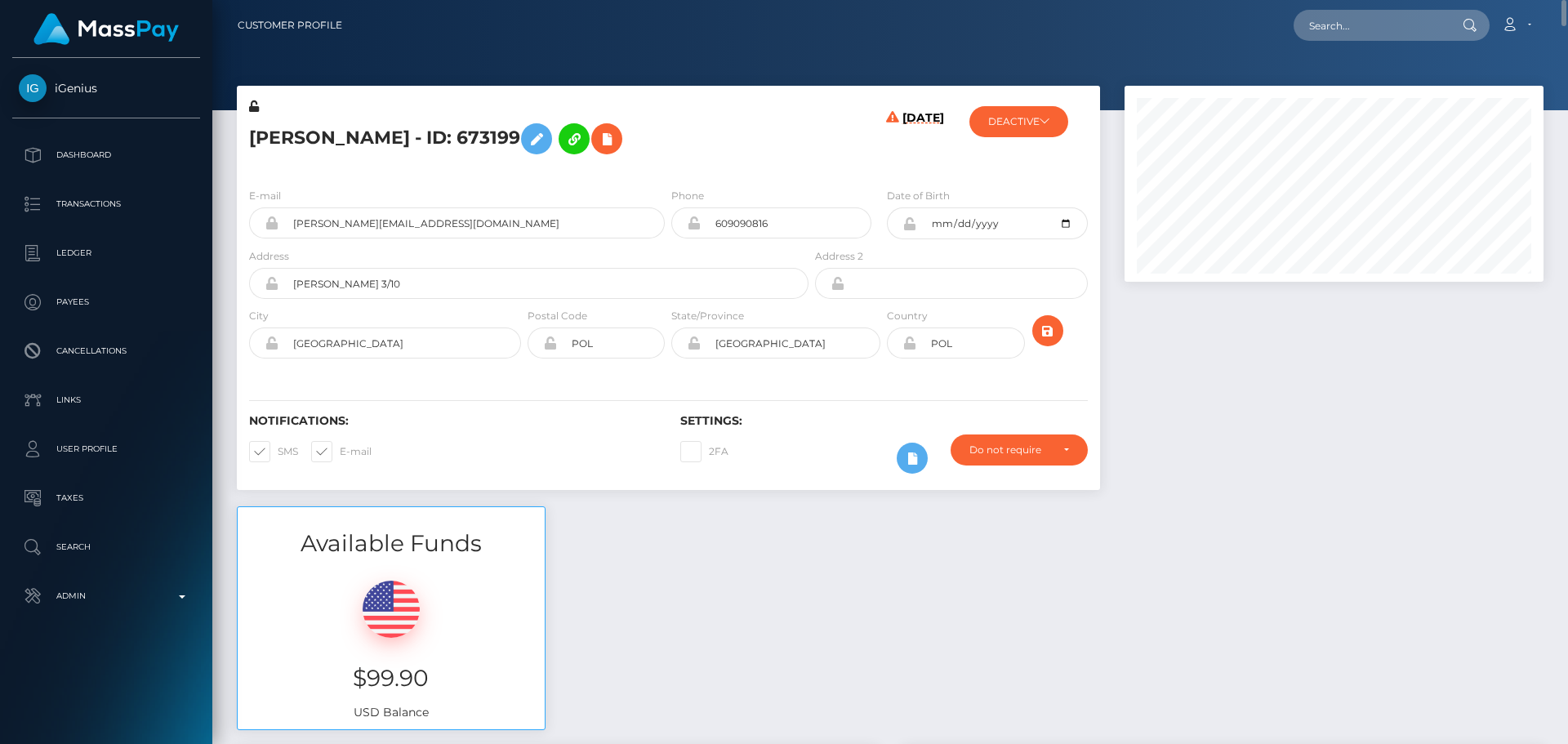
click at [292, 133] on h5 "Aleksandra Świątoniowska - ID: 673199" at bounding box center [524, 139] width 550 height 47
copy h5 "Aleksandra"
click at [440, 136] on h5 "Aleksandra Świątoniowska - ID: 673199" at bounding box center [524, 139] width 550 height 47
click at [439, 136] on h5 "Aleksandra Świątoniowska - ID: 673199" at bounding box center [524, 139] width 550 height 47
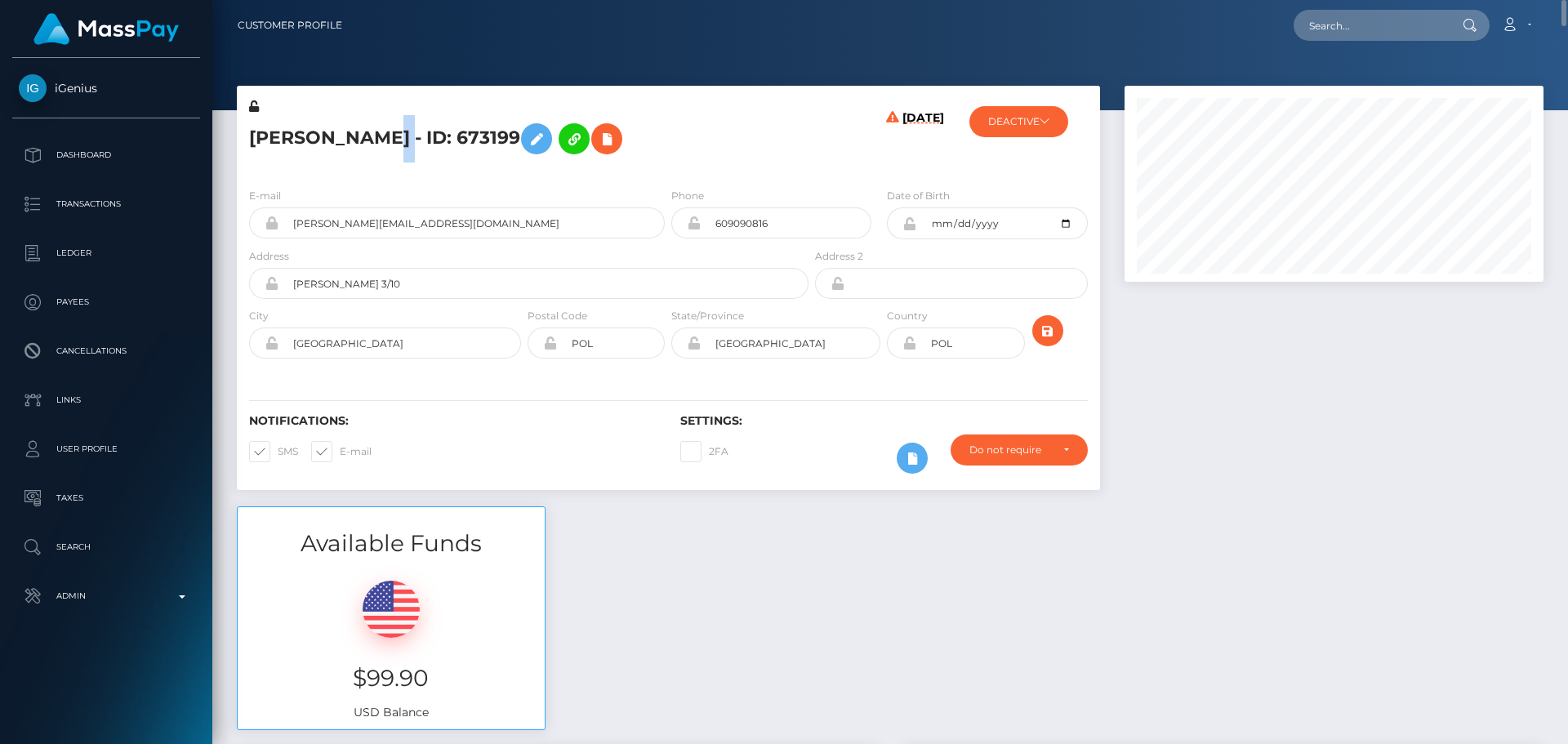
copy h5 "Świątoniowska"
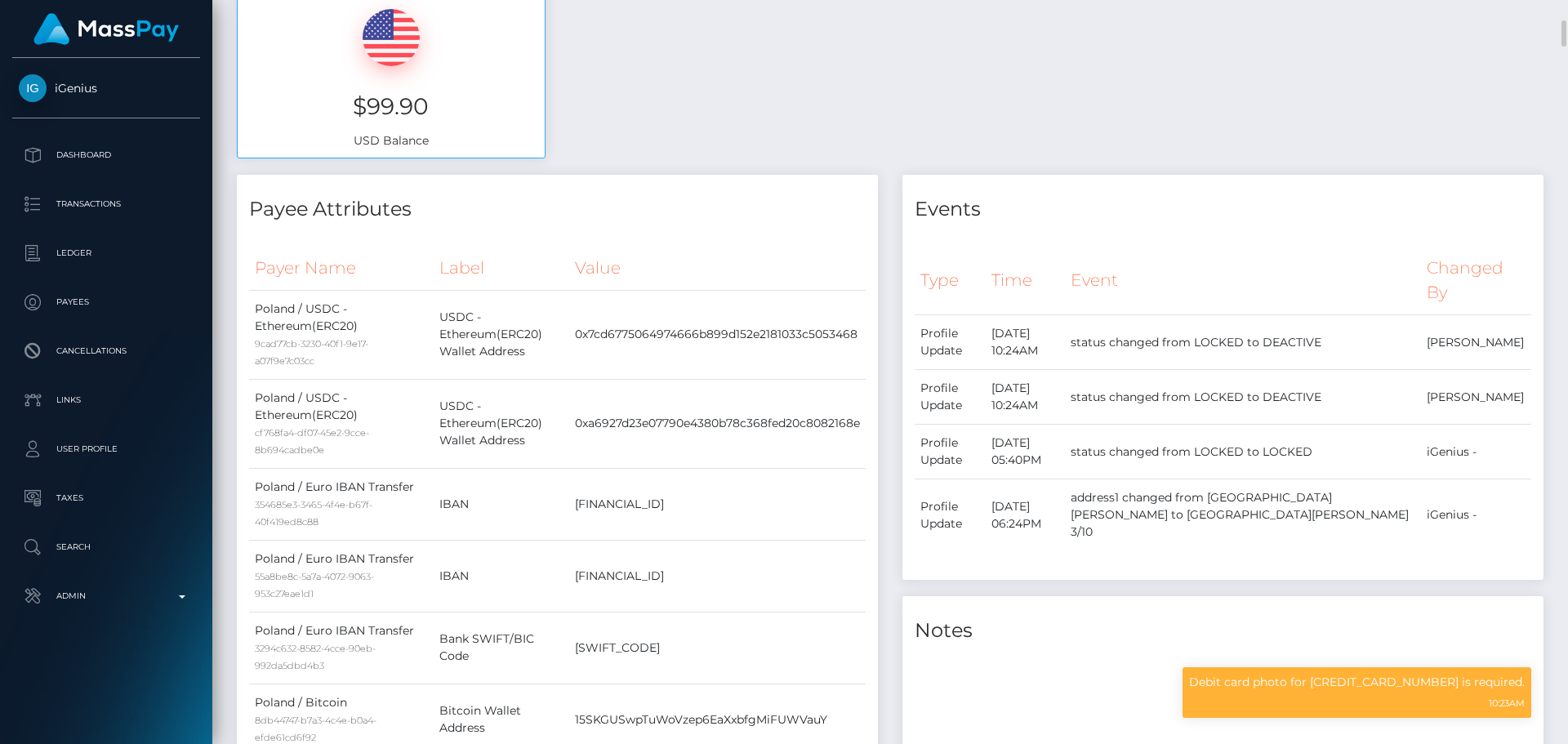
scroll to position [980, 0]
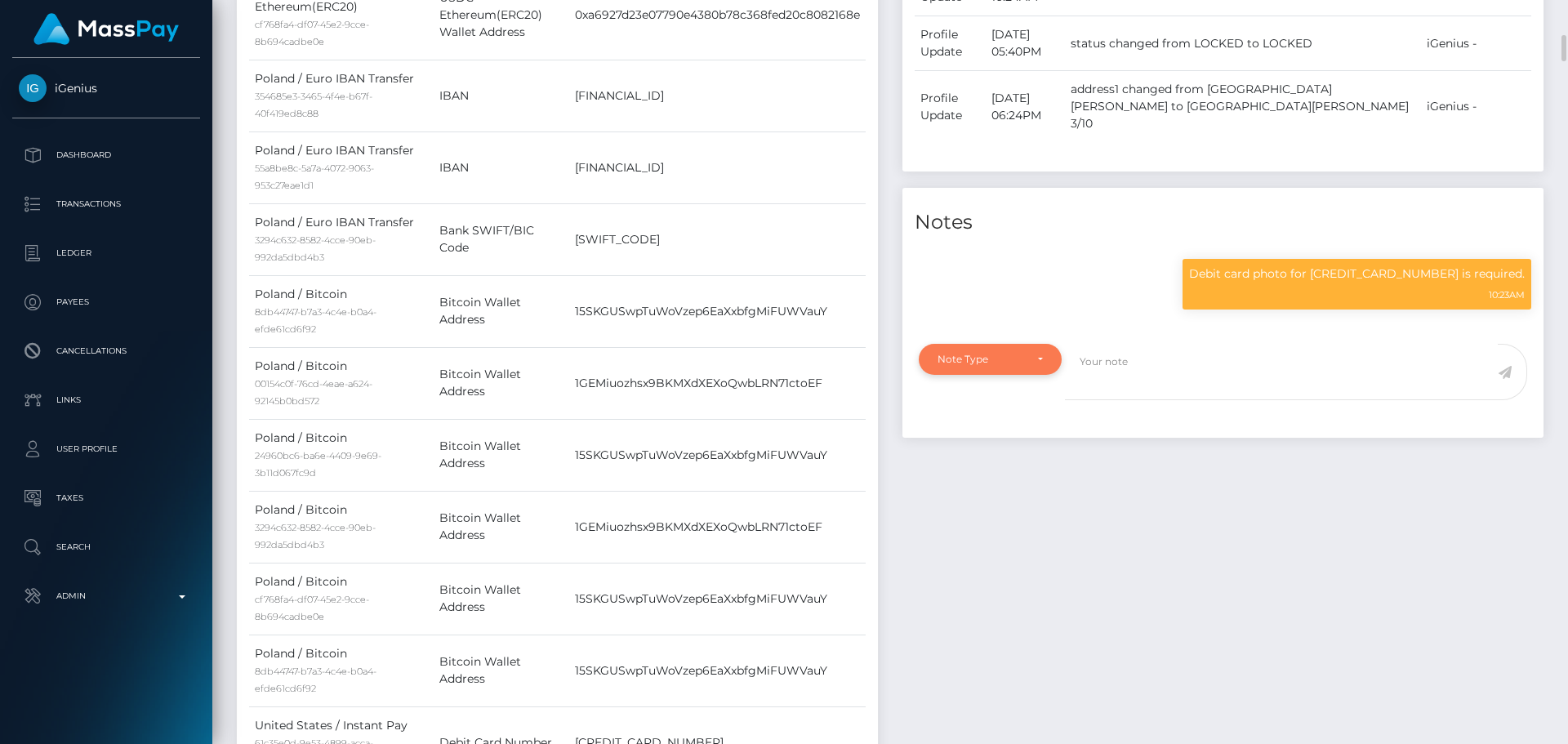
click at [999, 353] on div "Note Type" at bounding box center [980, 359] width 87 height 13
click at [1011, 464] on span "Clear Compliance" at bounding box center [981, 471] width 87 height 15
select select "CLEAR_COMPLIANCE"
click at [1132, 356] on textarea at bounding box center [1281, 372] width 433 height 57
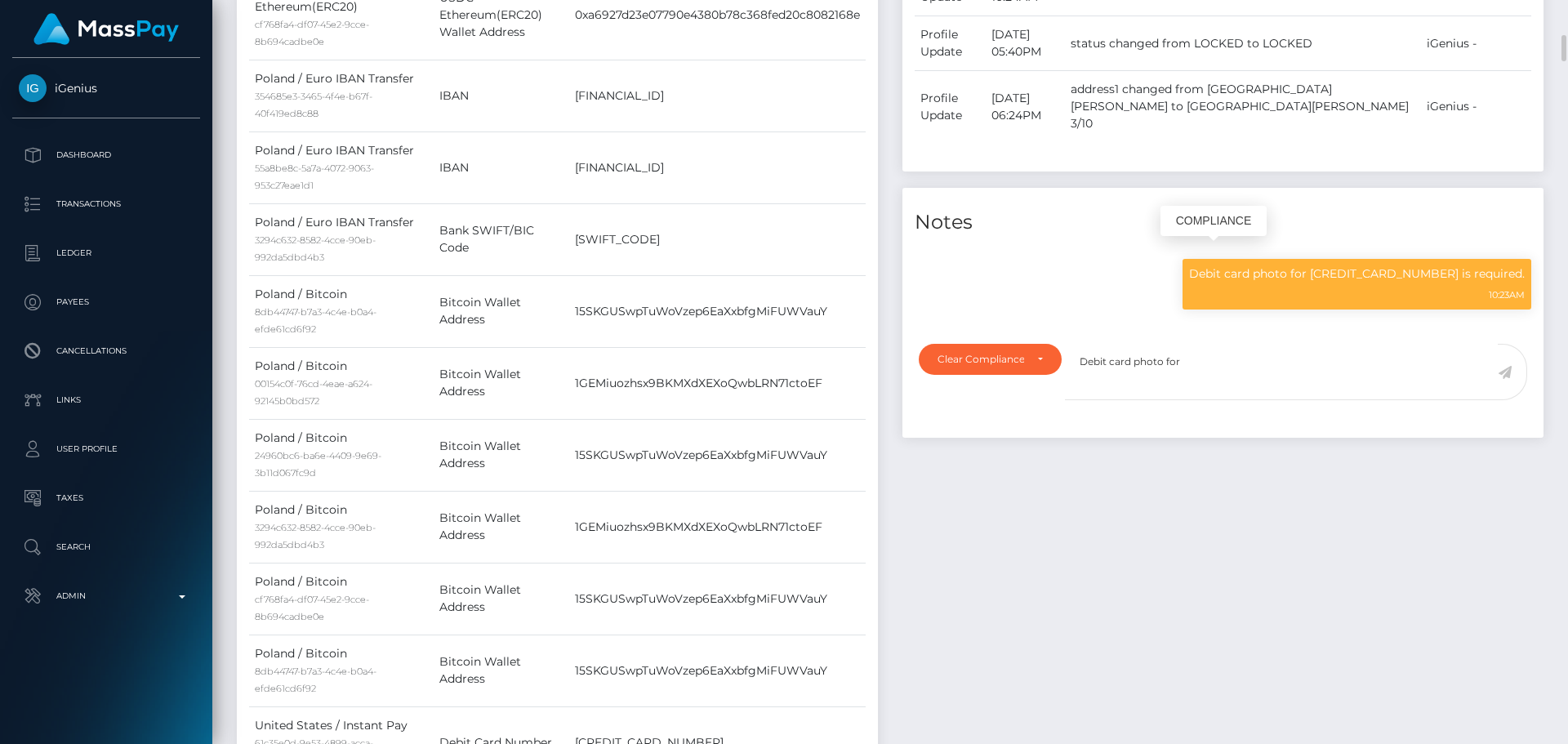
click at [1384, 265] on p "Debit card photo for 4165987052638039 is required." at bounding box center [1356, 274] width 335 height 18
copy p "4165987052638039"
click at [1188, 344] on textarea "Debit card photo for" at bounding box center [1281, 372] width 433 height 57
paste textarea "4165987052638039"
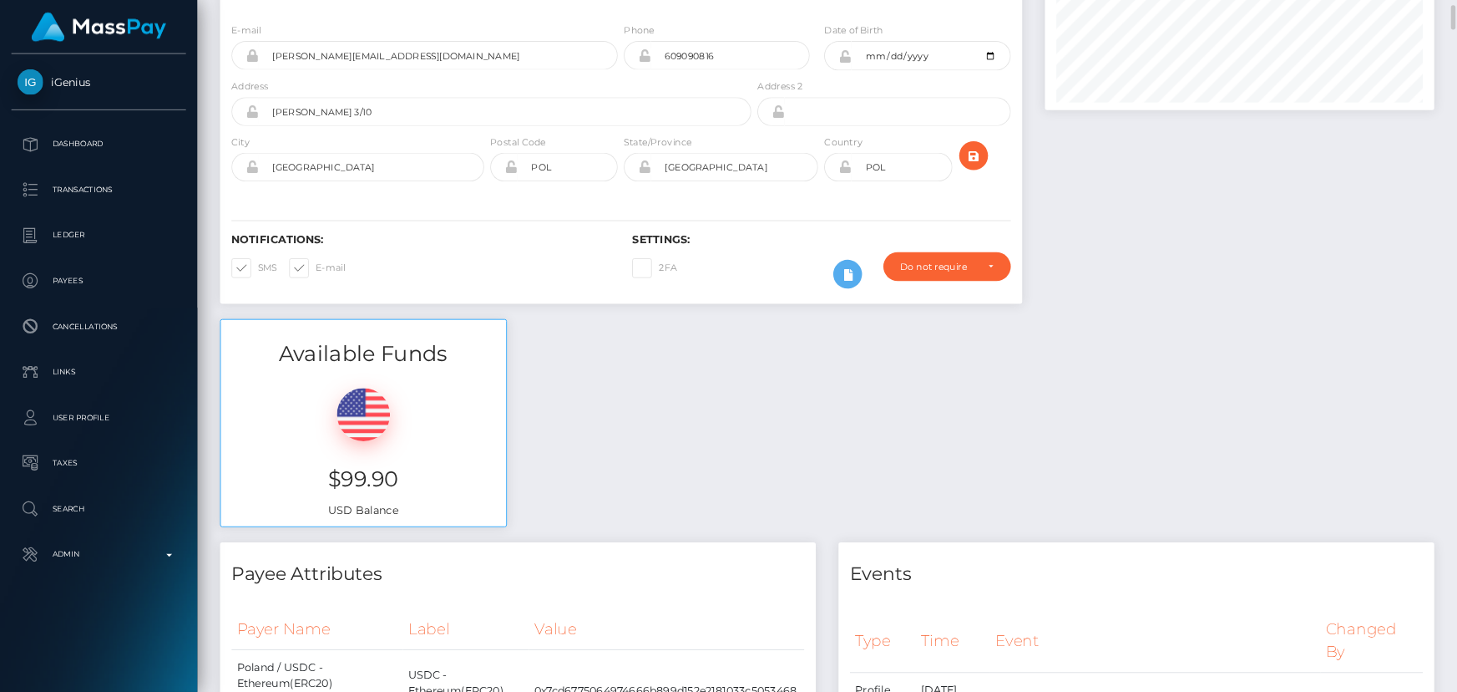
scroll to position [0, 0]
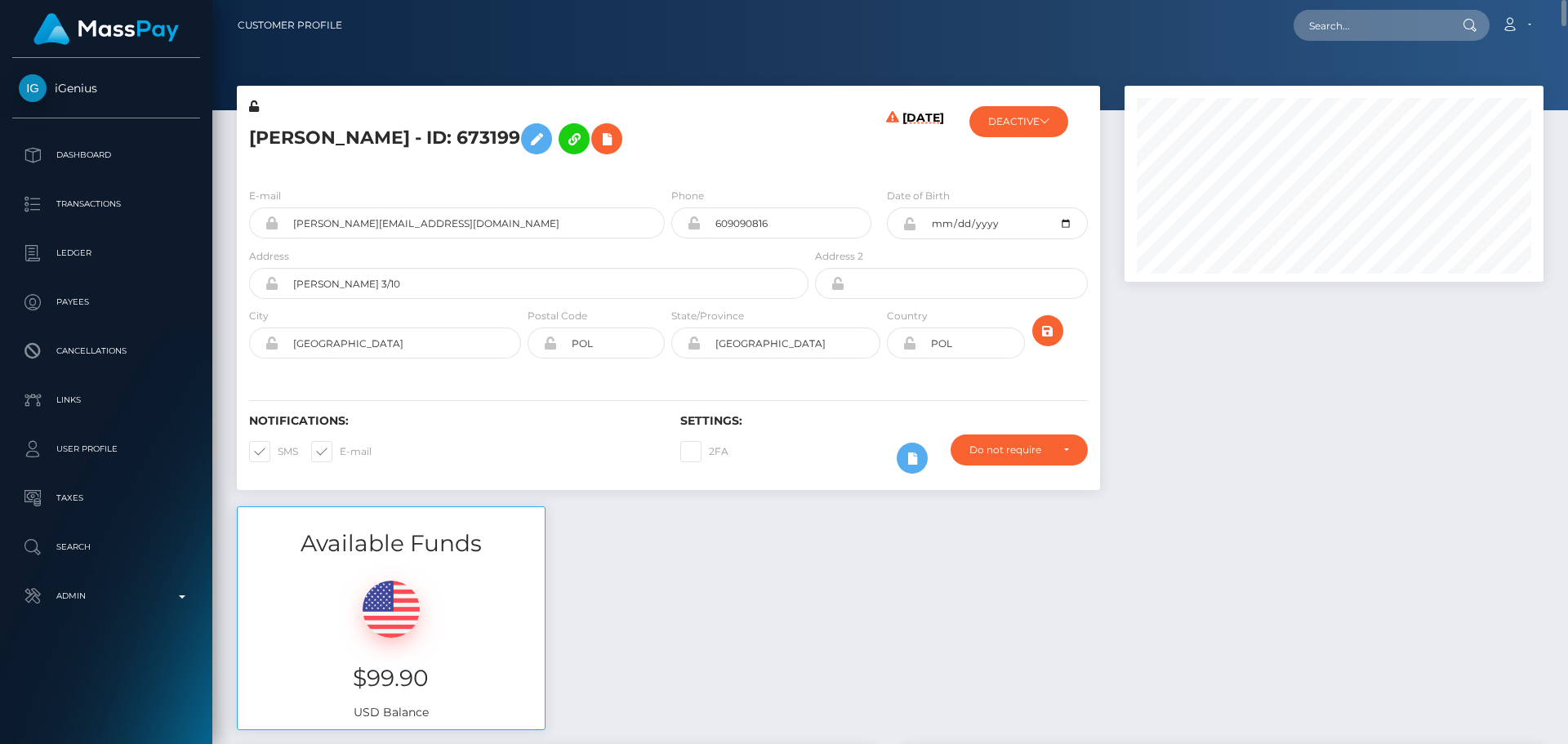
click at [301, 127] on h5 "Aleksandra Świątoniowska - ID: 673199" at bounding box center [524, 139] width 550 height 47
copy h5 "Aleksandra"
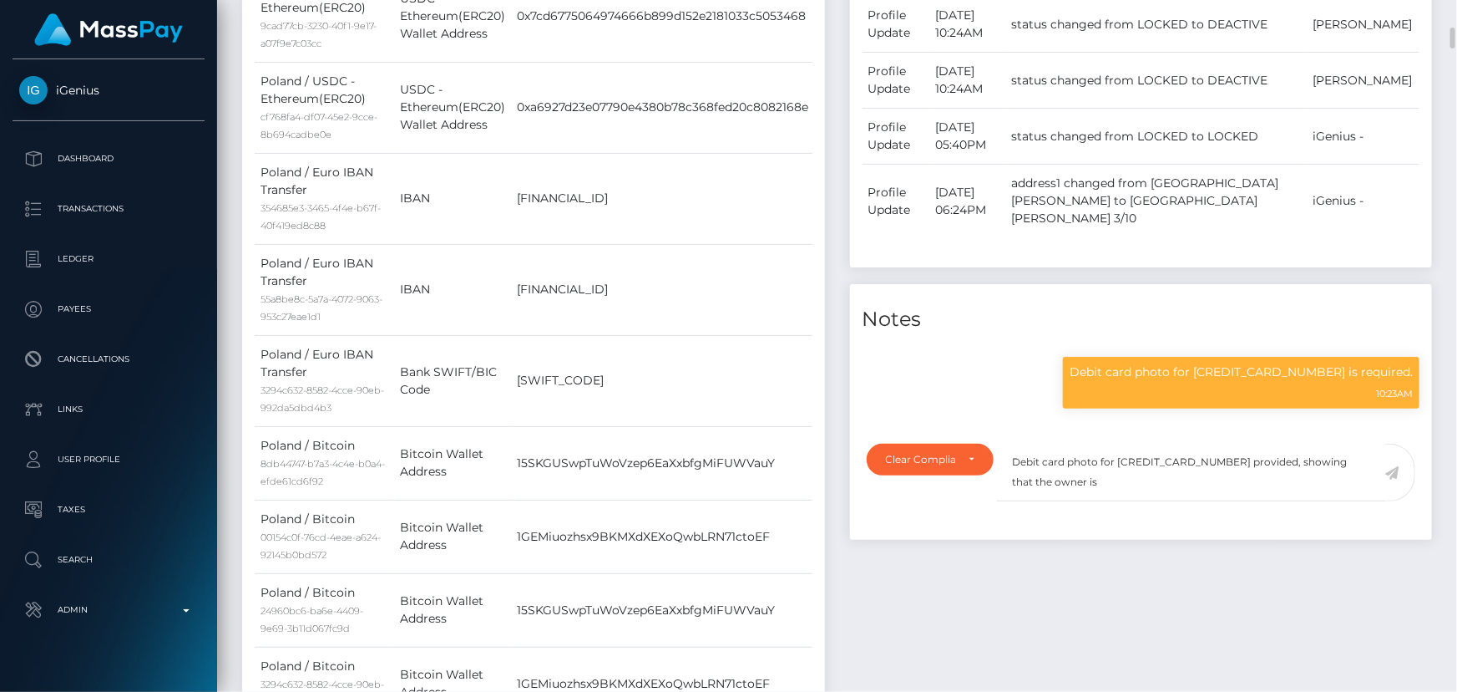
scroll to position [200, 379]
click at [1132, 469] on textarea "Debit card photo for 4165987052638039 provided, showing that the owner is" at bounding box center [1191, 472] width 388 height 58
paste textarea "Aleksandra"
click at [1129, 467] on textarea "Debit card photo for 4165987052638039 provided, showing that the owner is Aleks…" at bounding box center [1191, 472] width 388 height 58
paste textarea "NCOU and NBCOU flags cleared."
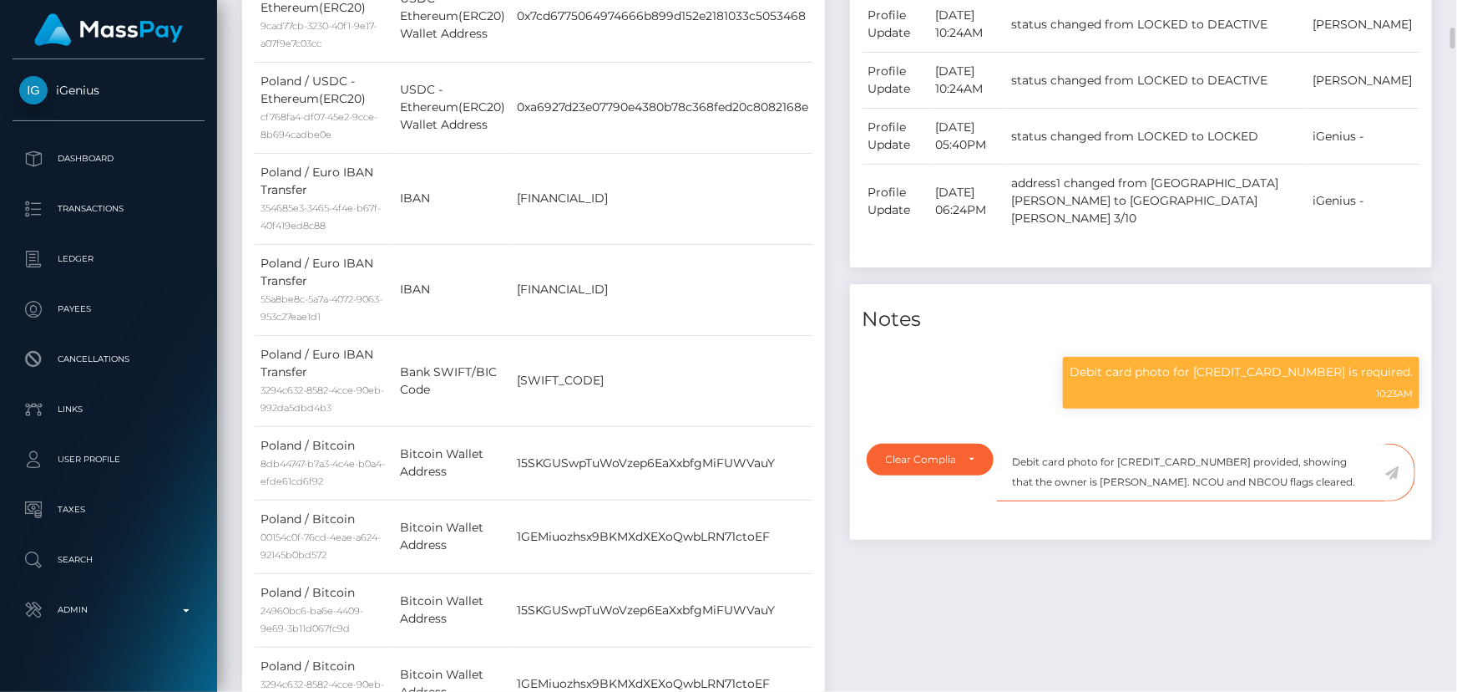
drag, startPoint x: 1296, startPoint y: 470, endPoint x: 998, endPoint y: 435, distance: 300.2
click at [997, 443] on textarea "Debit card photo for 4165987052638039 provided, showing that the owner is Aleks…" at bounding box center [1191, 472] width 388 height 58
type textarea "Debit card photo for 4165987052638039 provided, showing that the owner is Aleks…"
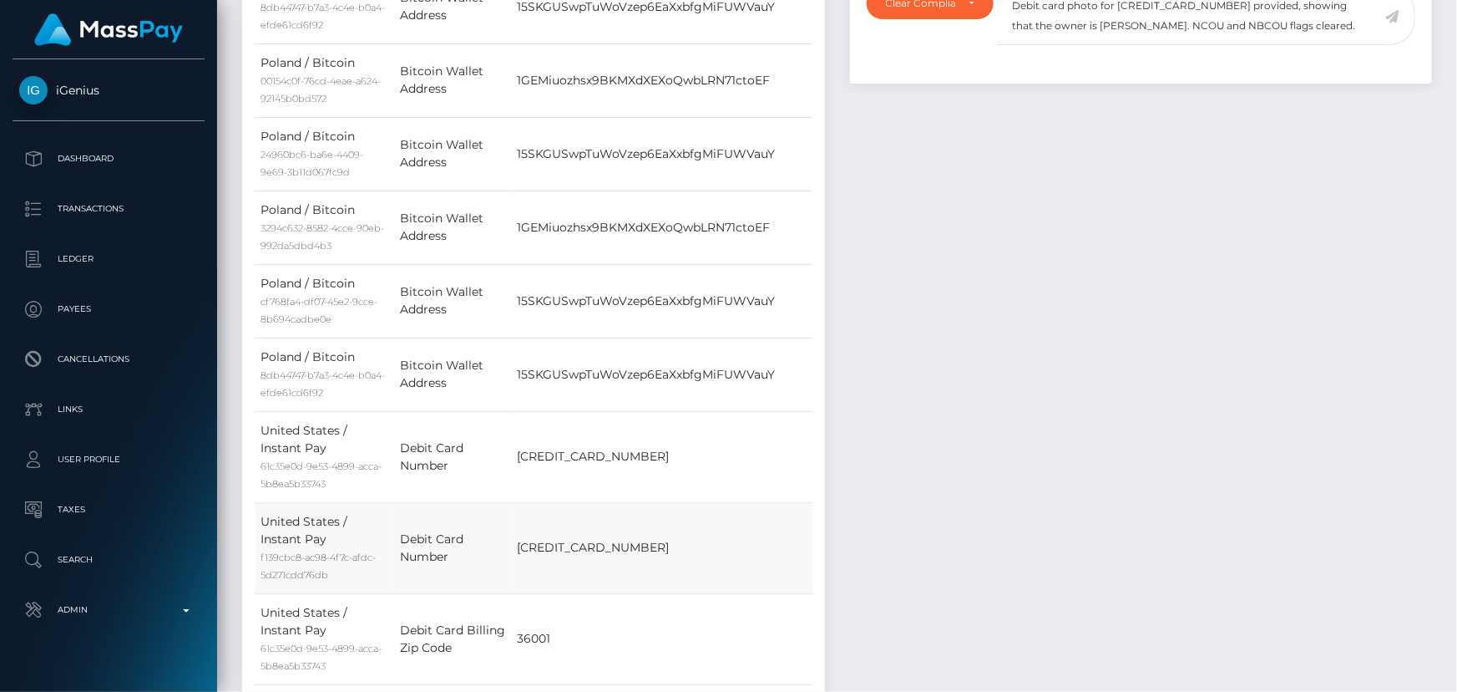
scroll to position [1518, 0]
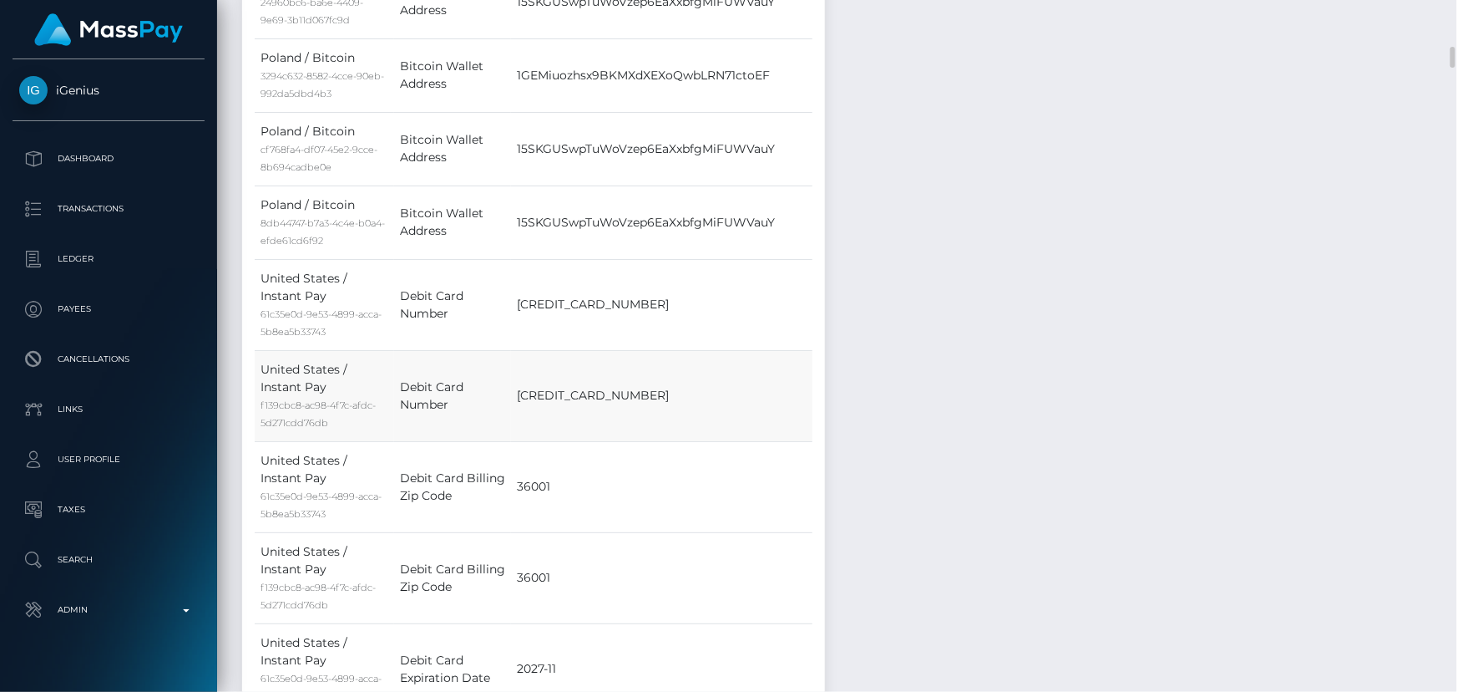
click at [606, 353] on td "4165987052638039" at bounding box center [662, 395] width 303 height 91
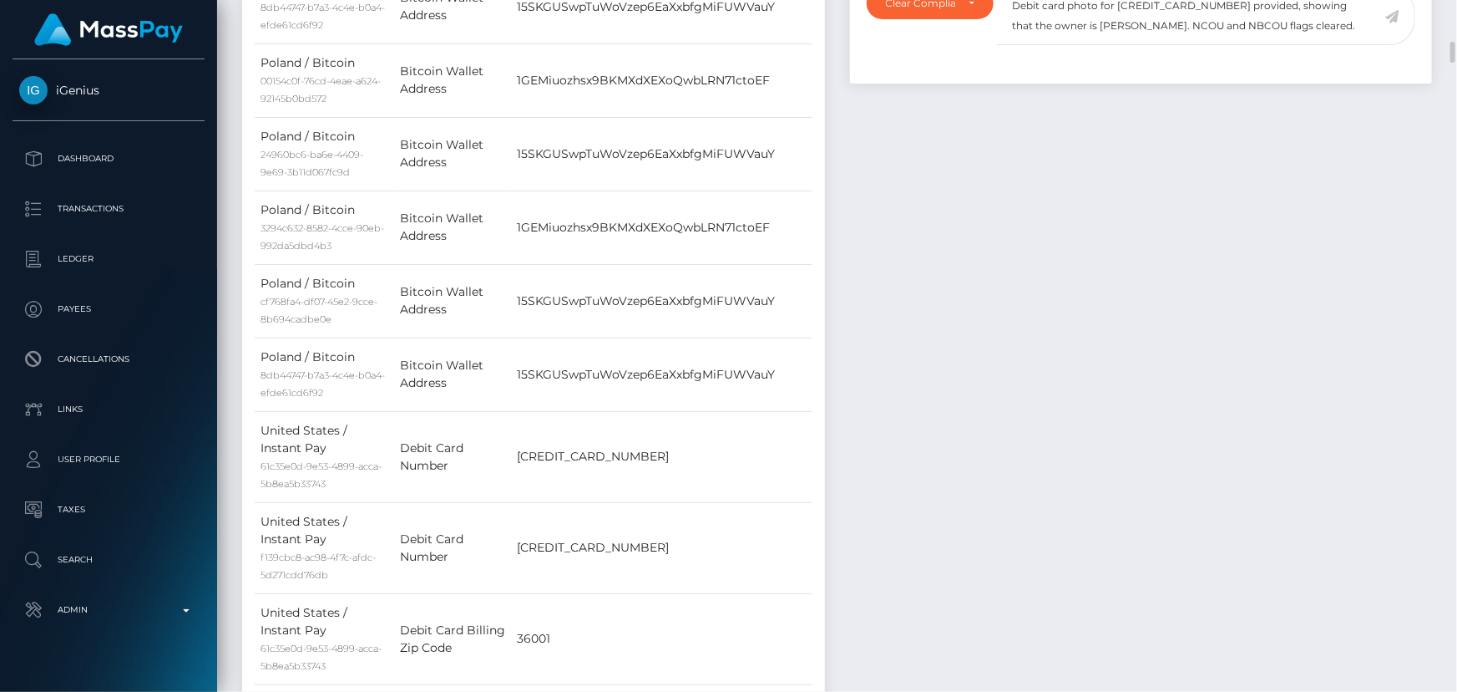
scroll to position [986, 0]
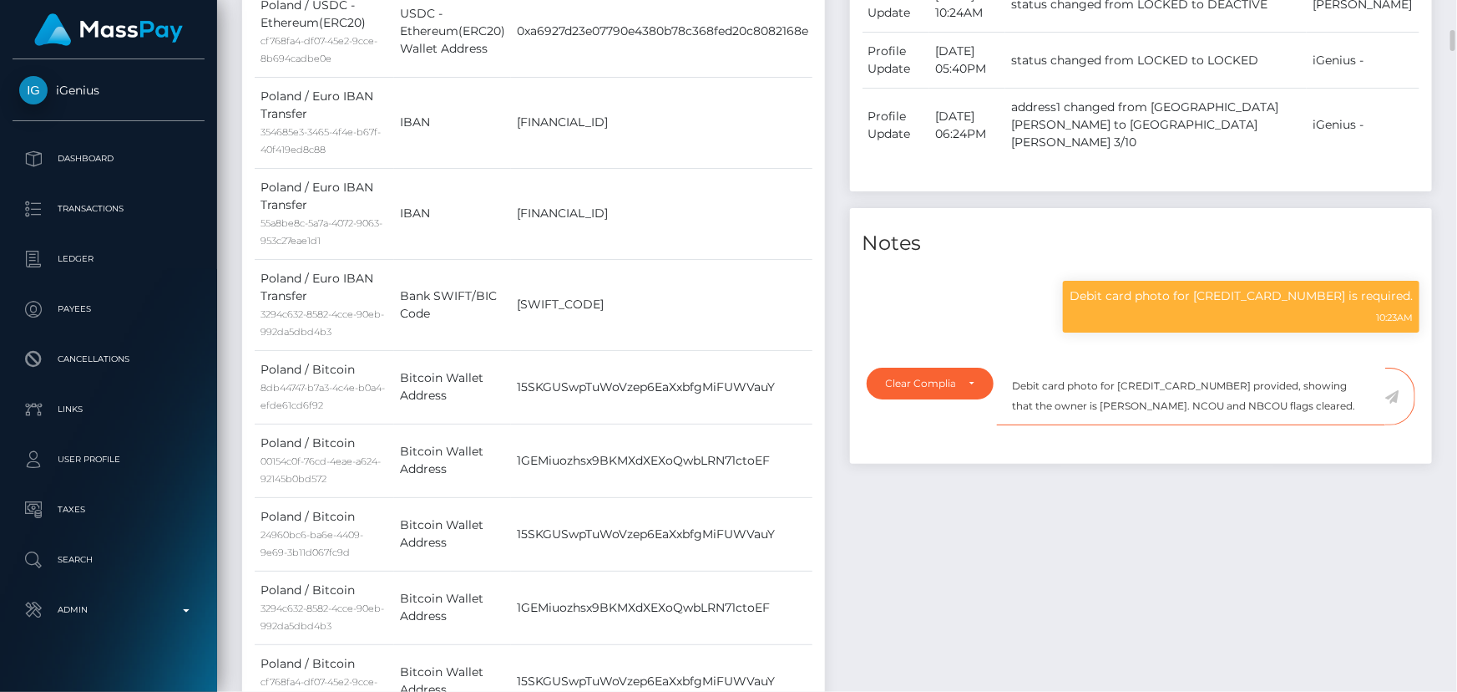
drag, startPoint x: 1286, startPoint y: 386, endPoint x: 1272, endPoint y: 388, distance: 14.4
click at [1272, 388] on textarea "Debit card photo for 4165987052638039 provided, showing that the owner is Aleks…" at bounding box center [1191, 396] width 388 height 58
click at [1309, 392] on textarea "Debit card photo for 4165987052638039 provided, showing that the owner is Aleks…" at bounding box center [1191, 396] width 388 height 58
drag, startPoint x: 1388, startPoint y: 377, endPoint x: 1377, endPoint y: 373, distance: 11.4
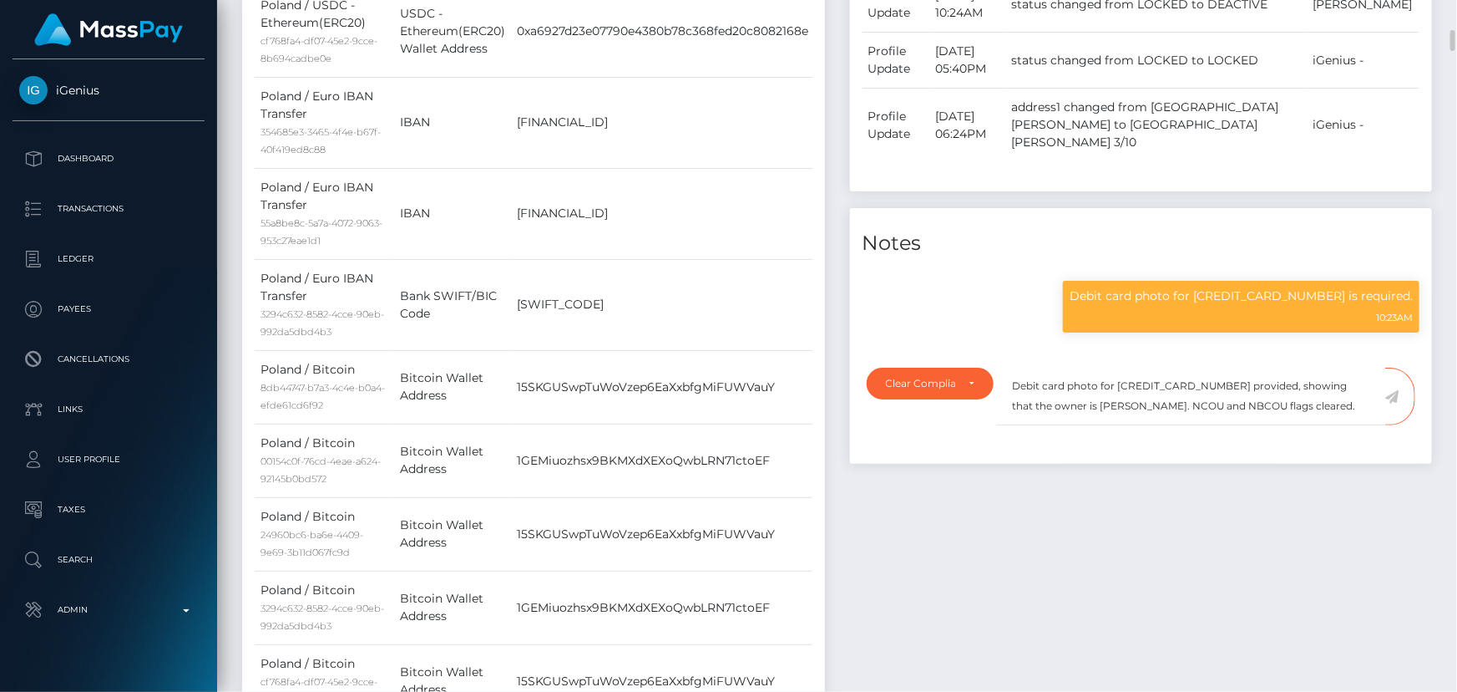
click at [1389, 390] on icon at bounding box center [1393, 396] width 14 height 13
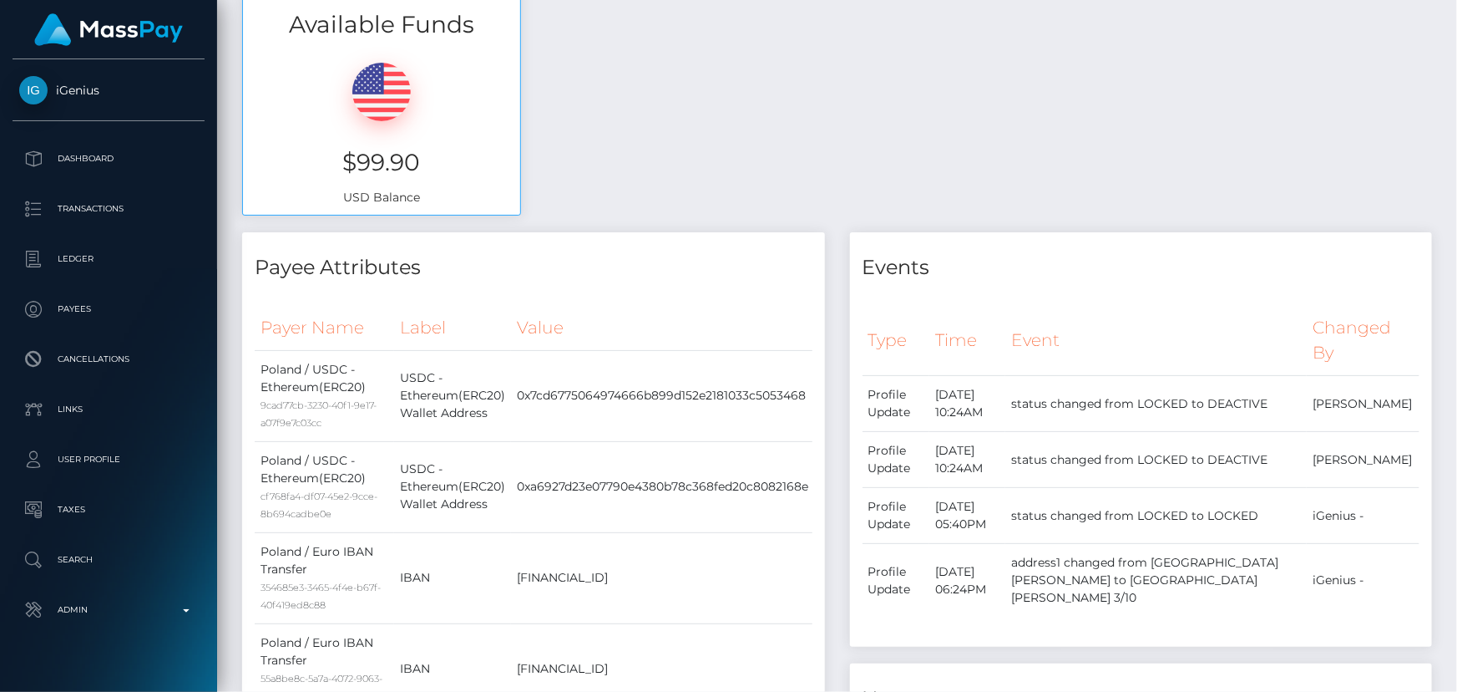
scroll to position [0, 0]
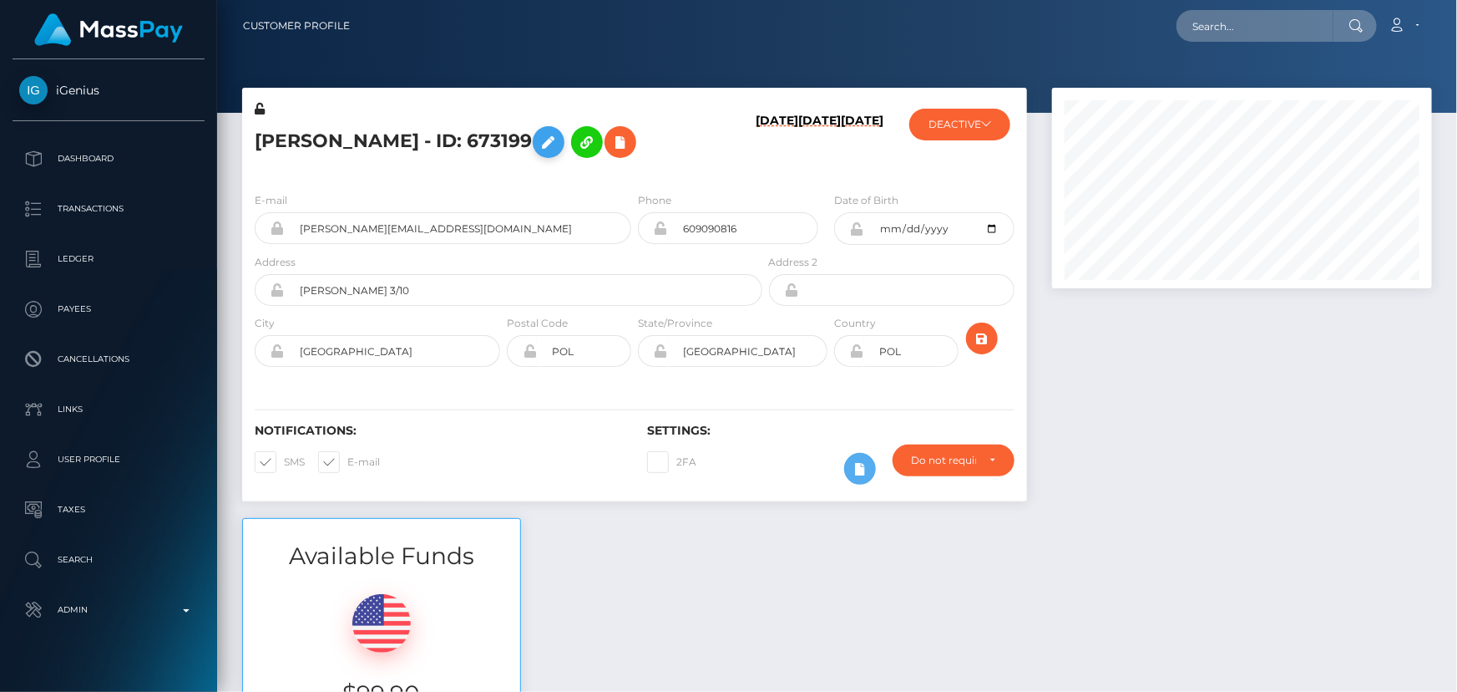
scroll to position [200, 379]
click at [559, 145] on icon at bounding box center [549, 142] width 20 height 21
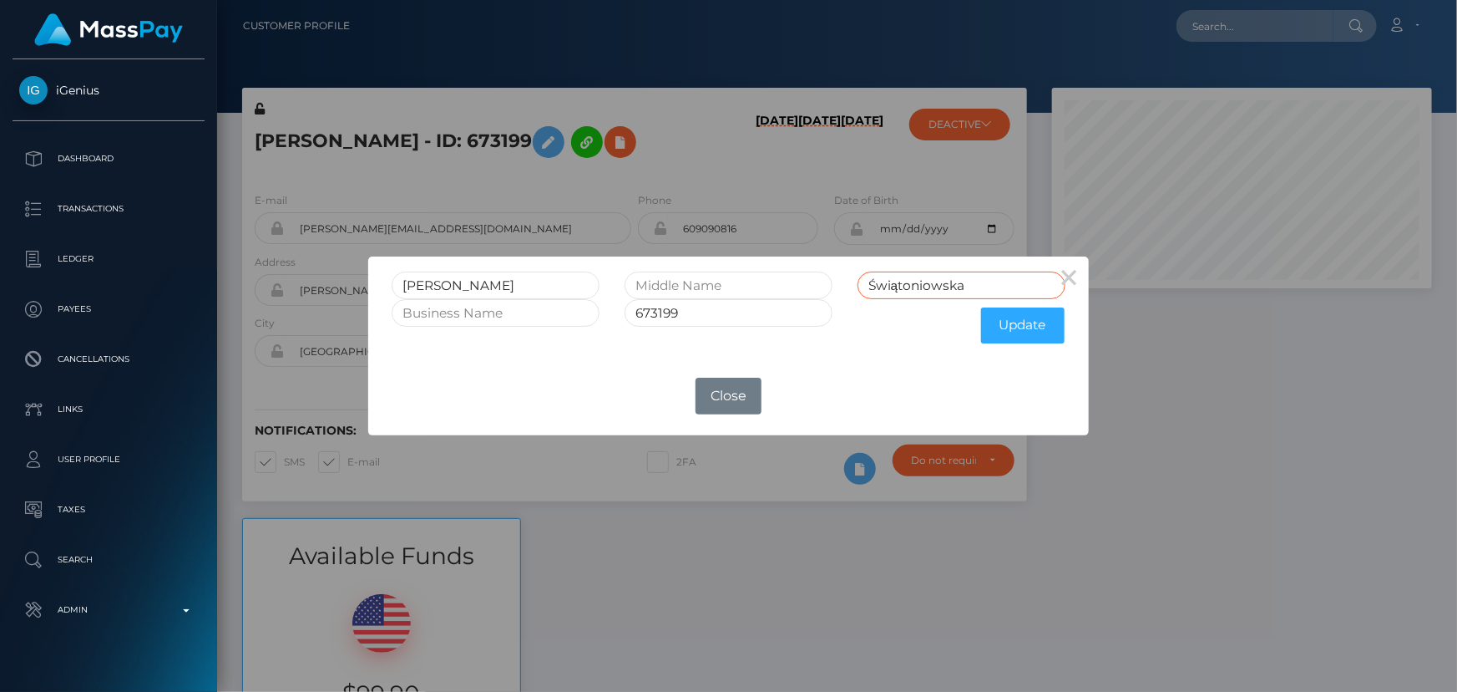
click at [876, 286] on input "Świątoniowska" at bounding box center [962, 285] width 208 height 28
type input "Swiatoniowska"
click at [1006, 322] on button "Update" at bounding box center [1023, 325] width 84 height 36
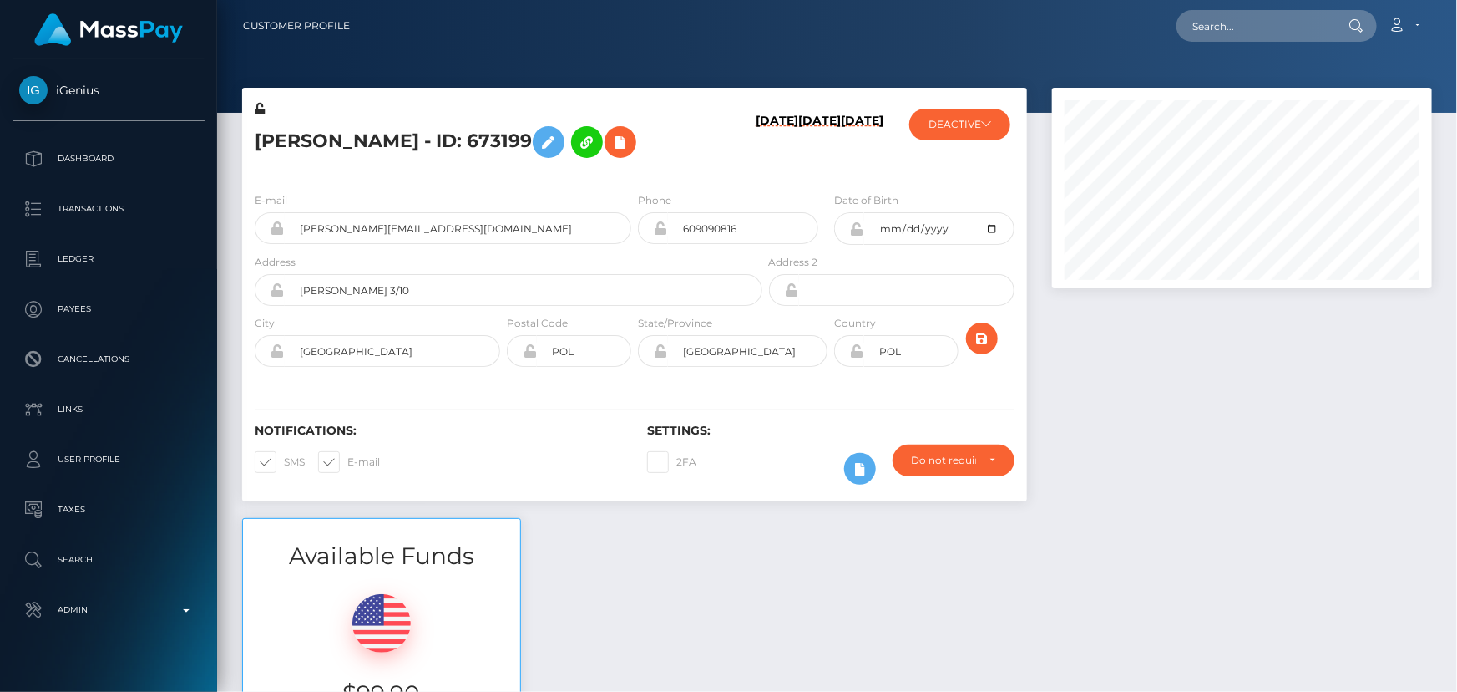
scroll to position [200, 379]
click at [955, 125] on button "DEACTIVE" at bounding box center [960, 125] width 101 height 32
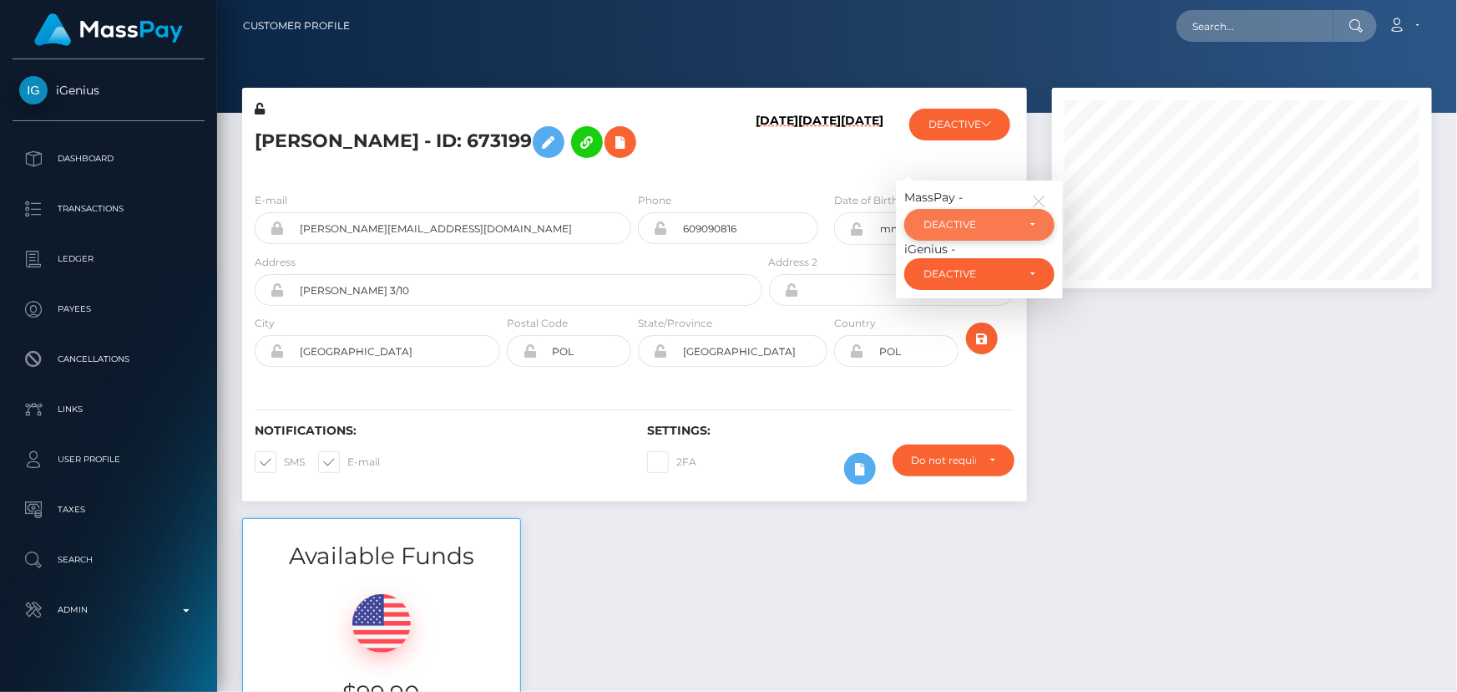
click at [961, 223] on div "DEACTIVE" at bounding box center [970, 224] width 93 height 13
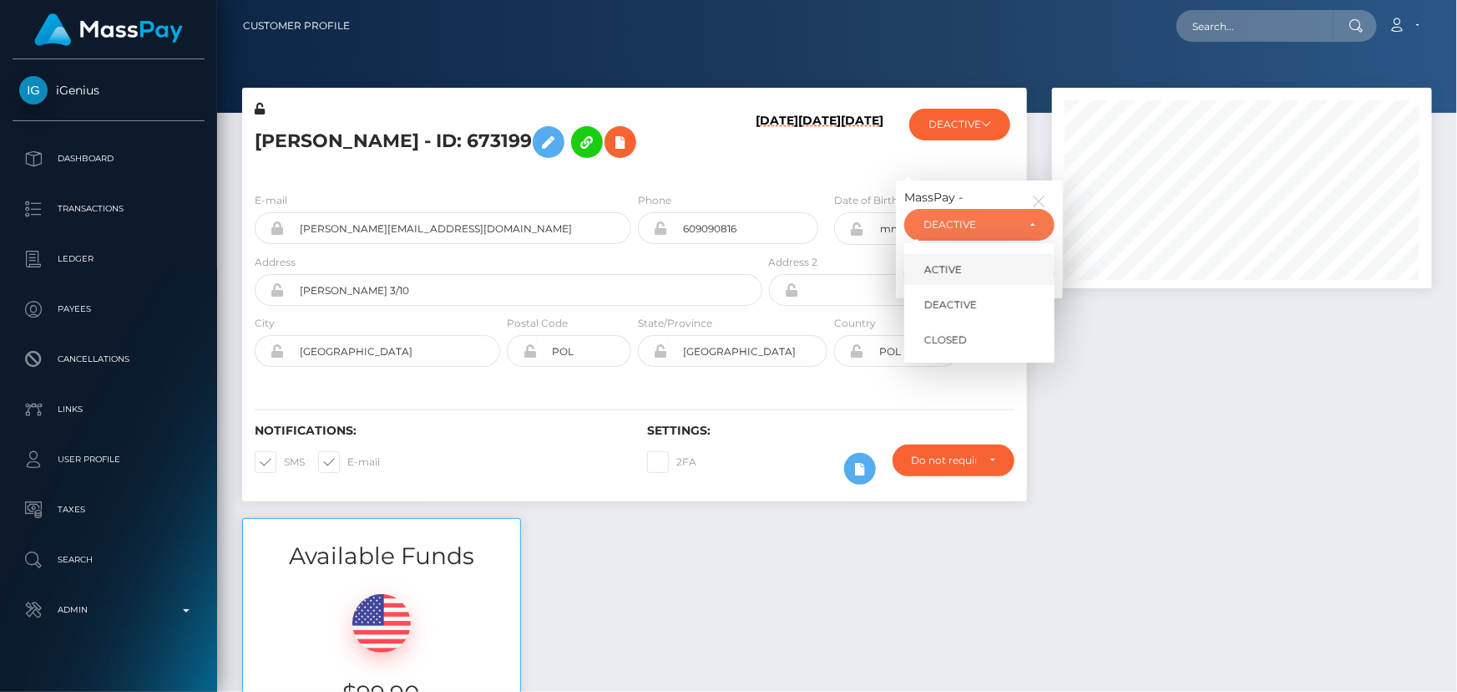
click at [942, 276] on span "ACTIVE" at bounding box center [944, 269] width 38 height 15
select select "ACTIVE"
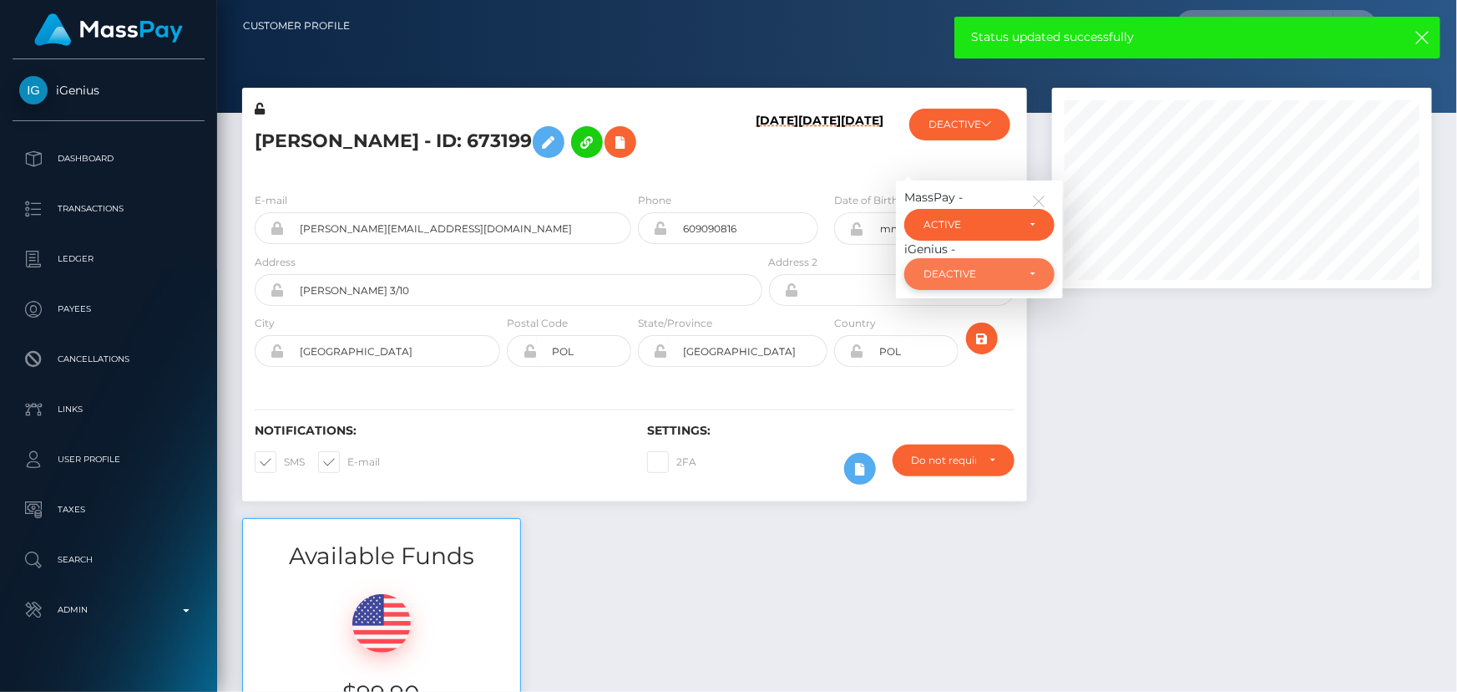
click at [979, 279] on div "DEACTIVE" at bounding box center [970, 273] width 93 height 13
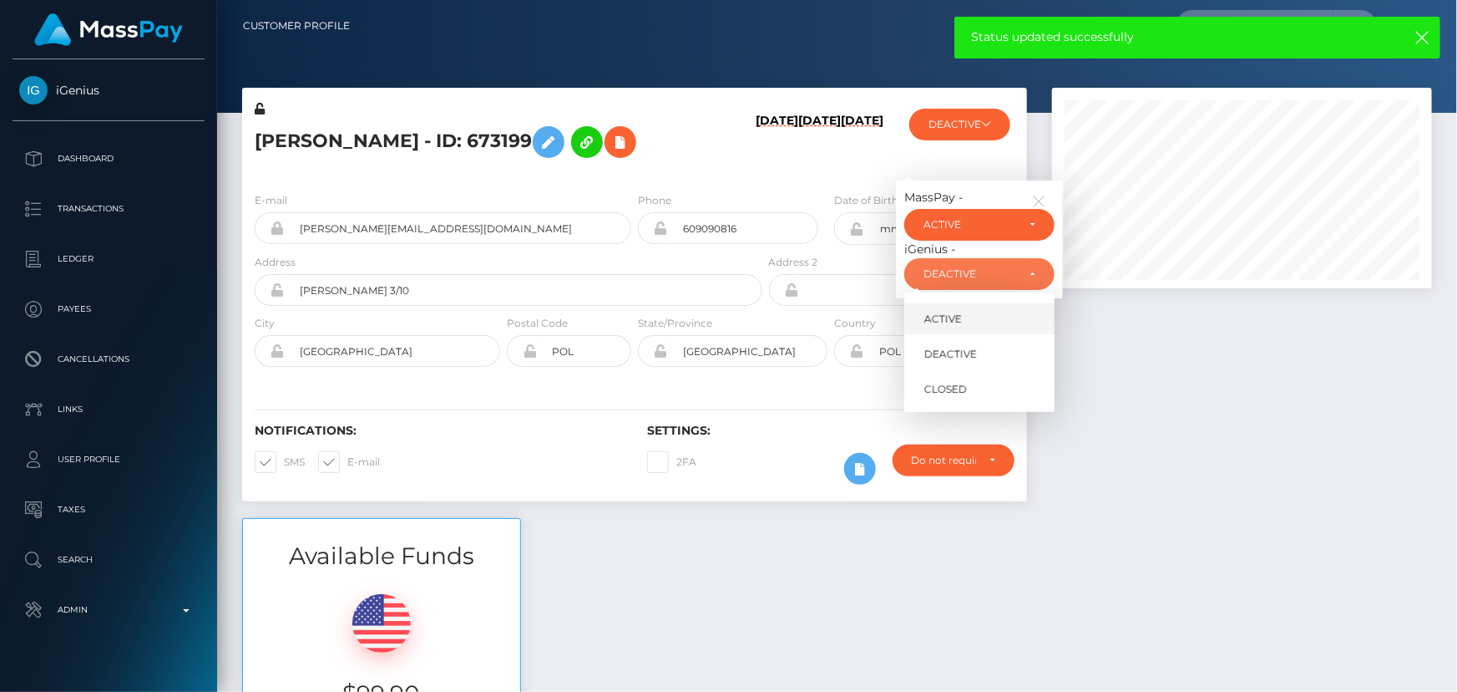
click at [960, 320] on span "ACTIVE" at bounding box center [944, 319] width 38 height 15
select select "ACTIVE"
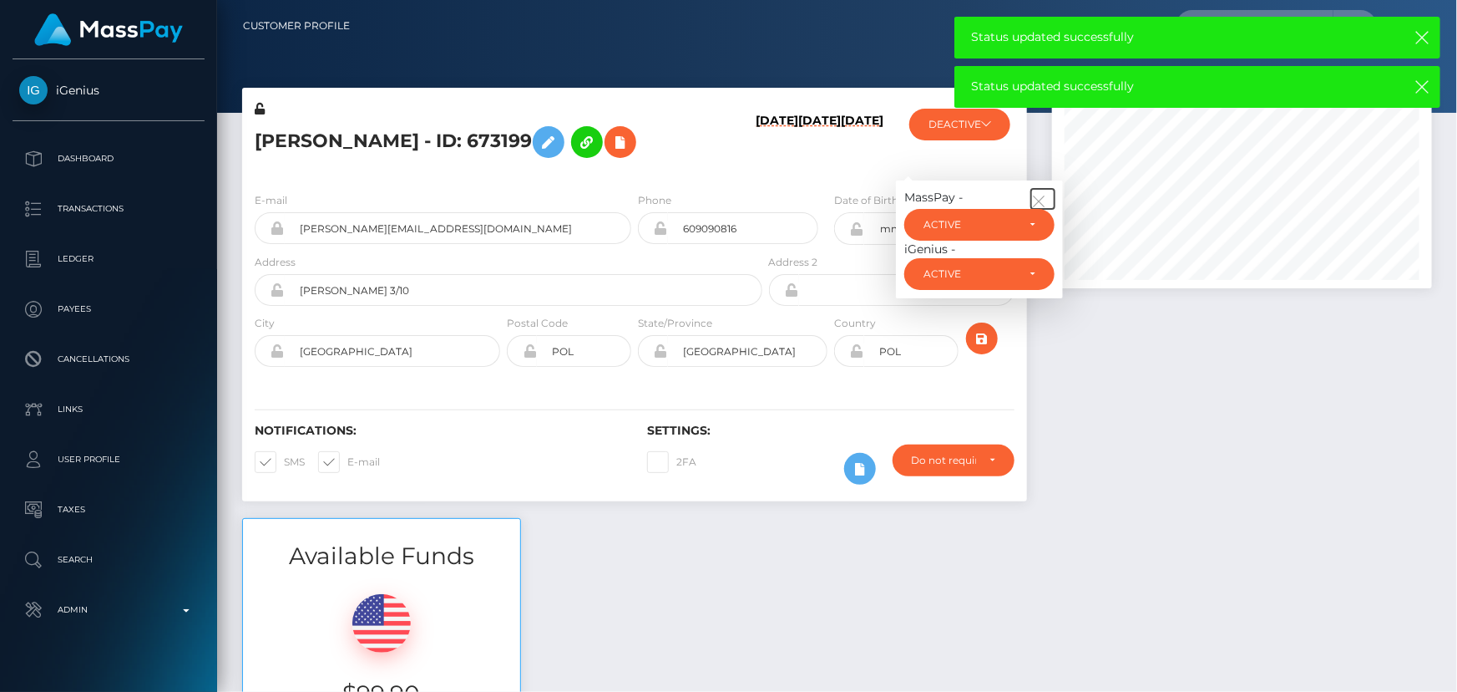
click at [1036, 196] on icon "button" at bounding box center [1038, 201] width 15 height 15
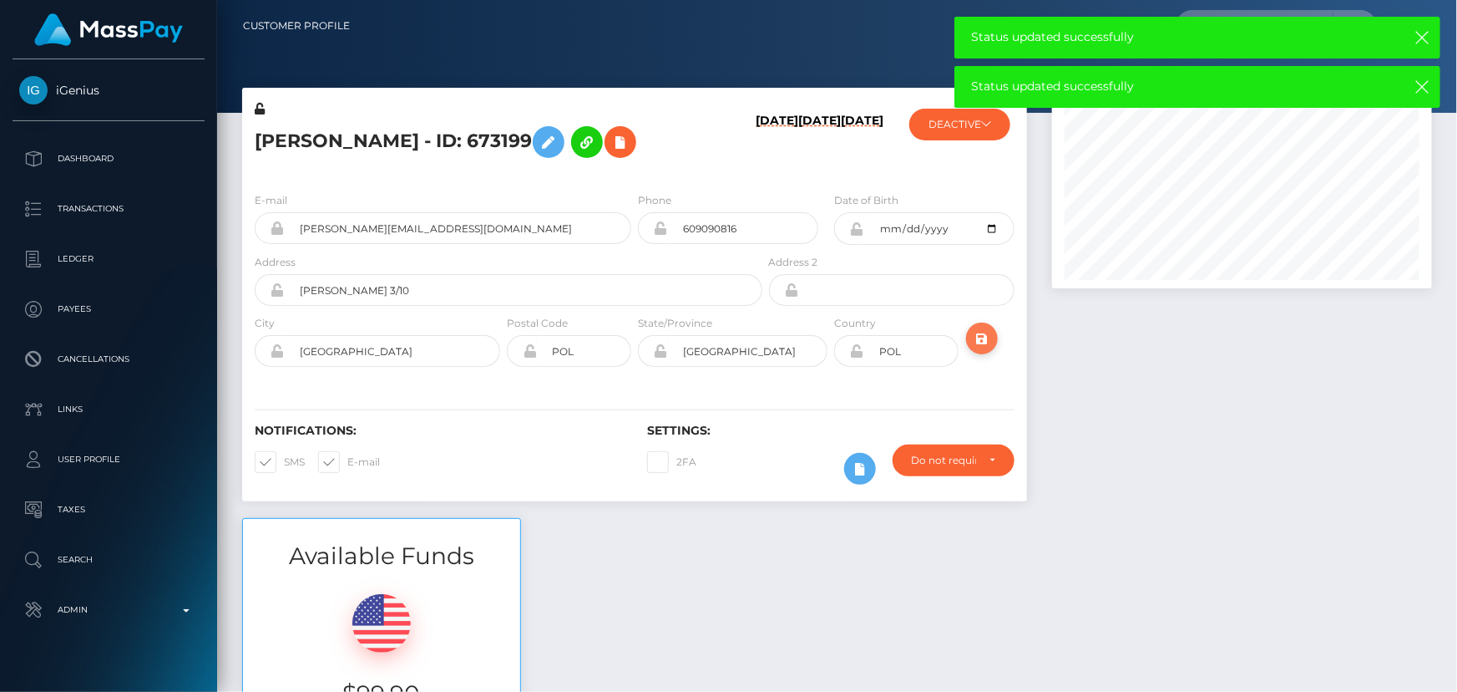
click at [986, 337] on icon "submit" at bounding box center [982, 338] width 20 height 21
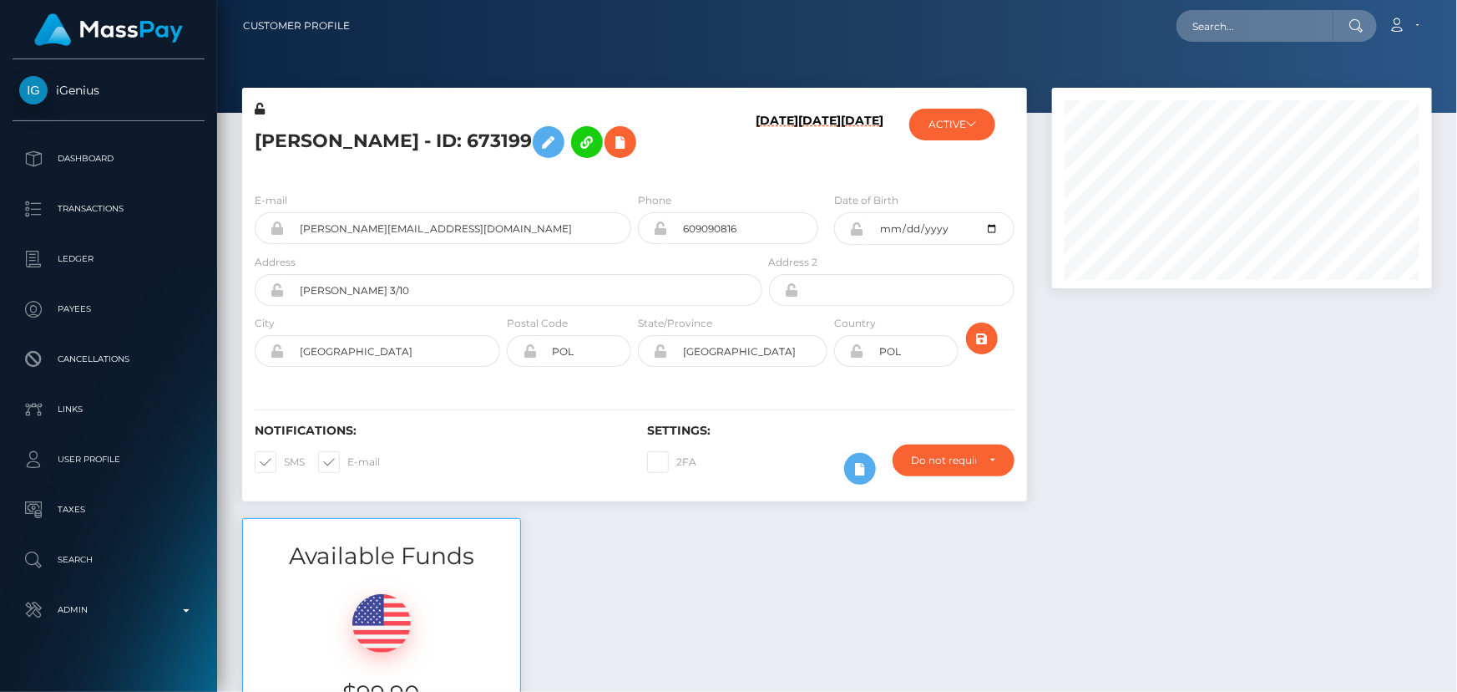
scroll to position [200, 379]
click at [412, 144] on h5 "Aleksandra Swiatoniowska - ID: 673199" at bounding box center [504, 142] width 499 height 48
copy h5 "Aleksandra Swiatoniowska - ID: 673199"
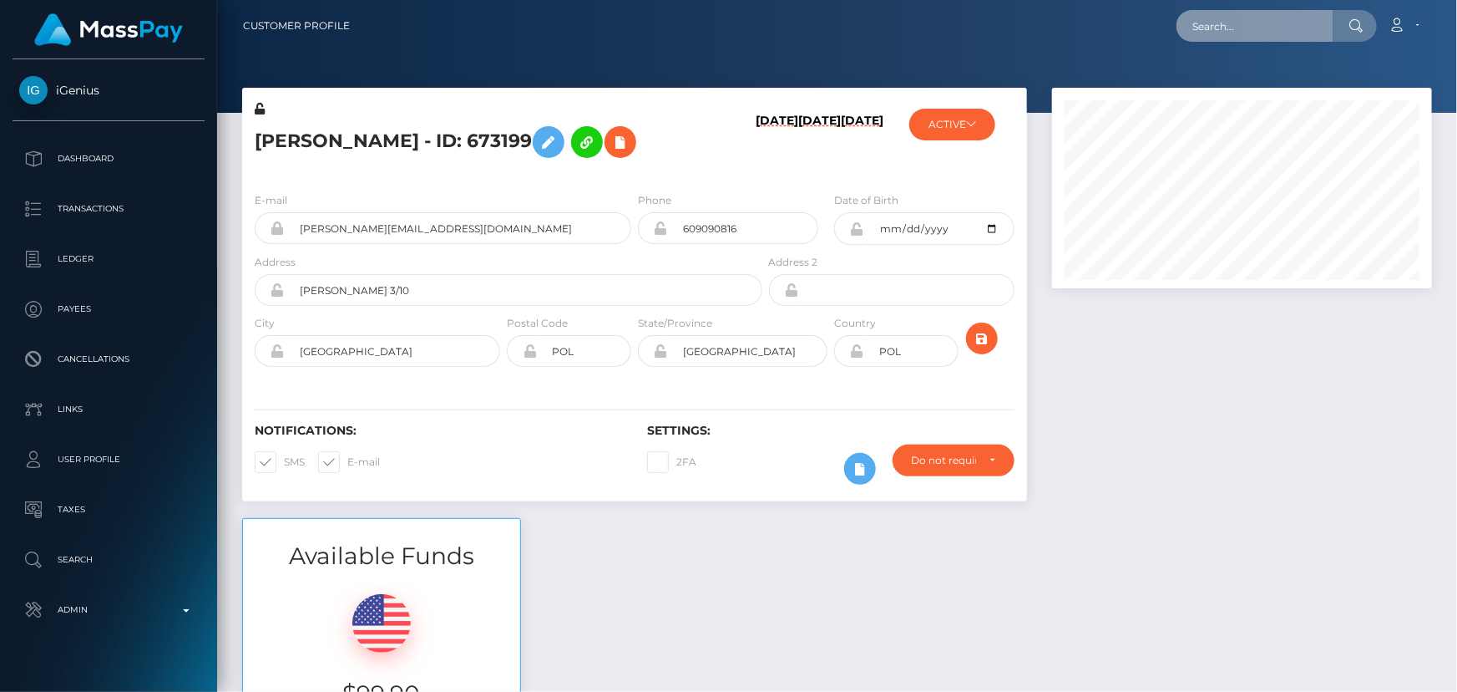
click at [1283, 22] on input "text" at bounding box center [1255, 26] width 157 height 32
paste input "thenaughtynoori@gmail.com"
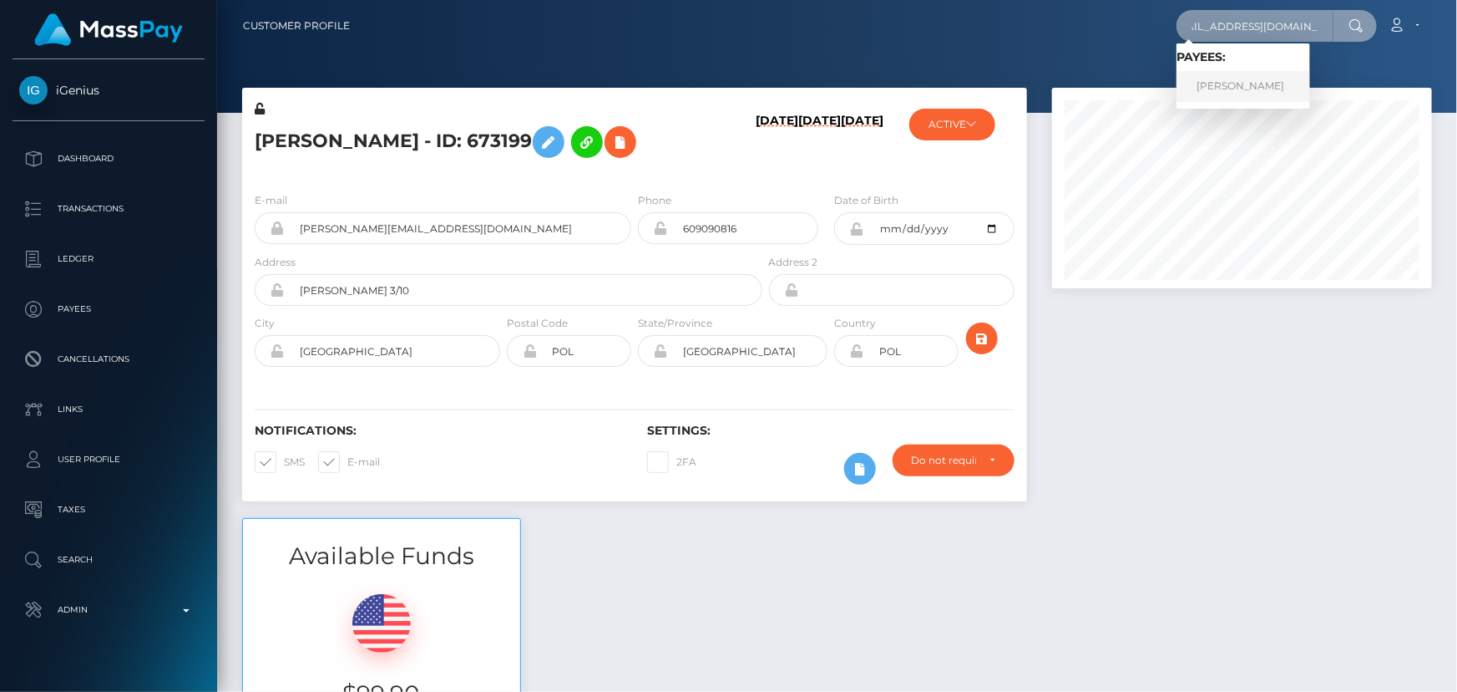
type input "thenaughtynoori@gmail.com"
click at [1210, 84] on link "NEELAM POKHREL" at bounding box center [1244, 86] width 134 height 31
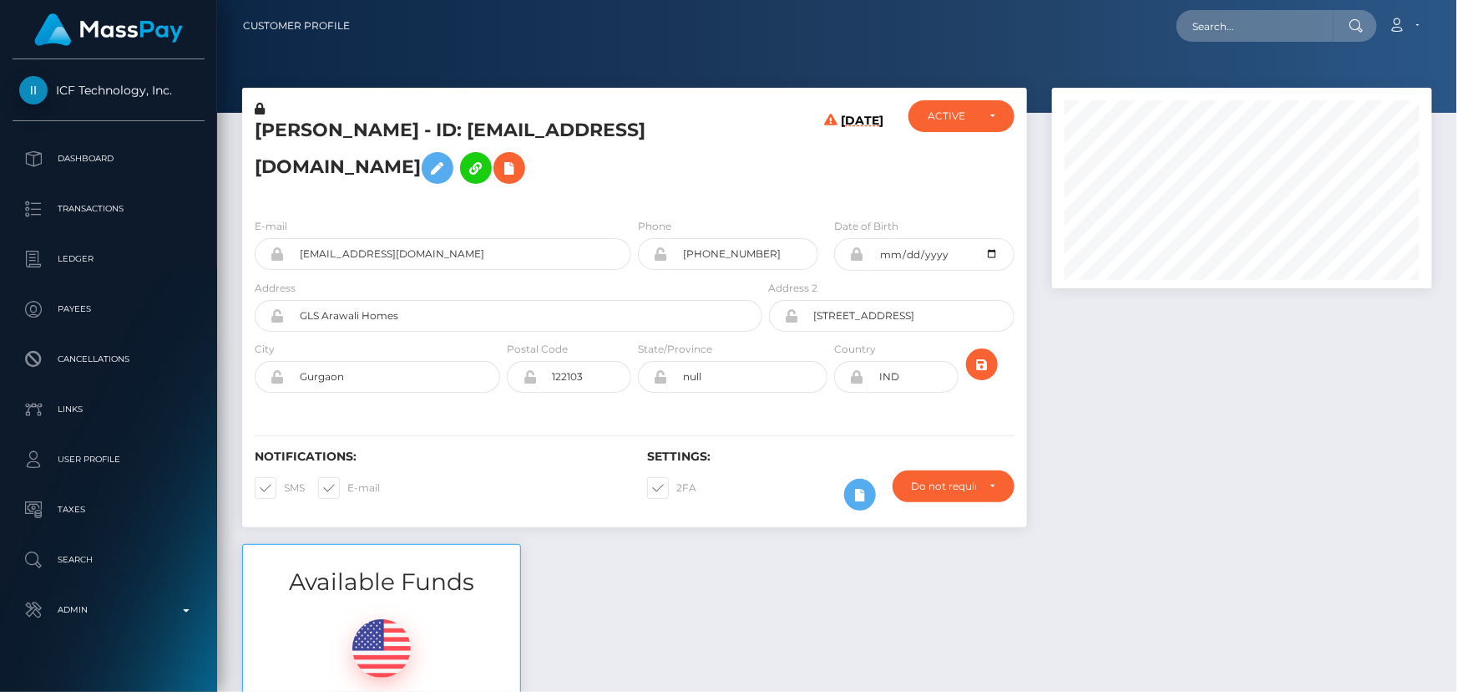
scroll to position [200, 379]
click at [712, 208] on div "E-mail [EMAIL_ADDRESS][DOMAIN_NAME] Phone [DATE]" at bounding box center [634, 307] width 785 height 205
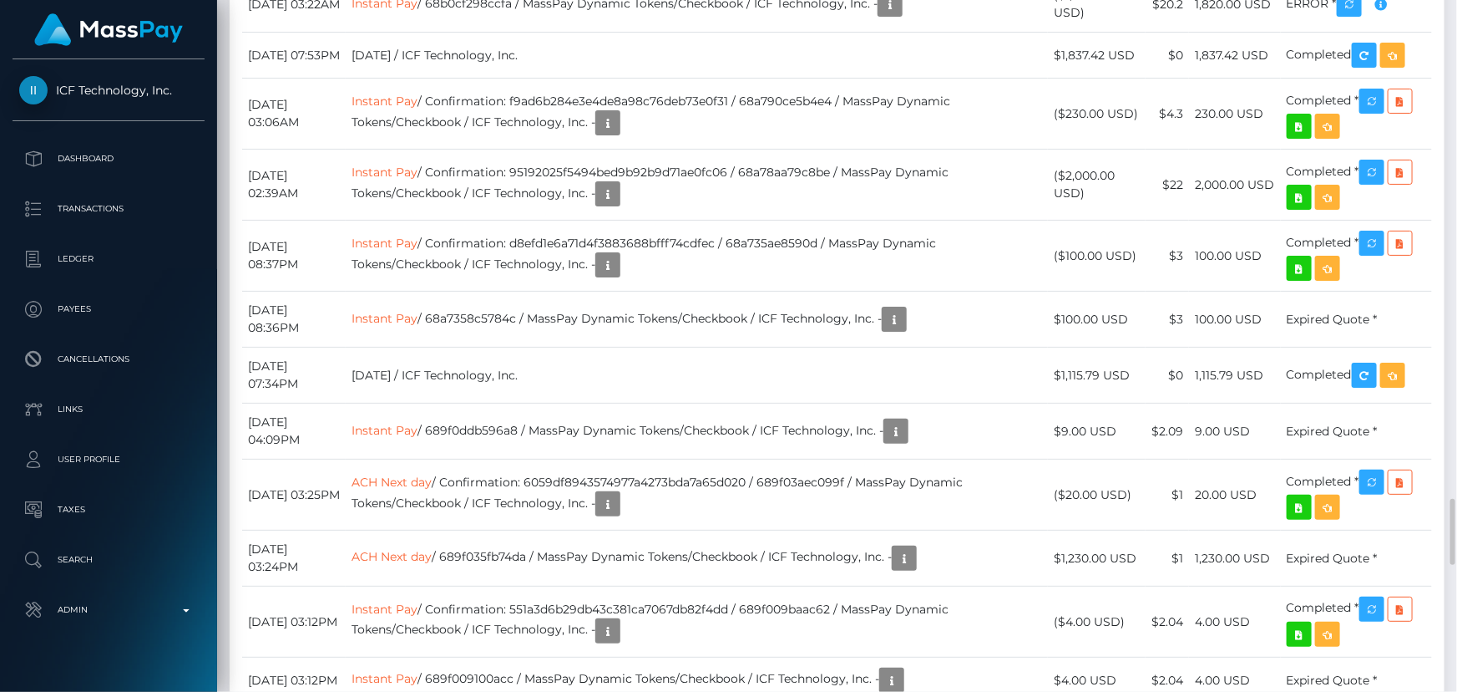
scroll to position [5314, 0]
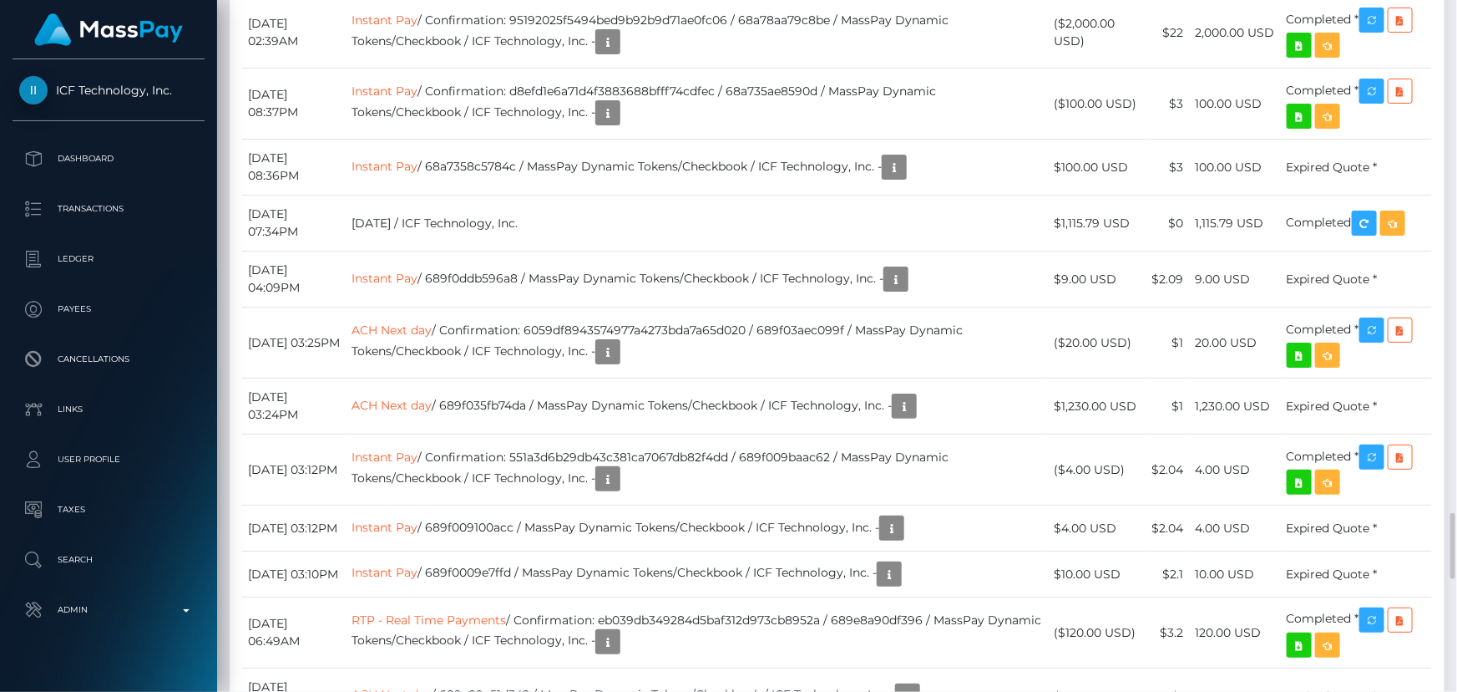
drag, startPoint x: 395, startPoint y: 276, endPoint x: 469, endPoint y: 281, distance: 74.4
drag, startPoint x: 1009, startPoint y: 255, endPoint x: 1021, endPoint y: 256, distance: 12.6
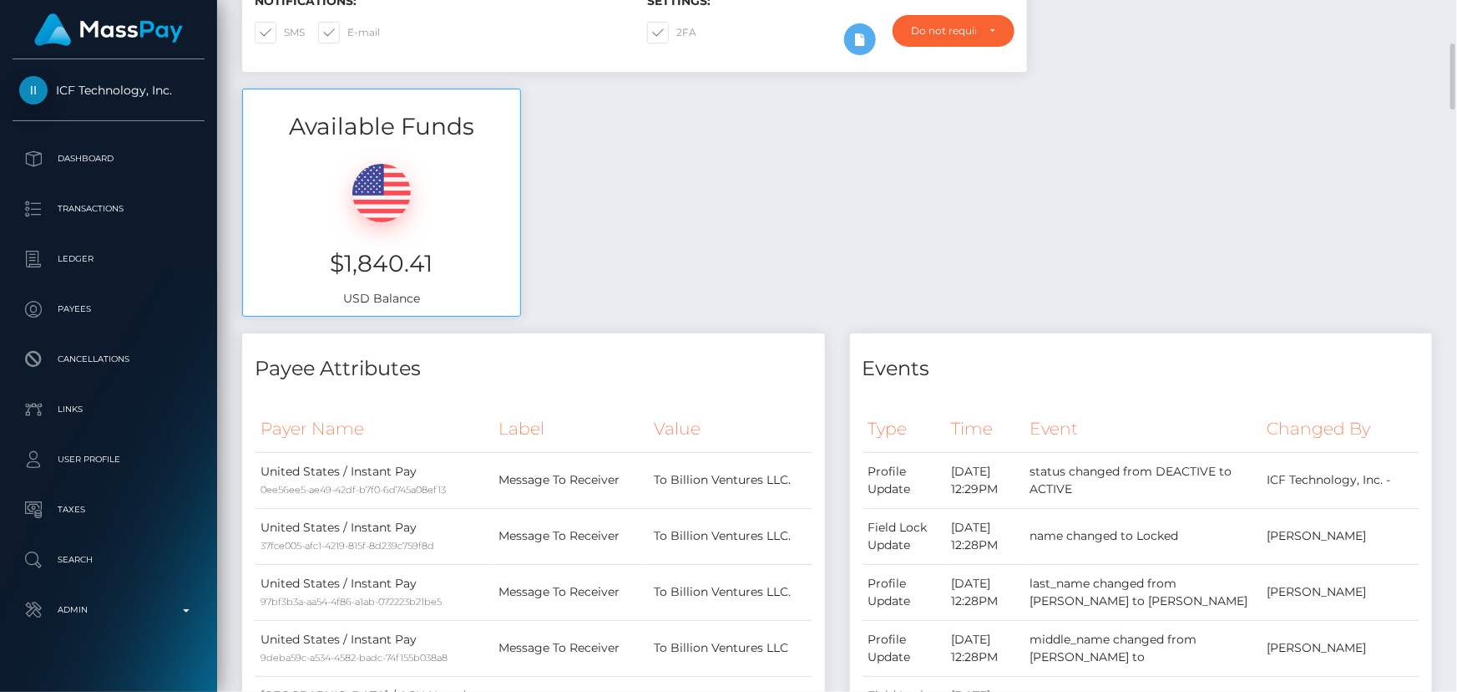
scroll to position [0, 0]
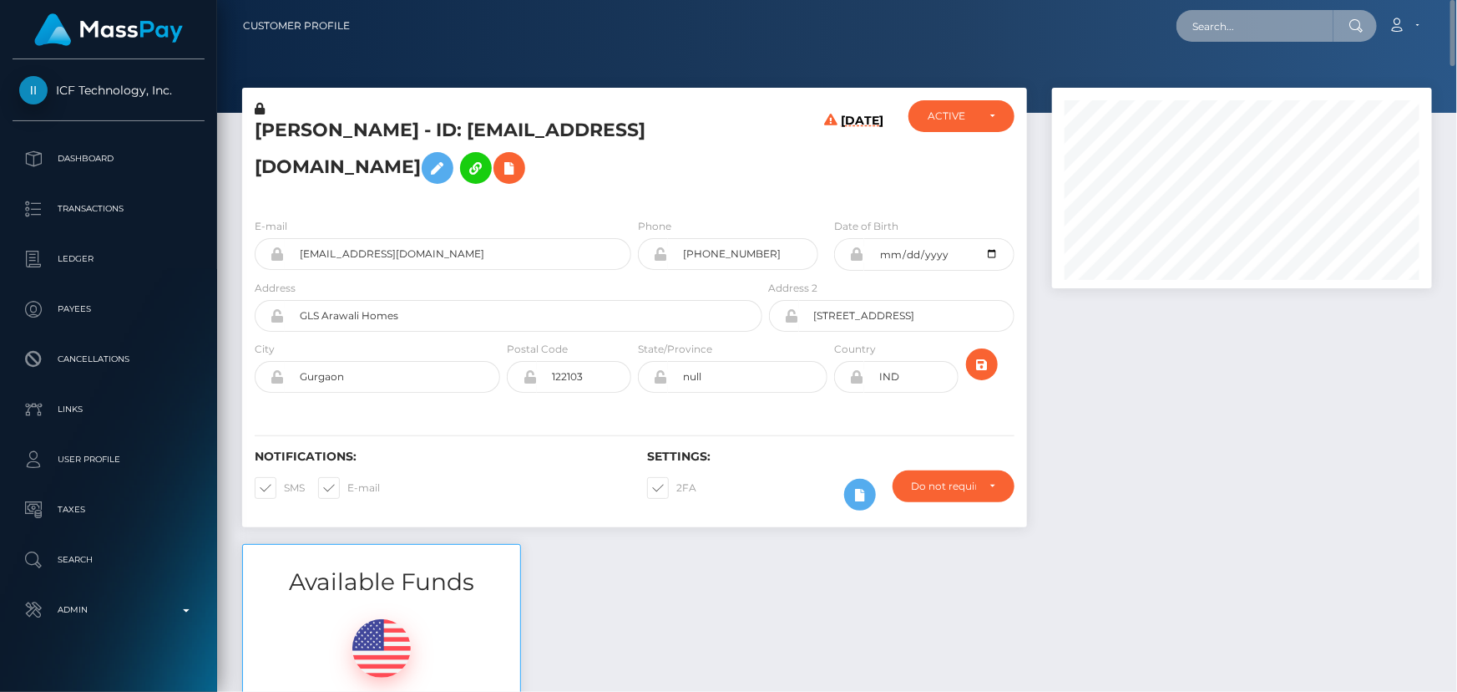
click at [1213, 35] on input "text" at bounding box center [1255, 26] width 157 height 32
paste input "655042198613536768"
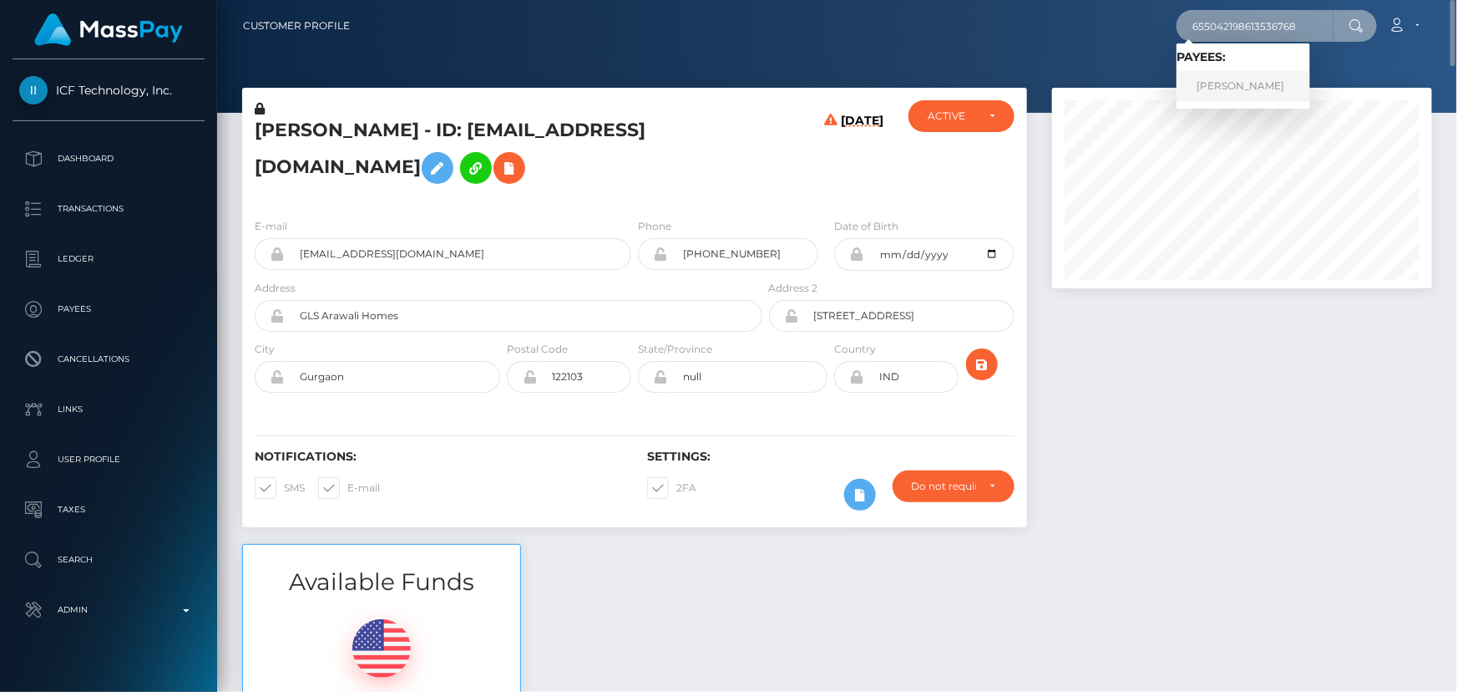
type input "655042198613536768"
click at [1227, 85] on link "ALESSANDRO CAMELLINA" at bounding box center [1244, 86] width 134 height 31
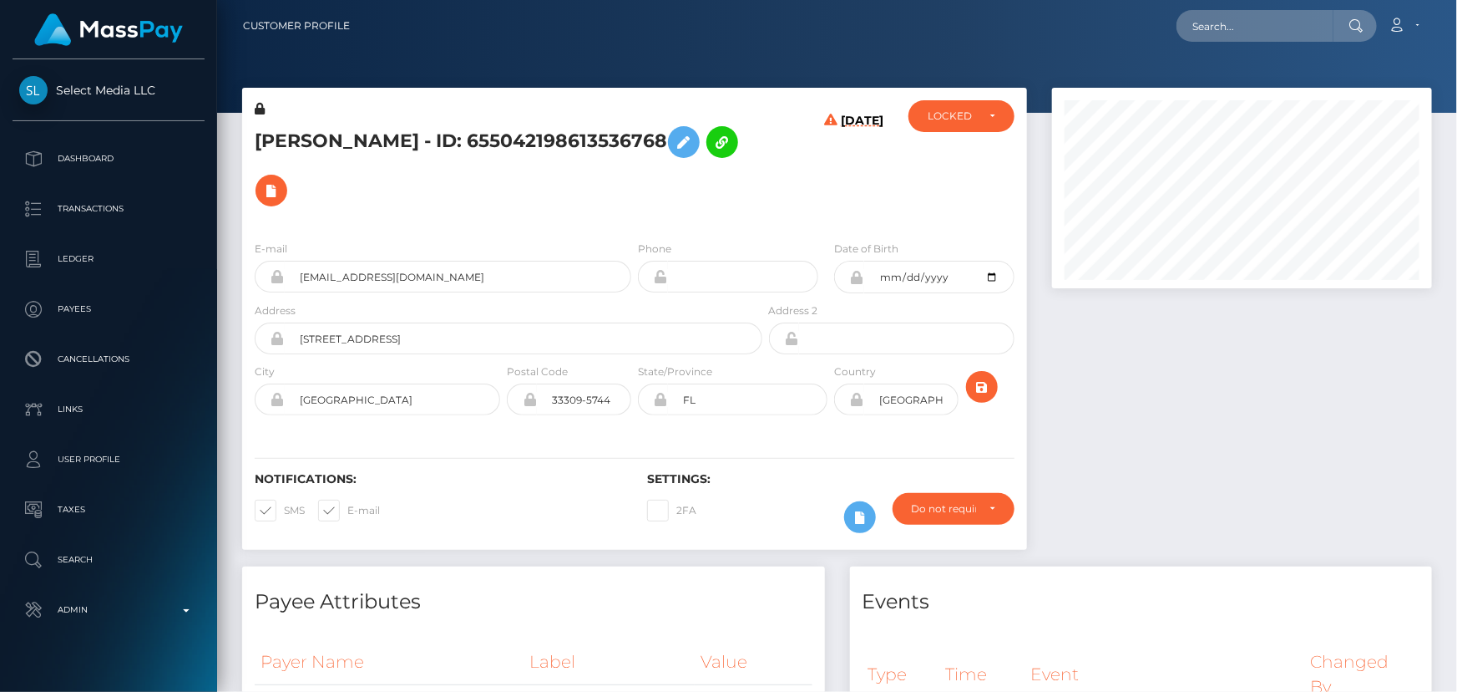
scroll to position [200, 379]
click at [670, 162] on h5 "[PERSON_NAME] - ID: 655042198613536768" at bounding box center [504, 166] width 499 height 97
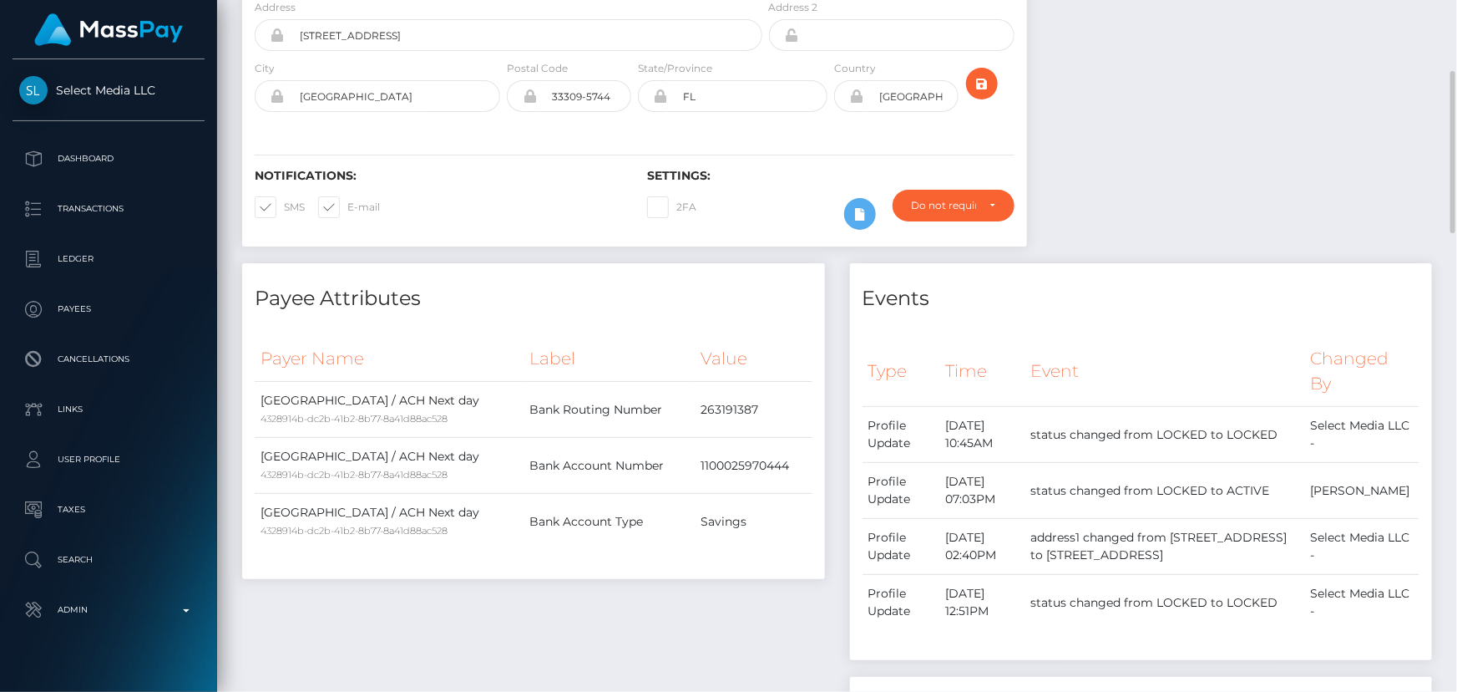
scroll to position [0, 0]
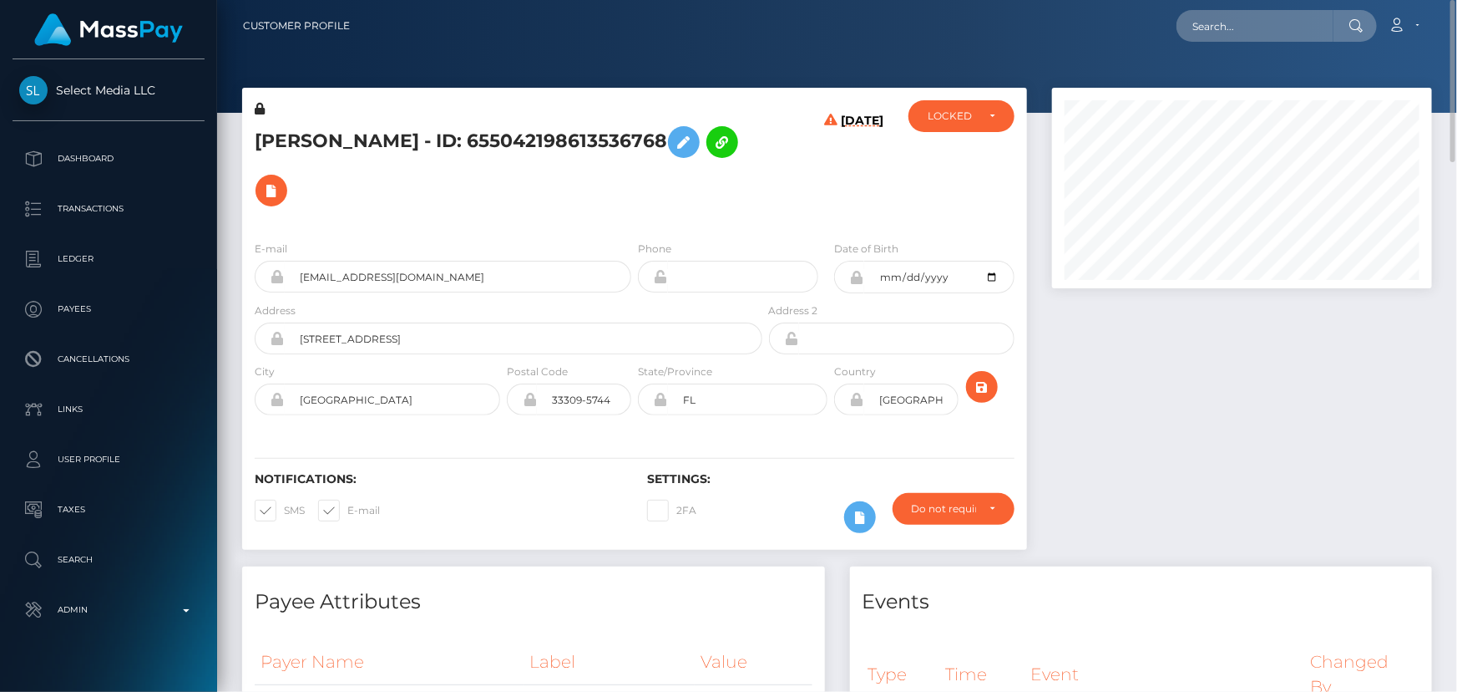
click at [292, 132] on h5 "[PERSON_NAME] - ID: 655042198613536768" at bounding box center [504, 166] width 499 height 97
copy h5 "[PERSON_NAME]"
click at [425, 123] on h5 "[PERSON_NAME] - ID: 655042198613536768" at bounding box center [504, 166] width 499 height 97
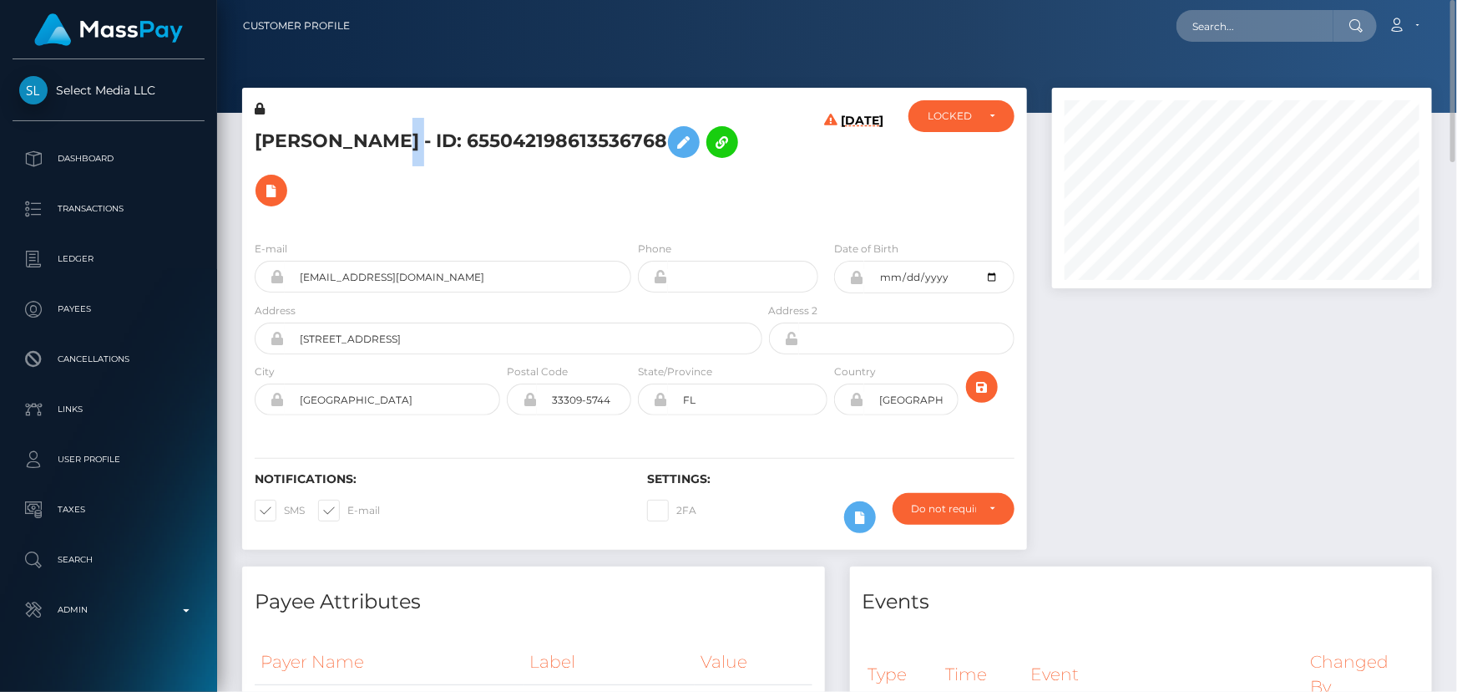
copy h5 "CAMELLINA"
click at [749, 166] on h5 "[PERSON_NAME] - ID: 655042198613536768" at bounding box center [504, 166] width 499 height 97
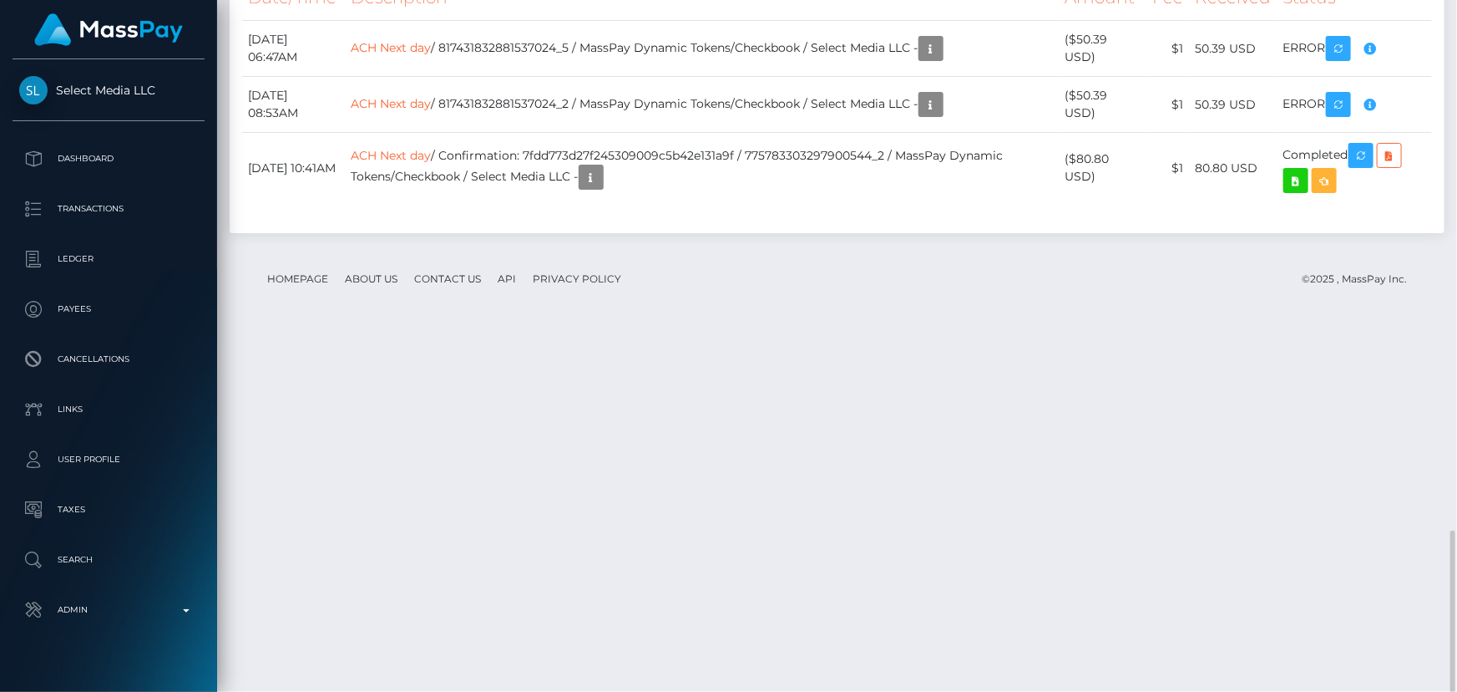
scroll to position [2255, 0]
click at [799, 233] on div "Transactions History * Transactions date/time are shown in payee's local timezo…" at bounding box center [837, 59] width 1215 height 348
click at [941, 59] on icon "button" at bounding box center [931, 48] width 20 height 21
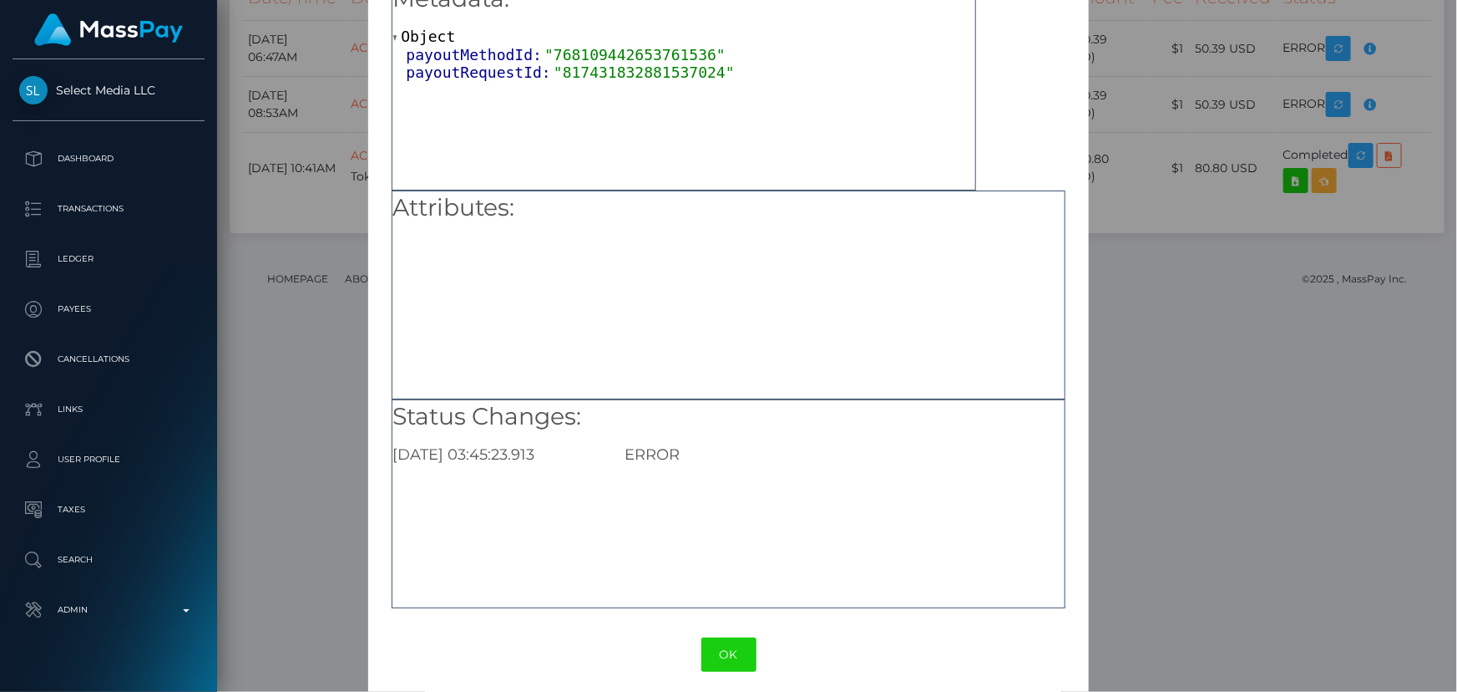
scroll to position [103, 0]
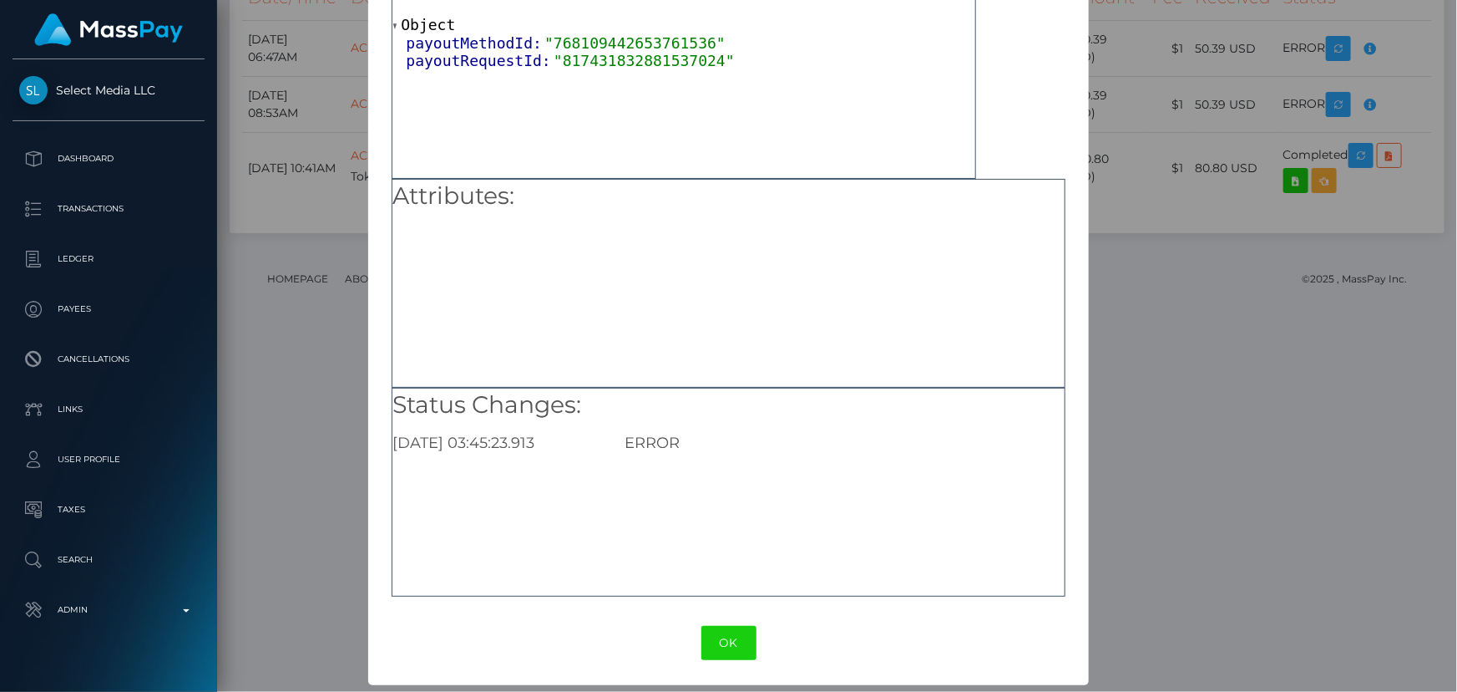
drag, startPoint x: 727, startPoint y: 652, endPoint x: 721, endPoint y: 628, distance: 25.1
click at [727, 651] on button "OK" at bounding box center [729, 643] width 55 height 34
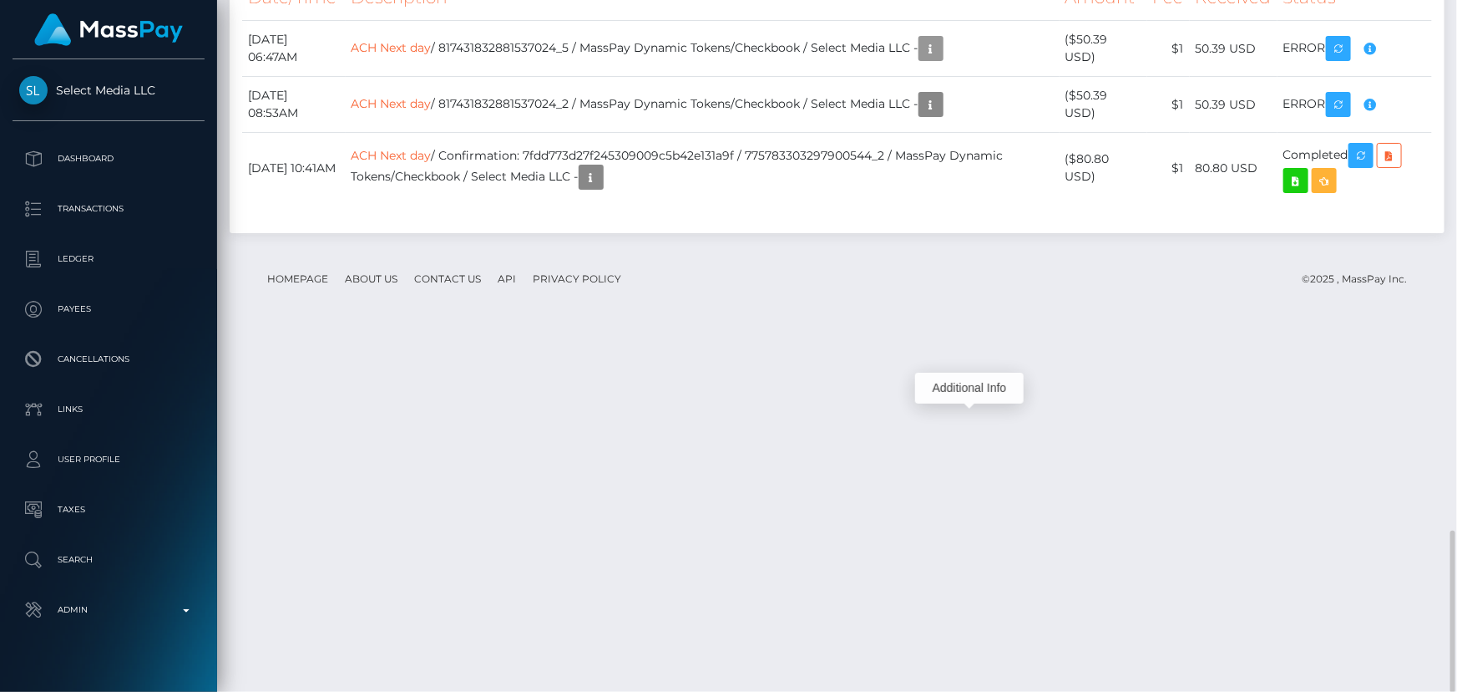
scroll to position [200, 379]
click at [637, 233] on div "Transactions History * Transactions date/time are shown in payee's local timezo…" at bounding box center [837, 59] width 1215 height 348
click at [432, 55] on link "ACH Next day" at bounding box center [392, 47] width 80 height 15
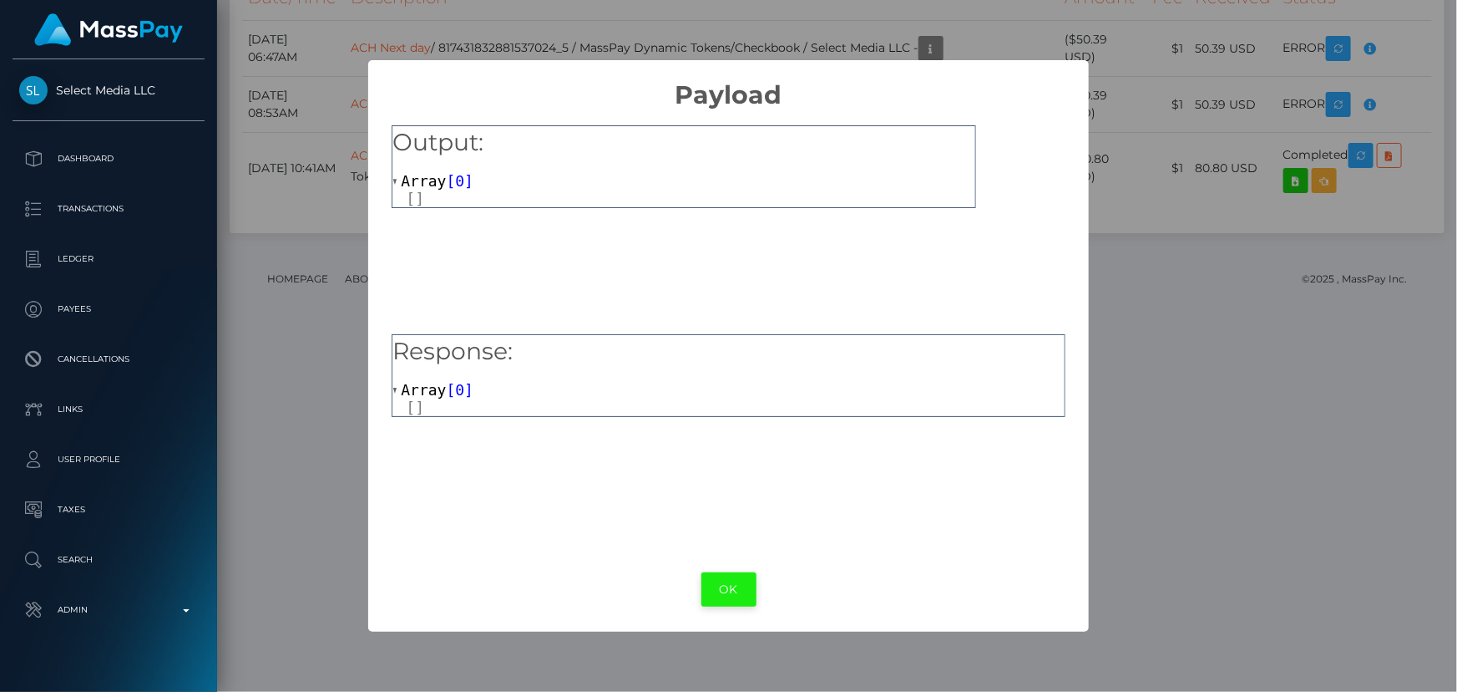
click at [730, 595] on button "OK" at bounding box center [729, 589] width 55 height 34
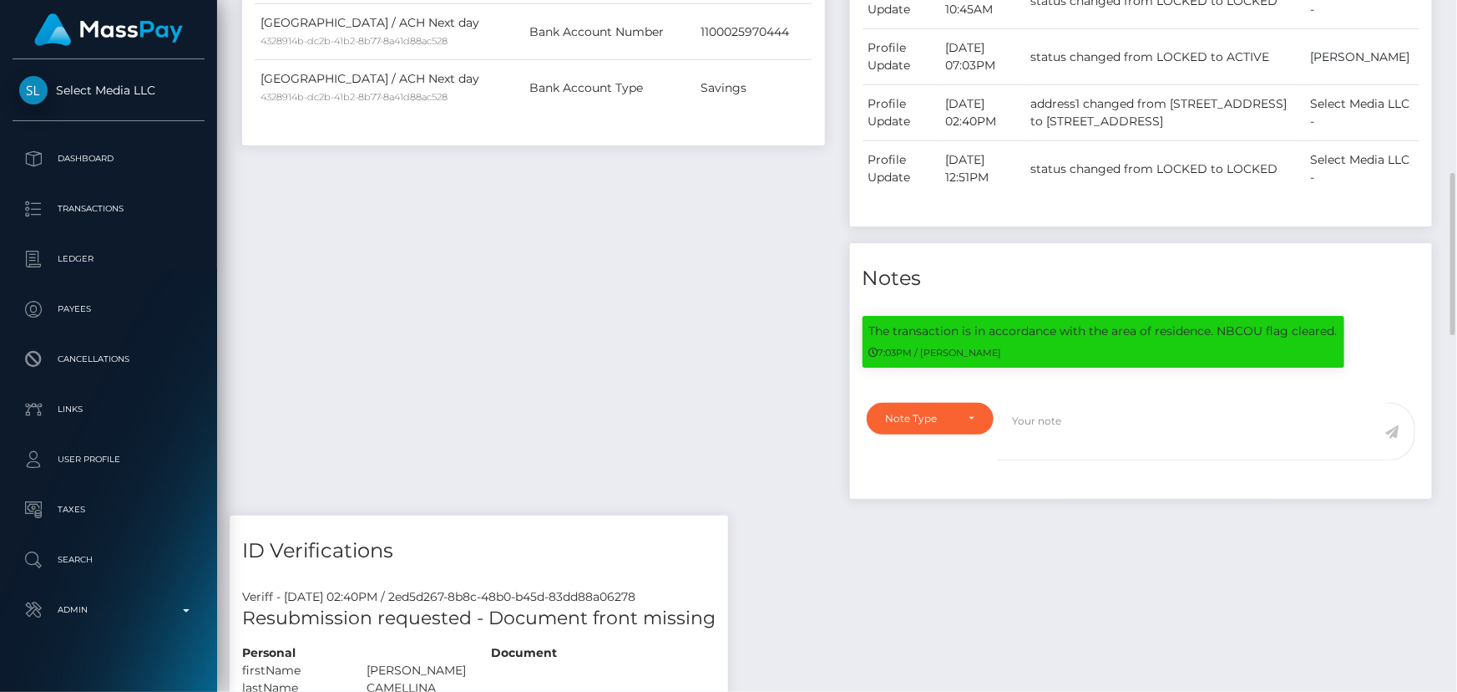
scroll to position [661, 0]
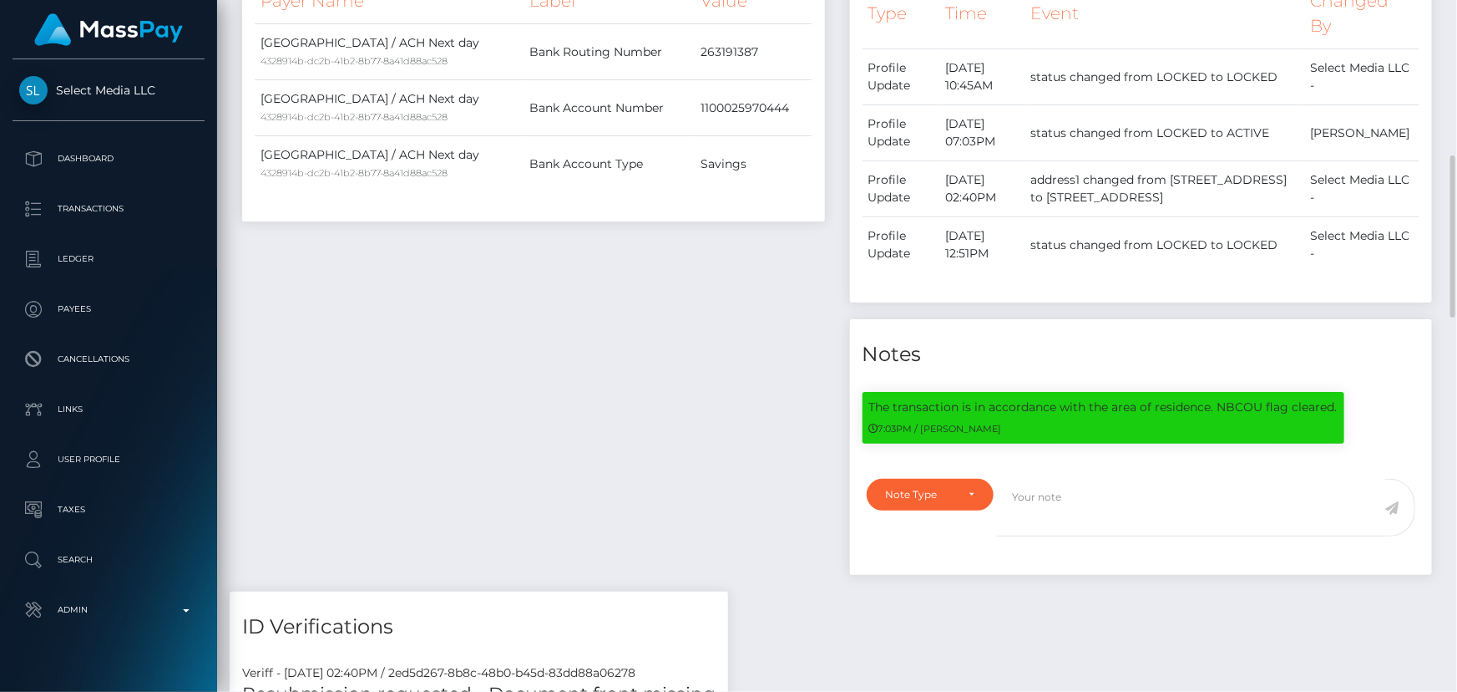
click at [570, 422] on div "Payee Attributes Payer Name Label Value United States / ACH Next day 4328914b-d…" at bounding box center [534, 249] width 608 height 686
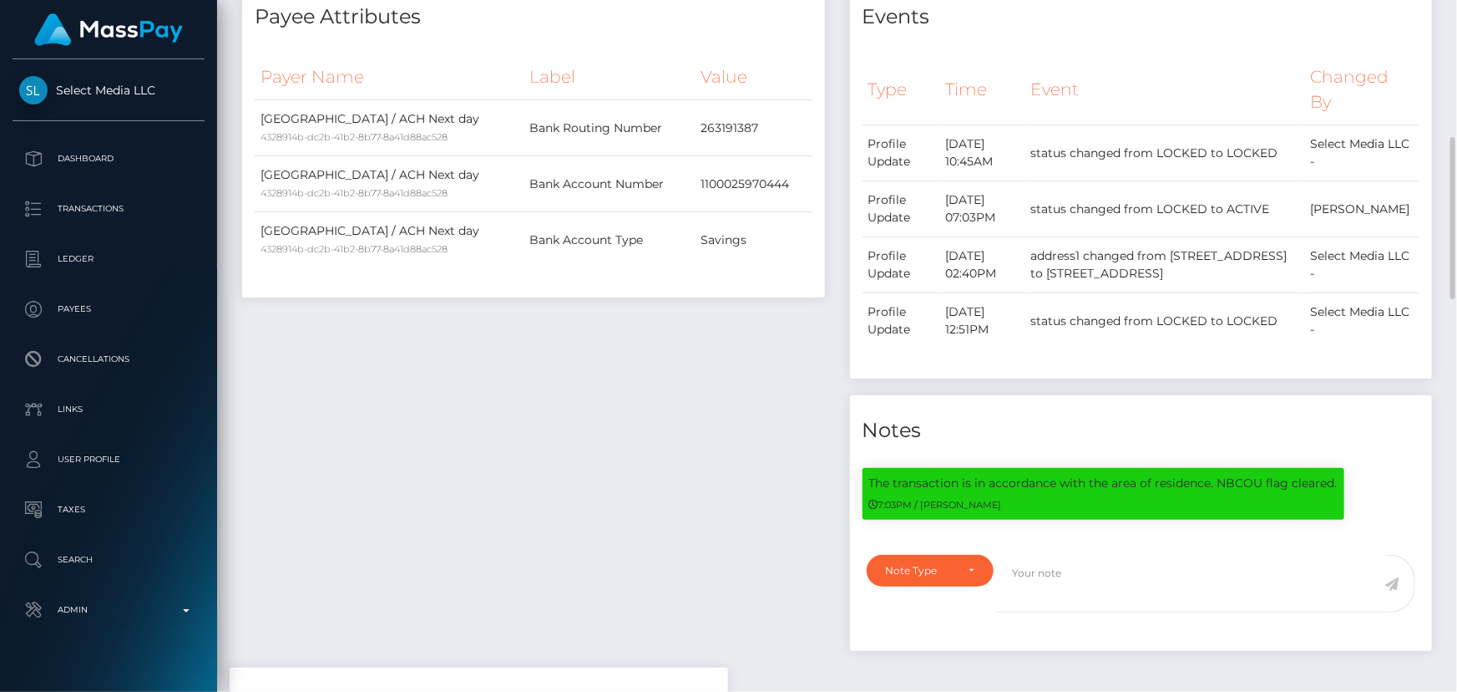
scroll to position [509, 0]
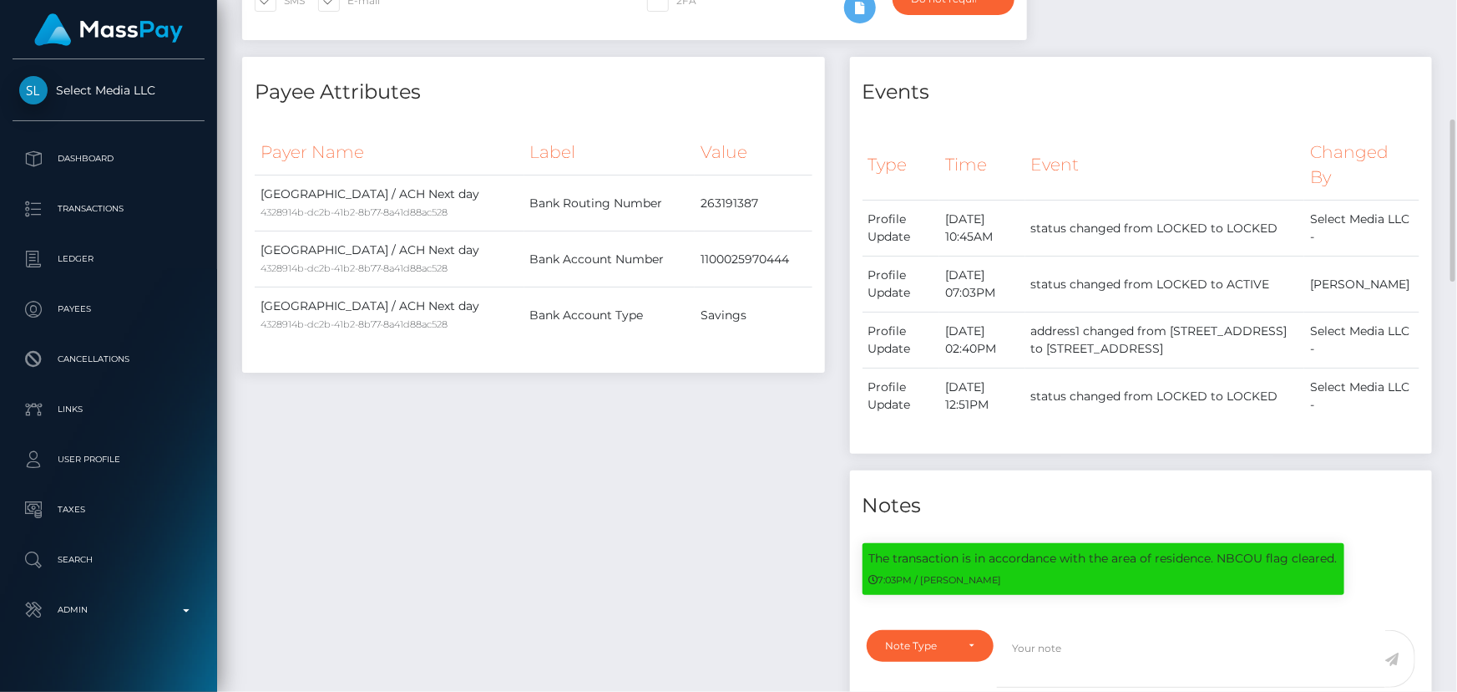
click at [568, 419] on div "Payee Attributes Payer Name Label Value United States / ACH Next day 4328914b-d…" at bounding box center [534, 400] width 608 height 686
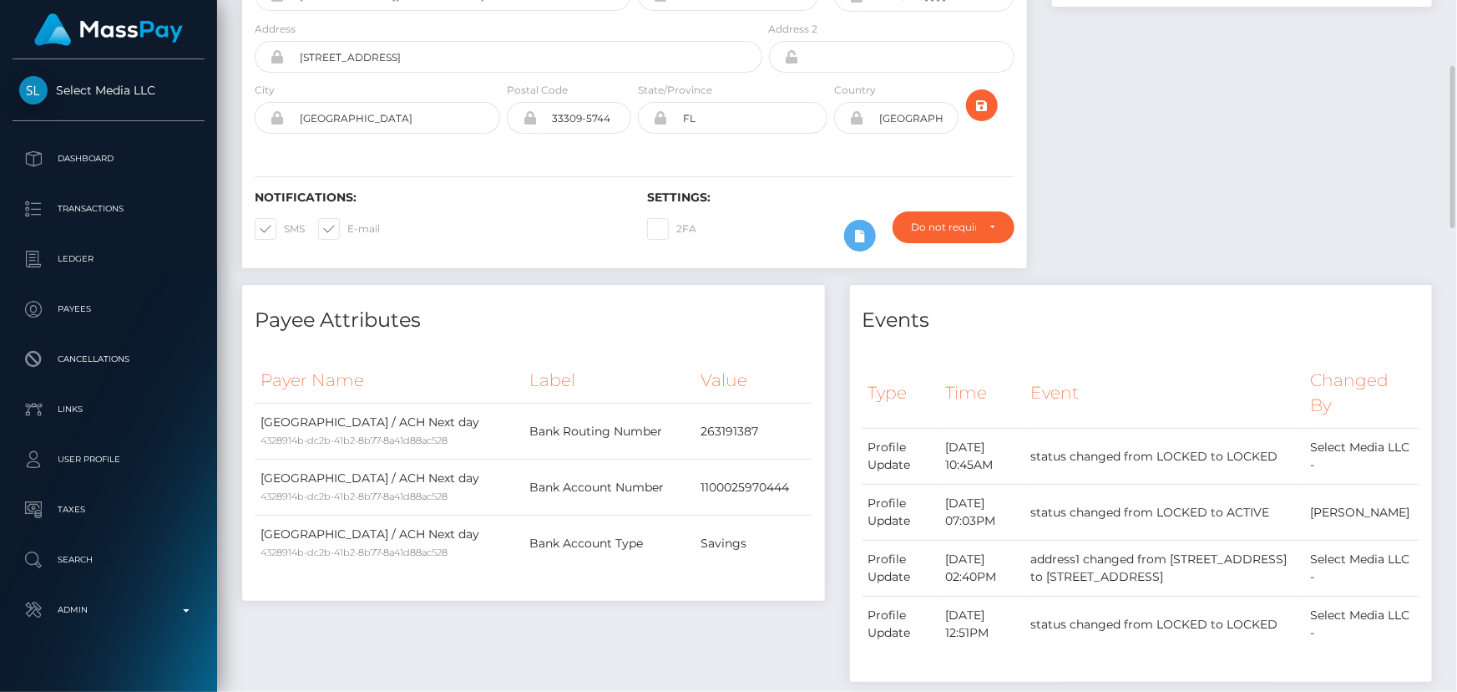
scroll to position [433, 0]
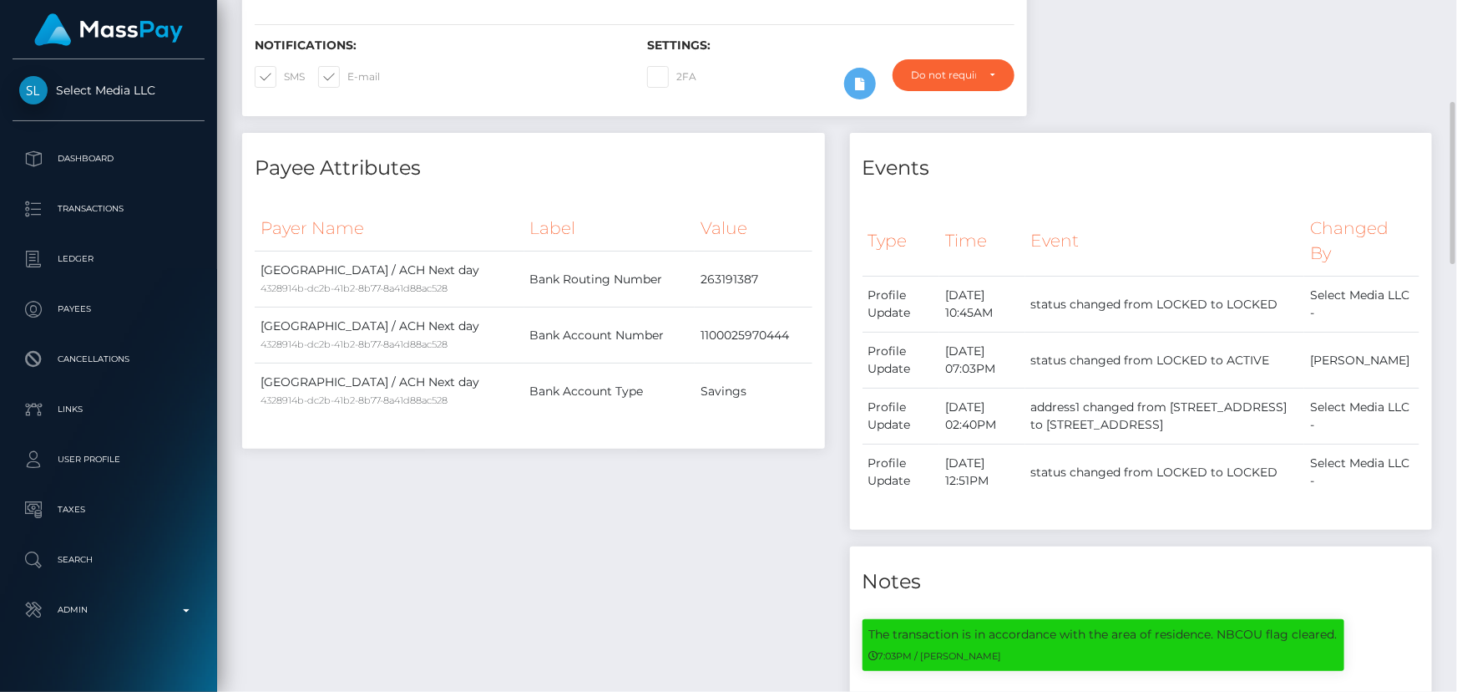
click at [583, 460] on div "Payee Attributes Payer Name Label Value United States / ACH Next day 4328914b-d…" at bounding box center [534, 476] width 608 height 686
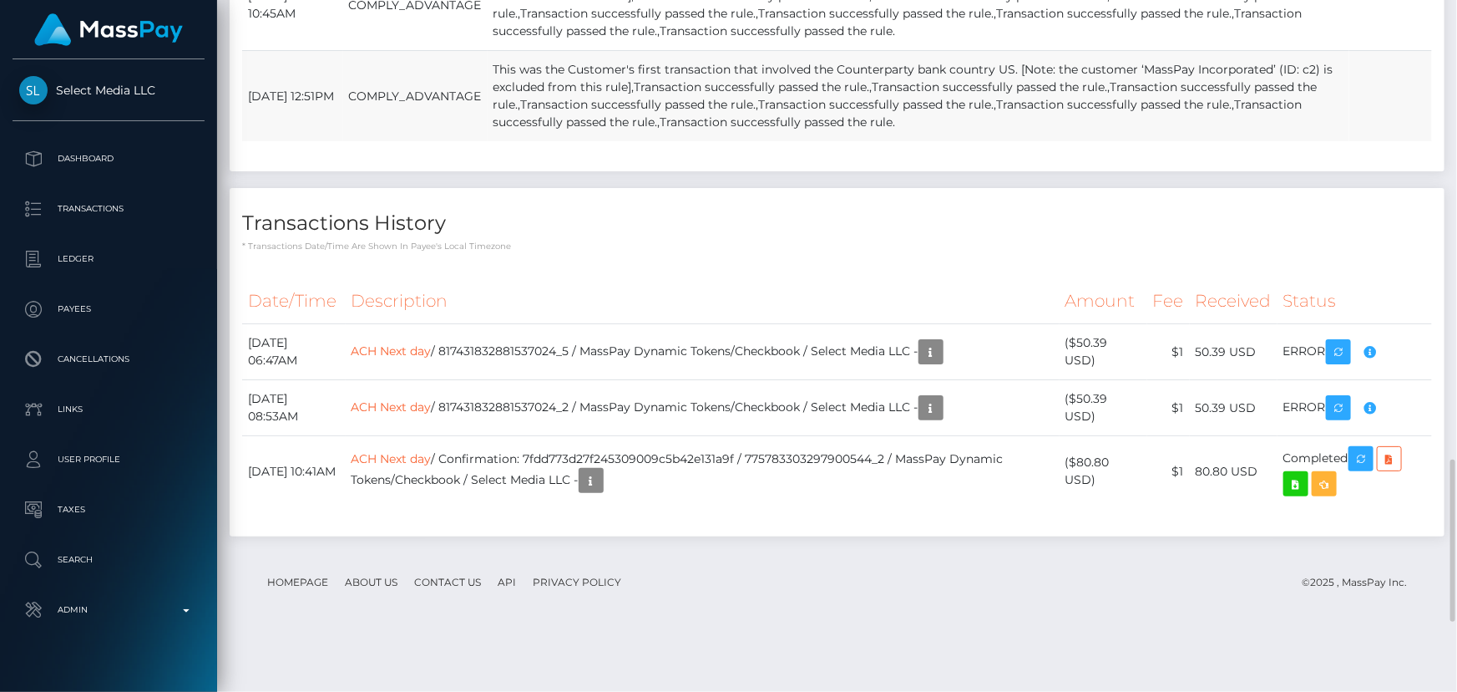
scroll to position [2104, 0]
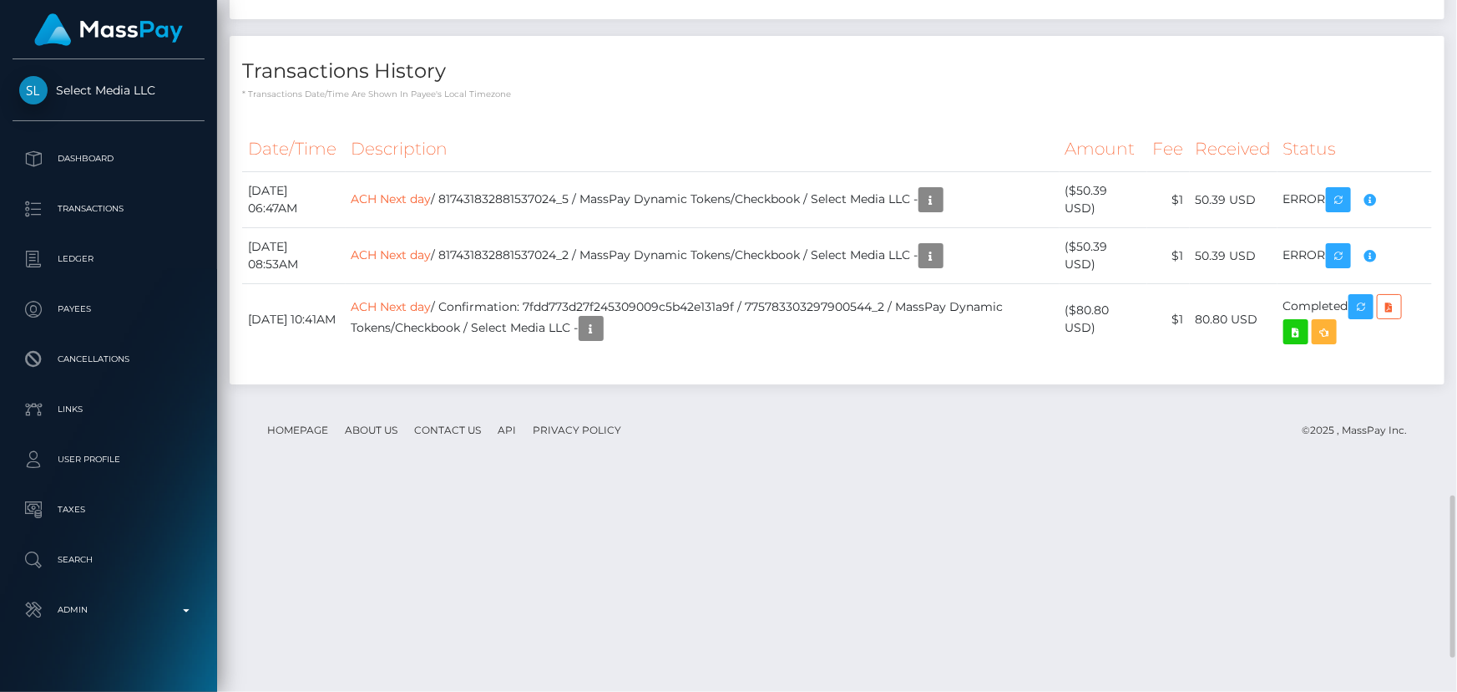
drag, startPoint x: 659, startPoint y: 451, endPoint x: 691, endPoint y: 447, distance: 32.0
click at [660, 100] on p "* Transactions date/time are shown in payee's local timezone" at bounding box center [837, 94] width 1190 height 13
click at [709, 100] on p "* Transactions date/time are shown in payee's local timezone" at bounding box center [837, 94] width 1190 height 13
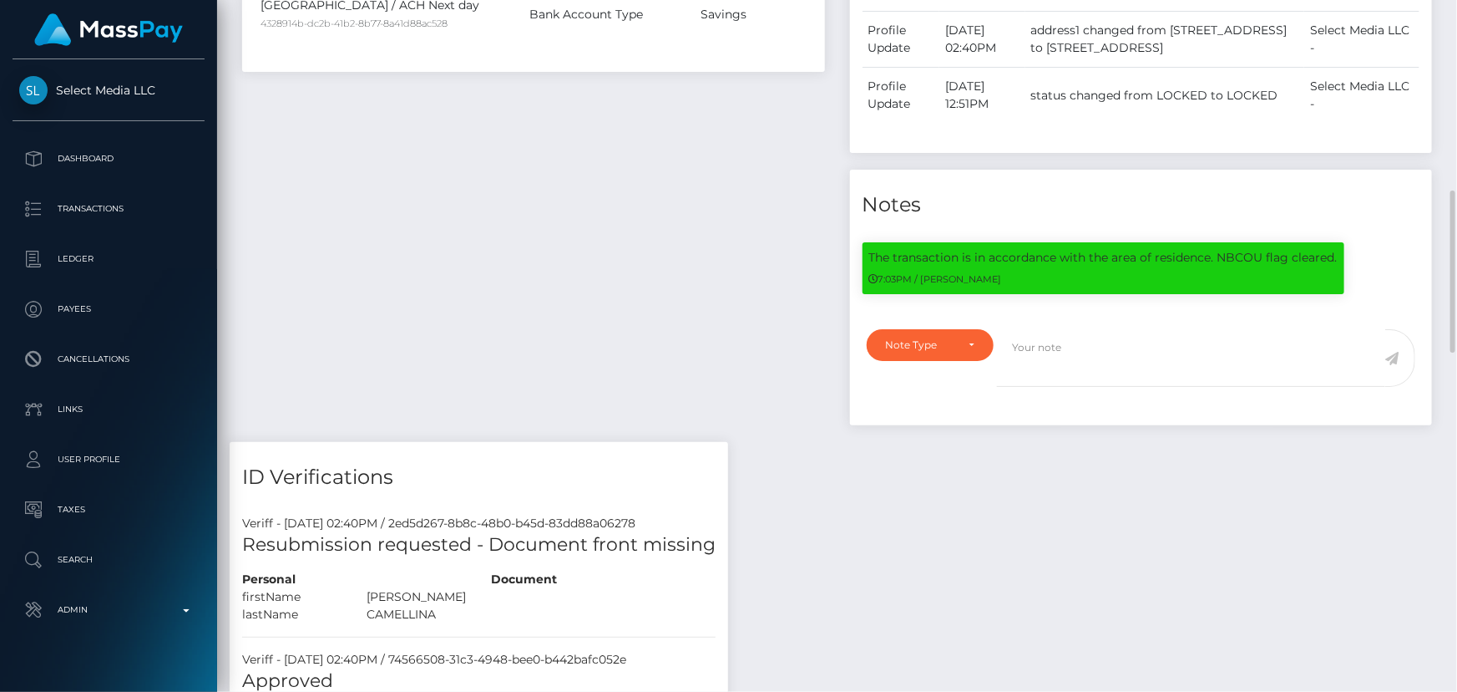
scroll to position [200, 379]
click at [880, 249] on p "The transaction is in accordance with the area of residence. NBCOU flag cleared." at bounding box center [1103, 258] width 469 height 18
drag, startPoint x: 880, startPoint y: 232, endPoint x: 1333, endPoint y: 236, distance: 452.7
click at [1333, 249] on p "The transaction is in accordance with the area of residence. NBCOU flag cleared." at bounding box center [1103, 258] width 469 height 18
copy p "The transaction is in accordance with the area of residence. NBCOU flag cleared."
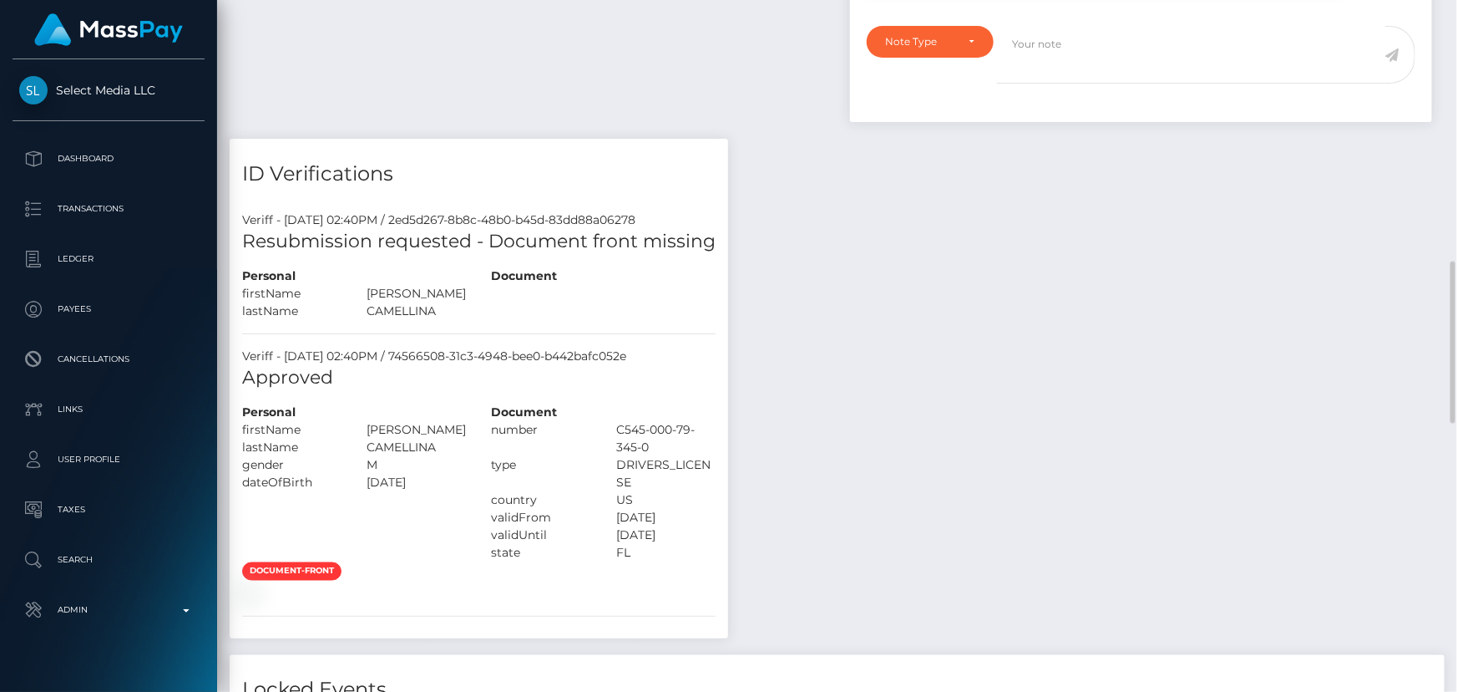
scroll to position [810, 0]
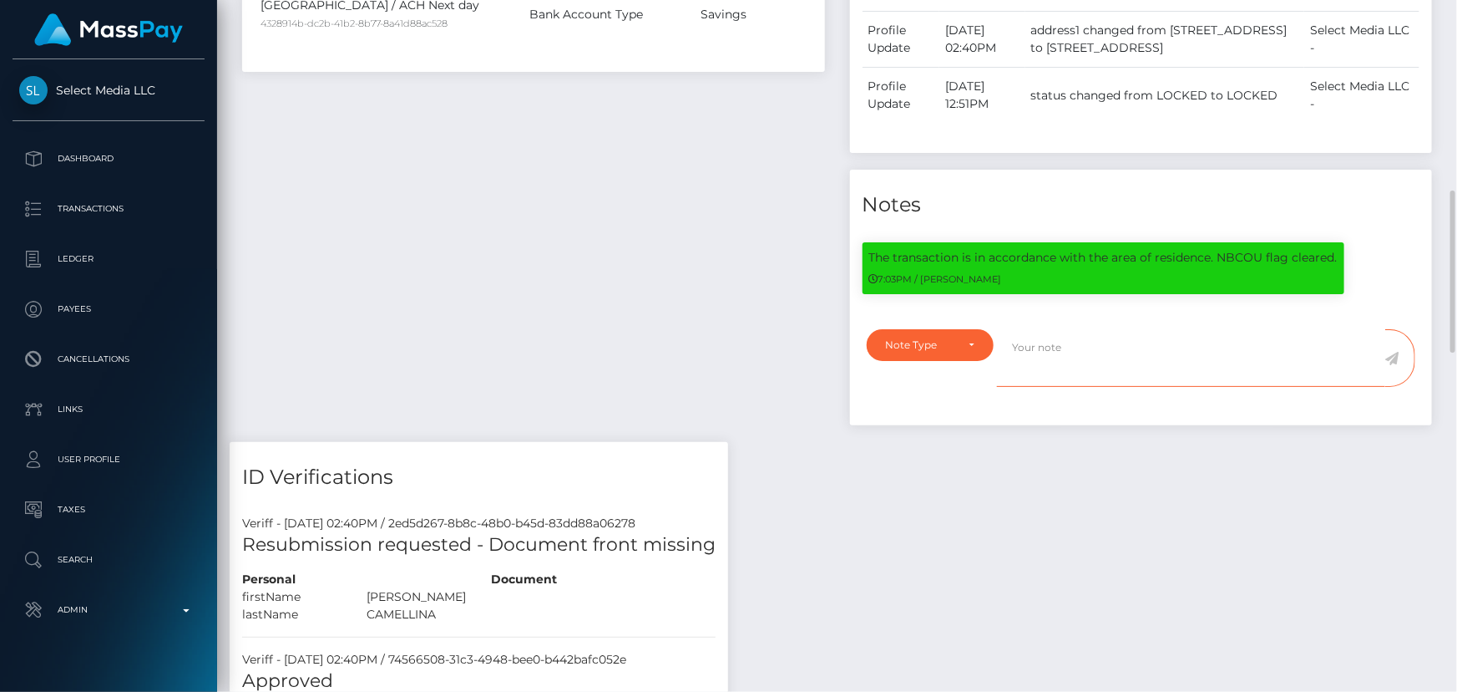
click at [1048, 342] on textarea at bounding box center [1191, 358] width 388 height 58
paste textarea "The transaction is in accordance with the area of residence. NCOU flag cleared."
type textarea "The transaction is in accordance with the area of residence. NCOU flag cleared."
click at [961, 338] on div "Note Type" at bounding box center [930, 344] width 89 height 13
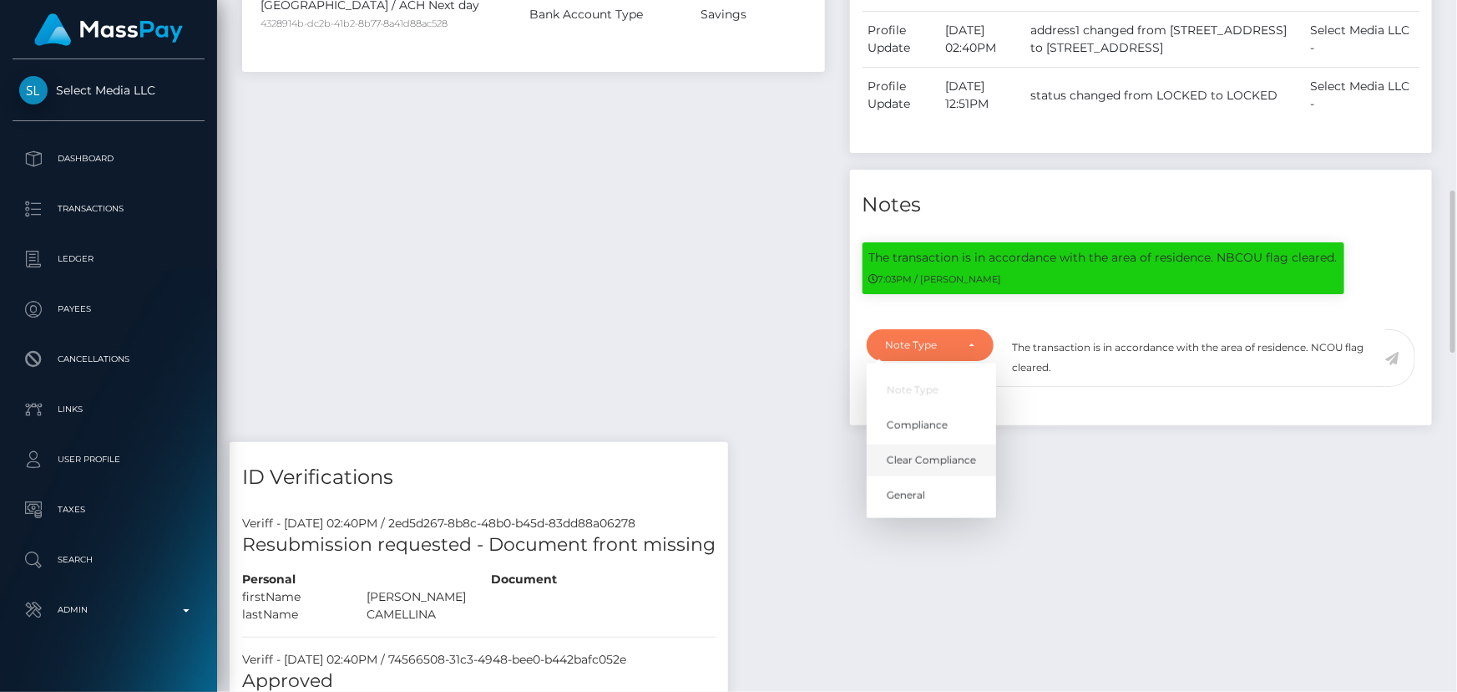
click at [923, 453] on span "Clear Compliance" at bounding box center [931, 460] width 89 height 15
select select "CLEAR_COMPLIANCE"
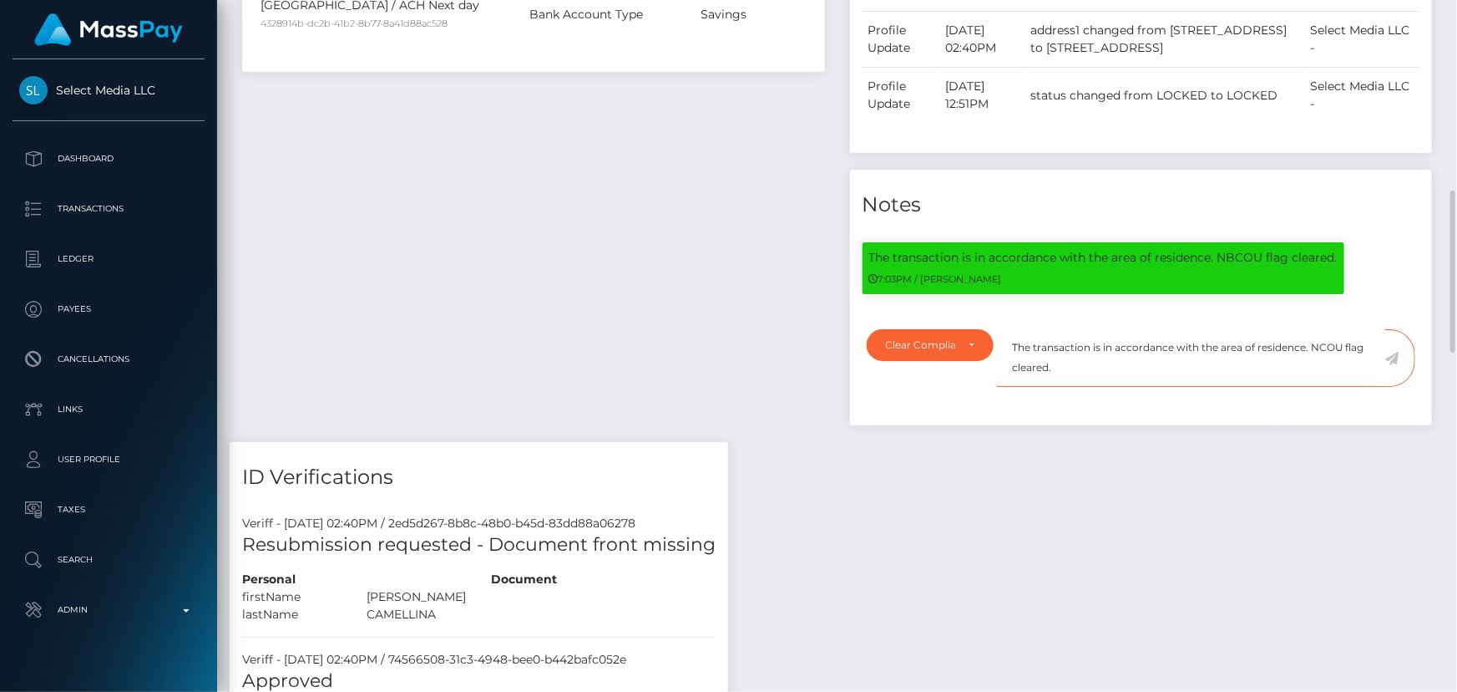
click at [1111, 352] on textarea "The transaction is in accordance with the area of residence. NCOU flag cleared." at bounding box center [1191, 358] width 388 height 58
click at [1396, 352] on icon at bounding box center [1393, 358] width 14 height 13
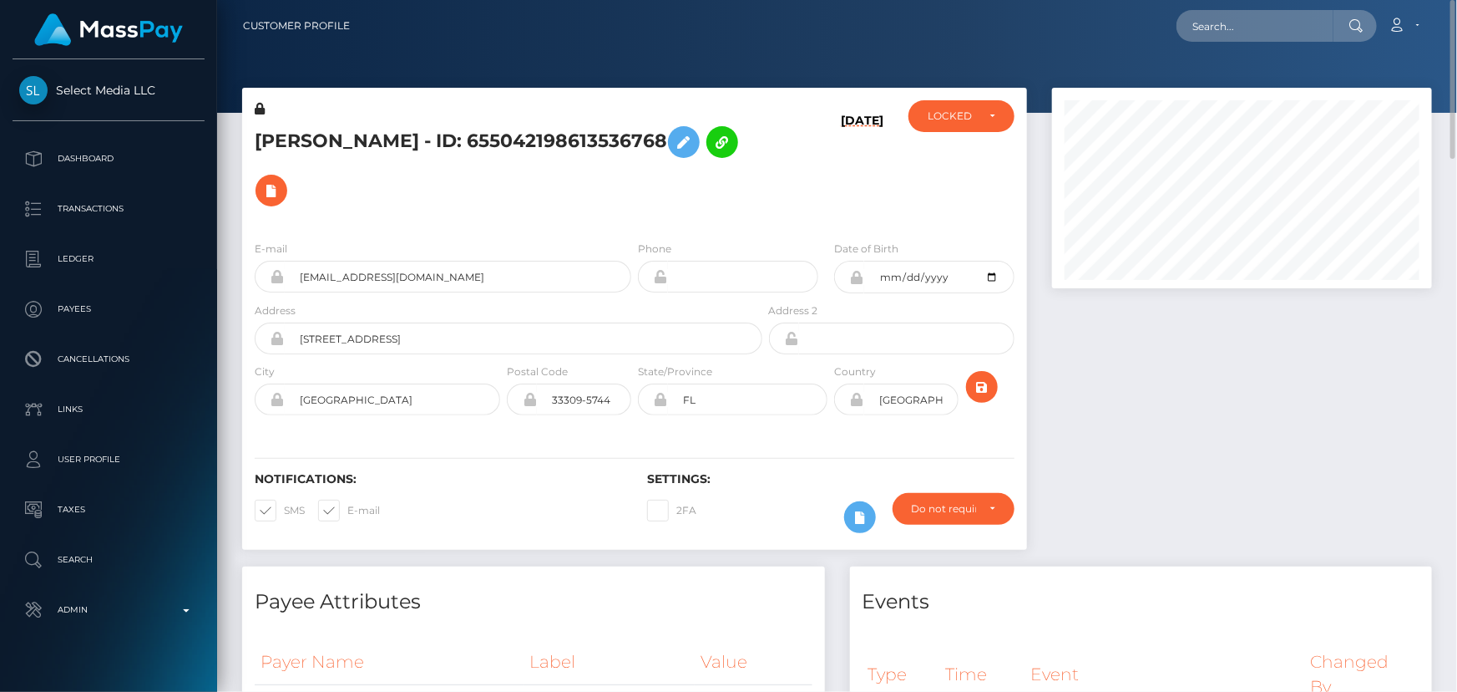
scroll to position [200, 379]
click at [642, 182] on h5 "[PERSON_NAME] - ID: 655042198613536768" at bounding box center [504, 166] width 499 height 97
click at [633, 195] on div "[PERSON_NAME] - ID: 655042198613536768" at bounding box center [504, 163] width 524 height 127
click at [632, 202] on div "[PERSON_NAME] - ID: 655042198613536768" at bounding box center [504, 163] width 524 height 127
click at [664, 196] on div "[PERSON_NAME] - ID: 655042198613536768" at bounding box center [504, 163] width 524 height 127
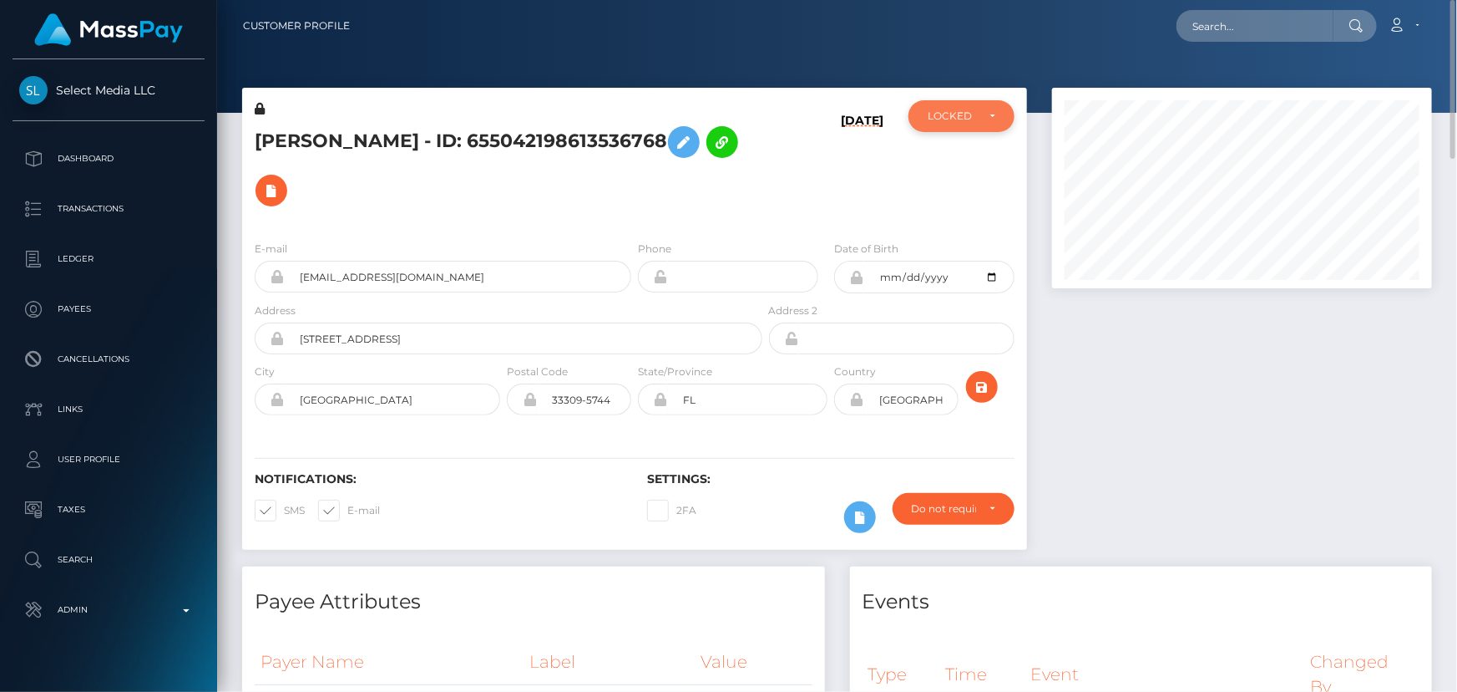
click at [986, 114] on div "LOCKED" at bounding box center [962, 115] width 68 height 13
click at [939, 161] on span "ACTIVE" at bounding box center [948, 161] width 38 height 15
select select "ACTIVE"
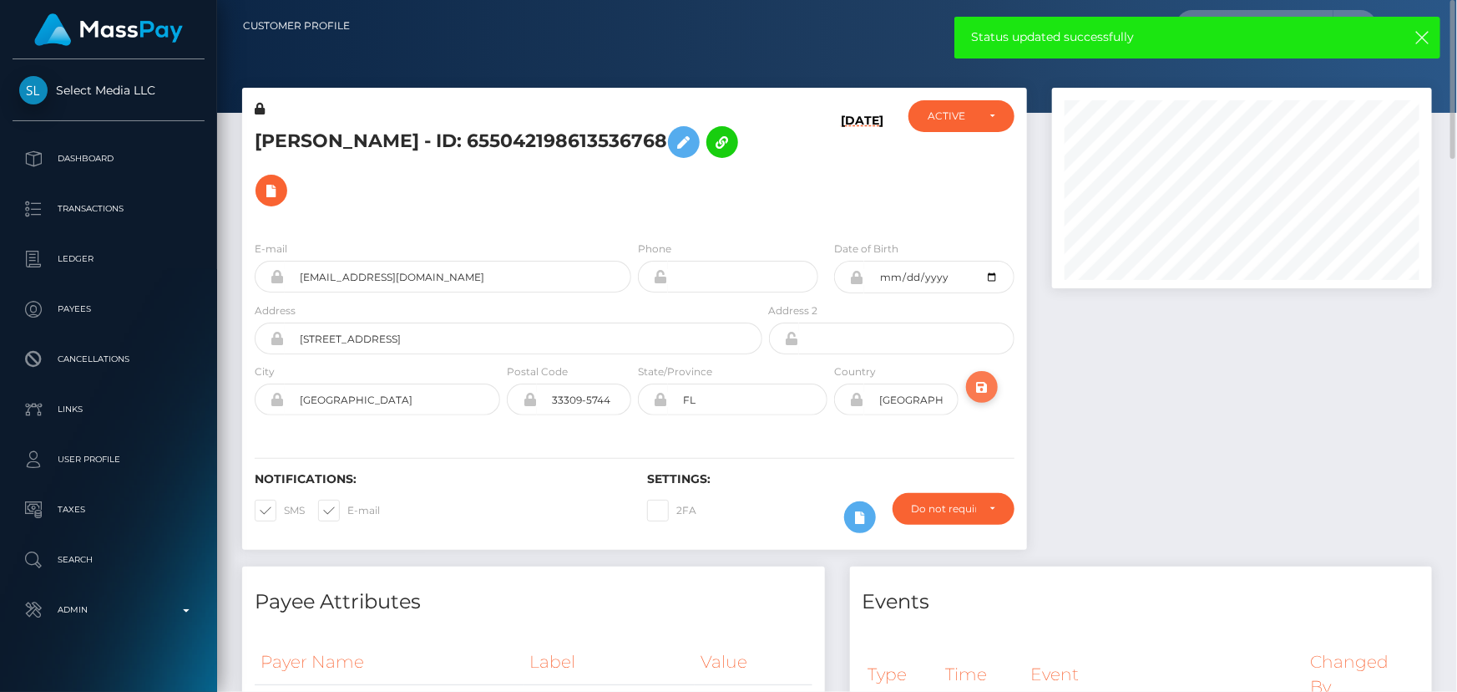
click at [975, 377] on icon "submit" at bounding box center [982, 387] width 20 height 21
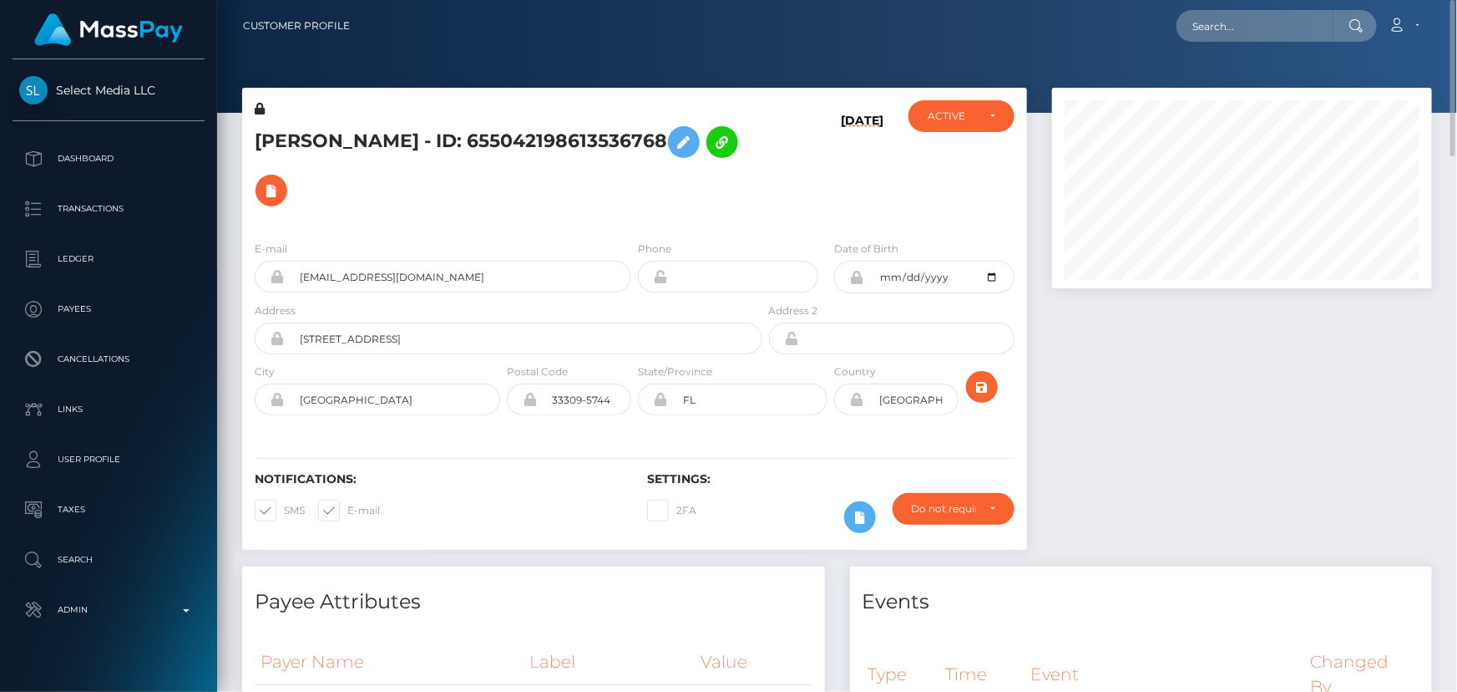
click at [358, 129] on h5 "[PERSON_NAME] - ID: 655042198613536768" at bounding box center [504, 166] width 499 height 97
copy h5 "[PERSON_NAME] - ID: 655042198613536768"
click at [1279, 37] on input "text" at bounding box center [1255, 26] width 157 height 32
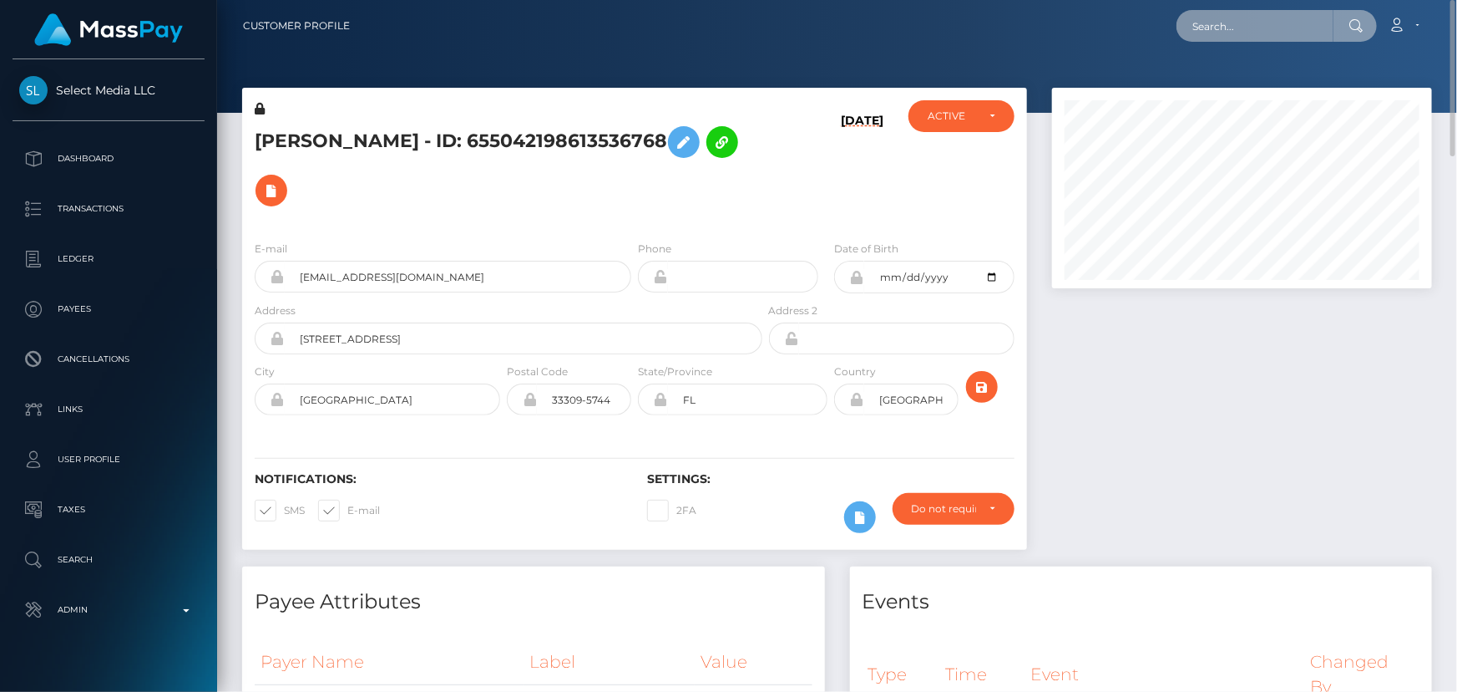
paste input "[EMAIL_ADDRESS][DOMAIN_NAME]"
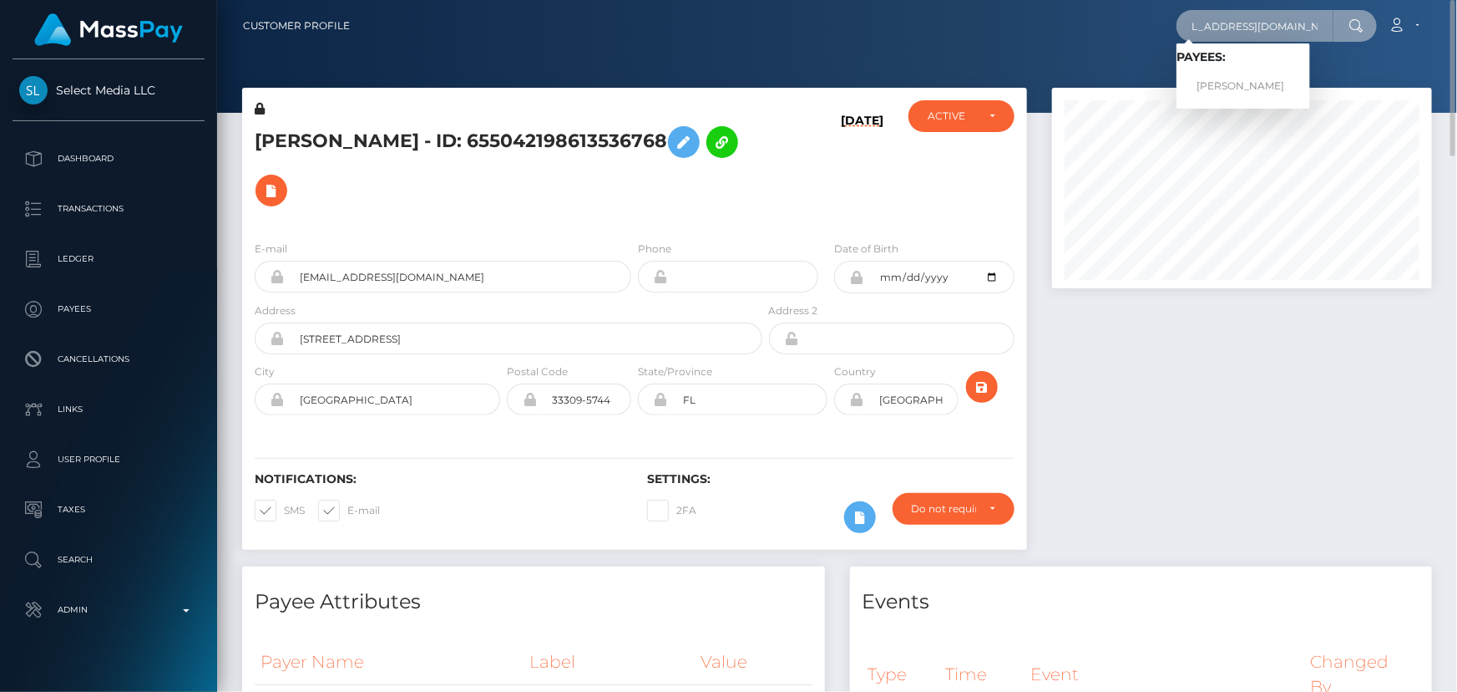
type input "[EMAIL_ADDRESS][DOMAIN_NAME]"
click at [1235, 75] on link "shlomo ohayon" at bounding box center [1244, 86] width 134 height 31
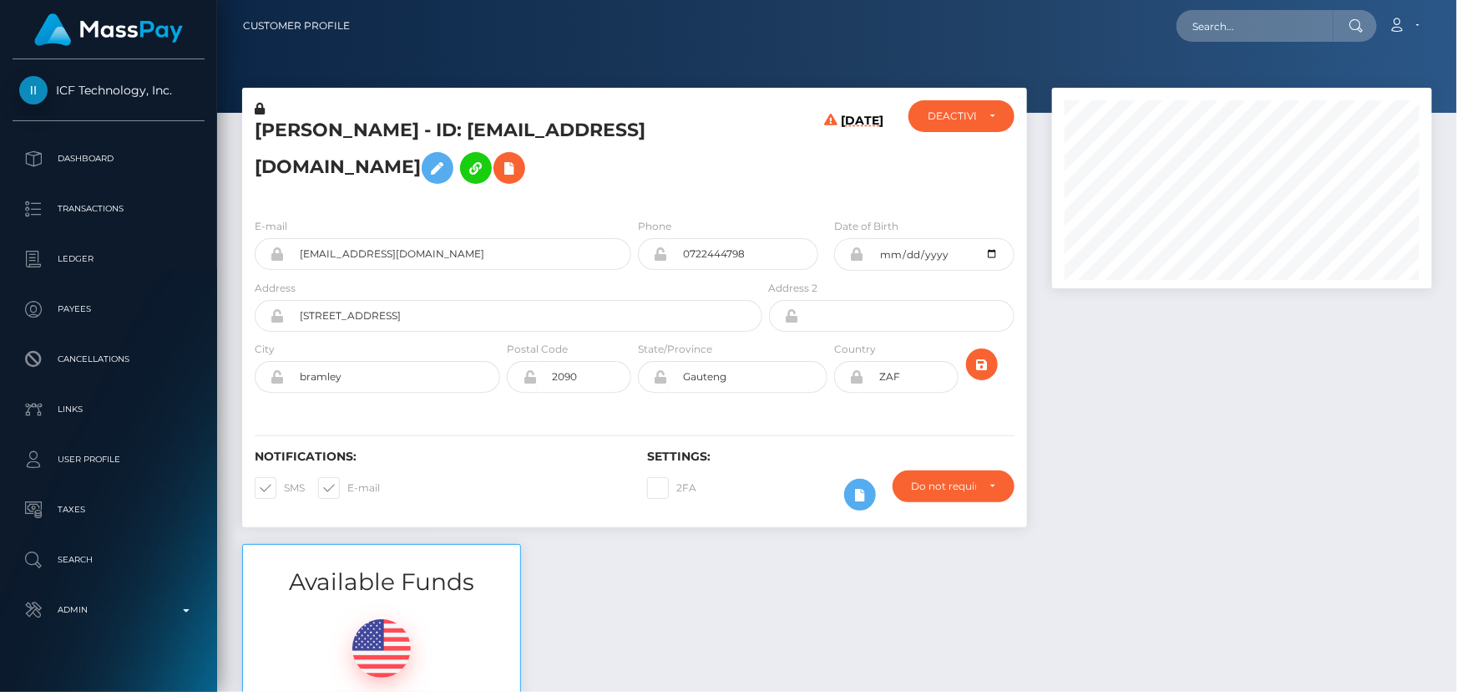
scroll to position [200, 379]
click at [470, 166] on h5 "[PERSON_NAME] - ID: [EMAIL_ADDRESS][DOMAIN_NAME]" at bounding box center [504, 155] width 499 height 74
click at [569, 164] on h5 "[PERSON_NAME] - ID: [EMAIL_ADDRESS][DOMAIN_NAME]" at bounding box center [504, 155] width 499 height 74
click at [611, 181] on h5 "[PERSON_NAME] - ID: [EMAIL_ADDRESS][DOMAIN_NAME]" at bounding box center [504, 155] width 499 height 74
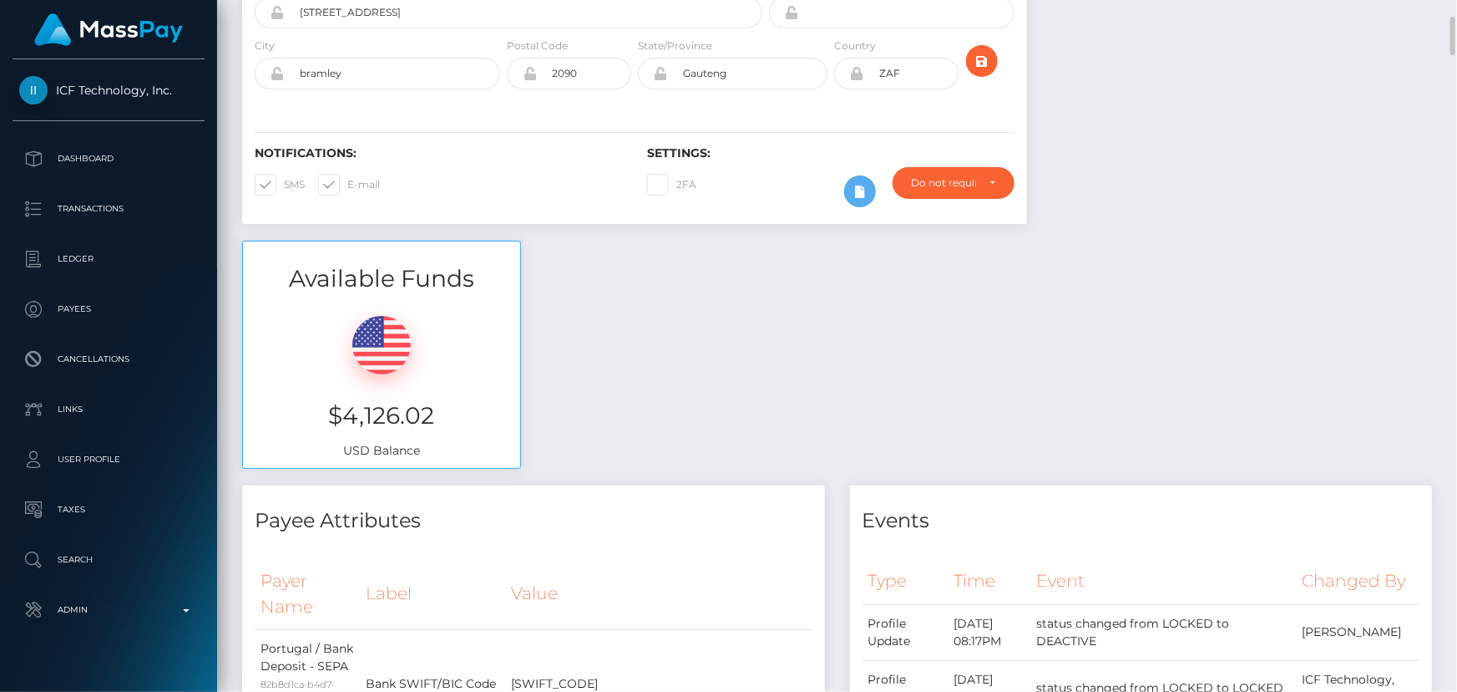
scroll to position [0, 0]
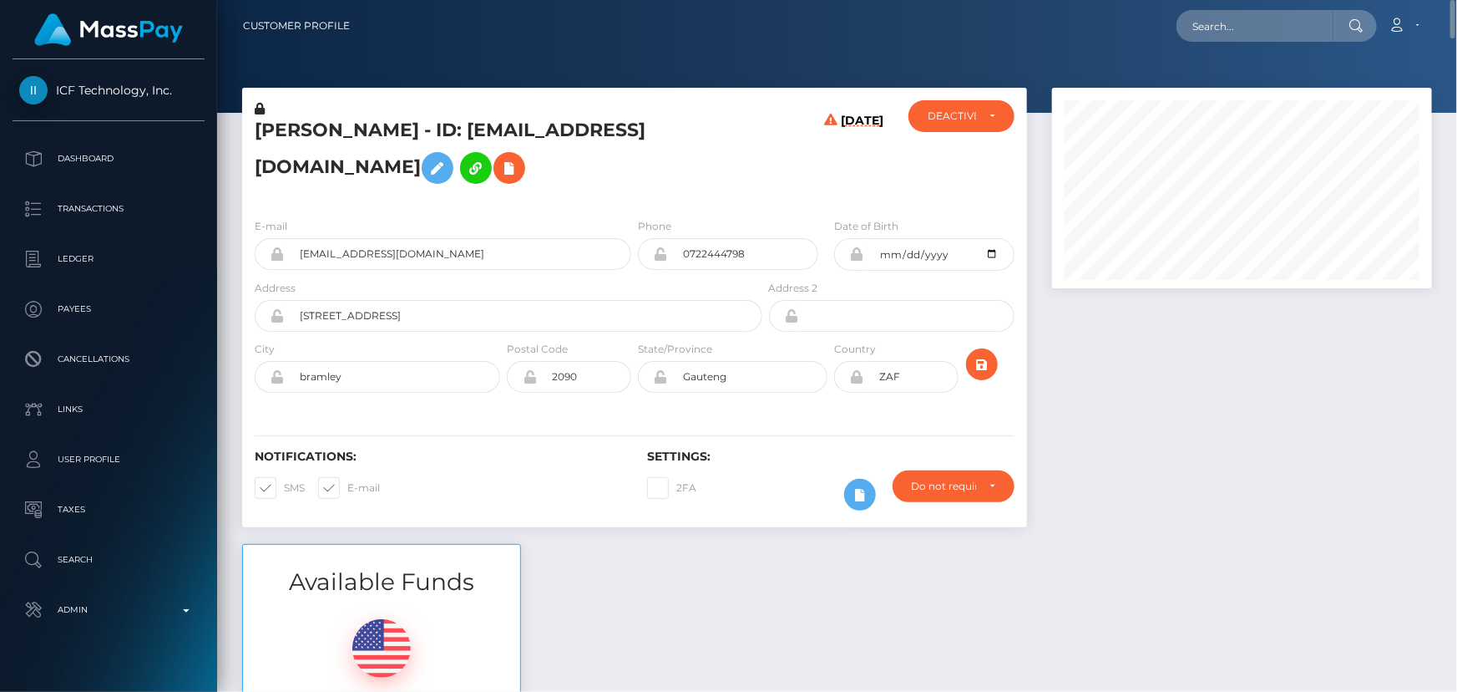
click at [292, 127] on h5 "[PERSON_NAME] - ID: [EMAIL_ADDRESS][DOMAIN_NAME]" at bounding box center [504, 155] width 499 height 74
copy h5 "shlomo"
click at [368, 116] on div "[PERSON_NAME] - ID: [EMAIL_ADDRESS][DOMAIN_NAME]" at bounding box center [504, 152] width 524 height 104
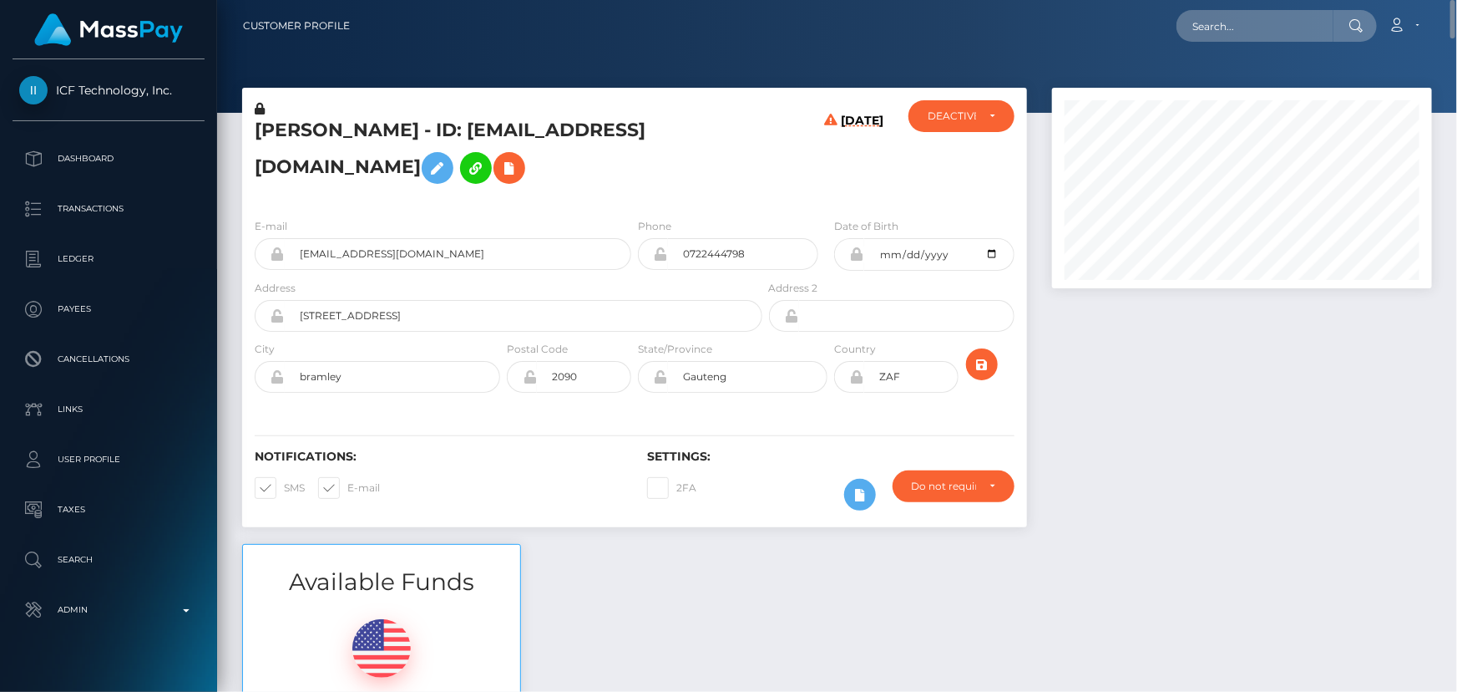
click at [368, 129] on h5 "[PERSON_NAME] - ID: [EMAIL_ADDRESS][DOMAIN_NAME]" at bounding box center [504, 155] width 499 height 74
copy h5 "ohayon"
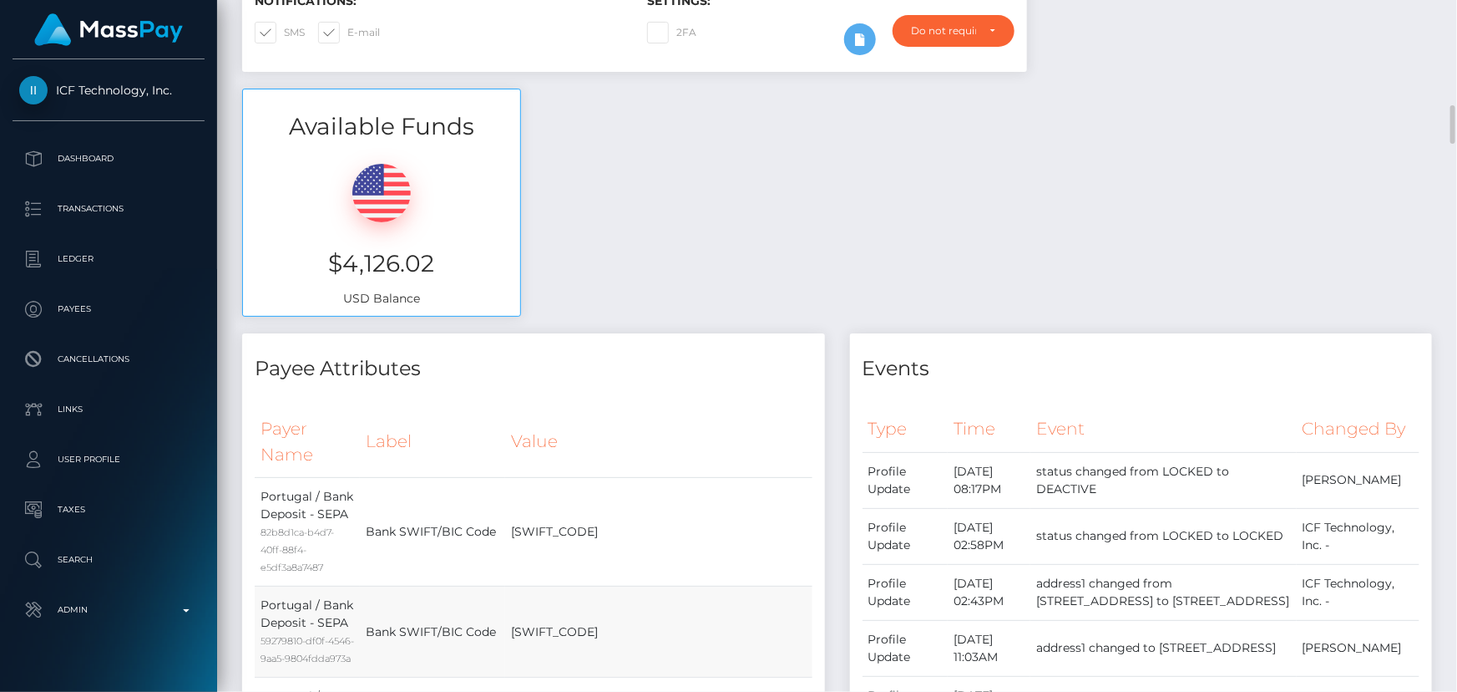
scroll to position [835, 0]
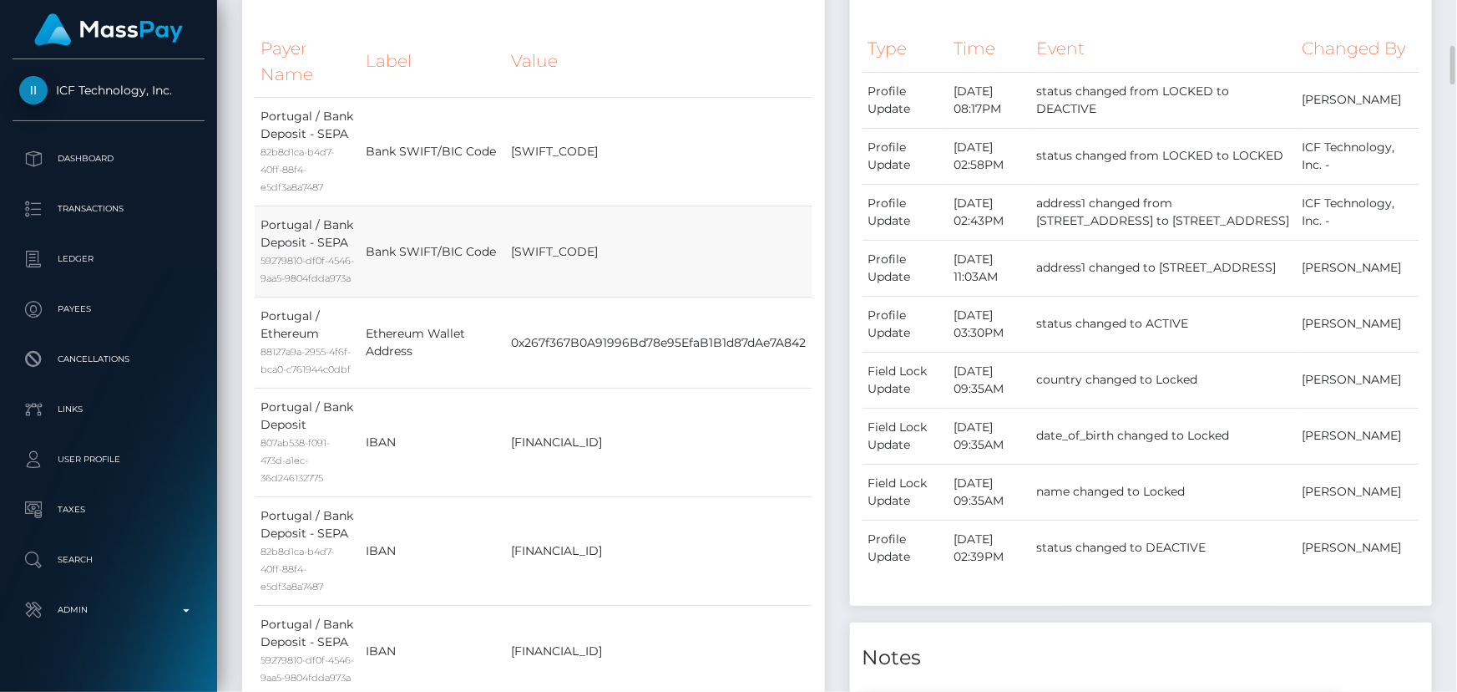
click at [742, 271] on td "[SWIFT_CODE]" at bounding box center [658, 251] width 307 height 91
click at [743, 278] on td "[SWIFT_CODE]" at bounding box center [658, 251] width 307 height 91
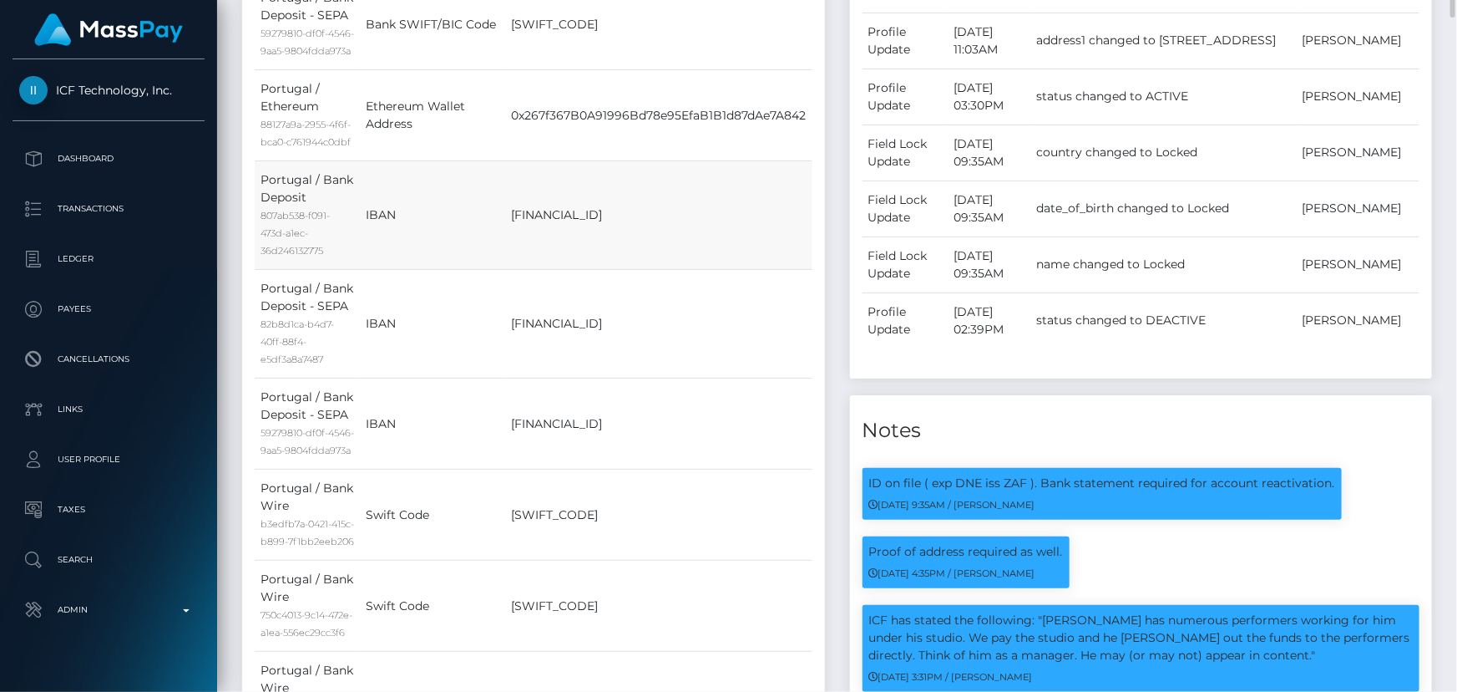
scroll to position [986, 0]
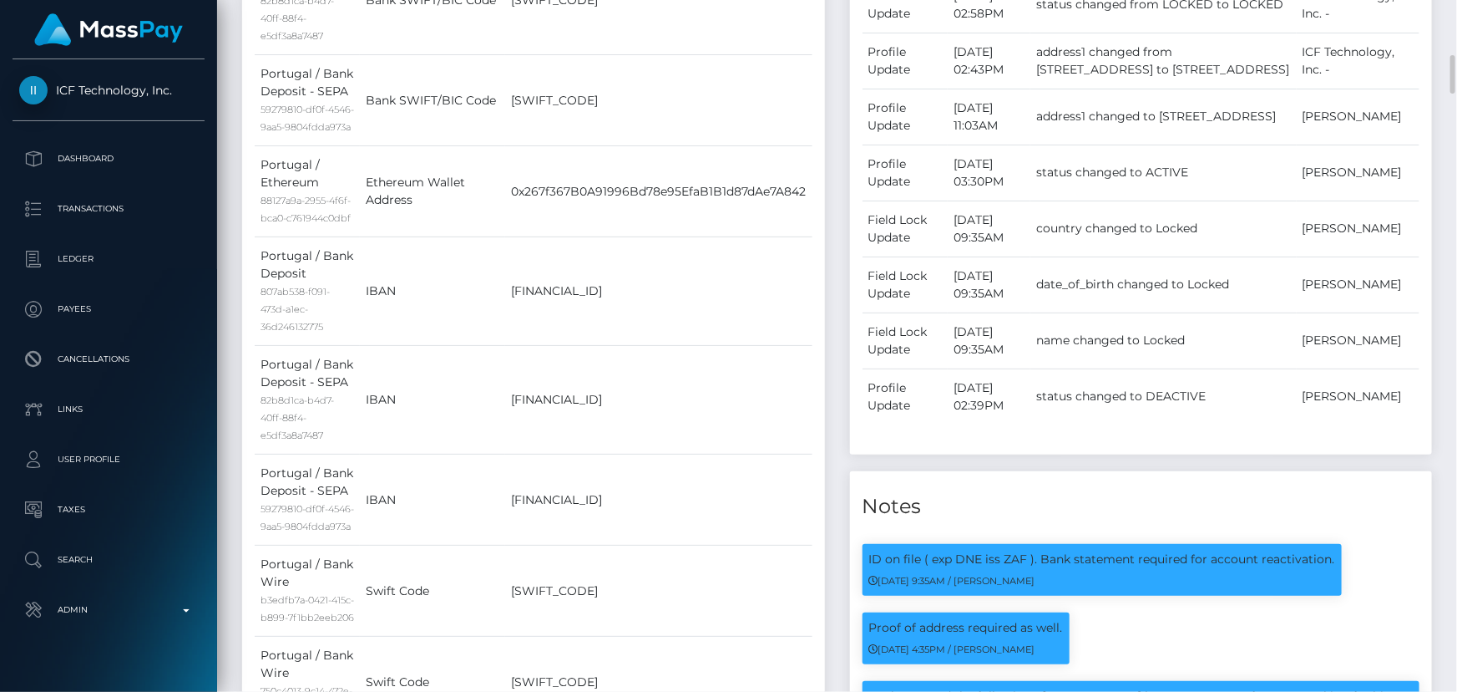
click at [816, 307] on div "Payer Name Label Value Portugal / Bank Deposit - SEPA 82b8d1ca-b4d7-40ff-88f4-e…" at bounding box center [533, 446] width 583 height 1168
click at [768, 309] on td "[FINANCIAL_ID]" at bounding box center [658, 291] width 307 height 109
click at [742, 314] on td "[FINANCIAL_ID]" at bounding box center [658, 291] width 307 height 109
click at [735, 312] on td "PT50003505570004732073042" at bounding box center [658, 291] width 307 height 109
click at [726, 312] on td "PT50003505570004732073042" at bounding box center [658, 291] width 307 height 109
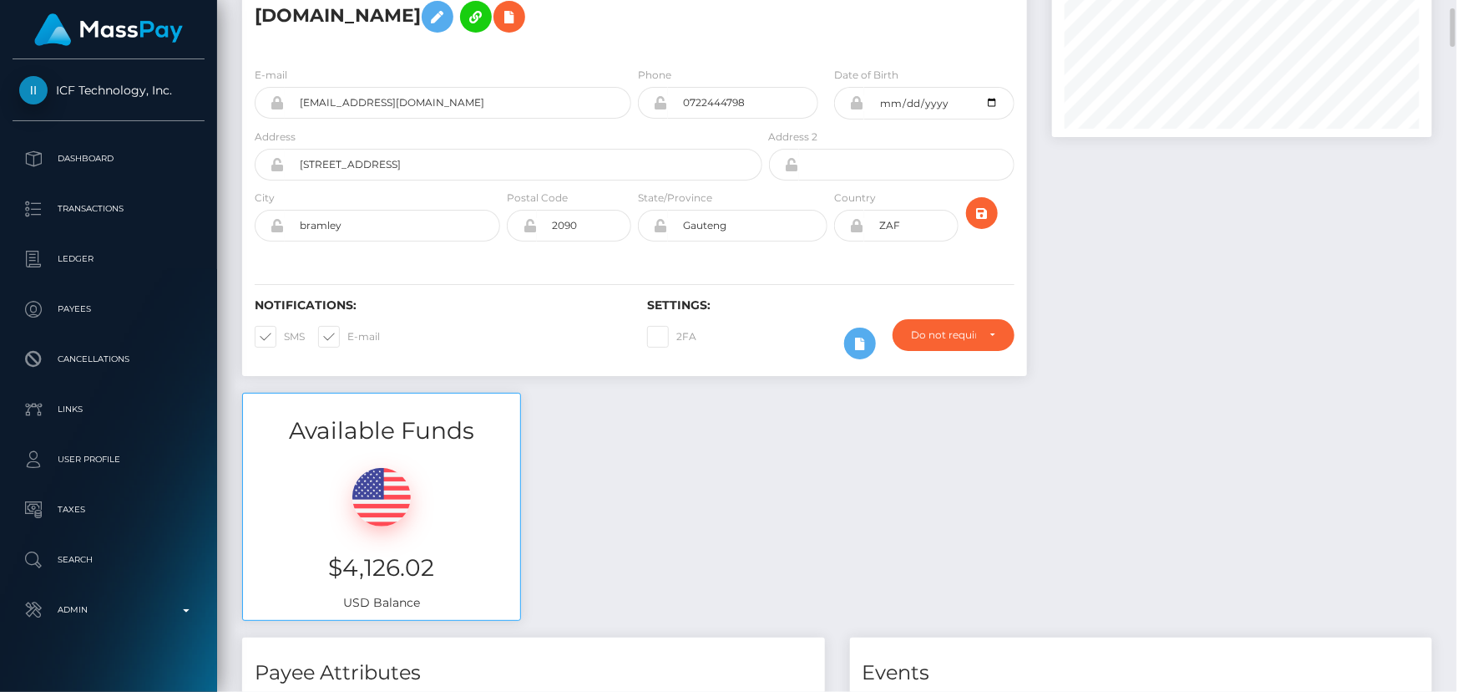
scroll to position [0, 0]
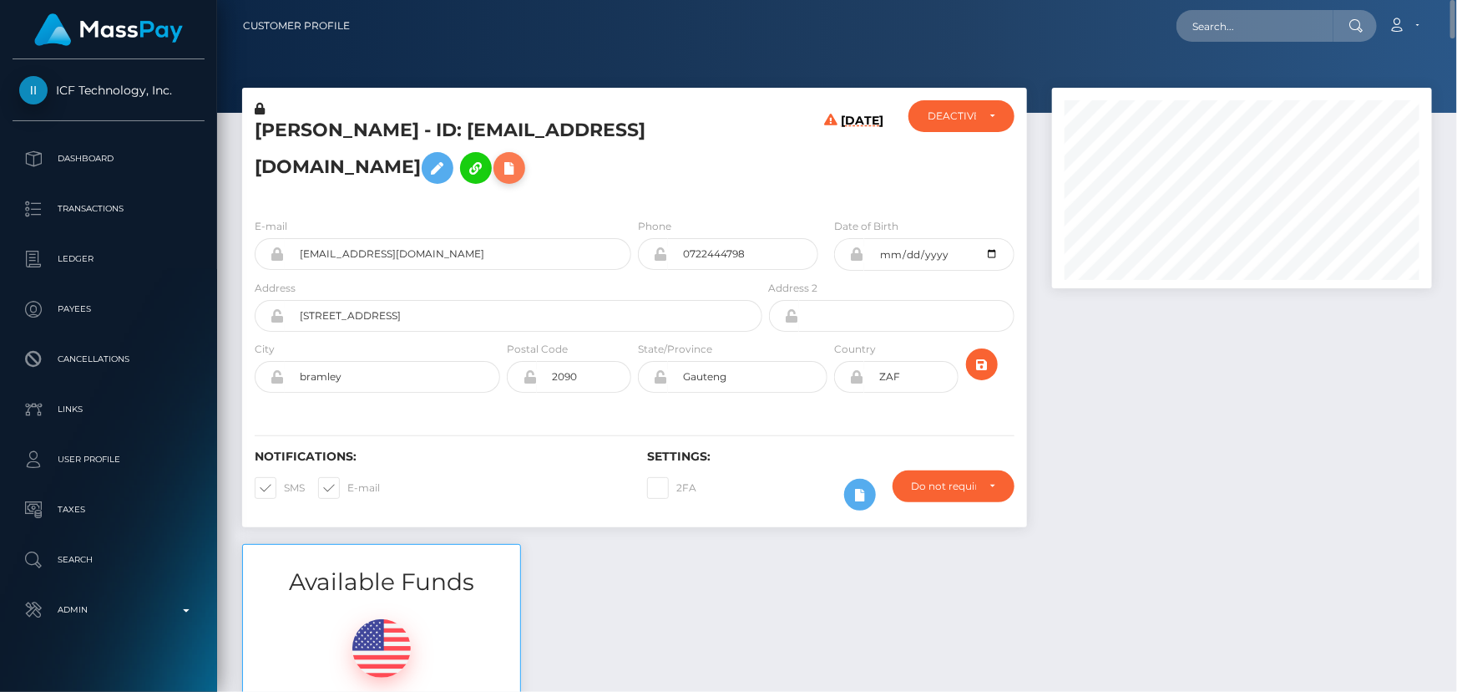
click at [499, 173] on icon at bounding box center [509, 168] width 20 height 21
select select
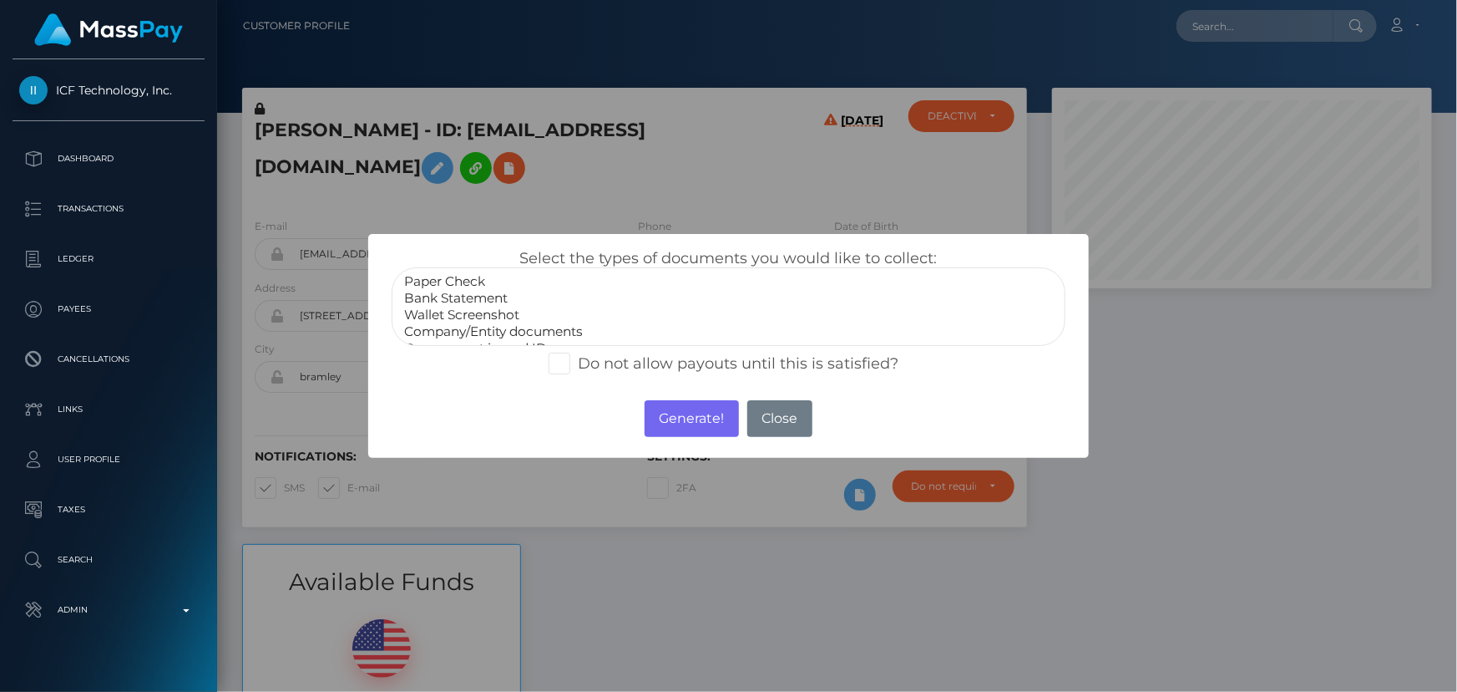
scroll to position [32, 0]
click at [788, 418] on button "Close" at bounding box center [779, 418] width 65 height 37
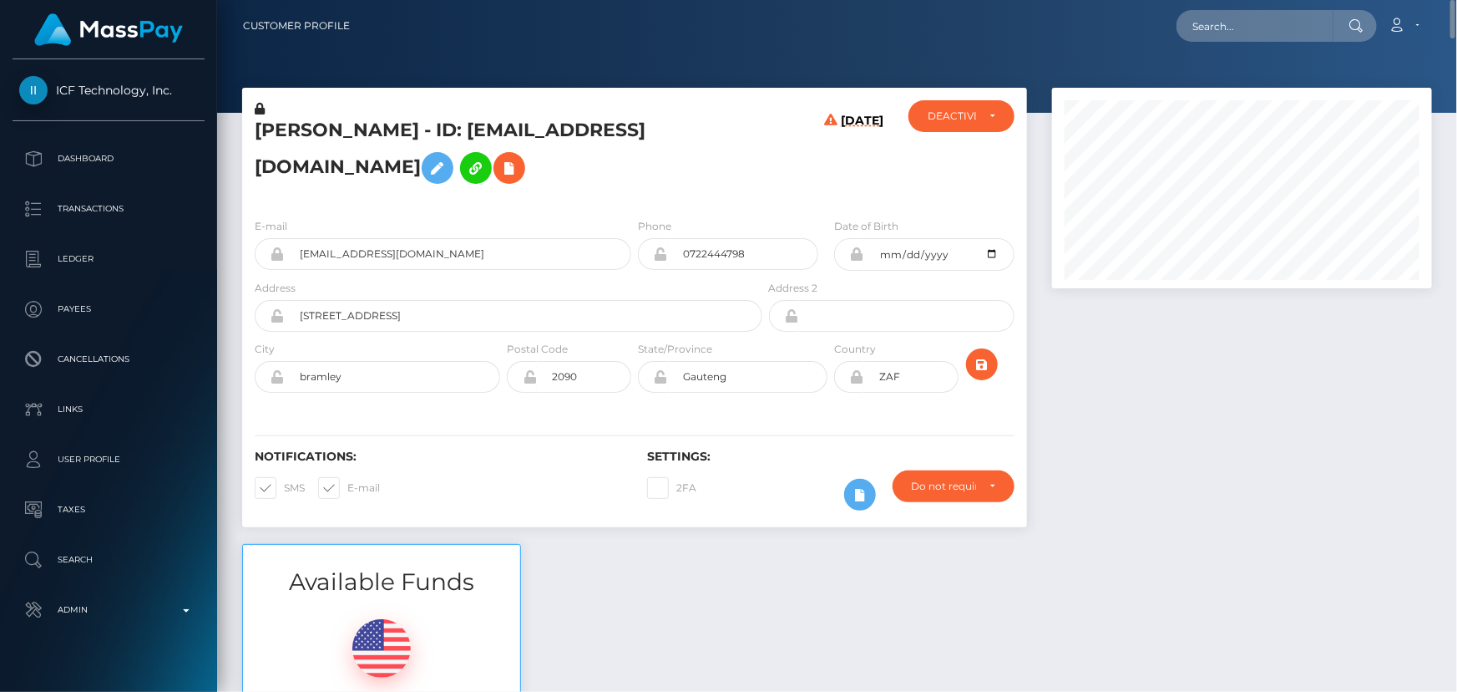
click at [666, 184] on h5 "shlomo ohayon - ID: 83edenmarketing@gmail.com" at bounding box center [504, 155] width 499 height 74
click at [678, 184] on h5 "shlomo ohayon - ID: 83edenmarketing@gmail.com" at bounding box center [504, 155] width 499 height 74
click at [655, 190] on h5 "shlomo ohayon - ID: 83edenmarketing@gmail.com" at bounding box center [504, 155] width 499 height 74
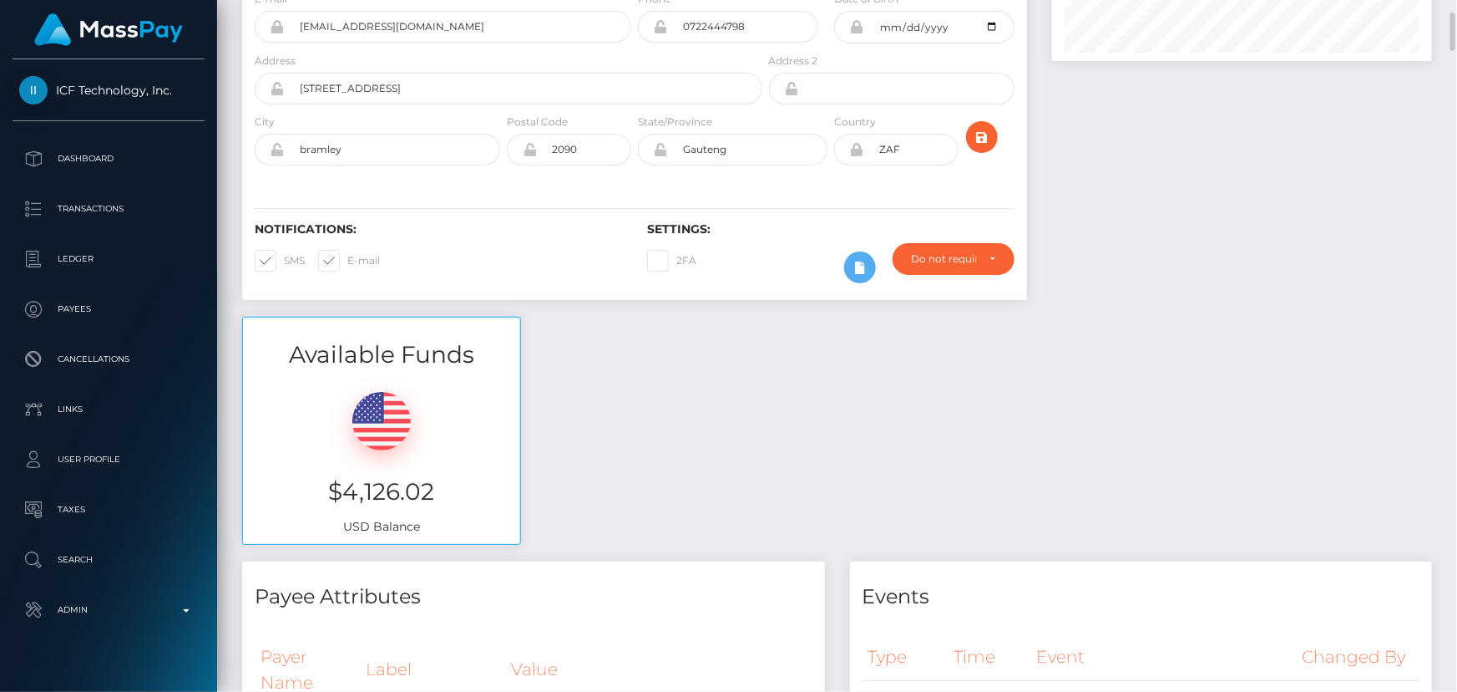
scroll to position [0, 0]
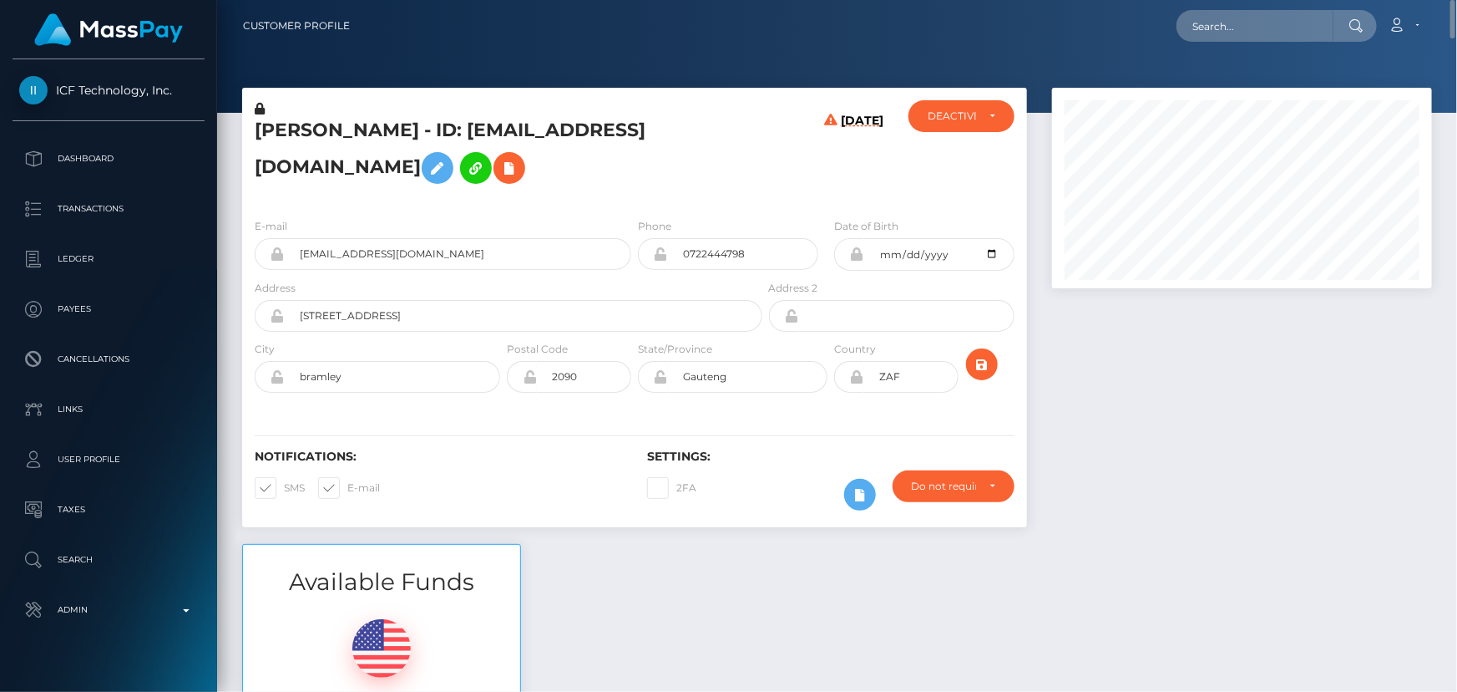
click at [743, 217] on div "Phone 0722444798" at bounding box center [728, 243] width 180 height 53
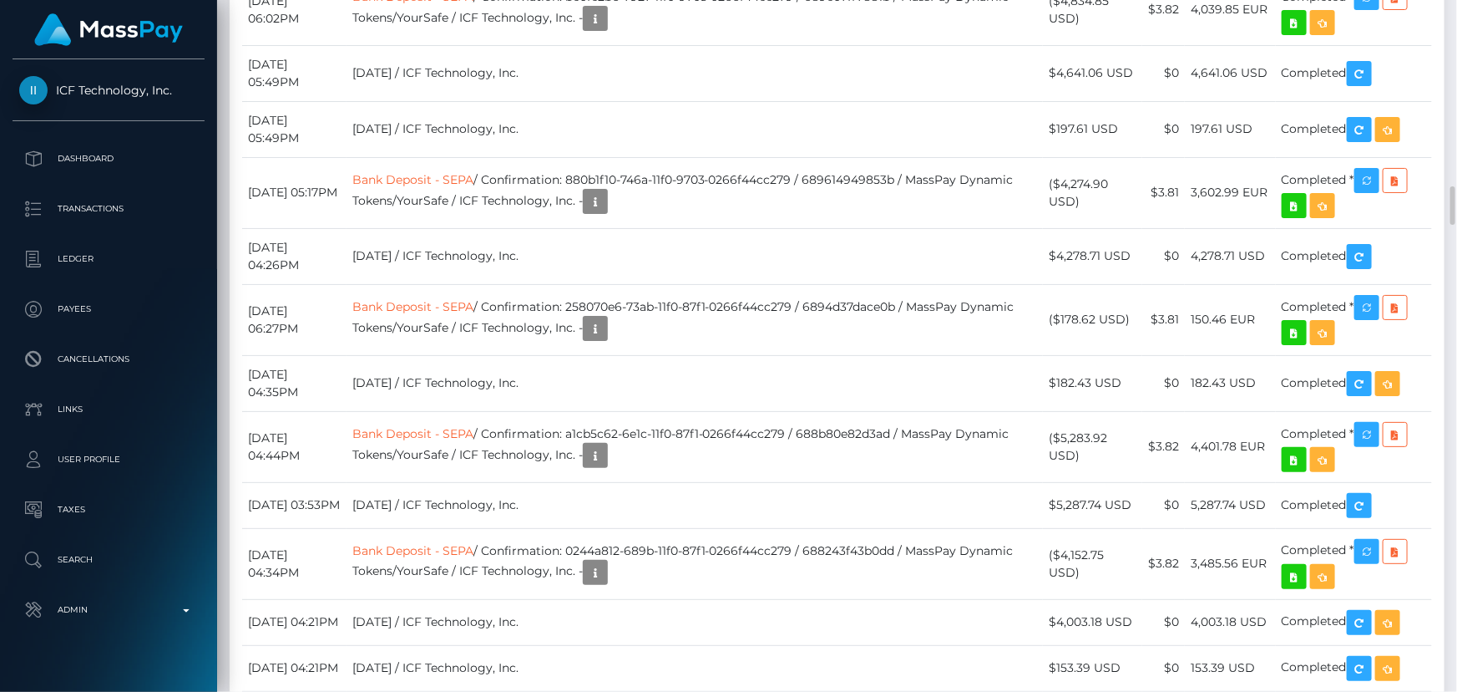
scroll to position [200, 379]
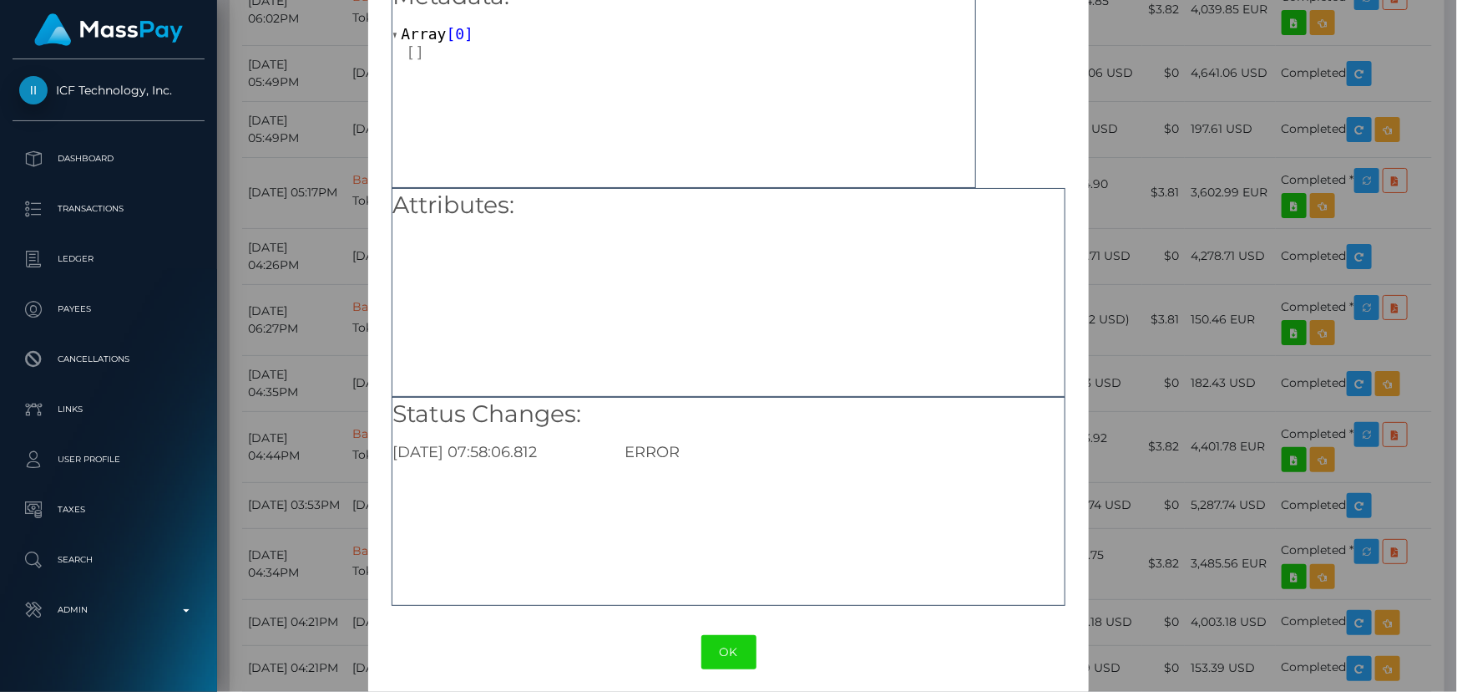
scroll to position [103, 0]
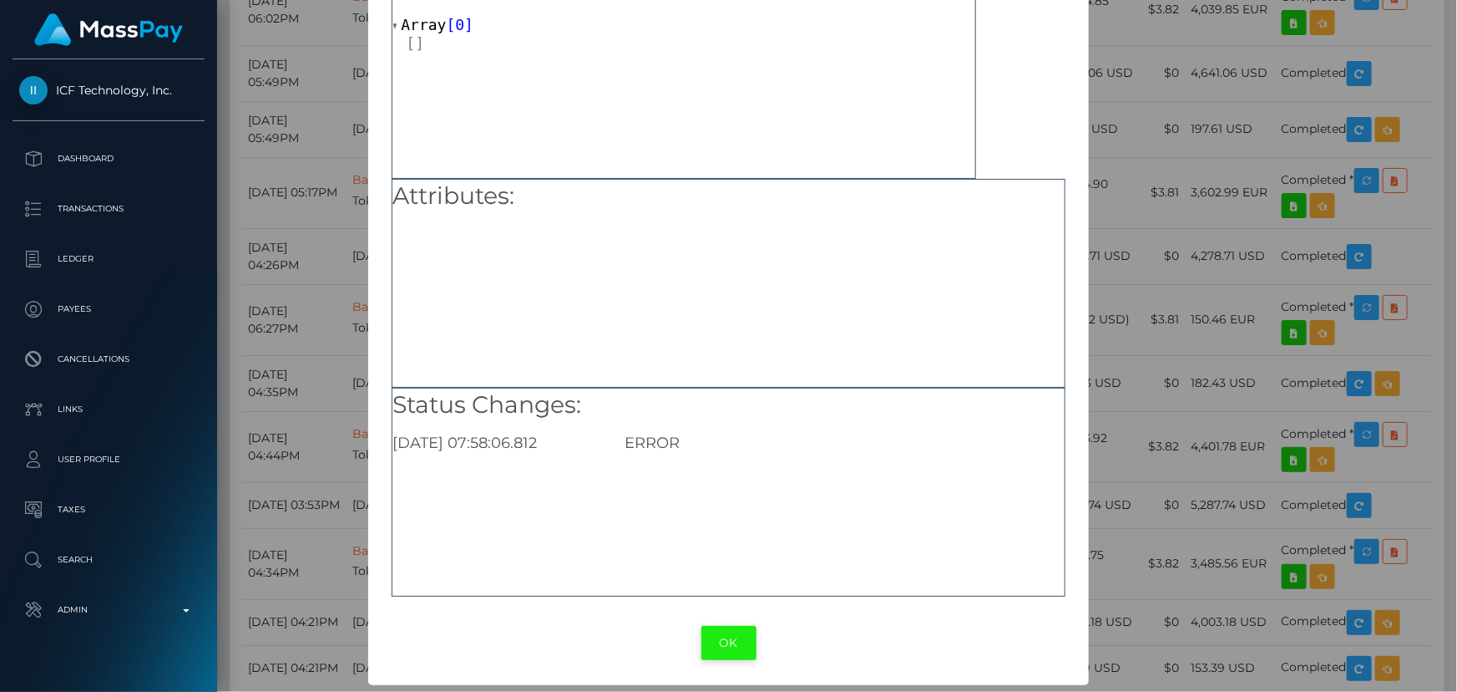
click at [736, 651] on button "OK" at bounding box center [729, 643] width 55 height 34
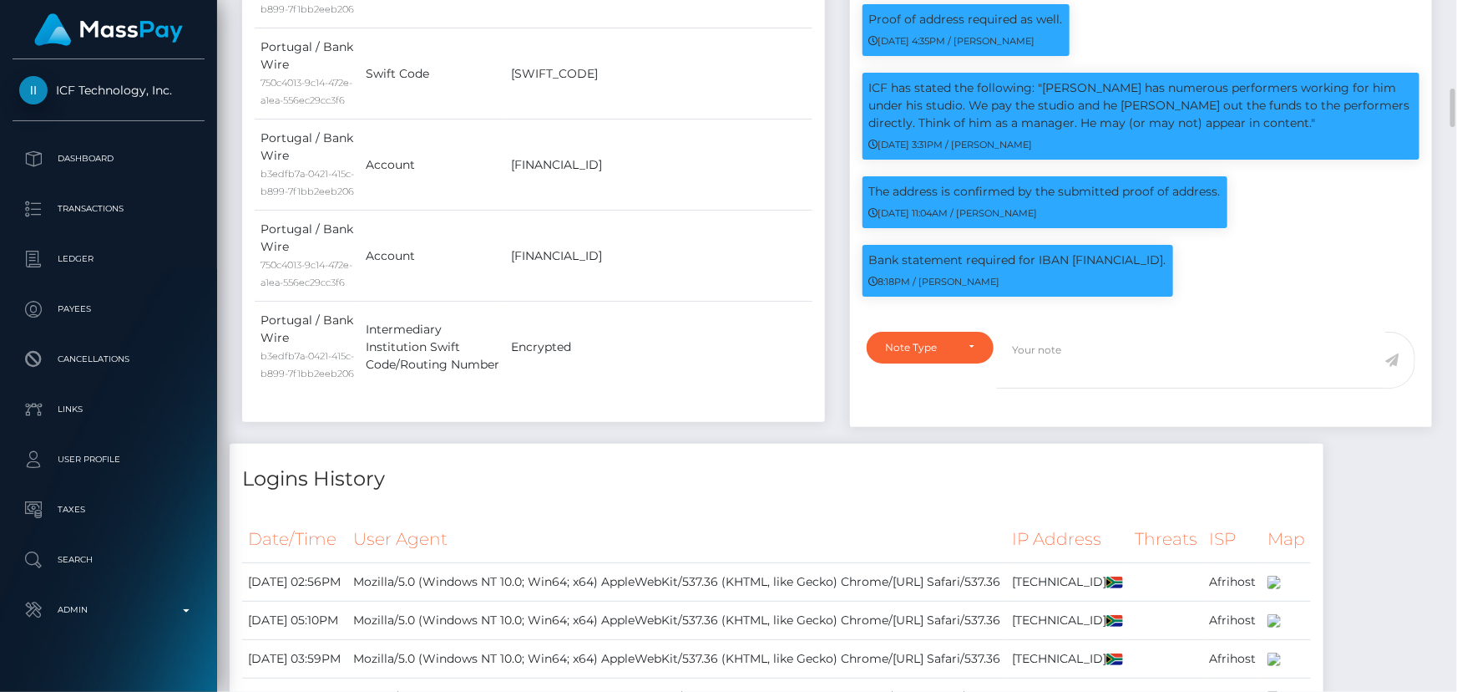
scroll to position [200, 379]
drag, startPoint x: 1229, startPoint y: 284, endPoint x: 1248, endPoint y: 286, distance: 18.4
click at [1167, 269] on p "Bank statement required for IBAN PT50003505570004732073042." at bounding box center [1017, 260] width 297 height 18
copy p "042"
click at [604, 119] on td "[SWIFT_CODE]" at bounding box center [658, 73] width 307 height 91
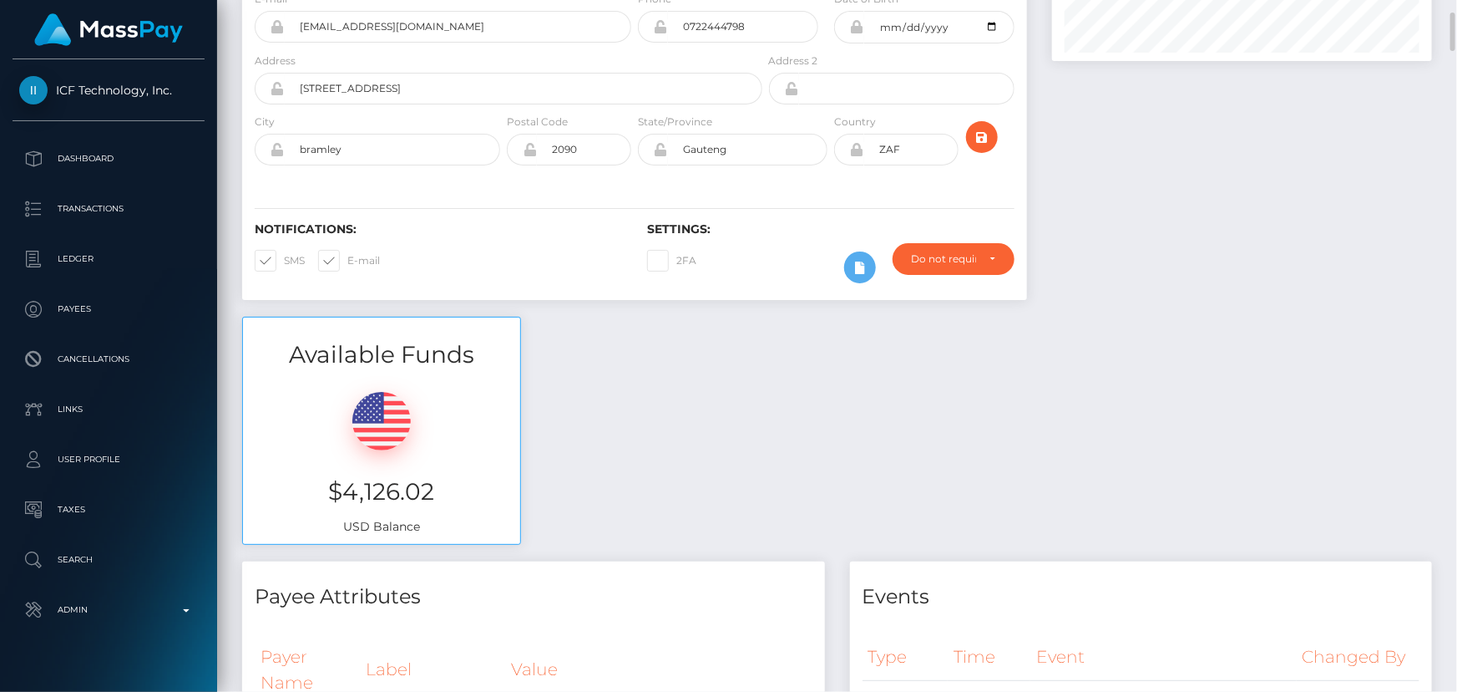
scroll to position [0, 0]
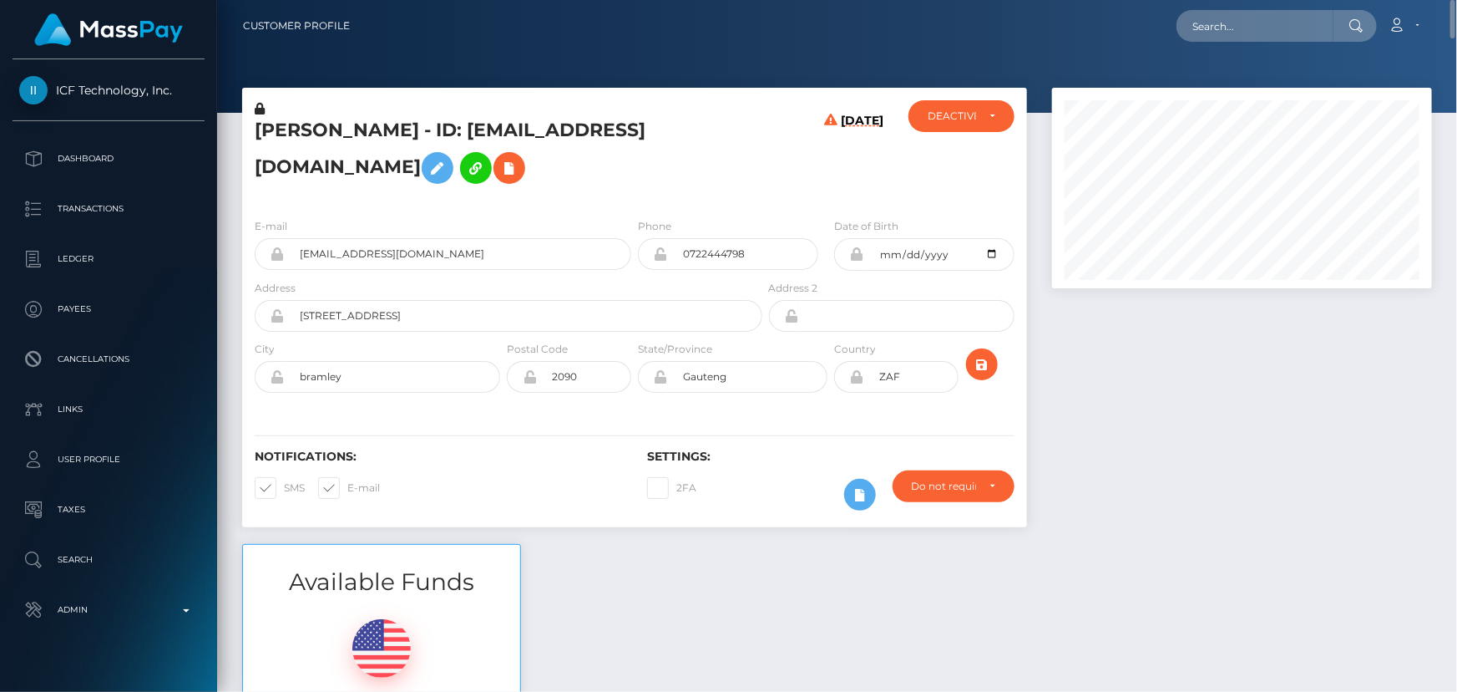
click at [472, 160] on h5 "shlomo ohayon - ID: 83edenmarketing@gmail.com" at bounding box center [504, 155] width 499 height 74
click at [537, 196] on div "shlomo ohayon - ID: 83edenmarketing@gmail.com" at bounding box center [504, 152] width 524 height 104
click at [579, 190] on h5 "shlomo ohayon - ID: 83edenmarketing@gmail.com" at bounding box center [504, 155] width 499 height 74
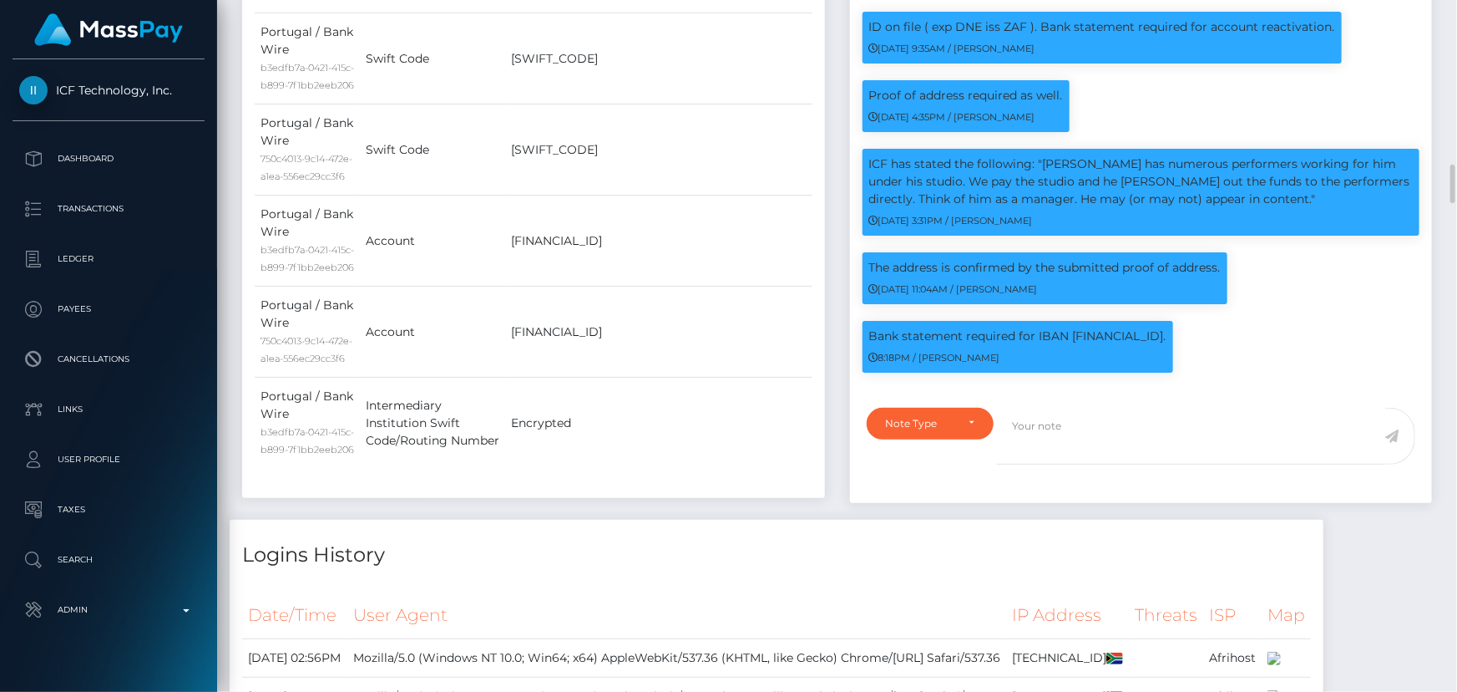
scroll to position [1594, 0]
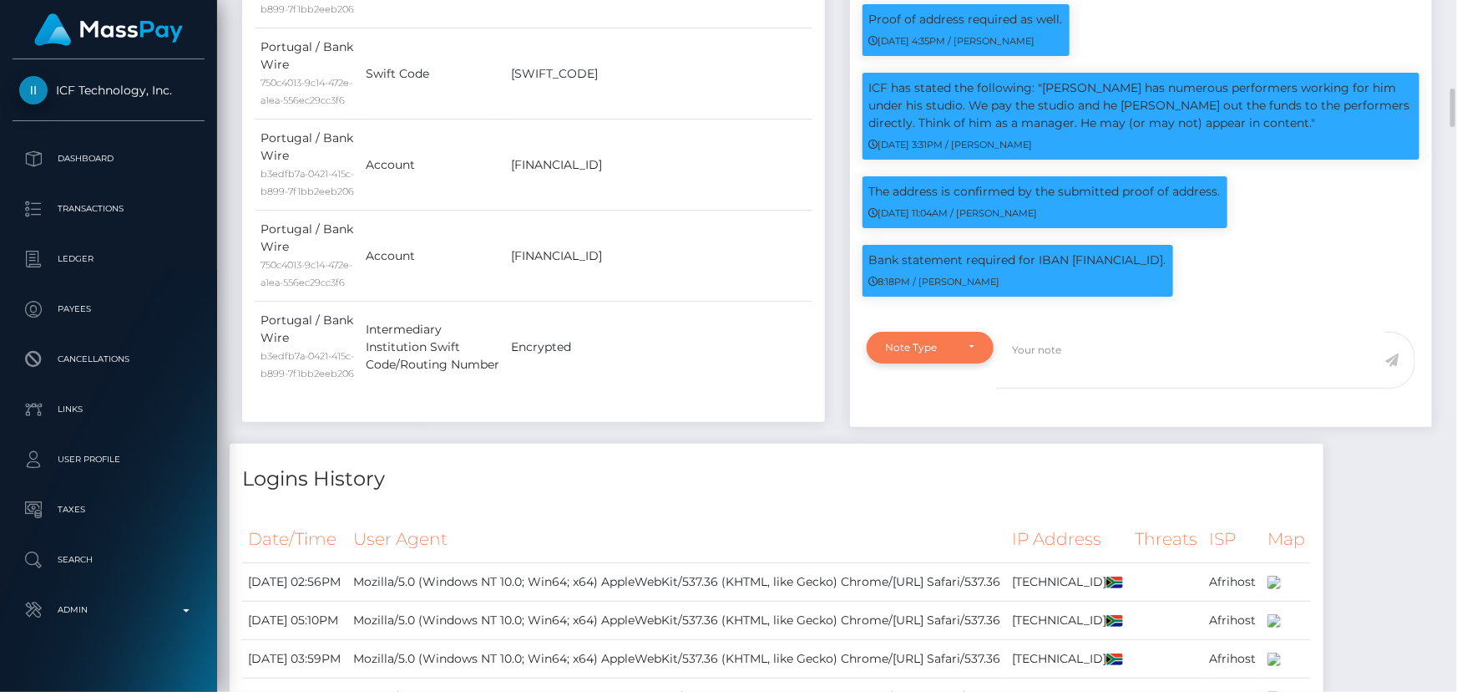
click at [947, 354] on div "Note Type" at bounding box center [921, 347] width 70 height 13
click at [940, 470] on span "Clear Compliance" at bounding box center [931, 462] width 89 height 15
select select "CLEAR_COMPLIANCE"
click at [1079, 389] on textarea at bounding box center [1191, 361] width 388 height 58
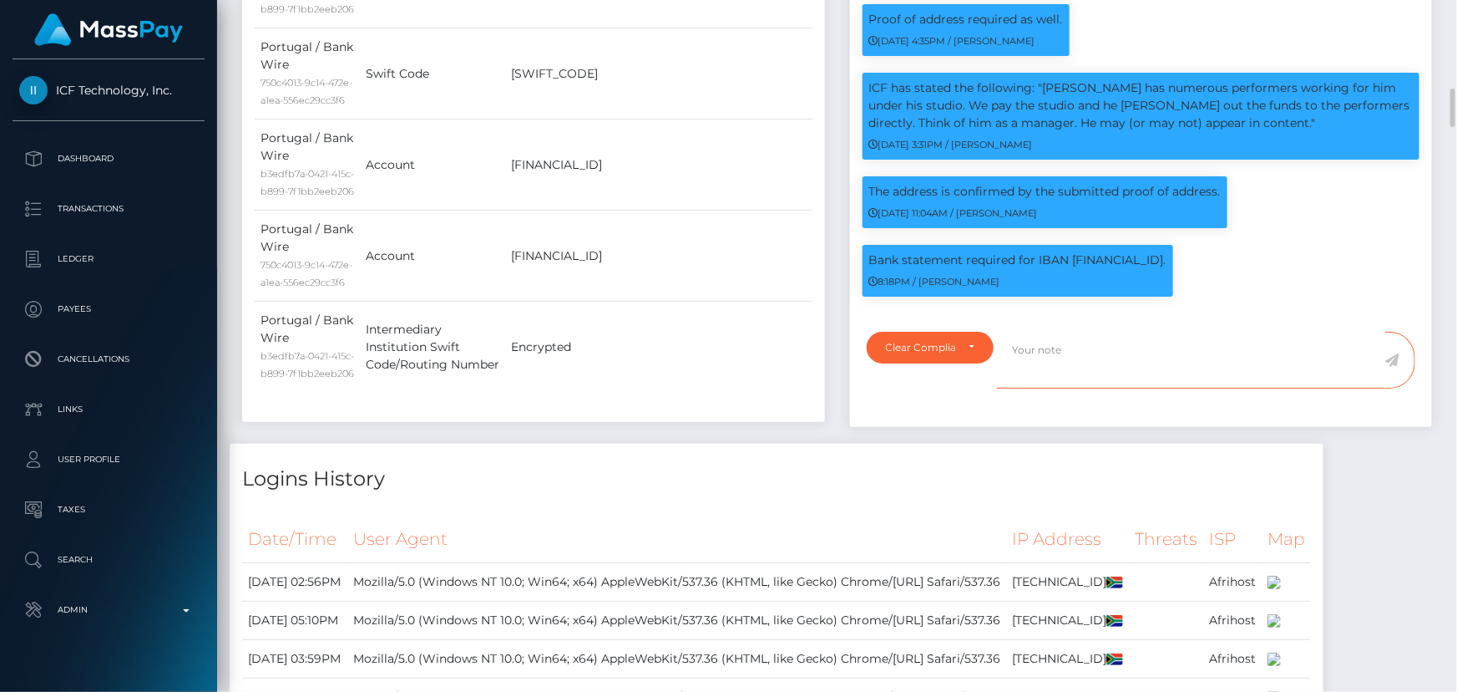
paste textarea "Bank statement provided for showing that the bank account belongs to Heather Ni…"
click at [1099, 269] on p "Bank statement required for IBAN PT50003505570004732073042." at bounding box center [1017, 260] width 297 height 18
copy p "PT50003505570004732073042"
click at [1156, 375] on textarea "Bank statement provided for showing that the bank account belongs to Heather Ni…" at bounding box center [1191, 361] width 388 height 58
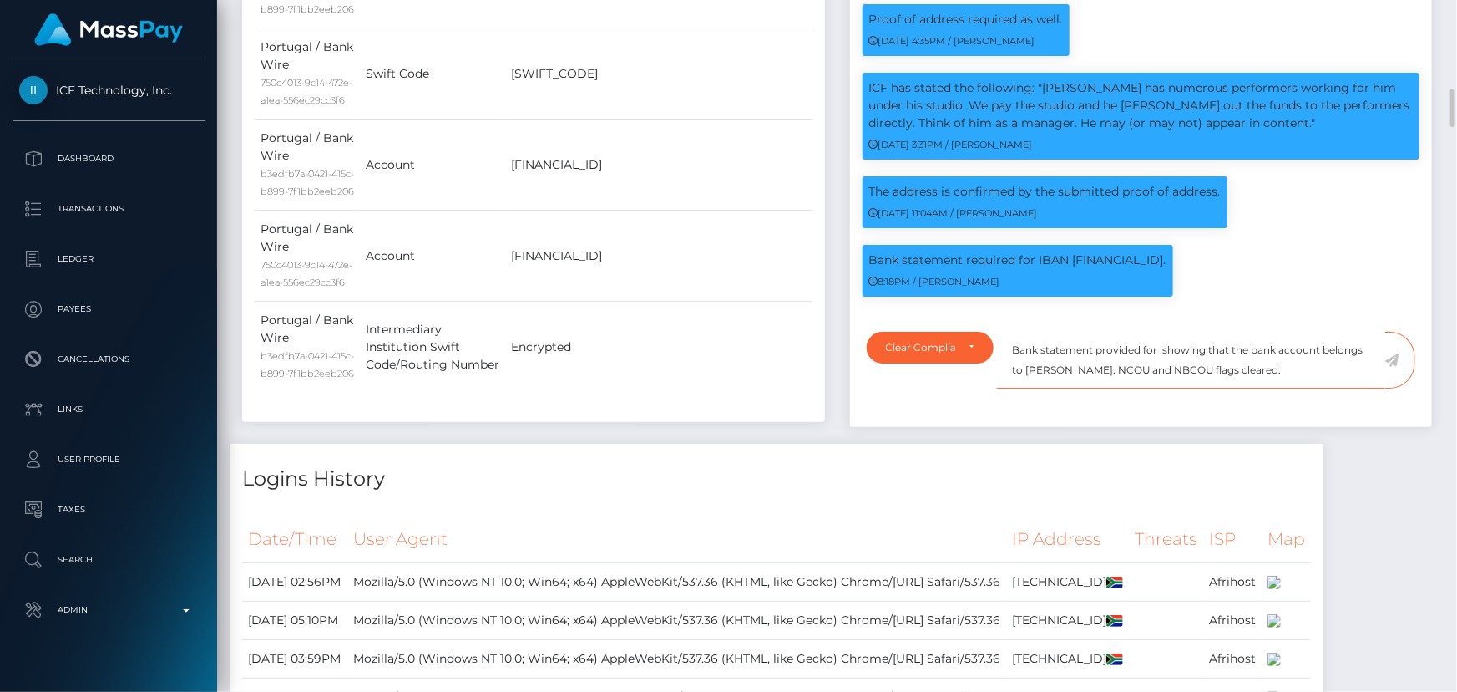
paste textarea "PT50003505570004732073042"
click at [1234, 389] on textarea "Bank statement provided for PT50003505570004732073042, showing that the bank ac…" at bounding box center [1191, 361] width 388 height 58
drag, startPoint x: 1234, startPoint y: 395, endPoint x: 1310, endPoint y: 397, distance: 76.0
click at [1310, 389] on textarea "Bank statement provided for PT50003505570004732073042, showing that the bank ac…" at bounding box center [1191, 361] width 388 height 58
paste textarea "SHLOMO OHAYON"
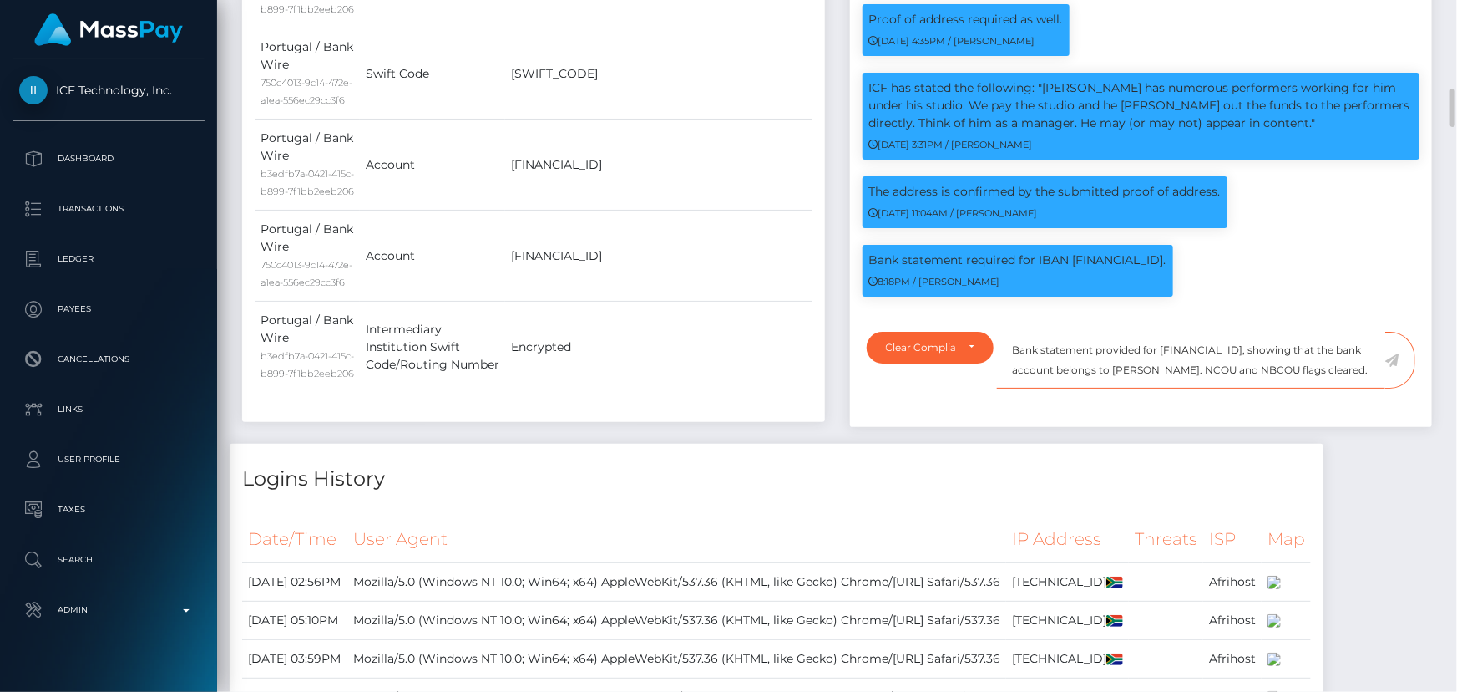
scroll to position [0, 0]
click at [1244, 389] on textarea "Bank statement provided for PT50003505570004732073042, showing that the bank ac…" at bounding box center [1191, 361] width 388 height 58
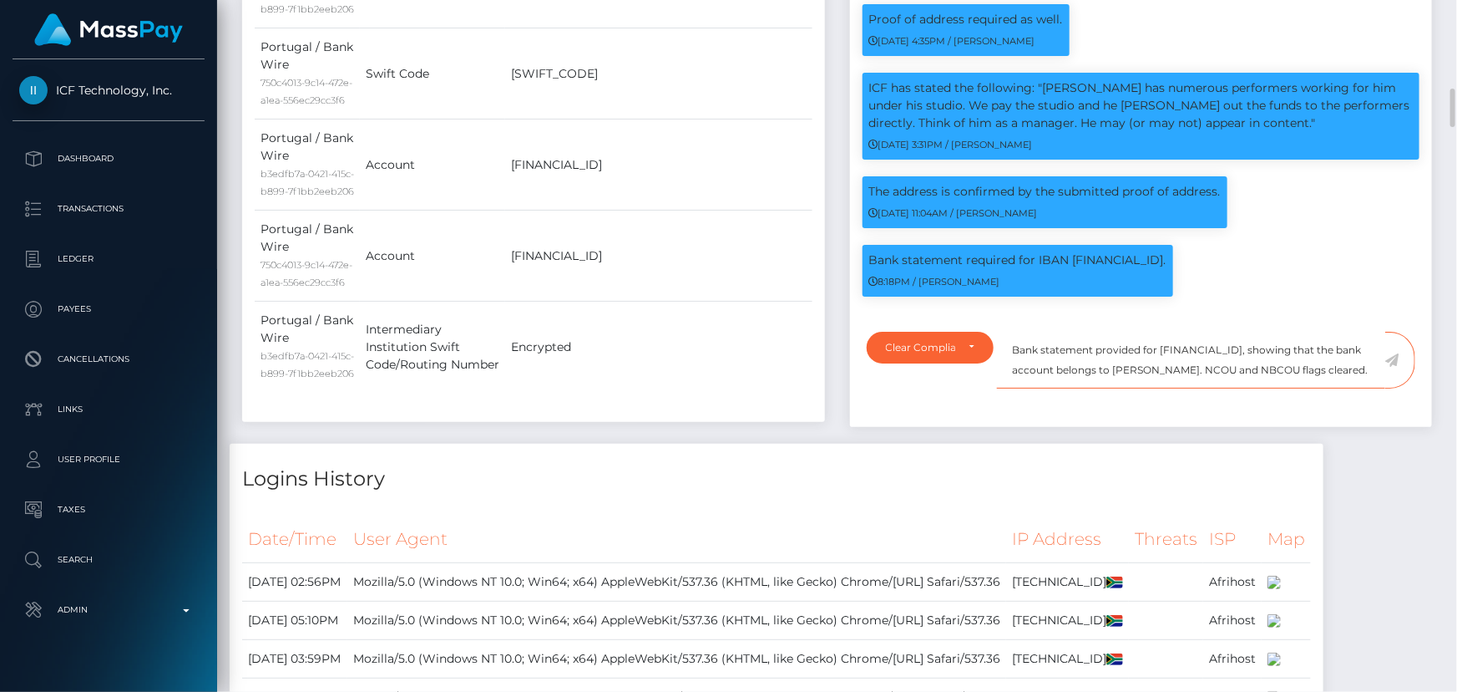
type textarea "Bank statement provided for PT50003505570004732073042, showing that the bank ac…"
click at [1200, 389] on textarea "Bank statement provided for PT50003505570004732073042, showing that the bank ac…" at bounding box center [1191, 361] width 388 height 58
click at [1396, 367] on icon at bounding box center [1393, 359] width 14 height 13
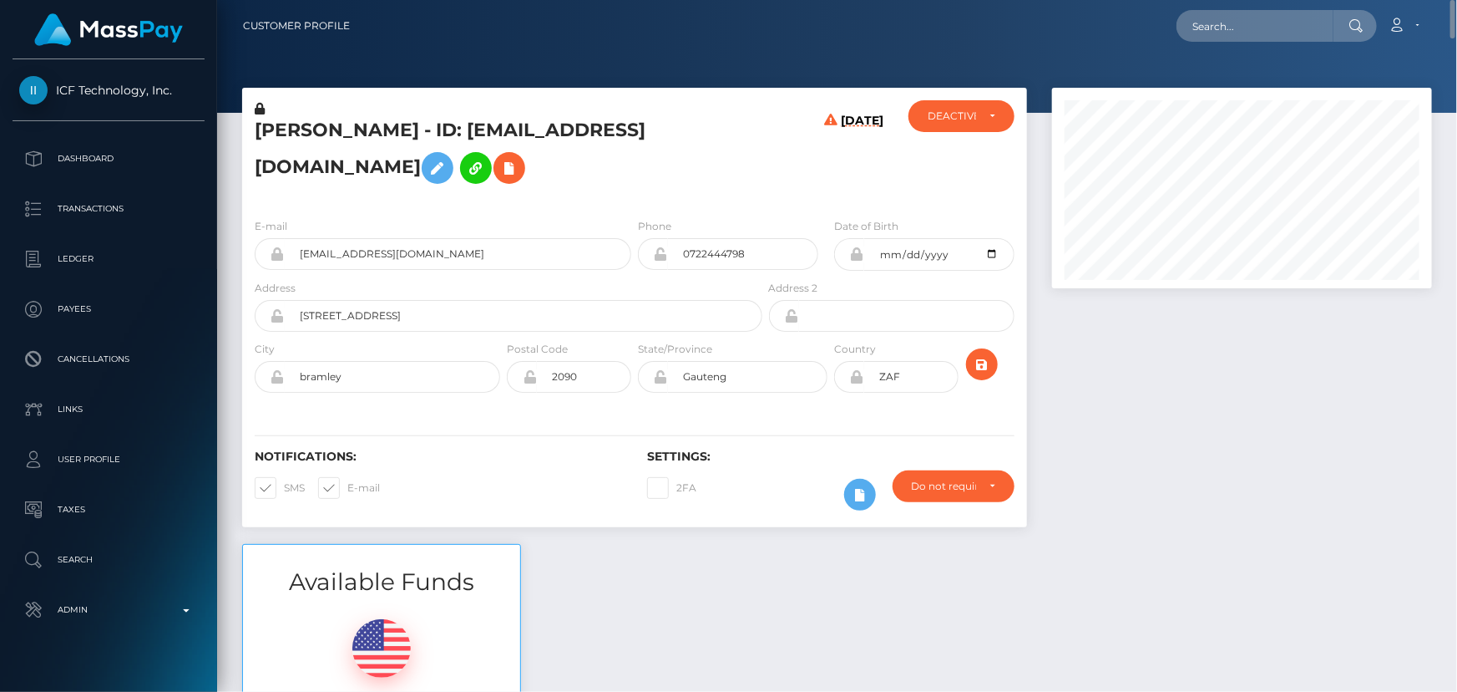
scroll to position [531, 0]
click at [936, 122] on div "DEACTIVE" at bounding box center [952, 115] width 48 height 13
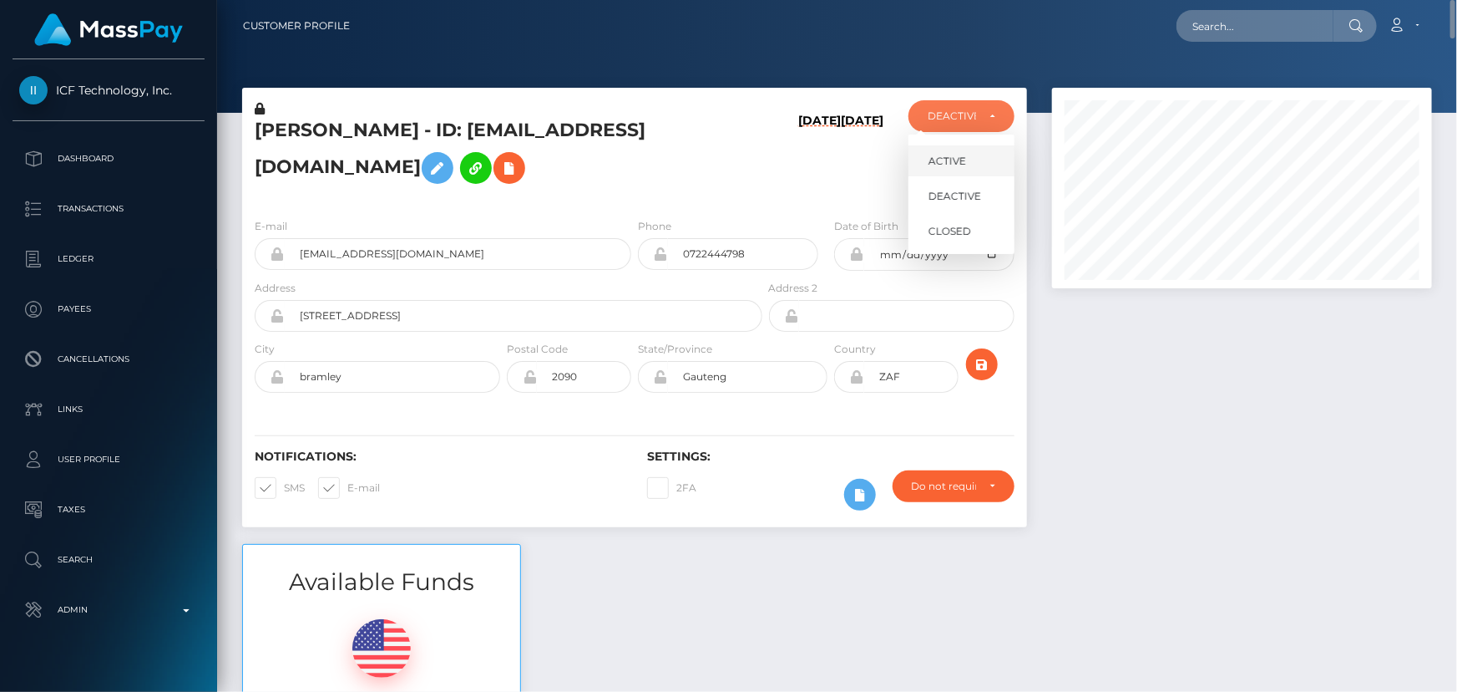
click at [956, 160] on span "ACTIVE" at bounding box center [948, 161] width 38 height 15
select select "ACTIVE"
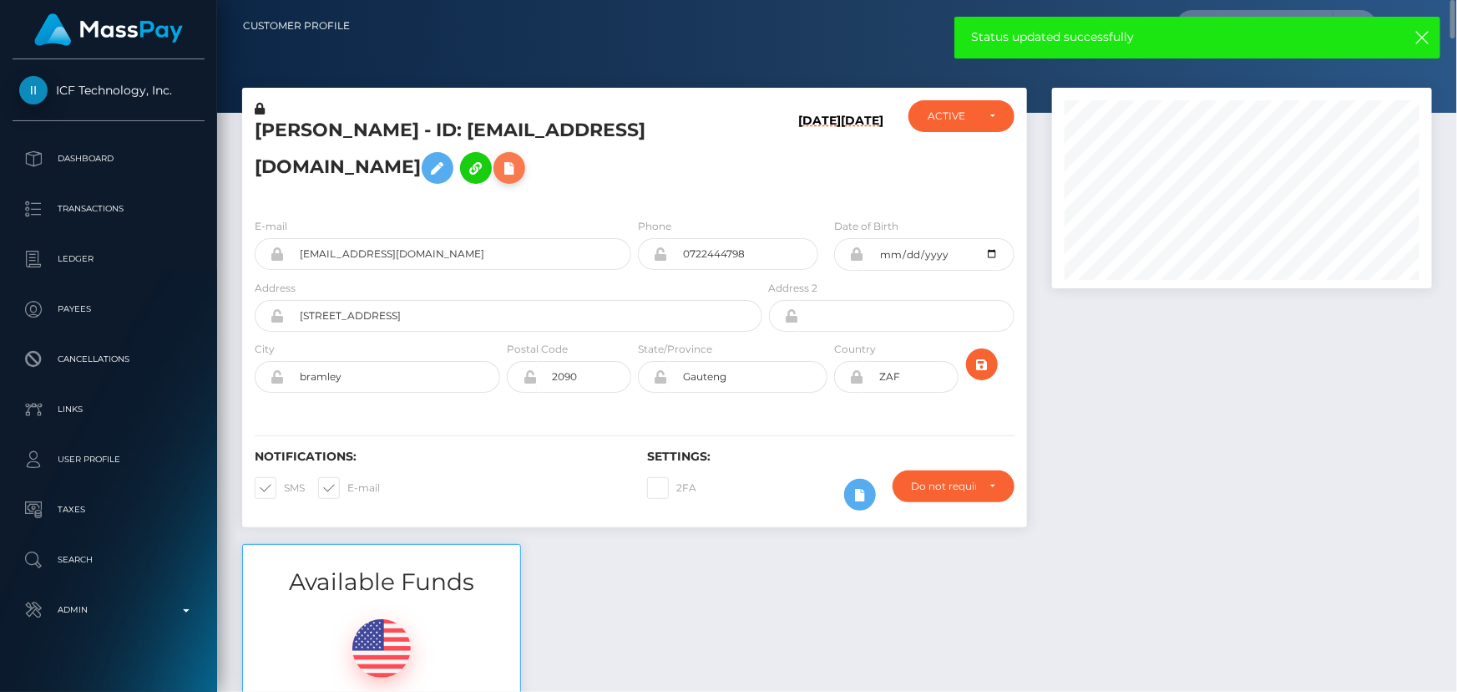
click at [499, 163] on icon at bounding box center [509, 168] width 20 height 21
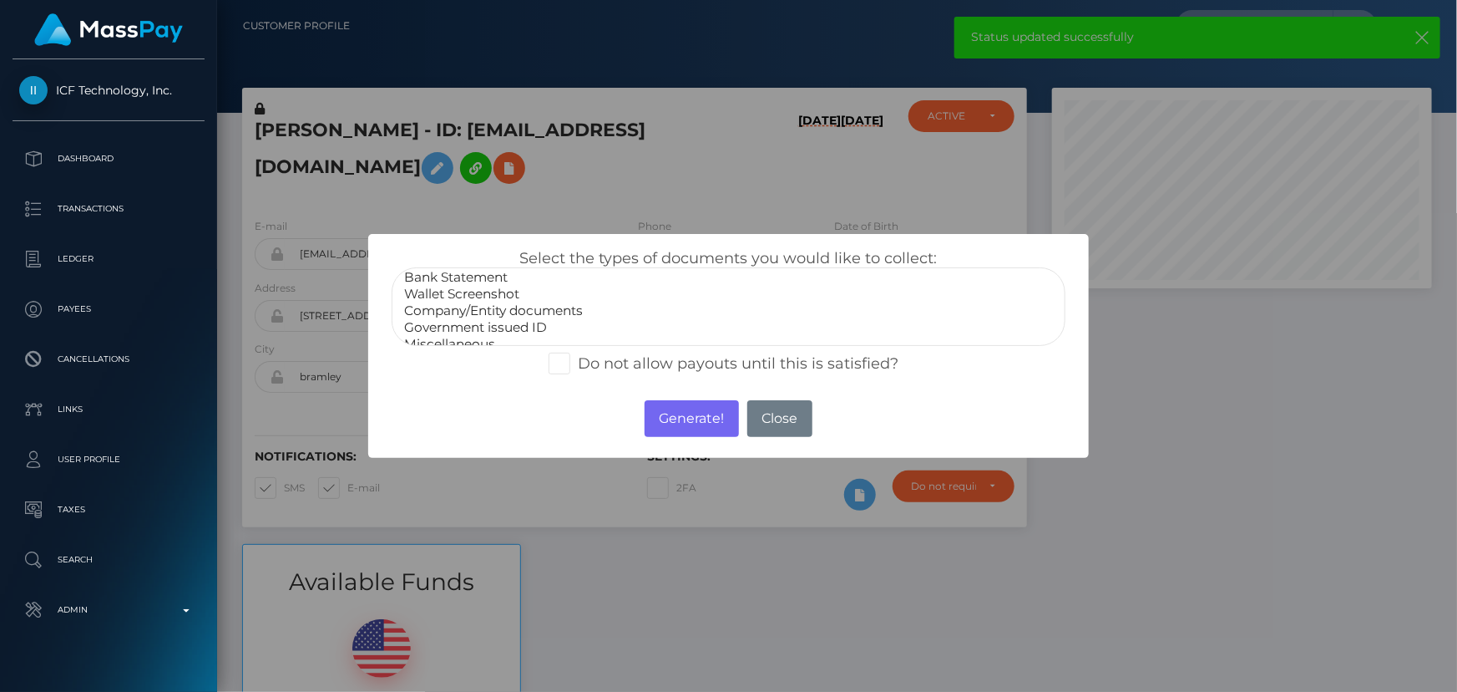
scroll to position [32, 0]
select select "Miscellaneous"
click at [474, 332] on option "Miscellaneous" at bounding box center [728, 333] width 651 height 17
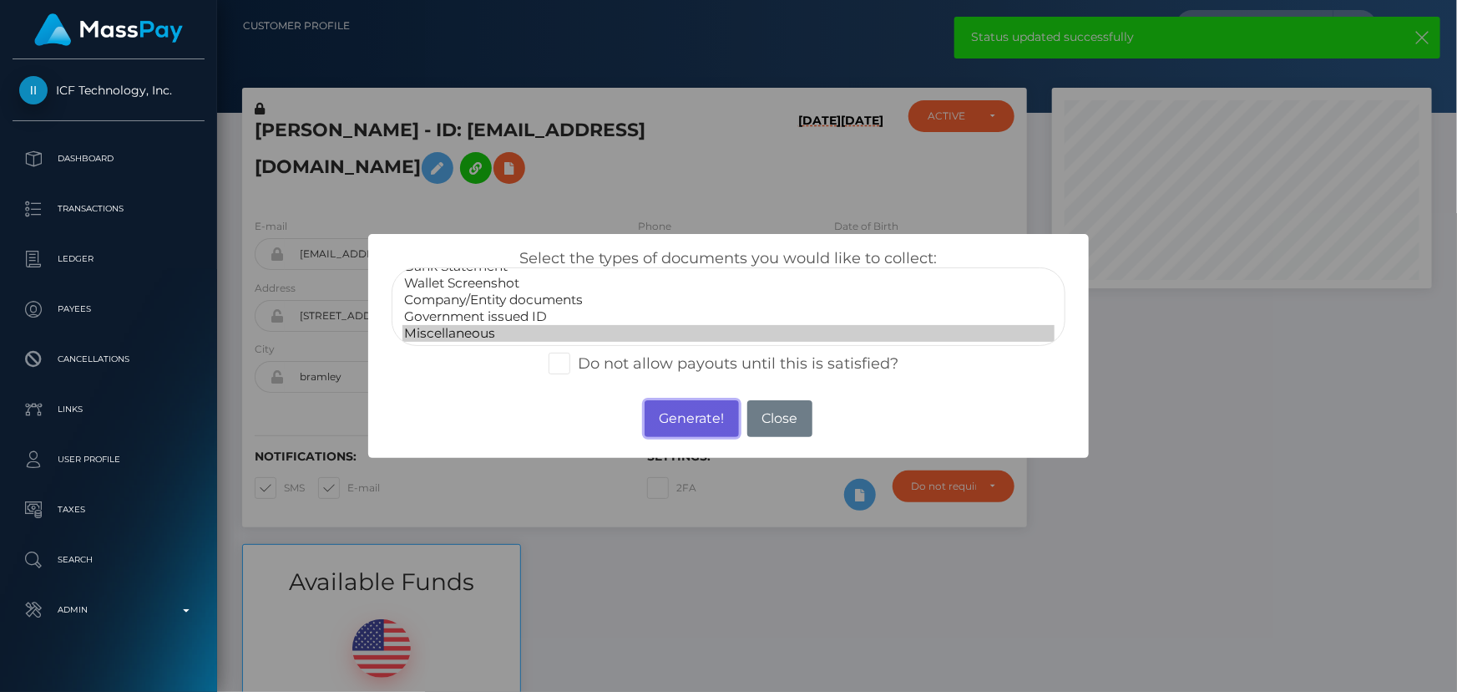
click at [676, 409] on button "Generate!" at bounding box center [692, 418] width 94 height 37
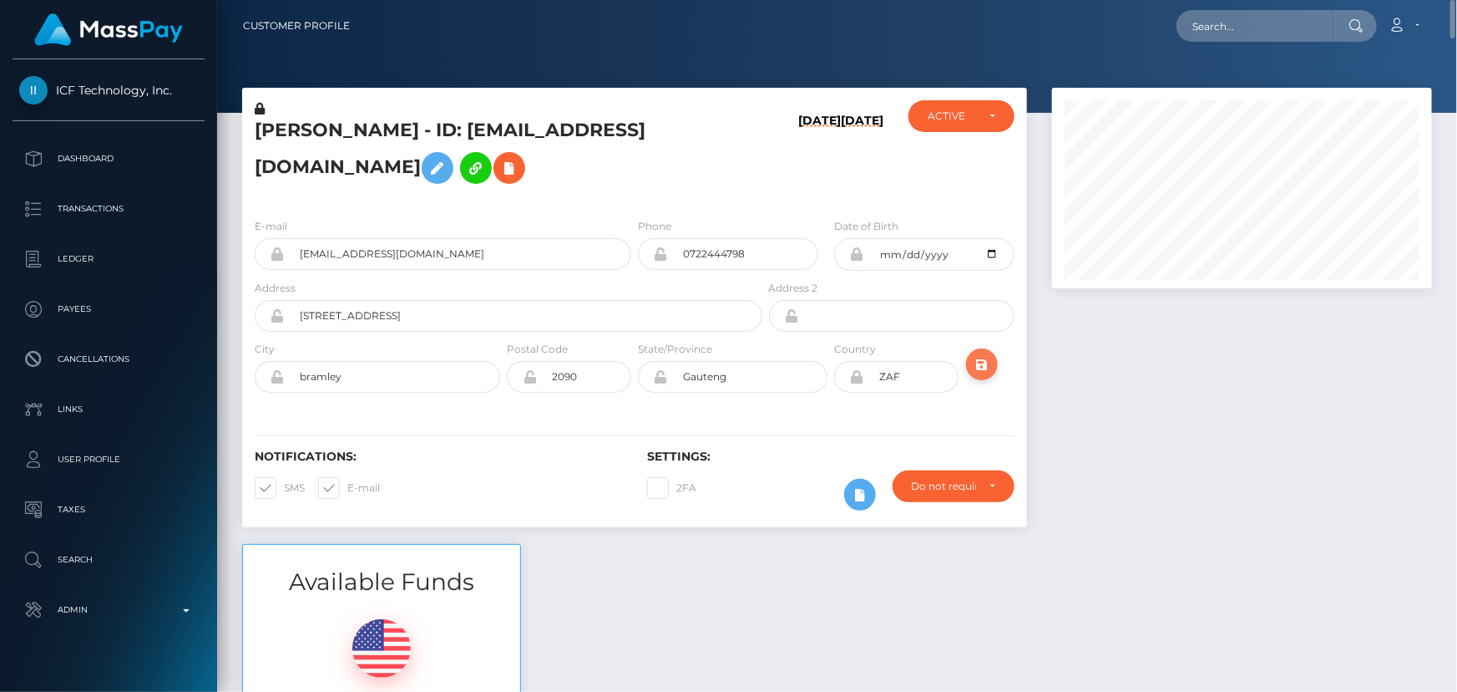
click at [984, 361] on icon "submit" at bounding box center [982, 364] width 20 height 21
click at [632, 198] on div "[PERSON_NAME] - ID: [EMAIL_ADDRESS][DOMAIN_NAME]" at bounding box center [504, 152] width 524 height 104
click at [636, 275] on div "Phone 0722444798" at bounding box center [733, 248] width 196 height 62
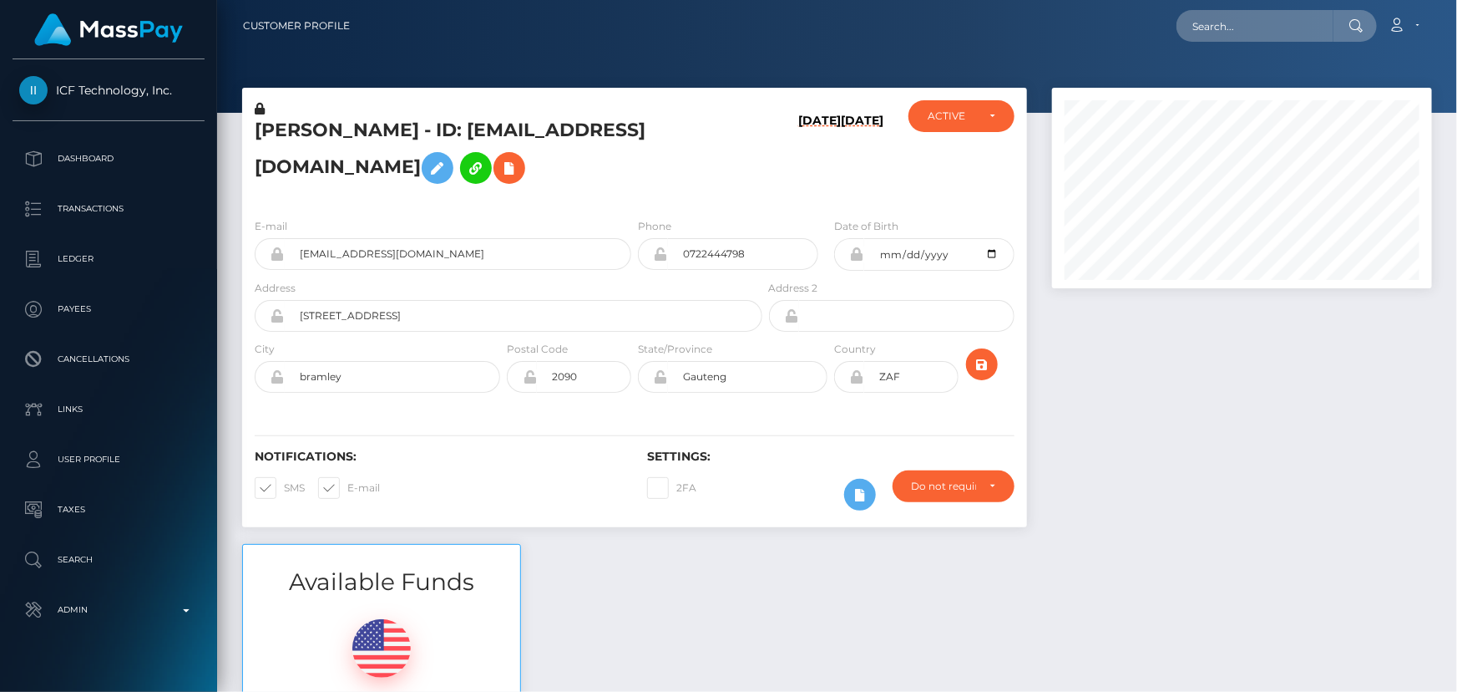
click at [635, 275] on div "Phone 0722444798" at bounding box center [733, 248] width 196 height 62
click at [629, 186] on h5 "[PERSON_NAME] - ID: [EMAIL_ADDRESS][DOMAIN_NAME]" at bounding box center [504, 155] width 499 height 74
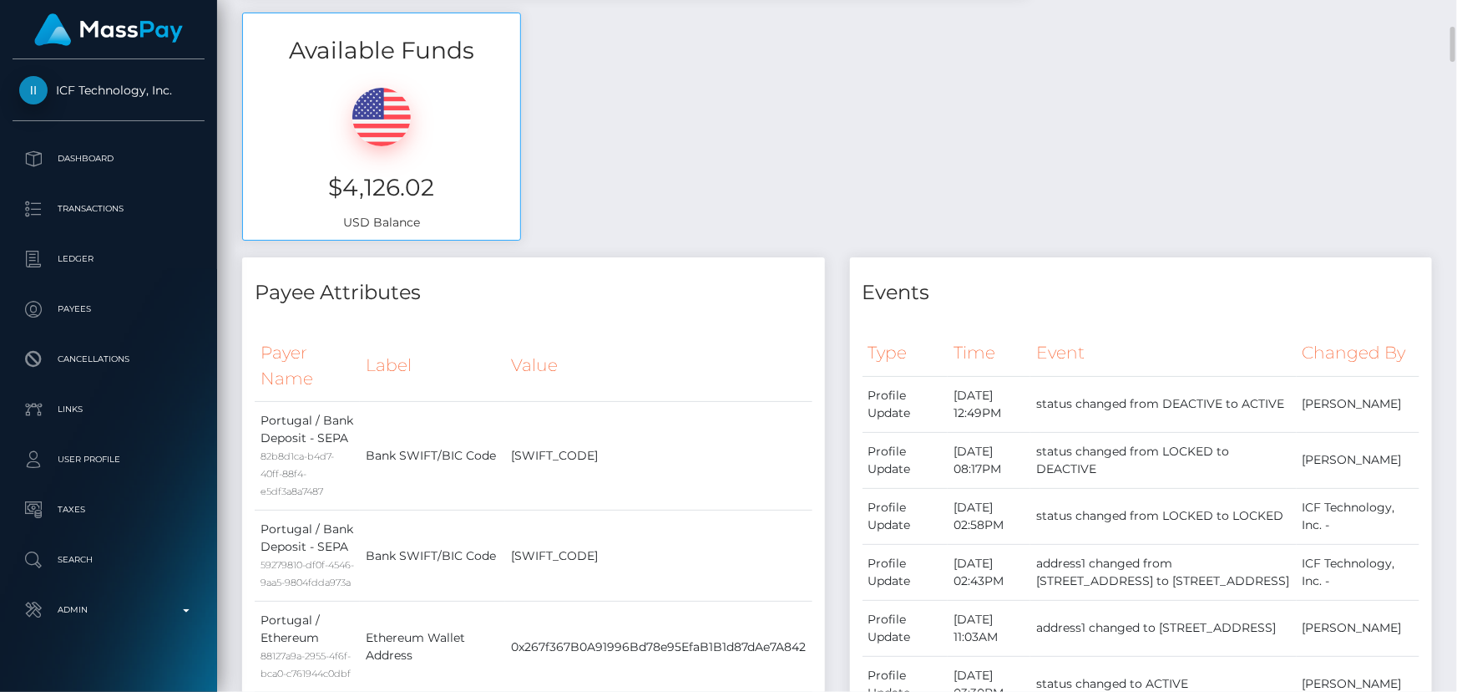
scroll to position [0, 0]
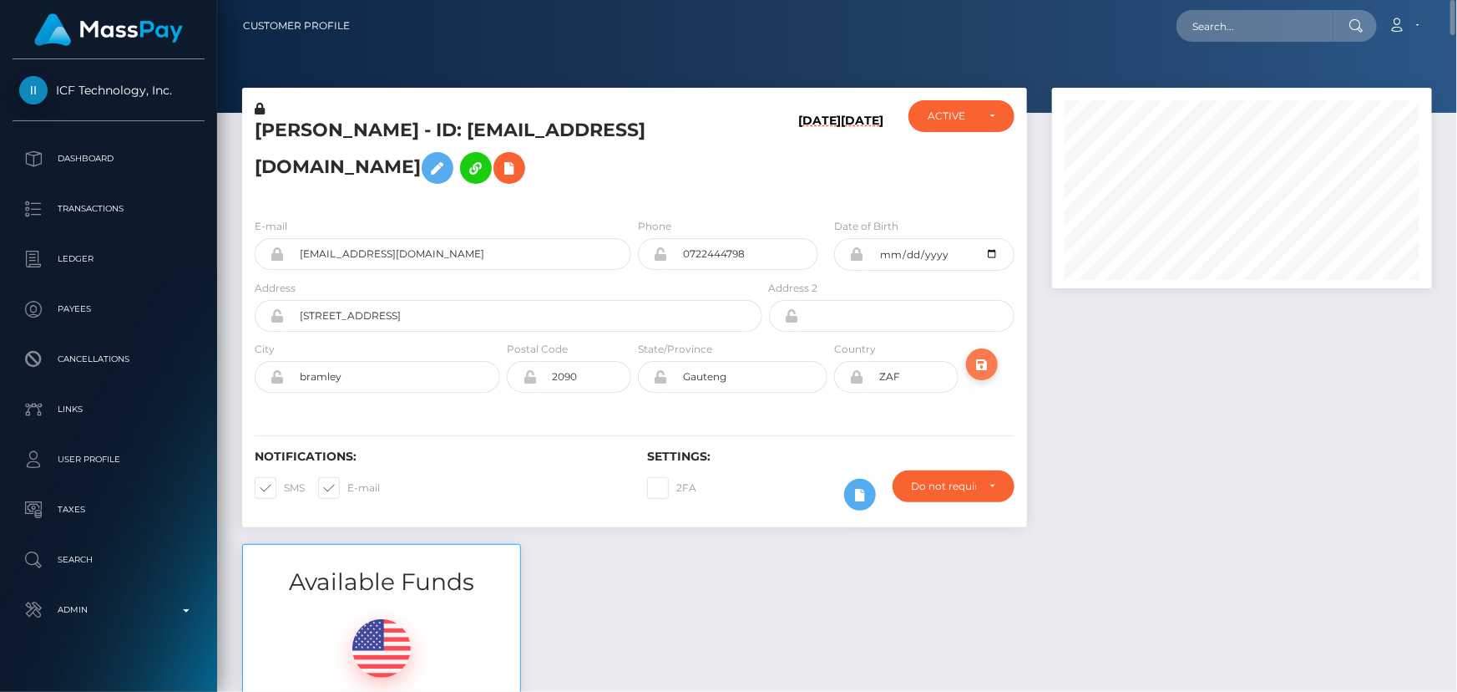
click at [988, 375] on icon "submit" at bounding box center [982, 364] width 20 height 21
click at [514, 130] on h5 "[PERSON_NAME] - ID: [EMAIL_ADDRESS][DOMAIN_NAME]" at bounding box center [504, 155] width 499 height 74
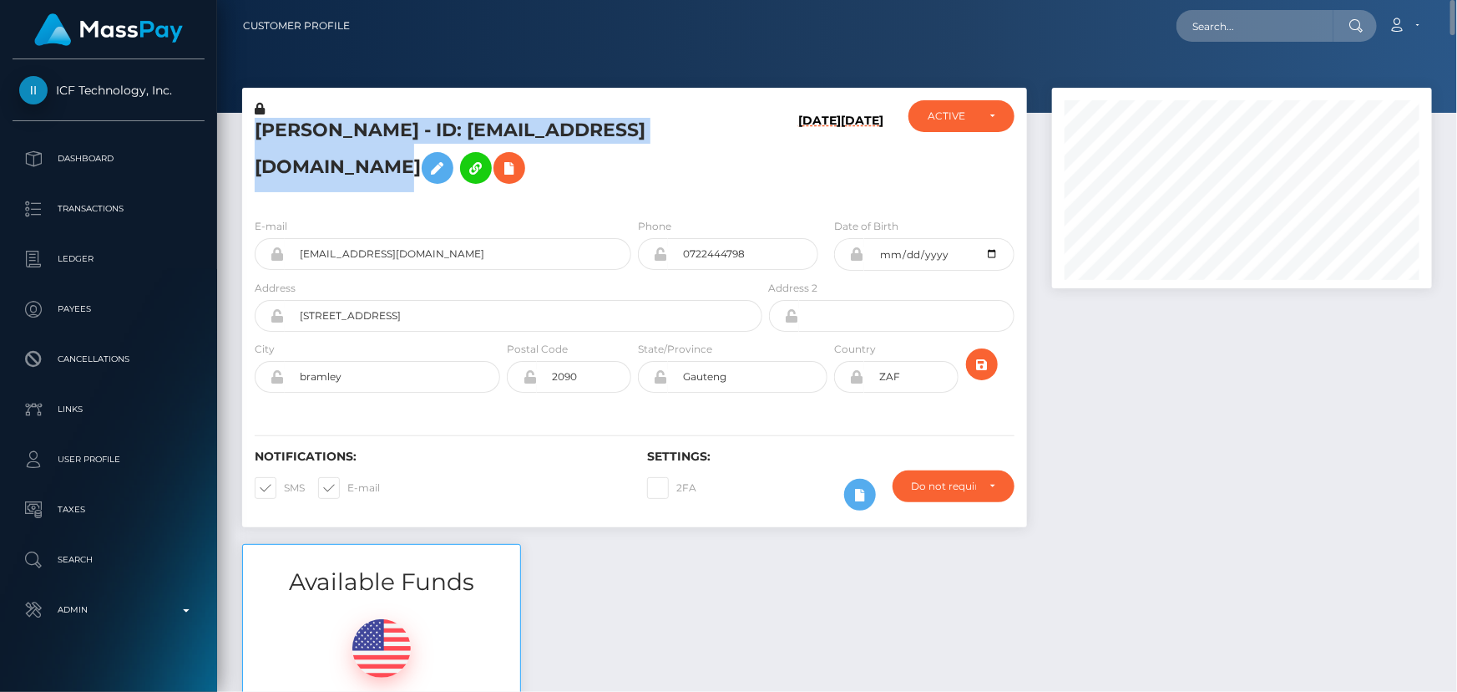
click at [514, 130] on h5 "[PERSON_NAME] - ID: [EMAIL_ADDRESS][DOMAIN_NAME]" at bounding box center [504, 155] width 499 height 74
copy h5 "[PERSON_NAME] - ID: [EMAIL_ADDRESS][DOMAIN_NAME]"
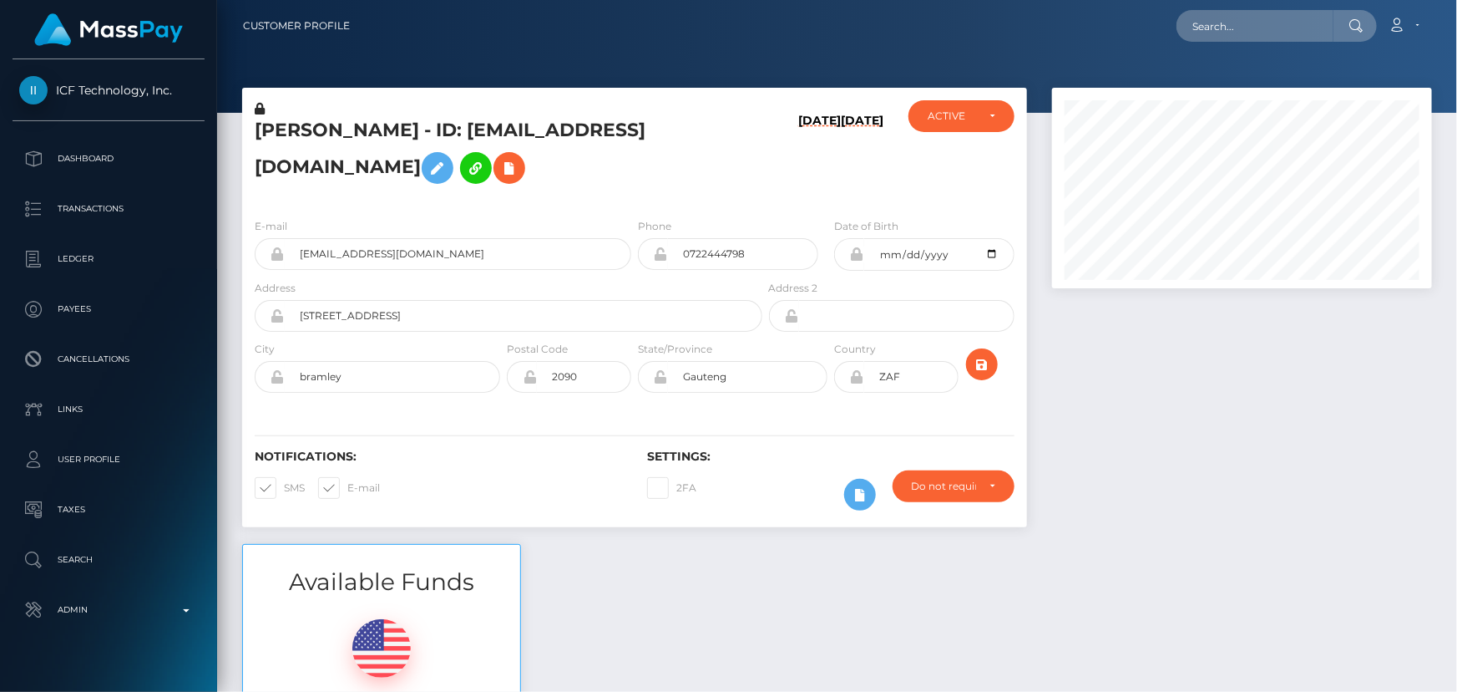
scroll to position [200, 379]
click at [643, 195] on div "[PERSON_NAME] - ID: [EMAIL_ADDRESS][DOMAIN_NAME]" at bounding box center [504, 152] width 524 height 104
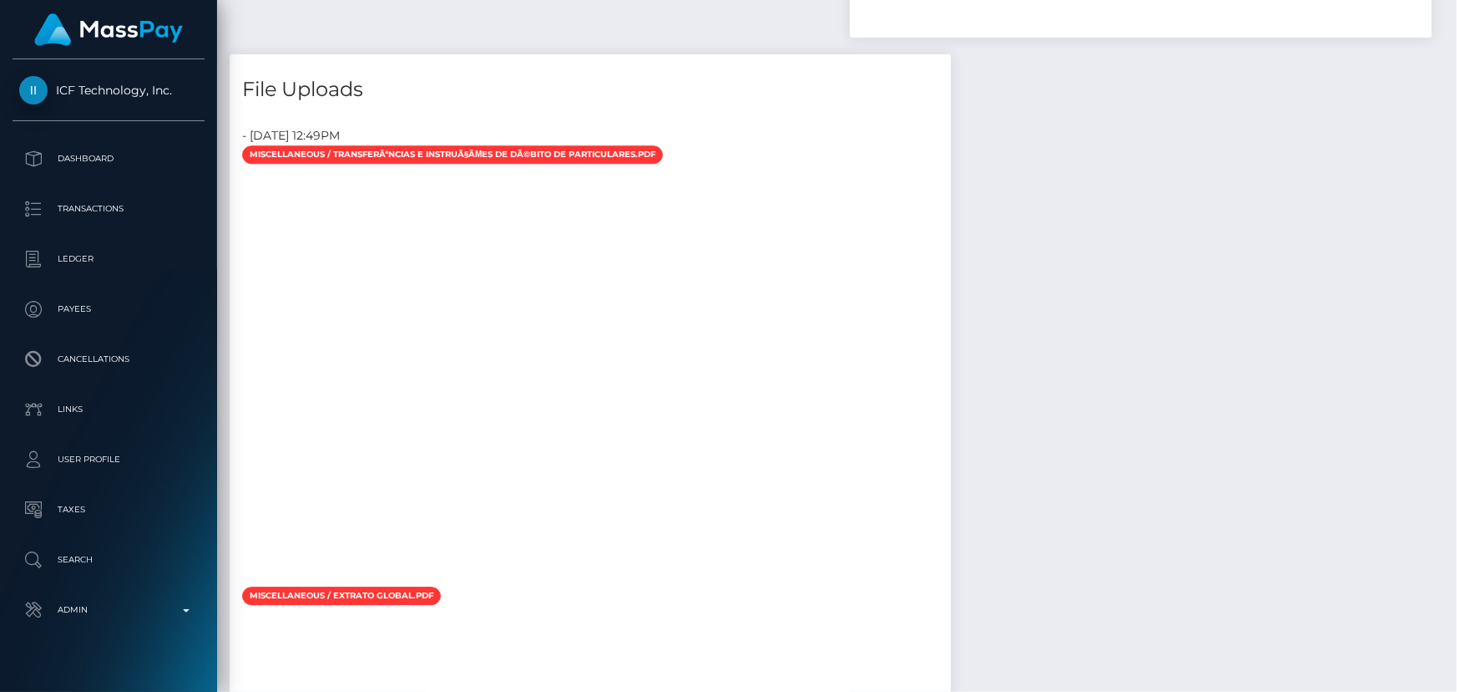
scroll to position [2202, 0]
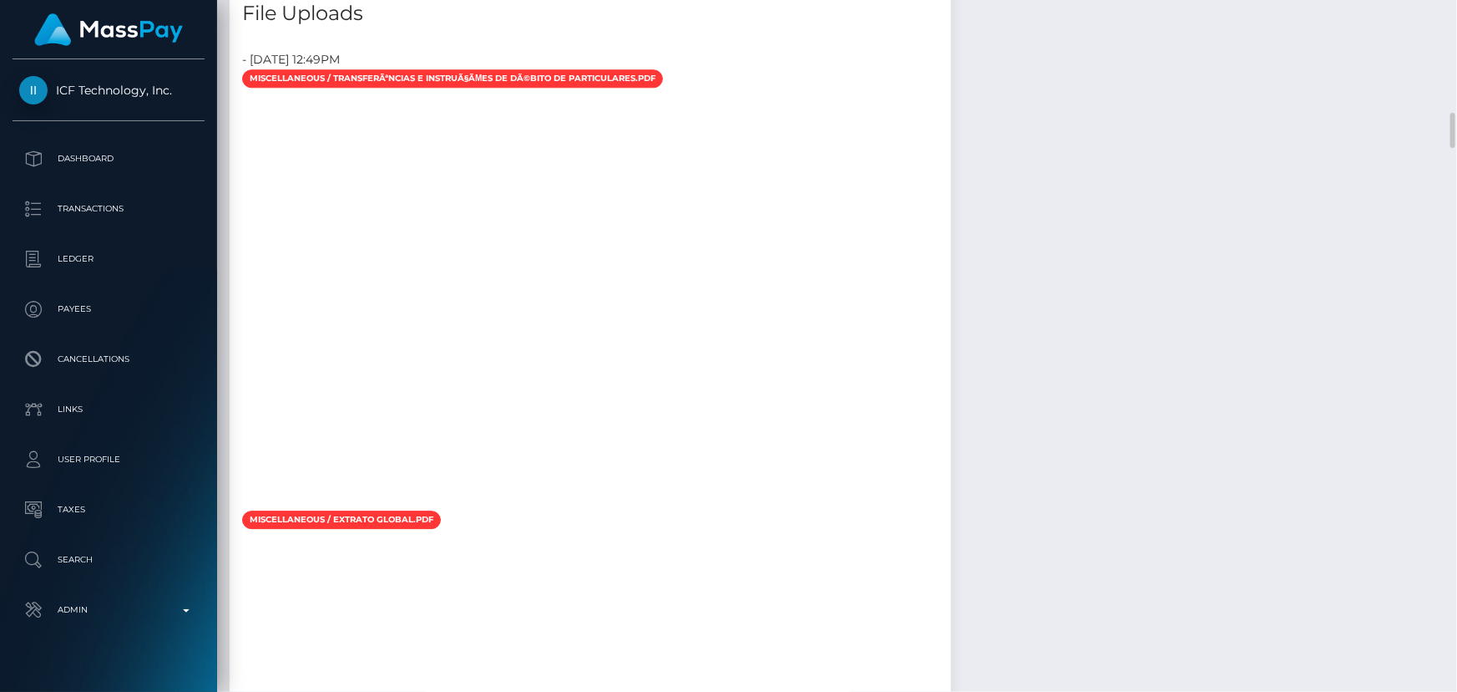
click at [563, 309] on div at bounding box center [591, 301] width 722 height 418
click at [660, 205] on div at bounding box center [591, 301] width 722 height 418
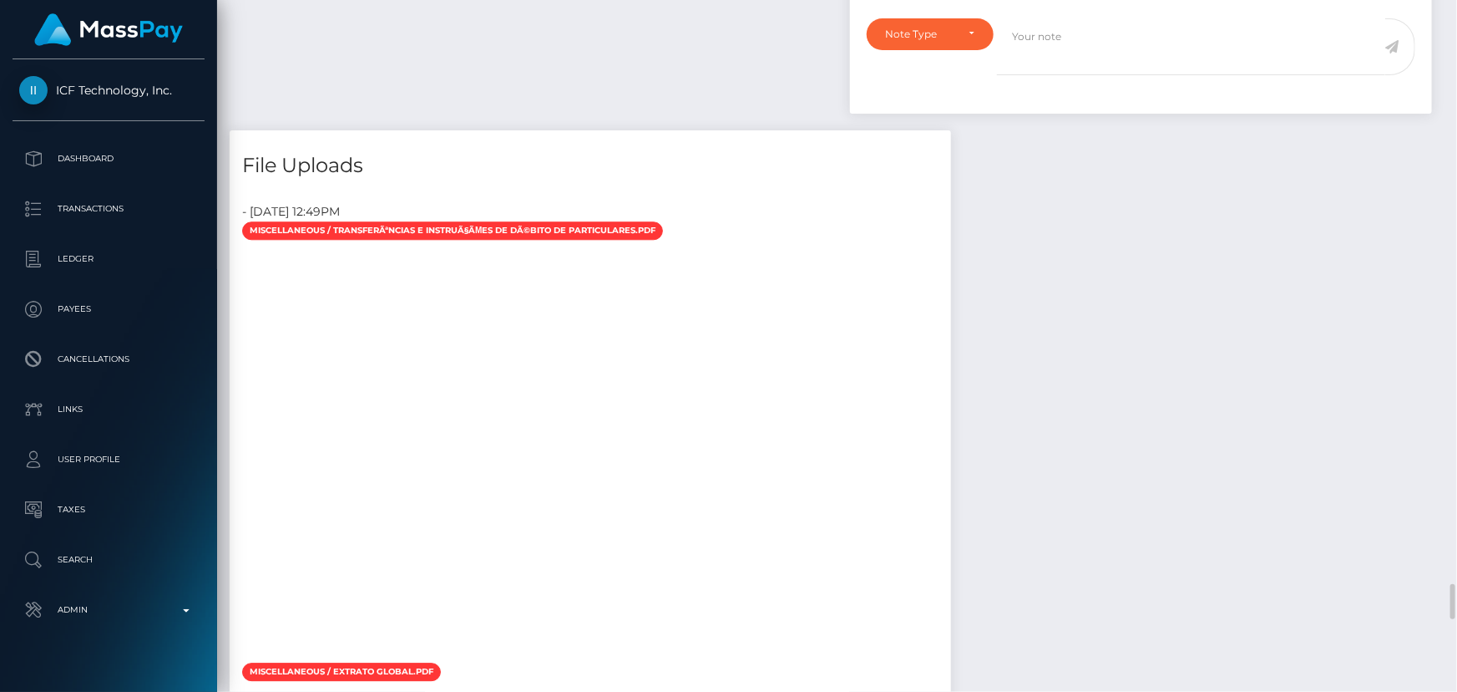
scroll to position [2506, 0]
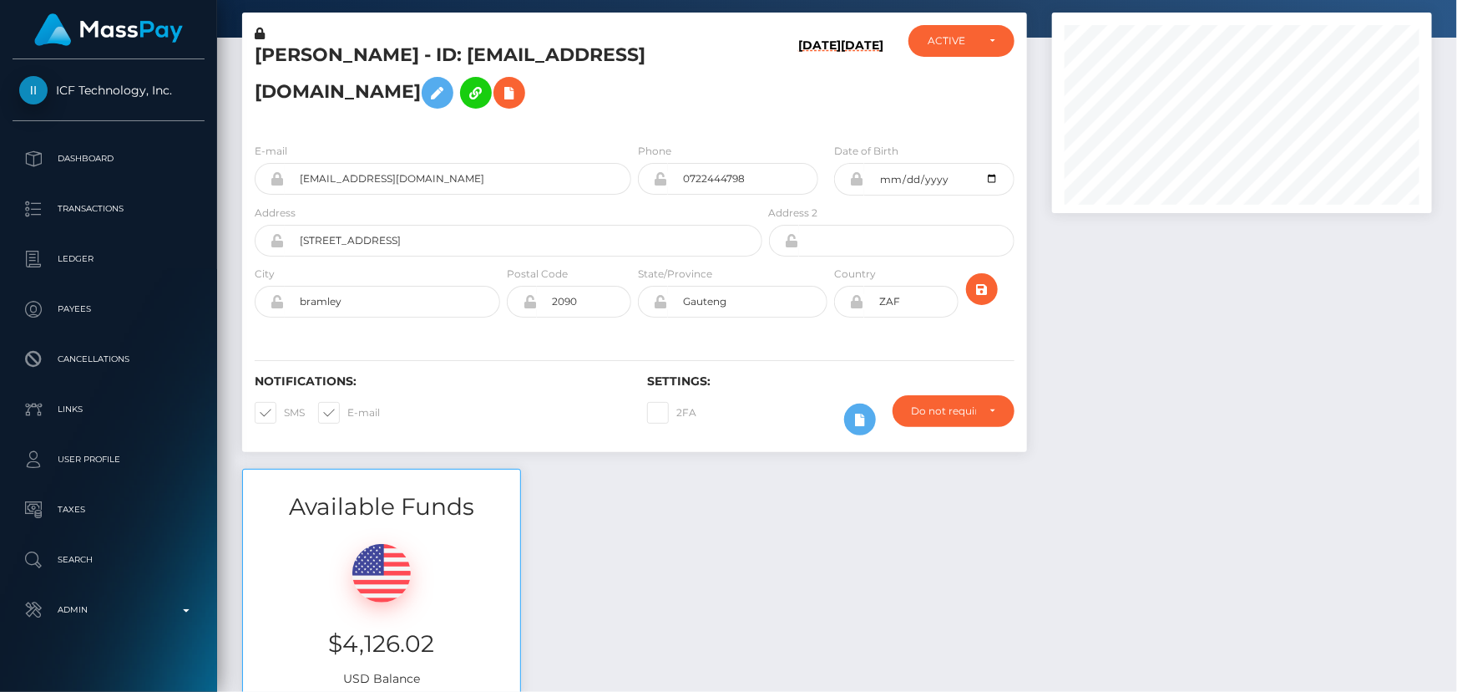
scroll to position [0, 0]
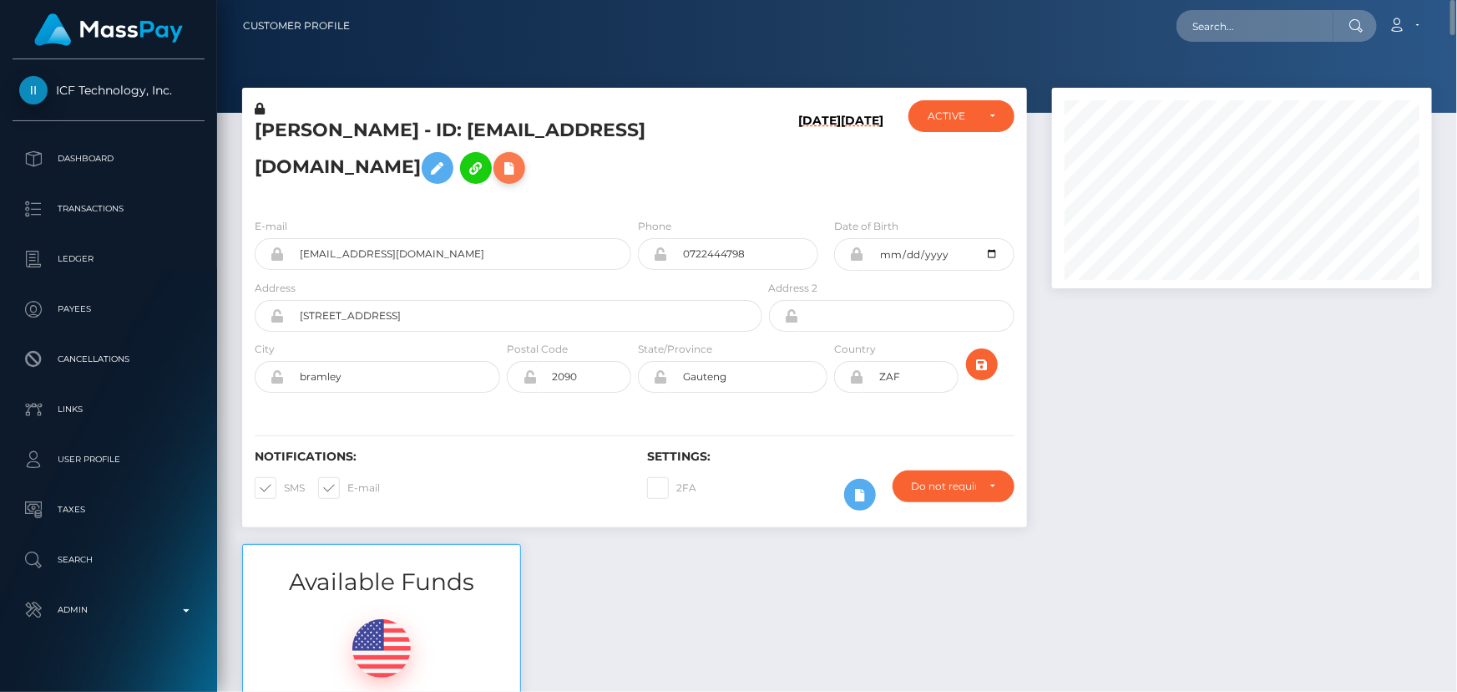
click at [499, 170] on icon at bounding box center [509, 168] width 20 height 21
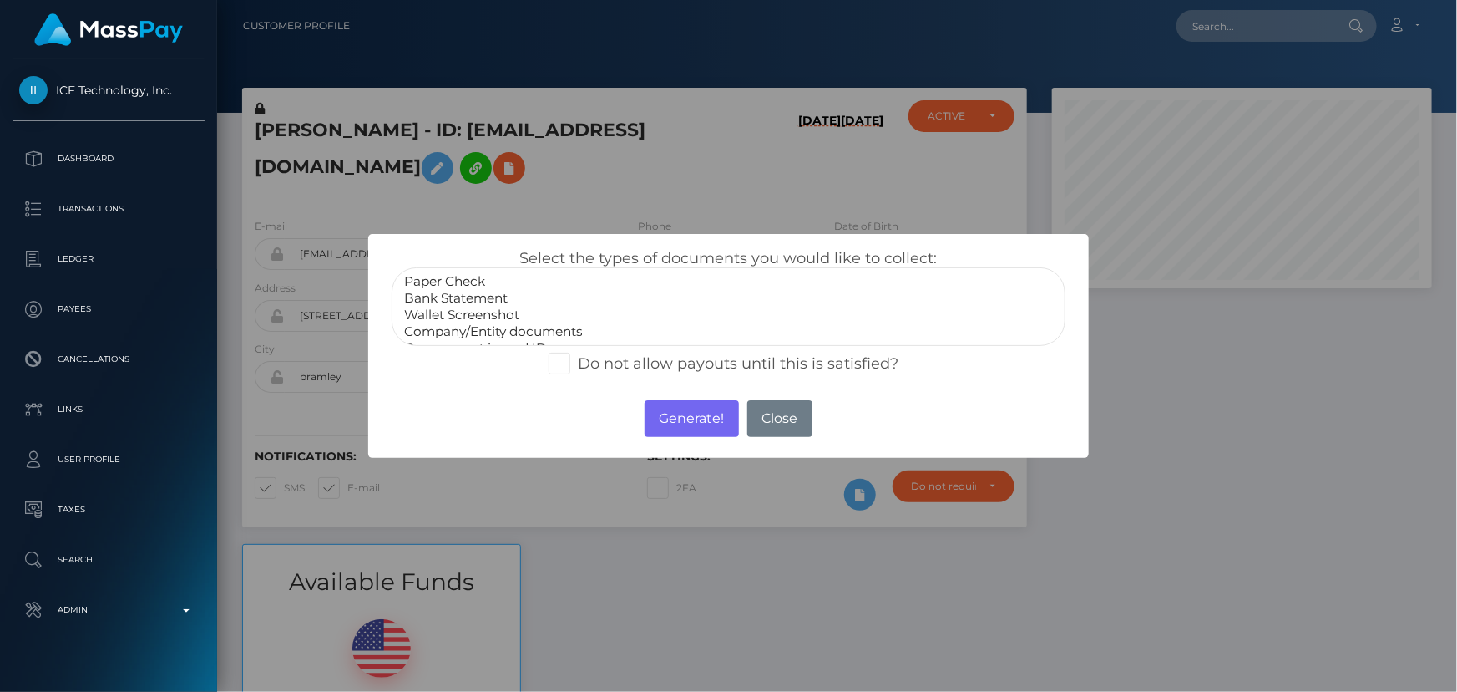
select select "Bank Statement"
click at [467, 293] on option "Bank Statement" at bounding box center [728, 298] width 651 height 17
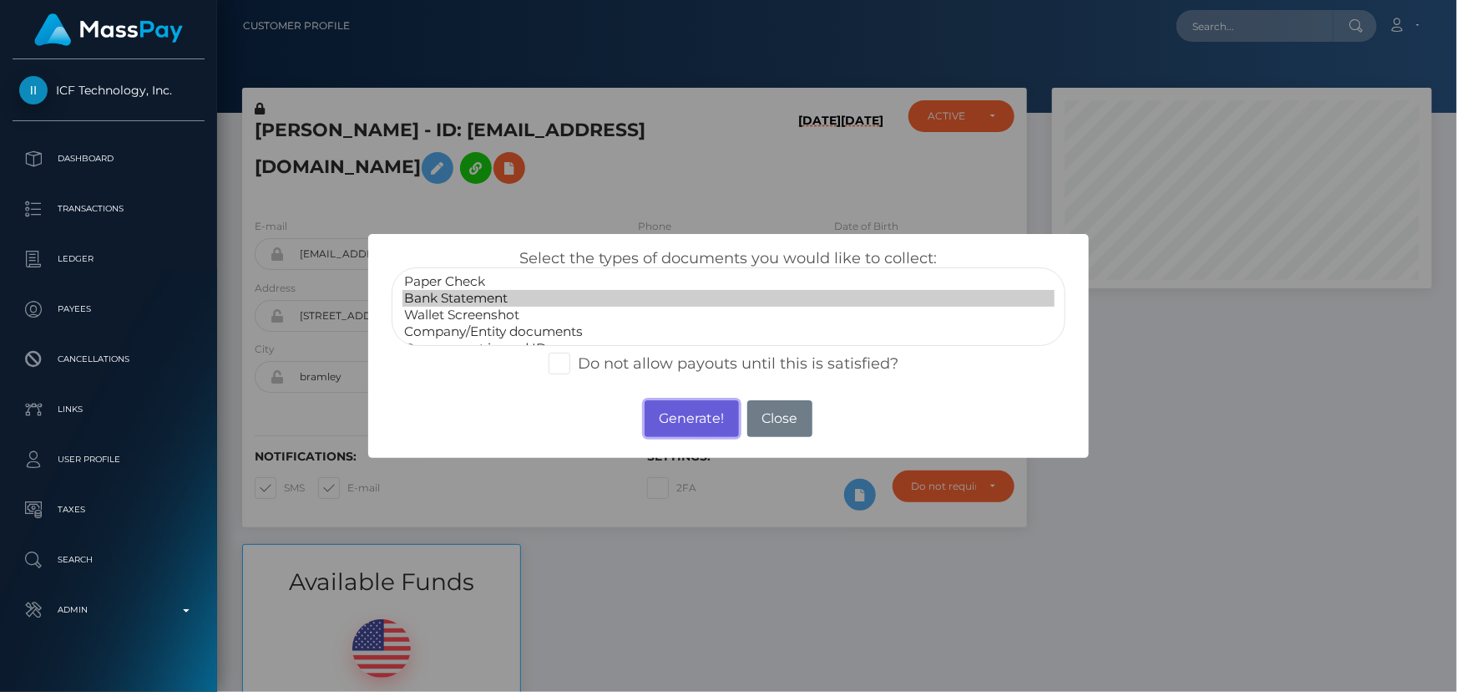
click at [679, 417] on button "Generate!" at bounding box center [692, 418] width 94 height 37
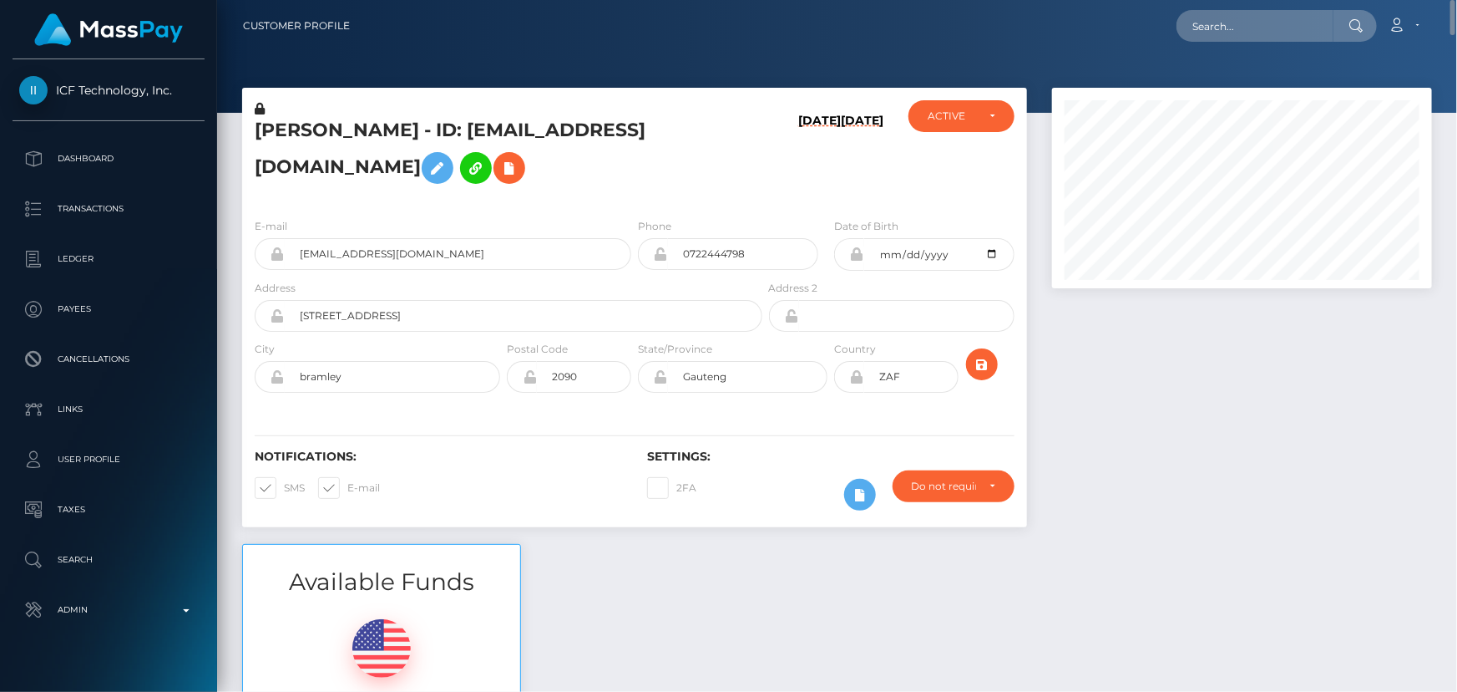
click at [493, 124] on h5 "shlomo ohayon - ID: 83edenmarketing@gmail.com" at bounding box center [504, 155] width 499 height 74
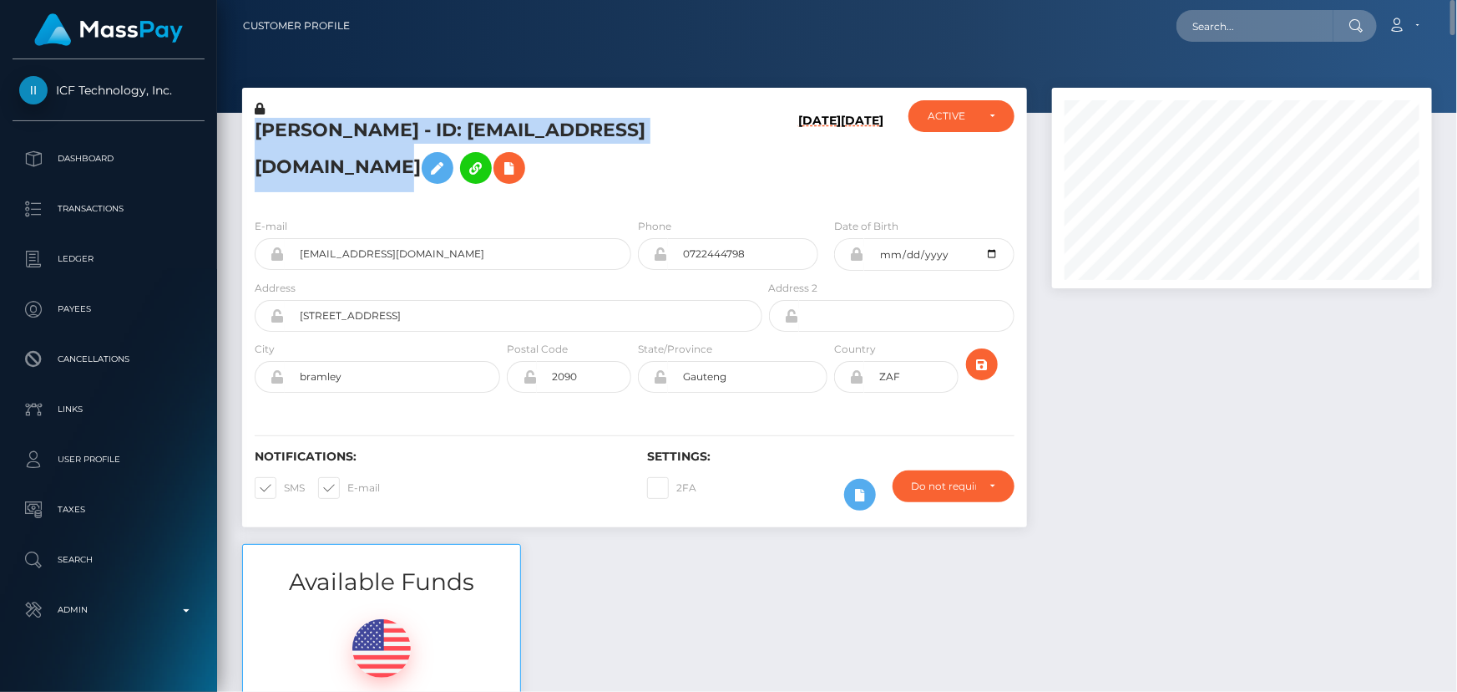
click at [493, 124] on h5 "shlomo ohayon - ID: 83edenmarketing@gmail.com" at bounding box center [504, 155] width 499 height 74
copy h5 "shlomo ohayon - ID: 83edenmarketing@gmail.com"
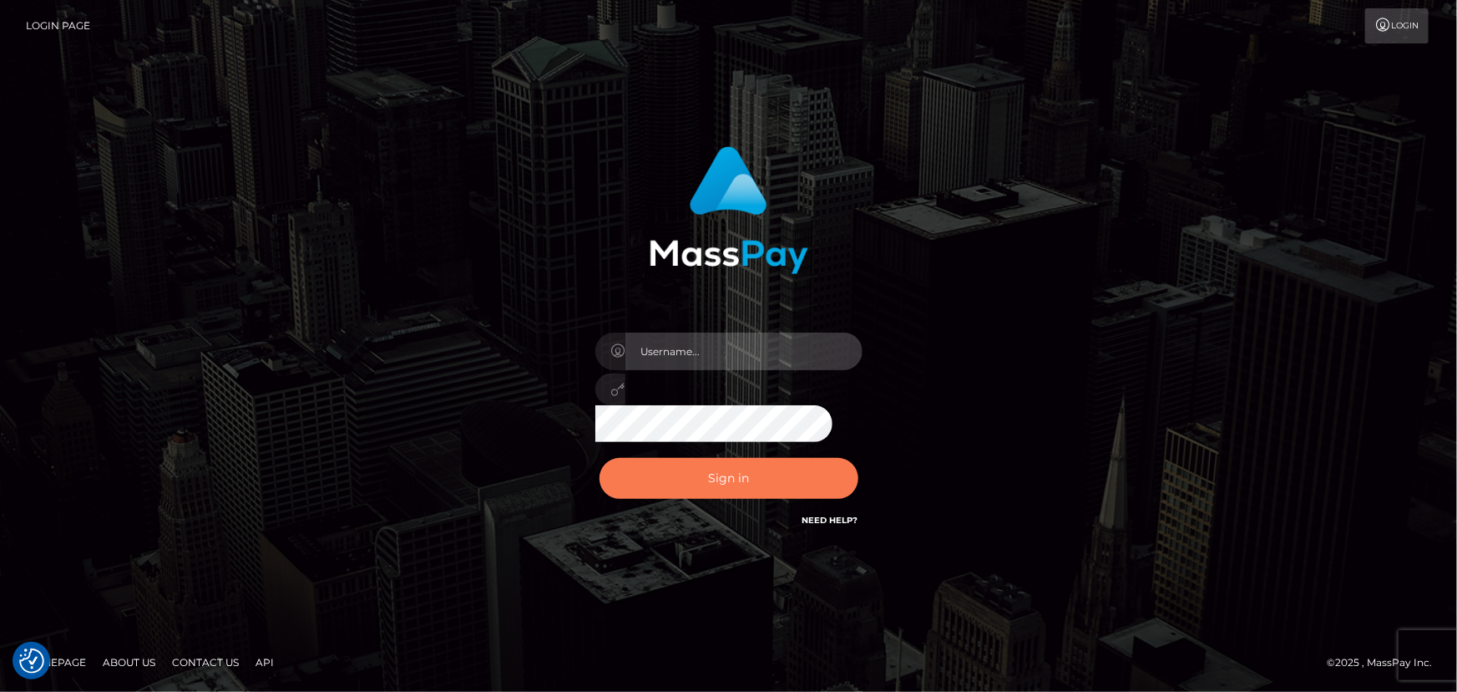
type input "constantin.mp"
click at [736, 474] on button "Sign in" at bounding box center [729, 478] width 259 height 41
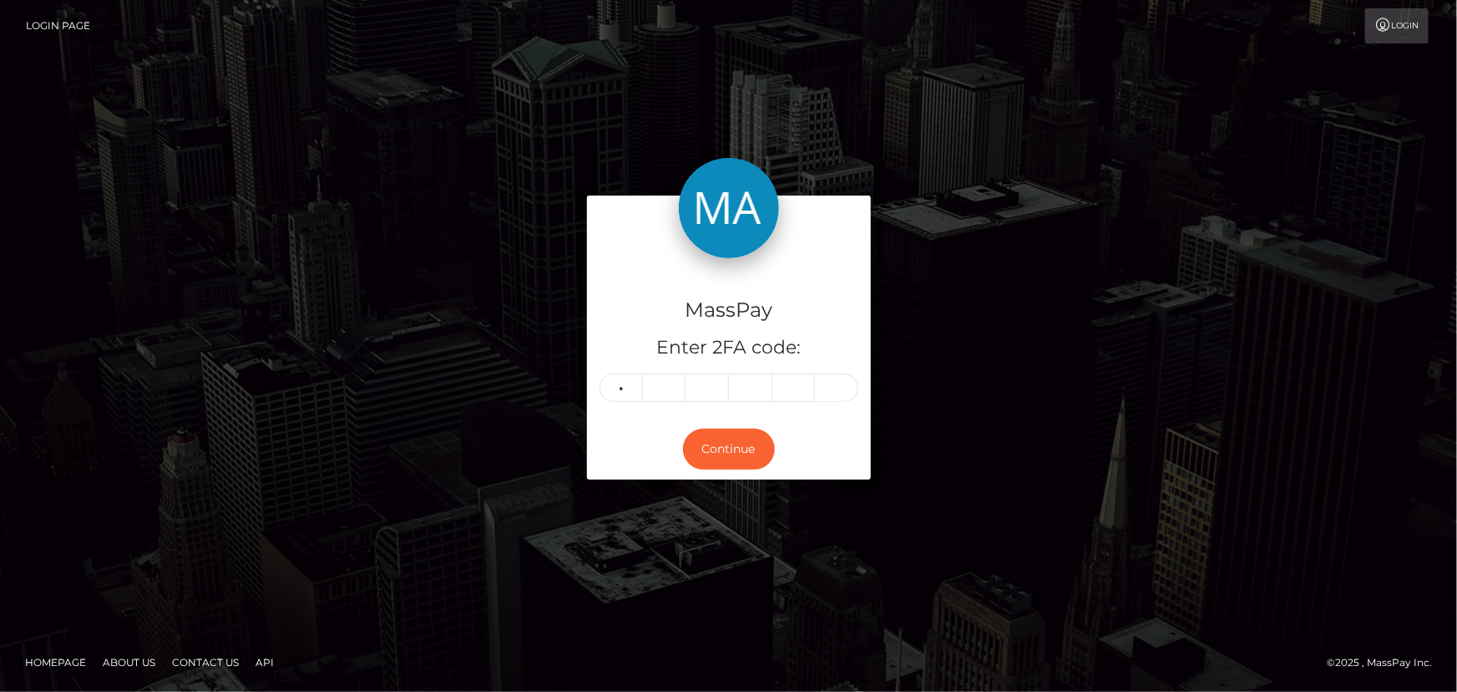
type input "3"
type input "0"
type input "3"
type input "0"
type input "3"
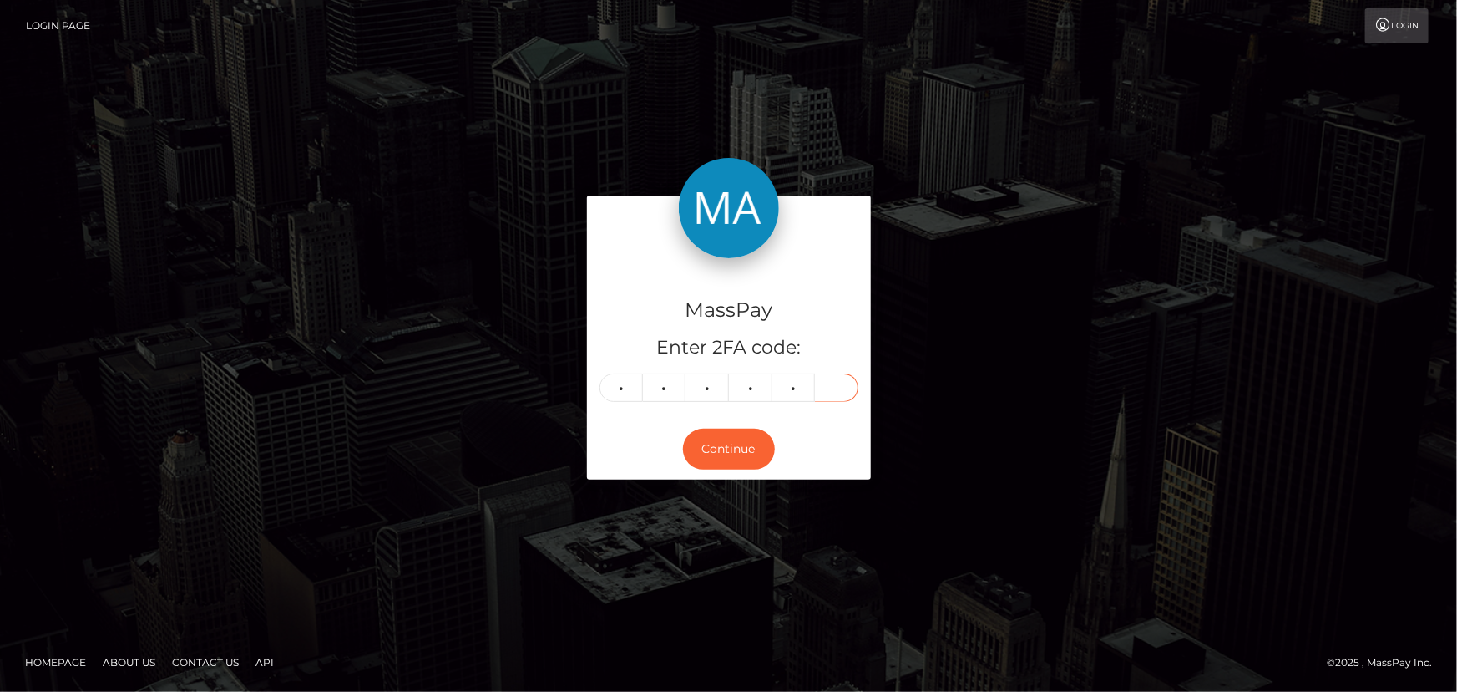
type input "0"
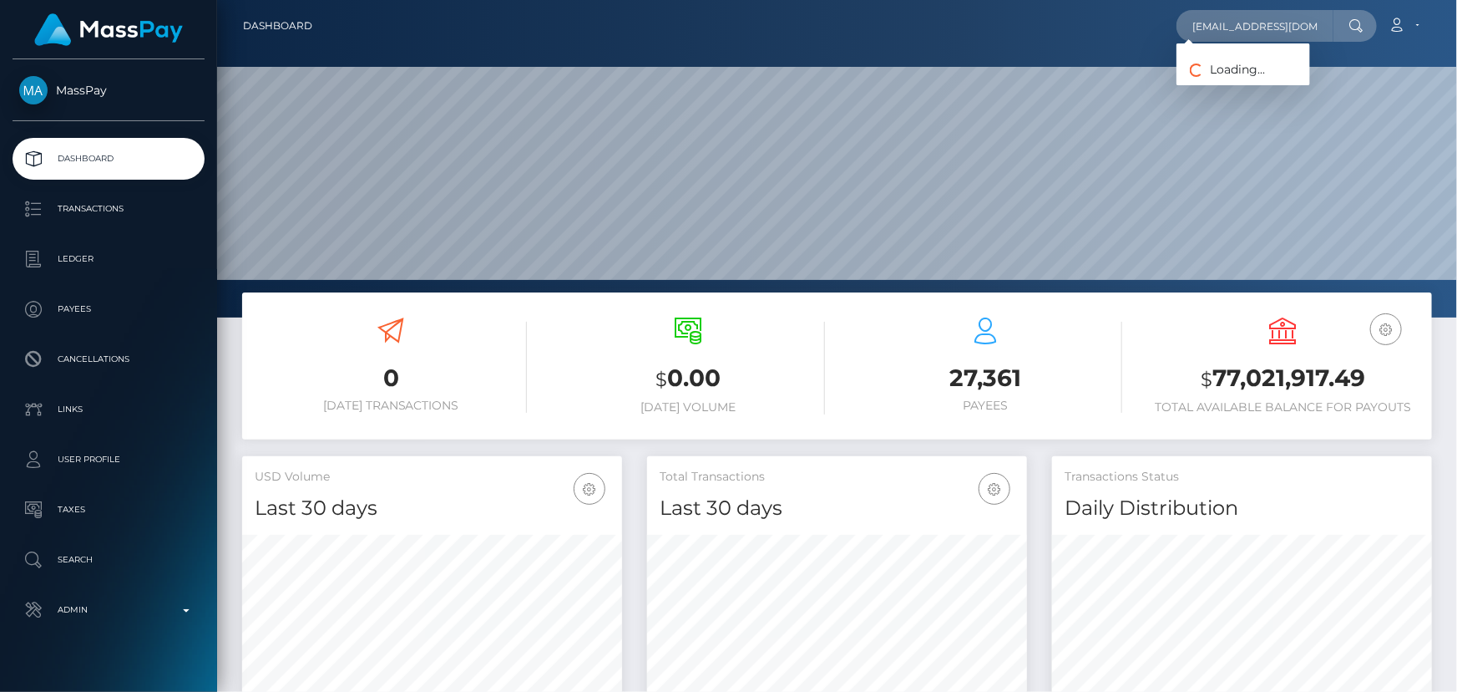
scroll to position [296, 379]
type input "[EMAIL_ADDRESS][DOMAIN_NAME]"
click at [1250, 87] on link "[PERSON_NAME]" at bounding box center [1244, 86] width 134 height 31
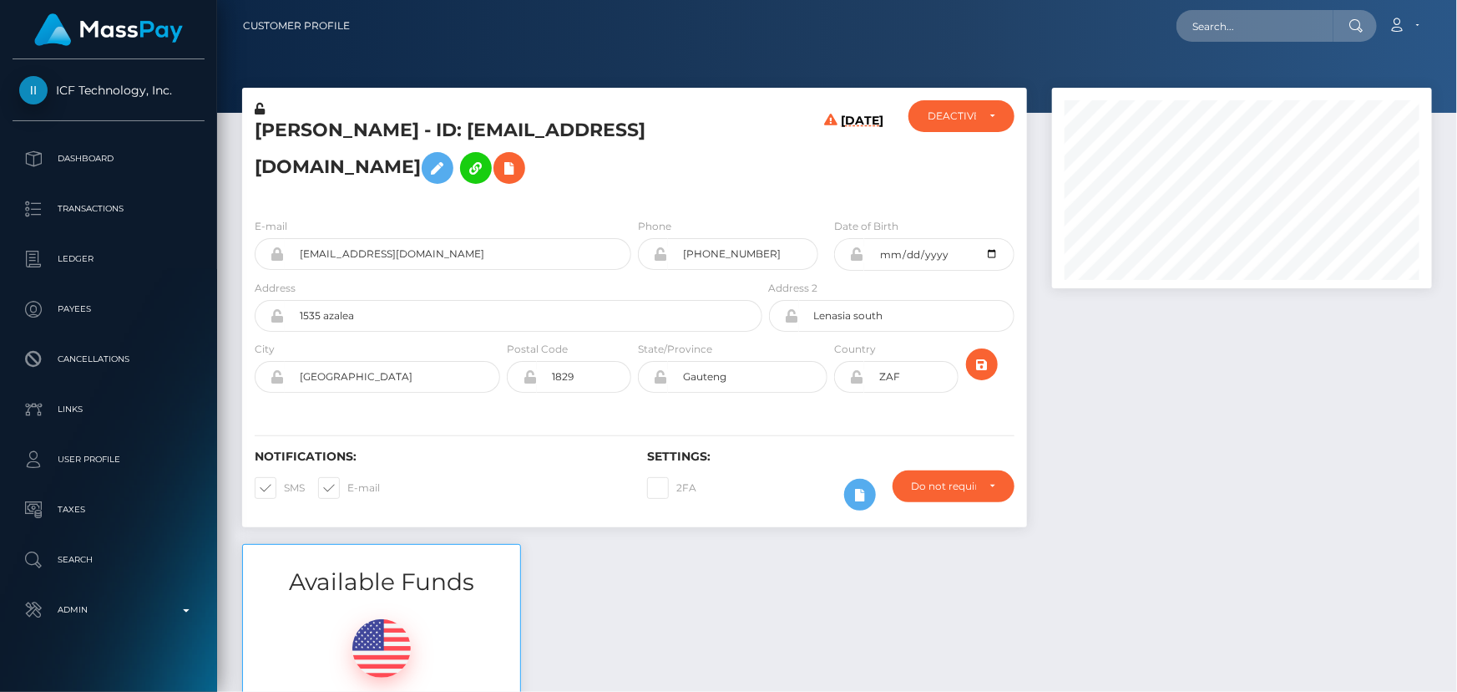
scroll to position [200, 379]
click at [453, 191] on h5 "[PERSON_NAME] - ID: [EMAIL_ADDRESS][DOMAIN_NAME]" at bounding box center [504, 155] width 499 height 74
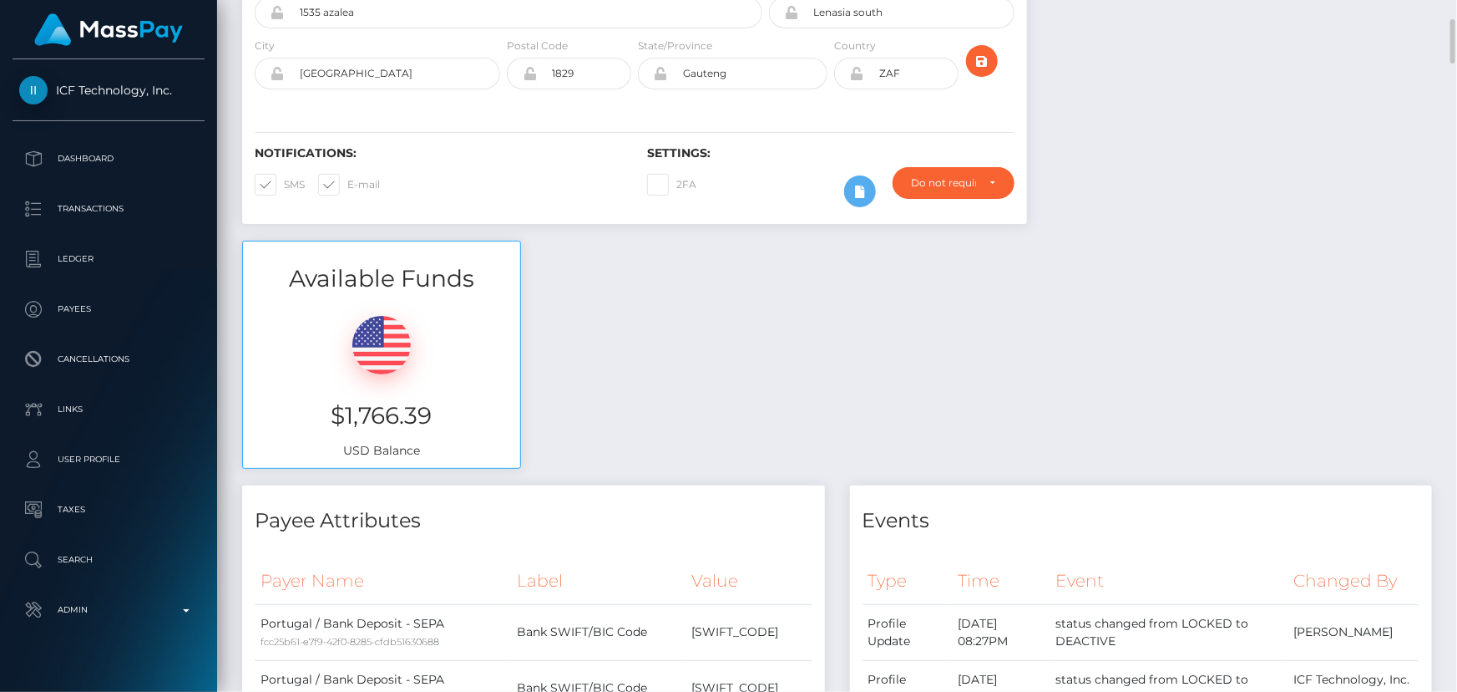
scroll to position [0, 0]
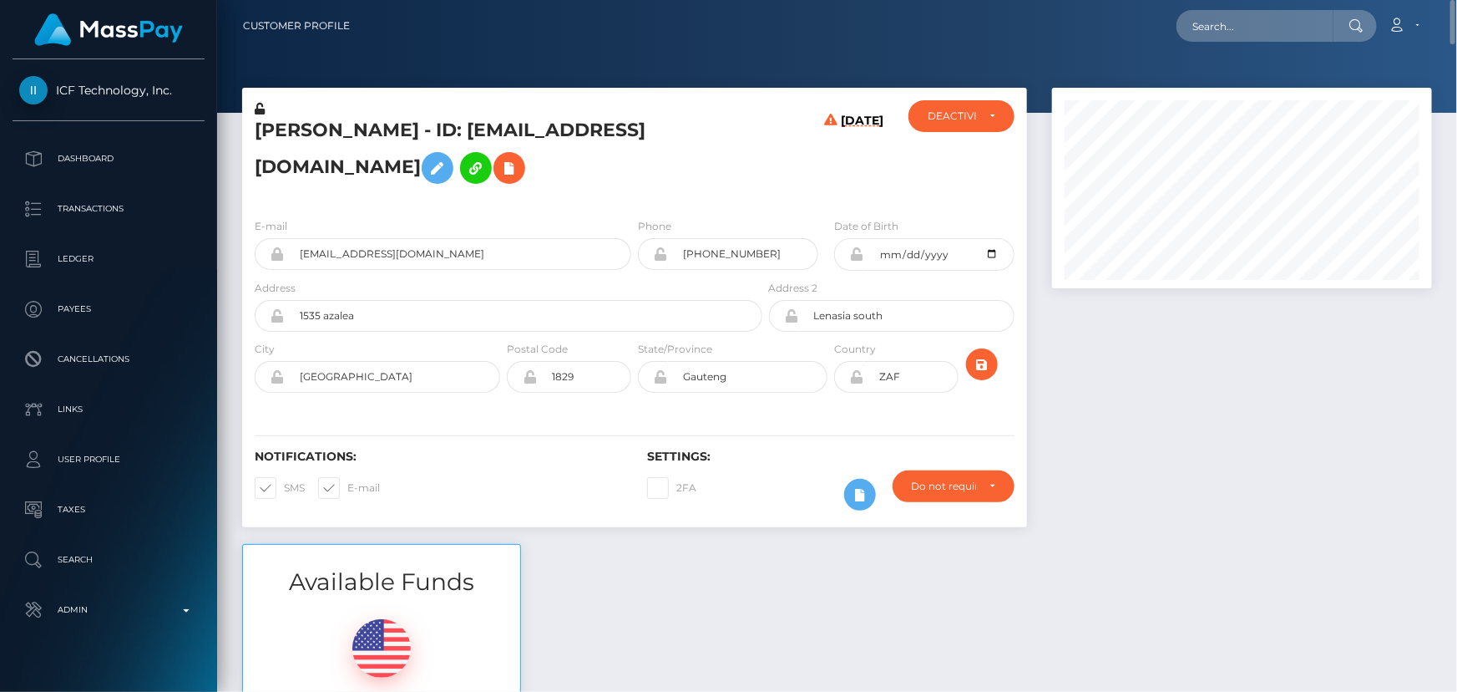
click at [286, 141] on h5 "[PERSON_NAME] - ID: [EMAIL_ADDRESS][DOMAIN_NAME]" at bounding box center [504, 155] width 499 height 74
copy h5 "Raeesa"
click at [372, 136] on h5 "[PERSON_NAME] - ID: [EMAIL_ADDRESS][DOMAIN_NAME]" at bounding box center [504, 155] width 499 height 74
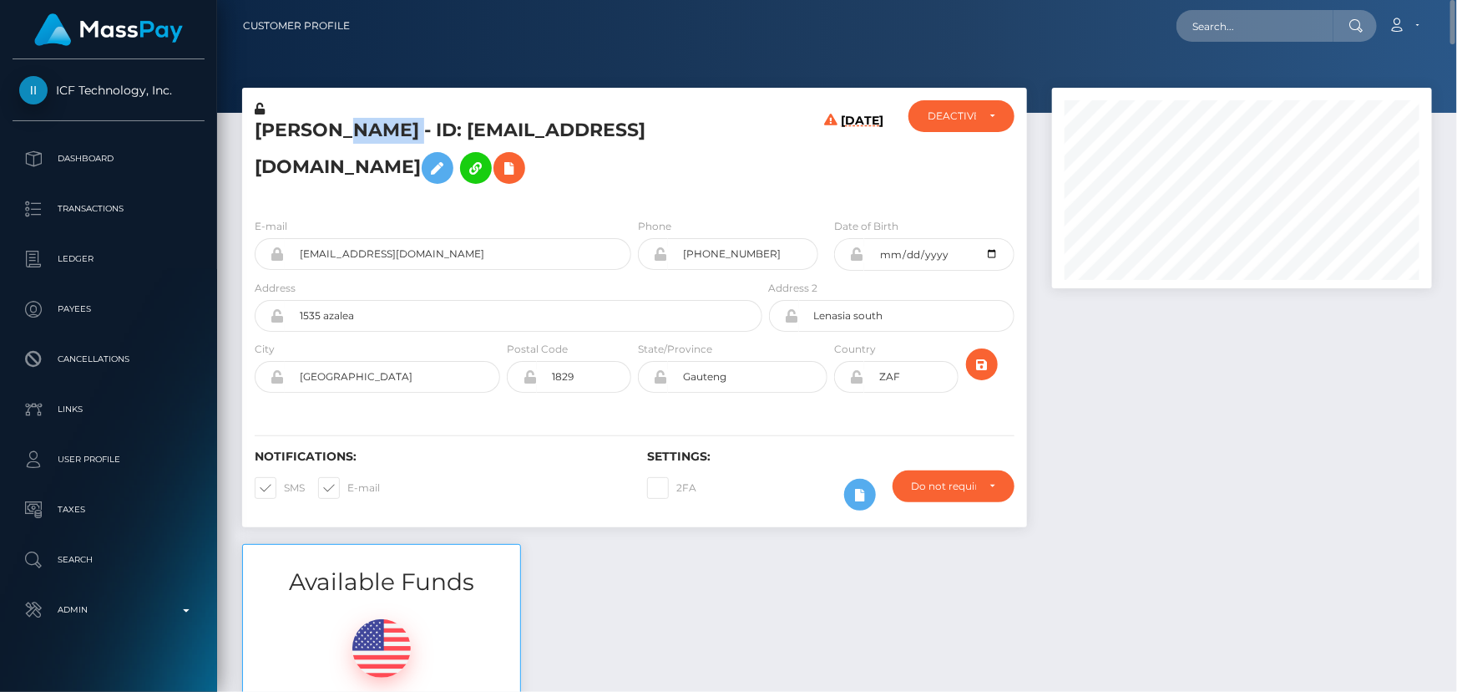
copy h5 "Cassim"
click at [824, 205] on icon at bounding box center [830, 159] width 13 height 91
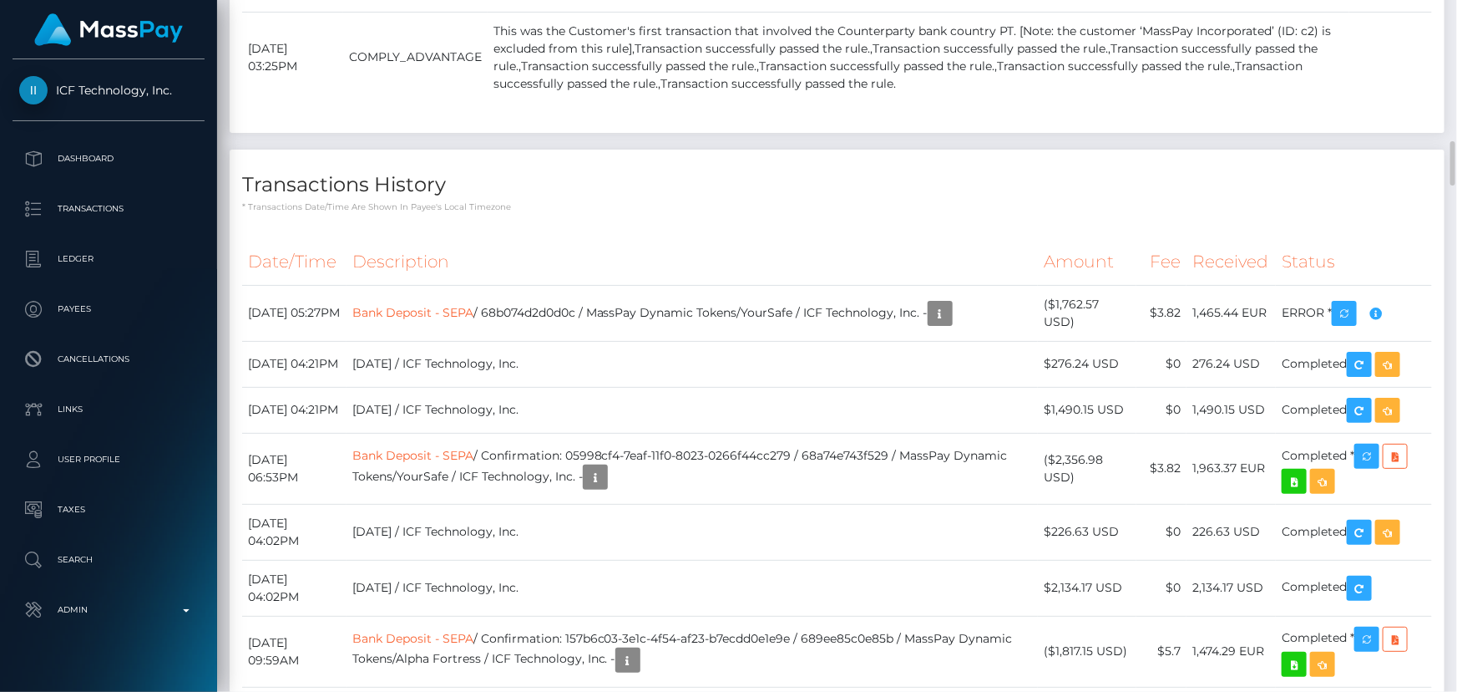
scroll to position [2430, 0]
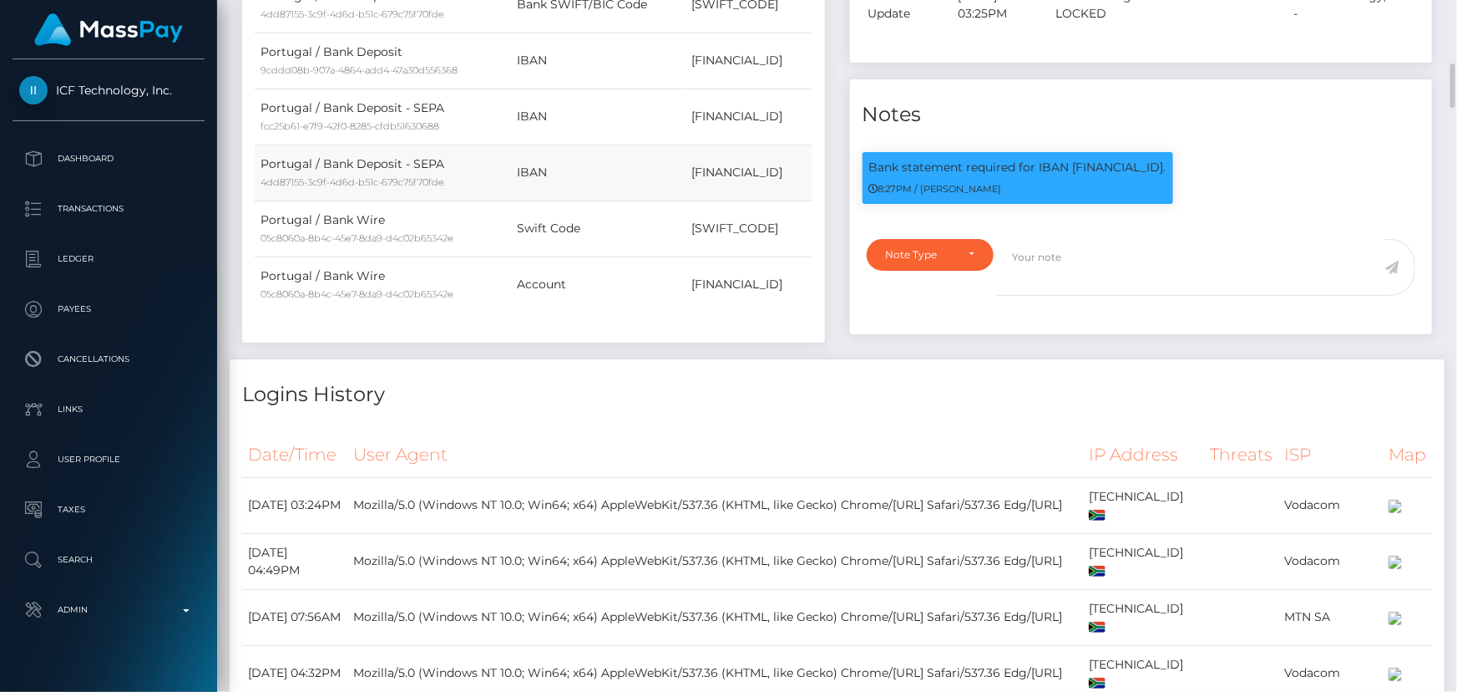
scroll to position [759, 0]
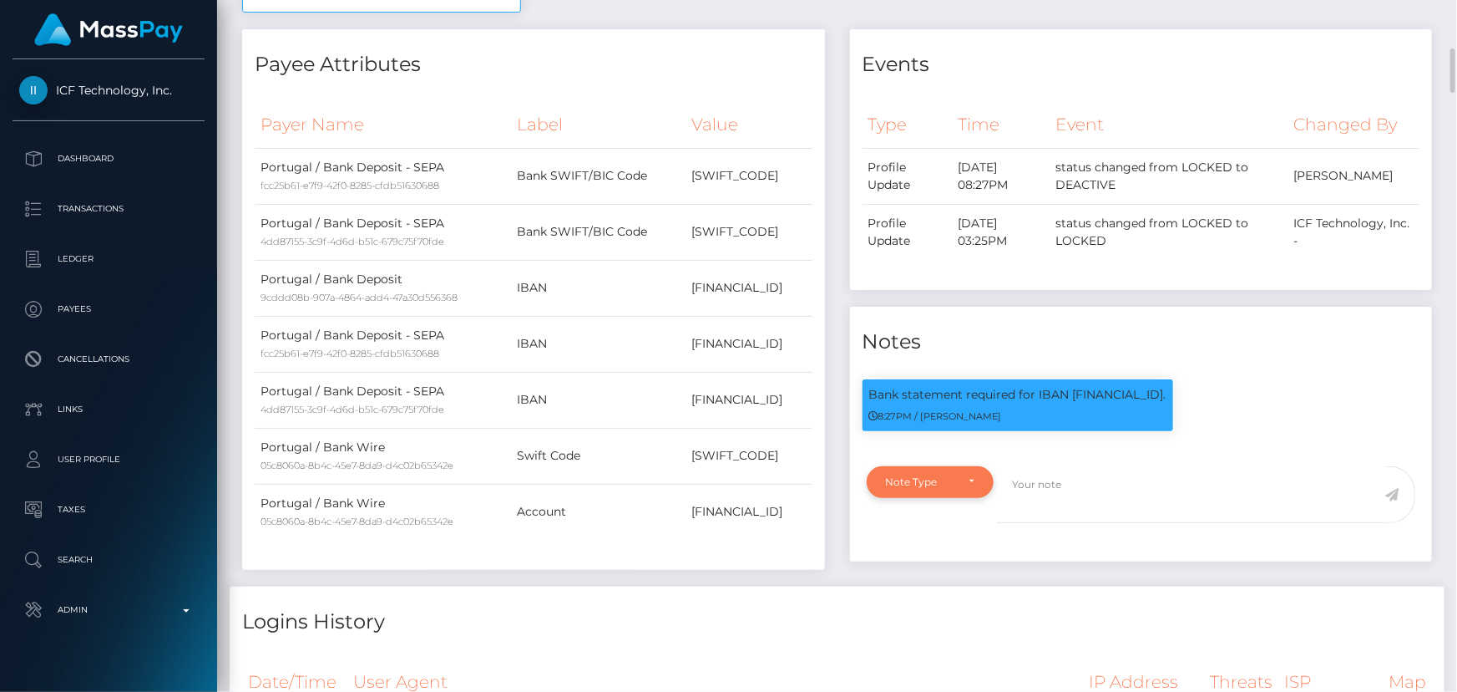
click at [979, 498] on div "Note Type" at bounding box center [931, 482] width 128 height 32
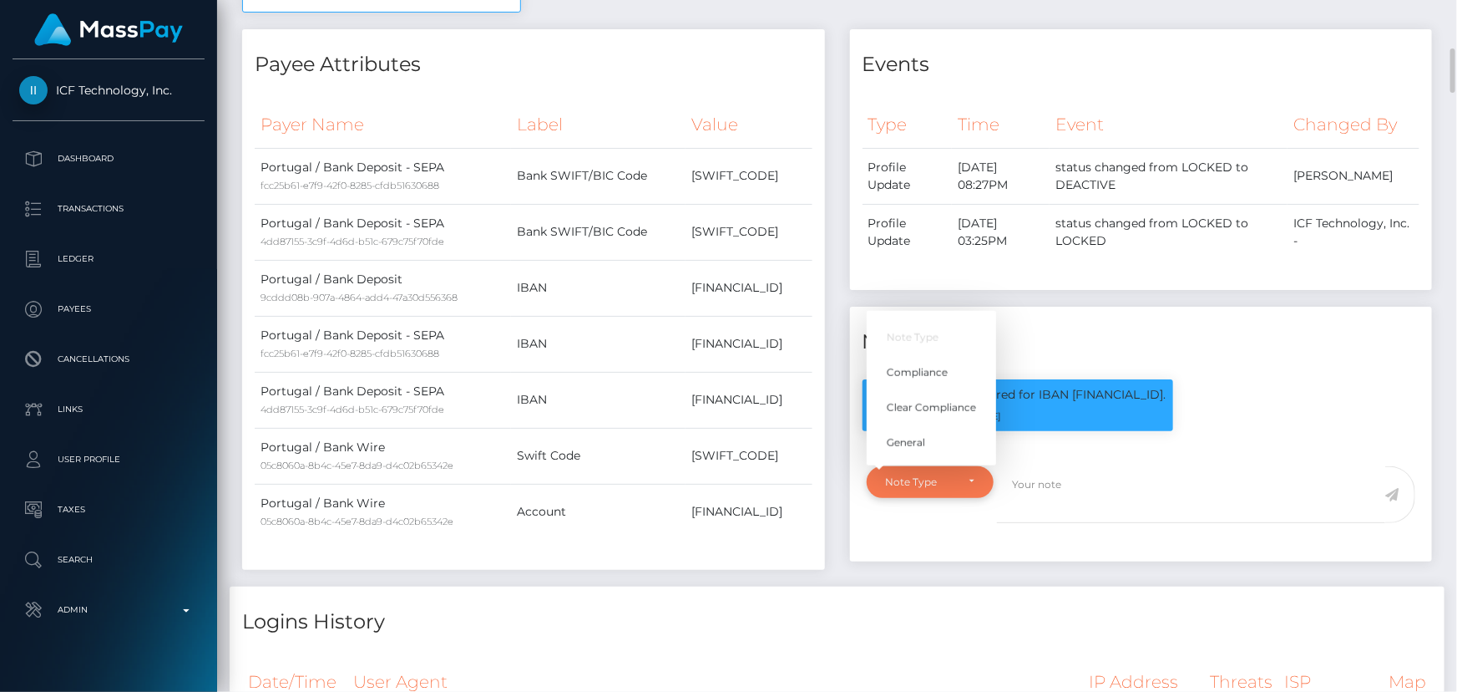
scroll to position [200, 379]
click at [947, 415] on span "Clear Compliance" at bounding box center [931, 407] width 89 height 15
select select "CLEAR_COMPLIANCE"
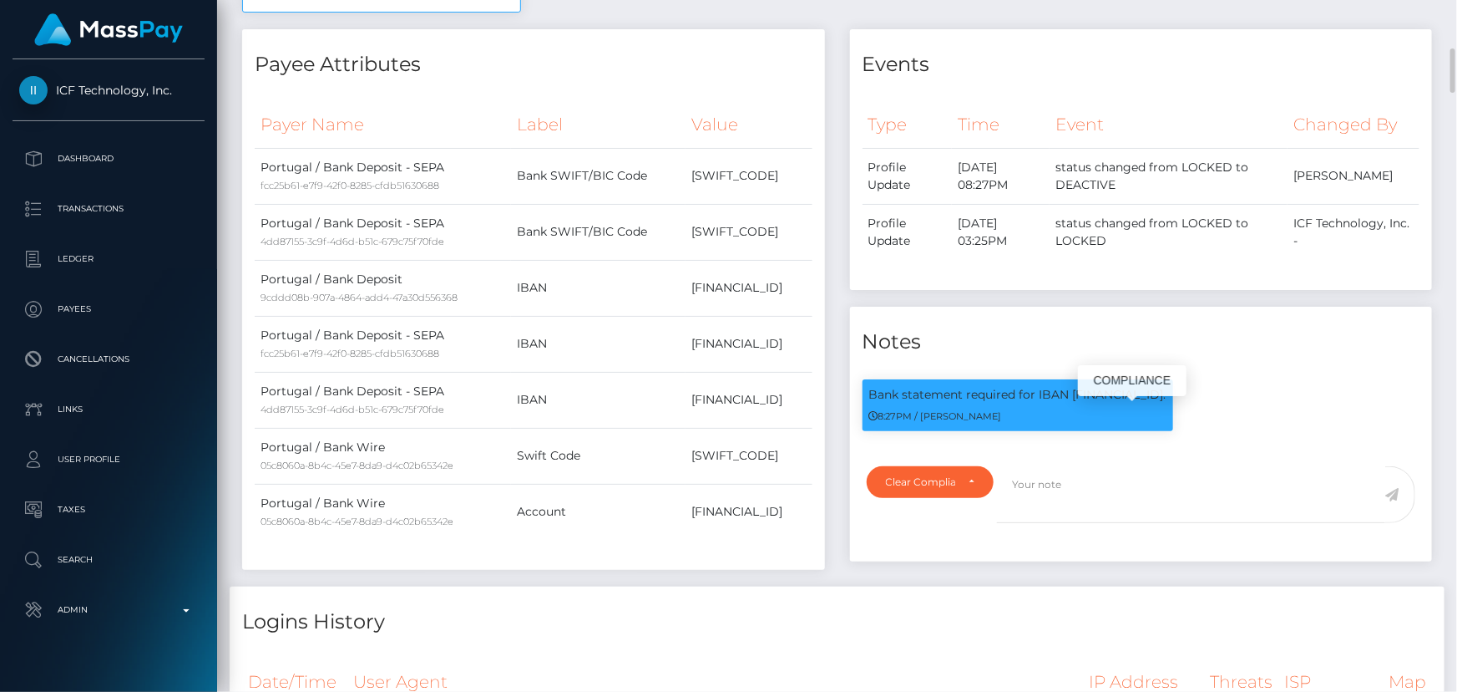
drag, startPoint x: 1224, startPoint y: 418, endPoint x: 1248, endPoint y: 417, distance: 24.3
click at [1167, 403] on p "Bank statement required for IBAN PT50003505570069952563084." at bounding box center [1017, 395] width 297 height 18
copy p "3084"
click at [686, 180] on td "CGDIPTPL" at bounding box center [749, 176] width 126 height 56
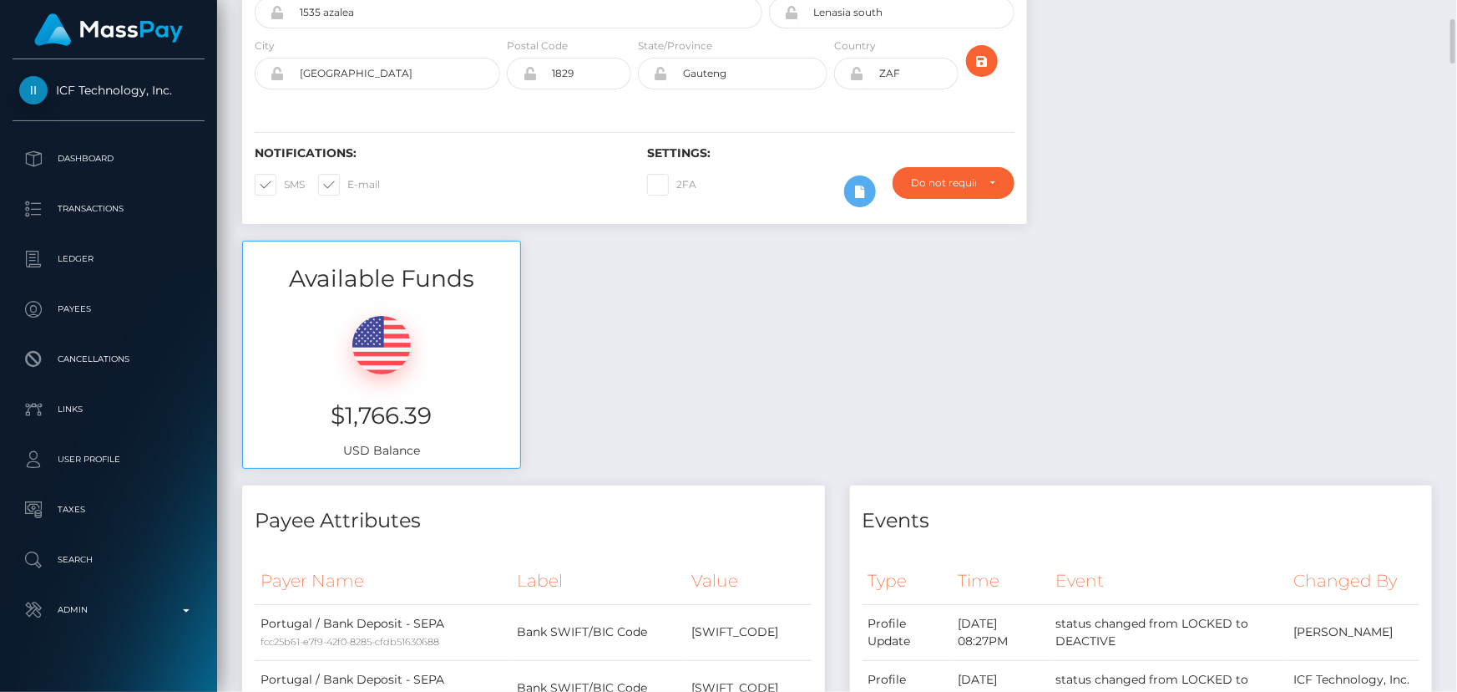
scroll to position [0, 0]
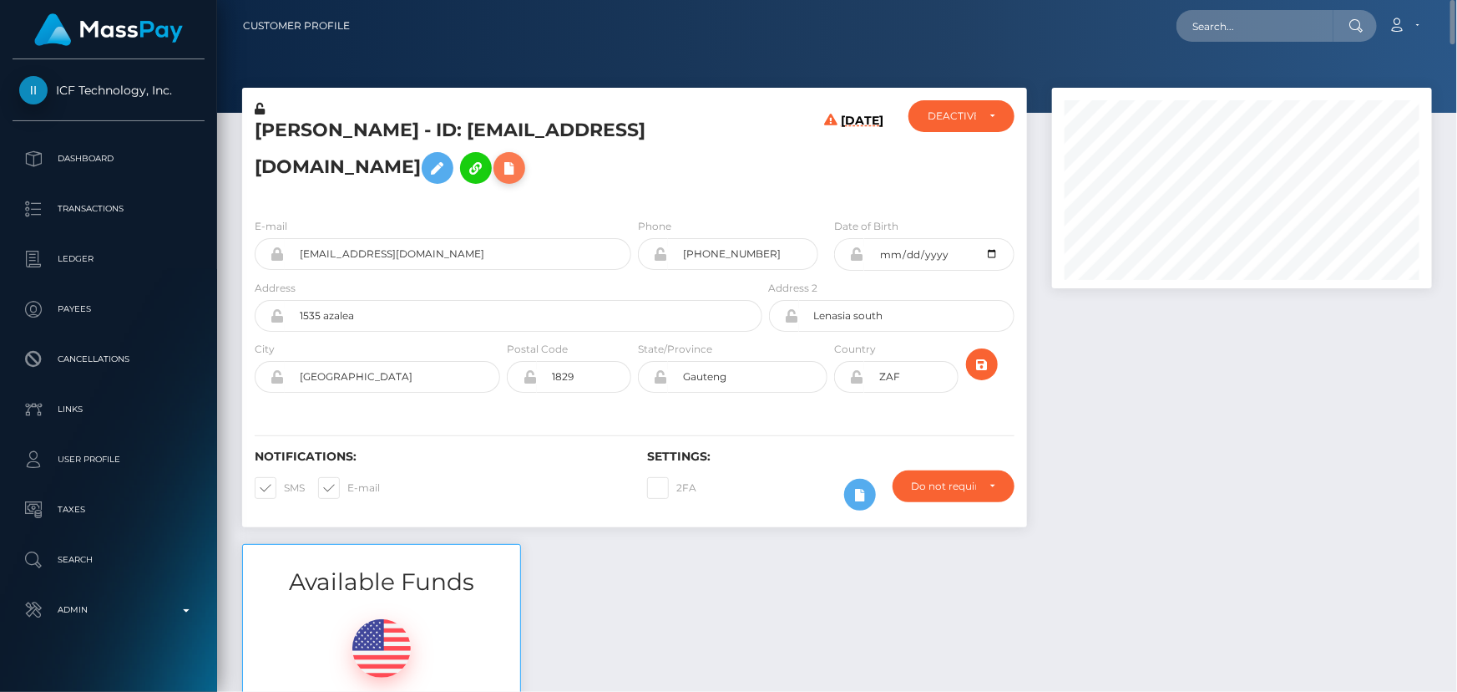
click at [499, 179] on icon at bounding box center [509, 168] width 20 height 21
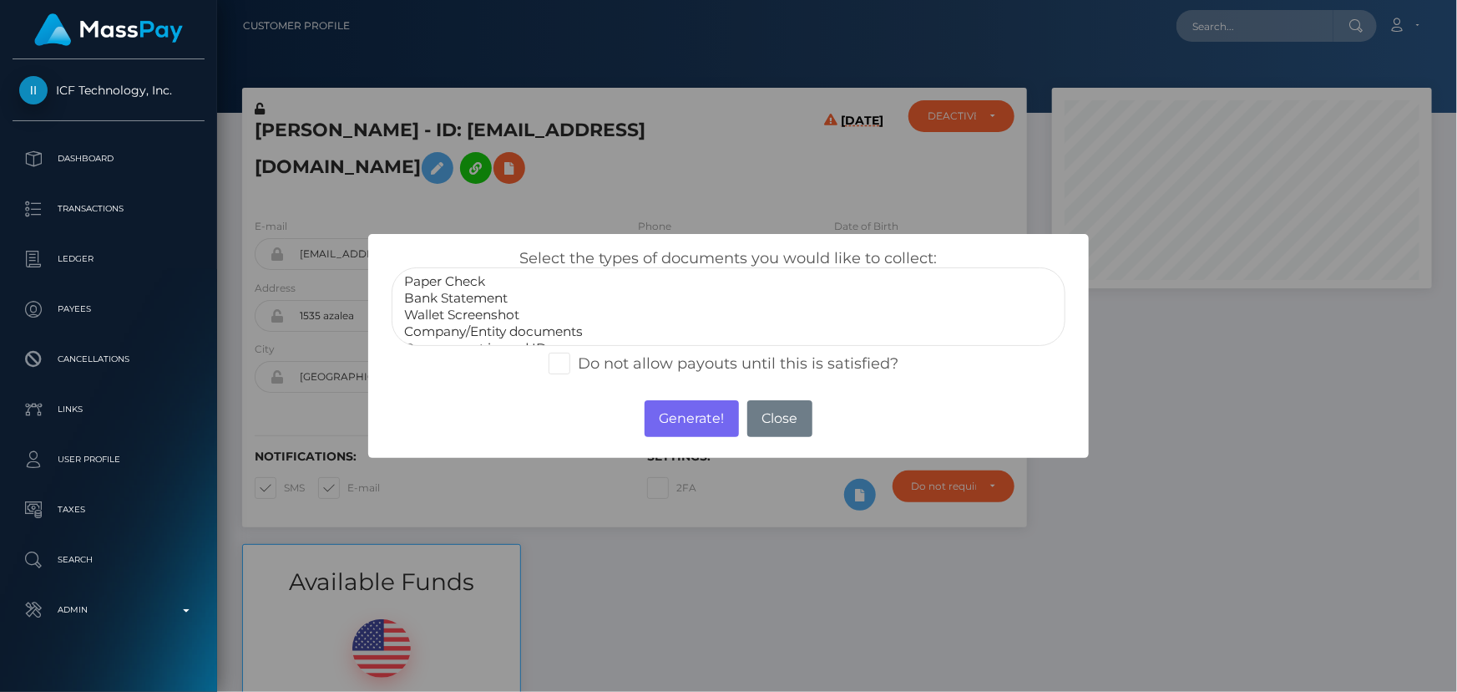
select select "Bank Statement"
click at [467, 301] on option "Bank Statement" at bounding box center [728, 298] width 651 height 17
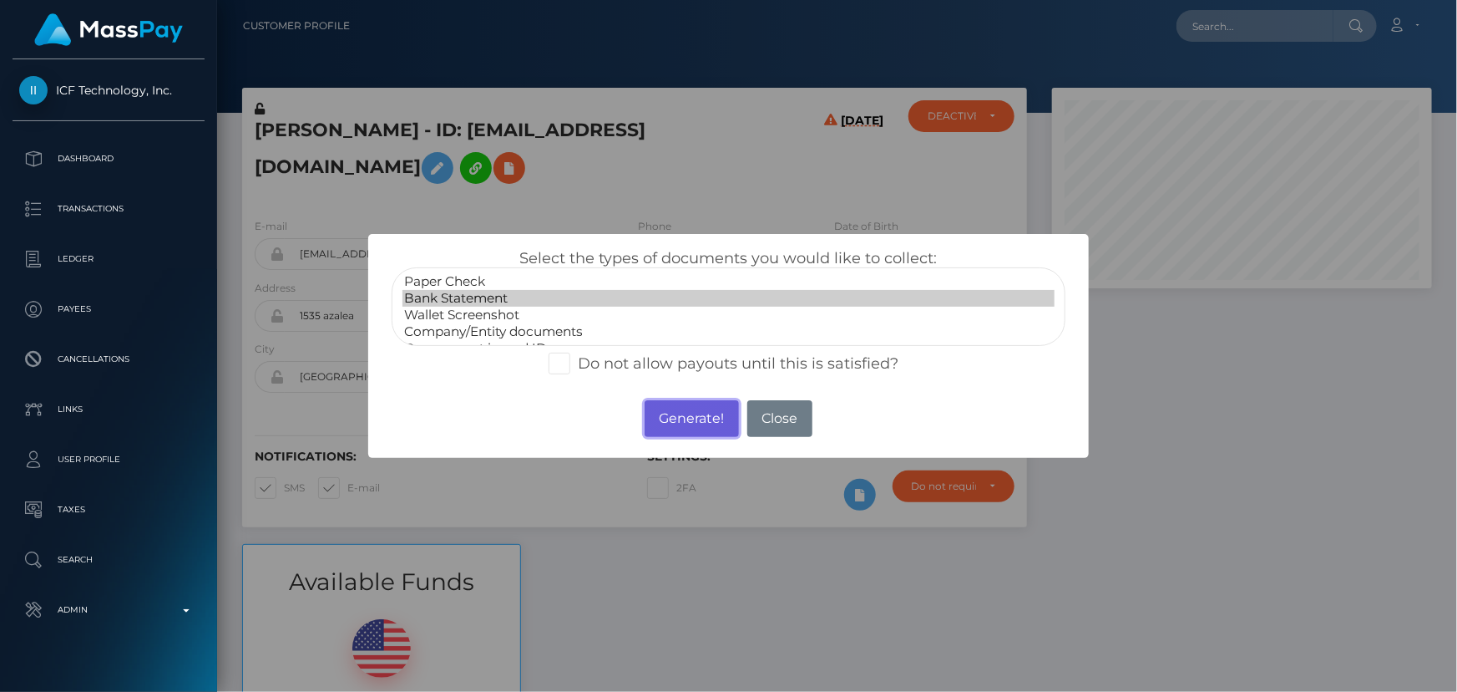
click at [656, 413] on button "Generate!" at bounding box center [692, 418] width 94 height 37
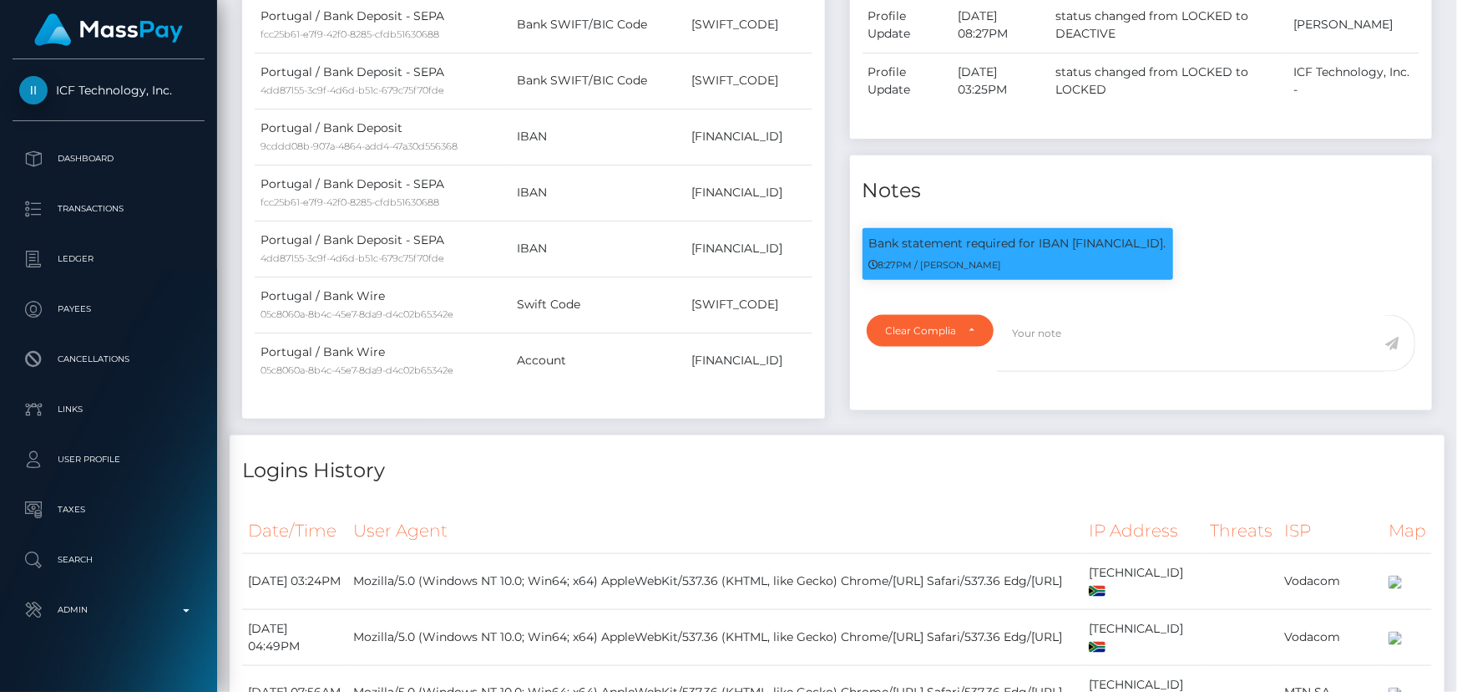
scroll to position [200, 379]
click at [1096, 367] on textarea at bounding box center [1191, 344] width 388 height 58
paste textarea "Bank statement provided for showing that the bank account belongs to Heather Ni…"
click at [1086, 252] on p "Bank statement required for IBAN PT50003505570069952563084." at bounding box center [1017, 244] width 297 height 18
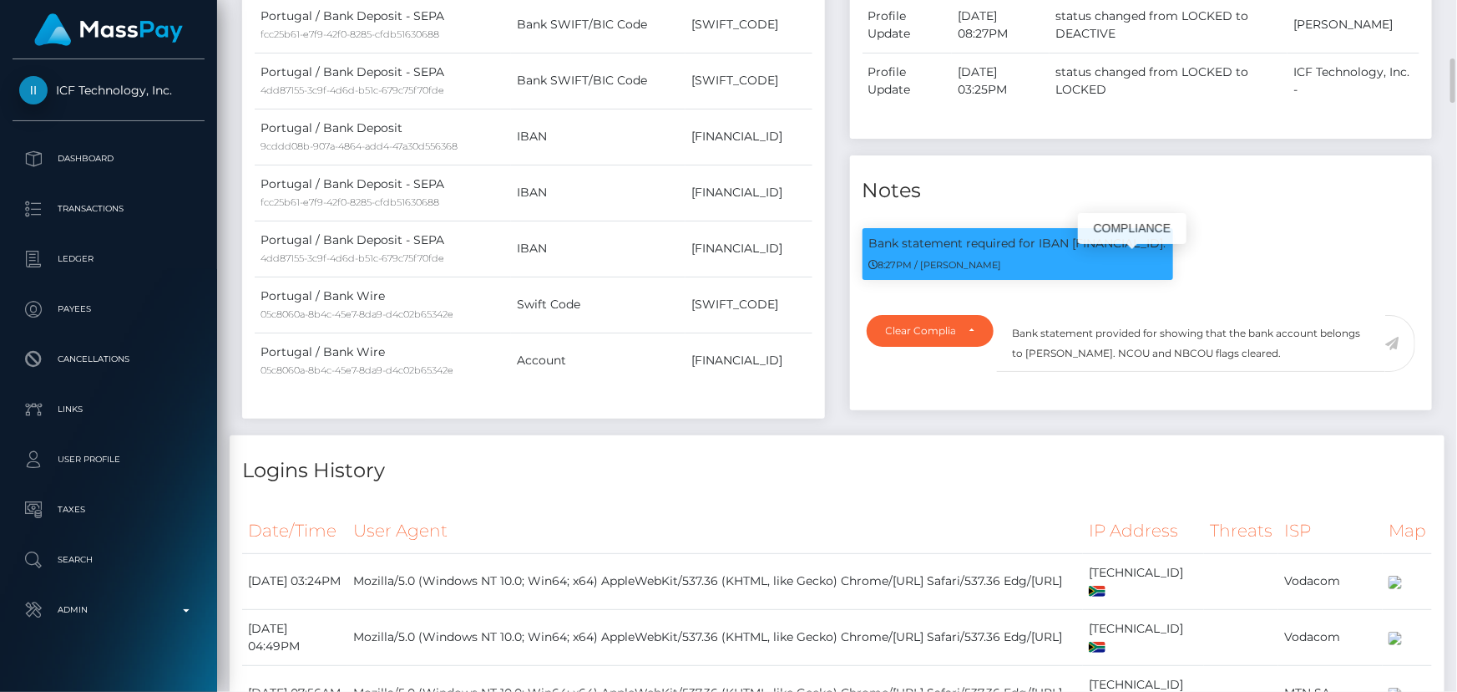
copy p "PT50003505570069952563084"
click at [1157, 353] on textarea "Bank statement provided for showing that the bank account belongs to Heather Ni…" at bounding box center [1191, 344] width 388 height 58
paste textarea "PT50003505570069952563084"
click at [1244, 372] on textarea "Bank statement provided for PT50003505570069952563084, showing that the bank ac…" at bounding box center [1191, 344] width 388 height 58
drag, startPoint x: 1244, startPoint y: 375, endPoint x: 1307, endPoint y: 374, distance: 63.5
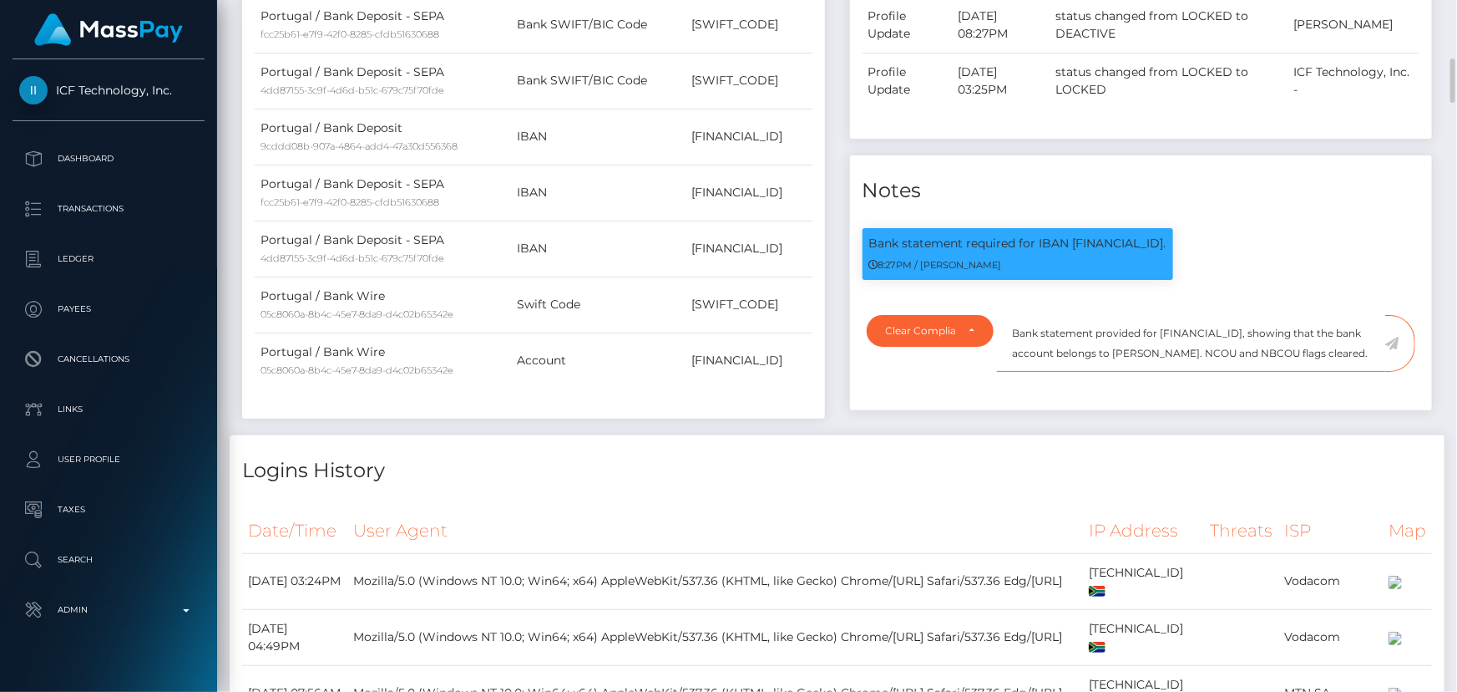
click at [1307, 372] on textarea "Bank statement provided for PT50003505570069952563084, showing that the bank ac…" at bounding box center [1191, 344] width 388 height 58
paste textarea "RAEESA CASSIM"
click at [1165, 360] on textarea "Bank statement provided for PT50003505570069952563084, showing that the bank ac…" at bounding box center [1191, 344] width 388 height 58
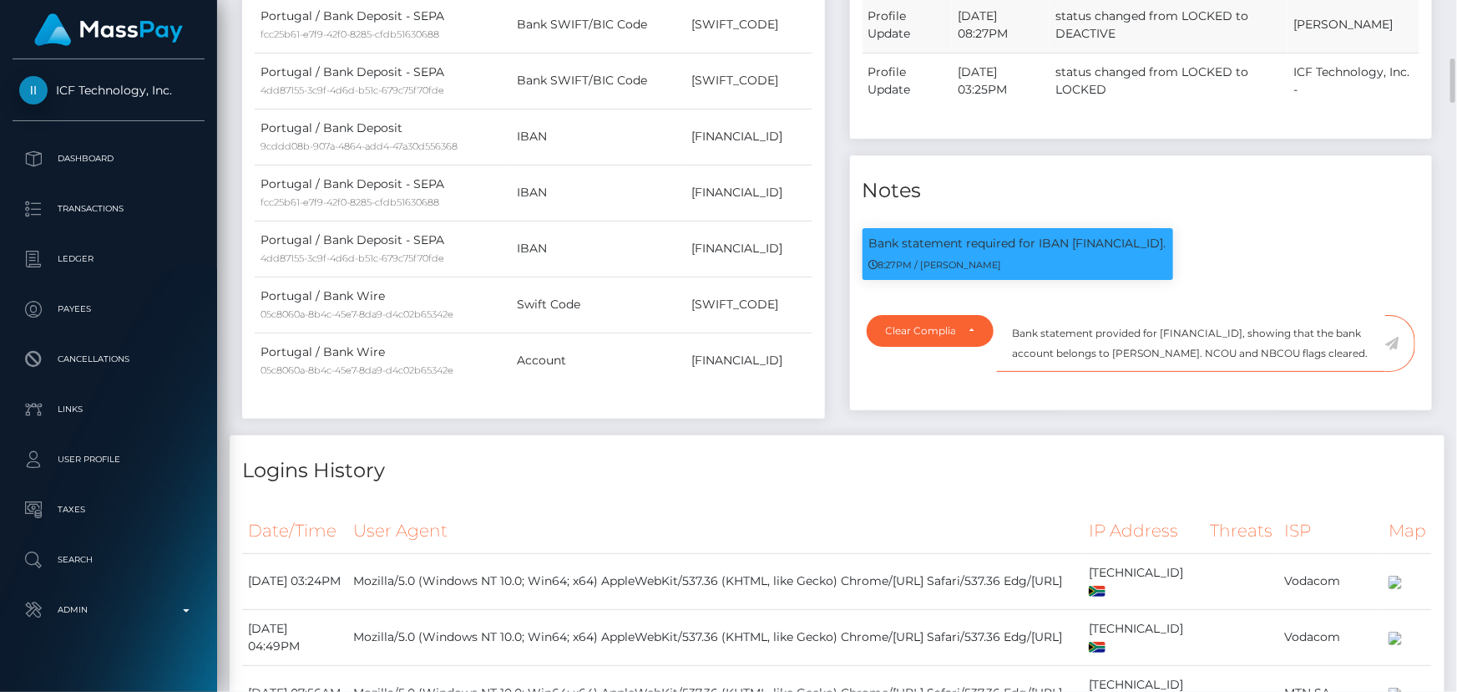
type textarea "Bank statement provided for PT50003505570069952563084, showing that the bank ac…"
click at [1392, 350] on icon at bounding box center [1393, 343] width 14 height 13
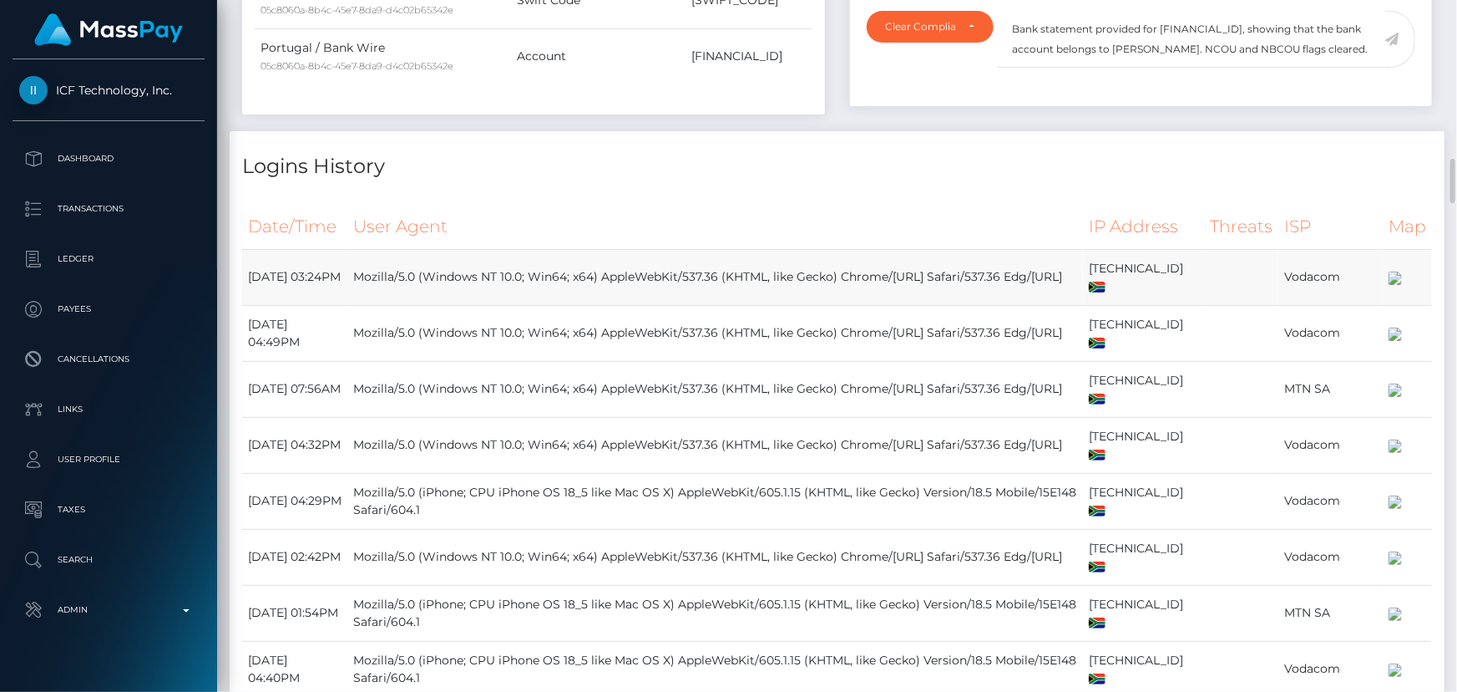
scroll to position [1290, 0]
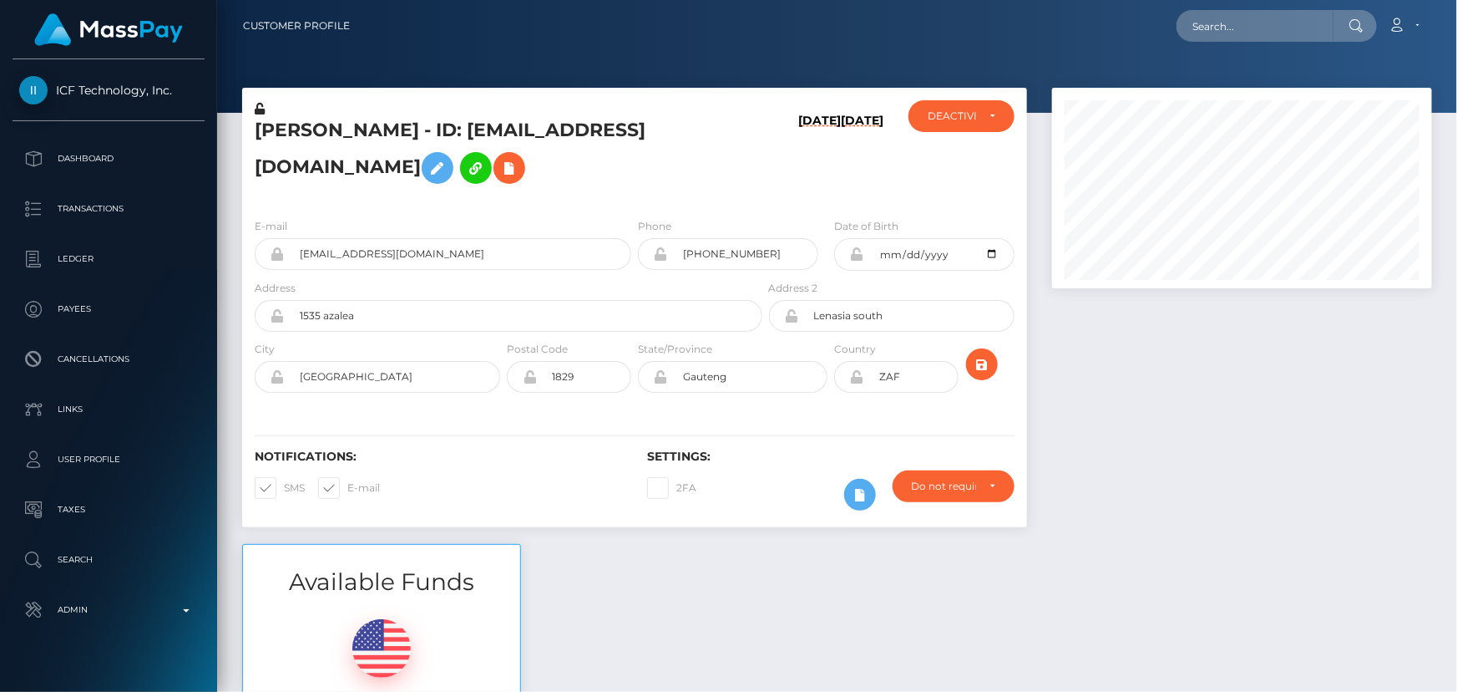
click at [749, 409] on div "Notifications: SMS E-mail Settings: 2FA" at bounding box center [634, 468] width 785 height 118
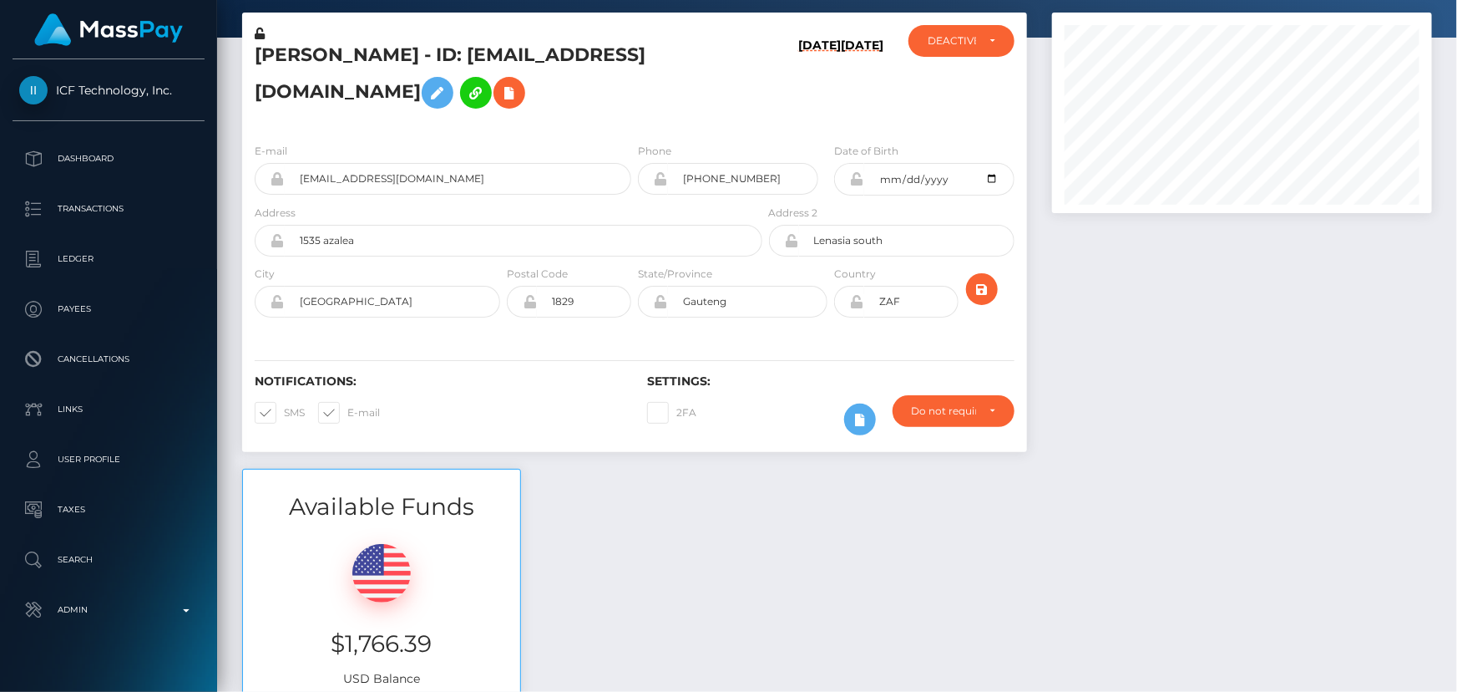
click at [749, 364] on div "Notifications: SMS E-mail Settings: 2FA" at bounding box center [634, 393] width 785 height 118
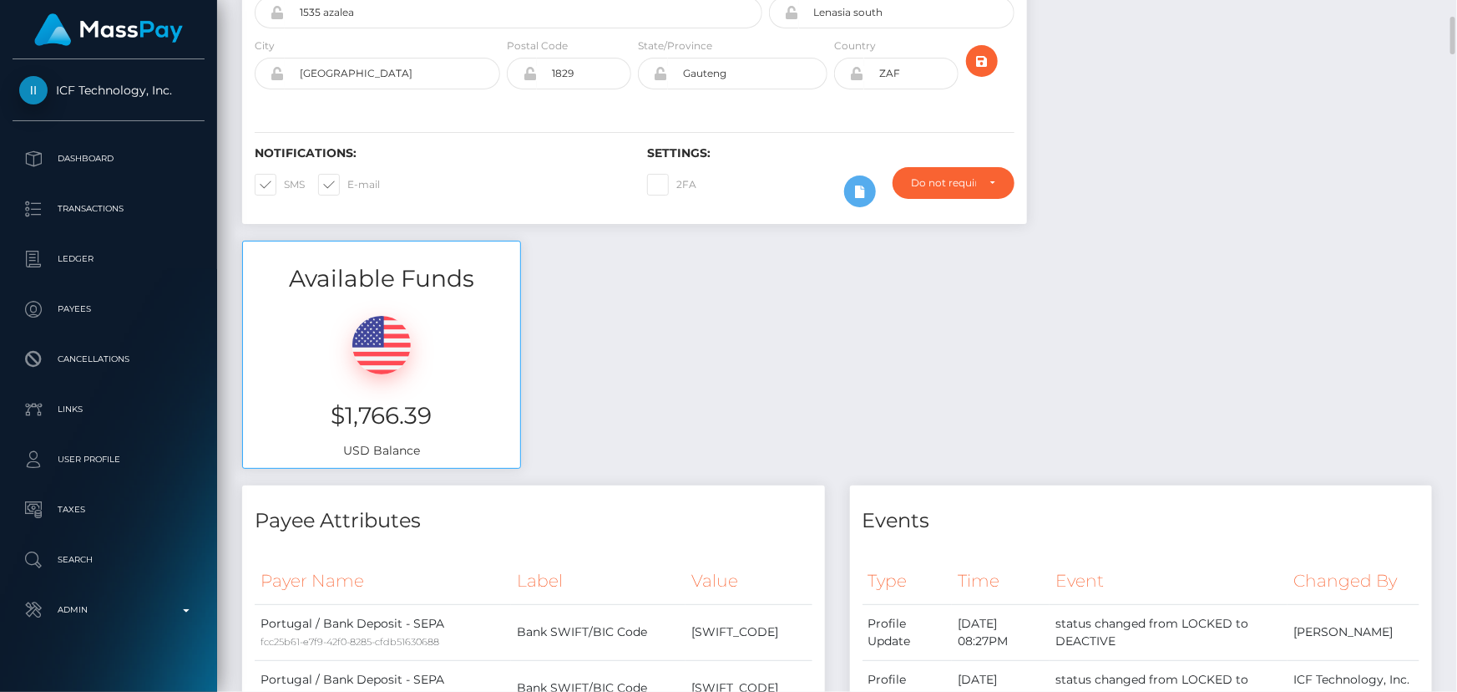
scroll to position [531, 0]
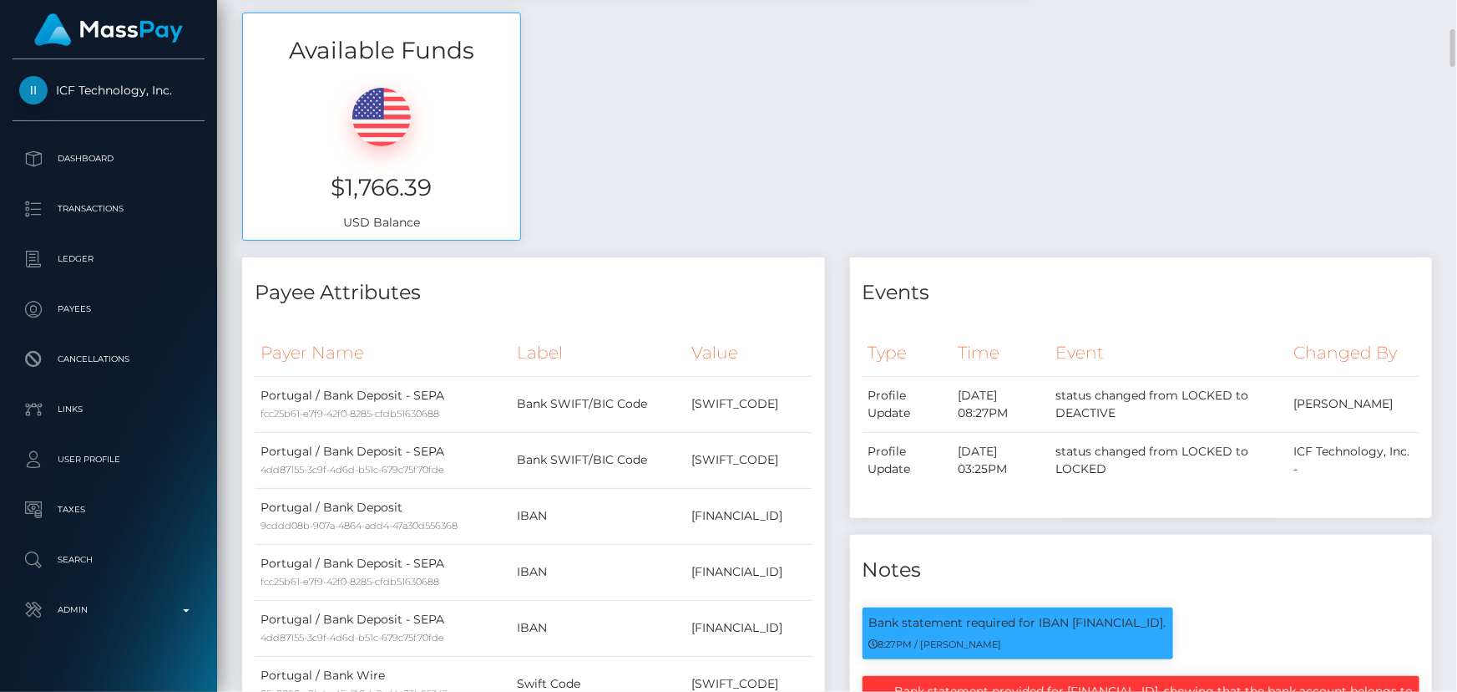
click at [751, 346] on div "Payer Name Label Value Portugal / Bank Deposit - SEPA fcc25b61-e7f9-42f0-8285-c…" at bounding box center [533, 556] width 583 height 479
click at [776, 356] on th "Value" at bounding box center [749, 353] width 126 height 46
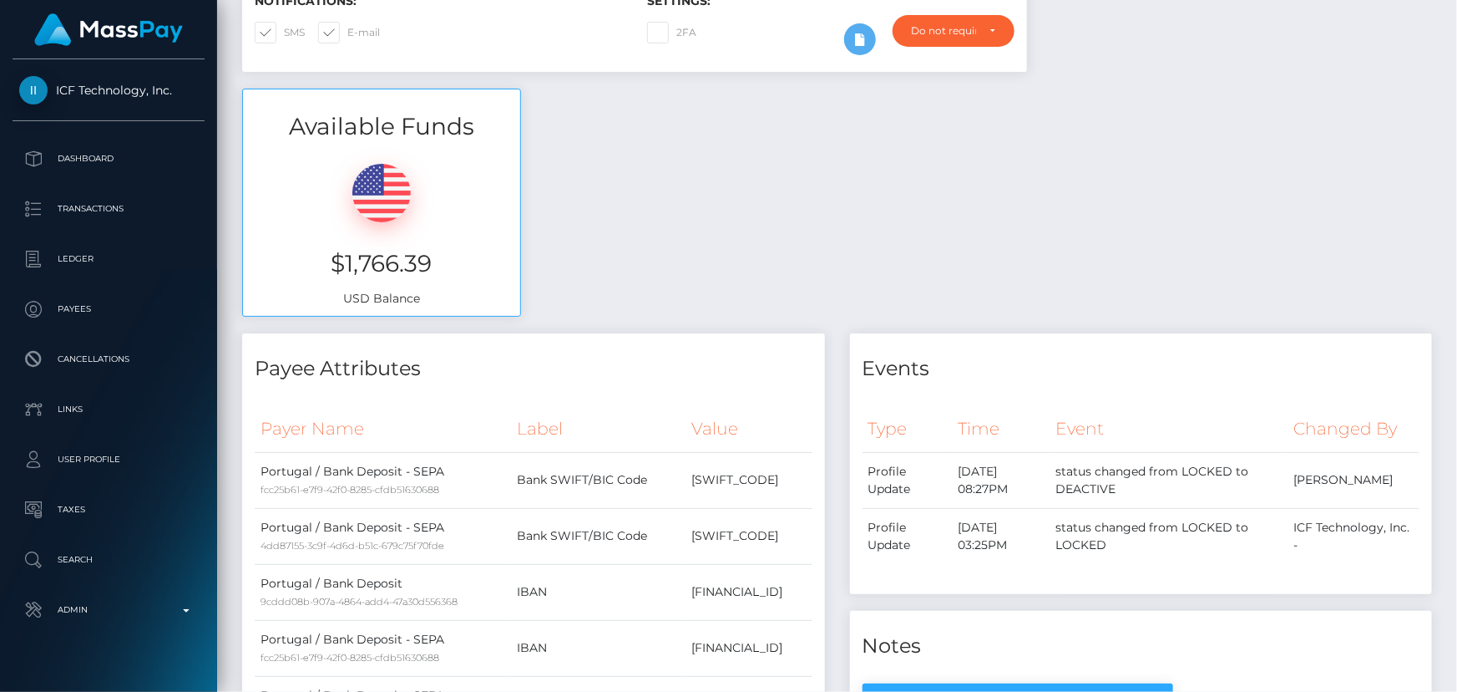
scroll to position [0, 0]
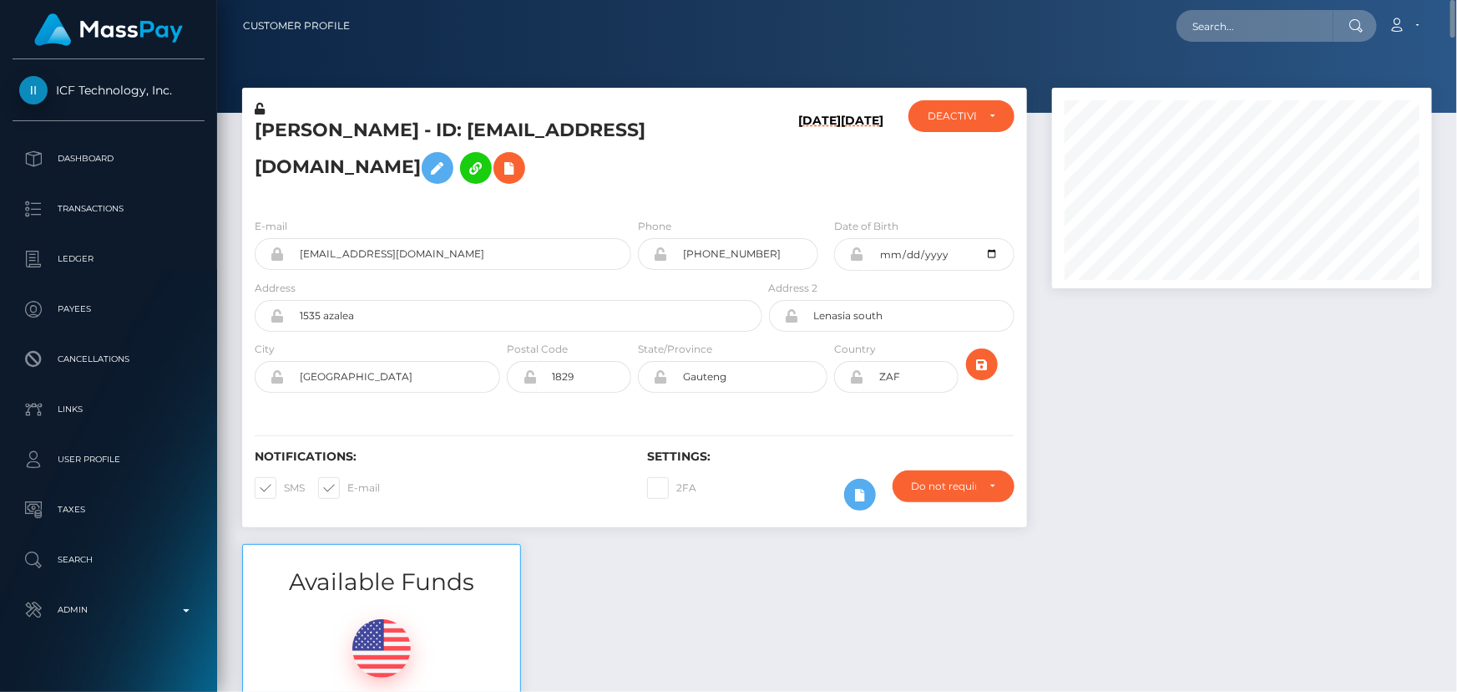
click at [820, 198] on h6 "[DATE]" at bounding box center [819, 156] width 43 height 84
click at [960, 117] on div "DEACTIVE" at bounding box center [952, 115] width 48 height 13
click at [957, 155] on span "ACTIVE" at bounding box center [948, 161] width 38 height 15
select select "ACTIVE"
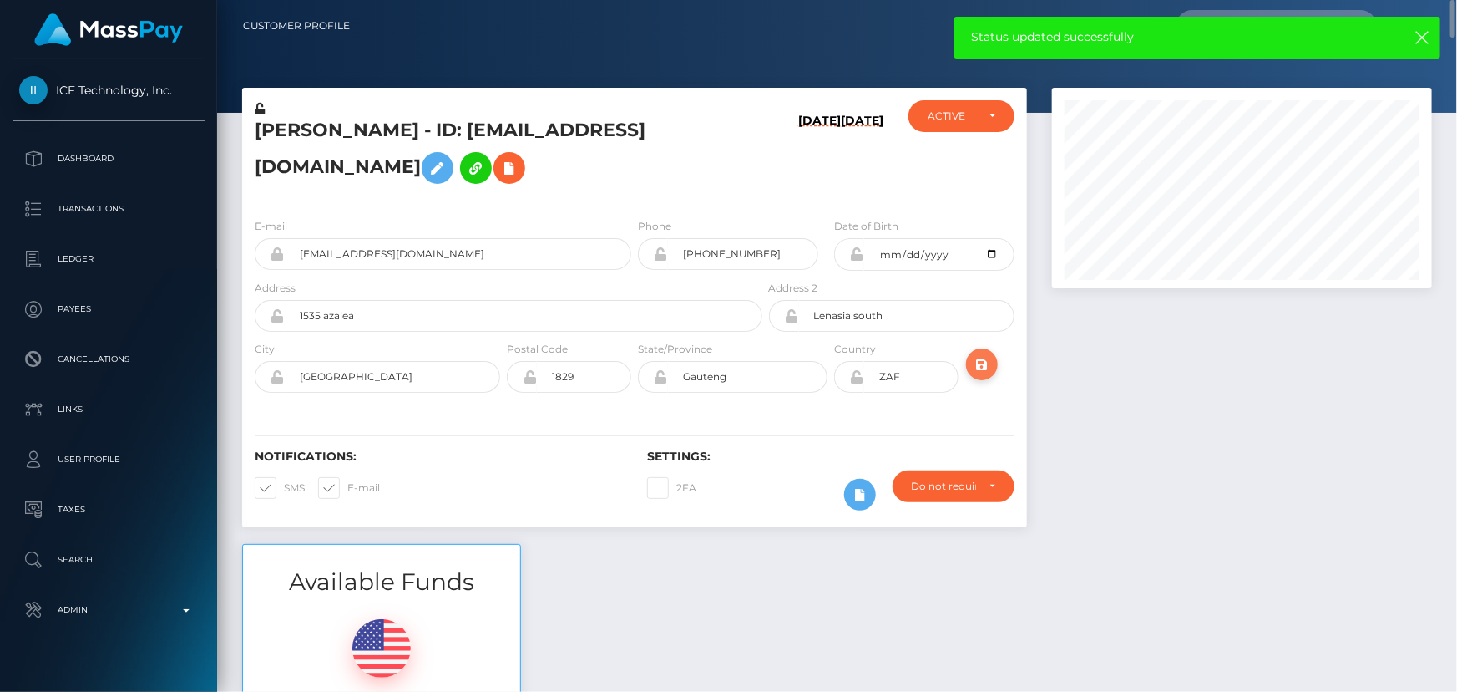
click at [984, 375] on icon "submit" at bounding box center [982, 364] width 20 height 21
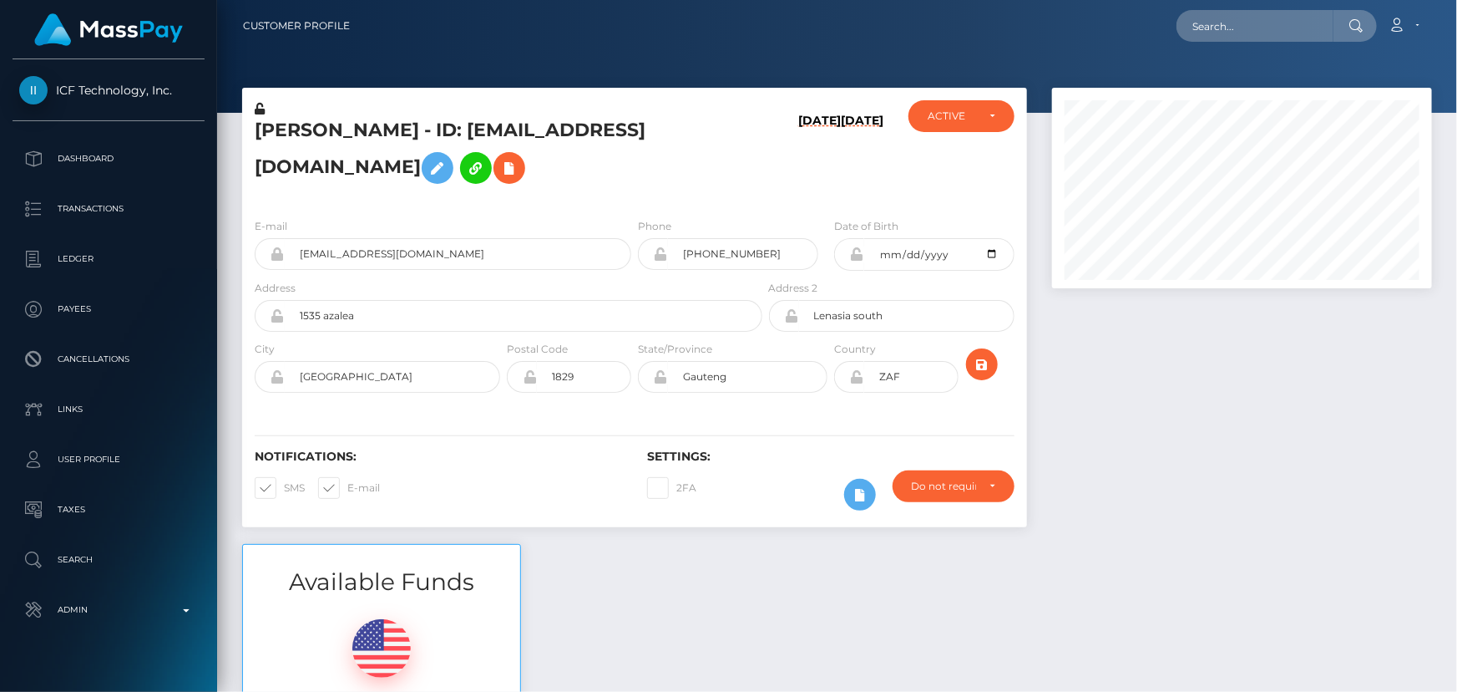
scroll to position [200, 379]
click at [448, 138] on h5 "[PERSON_NAME] - ID: [EMAIL_ADDRESS][DOMAIN_NAME]" at bounding box center [504, 155] width 499 height 74
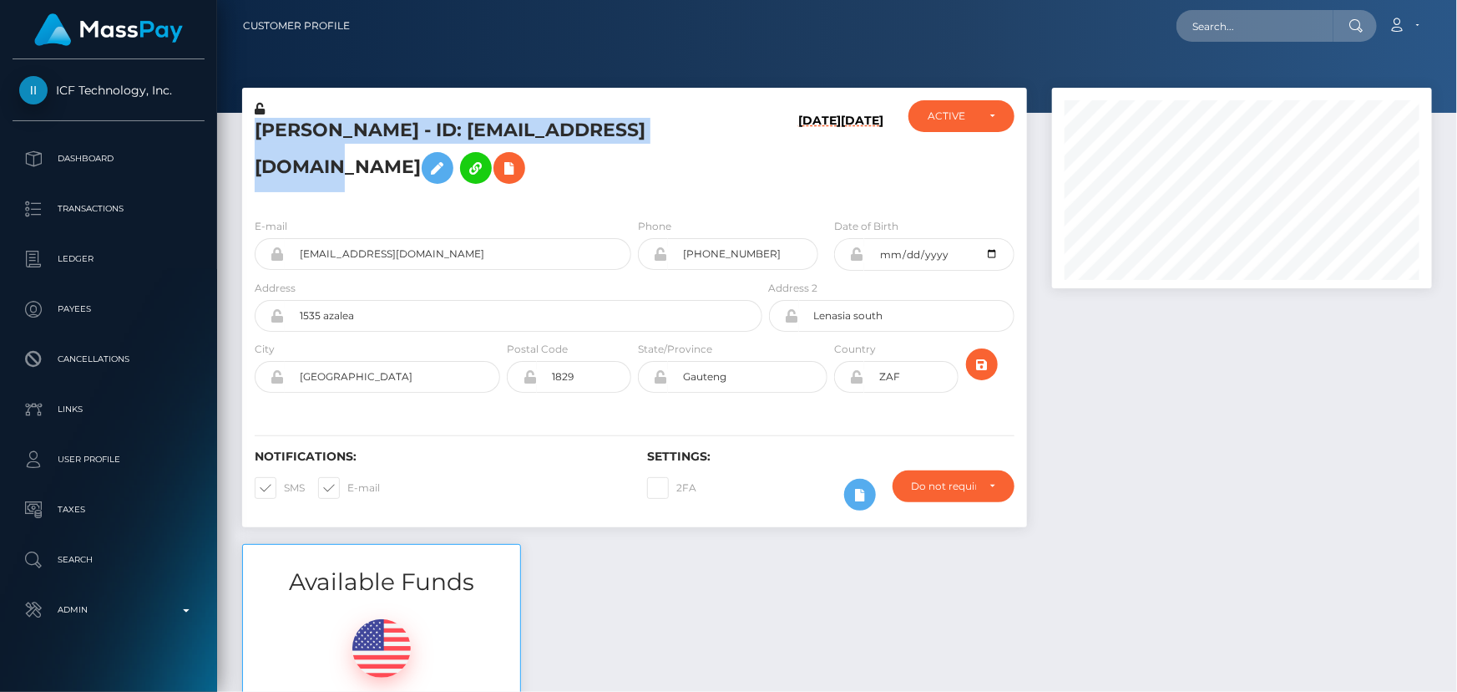
click at [448, 138] on h5 "[PERSON_NAME] - ID: [EMAIL_ADDRESS][DOMAIN_NAME]" at bounding box center [504, 155] width 499 height 74
copy h5 "[PERSON_NAME] - ID: [EMAIL_ADDRESS][DOMAIN_NAME]"
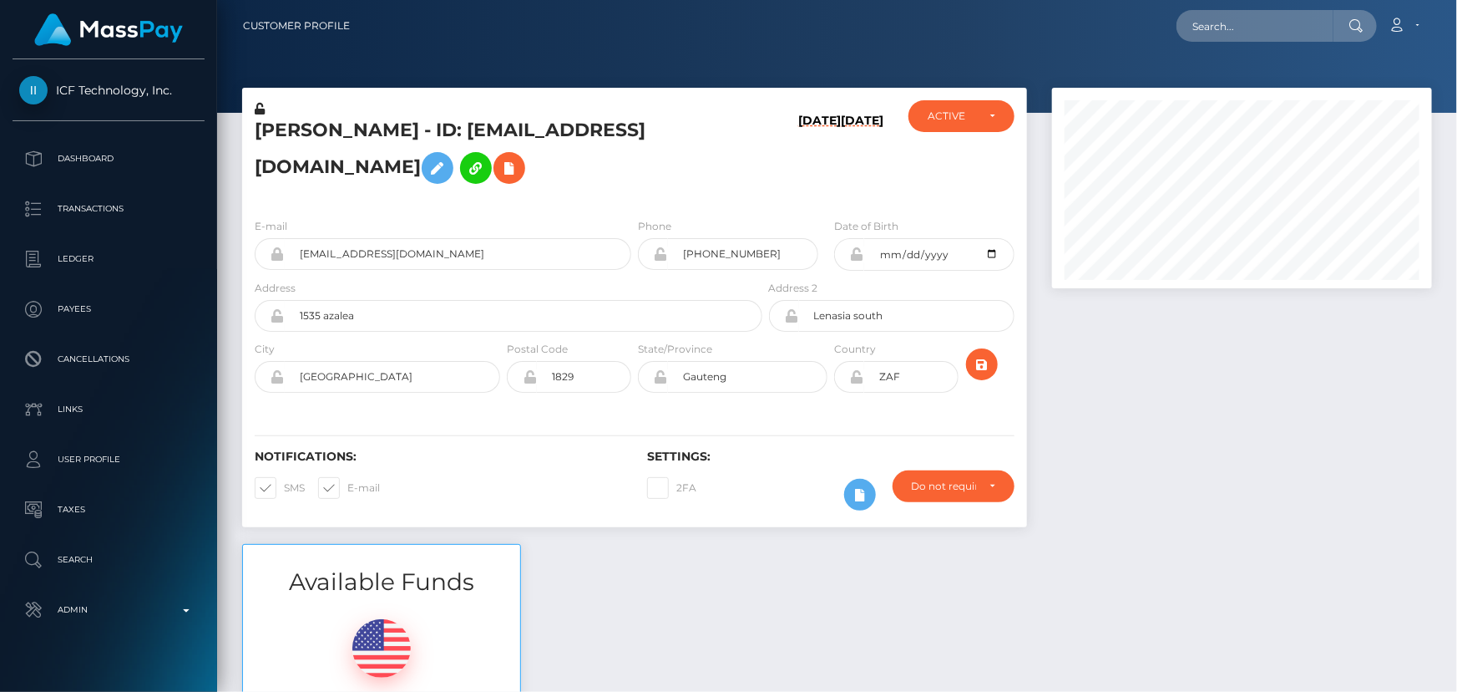
click at [650, 192] on h5 "[PERSON_NAME] - ID: [EMAIL_ADDRESS][DOMAIN_NAME]" at bounding box center [504, 155] width 499 height 74
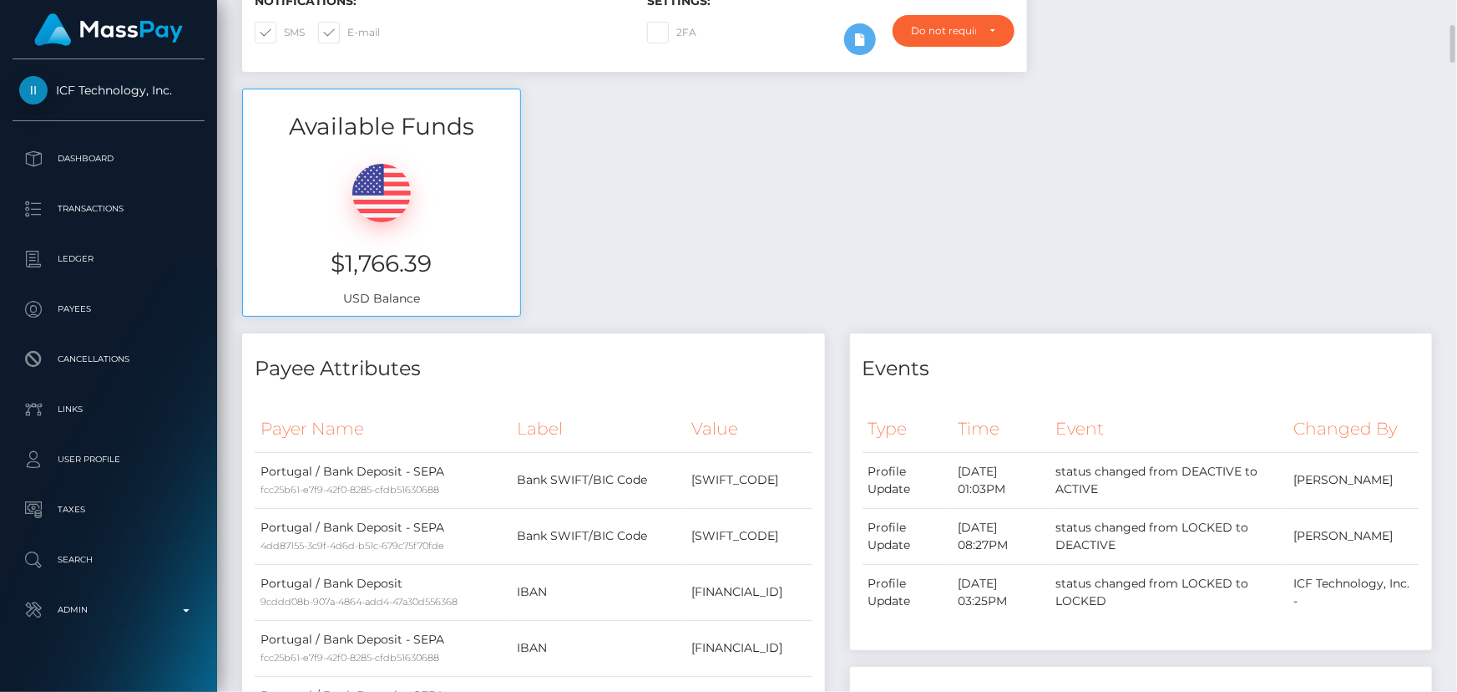
scroll to position [835, 0]
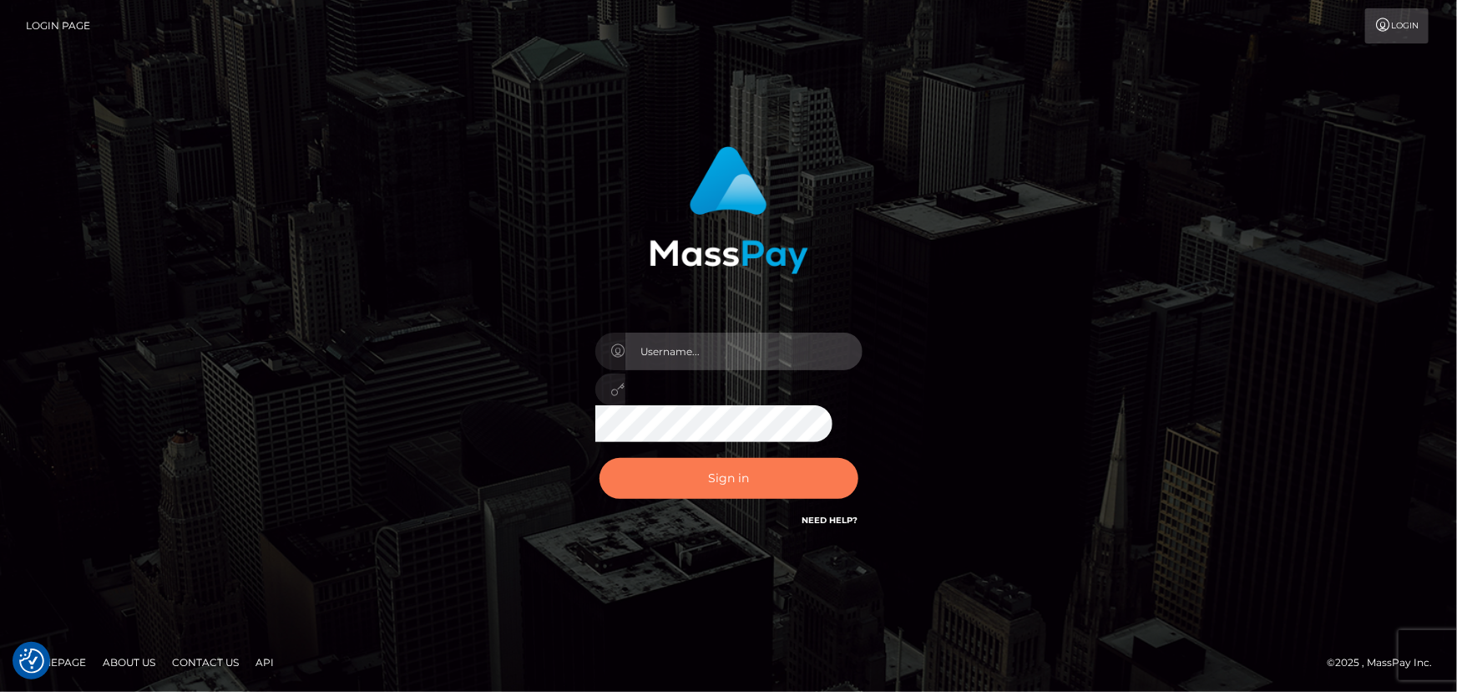
type input "[DOMAIN_NAME]"
click at [692, 479] on button "Sign in" at bounding box center [729, 478] width 259 height 41
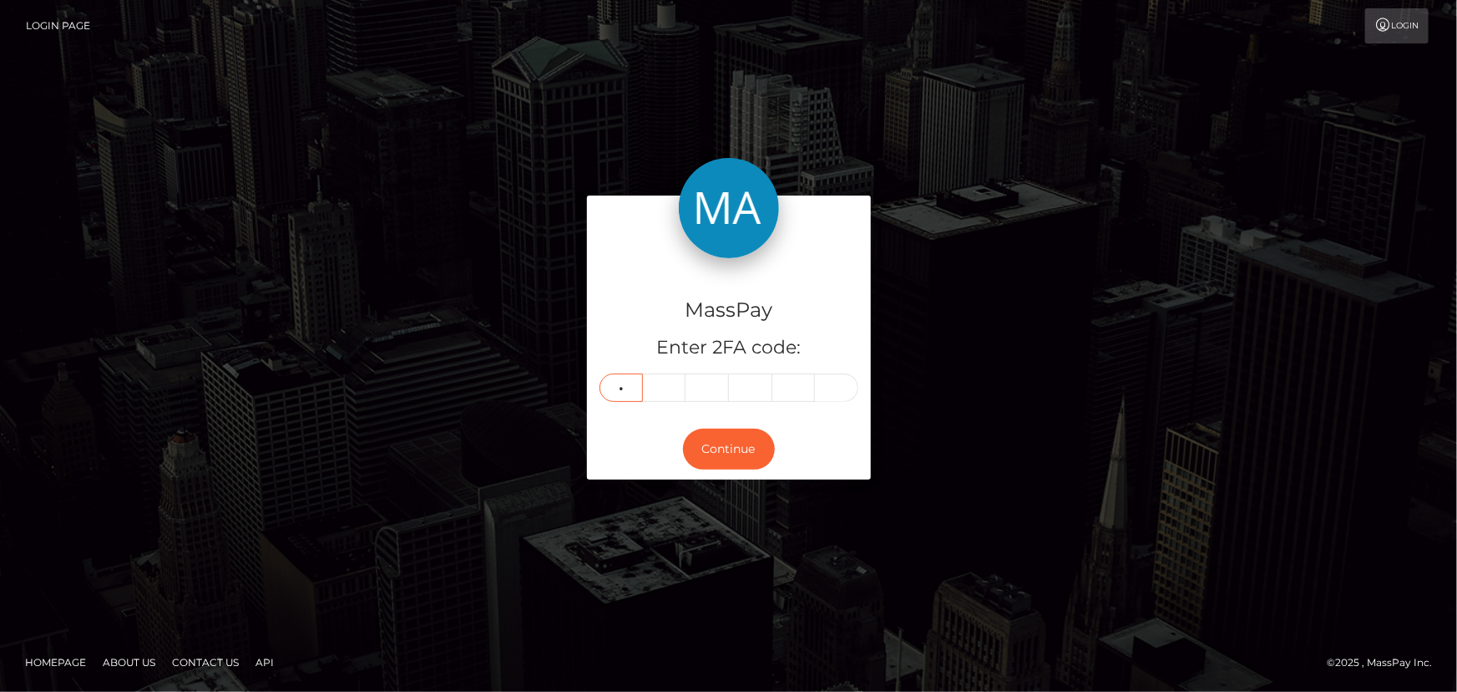
type input "3"
type input "9"
type input "8"
type input "7"
type input "6"
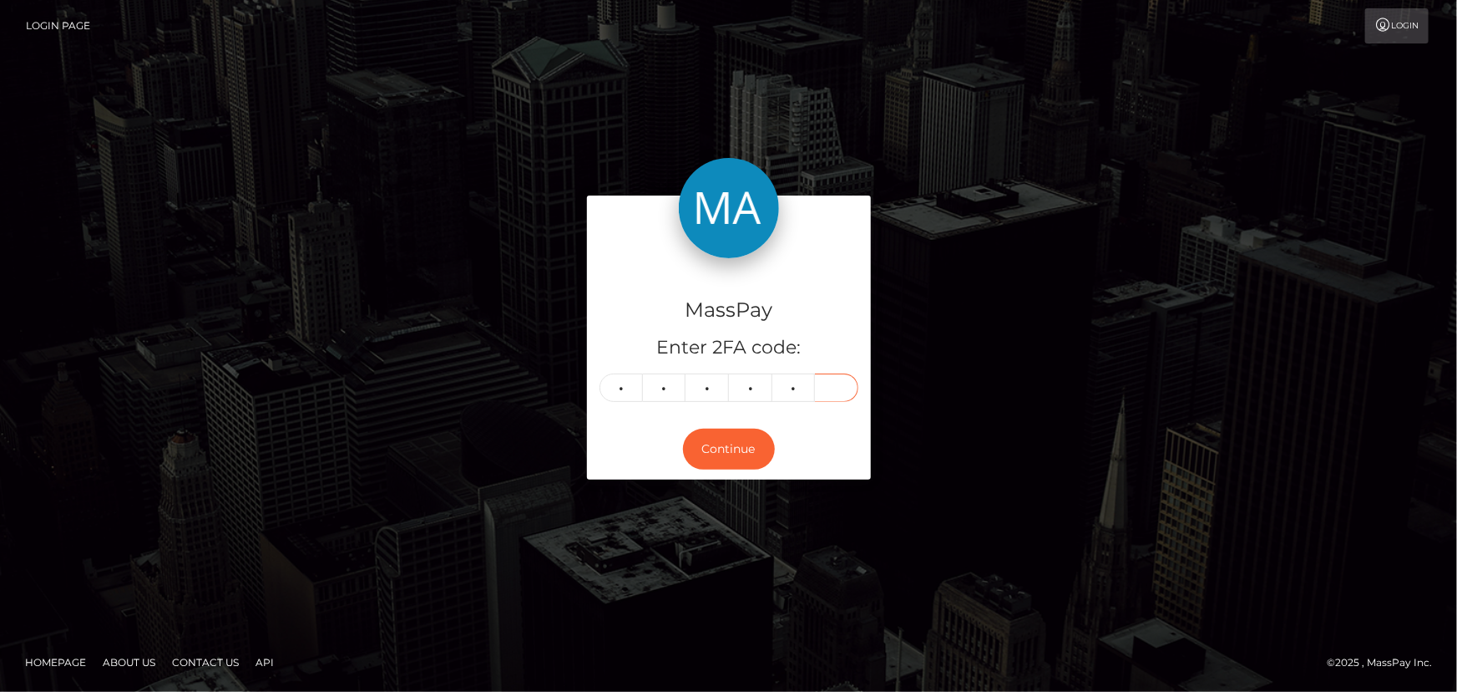
type input "8"
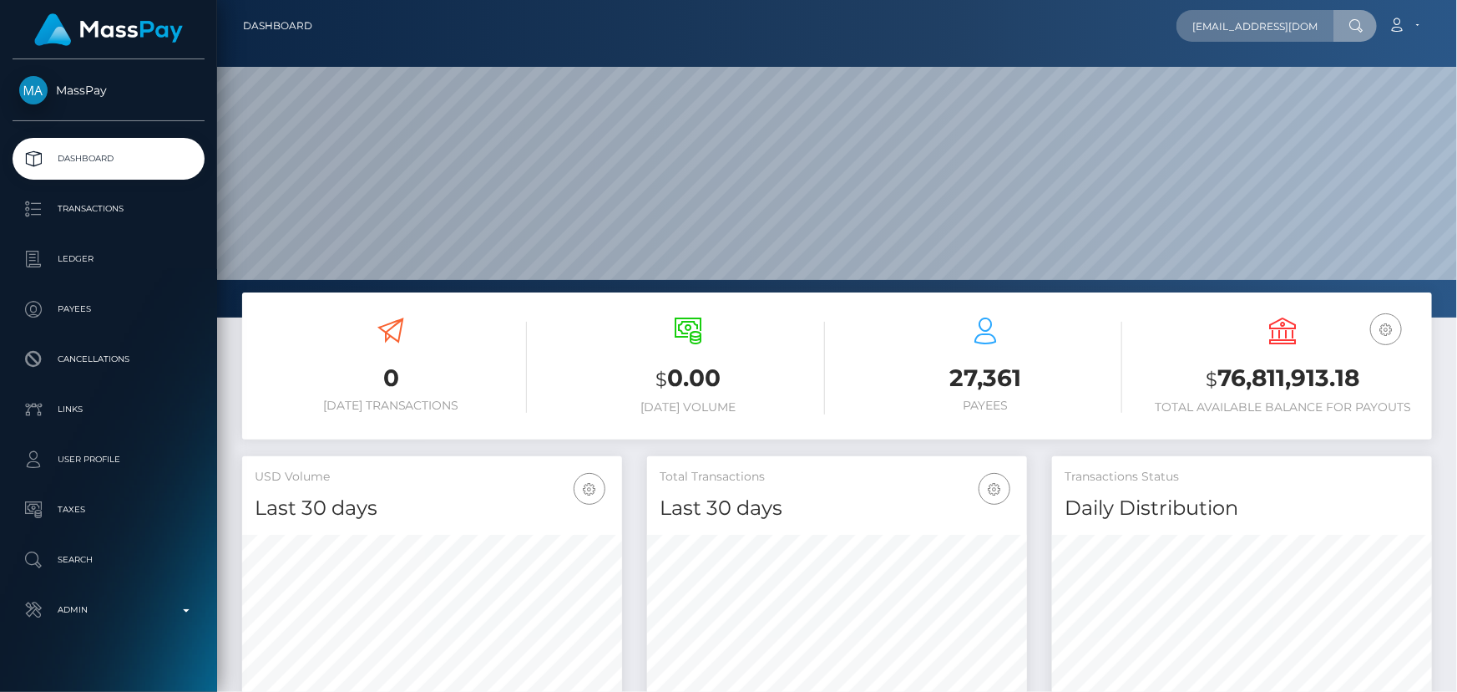
scroll to position [0, 56]
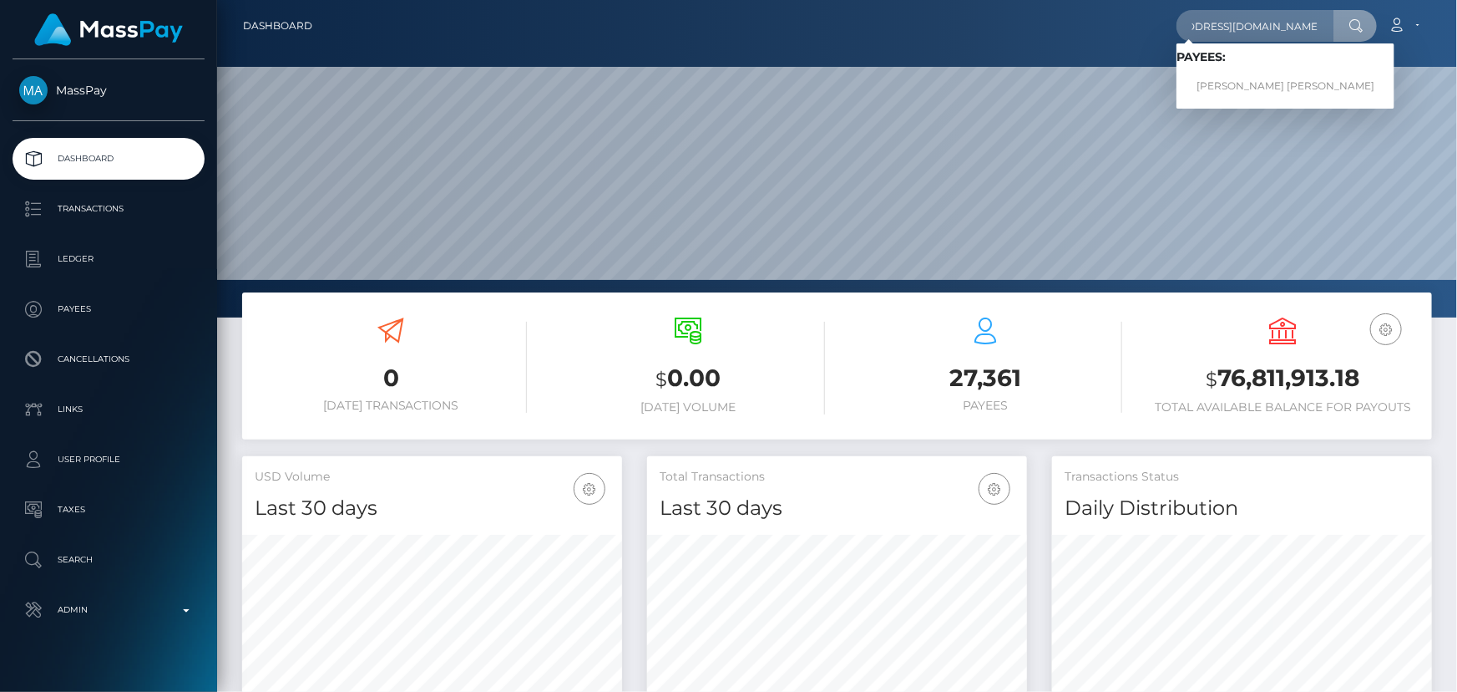
type input "[EMAIL_ADDRESS][DOMAIN_NAME]"
click at [1236, 77] on link "[PERSON_NAME] [PERSON_NAME]" at bounding box center [1286, 86] width 218 height 31
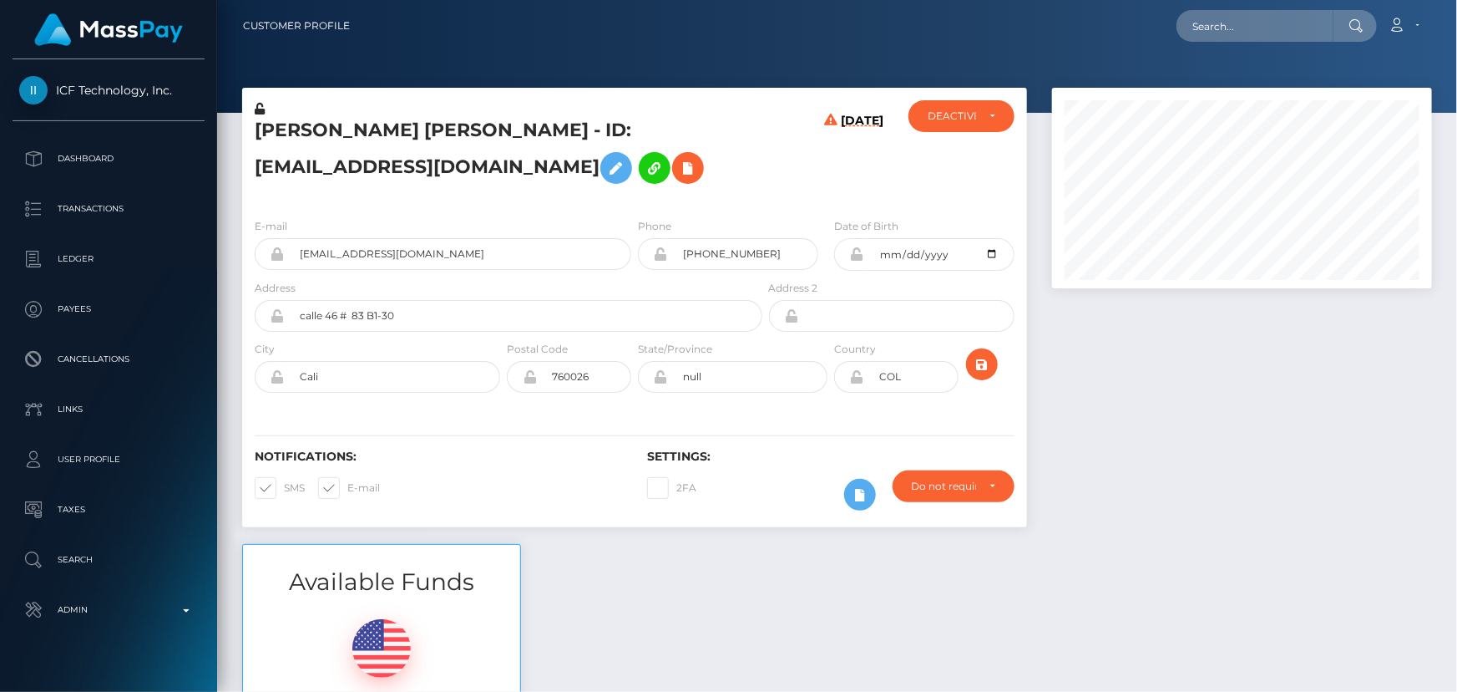
scroll to position [200, 379]
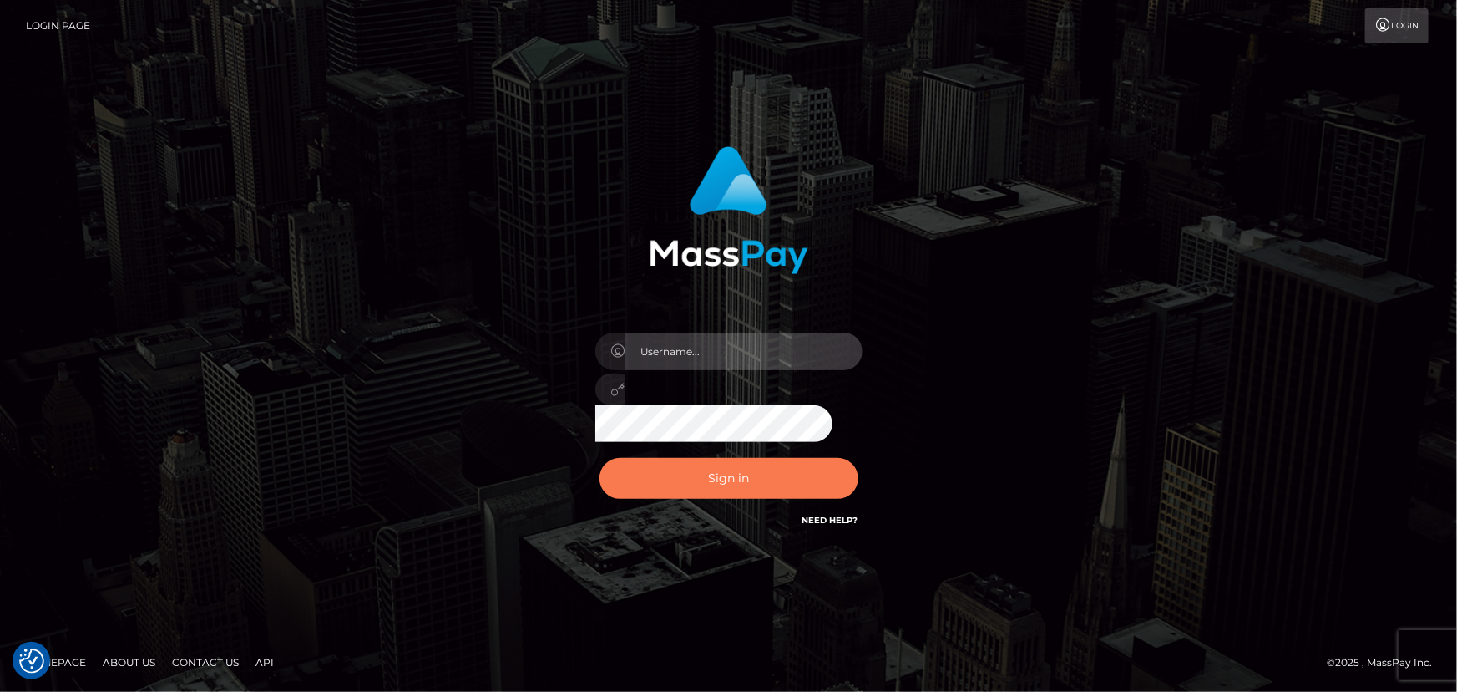
type input "constantin.mp"
click at [753, 487] on button "Sign in" at bounding box center [729, 478] width 259 height 41
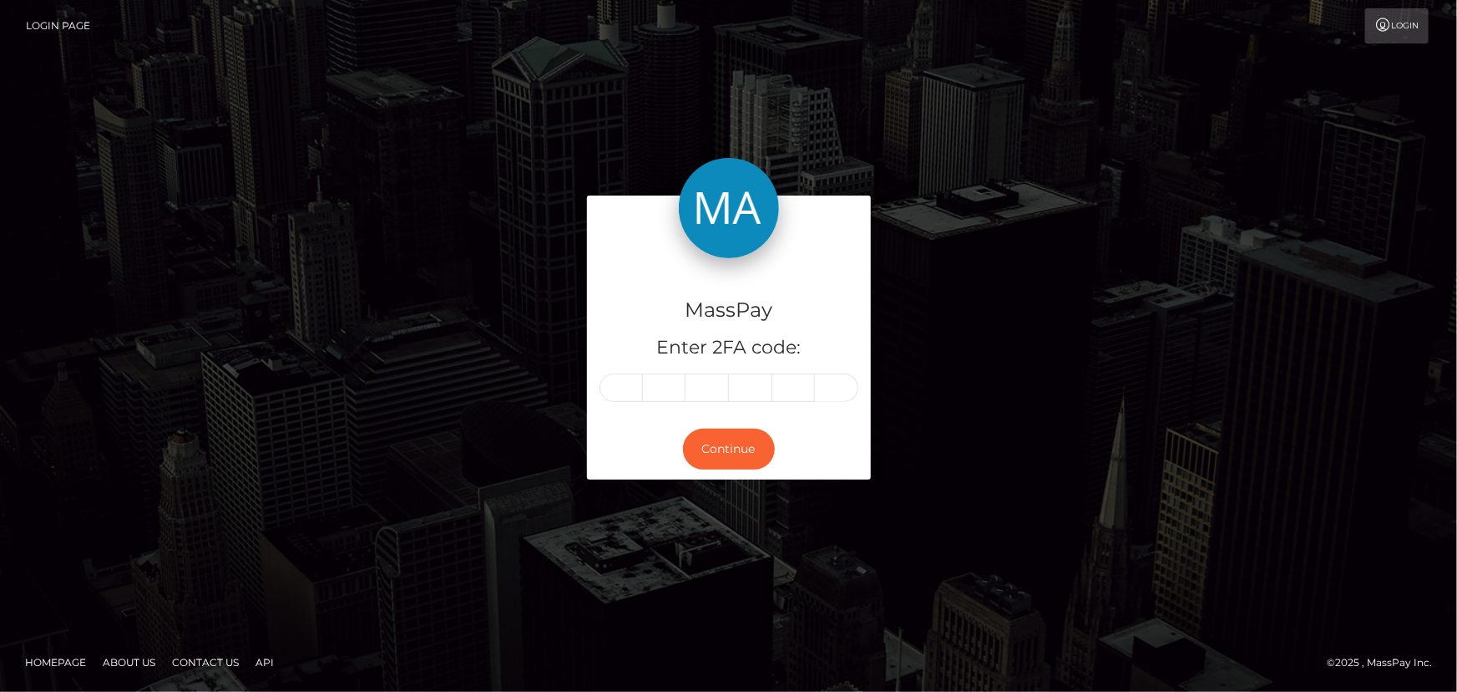
click at [628, 380] on input "text" at bounding box center [621, 387] width 43 height 28
type input "1"
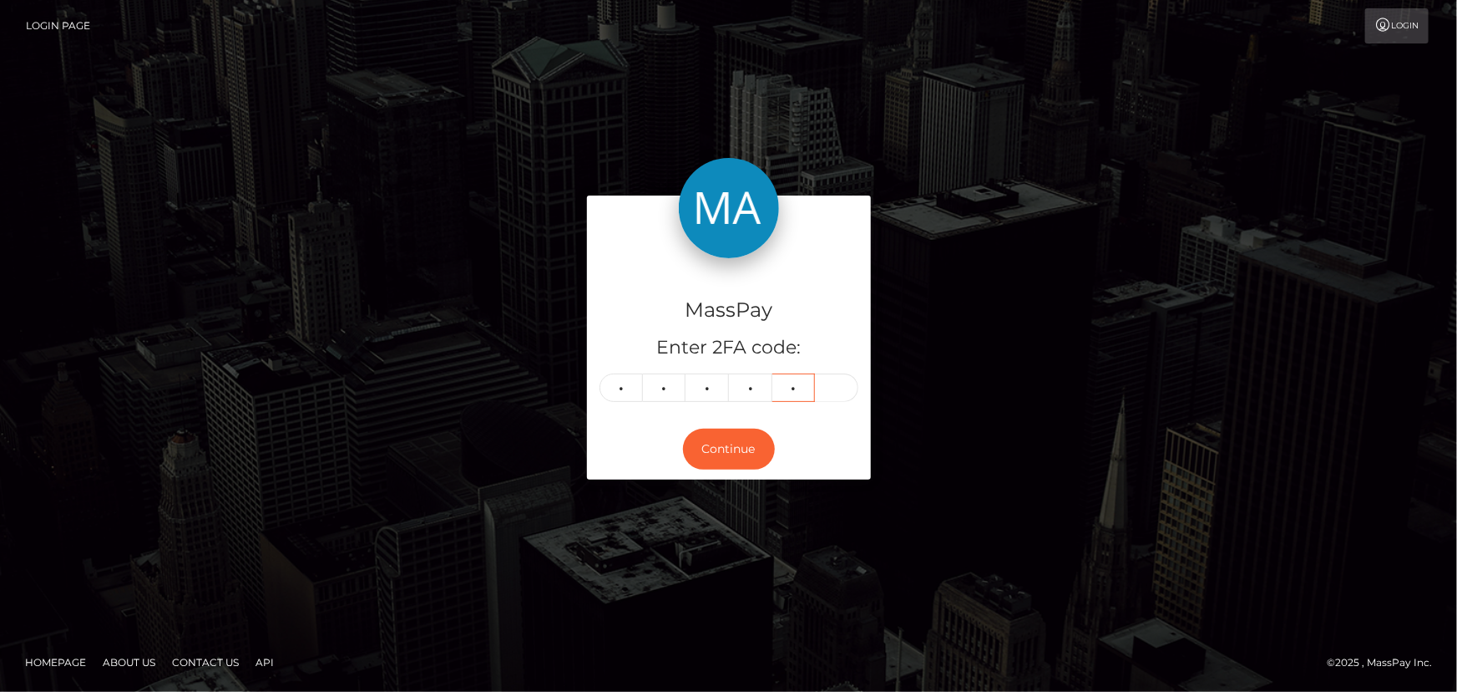
type input "0"
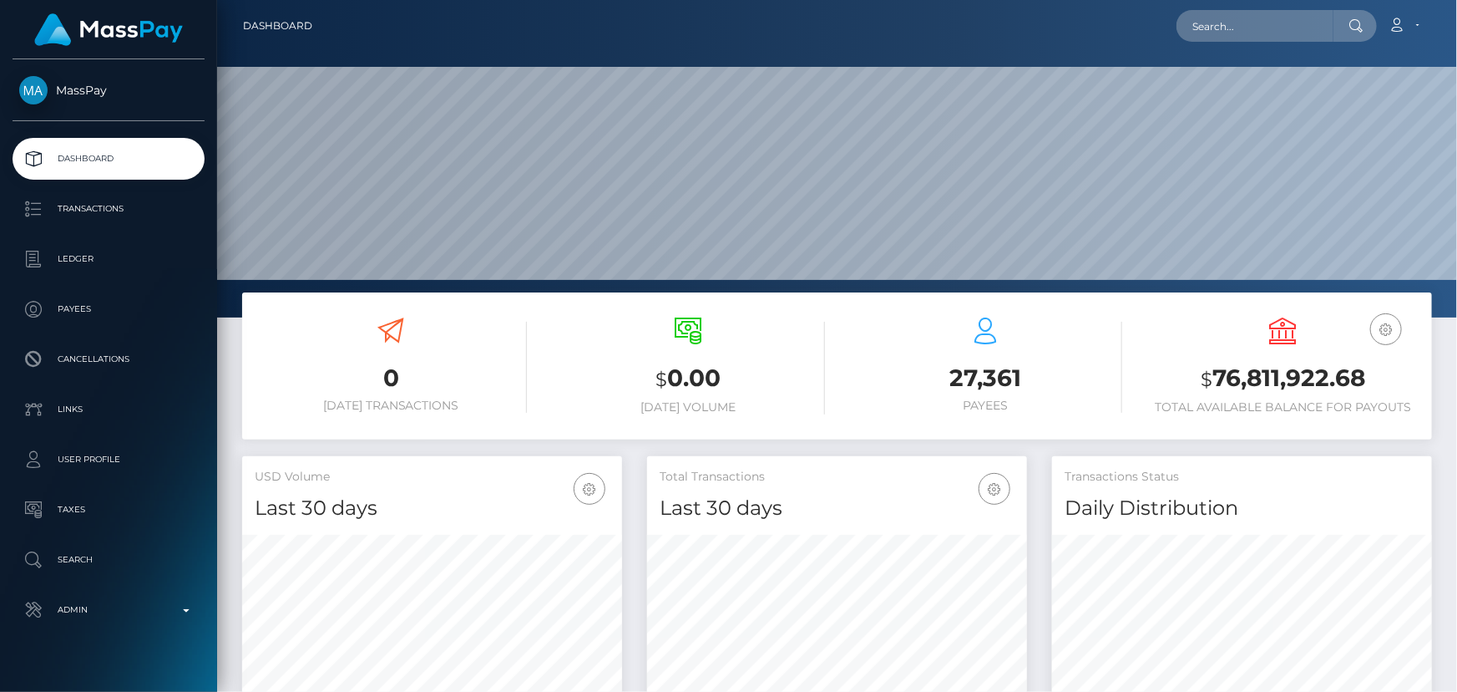
scroll to position [296, 379]
click at [1233, 31] on input "text" at bounding box center [1255, 26] width 157 height 32
paste input "[EMAIL_ADDRESS][DOMAIN_NAME]"
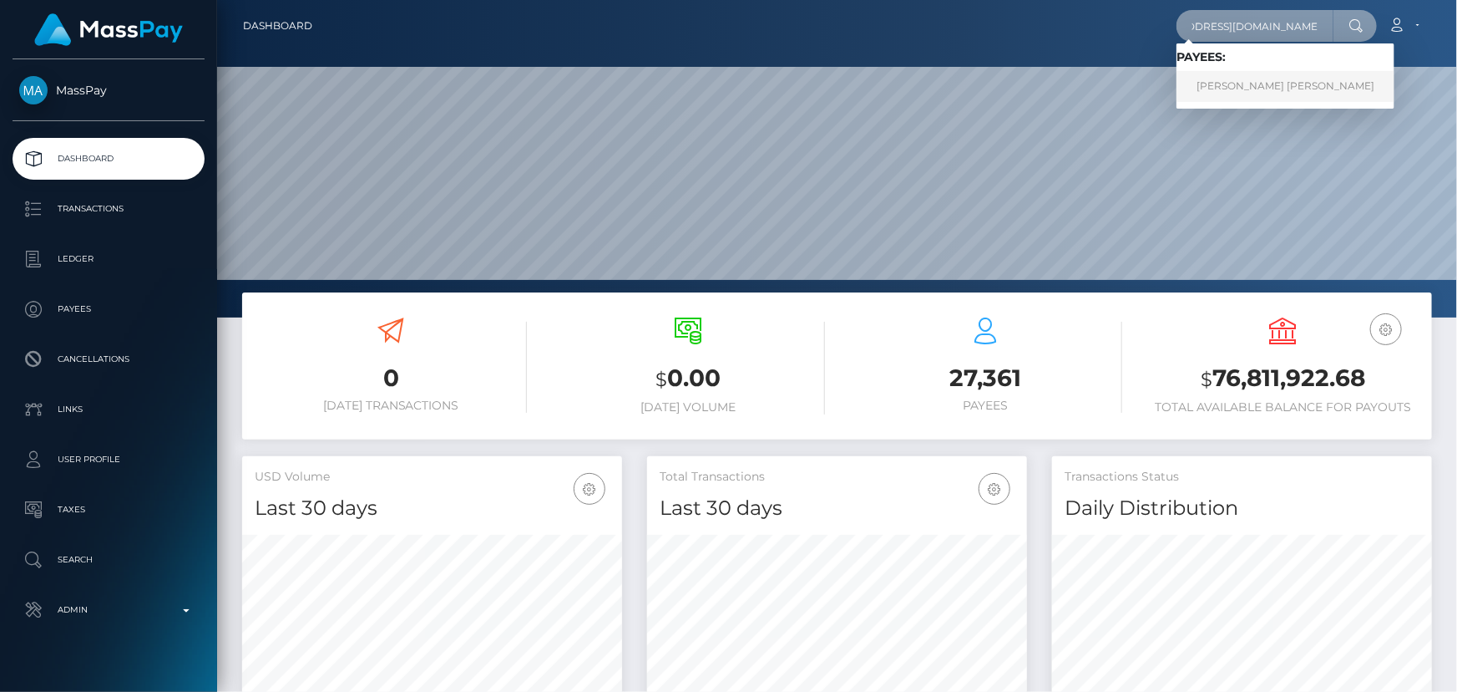
type input "[EMAIL_ADDRESS][DOMAIN_NAME]"
click at [1259, 85] on link "[PERSON_NAME] [PERSON_NAME]" at bounding box center [1286, 86] width 218 height 31
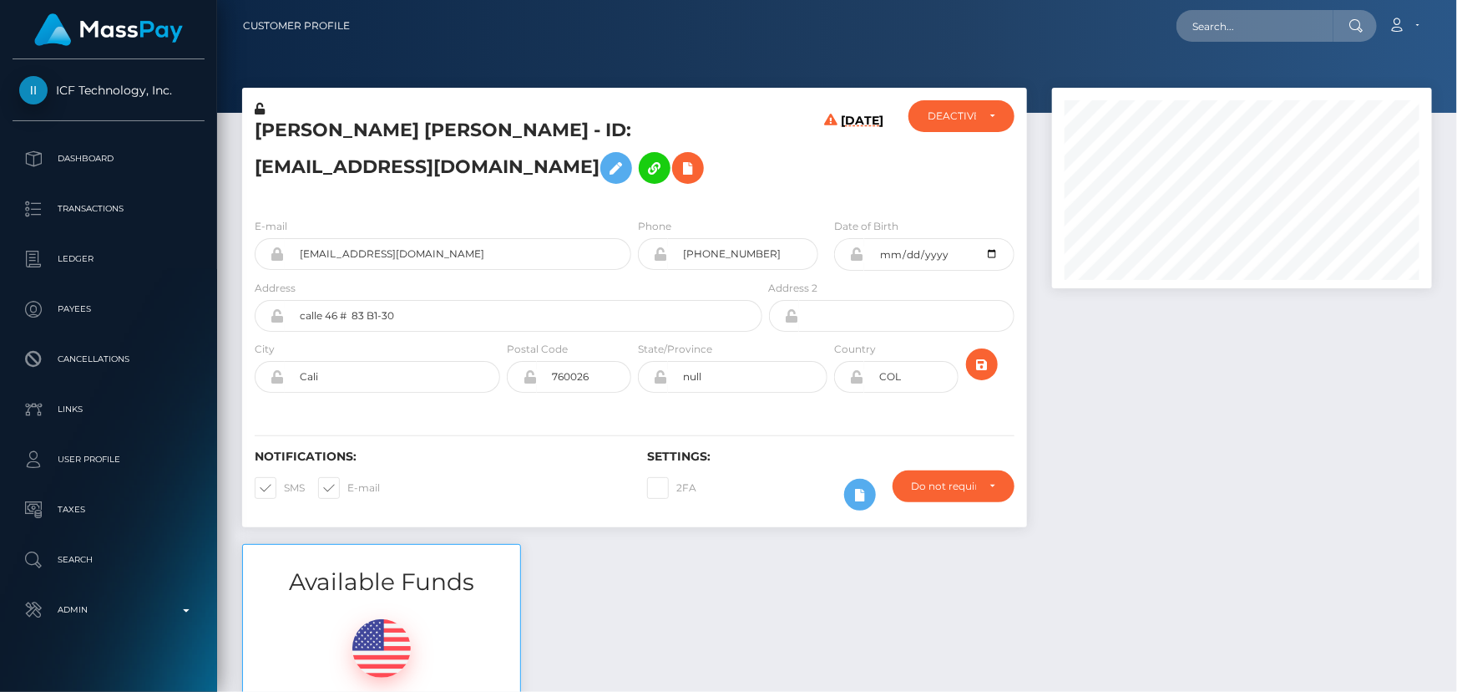
scroll to position [200, 379]
click at [292, 130] on h5 "[PERSON_NAME] [PERSON_NAME] - ID: [EMAIL_ADDRESS][DOMAIN_NAME]" at bounding box center [504, 155] width 499 height 74
copy h5 "daniela"
click at [423, 128] on h5 "[PERSON_NAME] [PERSON_NAME] - ID: [EMAIL_ADDRESS][DOMAIN_NAME]" at bounding box center [504, 155] width 499 height 74
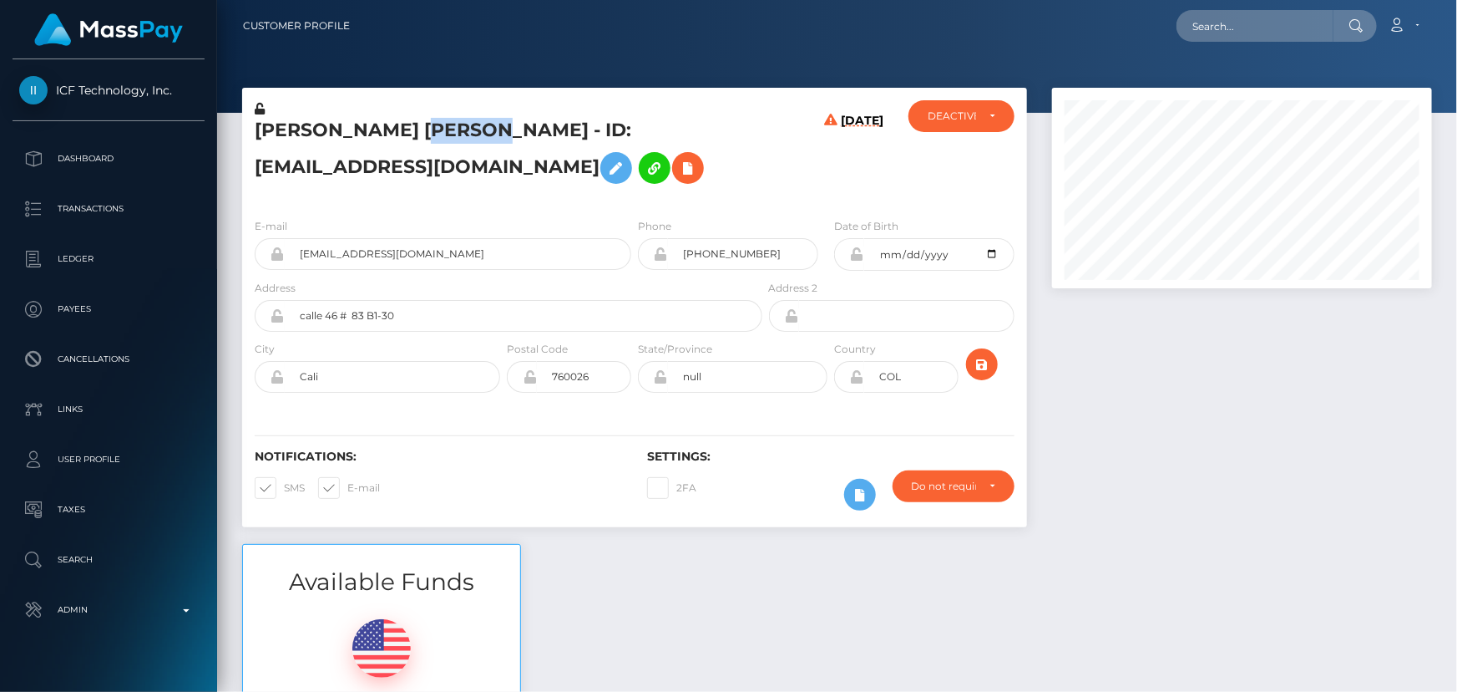
click at [423, 128] on h5 "[PERSON_NAME] [PERSON_NAME] - ID: [EMAIL_ADDRESS][DOMAIN_NAME]" at bounding box center [504, 155] width 499 height 74
copy h5 "magon"
click at [824, 190] on icon at bounding box center [830, 159] width 13 height 91
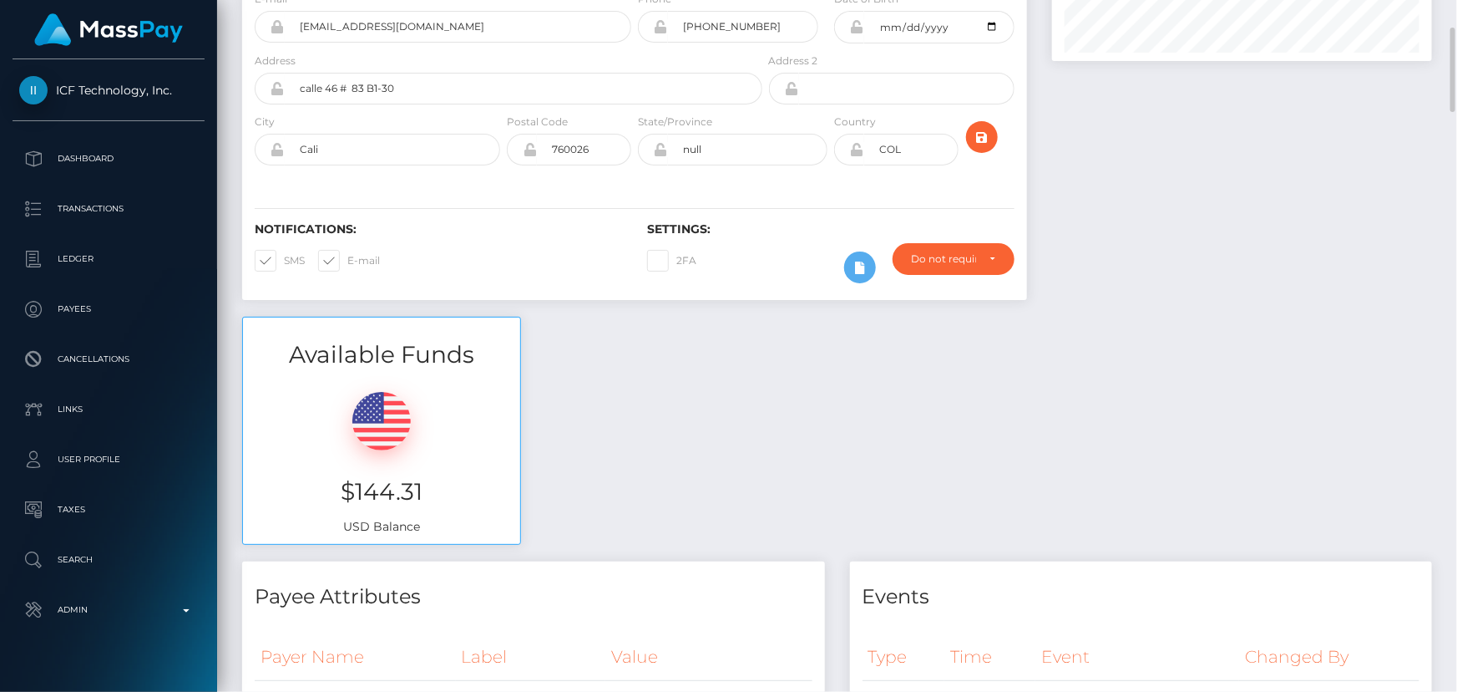
scroll to position [0, 0]
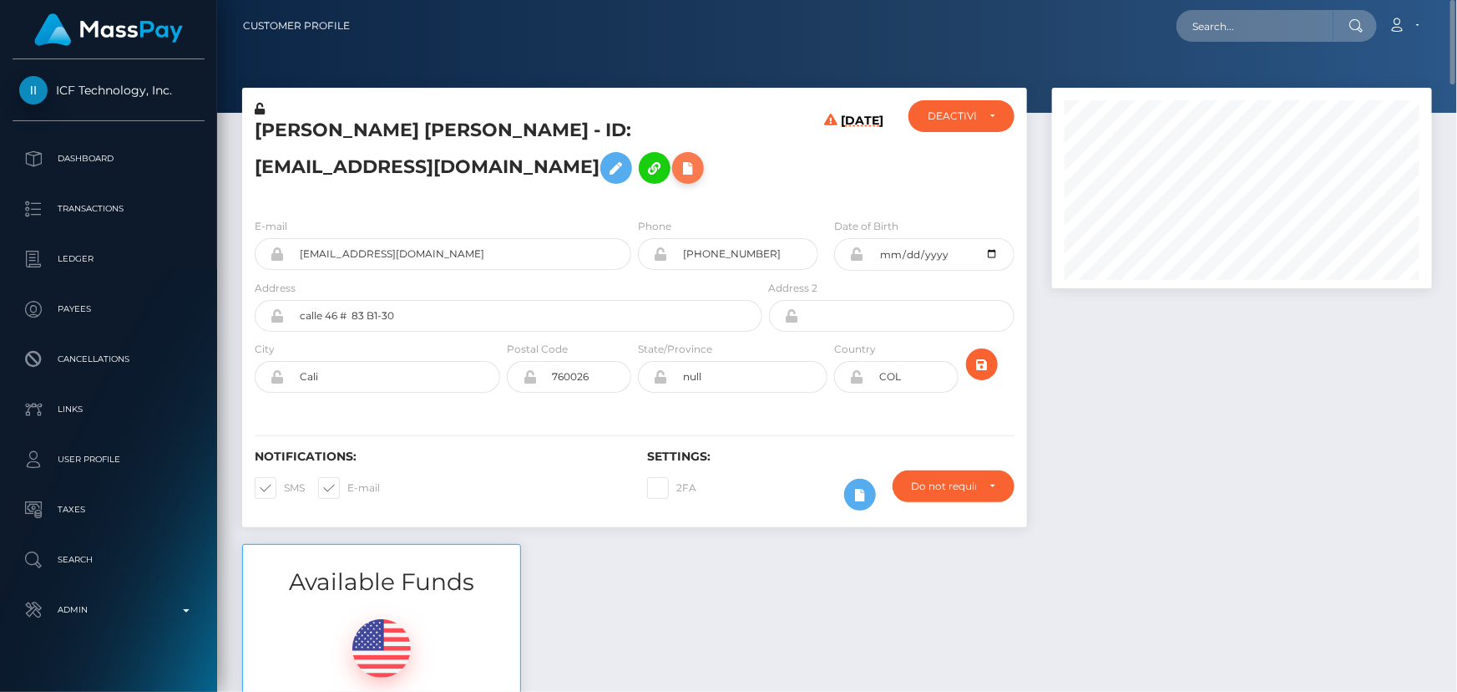
click at [702, 170] on button at bounding box center [688, 168] width 32 height 32
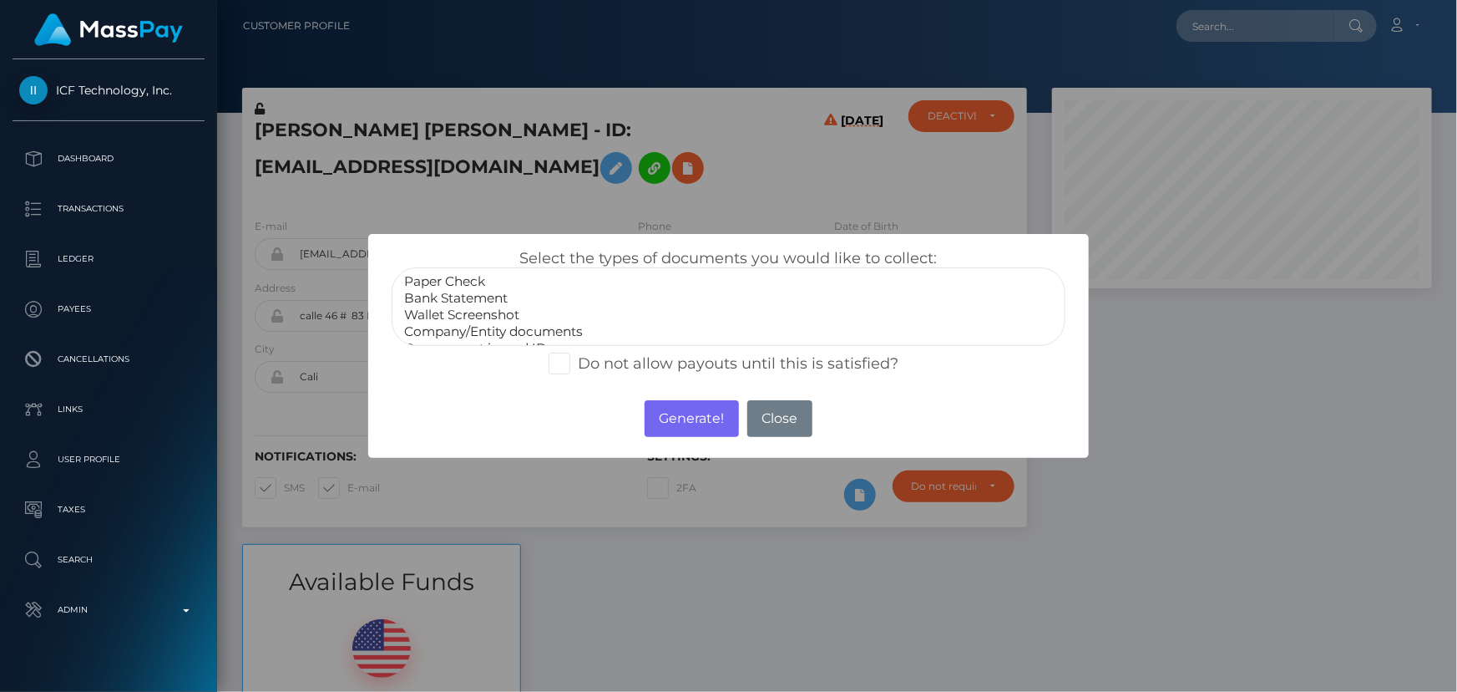
select select "Bank Statement"
click at [479, 302] on option "Bank Statement" at bounding box center [728, 298] width 651 height 17
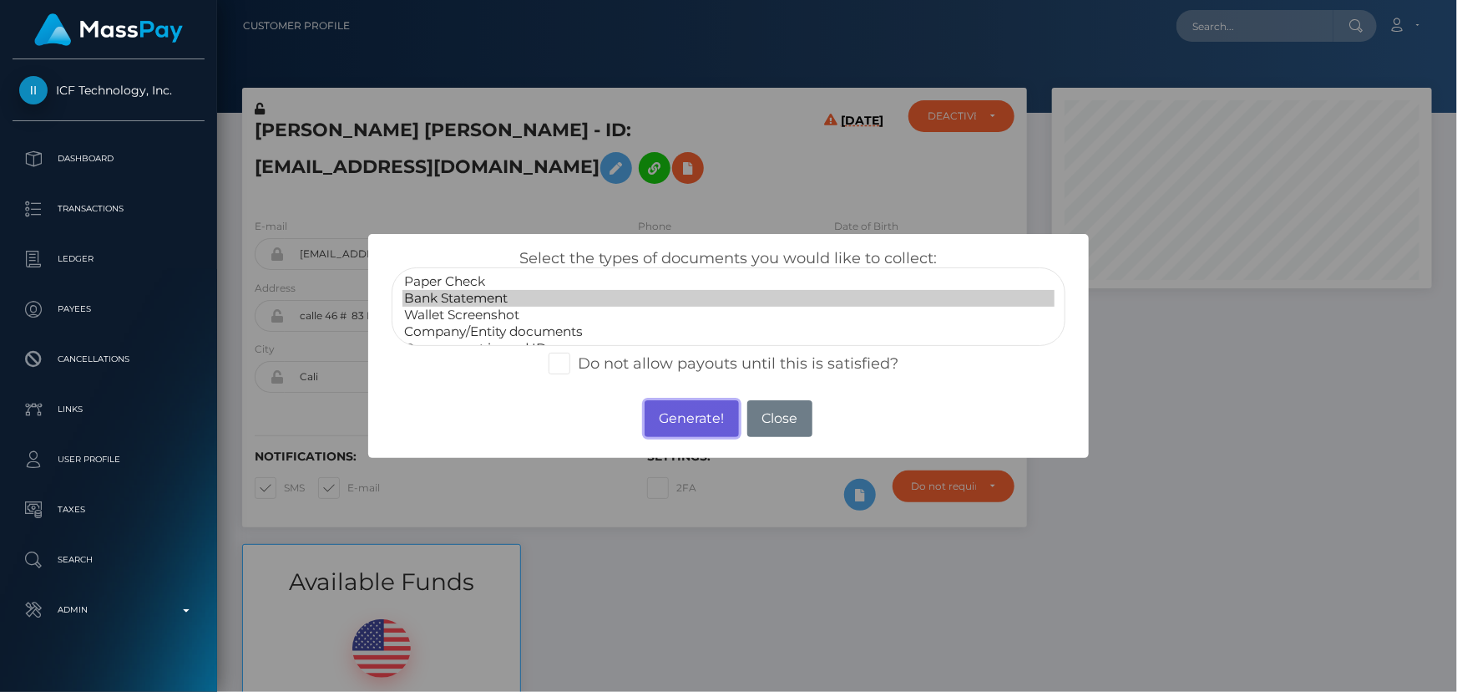
click at [676, 414] on button "Generate!" at bounding box center [692, 418] width 94 height 37
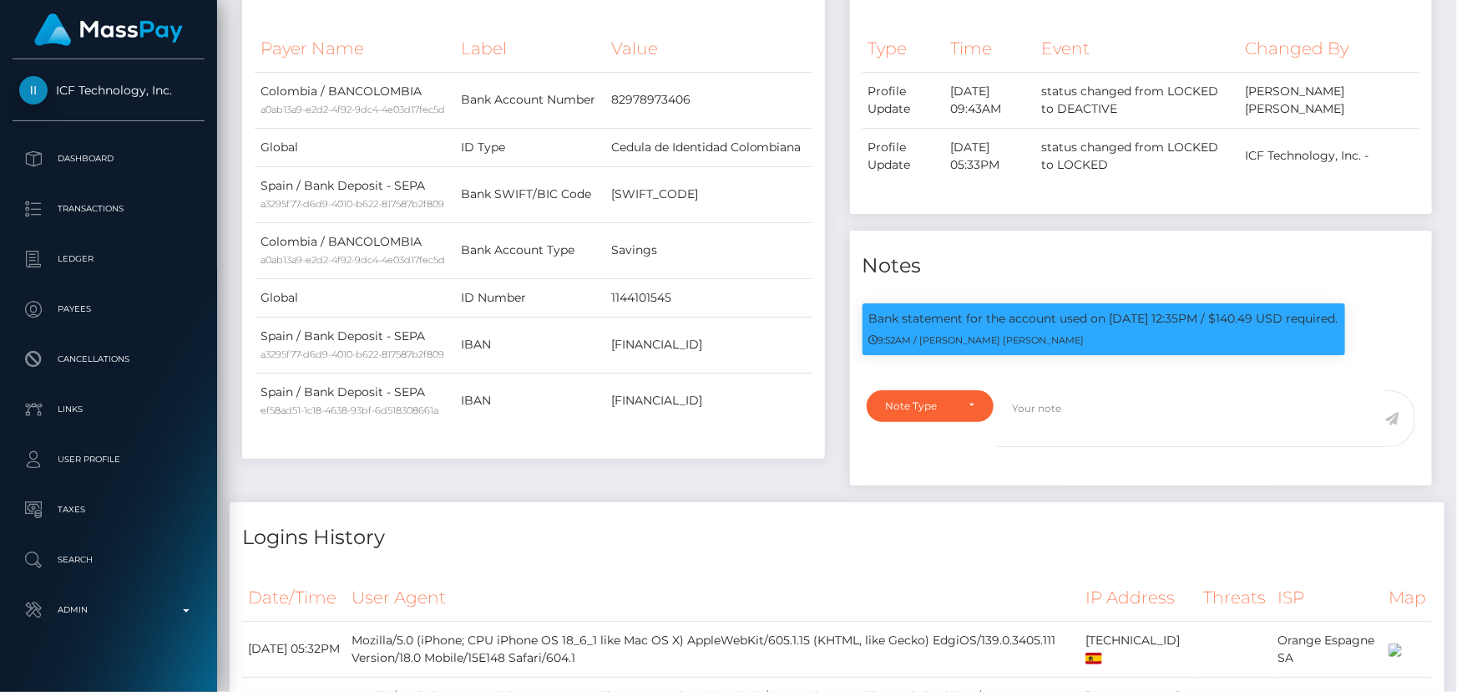
scroll to position [910, 0]
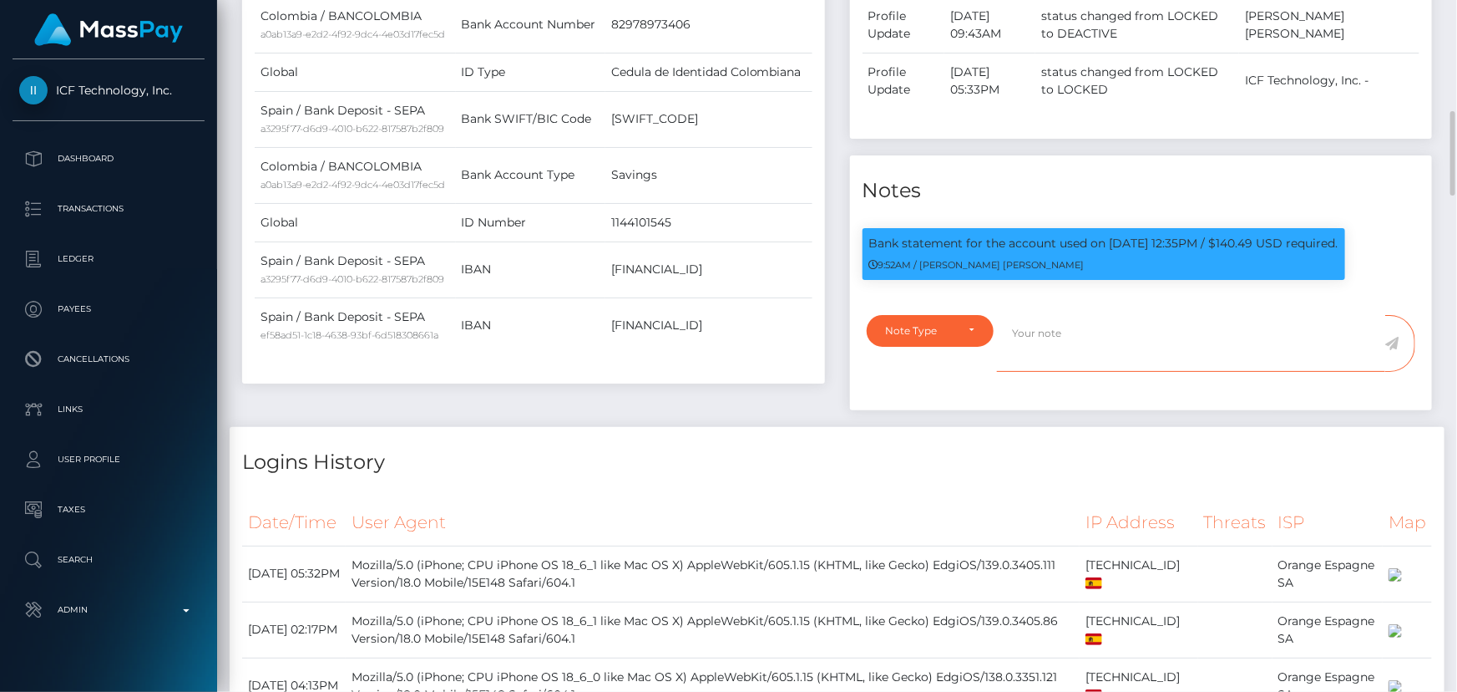
click at [1051, 357] on textarea at bounding box center [1191, 344] width 388 height 58
paste textarea "Bank statement provided for showing that the bank account belongs to Heather Ni…"
type textarea "Bank statement provided for showing that the bank account belongs to Heather Ni…"
click at [960, 327] on div "Note Type" at bounding box center [930, 330] width 89 height 13
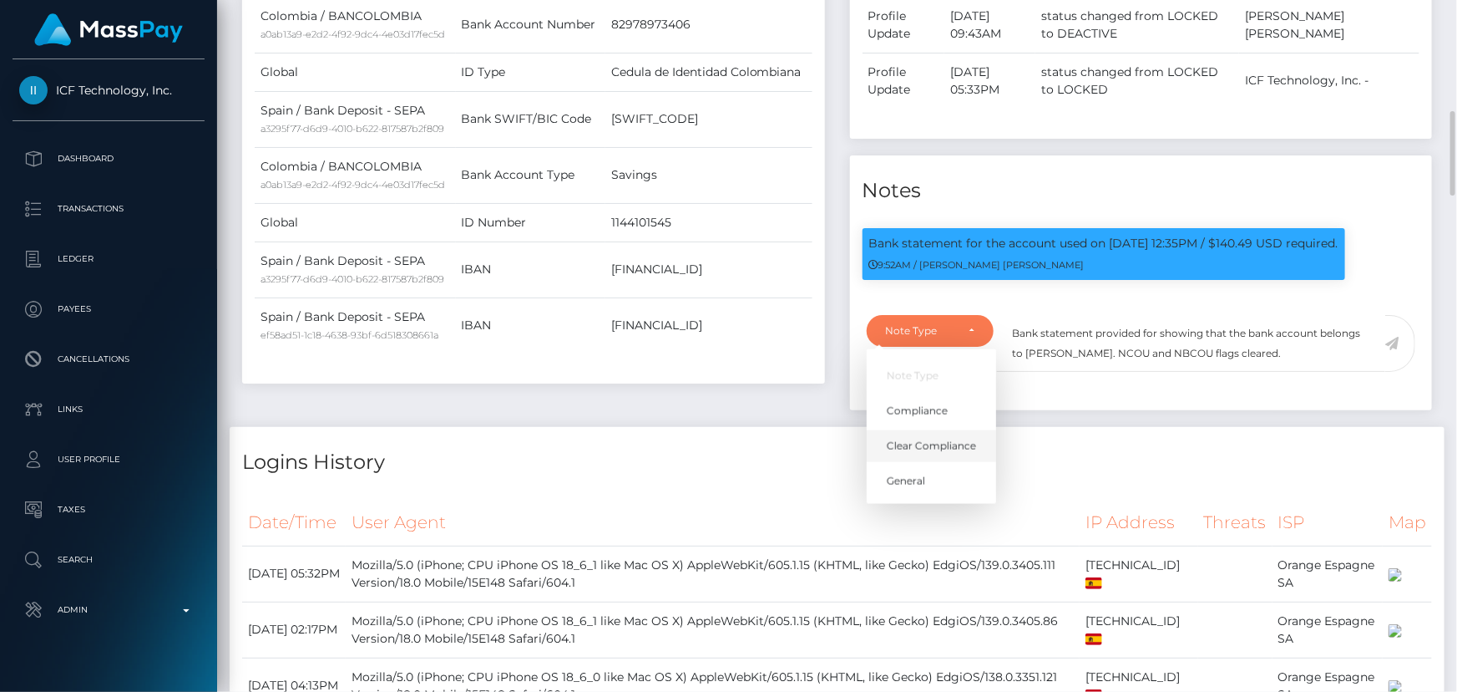
click at [934, 436] on link "Clear Compliance" at bounding box center [931, 445] width 129 height 31
select select "CLEAR_COMPLIANCE"
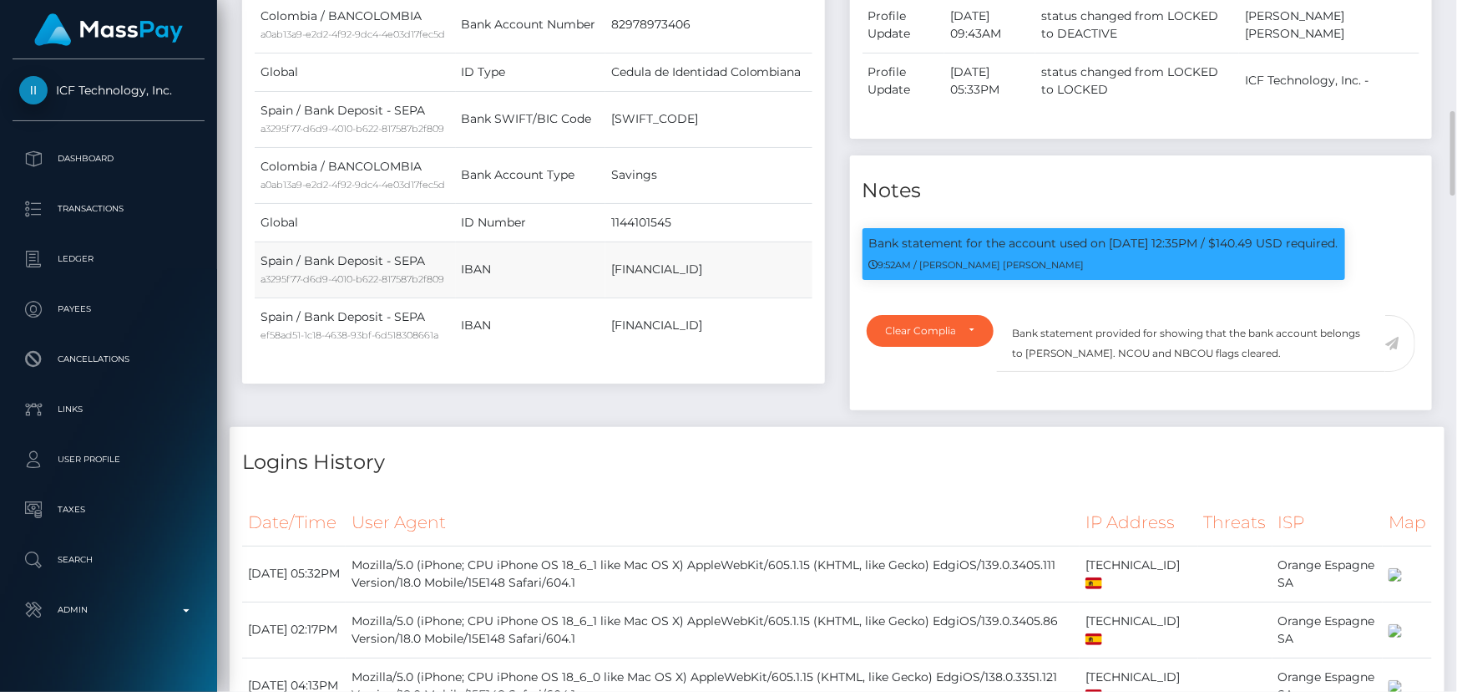
click at [685, 266] on td "ES8800495189202917057111" at bounding box center [709, 269] width 207 height 56
copy td "ES8800495189202917057111"
click at [1158, 334] on textarea "Bank statement provided for showing that the bank account belongs to Heather Ni…" at bounding box center [1191, 344] width 388 height 58
paste textarea "ES8800495189202917057111"
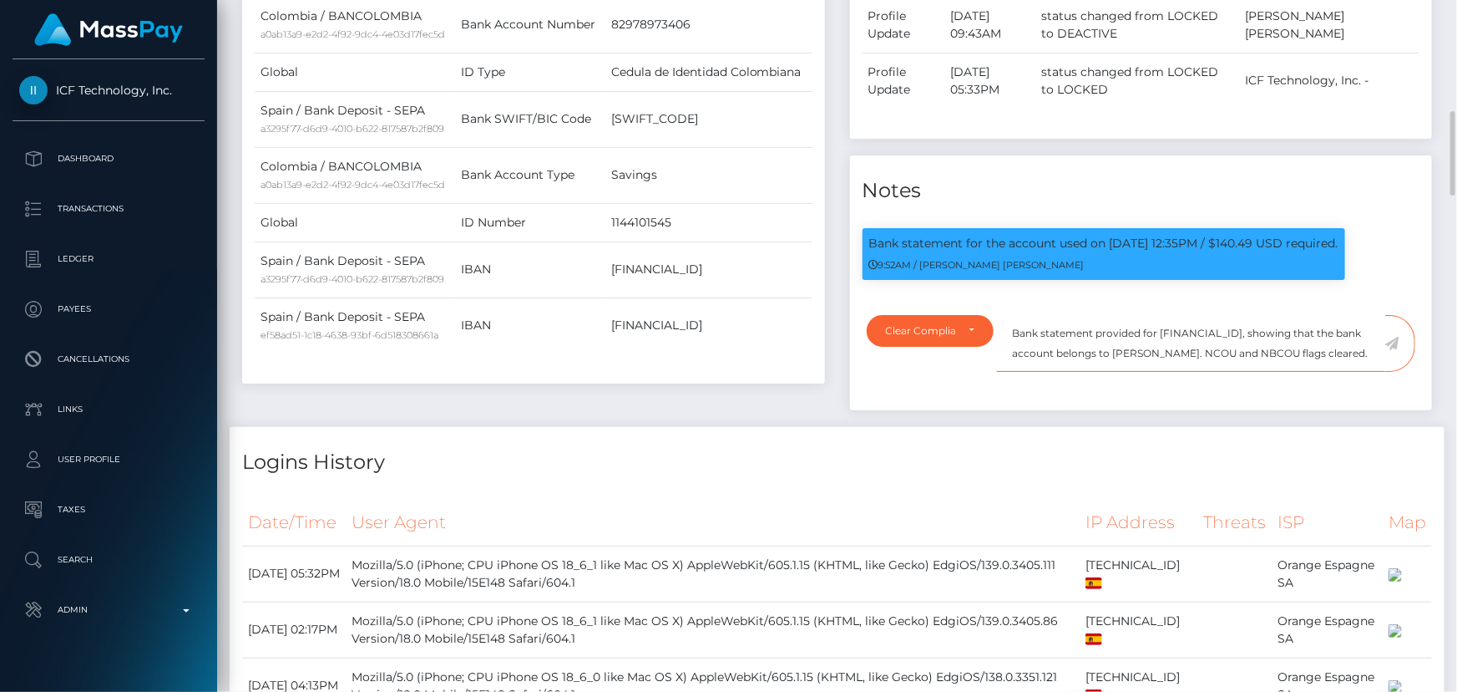
click at [1207, 355] on textarea "Bank statement provided for ES8800495189202917057111, showing that the bank acc…" at bounding box center [1191, 344] width 388 height 58
drag, startPoint x: 1207, startPoint y: 355, endPoint x: 1278, endPoint y: 351, distance: 71.1
click at [1278, 351] on textarea "Bank statement provided for ES8800495189202917057111, showing that the bank acc…" at bounding box center [1191, 344] width 388 height 58
paste textarea "Galvez Magon Daniela"
click at [1220, 358] on textarea "Bank statement provided for ES8800495189202917057111, showing that the bank acc…" at bounding box center [1191, 344] width 388 height 58
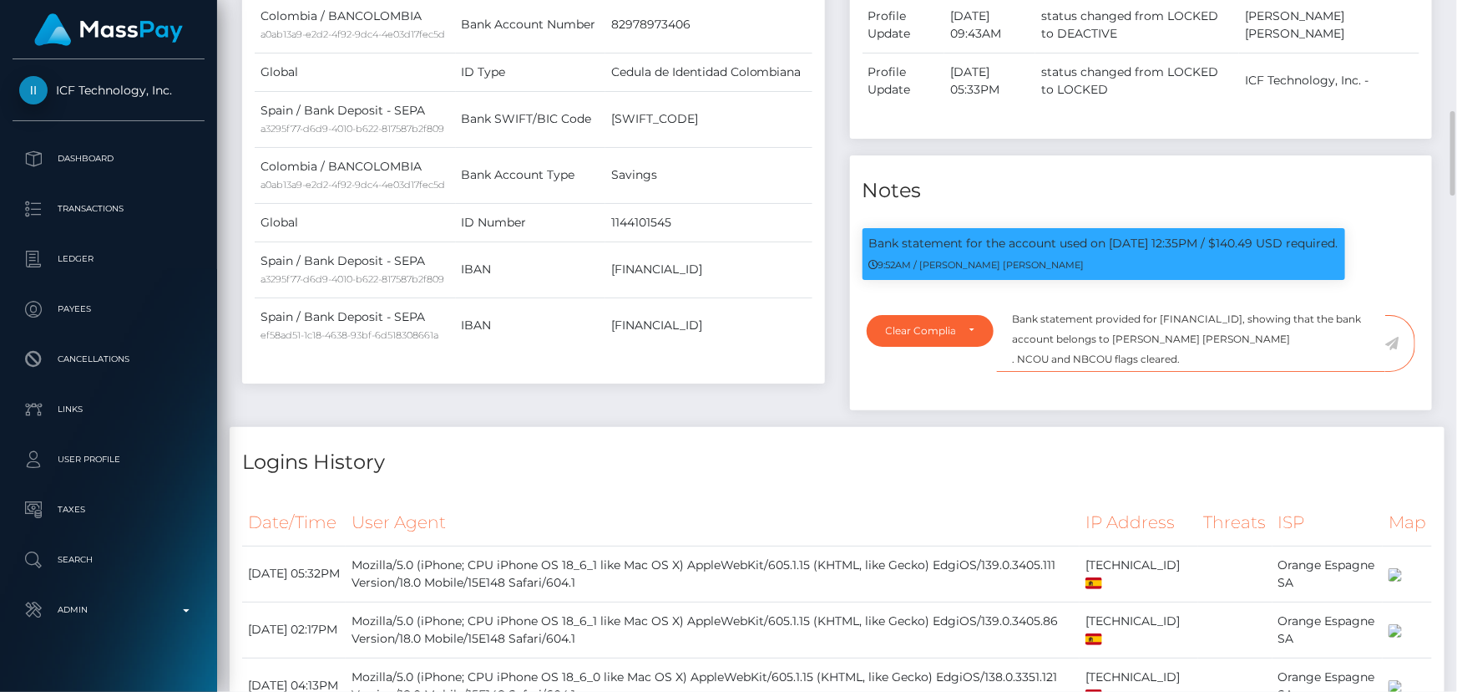
scroll to position [19, 0]
click at [1012, 352] on textarea "Bank statement provided for ES8800495189202917057111, showing that the bank acc…" at bounding box center [1191, 344] width 388 height 58
click at [1262, 351] on textarea "Bank statement provided for ES8800495189202917057111, showing that the bank acc…" at bounding box center [1191, 344] width 388 height 58
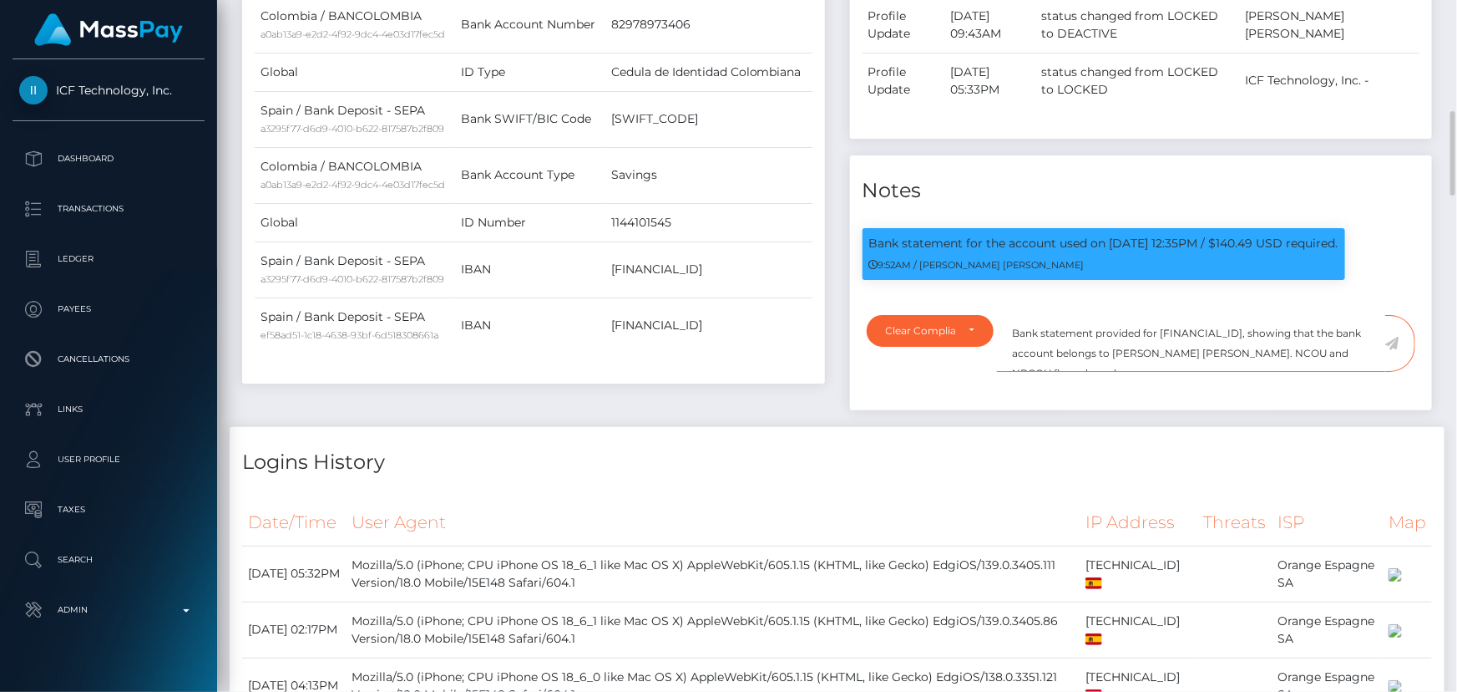
click at [1262, 351] on textarea "Bank statement provided for ES8800495189202917057111, showing that the bank acc…" at bounding box center [1191, 344] width 388 height 58
type textarea "Bank statement provided for ES8800495189202917057111, showing that the bank acc…"
click at [1395, 342] on icon at bounding box center [1393, 343] width 14 height 13
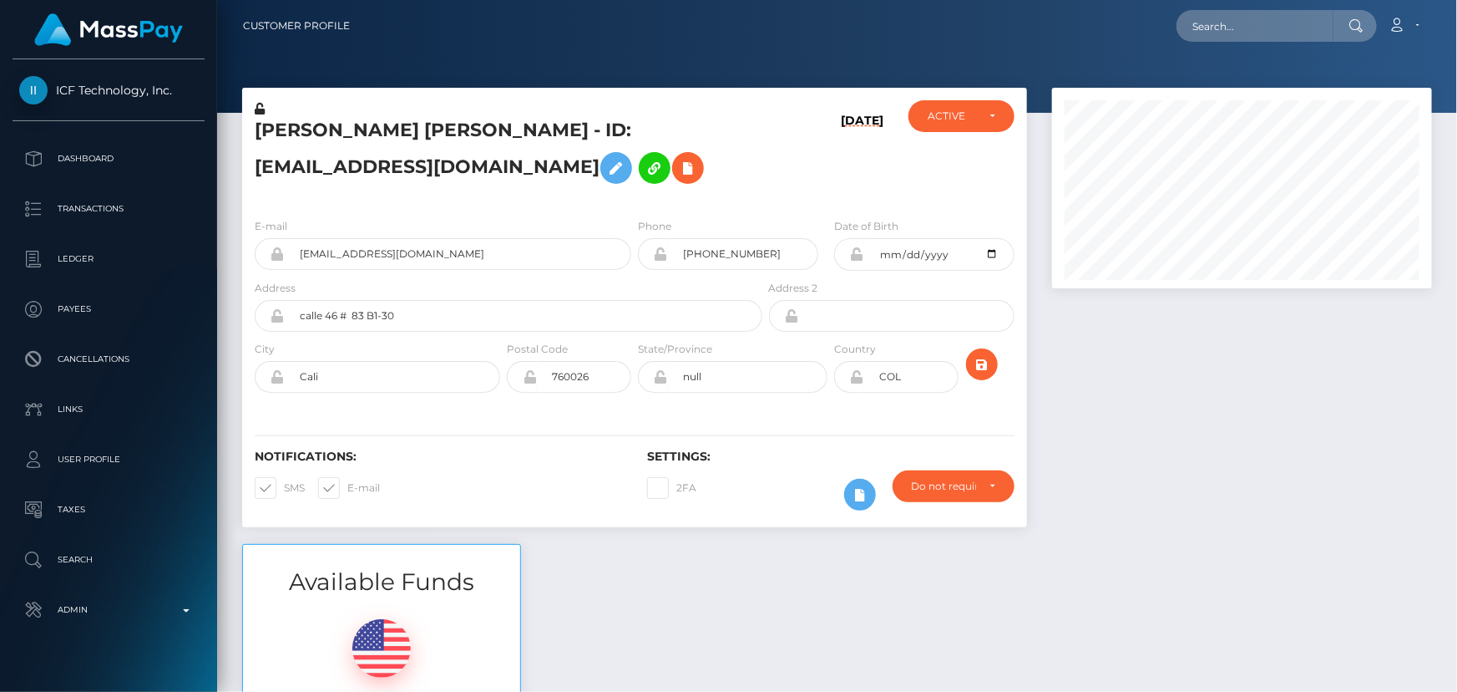
scroll to position [200, 379]
click at [433, 130] on h5 "[PERSON_NAME] [PERSON_NAME] - ID: [EMAIL_ADDRESS][DOMAIN_NAME]" at bounding box center [504, 155] width 499 height 74
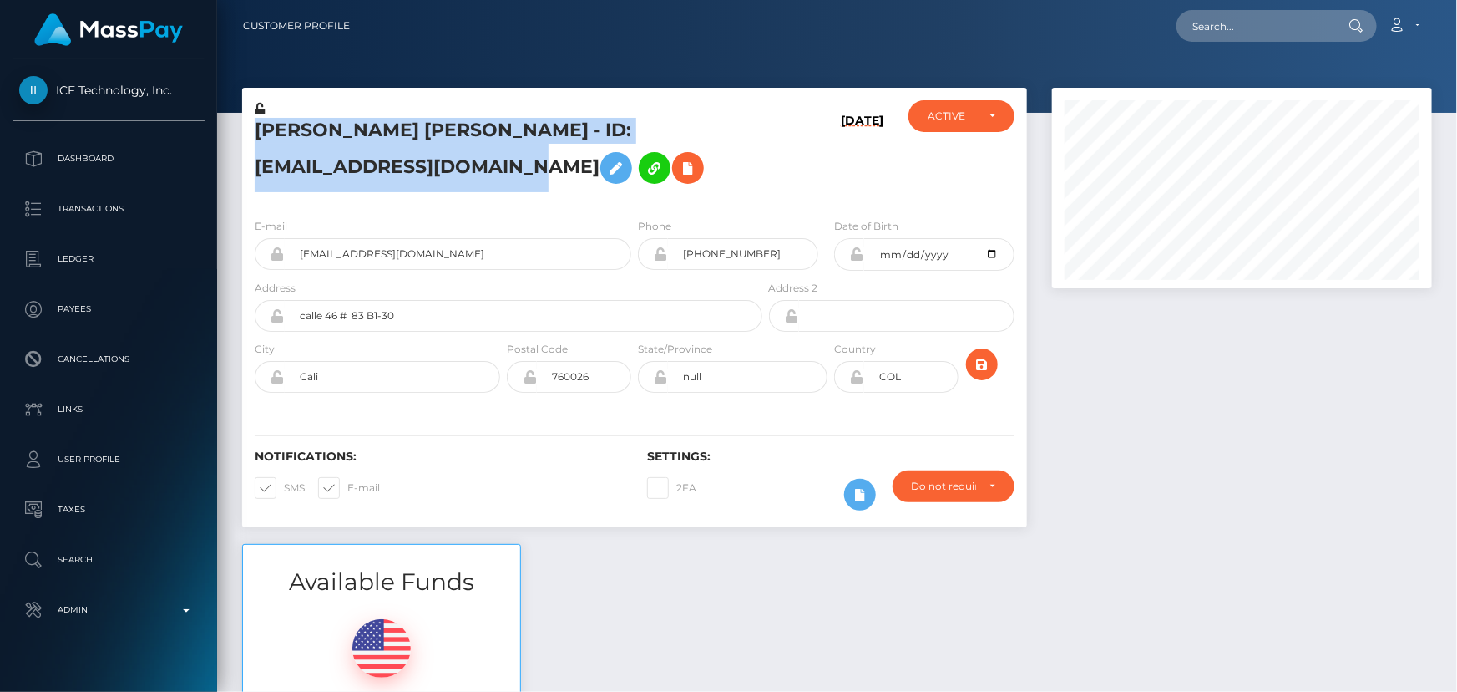
click at [433, 130] on h5 "[PERSON_NAME] [PERSON_NAME] - ID: [EMAIL_ADDRESS][DOMAIN_NAME]" at bounding box center [504, 155] width 499 height 74
copy h5 "[PERSON_NAME] [PERSON_NAME] - ID: [EMAIL_ADDRESS][DOMAIN_NAME]"
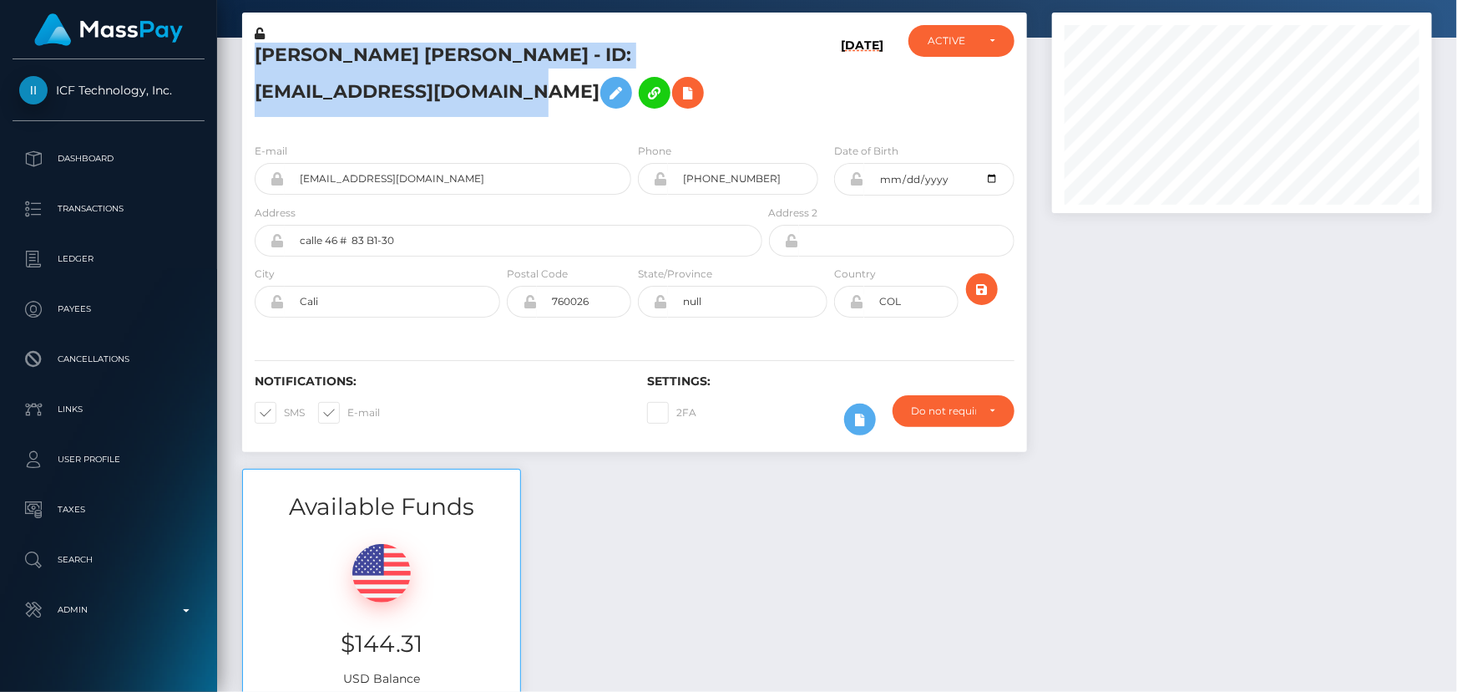
scroll to position [0, 0]
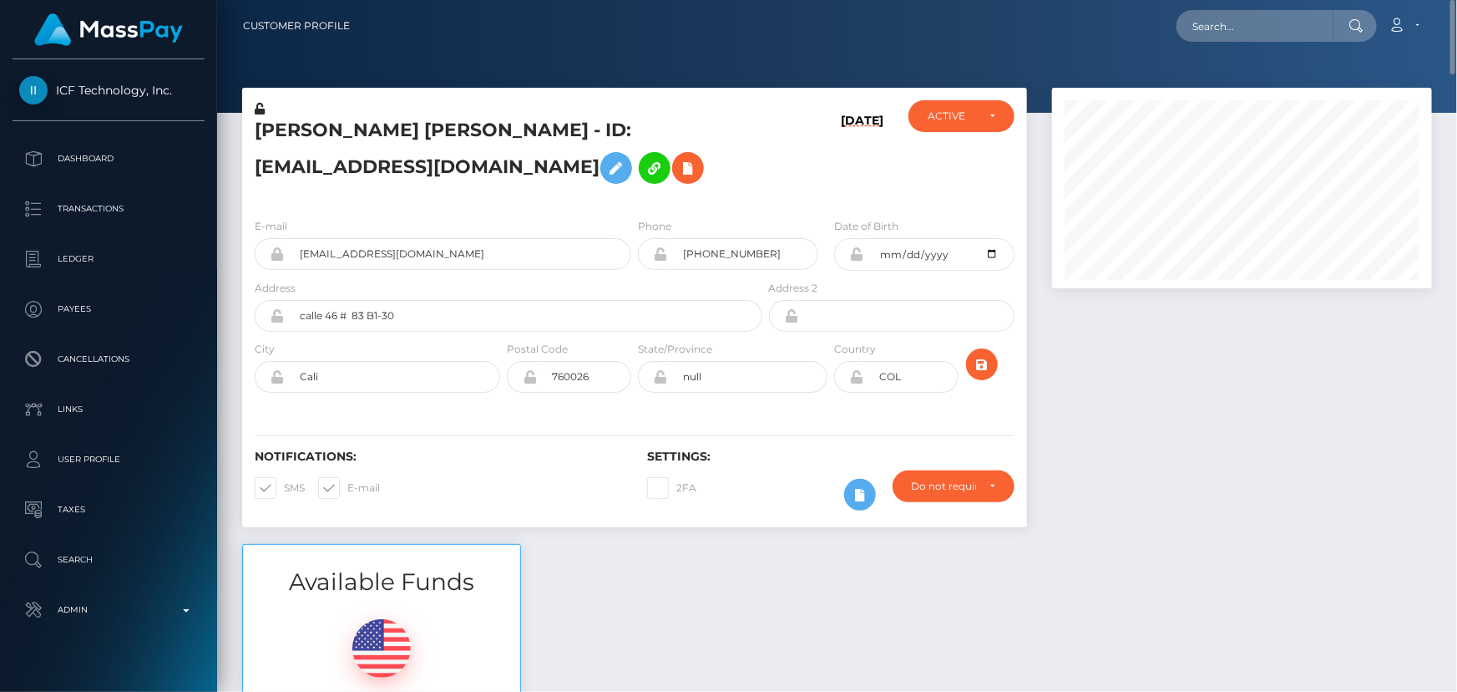
click at [826, 179] on div "[DATE]" at bounding box center [831, 152] width 131 height 104
click at [1279, 27] on input "text" at bounding box center [1255, 26] width 157 height 32
paste input "00c971b1-5dc5-11f0-a4c3-0a6935ac3745"
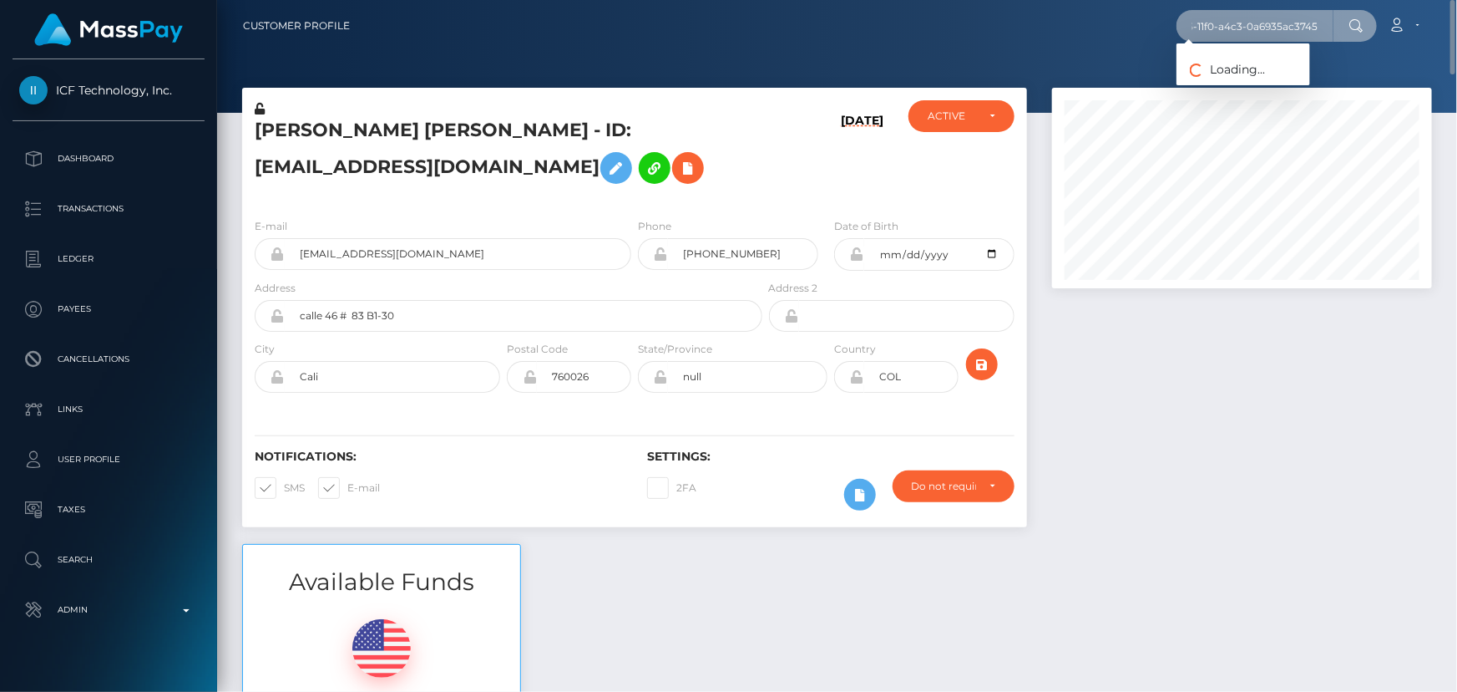
type input "00c971b1-5dc5-11f0-a4c3-0a6935ac3745"
click at [1307, 24] on input "00c971b1-5dc5-11f0-a4c3-0a6935ac3745" at bounding box center [1255, 26] width 157 height 32
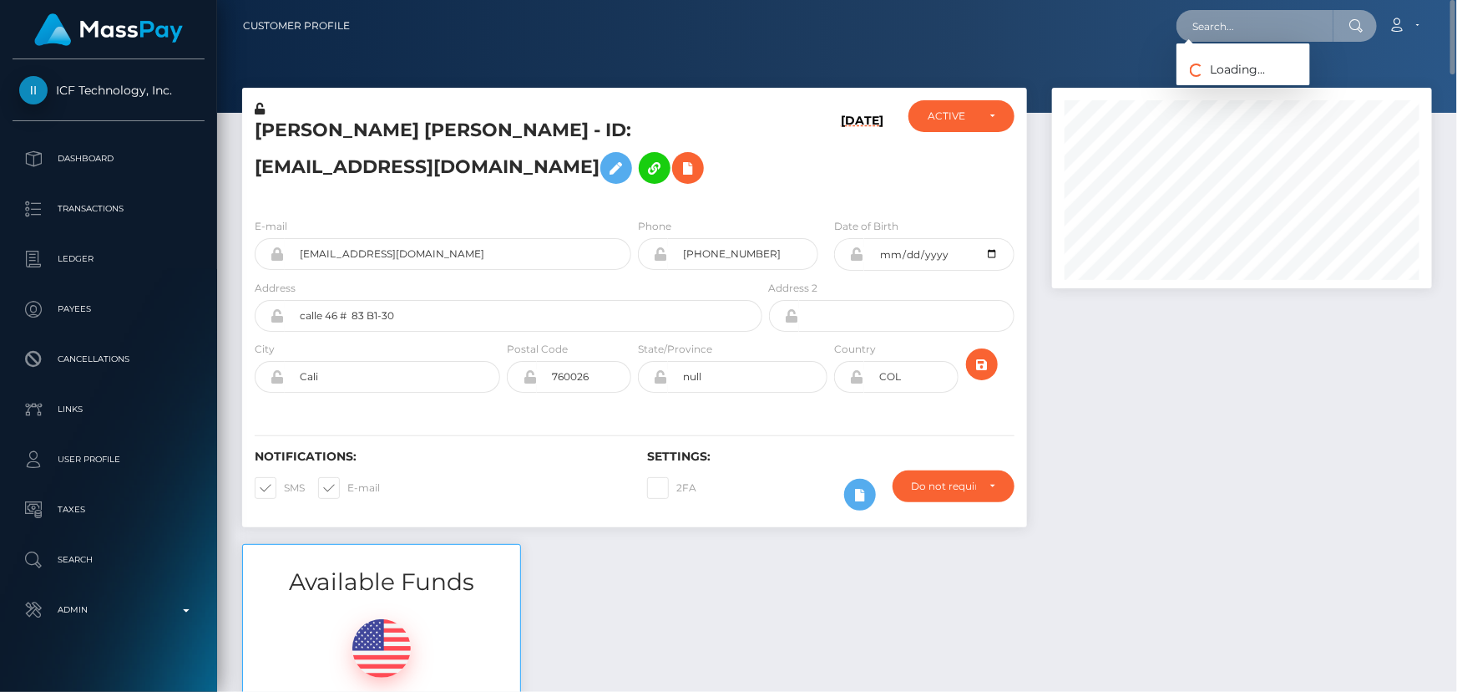
scroll to position [0, 0]
paste input "00c971b1-5dc5-11f0-a4c3-0a6935ac3745"
type input "00c971b1-5dc5-11f0-a4c3-0a6935ac3745"
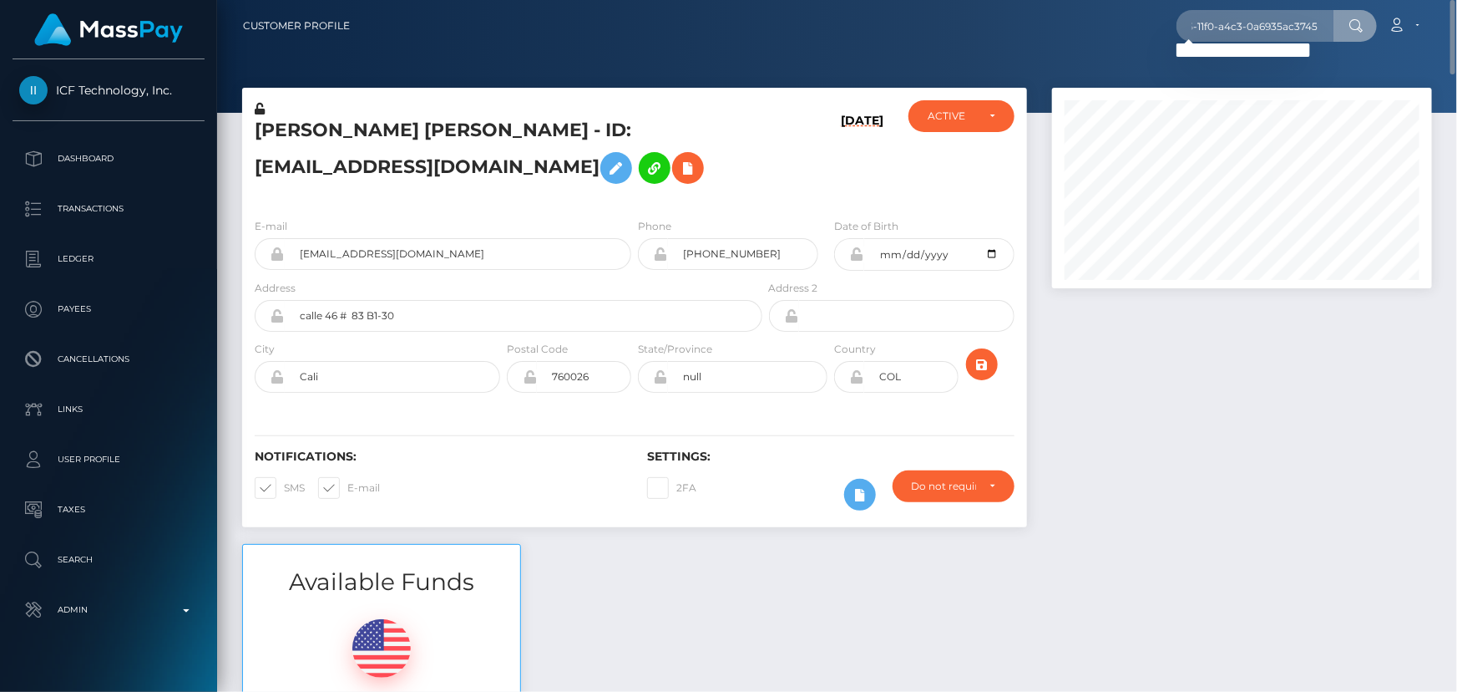
click at [1040, 46] on nav "Customer Profile 00c971b1-5dc5-11f0-a4c3-0a6935ac3745 Loading... Loading... Acc…" at bounding box center [837, 26] width 1240 height 52
click at [772, 159] on div "[DATE]" at bounding box center [831, 152] width 131 height 104
click at [633, 200] on div "daniela galvez magon - ID: danigalvezzambrano@hotmail.com" at bounding box center [504, 152] width 524 height 104
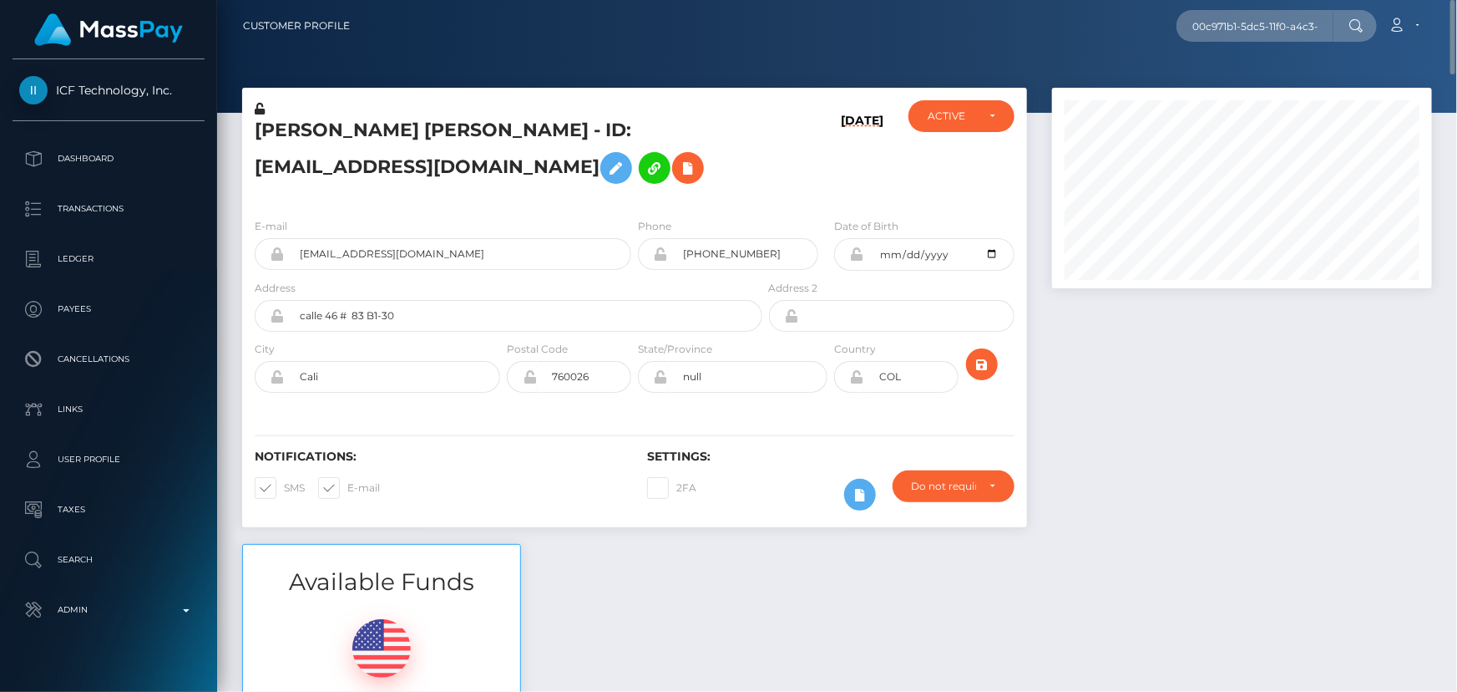
click at [632, 200] on div "daniela galvez magon - ID: danigalvezzambrano@hotmail.com" at bounding box center [504, 152] width 524 height 104
click at [1293, 24] on input "00c971b1-5dc5-11f0-a4c3-0a6935ac3745" at bounding box center [1255, 26] width 157 height 32
paste input "[EMAIL_ADDRESS][DOMAIN_NAME]"
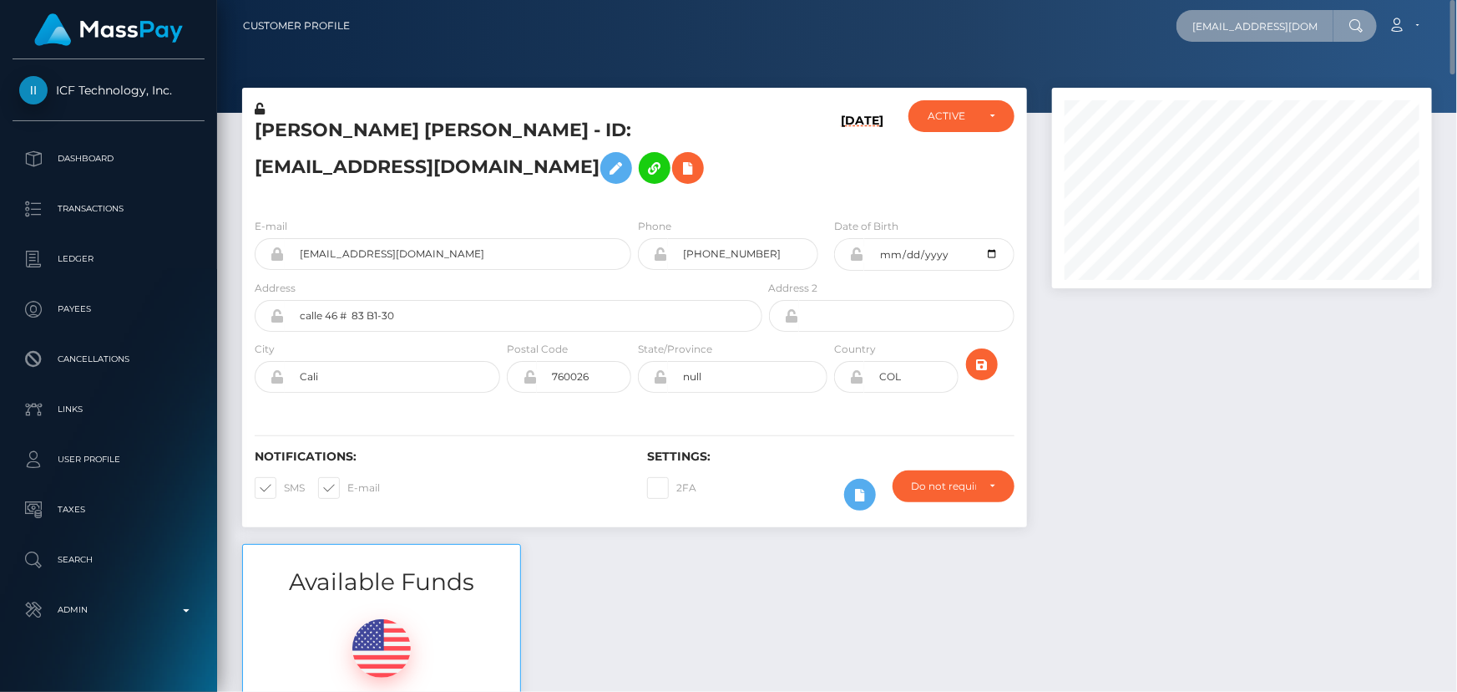
scroll to position [0, 25]
type input "[EMAIL_ADDRESS][DOMAIN_NAME]"
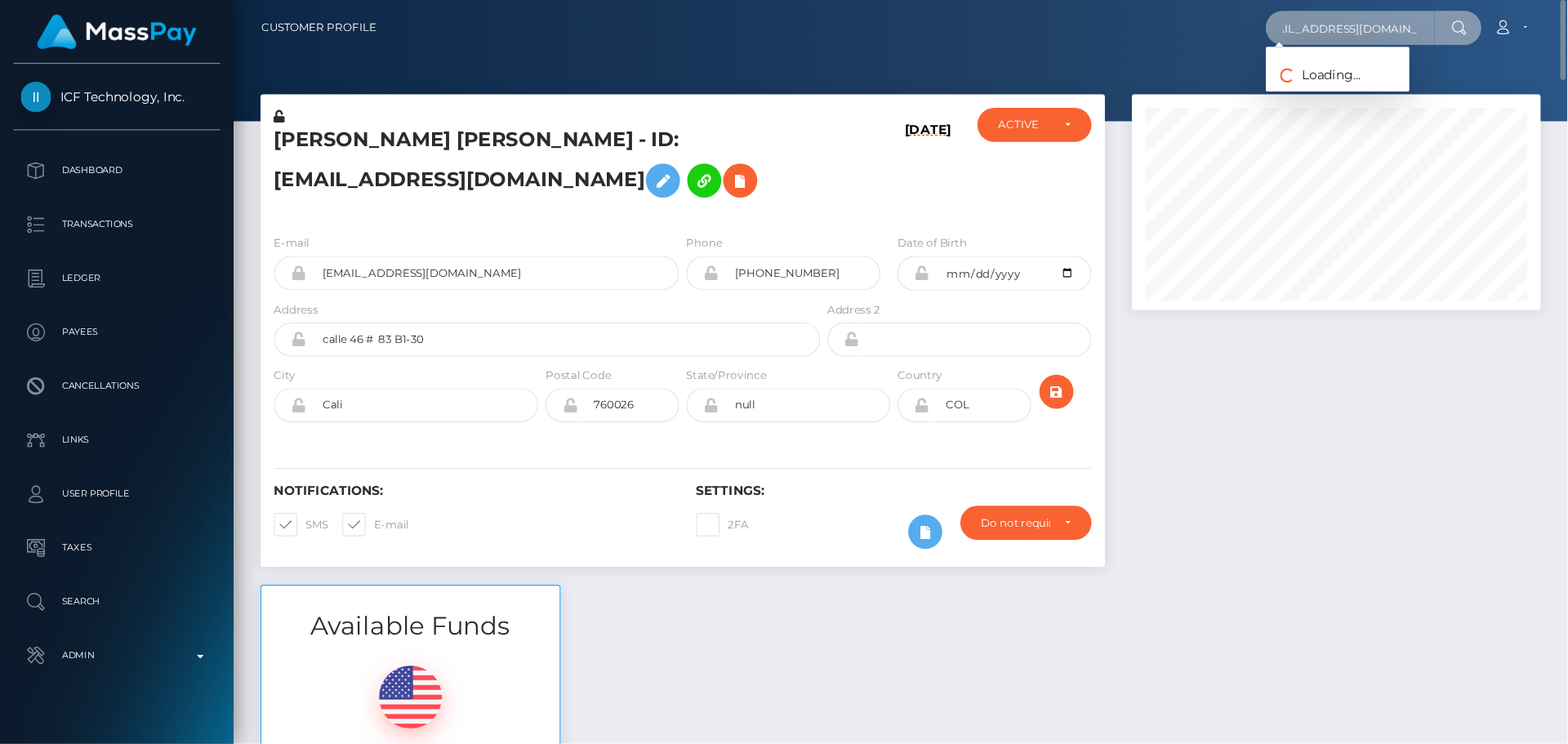
scroll to position [0, 0]
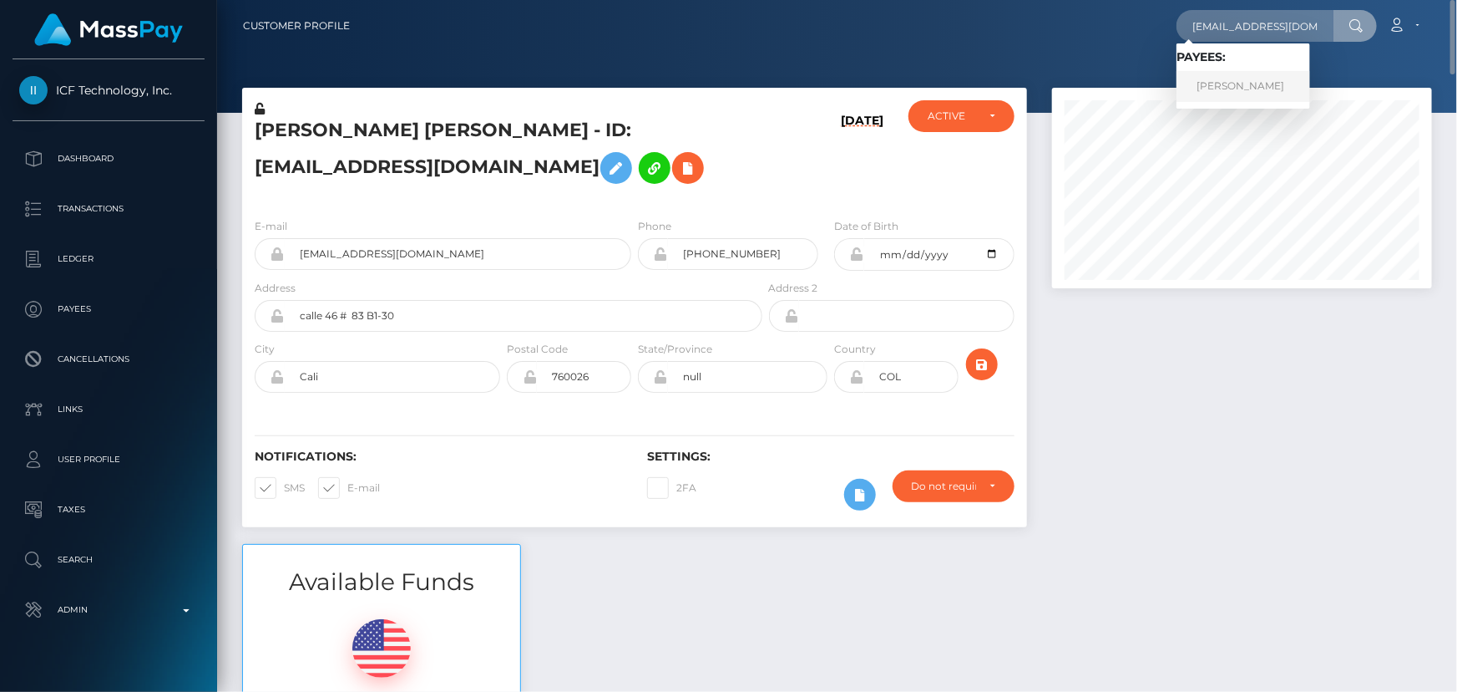
click at [1234, 79] on link "NEELAM POKHREL" at bounding box center [1244, 86] width 134 height 31
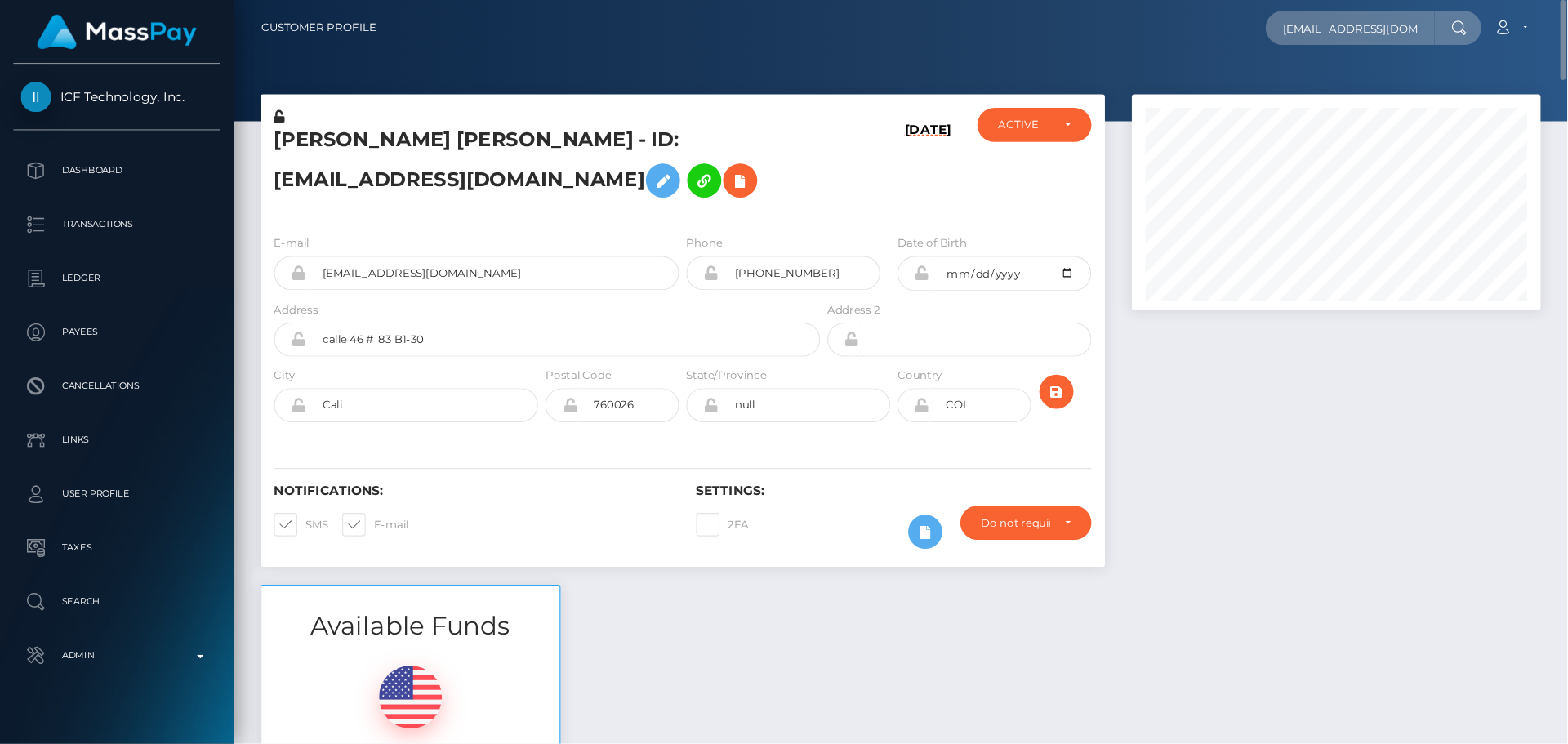
scroll to position [196, 419]
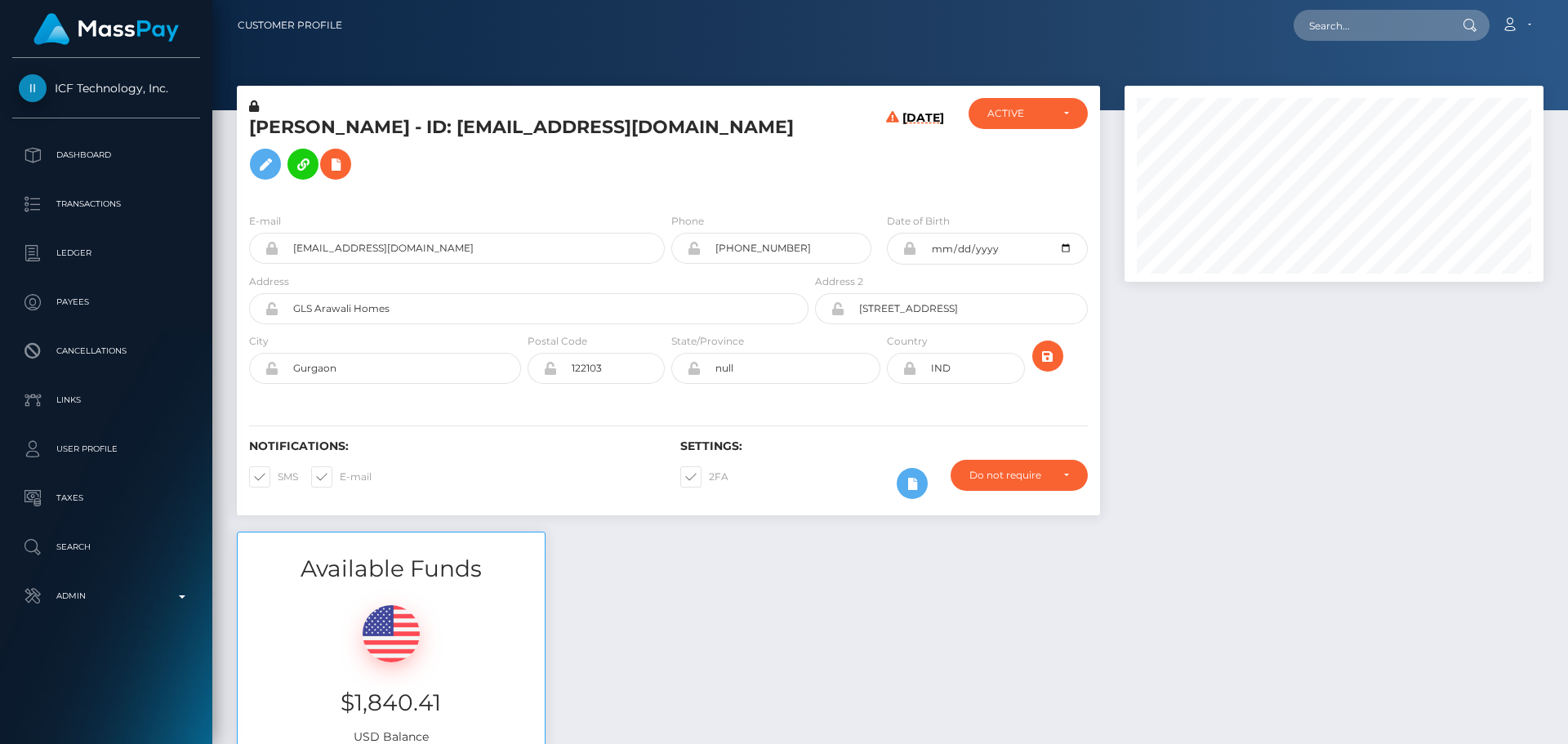
scroll to position [196, 419]
click at [809, 200] on div "[PERSON_NAME] - ID: [EMAIL_ADDRESS][DOMAIN_NAME]" at bounding box center [524, 149] width 575 height 102
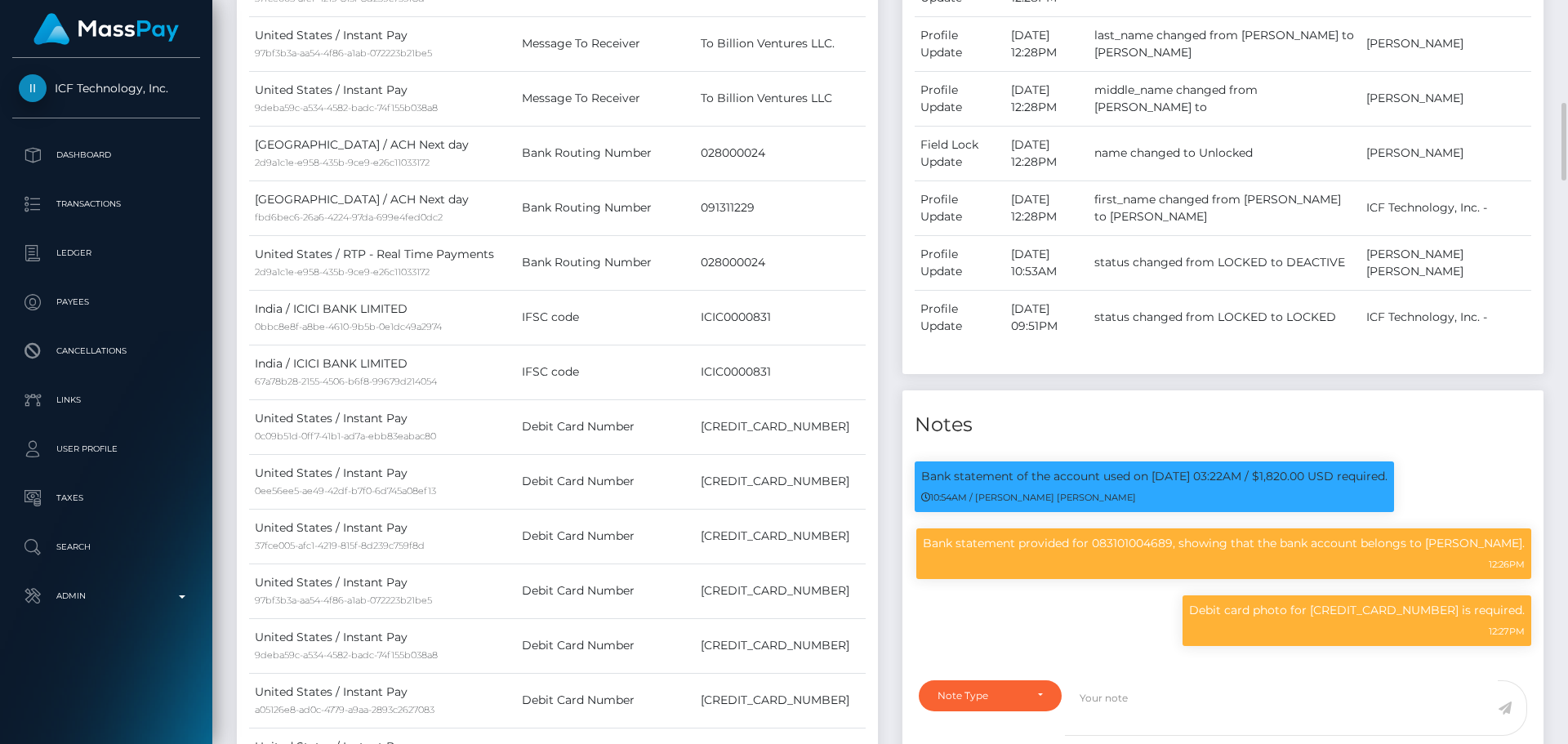
scroll to position [1306, 0]
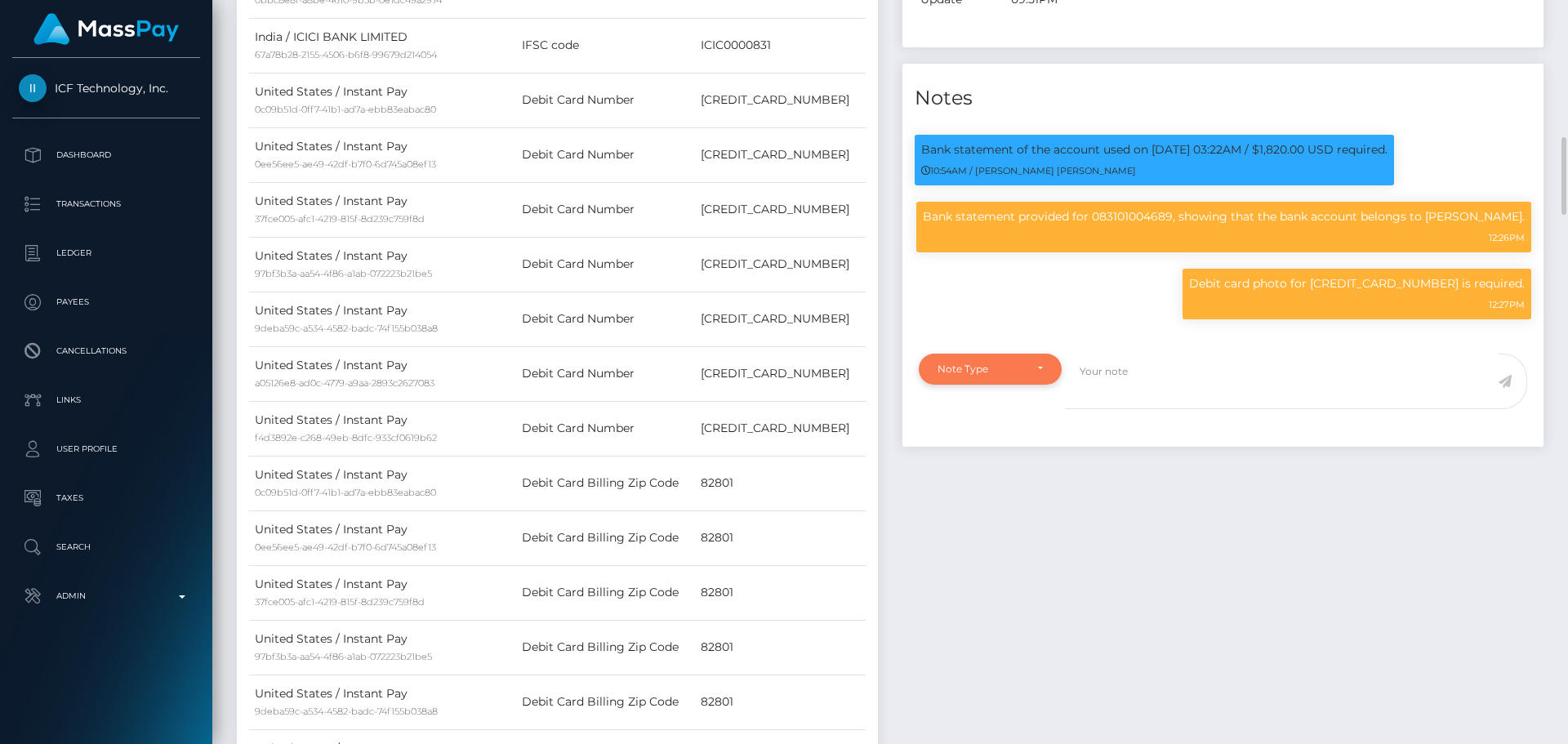
click at [1045, 384] on div "Note Type" at bounding box center [990, 370] width 143 height 31
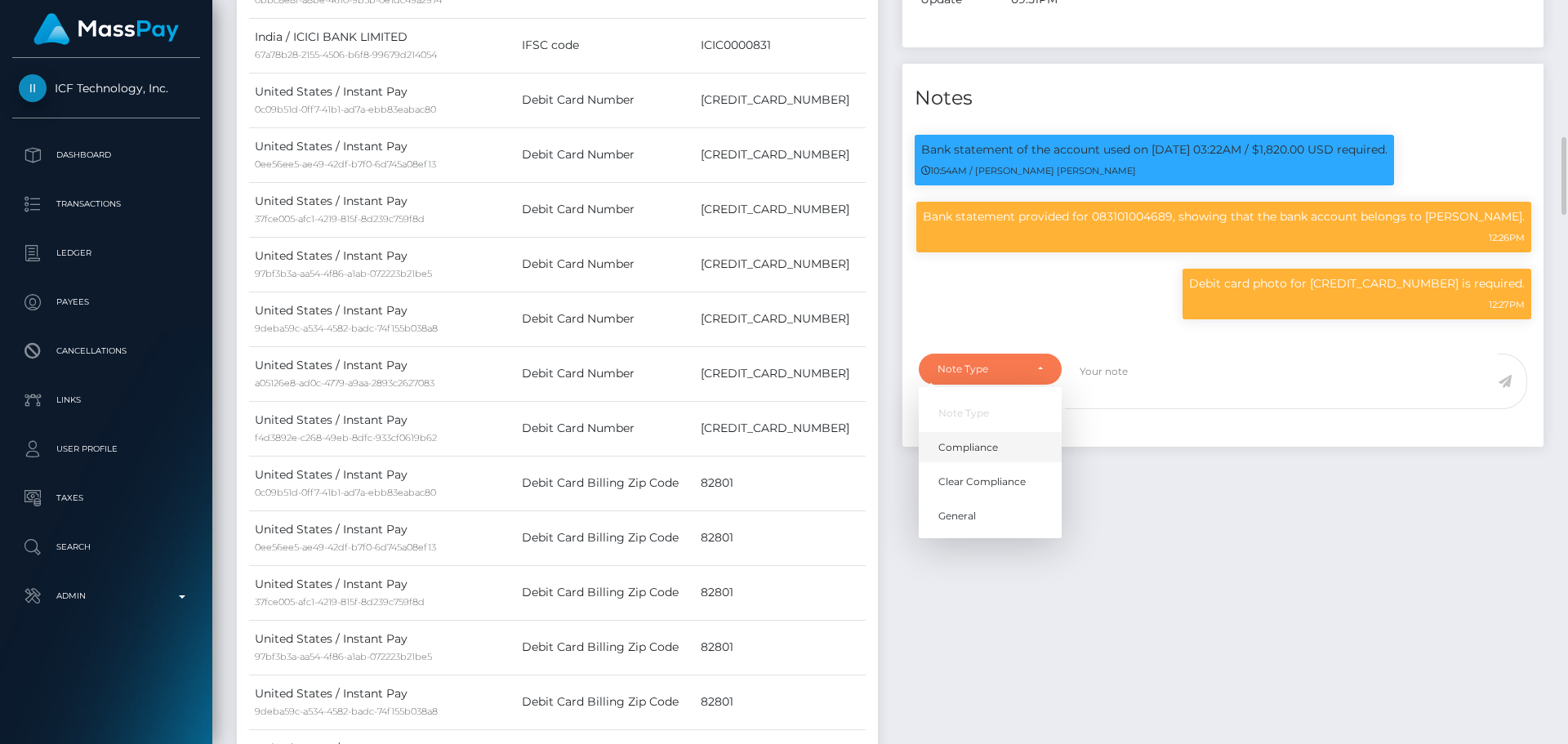
click at [1010, 462] on link "Compliance" at bounding box center [990, 447] width 143 height 30
select select "COMPLIANCE"
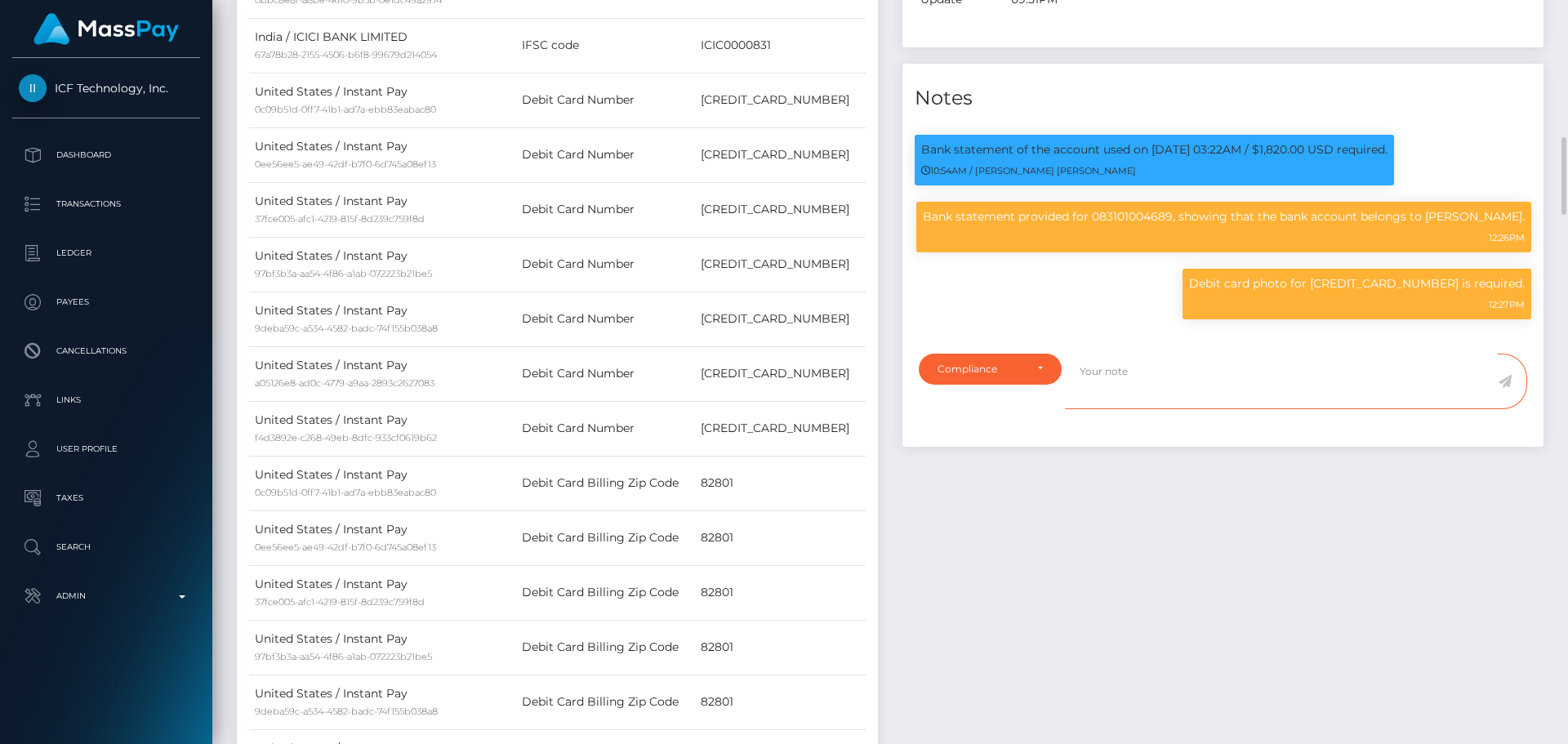
click at [1132, 410] on textarea at bounding box center [1281, 382] width 433 height 57
click at [1250, 292] on p "Debit card photo for [CREDIT_CARD_NUMBER] is required." at bounding box center [1356, 284] width 335 height 18
drag, startPoint x: 1250, startPoint y: 323, endPoint x: 1399, endPoint y: 316, distance: 149.2
click at [1399, 292] on p "Debit card photo for [CREDIT_CARD_NUMBER] is required." at bounding box center [1356, 284] width 335 height 18
copy p "Debit card photo for [CREDIT_CARD_NUMBER]"
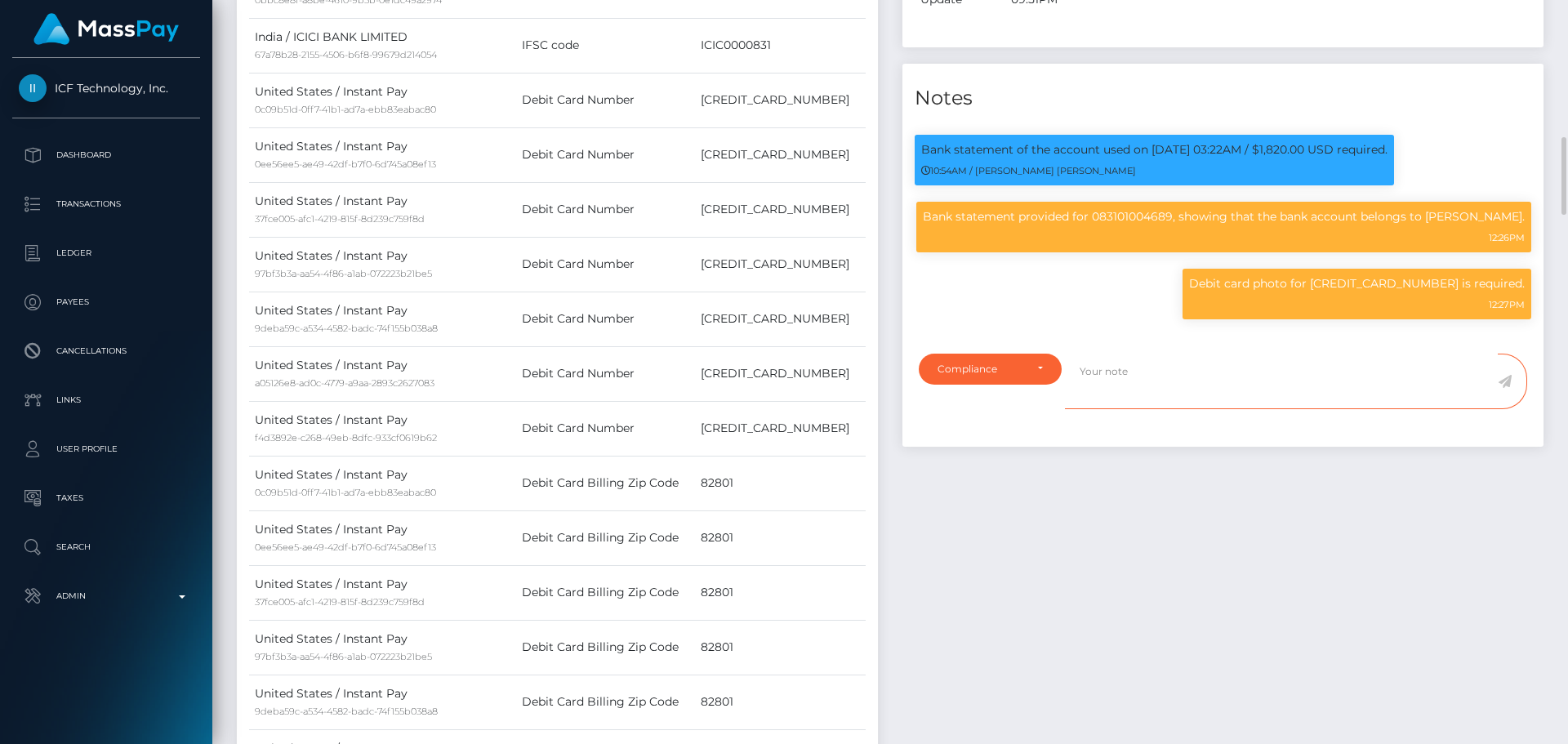
click at [1189, 410] on textarea at bounding box center [1281, 382] width 433 height 57
paste textarea "Debit card photo for 5342711063877250"
type textarea "Debit card photo for [CREDIT_CARD_NUMBER] provided, showing that the debit card…"
click at [1503, 388] on icon at bounding box center [1504, 380] width 14 height 13
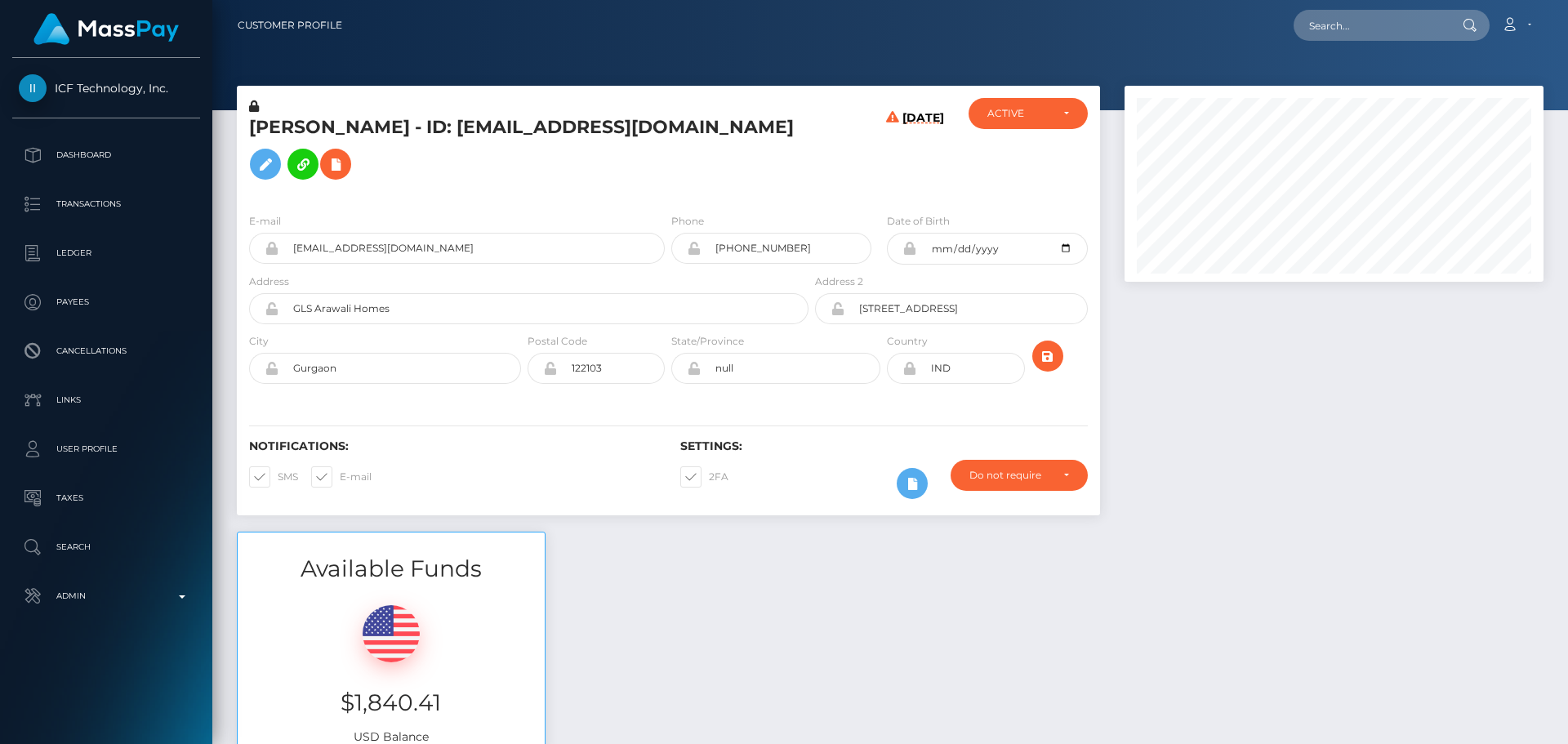
scroll to position [196, 419]
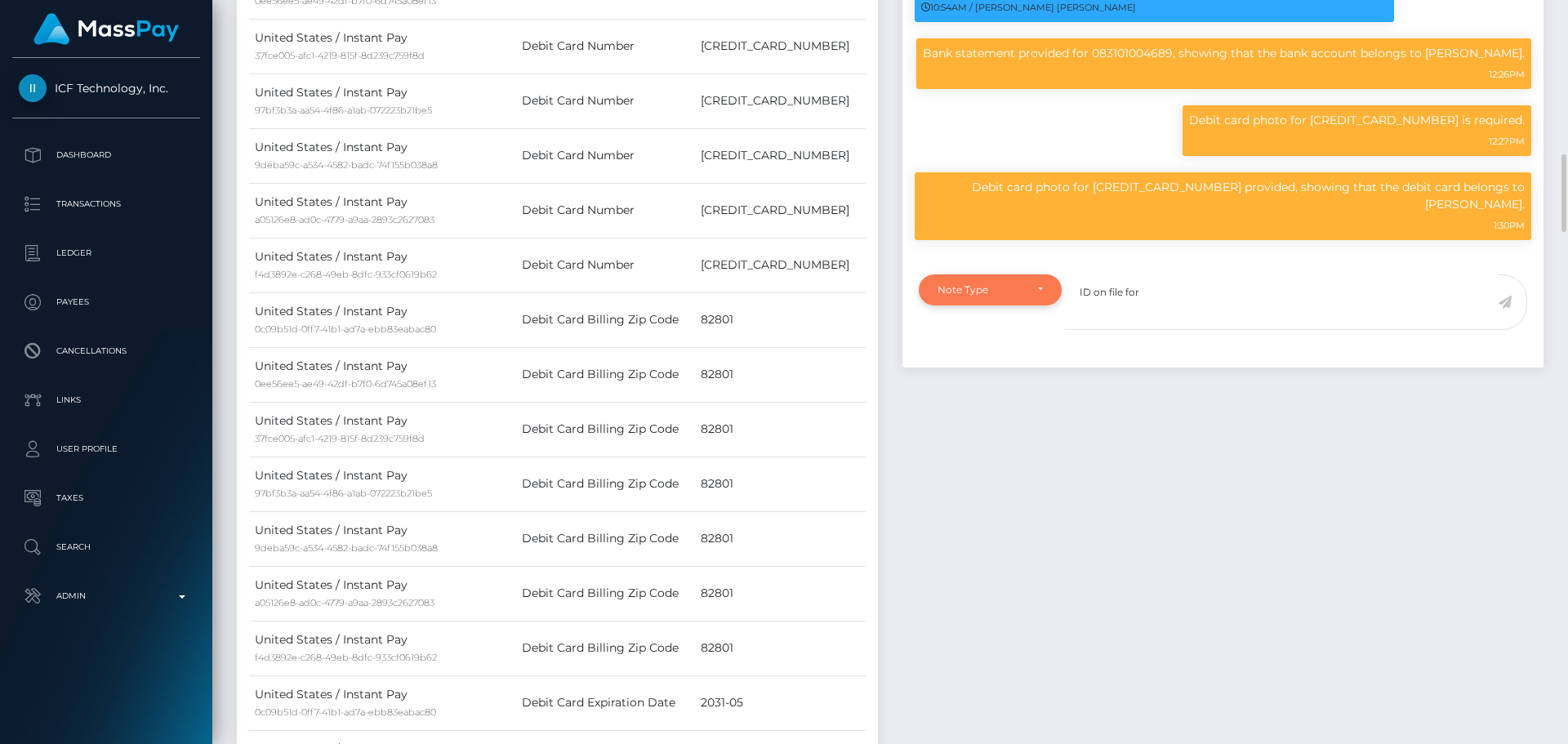
type textarea "ID on file for"
drag, startPoint x: 990, startPoint y: 306, endPoint x: 992, endPoint y: 325, distance: 19.1
click at [991, 296] on div "Note Type" at bounding box center [980, 289] width 87 height 13
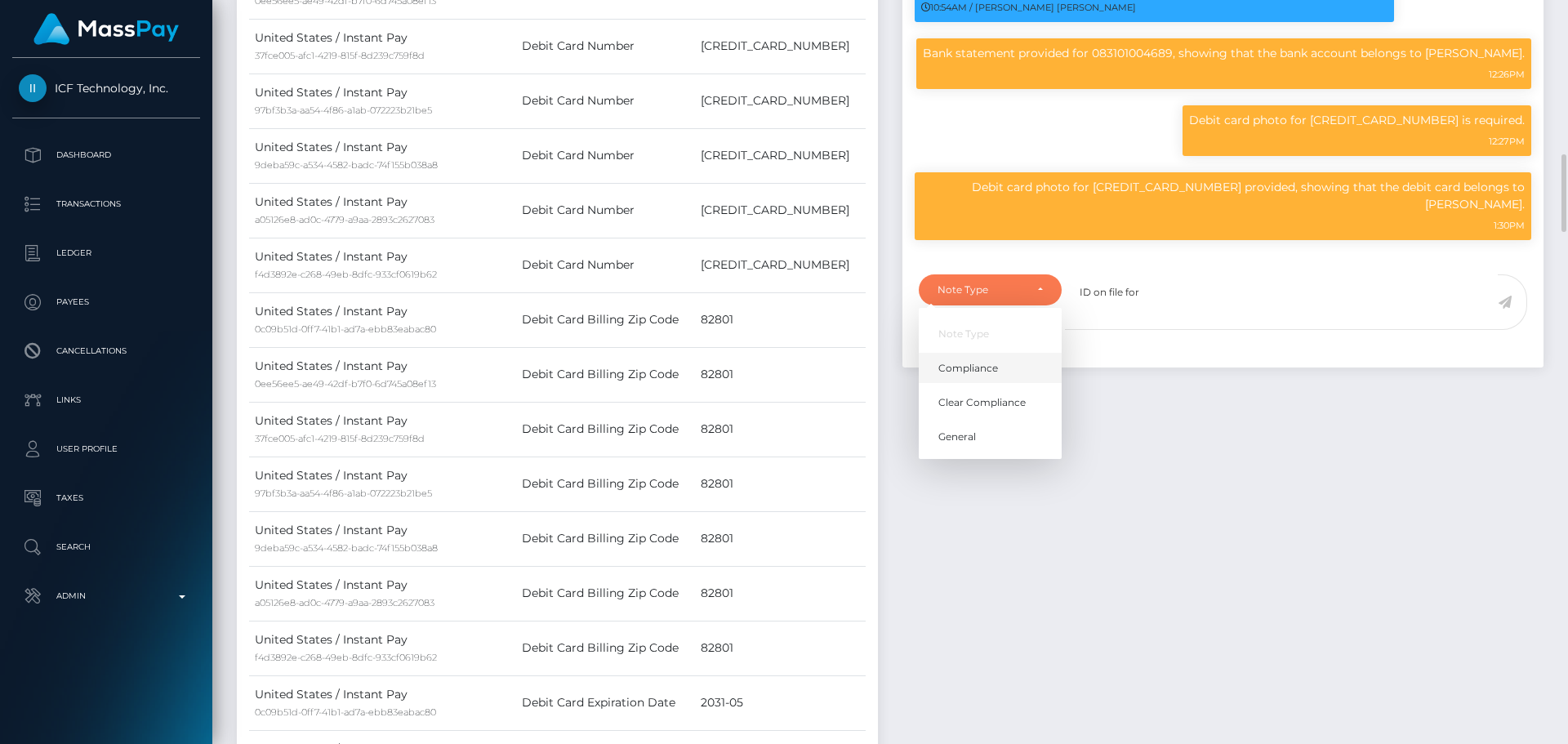
click at [992, 349] on li "Note Type" at bounding box center [990, 333] width 143 height 30
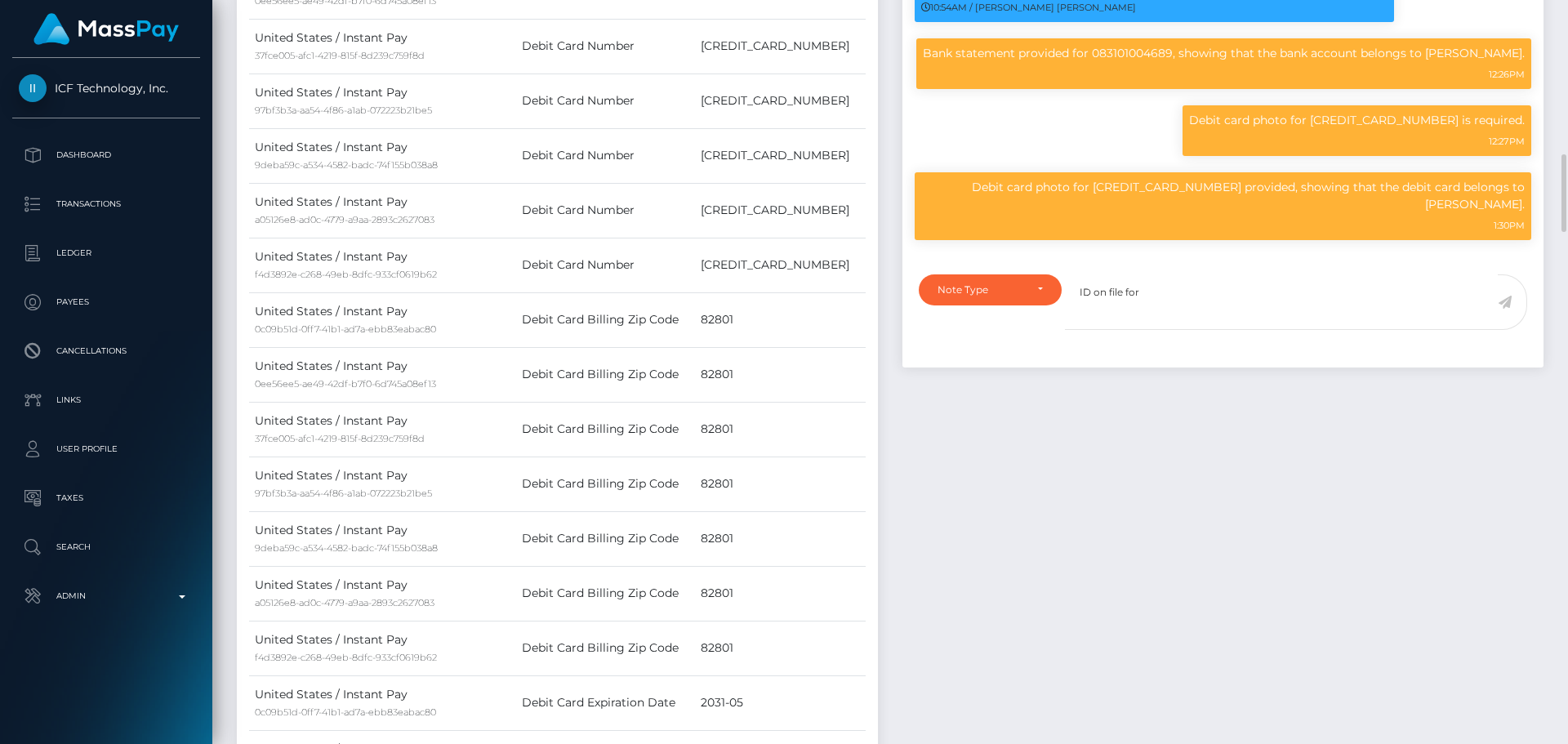
click at [1005, 290] on div "Note Type Compliance Clear Compliance General Note Type Note Type Compliance Cl…" at bounding box center [1223, 317] width 641 height 104
click at [1000, 296] on div "Note Type" at bounding box center [980, 289] width 87 height 13
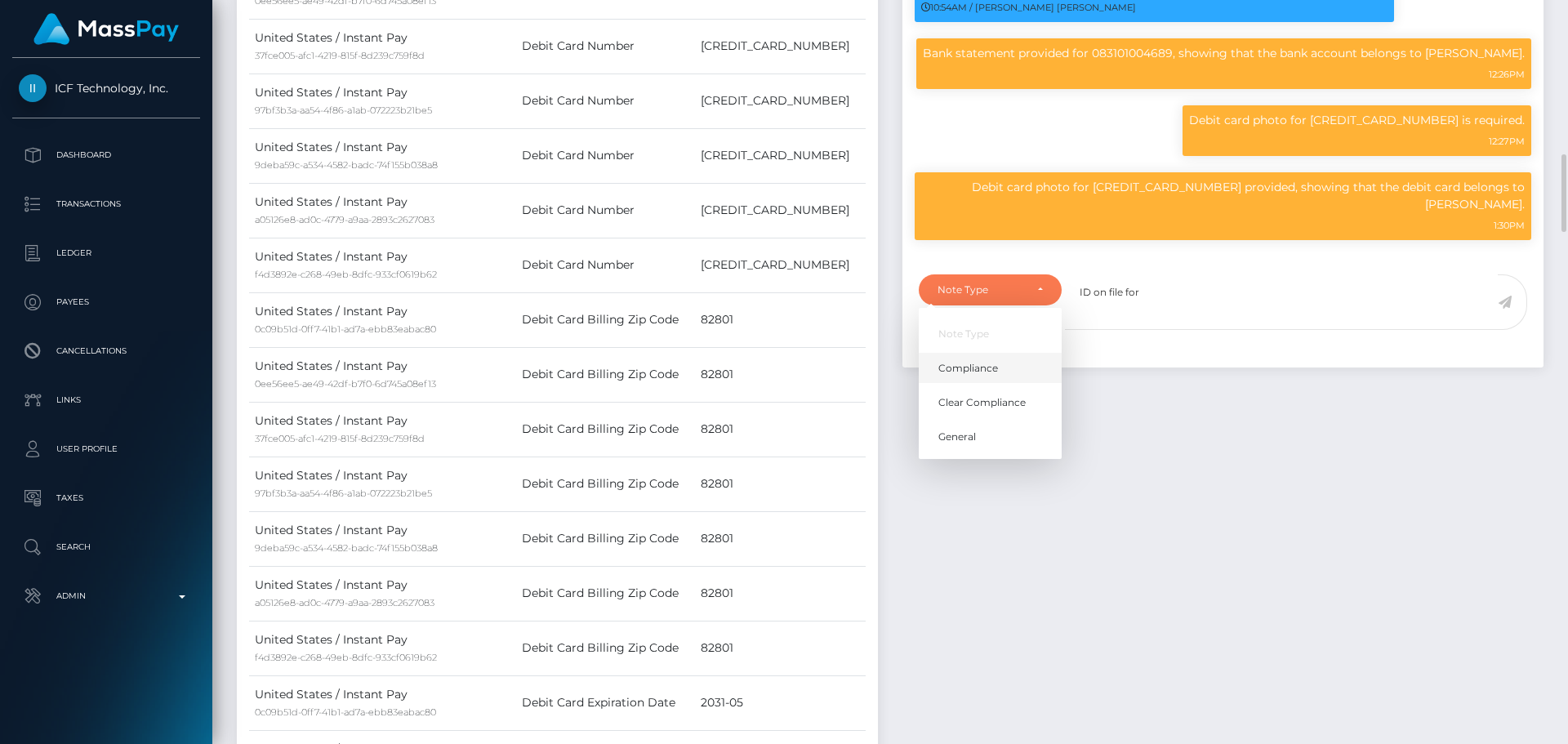
click at [979, 374] on span "Compliance" at bounding box center [968, 367] width 60 height 15
select select "COMPLIANCE"
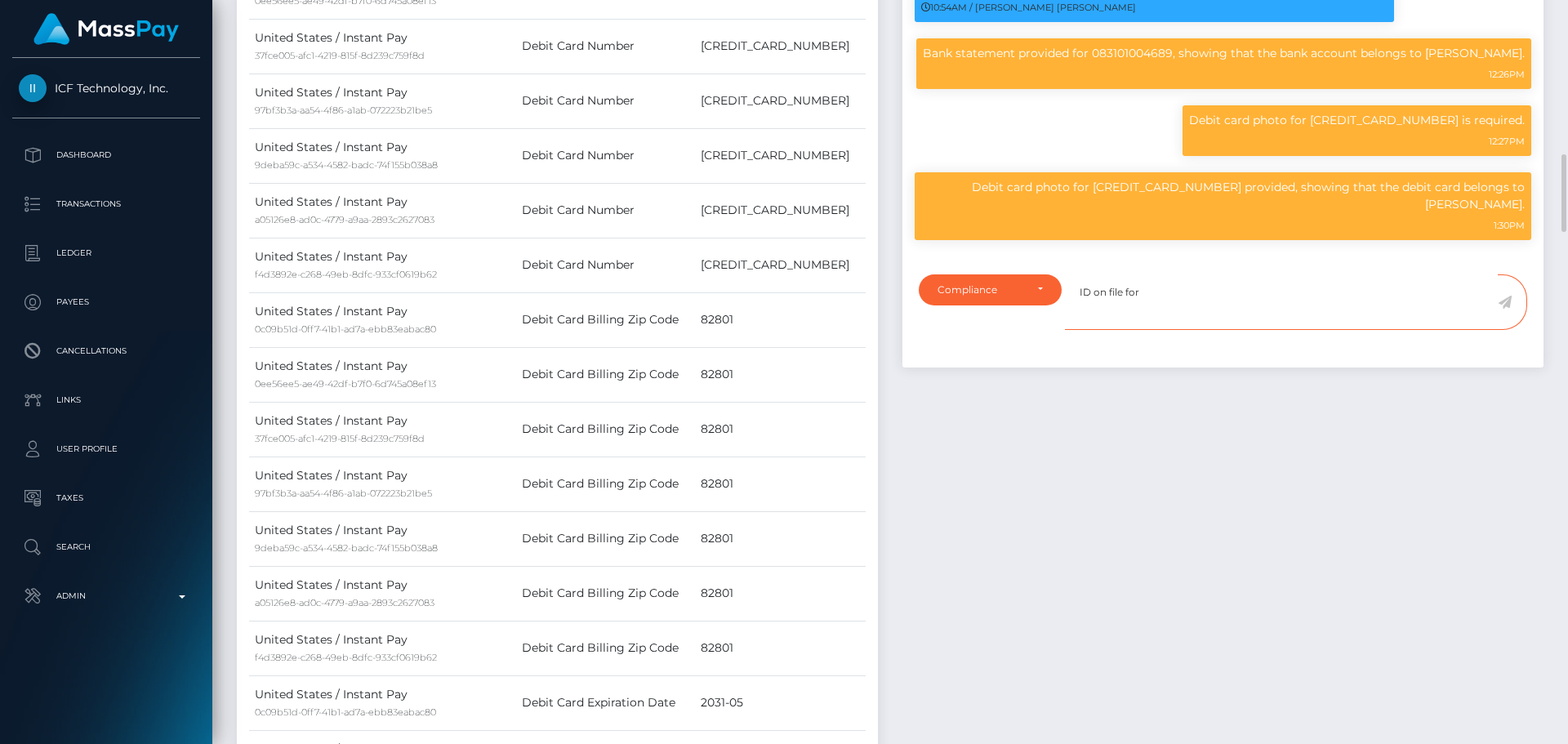
click at [1172, 318] on textarea "ID on file for" at bounding box center [1281, 303] width 433 height 57
click at [1200, 314] on textarea "ID on file for Nabin Nir" at bounding box center [1281, 303] width 433 height 57
type textarea "ID on file for [PERSON_NAME] ( exp DNE iss IND )."
click at [1320, 315] on textarea "ID on file for [PERSON_NAME] ( exp DNE iss IND )." at bounding box center [1281, 303] width 433 height 57
click at [1501, 309] on icon at bounding box center [1504, 301] width 14 height 13
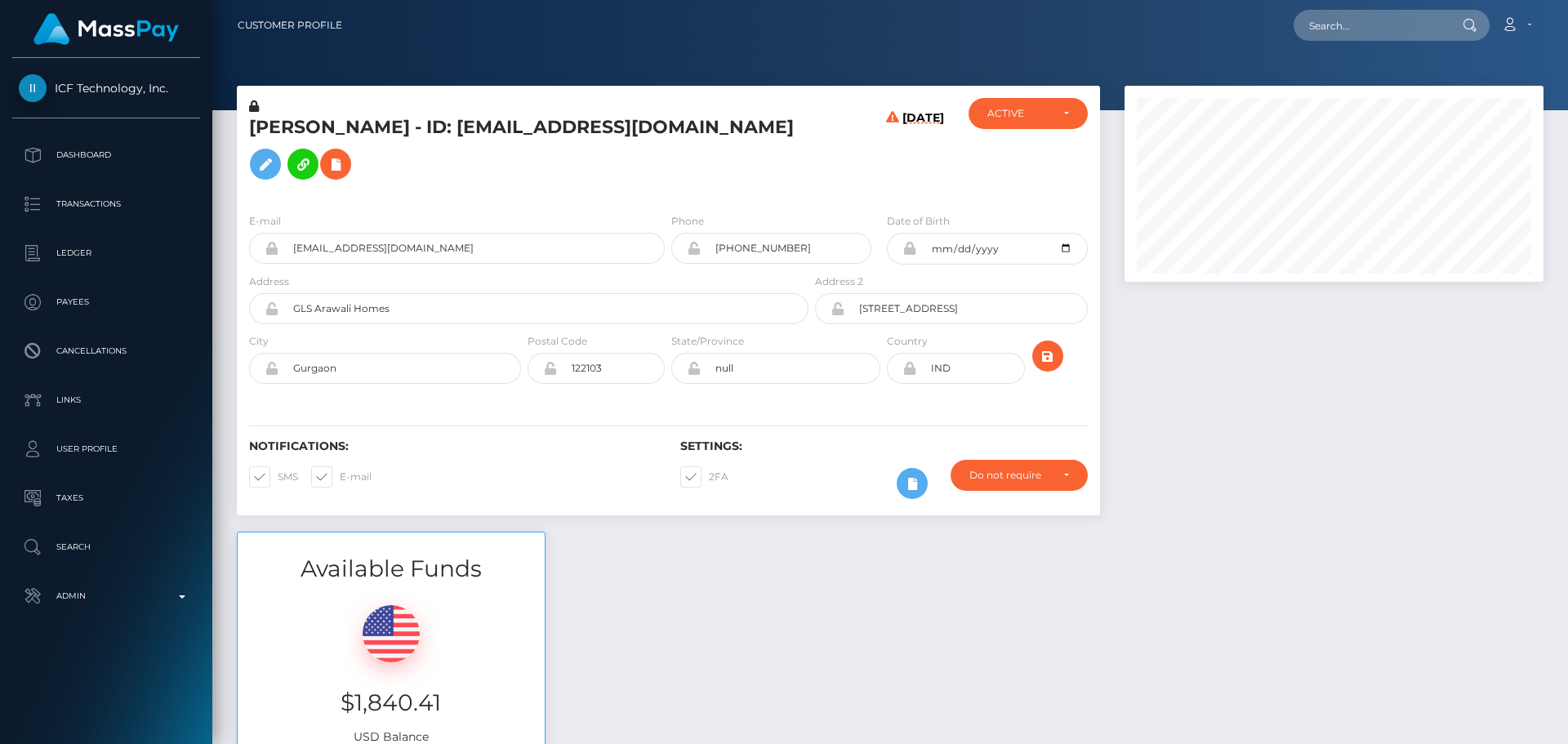
scroll to position [196, 419]
click at [815, 200] on div "[DATE]" at bounding box center [883, 149] width 144 height 102
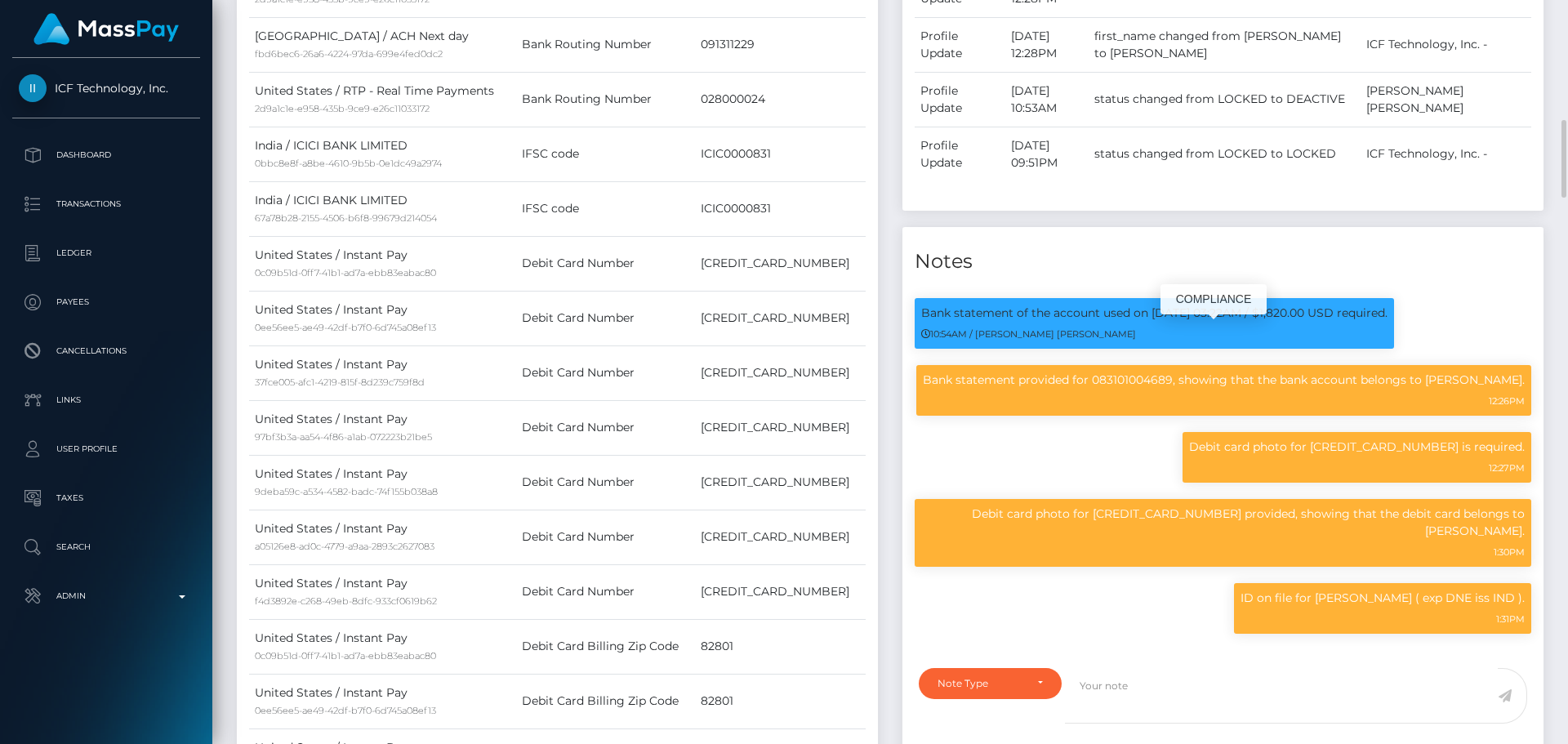
scroll to position [1552, 0]
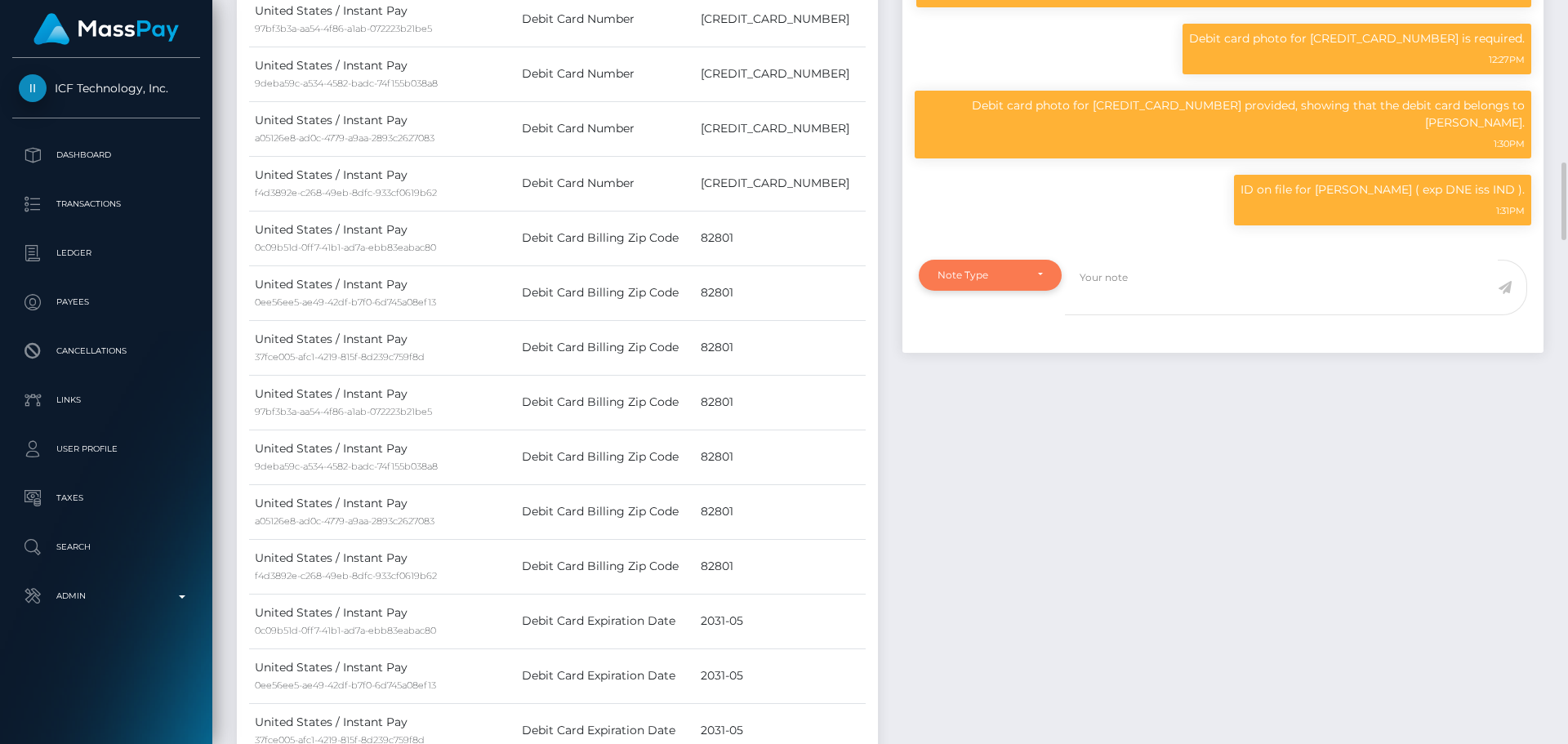
click at [1009, 282] on div "Note Type" at bounding box center [980, 275] width 87 height 13
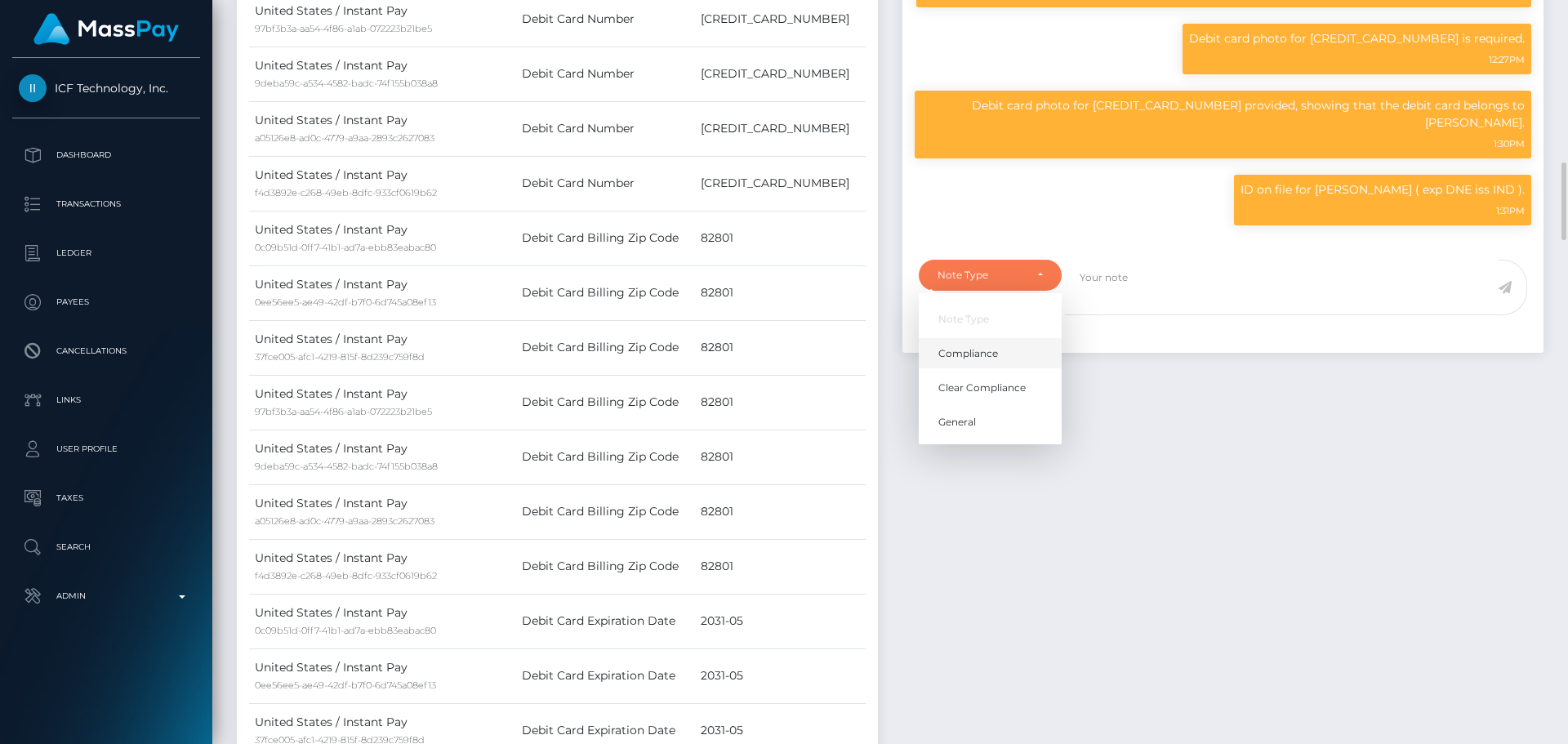
click at [983, 360] on span "Compliance" at bounding box center [968, 352] width 60 height 15
select select "COMPLIANCE"
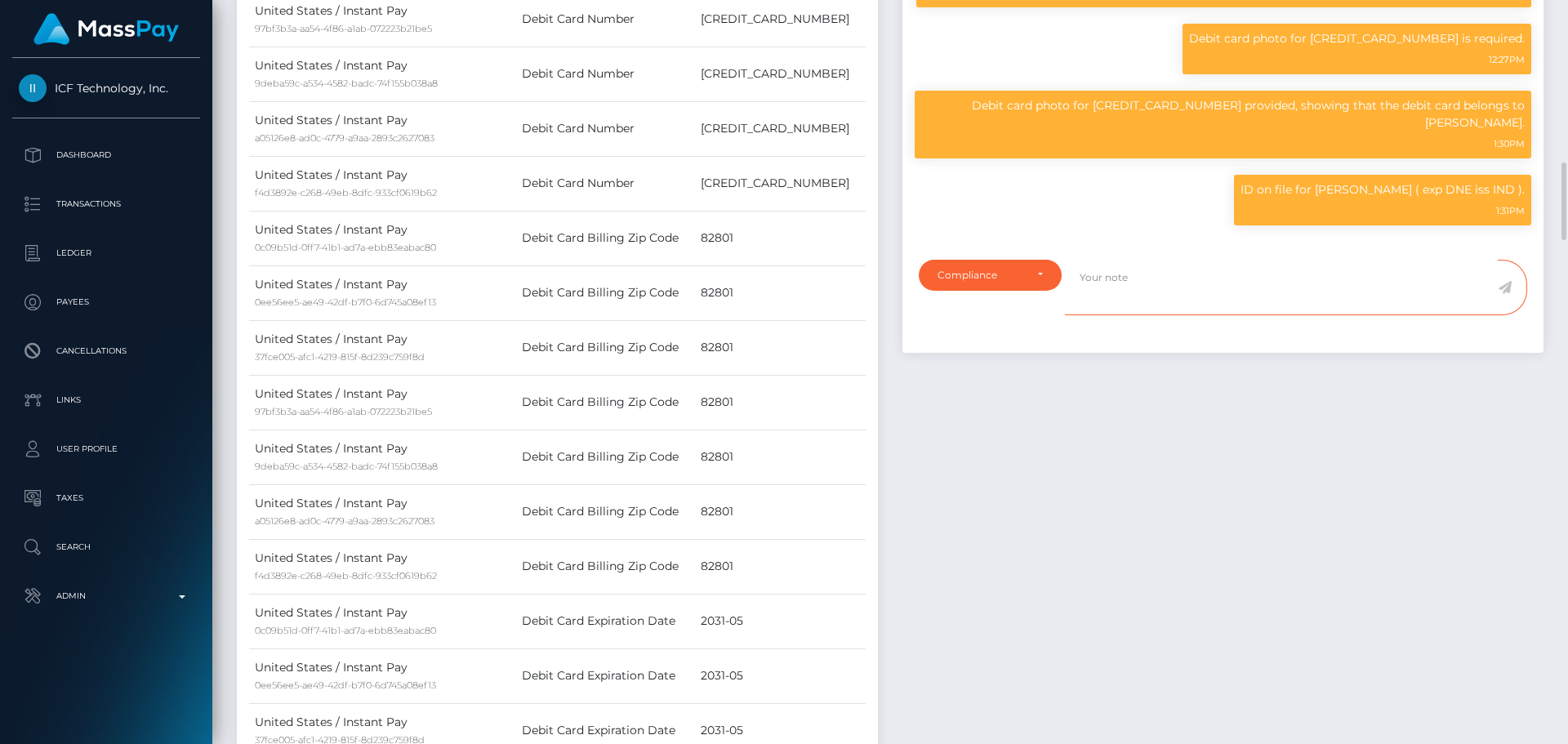
click at [1149, 316] on textarea at bounding box center [1281, 288] width 433 height 57
paste textarea "Ticket #126232"
click at [1339, 198] on p "ID on file for [PERSON_NAME] ( exp DNE iss IND )." at bounding box center [1382, 190] width 284 height 18
drag, startPoint x: 1339, startPoint y: 211, endPoint x: 1372, endPoint y: 213, distance: 33.1
click at [1372, 198] on p "ID on file for [PERSON_NAME] ( exp DNE iss IND )." at bounding box center [1382, 190] width 284 height 18
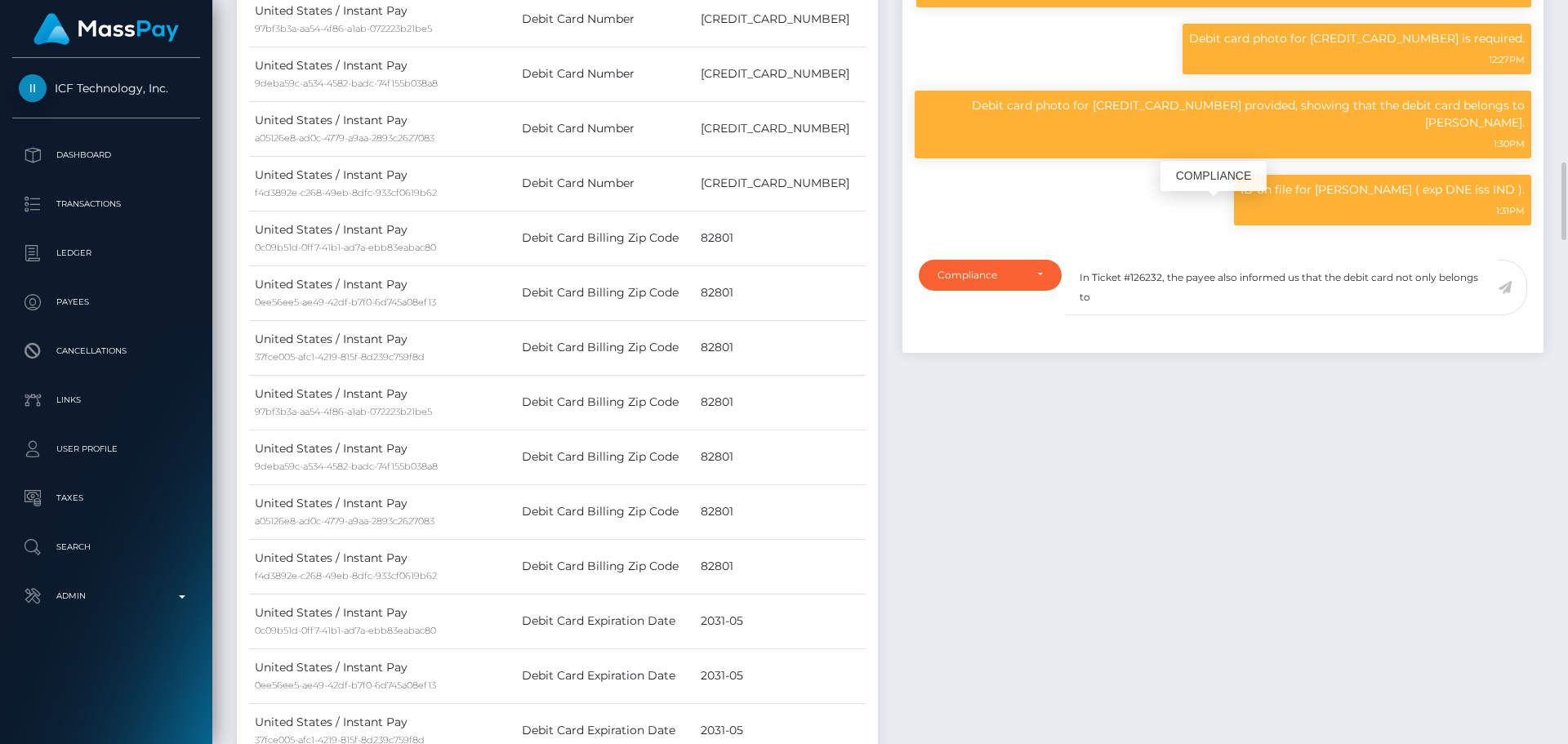
copy p "Nabin Niroula"
click at [1187, 316] on textarea "In Ticket #126232, the payee also informed us that the debit card not only belo…" at bounding box center [1281, 288] width 433 height 57
paste textarea "Nabin Niroula"
paste textarea "Billion Ventures LLC"
type textarea "In Ticket #126232, the payee also informed us that the debit card not only belo…"
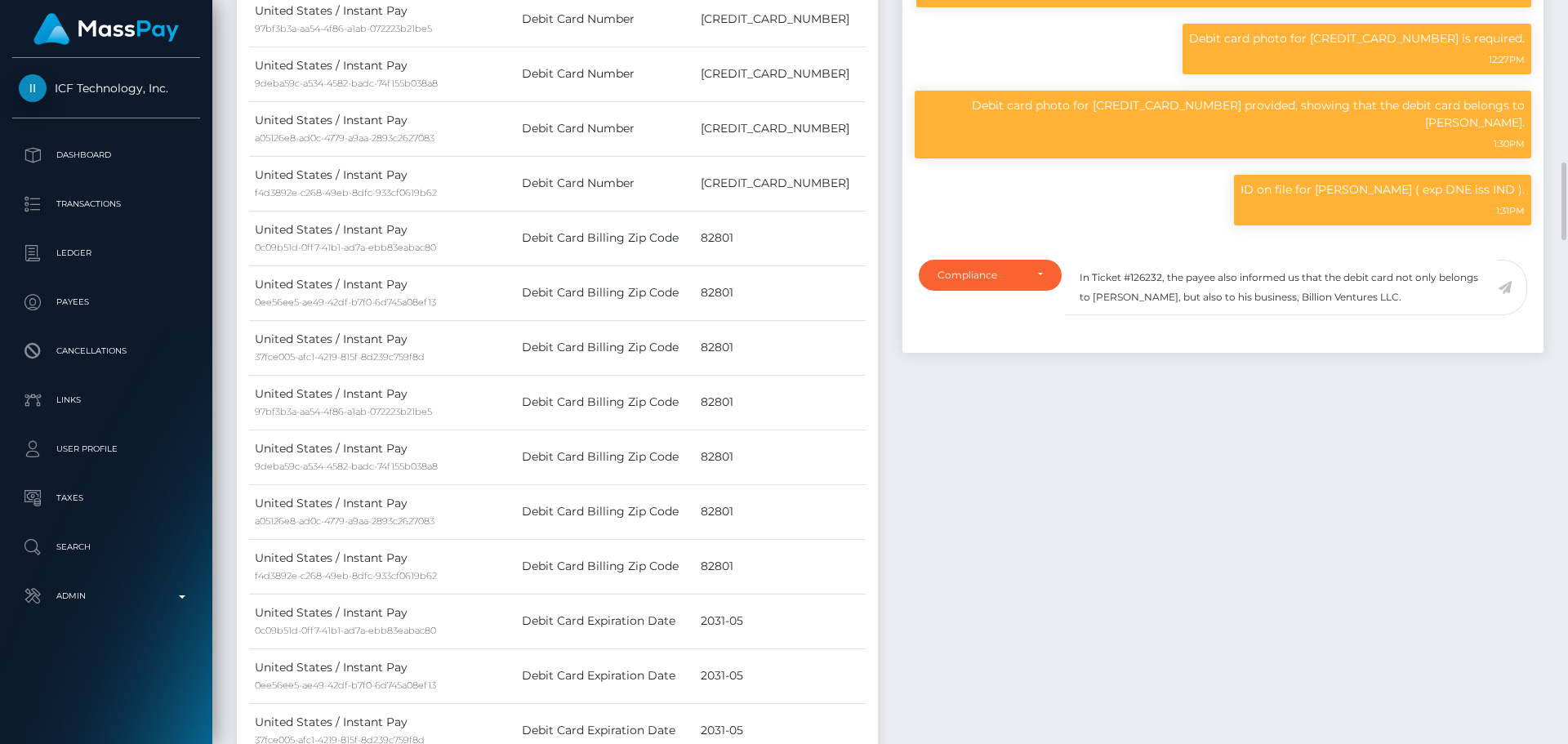
click at [1504, 294] on icon at bounding box center [1504, 286] width 14 height 13
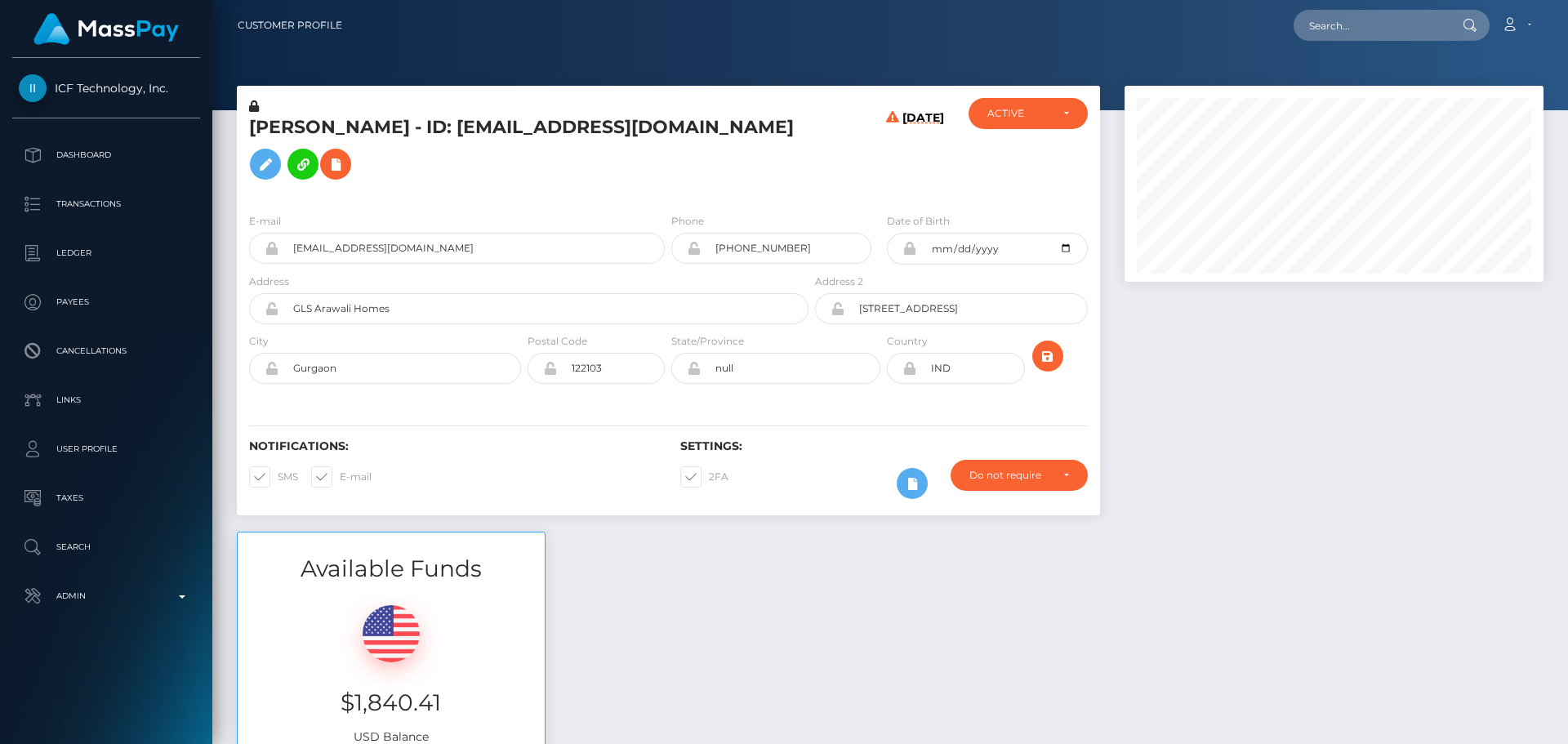
scroll to position [196, 419]
click at [1161, 381] on div at bounding box center [1333, 309] width 443 height 446
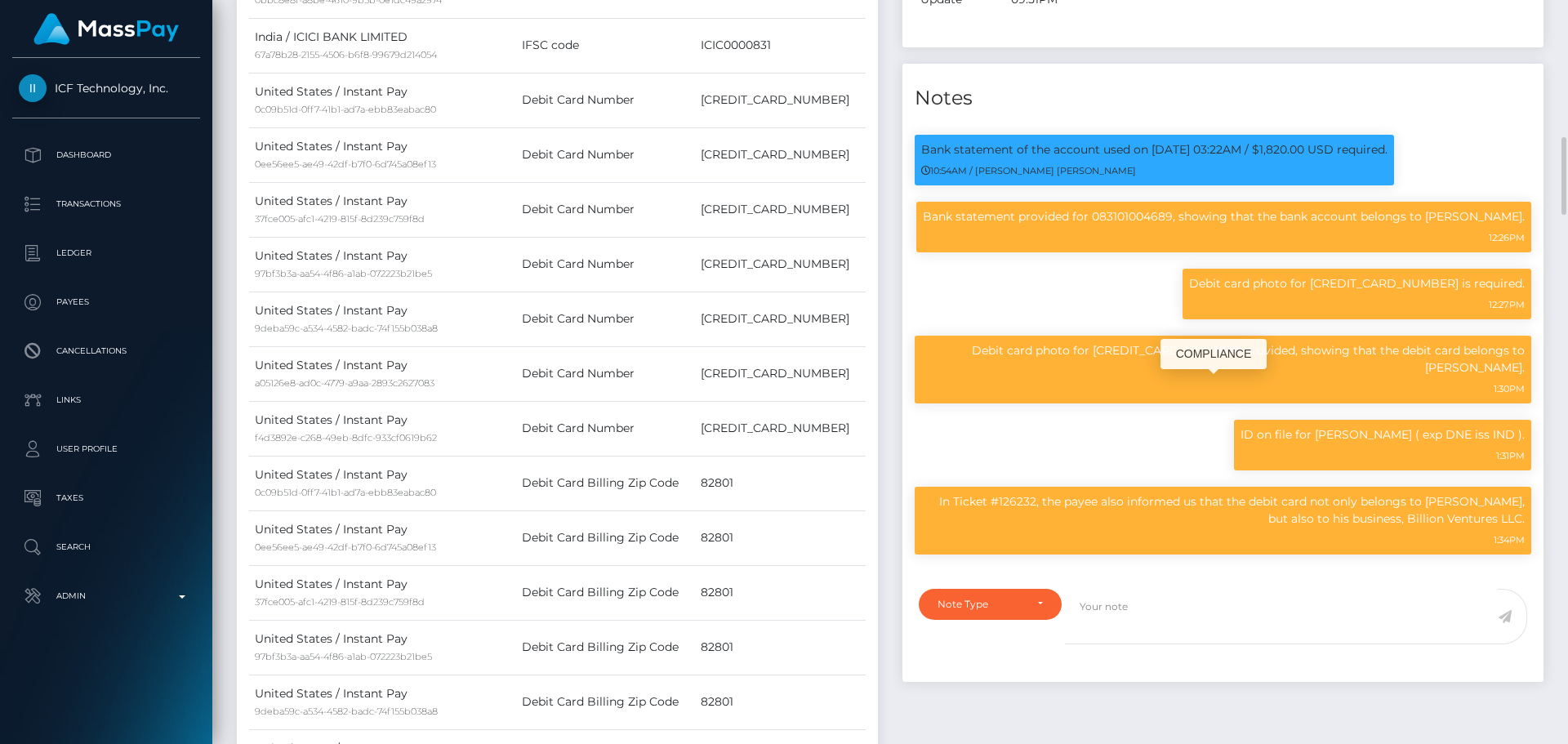
scroll to position [1552, 0]
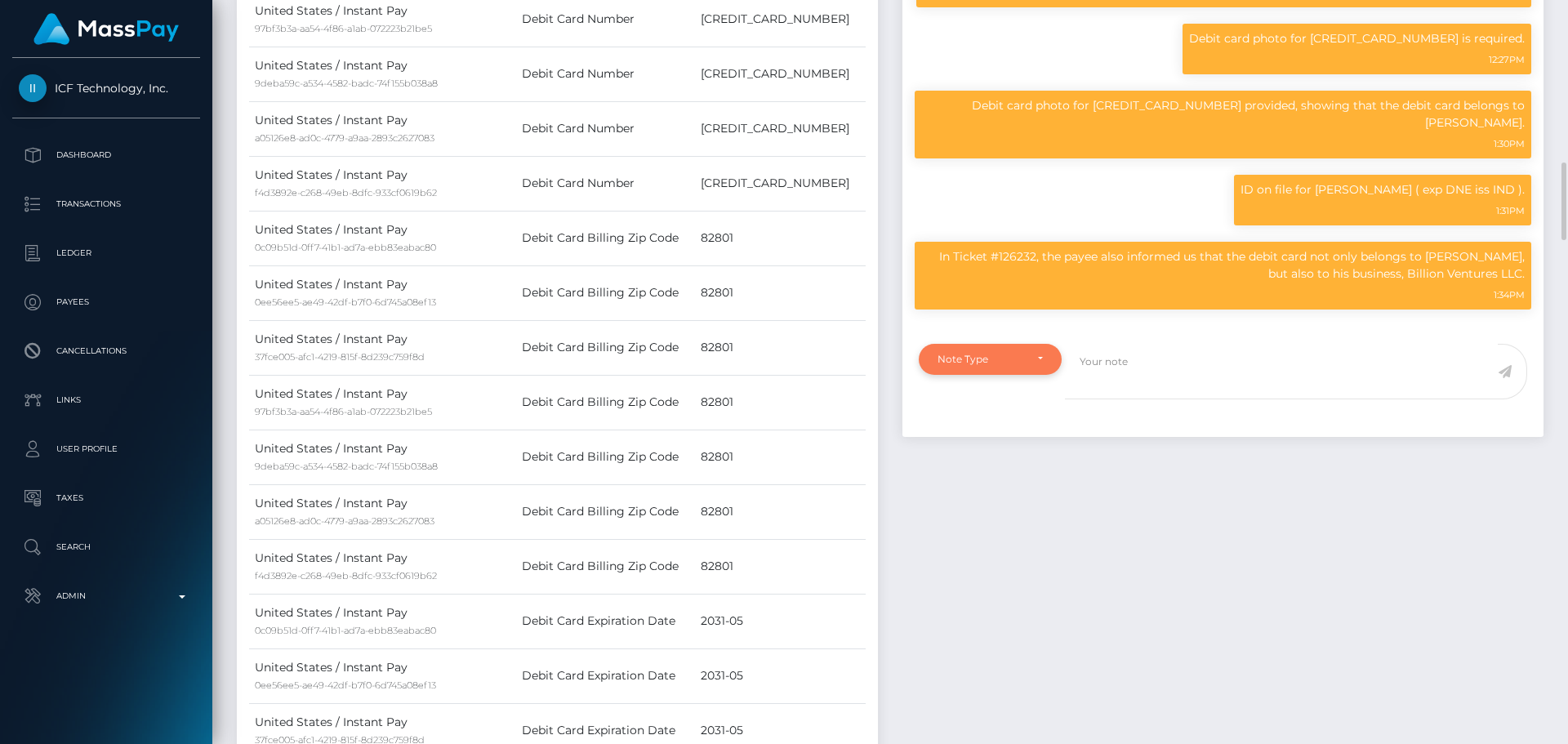
click at [1030, 366] on div "Note Type" at bounding box center [990, 359] width 106 height 13
click at [983, 444] on span "Compliance" at bounding box center [968, 436] width 60 height 15
select select "COMPLIANCE"
click at [1097, 400] on textarea at bounding box center [1281, 372] width 433 height 57
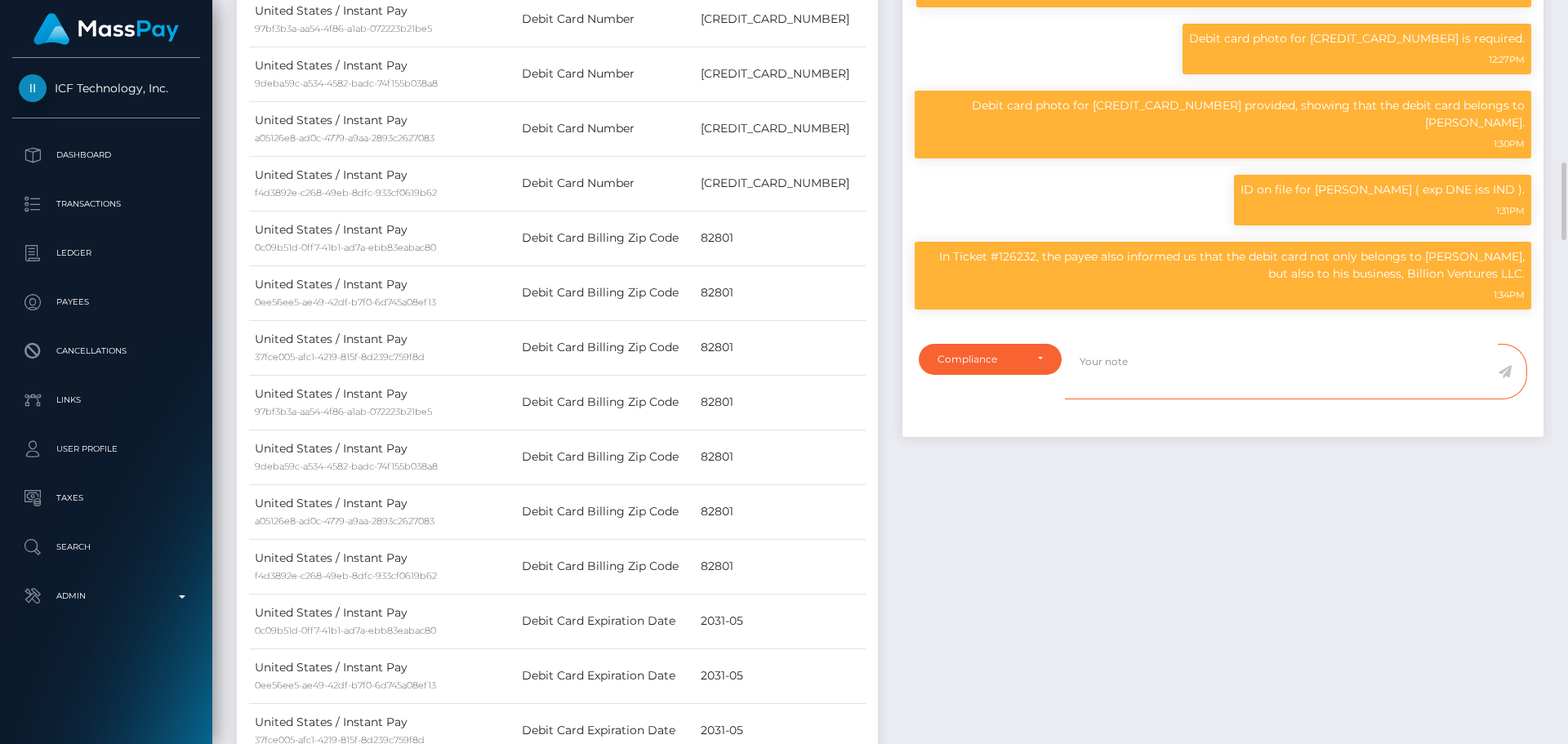
paste textarea "Documents on file for Mount Equinox Inc confirm that Kevin Jeffrey Bennett is a…"
click at [1411, 283] on p "In Ticket #126232, the payee also informed us that the debit card not only belo…" at bounding box center [1222, 265] width 603 height 34
drag, startPoint x: 1411, startPoint y: 300, endPoint x: 1510, endPoint y: 294, distance: 99.2
click at [1510, 283] on p "In Ticket #126232, the payee also informed us that the debit card not only belo…" at bounding box center [1222, 265] width 603 height 34
copy p "Billion Ventures LLC"
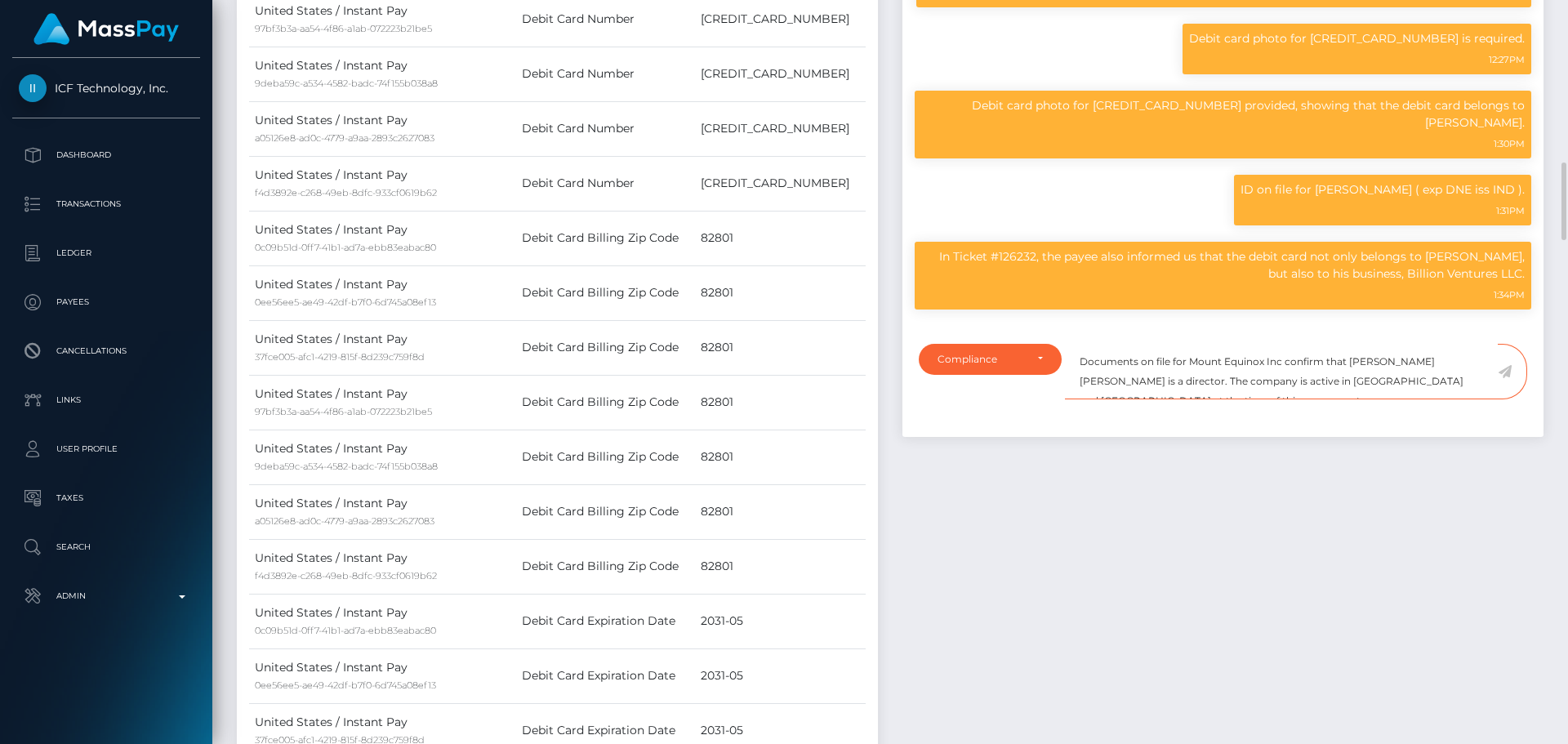
click at [1202, 384] on textarea "Documents on file for Mount Equinox Inc confirm that Kevin Jeffrey Bennett is a…" at bounding box center [1281, 372] width 433 height 57
drag, startPoint x: 1202, startPoint y: 384, endPoint x: 1268, endPoint y: 381, distance: 66.1
click at [1268, 381] on textarea "Documents on file for Mount Equinox Inc confirm that Kevin Jeffrey Bennett is a…" at bounding box center [1281, 372] width 433 height 57
paste textarea "Billion Ventures LLC"
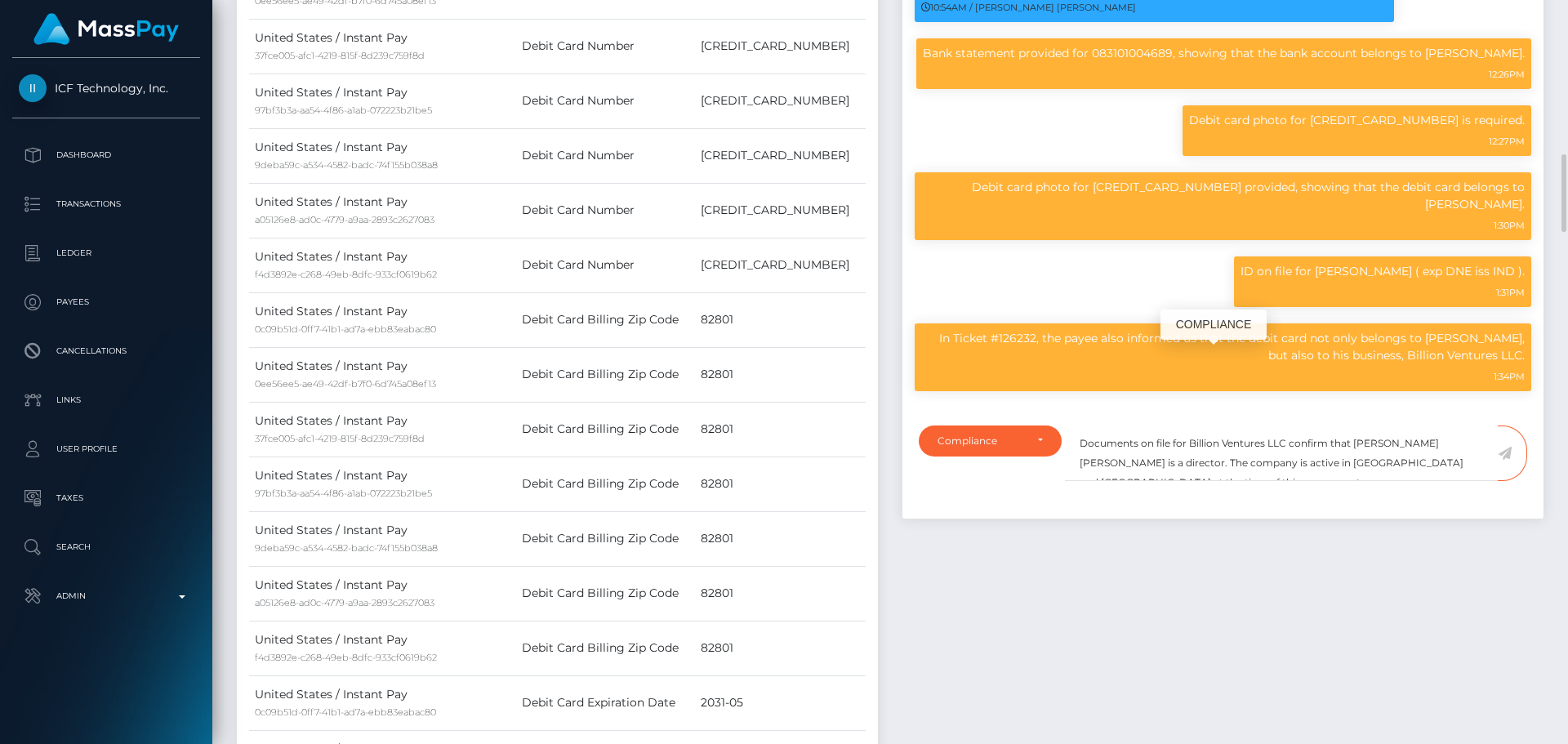
click at [1435, 362] on p "In Ticket #126232, the payee also informed us that the debit card not only belo…" at bounding box center [1222, 346] width 603 height 34
drag, startPoint x: 1435, startPoint y: 362, endPoint x: 1462, endPoint y: 359, distance: 27.2
click at [1462, 359] on p "In Ticket #126232, the payee also informed us that the debit card not only belo…" at bounding box center [1222, 346] width 603 height 34
copy p "Nabin Niroula"
click at [1361, 463] on textarea "Documents on file for Billion Ventures LLC confirm that Kevin Jeffrey Bennett i…" at bounding box center [1281, 454] width 433 height 57
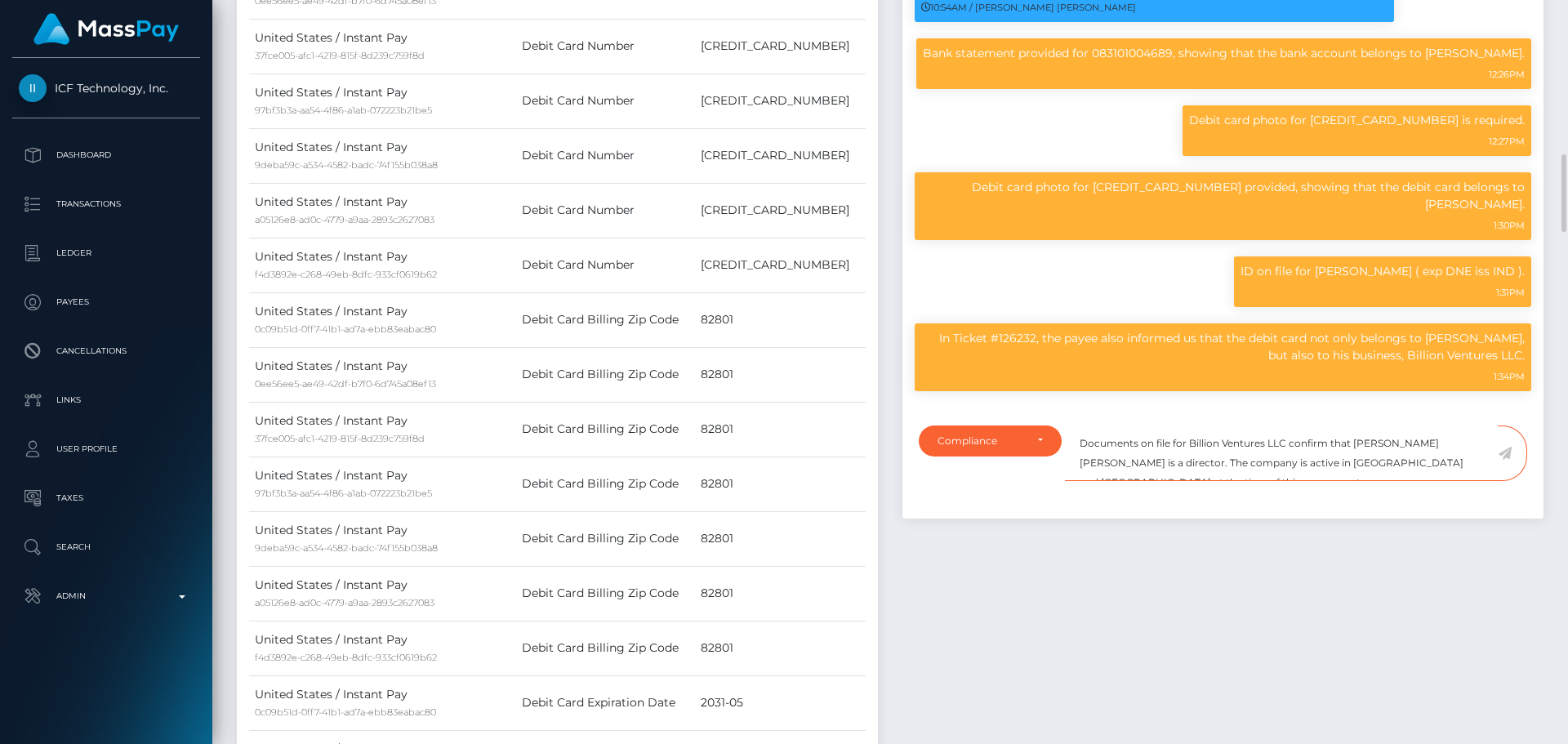
drag, startPoint x: 1361, startPoint y: 463, endPoint x: 1423, endPoint y: 459, distance: 62.1
click at [1423, 459] on textarea "Documents on file for Billion Ventures LLC confirm that Kevin Jeffrey Bennett i…" at bounding box center [1281, 454] width 433 height 57
paste textarea "Nabin Niroula"
click at [1458, 466] on textarea "Documents on file for Billion Ventures LLC confirm that Nabin Niroula is a dire…" at bounding box center [1281, 454] width 433 height 57
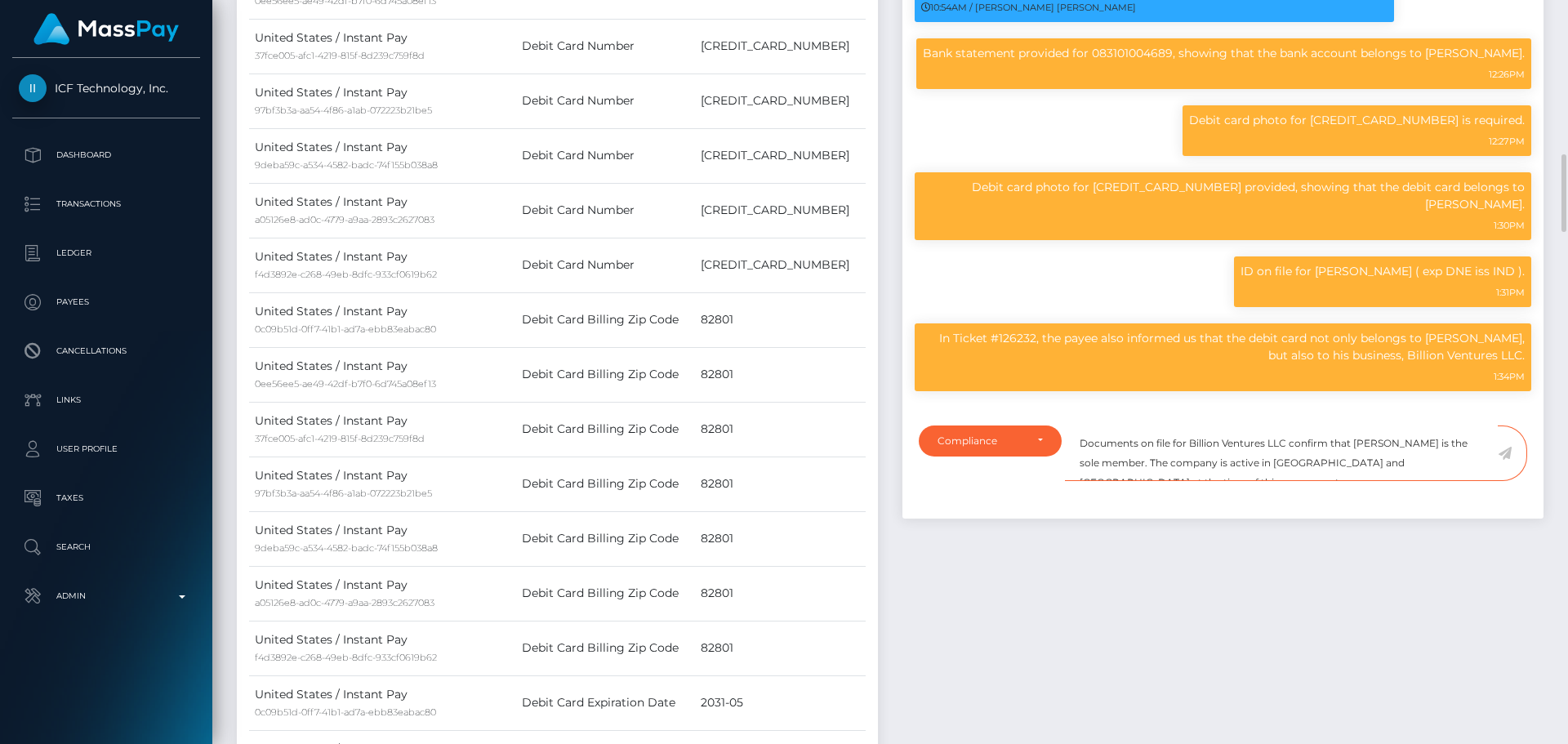
drag, startPoint x: 1298, startPoint y: 484, endPoint x: 1251, endPoint y: 484, distance: 47.0
click at [1251, 482] on textarea "Documents on file for Billion Ventures LLC confirm that Nabin Niroula is the so…" at bounding box center [1281, 454] width 433 height 57
click at [1441, 482] on textarea "Documents on file for Billion Ventures LLC confirm that Nabin Niroula is the so…" at bounding box center [1281, 454] width 433 height 57
type textarea "Documents on file for Billion Ventures LLC confirm that Nabin Niroula is the so…"
click at [1504, 460] on icon at bounding box center [1504, 453] width 14 height 13
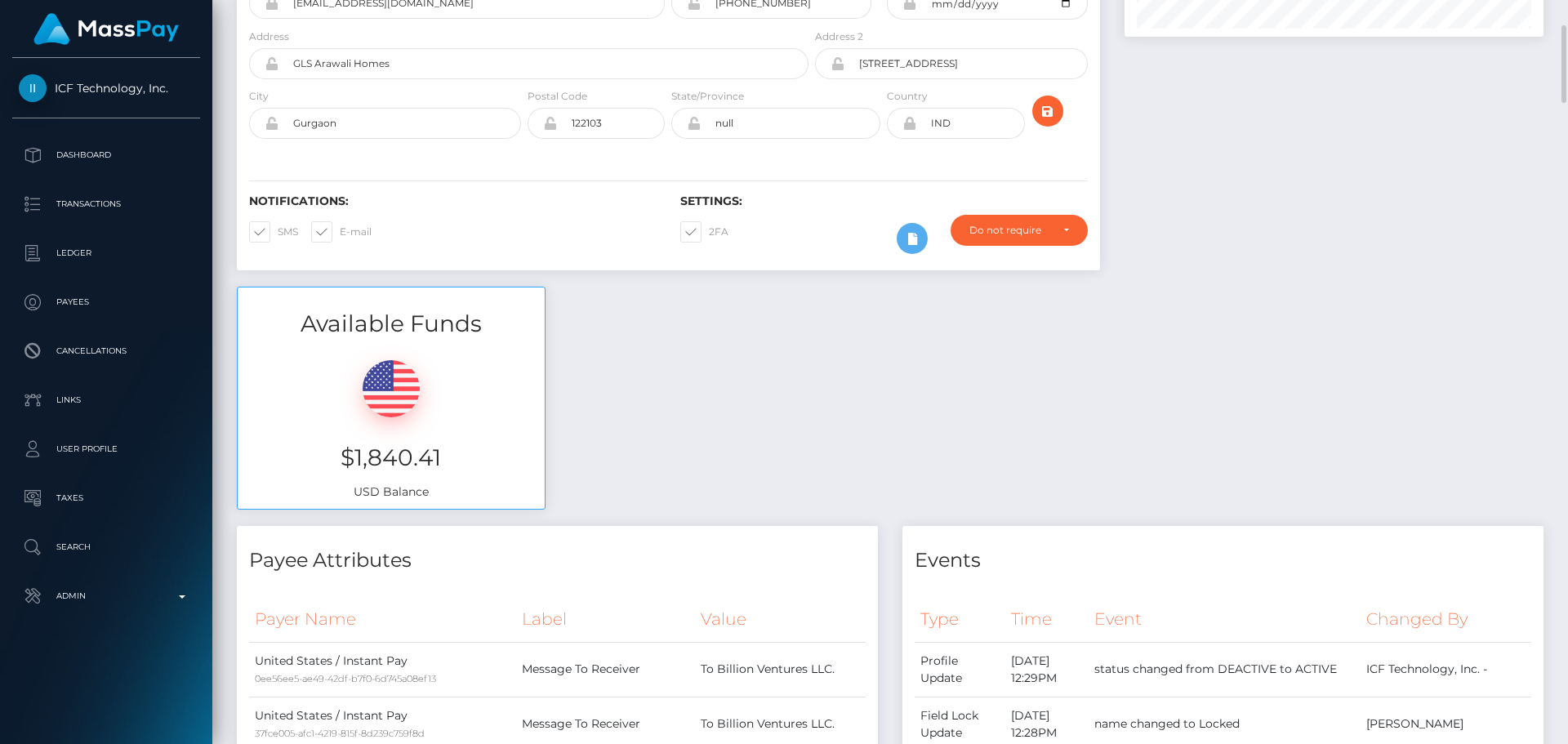
scroll to position [0, 0]
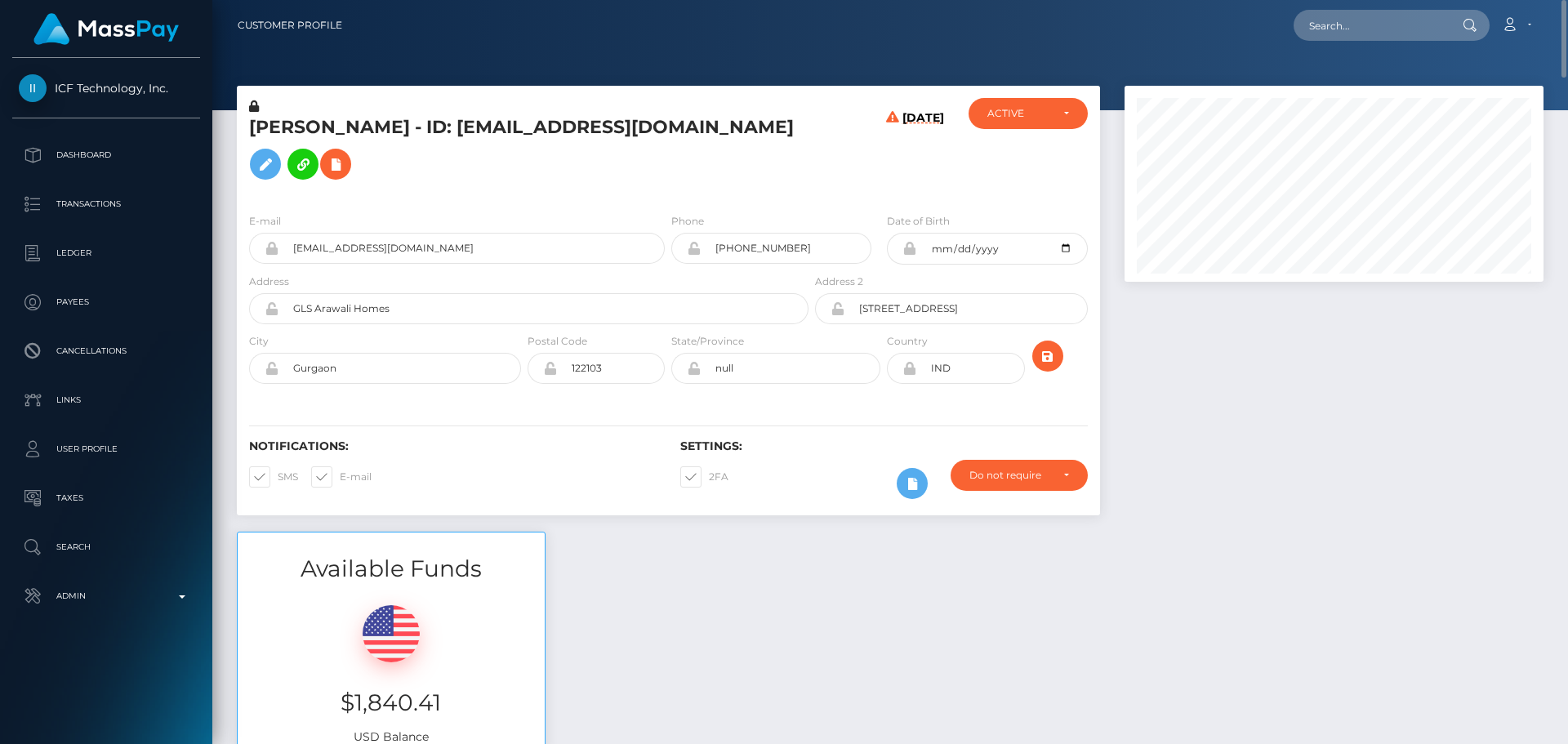
click at [289, 132] on h5 "NEELAM POKHREL - ID: thenaughtynoori@gmail.com" at bounding box center [524, 152] width 550 height 72
click at [368, 141] on h5 "[PERSON_NAME] - ID: [EMAIL_ADDRESS][DOMAIN_NAME]" at bounding box center [524, 152] width 550 height 72
copy h5 "[PERSON_NAME]"
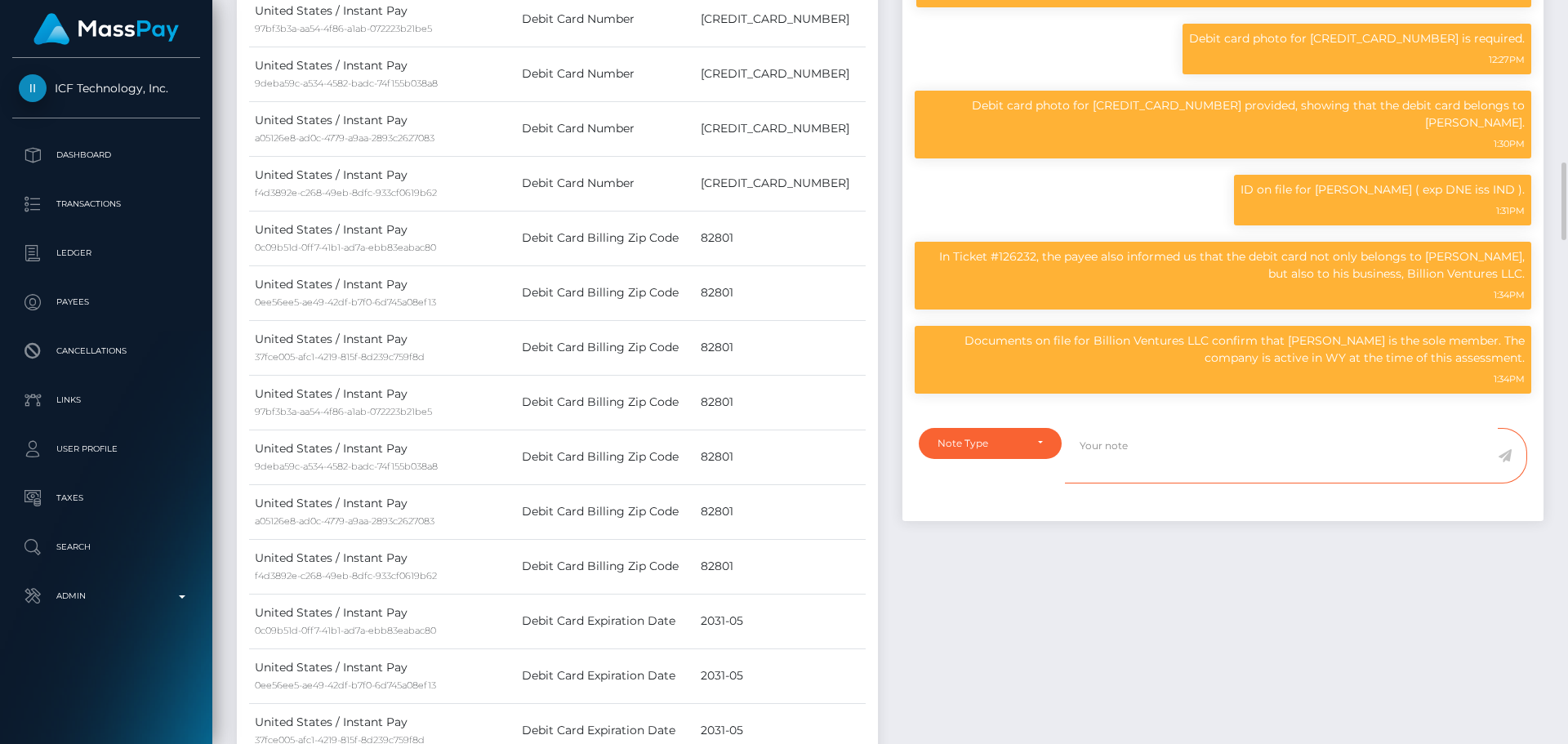
click at [1119, 475] on textarea at bounding box center [1281, 457] width 433 height 57
paste textarea "Bank statement provided. NCOU and NBCOU flags cleared."
type textarea "Bank statement provided. NCOU and NBCOU flags cleared."
click at [1030, 450] on div "Note Type" at bounding box center [990, 443] width 106 height 13
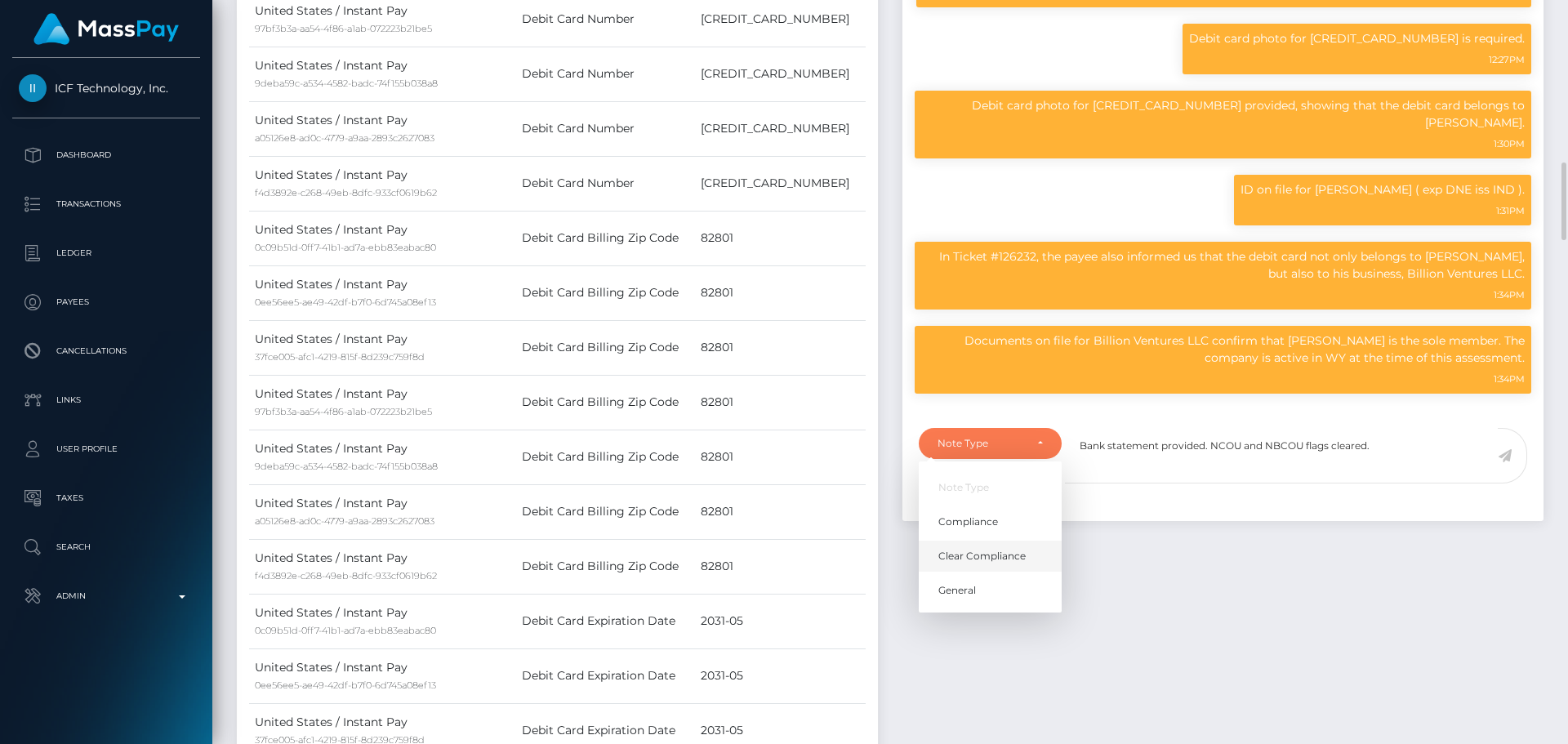
click at [998, 563] on span "Clear Compliance" at bounding box center [981, 555] width 87 height 15
select select "CLEAR_COMPLIANCE"
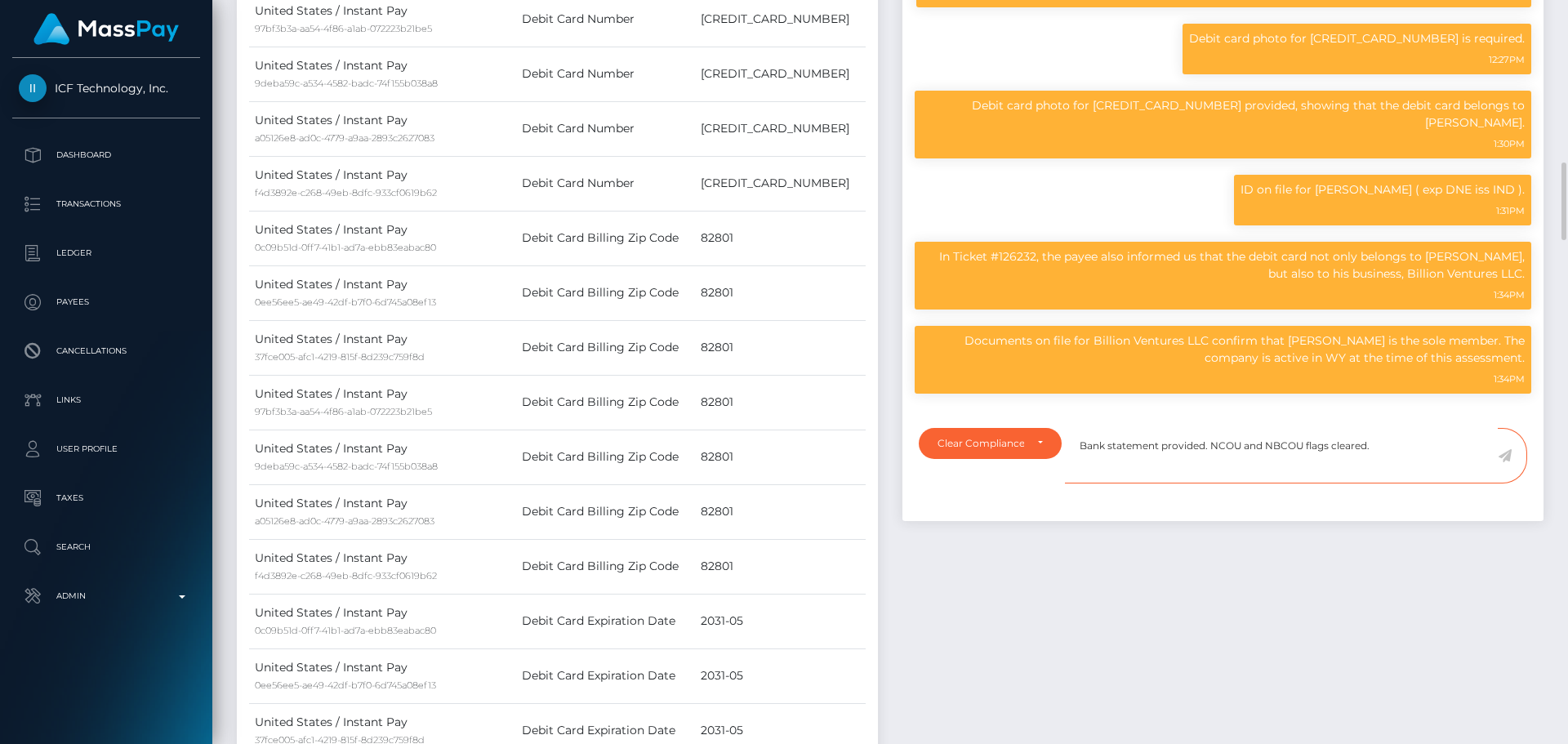
click at [1156, 468] on textarea "Bank statement provided. NCOU and NBCOU flags cleared." at bounding box center [1281, 457] width 433 height 57
click at [1485, 474] on textarea "Bank statement and debit card photo provided. NCOU and NBCOU flags cleared." at bounding box center [1281, 457] width 433 height 57
type textarea "Bank statement and debit card photo provided. NCOU and NBCOU flags cleared."
click at [1503, 462] on icon at bounding box center [1504, 455] width 14 height 13
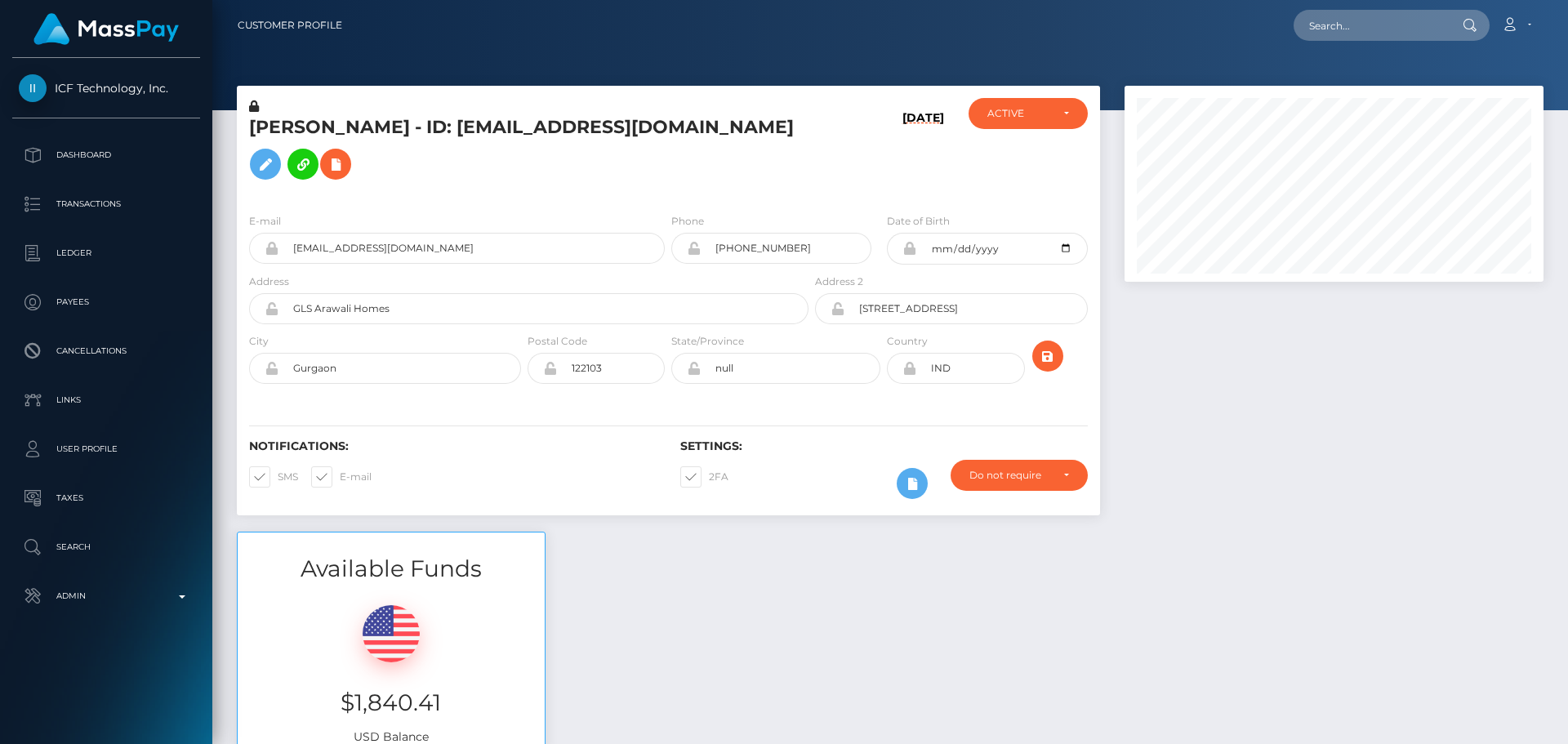
scroll to position [196, 419]
drag, startPoint x: 0, startPoint y: 0, endPoint x: 297, endPoint y: 191, distance: 353.1
click at [326, 175] on icon at bounding box center [335, 164] width 20 height 21
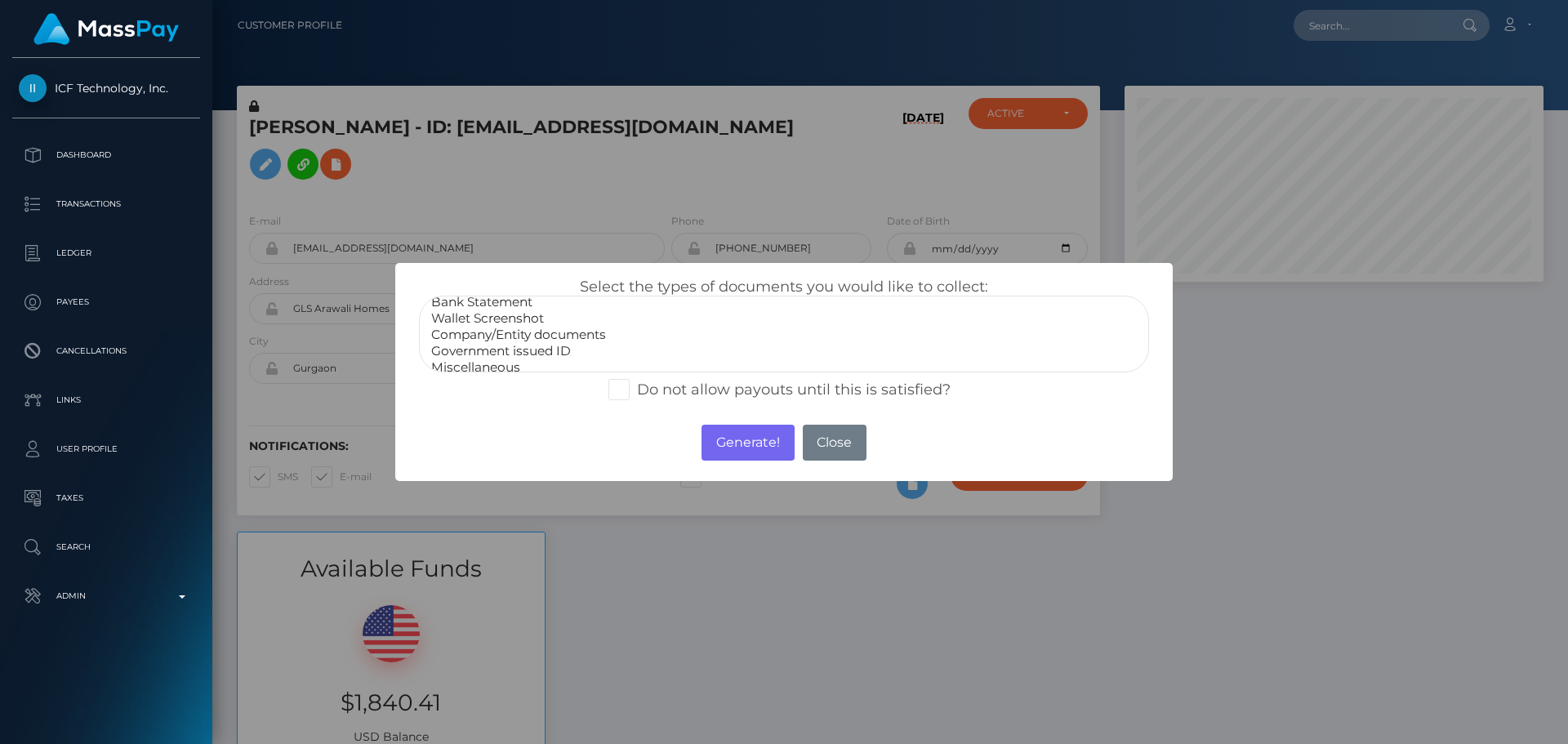
scroll to position [32, 0]
select select "Miscellaneous"
click at [488, 359] on option "Miscellaneous" at bounding box center [783, 358] width 709 height 17
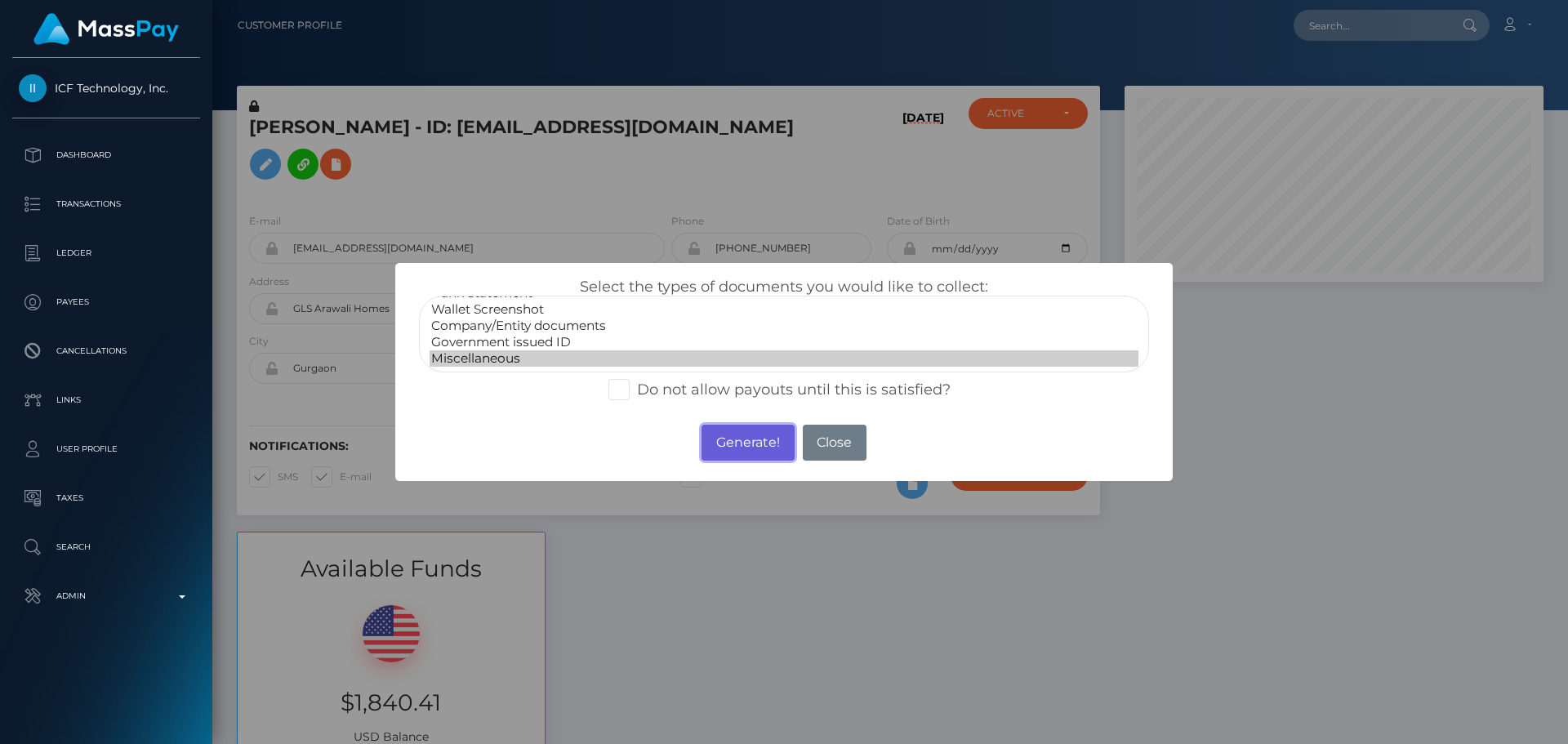
click at [722, 453] on button "Generate!" at bounding box center [747, 442] width 92 height 36
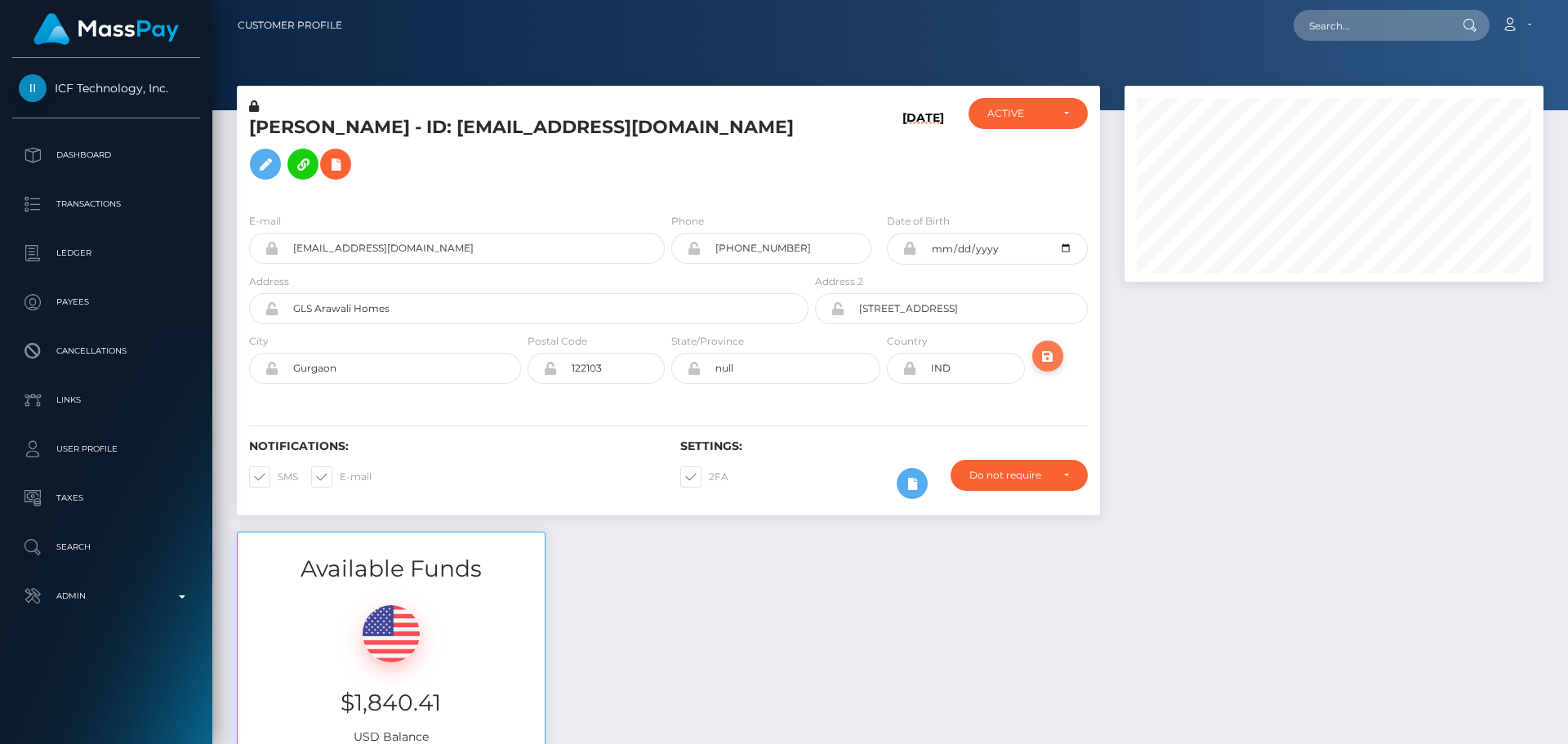
click at [1055, 367] on icon "submit" at bounding box center [1048, 356] width 20 height 21
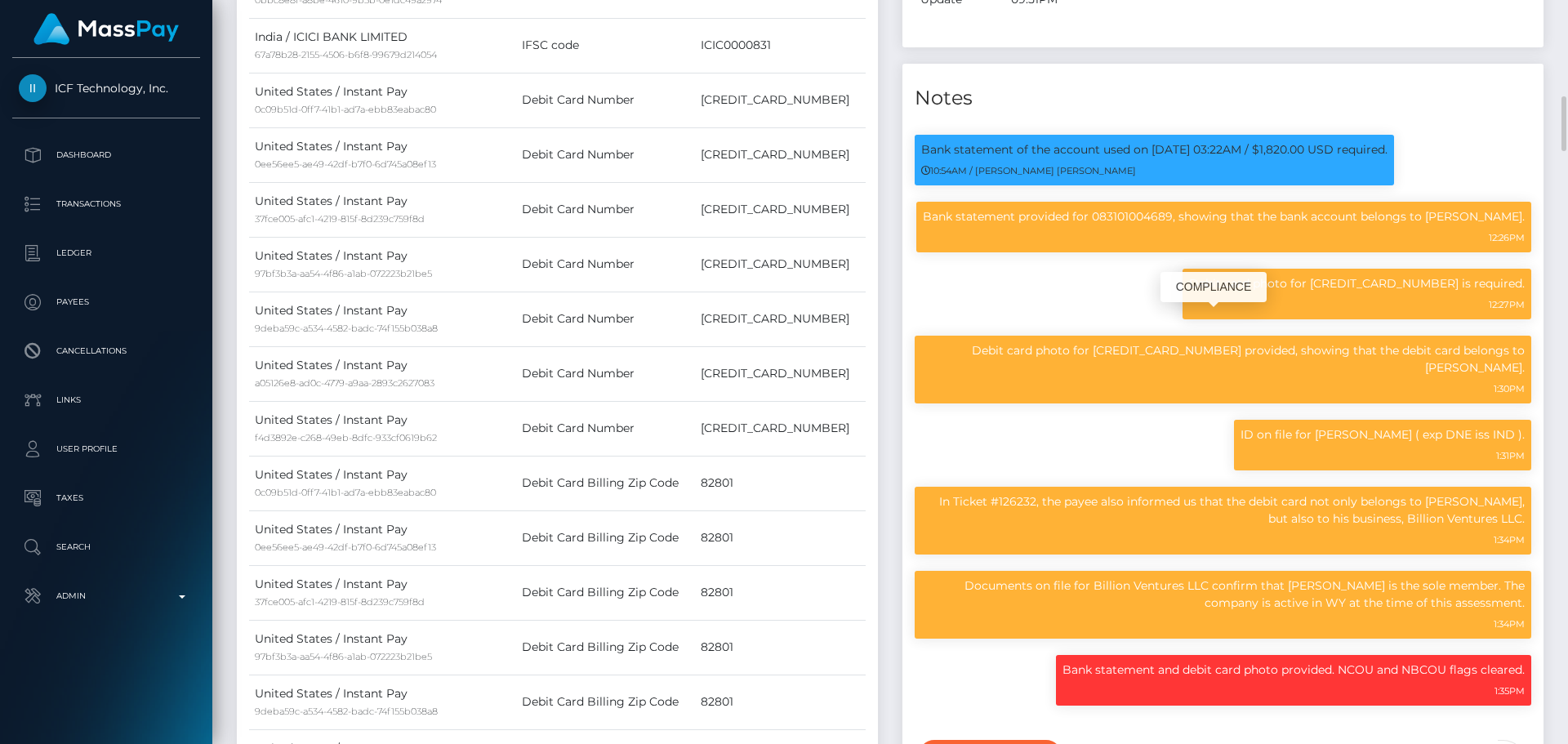
scroll to position [1388, 0]
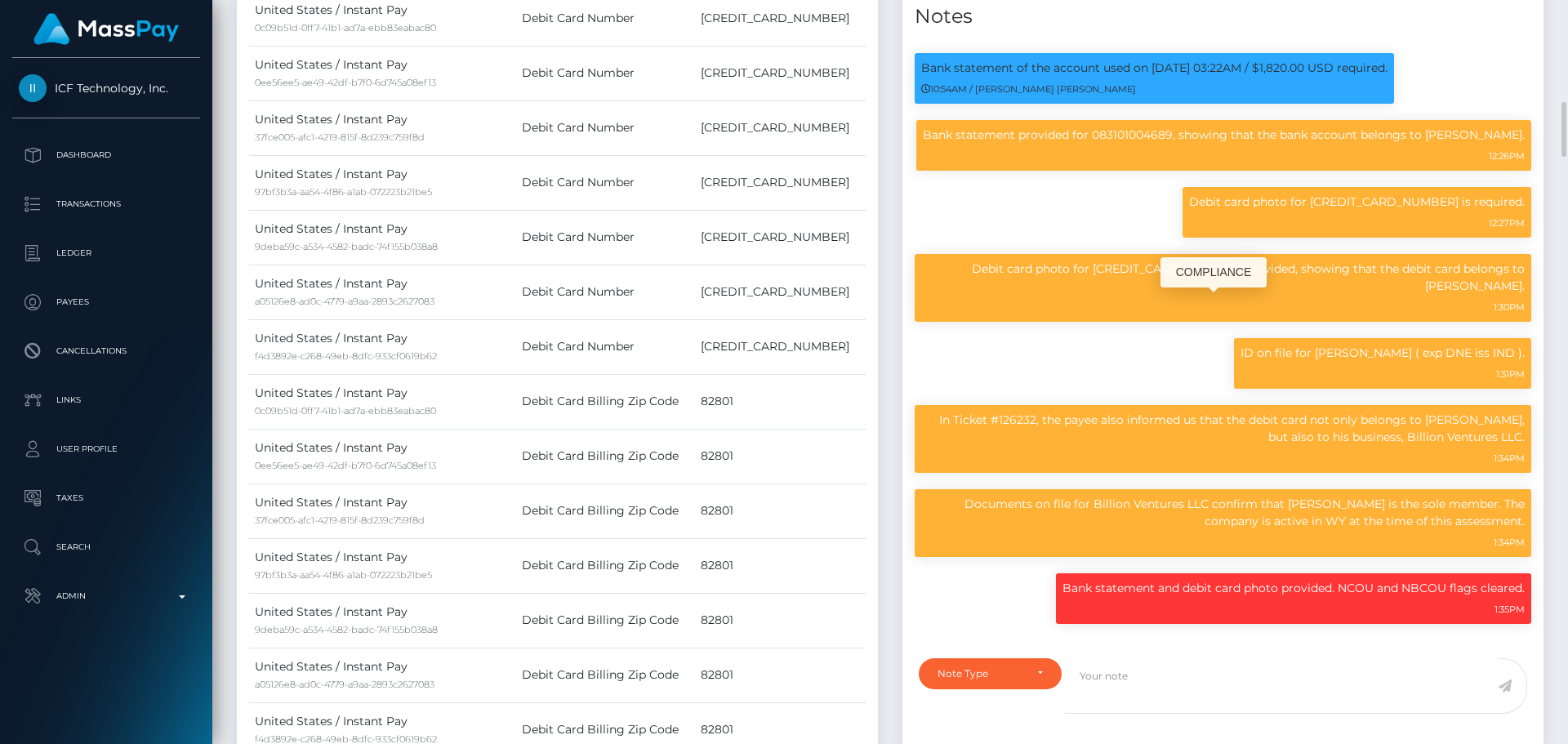
click at [1137, 294] on p "Debit card photo for [CREDIT_CARD_NUMBER] provided, showing that the debit card…" at bounding box center [1222, 277] width 603 height 34
copy p "[CREDIT_CARD_NUMBER]"
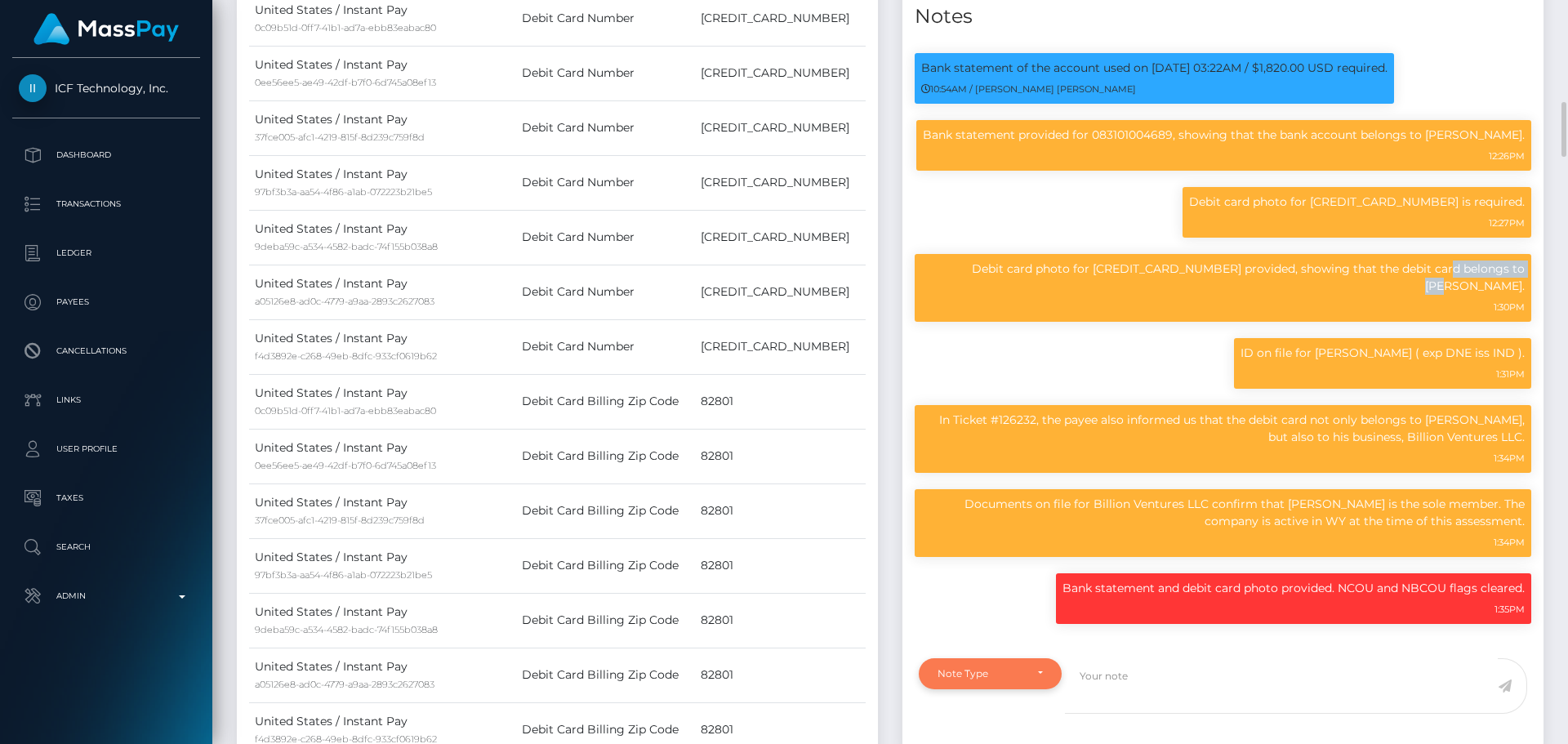
click at [1022, 680] on div "Note Type" at bounding box center [980, 673] width 87 height 13
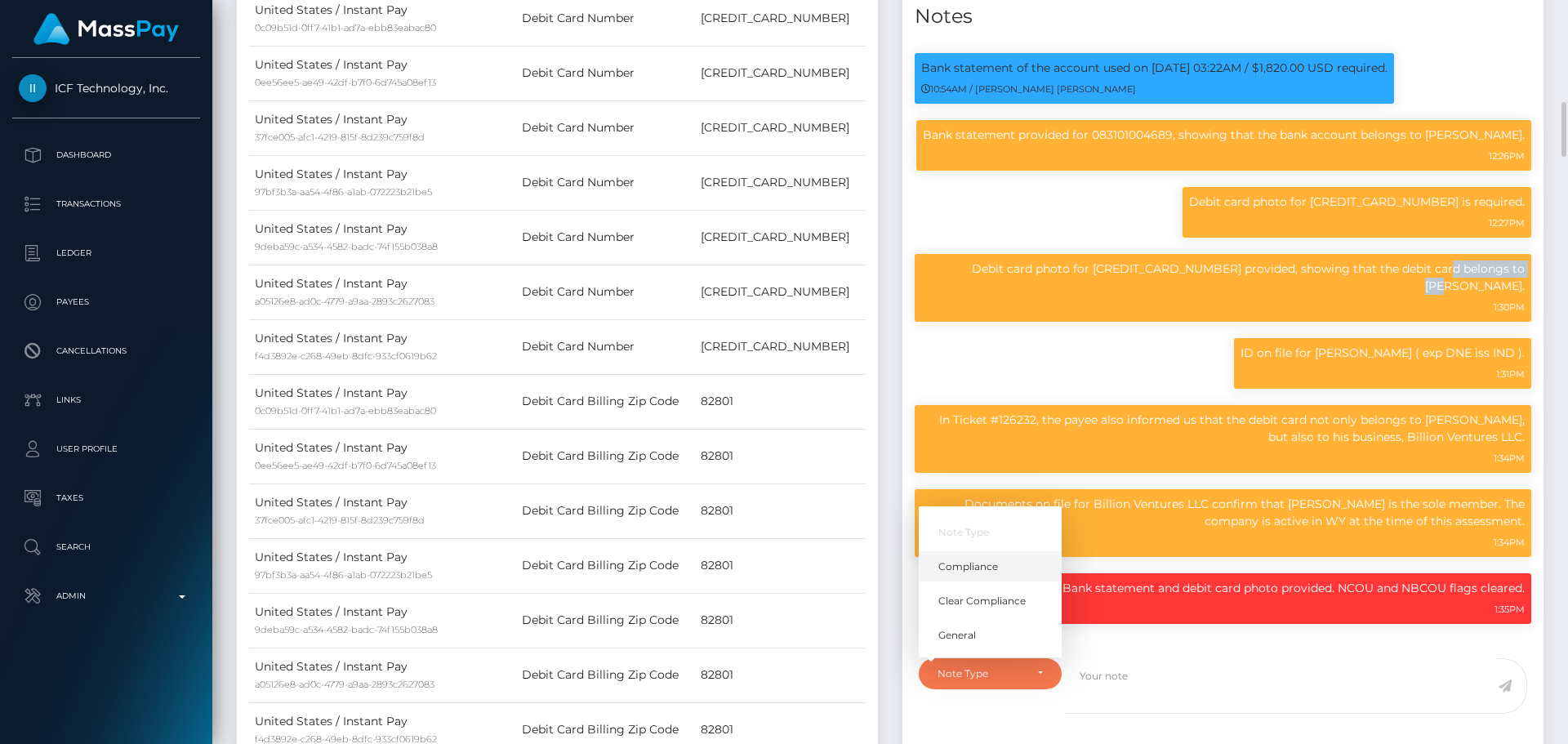
click at [990, 579] on link "Compliance" at bounding box center [990, 566] width 143 height 30
select select "COMPLIANCE"
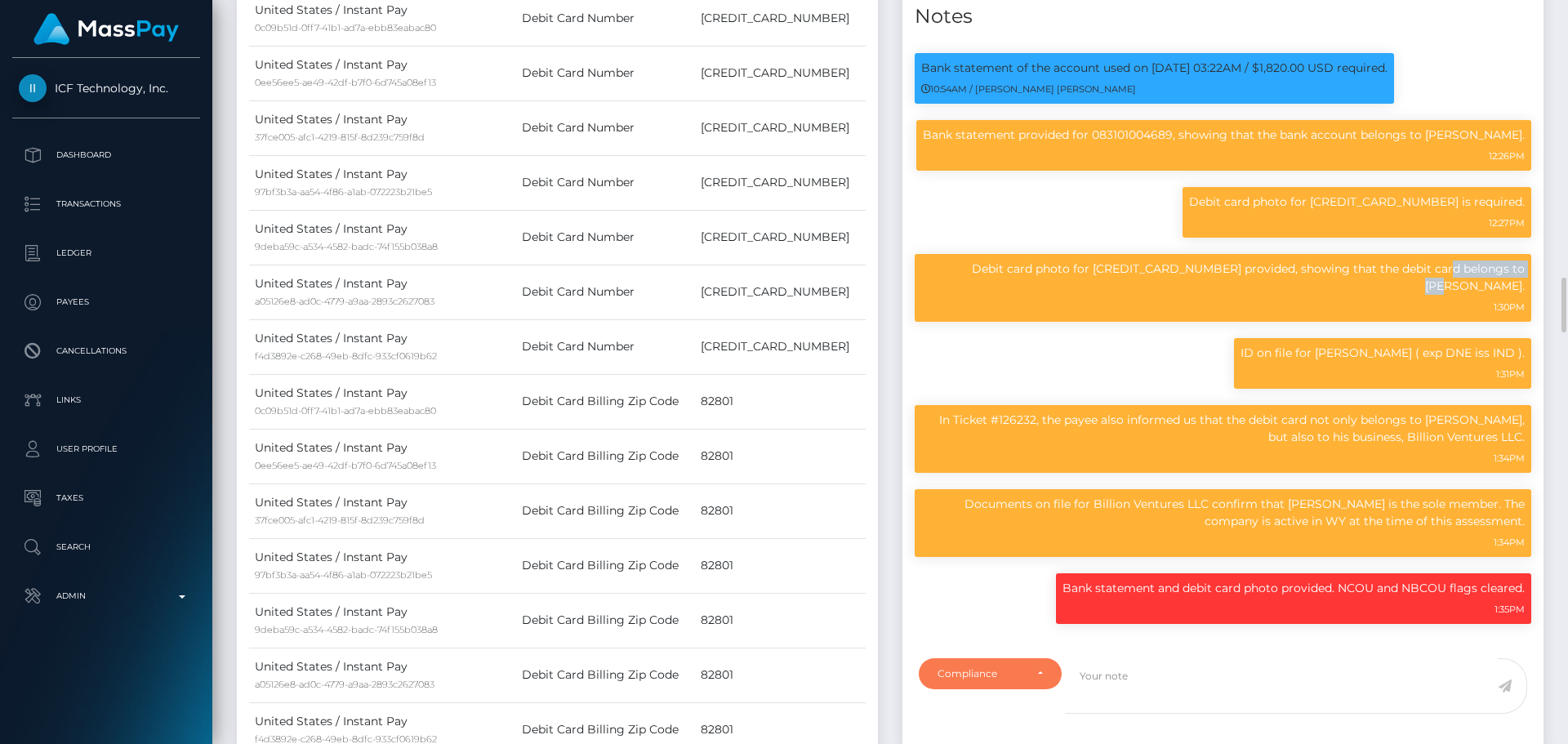
scroll to position [1552, 0]
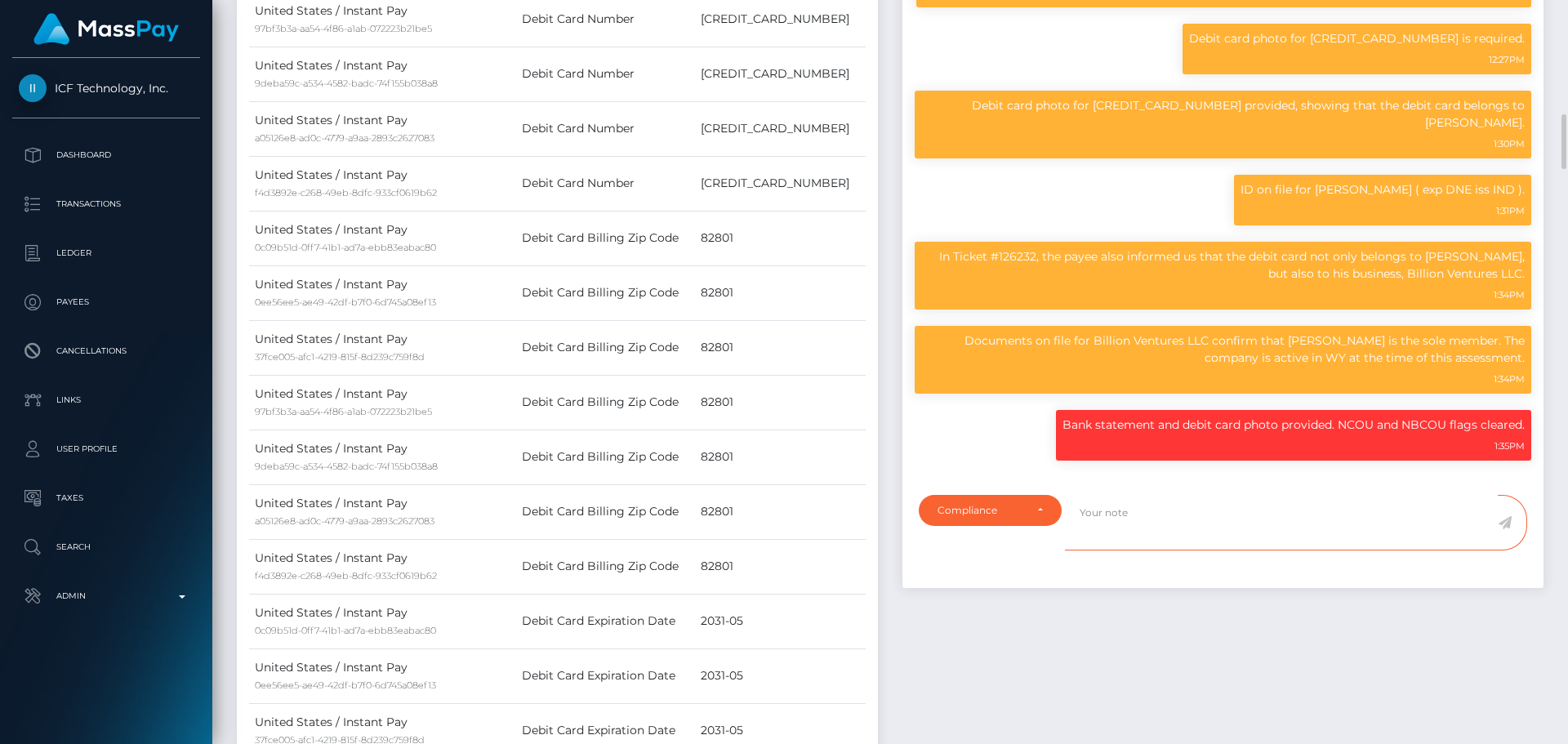
click at [1154, 551] on textarea at bounding box center [1281, 523] width 433 height 57
paste textarea "5342711063877250"
type textarea "Payee is not allowed to use debit card 5342711063877250 anymore."
click at [1503, 529] on icon at bounding box center [1504, 522] width 14 height 13
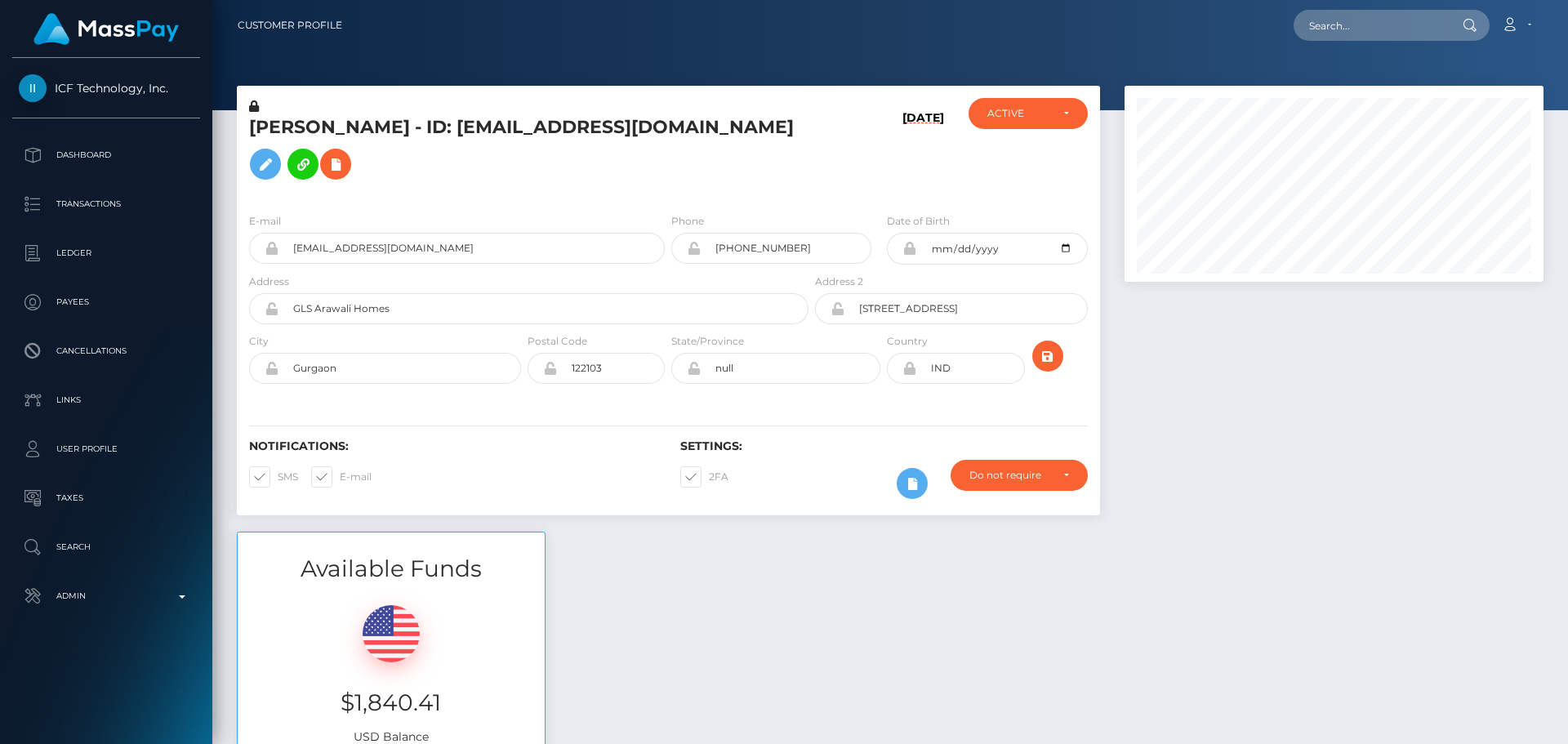
scroll to position [196, 419]
click at [904, 166] on h6 "[DATE]" at bounding box center [923, 153] width 42 height 82
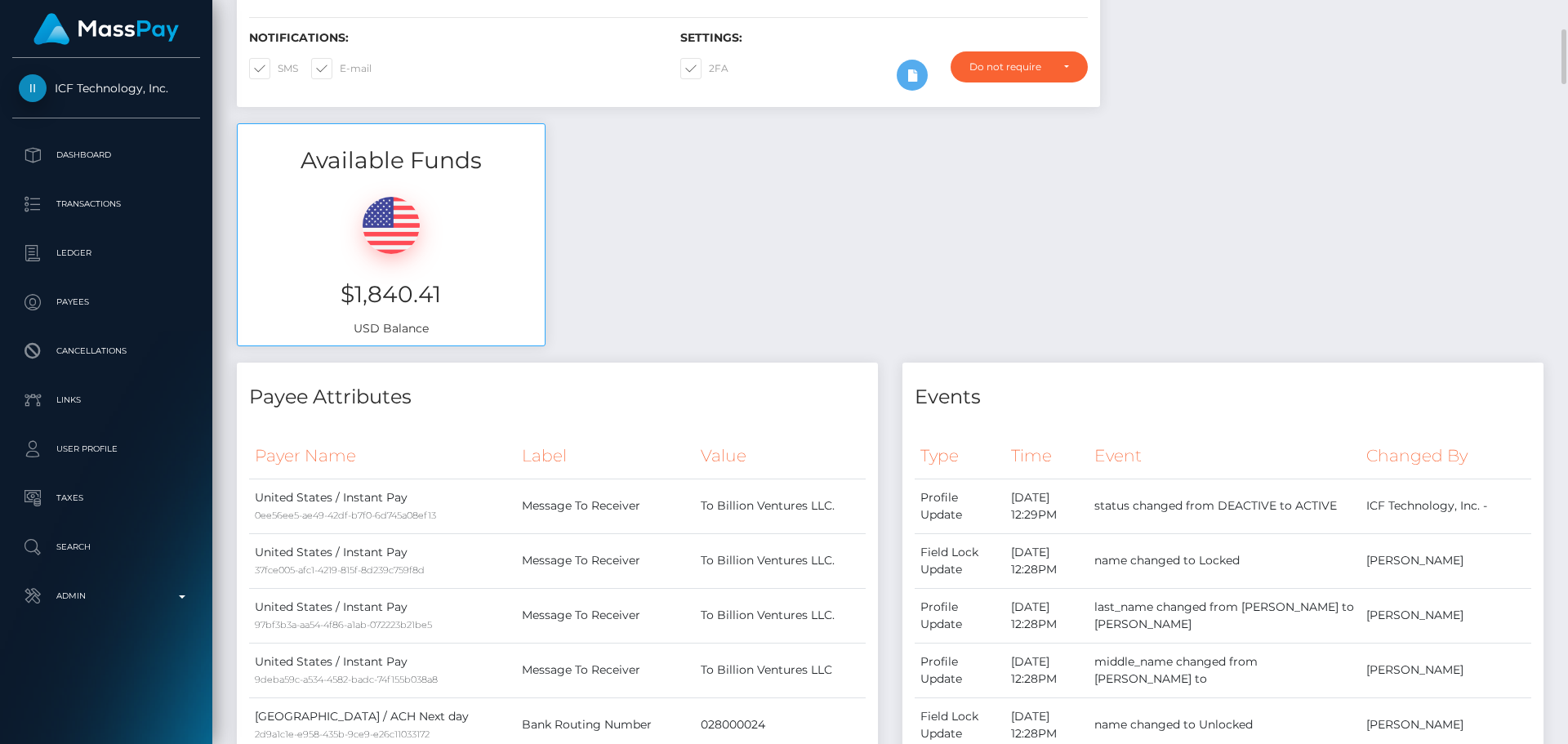
scroll to position [0, 0]
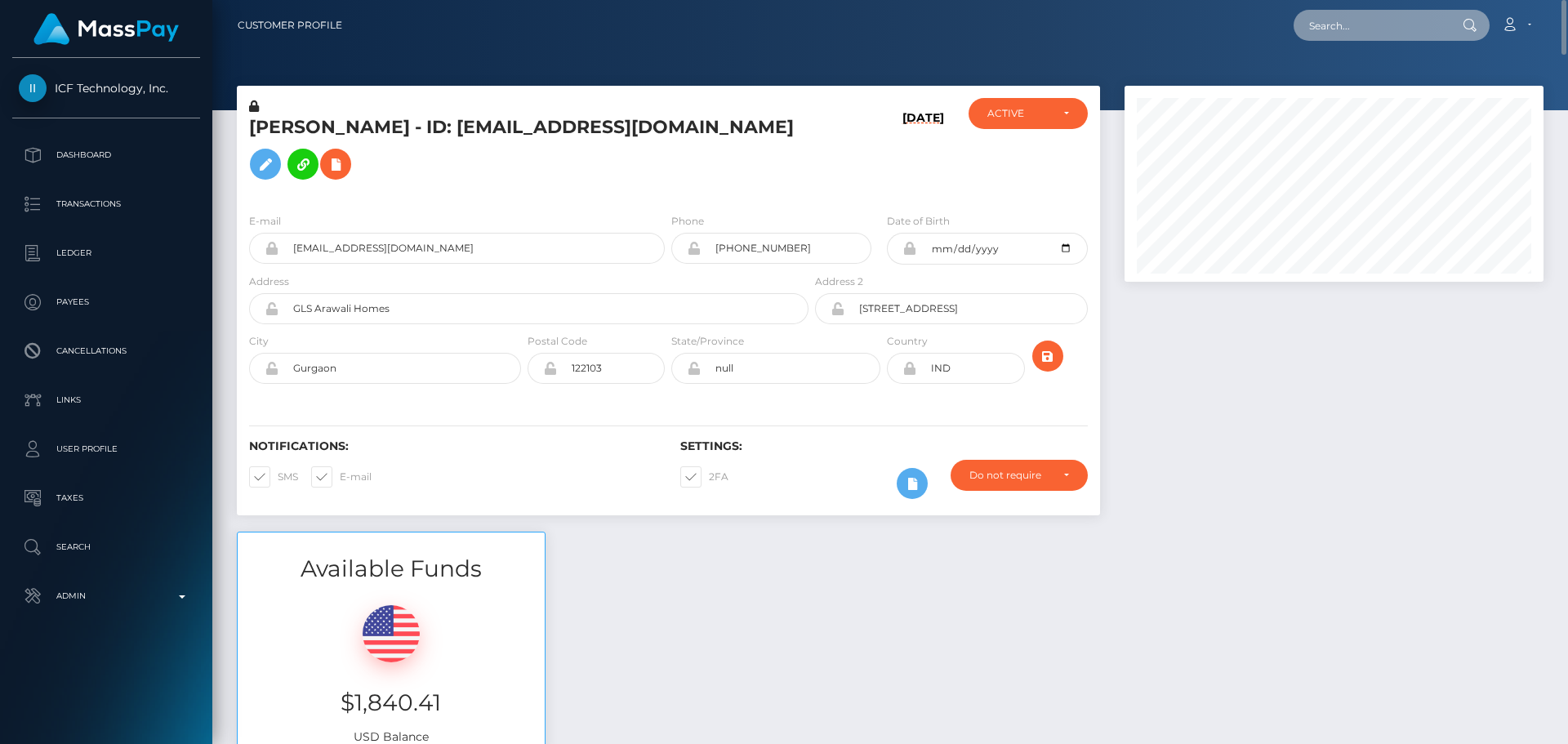
click at [1353, 25] on input "text" at bounding box center [1370, 25] width 153 height 31
paste input "[EMAIL_ADDRESS][DOMAIN_NAME]"
type input "[EMAIL_ADDRESS][DOMAIN_NAME]"
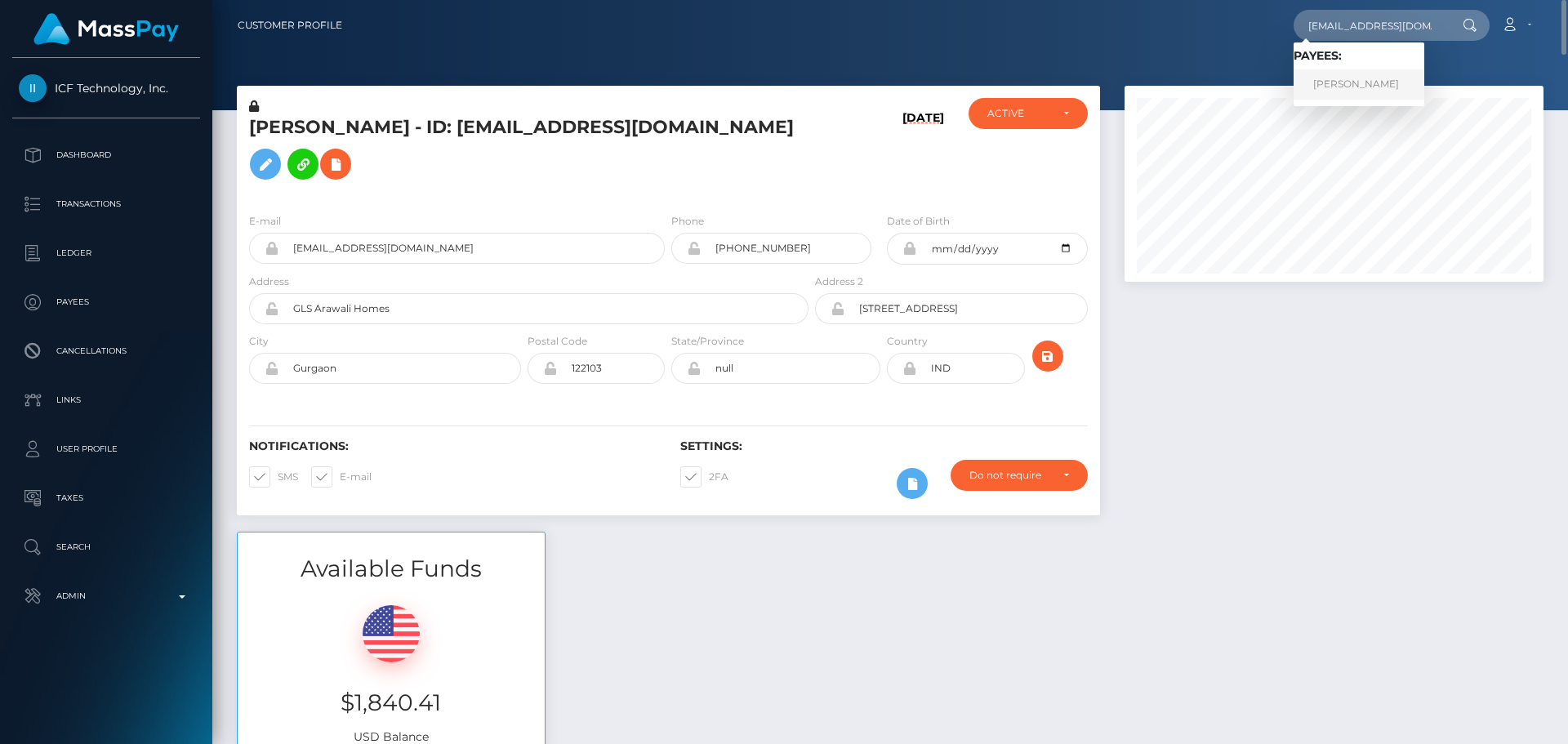
click at [1350, 90] on link "Hasna Dadoui" at bounding box center [1359, 84] width 131 height 30
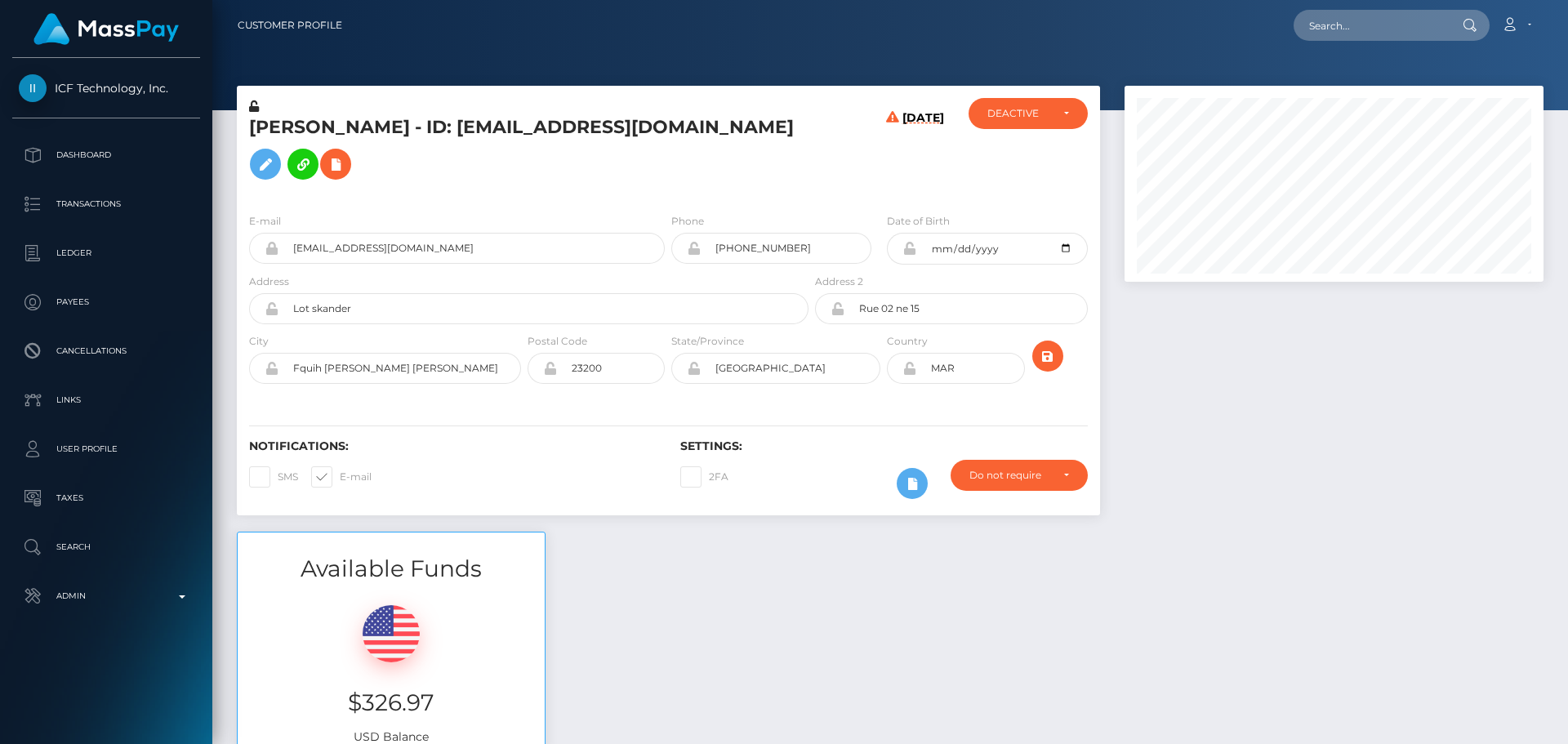
scroll to position [196, 419]
click at [582, 171] on div "[PERSON_NAME] - ID: [EMAIL_ADDRESS][DOMAIN_NAME]" at bounding box center [524, 149] width 575 height 102
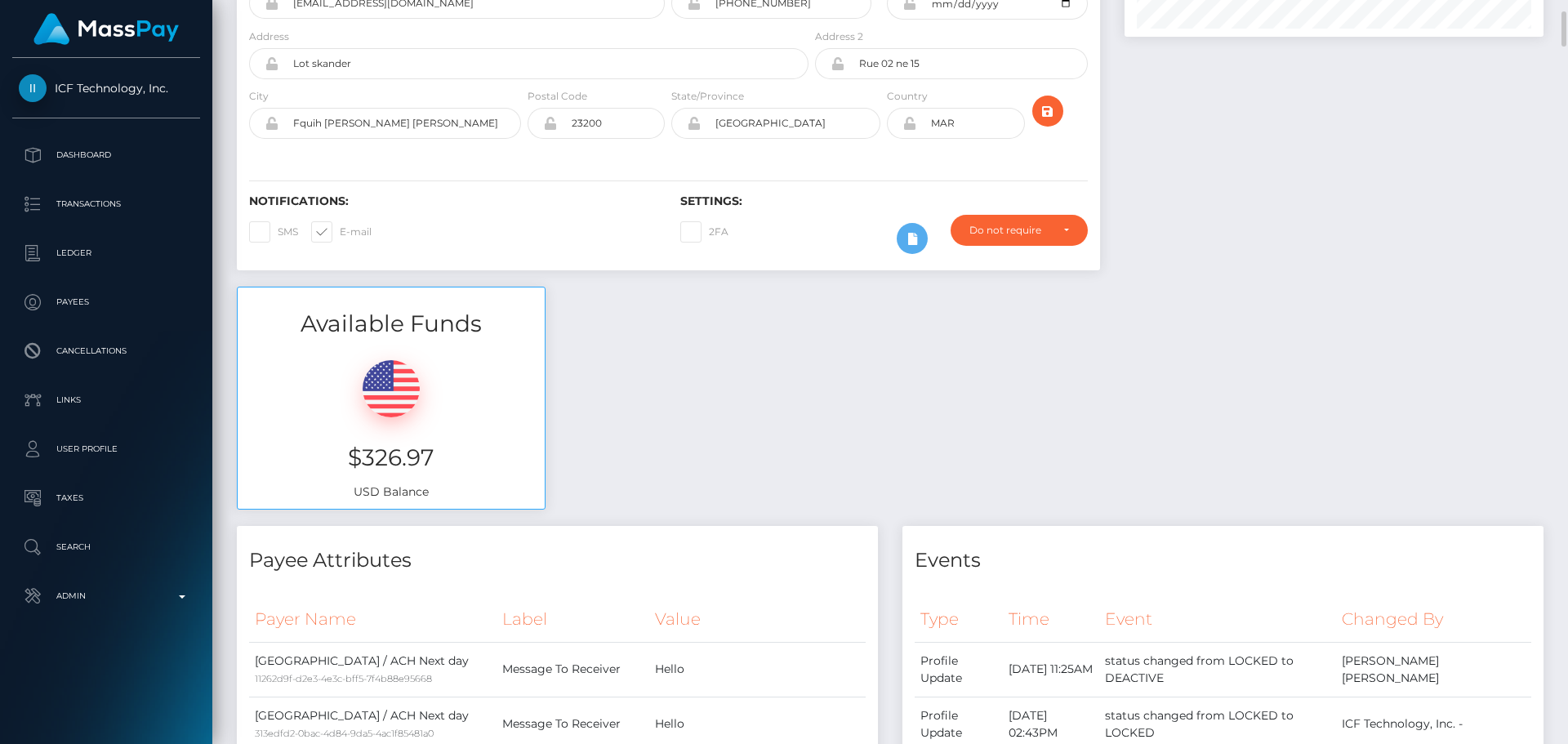
scroll to position [0, 0]
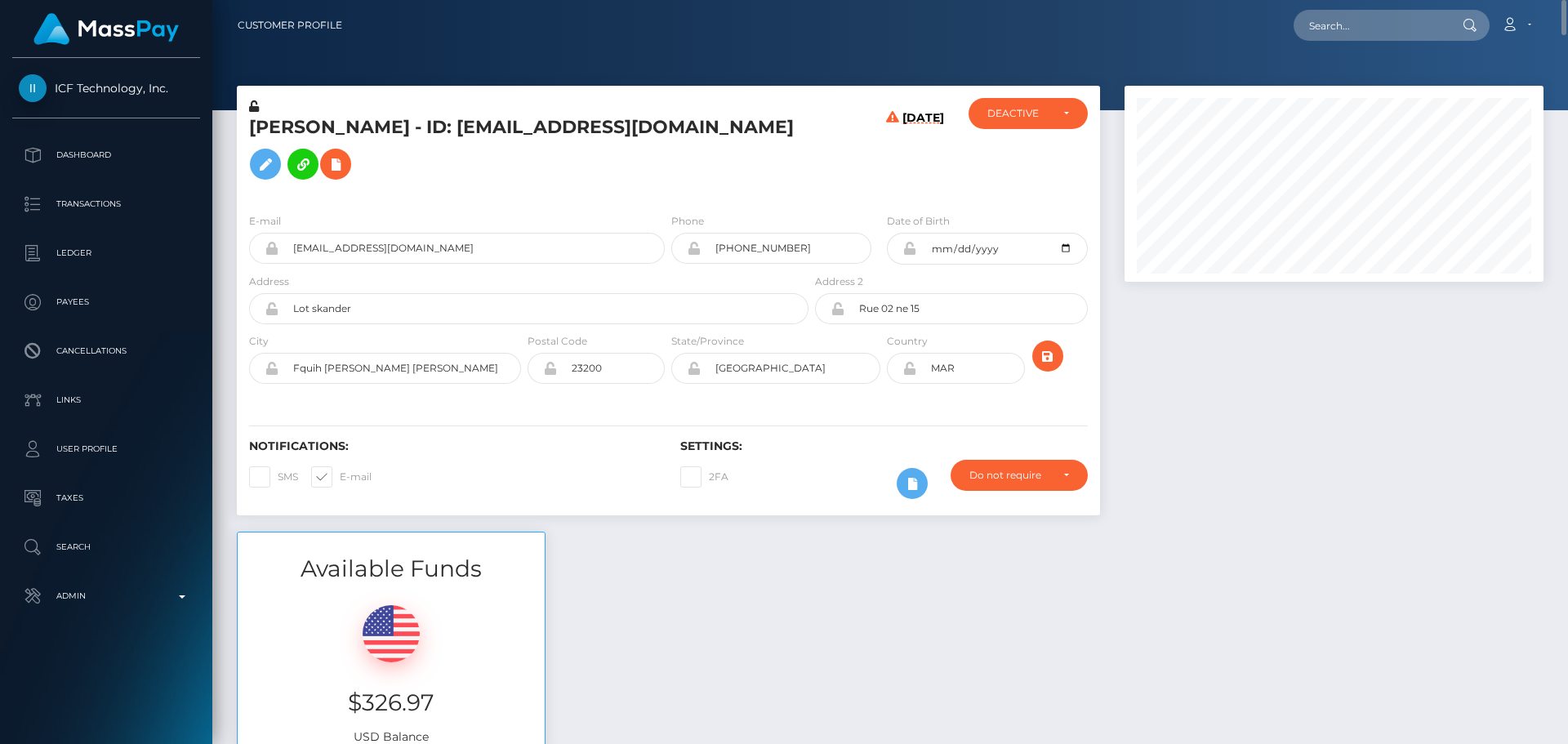
click at [258, 137] on h5 "[PERSON_NAME] - ID: [EMAIL_ADDRESS][DOMAIN_NAME]" at bounding box center [524, 152] width 550 height 72
copy h5 "Hasna"
click at [343, 143] on h5 "[PERSON_NAME] - ID: [EMAIL_ADDRESS][DOMAIN_NAME]" at bounding box center [524, 152] width 550 height 72
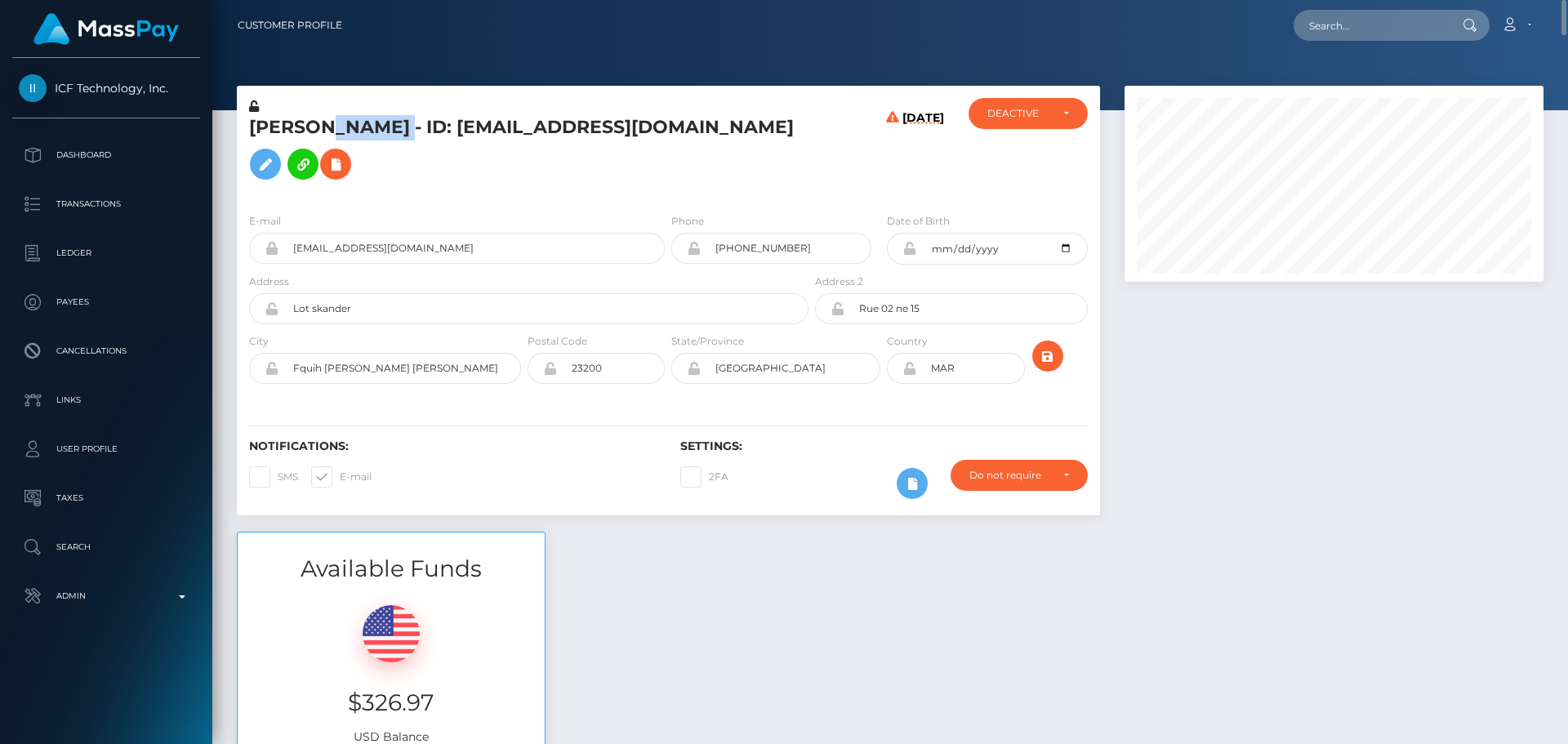
copy h5 "Dadoui"
click at [822, 160] on div "[DATE]" at bounding box center [883, 149] width 144 height 102
click at [837, 159] on div "[DATE]" at bounding box center [883, 149] width 144 height 102
click at [839, 166] on div "[DATE]" at bounding box center [883, 149] width 144 height 102
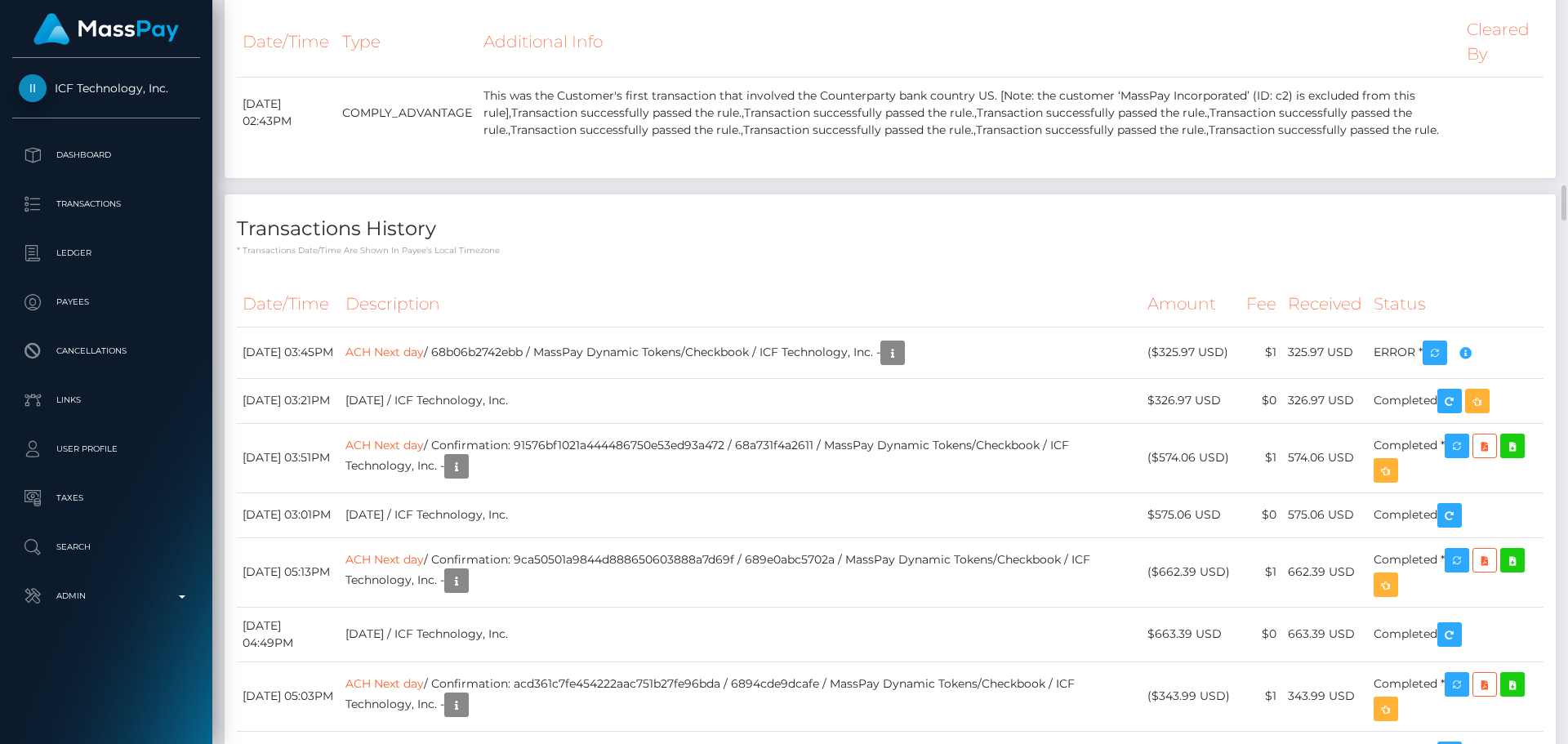
scroll to position [4083, 0]
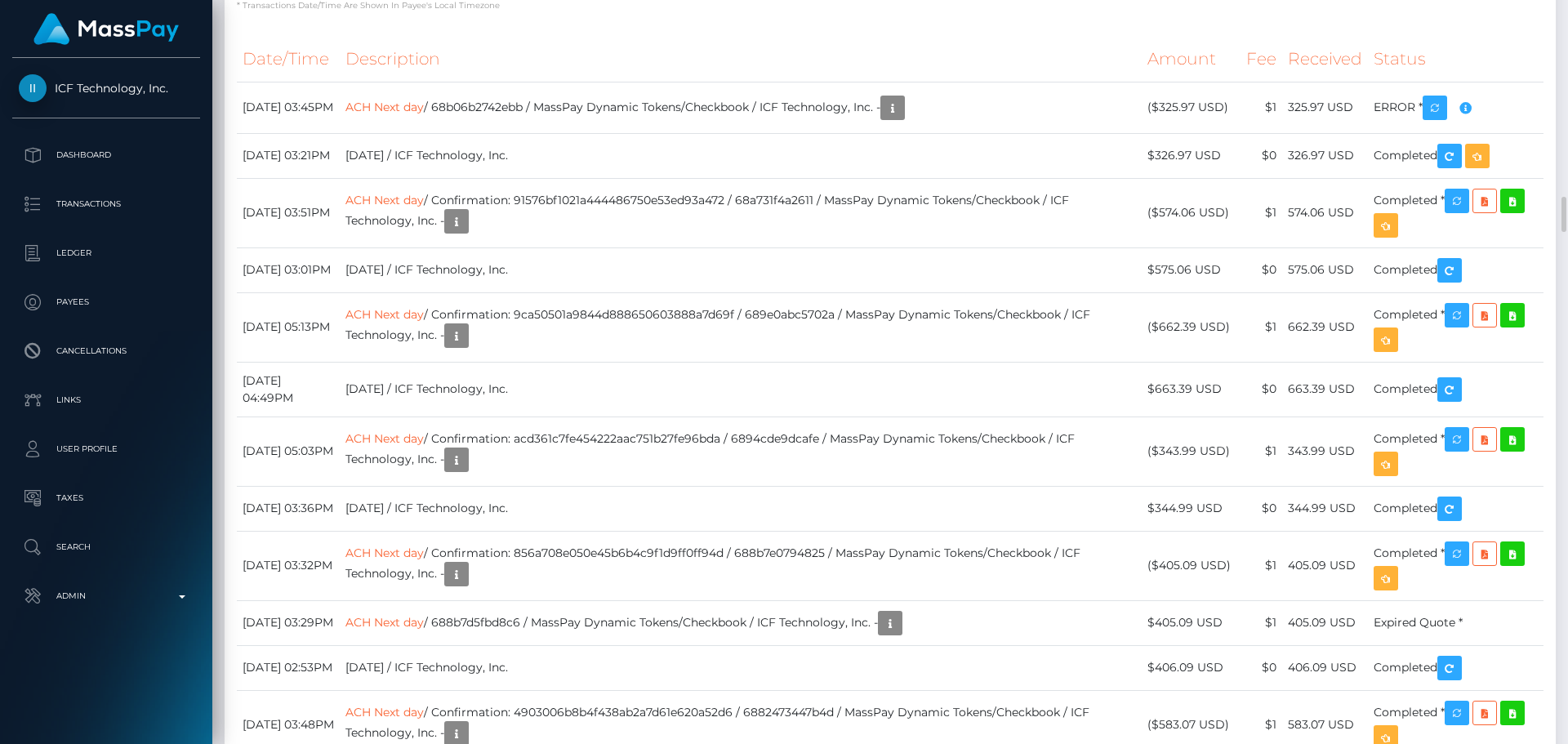
click at [902, 118] on icon "button" at bounding box center [893, 108] width 20 height 21
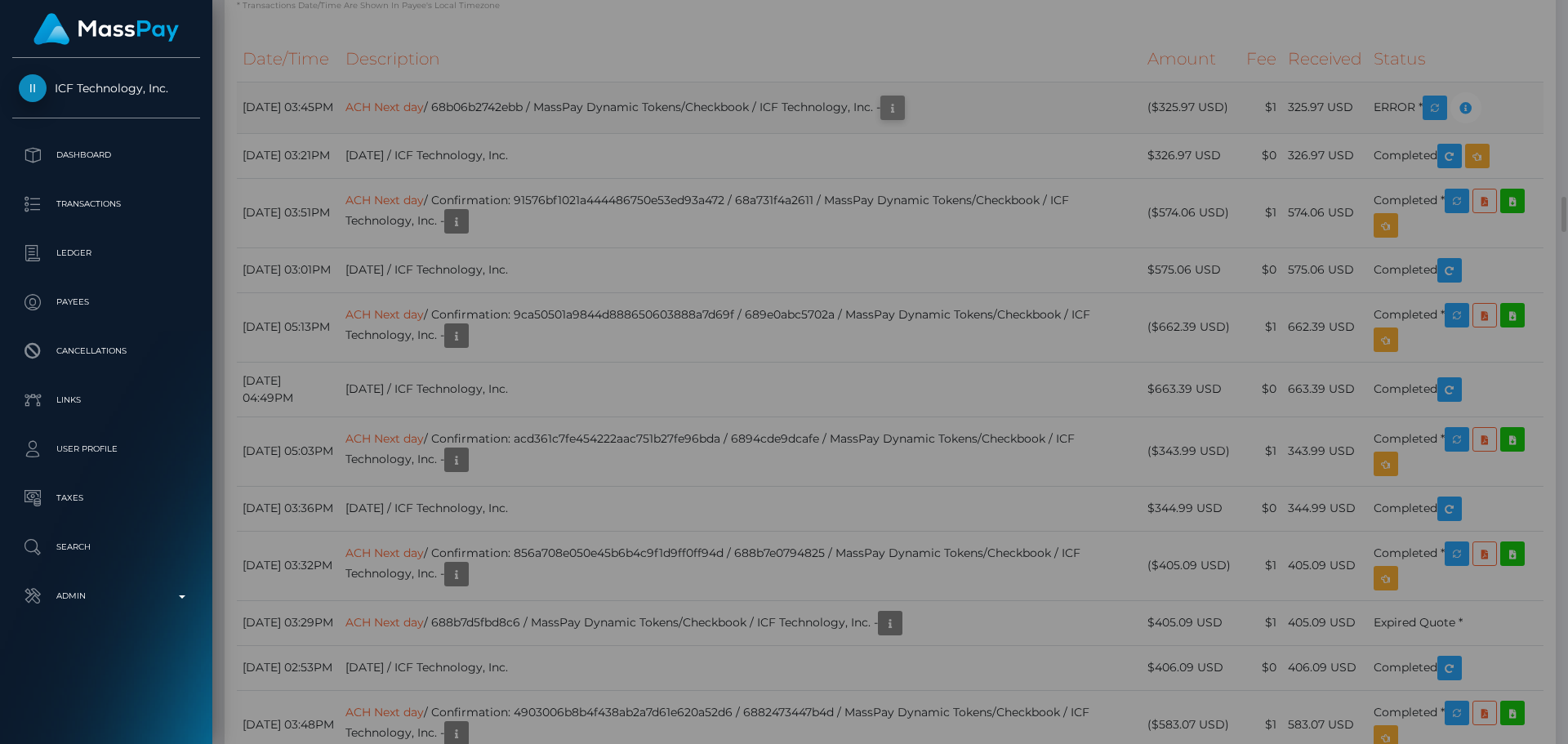
scroll to position [0, 0]
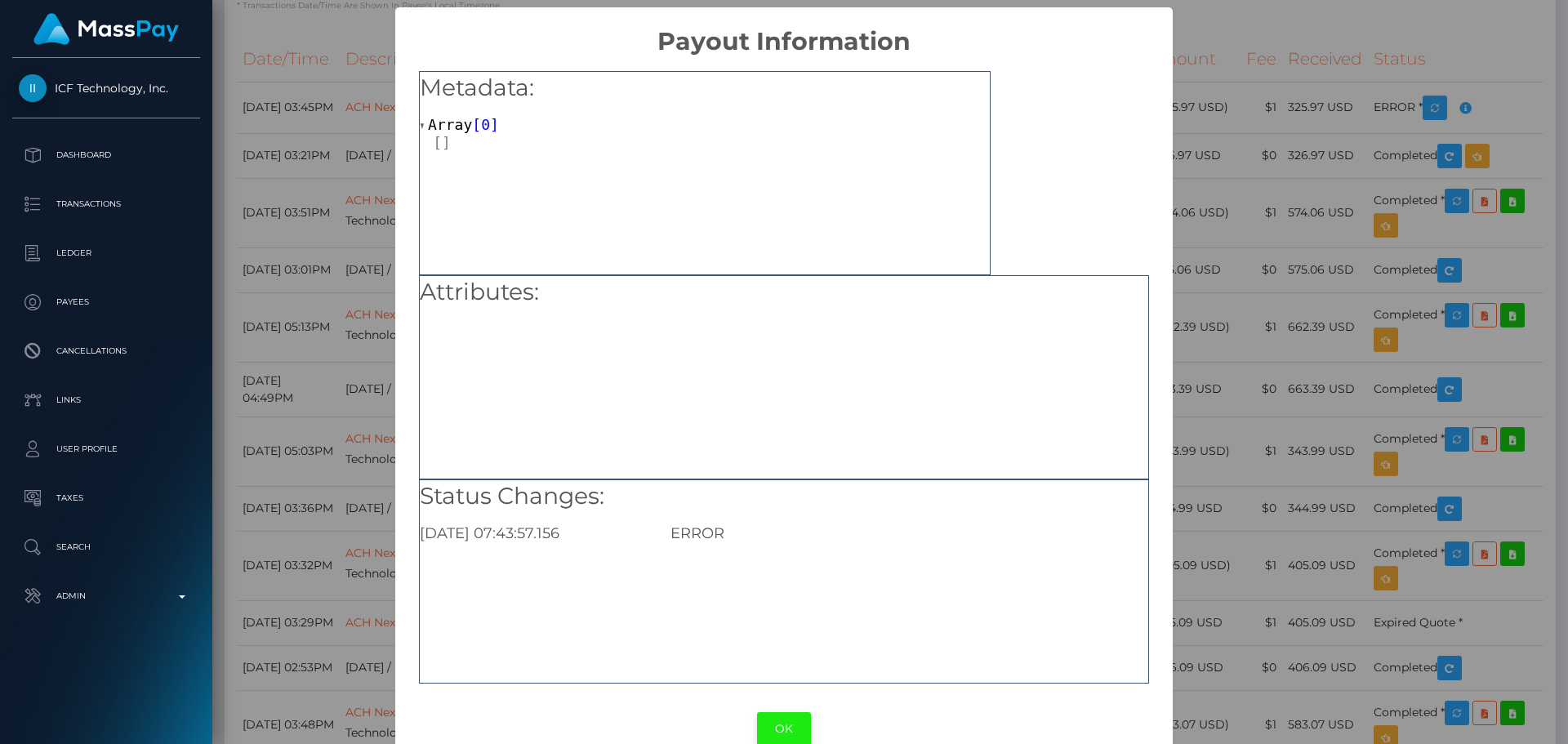
click at [781, 728] on button "OK" at bounding box center [783, 728] width 54 height 33
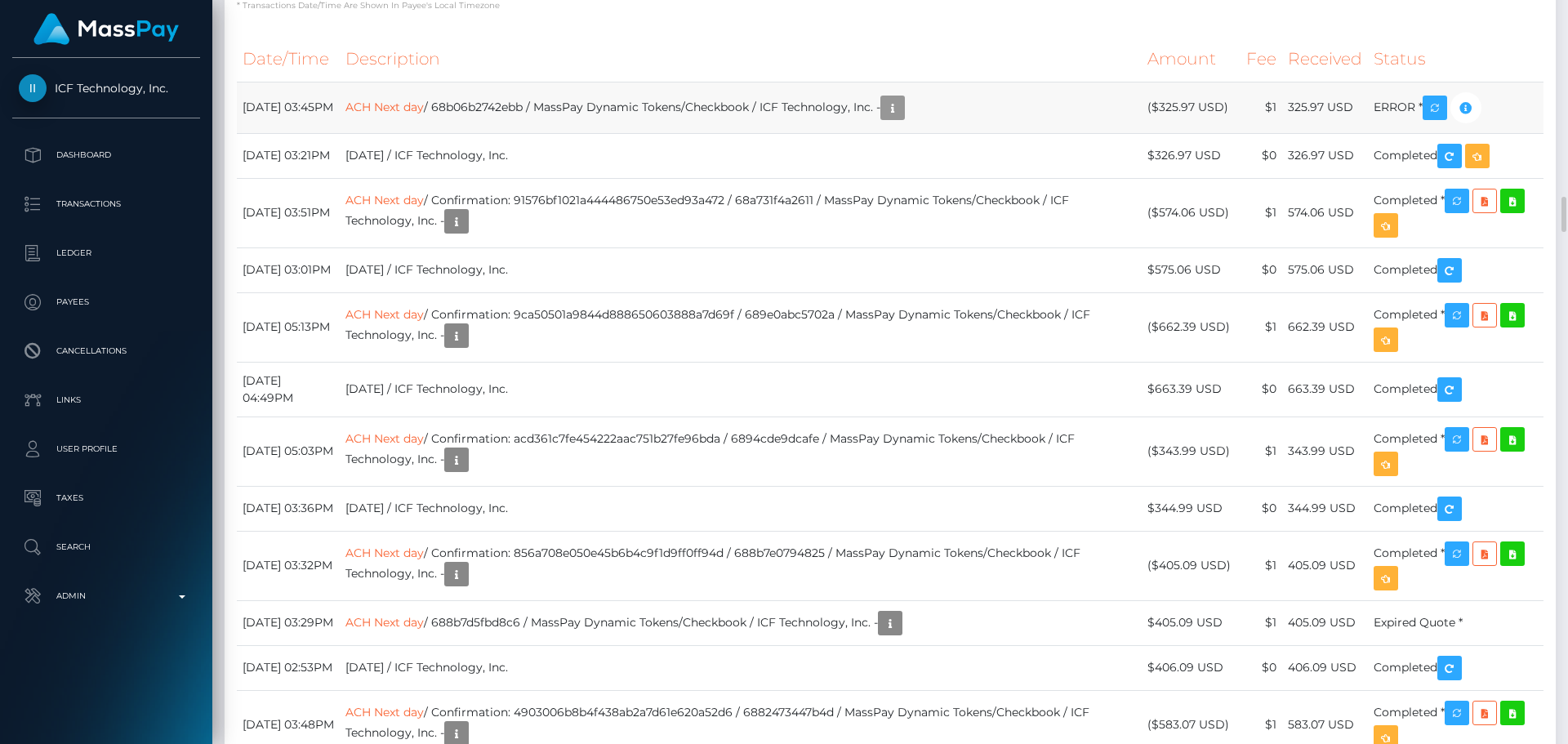
scroll to position [196, 419]
click at [750, 12] on p "* Transactions date/time are shown in payee's local timezone" at bounding box center [890, 5] width 1306 height 13
click at [774, 12] on p "* Transactions date/time are shown in payee's local timezone" at bounding box center [890, 5] width 1306 height 13
click at [768, 12] on p "* Transactions date/time are shown in payee's local timezone" at bounding box center [890, 5] width 1306 height 13
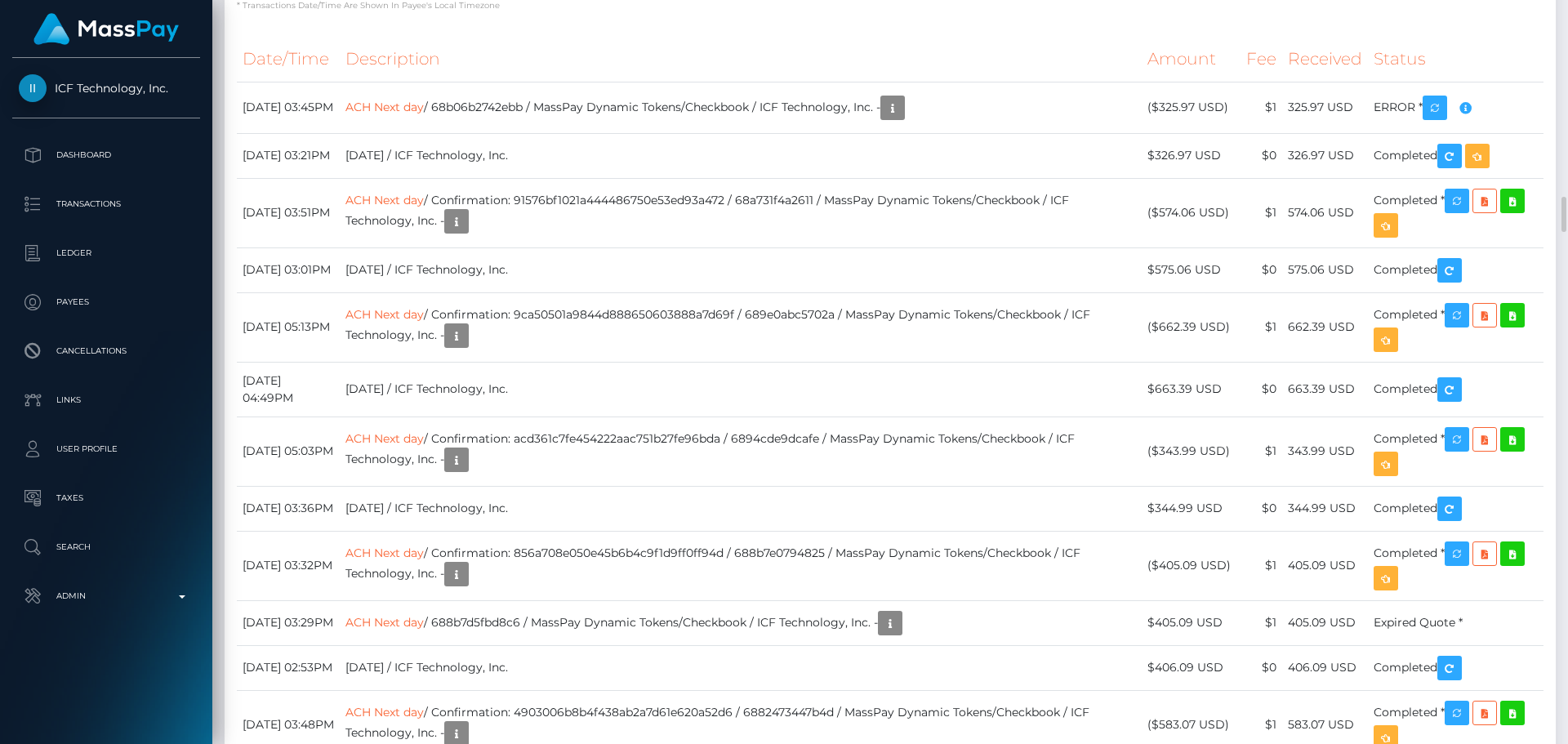
click at [768, 12] on p "* Transactions date/time are shown in payee's local timezone" at bounding box center [890, 5] width 1306 height 13
click at [765, 12] on p "* Transactions date/time are shown in payee's local timezone" at bounding box center [890, 5] width 1306 height 13
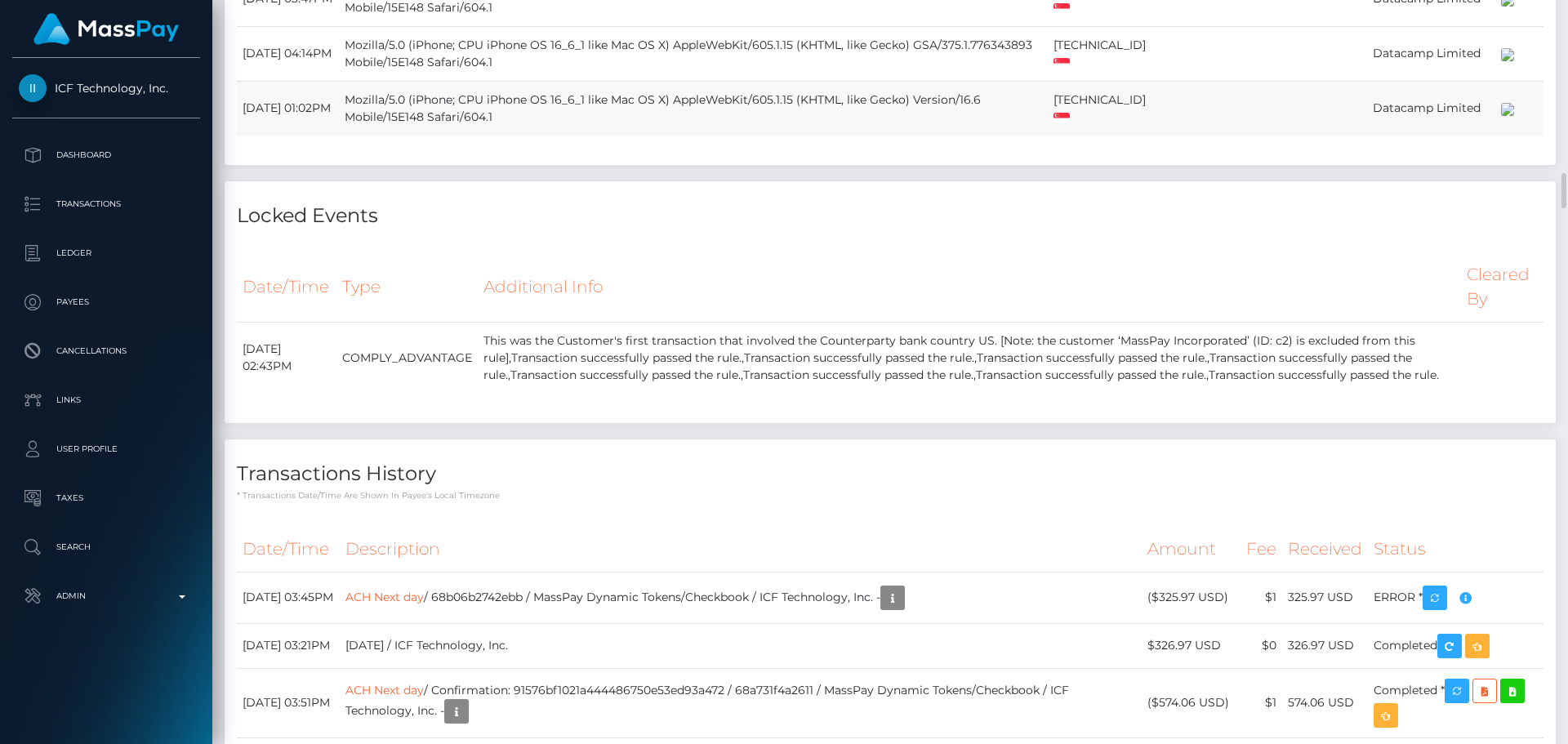
scroll to position [3756, 0]
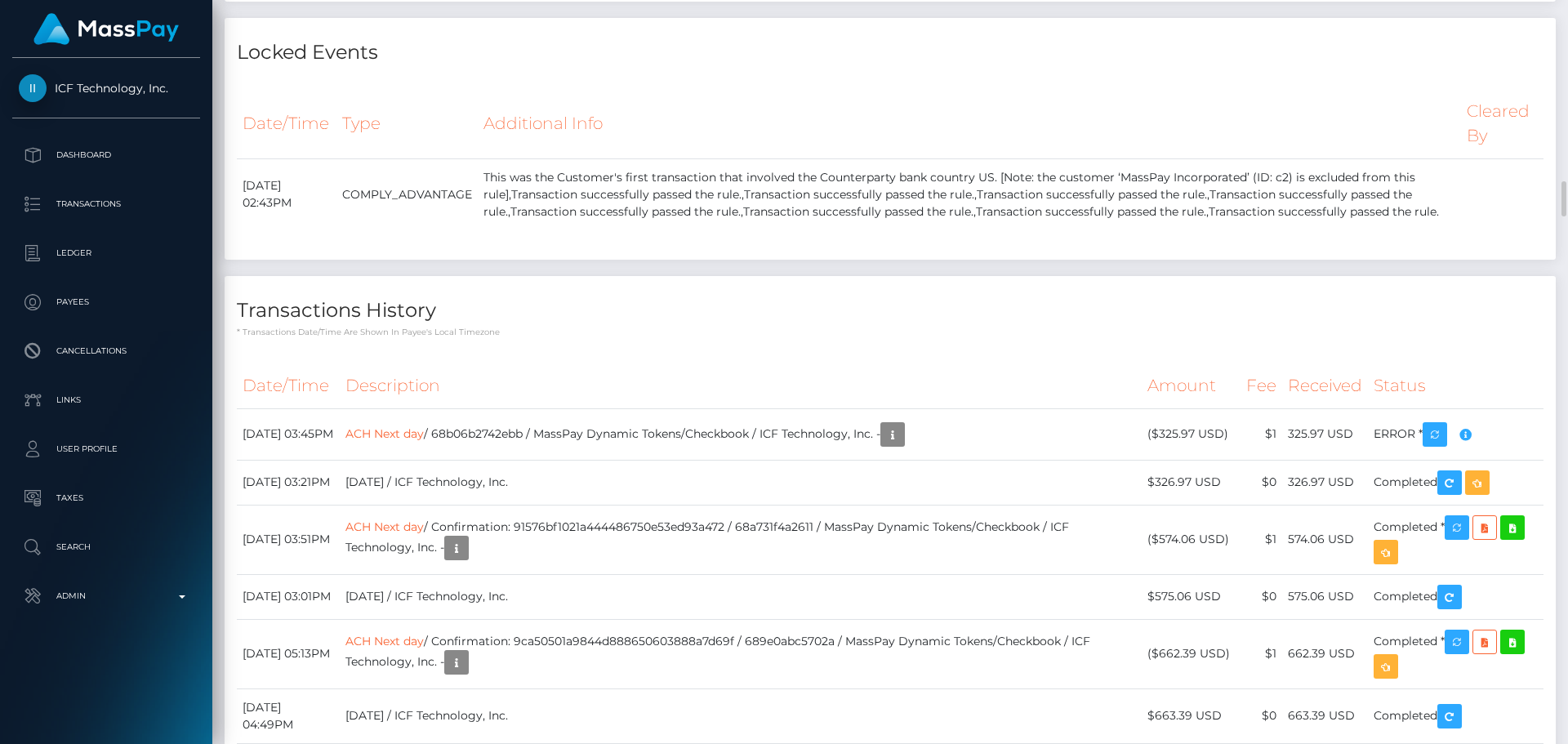
click at [564, 66] on h4 "Locked Events" at bounding box center [890, 52] width 1306 height 28
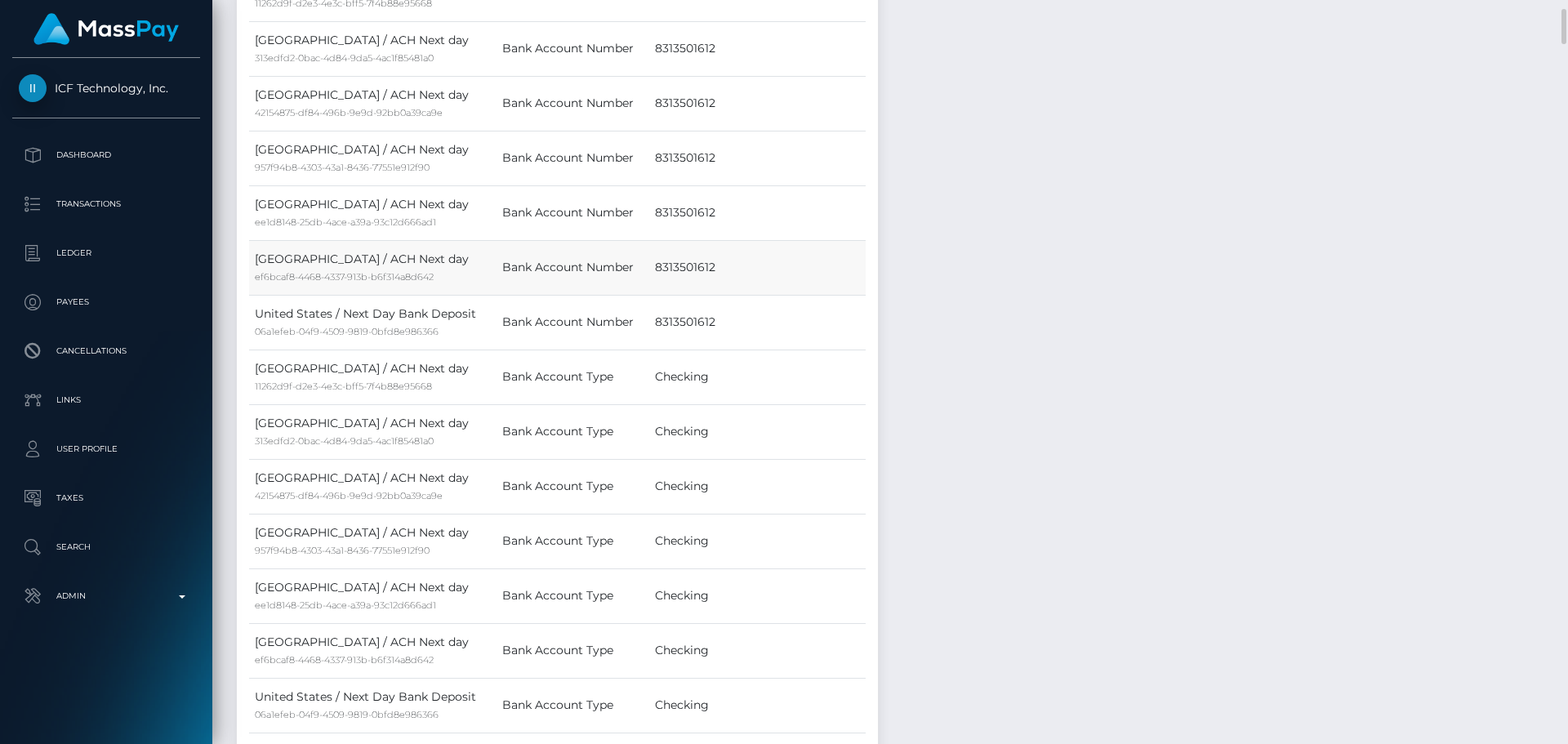
scroll to position [1878, 0]
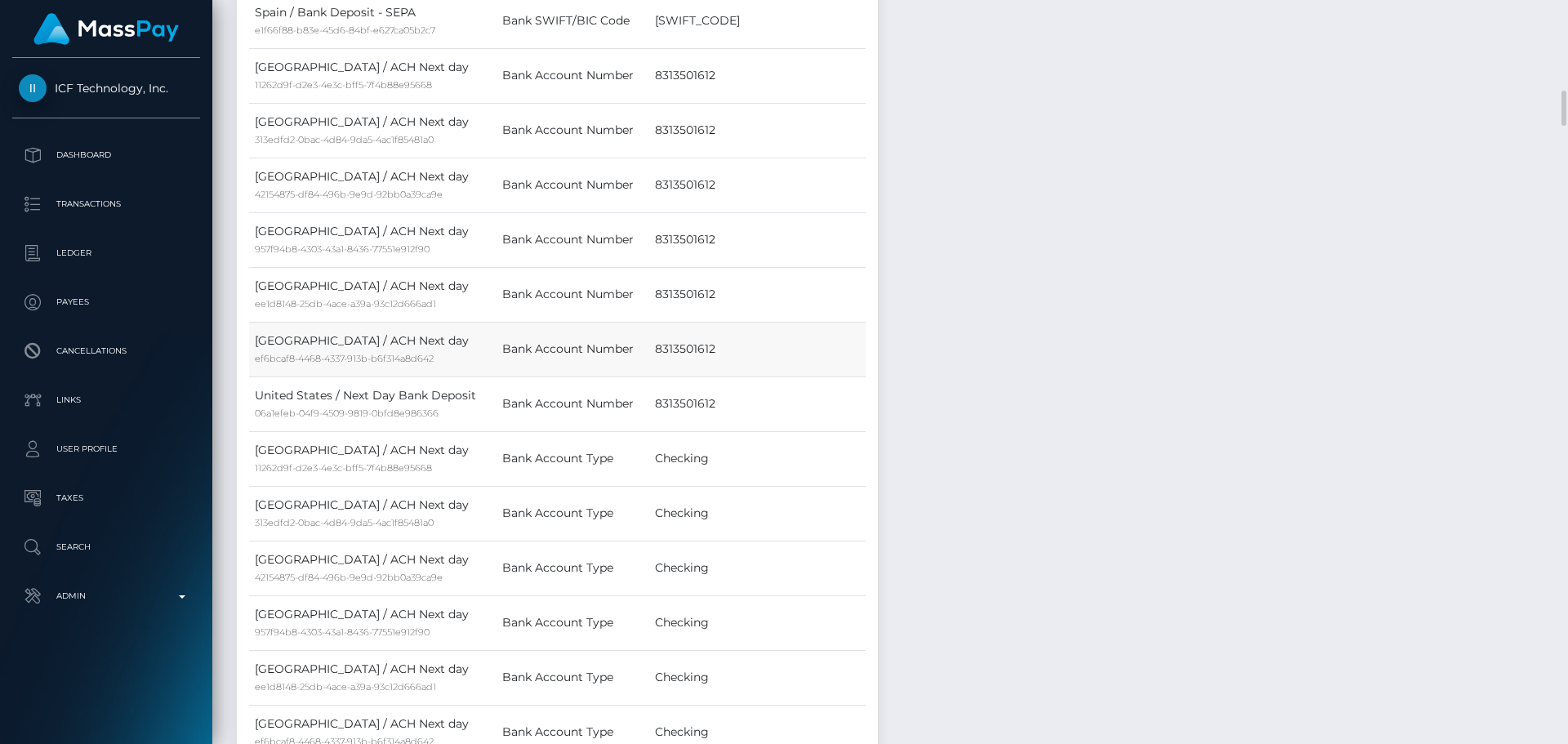
drag, startPoint x: 418, startPoint y: 373, endPoint x: 348, endPoint y: 320, distance: 87.8
click at [348, 320] on tbody "United States / ACH Next day 11262d9f-d2e3-4e3c-bff5-7f4b88e95668 Message To Re…" at bounding box center [557, 75] width 617 height 2133
click at [512, 348] on td "Bank Account Number" at bounding box center [572, 349] width 152 height 55
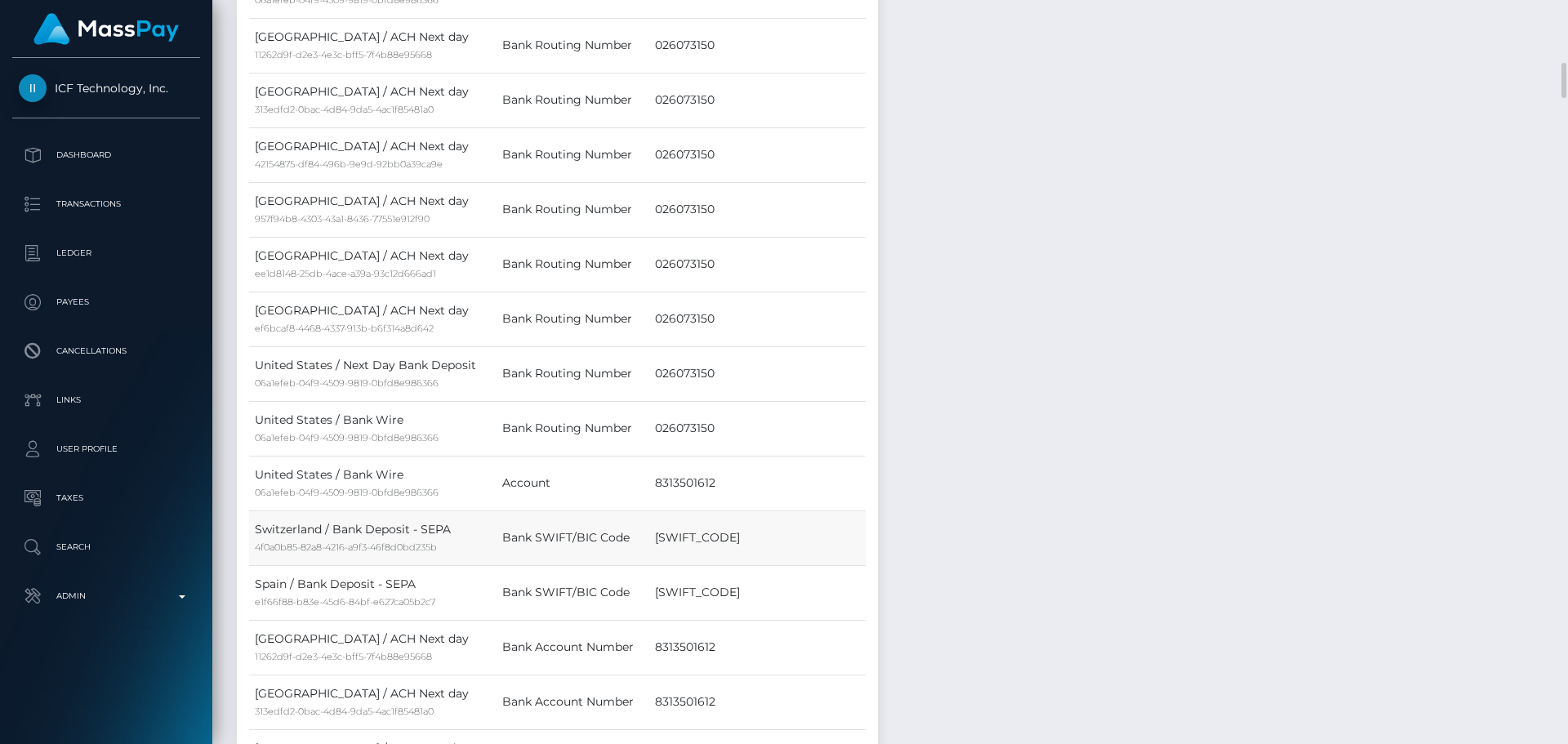
scroll to position [1388, 0]
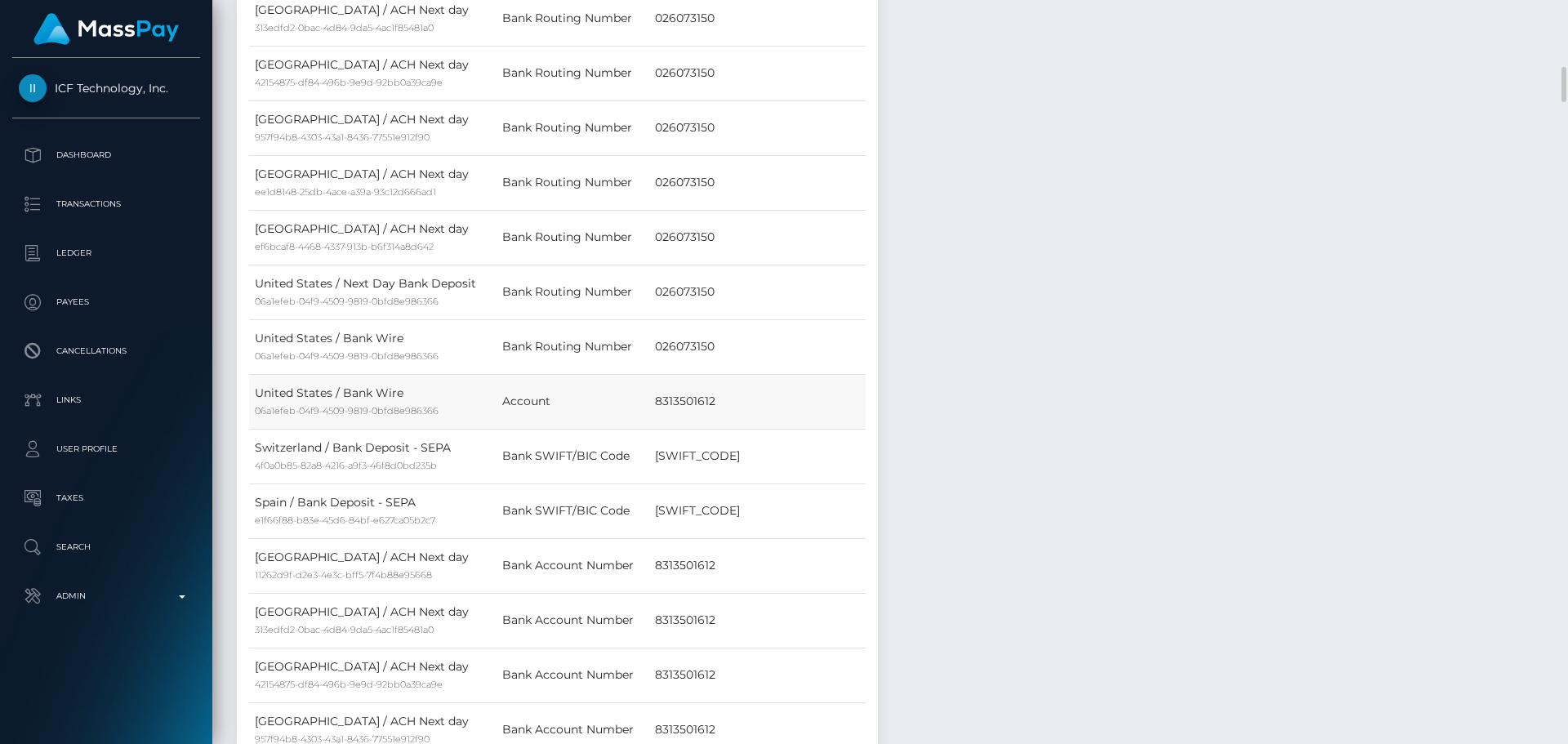
click at [684, 374] on td "8313501612" at bounding box center [757, 402] width 216 height 55
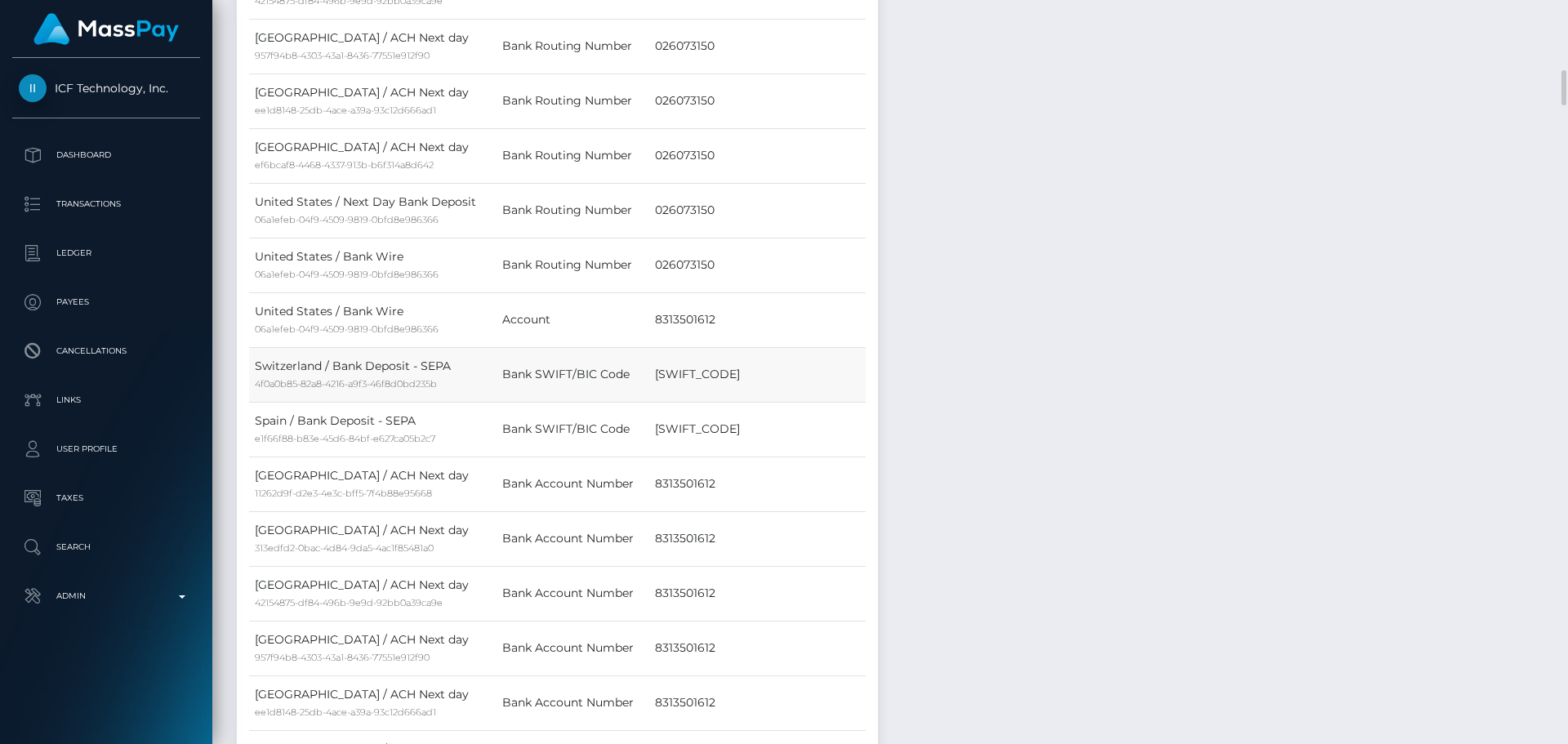
scroll to position [1552, 0]
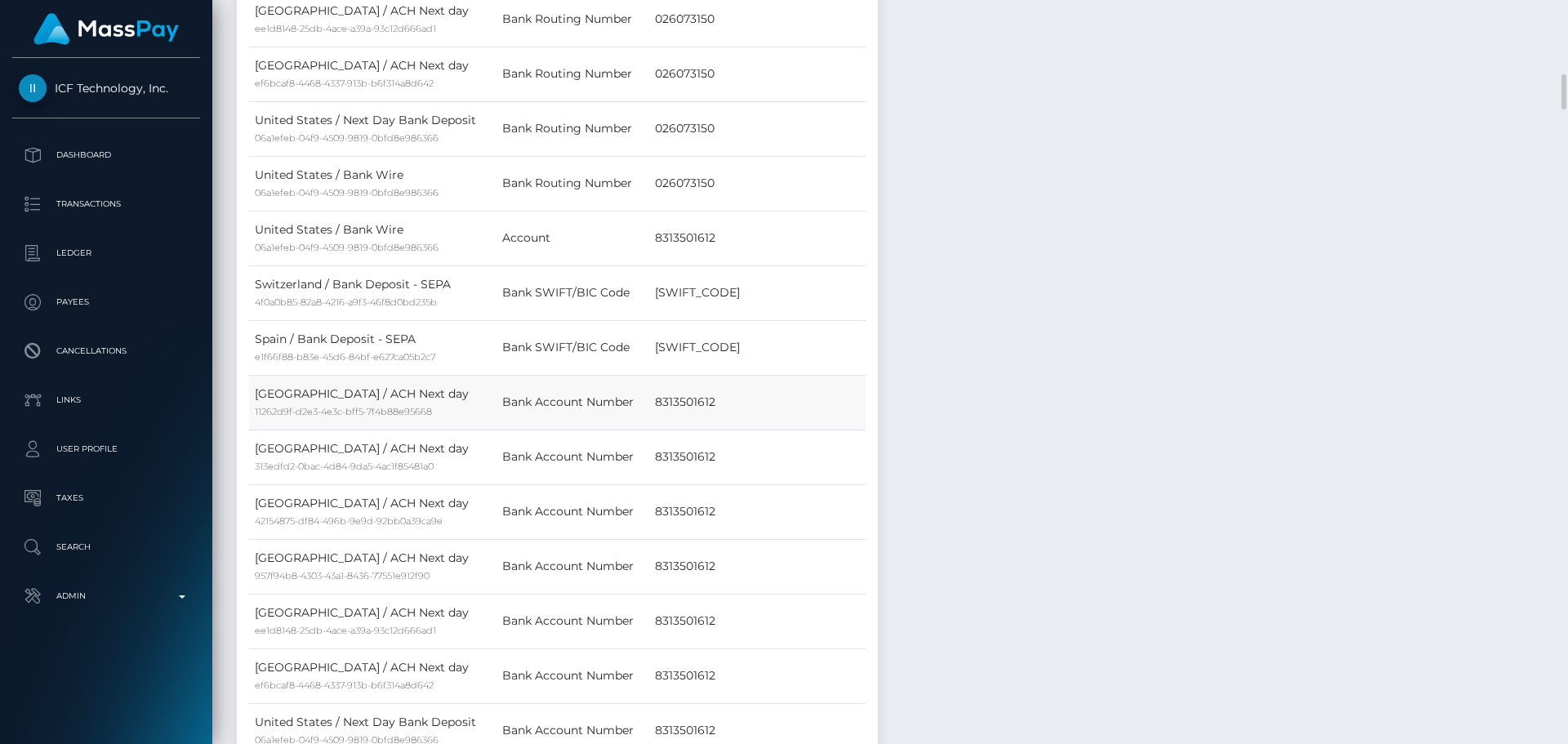
click at [682, 377] on td "8313501612" at bounding box center [757, 402] width 216 height 55
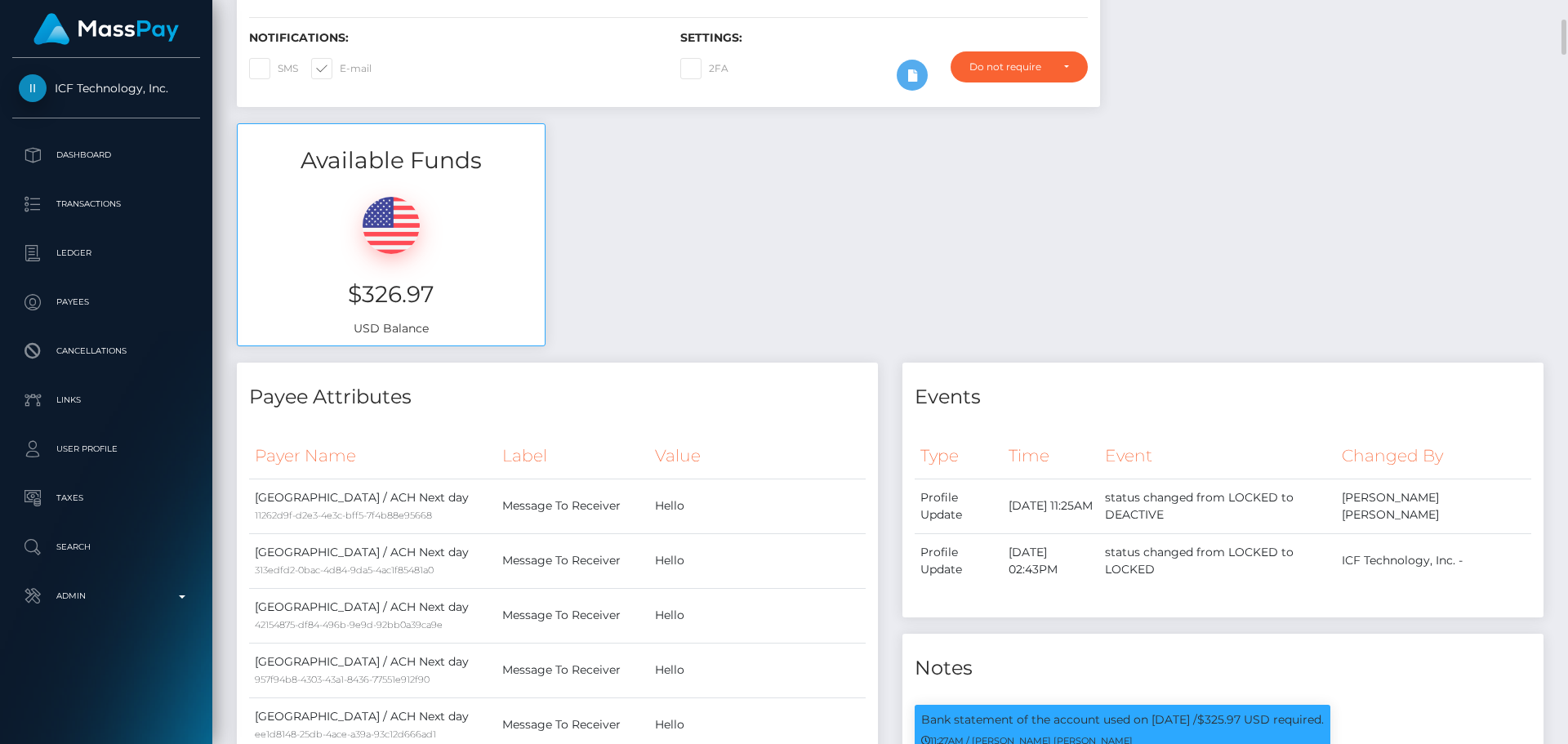
scroll to position [0, 0]
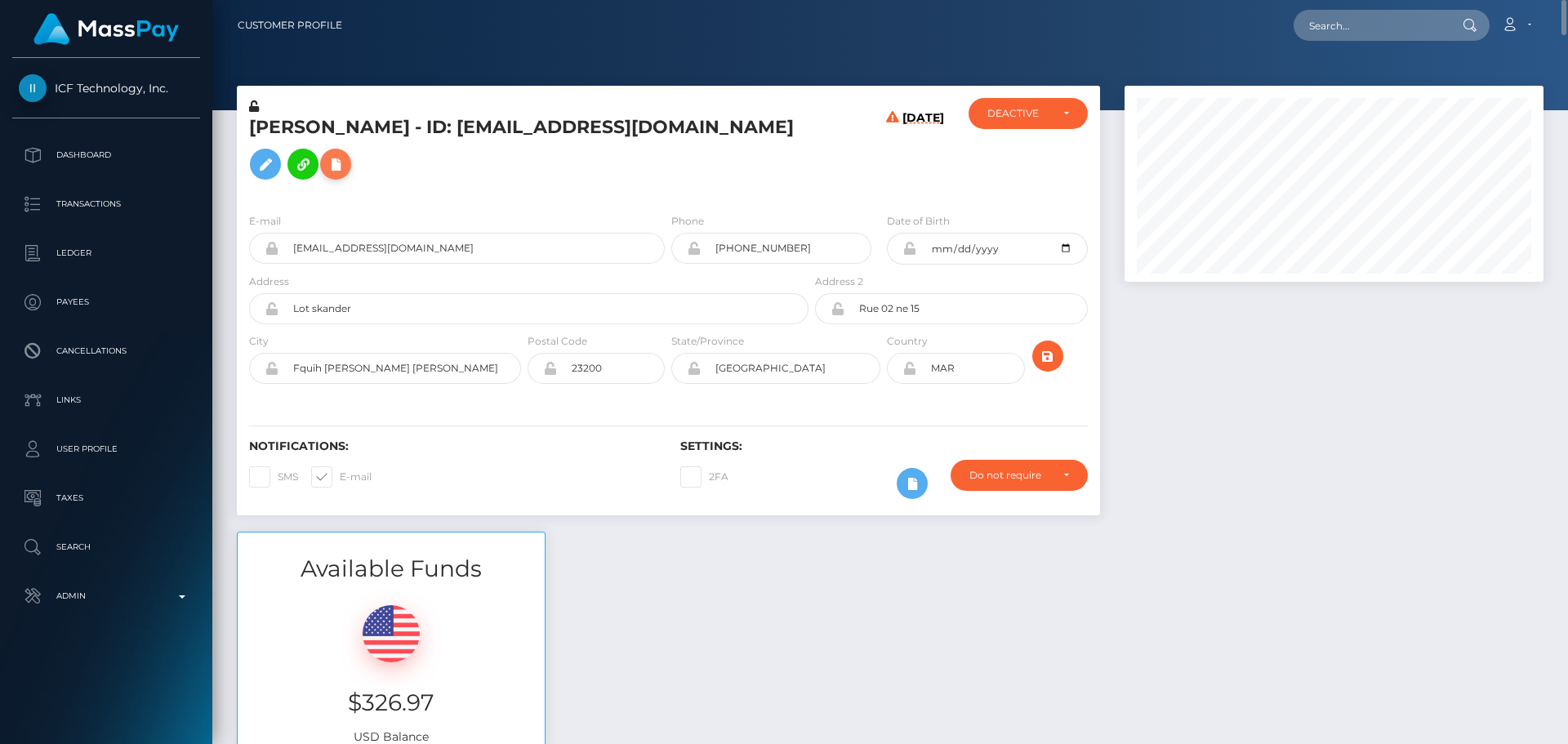
click at [345, 154] on icon at bounding box center [335, 164] width 20 height 21
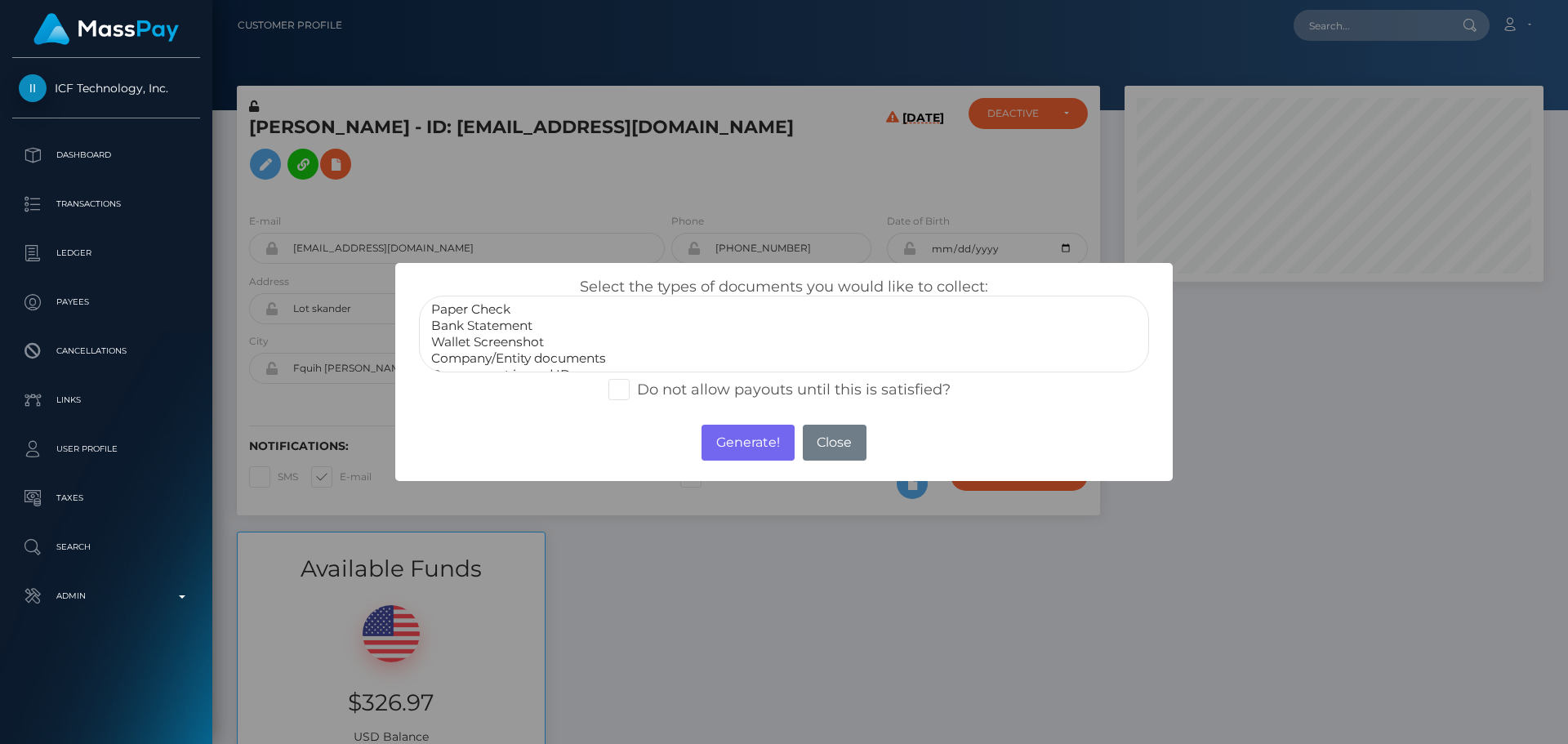
select select "Bank Statement"
click at [510, 328] on option "Bank Statement" at bounding box center [783, 326] width 709 height 17
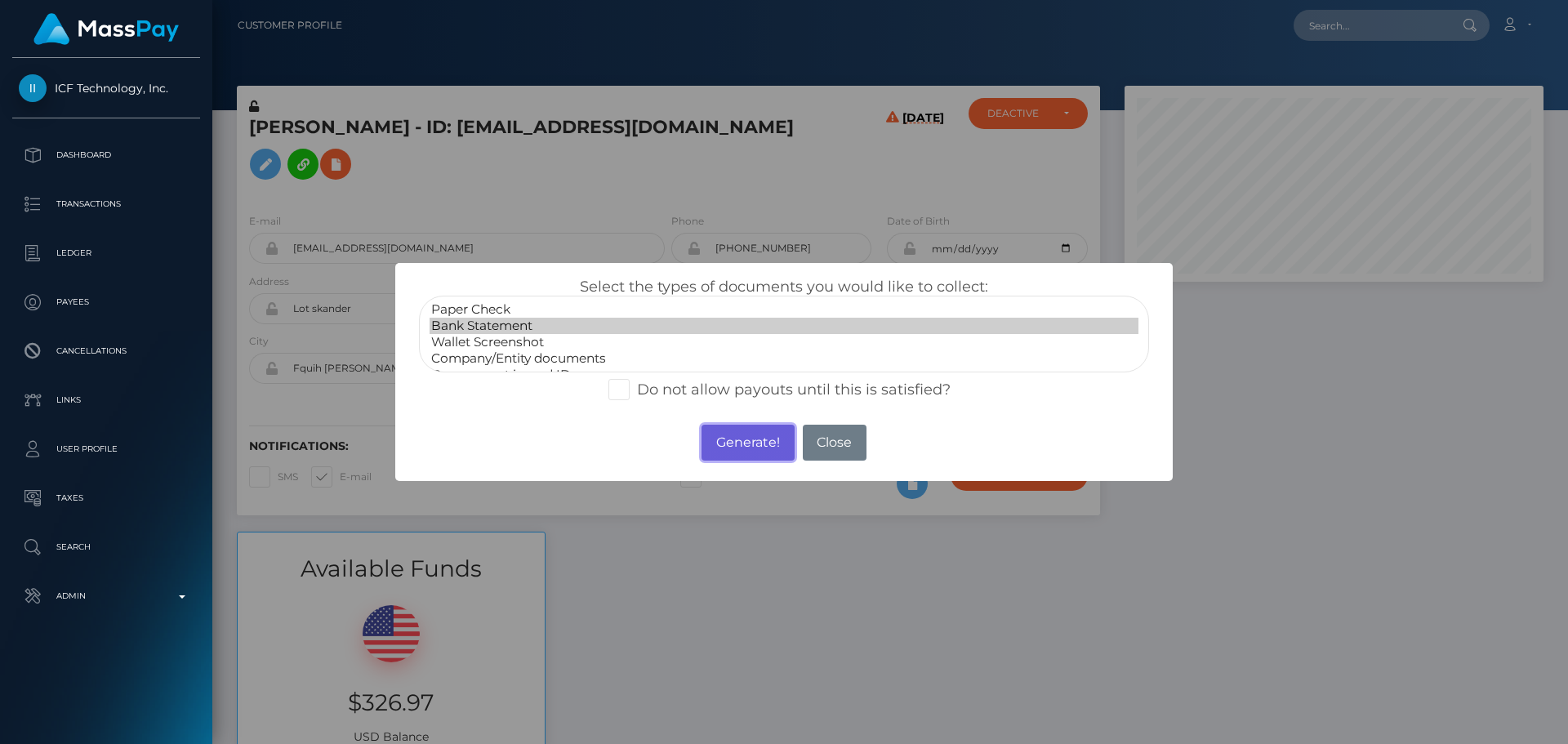
click at [752, 442] on button "Generate!" at bounding box center [747, 442] width 92 height 36
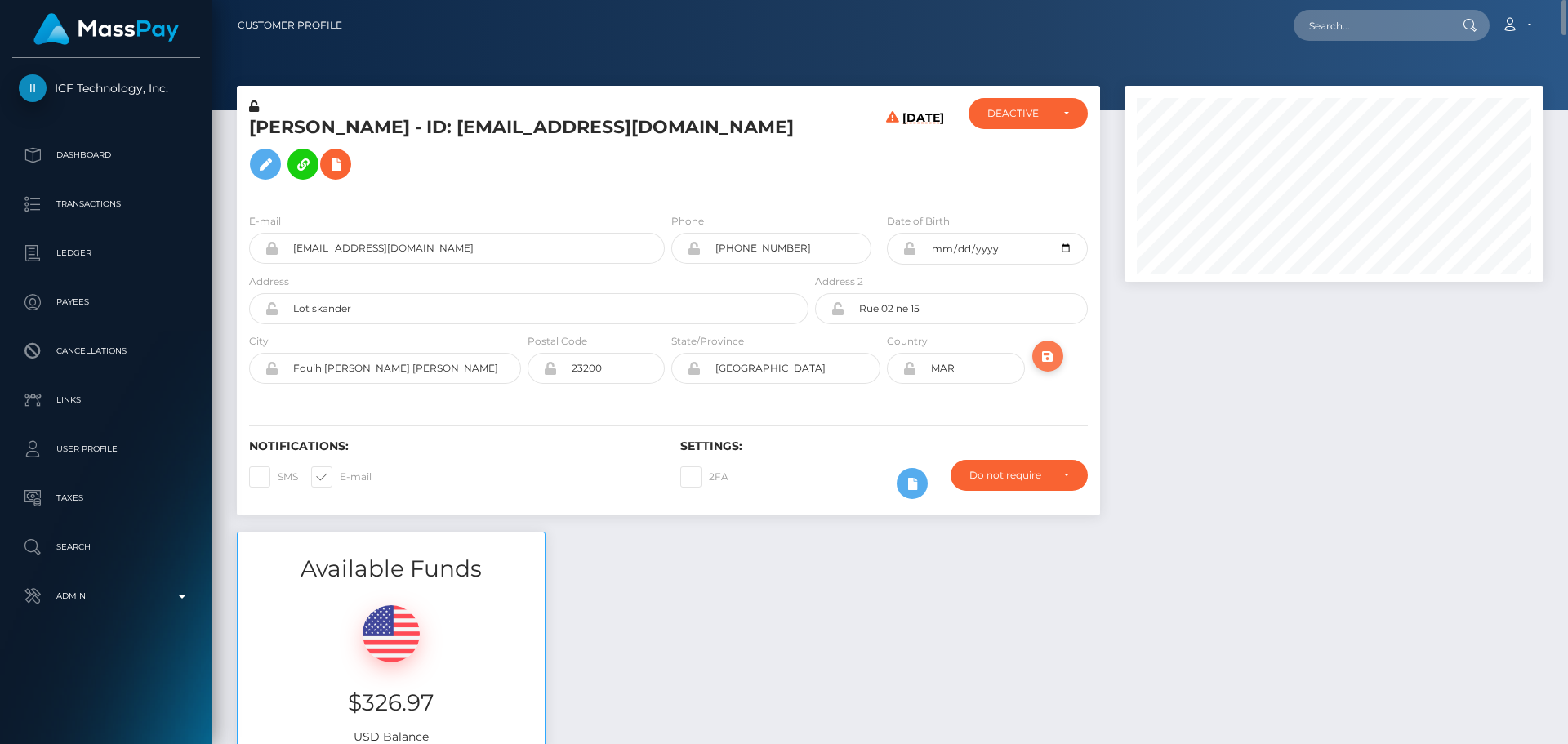
click at [1058, 340] on button "submit" at bounding box center [1048, 356] width 31 height 31
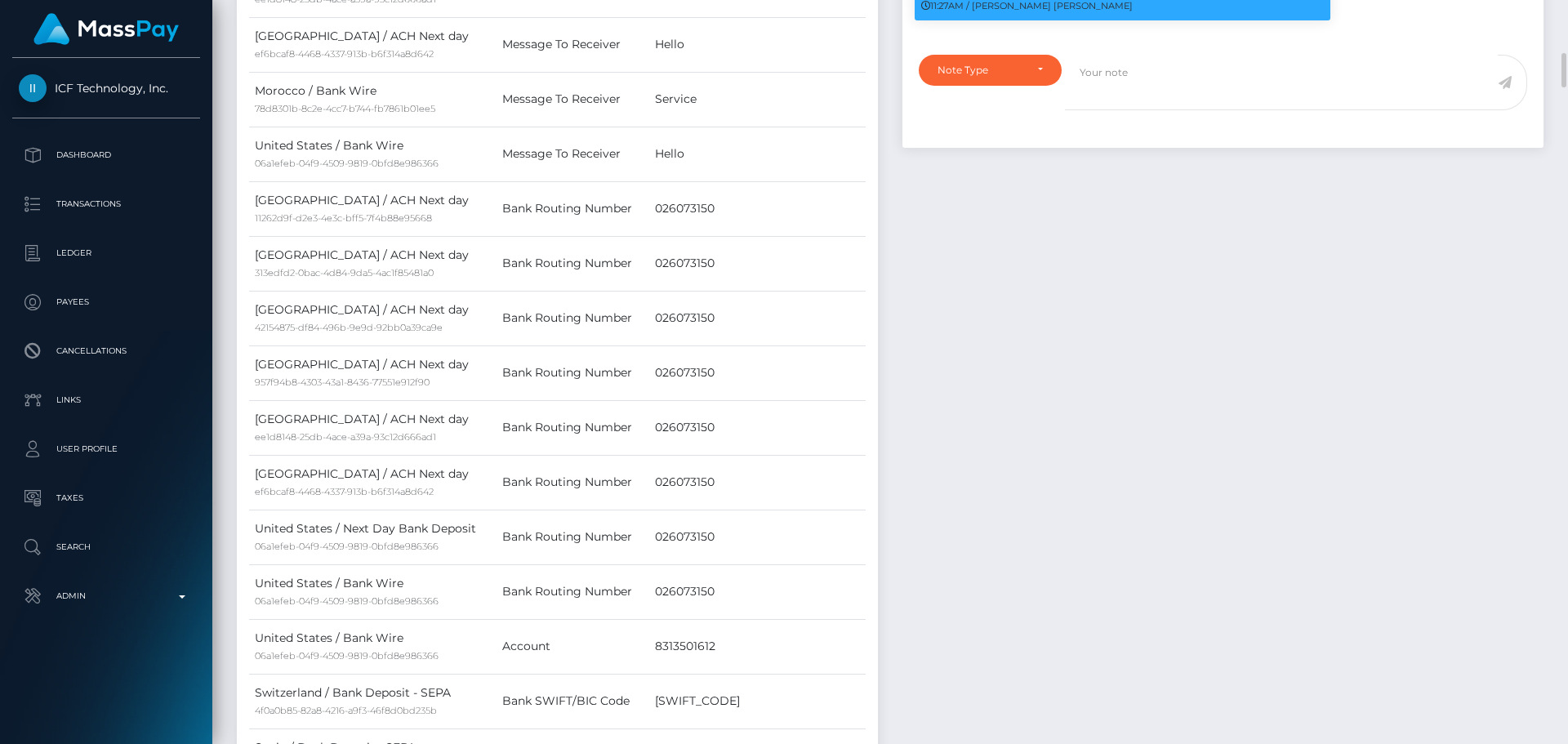
scroll to position [816, 0]
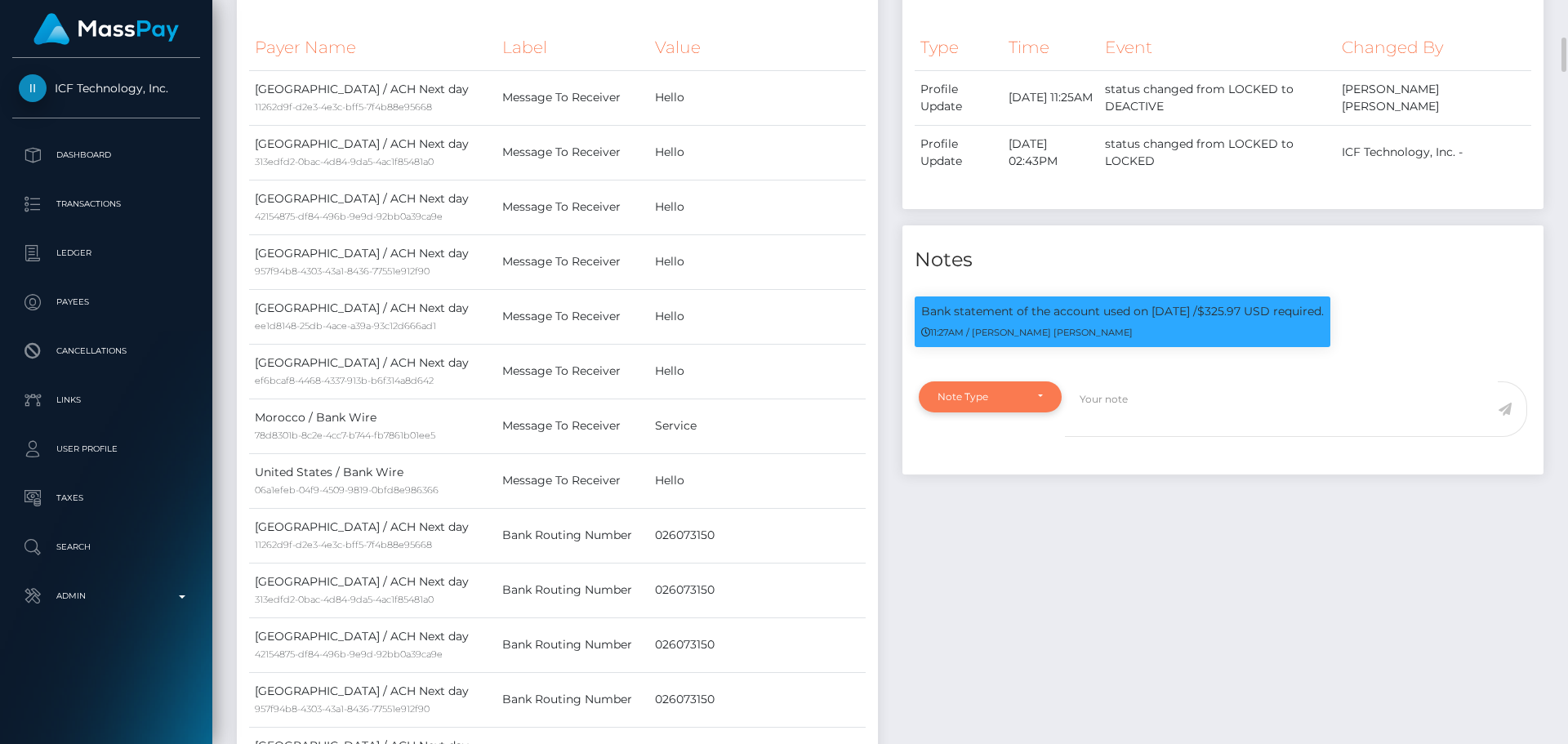
click at [1009, 390] on div "Note Type" at bounding box center [980, 396] width 87 height 13
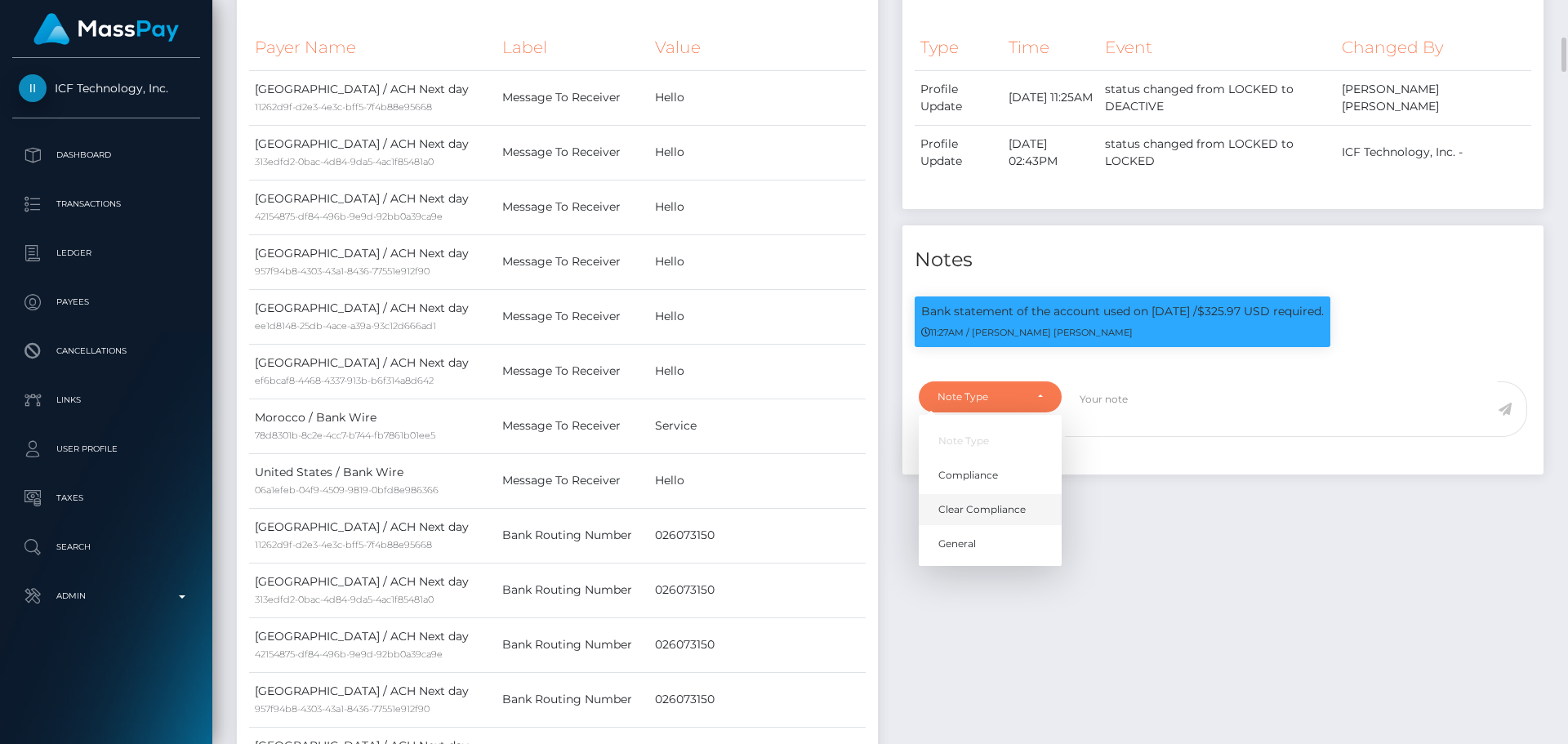
click at [972, 503] on span "Clear Compliance" at bounding box center [981, 509] width 87 height 15
select select "CLEAR_COMPLIANCE"
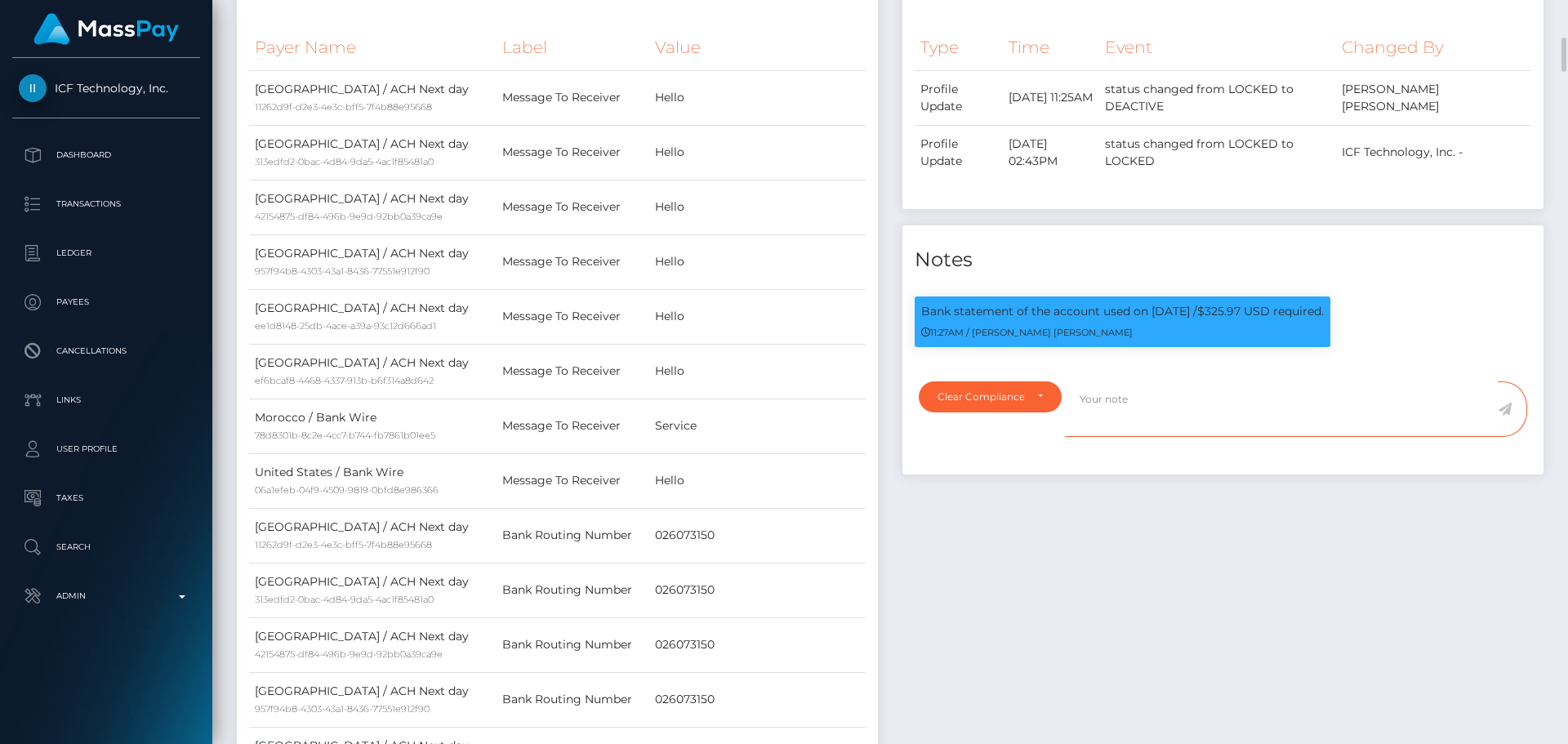
click at [1102, 381] on textarea at bounding box center [1281, 410] width 433 height 57
paste textarea "Bank statement provided for showing that the bank account belongs to Heather Ni…"
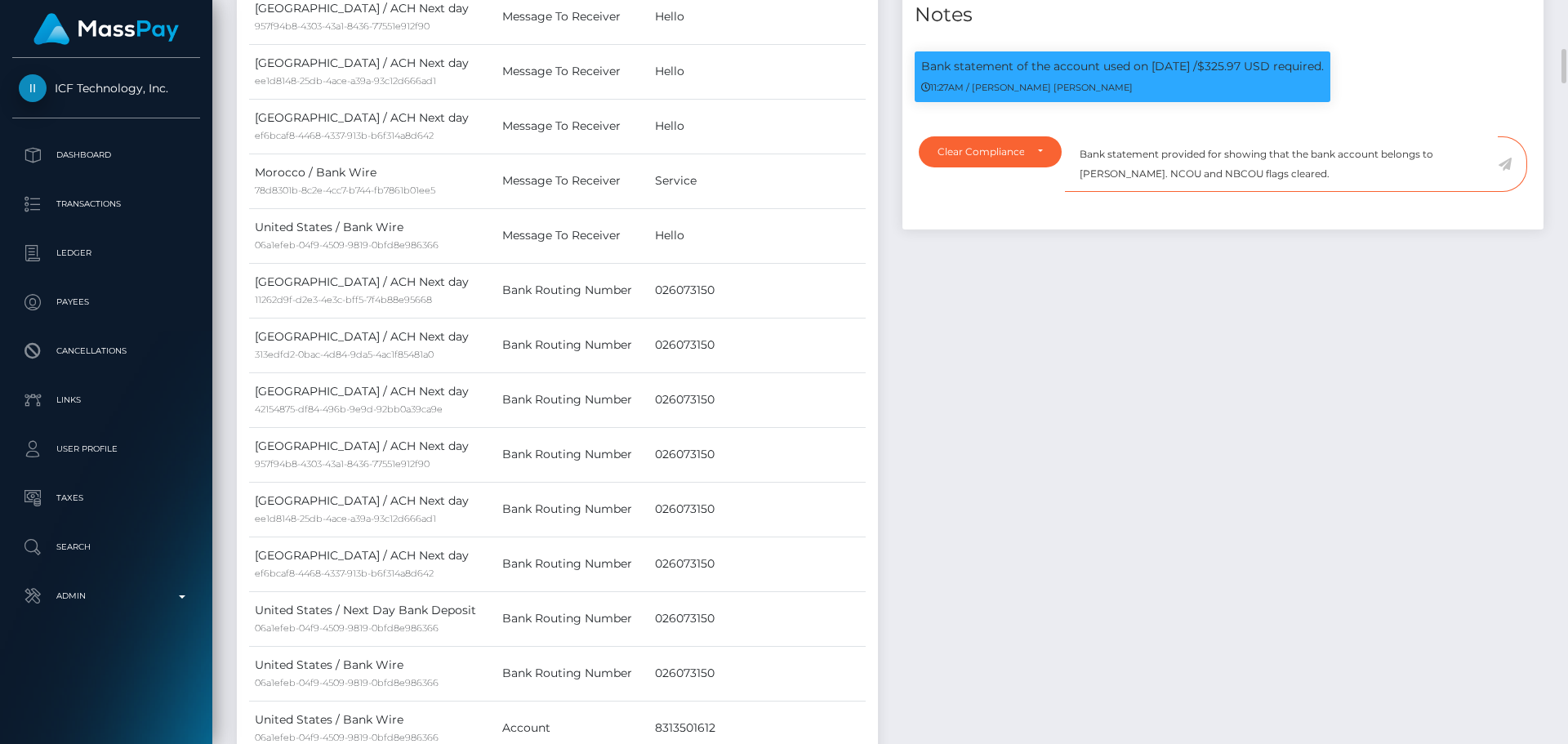
scroll to position [898, 0]
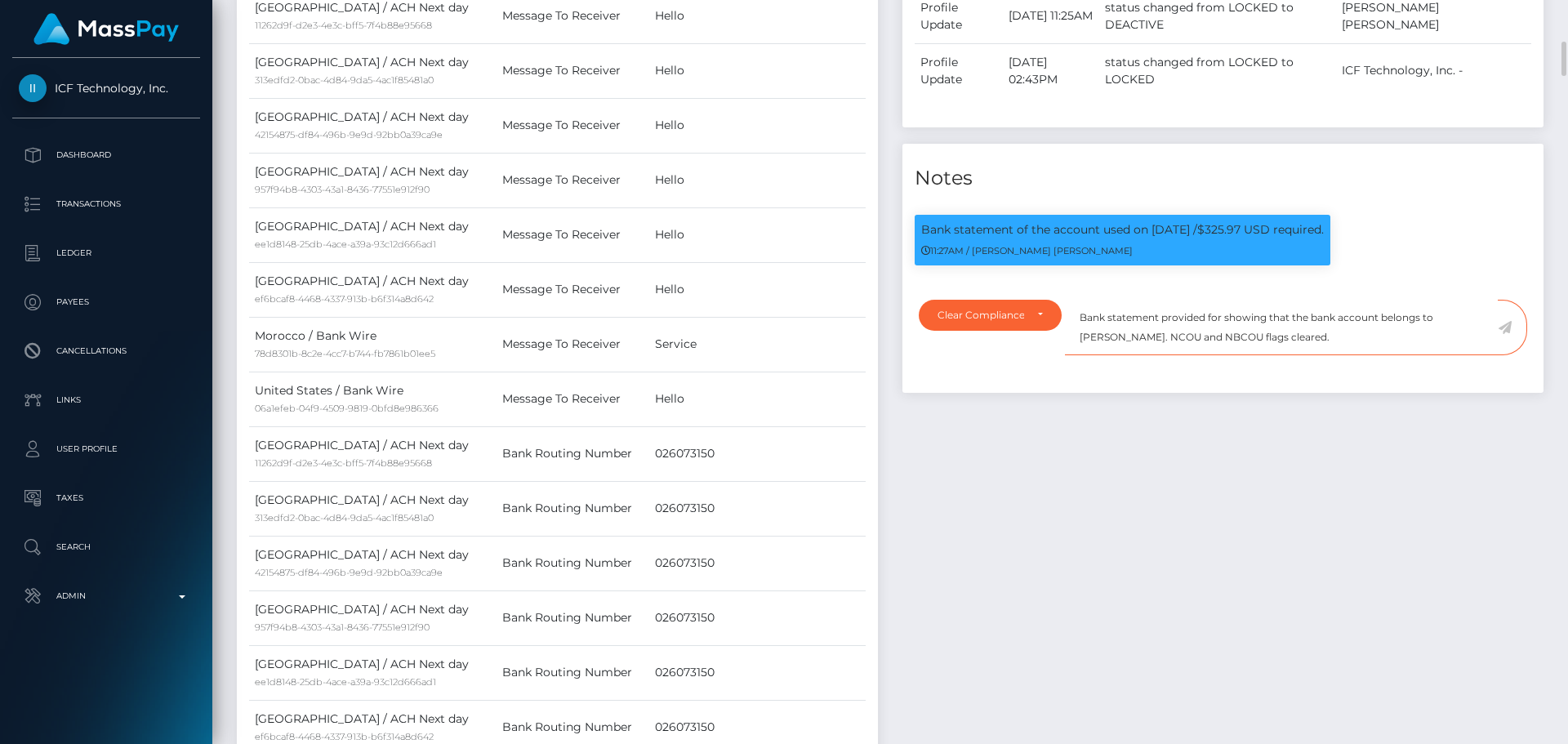
click at [1219, 300] on textarea "Bank statement provided for showing that the bank account belongs to Heather Ni…" at bounding box center [1281, 328] width 433 height 57
paste textarea "8313501612"
click at [1152, 300] on textarea "Bank statement provided for 8313501612, showing that the bank account belongs t…" at bounding box center [1281, 328] width 433 height 57
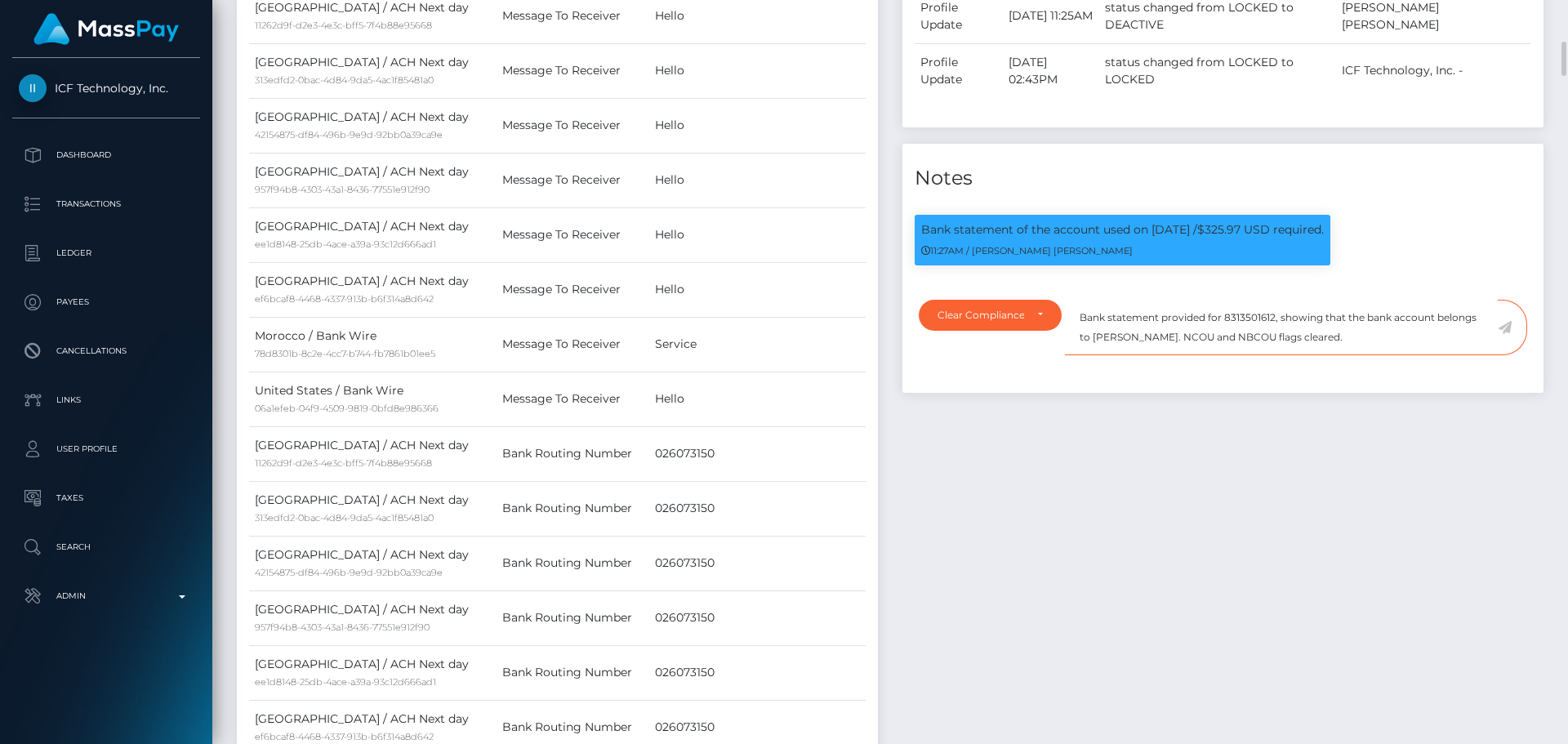
click at [1152, 300] on textarea "Bank statement provided for 8313501612, showing that the bank account belongs t…" at bounding box center [1281, 328] width 433 height 57
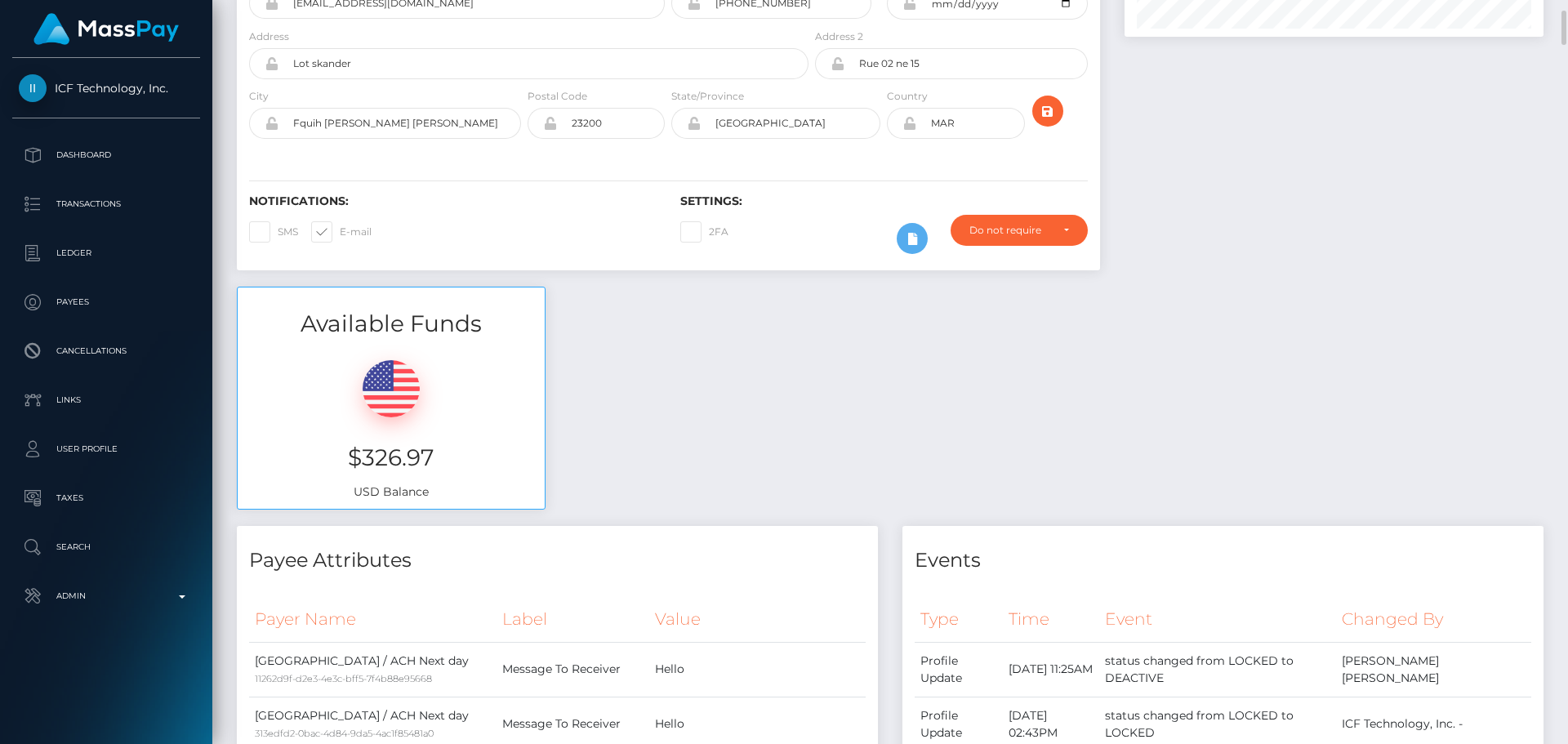
scroll to position [0, 0]
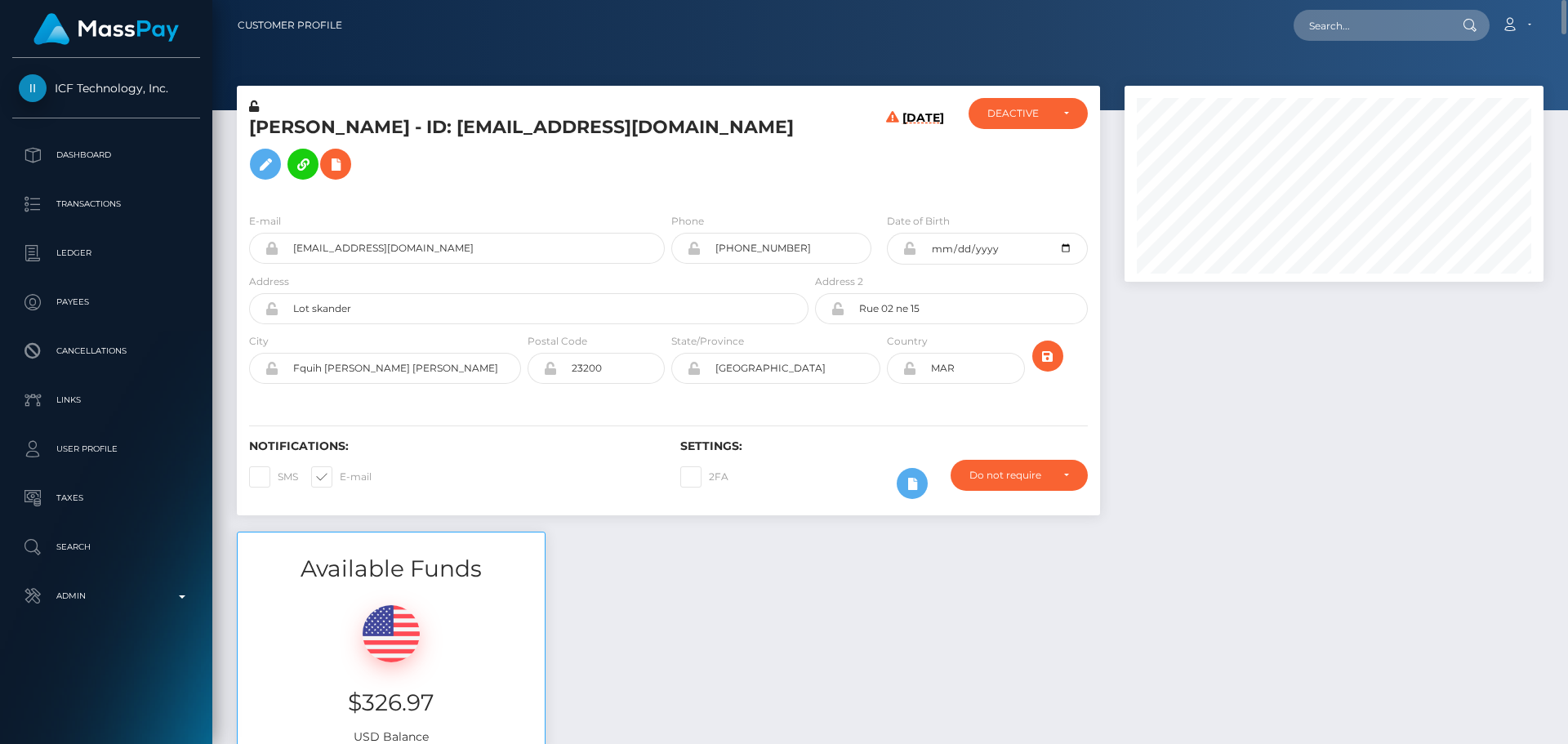
click at [273, 137] on h5 "[PERSON_NAME] - ID: [EMAIL_ADDRESS][DOMAIN_NAME]" at bounding box center [524, 152] width 550 height 72
drag, startPoint x: 273, startPoint y: 137, endPoint x: 328, endPoint y: 133, distance: 55.1
click at [328, 133] on h5 "[PERSON_NAME] - ID: [EMAIL_ADDRESS][DOMAIN_NAME]" at bounding box center [524, 152] width 550 height 72
copy h5 "Hasna Dadoui"
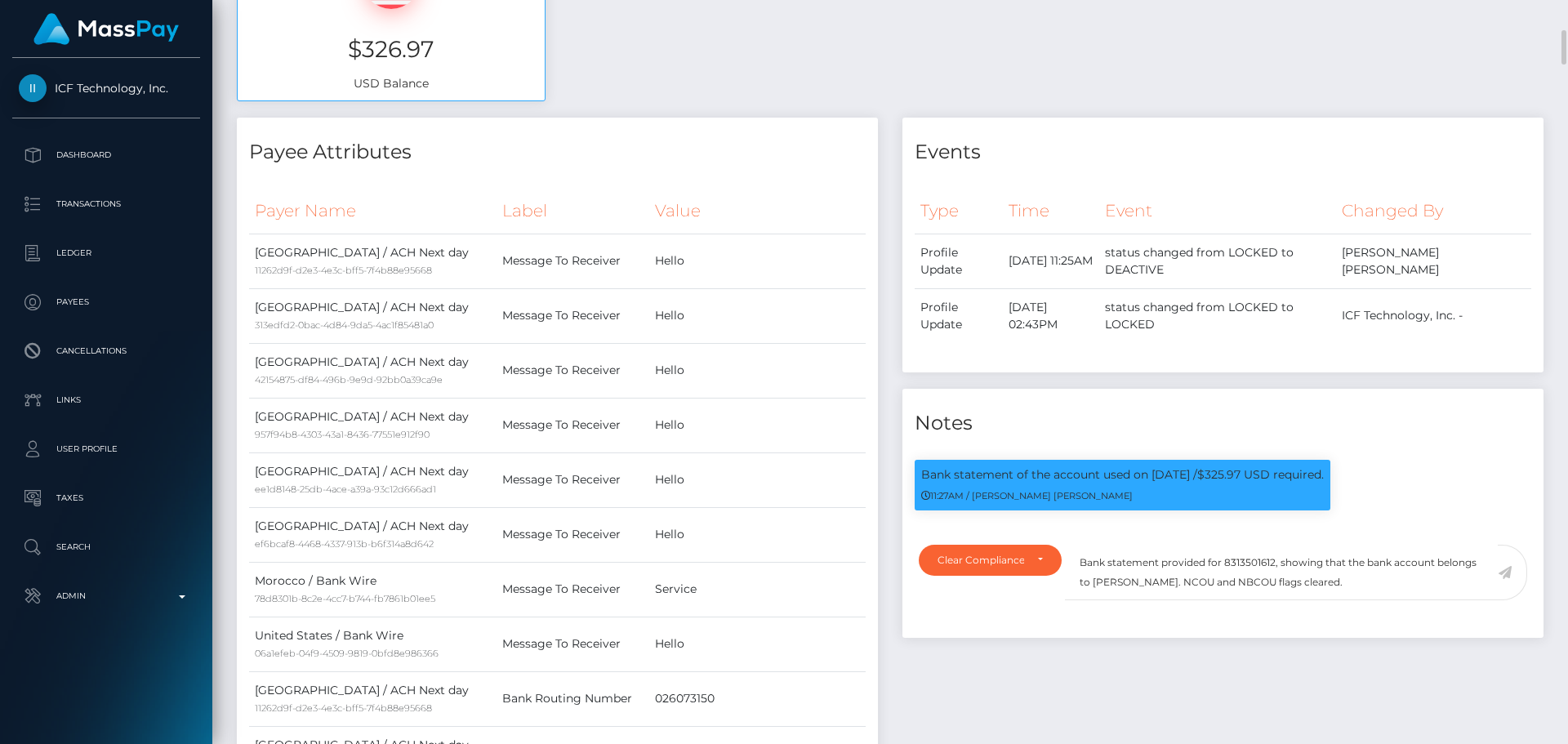
scroll to position [196, 419]
click at [1112, 557] on textarea "Bank statement provided for 8313501612, showing that the bank account belongs t…" at bounding box center [1281, 573] width 433 height 57
drag, startPoint x: 1112, startPoint y: 557, endPoint x: 1171, endPoint y: 557, distance: 59.0
click at [1171, 557] on textarea "Bank statement provided for 8313501612, showing that the bank account belongs t…" at bounding box center [1281, 573] width 433 height 57
paste textarea "asna Dadoui"
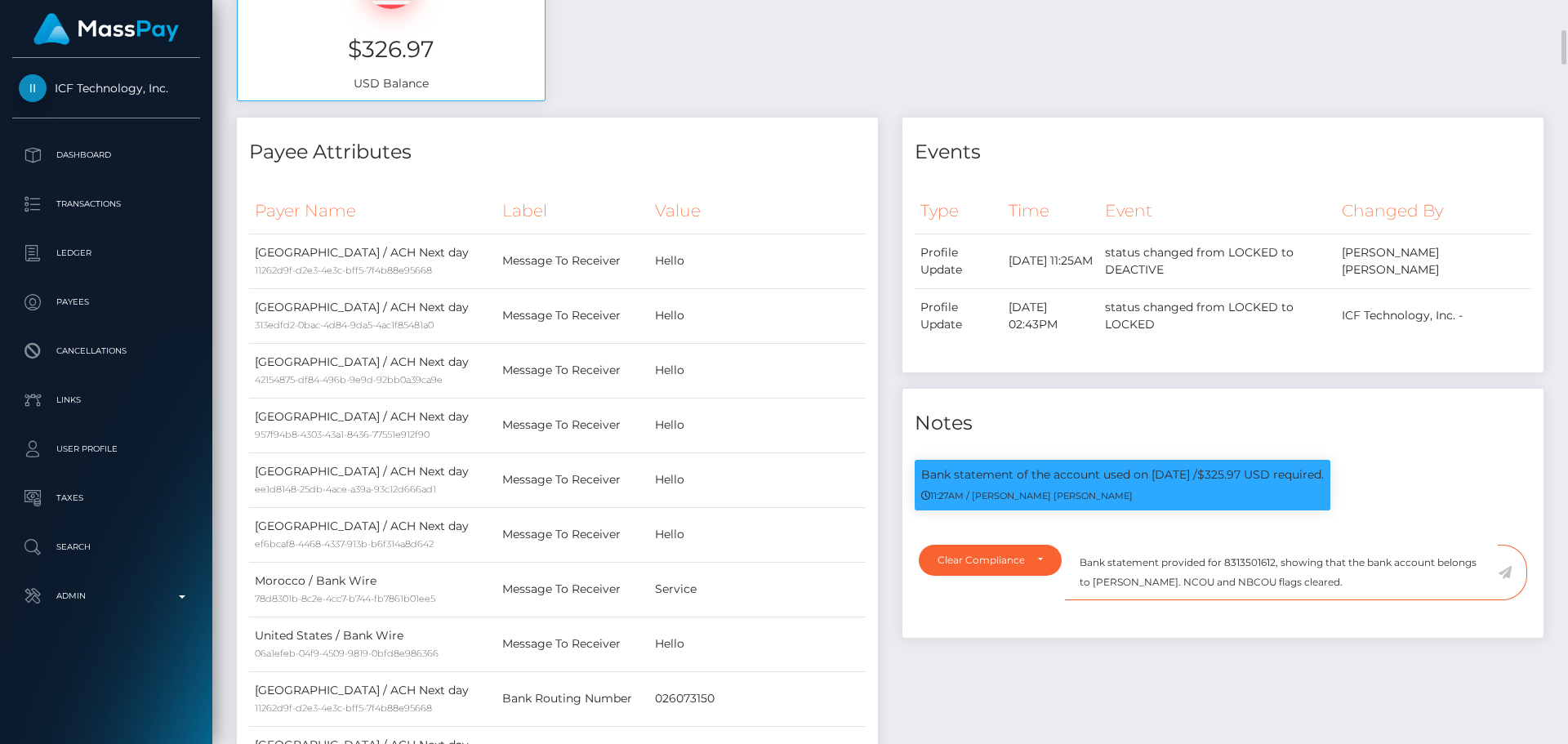
type textarea "Bank statement provided for 8313501612, showing that the bank account belongs t…"
click at [1115, 389] on div "Notes" at bounding box center [1223, 414] width 641 height 49
click at [1171, 545] on textarea "Bank statement provided for 8313501612, showing that the bank account belongs t…" at bounding box center [1281, 573] width 433 height 57
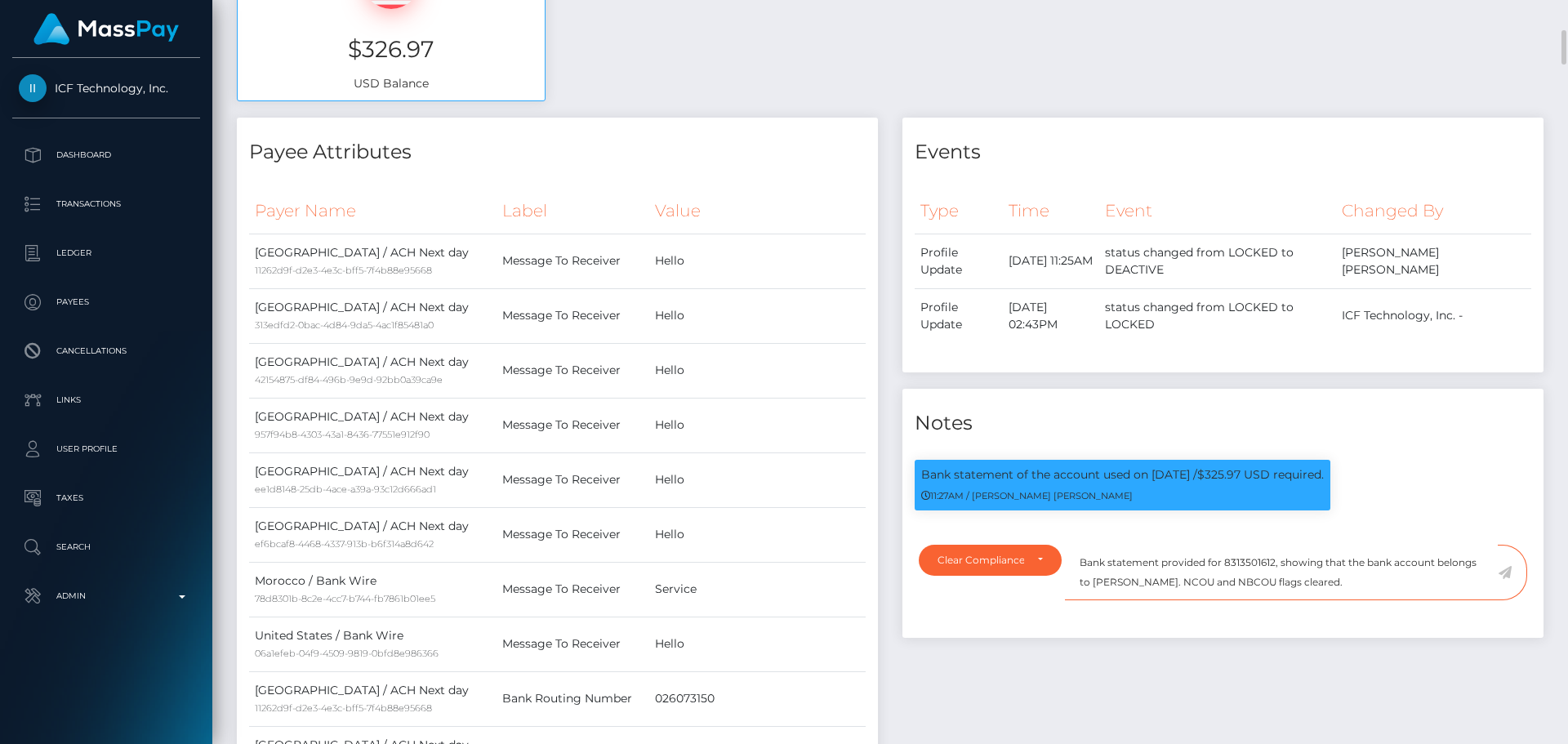
click at [1353, 562] on textarea "Bank statement provided for 8313501612, showing that the bank account belongs t…" at bounding box center [1281, 573] width 433 height 57
click at [1504, 566] on icon at bounding box center [1504, 572] width 14 height 13
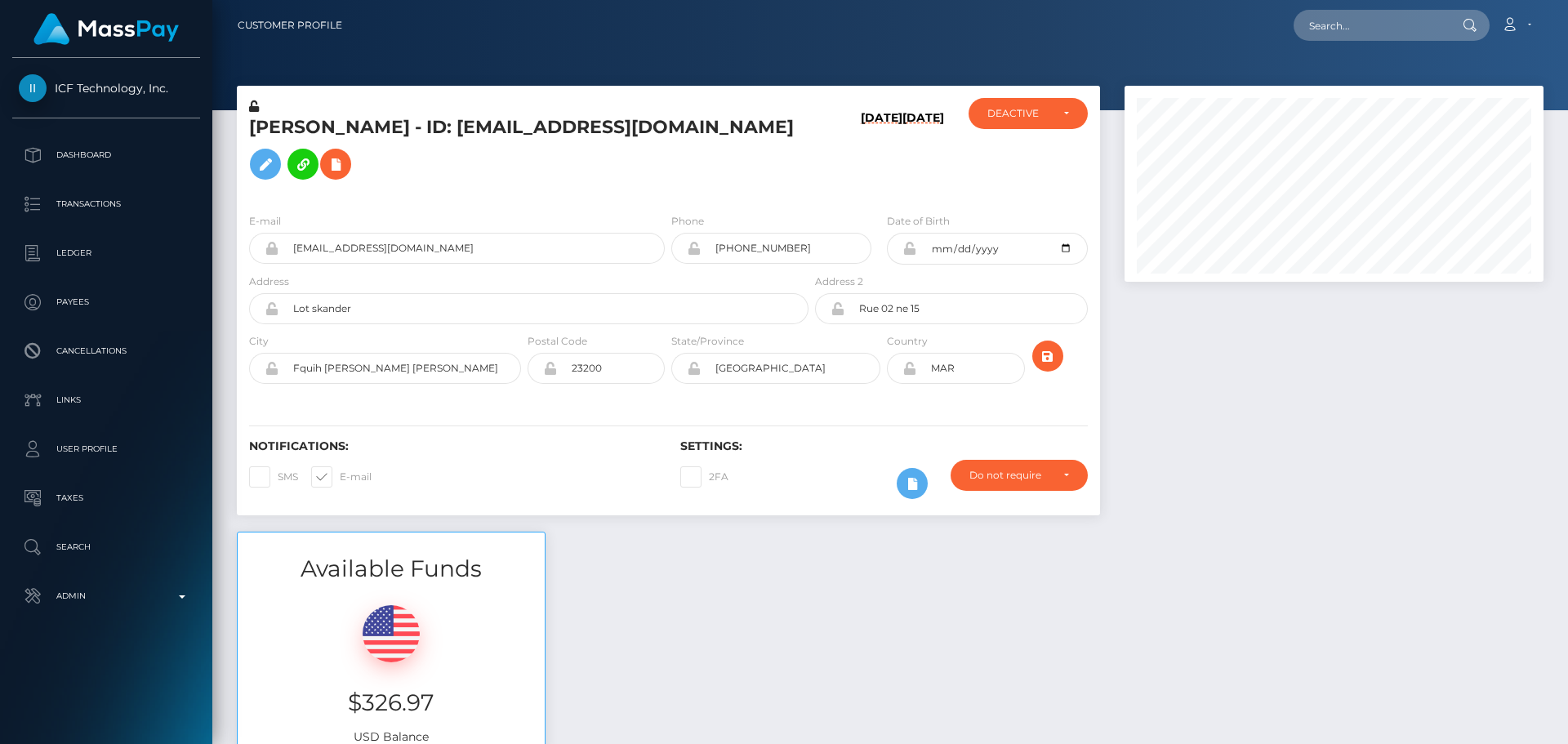
scroll to position [196, 419]
click at [671, 165] on div "[PERSON_NAME] - ID: [EMAIL_ADDRESS][DOMAIN_NAME]" at bounding box center [524, 149] width 575 height 102
click at [668, 165] on div "[PERSON_NAME] - ID: [EMAIL_ADDRESS][DOMAIN_NAME]" at bounding box center [524, 149] width 575 height 102
click at [748, 400] on div "Notifications: SMS E-mail Settings: 2FA" at bounding box center [668, 458] width 863 height 115
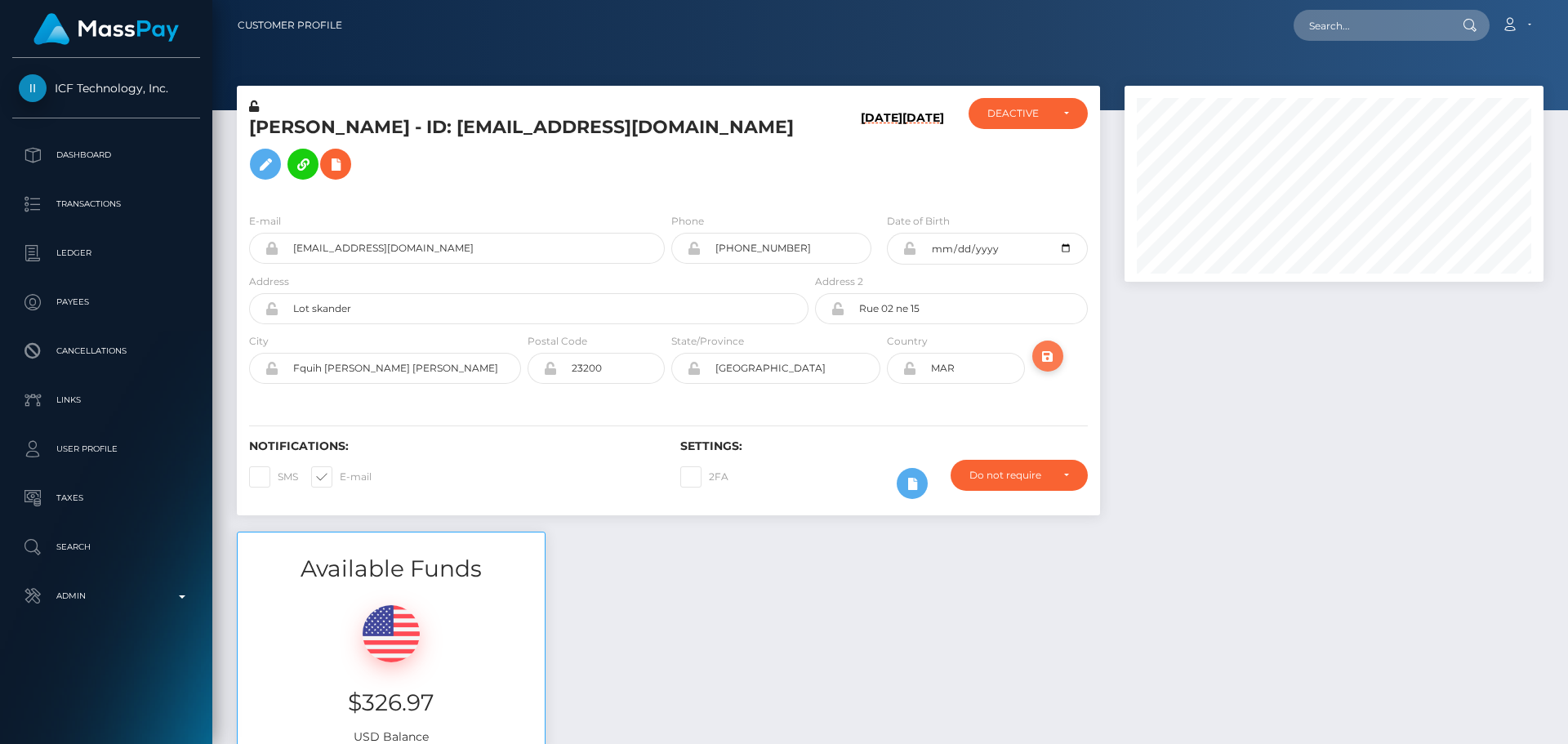
click at [1044, 346] on icon "submit" at bounding box center [1048, 356] width 20 height 21
click at [678, 363] on div "State/Province [GEOGRAPHIC_DATA]" at bounding box center [775, 362] width 215 height 60
click at [668, 366] on div "State/Province Morocco" at bounding box center [775, 362] width 215 height 60
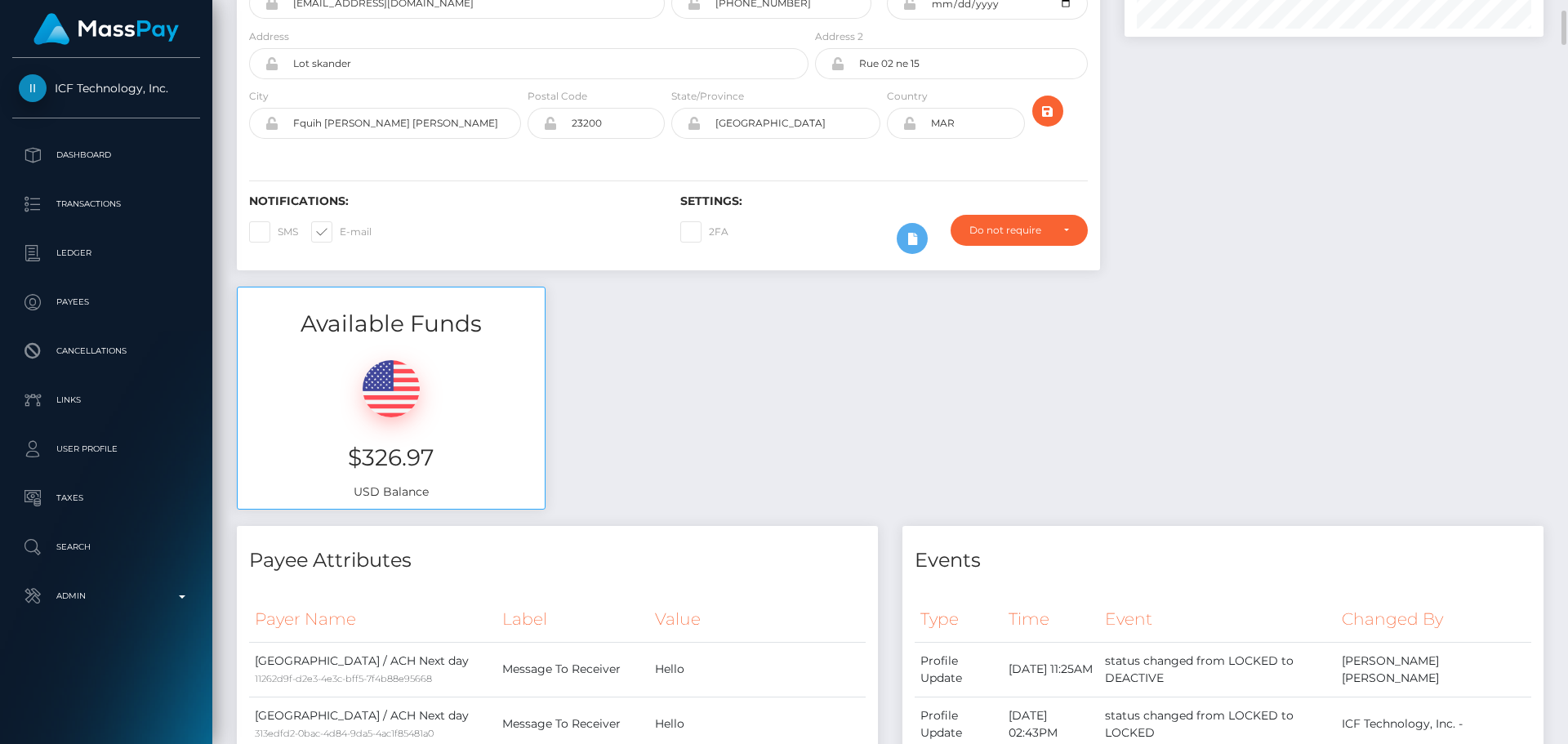
scroll to position [0, 0]
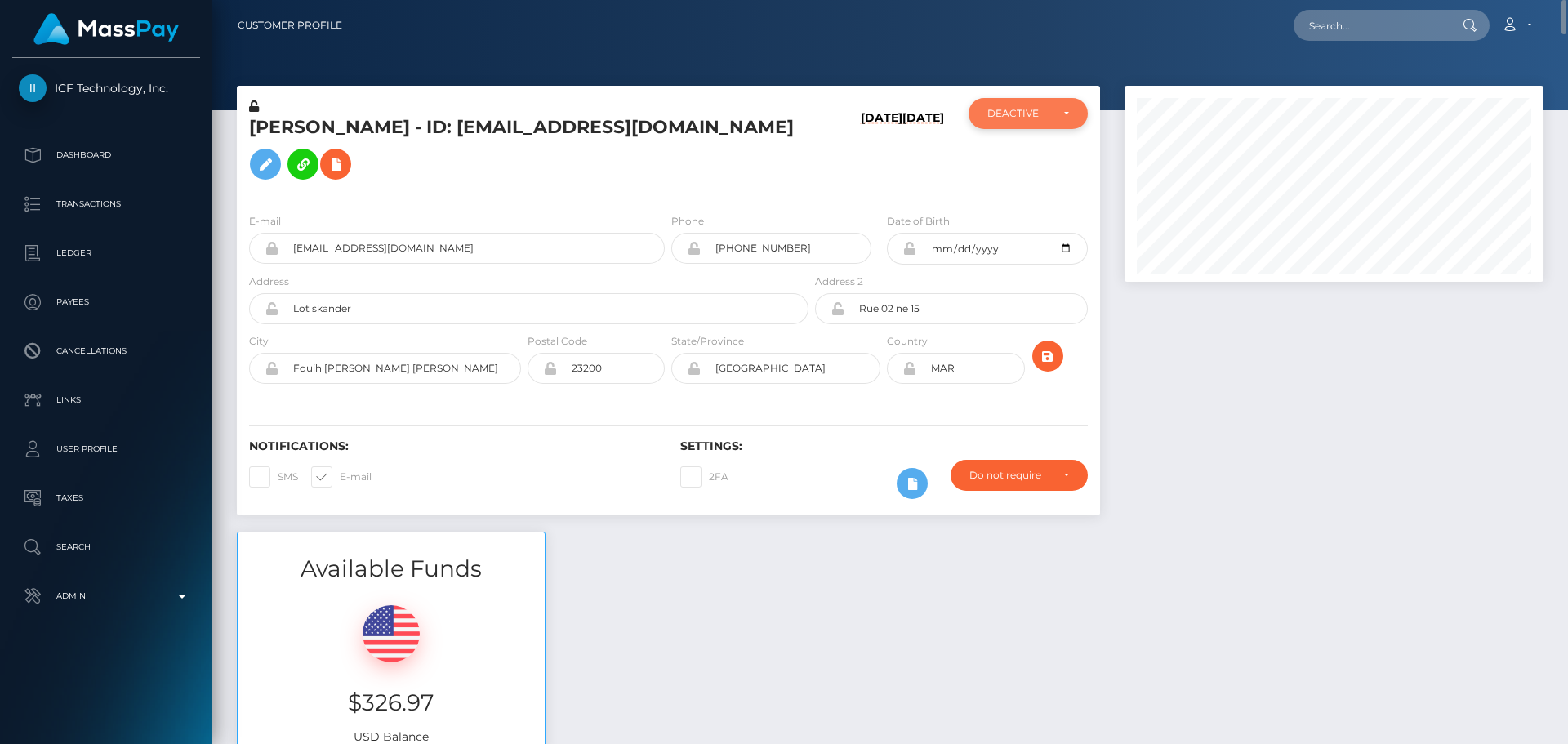
click at [1049, 108] on div "DEACTIVE" at bounding box center [1019, 112] width 63 height 13
click at [995, 156] on span "ACTIVE" at bounding box center [1007, 157] width 37 height 15
select select "ACTIVE"
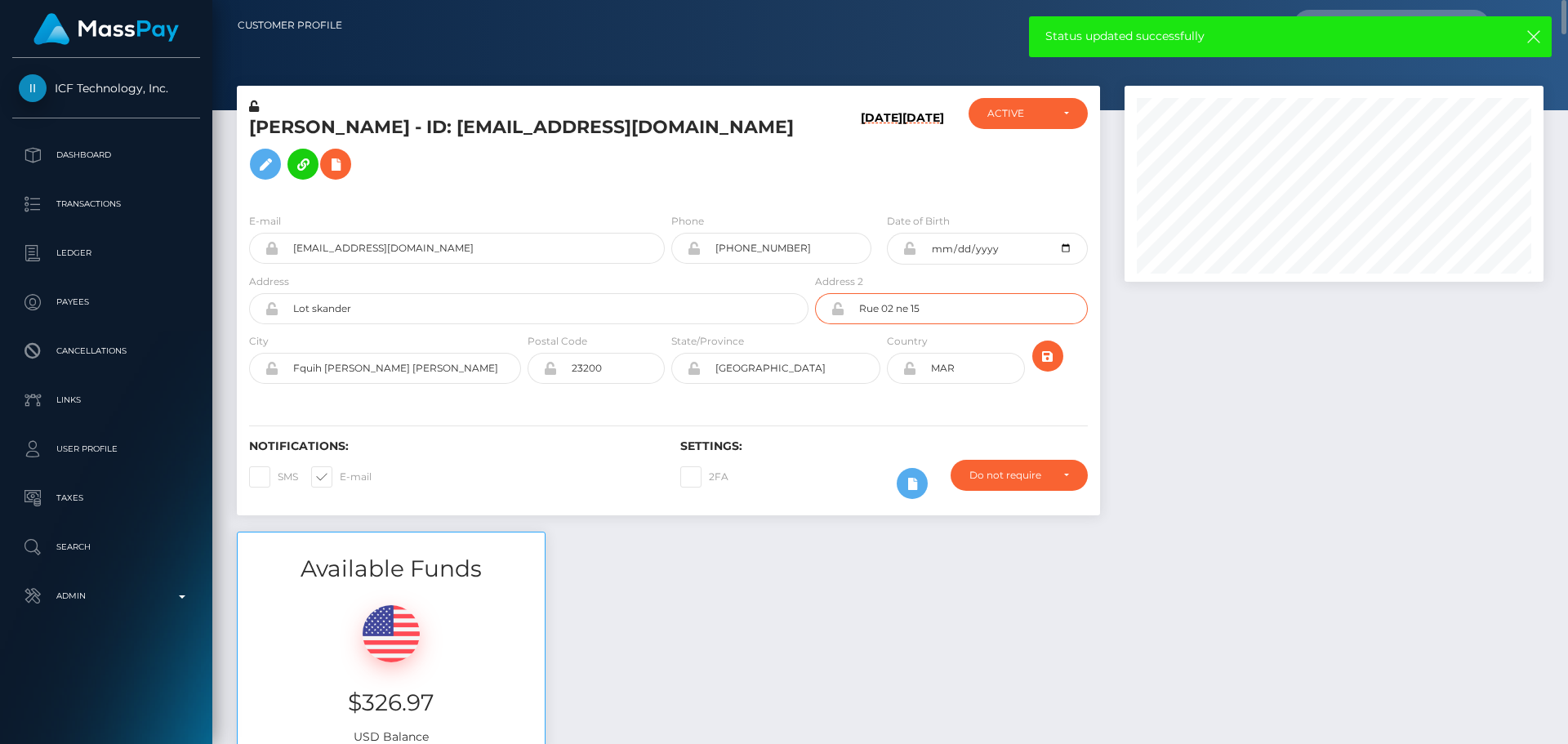
drag, startPoint x: 961, startPoint y: 284, endPoint x: 751, endPoint y: 280, distance: 210.0
click at [753, 281] on div "Address Lot skander Address 2 Rue 02 ne 15" at bounding box center [668, 302] width 863 height 60
click at [523, 293] on input "Lot skander" at bounding box center [544, 309] width 530 height 31
paste input "Rue 02 ne 15"
type input "Lot skander Rue 02 ne 15"
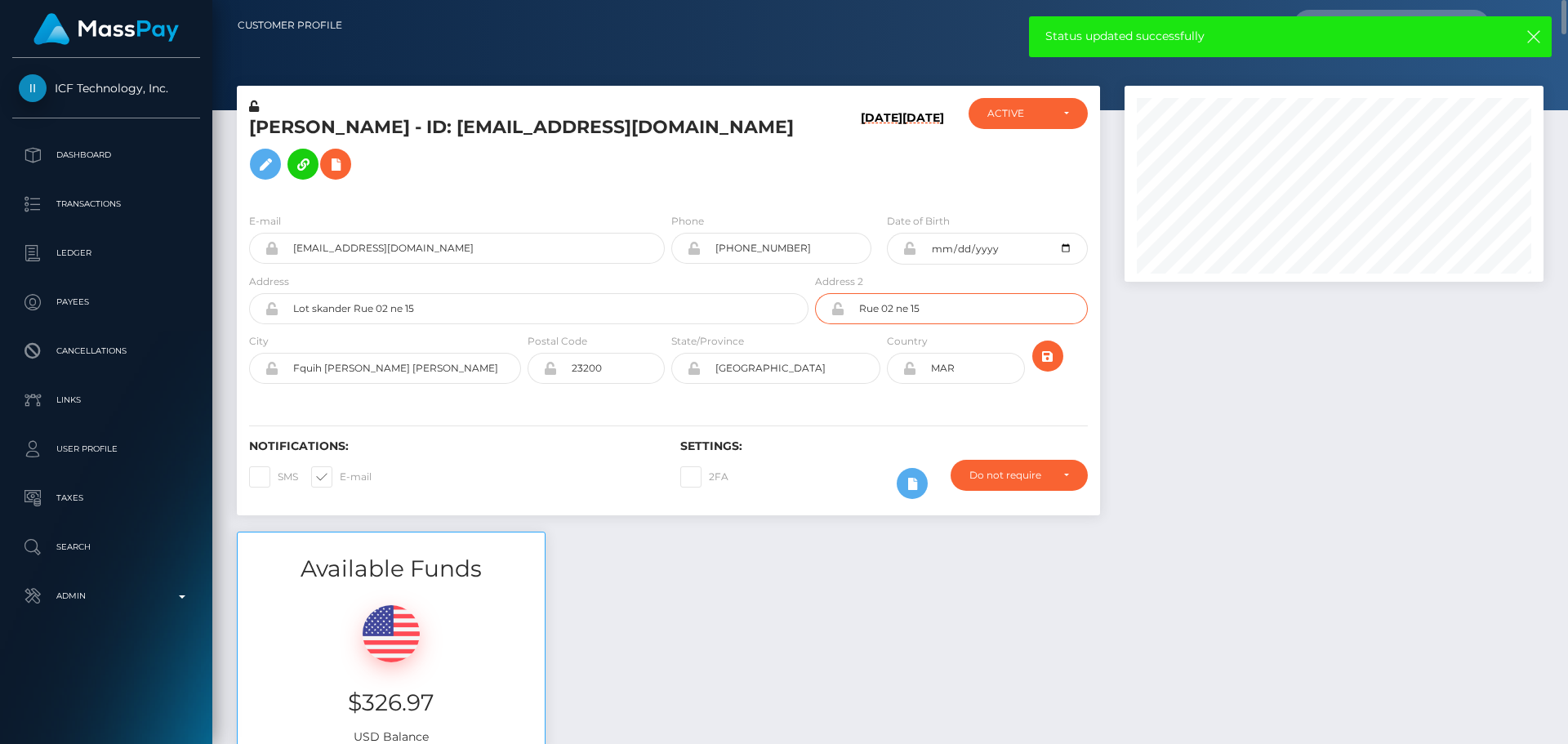
drag, startPoint x: 953, startPoint y: 285, endPoint x: 781, endPoint y: 287, distance: 172.0
click at [784, 288] on div "Address Lot skander Rue 02 ne 15 Address 2" at bounding box center [668, 302] width 863 height 60
click at [602, 400] on div "Notifications: SMS E-mail Settings: 2FA" at bounding box center [668, 458] width 863 height 115
click at [1049, 346] on icon "submit" at bounding box center [1048, 356] width 20 height 21
drag, startPoint x: 380, startPoint y: 345, endPoint x: 269, endPoint y: 344, distance: 111.0
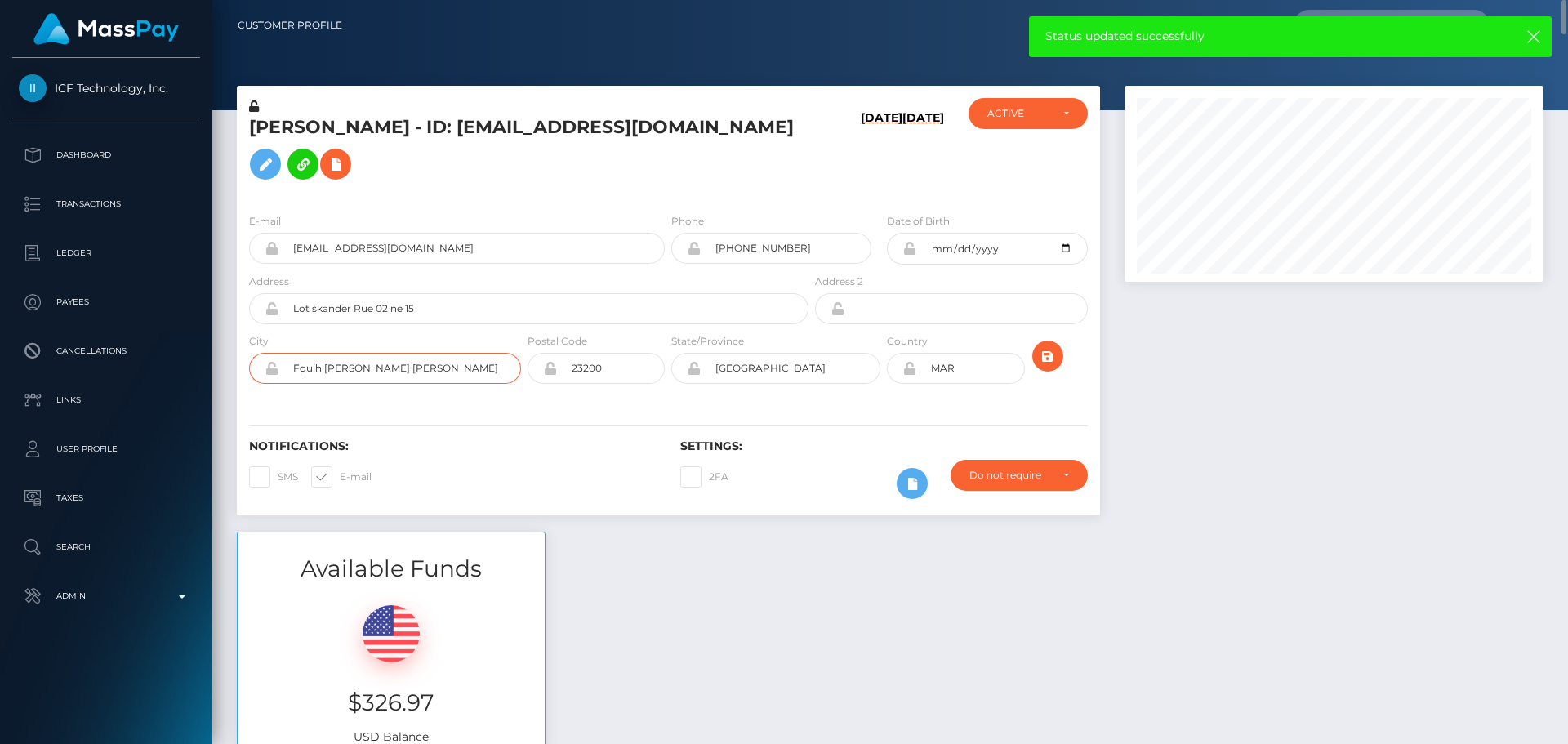
click at [269, 353] on div "Fquih [PERSON_NAME] [PERSON_NAME]" at bounding box center [385, 369] width 272 height 31
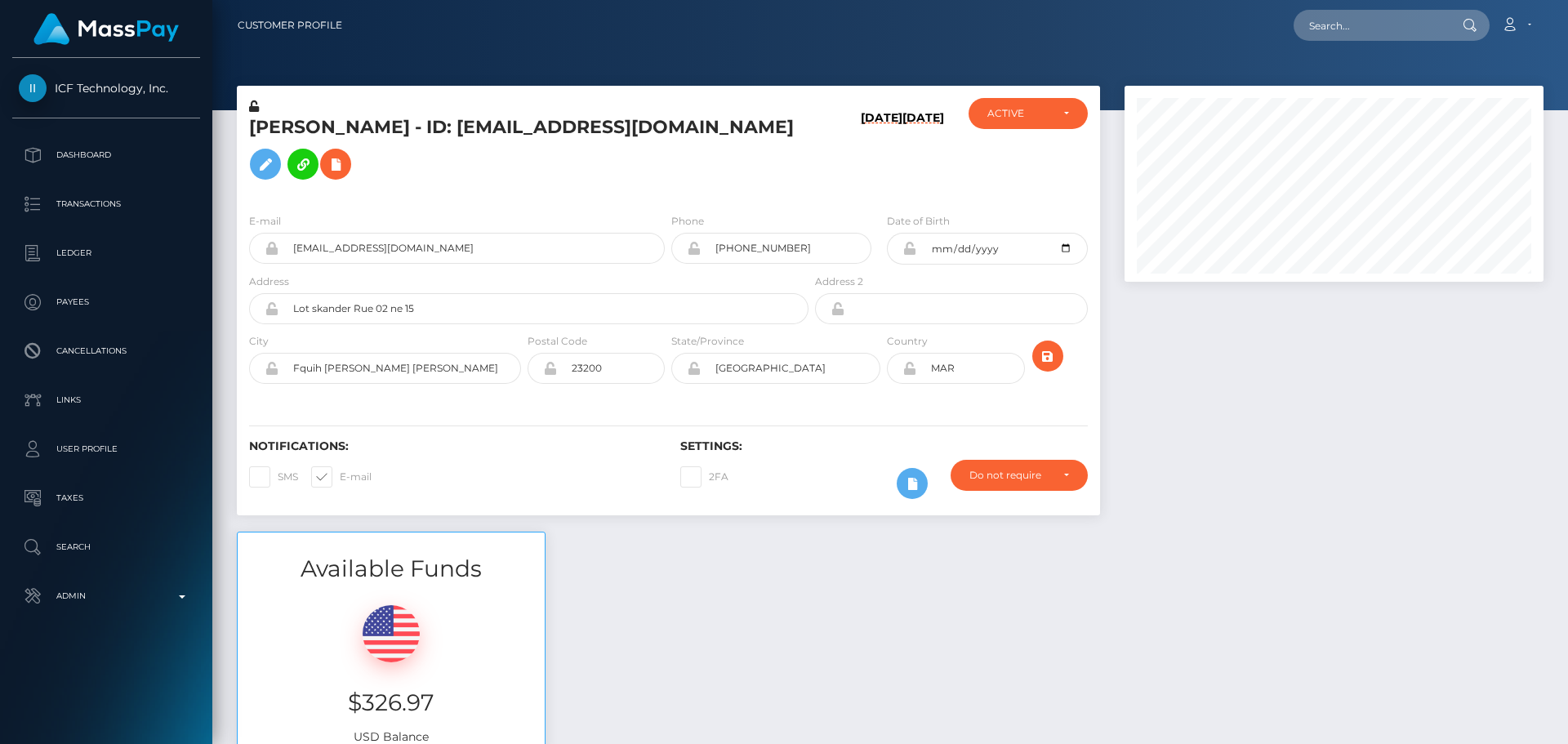
scroll to position [196, 419]
click at [627, 200] on div "E-mail [EMAIL_ADDRESS][DOMAIN_NAME] Phone [PHONE_NUMBER]" at bounding box center [668, 300] width 863 height 200
click at [1049, 346] on icon "submit" at bounding box center [1048, 356] width 20 height 21
click at [514, 138] on h5 "[PERSON_NAME] - ID: [EMAIL_ADDRESS][DOMAIN_NAME]" at bounding box center [524, 152] width 550 height 72
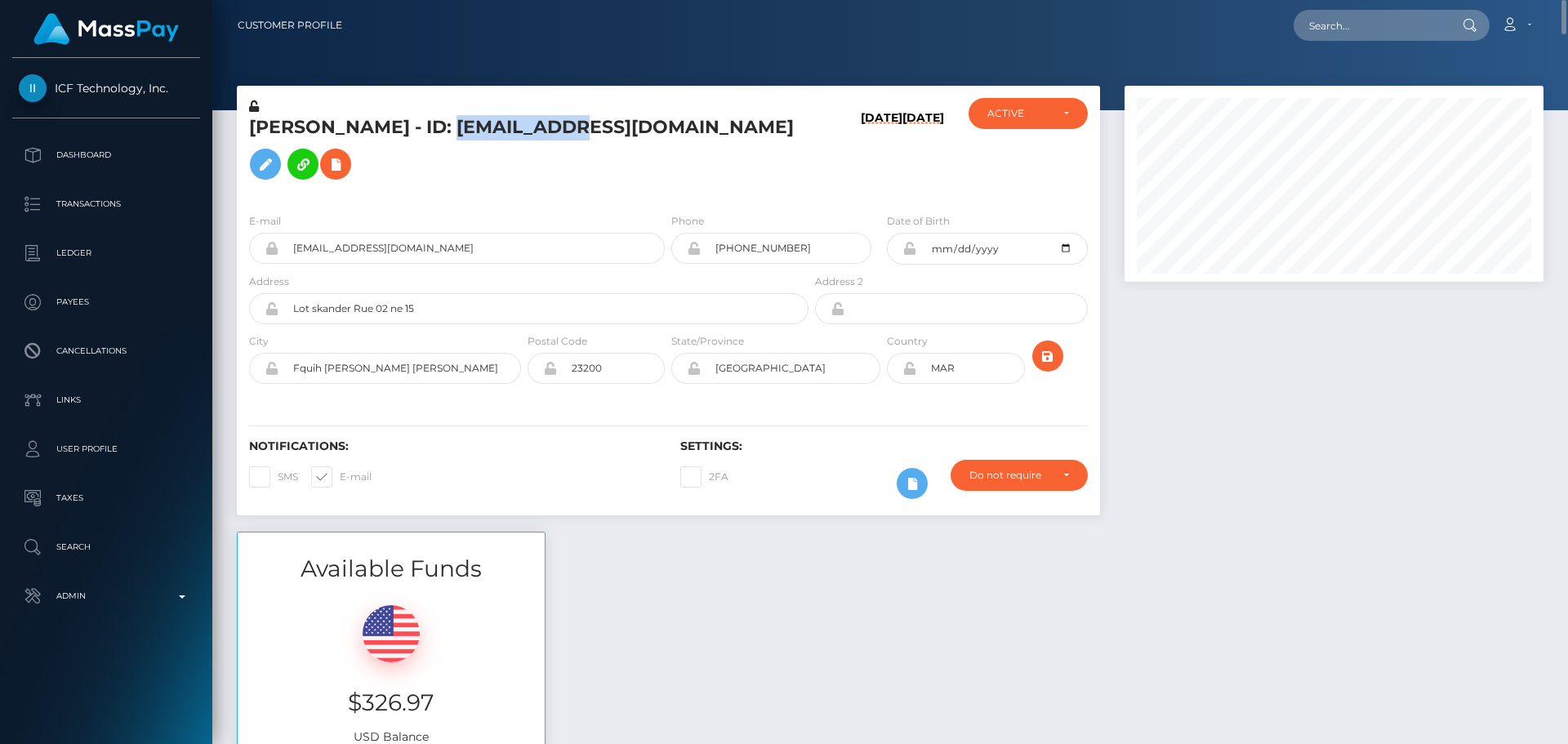
click at [514, 138] on h5 "[PERSON_NAME] - ID: [EMAIL_ADDRESS][DOMAIN_NAME]" at bounding box center [524, 152] width 550 height 72
copy h5 "[PERSON_NAME] - ID: [EMAIL_ADDRESS][DOMAIN_NAME]"
click at [1349, 18] on input "text" at bounding box center [1370, 25] width 153 height 31
paste input "[EMAIL_ADDRESS][DOMAIN_NAME]"
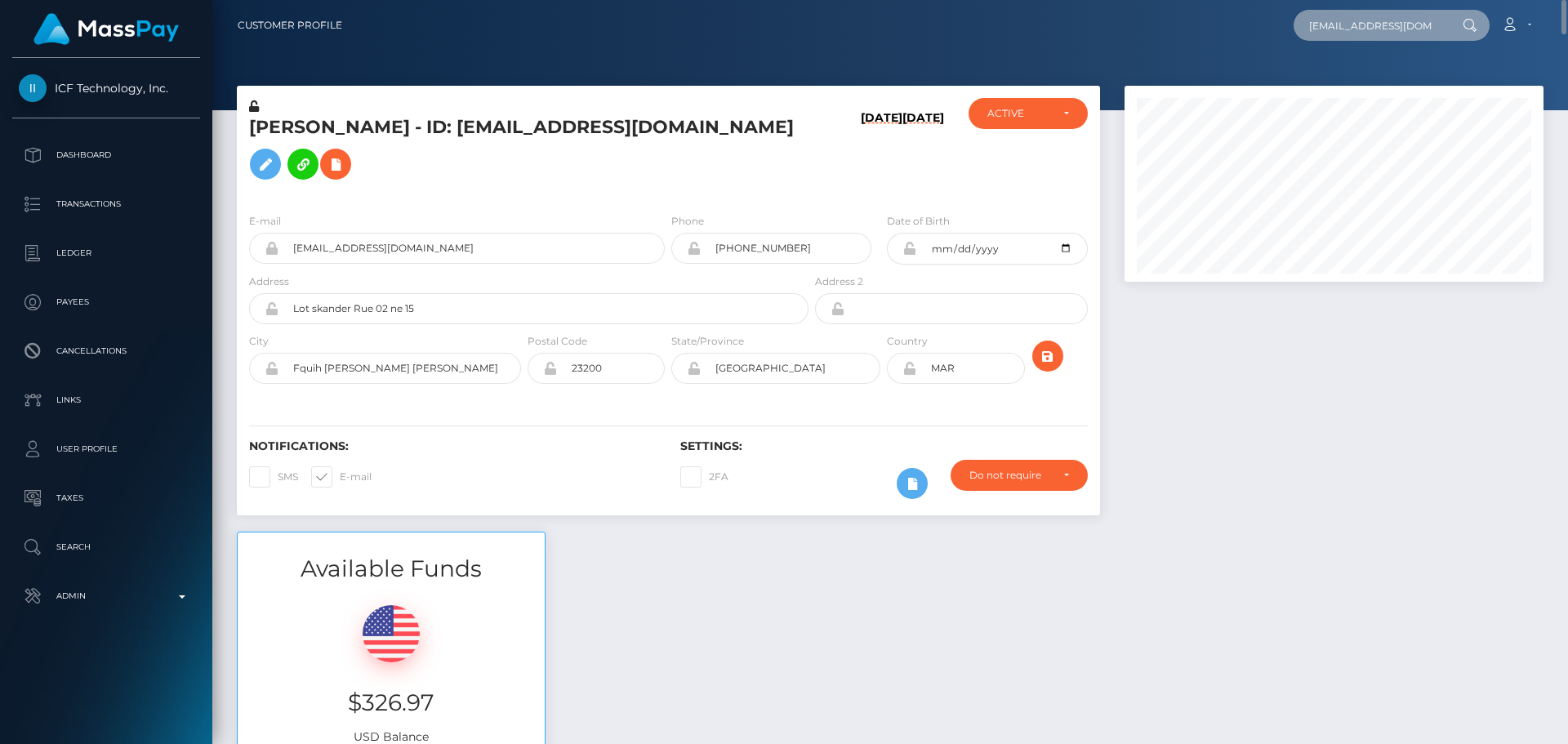
scroll to position [0, 3]
type input "[EMAIL_ADDRESS][DOMAIN_NAME]"
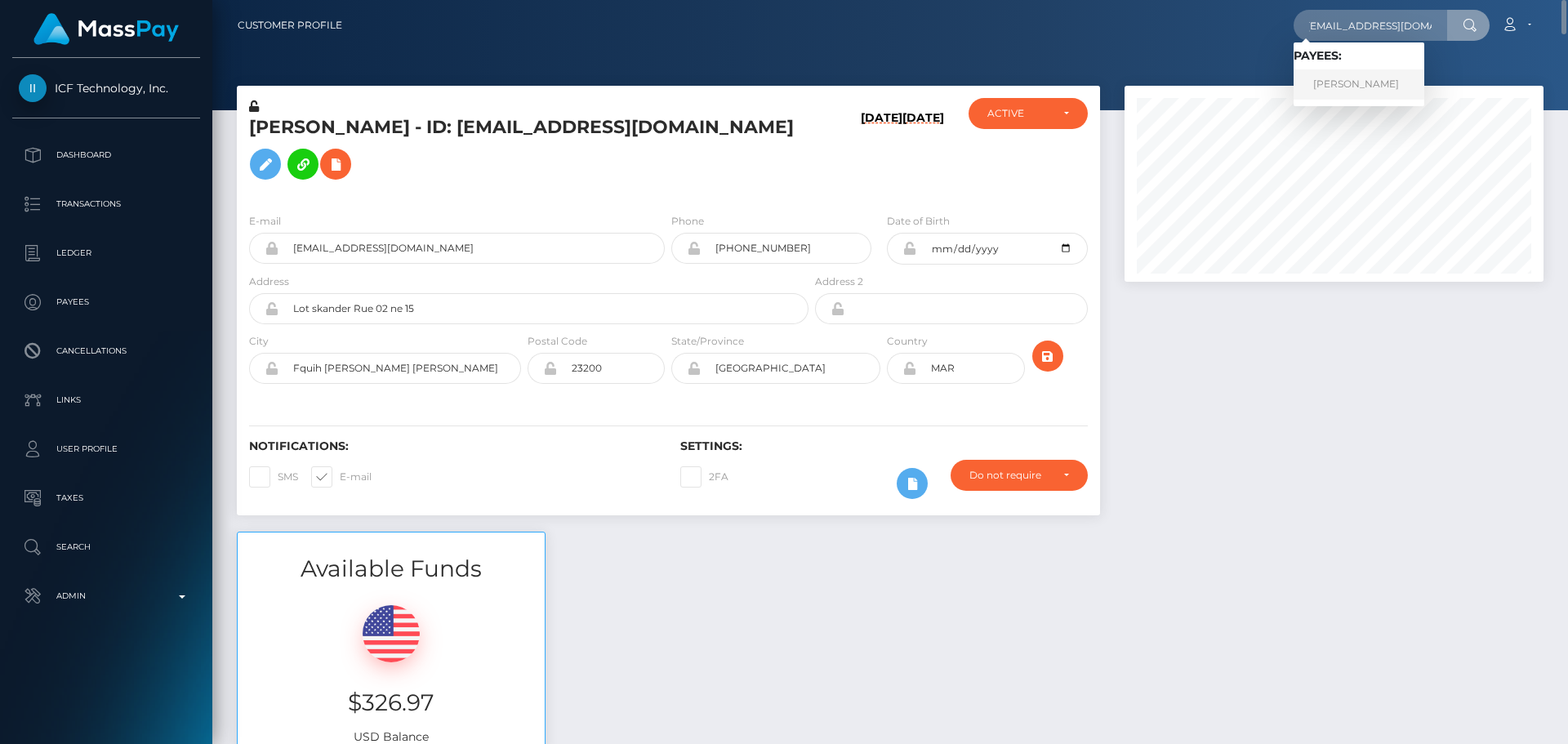
scroll to position [0, 0]
click at [1340, 74] on link "[PERSON_NAME]" at bounding box center [1359, 84] width 131 height 30
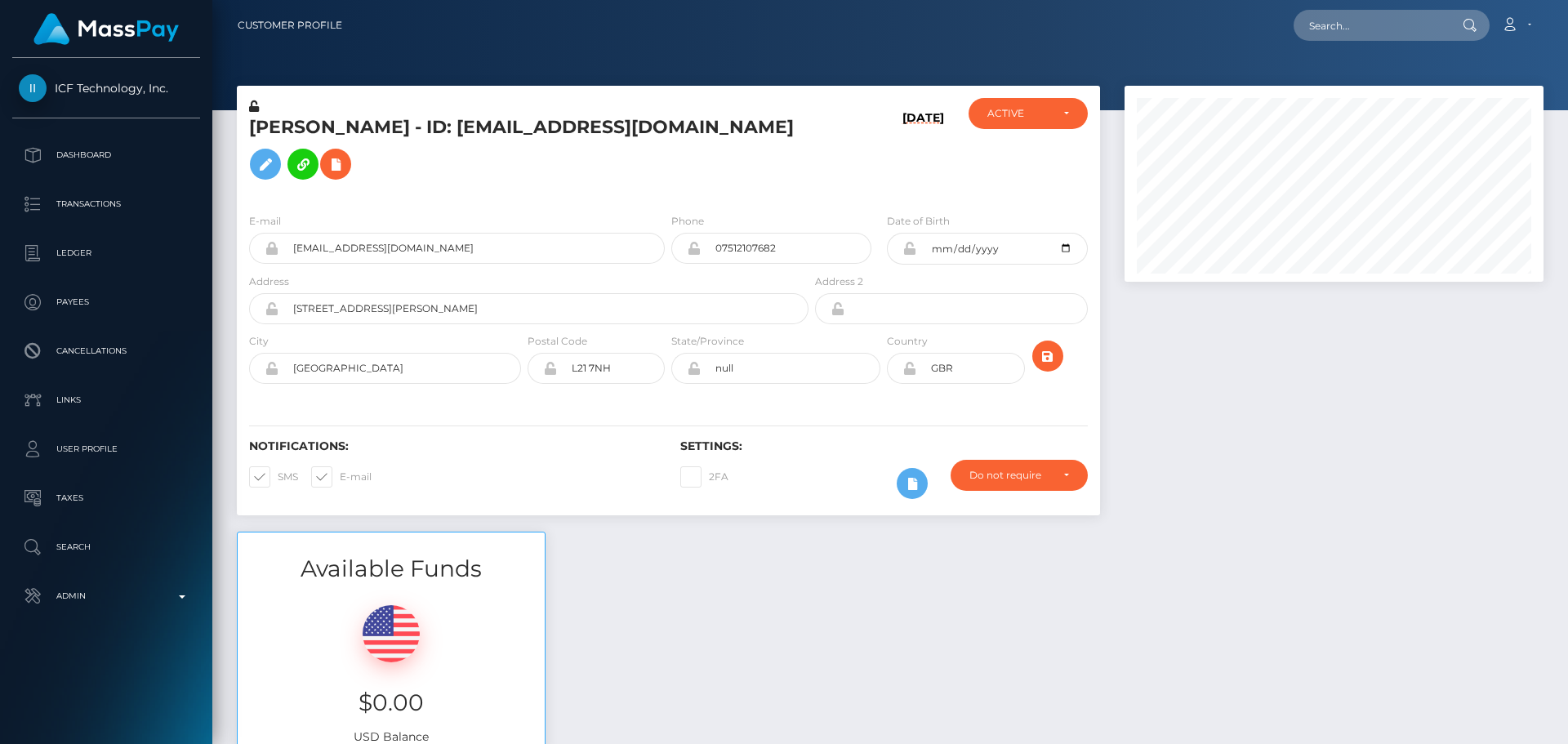
scroll to position [196, 419]
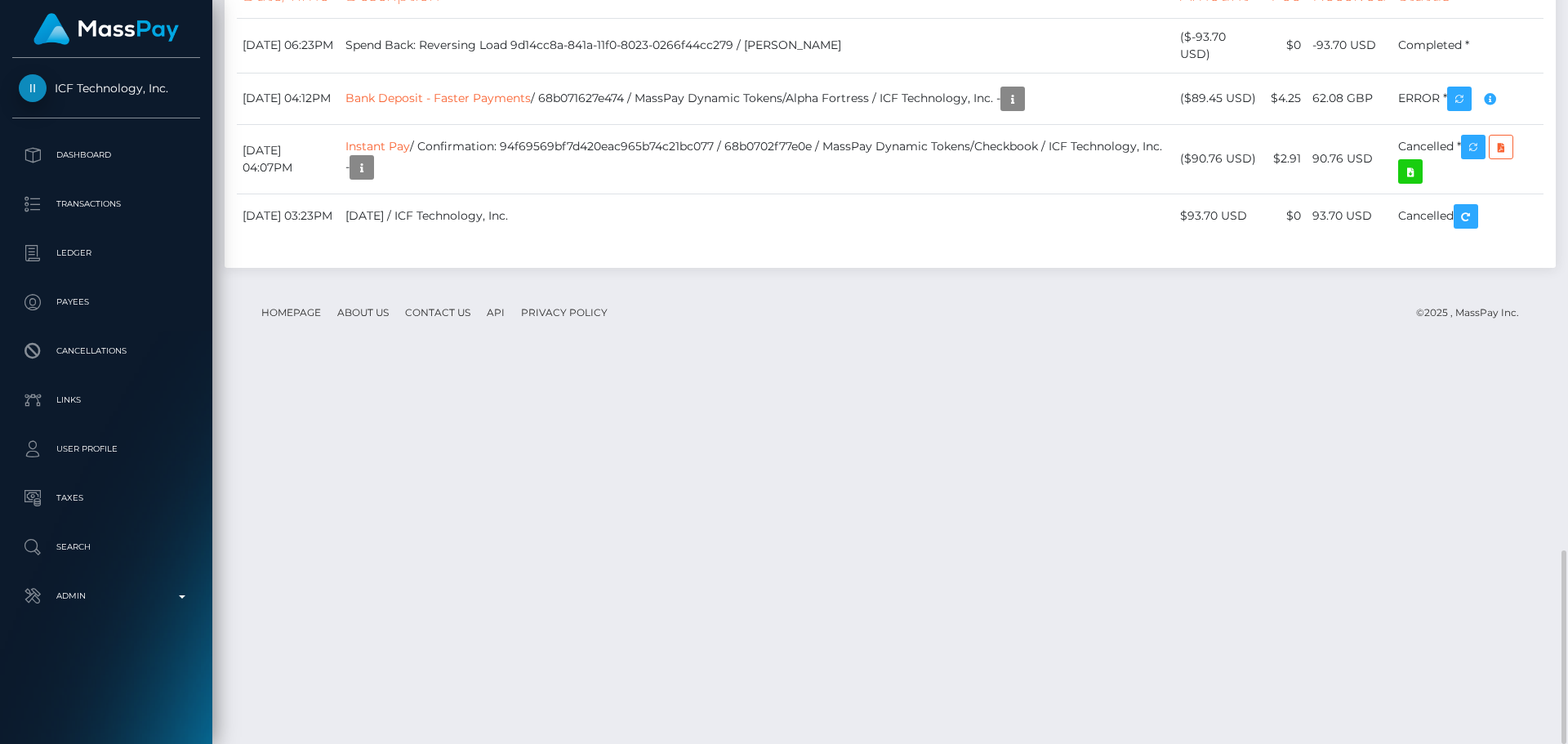
click at [670, 268] on div "Transactions History * Transactions date/time are shown in payee's local timezo…" at bounding box center [890, 76] width 1330 height 382
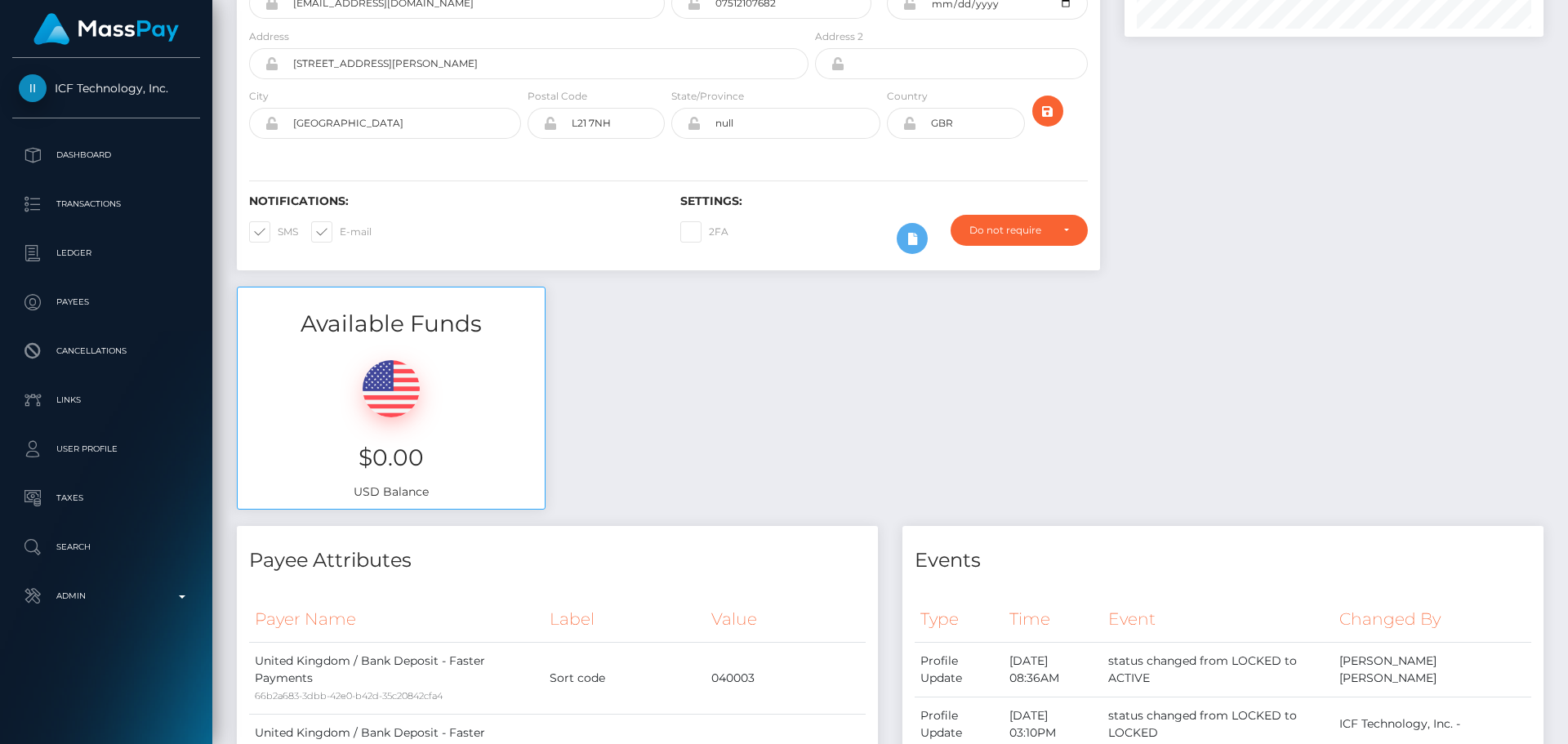
scroll to position [0, 0]
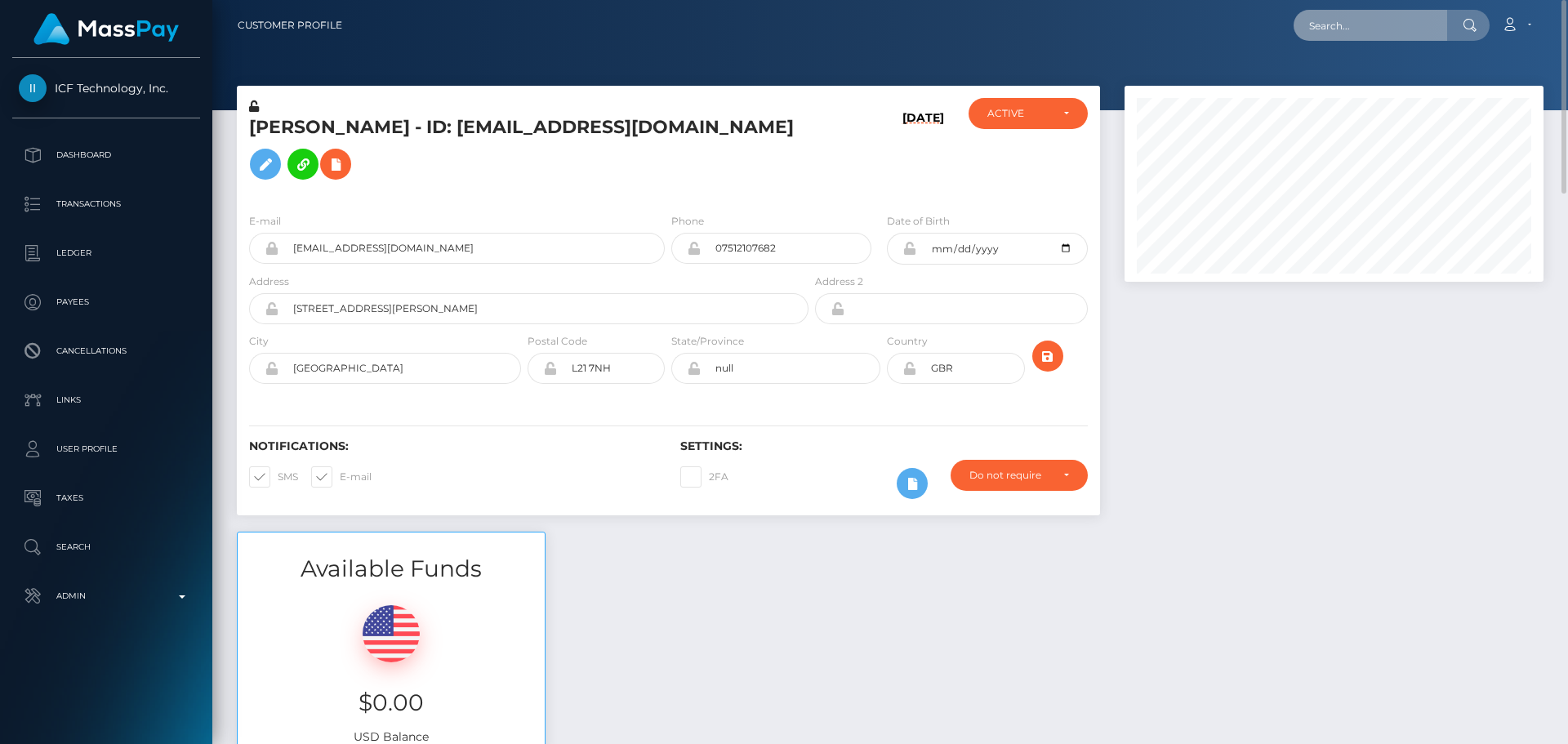
click at [1363, 32] on input "text" at bounding box center [1370, 25] width 153 height 31
paste input "poact_ARgv6M8A8jAP"
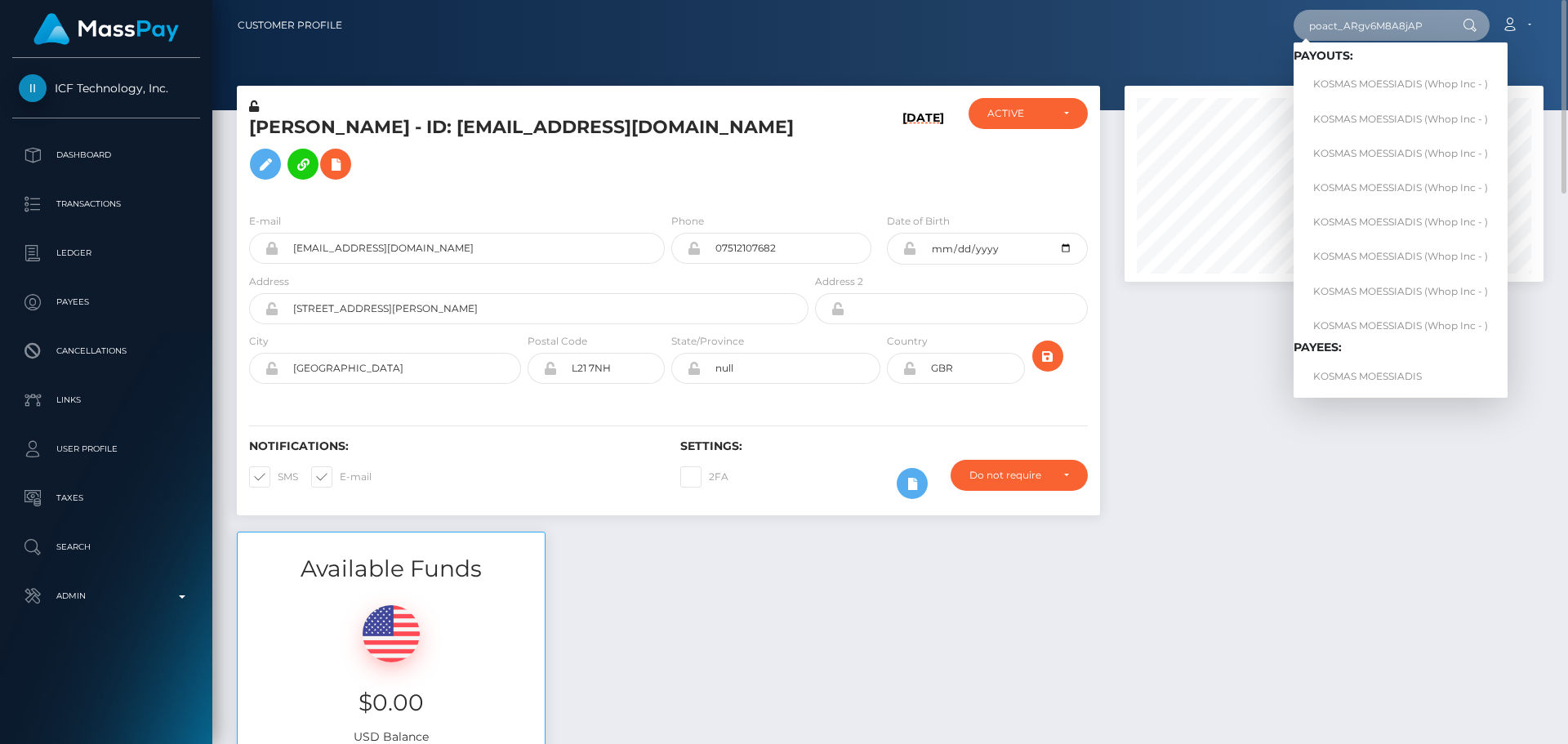
type input "poact_ARgv6M8A8jAP"
click at [1325, 72] on link "KOSMAS MOESSIADIS (Whop Inc - )" at bounding box center [1400, 84] width 214 height 30
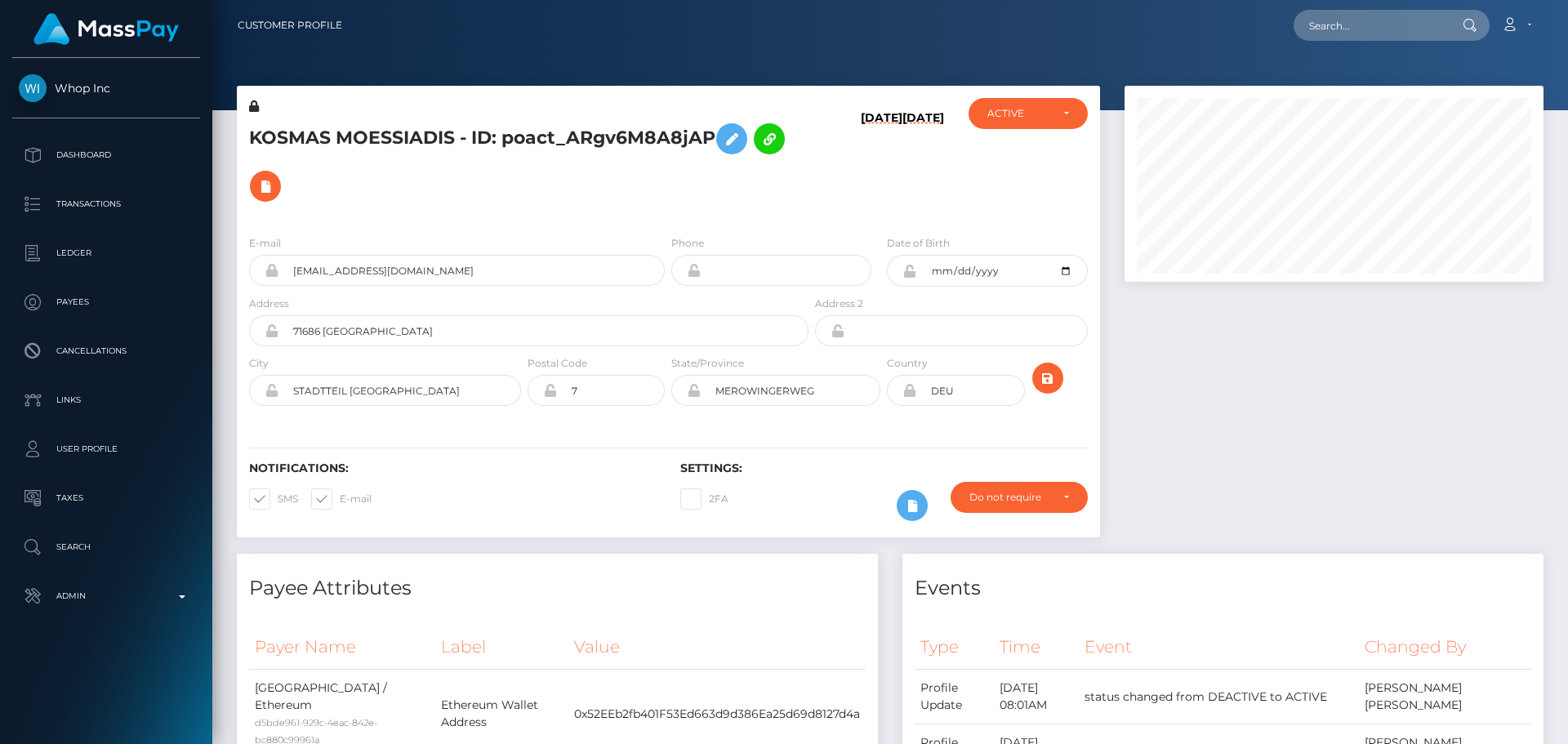
scroll to position [196, 419]
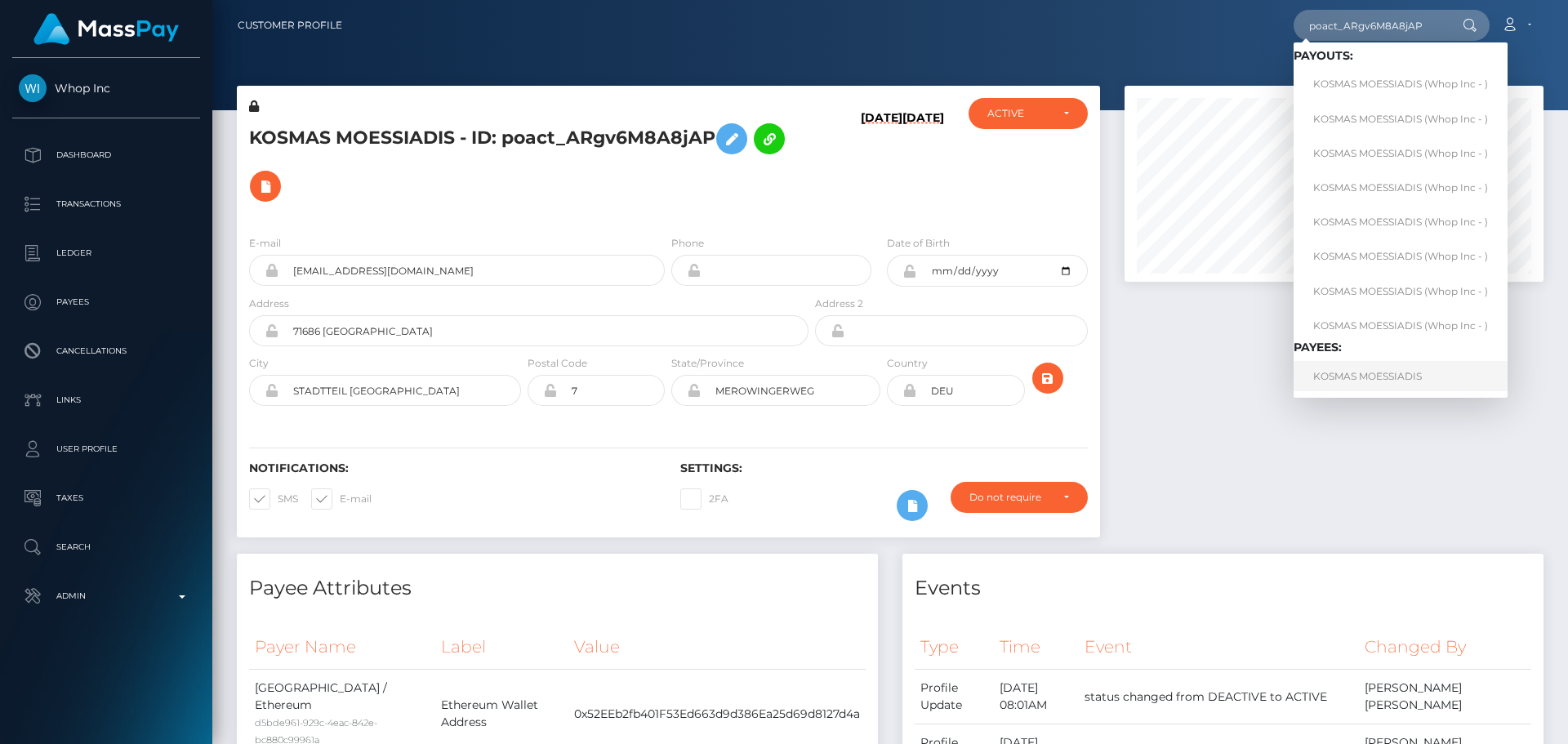
type input "poact_ARgv6M8A8jAP"
click at [1362, 378] on link "KOSMAS MOESSIADIS" at bounding box center [1400, 375] width 214 height 30
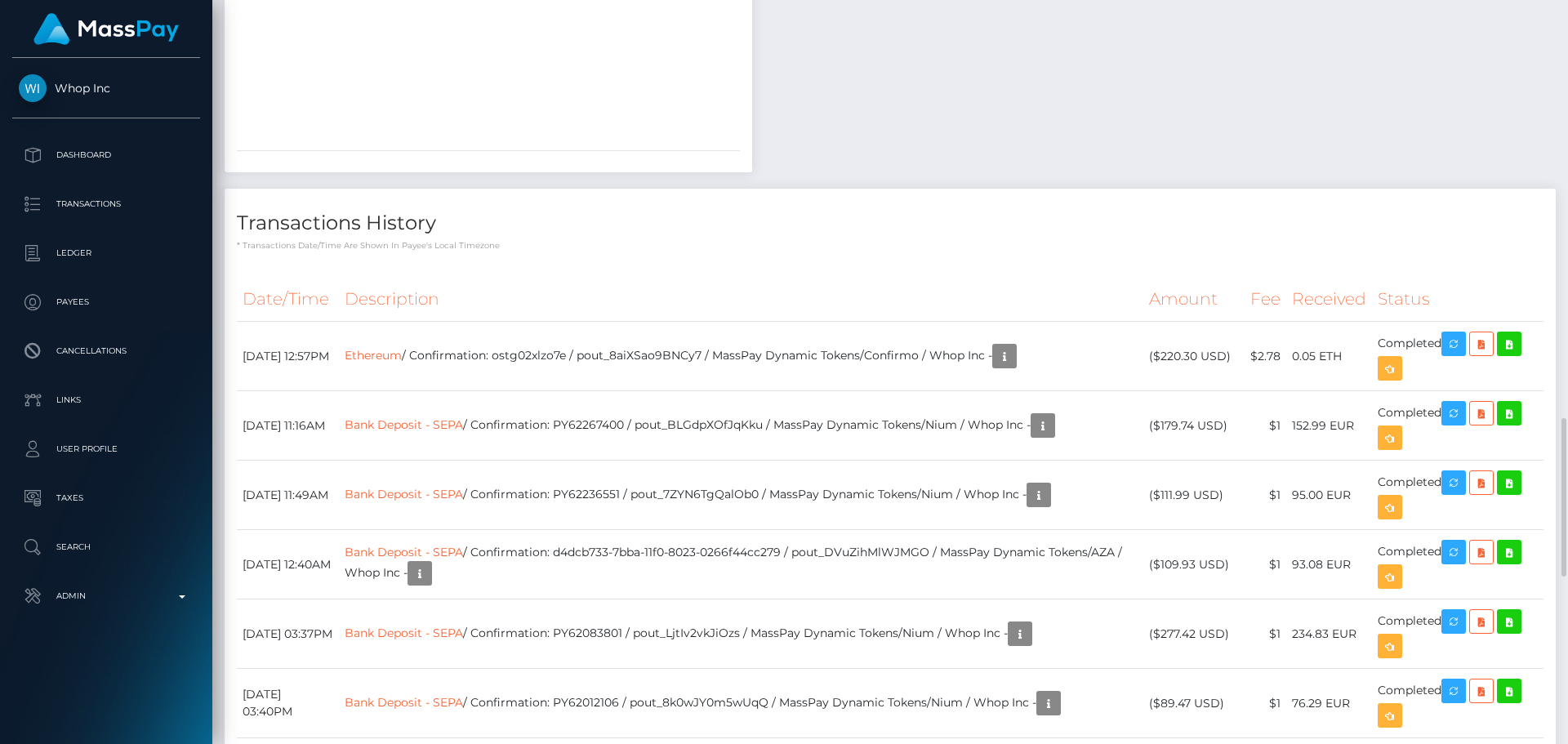
scroll to position [2041, 0]
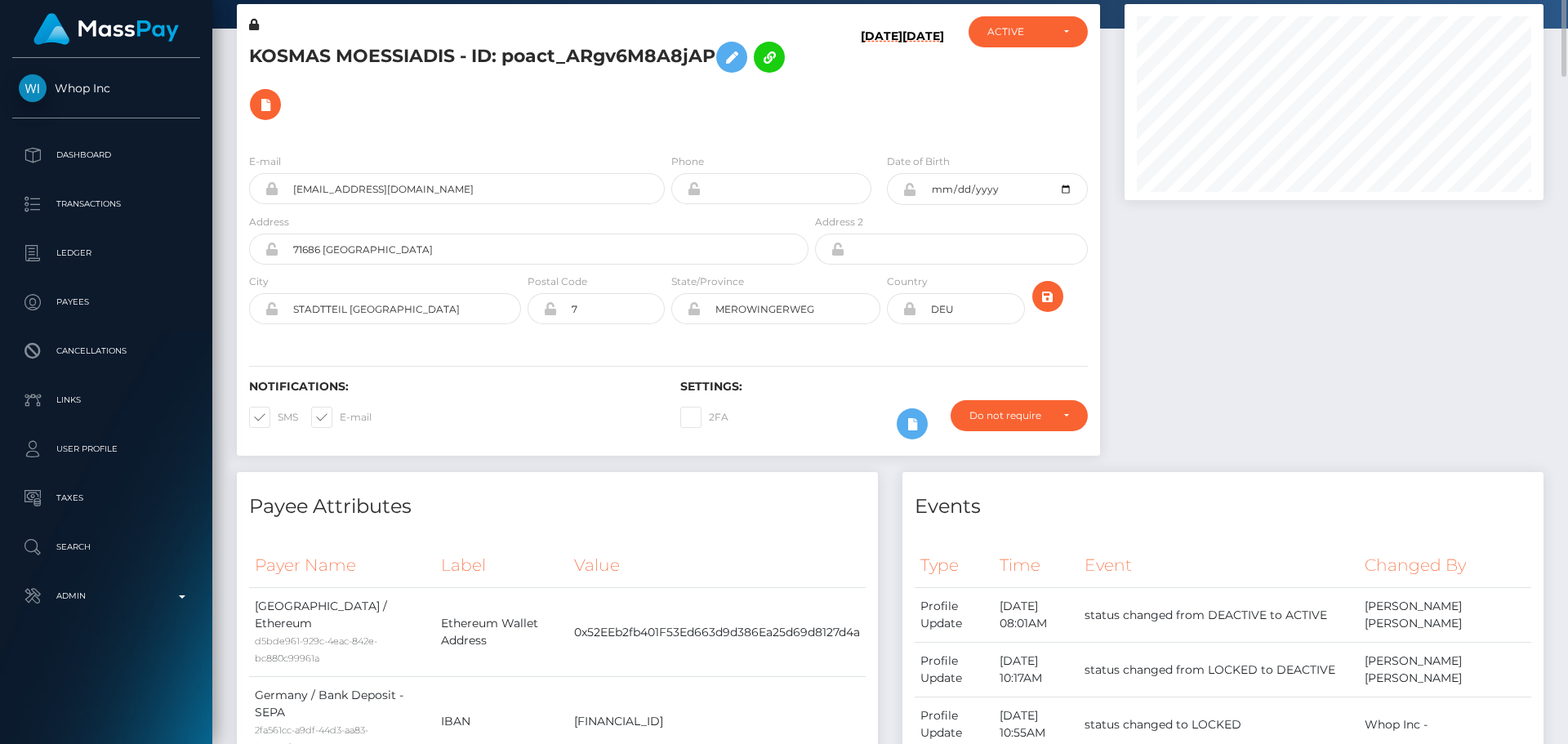
scroll to position [0, 0]
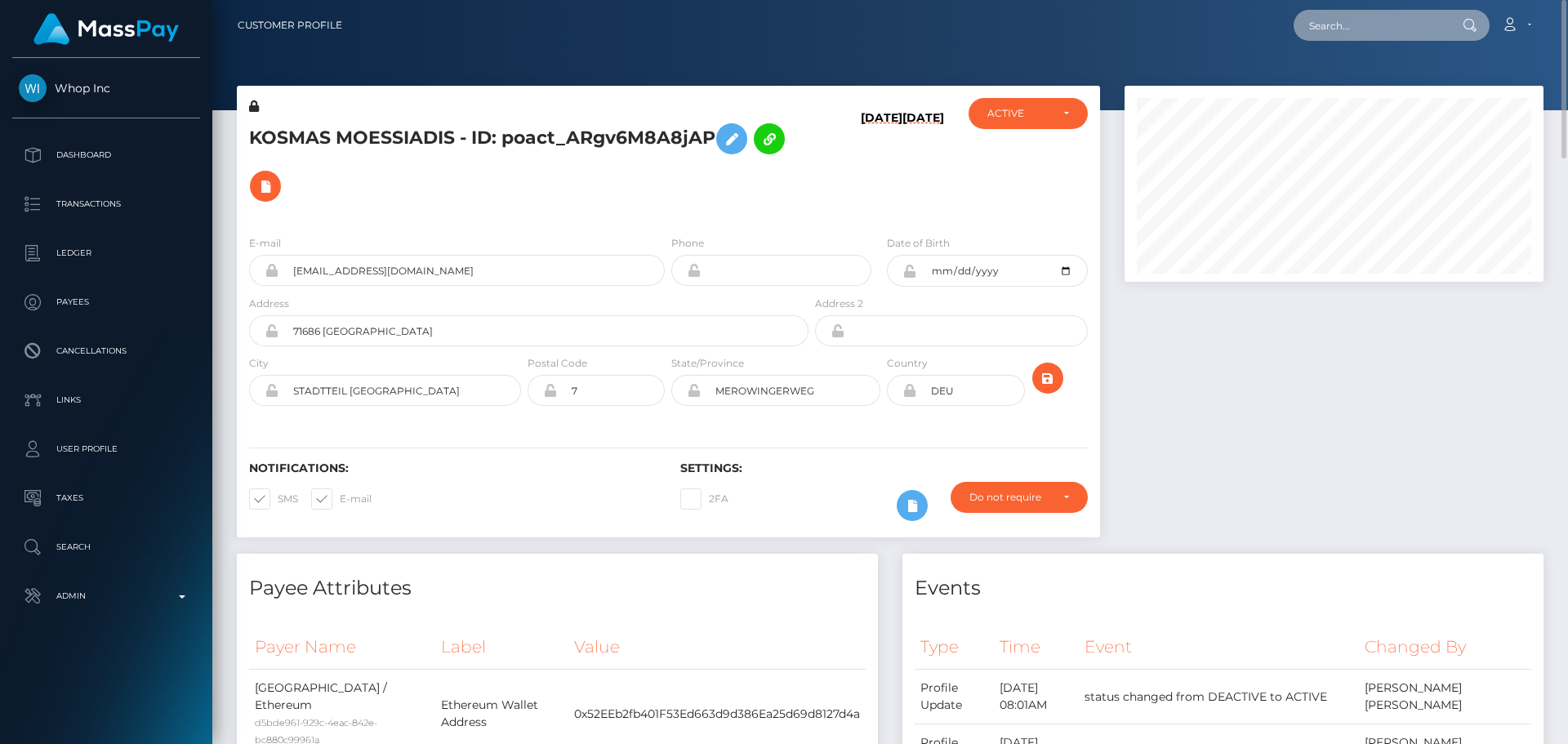
click at [1353, 14] on input "text" at bounding box center [1370, 25] width 153 height 31
paste input "[EMAIL_ADDRESS][DOMAIN_NAME]"
type input "[EMAIL_ADDRESS][DOMAIN_NAME]"
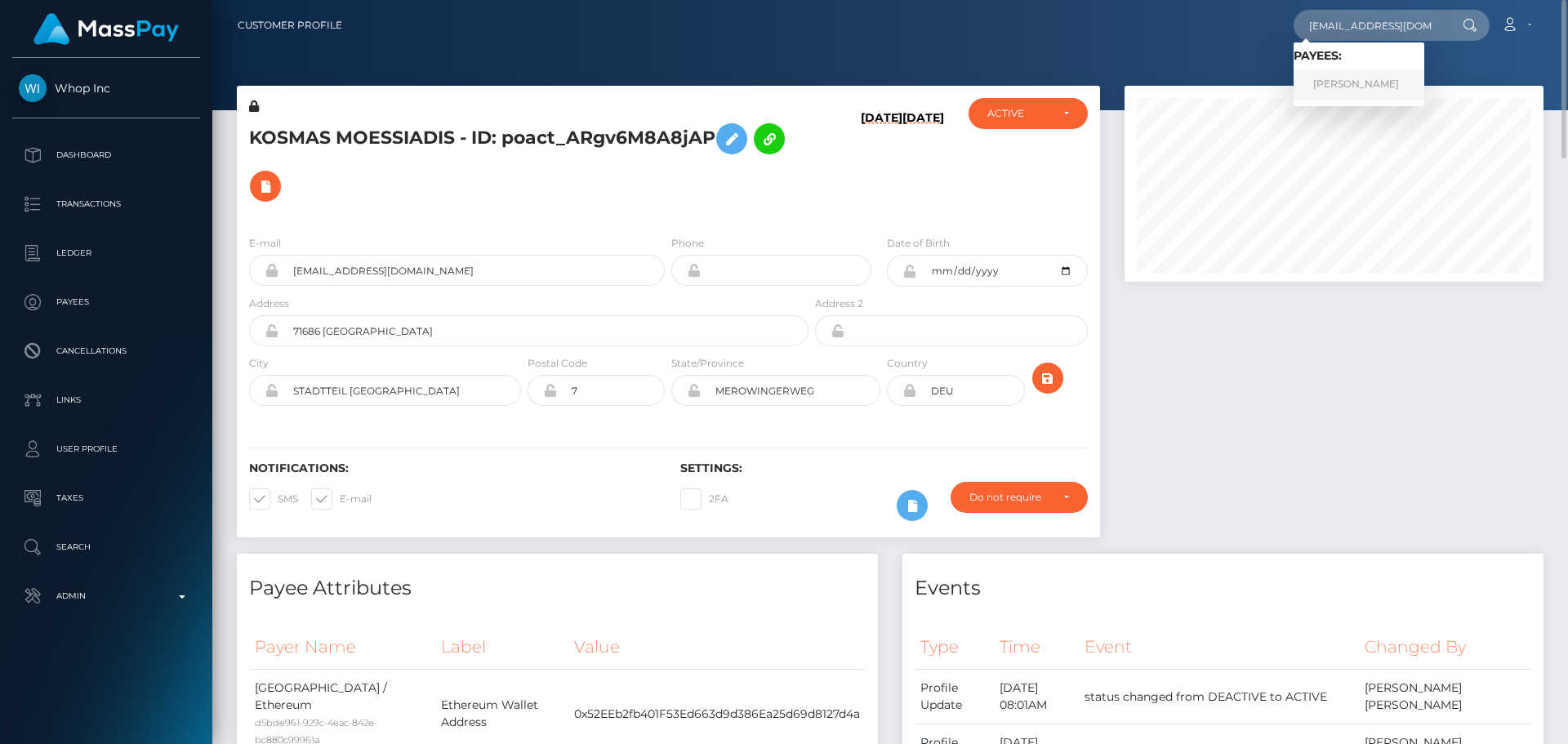
click at [1347, 82] on link "Gianluca Ladisa" at bounding box center [1359, 84] width 131 height 30
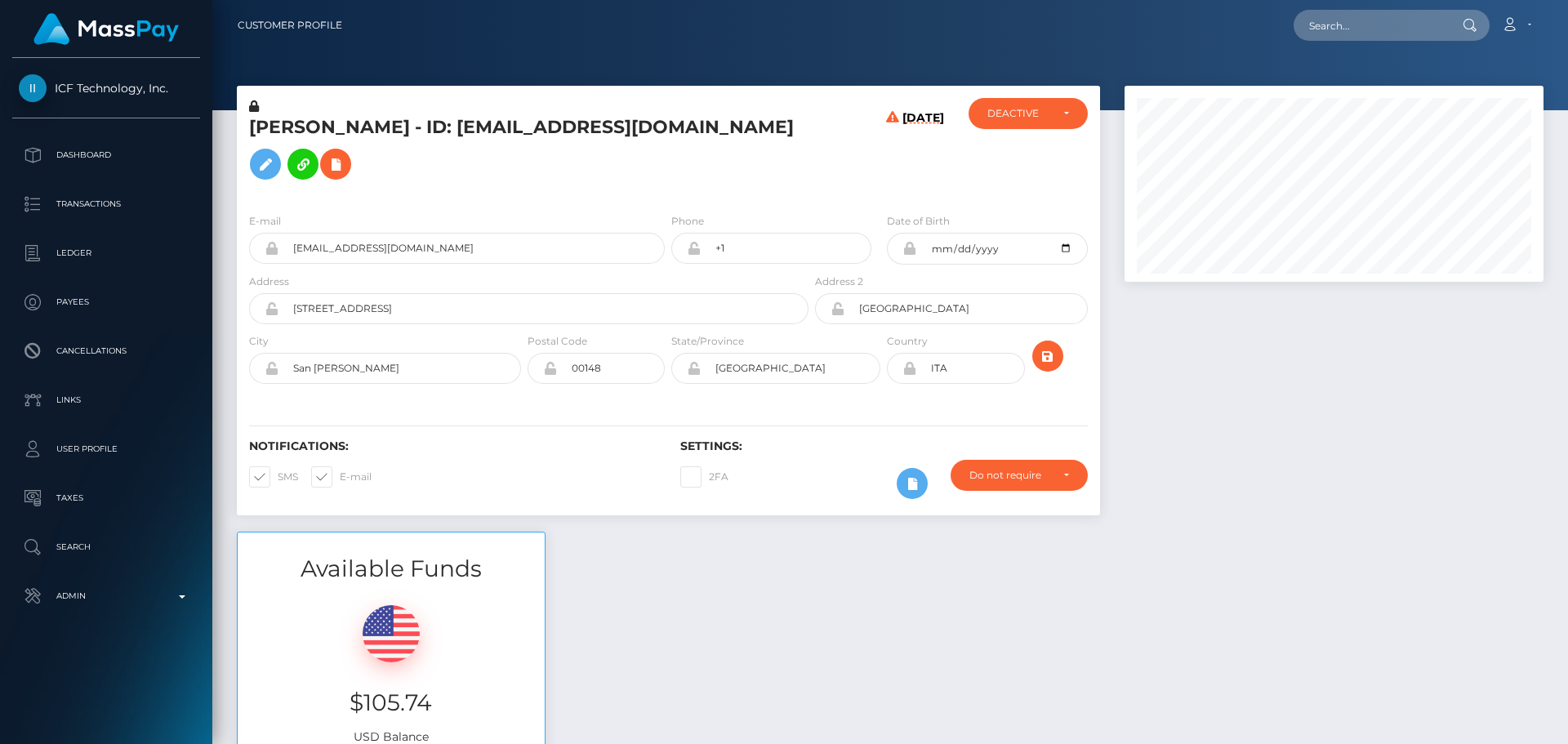
scroll to position [196, 419]
click at [272, 126] on h5 "[PERSON_NAME] - ID: [EMAIL_ADDRESS][DOMAIN_NAME]" at bounding box center [524, 152] width 550 height 72
copy h5 "Gianluca"
click at [361, 140] on h5 "[PERSON_NAME] - ID: [EMAIL_ADDRESS][DOMAIN_NAME]" at bounding box center [524, 152] width 550 height 72
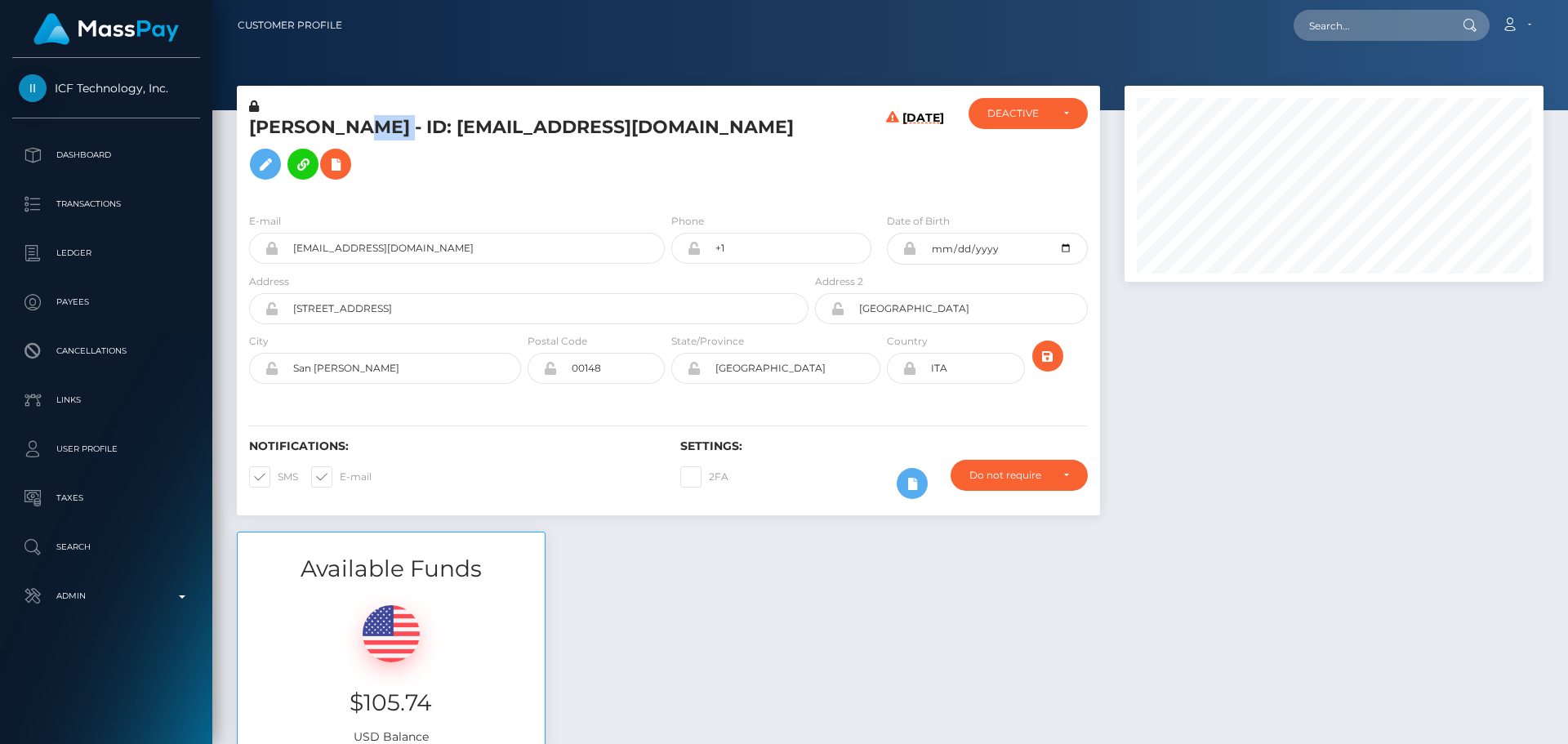
click at [361, 140] on h5 "Gianluca Ladisa - ID: ladisapost@gmail.com" at bounding box center [524, 152] width 550 height 72
copy h5 "Ladisa"
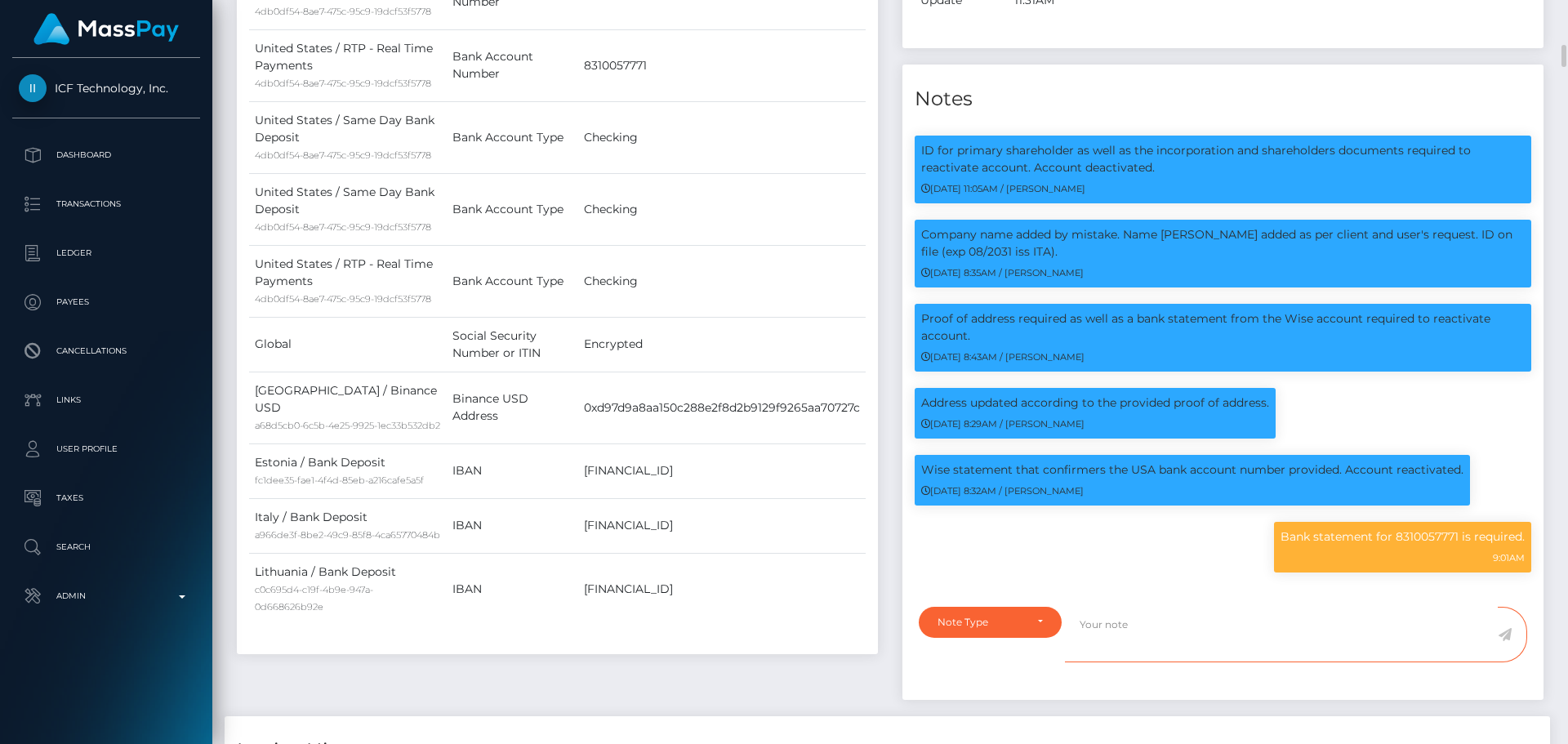
click at [1124, 611] on textarea at bounding box center [1281, 635] width 433 height 57
paste textarea "Bank statement provided for showing that the bank account belongs to Heather Ni…"
type textarea "Bank statement provided for showing that the bank account belongs to Heather Ni…"
click at [1027, 616] on div "Note Type" at bounding box center [990, 622] width 106 height 13
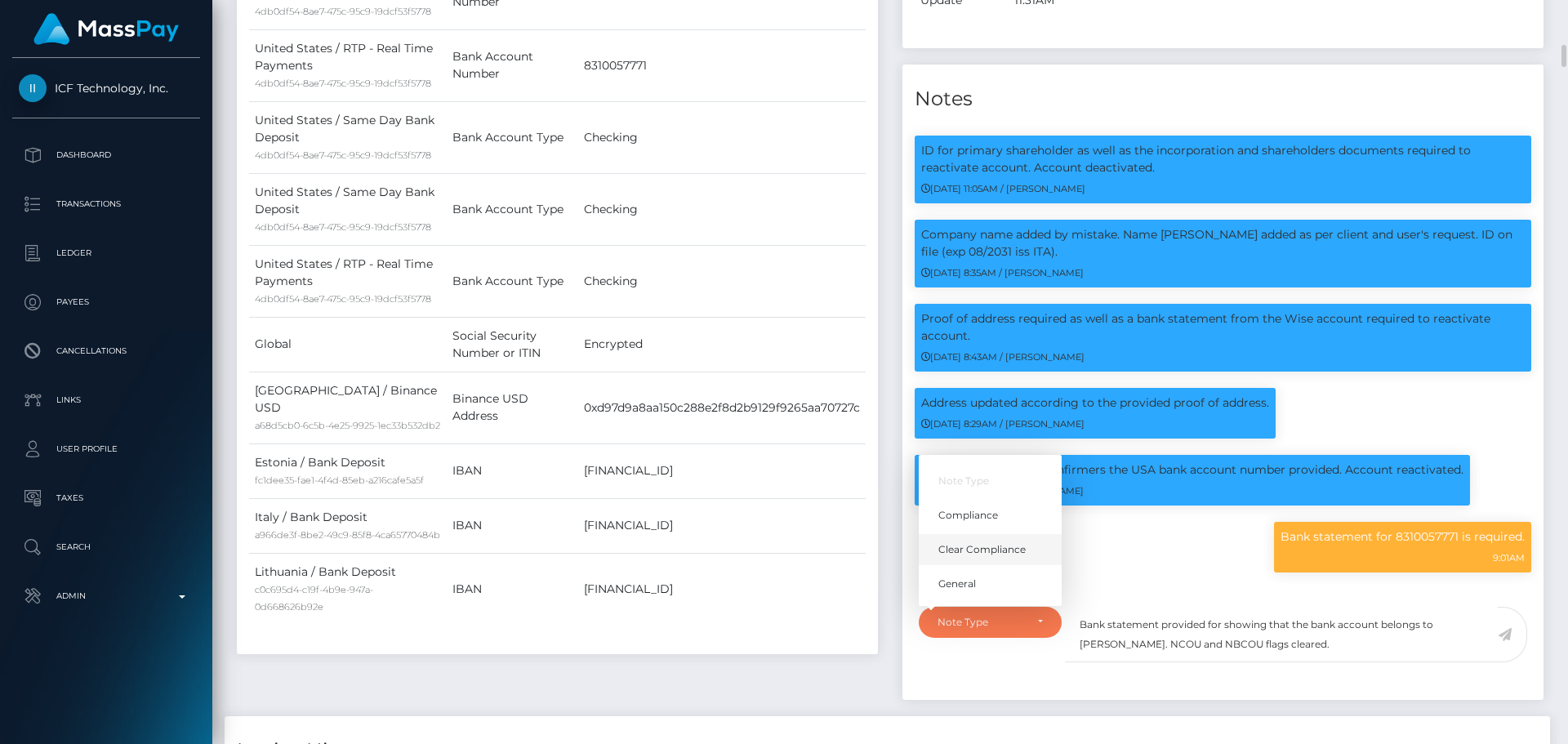
click at [984, 543] on span "Clear Compliance" at bounding box center [981, 549] width 87 height 15
select select "CLEAR_COMPLIANCE"
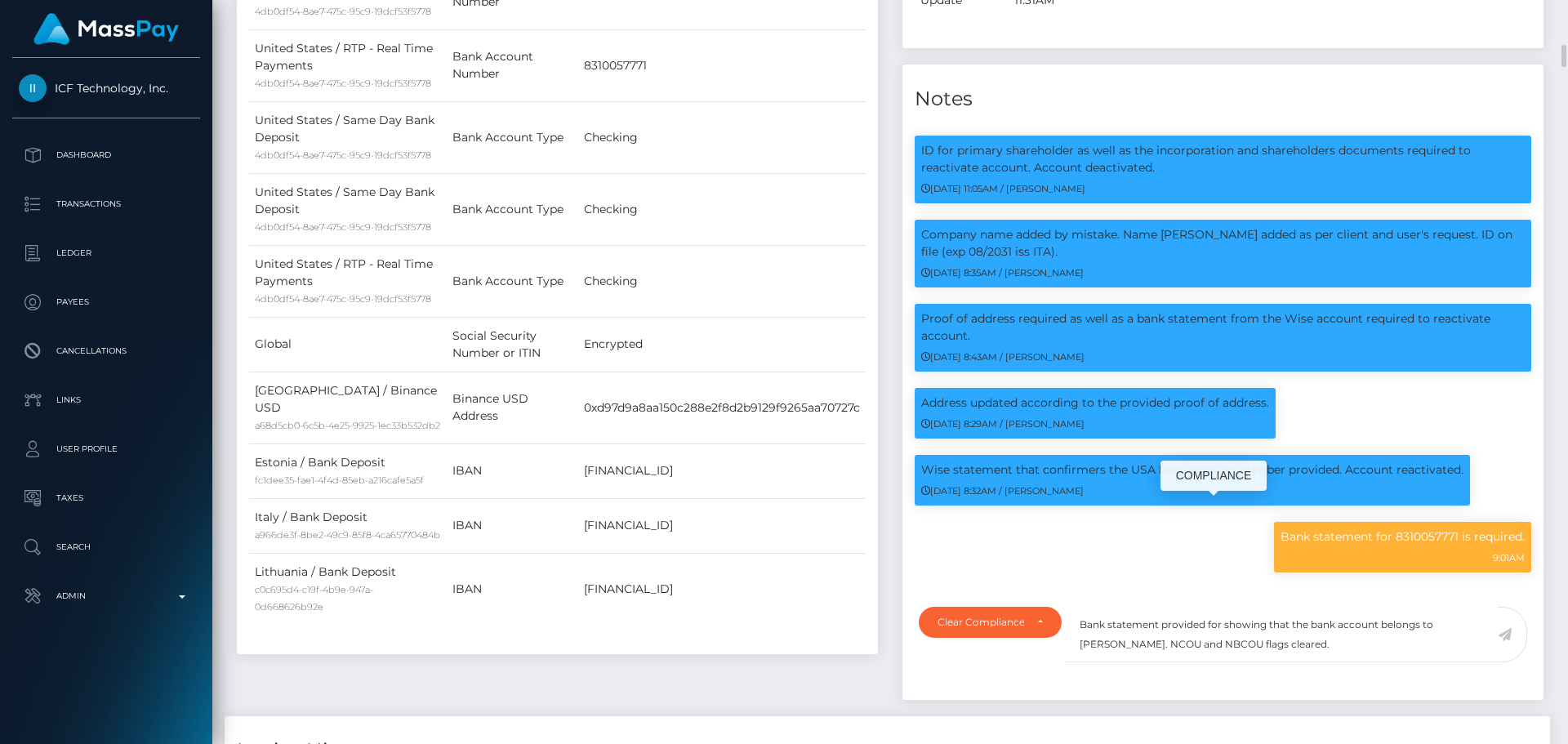
click at [1419, 528] on p "Bank statement for 8310057771 is required." at bounding box center [1403, 537] width 244 height 18
copy p "8310057771"
click at [1221, 607] on textarea "Bank statement provided for showing that the bank account belongs to Heather Ni…" at bounding box center [1281, 635] width 433 height 57
paste textarea "8310057771"
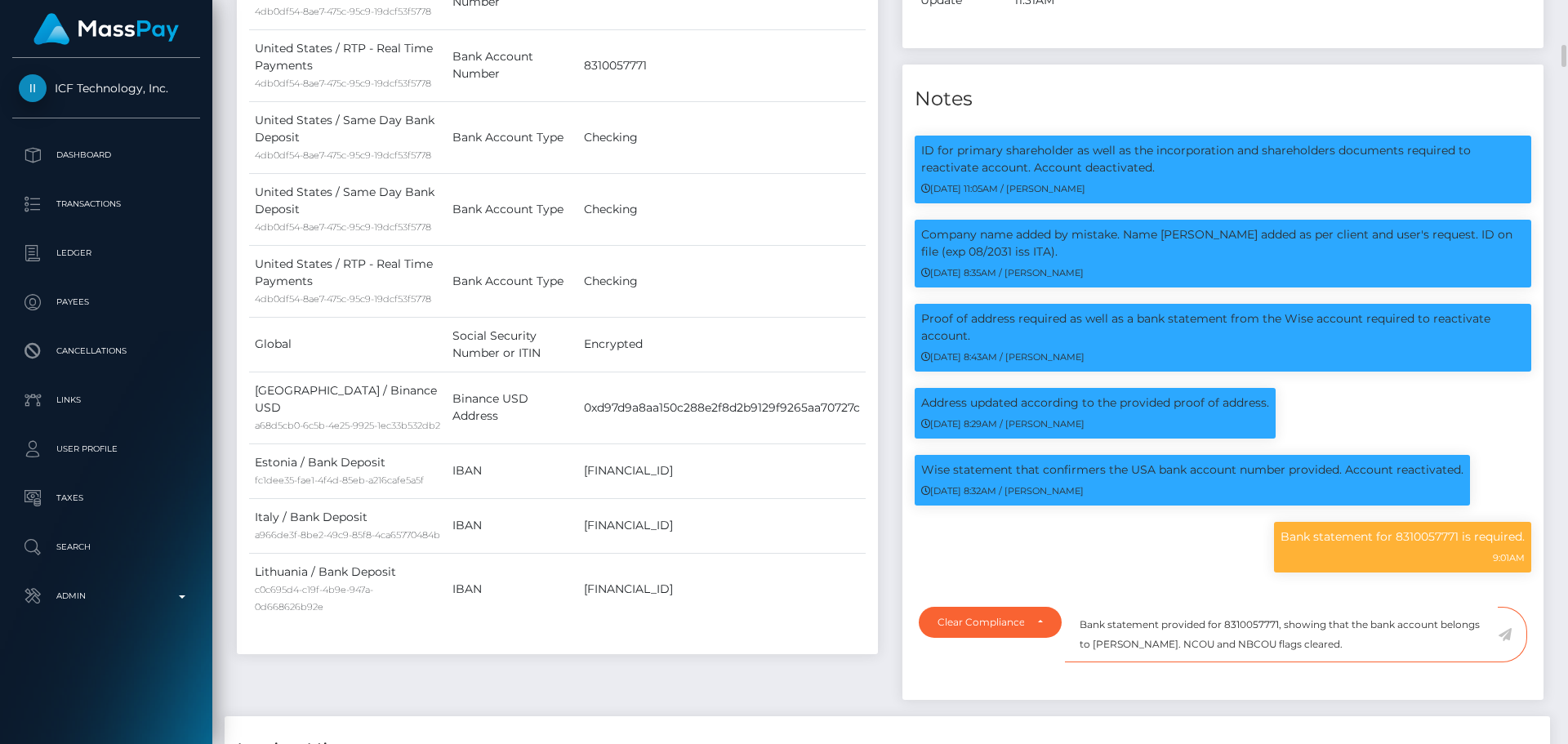
click at [1108, 617] on textarea "Bank statement provided for 8310057771, showing that the bank account belongs t…" at bounding box center [1281, 635] width 433 height 57
drag, startPoint x: 1108, startPoint y: 617, endPoint x: 1173, endPoint y: 617, distance: 65.0
click at [1173, 617] on textarea "Bank statement provided for 8310057771, showing that the bank account belongs t…" at bounding box center [1281, 635] width 433 height 57
paste textarea "Gianluca Ladisa"
drag, startPoint x: 1349, startPoint y: 623, endPoint x: 1080, endPoint y: 592, distance: 270.8
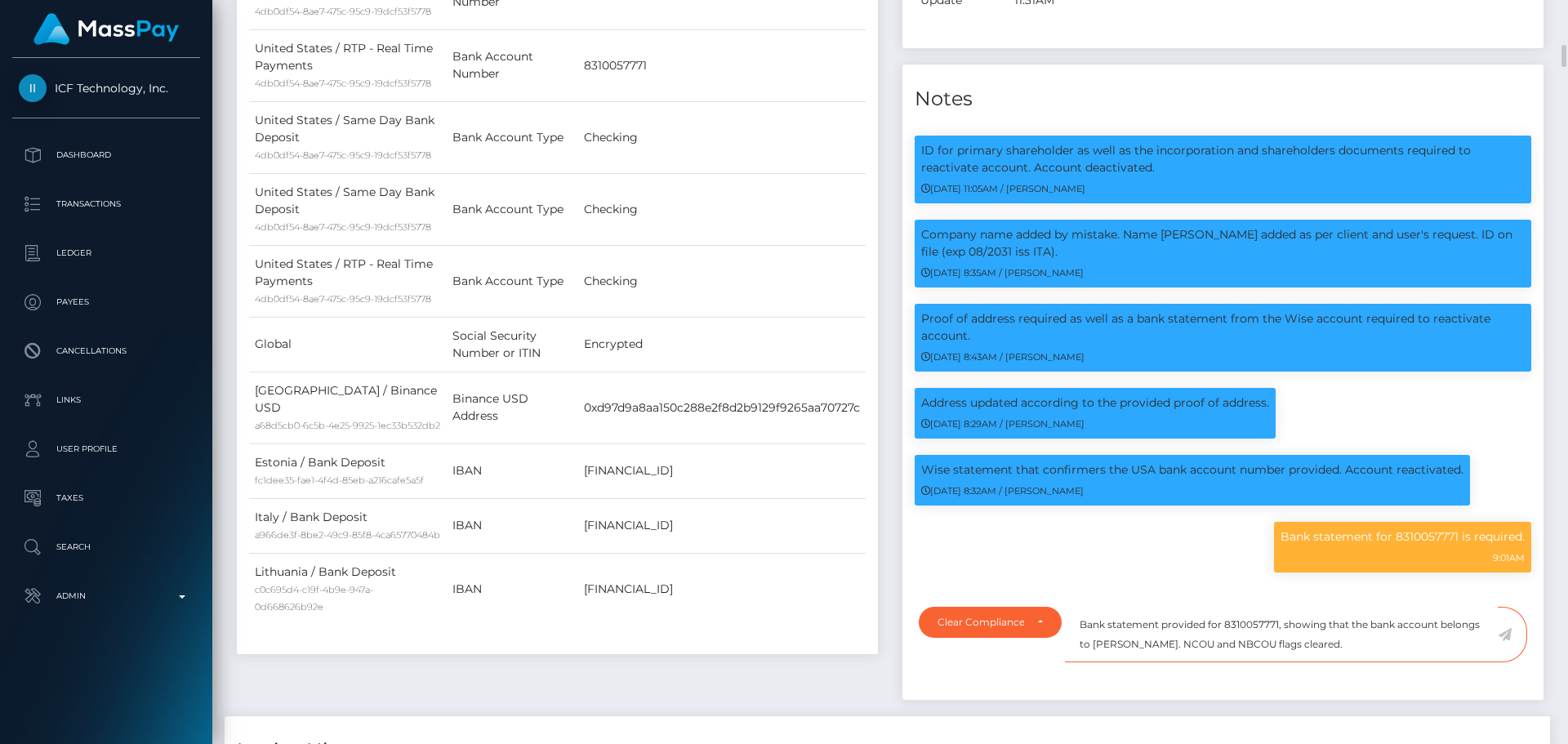
click at [1080, 607] on textarea "Bank statement provided for 8310057771, showing that the bank account belongs t…" at bounding box center [1281, 635] width 433 height 57
type textarea "Bank statement provided for 8310057771, showing that the bank account belongs t…"
click at [1376, 632] on textarea "Bank statement provided for 8310057771, showing that the bank account belongs t…" at bounding box center [1281, 635] width 433 height 57
click at [1504, 628] on icon at bounding box center [1504, 634] width 14 height 13
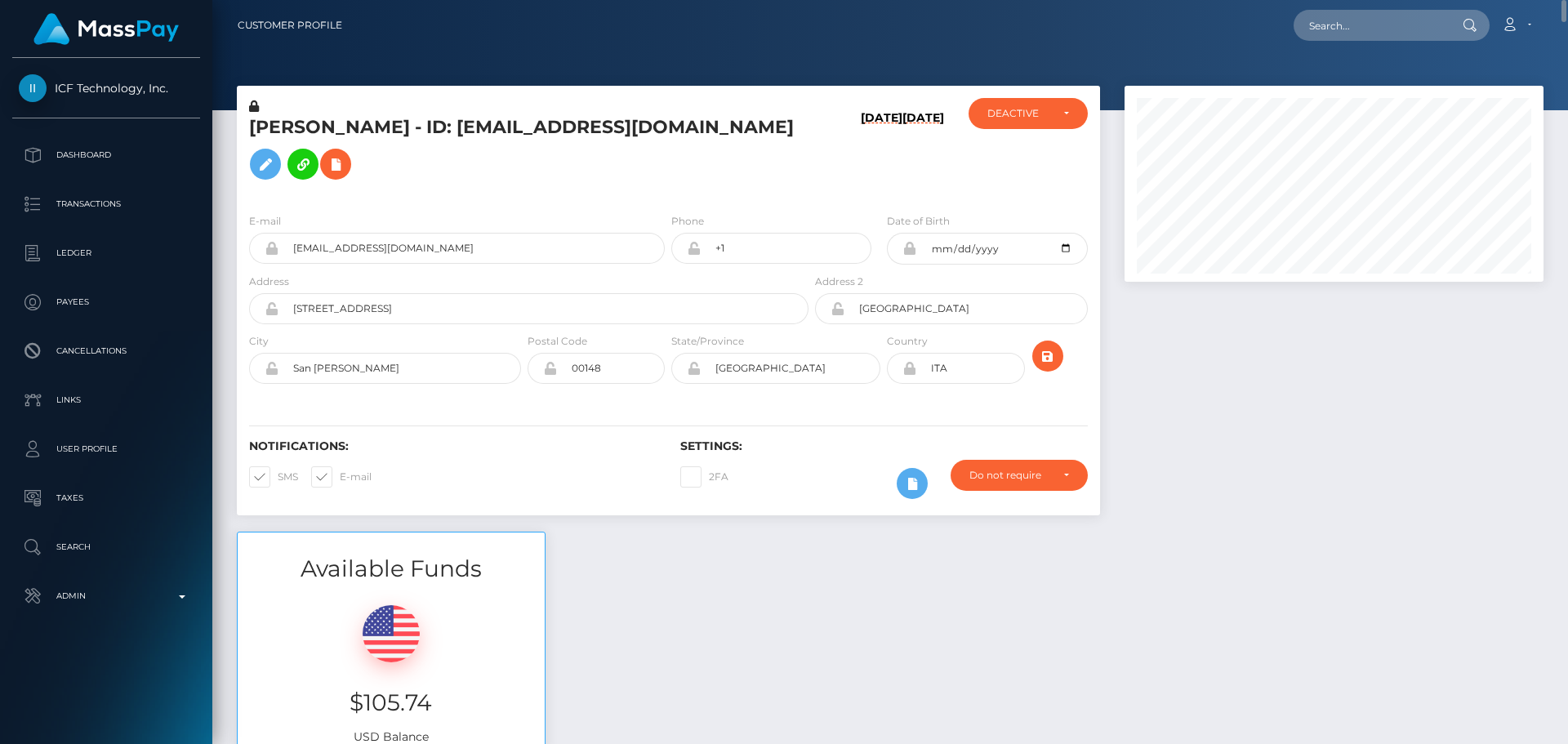
scroll to position [196, 419]
click at [879, 156] on h6 "[DATE]" at bounding box center [881, 153] width 42 height 82
click at [1021, 120] on div "DEACTIVE" at bounding box center [1019, 112] width 63 height 13
click at [1022, 145] on link "ACTIVE" at bounding box center [1028, 156] width 119 height 30
select select "ACTIVE"
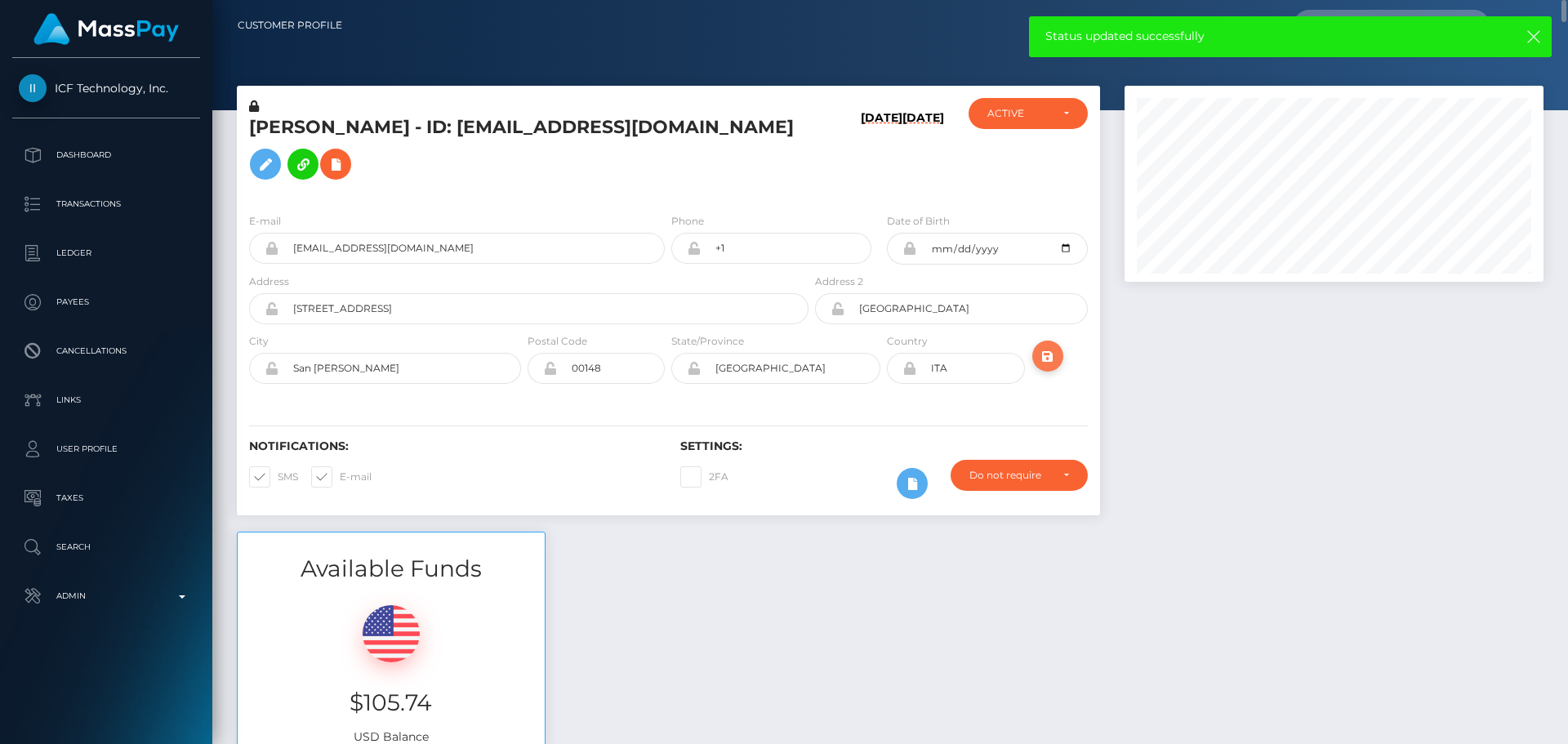
click at [1047, 346] on icon "submit" at bounding box center [1048, 356] width 20 height 21
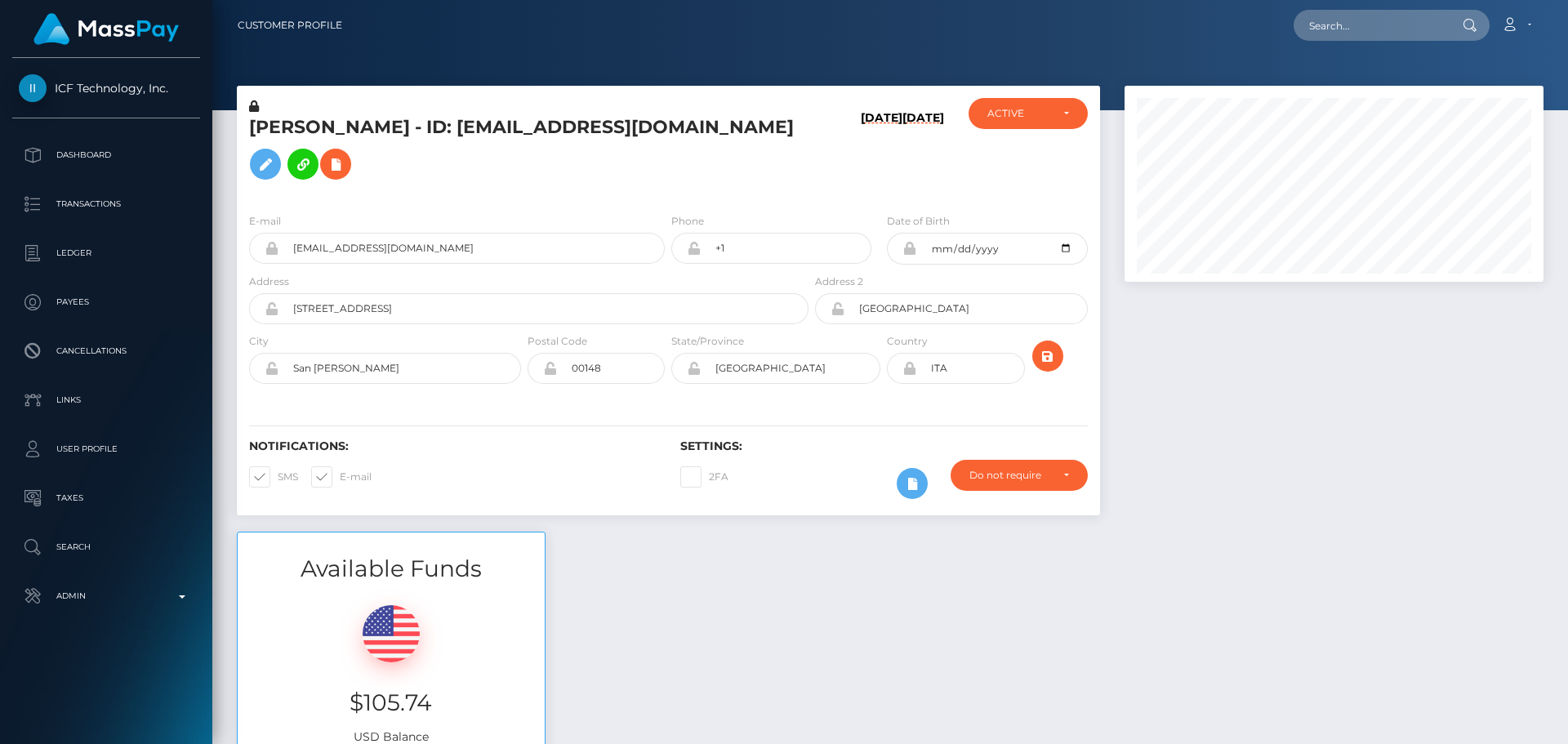
scroll to position [196, 419]
click at [515, 135] on h5 "[PERSON_NAME] - ID: [EMAIL_ADDRESS][DOMAIN_NAME]" at bounding box center [524, 152] width 550 height 72
click at [515, 135] on h5 "Gianluca Ladisa - ID: ladisapost@gmail.com" at bounding box center [524, 152] width 550 height 72
copy h5 "Gianluca Ladisa - ID: ladisapost@gmail.com"
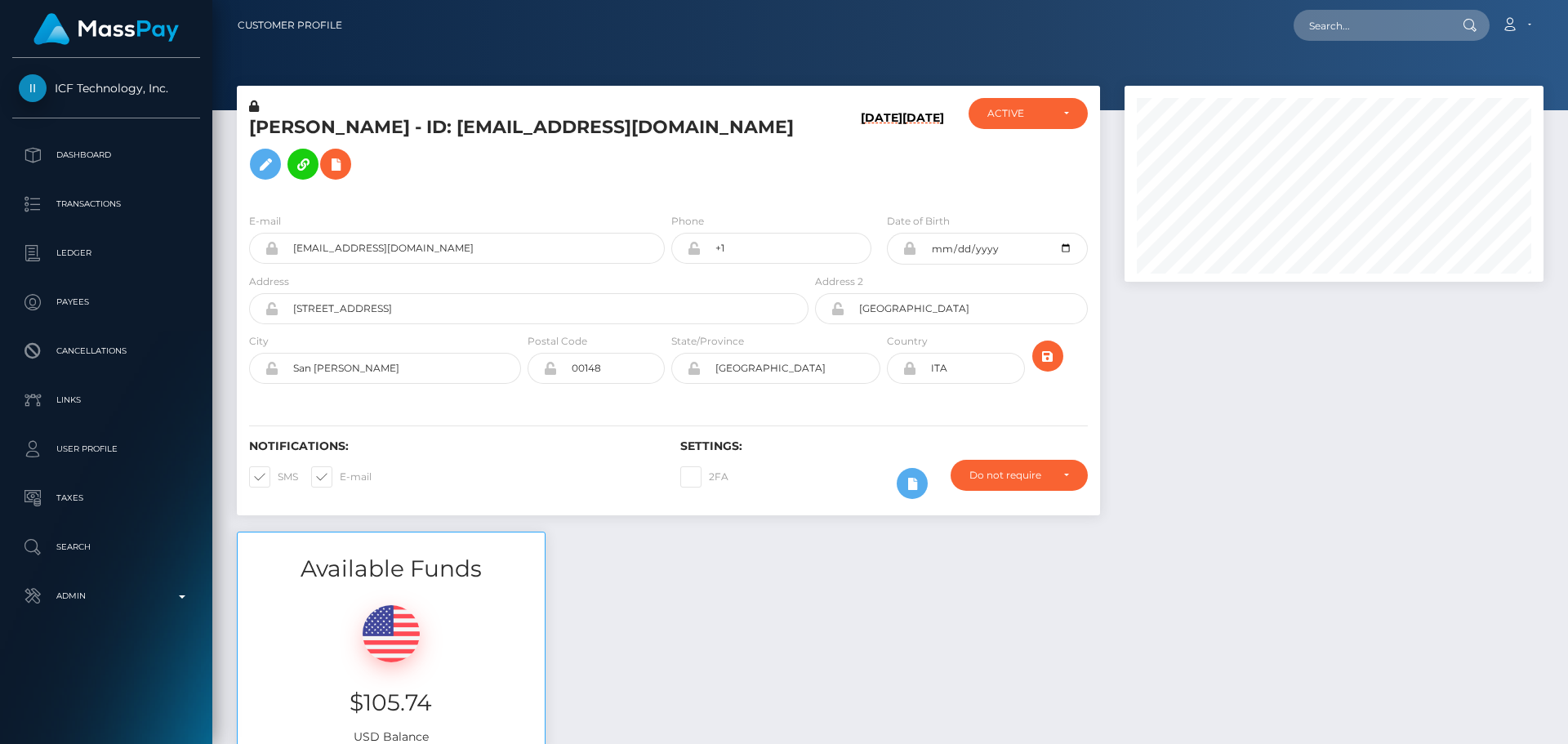
click at [815, 161] on div "08/28/25 02/10/23" at bounding box center [883, 149] width 144 height 102
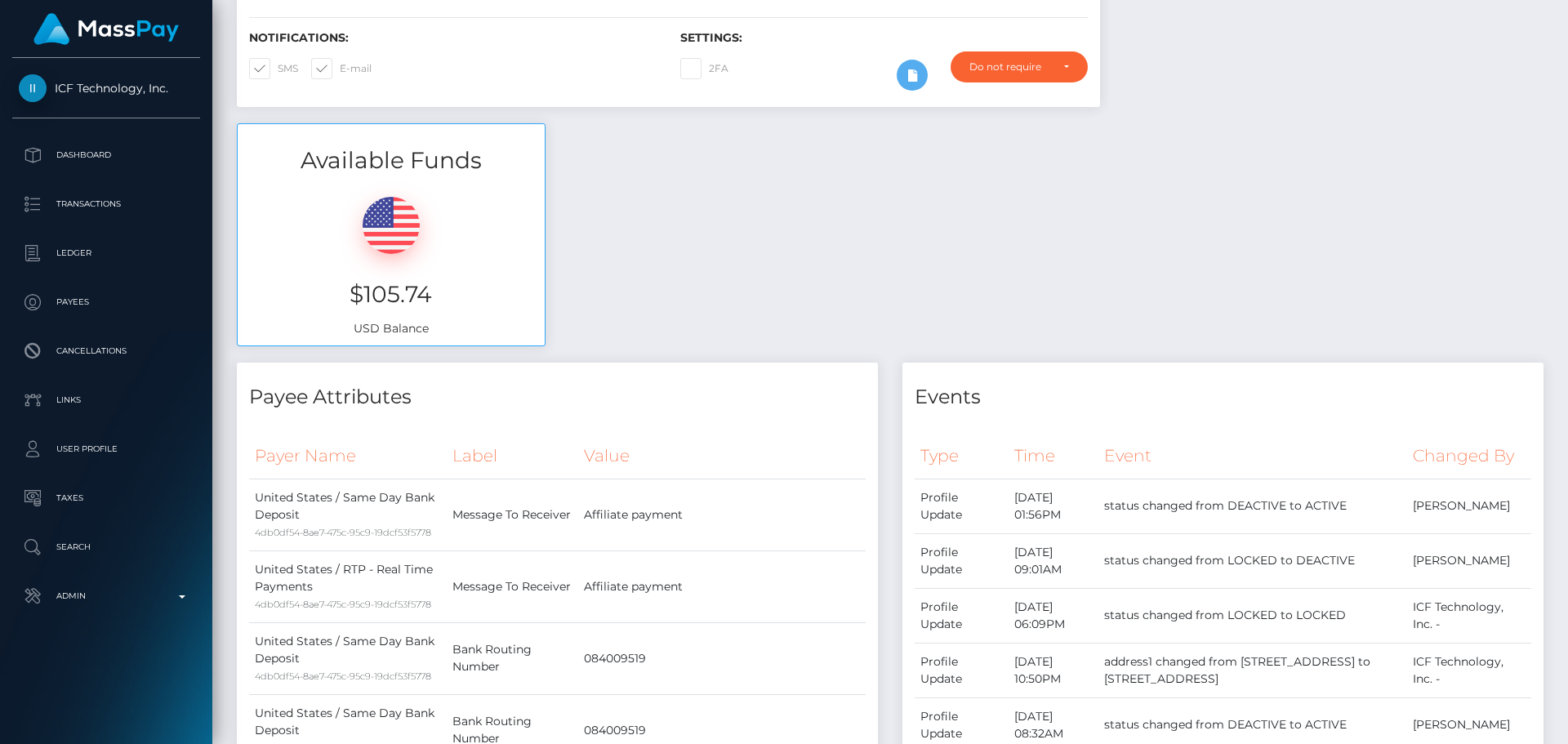
scroll to position [0, 0]
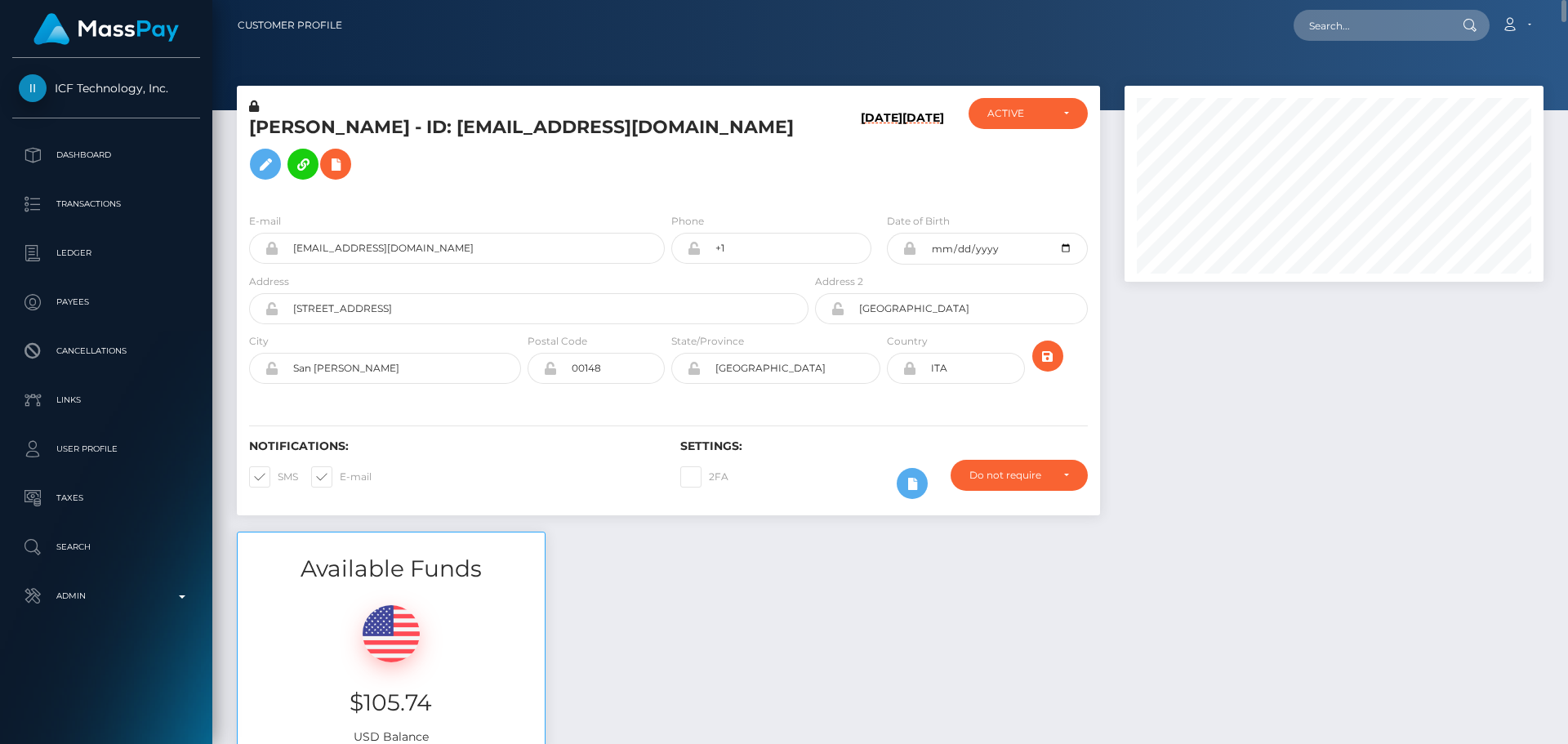
click at [838, 169] on div "08/28/25 02/10/23" at bounding box center [883, 149] width 144 height 102
